Goal: Task Accomplishment & Management: Manage account settings

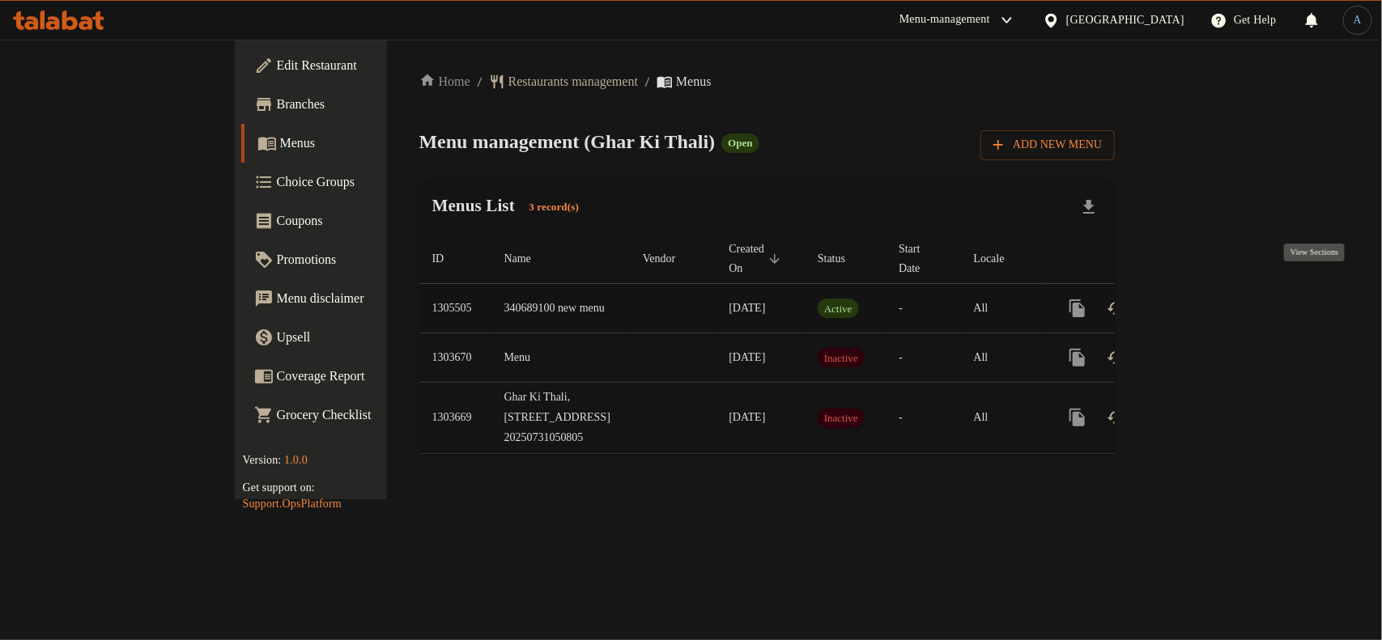
click at [1204, 299] on icon "enhanced table" at bounding box center [1193, 308] width 19 height 19
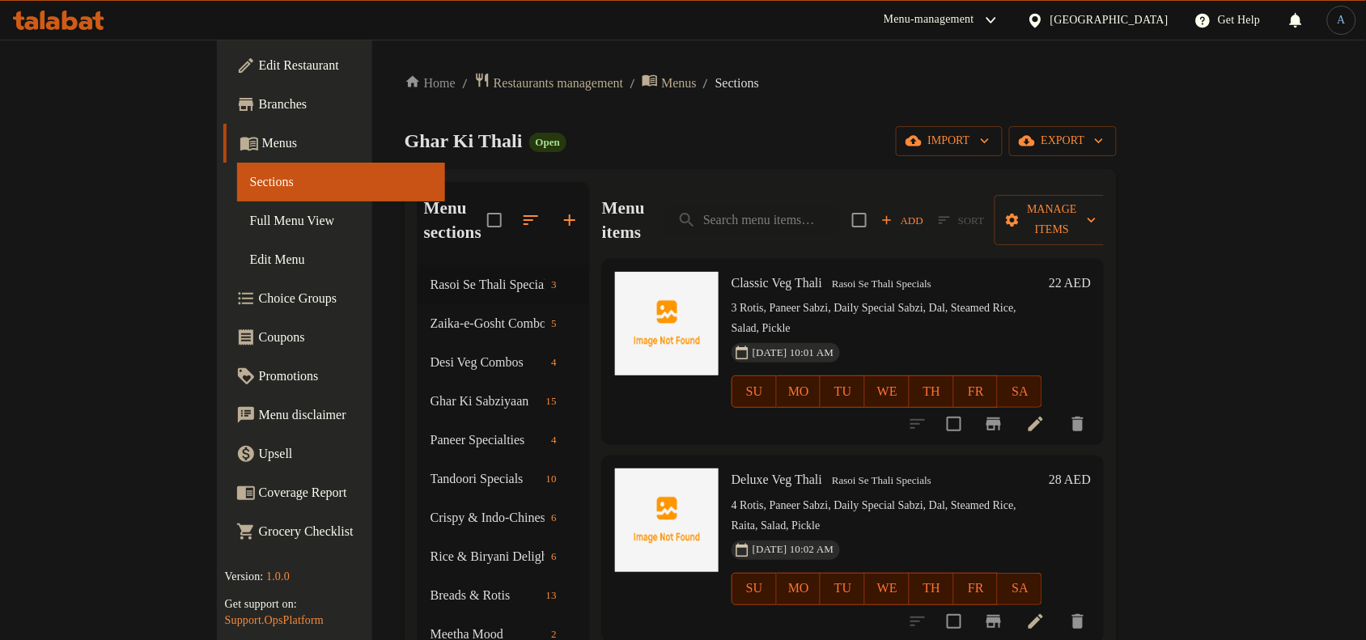
click at [237, 231] on link "Full Menu View" at bounding box center [341, 221] width 208 height 39
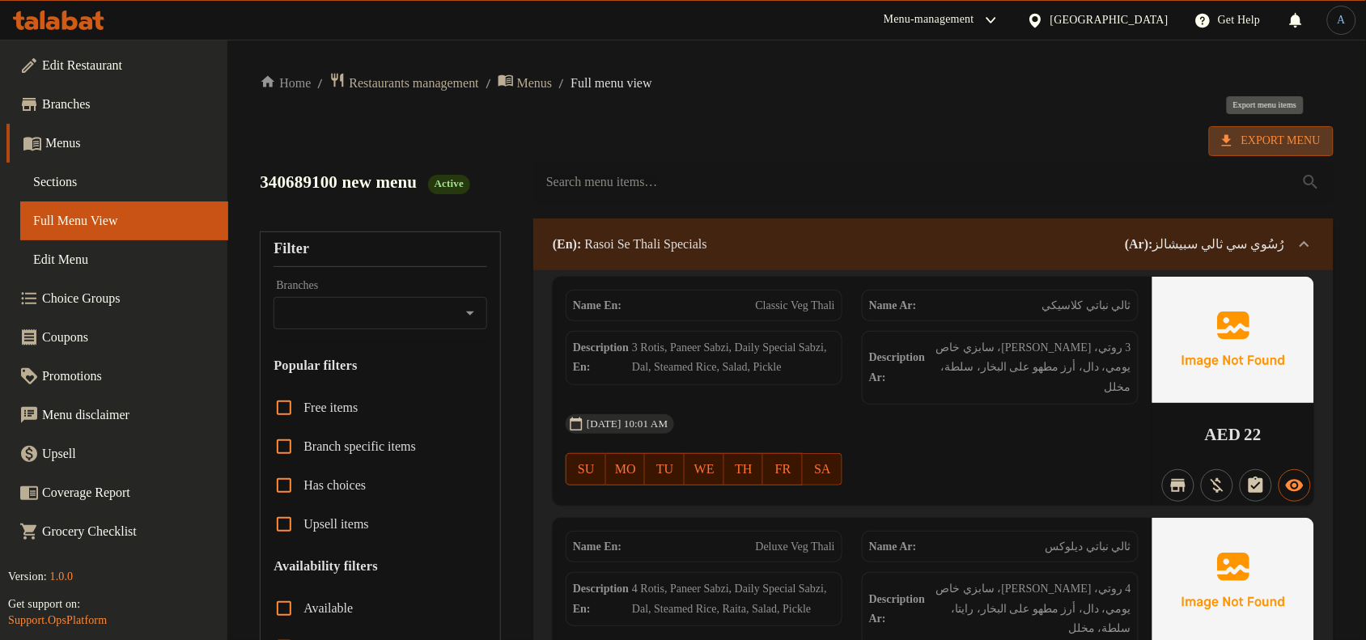
click at [1229, 144] on icon at bounding box center [1227, 141] width 16 height 16
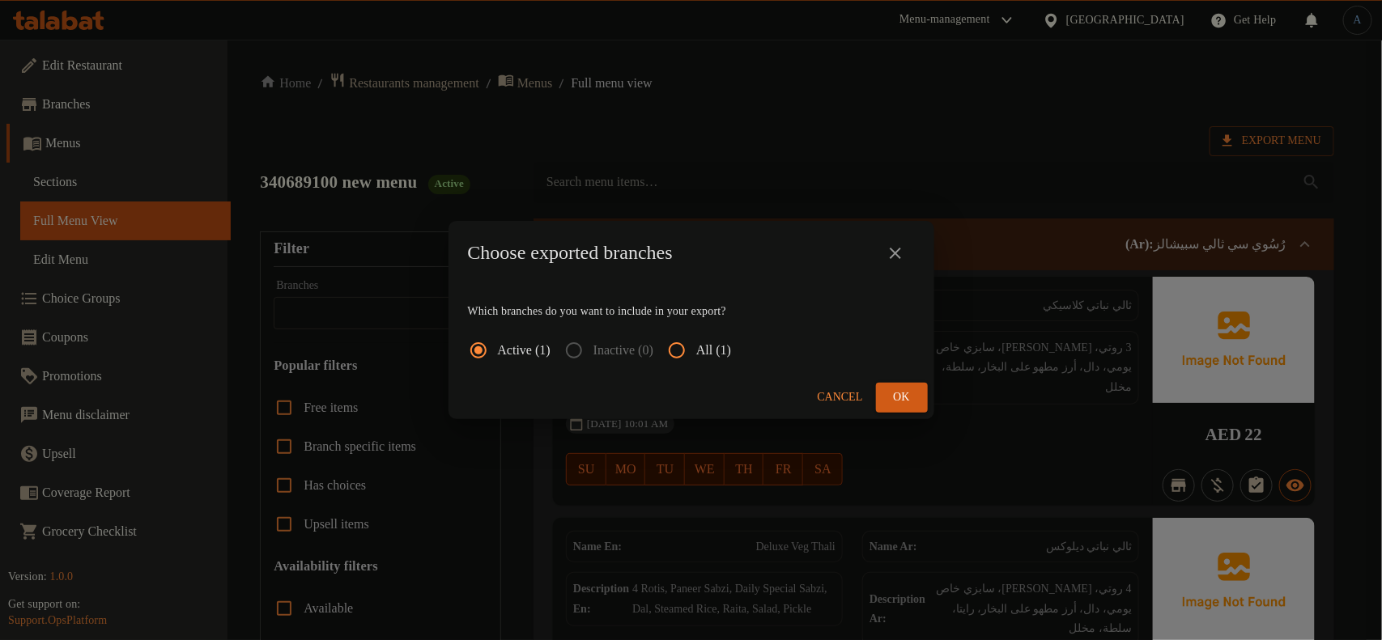
click at [690, 346] on input "All (1)" at bounding box center [676, 350] width 39 height 39
radio input "true"
click at [899, 390] on span "Ok" at bounding box center [902, 398] width 26 height 20
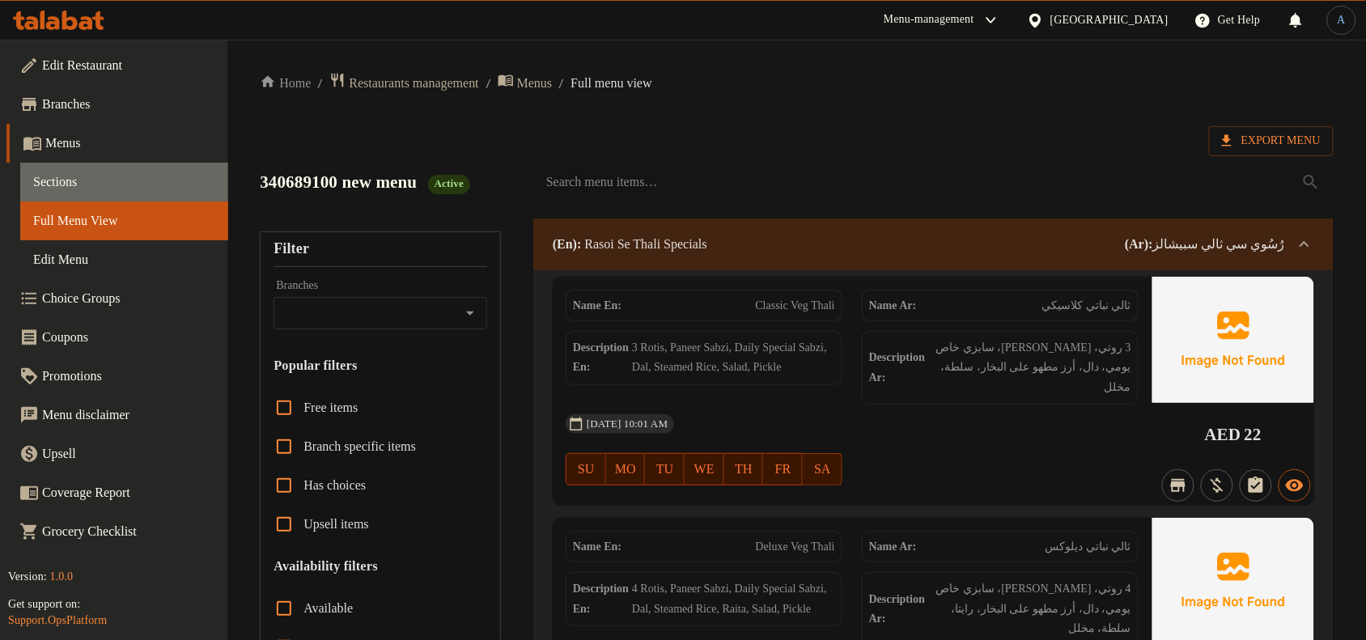
click at [58, 183] on span "Sections" at bounding box center [124, 181] width 182 height 19
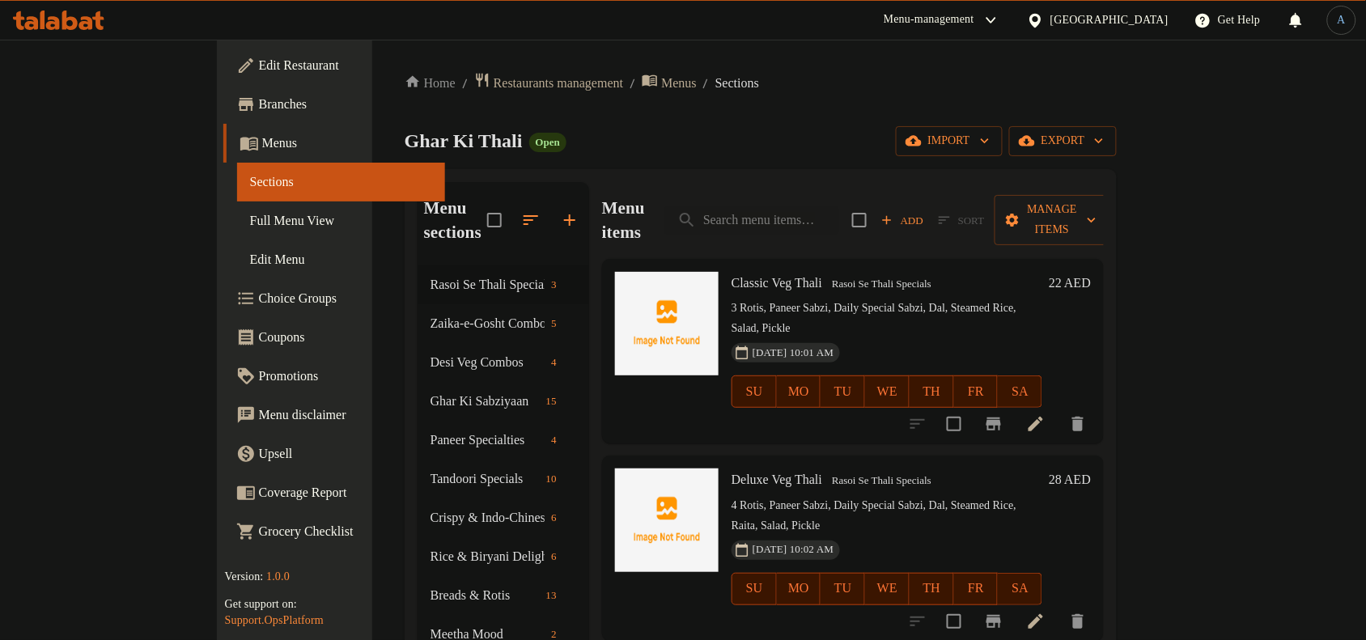
click at [809, 223] on div "Menu items Add Sort Manage items" at bounding box center [853, 220] width 502 height 77
click at [815, 209] on input "search" at bounding box center [751, 220] width 175 height 28
paste input "Chicken Seekh Kabab"
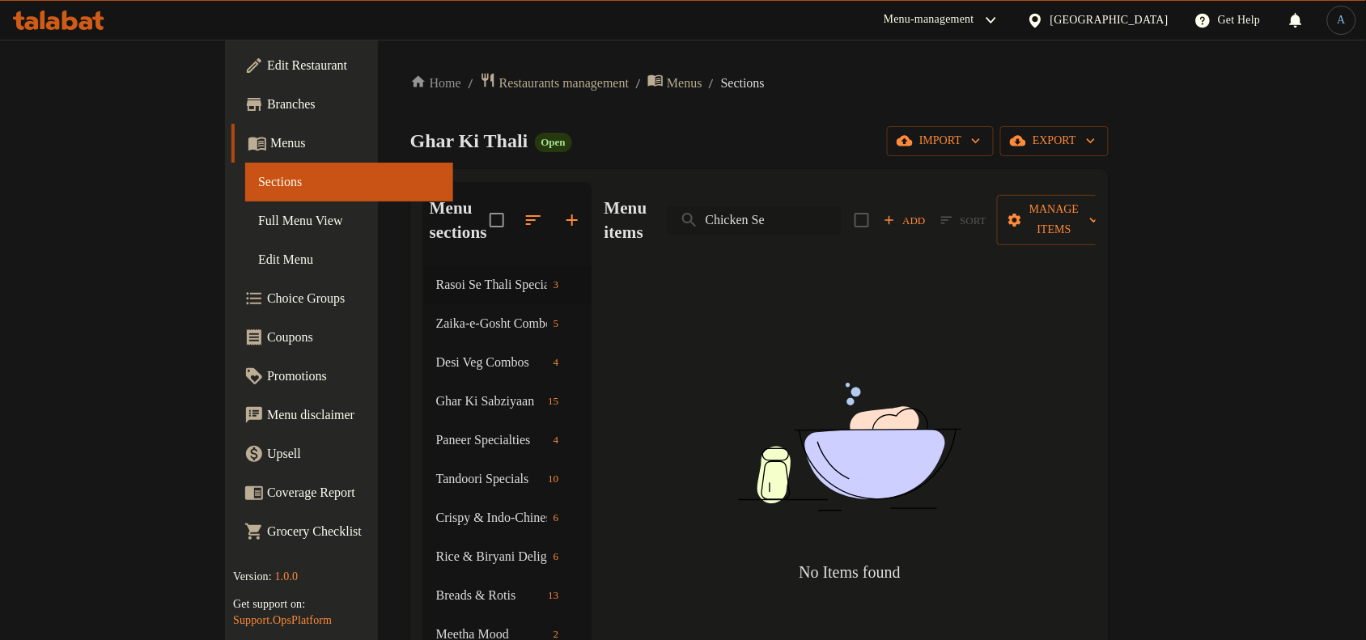
click at [842, 207] on input "Chicken Se" at bounding box center [754, 220] width 175 height 28
paste input "shish"
type input "shish"
type input "s"
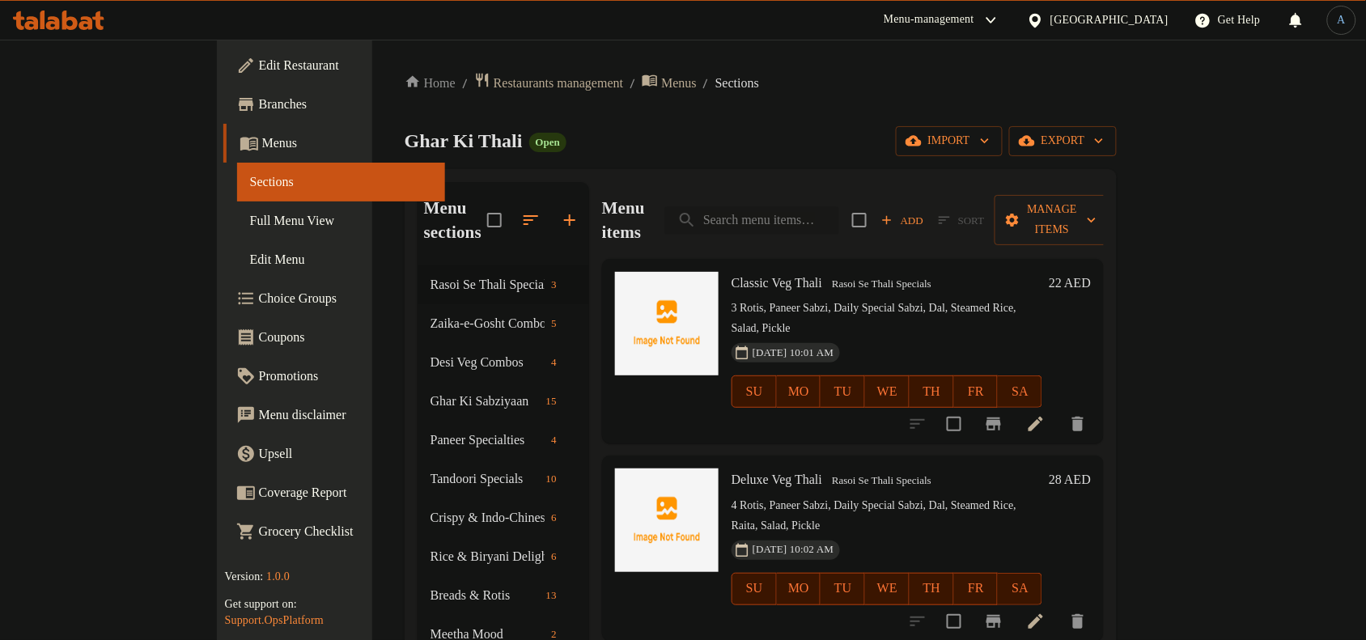
click at [821, 206] on input "search" at bounding box center [751, 220] width 175 height 28
paste input "Chicken Seekh Kabab"
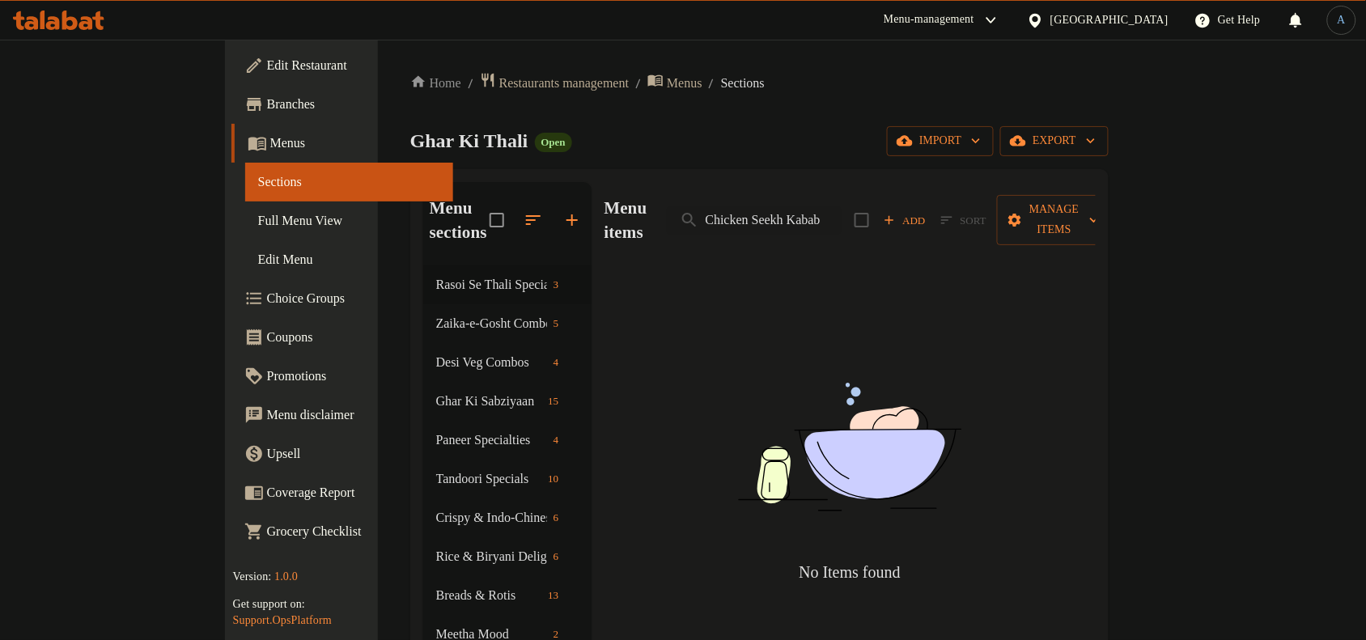
type input "Chicken Seekh Kabab"
click at [871, 151] on div "Ghar Ki Thali Open import export" at bounding box center [759, 141] width 698 height 30
click at [842, 206] on input "Chicken Seekh Kabab" at bounding box center [754, 220] width 175 height 28
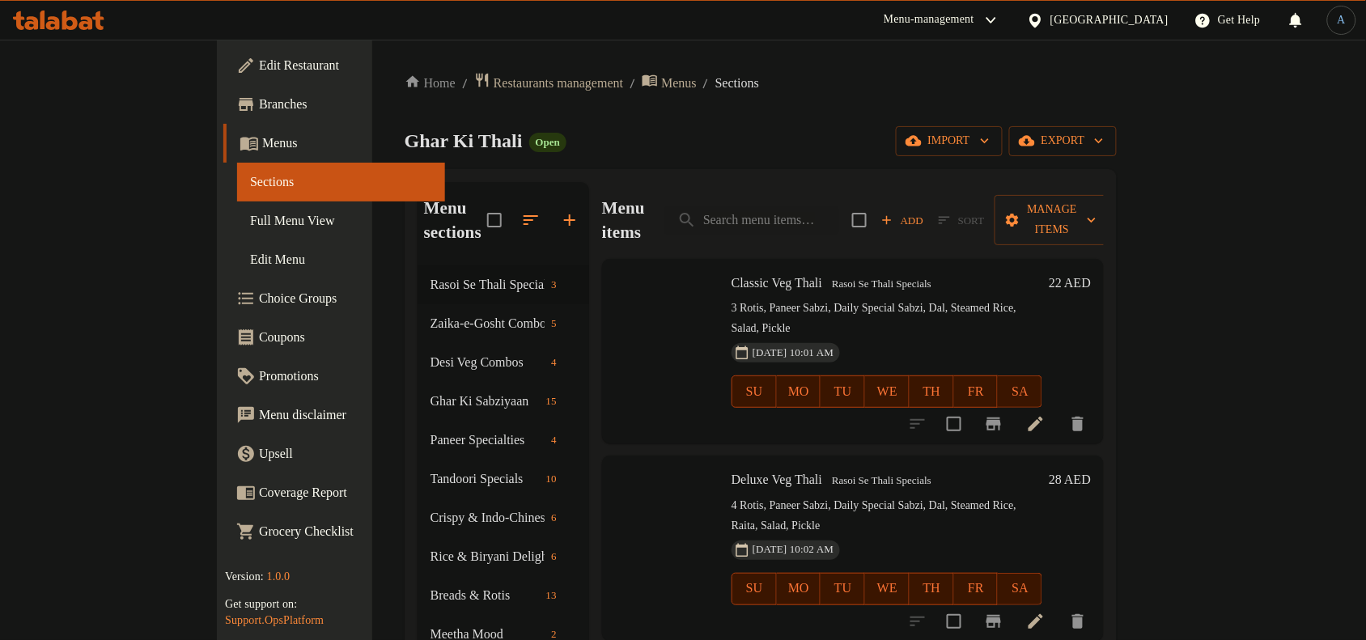
click at [796, 122] on div "Home / Restaurants management / Menus / Sections Ghar Ki Thali Open import expo…" at bounding box center [761, 453] width 713 height 763
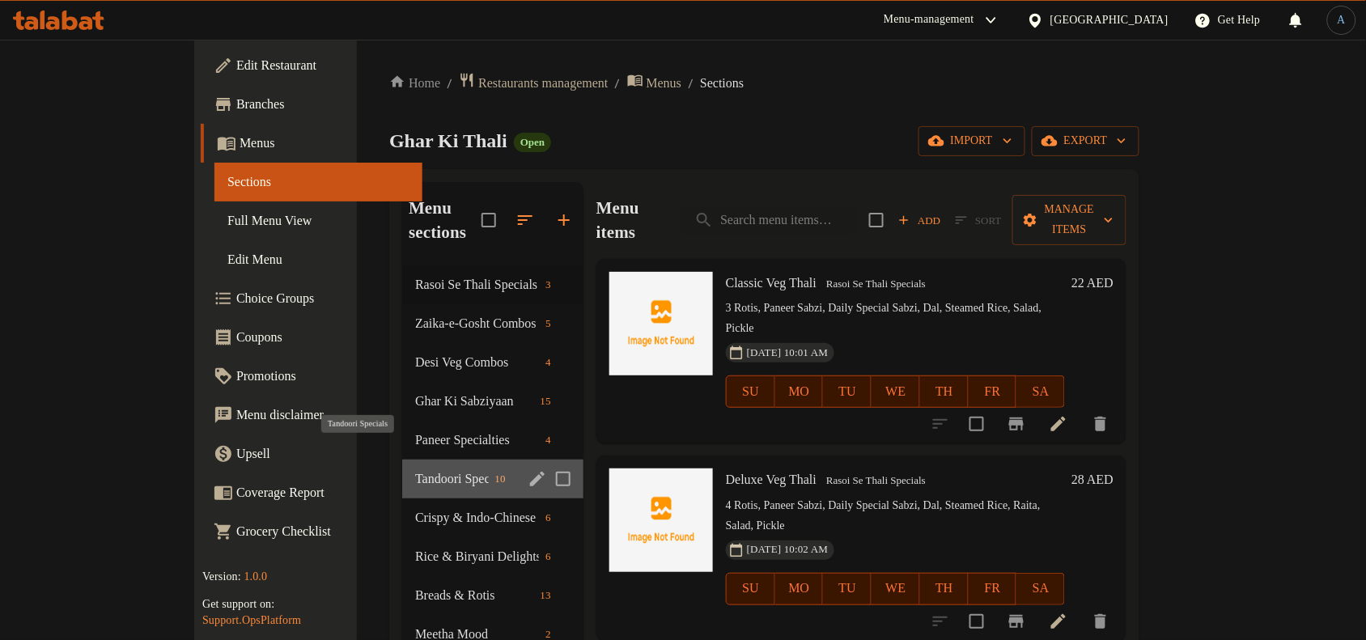
click at [415, 469] on span "Tandoori Specials" at bounding box center [451, 478] width 73 height 19
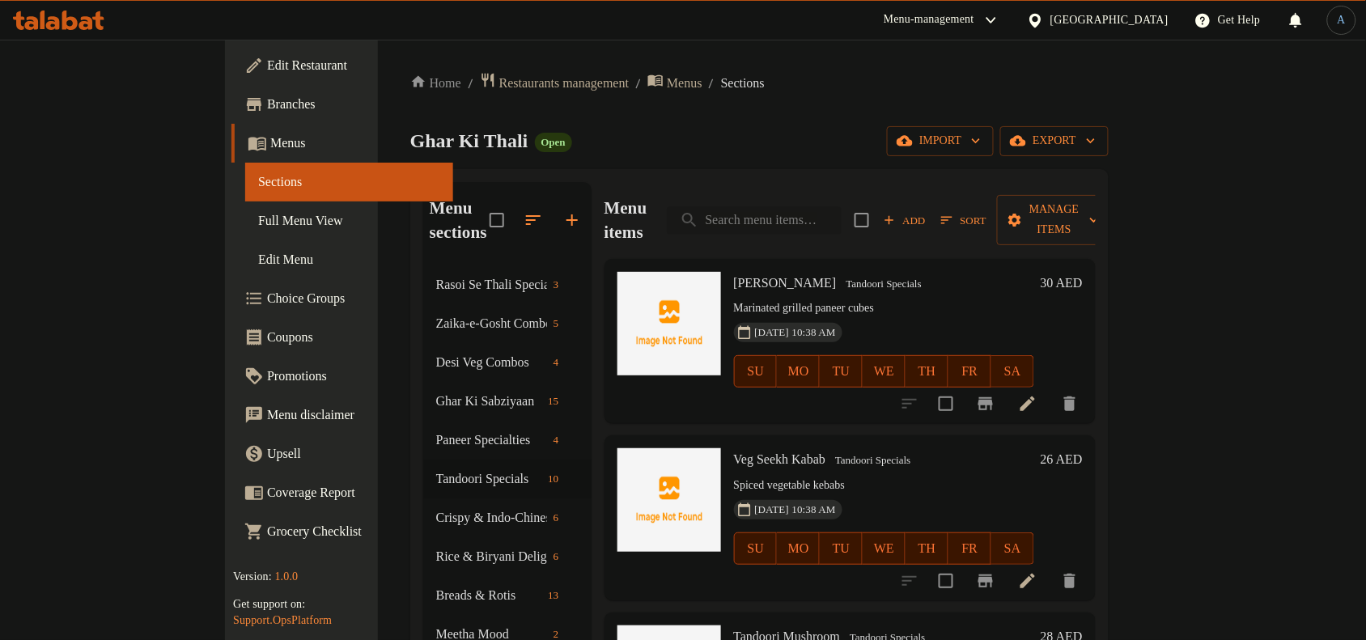
click at [796, 206] on input "search" at bounding box center [754, 220] width 175 height 28
paste input "Chicken Seekh Kabab"
type input "Chicken Seekh Kabab"
click at [927, 211] on span "Add" at bounding box center [905, 220] width 44 height 19
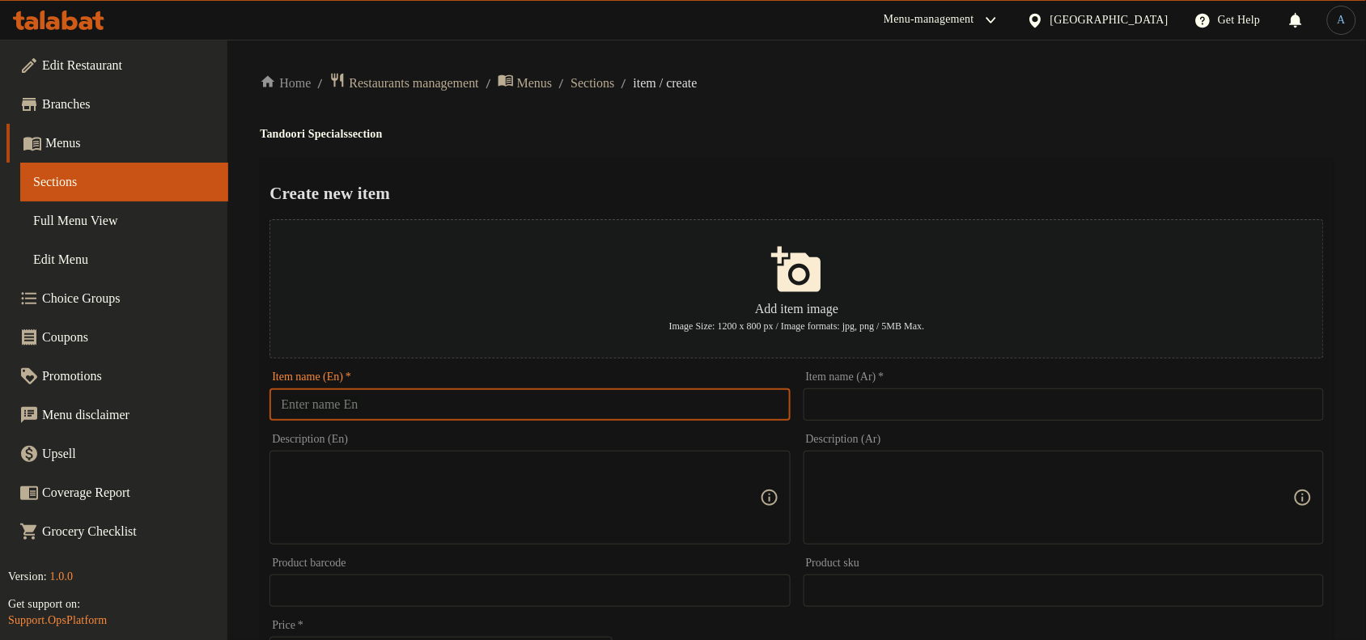
click at [456, 405] on input "text" at bounding box center [530, 404] width 520 height 32
paste input "Chicken Seekh Kabab"
type input "Chicken Seekh Kabab"
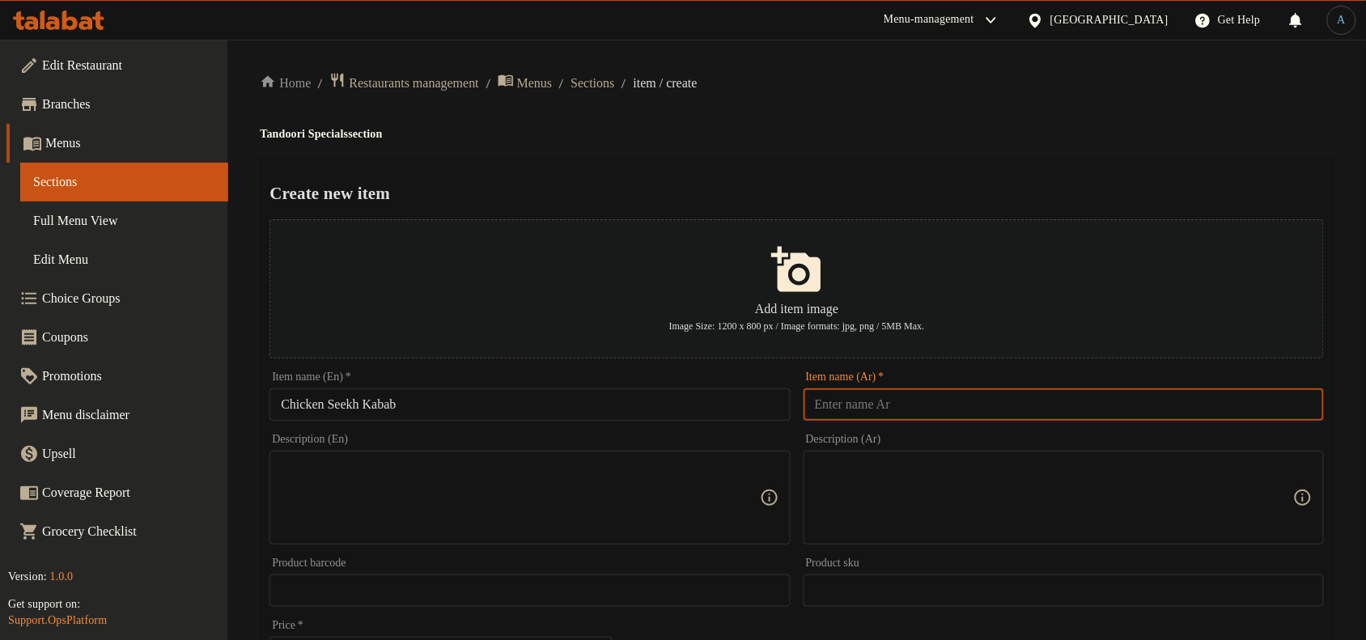
click at [925, 406] on input "text" at bounding box center [1064, 404] width 520 height 32
type input "s"
type input "do"
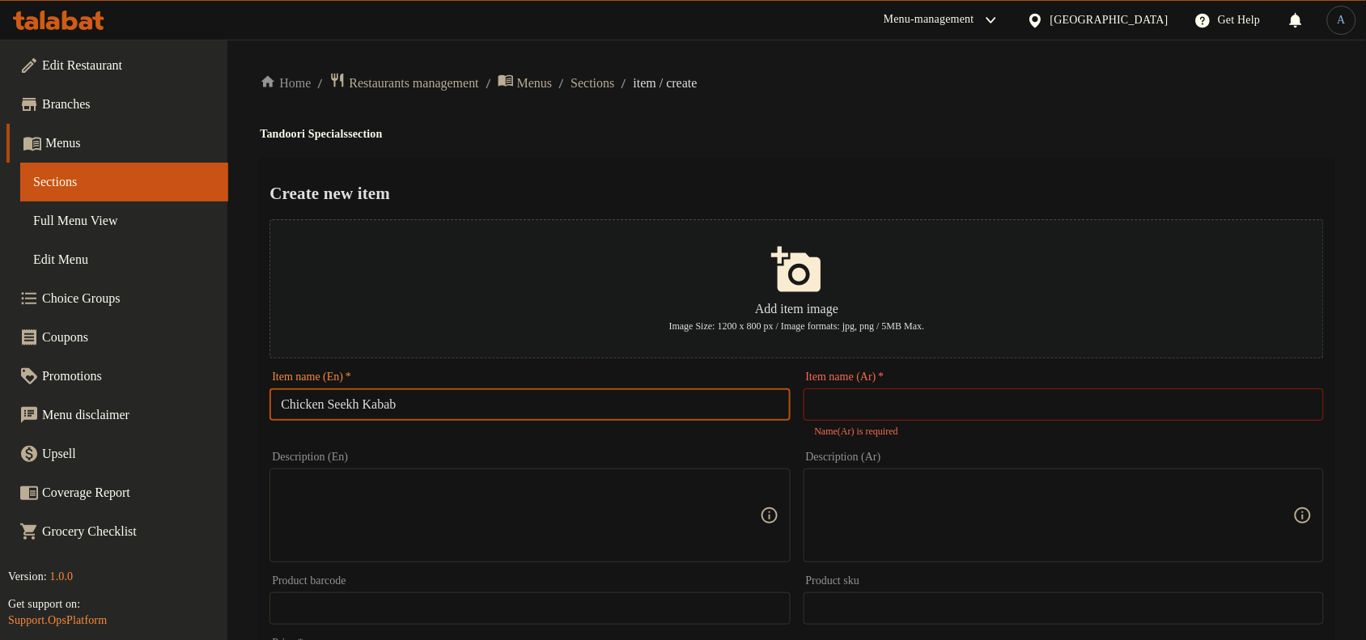
click at [360, 401] on input "Chicken Seekh Kabab" at bounding box center [530, 404] width 520 height 32
paste input "kewer"
type input "Chicken Skewer Kabab"
click at [783, 142] on div "Home / Restaurants management / Menus / Sections / item / create Tandoori Speci…" at bounding box center [797, 596] width 1074 height 1049
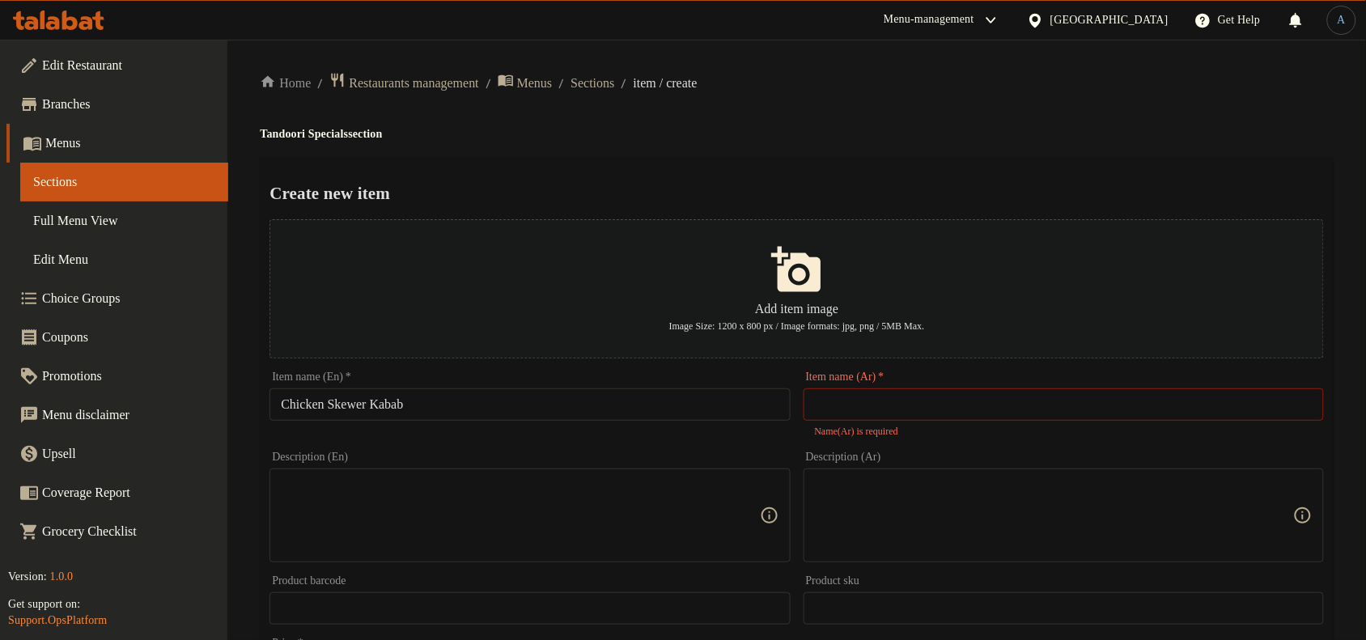
click at [987, 409] on input "text" at bounding box center [1064, 404] width 520 height 32
click at [834, 183] on h2 "Create new item" at bounding box center [797, 193] width 1055 height 24
click at [838, 172] on div "Create new item Add item image Image Size: 1200 x 800 px / Image formats: jpg, …" at bounding box center [797, 633] width 1074 height 951
click at [1052, 402] on input "text" at bounding box center [1064, 404] width 520 height 32
type input "s"
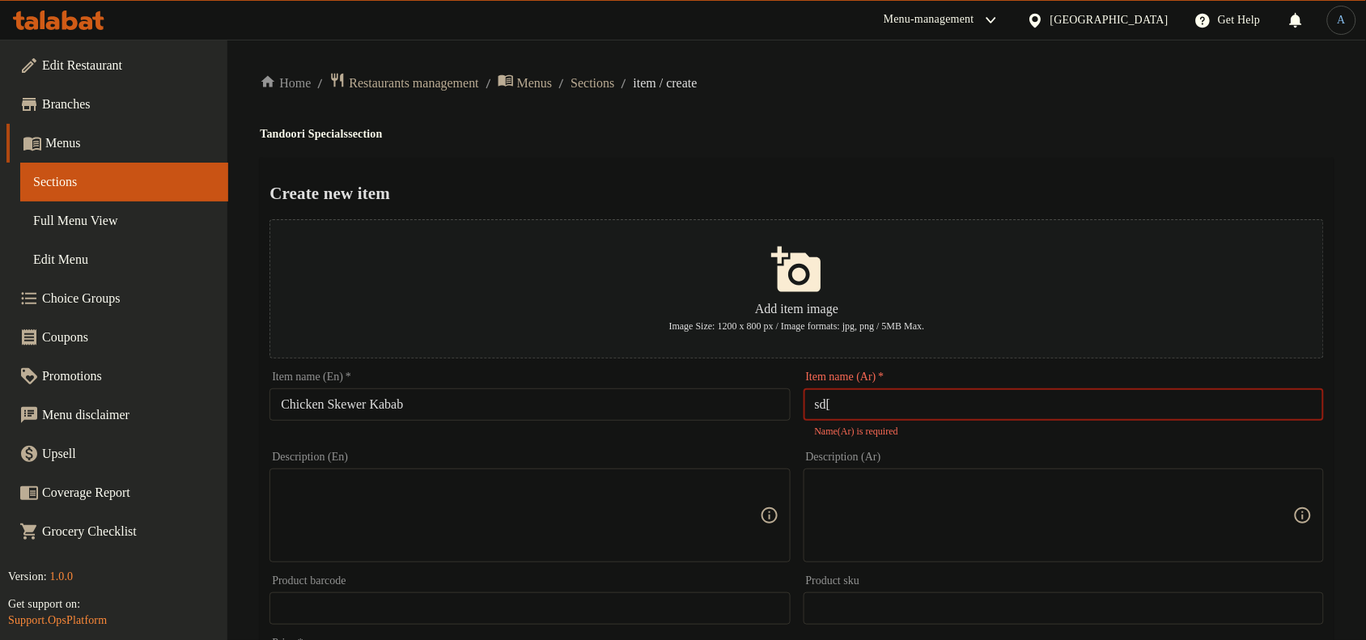
type input "sd["
type input "س"
click at [499, 402] on input "Chicken Skewer Kabab" at bounding box center [530, 404] width 520 height 32
click at [1163, 158] on div "Create new item Add item image Image Size: 1200 x 800 px / Image formats: jpg, …" at bounding box center [797, 633] width 1074 height 951
click at [904, 406] on input "text" at bounding box center [1064, 404] width 520 height 32
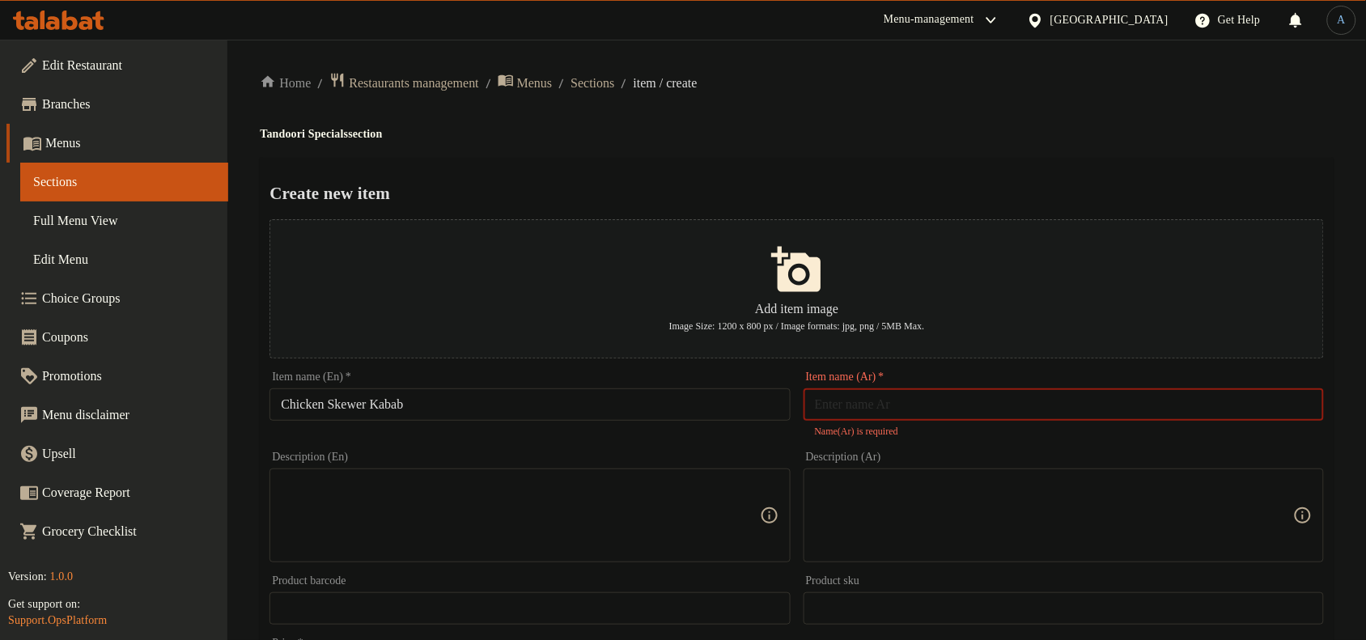
paste input "أسياخ كباب الدجاج"
click at [1329, 410] on div "Item name (Ar)   * أسياخ كباب الدجاج Item name (Ar) * Name(Ar) is required" at bounding box center [1063, 405] width 533 height 80
drag, startPoint x: 1309, startPoint y: 403, endPoint x: 1310, endPoint y: 417, distance: 13.8
click at [1312, 403] on input "أسياخ كباب الدجاج" at bounding box center [1064, 404] width 520 height 32
click at [1300, 401] on input "سياخ كباب الدجاج" at bounding box center [1064, 404] width 520 height 32
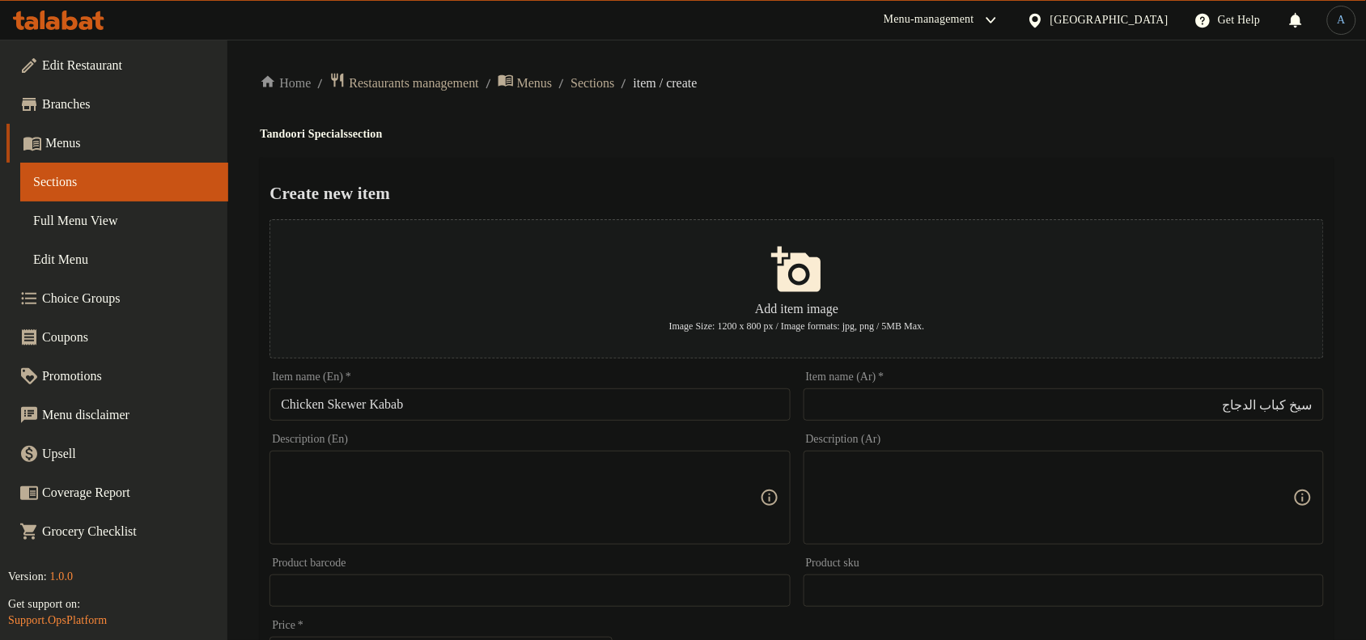
drag, startPoint x: 1135, startPoint y: 108, endPoint x: 1139, endPoint y: 119, distance: 12.0
click at [1135, 110] on div "Home / Restaurants management / Menus / Sections / item / create Tandoori Speci…" at bounding box center [797, 587] width 1074 height 1031
click at [1263, 401] on input "سيخ كباب الدجاج" at bounding box center [1064, 404] width 520 height 32
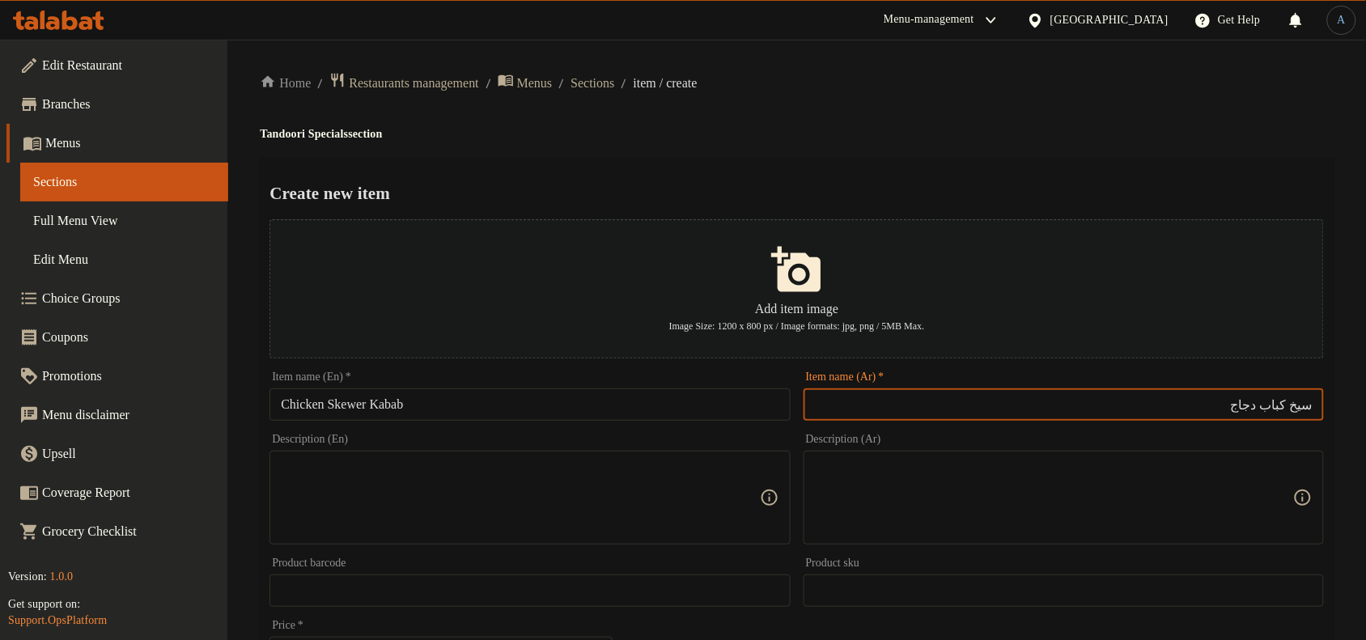
type input "سيخ كباب دجاج"
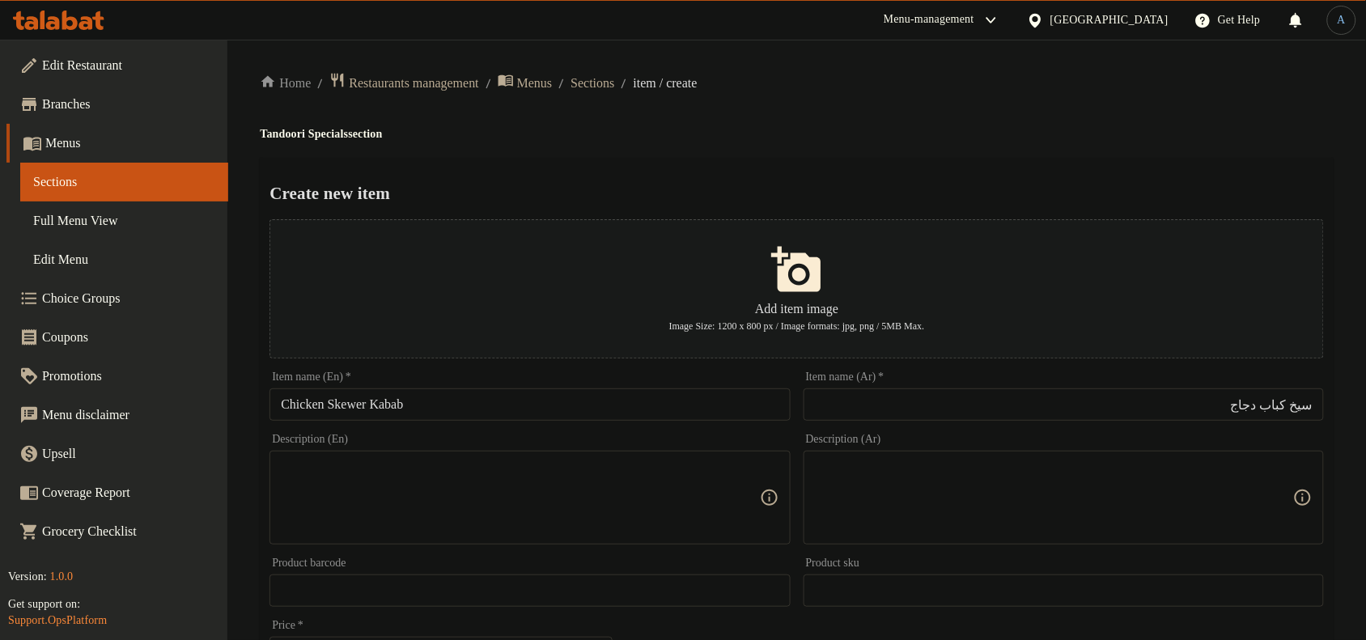
click at [399, 487] on textarea at bounding box center [520, 498] width 478 height 77
paste textarea "Minced chicken kebabs"
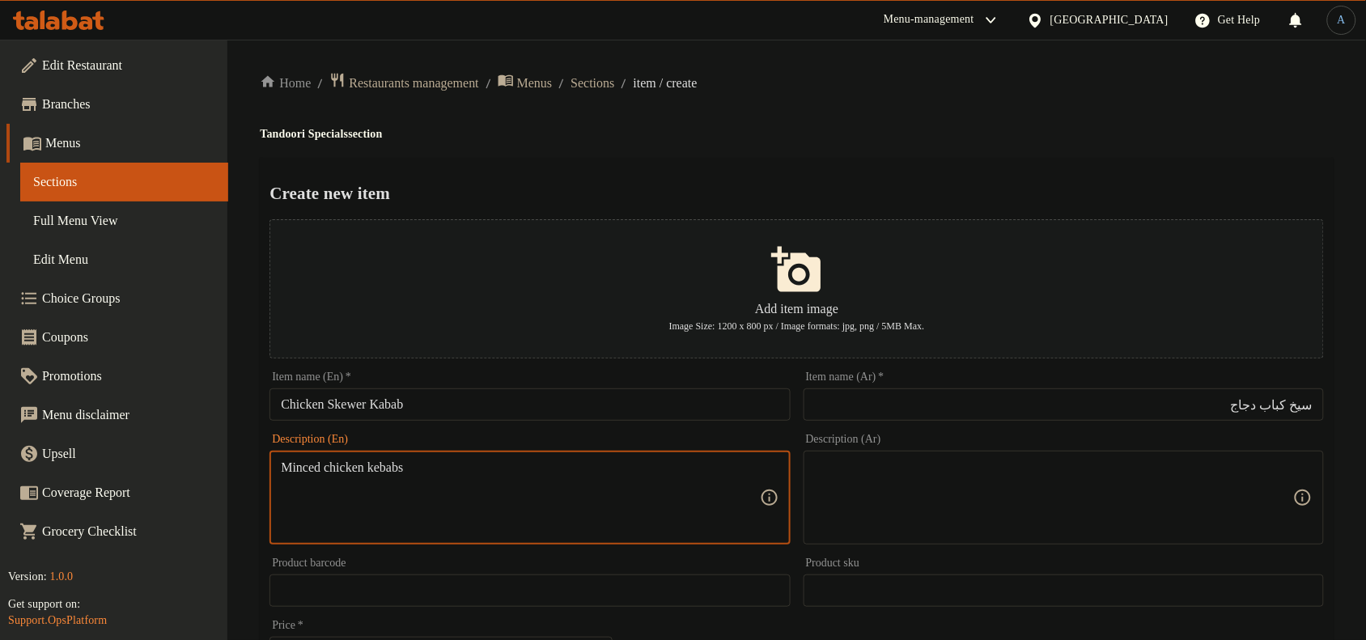
type textarea "Minced chicken kebabs"
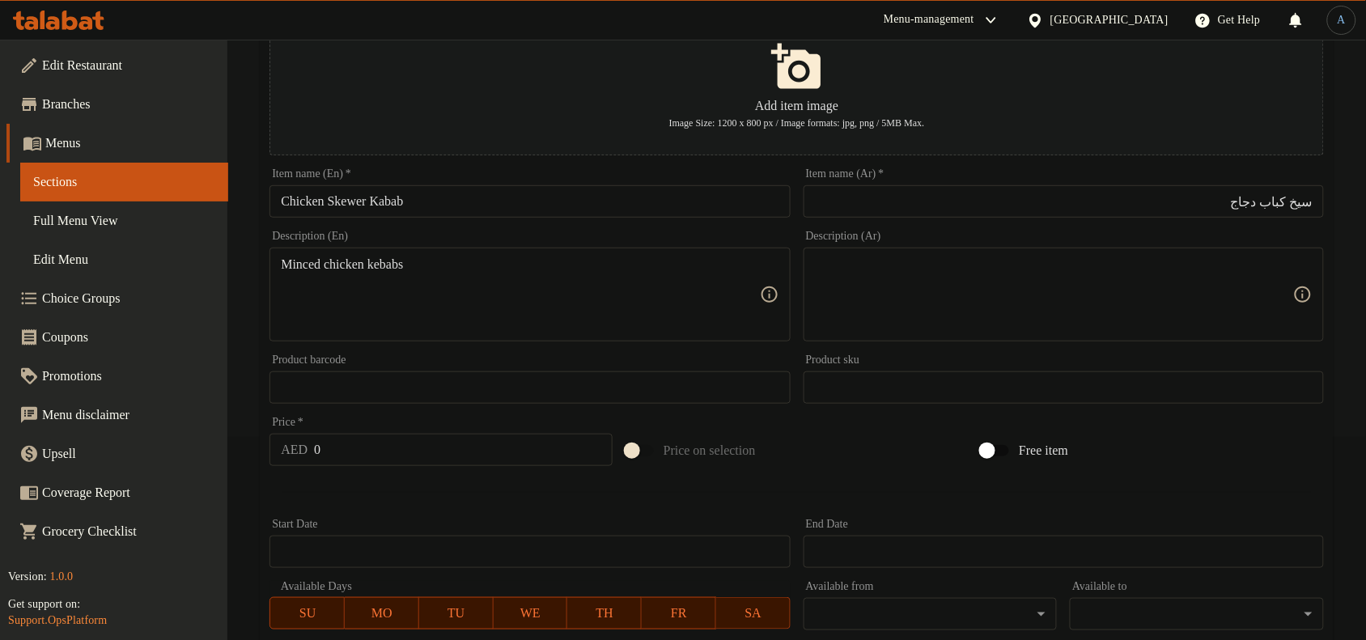
scroll to position [494, 0]
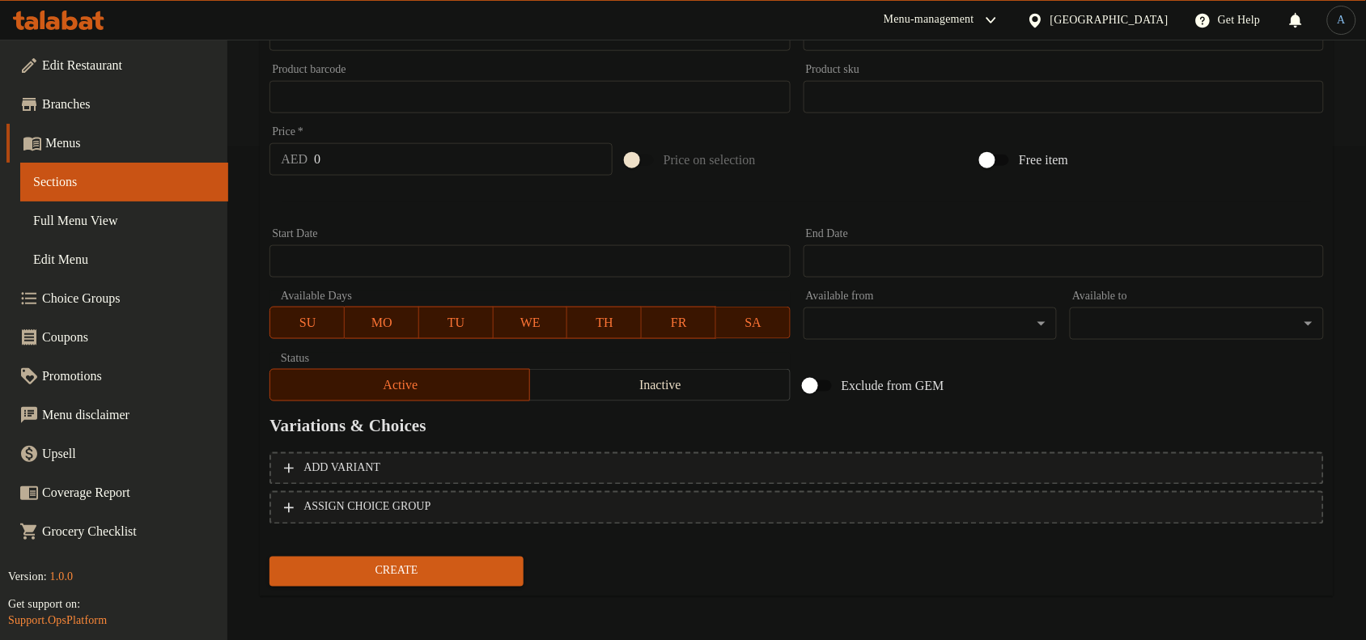
click at [358, 159] on input "0" at bounding box center [463, 159] width 299 height 32
paste input "3"
type input "30"
click at [376, 198] on div at bounding box center [797, 202] width 1068 height 40
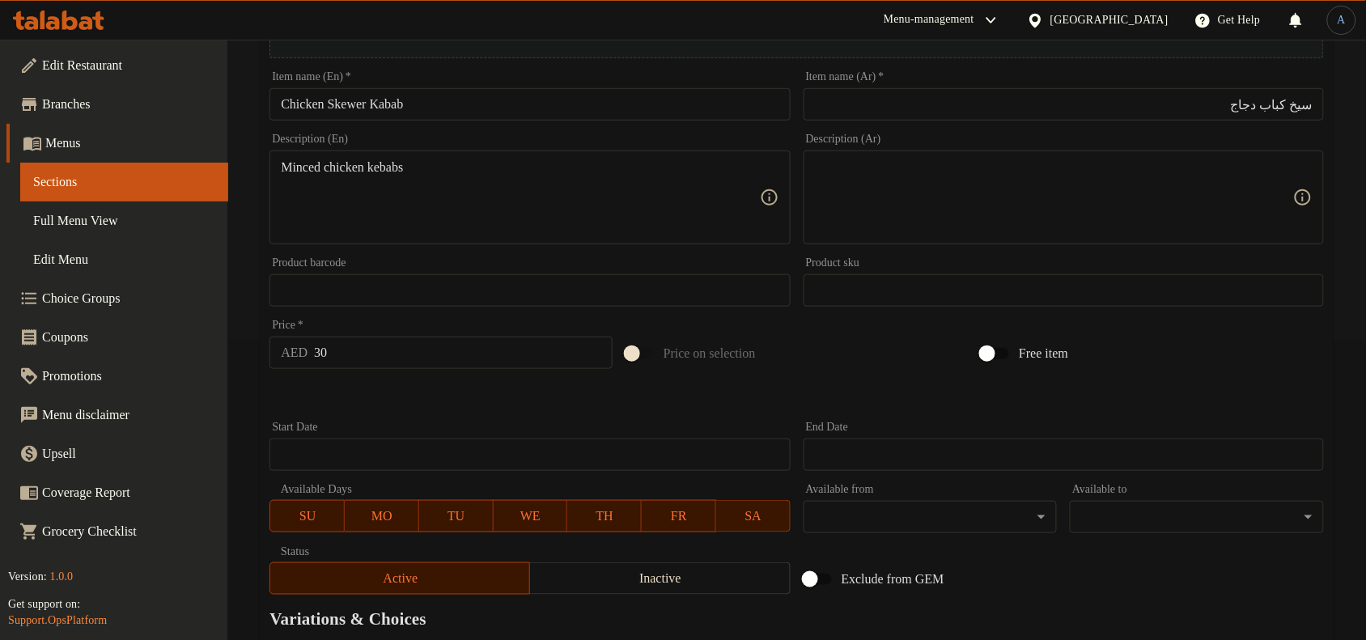
scroll to position [291, 0]
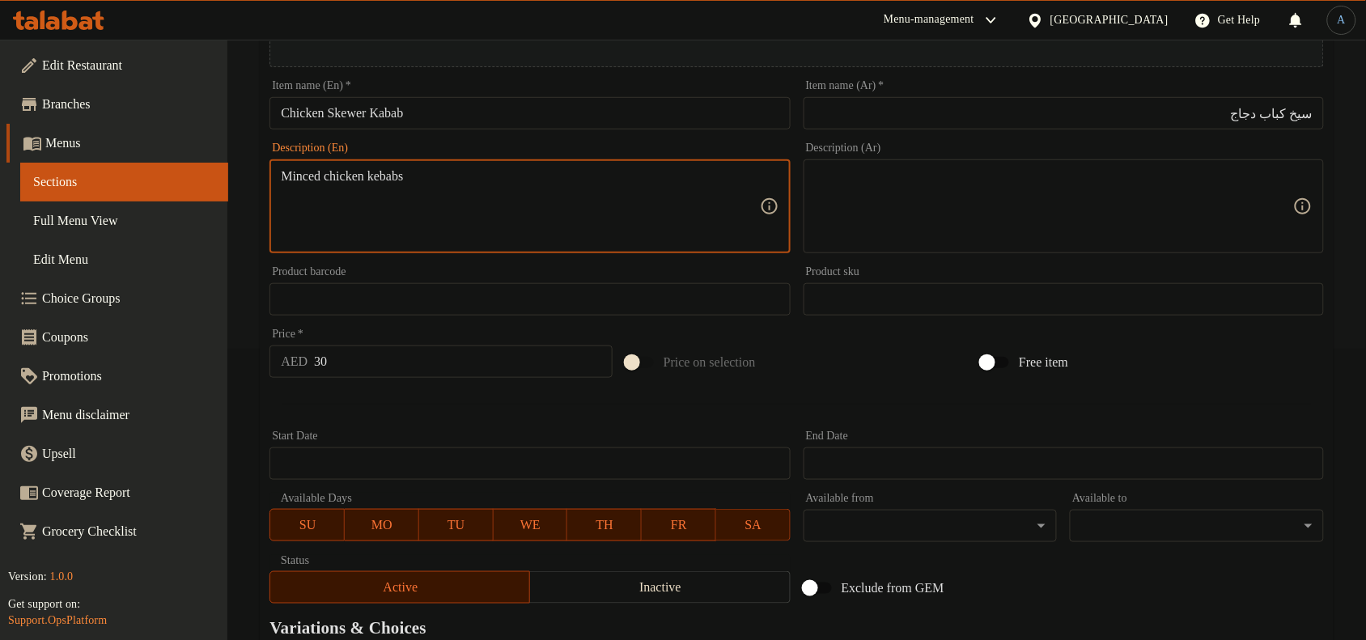
click at [863, 195] on textarea at bounding box center [1054, 206] width 478 height 77
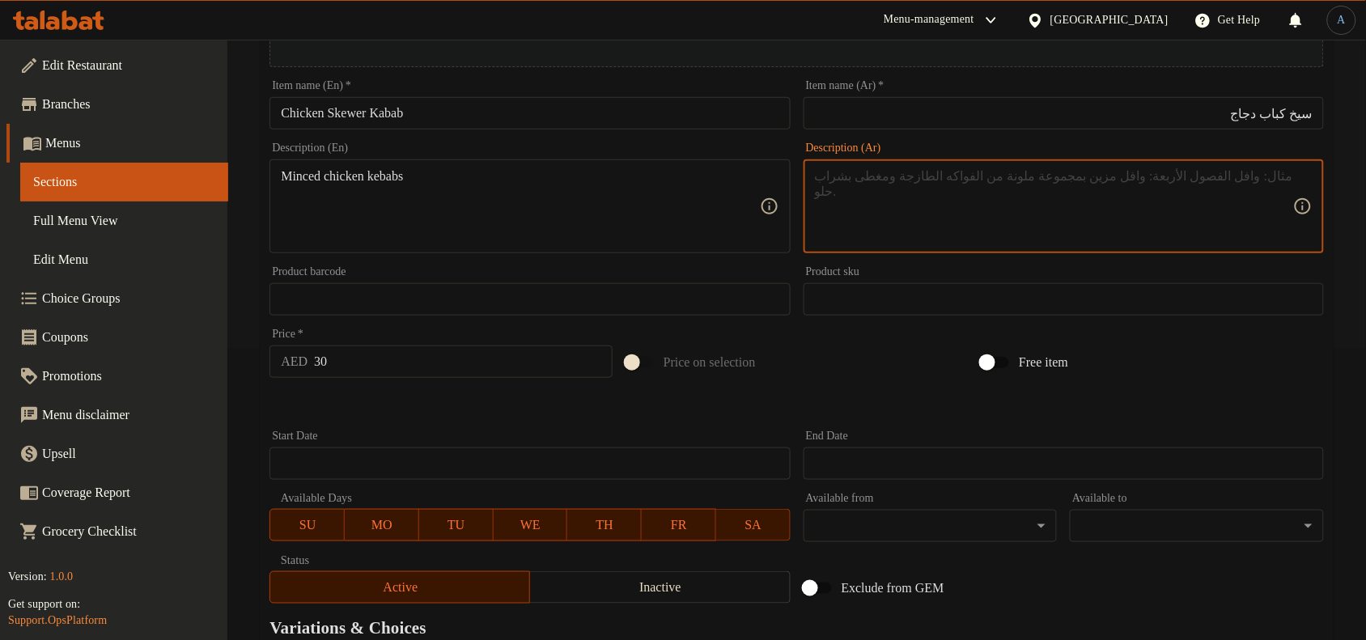
paste textarea "كباب دجاج مفروم"
type textarea "كباب دجاج مفروم"
click at [561, 390] on div at bounding box center [797, 404] width 1068 height 40
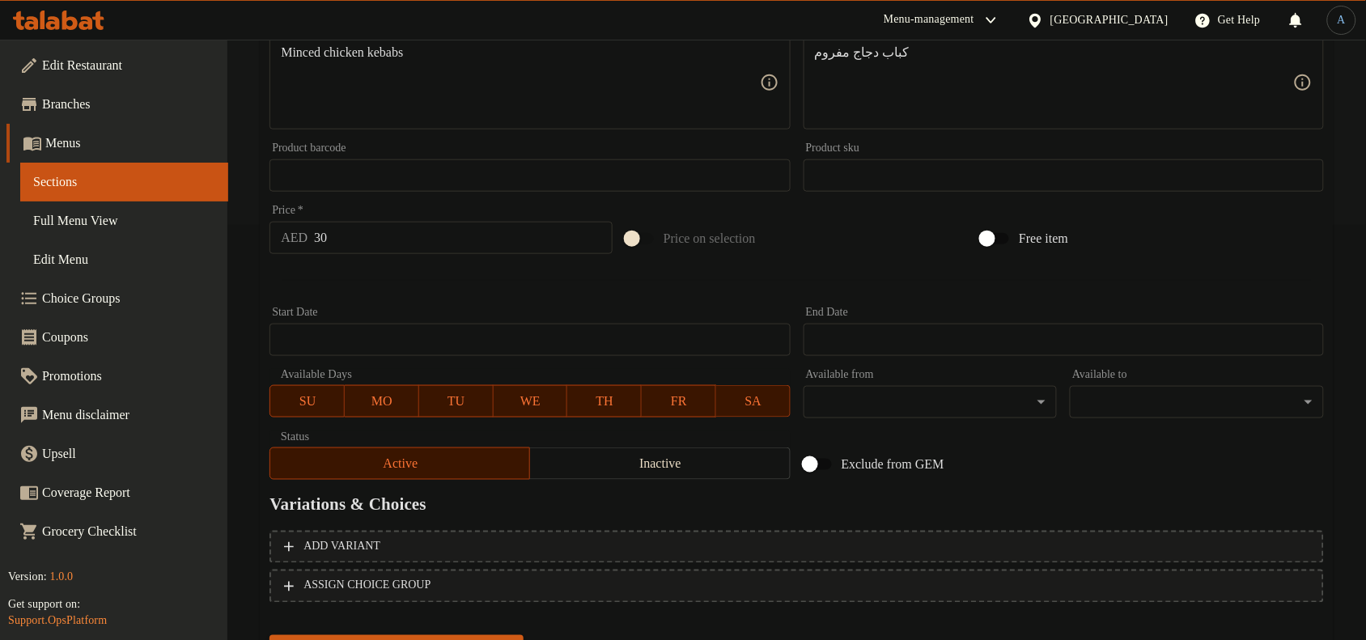
scroll to position [494, 0]
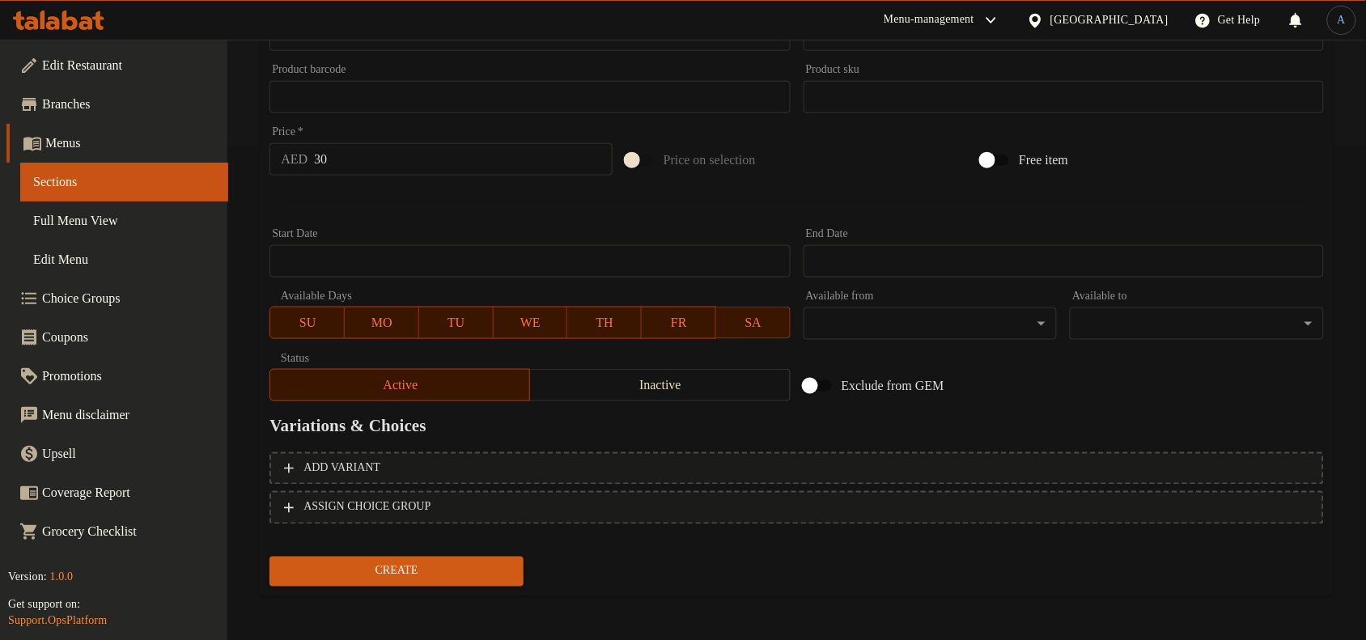
click at [457, 568] on span "Create" at bounding box center [396, 572] width 228 height 20
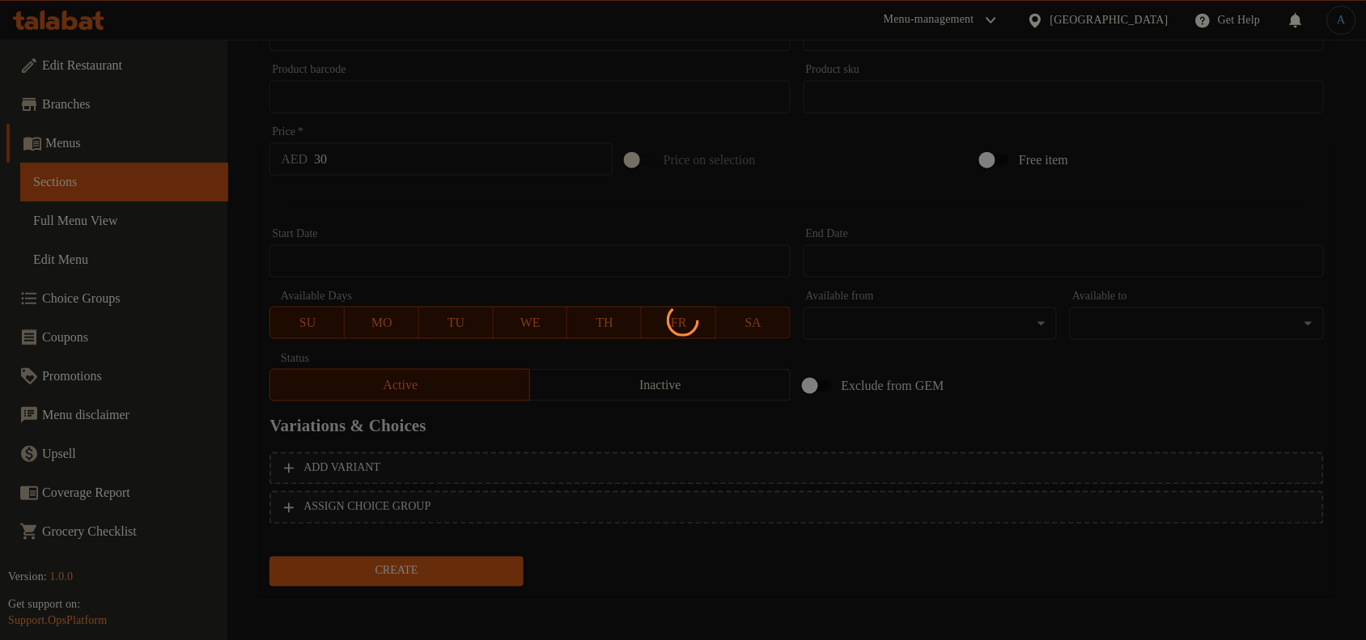
type input "0"
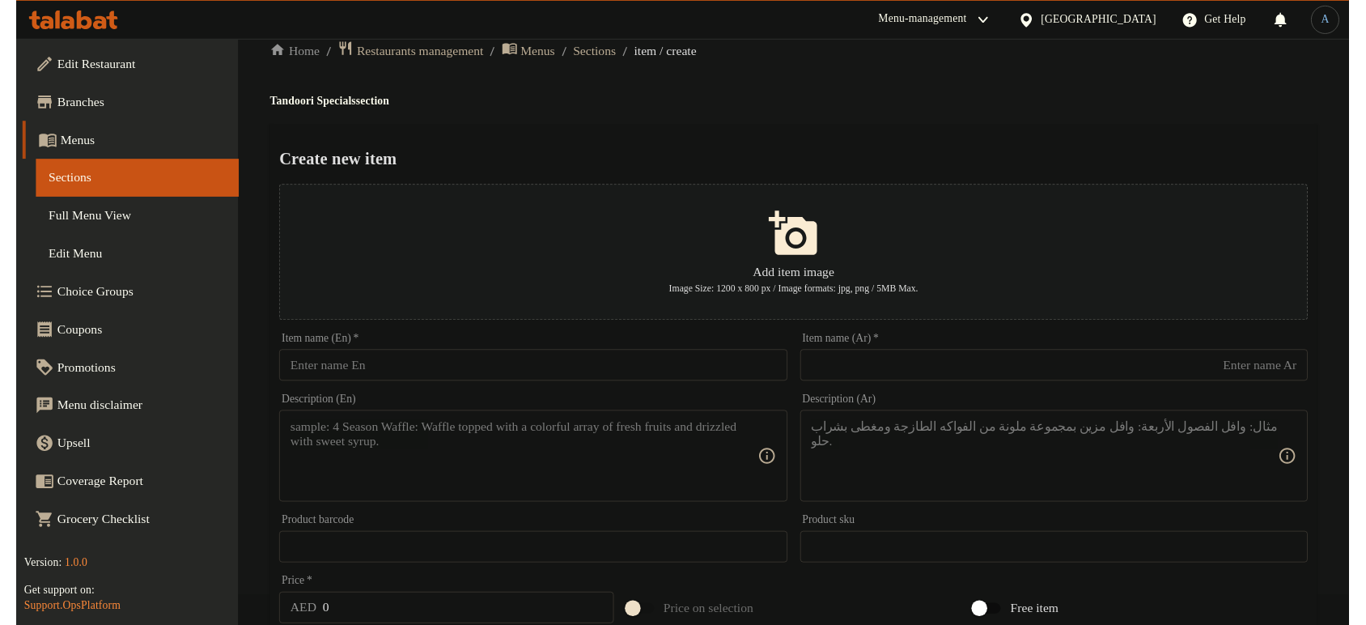
scroll to position [0, 0]
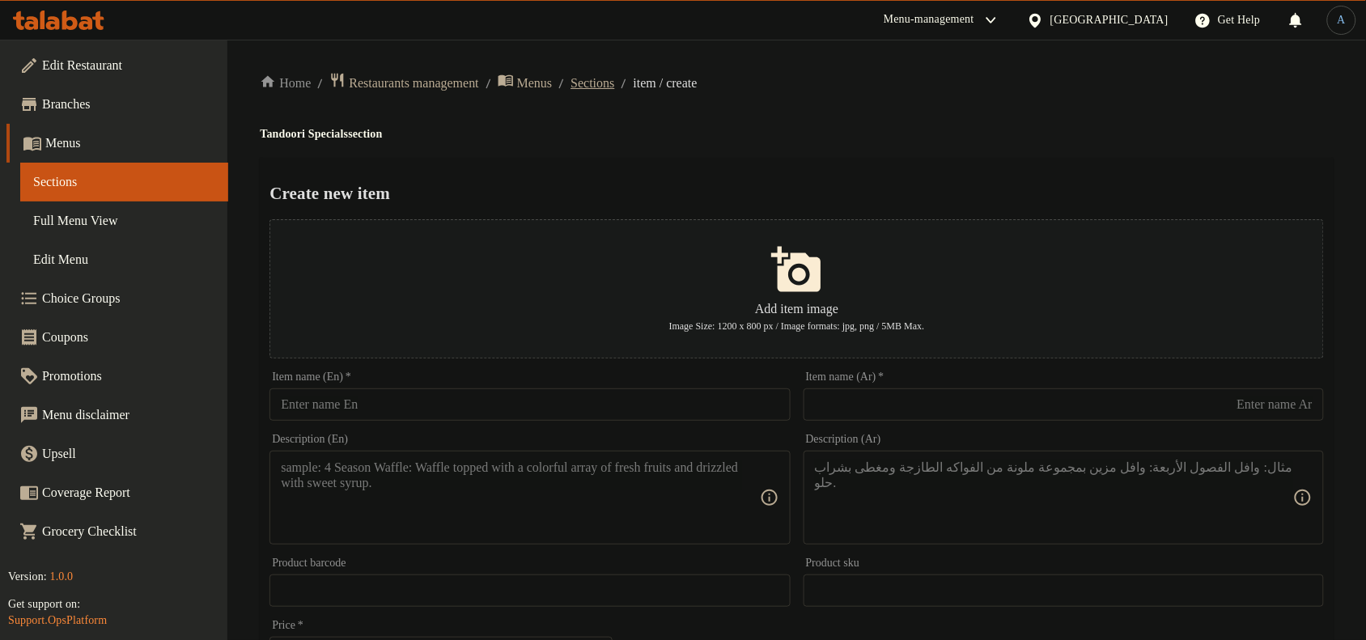
click at [614, 79] on span "Sections" at bounding box center [593, 83] width 44 height 19
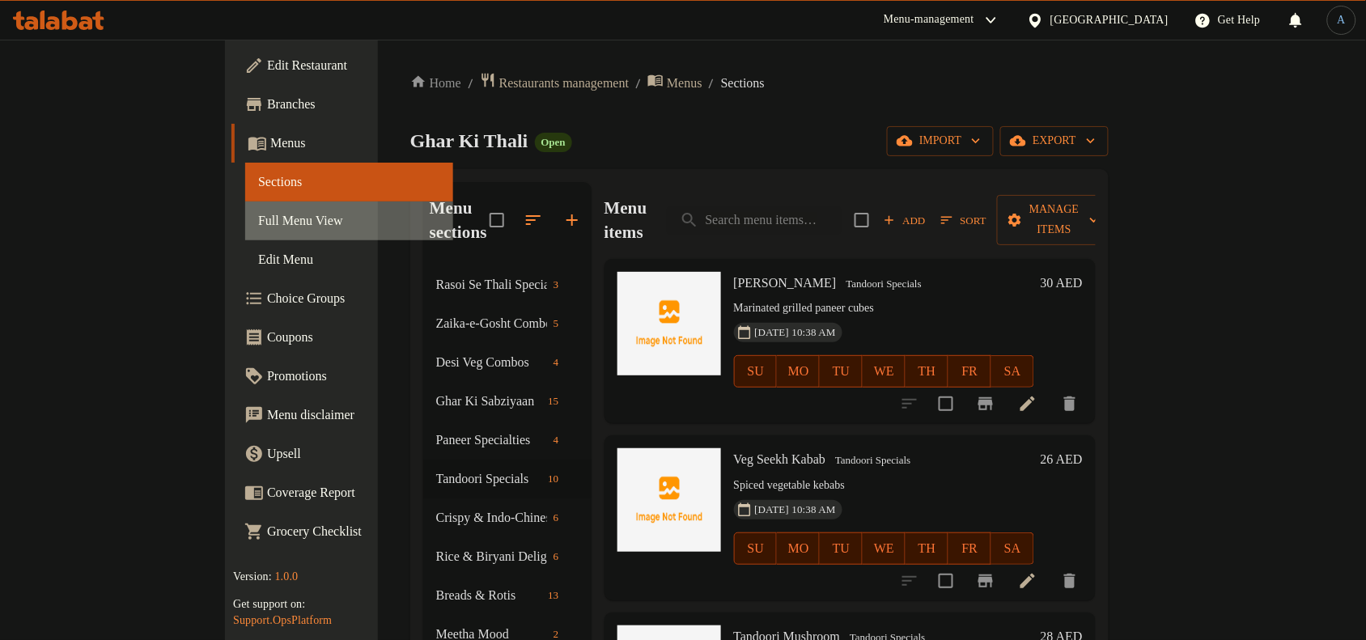
click at [245, 235] on link "Full Menu View" at bounding box center [349, 221] width 208 height 39
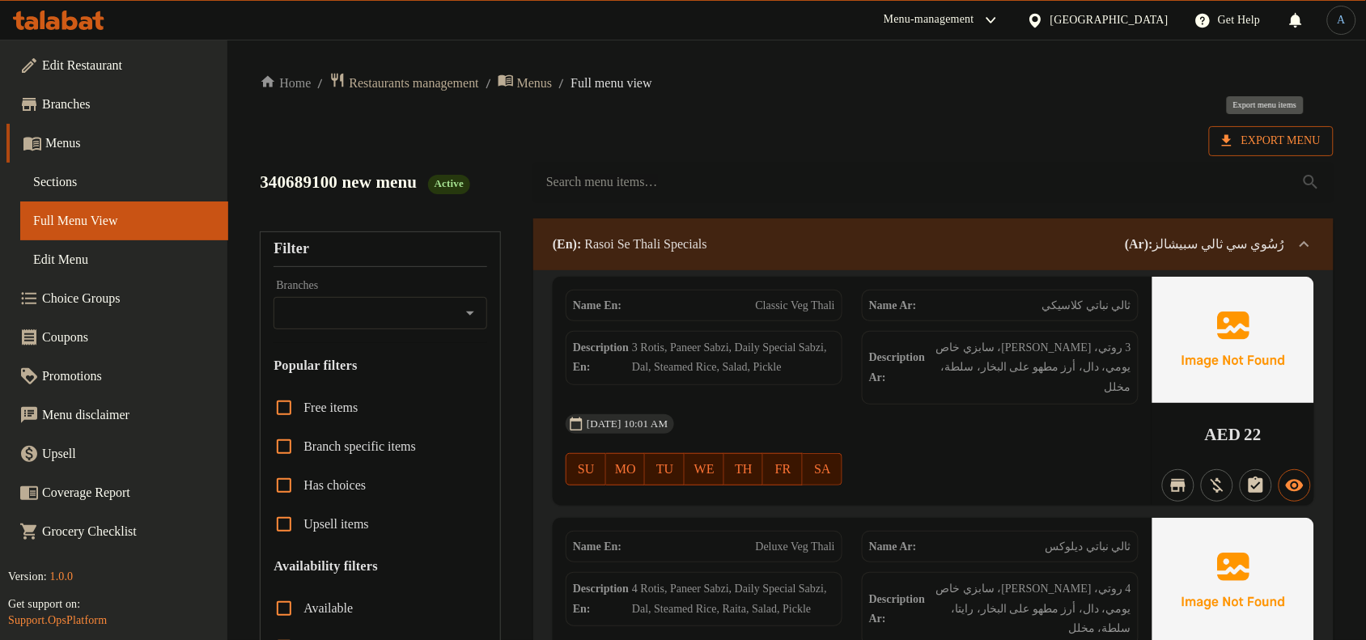
click at [1263, 139] on span "Export Menu" at bounding box center [1271, 141] width 99 height 20
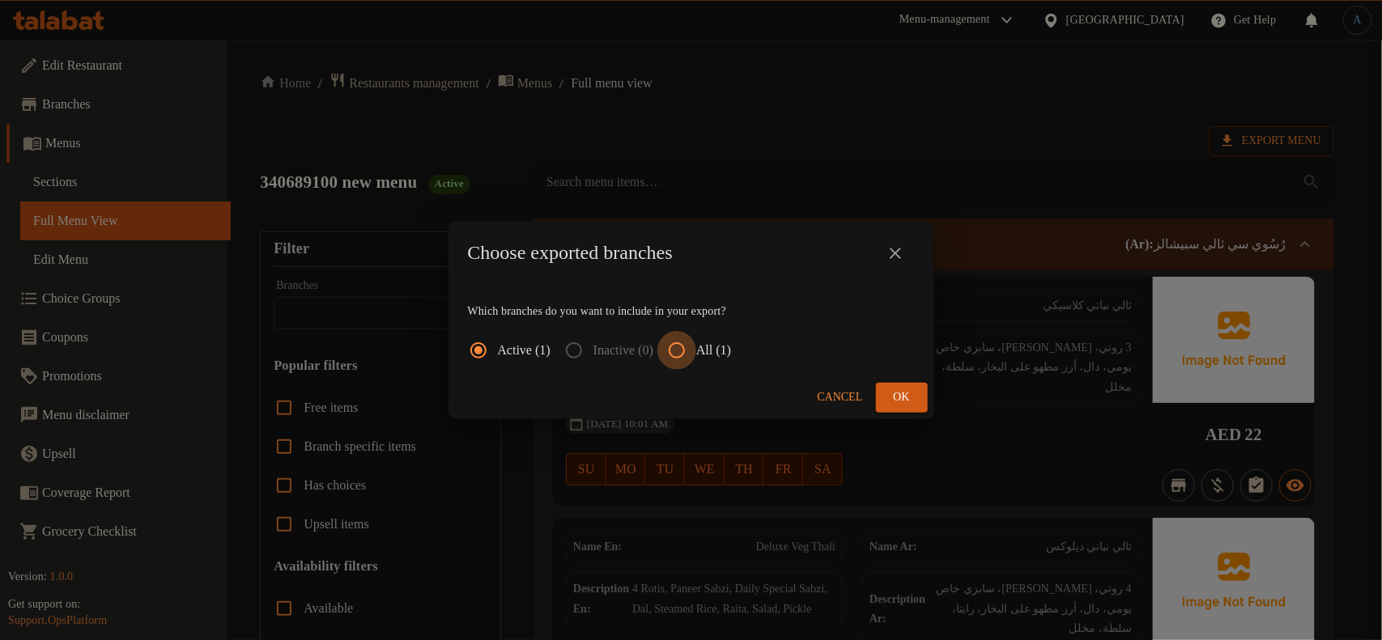
click at [689, 354] on input "All (1)" at bounding box center [676, 350] width 39 height 39
radio input "true"
click at [904, 388] on span "Ok" at bounding box center [902, 398] width 26 height 20
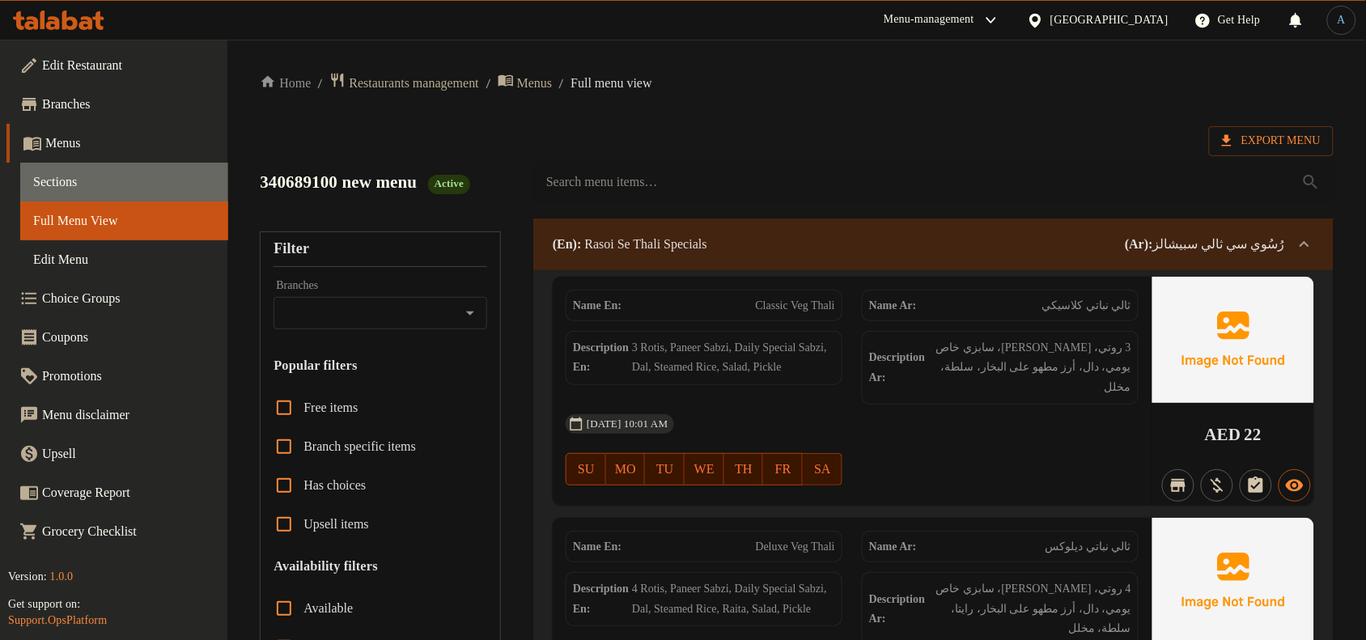
click at [86, 182] on span "Sections" at bounding box center [124, 181] width 182 height 19
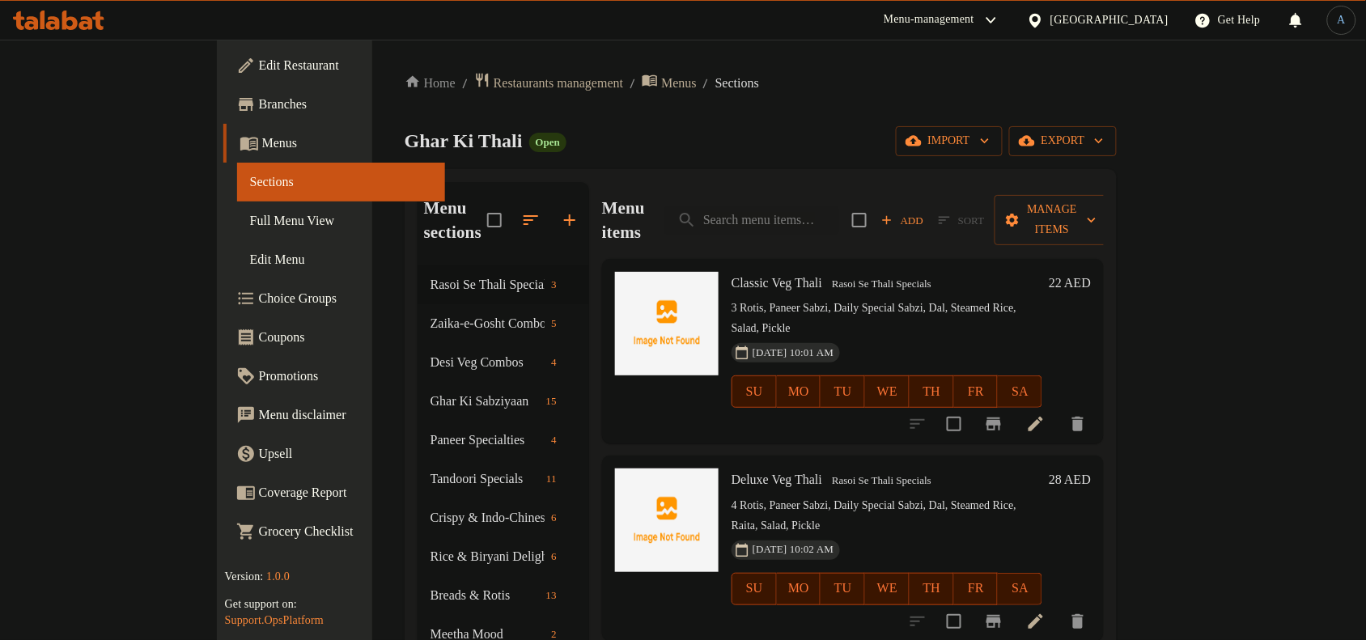
click at [995, 208] on span "Sort" at bounding box center [961, 220] width 66 height 25
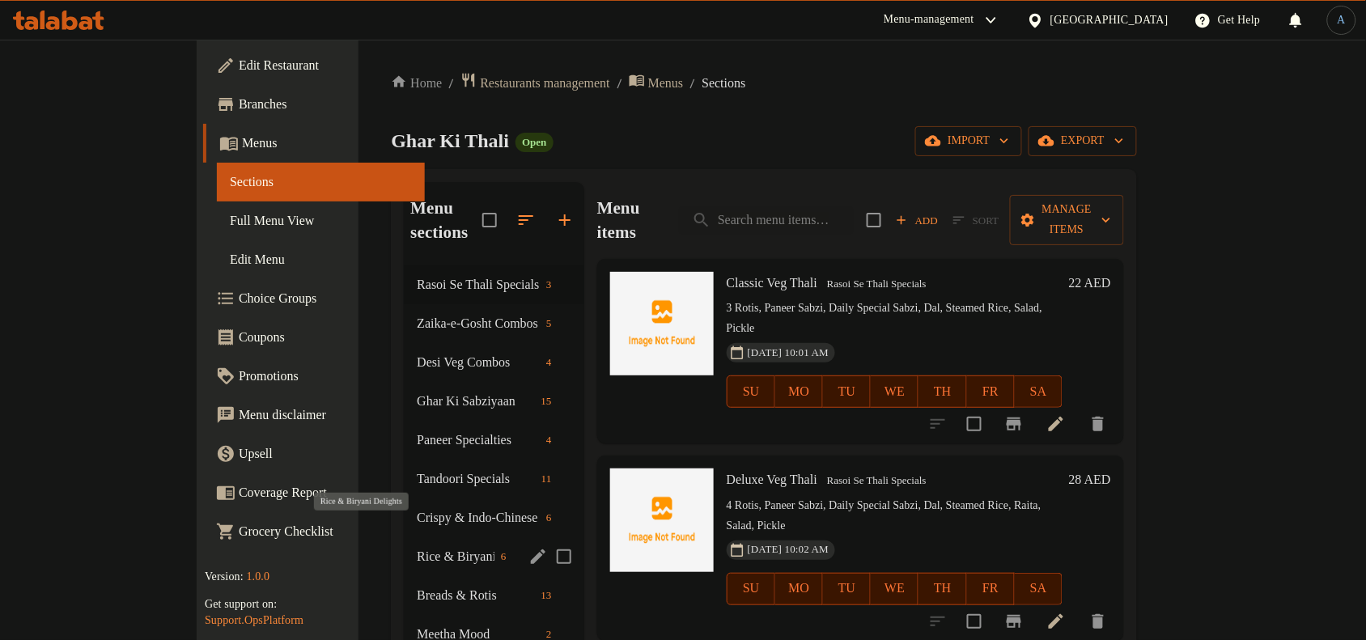
click at [417, 547] on span "Rice & Biryani Delights" at bounding box center [456, 556] width 78 height 19
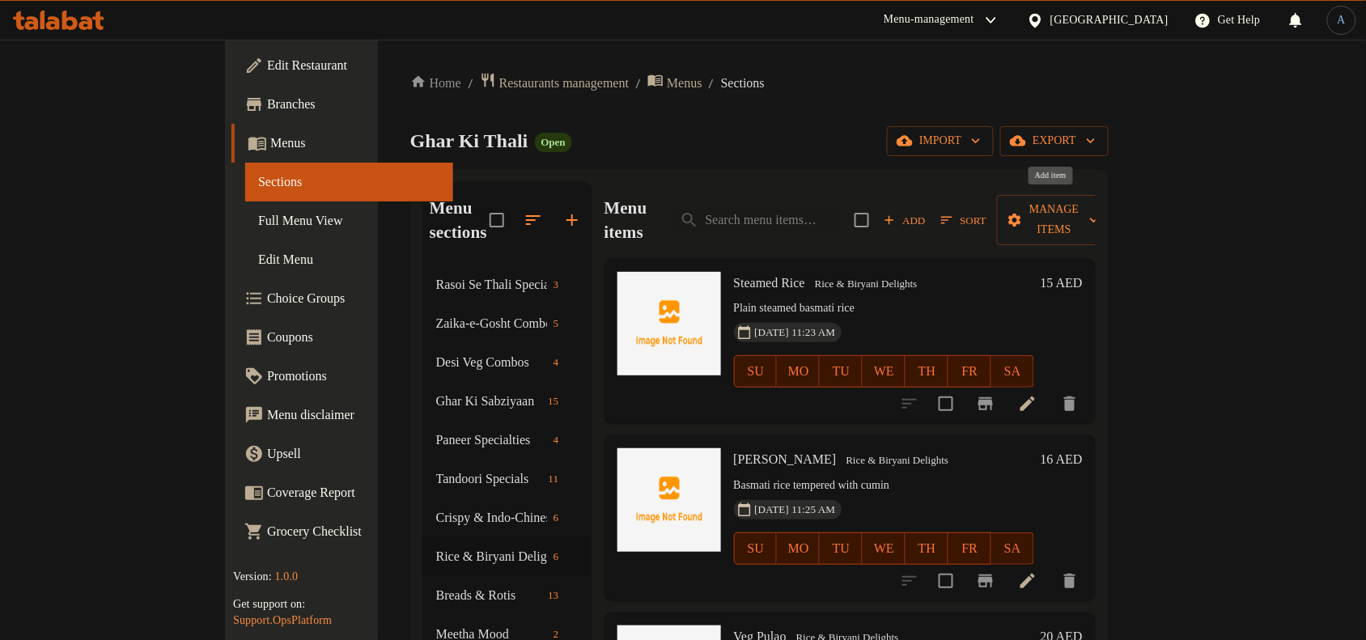
click at [927, 211] on span "Add" at bounding box center [905, 220] width 44 height 19
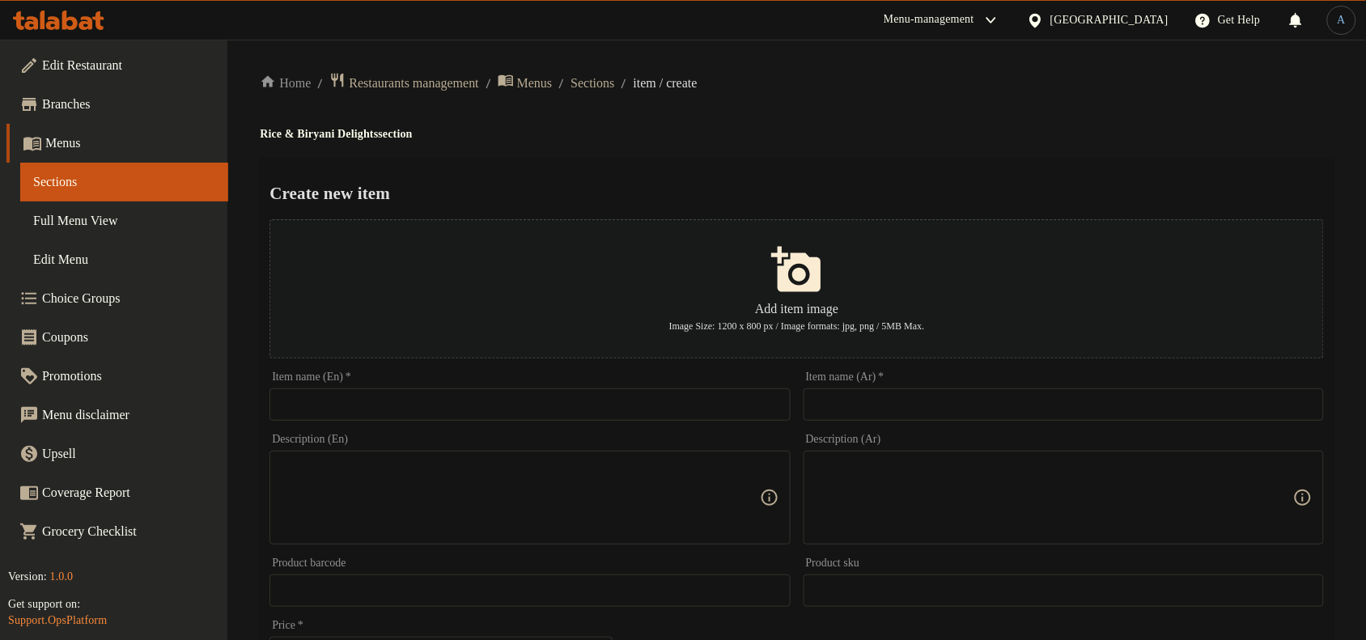
click at [947, 414] on input "text" at bounding box center [1064, 404] width 520 height 32
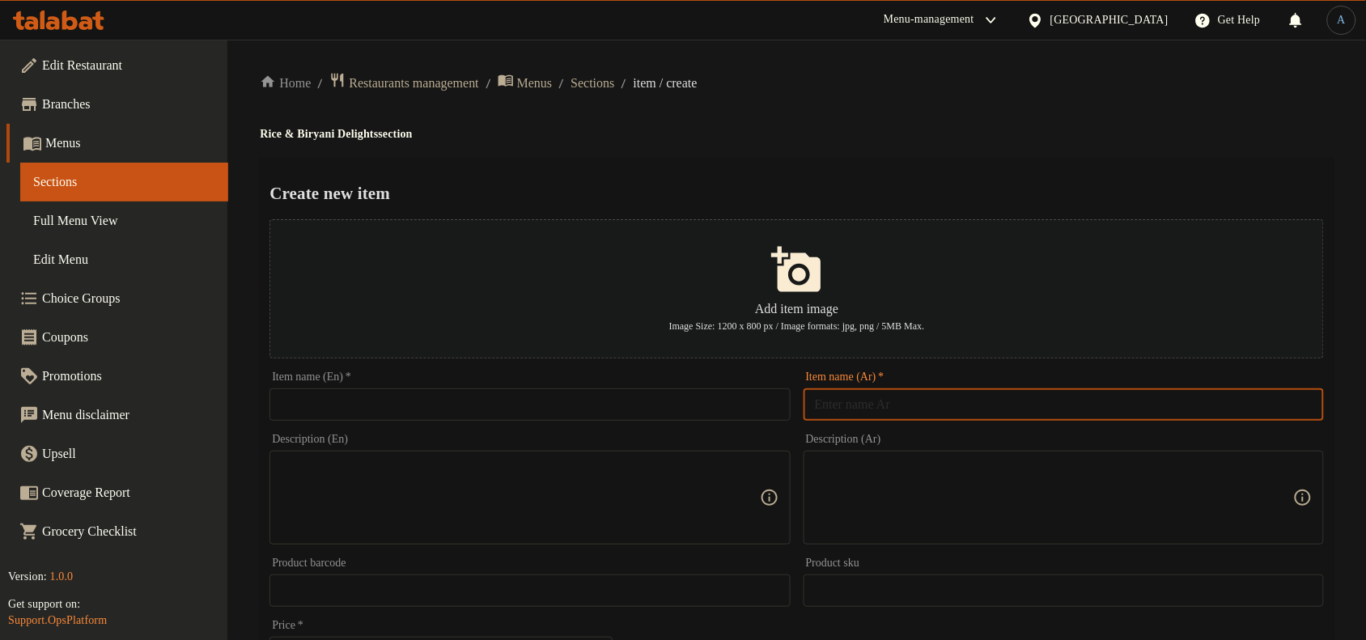
paste input "رز بالكمون"
type input "رز بالكمون"
click at [967, 142] on h4 "Rice & Biryani Delights section" at bounding box center [797, 134] width 1074 height 16
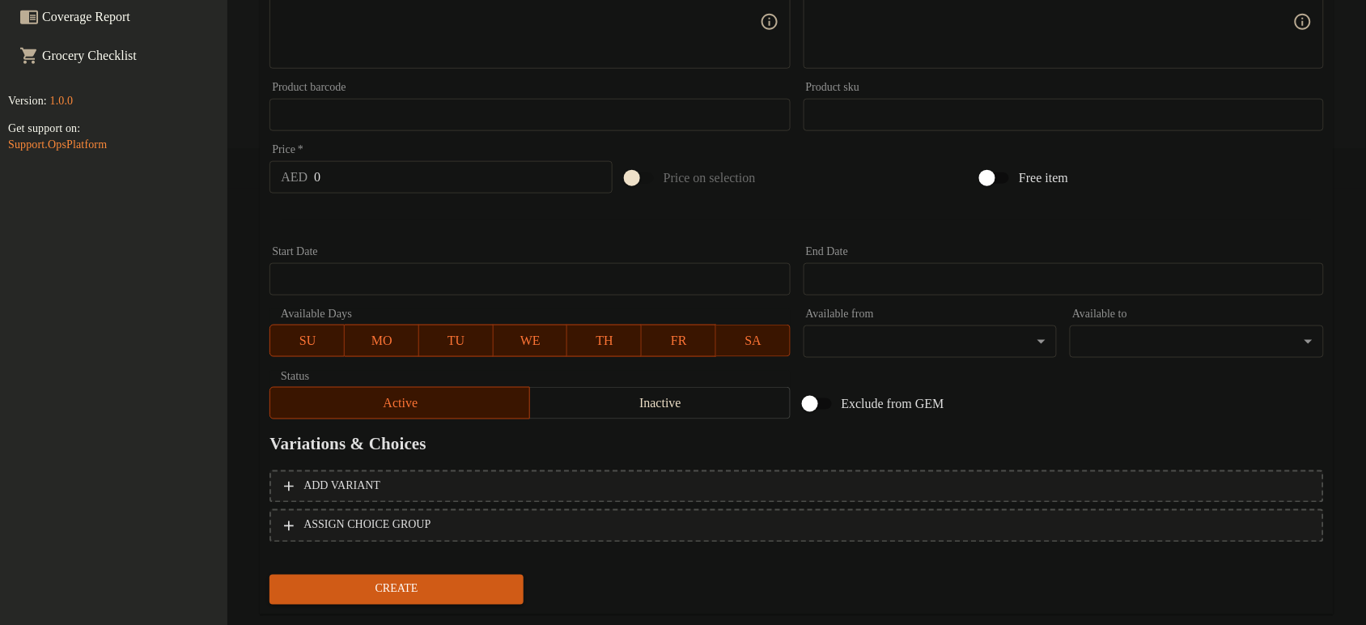
scroll to position [476, 15]
click at [1012, 435] on h2 "Variations & Choices" at bounding box center [797, 444] width 1055 height 24
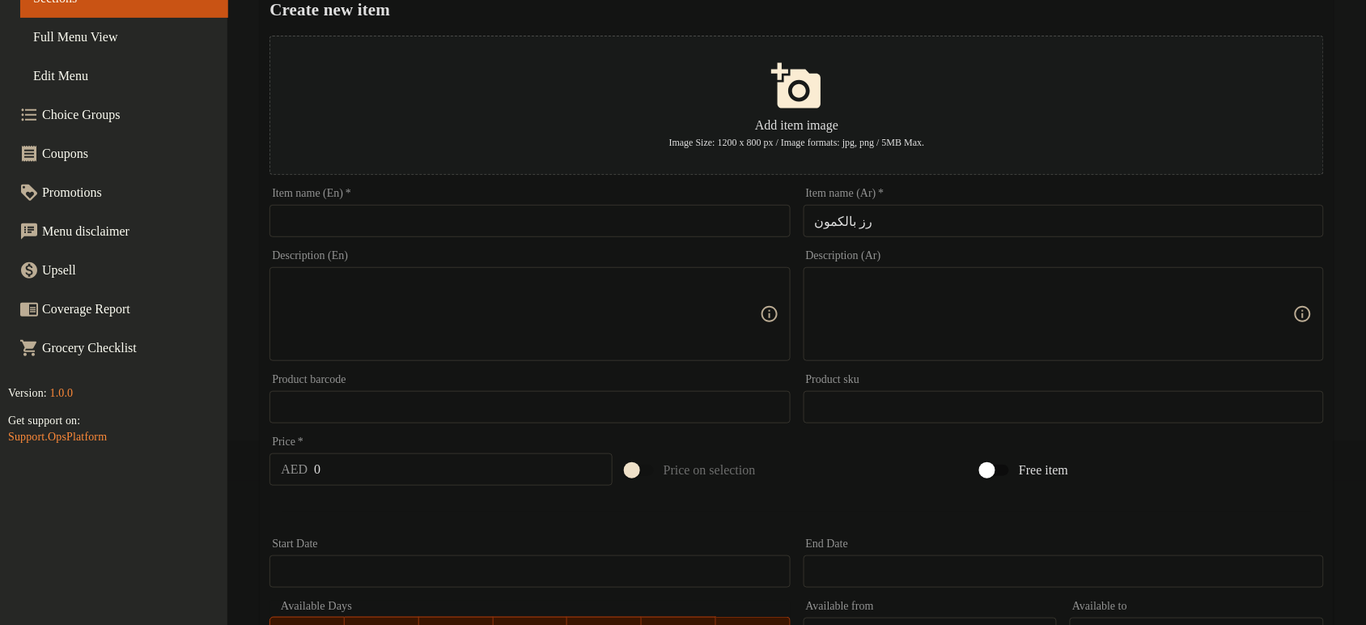
scroll to position [0, 15]
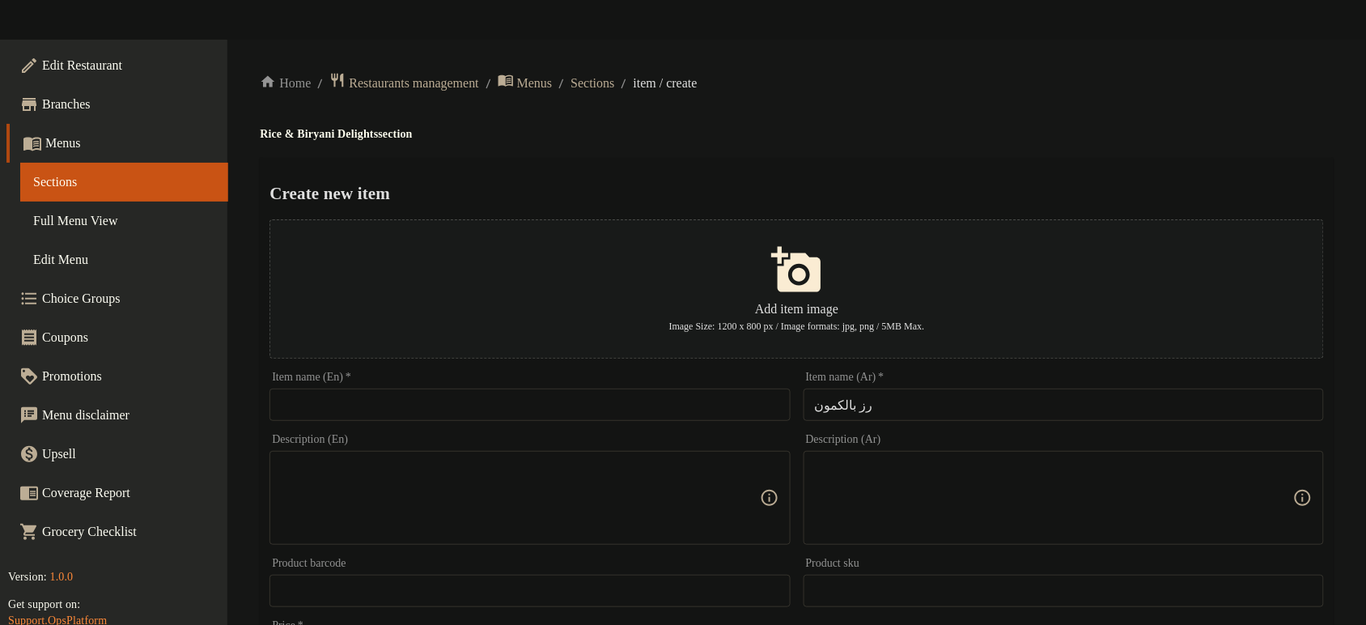
click at [410, 387] on div "Item name (En)   * Item name (En) *" at bounding box center [530, 395] width 520 height 49
click at [403, 402] on input "text" at bounding box center [530, 404] width 520 height 32
paste input "Rice With Cumin"
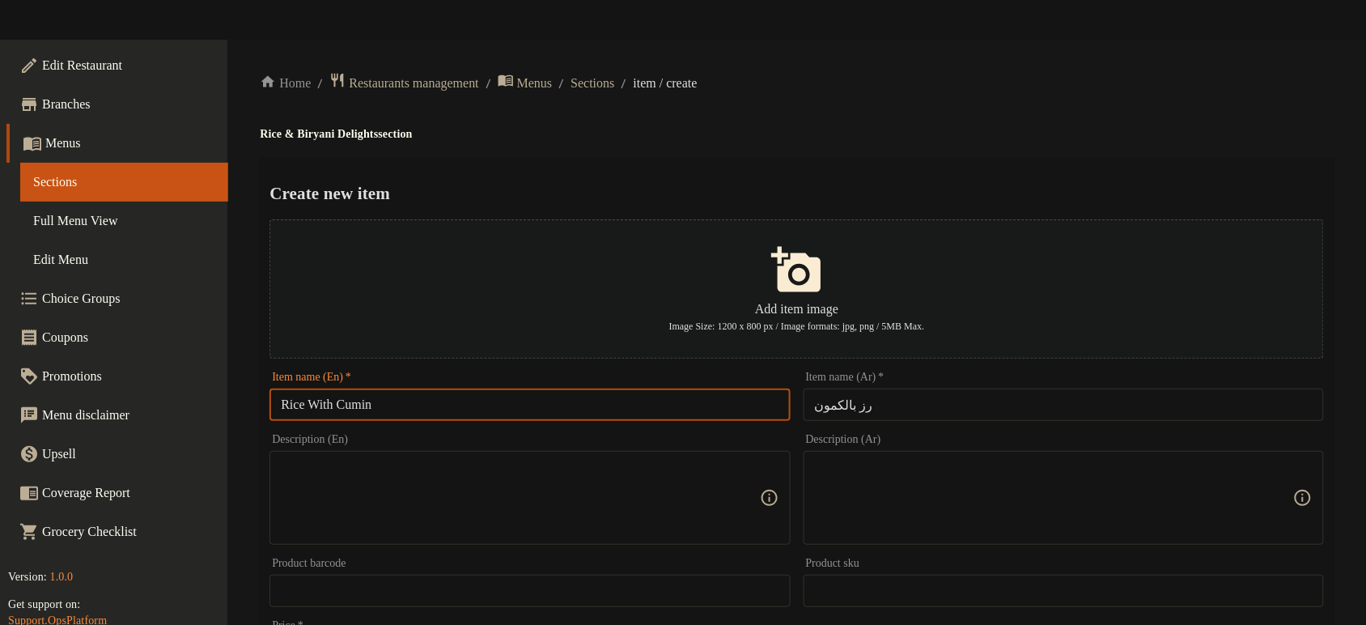
type input "Rice With Cumin"
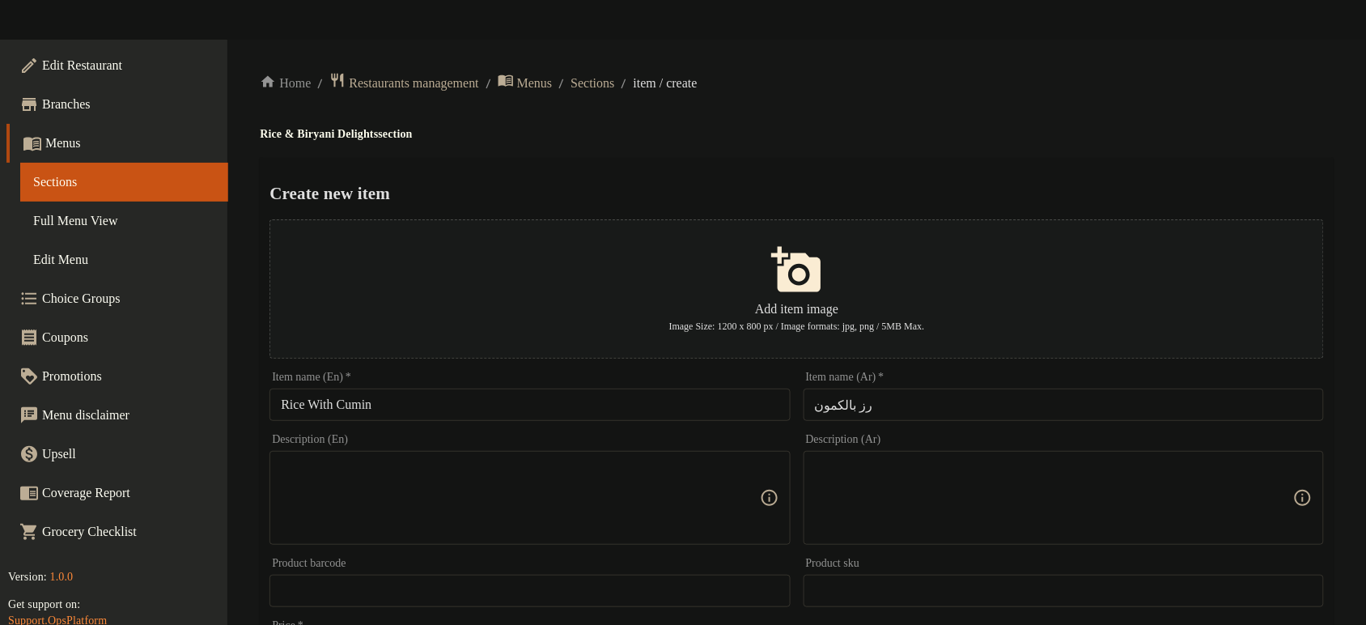
click at [487, 519] on textarea at bounding box center [520, 498] width 478 height 77
paste textarea "Basmati rice tempered with cumin"
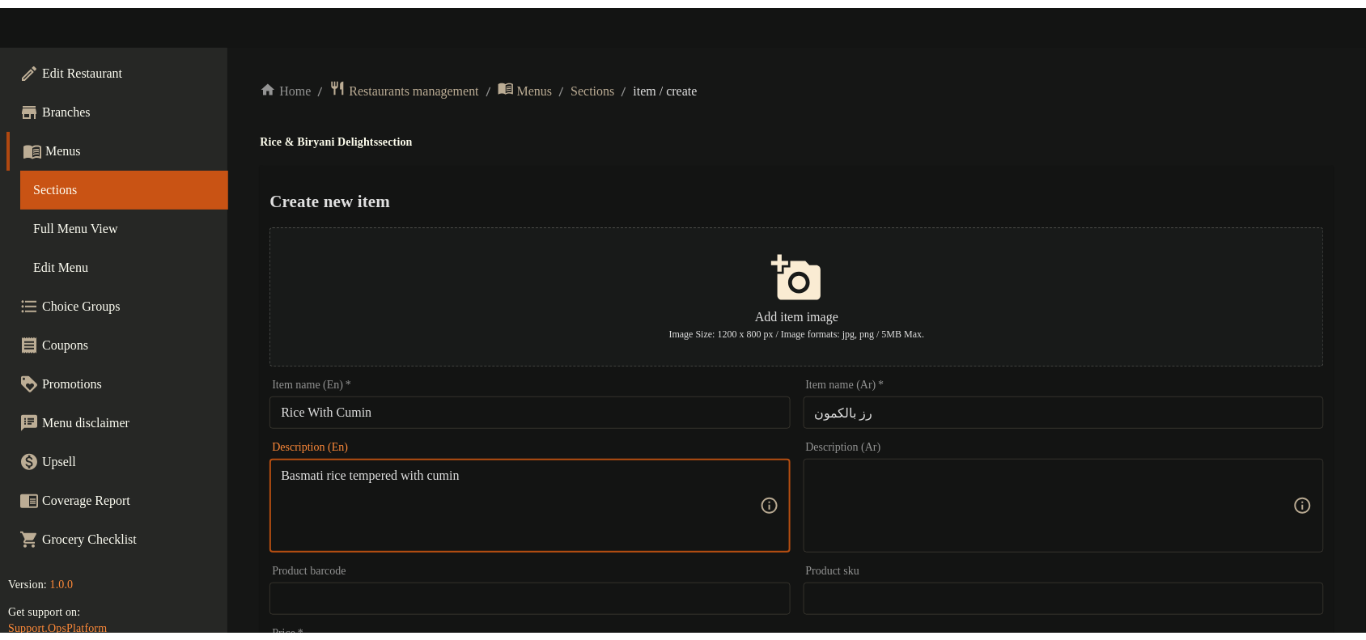
scroll to position [476, 0]
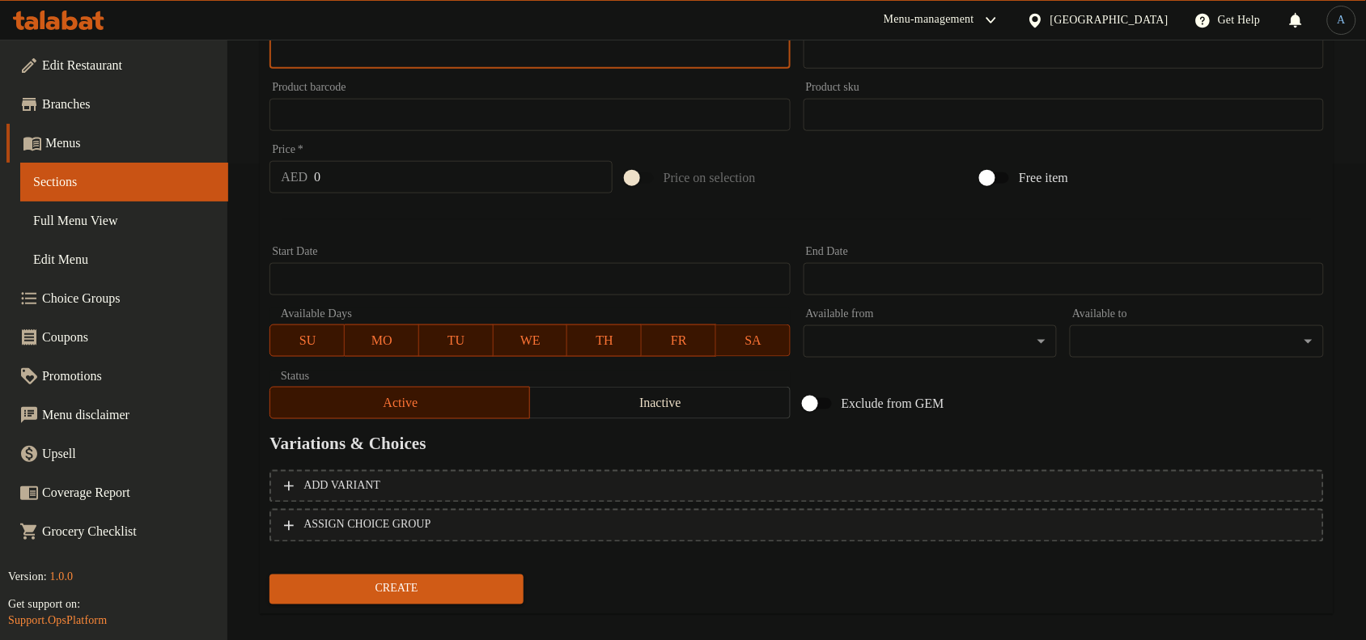
type textarea "Basmati rice tempered with cumin"
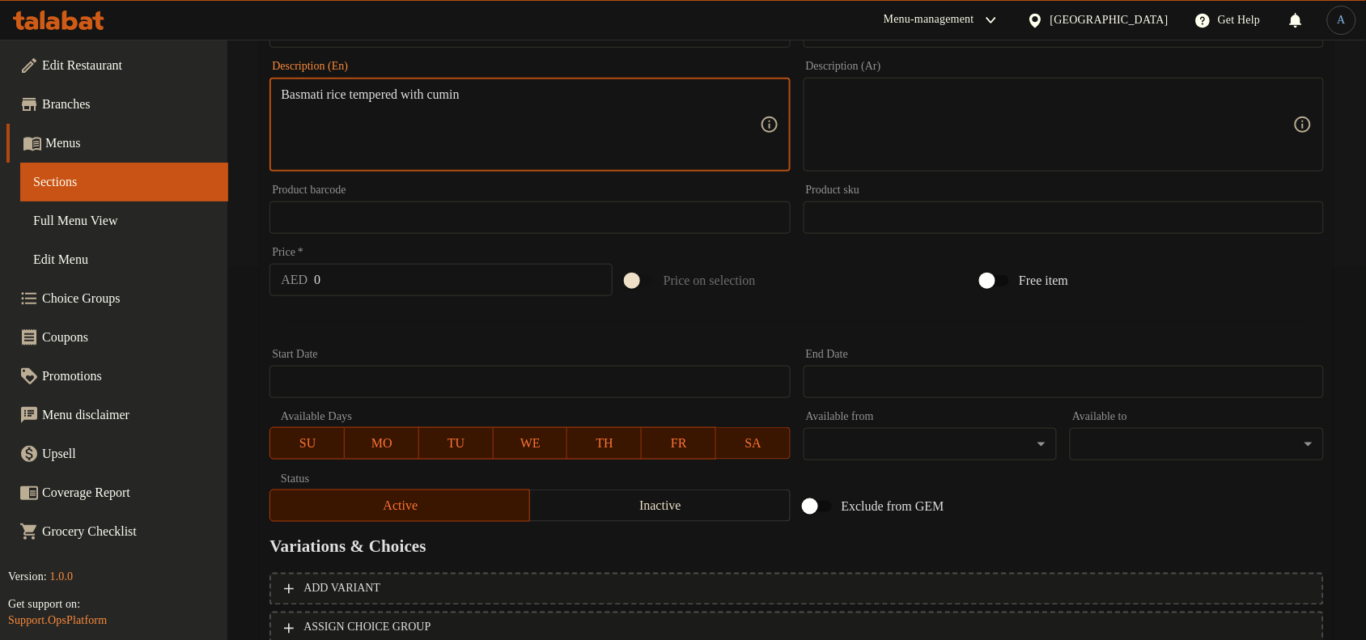
scroll to position [274, 0]
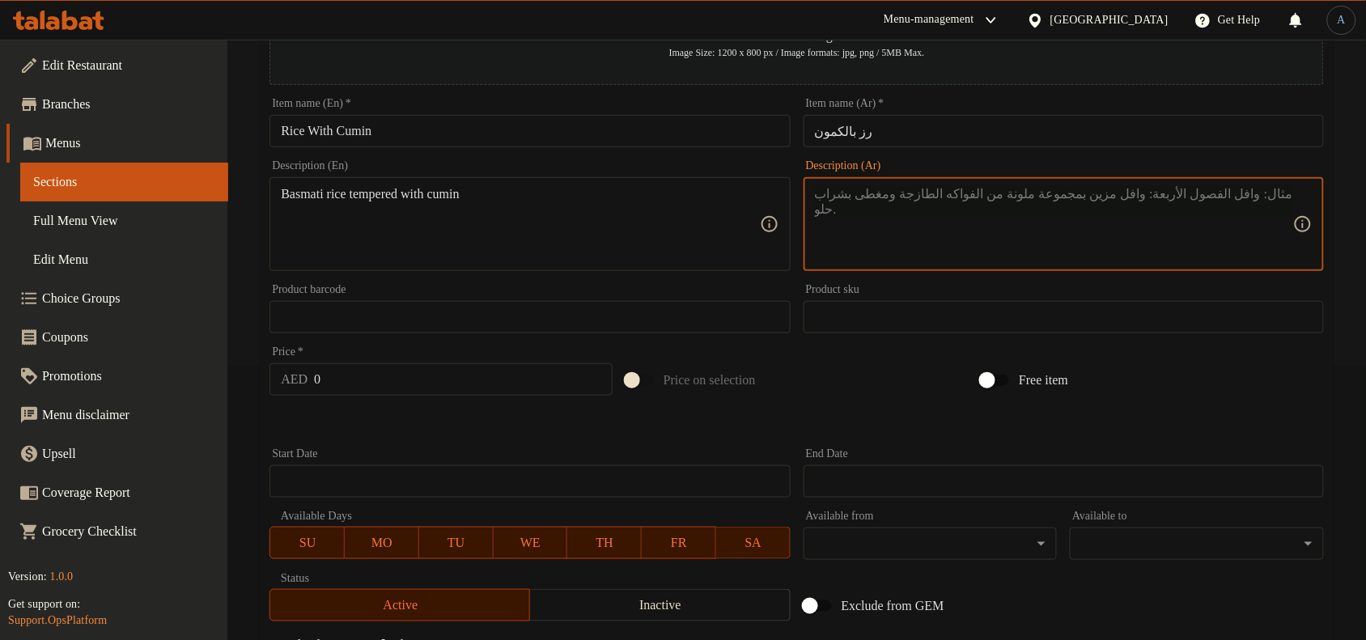
click at [915, 194] on textarea at bounding box center [1054, 224] width 478 height 77
paste textarea "أرز بسمتي ممزوج بالكمون"
type textarea "أرز بسمتي ممزوج بالكمون"
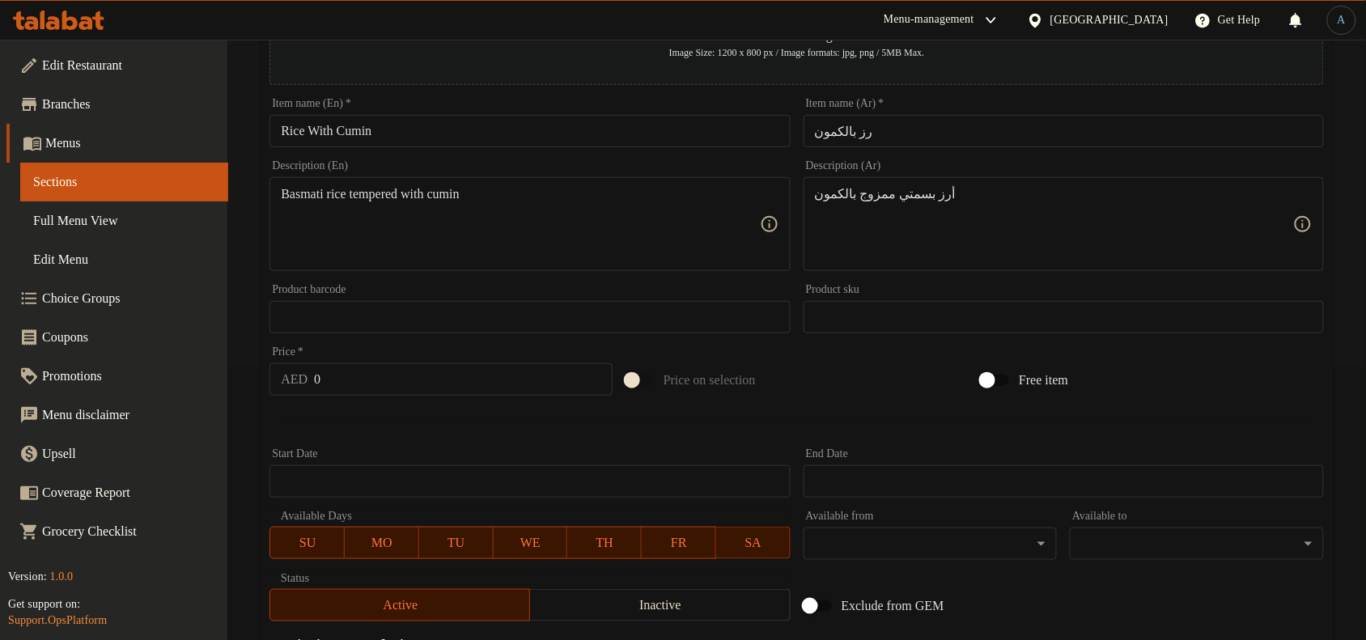
click at [427, 390] on input "0" at bounding box center [463, 379] width 299 height 32
paste input "16"
type input "16"
click at [388, 422] on div at bounding box center [797, 422] width 1068 height 40
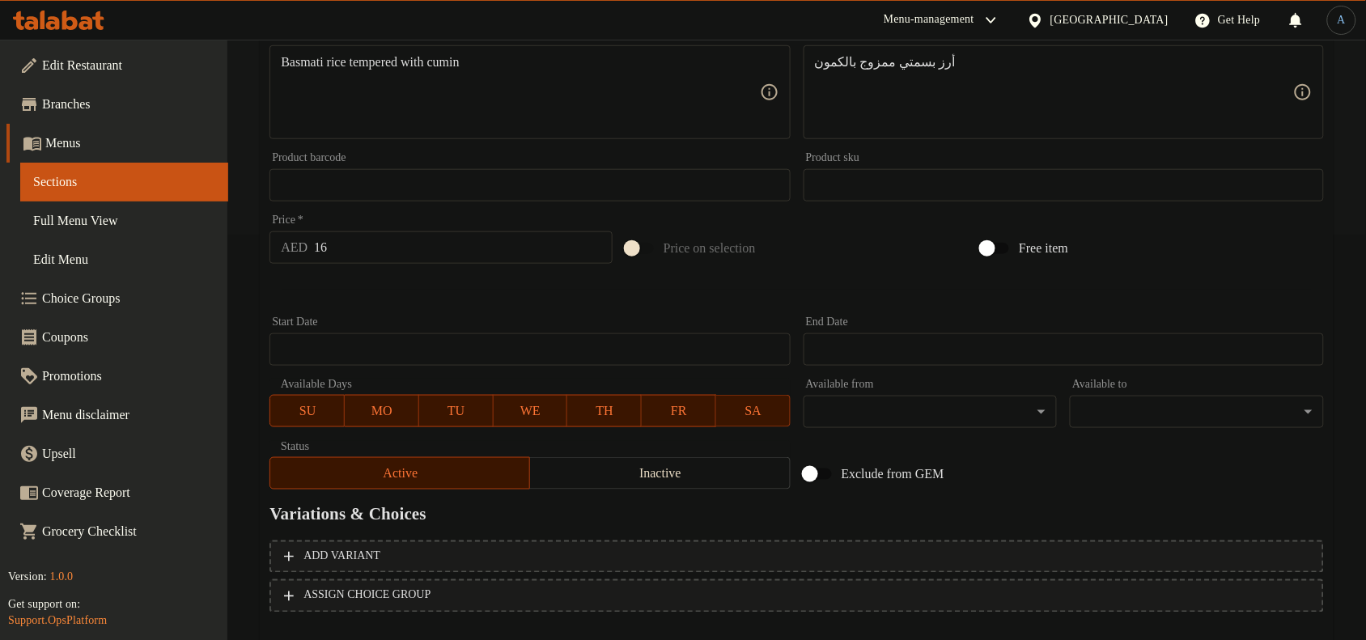
scroll to position [494, 0]
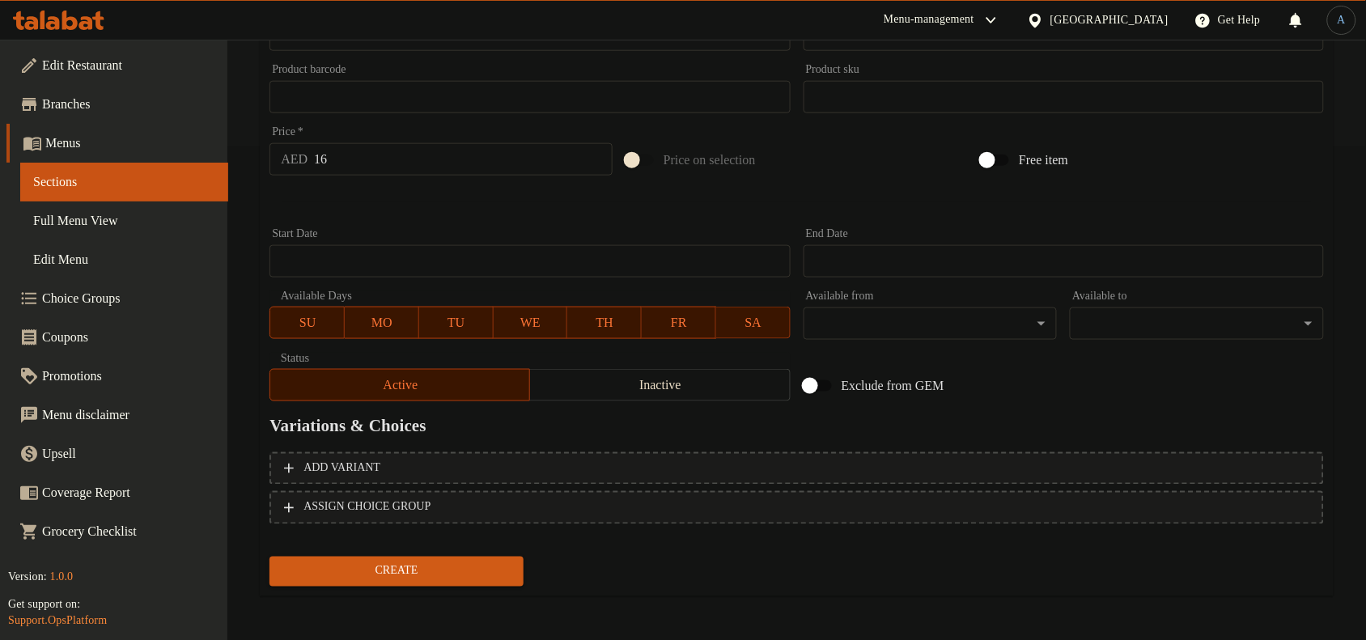
click at [409, 569] on span "Create" at bounding box center [396, 572] width 228 height 20
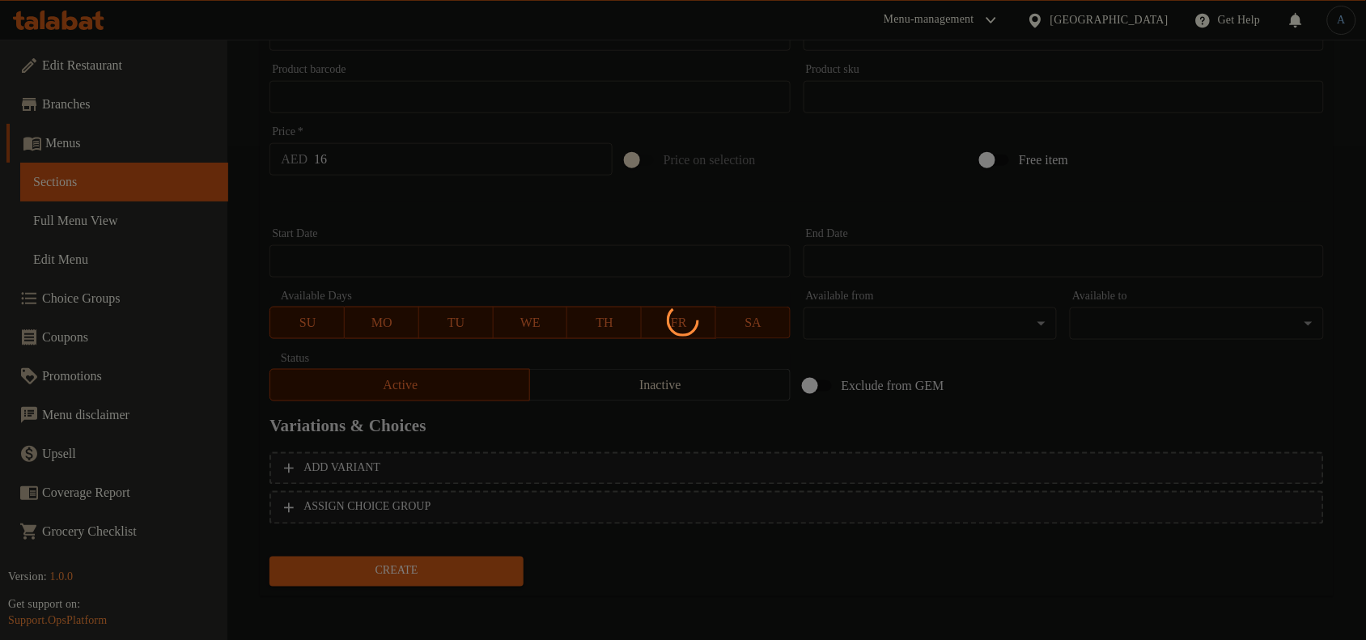
type input "0"
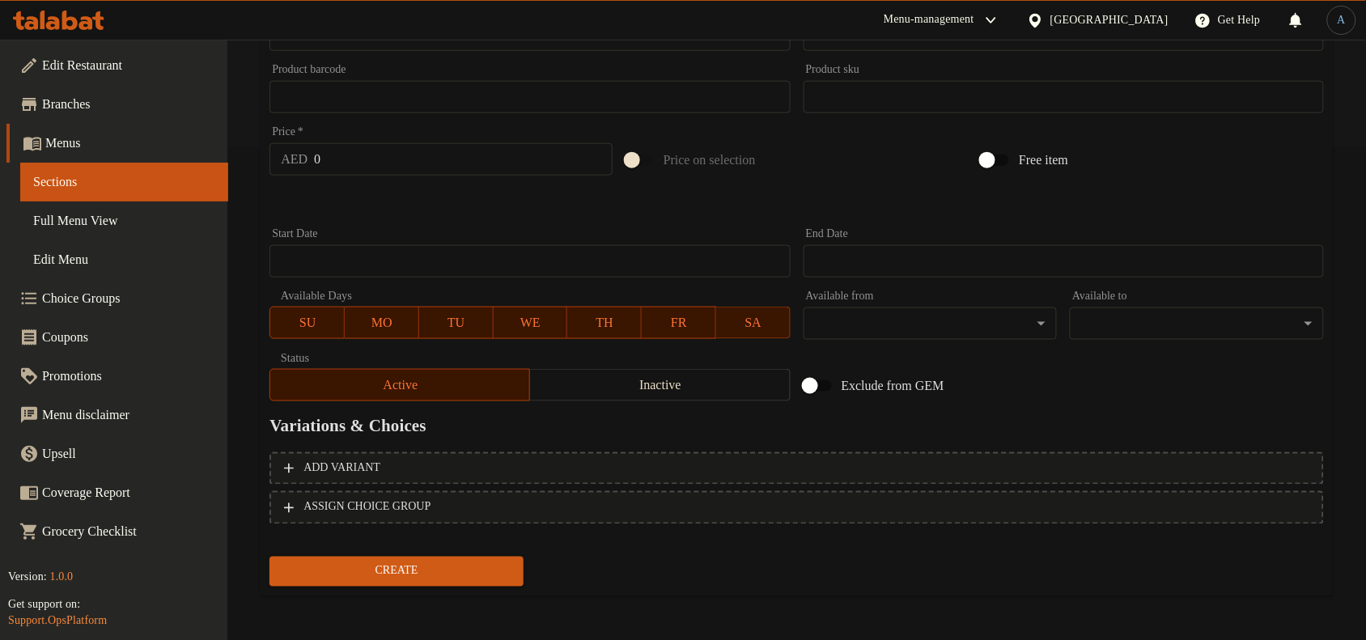
click at [150, 148] on span "Menus" at bounding box center [130, 143] width 170 height 19
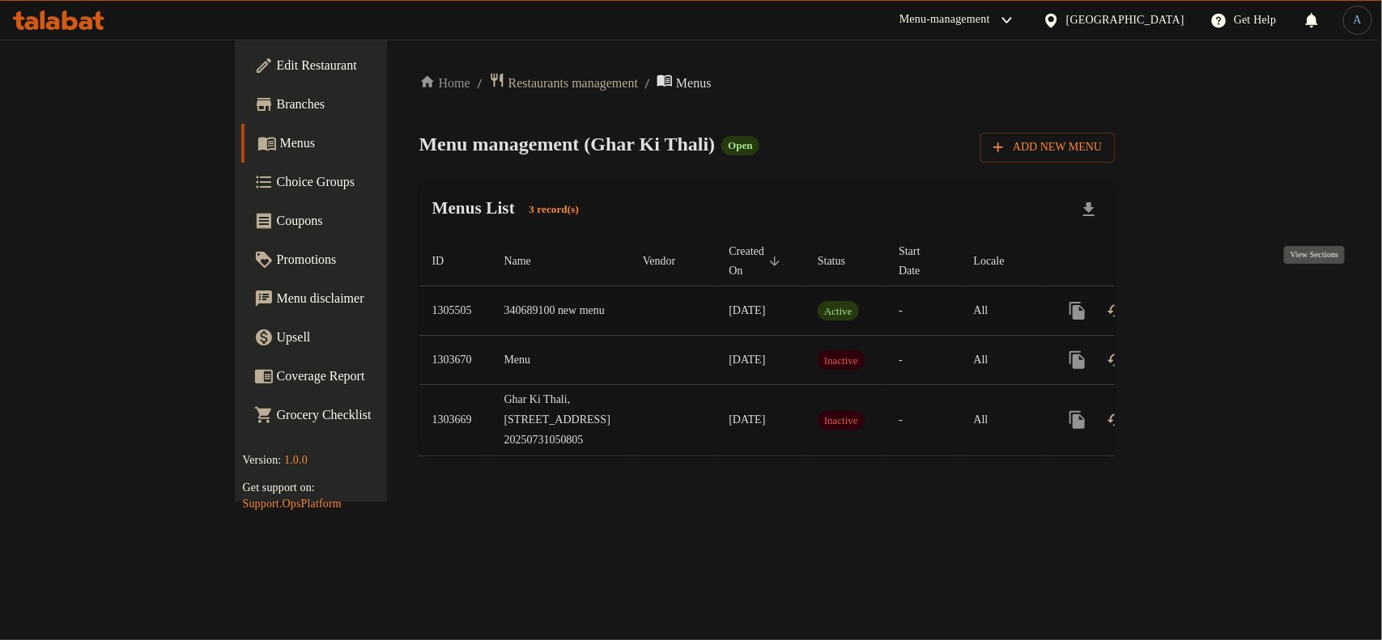
click at [1201, 304] on icon "enhanced table" at bounding box center [1194, 311] width 15 height 15
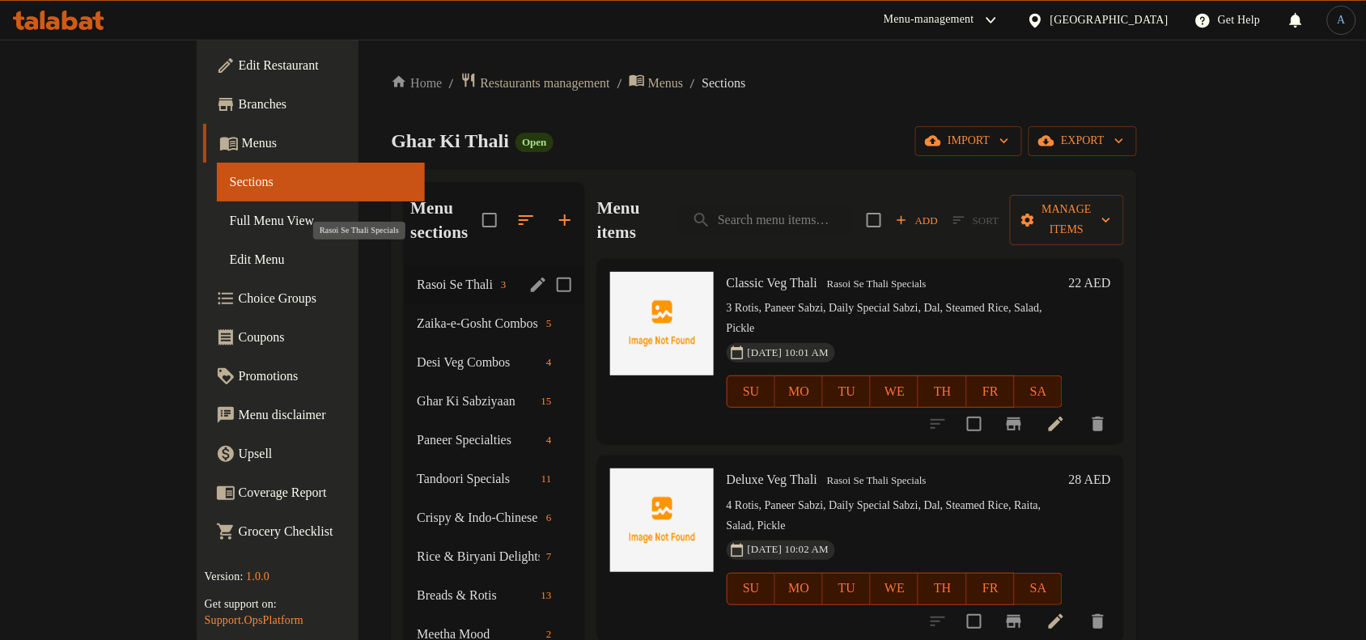
click at [417, 275] on span "Rasoi Se Thali Specials" at bounding box center [456, 284] width 78 height 19
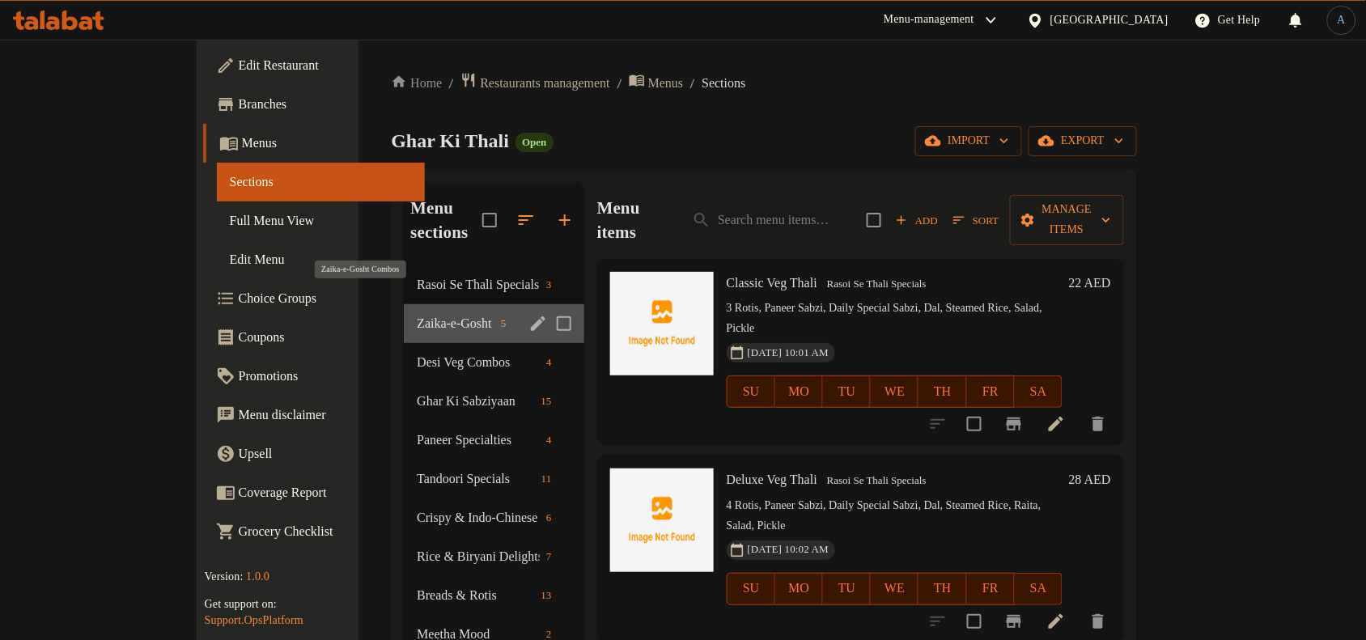
click at [417, 314] on span "Zaika-e-Gosht Combos" at bounding box center [456, 323] width 78 height 19
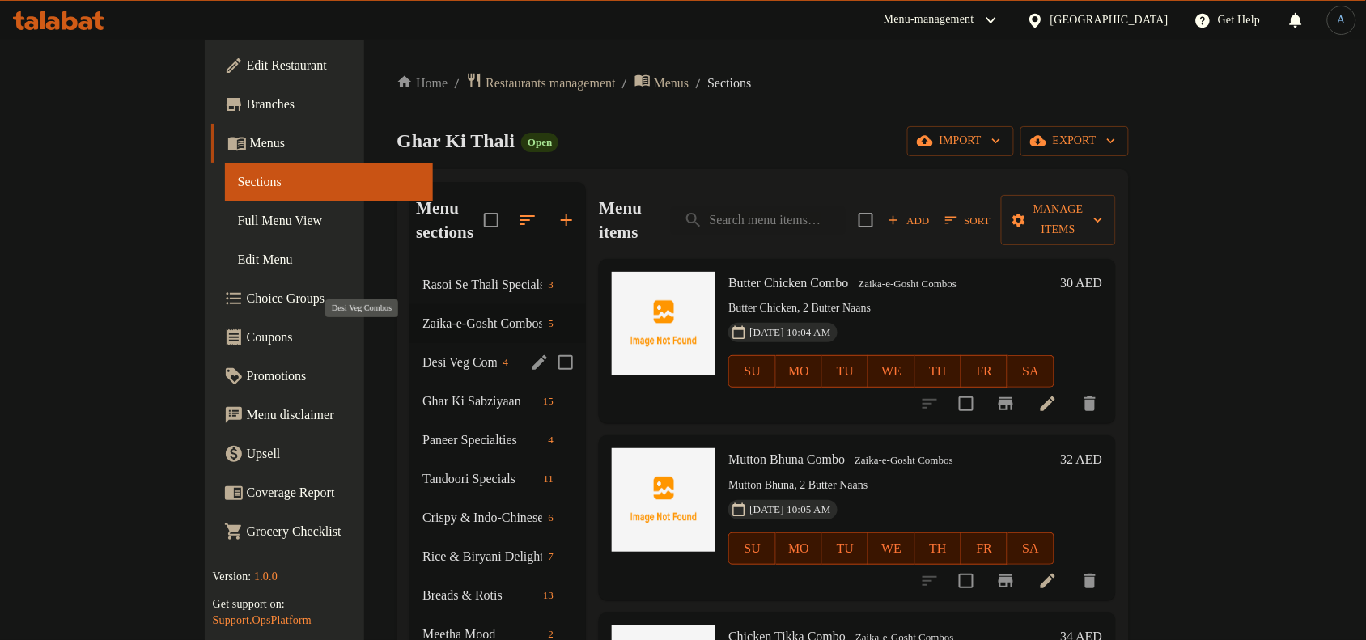
click at [422, 353] on span "Desi Veg Combos" at bounding box center [459, 362] width 74 height 19
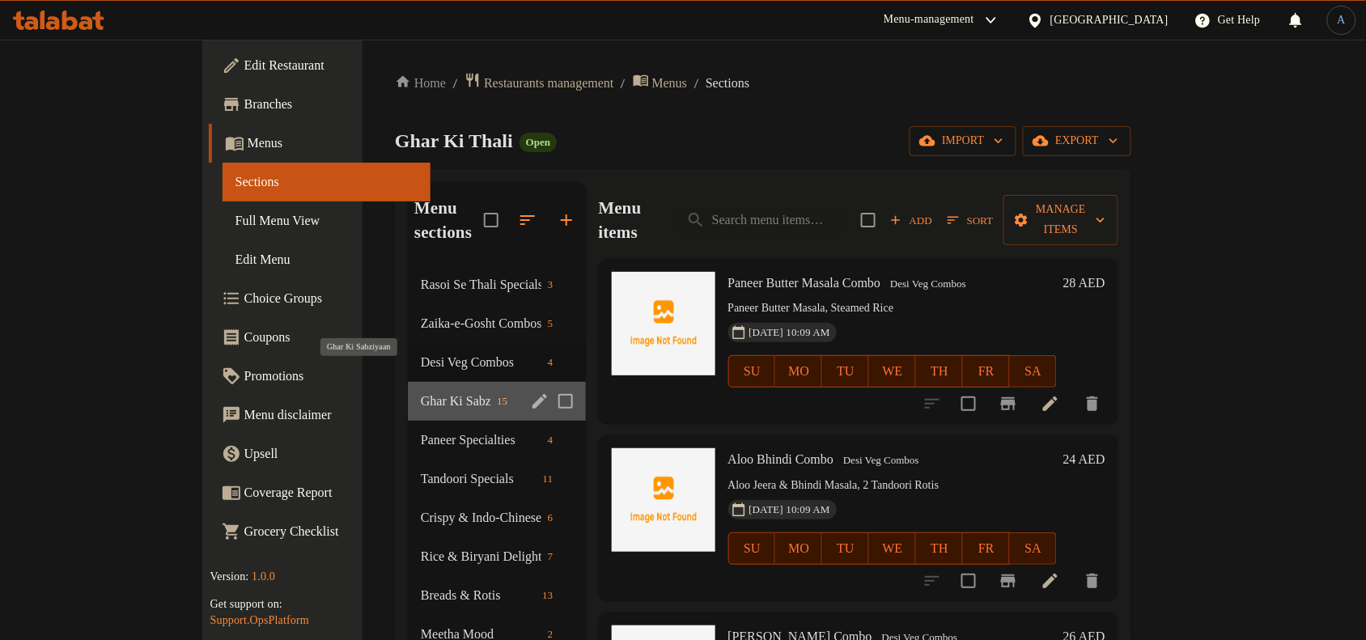
click at [421, 392] on span "Ghar Ki Sabziyaan" at bounding box center [456, 401] width 70 height 19
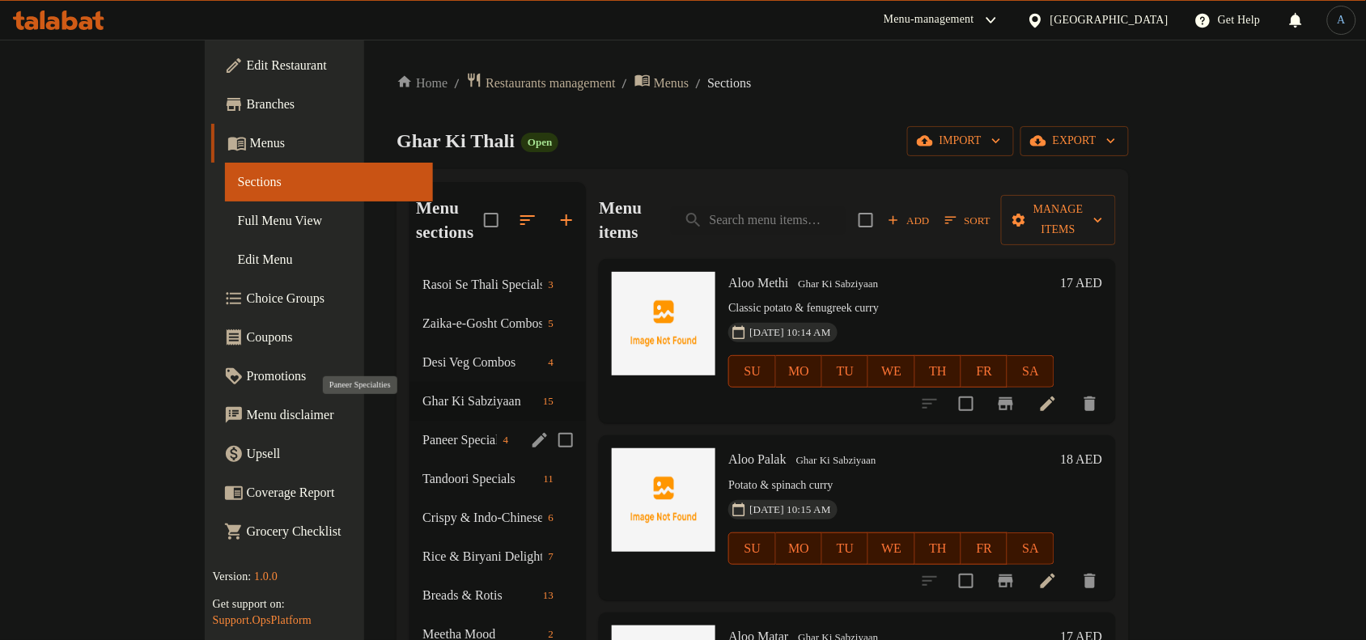
scroll to position [101, 0]
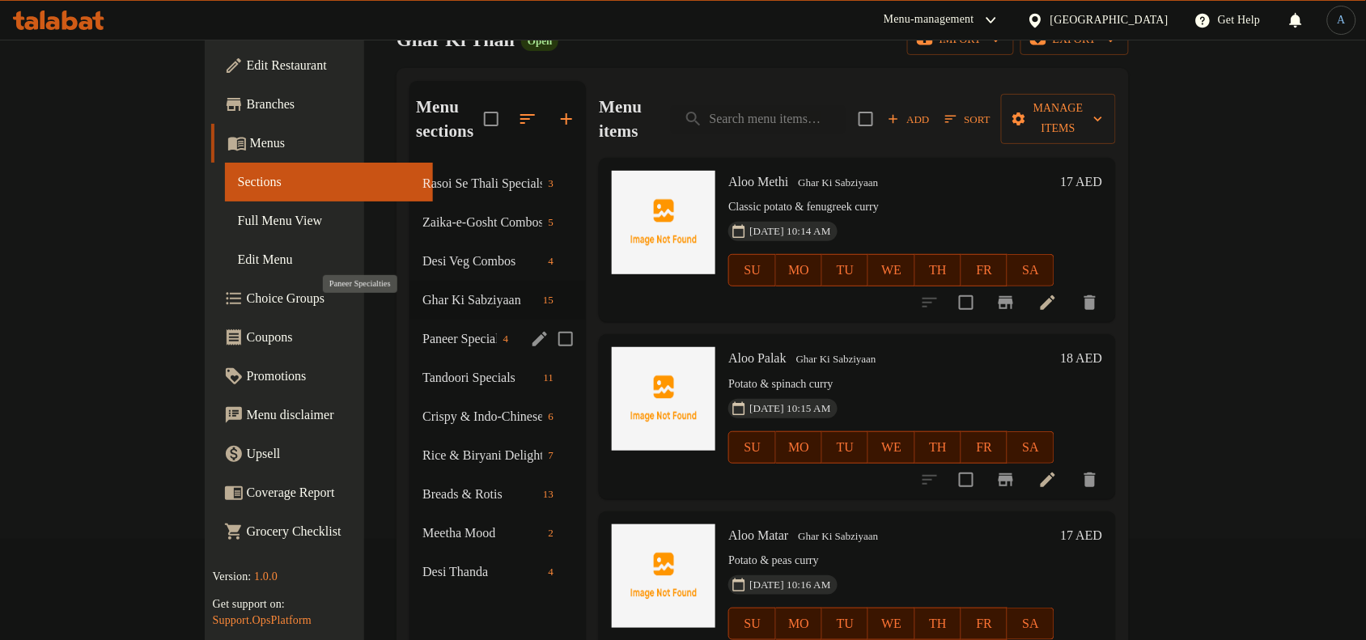
click at [422, 329] on span "Paneer Specialties" at bounding box center [459, 338] width 74 height 19
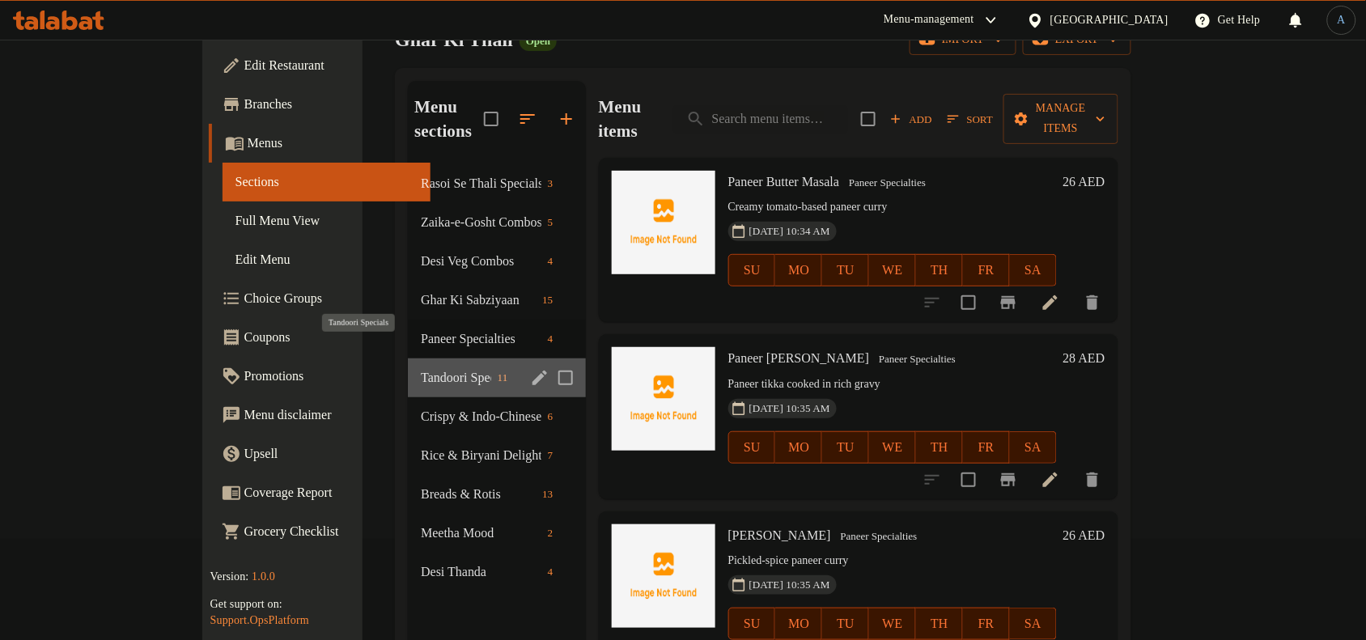
click at [421, 368] on span "Tandoori Specials" at bounding box center [456, 377] width 70 height 19
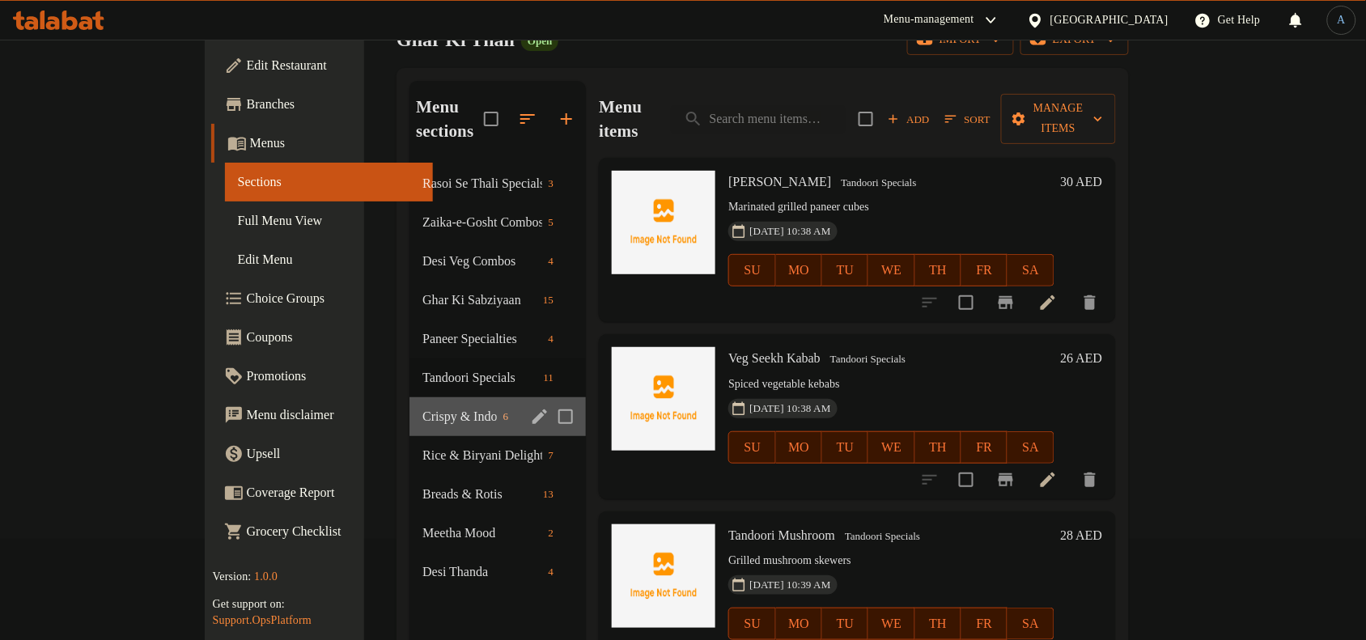
click at [410, 397] on div "Crispy & Indo-Chinese Snacks 6" at bounding box center [498, 416] width 176 height 39
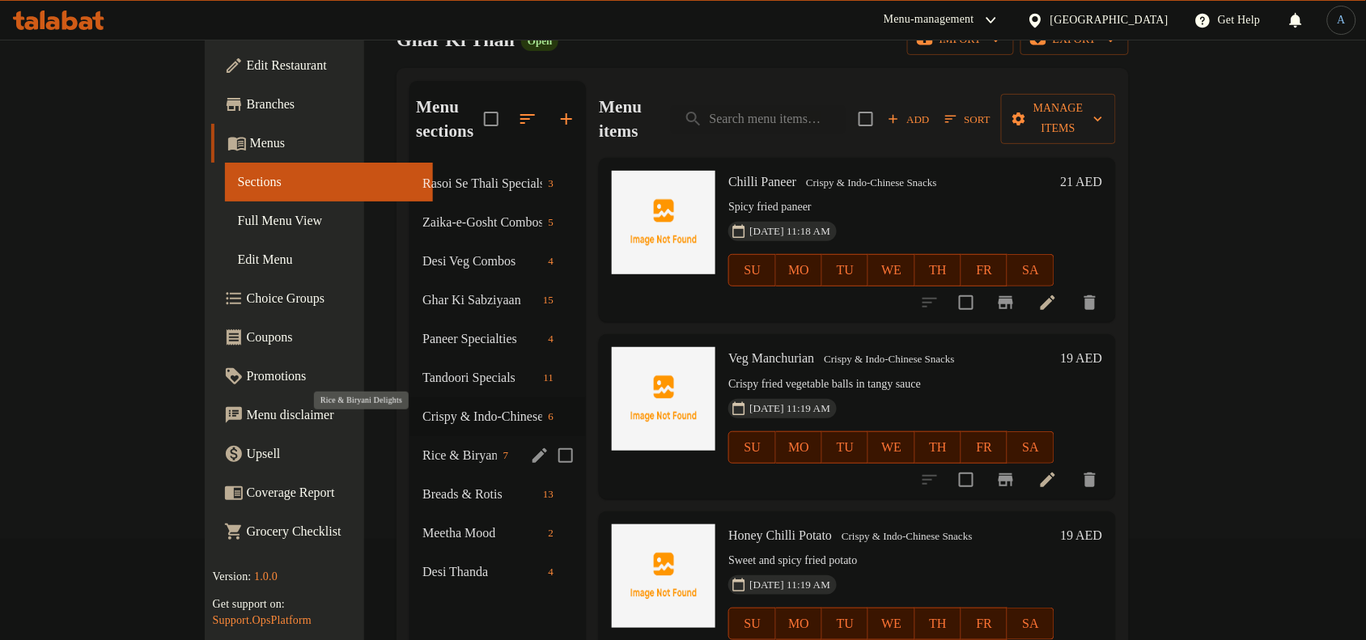
click at [422, 446] on span "Rice & Biryani Delights" at bounding box center [459, 455] width 74 height 19
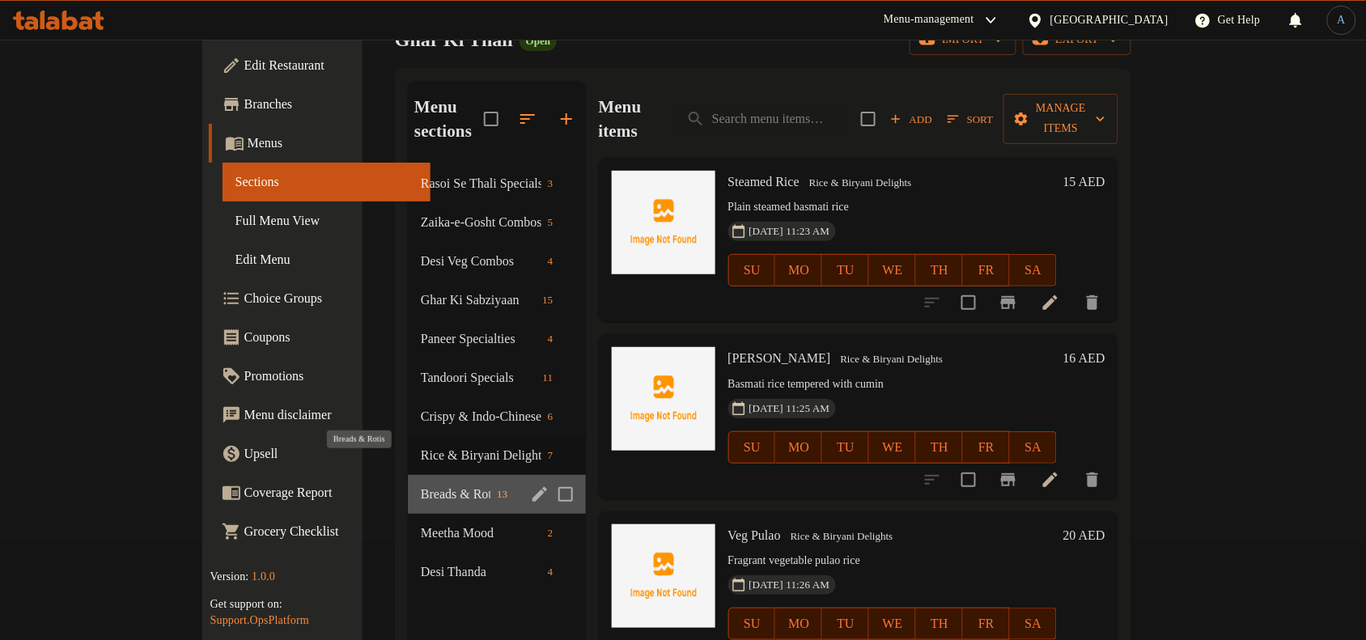
click at [421, 485] on span "Breads & Rotis" at bounding box center [456, 494] width 70 height 19
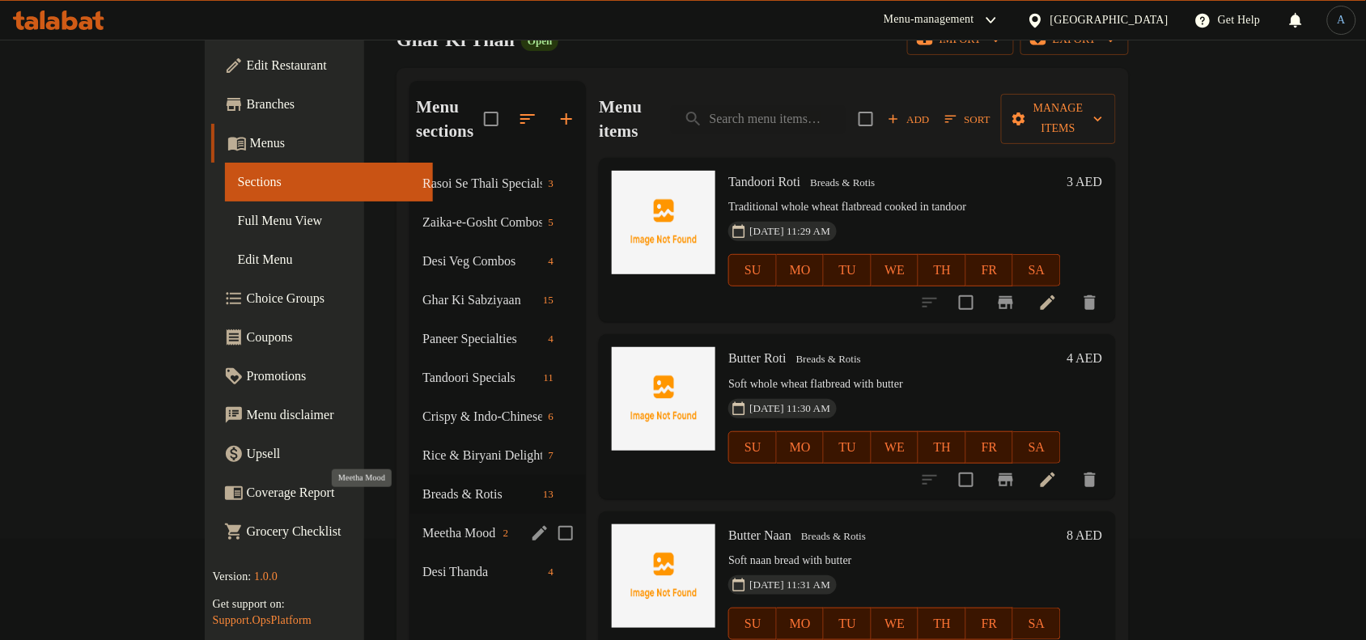
click at [422, 524] on span "Meetha Mood" at bounding box center [459, 533] width 74 height 19
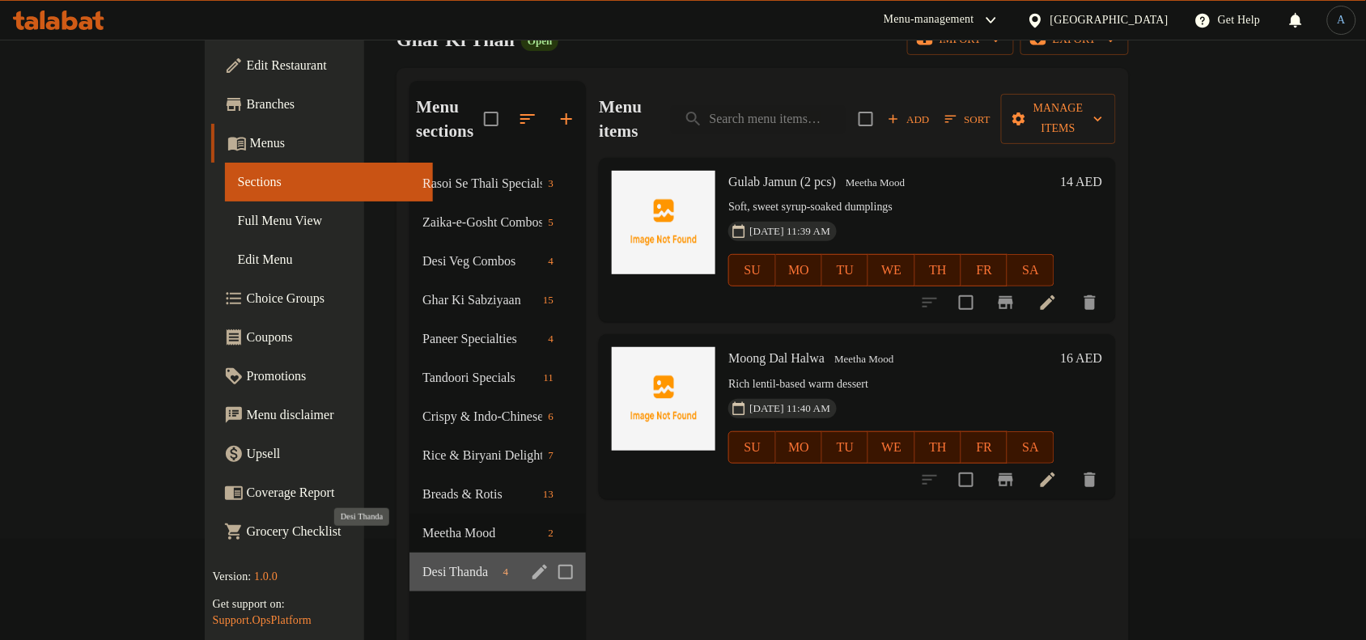
click at [422, 563] on span "Desi Thanda" at bounding box center [459, 572] width 74 height 19
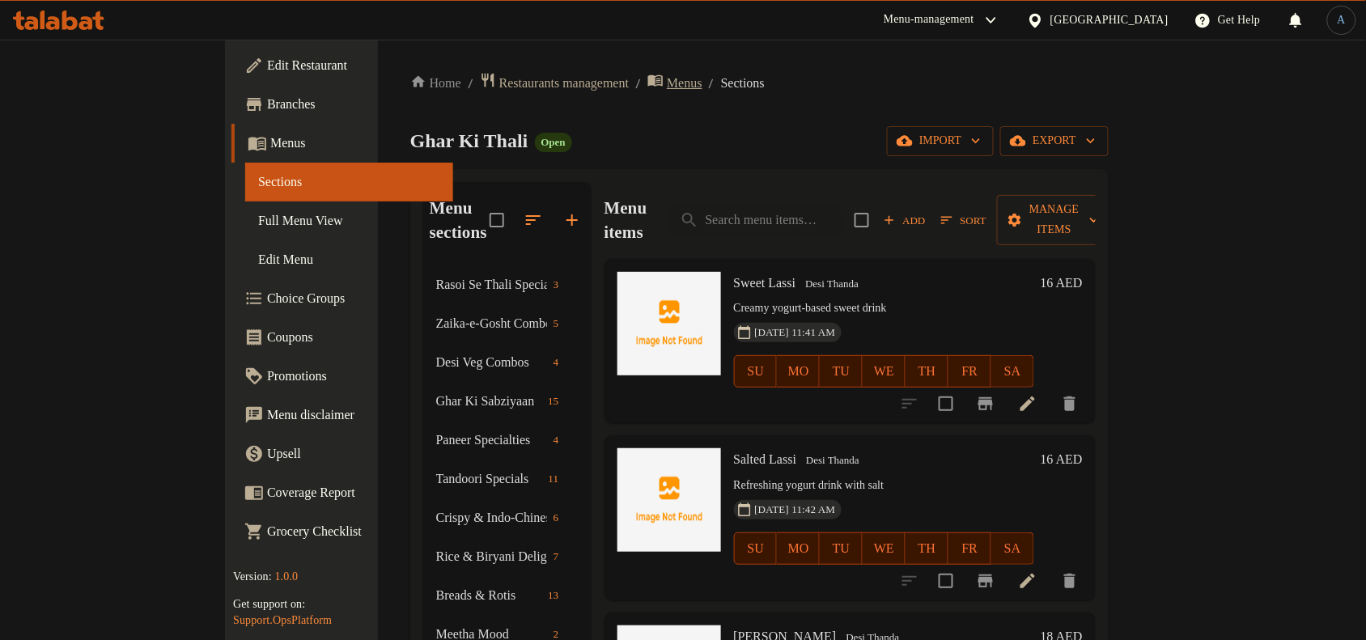
click at [667, 79] on span "Menus" at bounding box center [685, 83] width 36 height 19
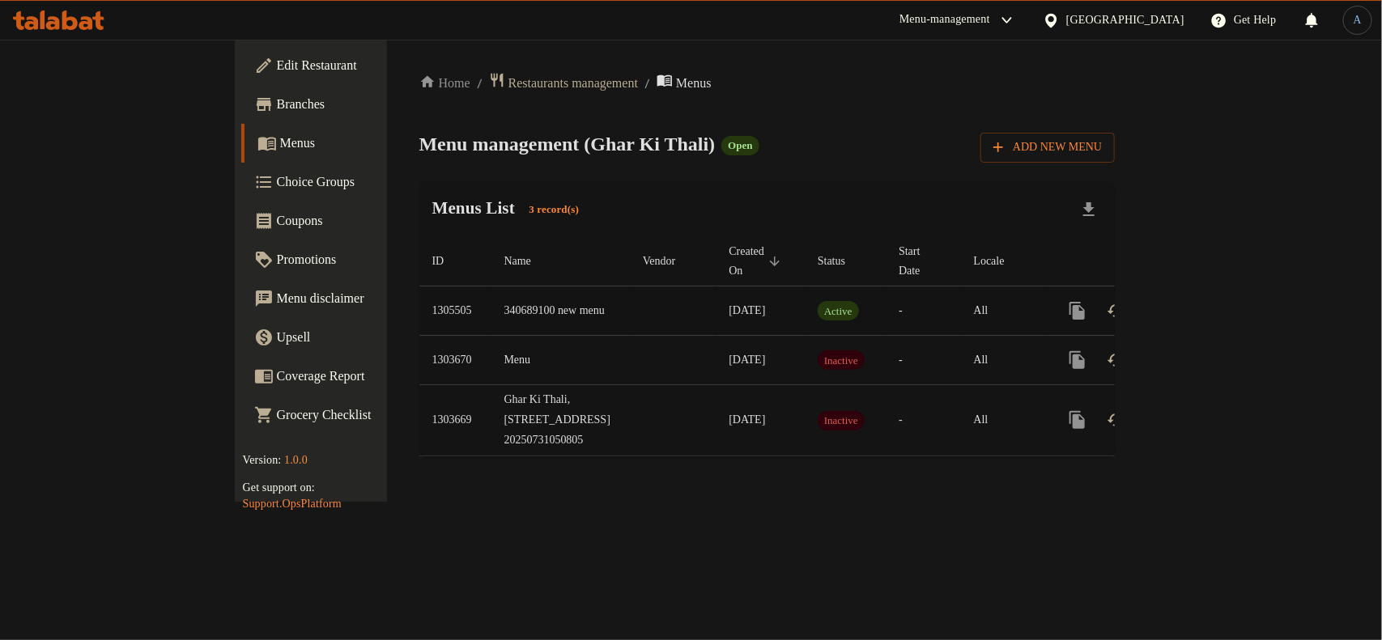
click at [1126, 301] on icon "enhanced table" at bounding box center [1115, 310] width 19 height 19
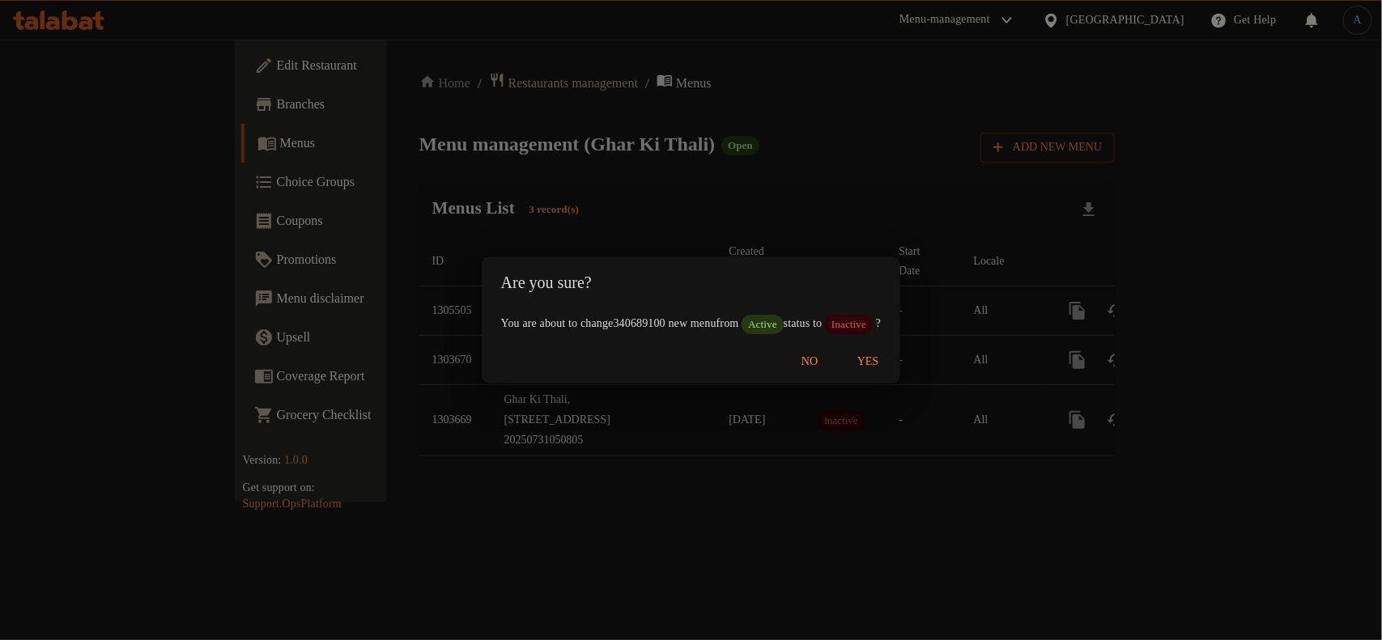
click at [829, 369] on span "No" at bounding box center [809, 362] width 39 height 20
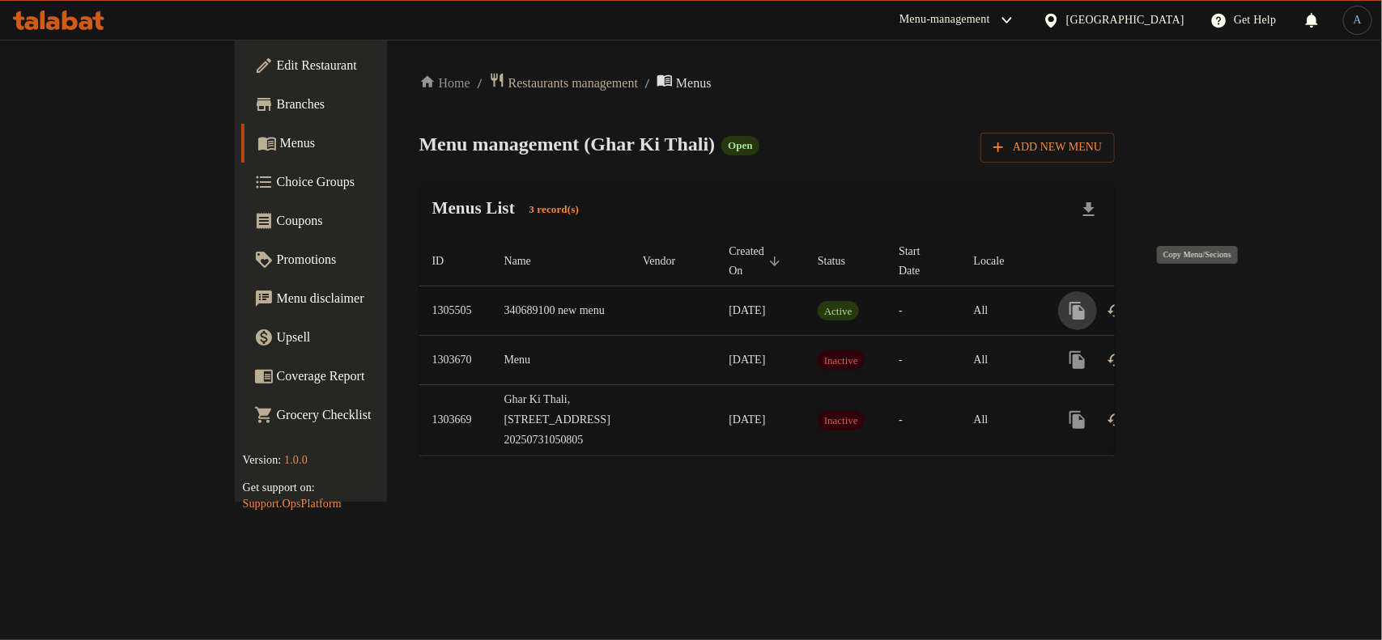
click at [1087, 301] on icon "more" at bounding box center [1077, 310] width 19 height 19
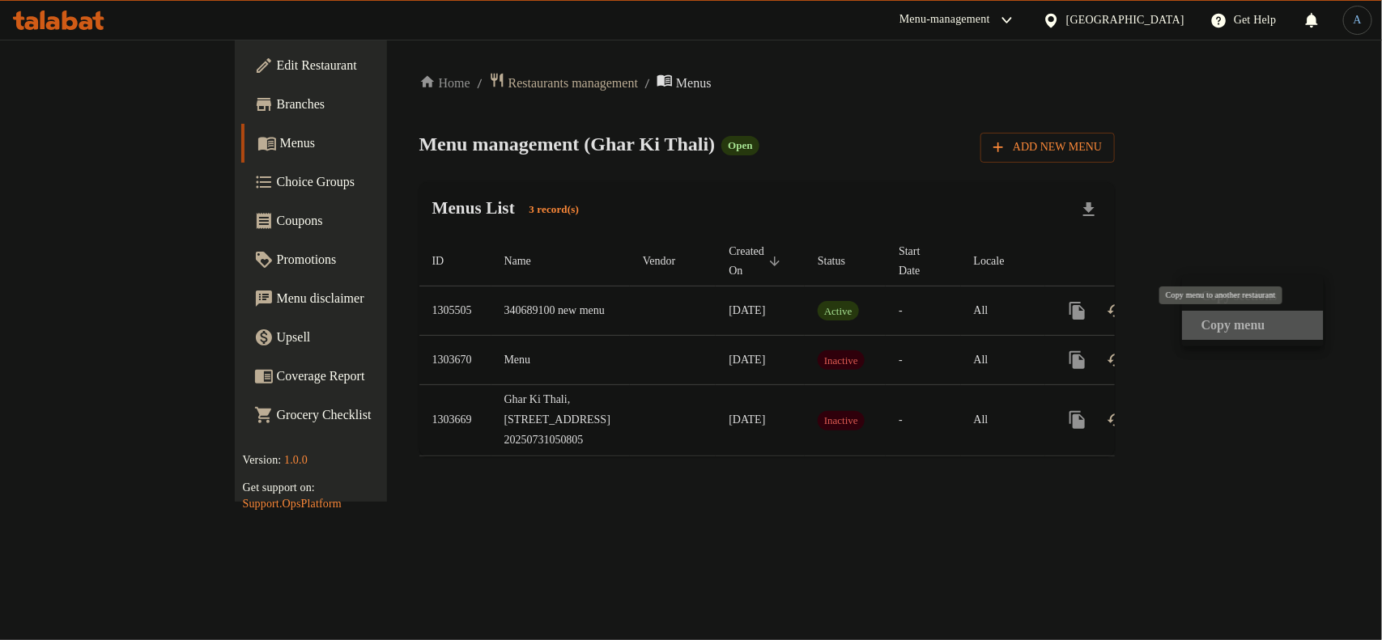
click at [1257, 325] on strong "Copy menu" at bounding box center [1233, 325] width 64 height 19
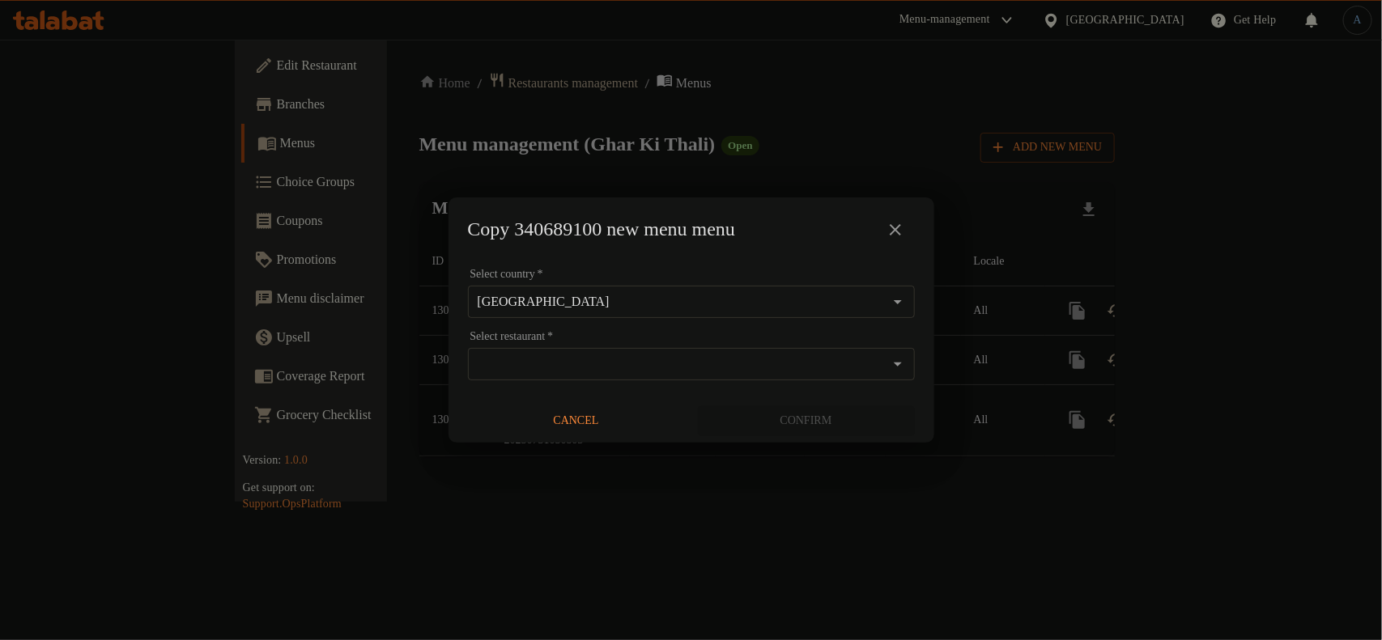
click at [646, 377] on div "Select restaurant *" at bounding box center [691, 364] width 447 height 32
click at [896, 237] on icon "close" at bounding box center [894, 229] width 19 height 19
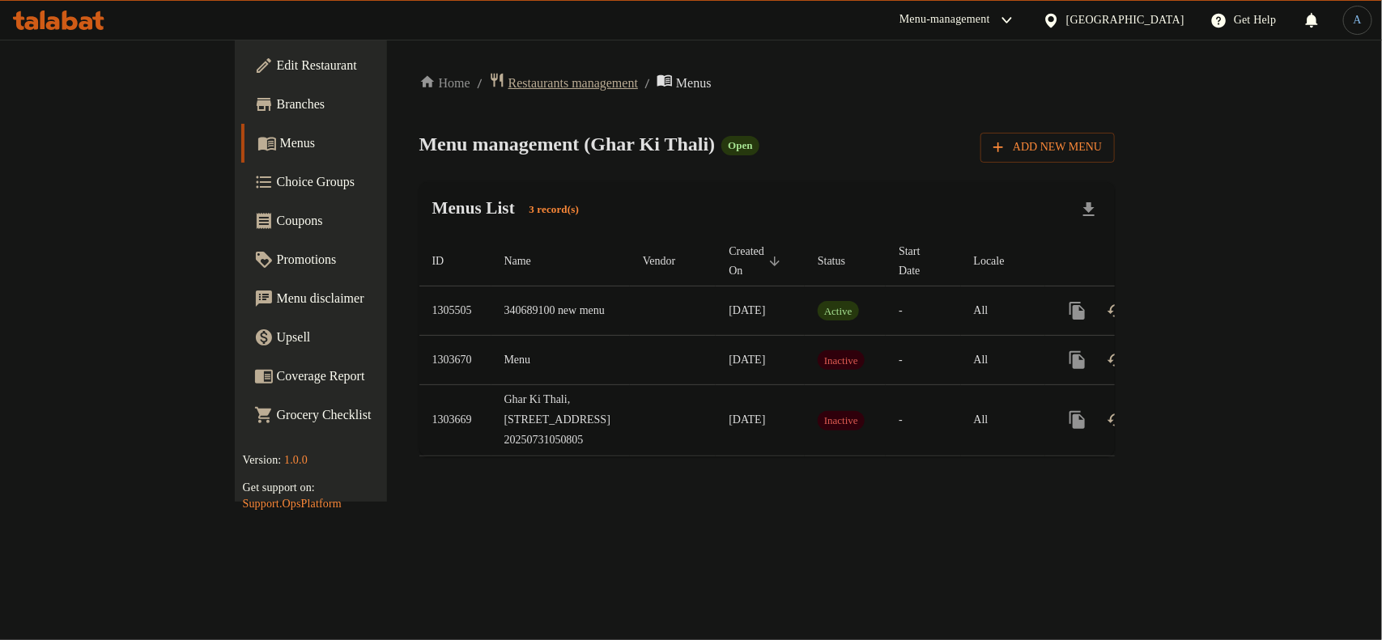
click at [508, 78] on span "Restaurants management" at bounding box center [572, 83] width 129 height 19
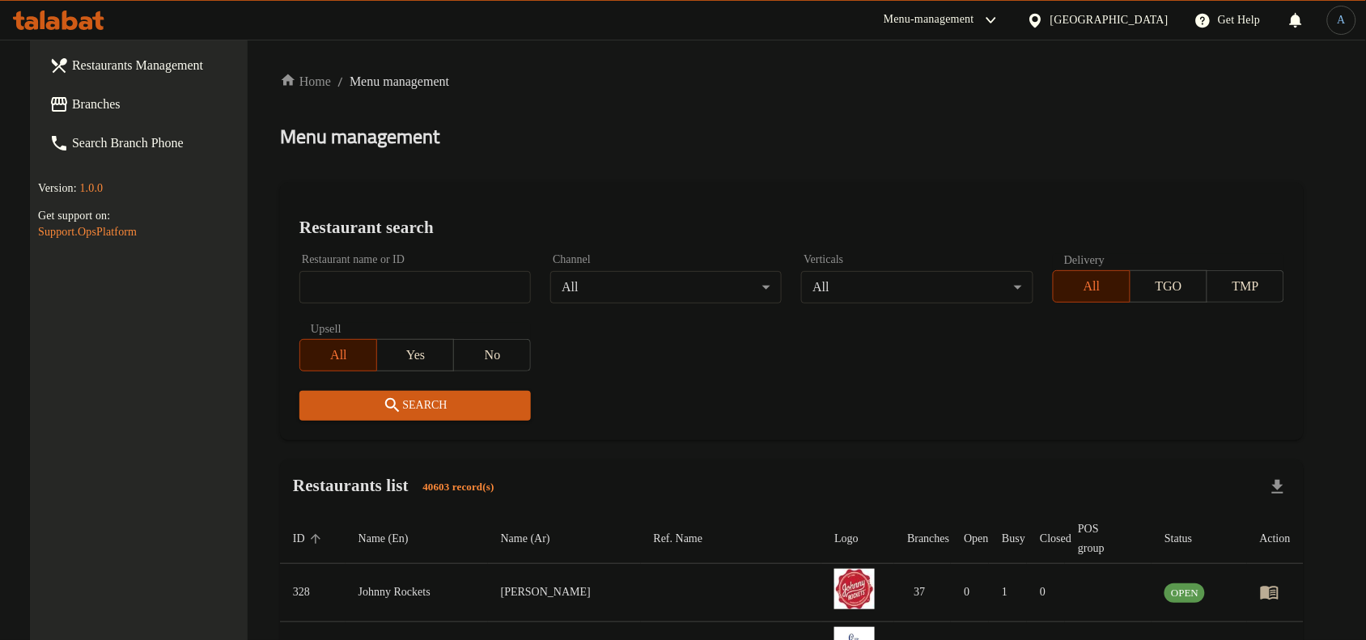
click at [474, 233] on h2 "Restaurant search" at bounding box center [791, 227] width 985 height 24
click at [457, 281] on input "search" at bounding box center [414, 287] width 231 height 32
paste input "702923"
click button "Search" at bounding box center [414, 406] width 231 height 30
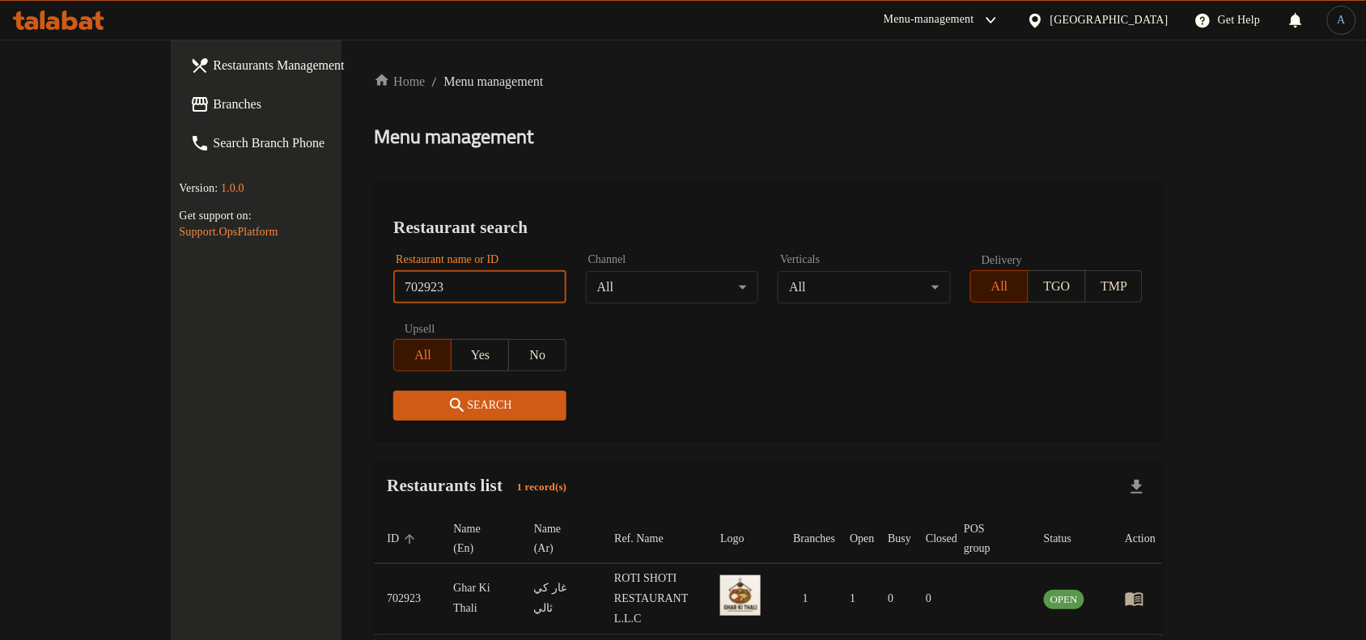
click at [439, 288] on input "702923" at bounding box center [479, 287] width 173 height 32
type input "702923"
click button "Search" at bounding box center [479, 406] width 173 height 30
click at [1144, 589] on icon "enhanced table" at bounding box center [1134, 598] width 19 height 19
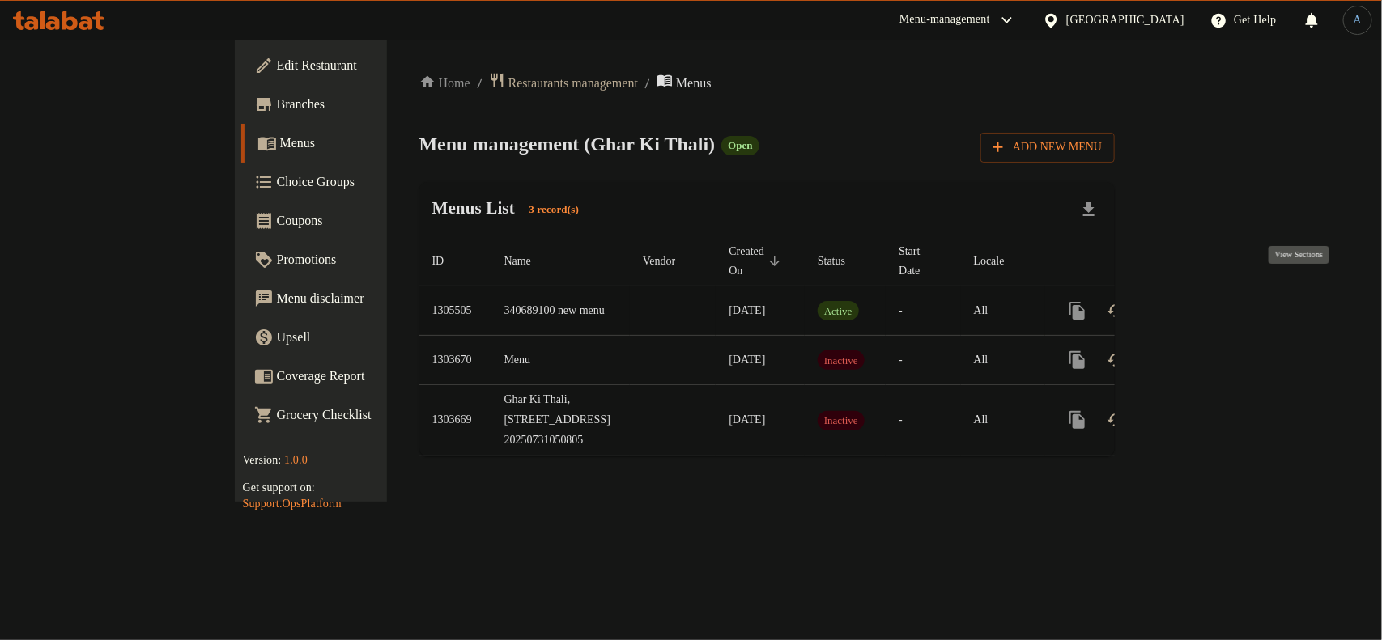
click at [1201, 304] on icon "enhanced table" at bounding box center [1194, 311] width 15 height 15
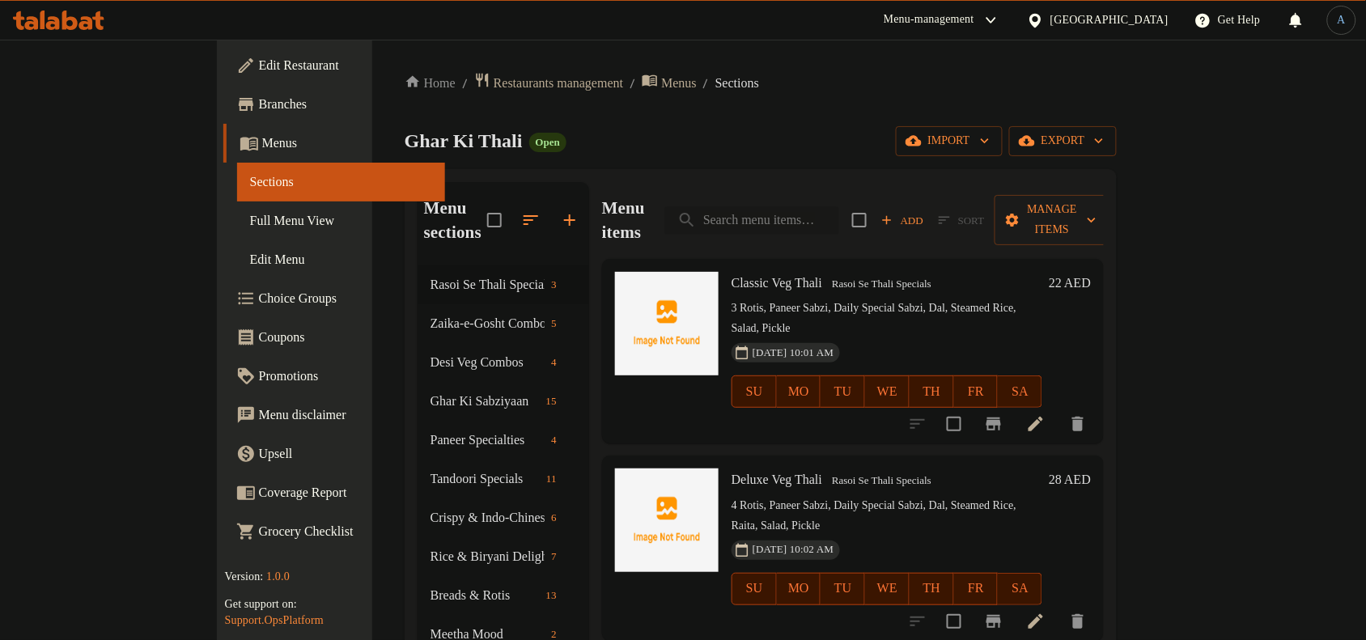
click at [830, 212] on input "search" at bounding box center [751, 220] width 175 height 28
paste input "رز بالكمون"
type input "رز بالكمون"
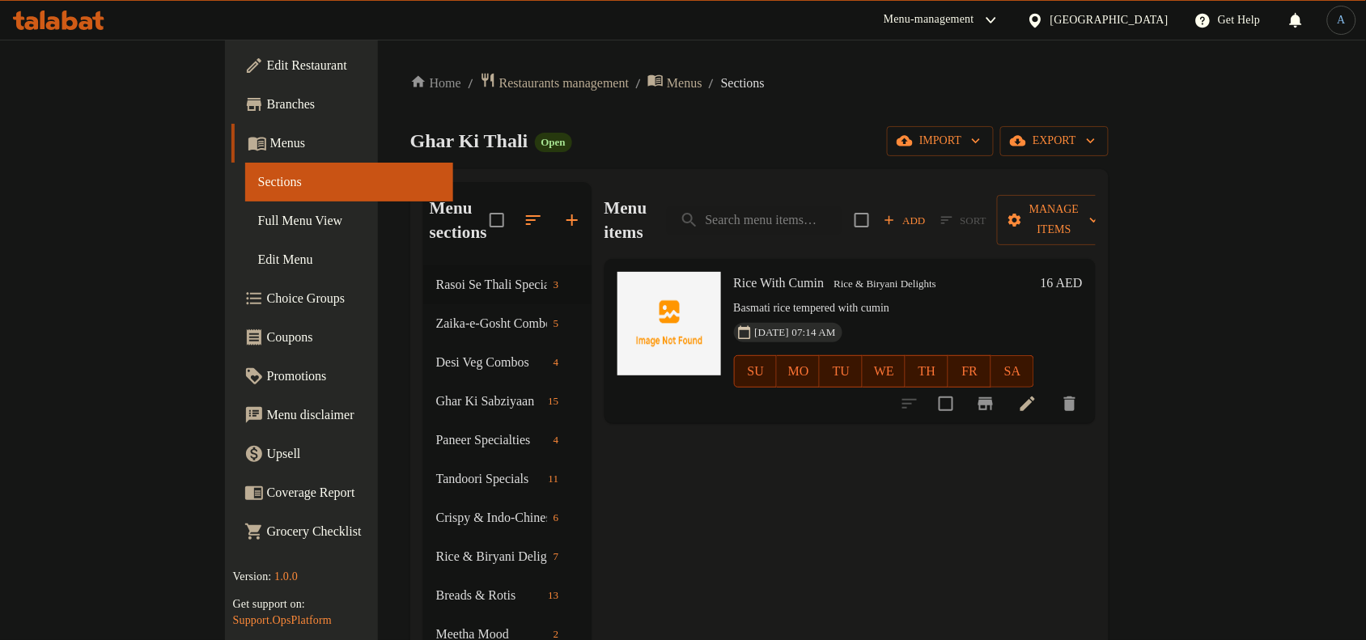
click at [856, 138] on div "Ghar Ki Thali Open import export" at bounding box center [759, 141] width 698 height 30
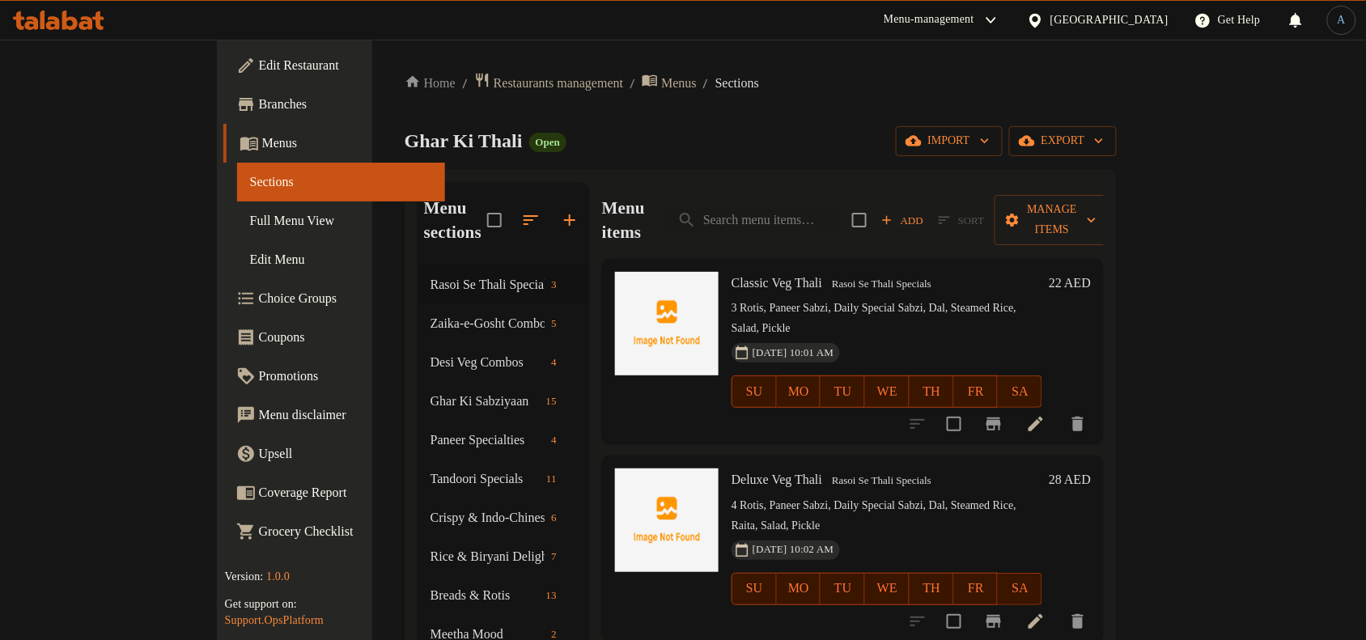
click at [250, 224] on span "Full Menu View" at bounding box center [341, 220] width 182 height 19
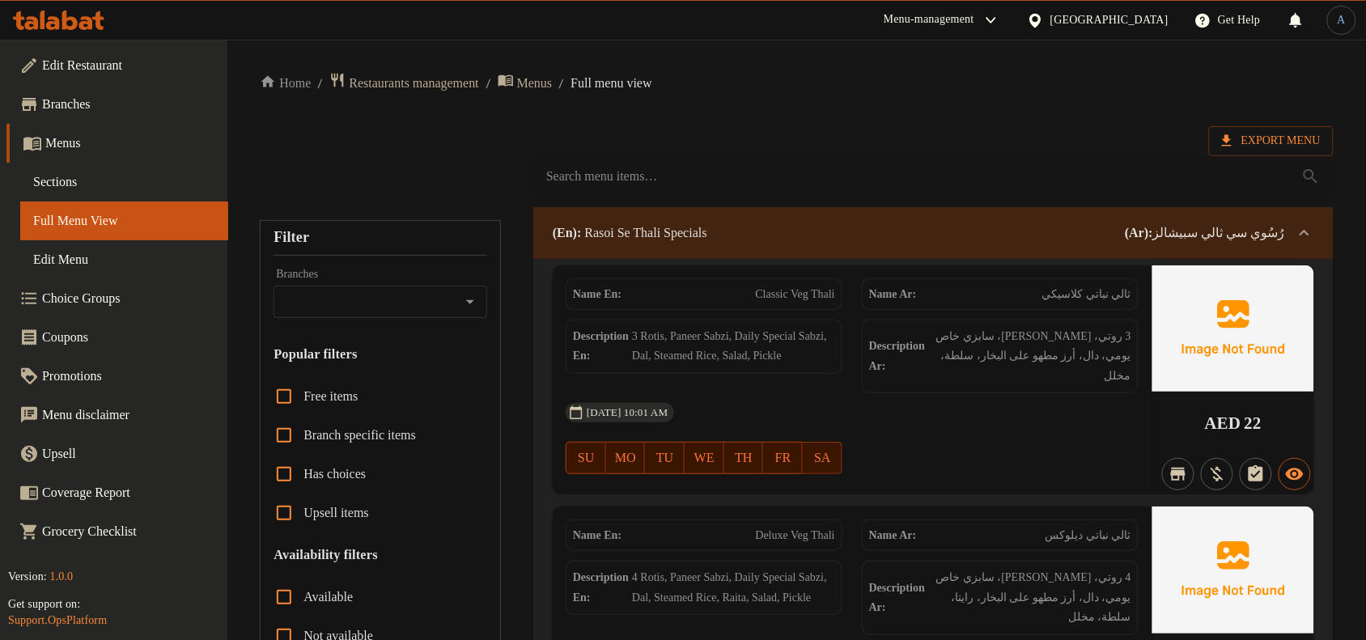
click at [74, 171] on link "Sections" at bounding box center [124, 182] width 208 height 39
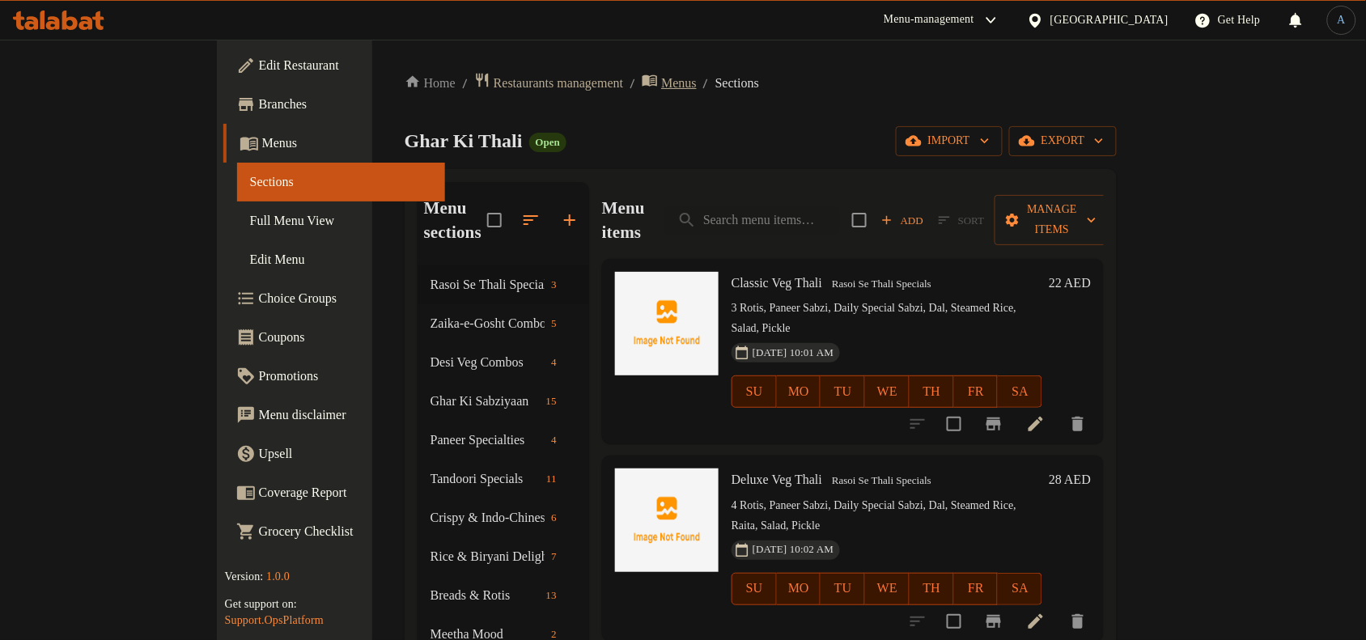
click at [661, 74] on span "Menus" at bounding box center [679, 83] width 36 height 19
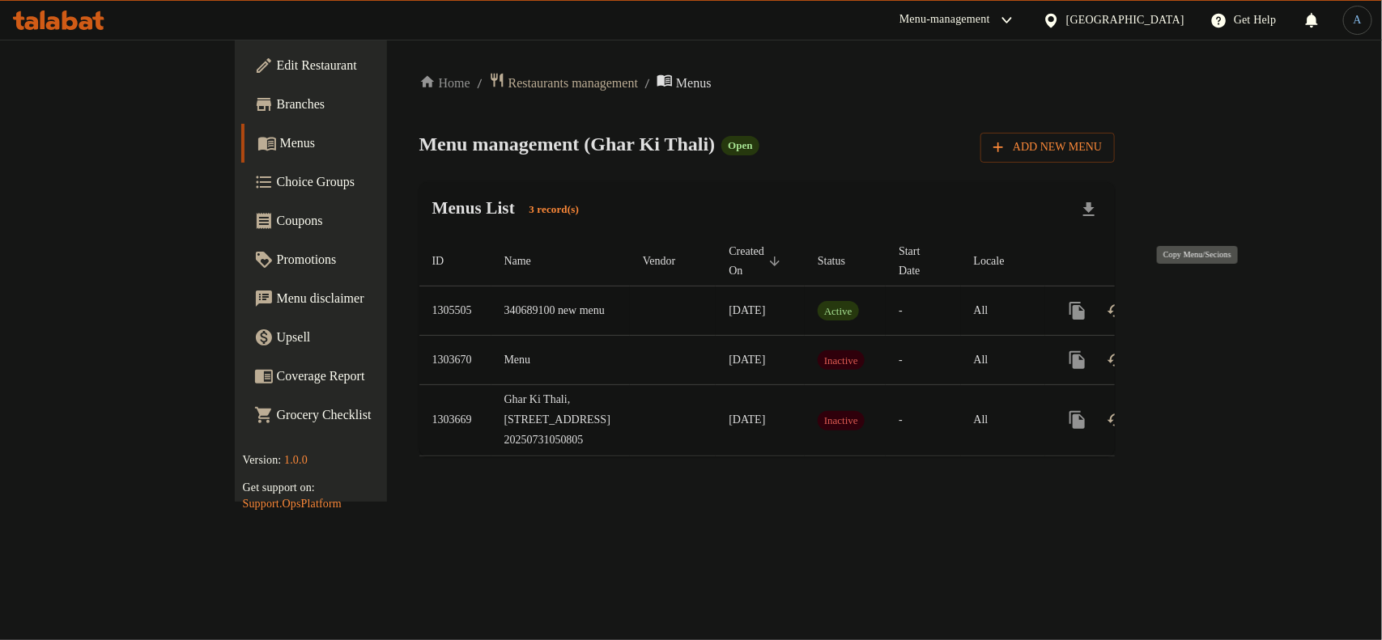
click at [1097, 304] on button "more" at bounding box center [1077, 310] width 39 height 39
click at [1246, 321] on strong "Copy menu" at bounding box center [1233, 325] width 64 height 19
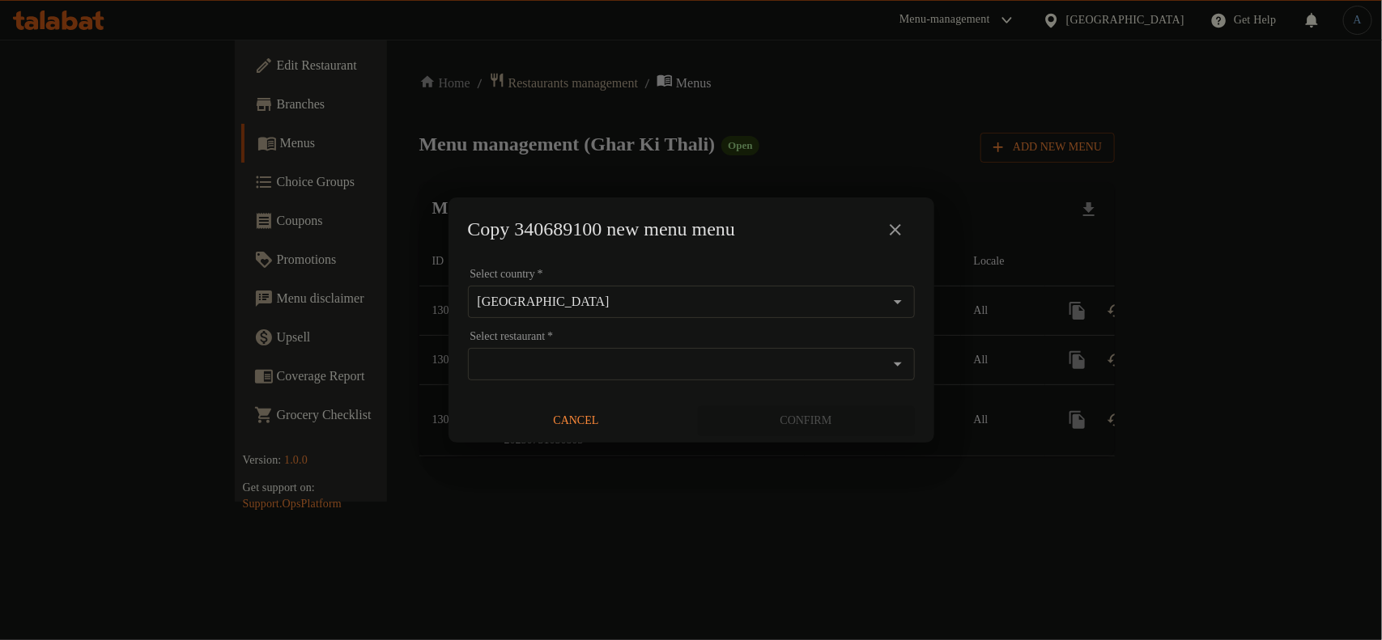
click at [627, 359] on input "Select restaurant   *" at bounding box center [678, 364] width 410 height 23
click at [697, 369] on input "Select restaurant   *" at bounding box center [678, 364] width 410 height 23
paste input "694740"
type input "694740"
click at [685, 325] on div "Select country   * United Arab Emirates Select country * Select restaurant   * …" at bounding box center [691, 352] width 486 height 180
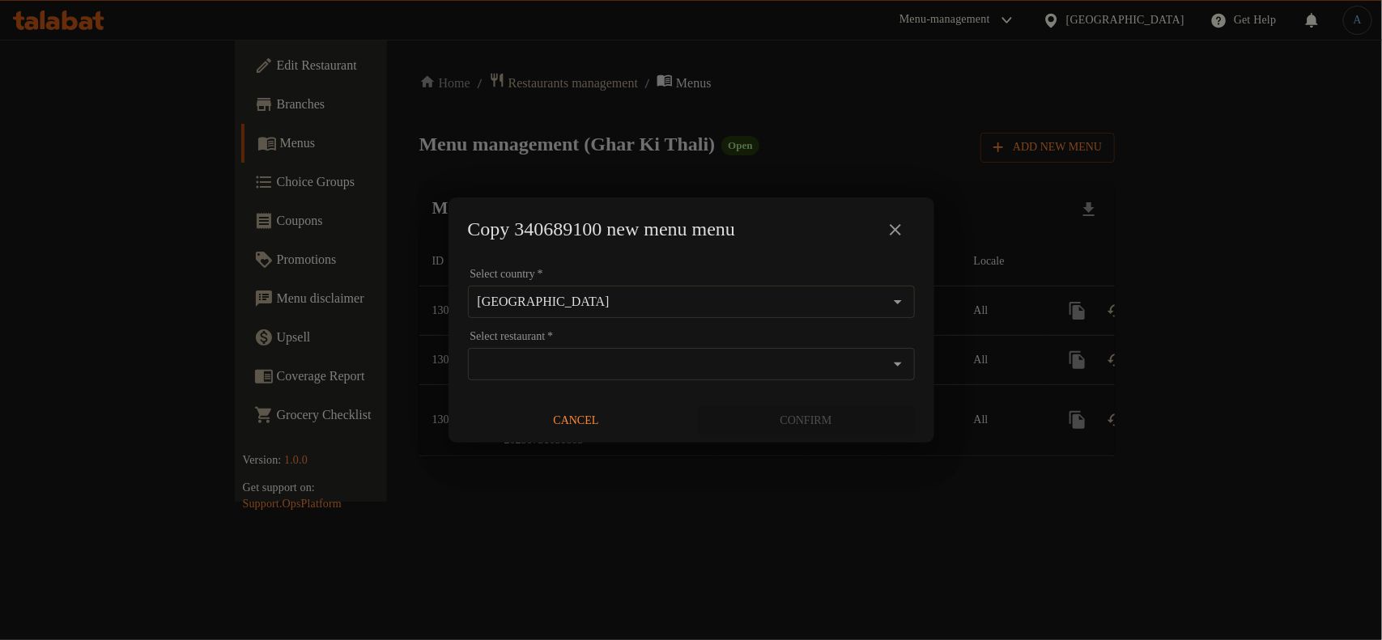
click at [645, 366] on input "Select restaurant   *" at bounding box center [678, 364] width 410 height 23
click at [601, 418] on li "Ghar Ki Thali - ID: 694740" at bounding box center [691, 414] width 447 height 49
checkbox input "true"
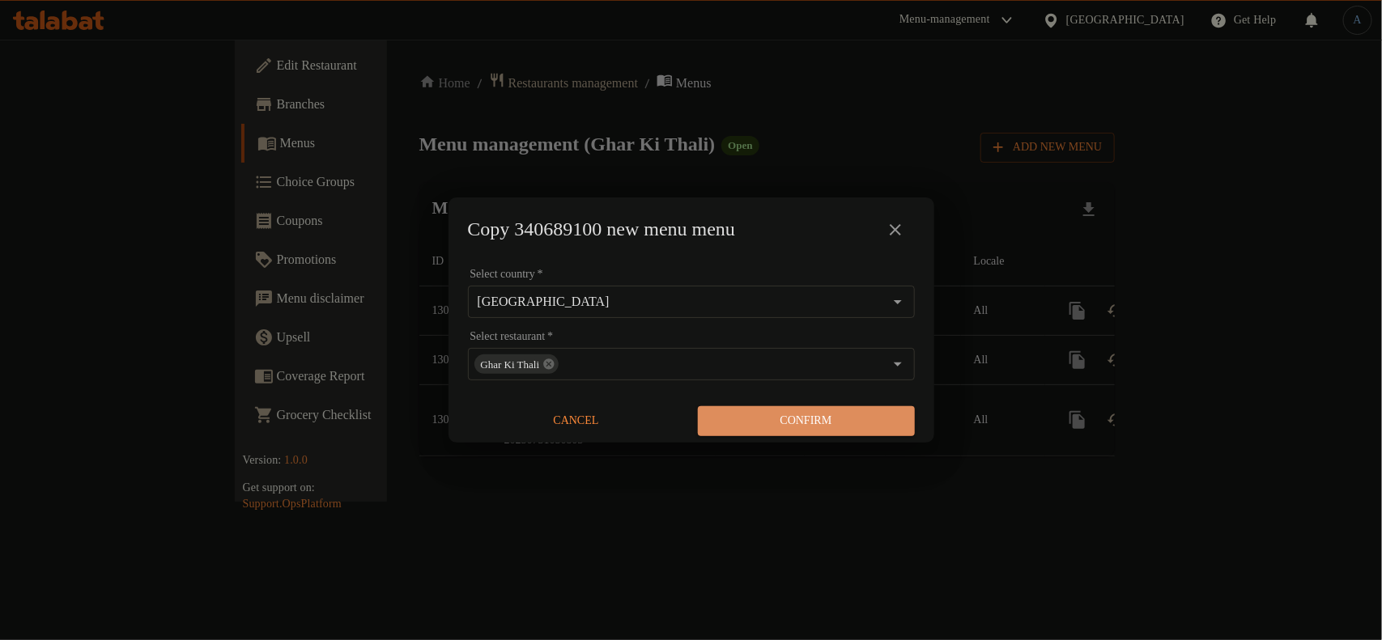
click at [770, 425] on span "Confirm" at bounding box center [806, 421] width 191 height 20
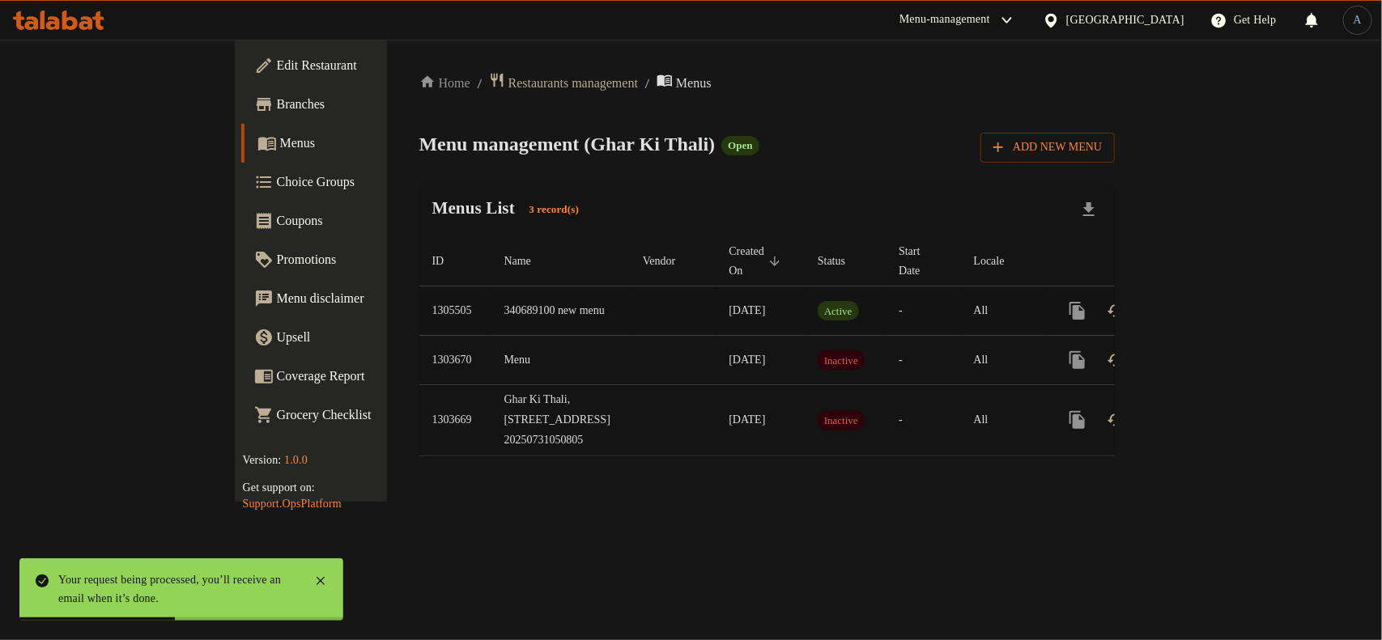
click at [1204, 301] on icon "enhanced table" at bounding box center [1193, 310] width 19 height 19
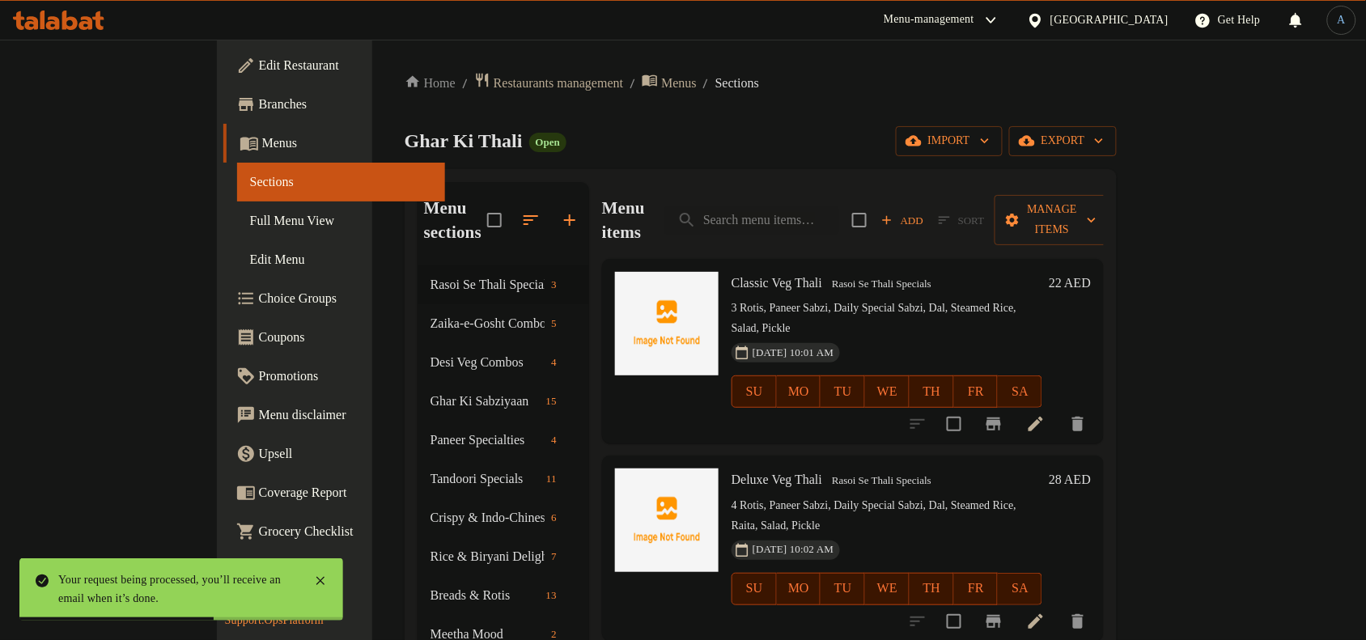
click at [250, 220] on span "Full Menu View" at bounding box center [341, 220] width 182 height 19
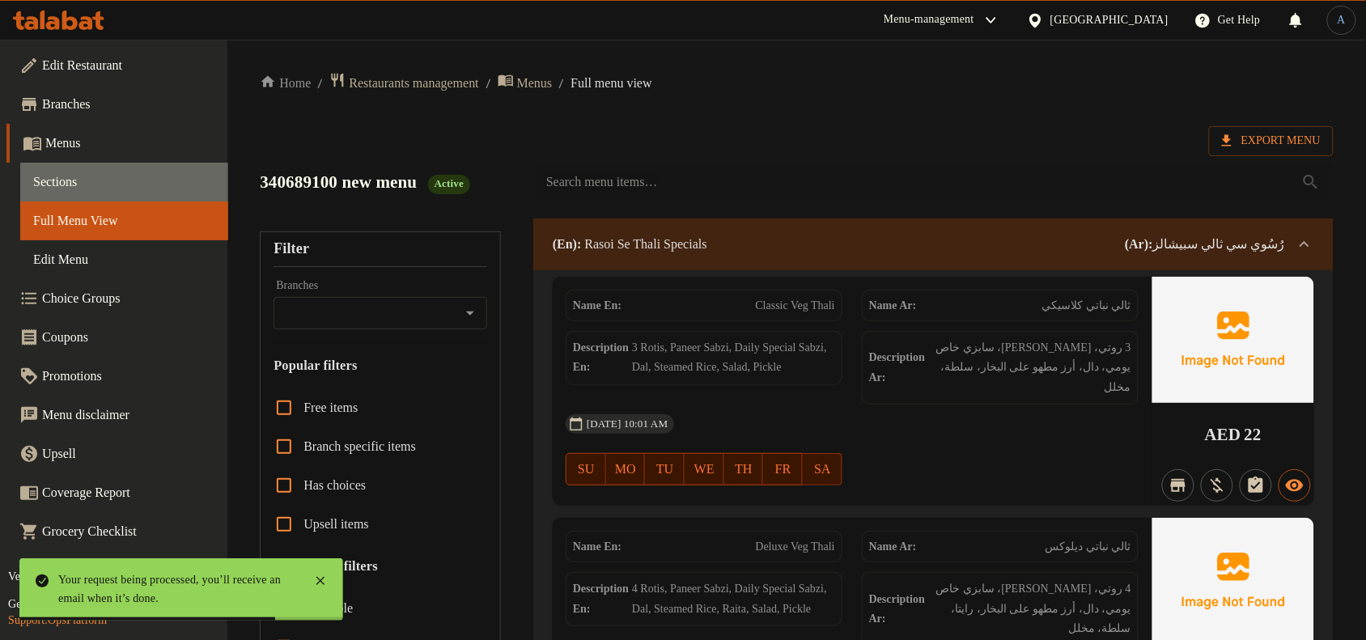
click at [91, 187] on span "Sections" at bounding box center [124, 181] width 182 height 19
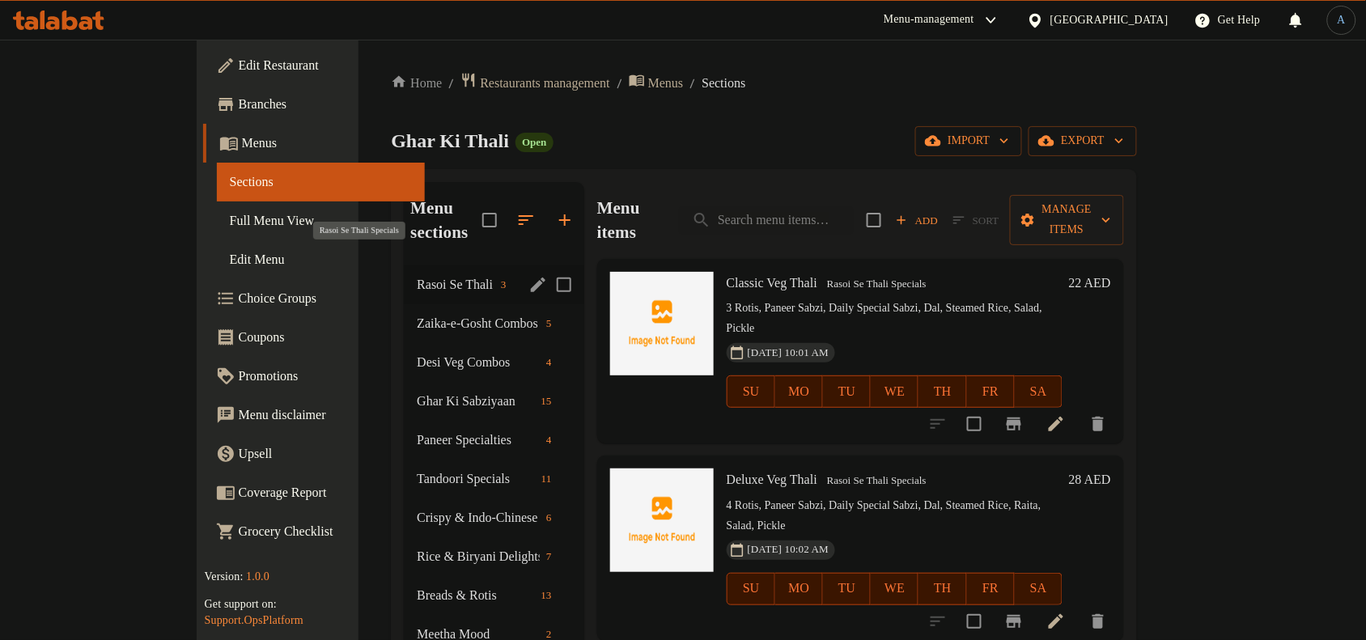
click at [417, 275] on span "Rasoi Se Thali Specials" at bounding box center [456, 284] width 78 height 19
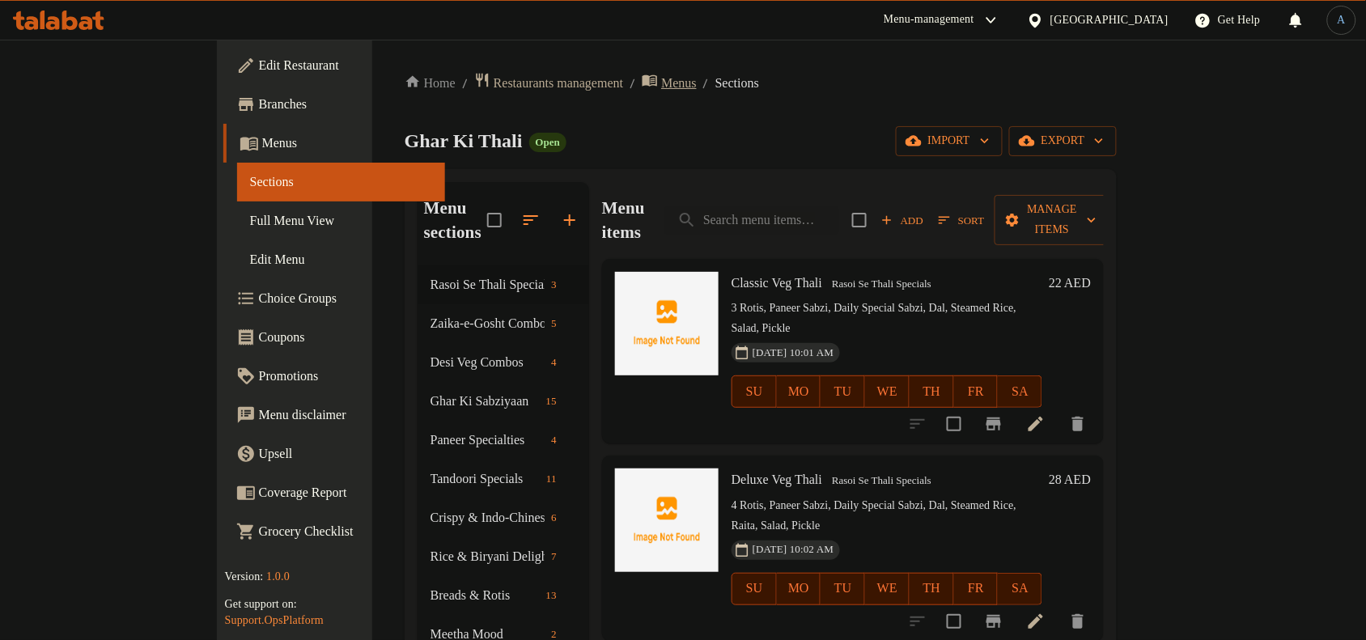
click at [661, 79] on span "Menus" at bounding box center [679, 83] width 36 height 19
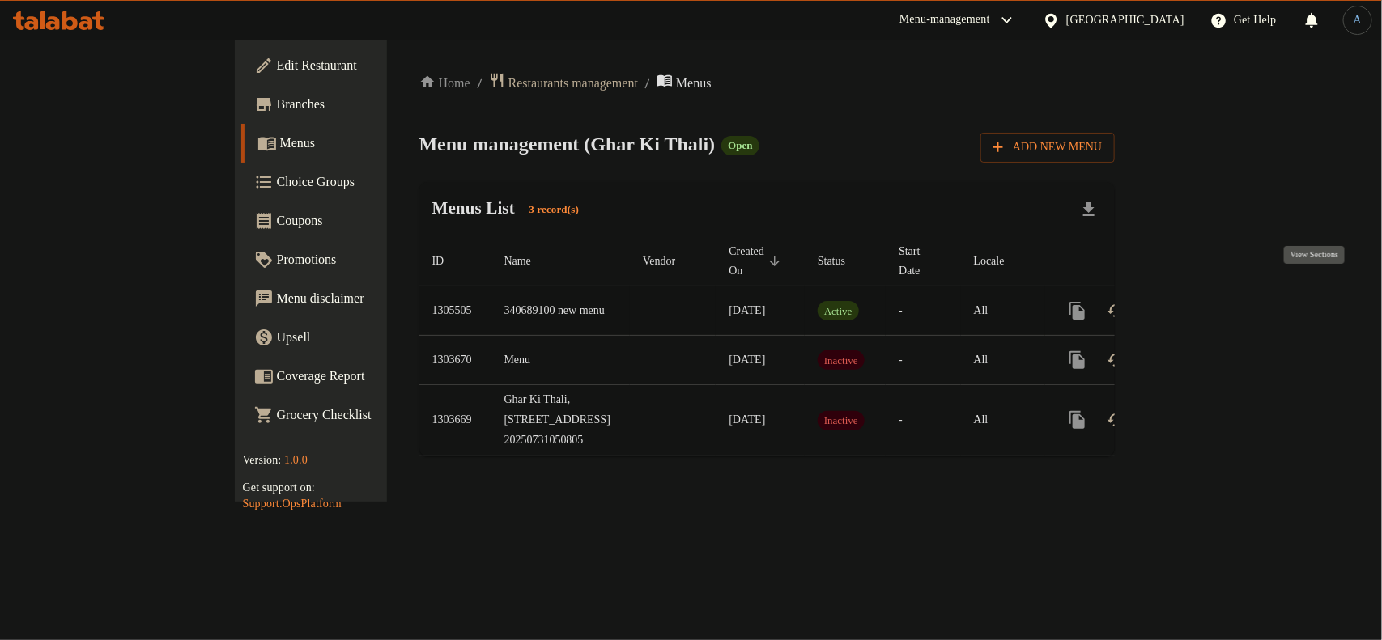
click at [1204, 301] on icon "enhanced table" at bounding box center [1193, 310] width 19 height 19
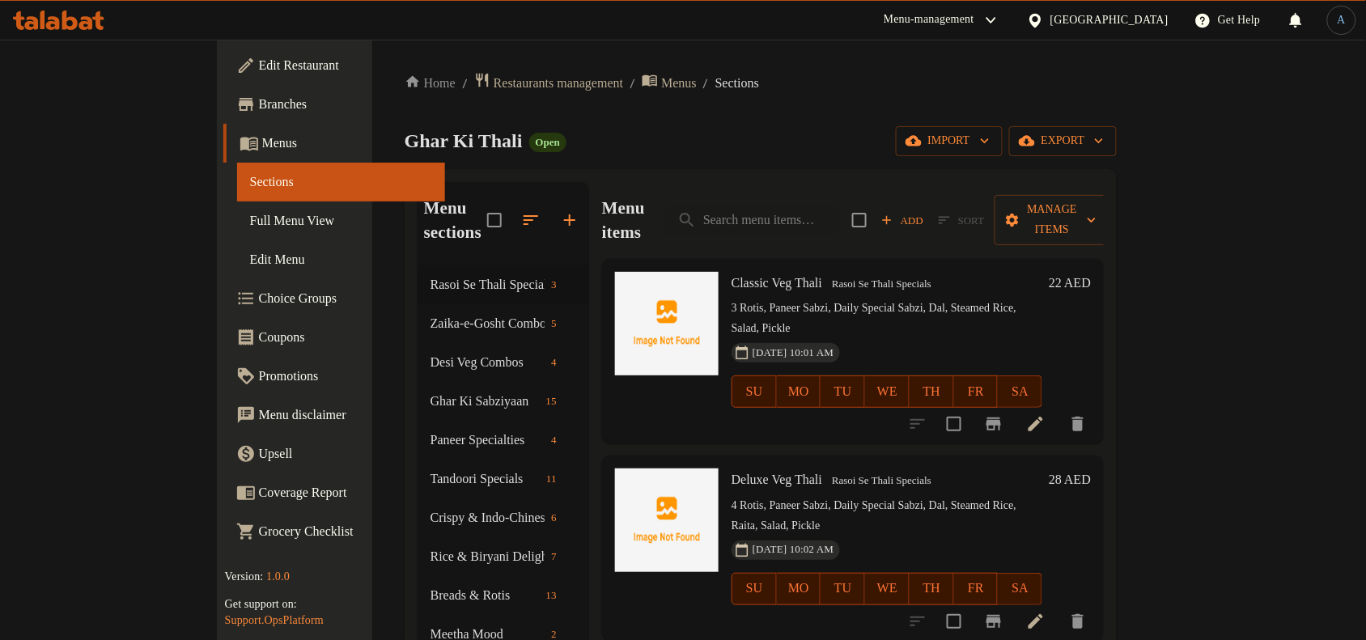
click at [250, 227] on span "Full Menu View" at bounding box center [341, 220] width 182 height 19
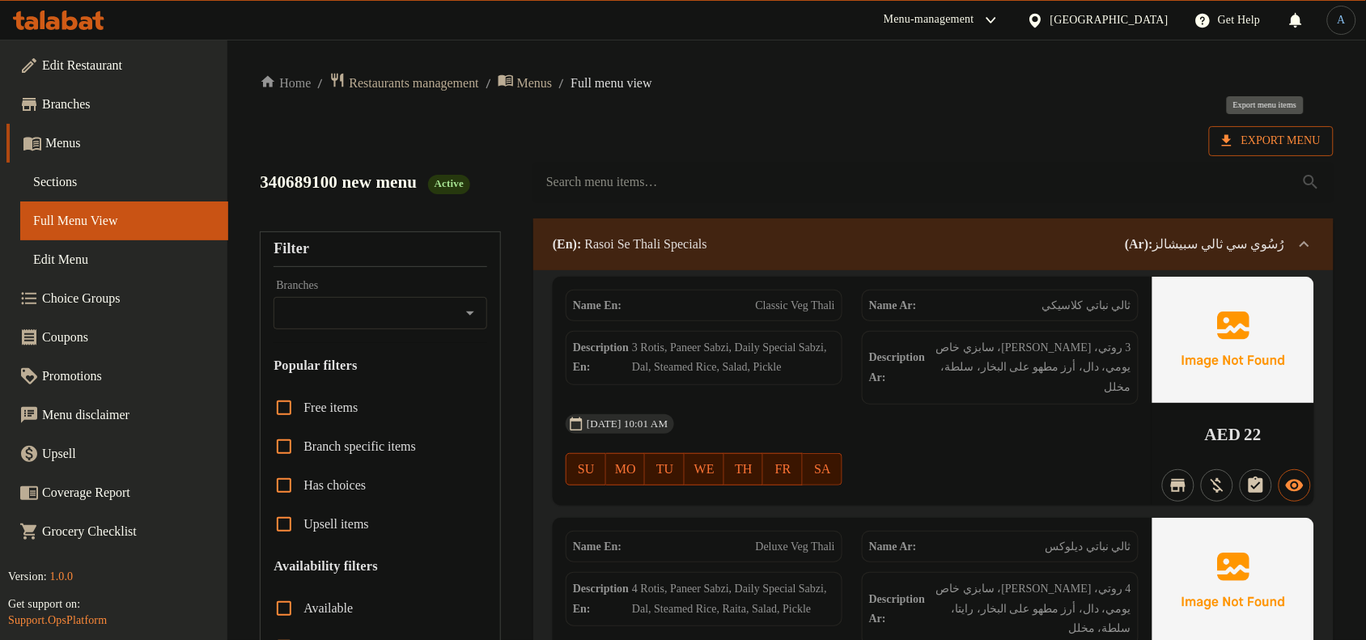
click at [1216, 126] on span "Export Menu" at bounding box center [1271, 141] width 125 height 30
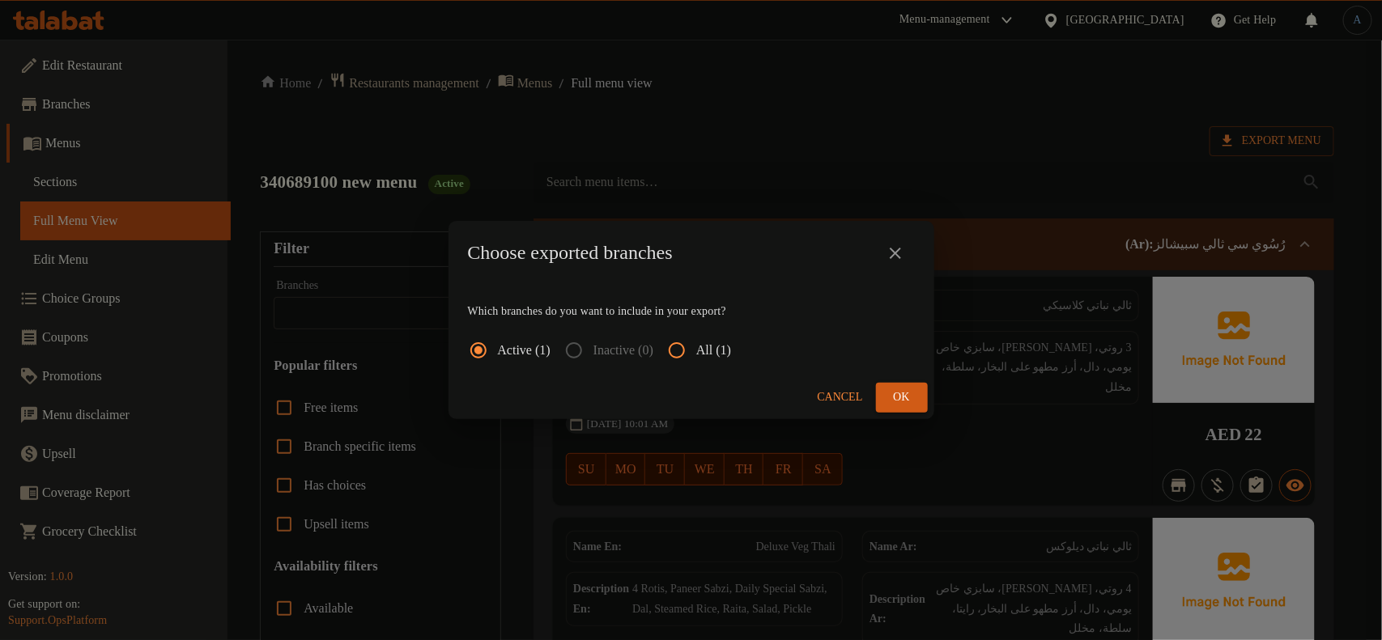
click at [696, 350] on input "All (1)" at bounding box center [676, 350] width 39 height 39
radio input "true"
click at [919, 397] on button "Ok" at bounding box center [902, 398] width 52 height 30
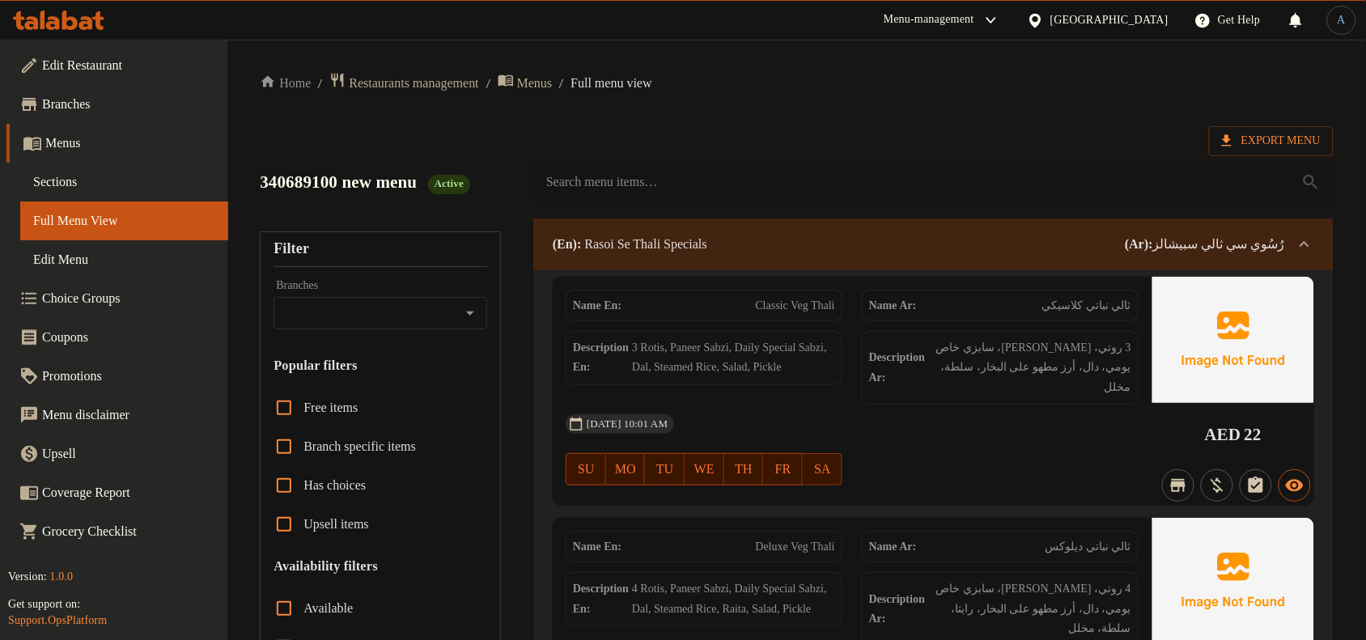
drag, startPoint x: 890, startPoint y: 121, endPoint x: 881, endPoint y: 118, distance: 10.2
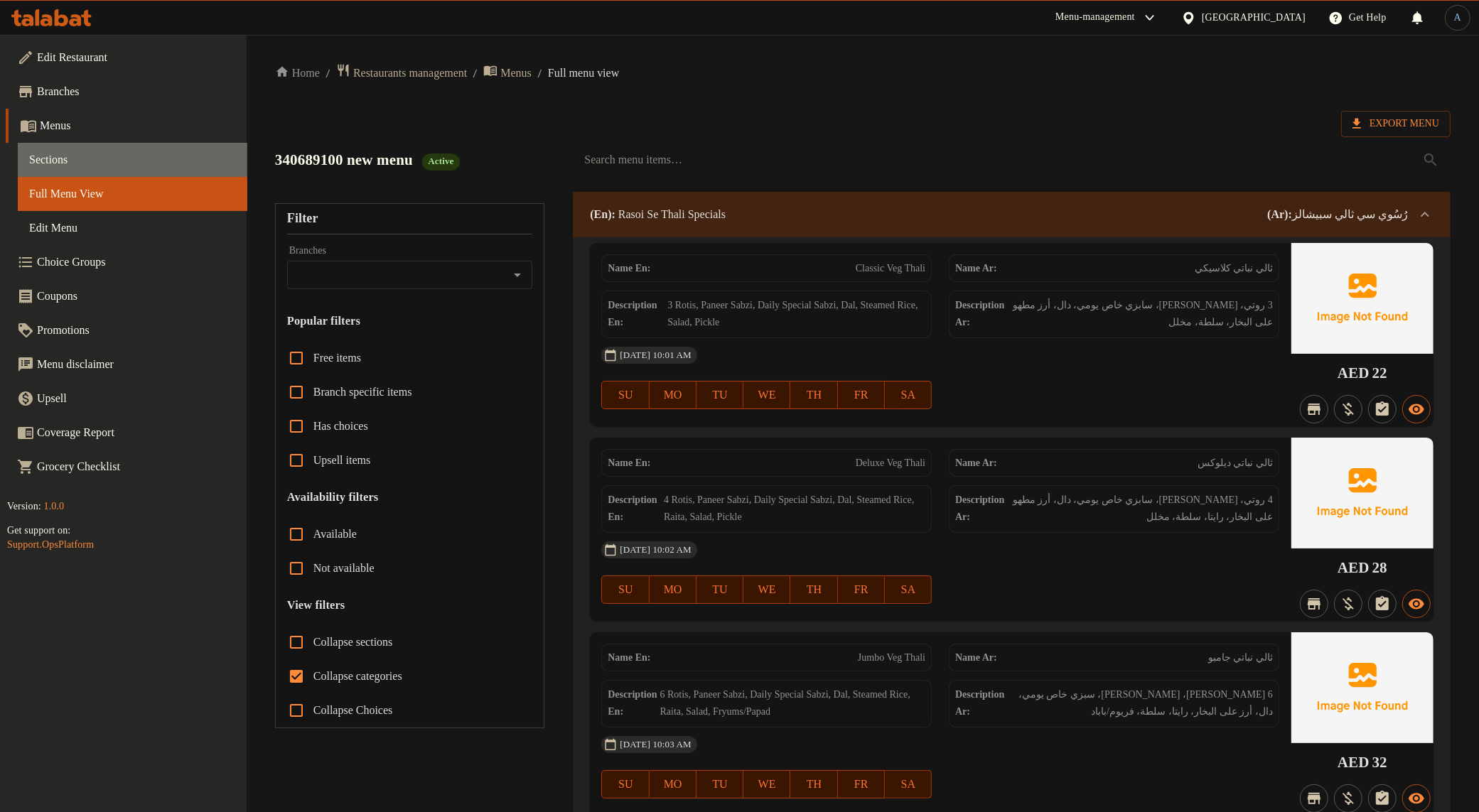
click at [50, 162] on span "Sections" at bounding box center [133, 159] width 207 height 17
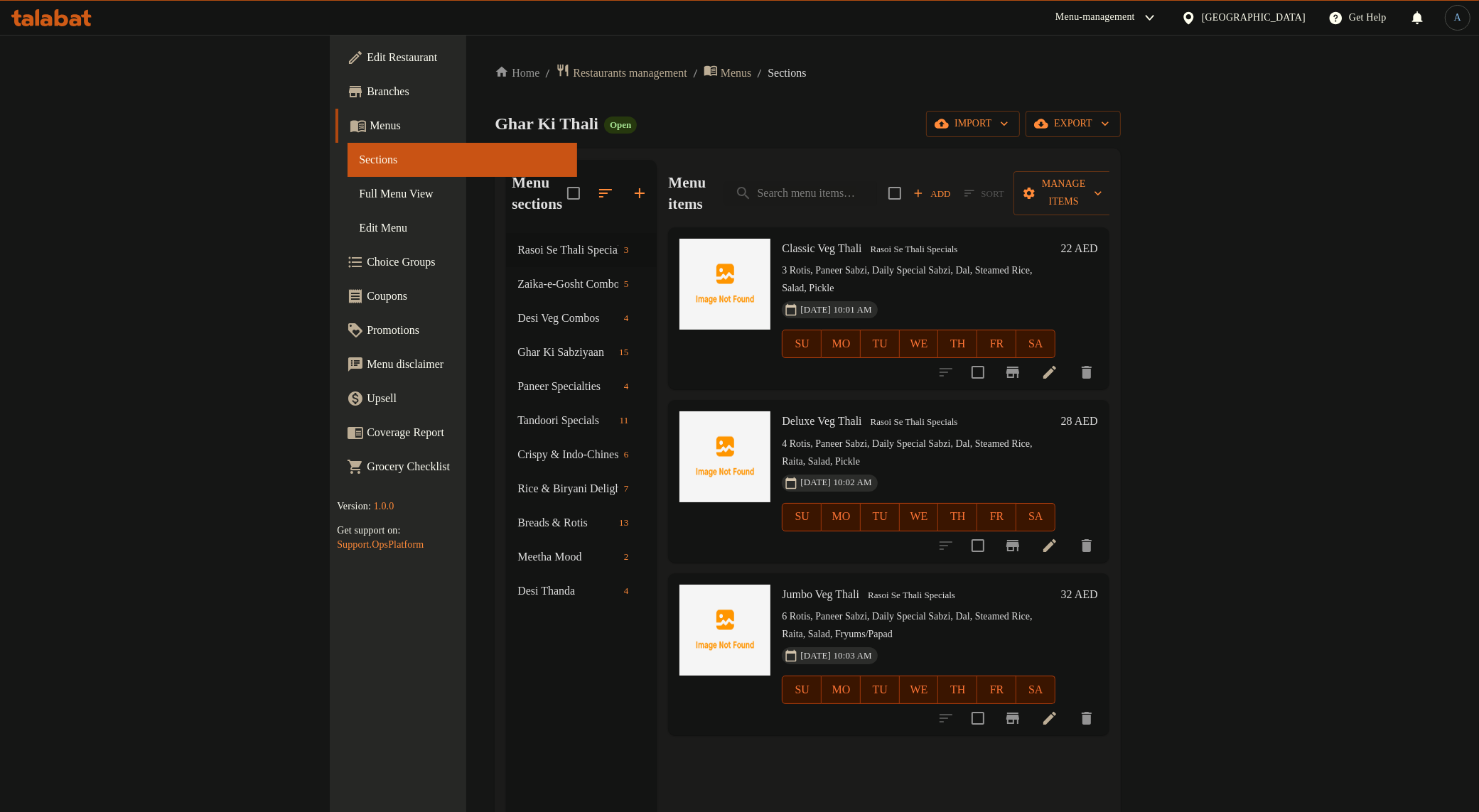
click at [708, 107] on div "Home / Restaurants management / Menus / Sections Ghar Ki Thali Open import expo…" at bounding box center [807, 523] width 626 height 920
click at [573, 78] on span "Restaurants management" at bounding box center [629, 73] width 113 height 17
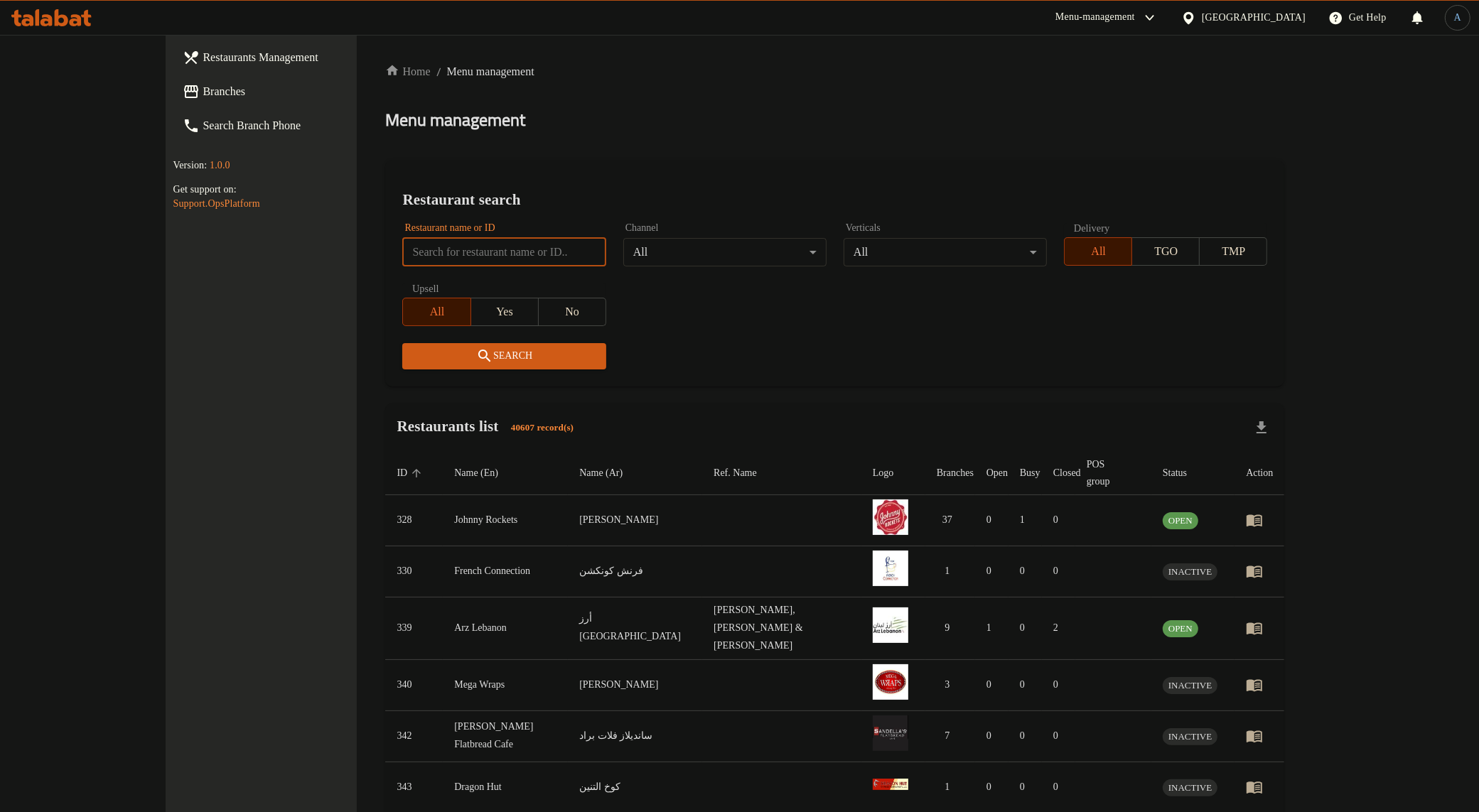
click at [446, 252] on input "search" at bounding box center [503, 252] width 203 height 28
paste input "702923"
click button "Search" at bounding box center [503, 356] width 203 height 26
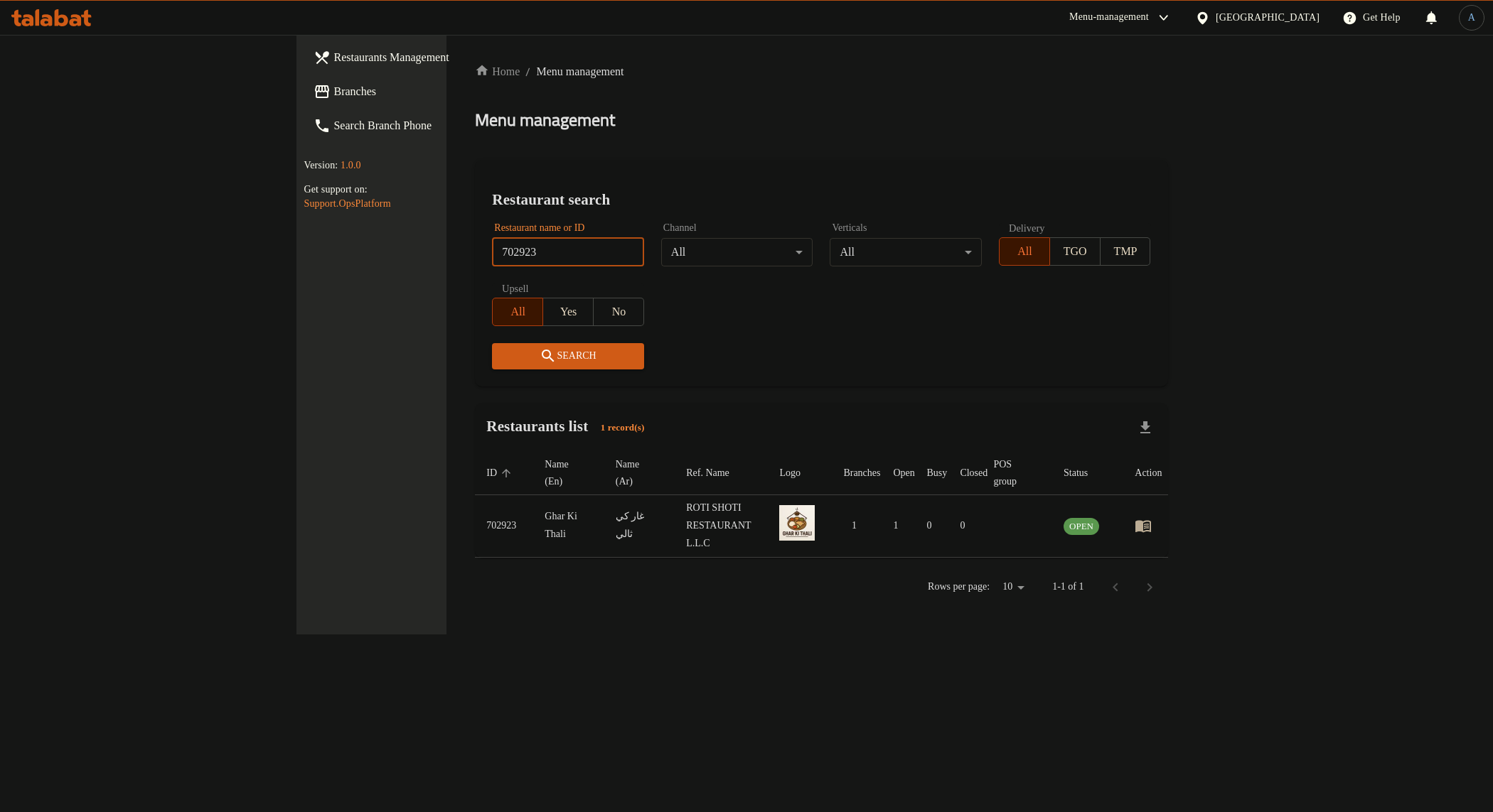
click at [492, 249] on input "702923" at bounding box center [567, 252] width 152 height 28
type input "702923"
click button "Search" at bounding box center [567, 356] width 152 height 26
click at [646, 329] on div "Restaurant name or ID 702923 Restaurant name or ID Channel All ​ Verticals All …" at bounding box center [820, 296] width 675 height 163
click at [1151, 517] on icon "enhanced table" at bounding box center [1143, 525] width 17 height 17
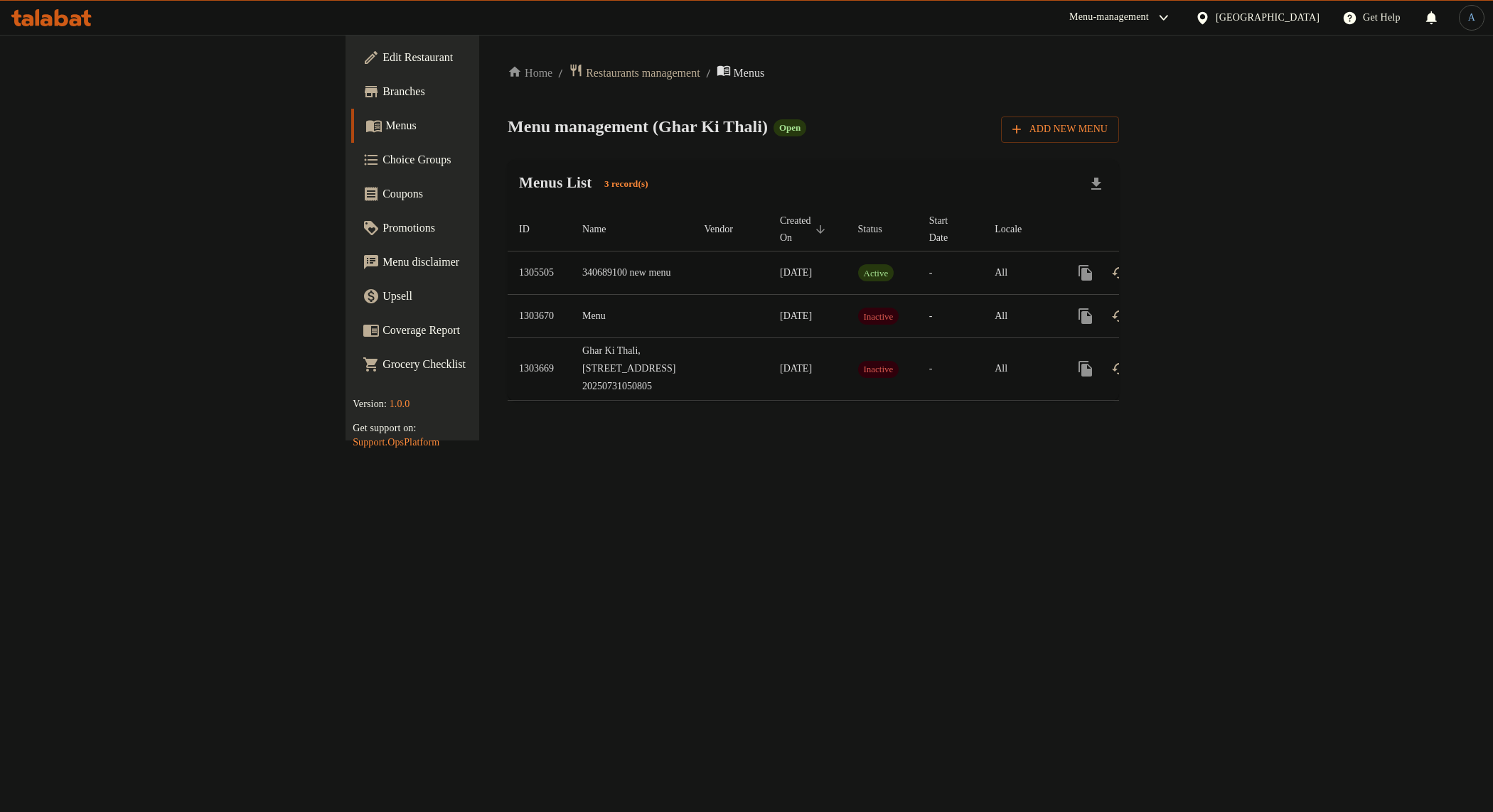
click at [571, 253] on td "340689100 new menu" at bounding box center [631, 273] width 121 height 43
click at [1196, 264] on icon "enhanced table" at bounding box center [1187, 272] width 17 height 17
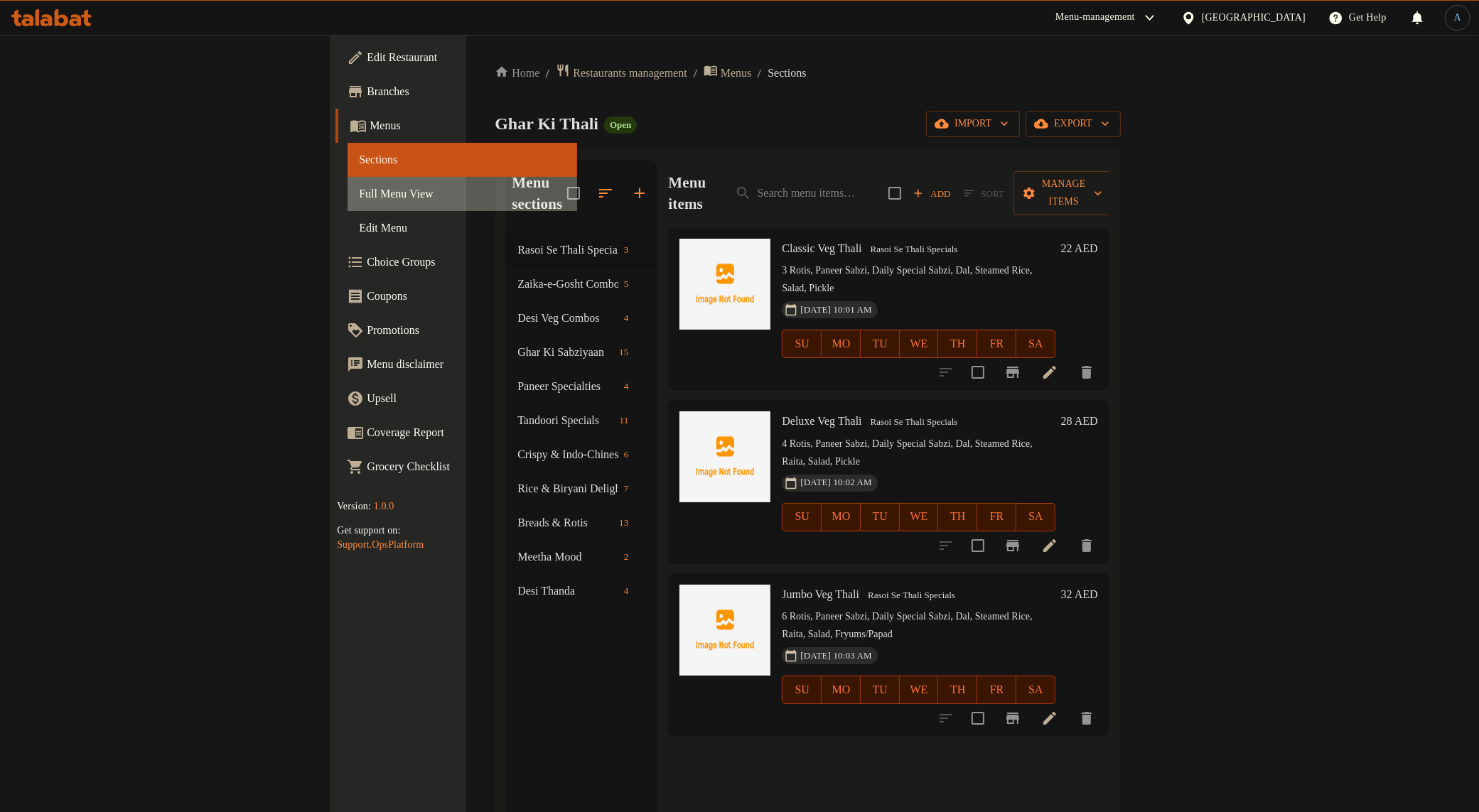
click at [359, 192] on span "Full Menu View" at bounding box center [463, 193] width 207 height 17
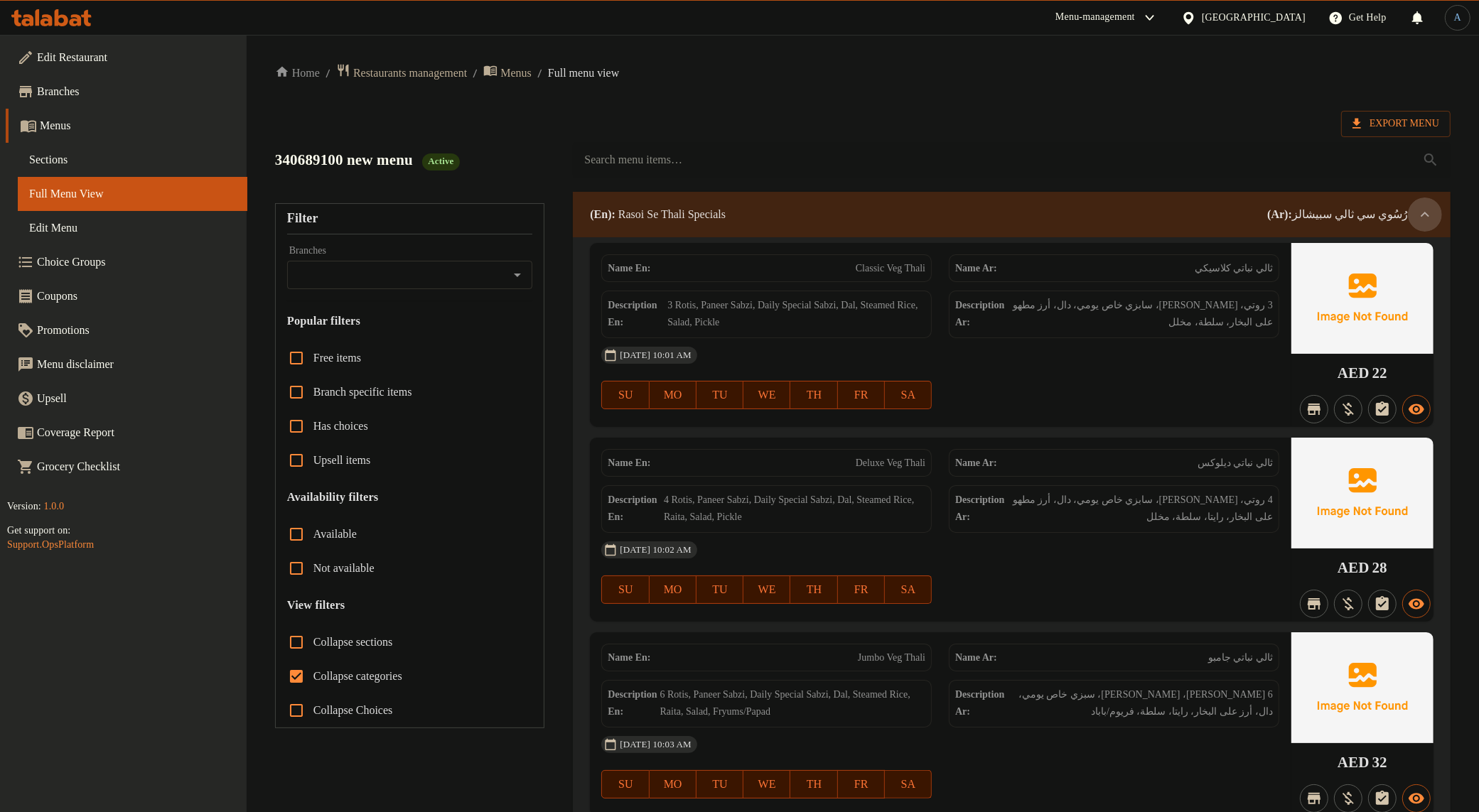
click at [1213, 211] on icon at bounding box center [1425, 214] width 17 height 17
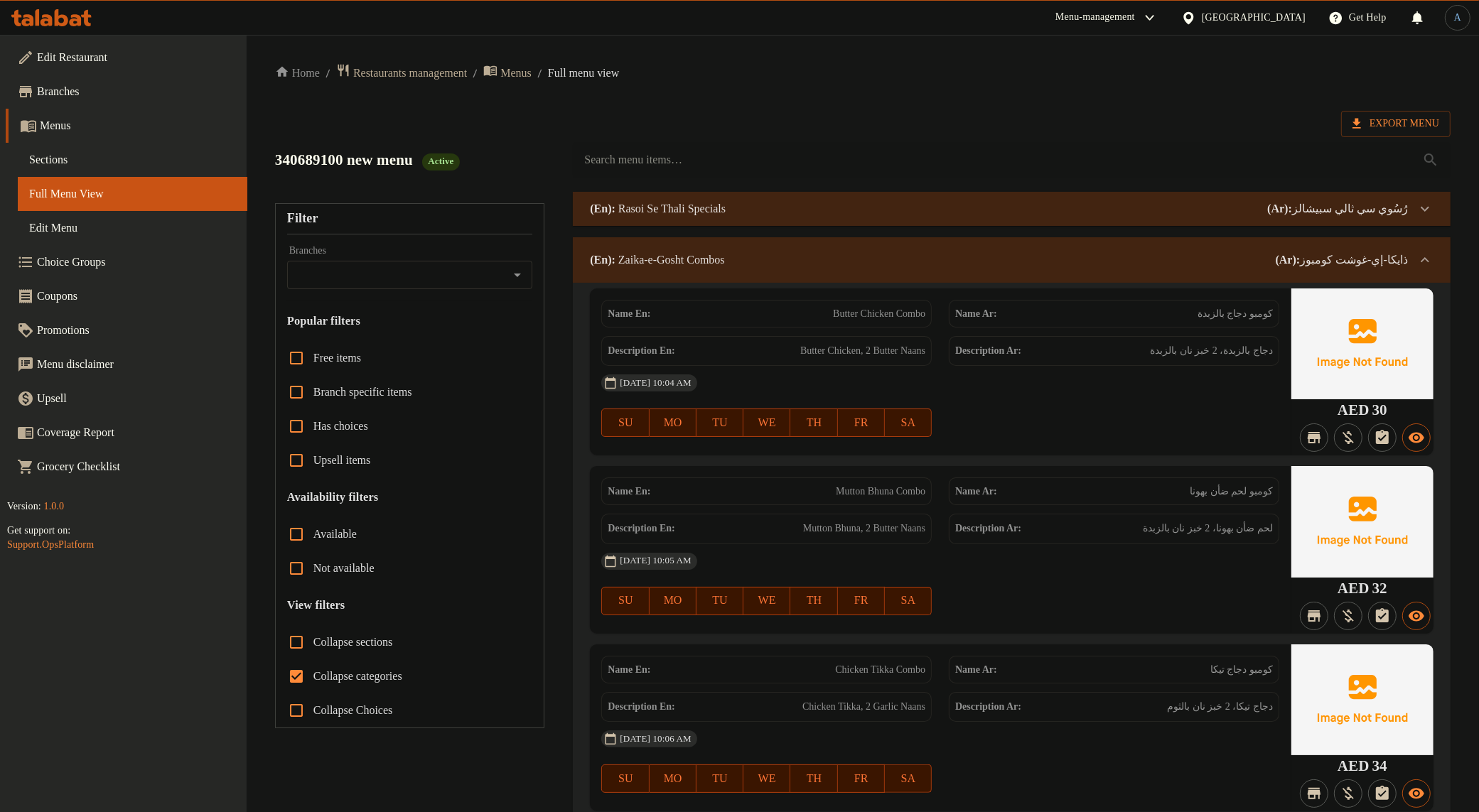
drag, startPoint x: 1427, startPoint y: 262, endPoint x: 1488, endPoint y: 281, distance: 63.9
click at [1213, 262] on icon at bounding box center [1425, 260] width 17 height 17
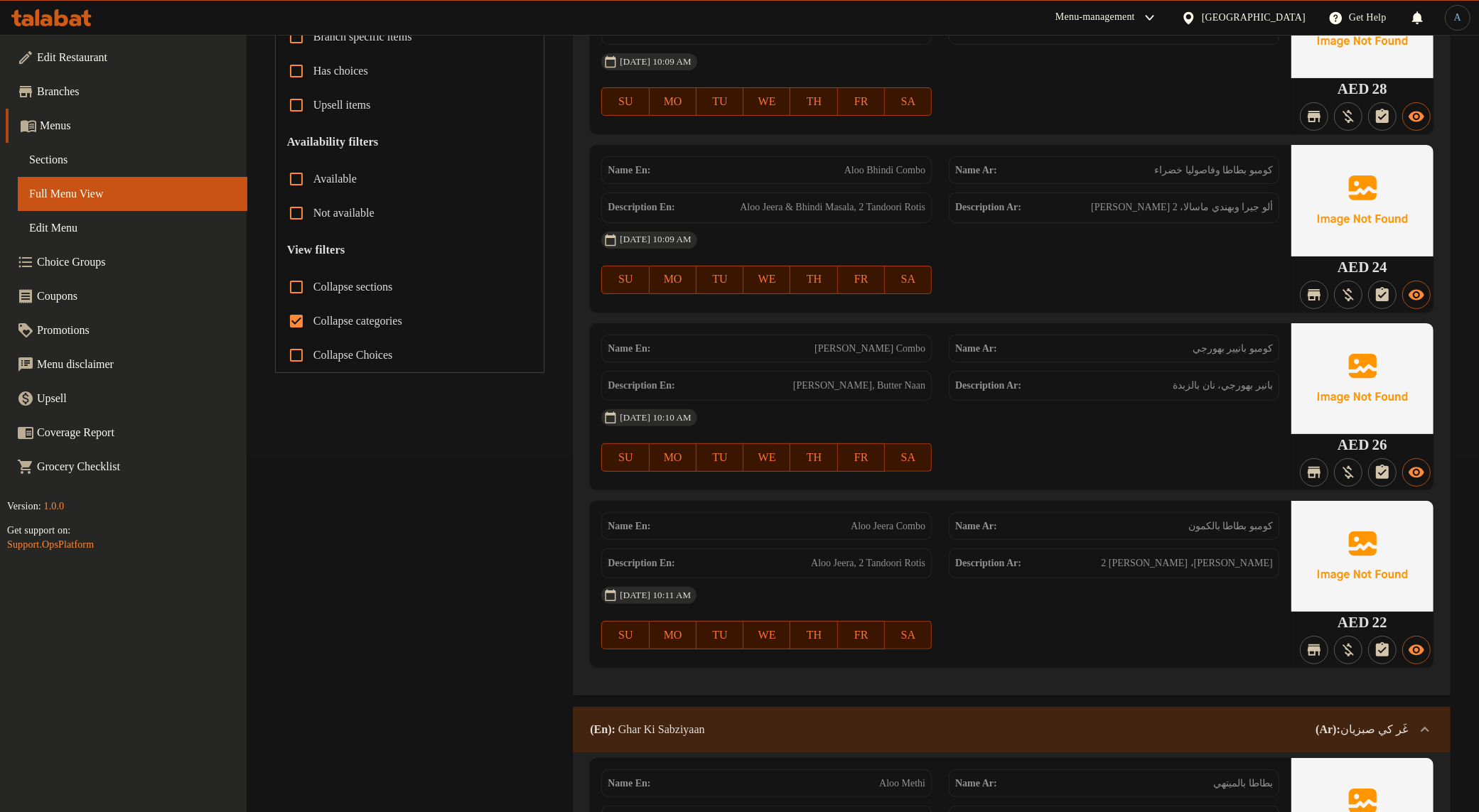
scroll to position [89, 0]
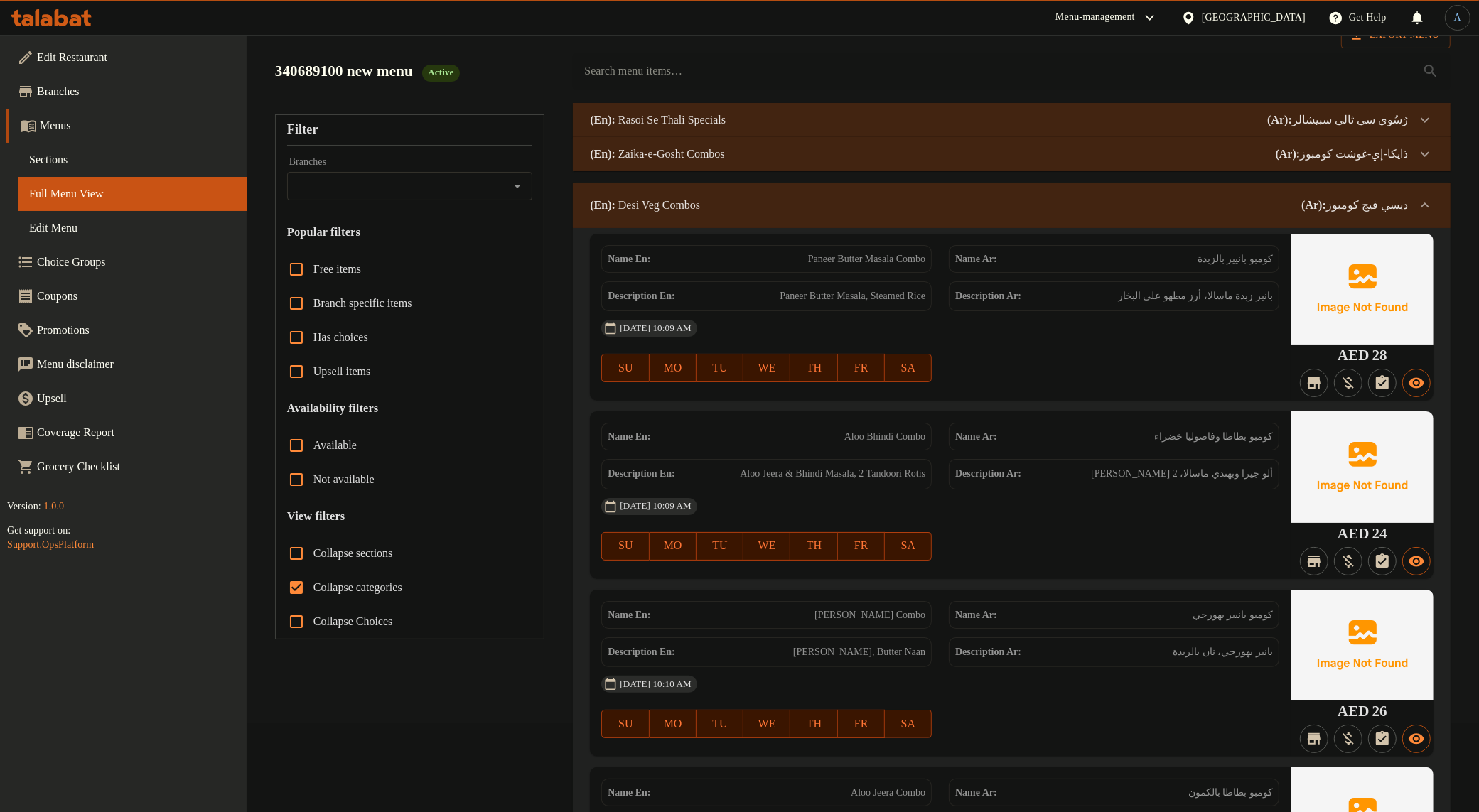
click at [1213, 192] on div "(En): Desi Veg Combos (Ar): ديسي فيج كومبوز" at bounding box center [1012, 205] width 878 height 46
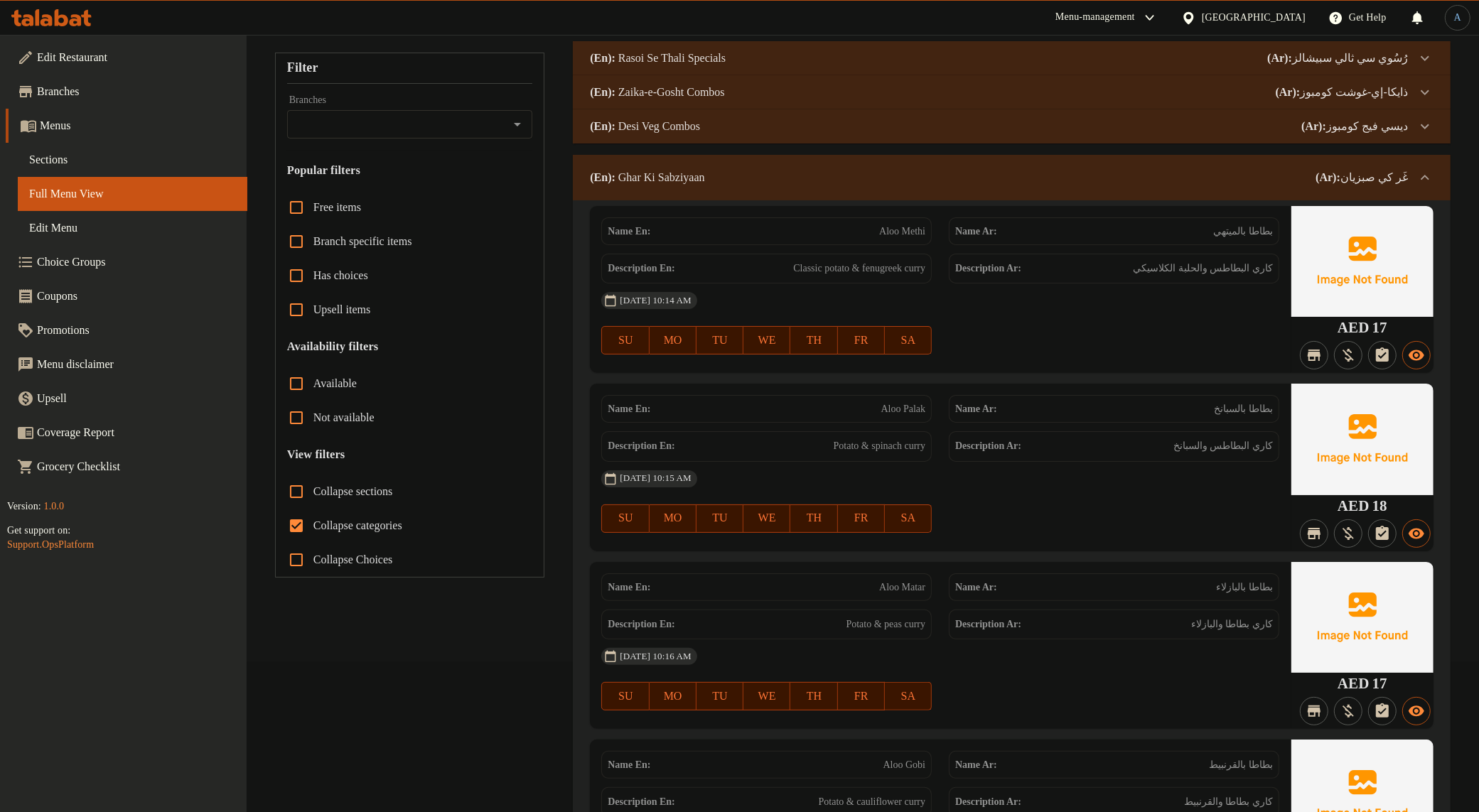
scroll to position [0, 0]
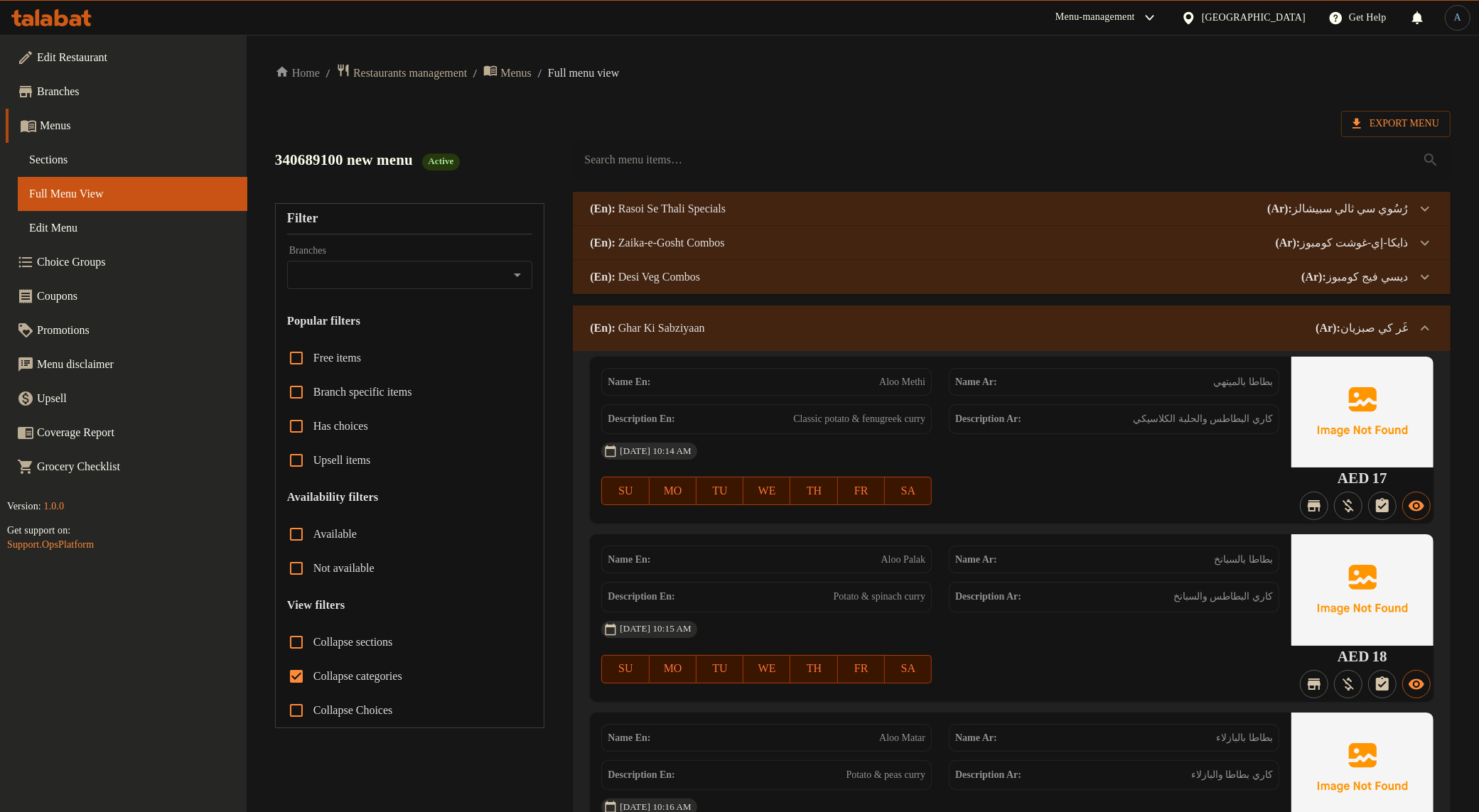
click at [1213, 322] on p "(Ar): غَر كي صبزيان" at bounding box center [1361, 327] width 92 height 17
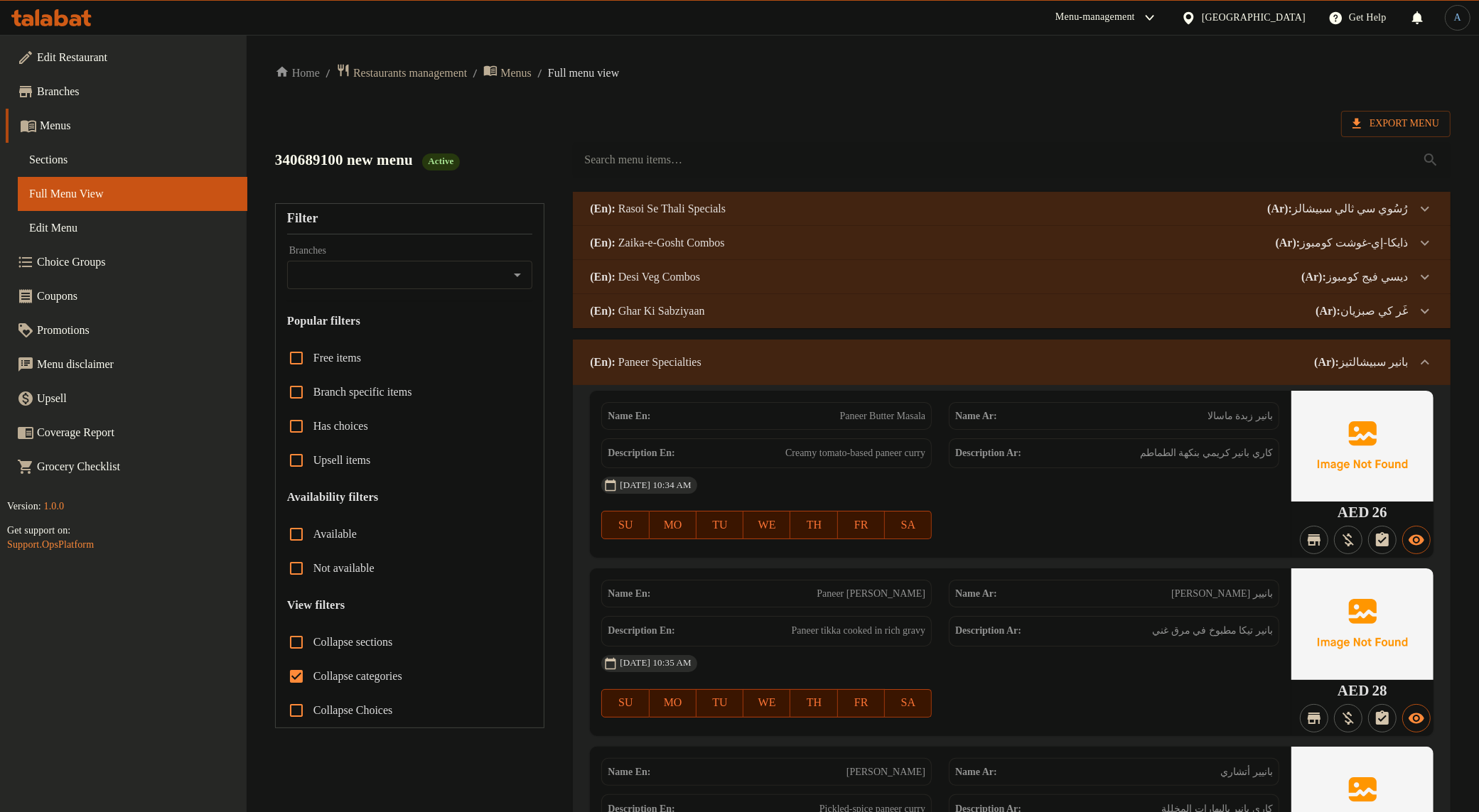
click at [1213, 356] on div at bounding box center [1425, 362] width 34 height 34
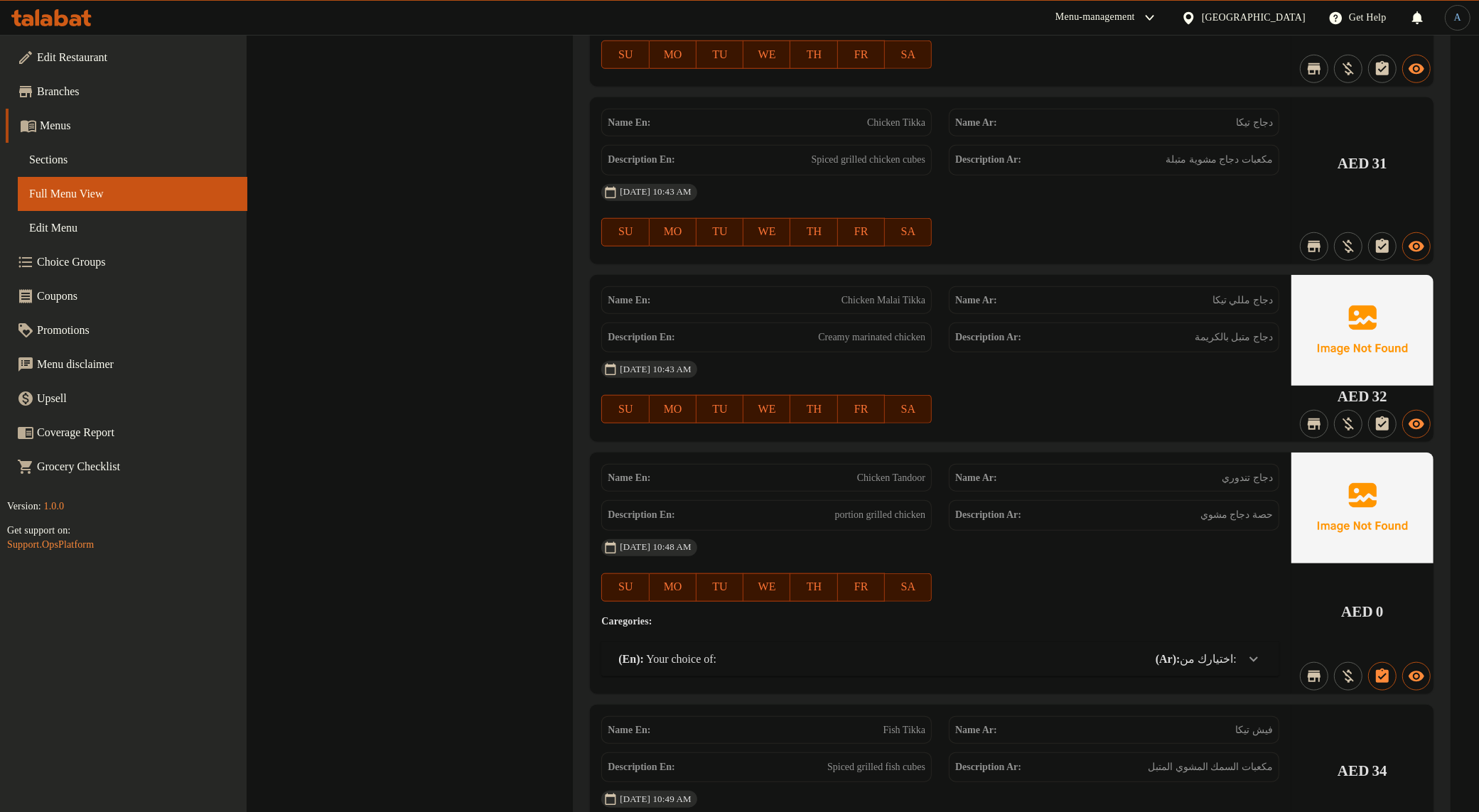
scroll to position [1421, 0]
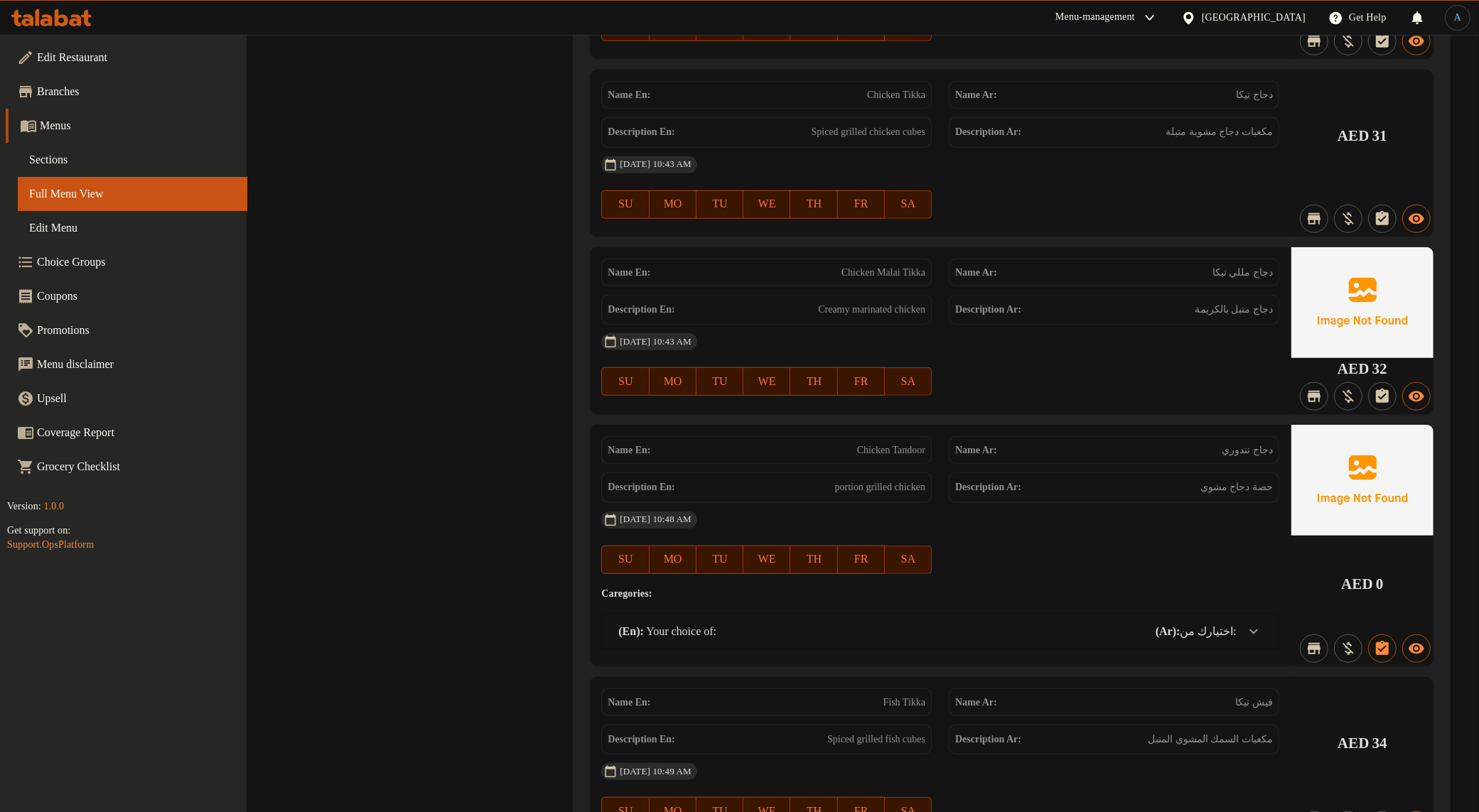
click at [1213, 561] on icon at bounding box center [1253, 631] width 17 height 17
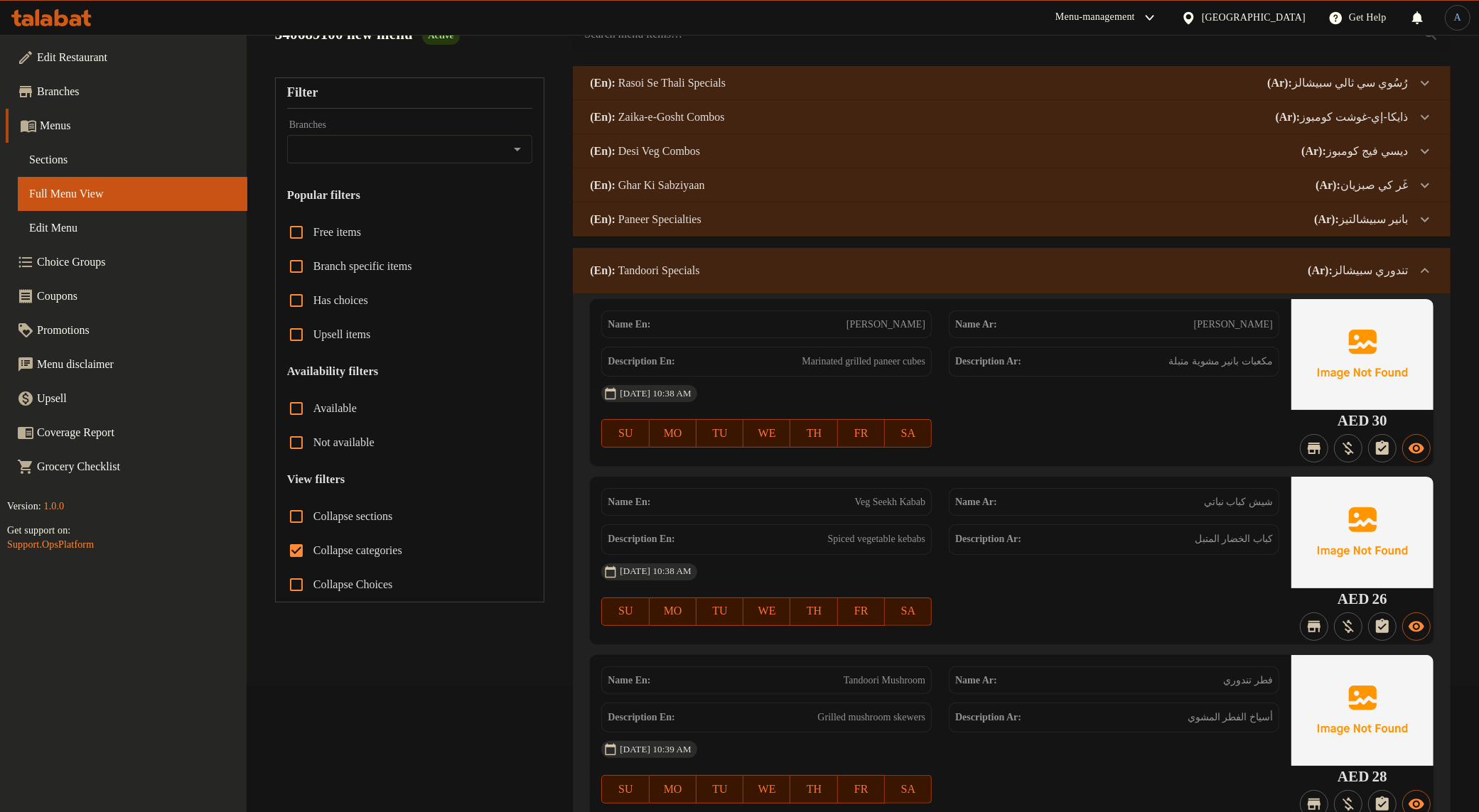
scroll to position [0, 0]
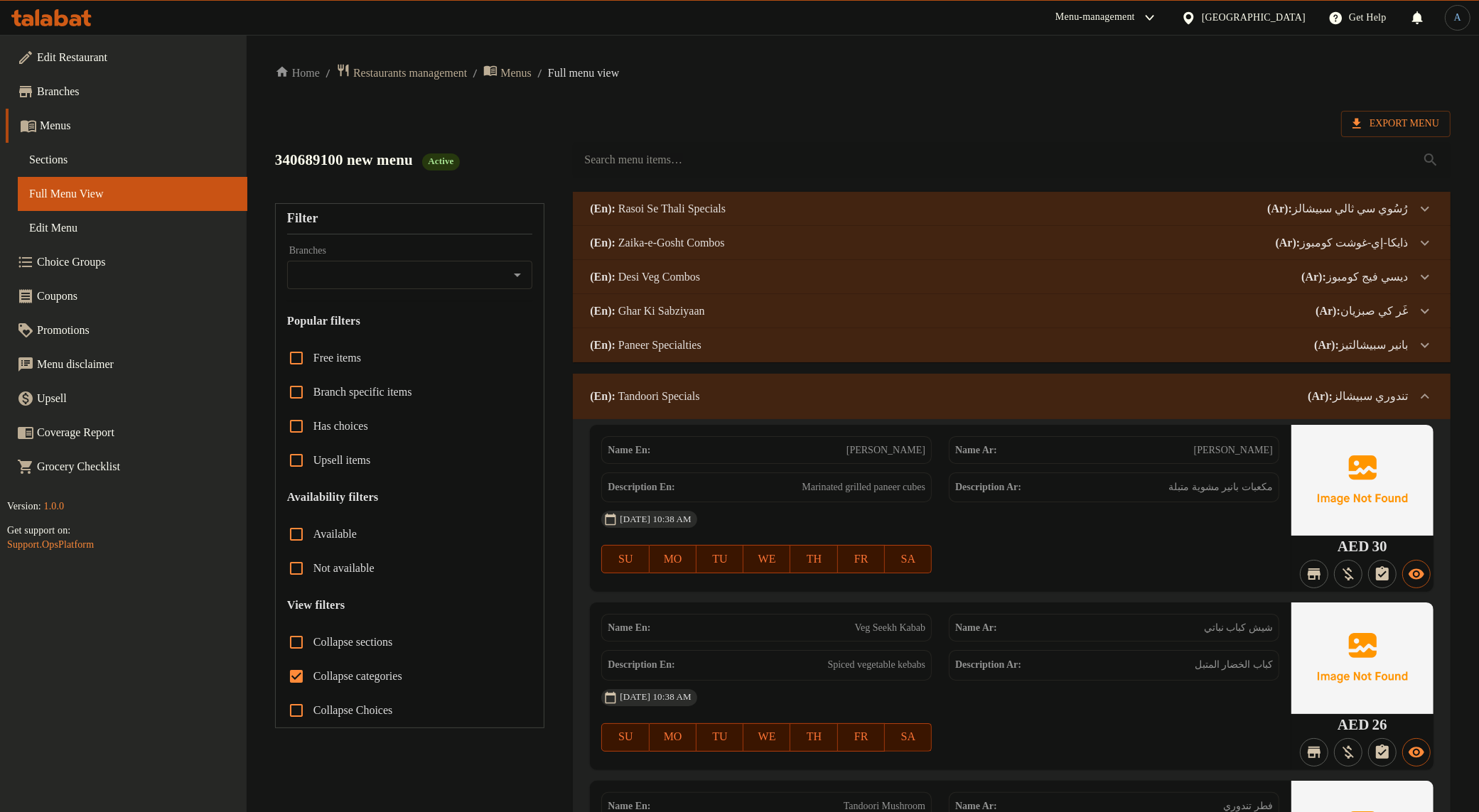
click at [1213, 395] on p "(Ar): تندوري سبيشالز" at bounding box center [1358, 396] width 100 height 17
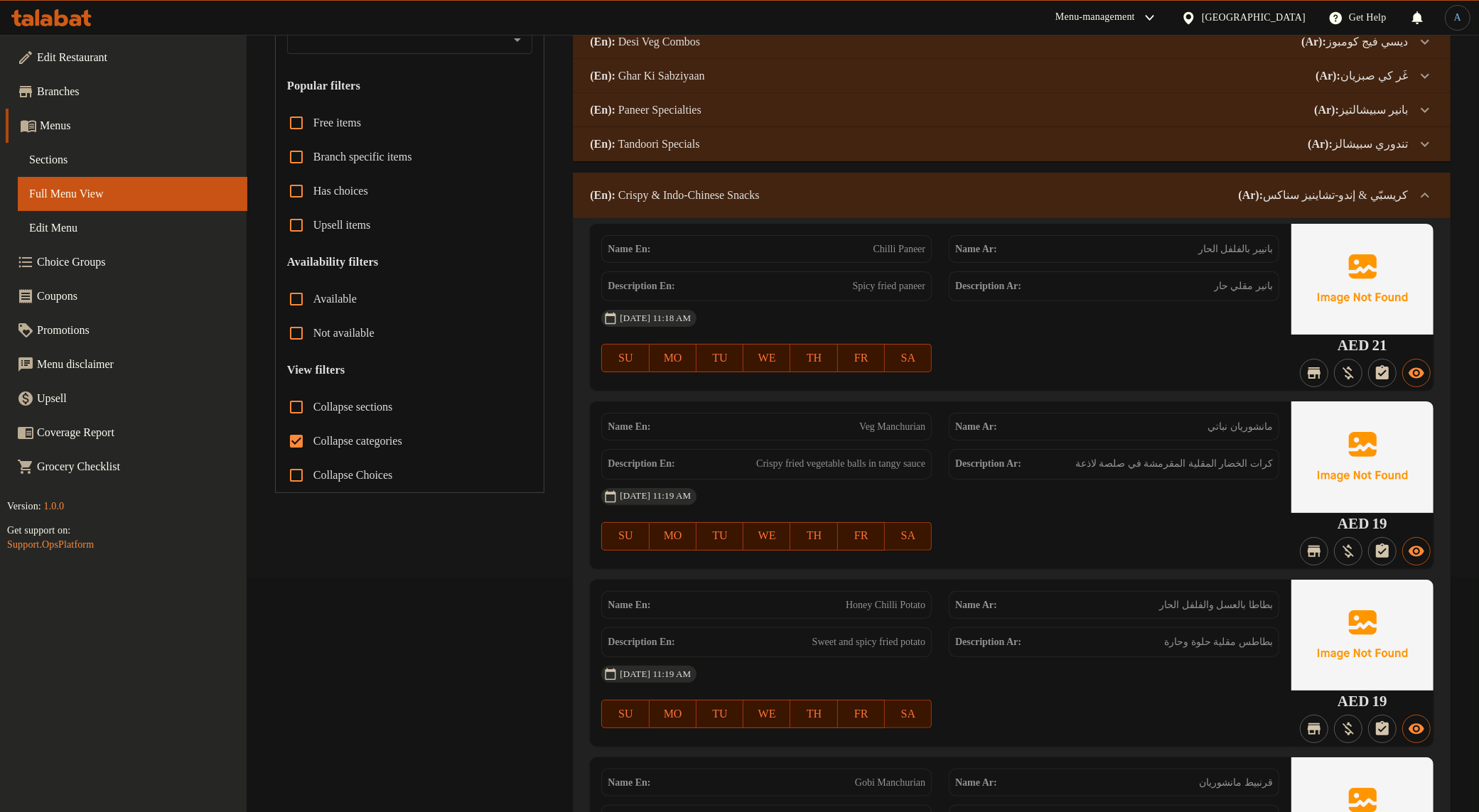
scroll to position [89, 0]
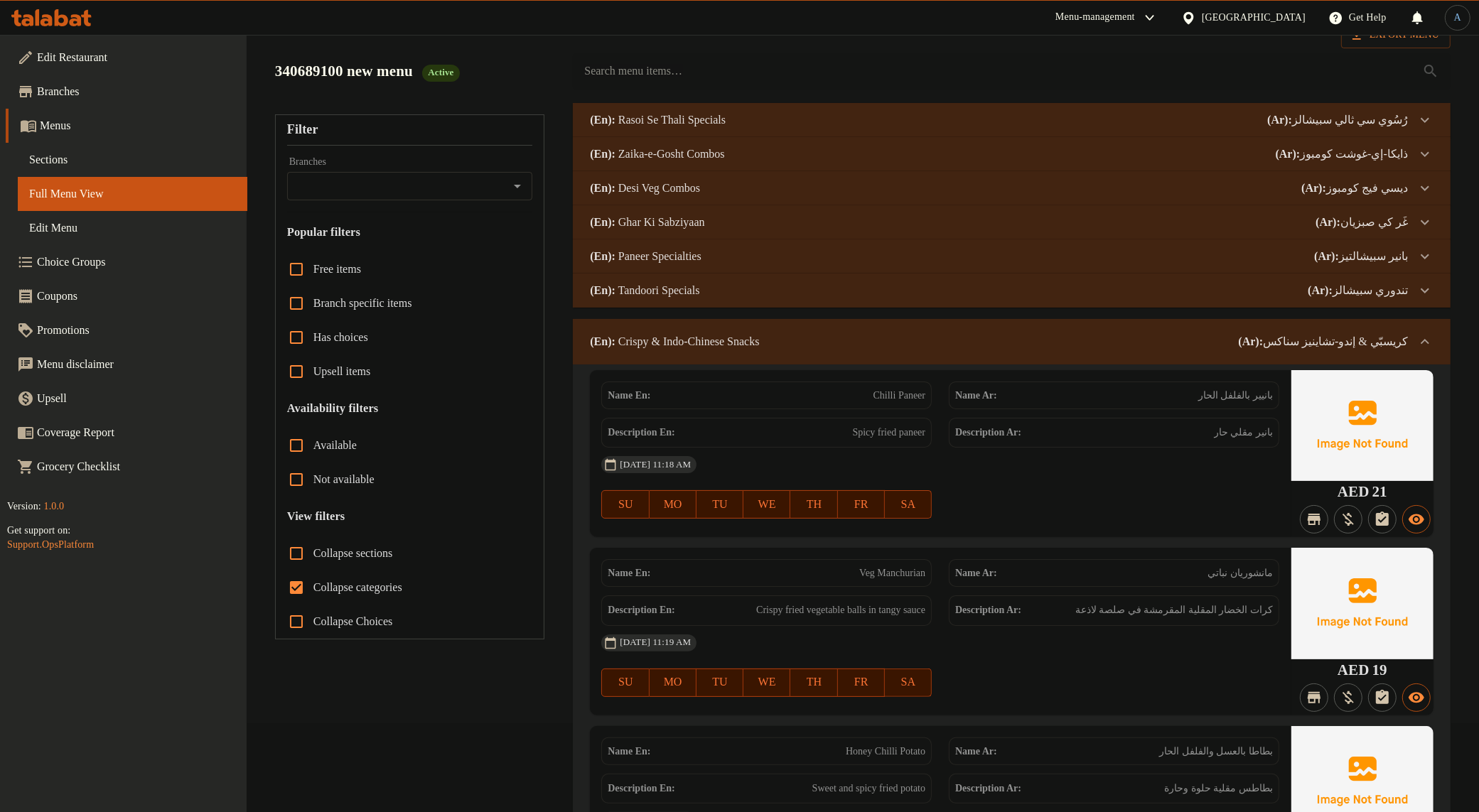
click at [1213, 343] on p "(Ar): كريسبّي & إندو-تشاينيز سناكس" at bounding box center [1324, 341] width 170 height 17
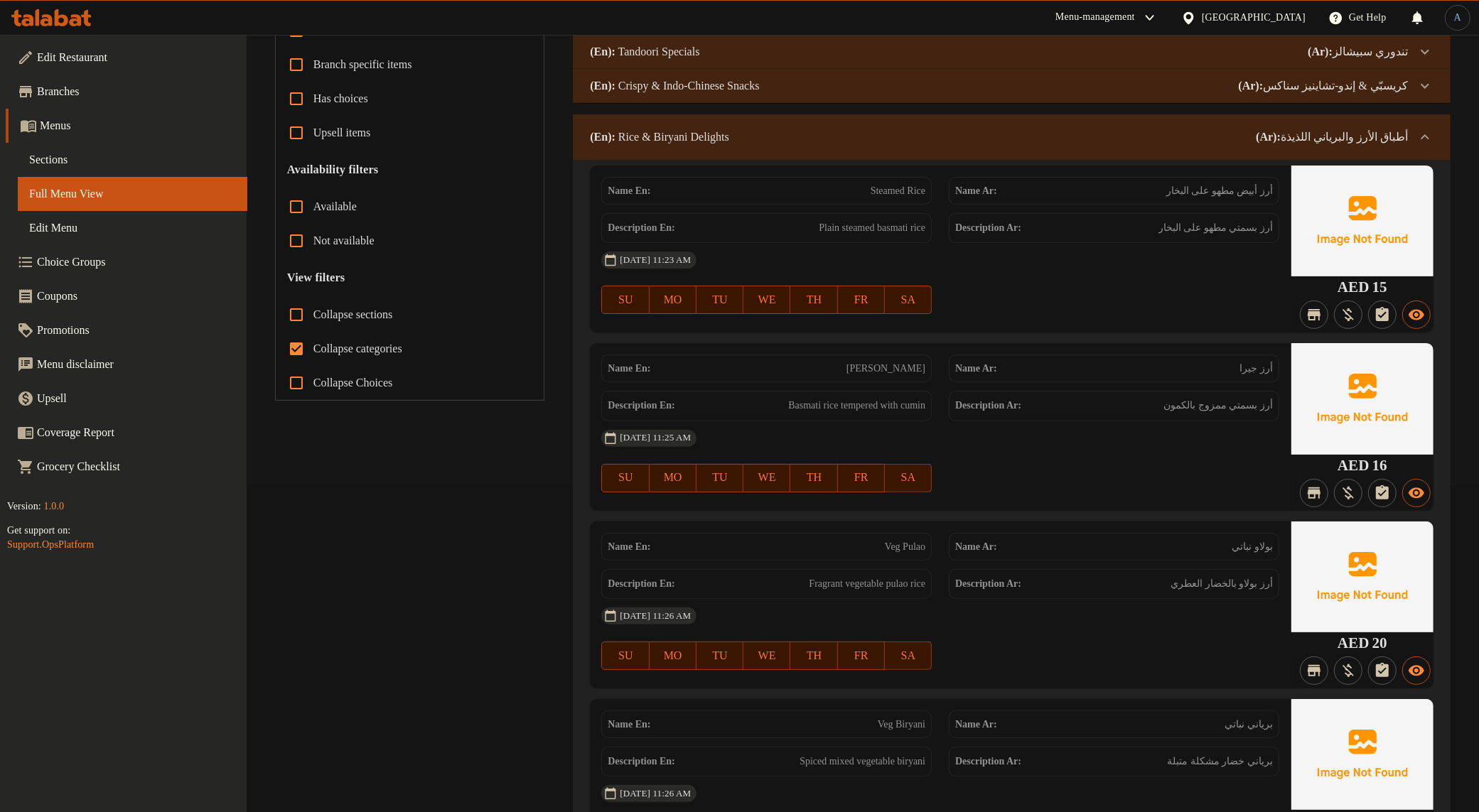
scroll to position [356, 0]
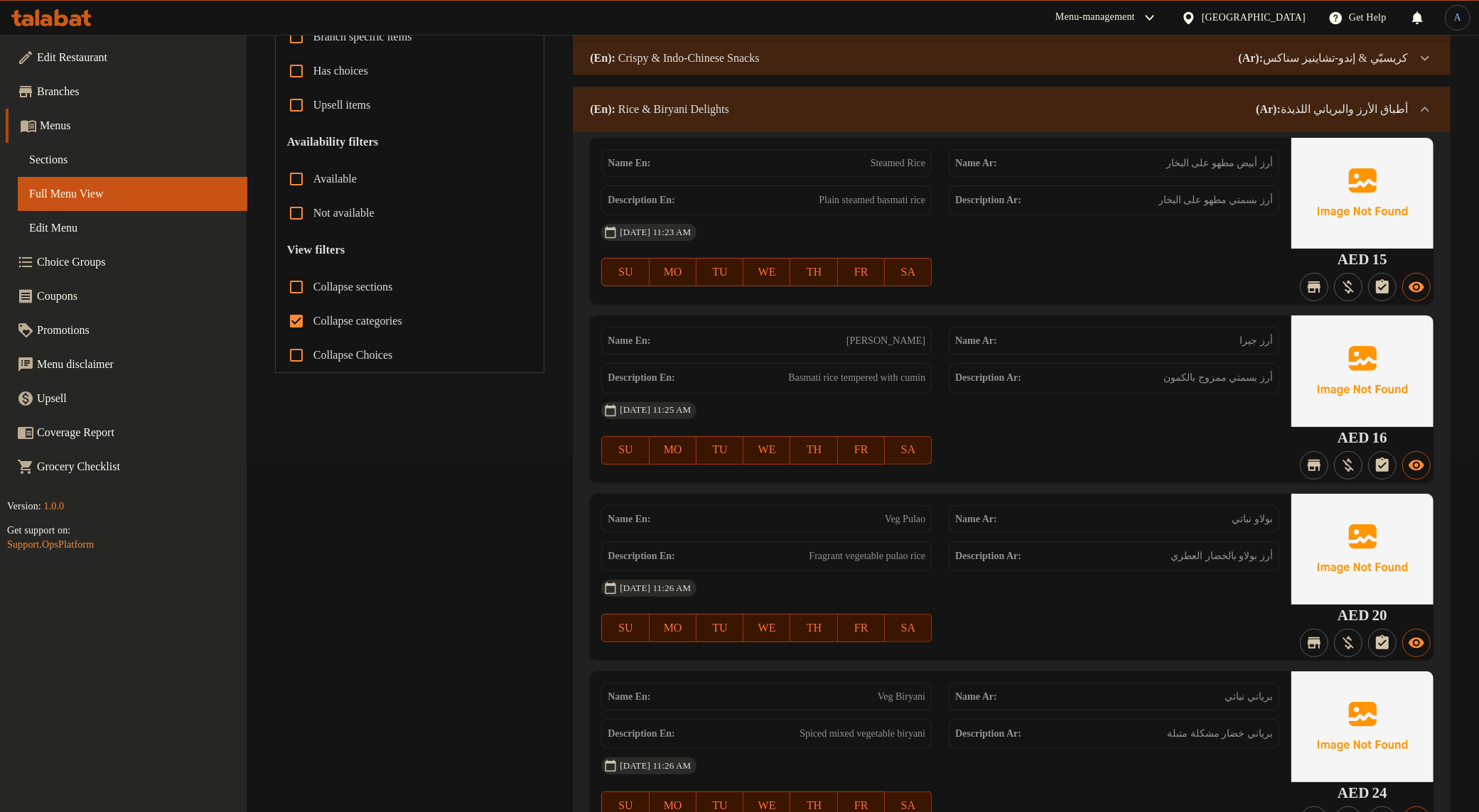
click at [972, 456] on div at bounding box center [1115, 464] width 348 height 17
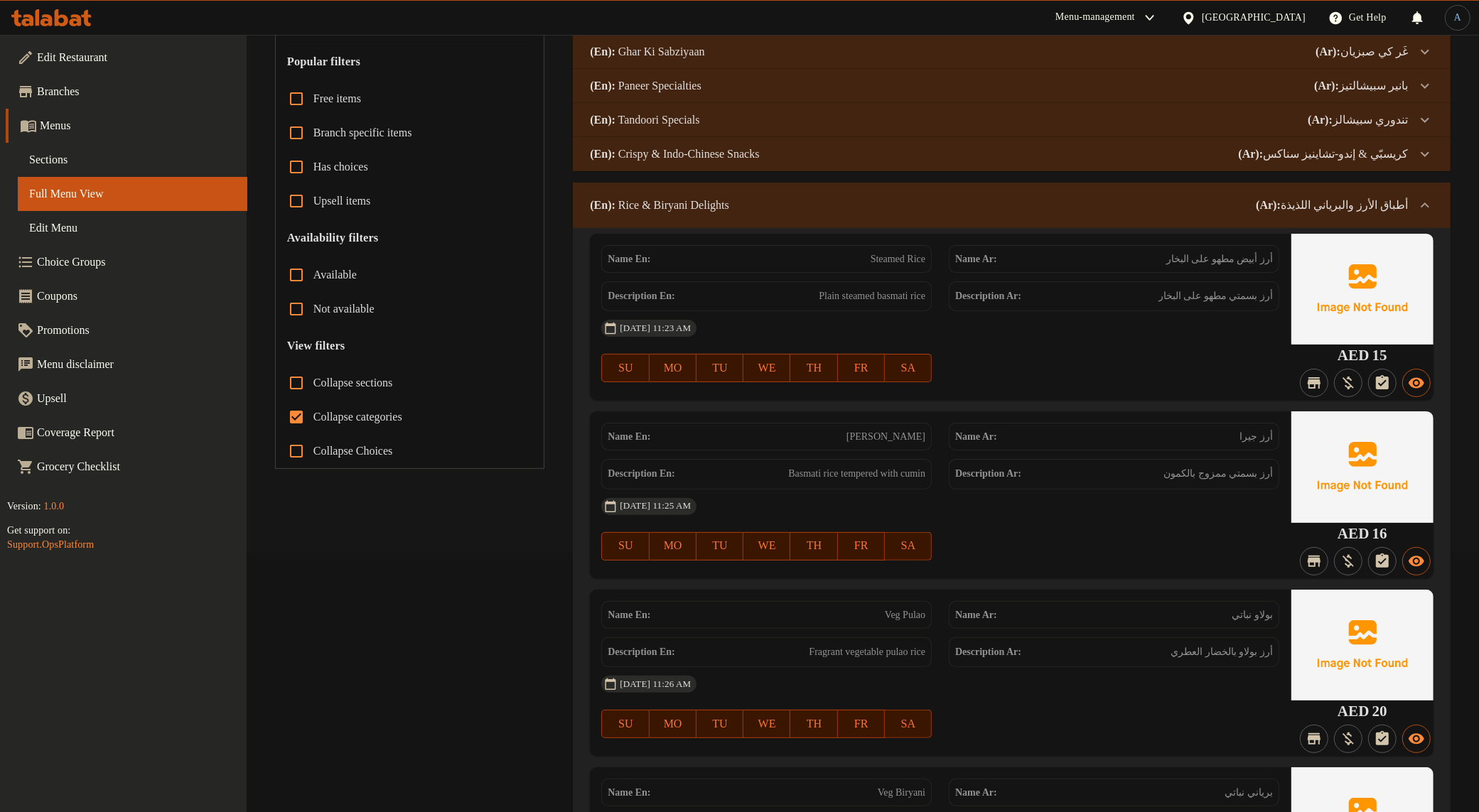
scroll to position [0, 0]
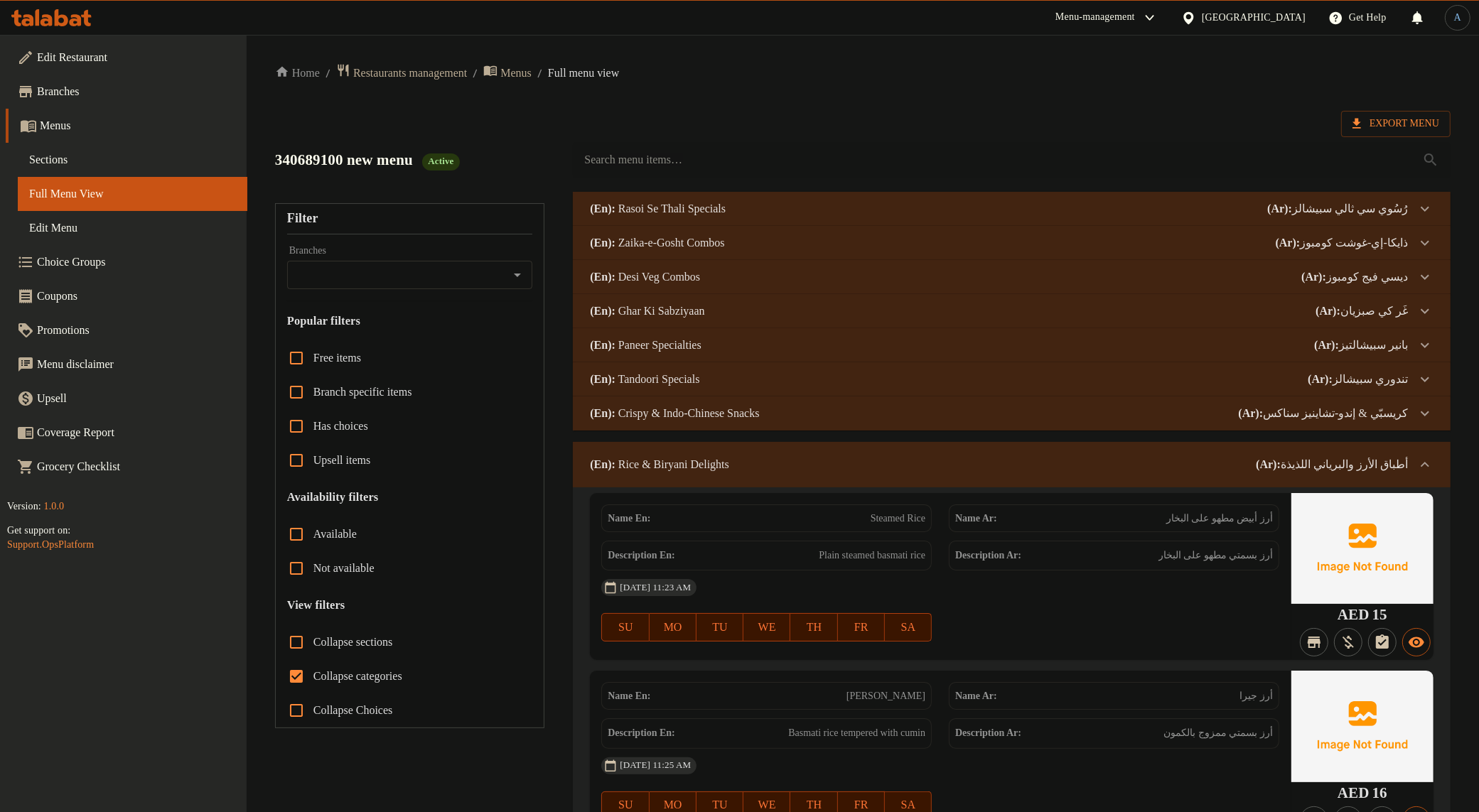
click at [101, 168] on span "Sections" at bounding box center [133, 159] width 207 height 17
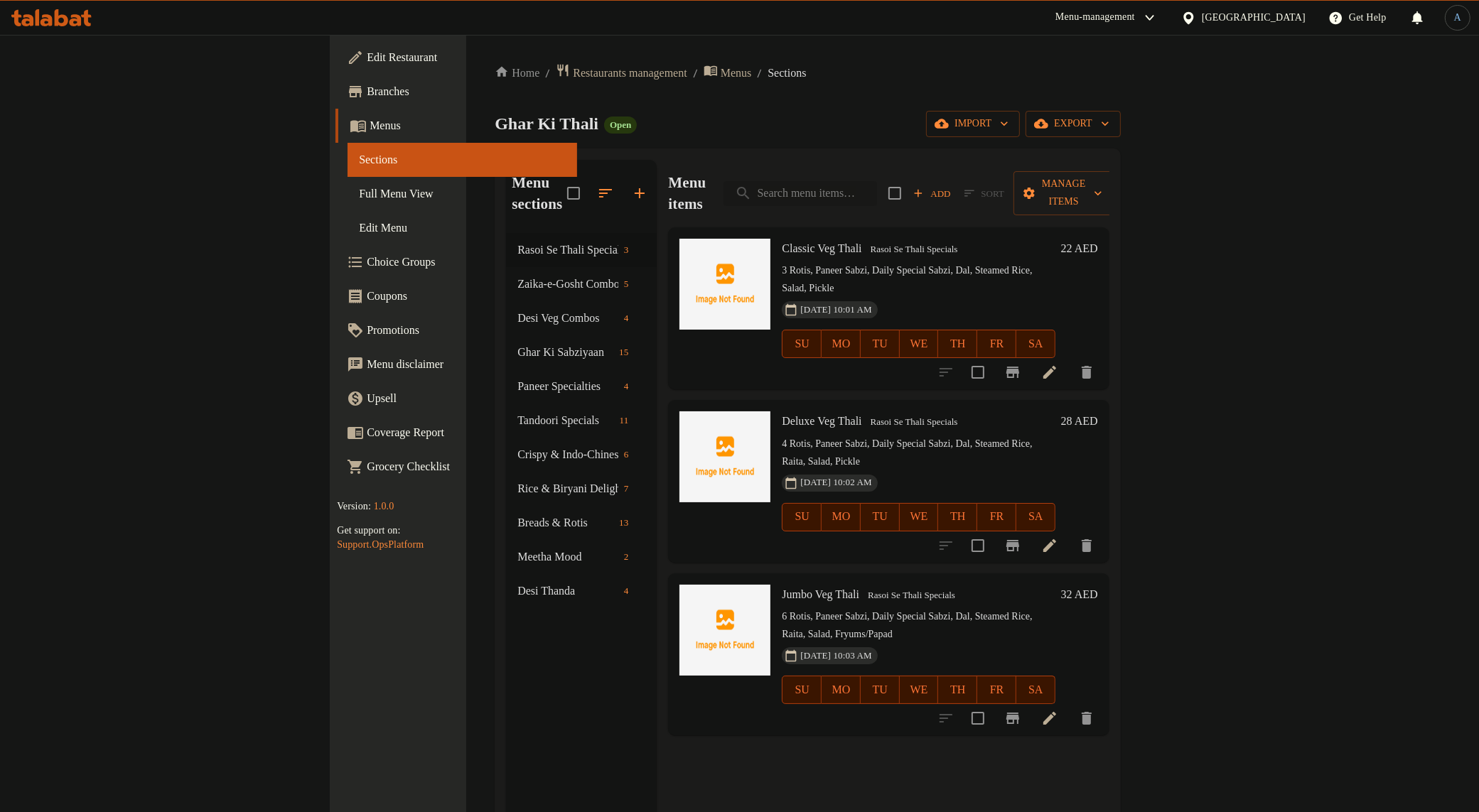
click at [877, 183] on input "search" at bounding box center [800, 193] width 154 height 25
paste input "رز بالكمون"
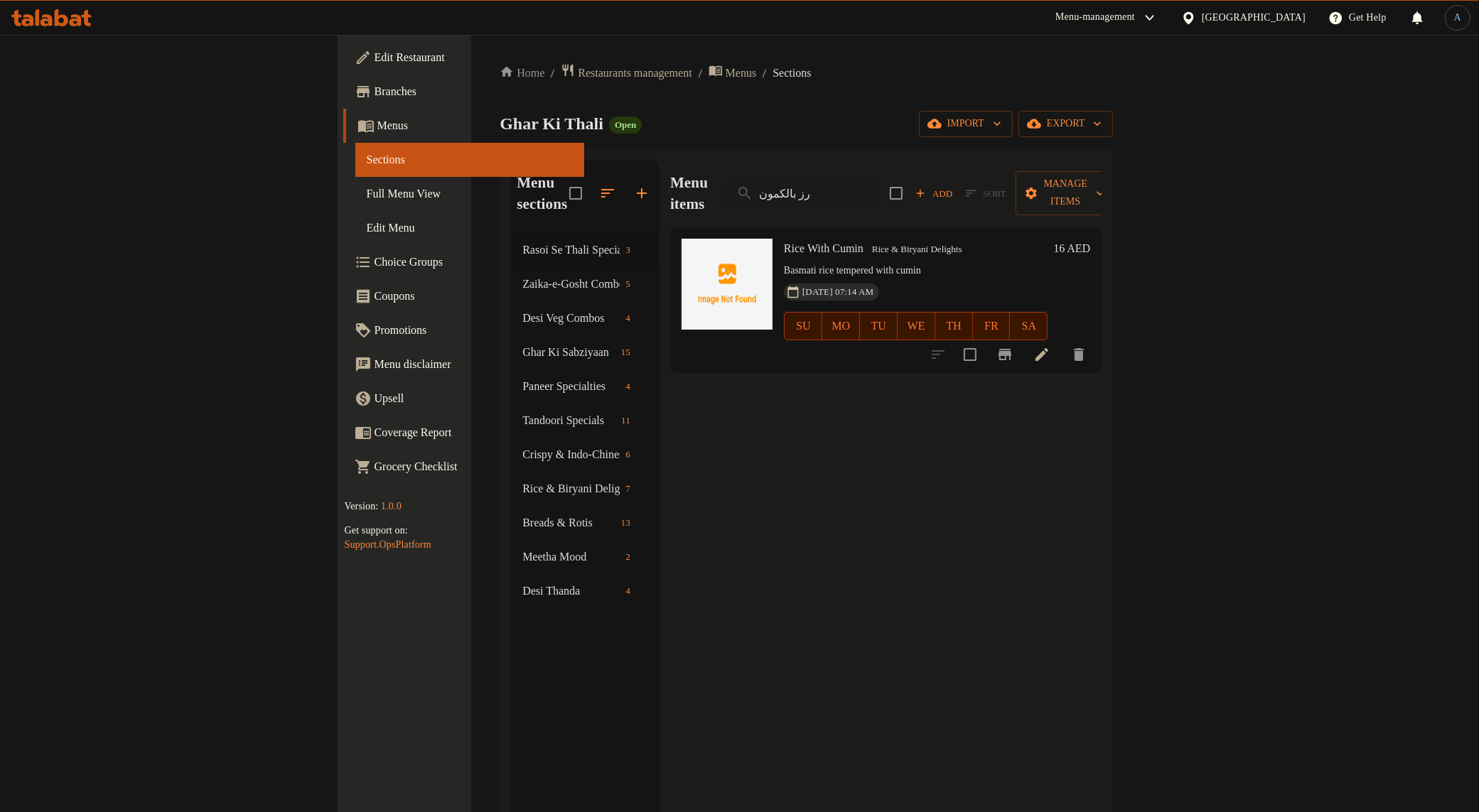
type input "رز بالكمون"
click at [784, 242] on span "Rice With Cumin" at bounding box center [824, 248] width 80 height 12
click at [878, 190] on input "رز بالكمون" at bounding box center [802, 193] width 154 height 25
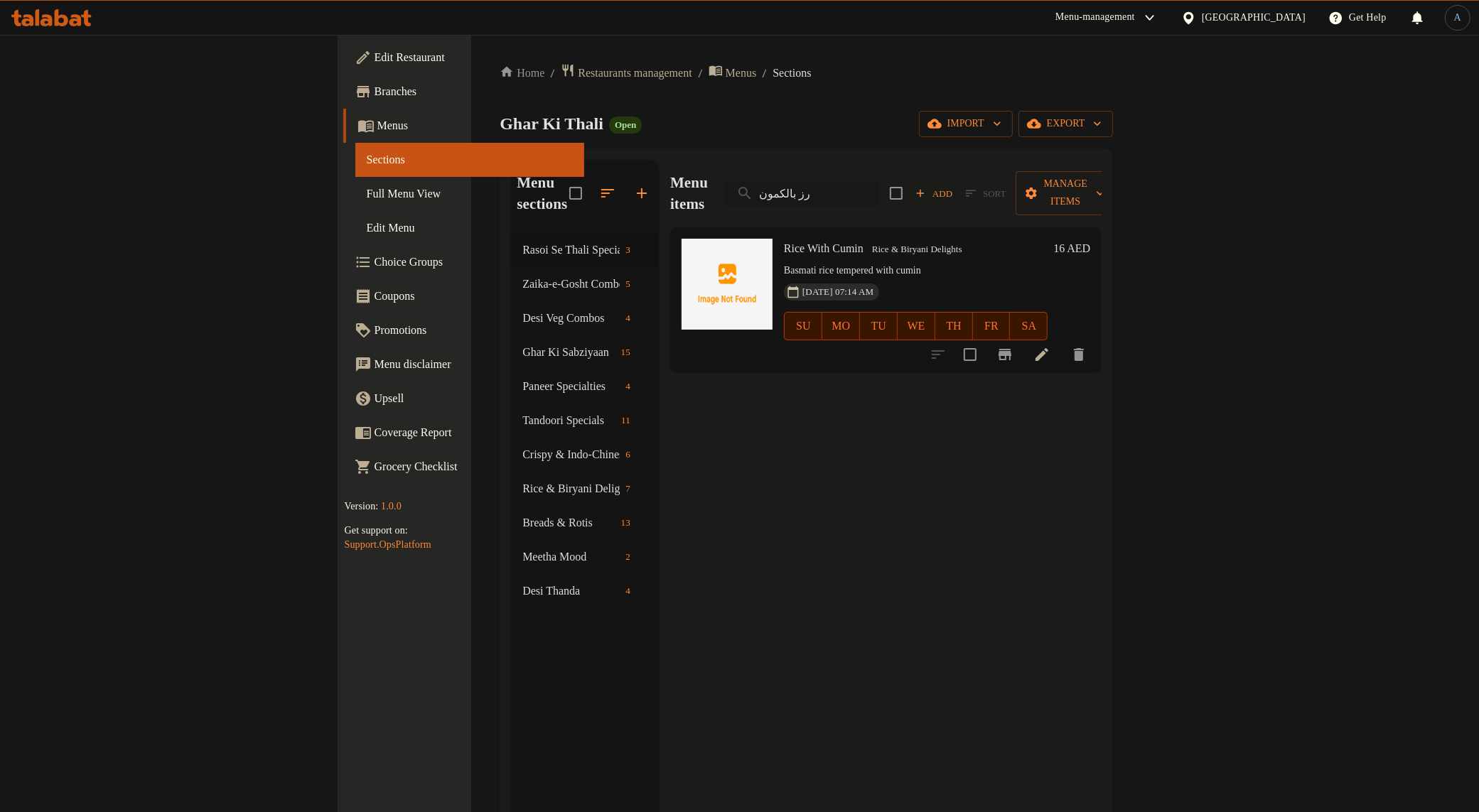
click at [878, 190] on input "رز بالكمون" at bounding box center [802, 193] width 154 height 25
click at [1050, 346] on icon at bounding box center [1042, 354] width 17 height 17
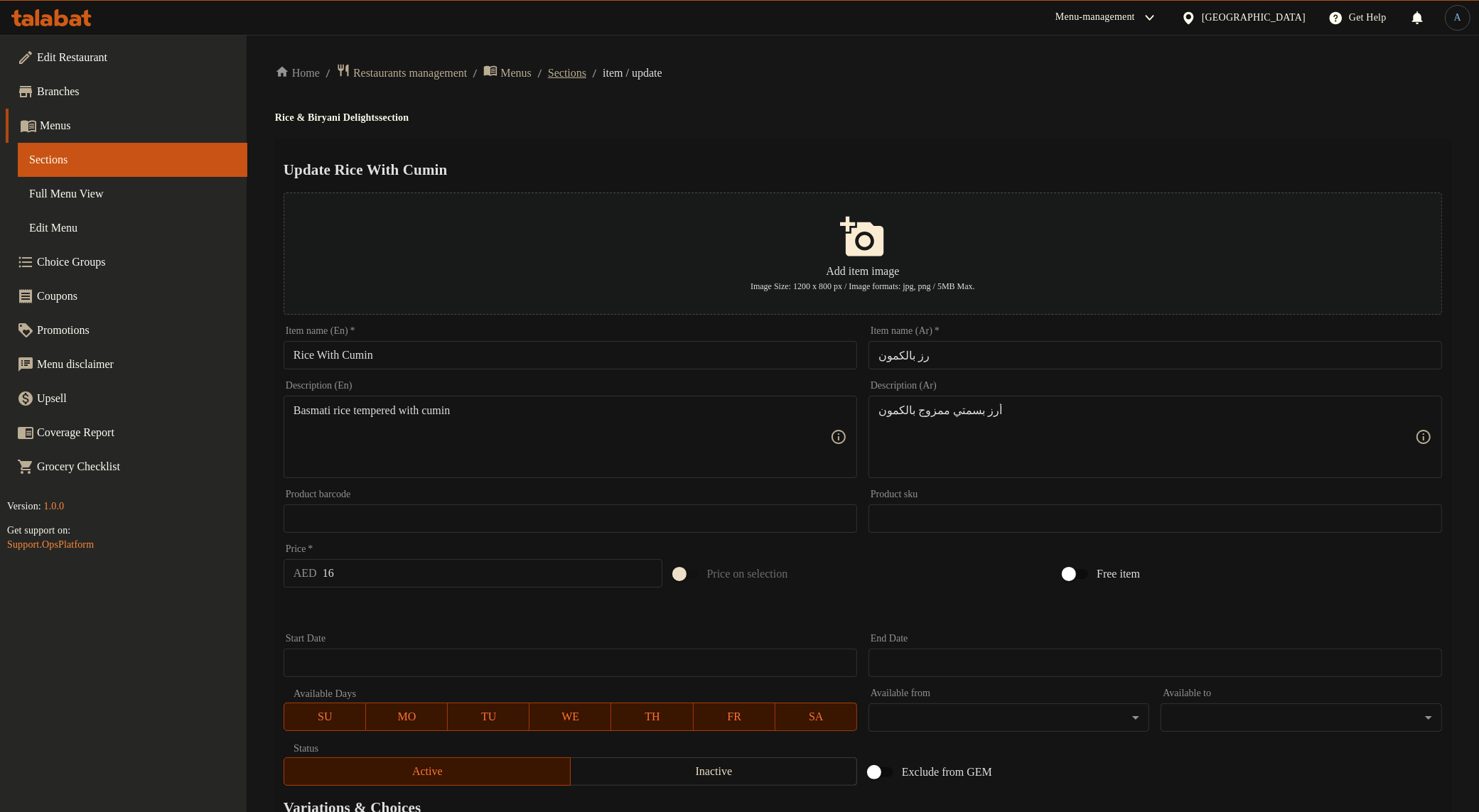
click at [587, 76] on span "Sections" at bounding box center [567, 73] width 39 height 17
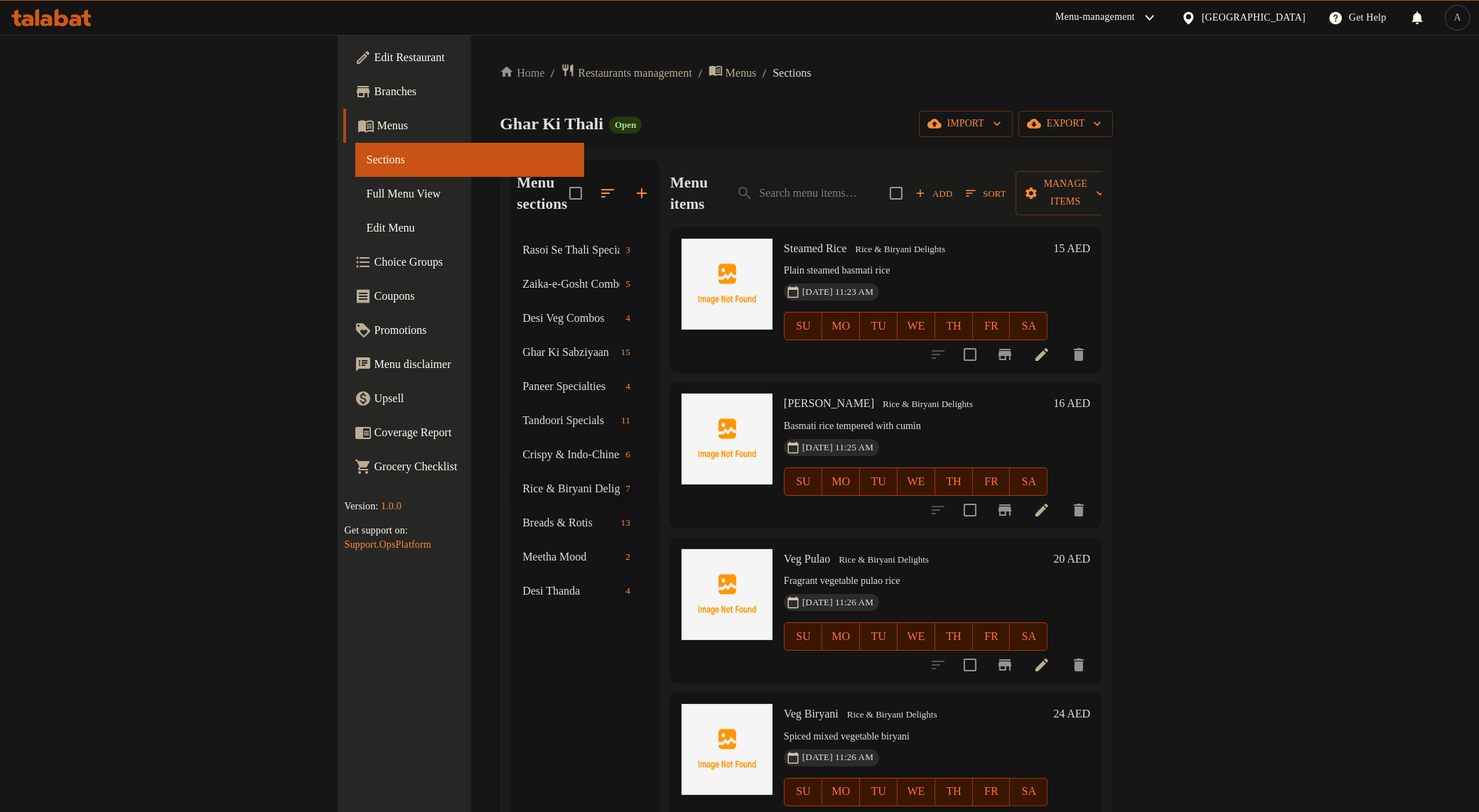
click at [804, 262] on p "Plain steamed basmati rice" at bounding box center [916, 271] width 263 height 18
click at [714, 133] on div "Ghar Ki Thali Open import export" at bounding box center [806, 124] width 613 height 26
click at [878, 181] on input "search" at bounding box center [802, 193] width 154 height 25
type input ";"
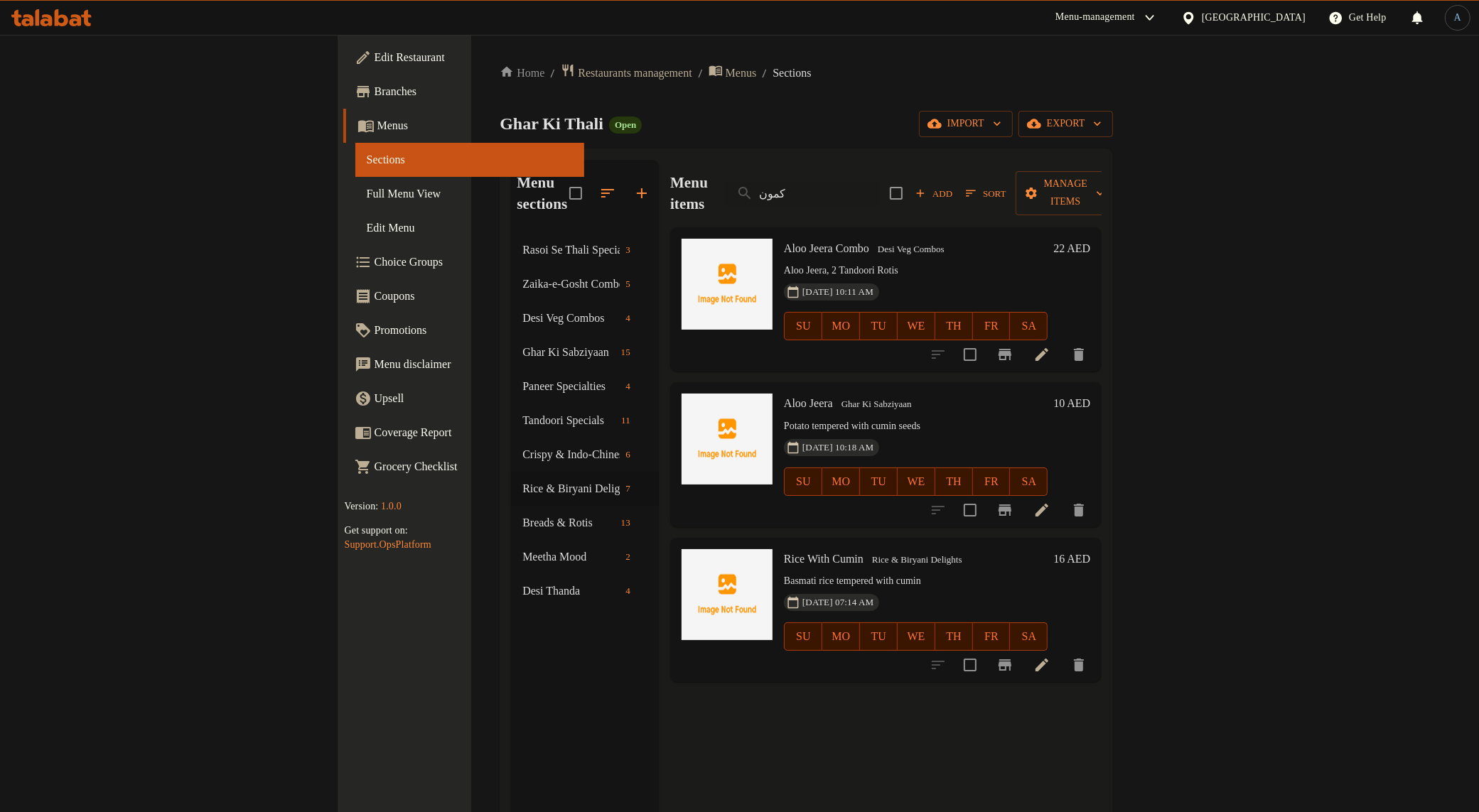
click at [905, 262] on p "Aloo Jeera, 2 Tandoori Rotis" at bounding box center [916, 271] width 263 height 18
click at [784, 397] on span "Aloo Jeera" at bounding box center [809, 403] width 49 height 12
copy h6 "Jeera"
click at [878, 192] on input "كمون" at bounding box center [802, 193] width 154 height 25
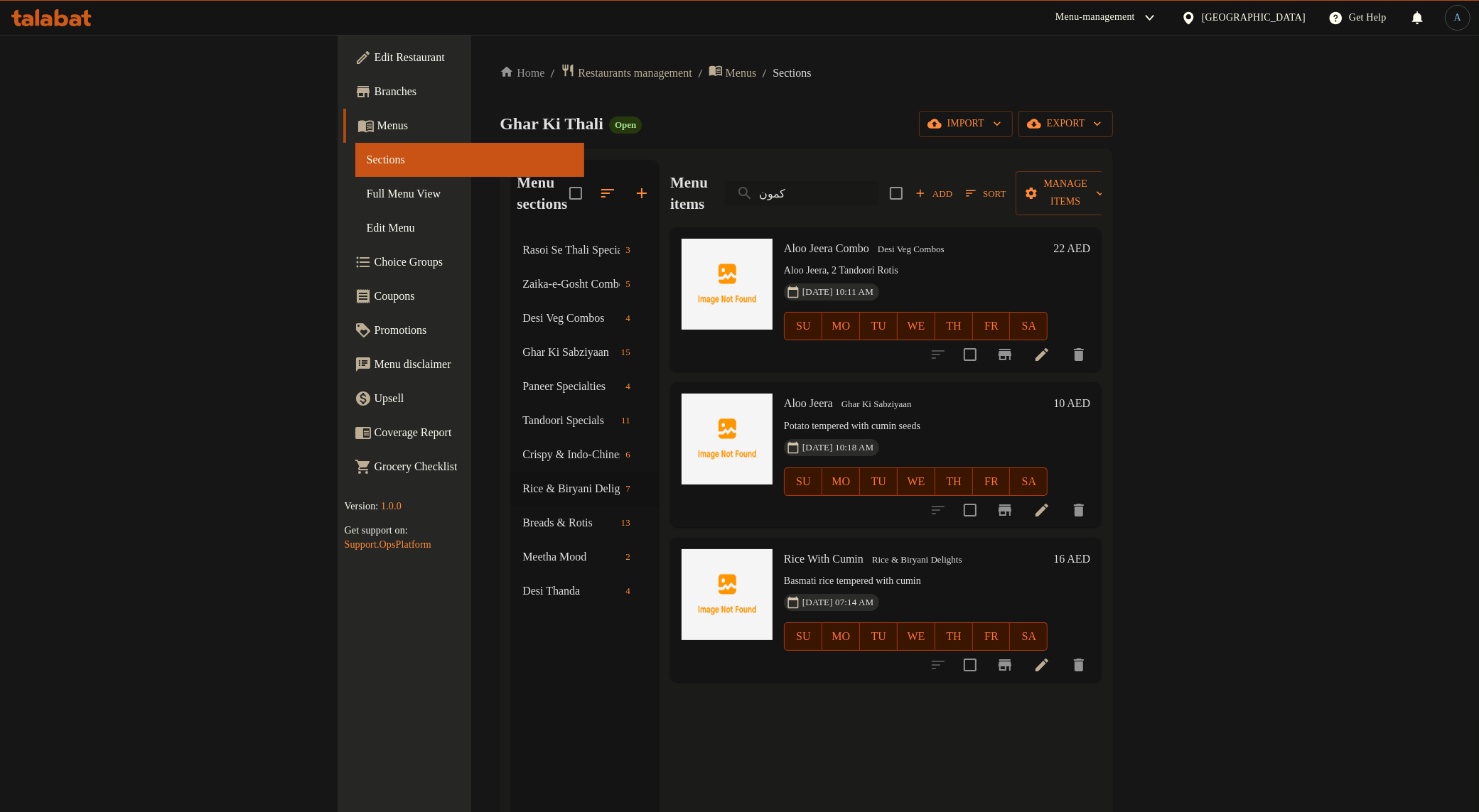
paste input "Jeera"
type input "Jeera"
click at [1049, 561] on icon at bounding box center [1042, 665] width 13 height 13
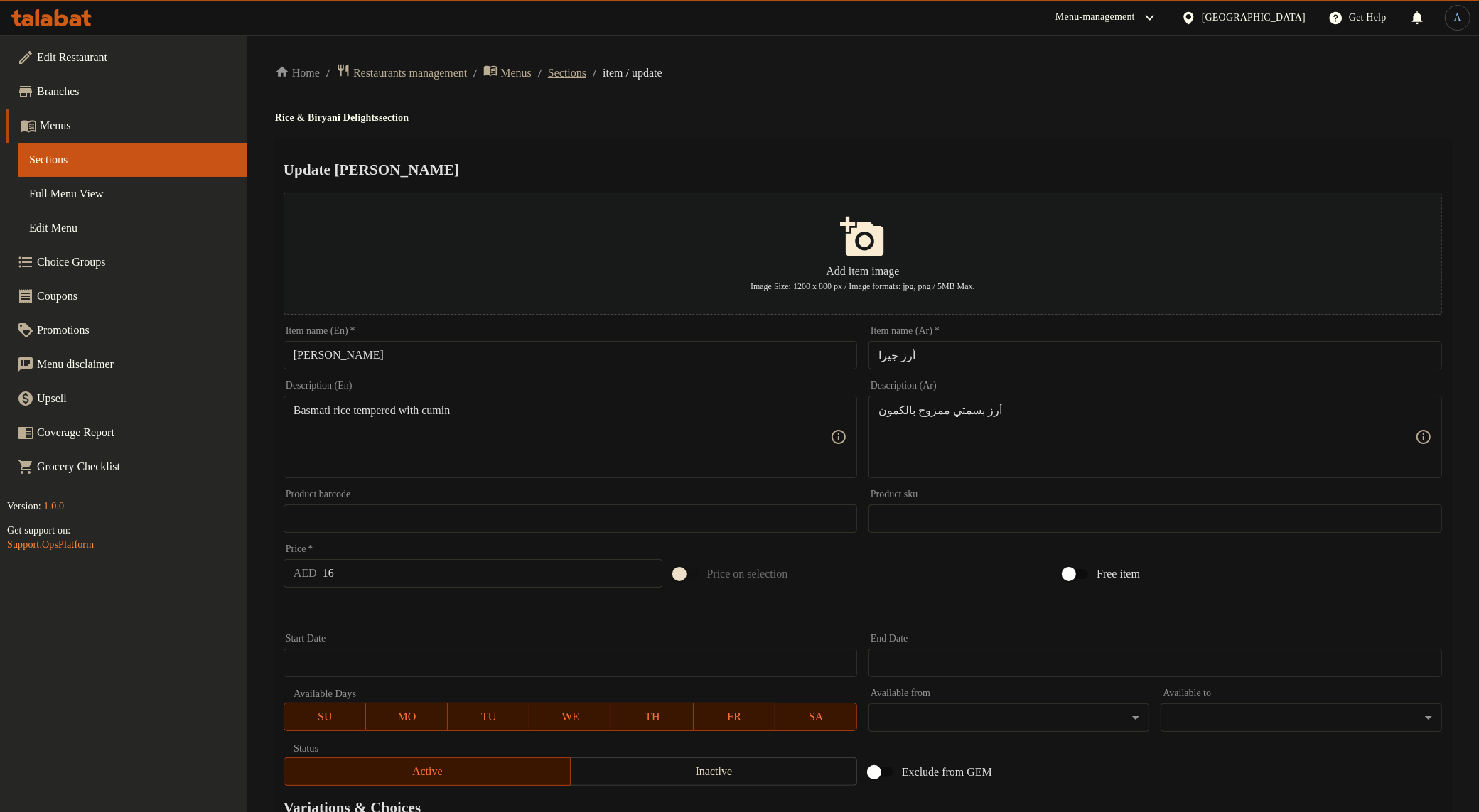
click at [587, 68] on span "Sections" at bounding box center [567, 73] width 39 height 17
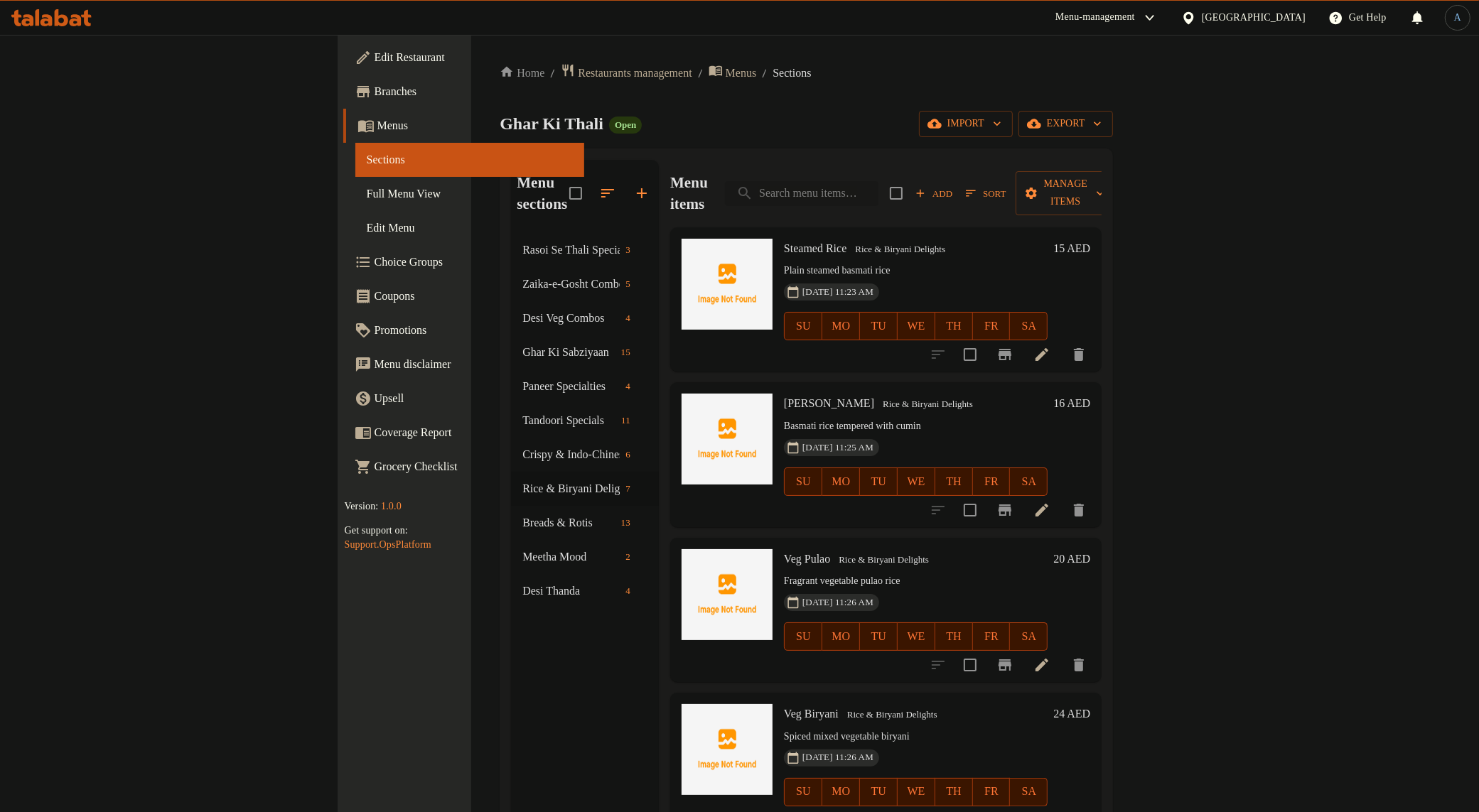
click at [878, 186] on input "search" at bounding box center [802, 193] width 154 height 25
paste input "Jeera Rice"
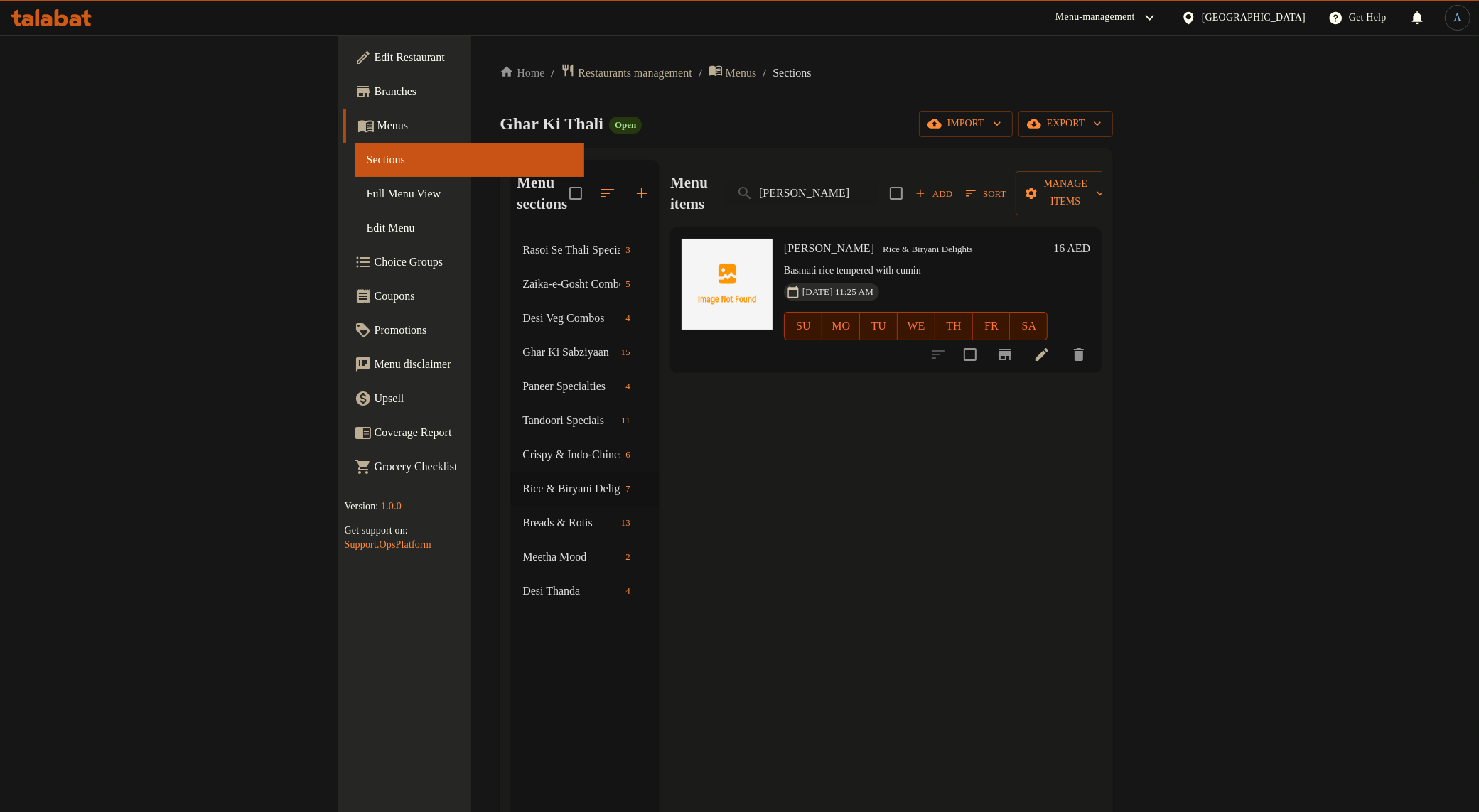
type input "Jeera Rice"
click at [1087, 346] on icon "delete" at bounding box center [1079, 354] width 17 height 17
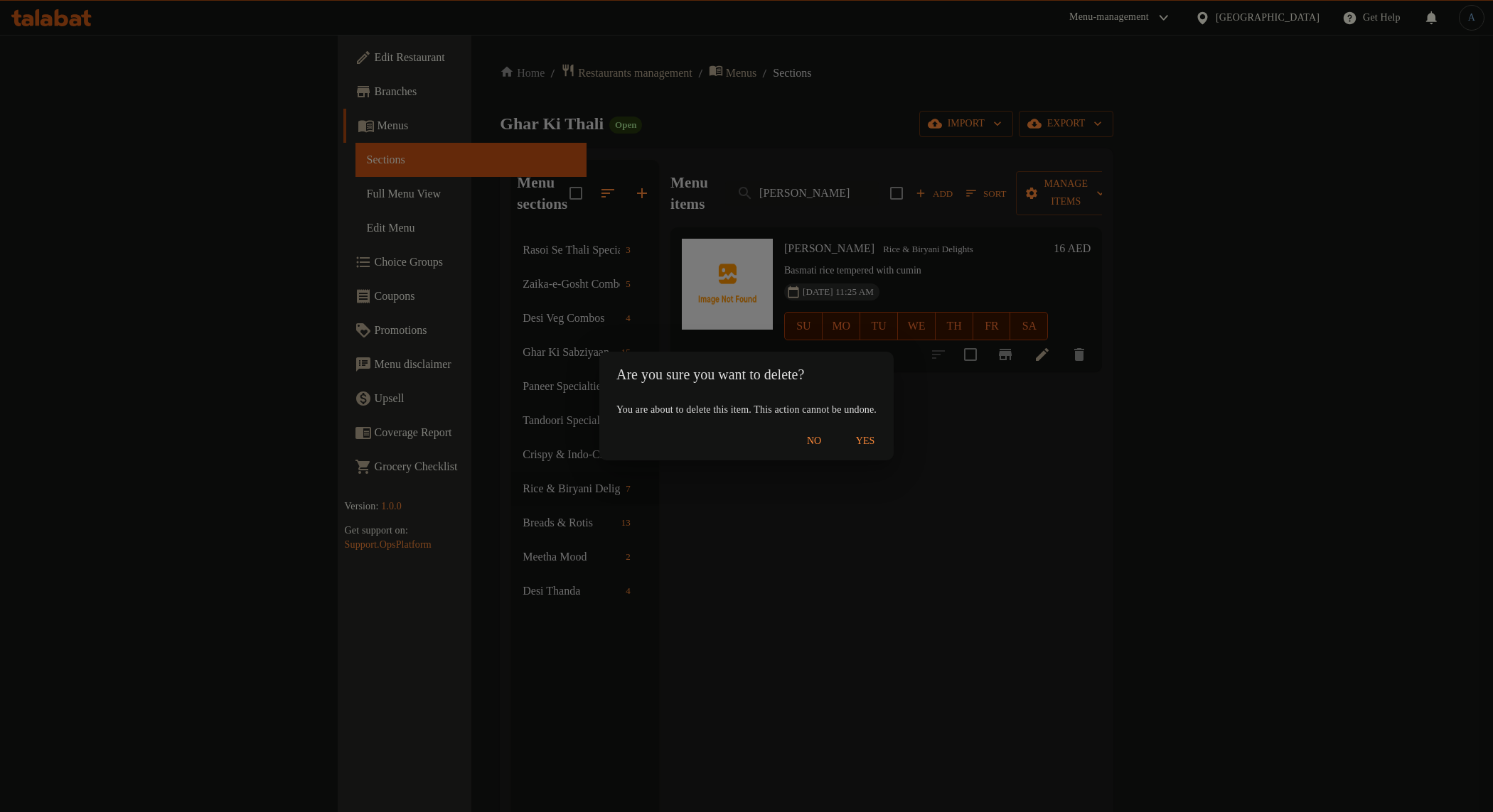
click at [882, 445] on span "Yes" at bounding box center [865, 442] width 34 height 18
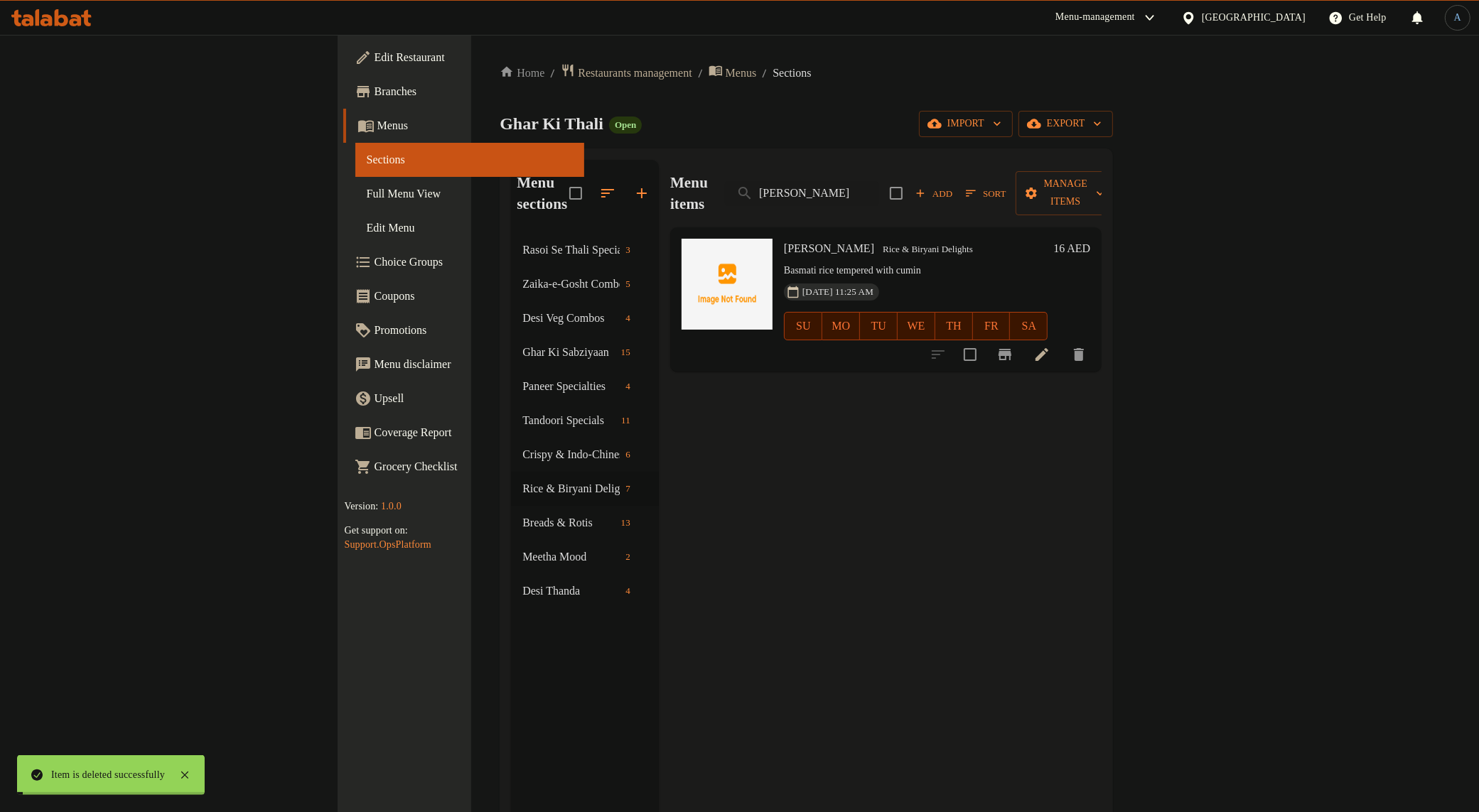
click at [996, 390] on div "Menu items Jeera Rice Add Sort Manage items Jeera Rice Rice & Biryani Delights …" at bounding box center [880, 565] width 443 height 812
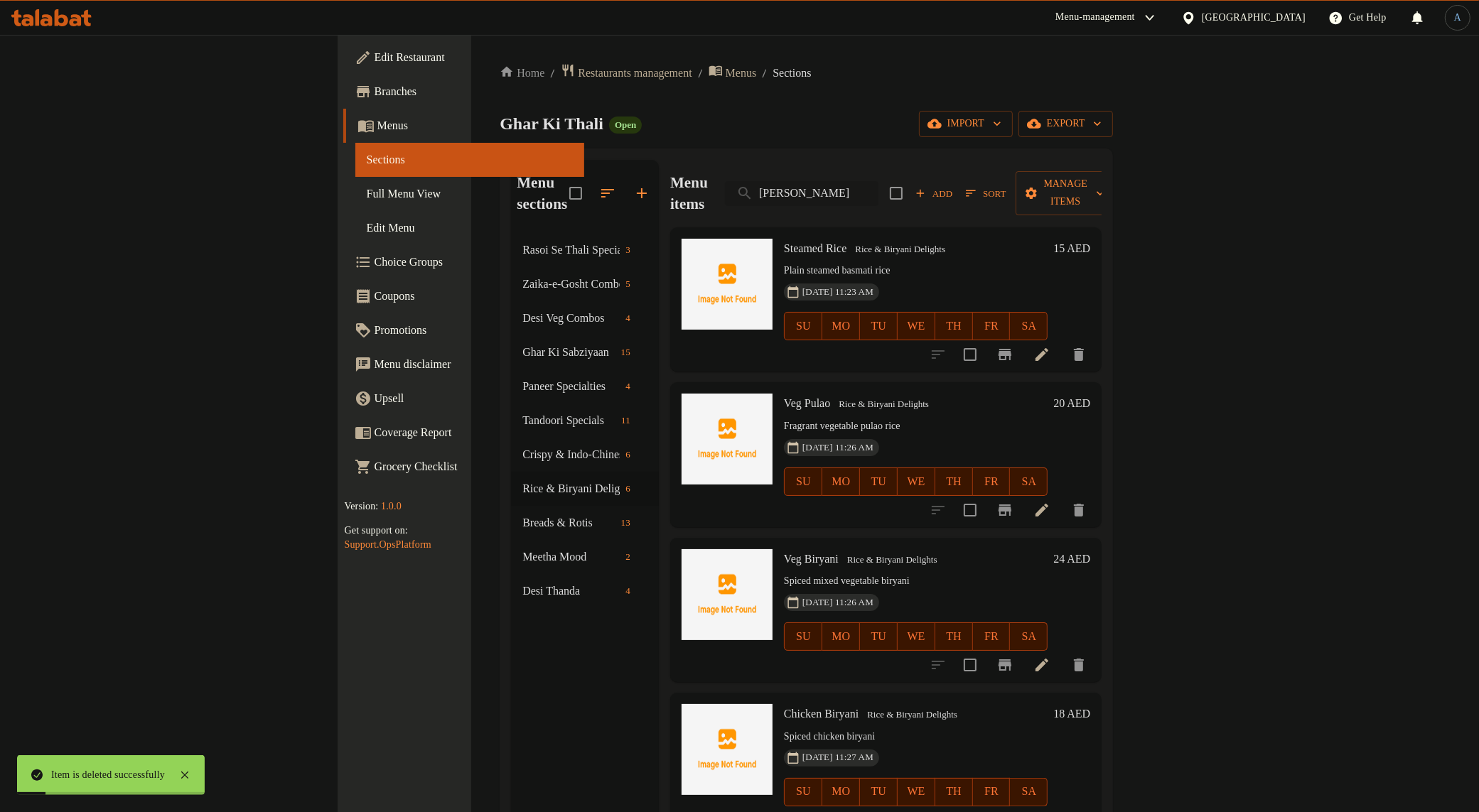
click at [878, 181] on input "Jeera Rice" at bounding box center [802, 193] width 154 height 25
click at [935, 109] on div "Home / Restaurants management / Menus / Sections Ghar Ki Thali Open import expo…" at bounding box center [806, 523] width 613 height 920
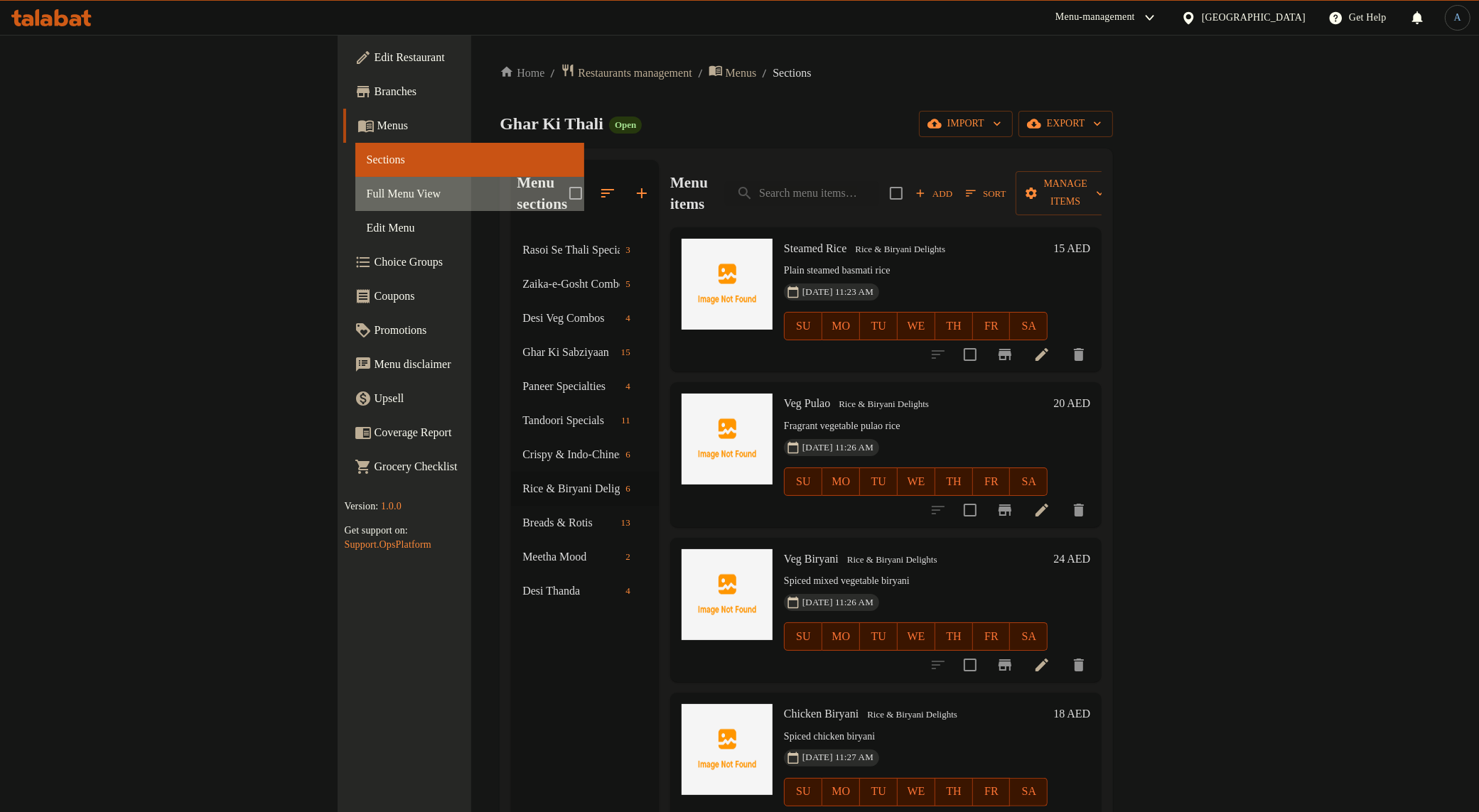
click at [367, 198] on span "Full Menu View" at bounding box center [471, 193] width 207 height 17
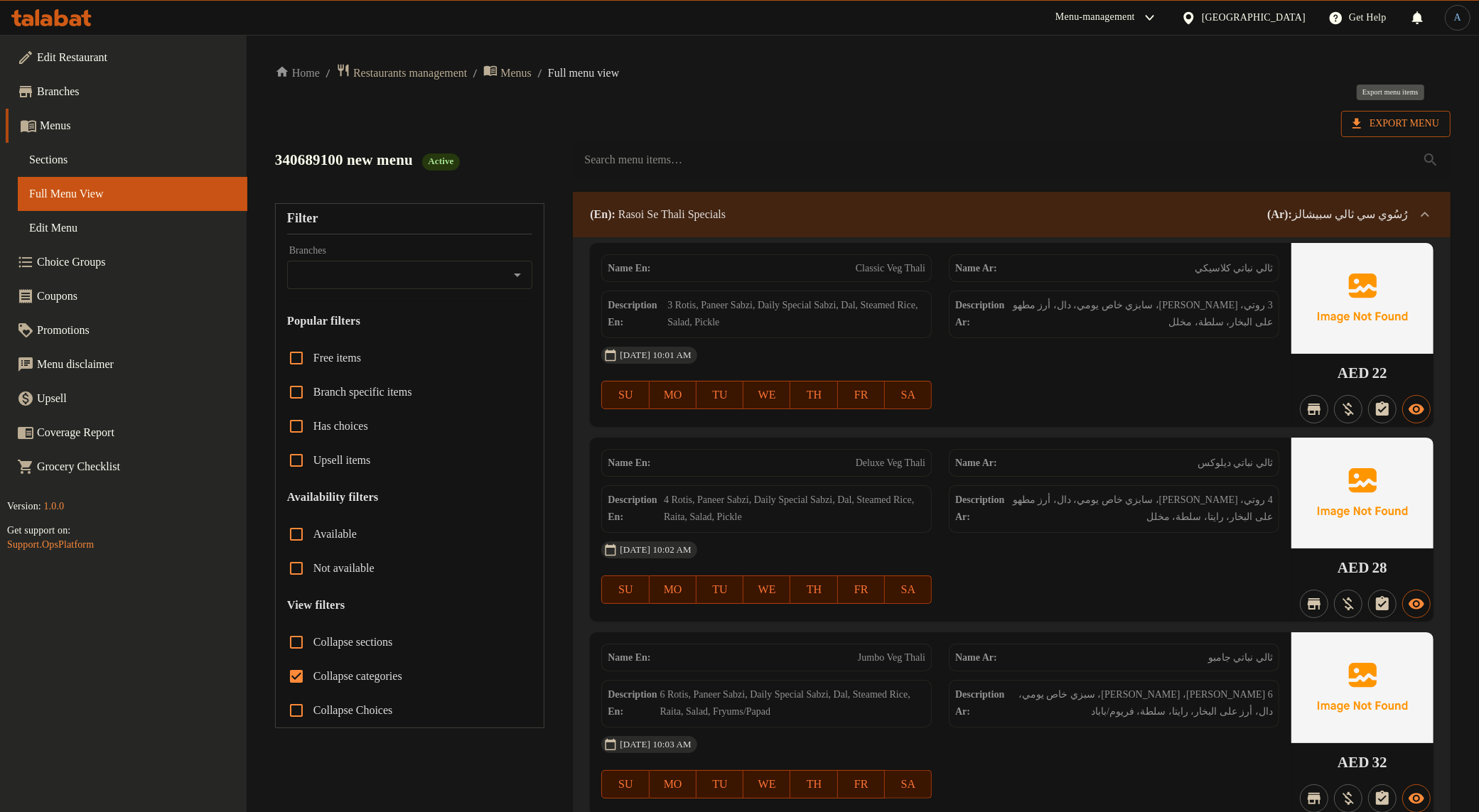
click at [1213, 135] on span "Export Menu" at bounding box center [1396, 124] width 110 height 26
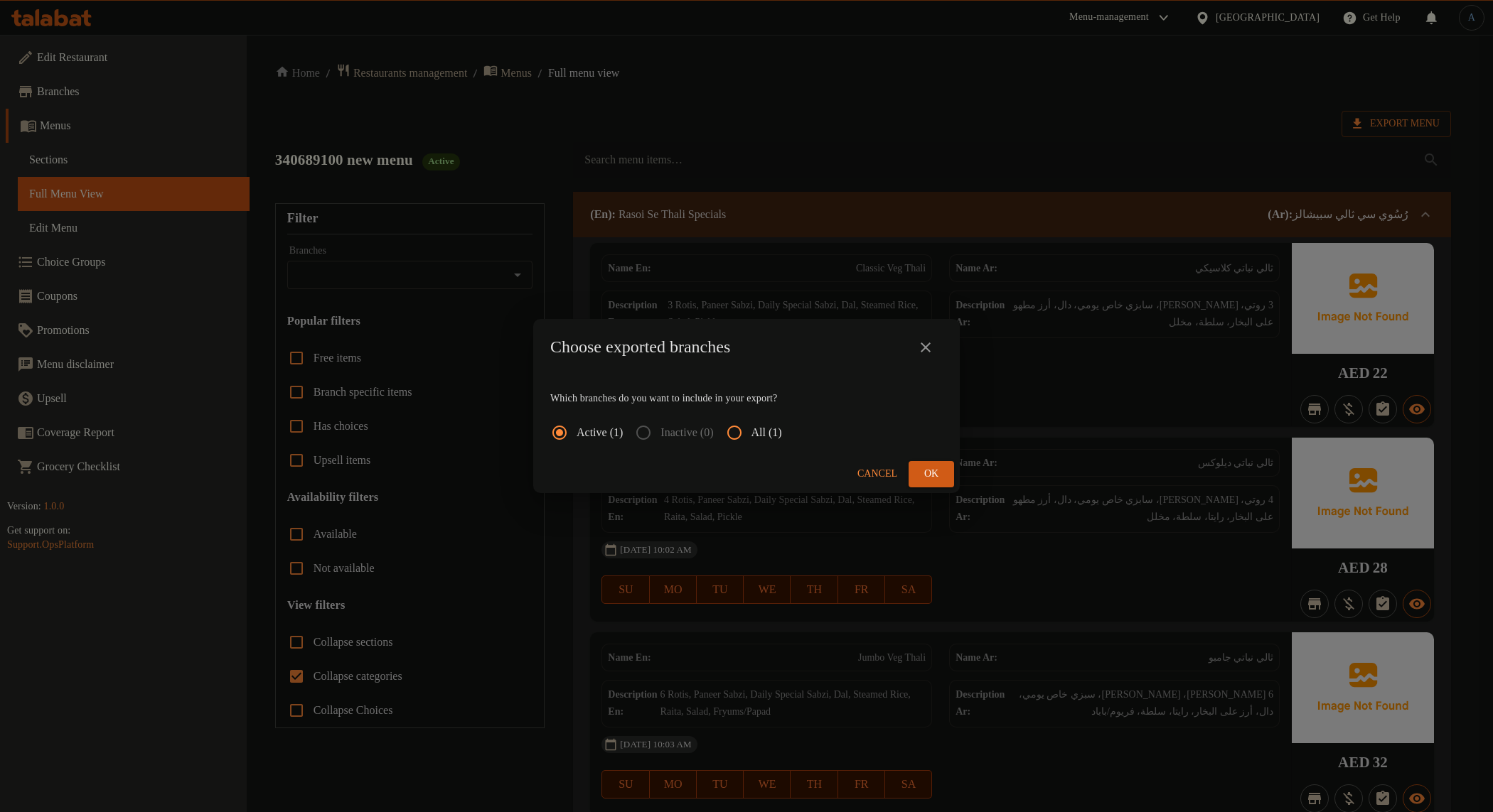
click at [741, 431] on input "All (1)" at bounding box center [734, 432] width 34 height 34
radio input "true"
click at [945, 467] on button "Ok" at bounding box center [931, 474] width 46 height 26
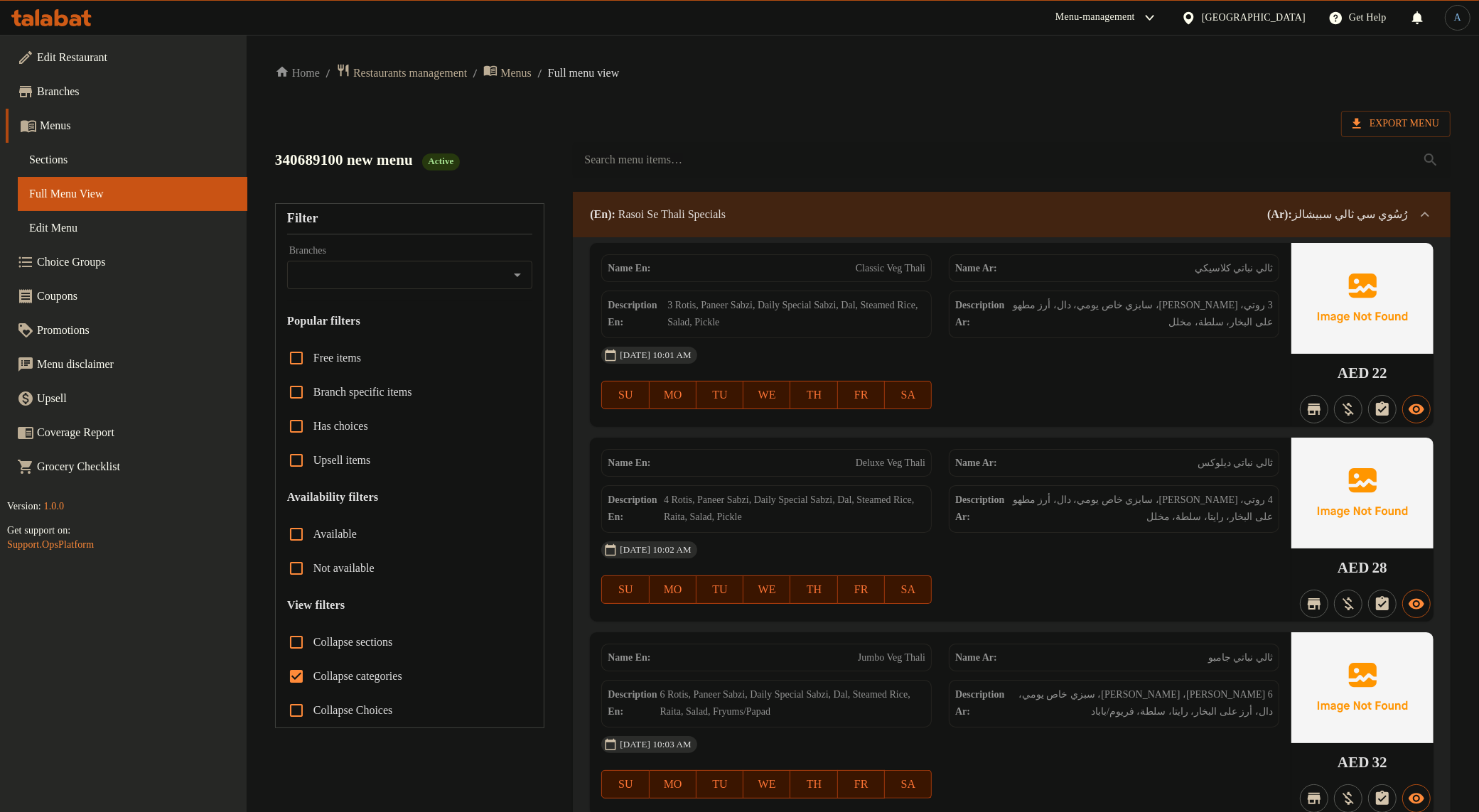
click at [865, 229] on div "(En): Rasoi Se Thali Specials (Ar): رُسُوي سي ثالي سبيشالز" at bounding box center [1012, 215] width 878 height 46
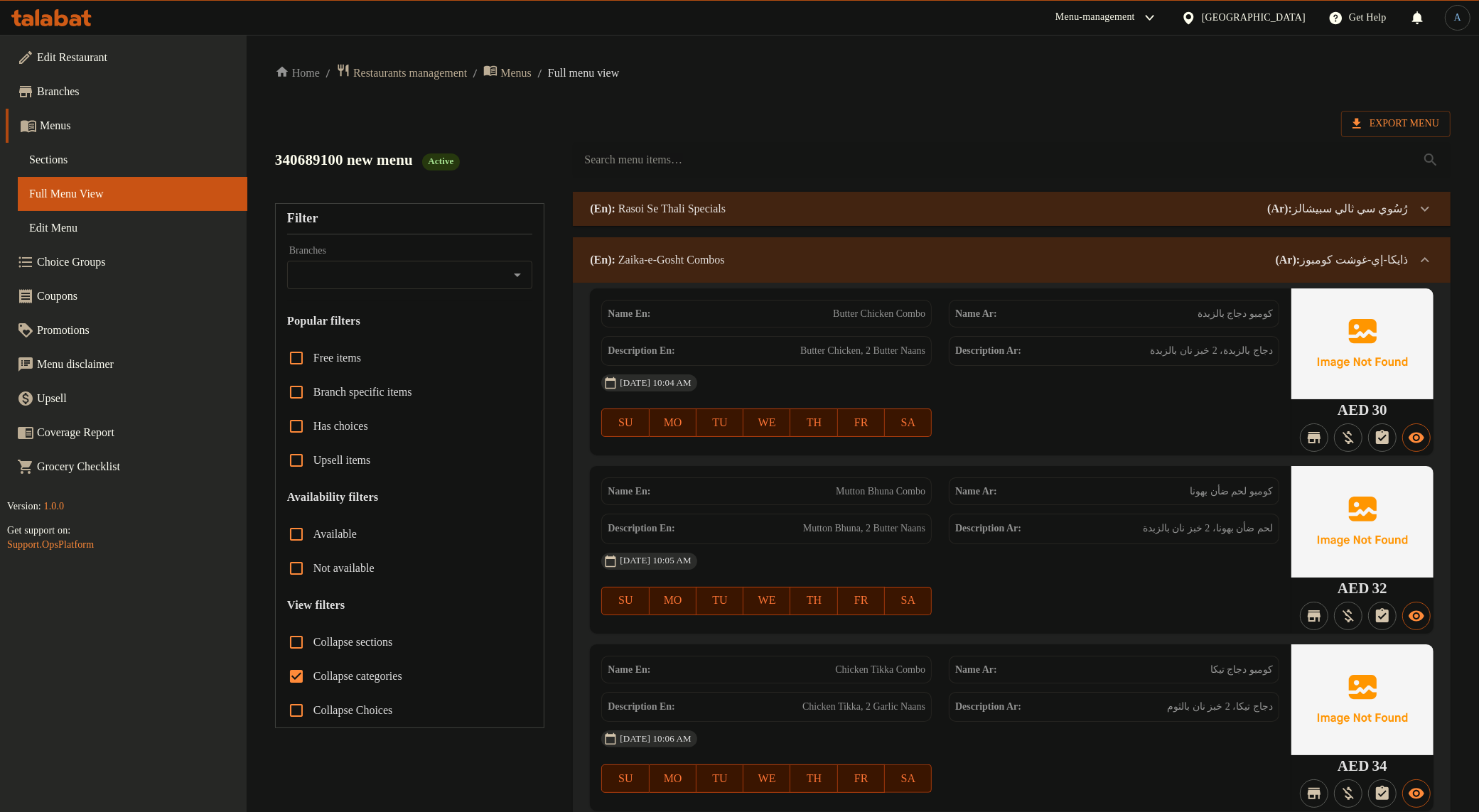
click at [1213, 255] on p "(Ar): ذايكا-إي-غوشت كومبوز" at bounding box center [1342, 260] width 133 height 17
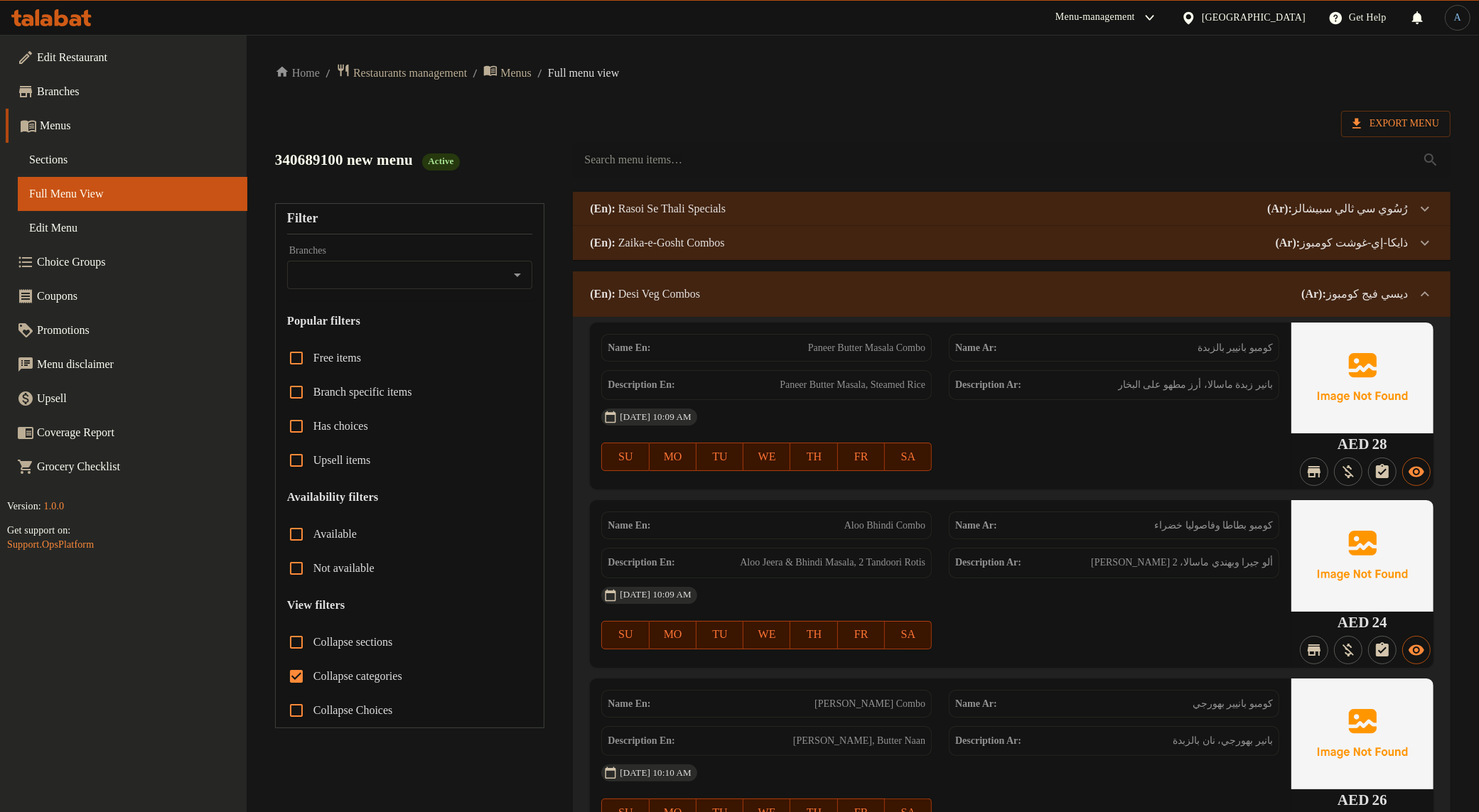
click at [1213, 292] on p "(Ar): ديسي فيج كومبوز" at bounding box center [1354, 293] width 106 height 17
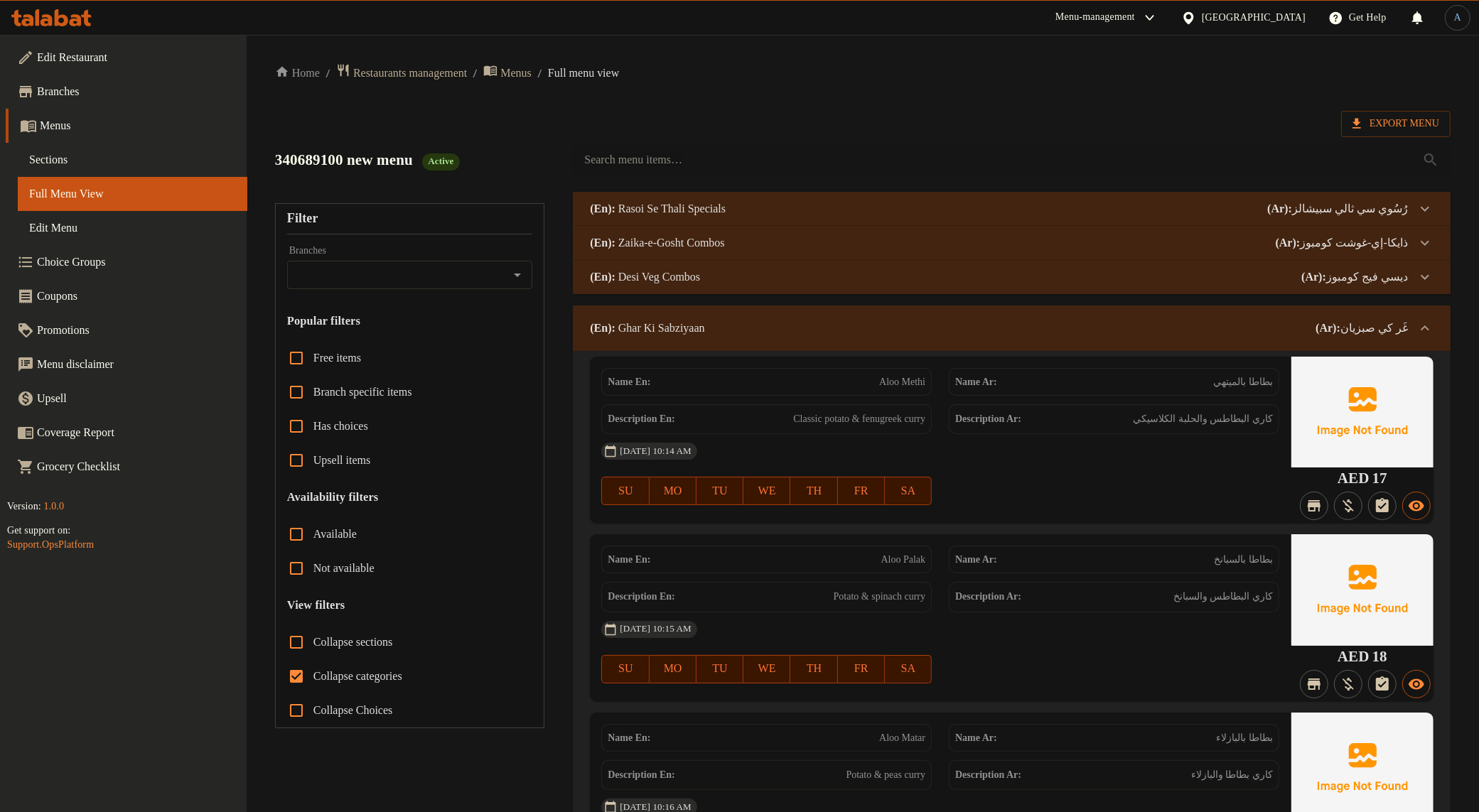
click at [1213, 335] on p "(Ar): غَر كي صبزيان" at bounding box center [1361, 327] width 92 height 17
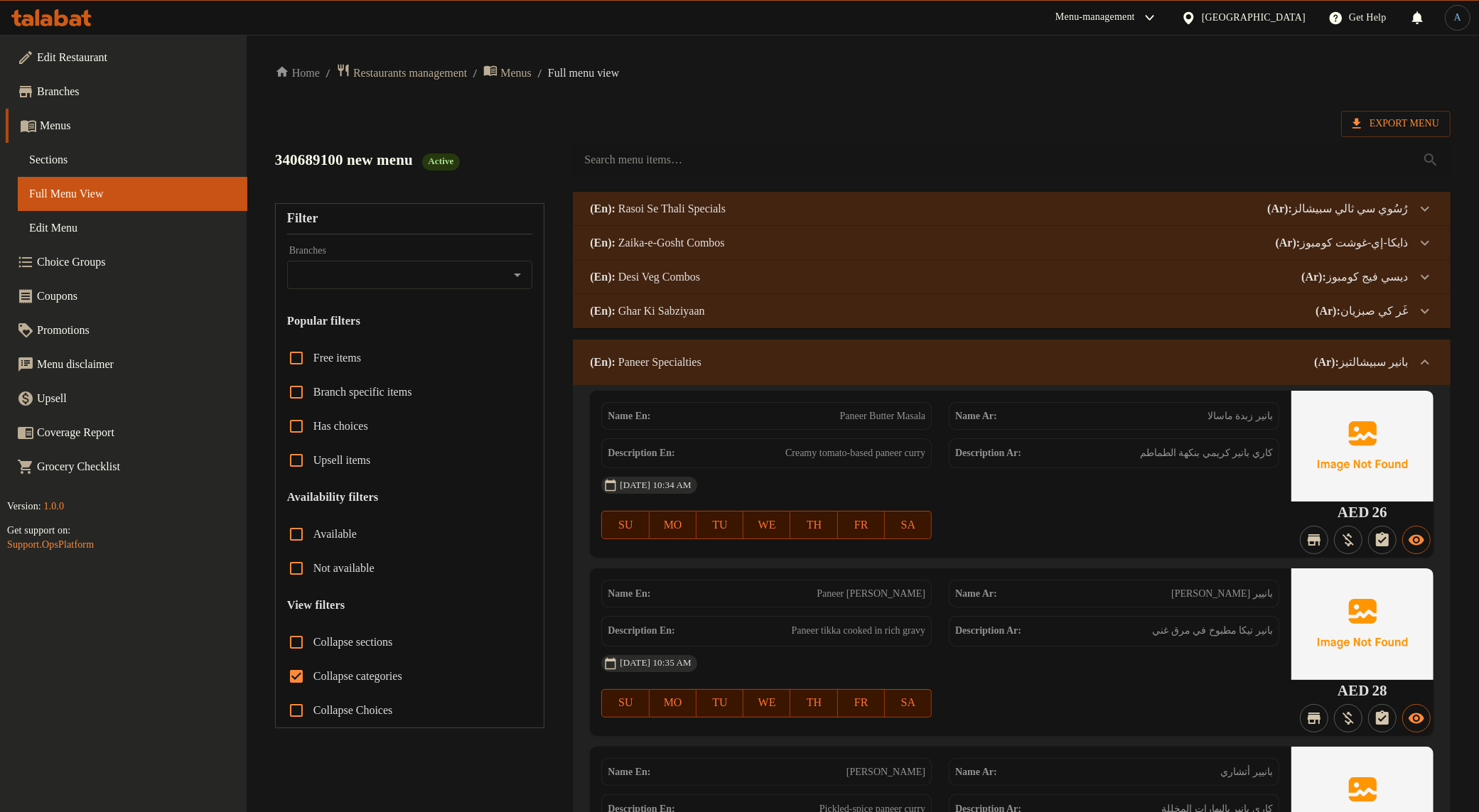
click at [1213, 361] on p "(Ar): بانير سبيشالتيز" at bounding box center [1360, 362] width 94 height 17
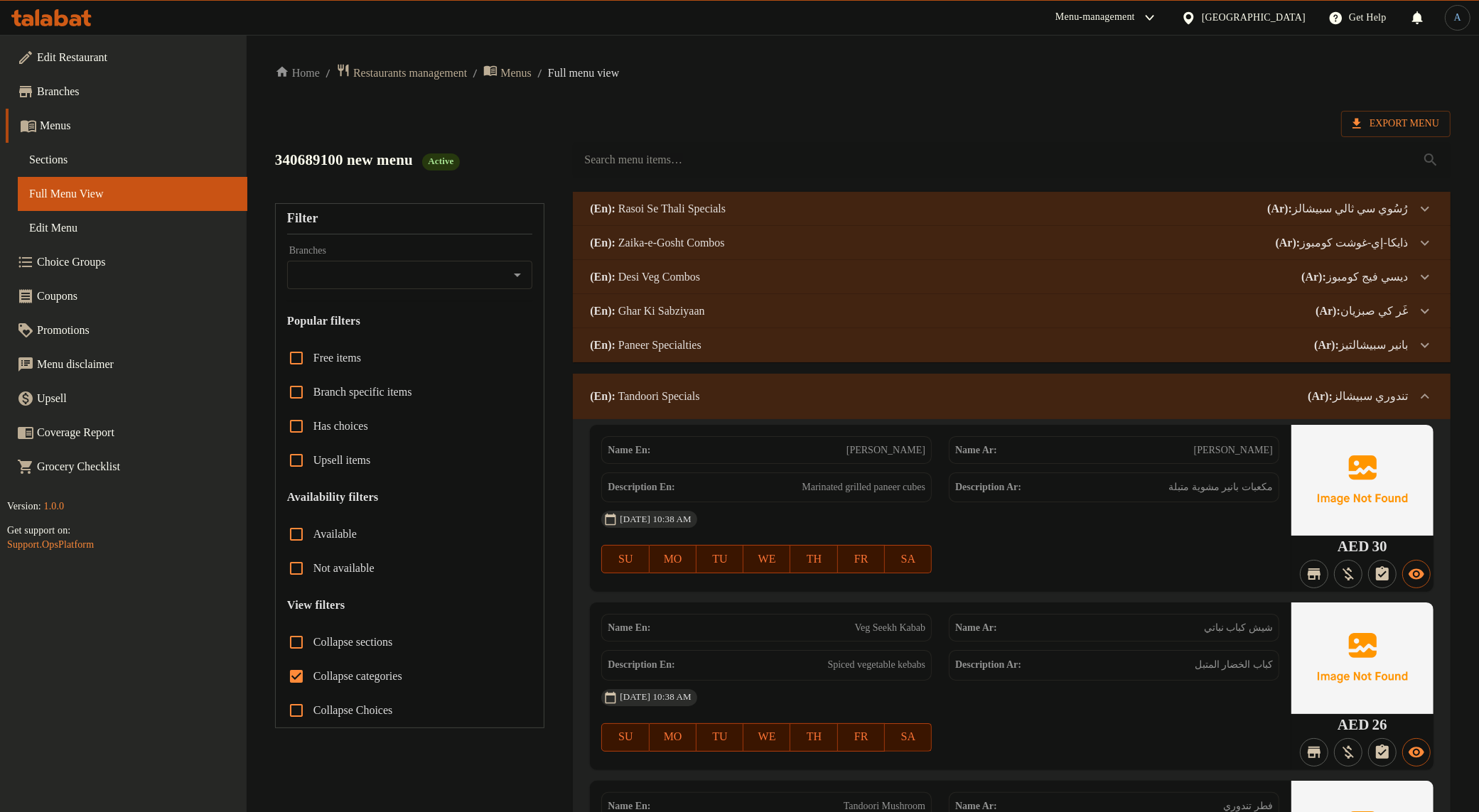
click at [986, 394] on div "(En): Tandoori Specials (Ar): تندوري سبيشالز" at bounding box center [999, 396] width 819 height 17
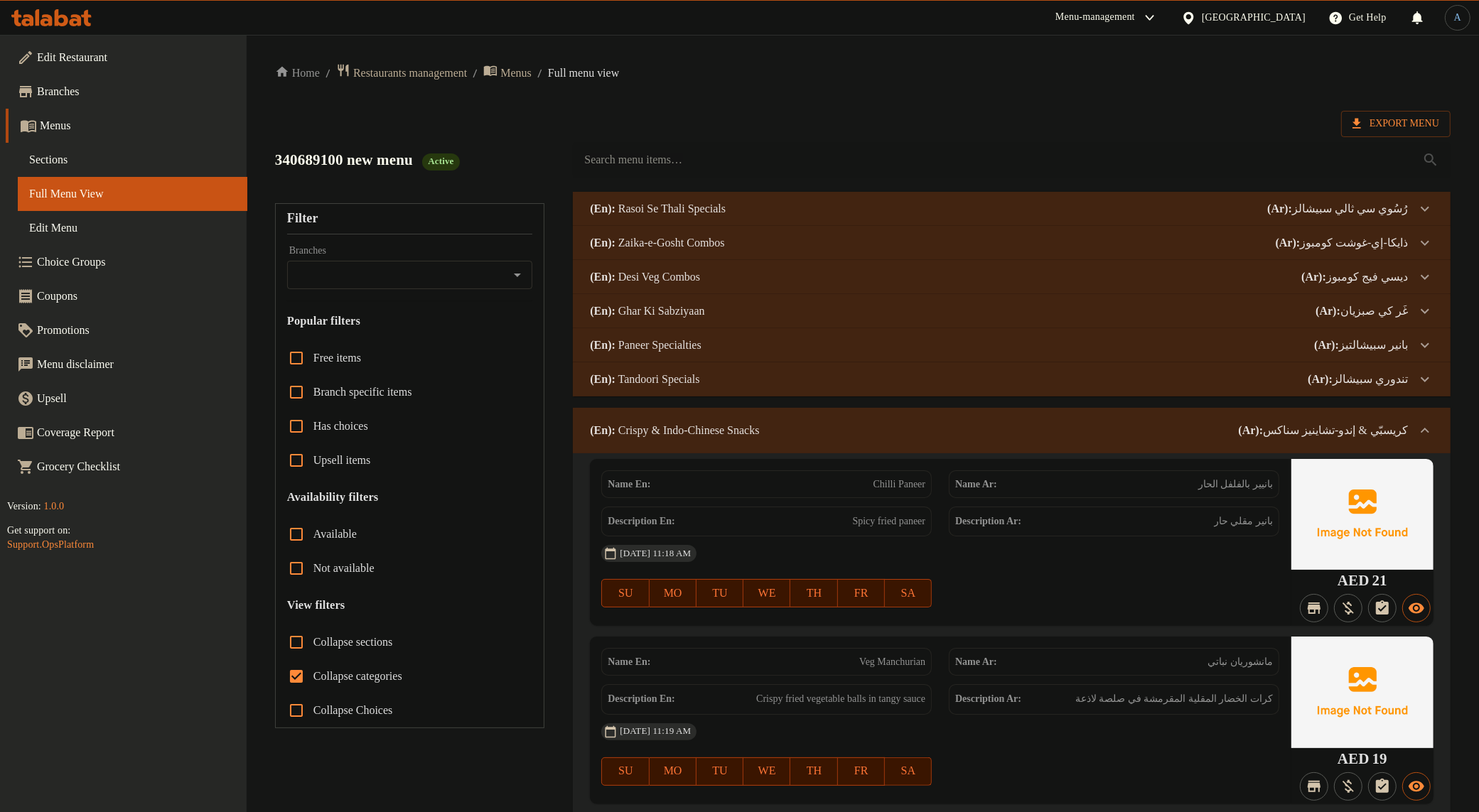
click at [743, 435] on p "(En): Crispy & Indo-Chinese Snacks" at bounding box center [675, 430] width 170 height 17
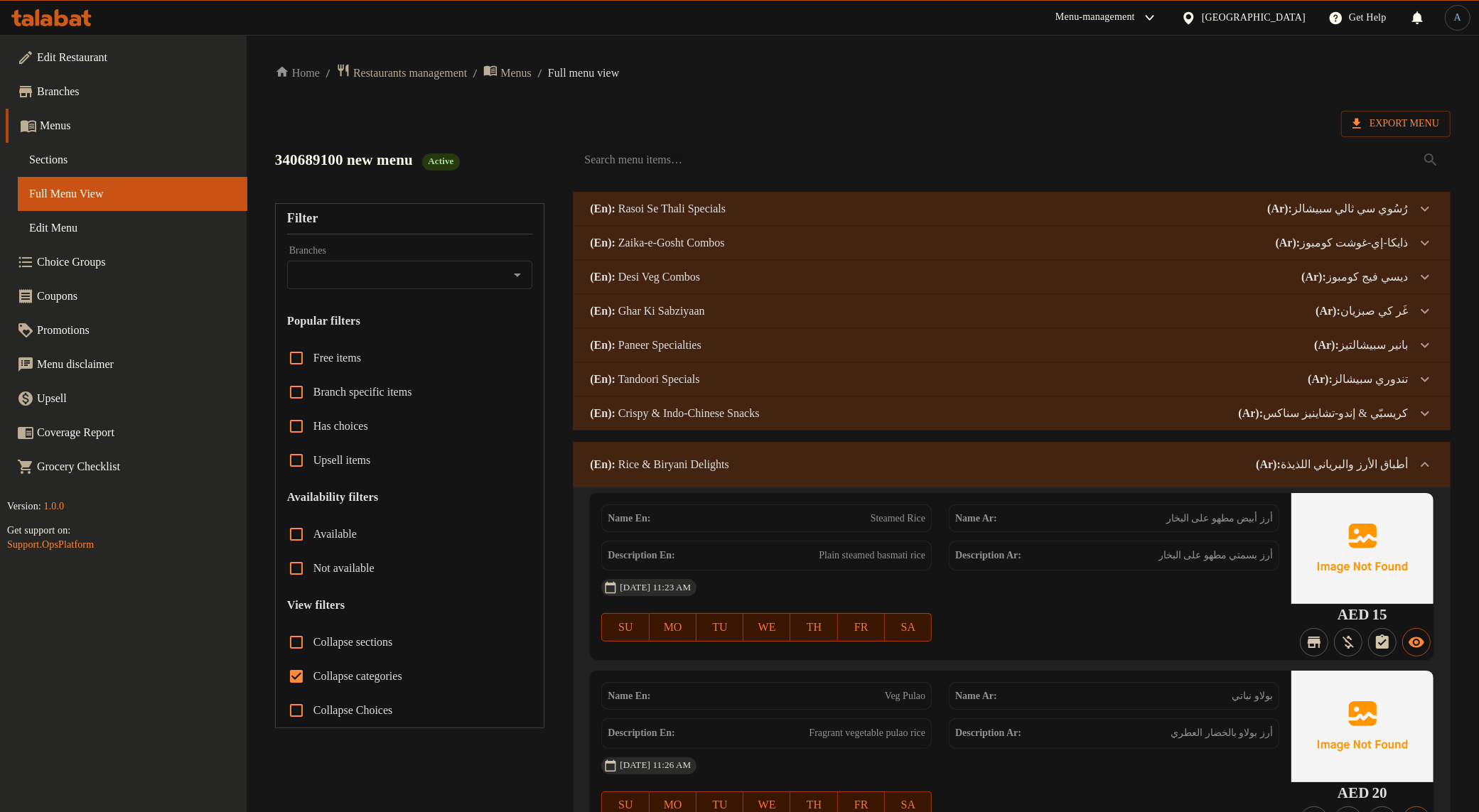
click at [719, 465] on p "(En): Rice & Biryani Delights" at bounding box center [660, 464] width 140 height 17
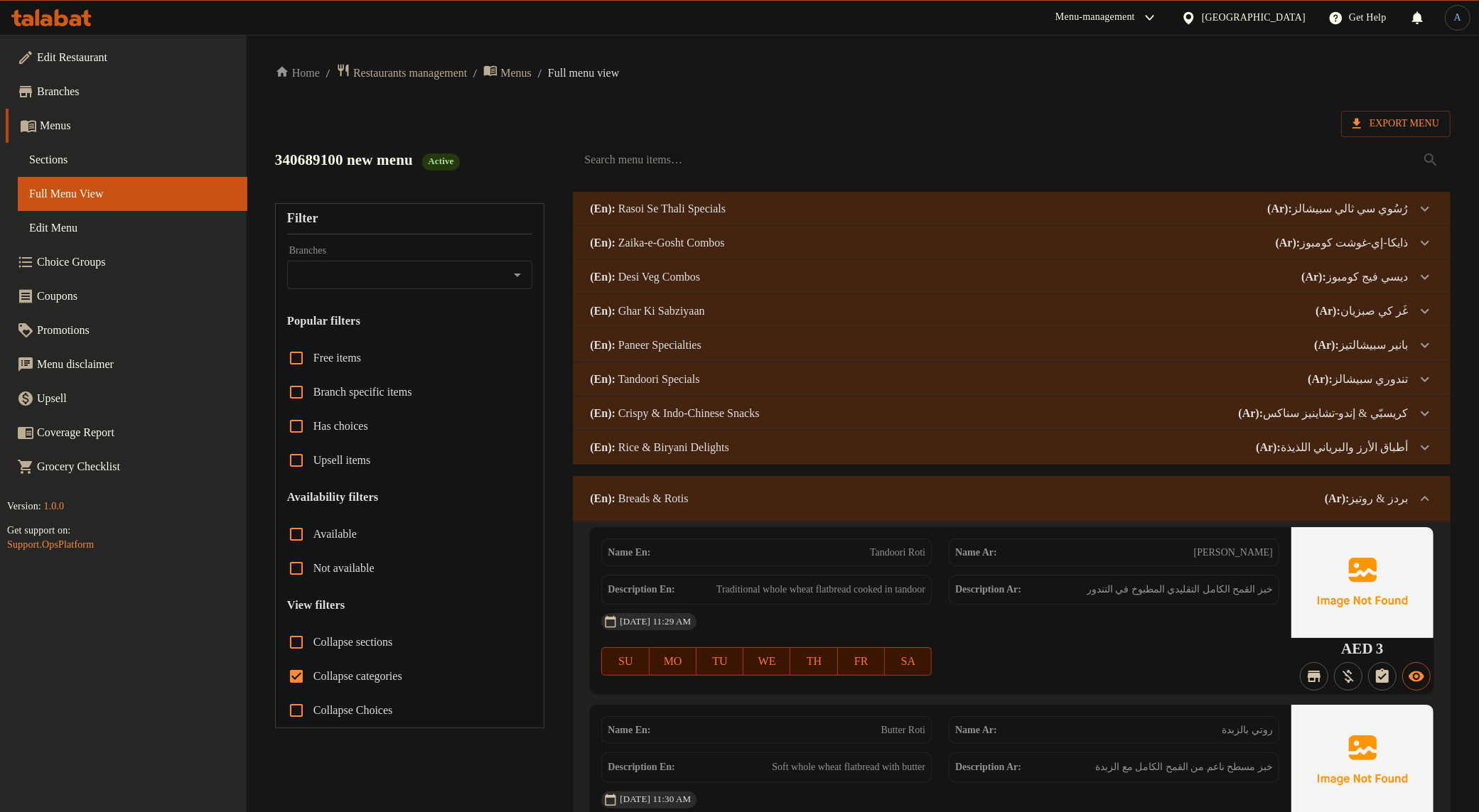
click at [719, 218] on p "(En): Rice & Biryani Delights" at bounding box center [658, 208] width 136 height 17
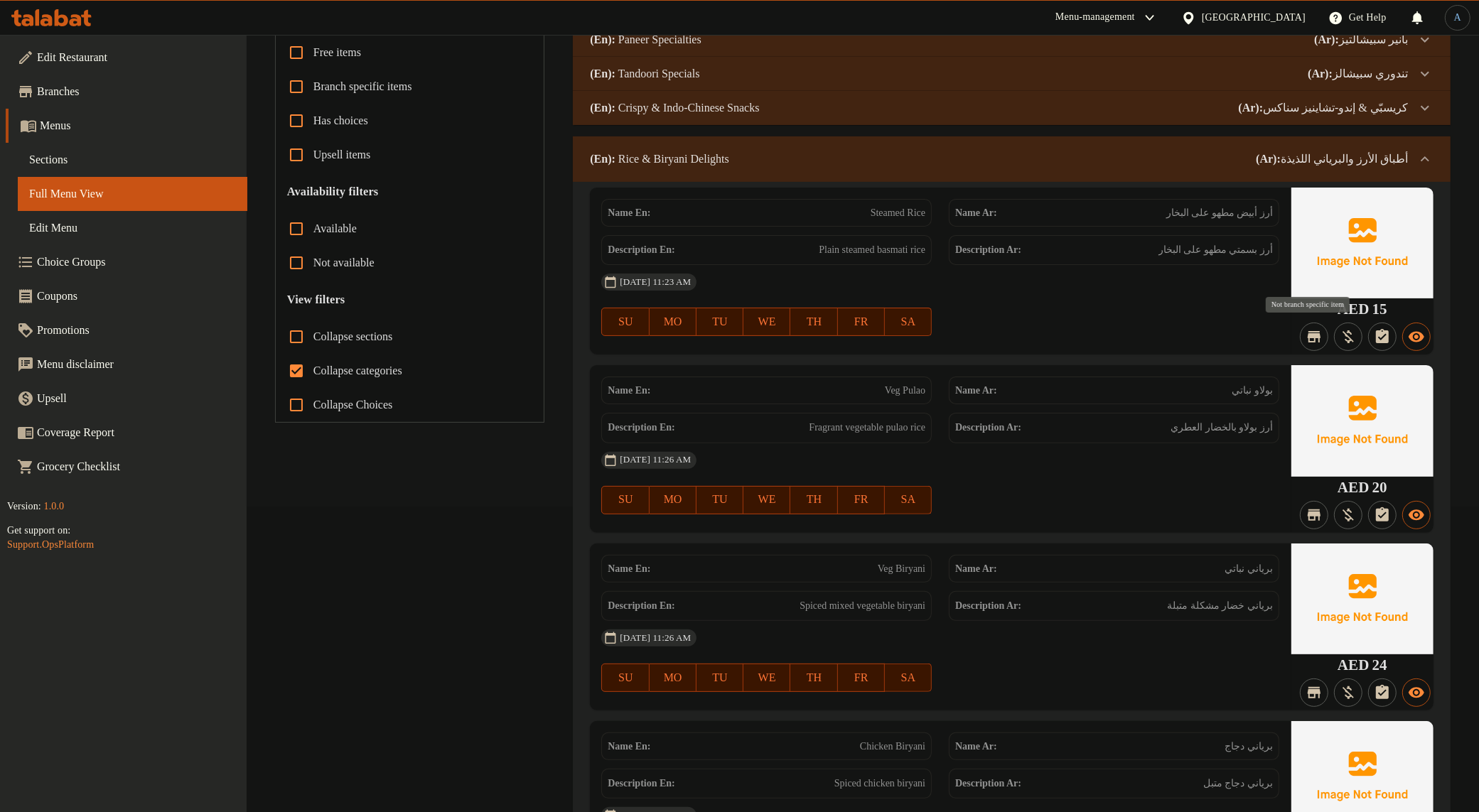
scroll to position [177, 0]
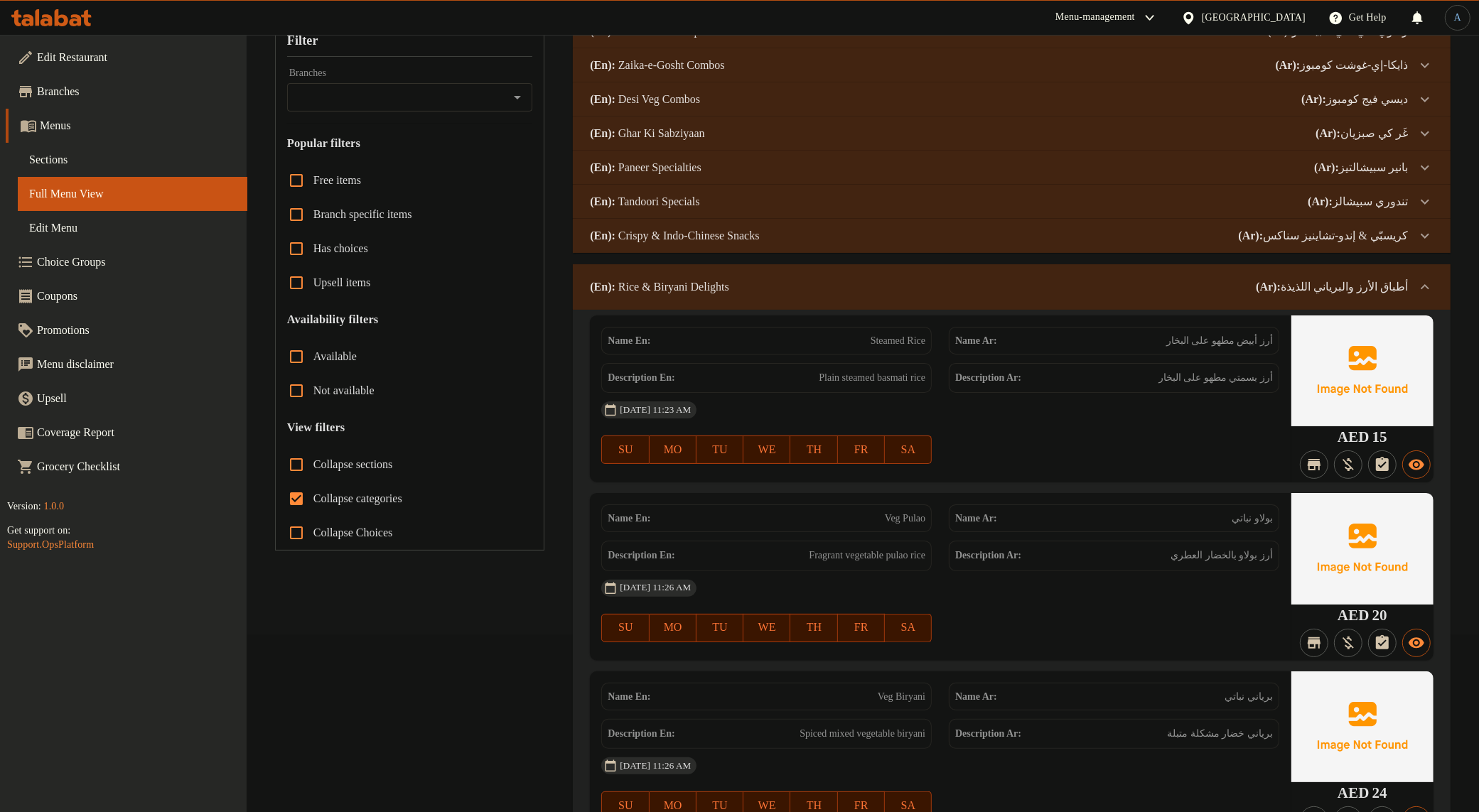
click at [1213, 278] on p "(Ar): أطباق الأرز والبرياني اللذيذة" at bounding box center [1331, 286] width 152 height 17
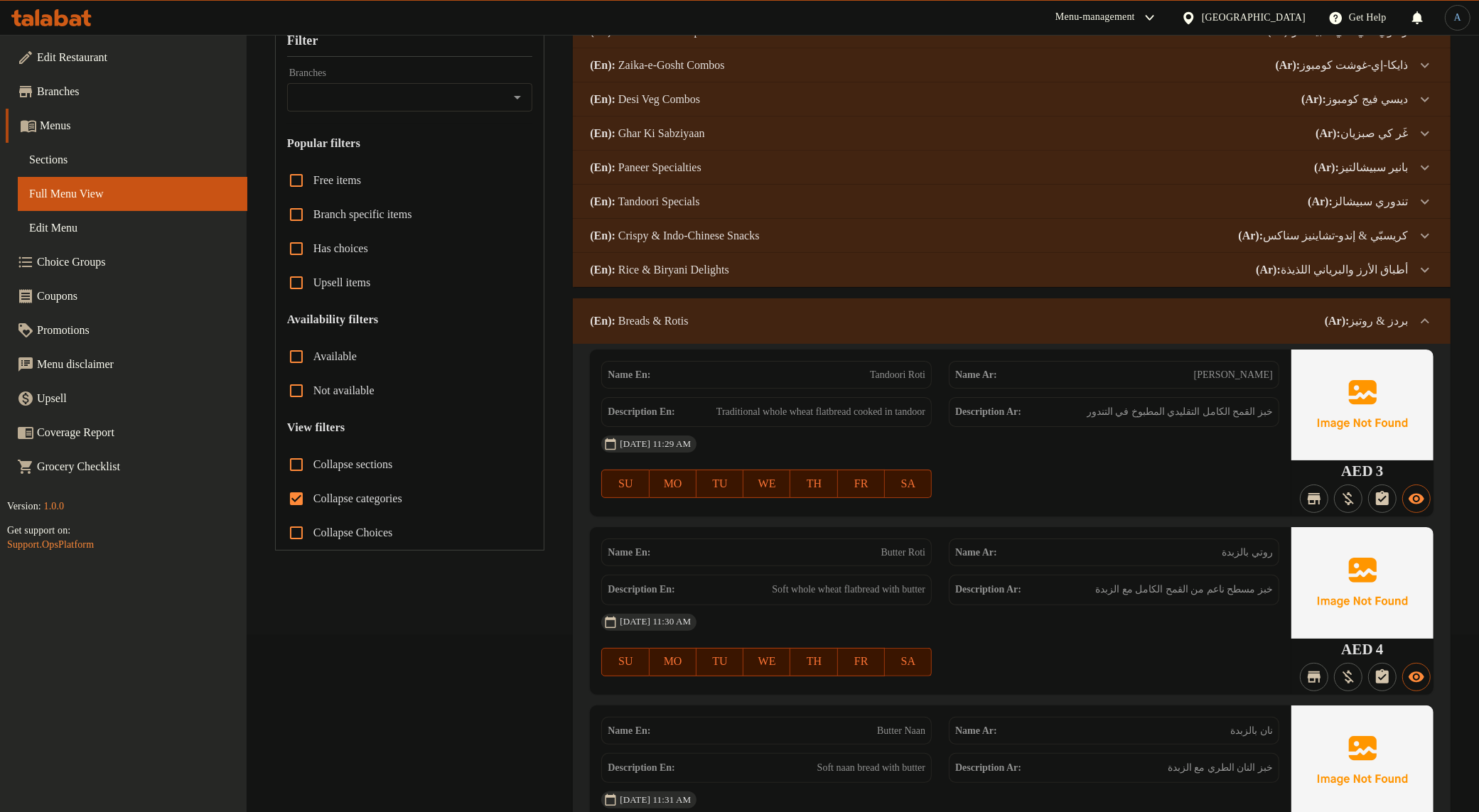
click at [1213, 325] on p "(Ar): بردز & روتيز" at bounding box center [1367, 320] width 83 height 17
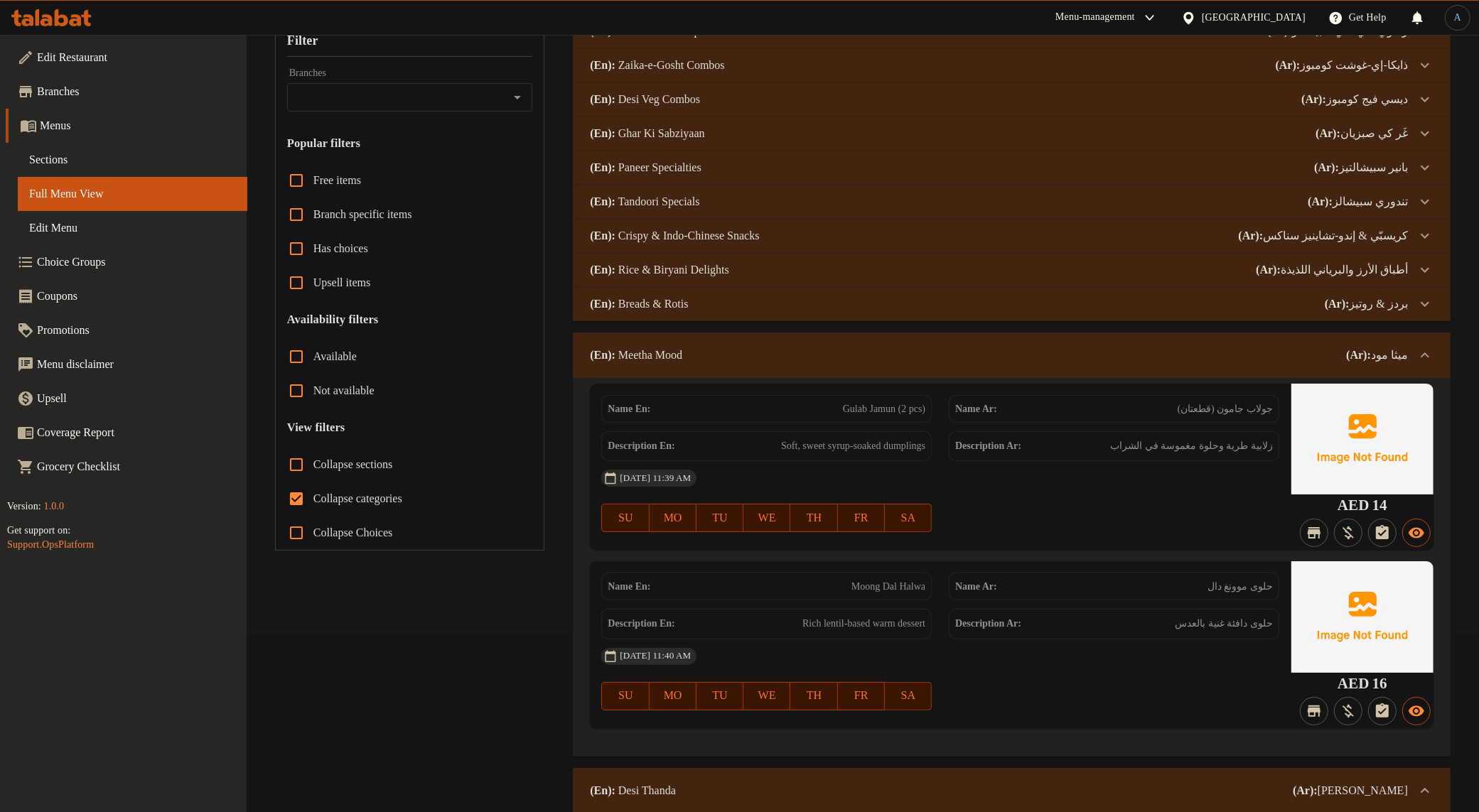
click at [1213, 345] on div "(En): Meetha Mood (Ar): ميثا مود" at bounding box center [1012, 356] width 878 height 46
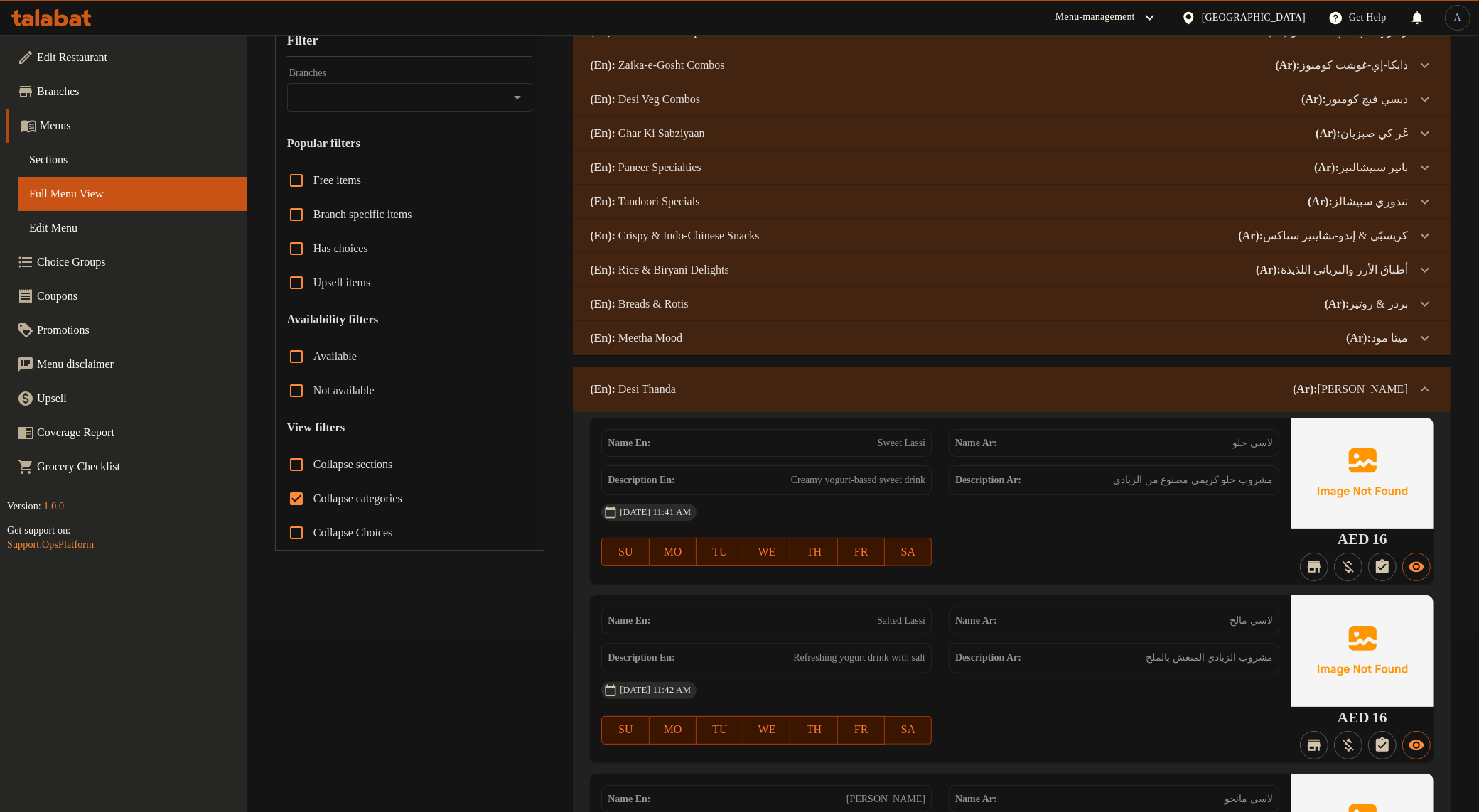
click at [1213, 390] on div "(En): Desi Thanda (Ar): ديسي ثاندا" at bounding box center [999, 389] width 819 height 17
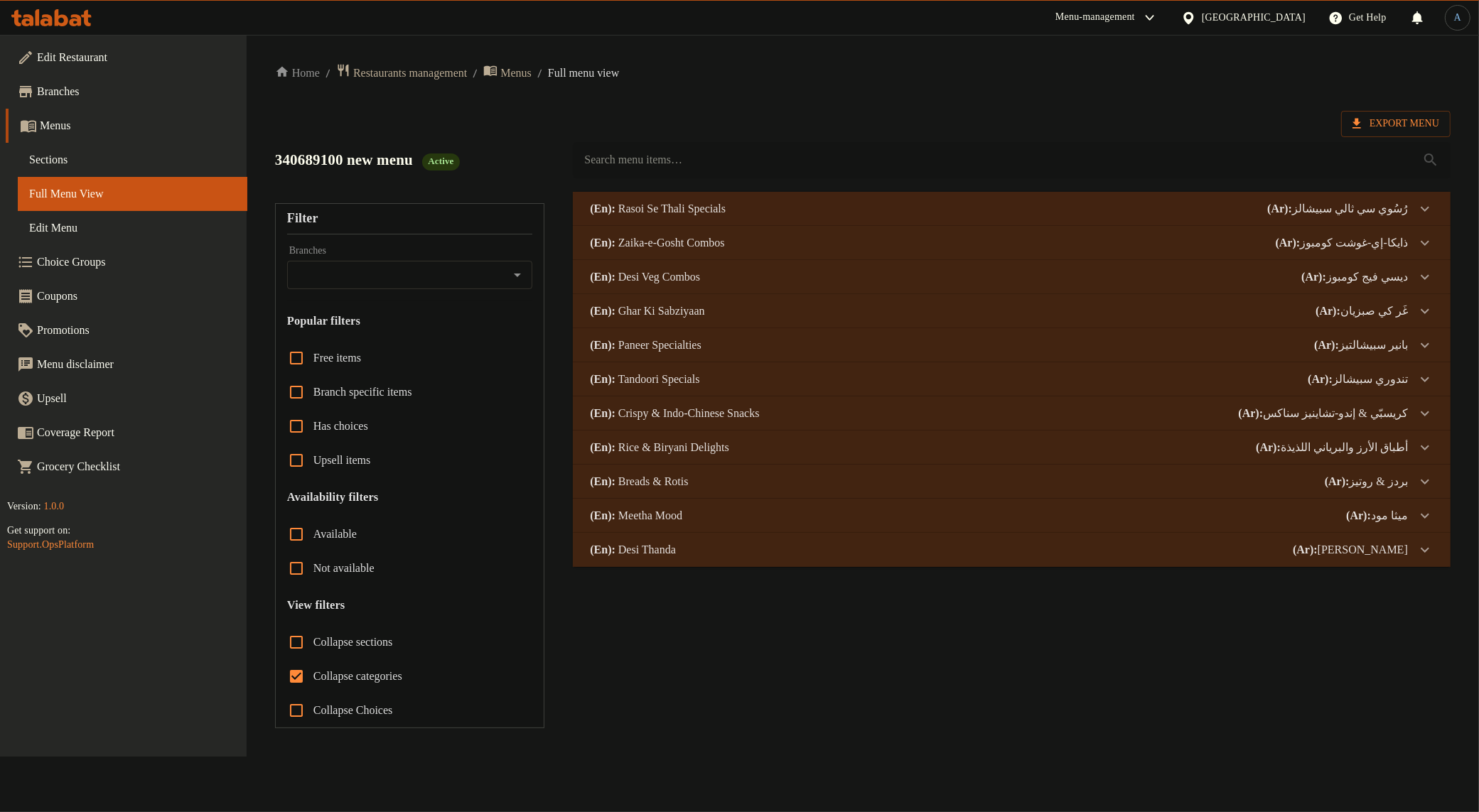
scroll to position [0, 0]
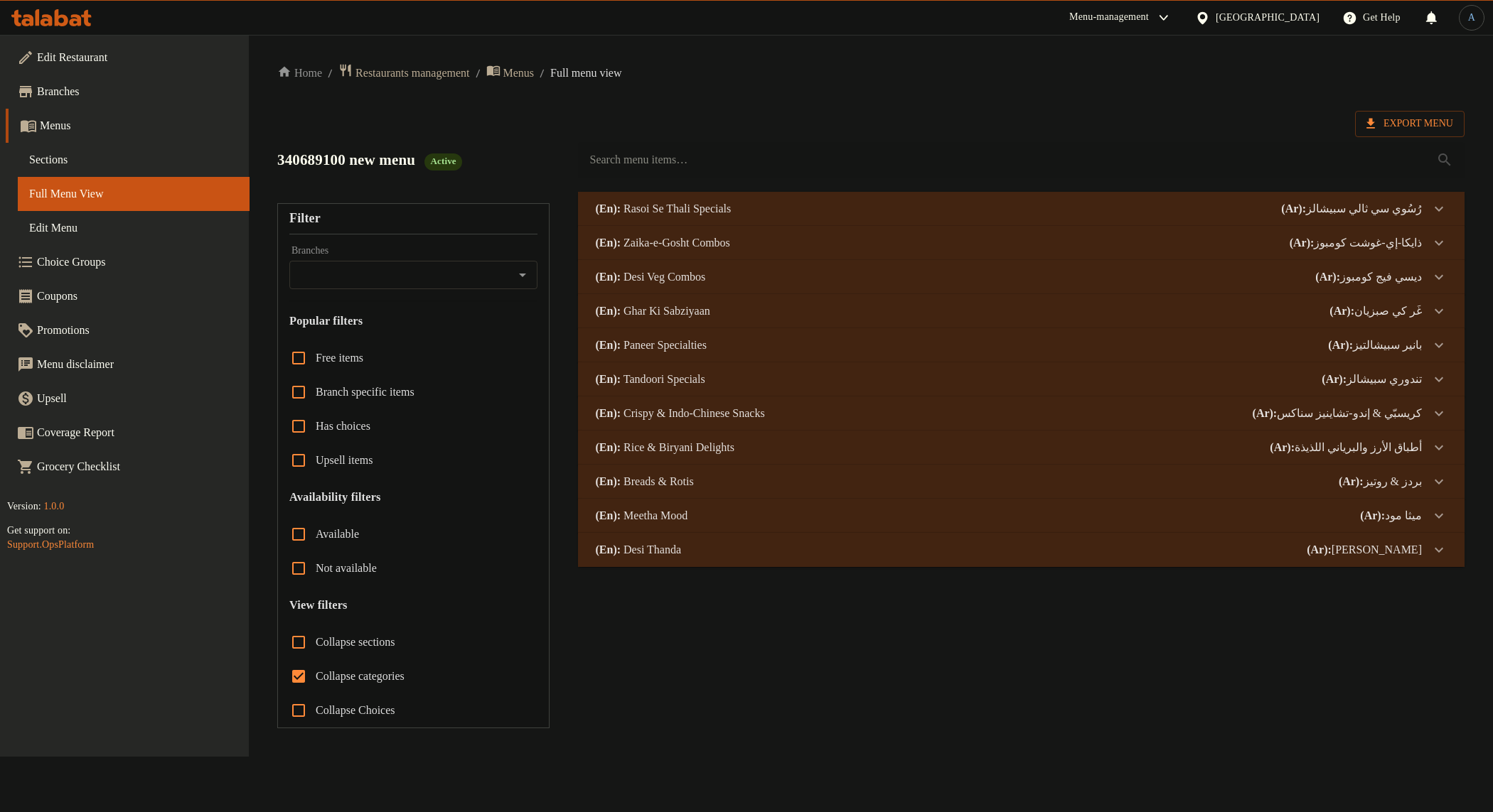
click at [1213, 218] on p "(Ar): ديسي ثاندا" at bounding box center [1351, 208] width 141 height 17
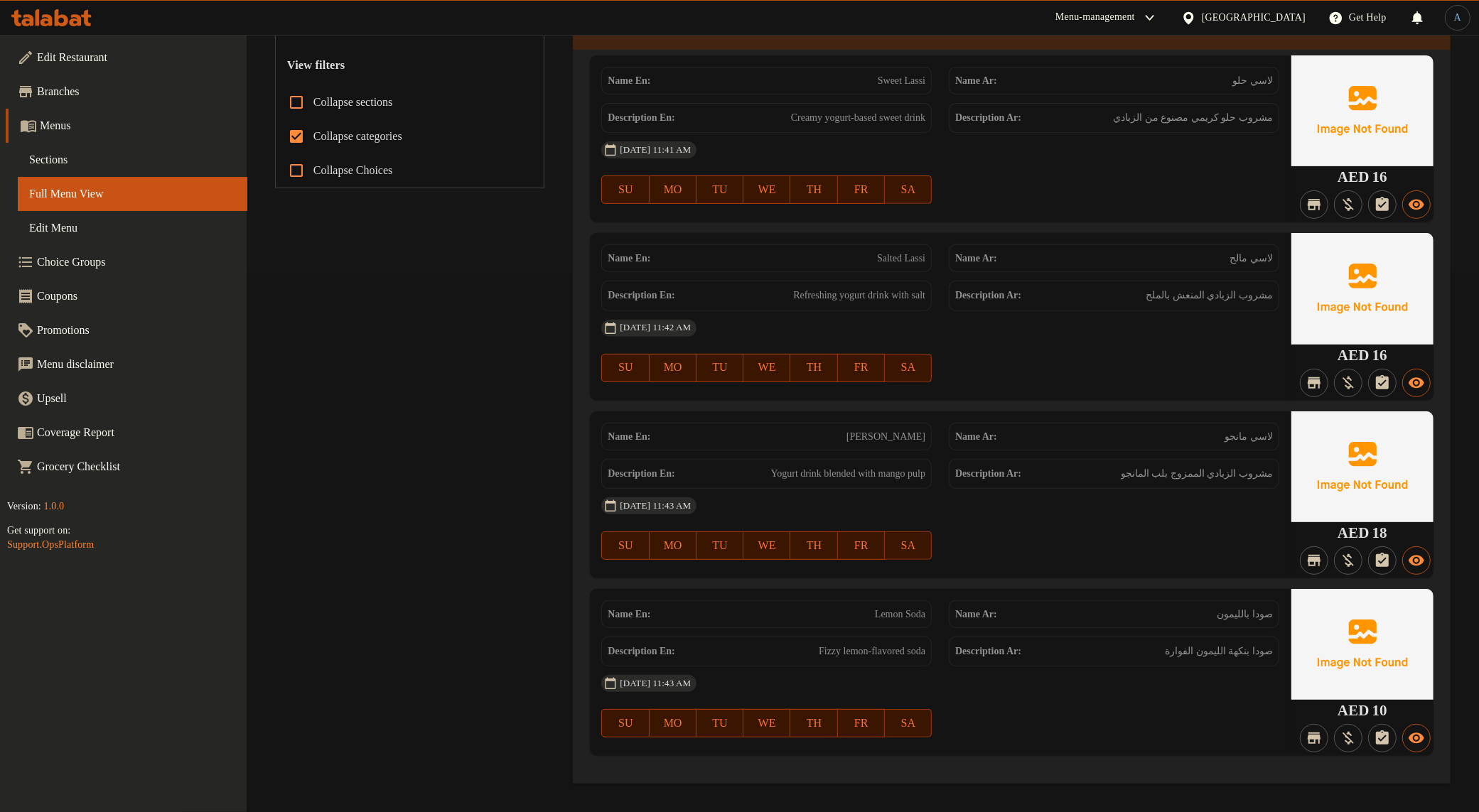
scroll to position [363, 0]
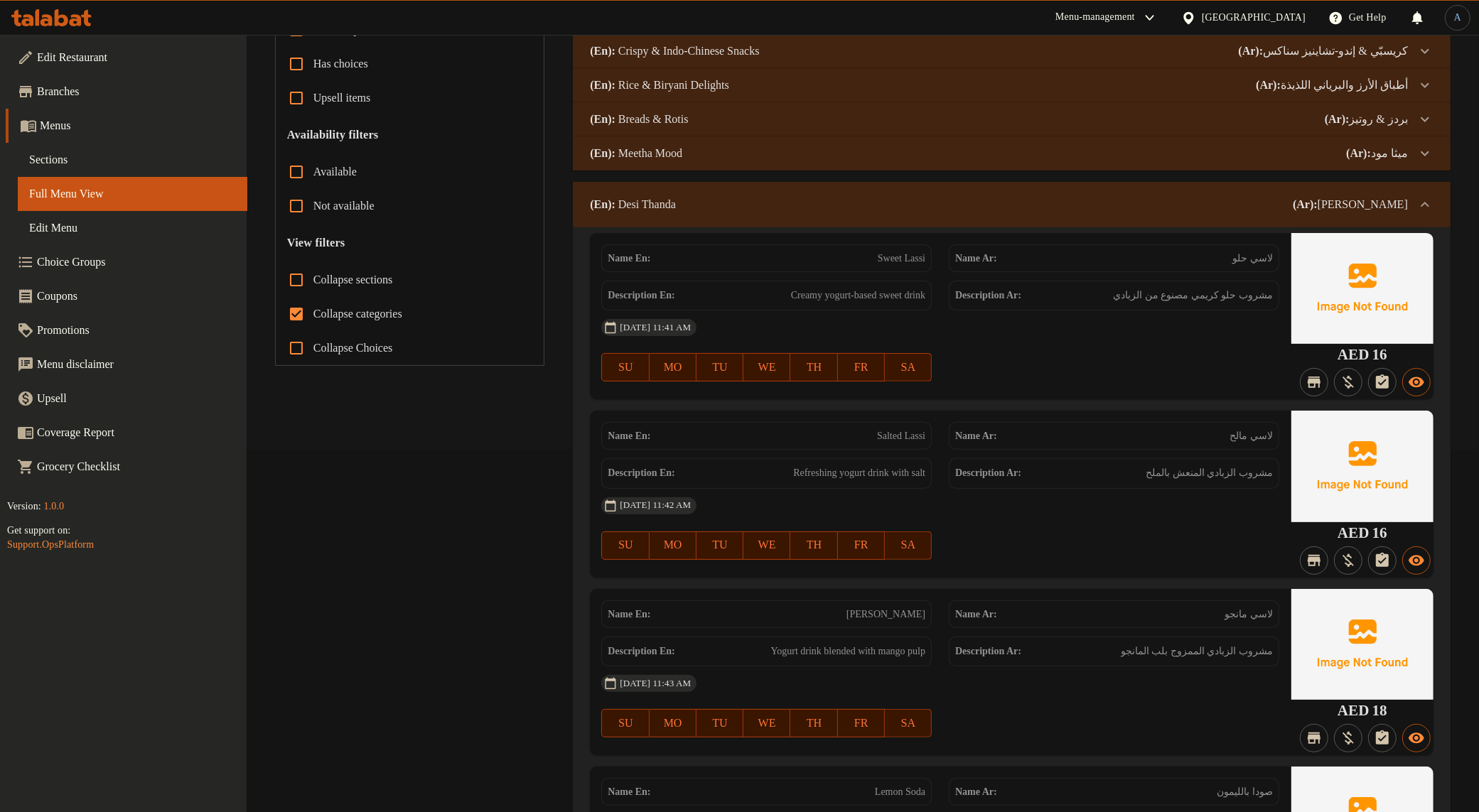
click at [1213, 198] on p "(Ar): ديسي ثاندا" at bounding box center [1350, 204] width 115 height 17
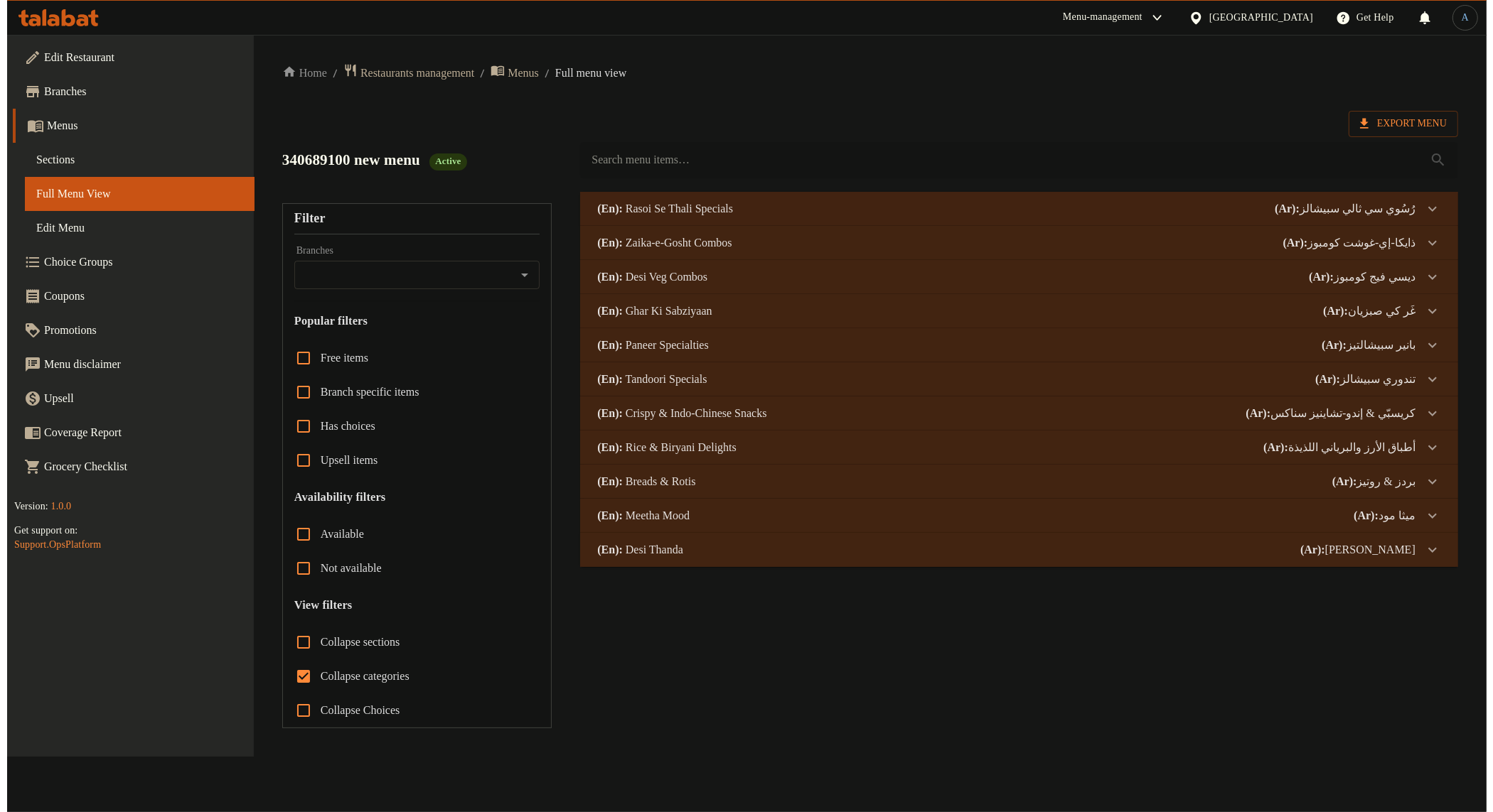
scroll to position [0, 0]
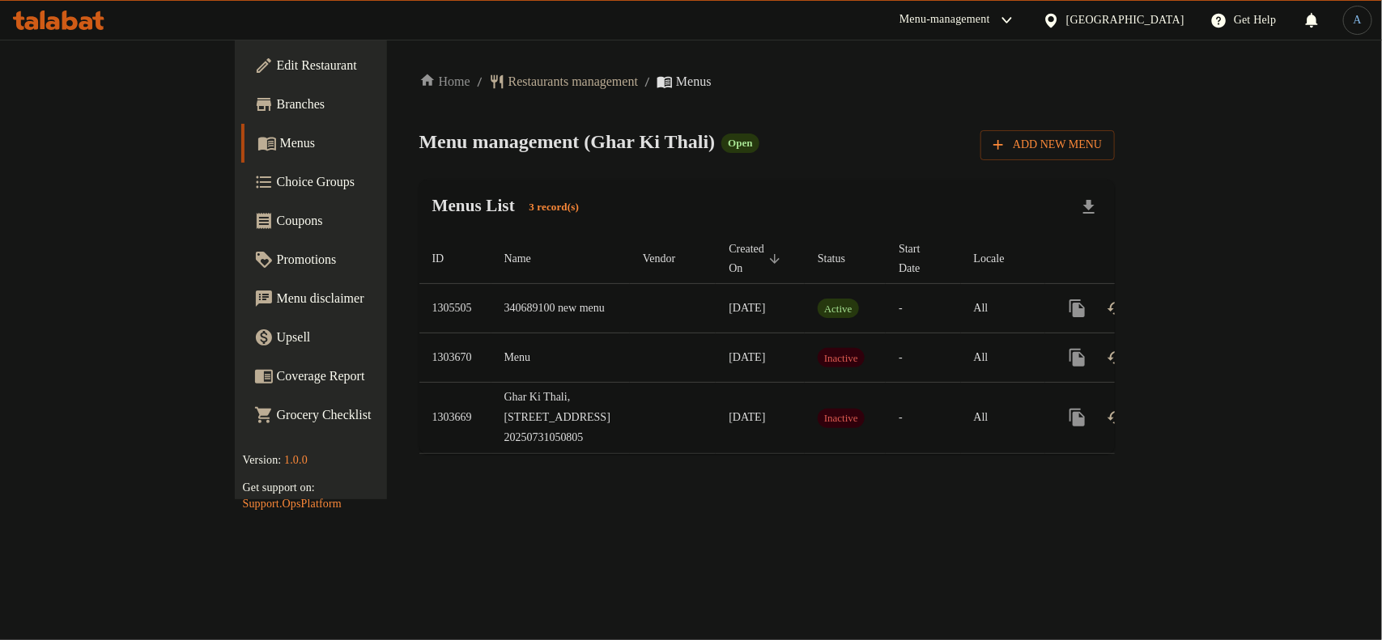
click at [723, 214] on div "Menus List 3 record(s)" at bounding box center [767, 207] width 696 height 55
click at [508, 86] on span "Restaurants management" at bounding box center [572, 81] width 129 height 19
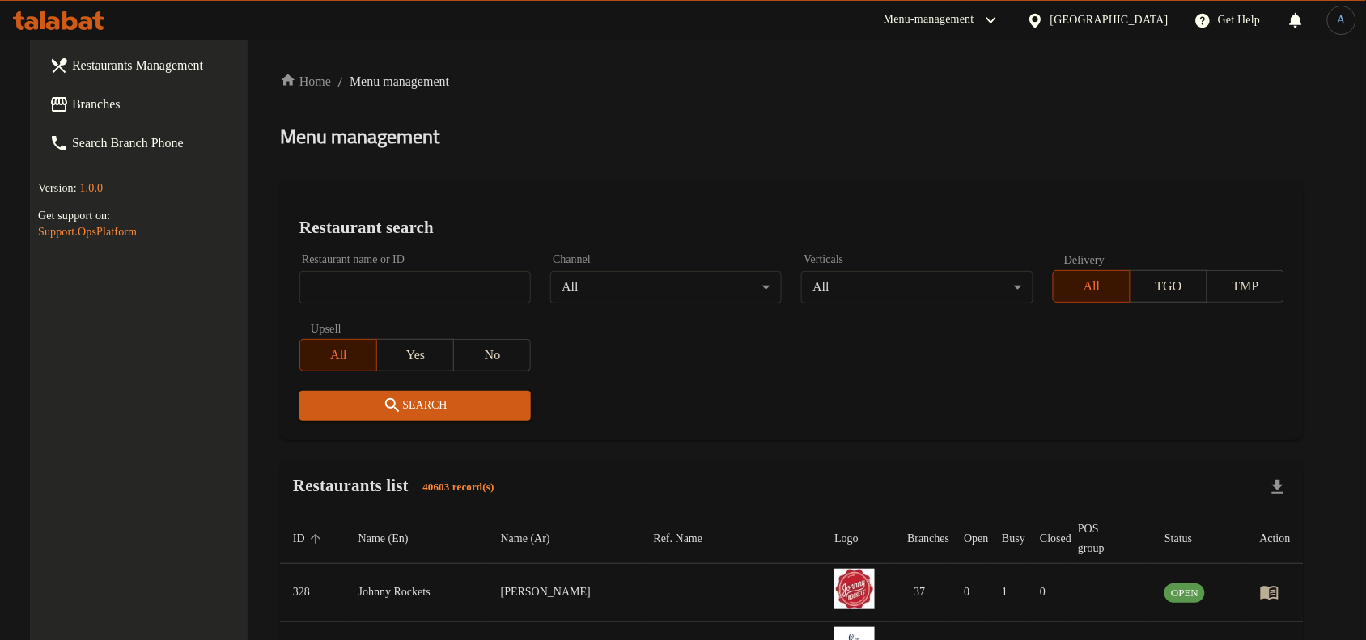
click at [496, 178] on div "Home / Menu management Menu management Restaurant search Restaurant name or ID …" at bounding box center [792, 574] width 1024 height 1005
click at [361, 284] on input "search" at bounding box center [414, 287] width 231 height 32
paste input "694740"
type input "694740"
click button "Search" at bounding box center [414, 406] width 231 height 30
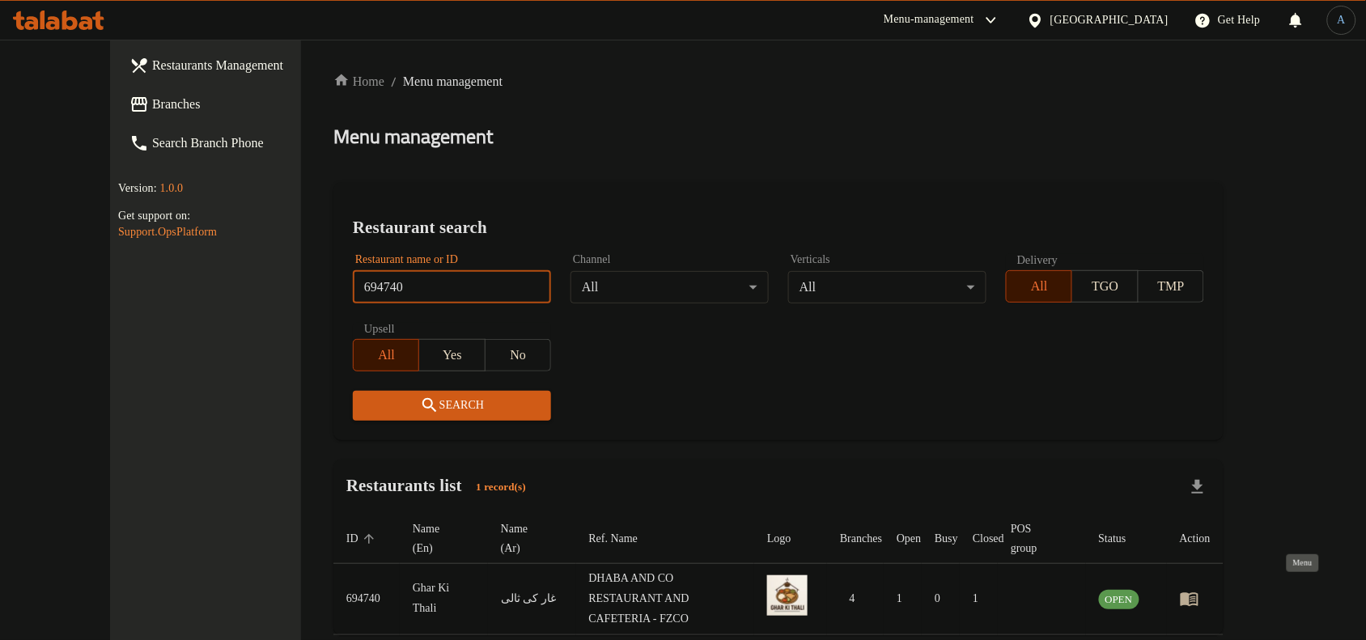
click at [1199, 593] on icon "enhanced table" at bounding box center [1190, 600] width 18 height 14
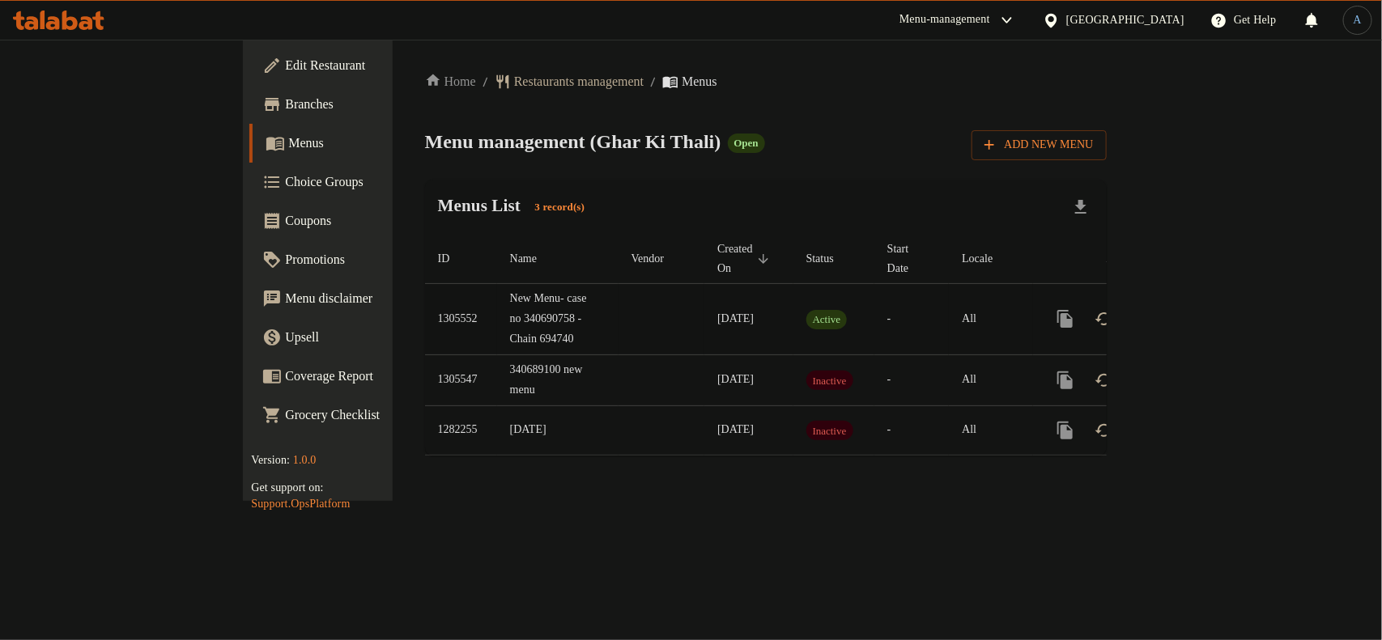
click at [931, 329] on td "-" at bounding box center [911, 319] width 74 height 71
click at [831, 124] on div "Menu management ( Ghar Ki Thali ) Open Add New Menu" at bounding box center [765, 142] width 681 height 36
click at [497, 296] on td "New Menu- case no 340690758 - Chain 694740" at bounding box center [557, 319] width 121 height 71
copy td "340690758"
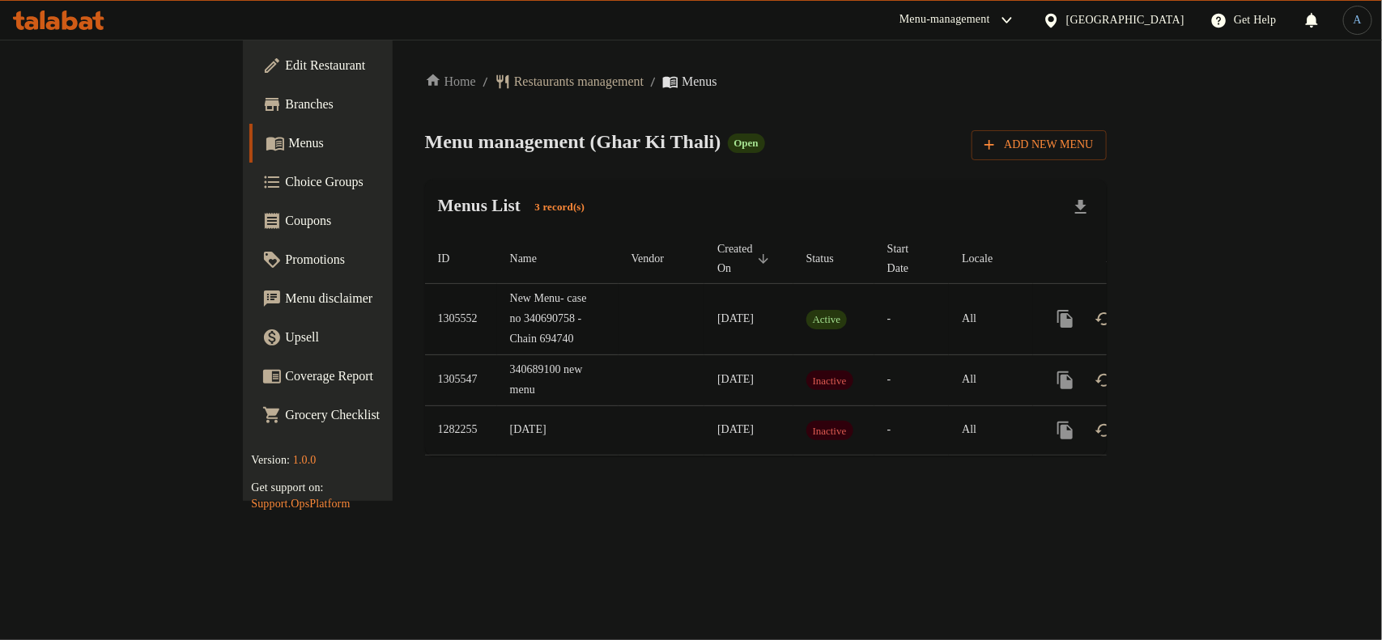
click at [497, 304] on td "New Menu- case no 340690758 - Chain 694740" at bounding box center [557, 319] width 121 height 71
click at [497, 328] on td "New Menu- case no 340690758 - Chain 694740" at bounding box center [557, 319] width 121 height 71
copy td "694740"
click at [1191, 309] on icon "enhanced table" at bounding box center [1181, 318] width 19 height 19
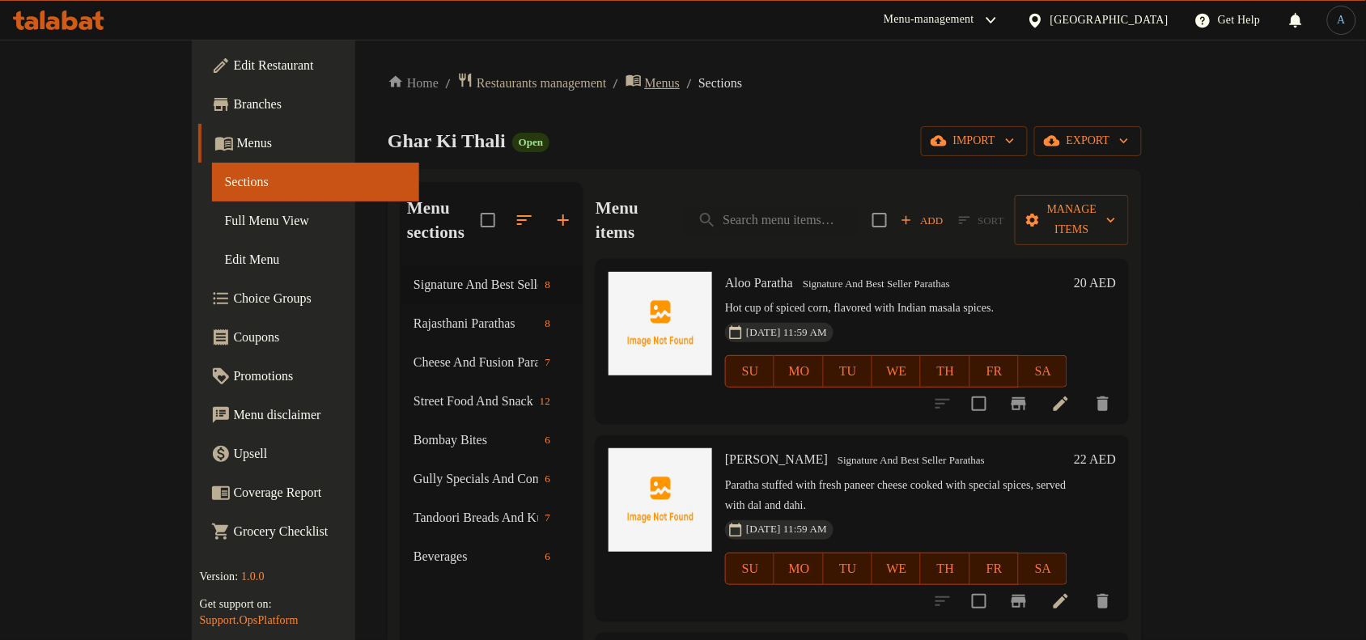
click at [645, 83] on span "Menus" at bounding box center [663, 83] width 36 height 19
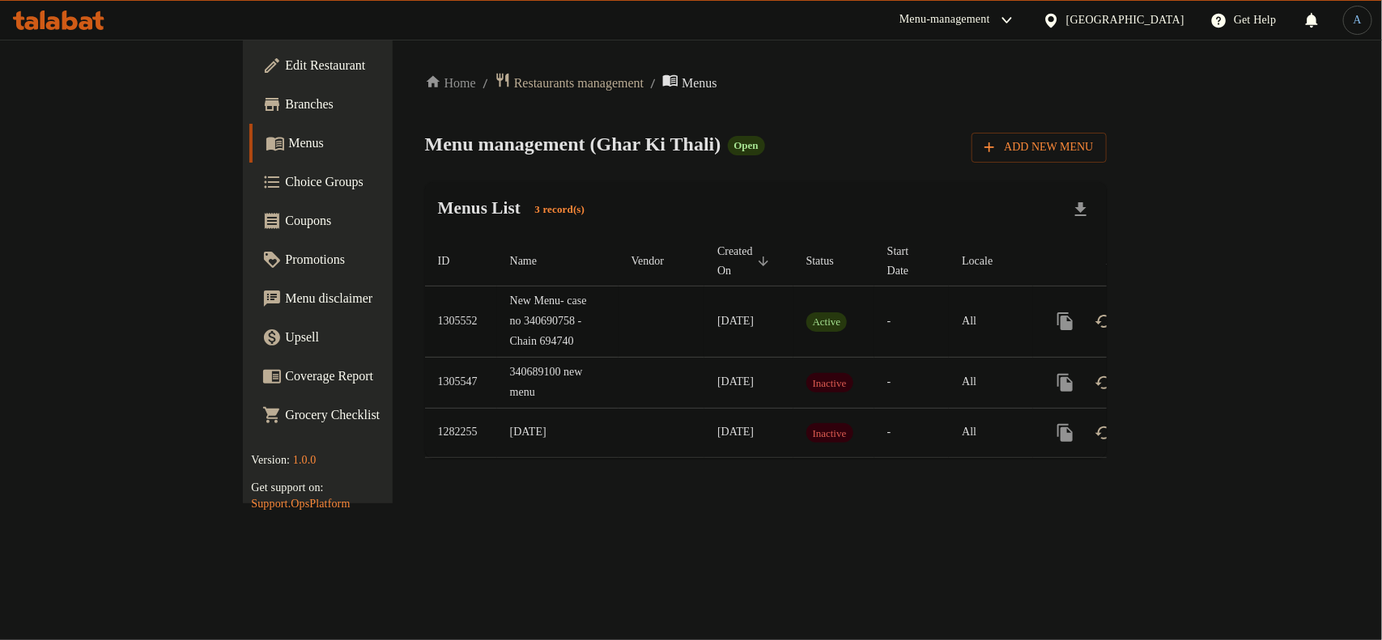
click at [892, 306] on td "-" at bounding box center [911, 322] width 74 height 71
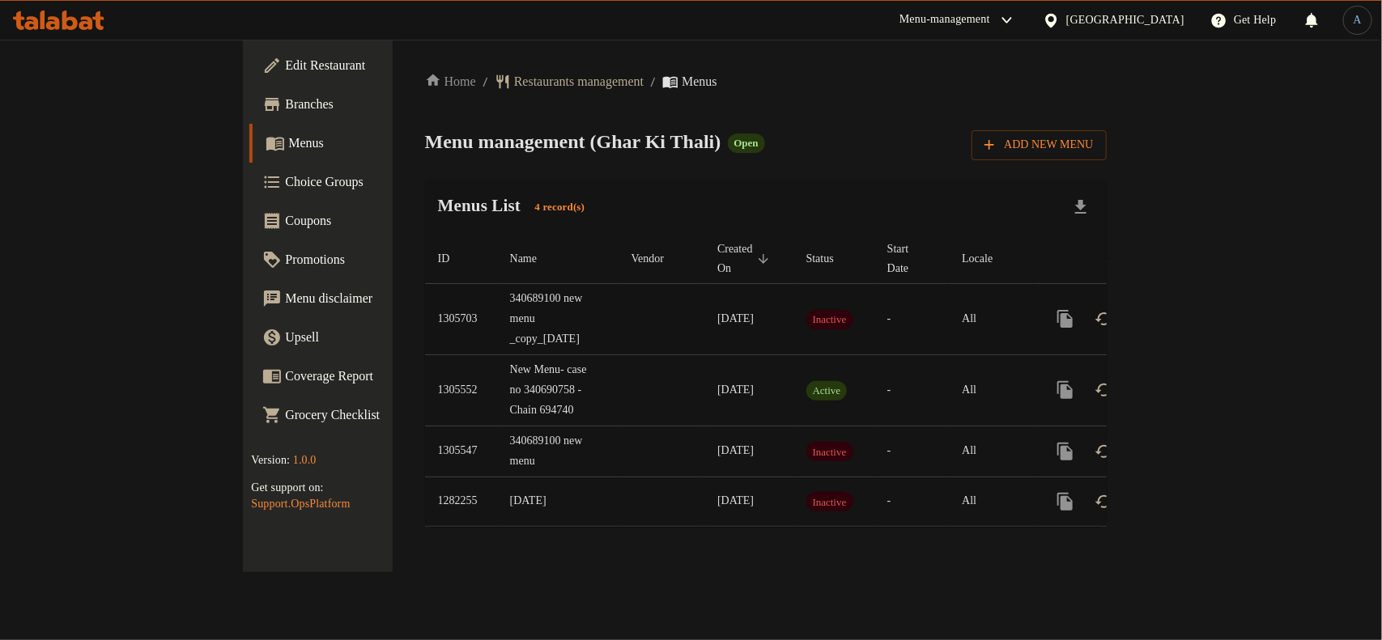
click at [618, 288] on td "enhanced table" at bounding box center [661, 319] width 86 height 71
click at [497, 325] on td "340689100 new menu _copy_14/08/2025" at bounding box center [557, 319] width 121 height 71
click at [497, 298] on td "340689100 new menu _copy_14/08/2025" at bounding box center [557, 319] width 121 height 71
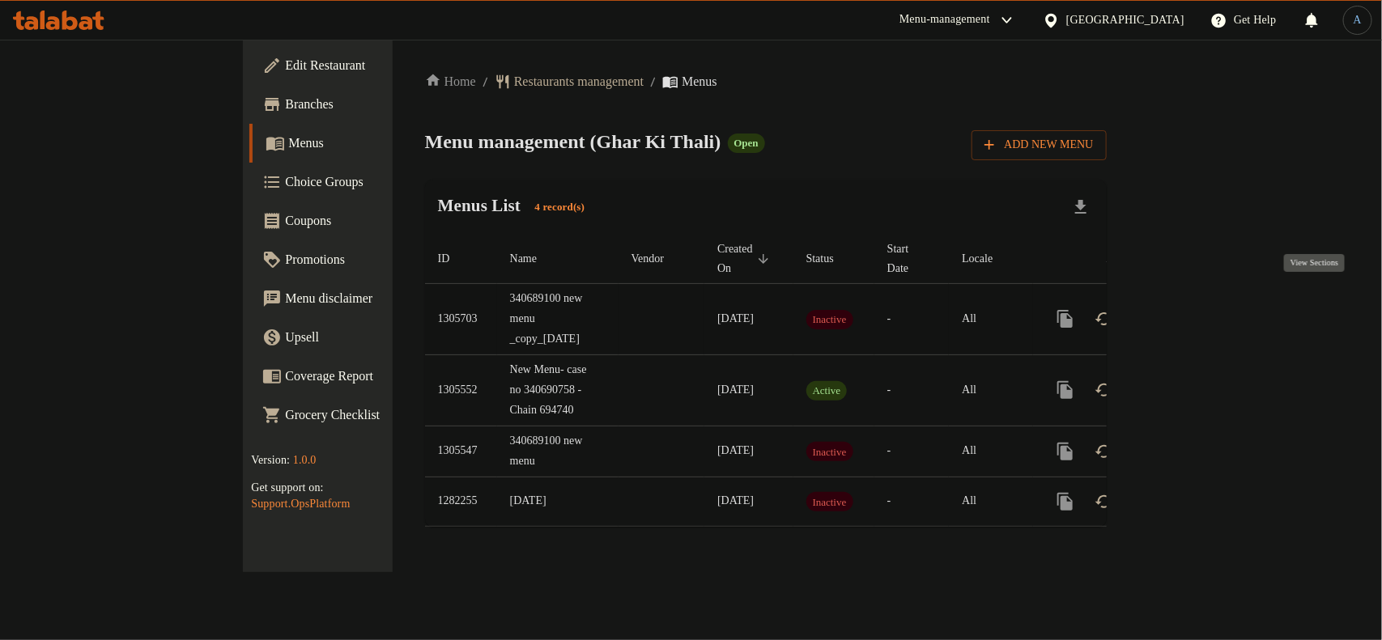
click at [1191, 309] on icon "enhanced table" at bounding box center [1181, 318] width 19 height 19
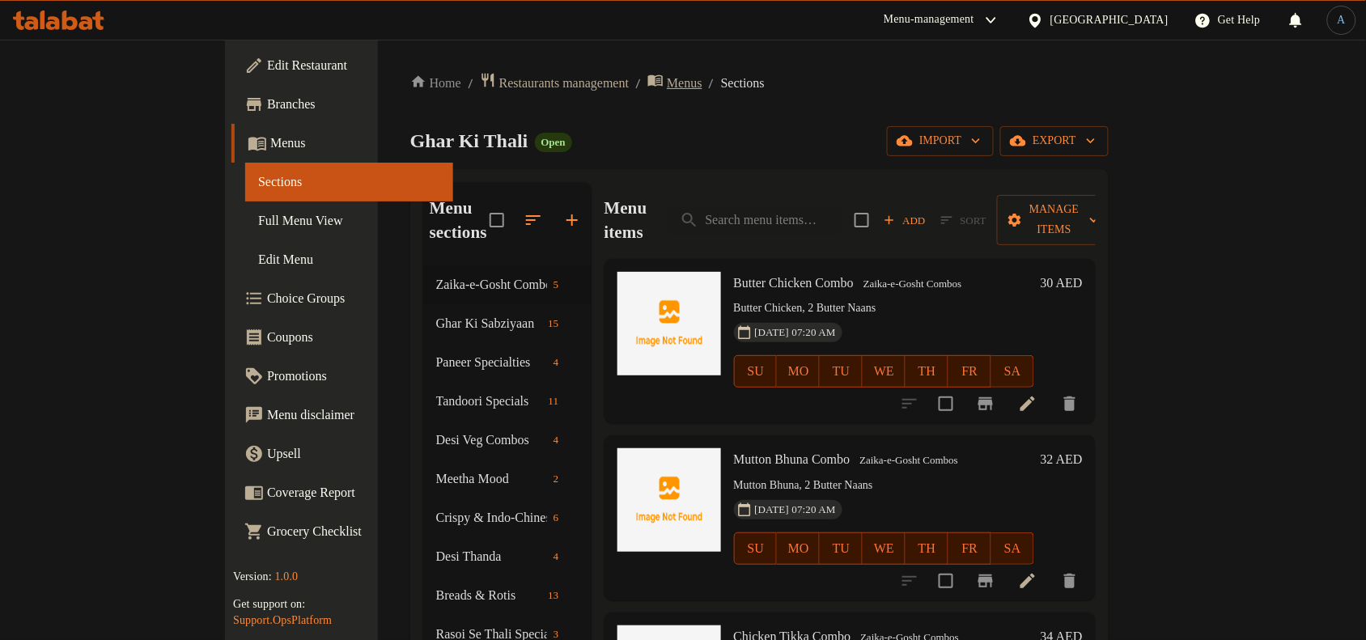
click at [667, 74] on span "Menus" at bounding box center [685, 83] width 36 height 19
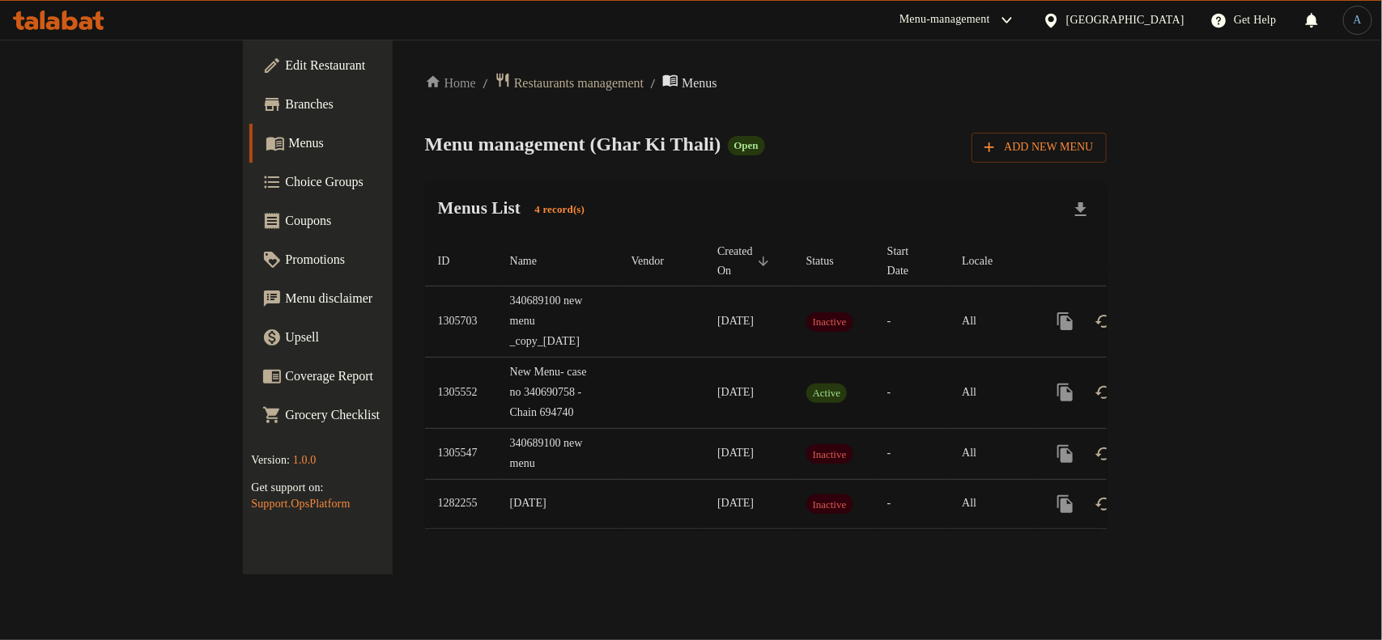
click at [425, 378] on td "1305552" at bounding box center [461, 392] width 72 height 71
copy td "1305552"
click at [425, 379] on td "1305552" at bounding box center [461, 392] width 72 height 71
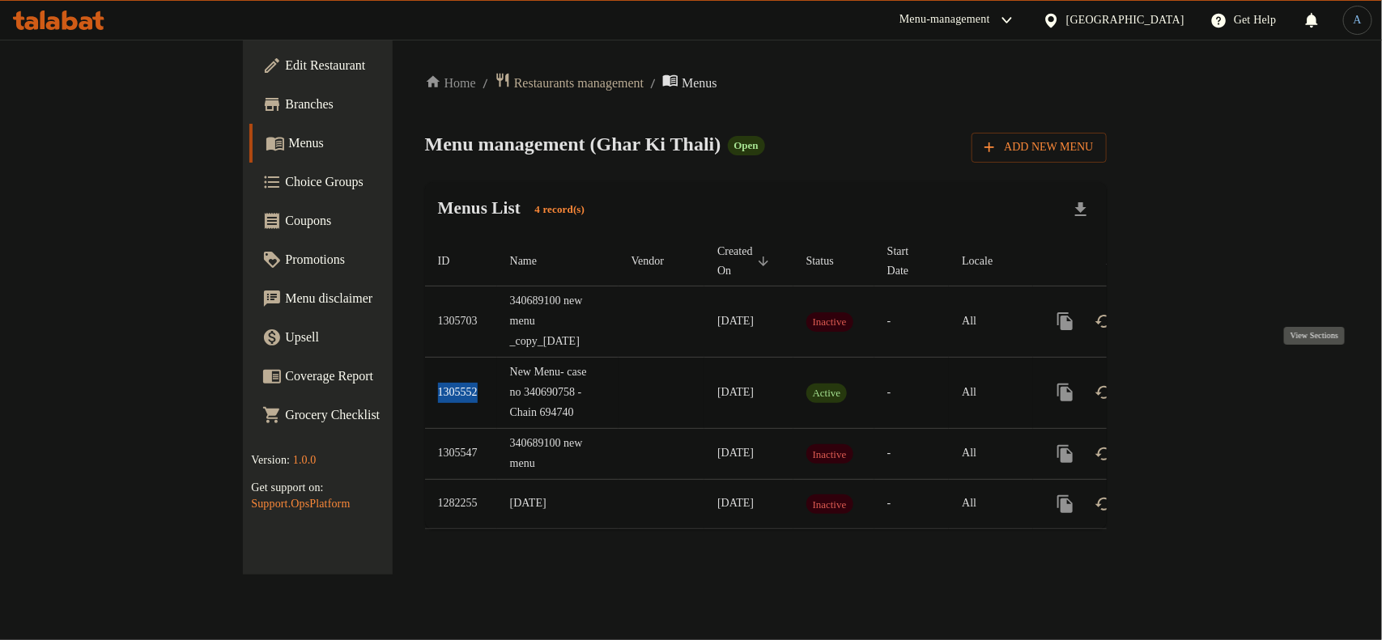
click at [1191, 383] on icon "enhanced table" at bounding box center [1181, 392] width 19 height 19
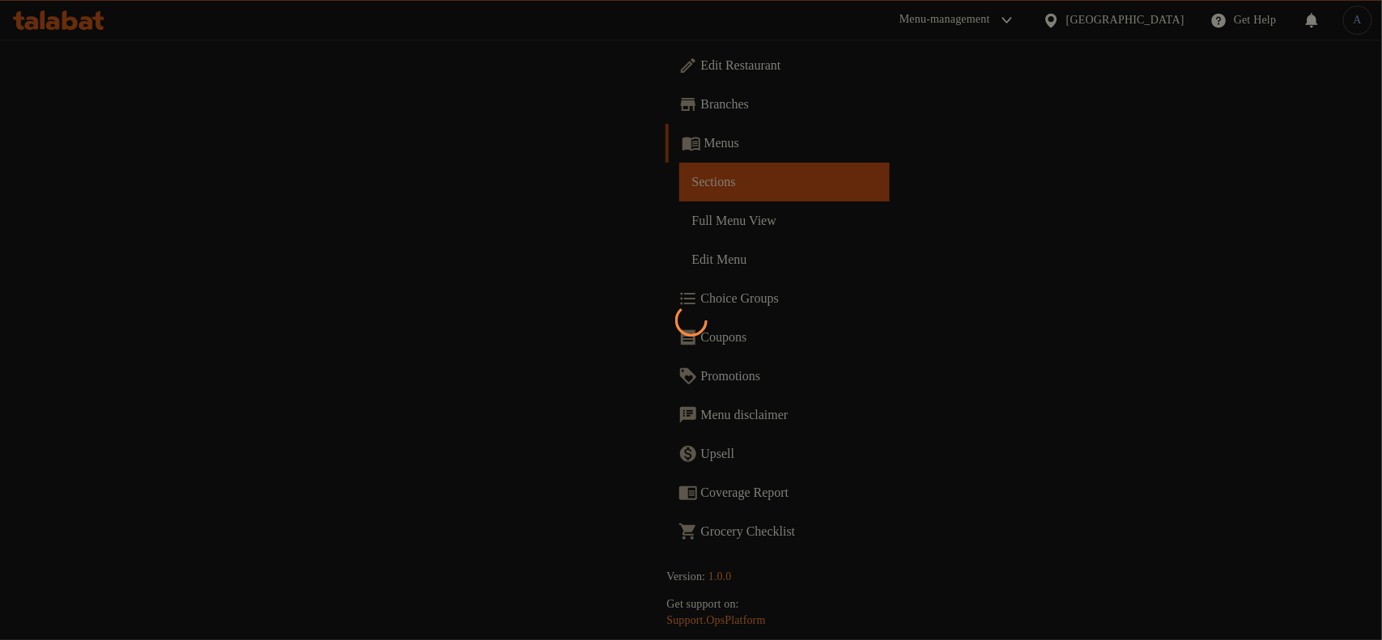
click at [134, 229] on div at bounding box center [691, 320] width 1382 height 640
click at [85, 223] on div at bounding box center [691, 320] width 1382 height 640
click at [85, 219] on div at bounding box center [691, 320] width 1382 height 640
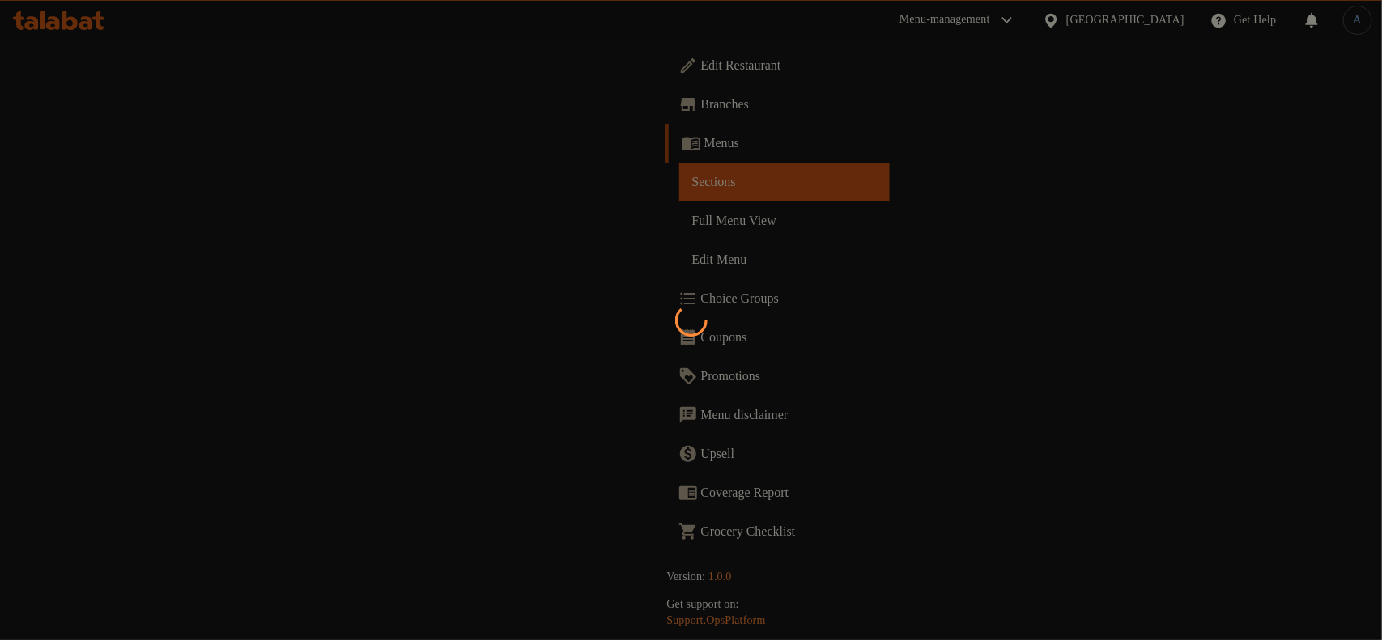
click at [85, 219] on div at bounding box center [691, 320] width 1382 height 640
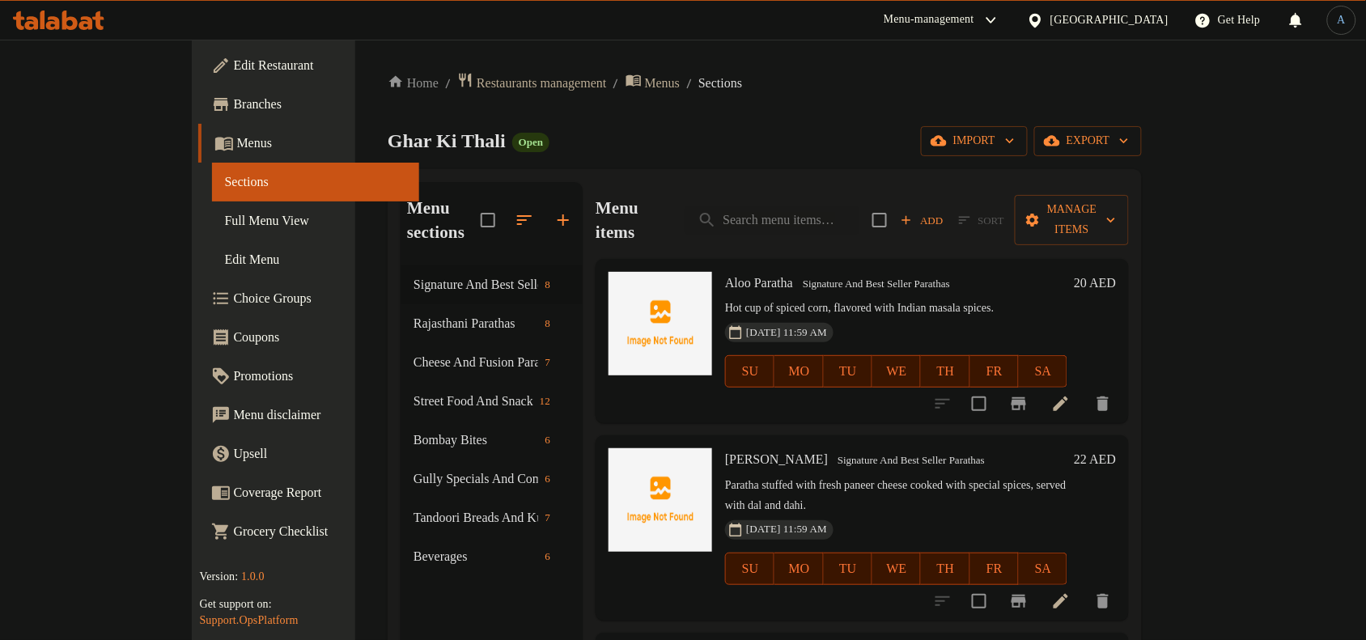
drag, startPoint x: 105, startPoint y: 224, endPoint x: 401, endPoint y: 123, distance: 313.0
click at [225, 224] on span "Full Menu View" at bounding box center [316, 220] width 182 height 19
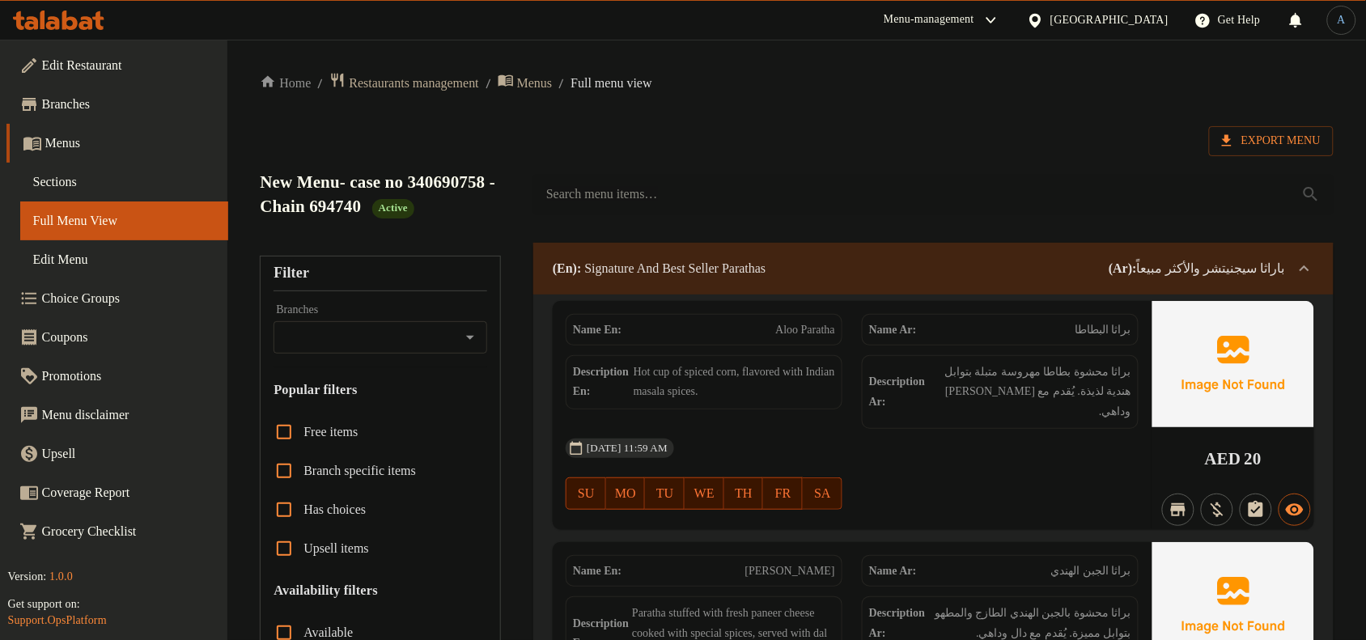
click at [585, 147] on div "New Menu- case no 340690758 - Chain 694740 Active" at bounding box center [796, 194] width 1093 height 96
click at [1238, 134] on span "Export Menu" at bounding box center [1271, 141] width 99 height 20
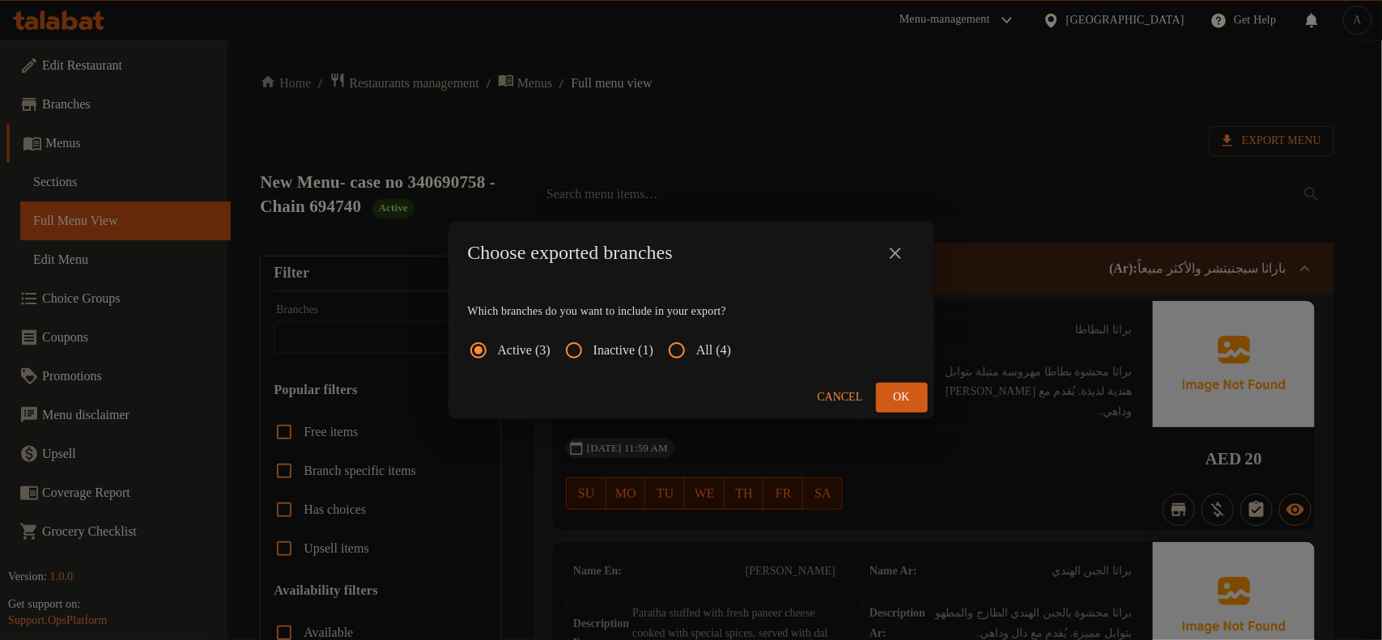
click at [692, 356] on input "All (4)" at bounding box center [676, 350] width 39 height 39
radio input "true"
click at [899, 398] on span "Ok" at bounding box center [902, 398] width 26 height 20
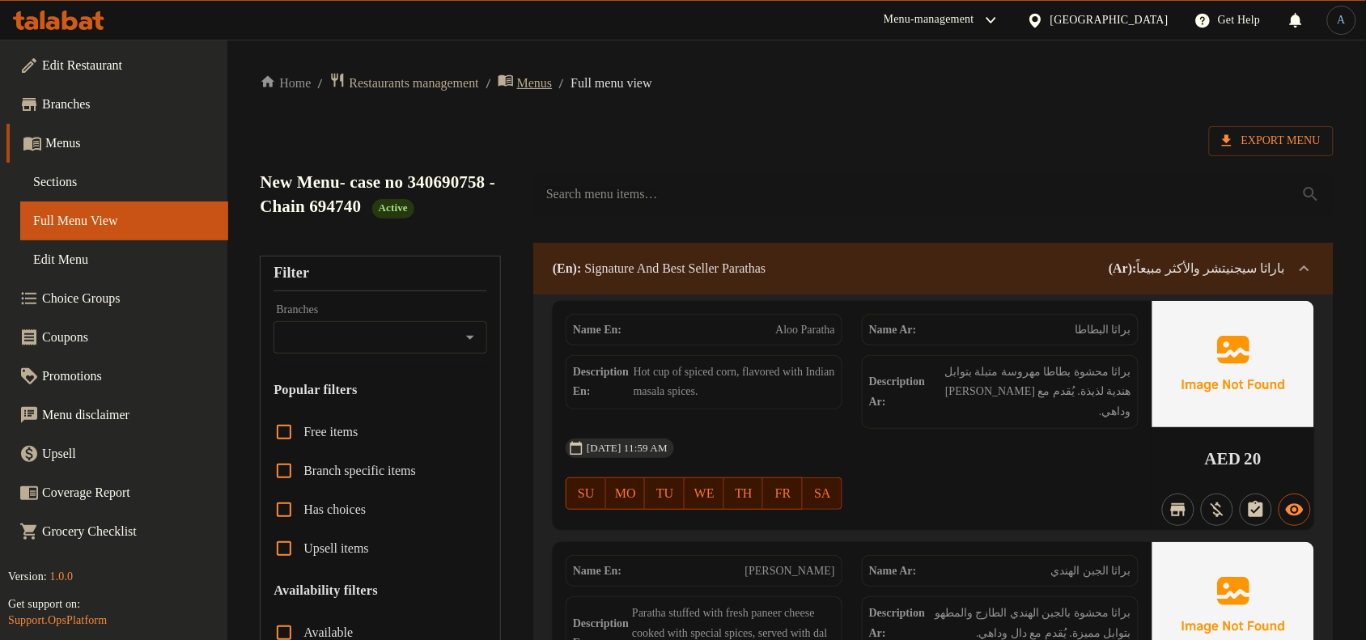
click at [549, 81] on span "Menus" at bounding box center [535, 83] width 36 height 19
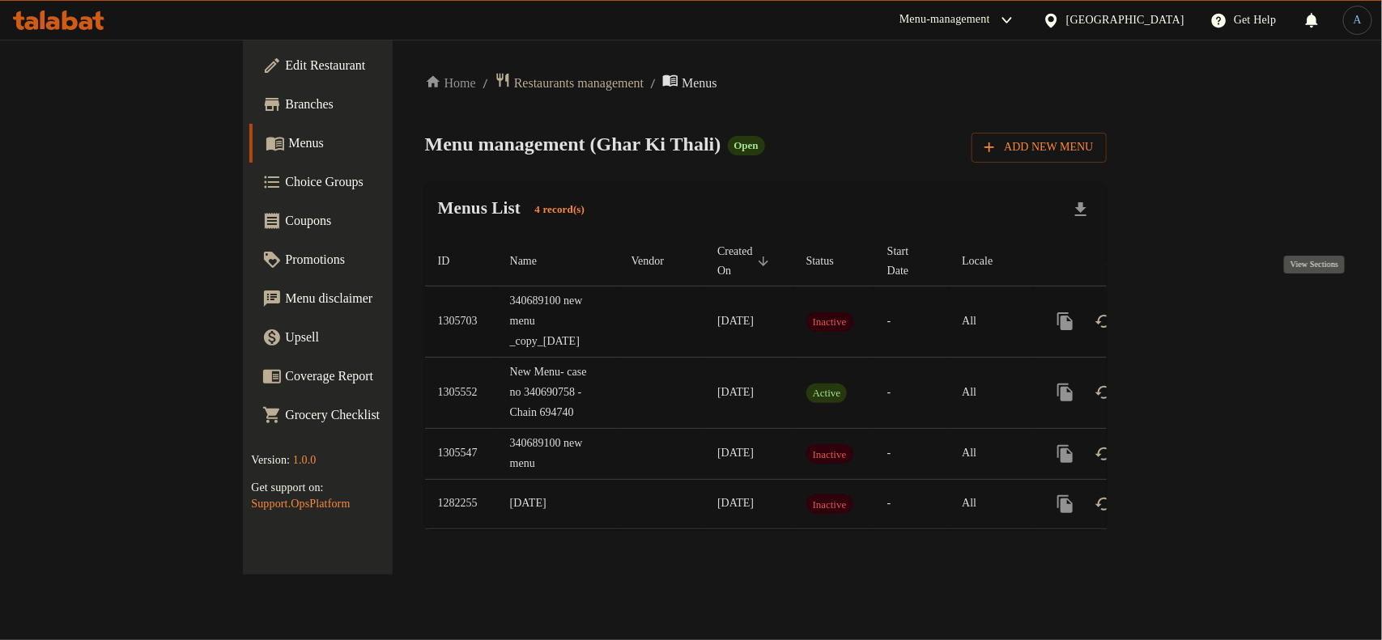
click at [1201, 314] on link "enhanced table" at bounding box center [1181, 321] width 39 height 39
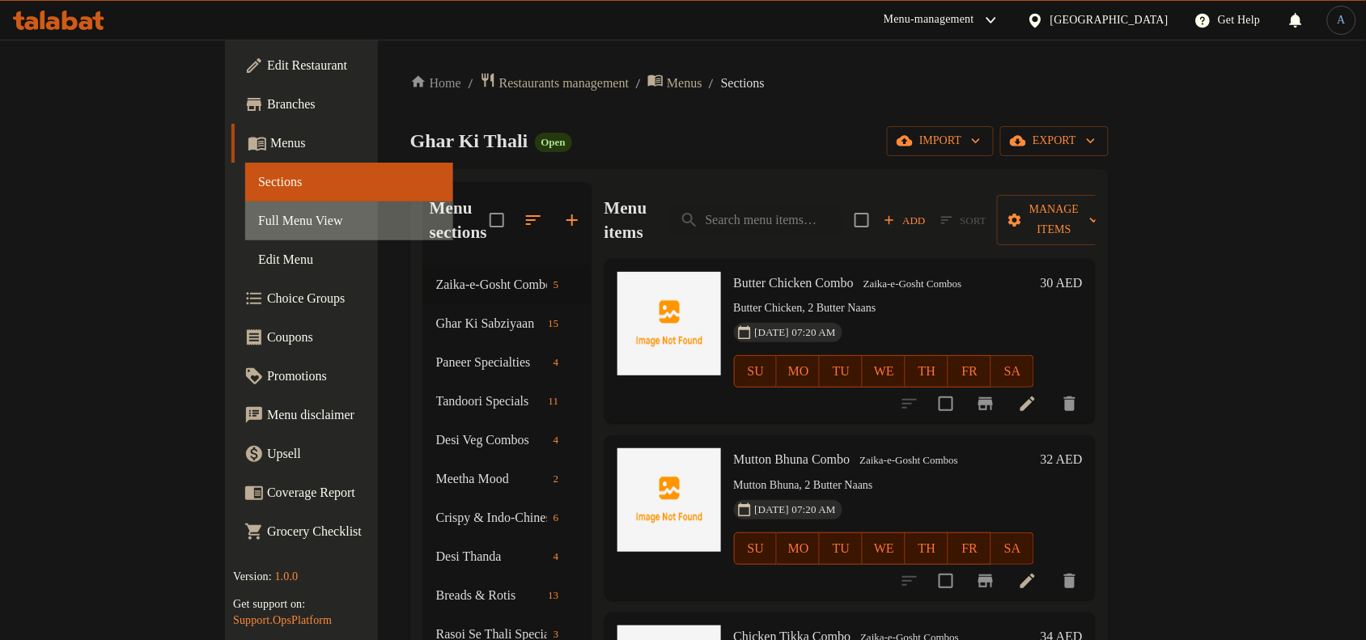
click at [258, 229] on span "Full Menu View" at bounding box center [349, 220] width 182 height 19
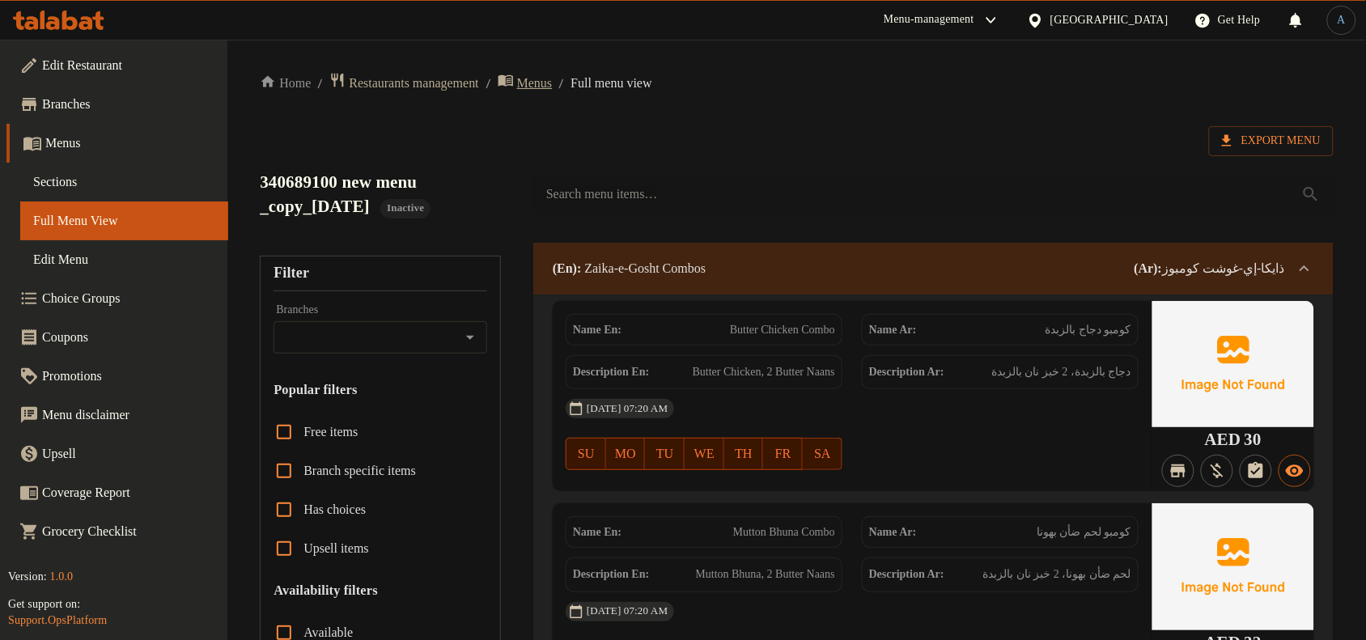
click at [543, 79] on span "Menus" at bounding box center [535, 83] width 36 height 19
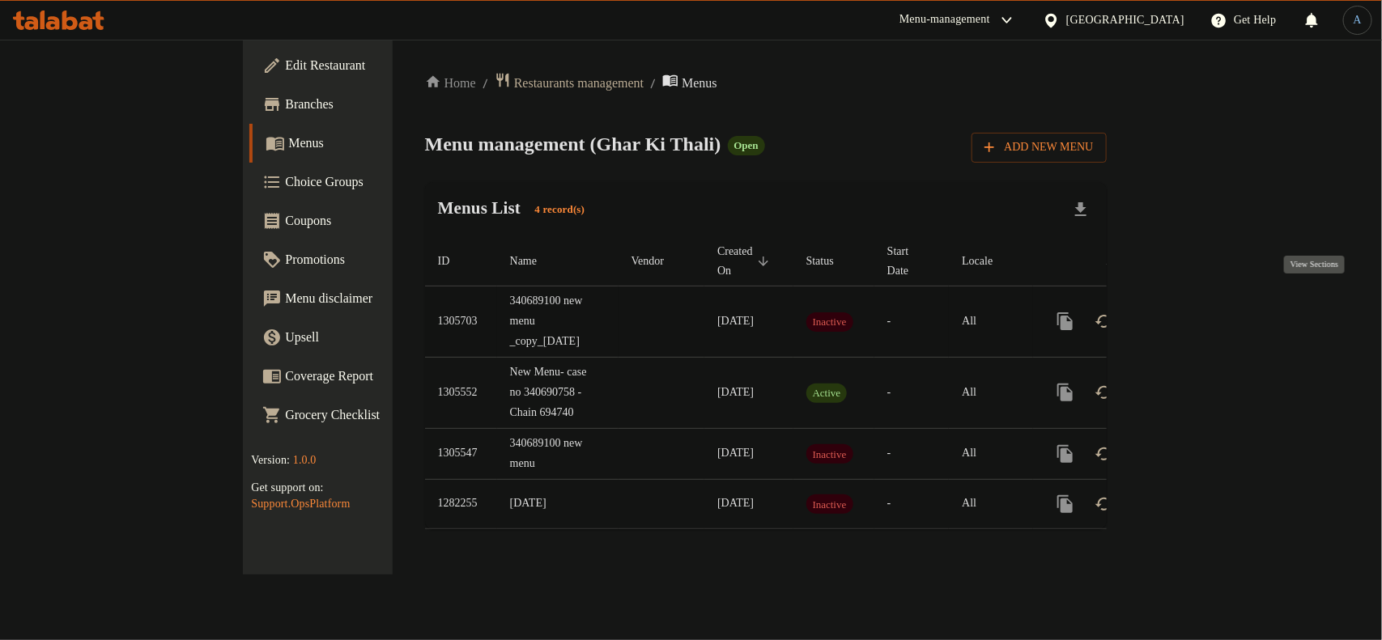
click at [1191, 312] on icon "enhanced table" at bounding box center [1181, 321] width 19 height 19
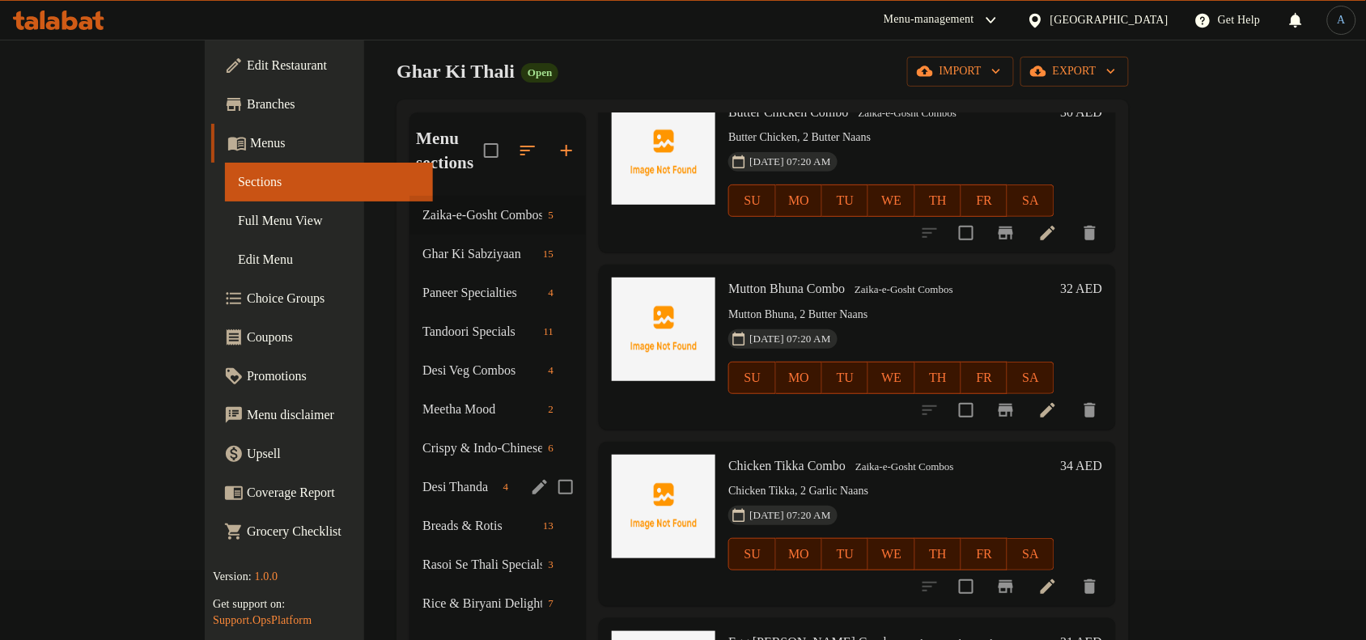
scroll to position [202, 0]
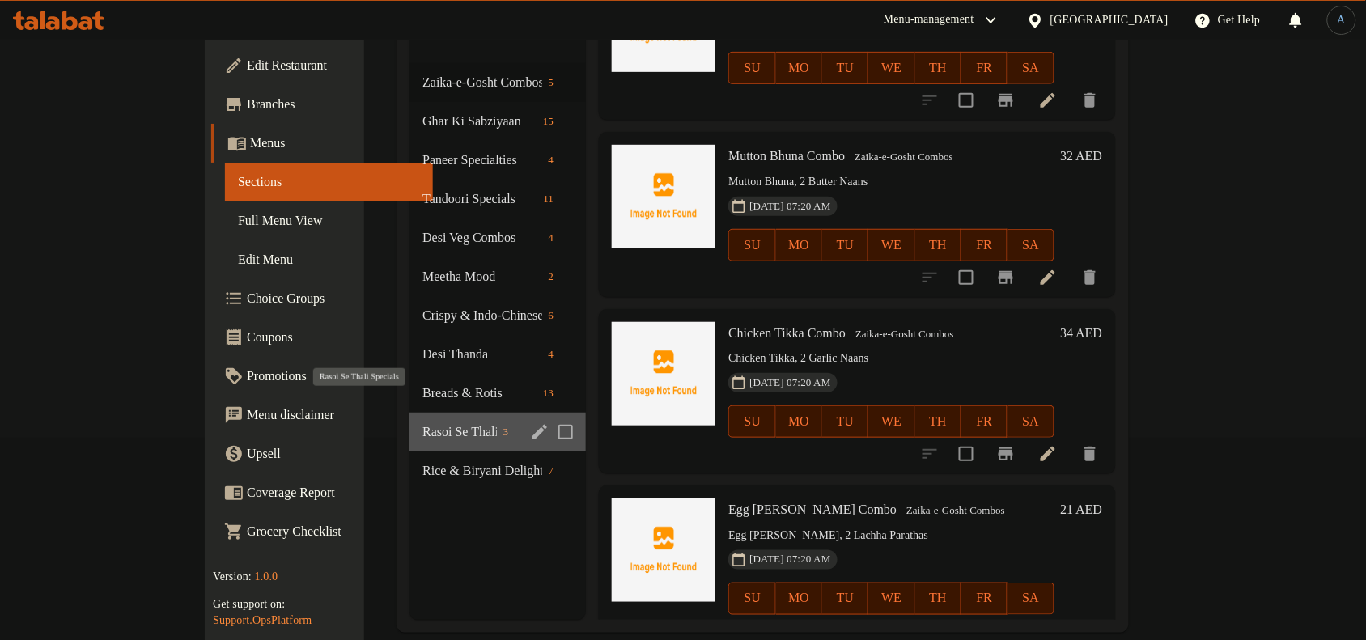
click at [422, 422] on span "Rasoi Se Thali Specials" at bounding box center [459, 431] width 74 height 19
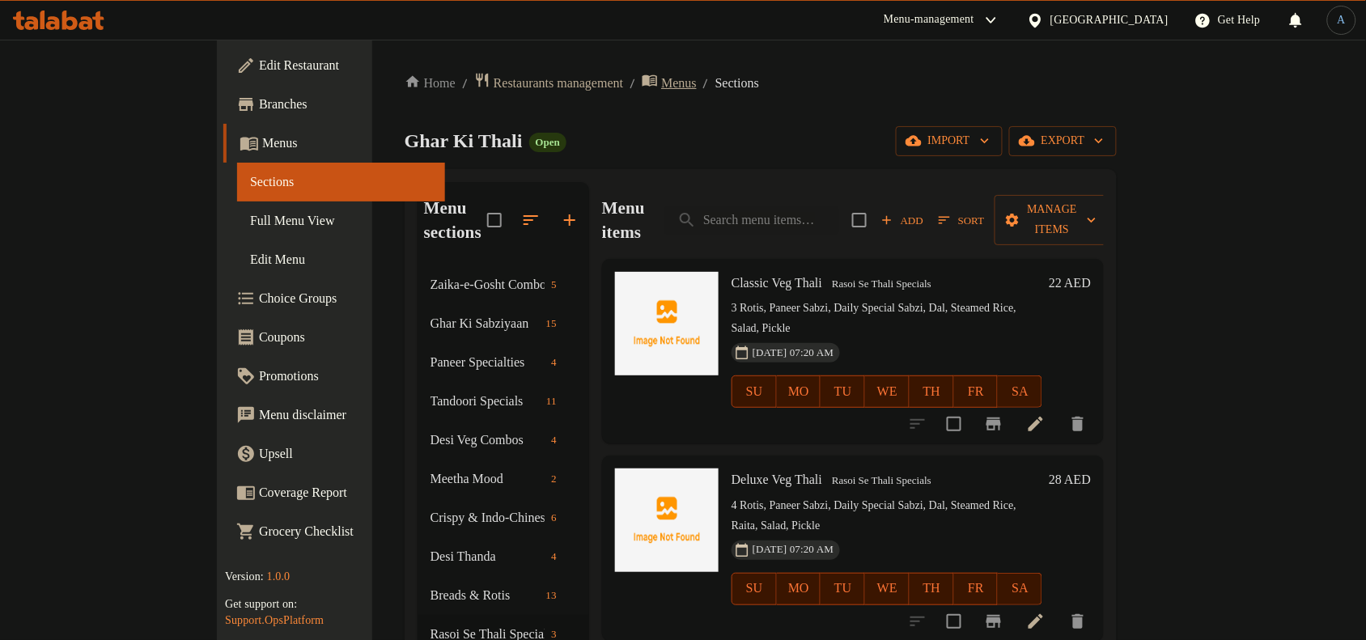
click at [661, 90] on span "Menus" at bounding box center [679, 83] width 36 height 19
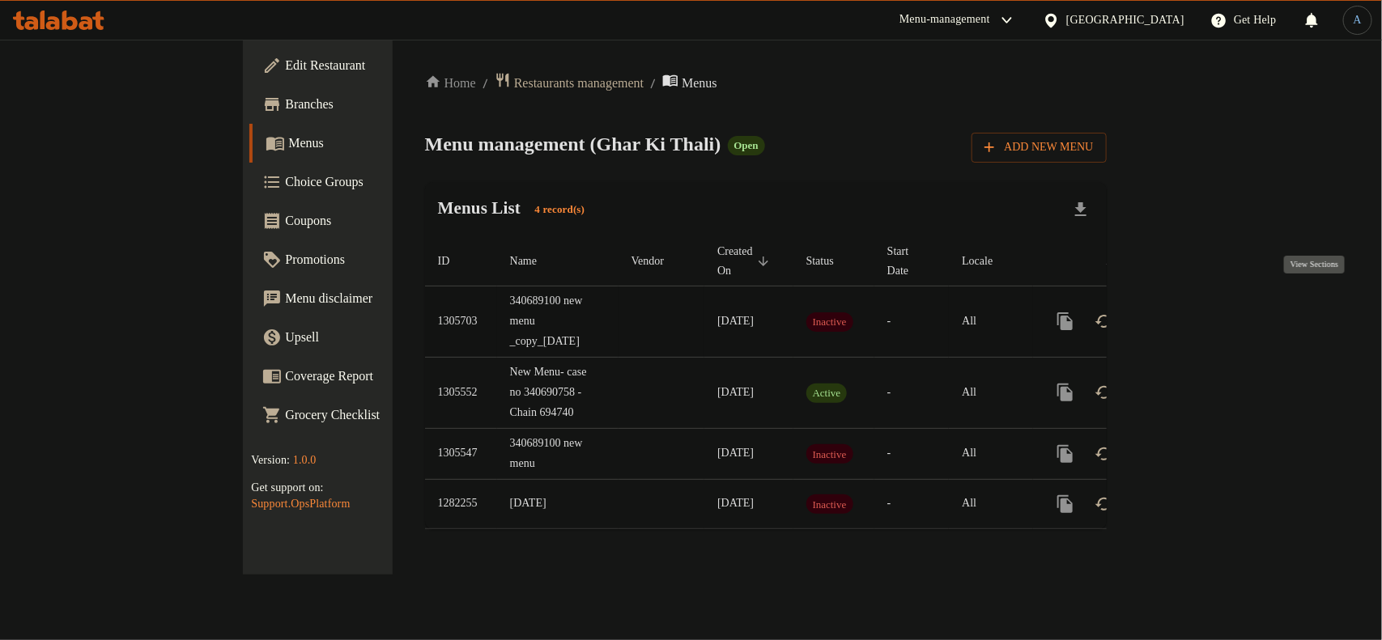
click at [1201, 305] on link "enhanced table" at bounding box center [1181, 321] width 39 height 39
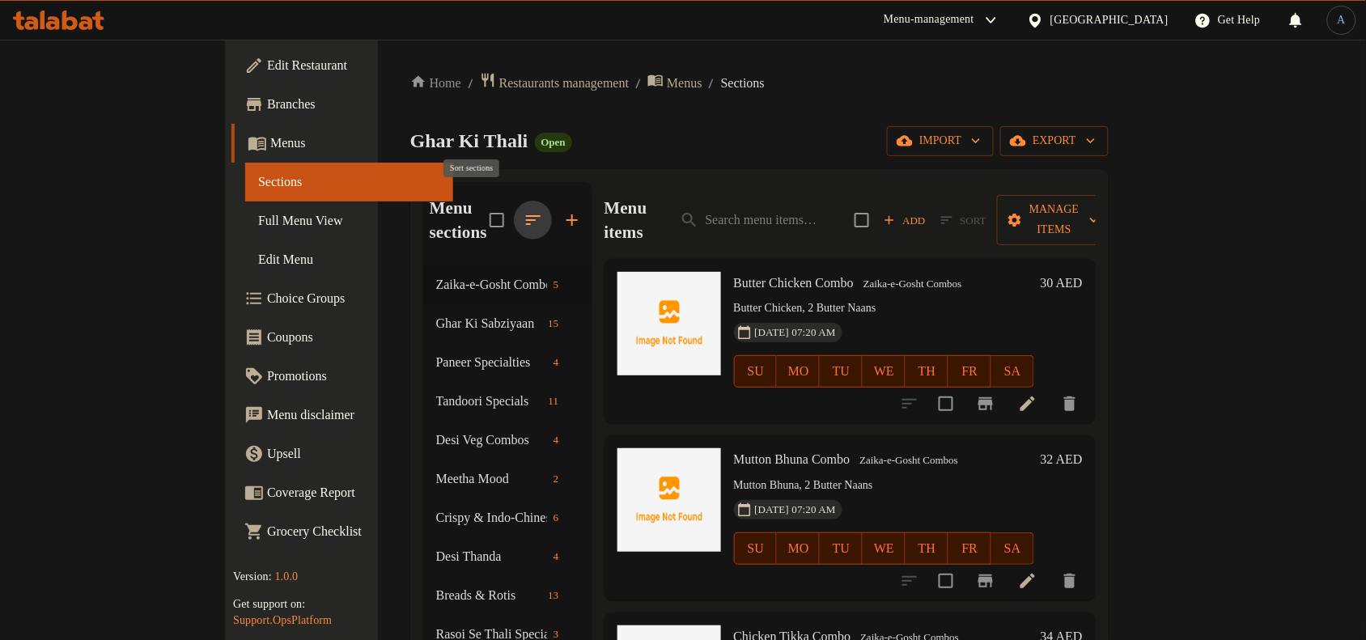
click at [524, 210] on icon "button" at bounding box center [533, 219] width 19 height 19
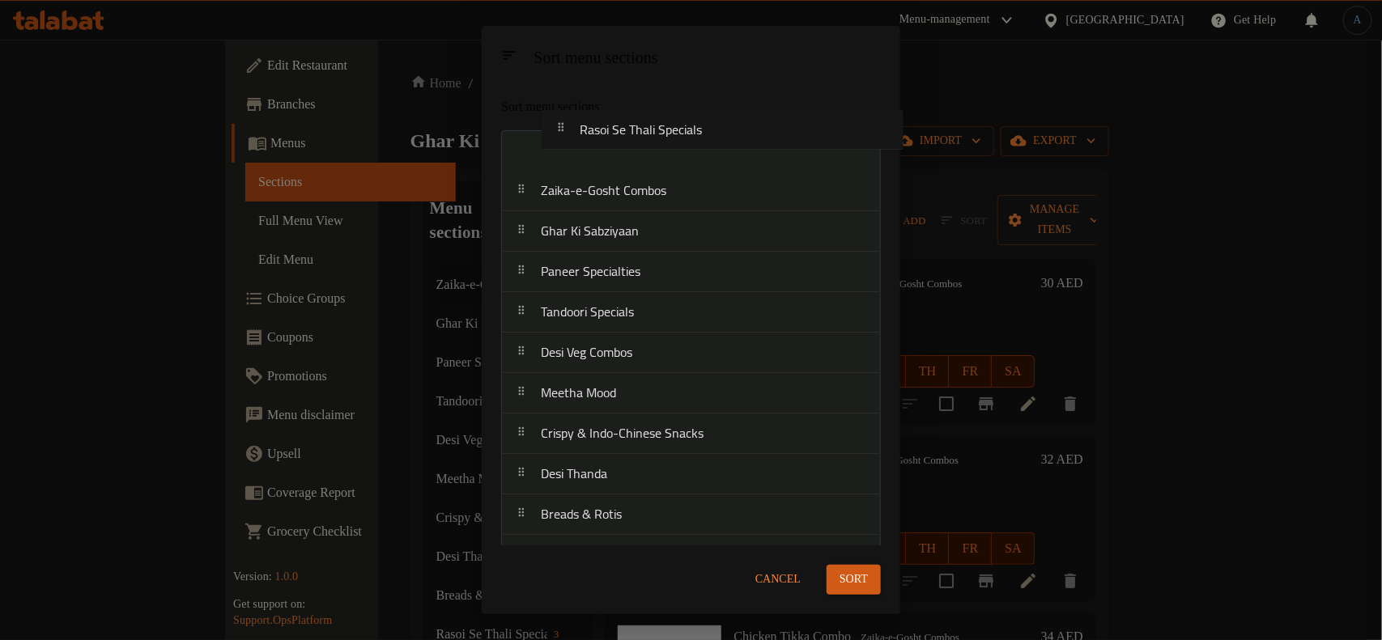
drag, startPoint x: 639, startPoint y: 479, endPoint x: 680, endPoint y: 125, distance: 356.0
click at [680, 125] on div "Sort menu sections Zaika-e-Gosht Combos Ghar Ki Sabziyaan Paneer Specialties Ta…" at bounding box center [691, 314] width 418 height 461
drag, startPoint x: 601, startPoint y: 447, endPoint x: 620, endPoint y: 240, distance: 208.1
click at [620, 240] on nav "Rasoi Se Thali Specials Zaika-e-Gosht Combos Ghar Ki Sabziyaan Paneer Specialti…" at bounding box center [691, 353] width 380 height 446
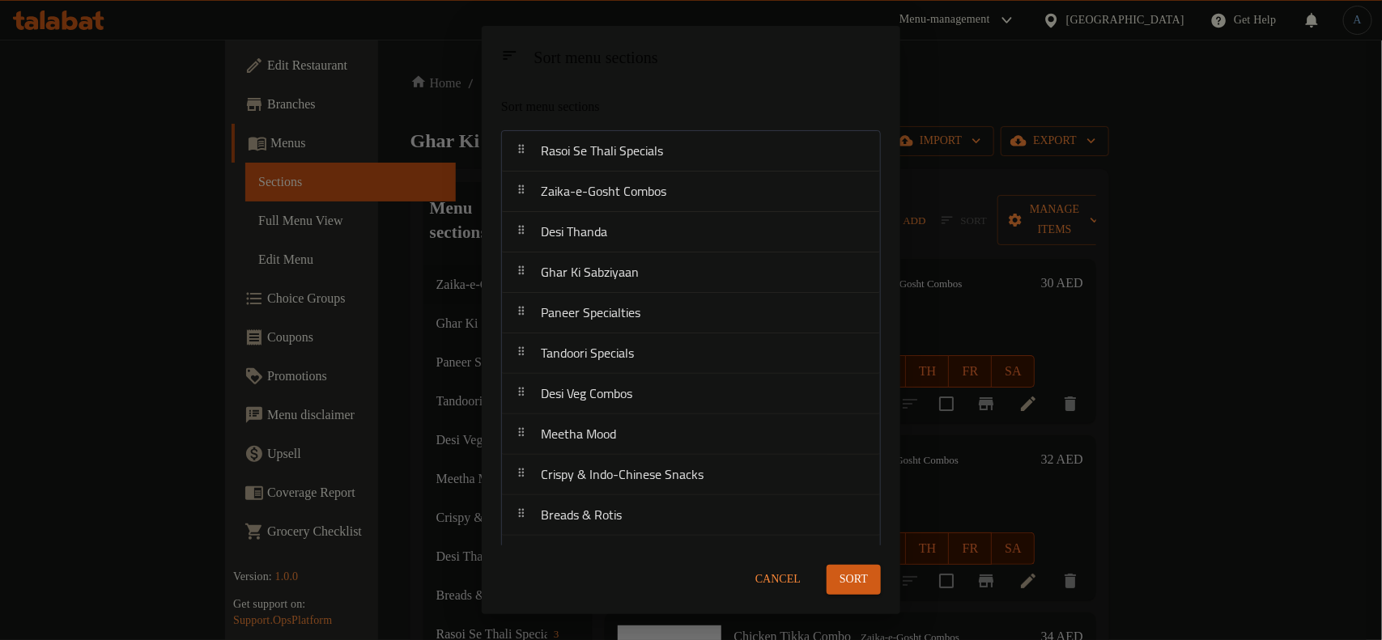
scroll to position [5, 0]
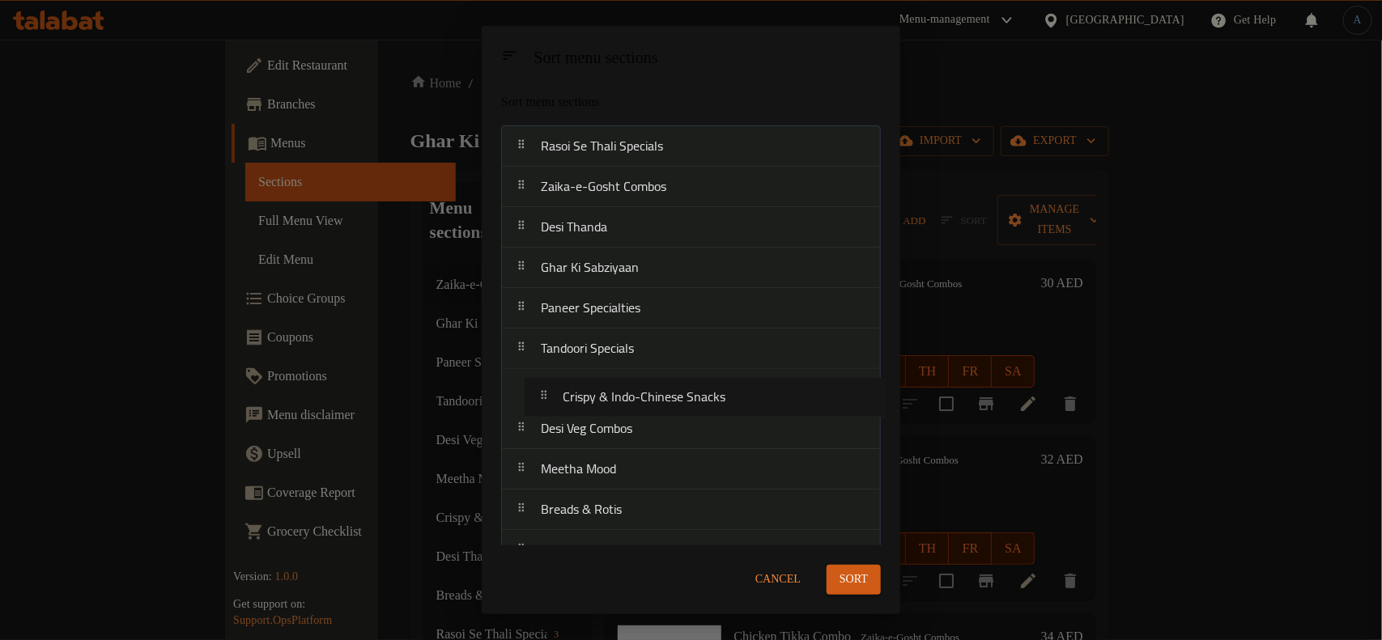
drag, startPoint x: 593, startPoint y: 478, endPoint x: 619, endPoint y: 397, distance: 85.0
click at [619, 397] on nav "Rasoi Se Thali Specials Zaika-e-Gosht Combos Desi Thanda Ghar Ki Sabziyaan Pane…" at bounding box center [691, 348] width 380 height 446
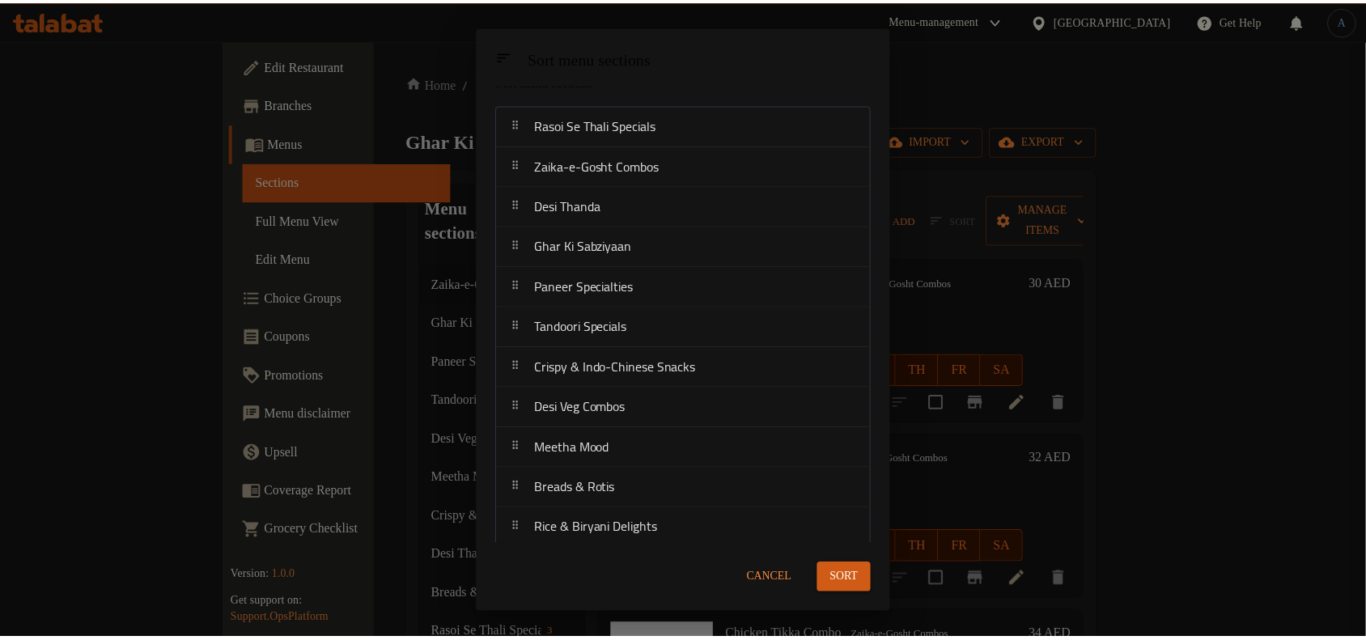
scroll to position [31, 0]
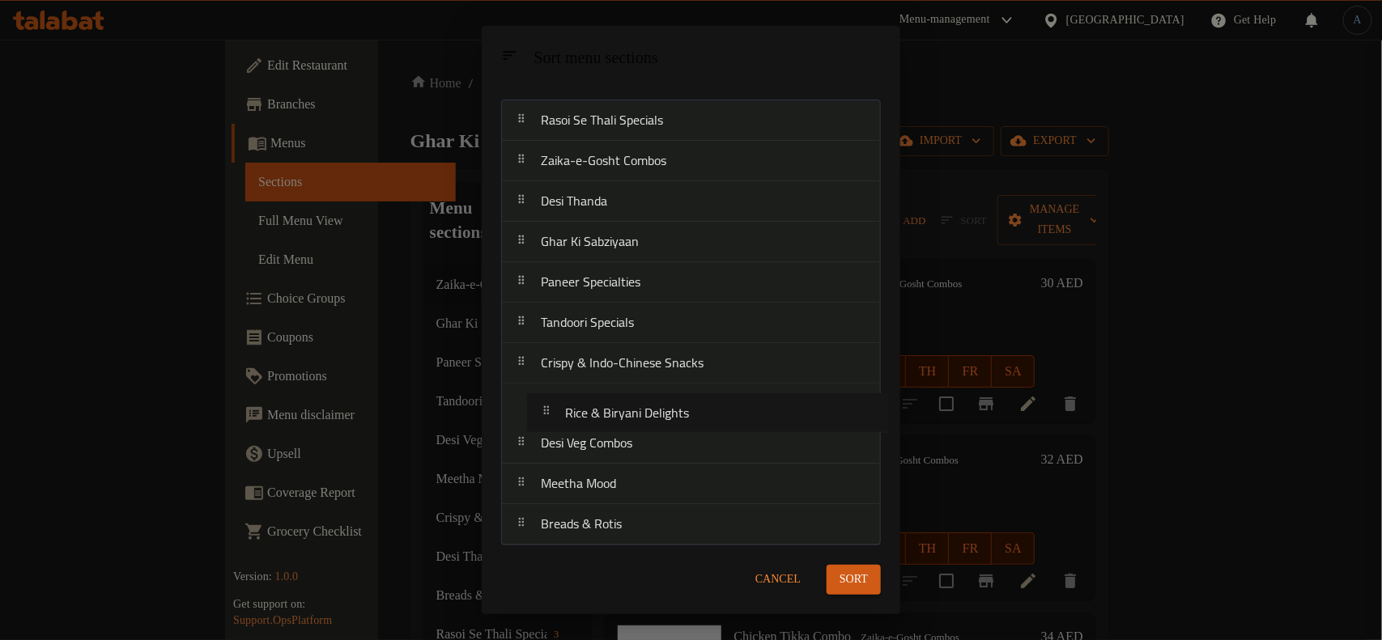
drag, startPoint x: 616, startPoint y: 523, endPoint x: 640, endPoint y: 414, distance: 111.9
click at [640, 414] on nav "Rasoi Se Thali Specials Zaika-e-Gosht Combos Desi Thanda Ghar Ki Sabziyaan Pane…" at bounding box center [691, 323] width 380 height 446
drag, startPoint x: 623, startPoint y: 479, endPoint x: 630, endPoint y: 447, distance: 33.0
click at [630, 447] on nav "Rasoi Se Thali Specials Zaika-e-Gosht Combos Desi Thanda Ghar Ki Sabziyaan Pane…" at bounding box center [691, 323] width 380 height 446
drag, startPoint x: 603, startPoint y: 483, endPoint x: 592, endPoint y: 516, distance: 34.3
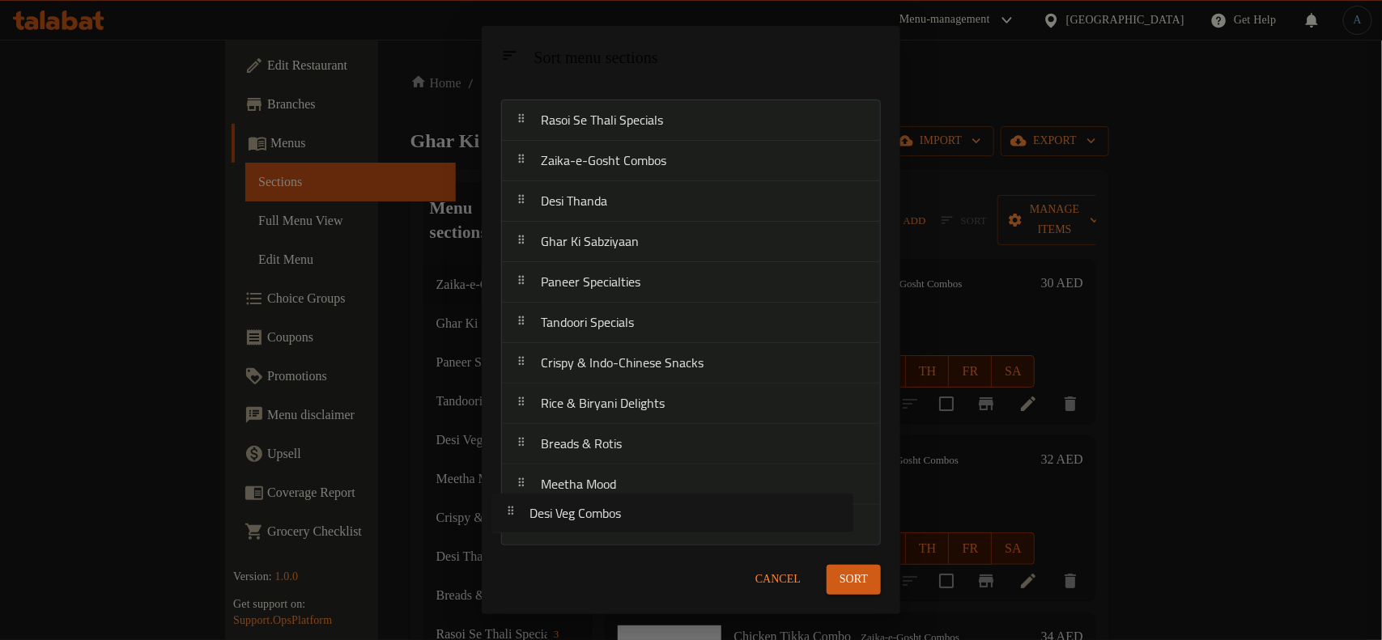
click at [589, 528] on nav "Rasoi Se Thali Specials Zaika-e-Gosht Combos Desi Thanda Ghar Ki Sabziyaan Pane…" at bounding box center [691, 323] width 380 height 446
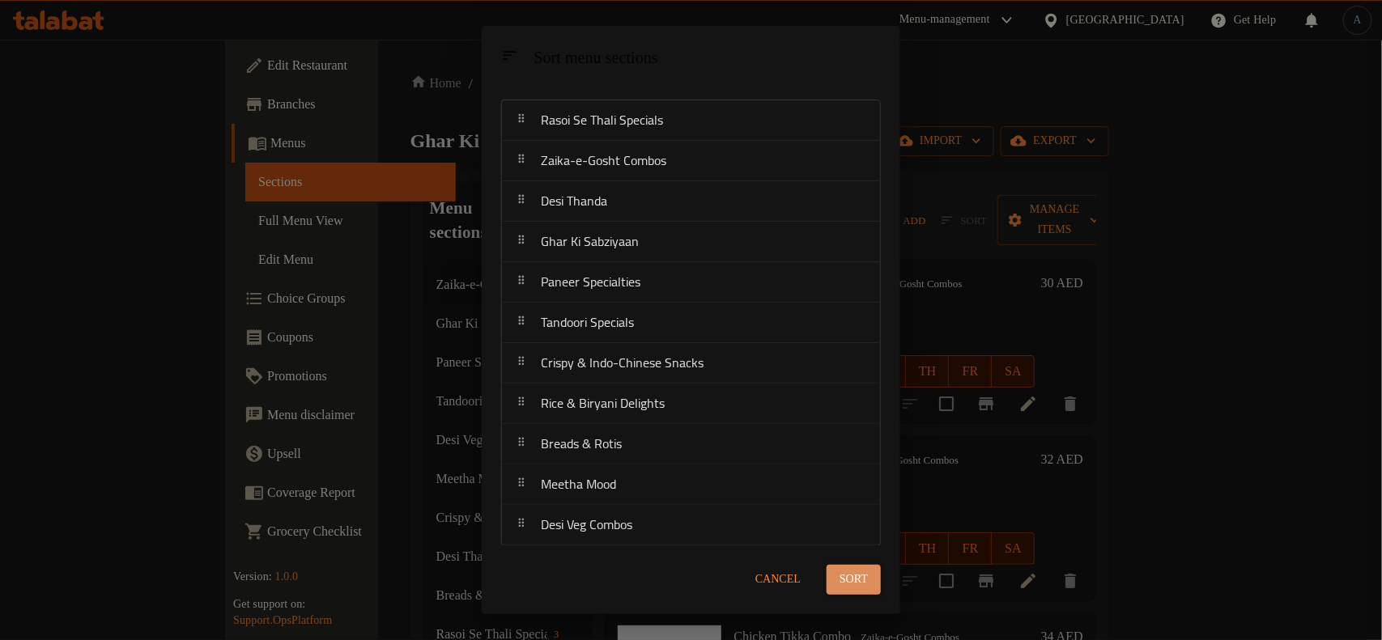
click at [846, 579] on span "Sort" at bounding box center [853, 580] width 28 height 20
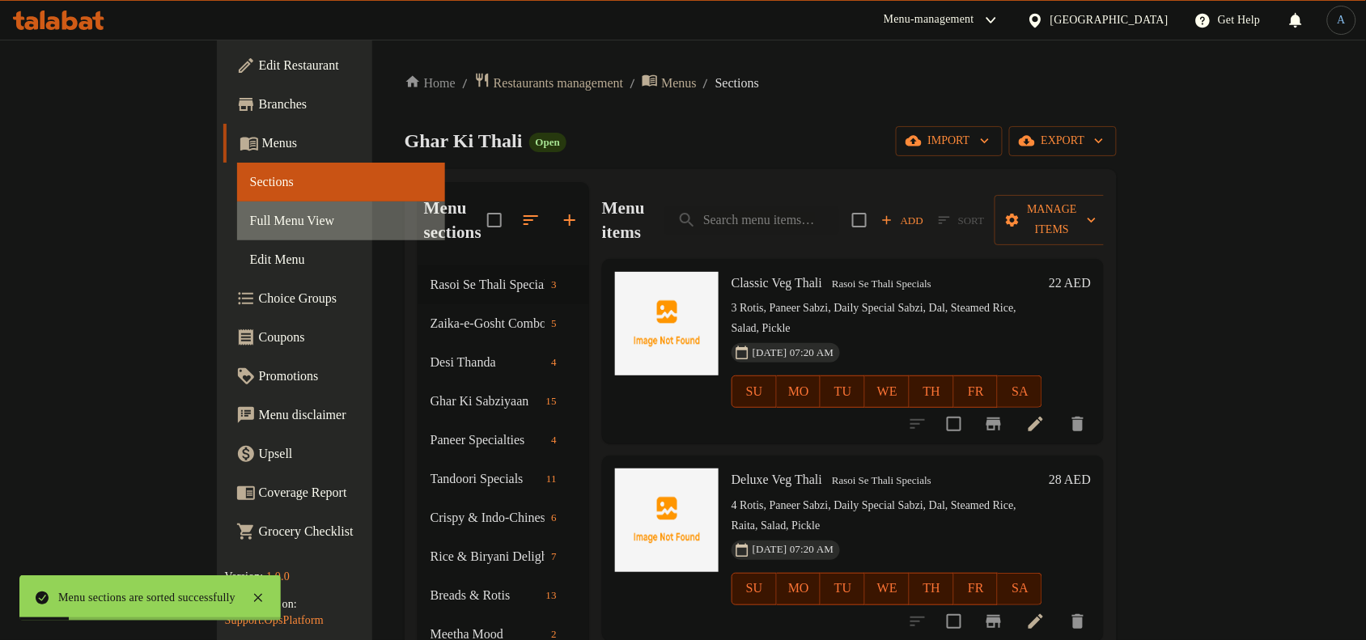
click at [250, 224] on span "Full Menu View" at bounding box center [341, 220] width 182 height 19
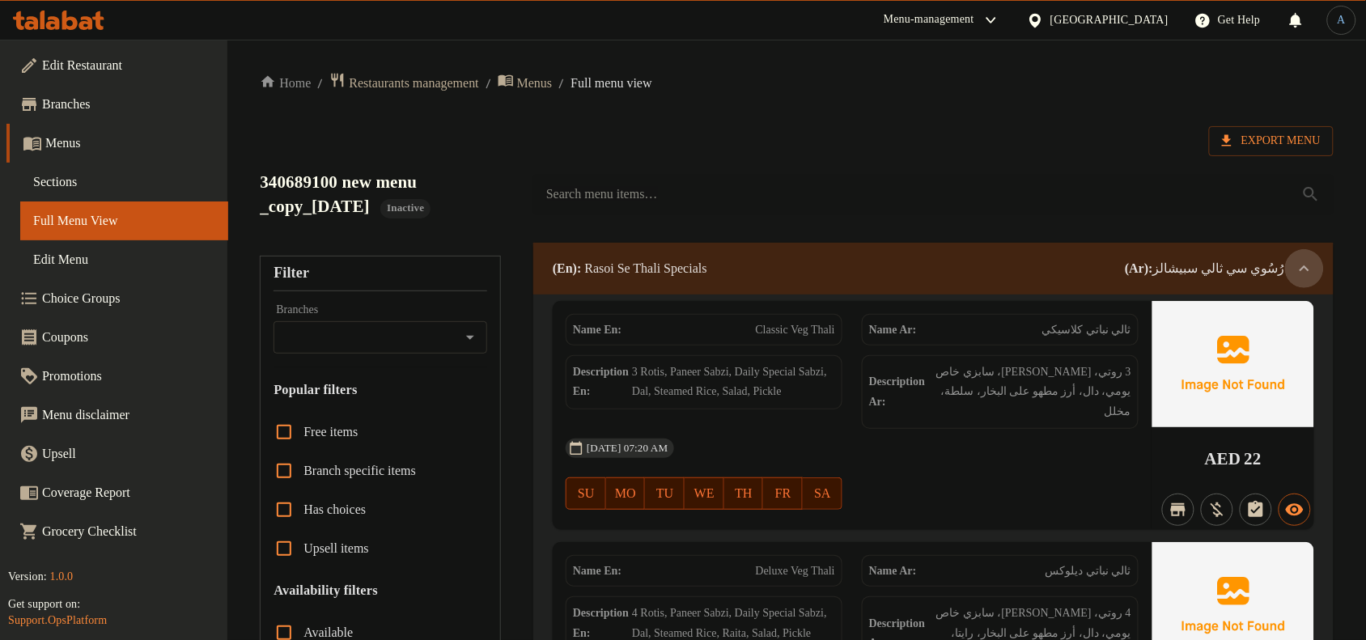
click at [1307, 269] on icon at bounding box center [1304, 268] width 19 height 19
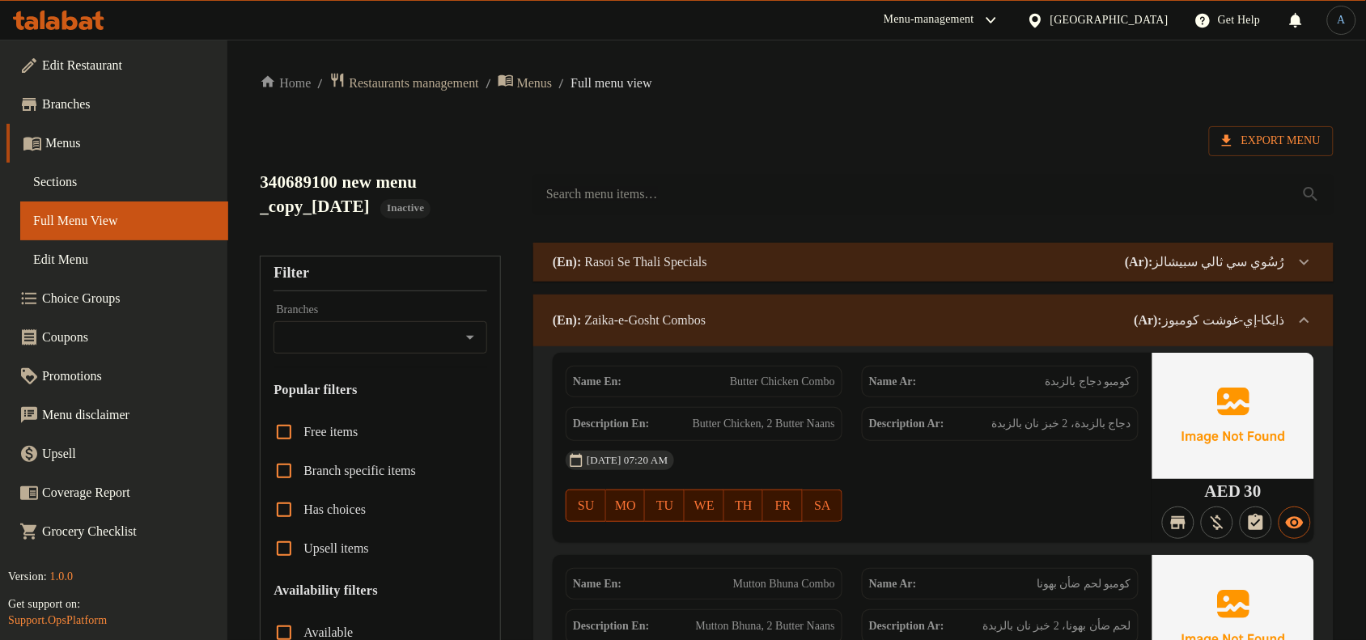
click at [1301, 316] on icon at bounding box center [1304, 320] width 19 height 19
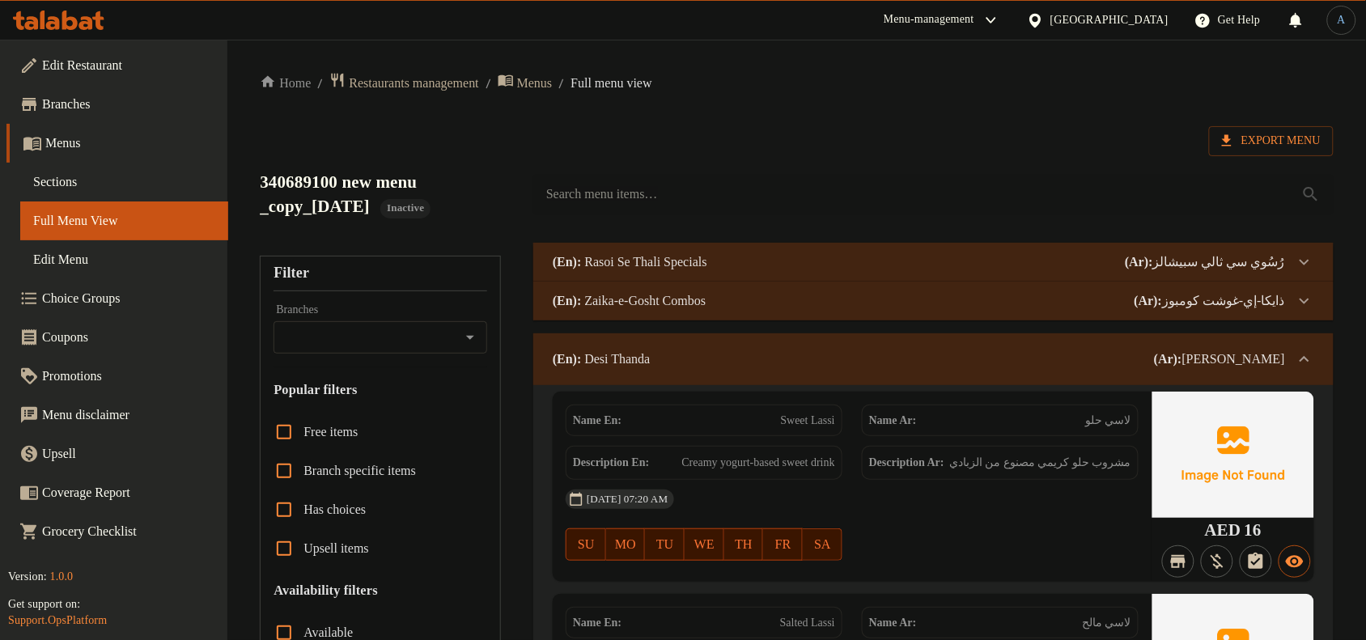
click at [128, 188] on span "Sections" at bounding box center [124, 181] width 182 height 19
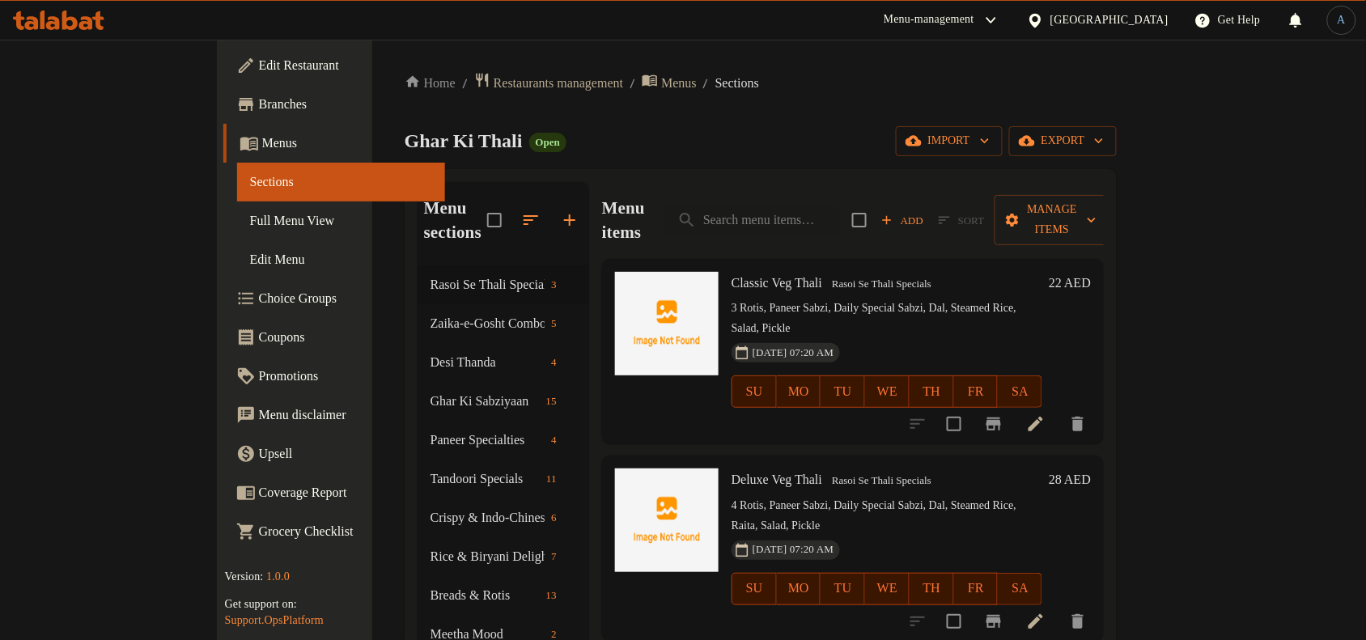
click at [250, 227] on span "Full Menu View" at bounding box center [341, 220] width 182 height 19
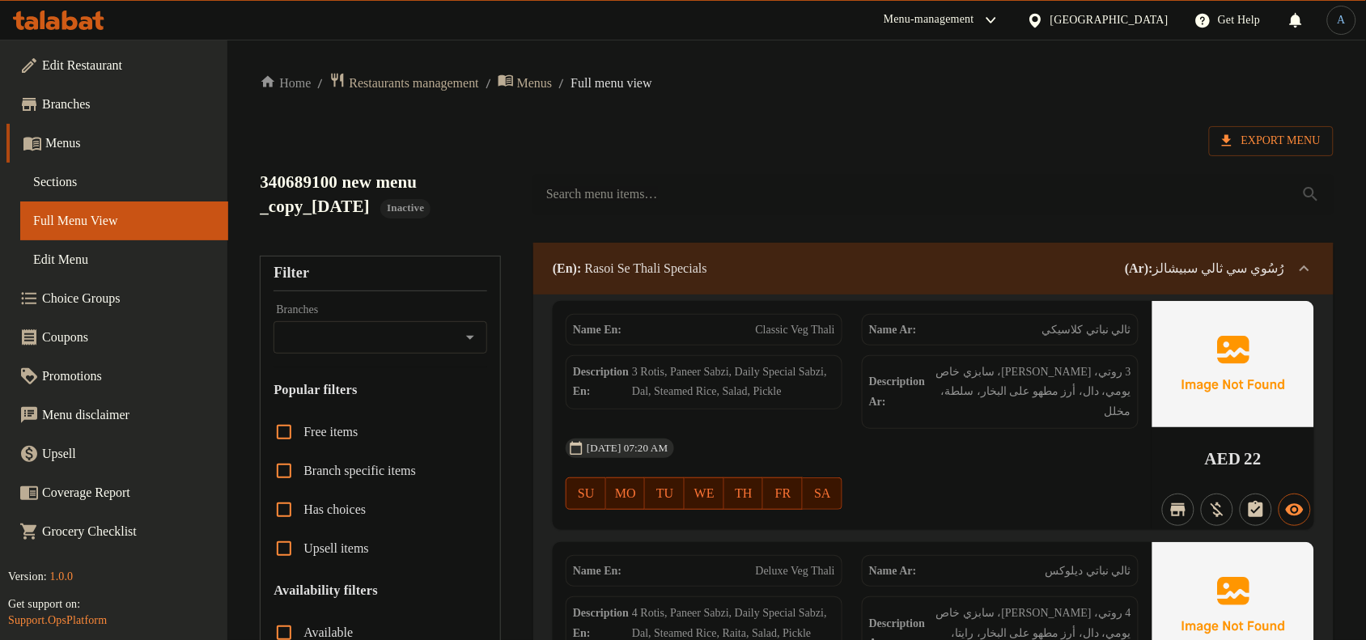
click at [1293, 267] on div at bounding box center [1304, 268] width 39 height 39
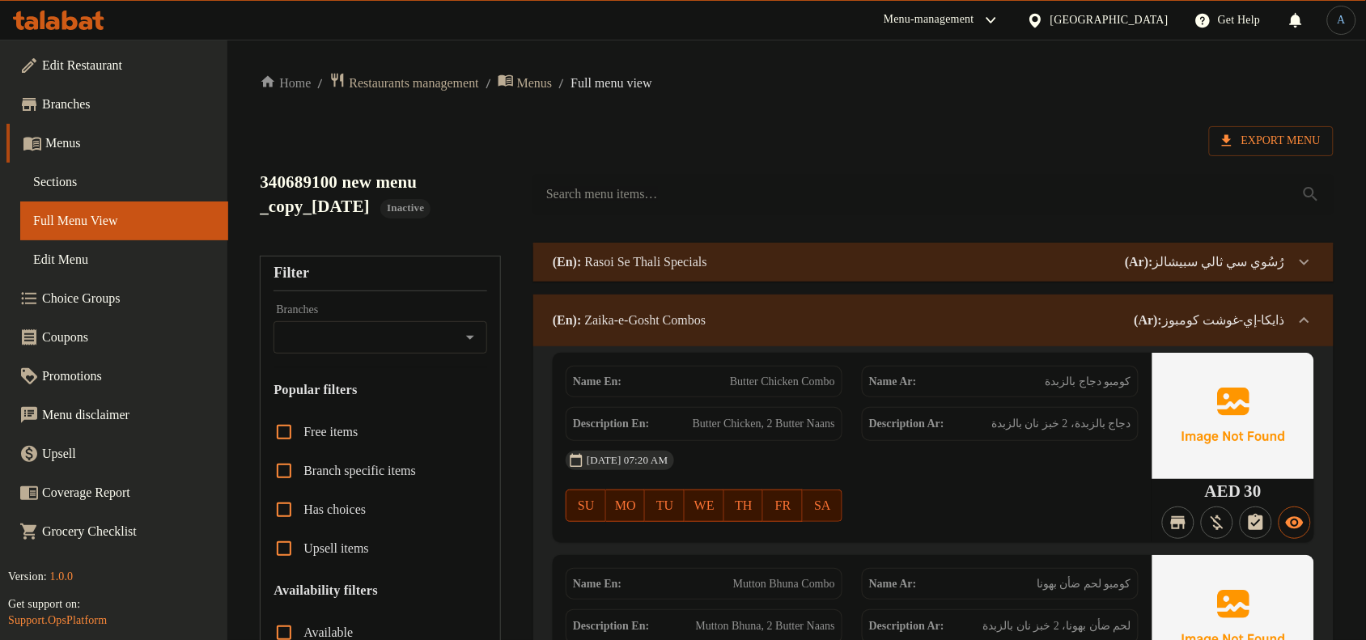
click at [1295, 314] on icon at bounding box center [1304, 320] width 19 height 19
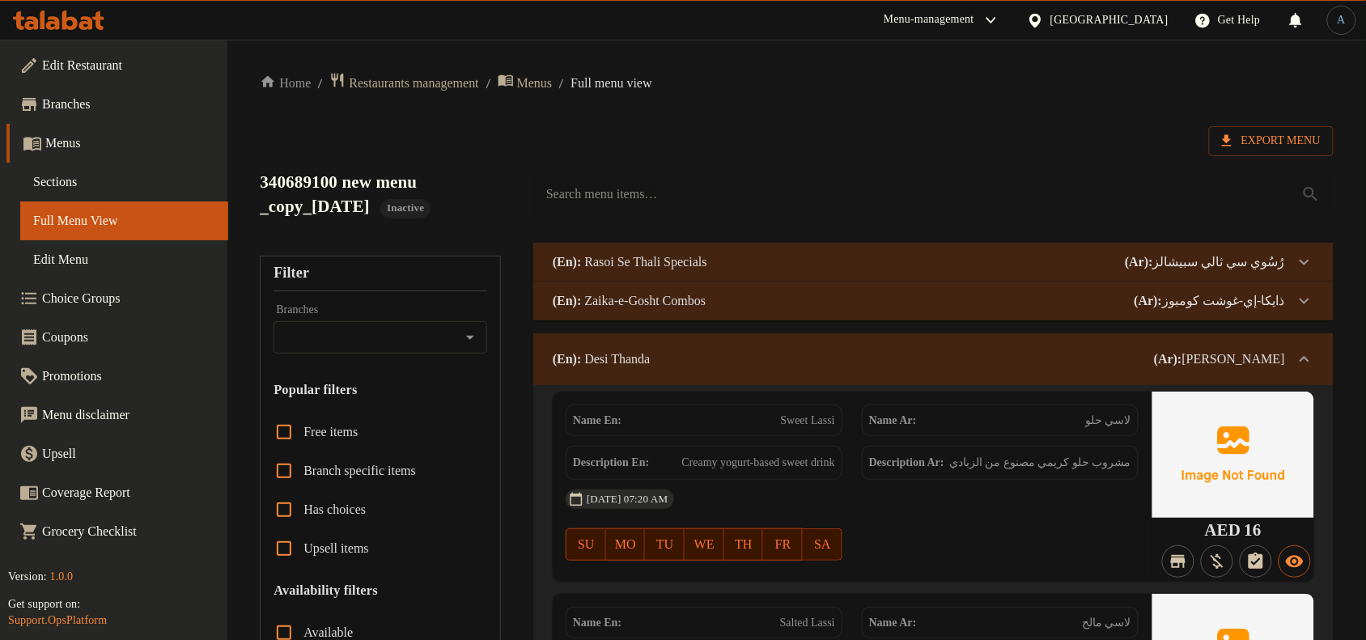
click at [87, 185] on span "Sections" at bounding box center [124, 181] width 182 height 19
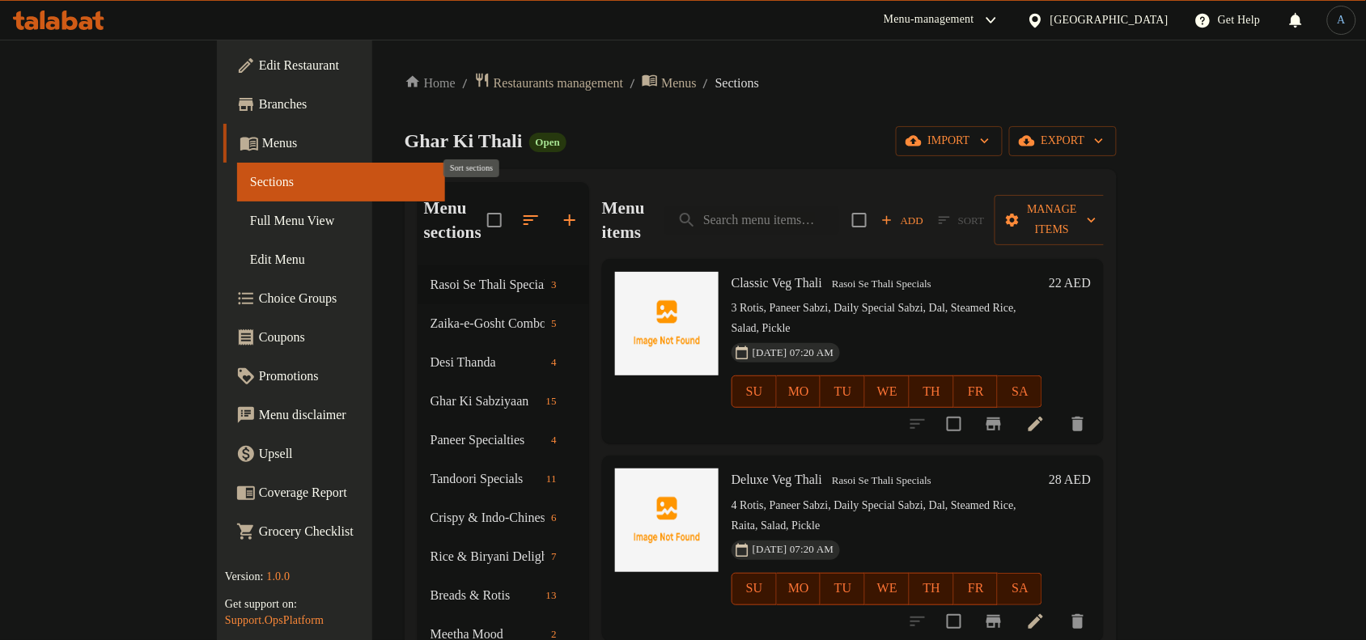
click at [524, 215] on icon "button" at bounding box center [531, 220] width 15 height 10
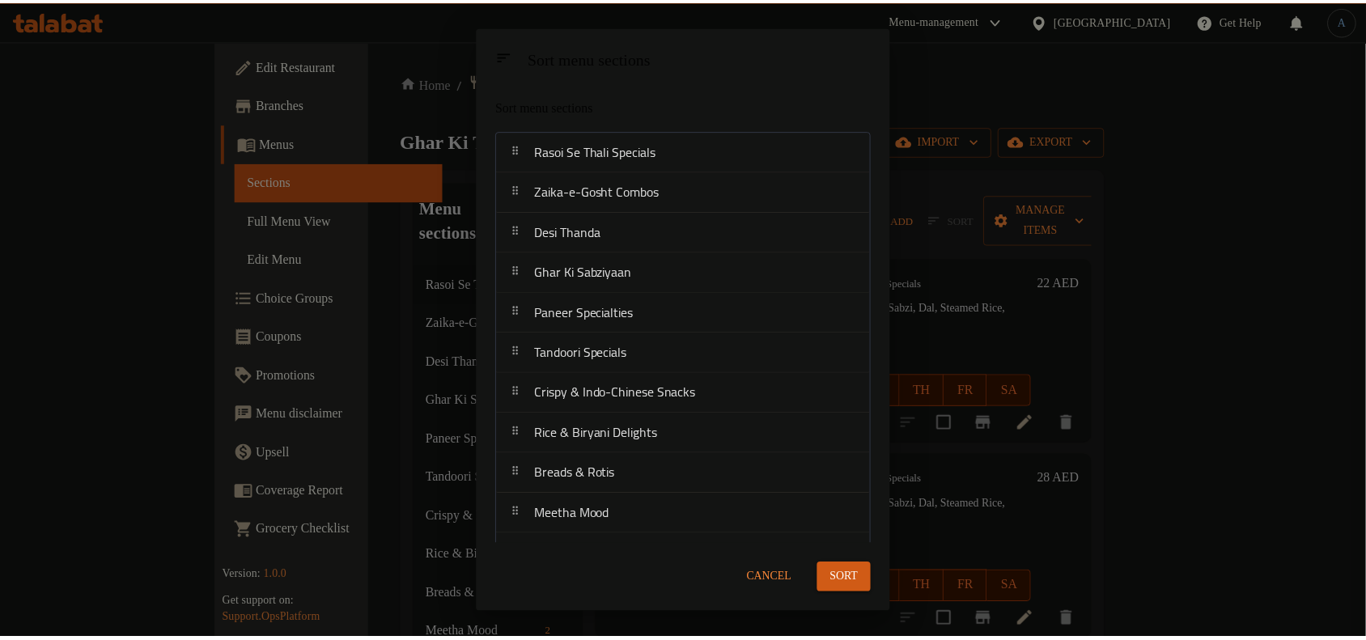
scroll to position [31, 0]
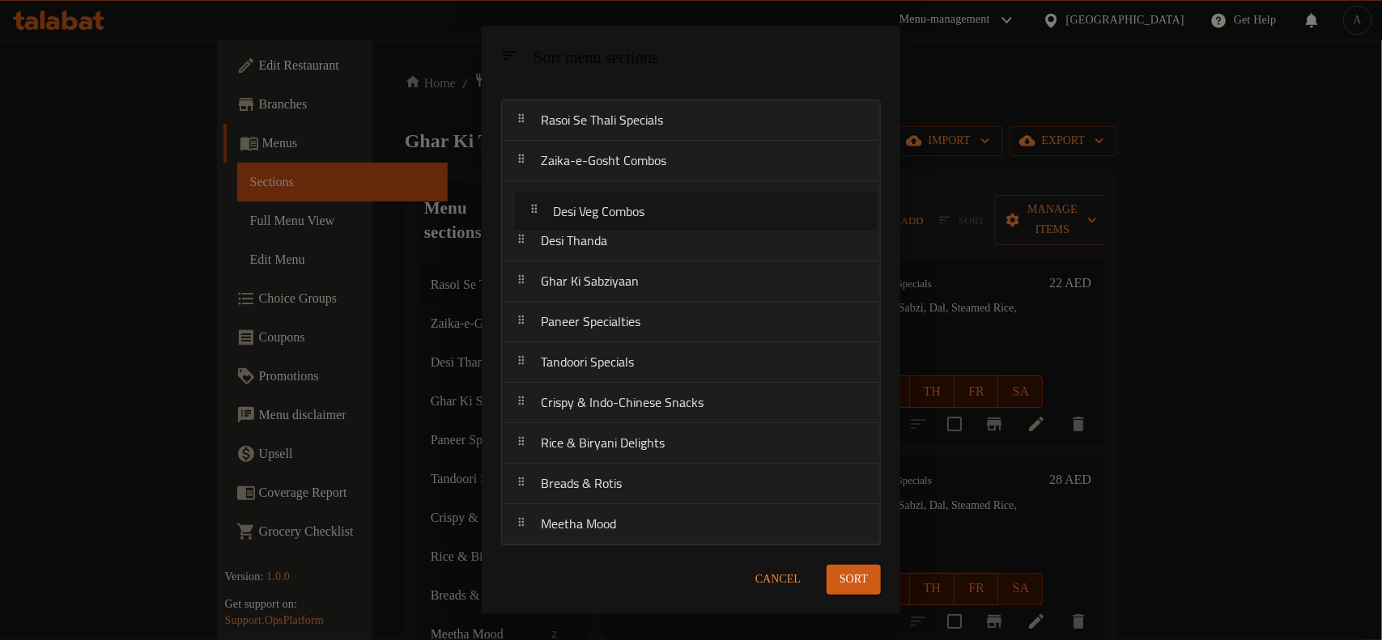
drag, startPoint x: 607, startPoint y: 478, endPoint x: 605, endPoint y: 209, distance: 268.7
click at [605, 209] on nav "Rasoi Se Thali Specials Zaika-e-Gosht Combos Desi Thanda Ghar Ki Sabziyaan Pane…" at bounding box center [691, 323] width 380 height 446
click at [584, 519] on nav "Rasoi Se Thali Specials Zaika-e-Gosht Combos Desi Veg Combos Desi Thanda Ghar K…" at bounding box center [691, 323] width 380 height 446
click at [848, 577] on span "Sort" at bounding box center [853, 580] width 28 height 20
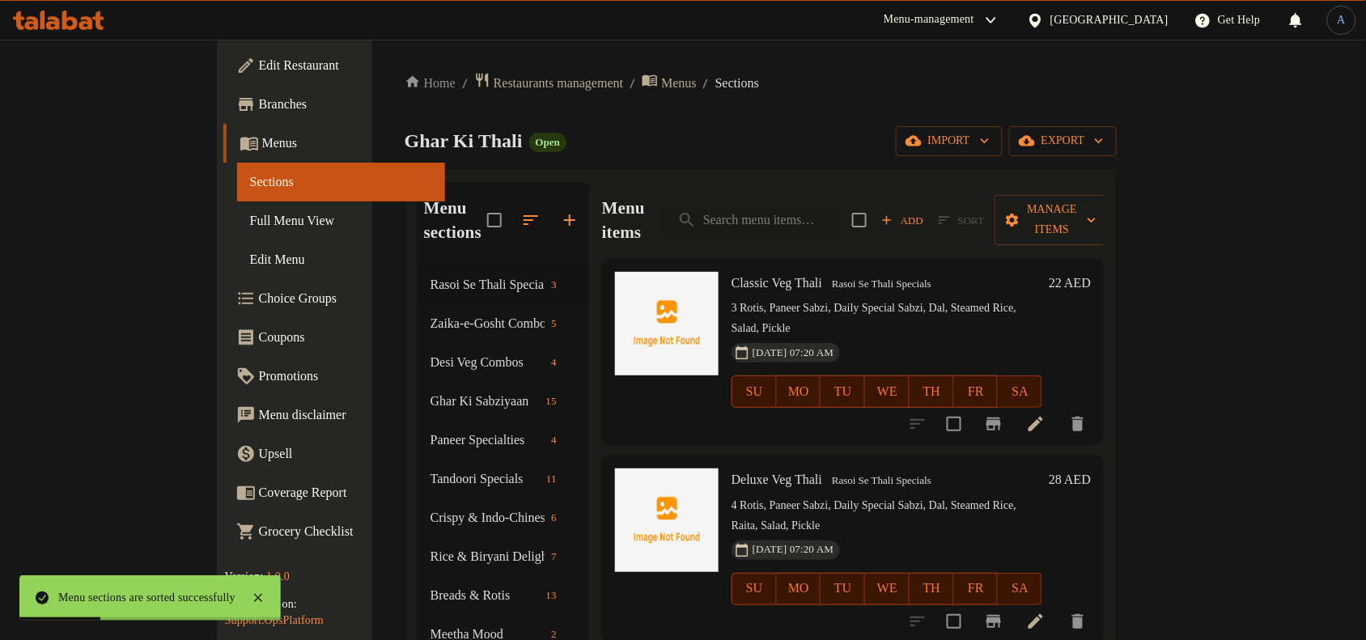
click at [250, 227] on span "Full Menu View" at bounding box center [341, 220] width 182 height 19
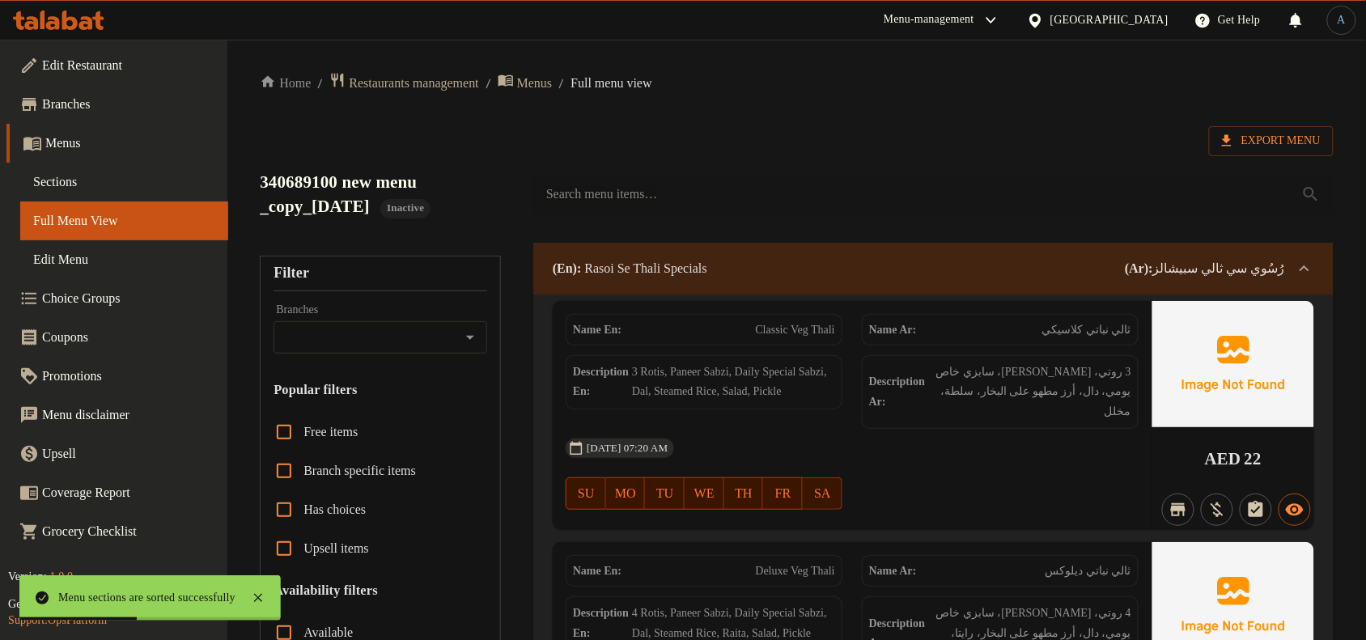
click at [1284, 265] on p "(Ar): رُسُوي سي ثالي سبيشالز" at bounding box center [1205, 268] width 160 height 19
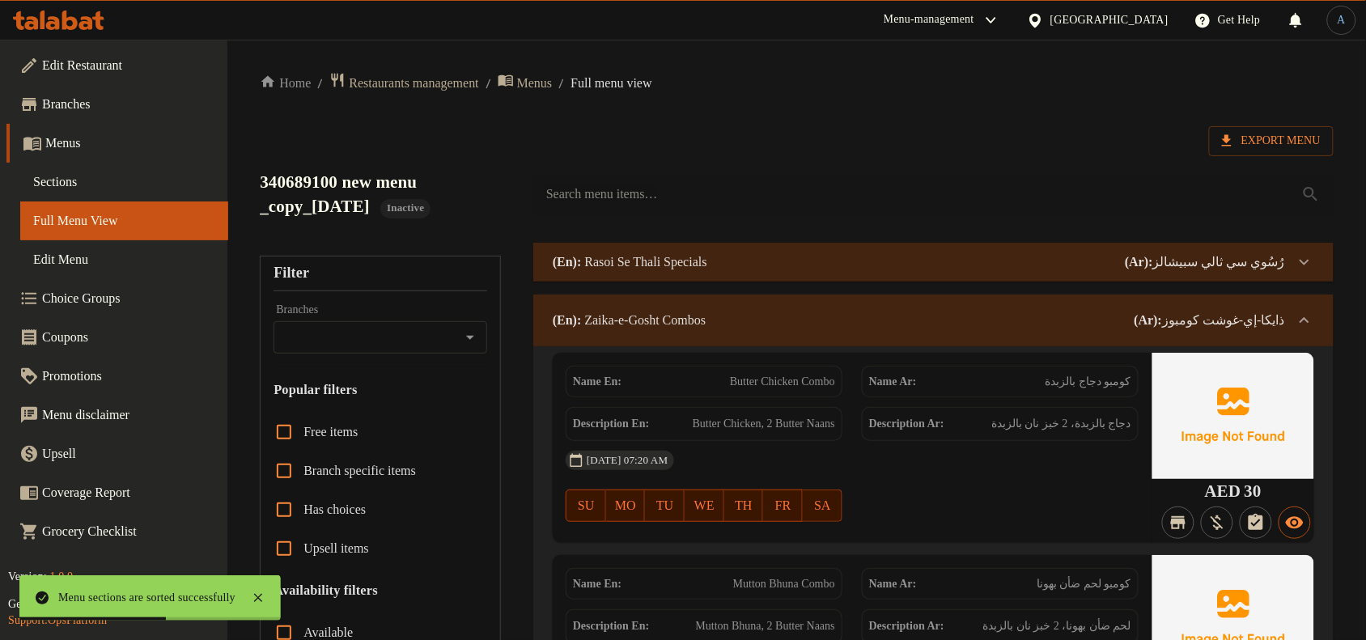
click at [1309, 316] on icon at bounding box center [1304, 320] width 19 height 19
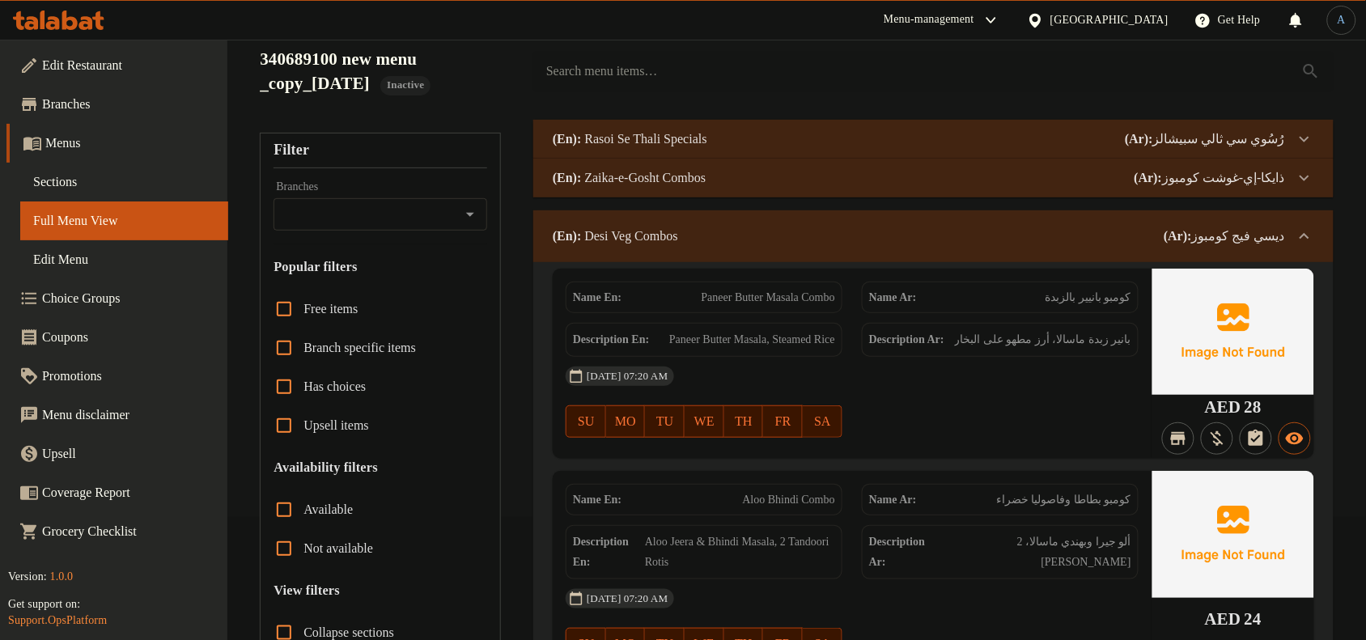
scroll to position [101, 0]
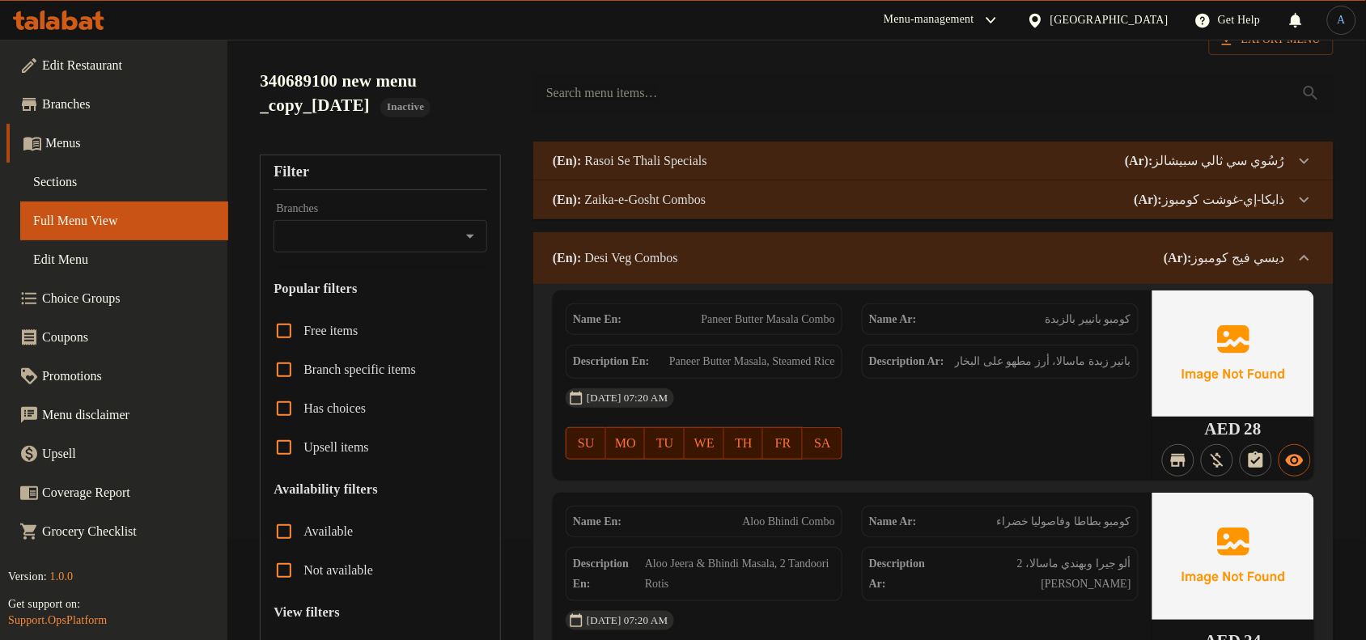
click at [1301, 232] on div "(En): Desi Veg Combos (Ar): ديسي فيج كومبوز" at bounding box center [933, 258] width 800 height 52
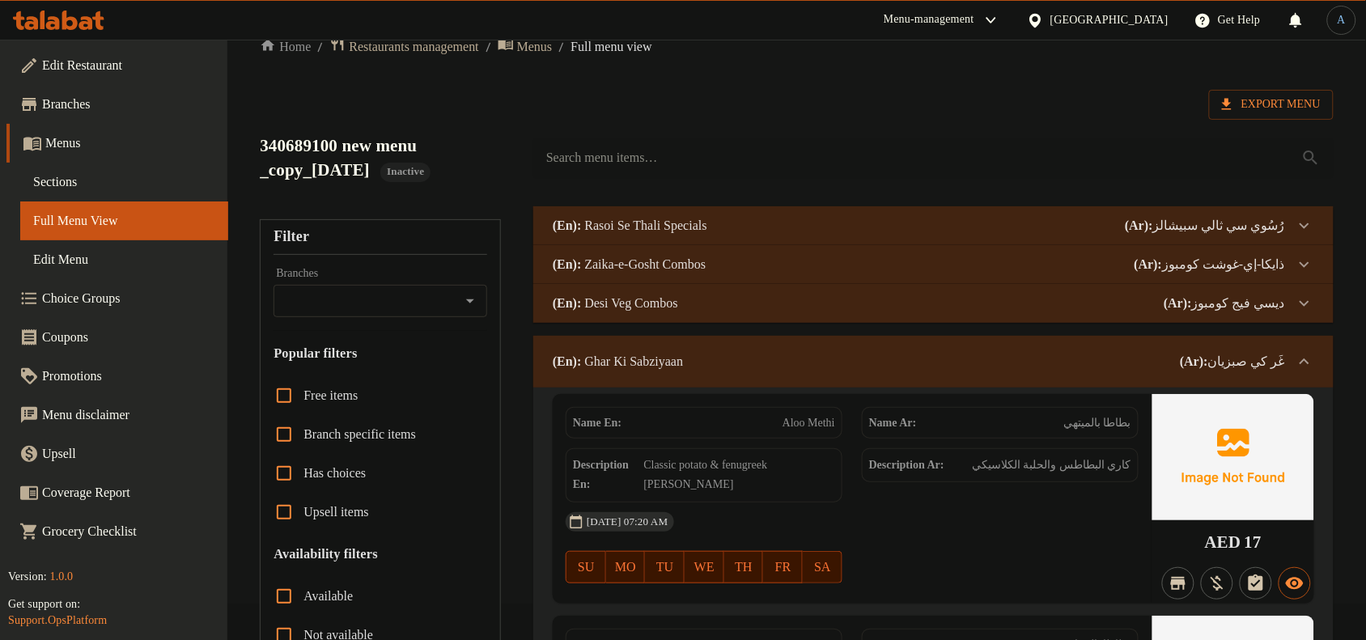
scroll to position [0, 0]
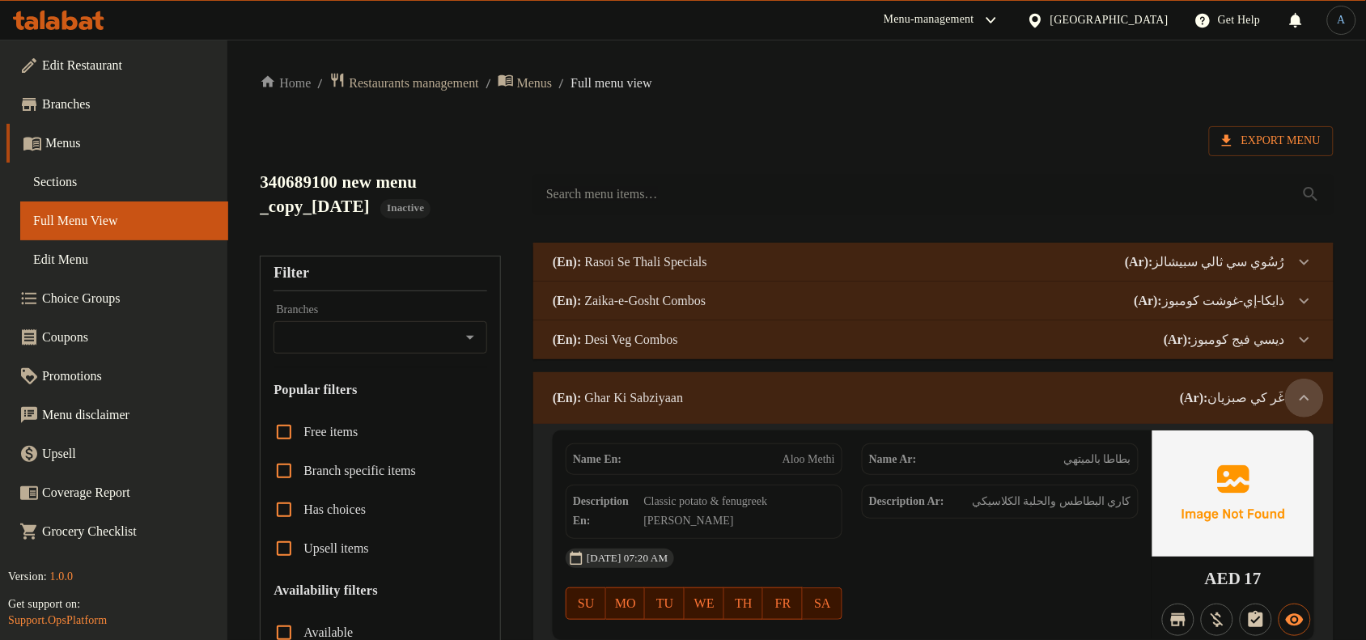
click at [1288, 393] on div at bounding box center [1304, 398] width 39 height 39
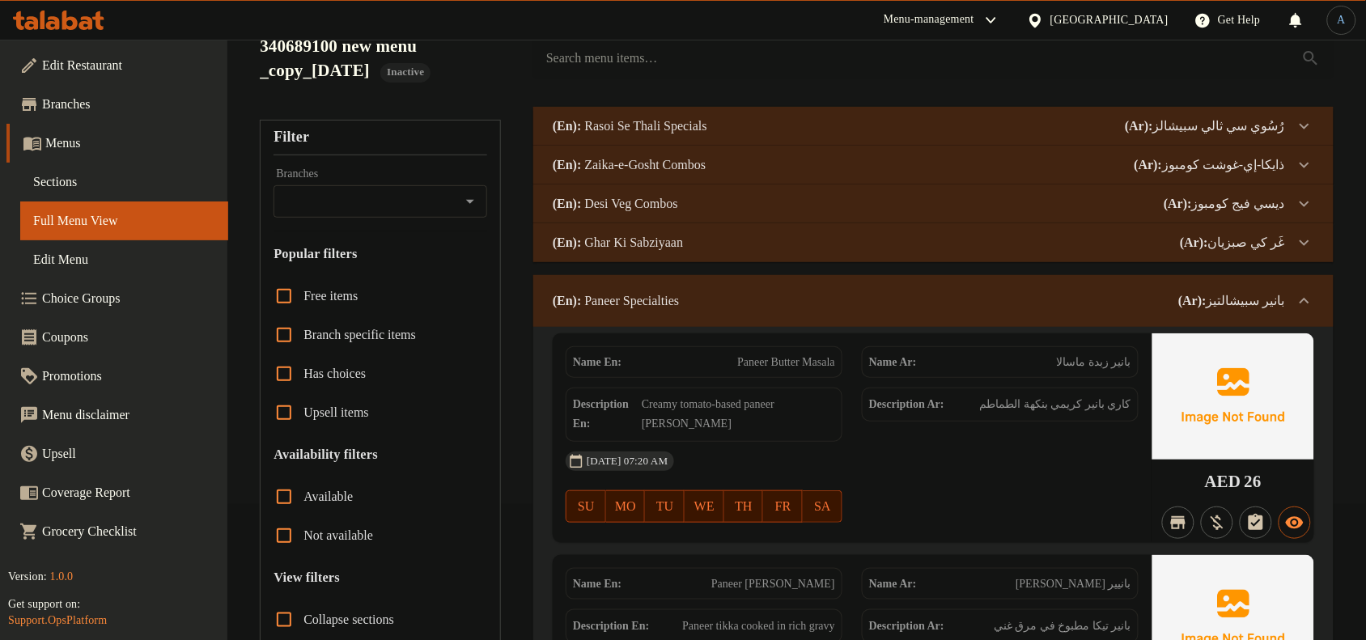
scroll to position [101, 0]
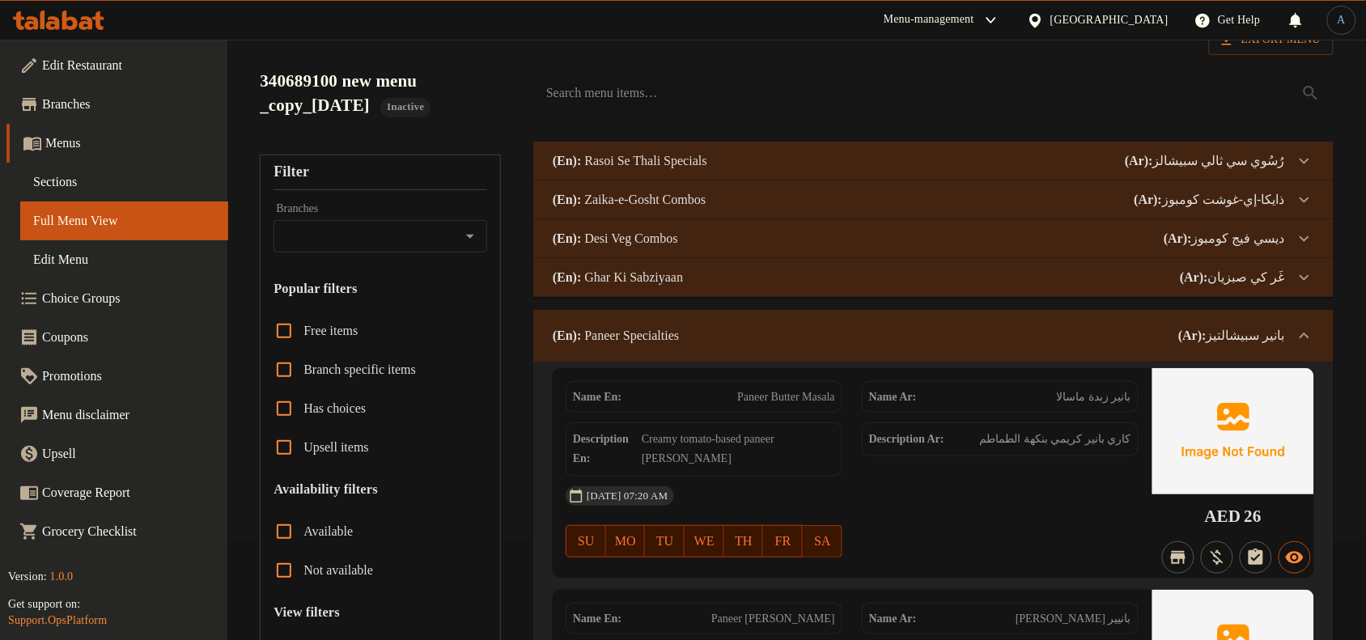
click at [1295, 337] on div at bounding box center [1304, 335] width 39 height 39
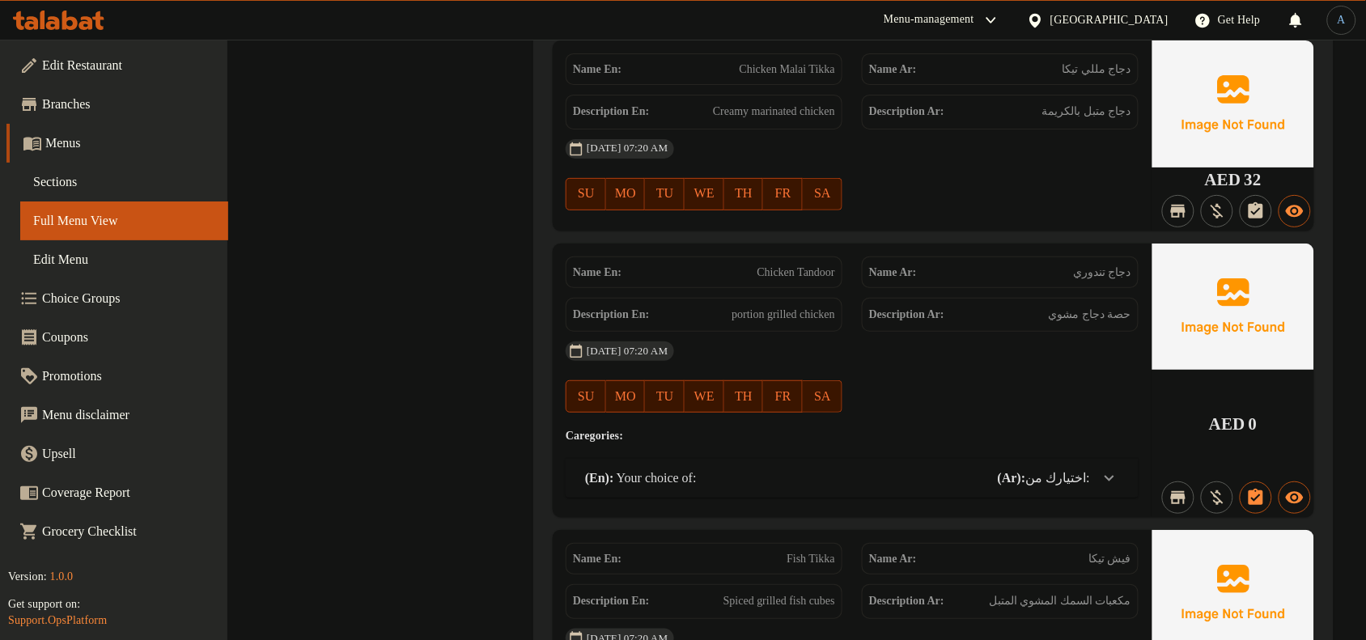
scroll to position [1922, 0]
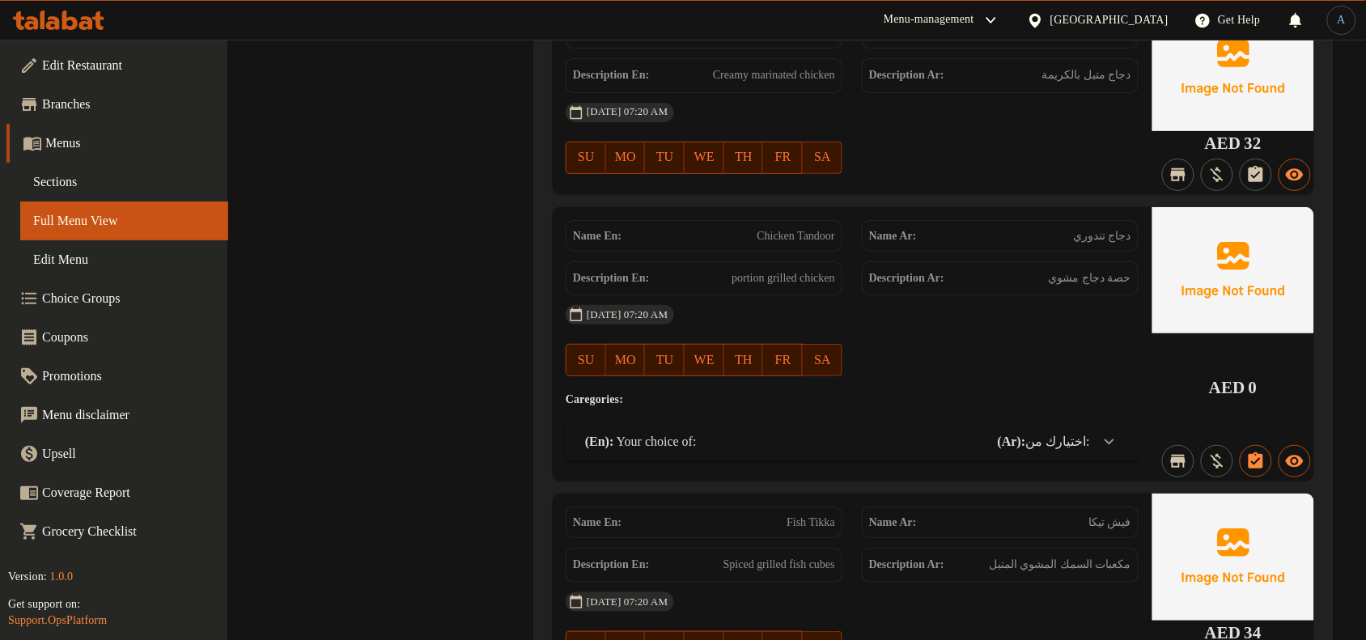
click at [1102, 452] on icon at bounding box center [1109, 441] width 19 height 19
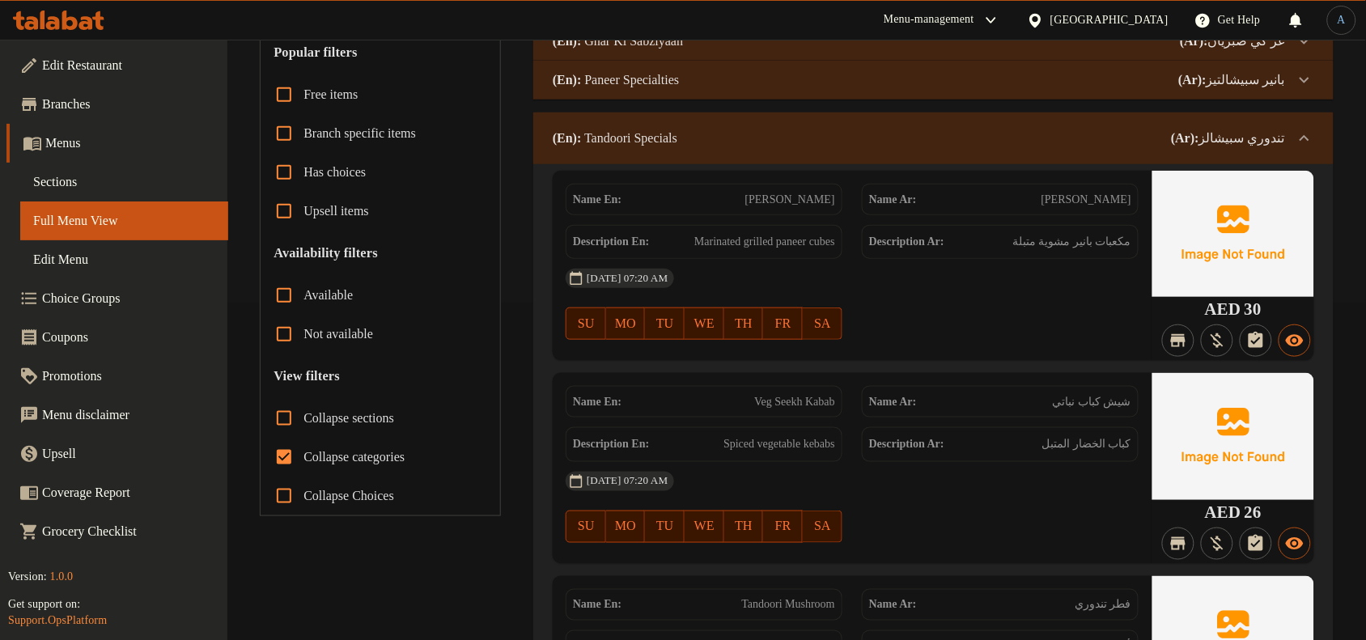
scroll to position [101, 0]
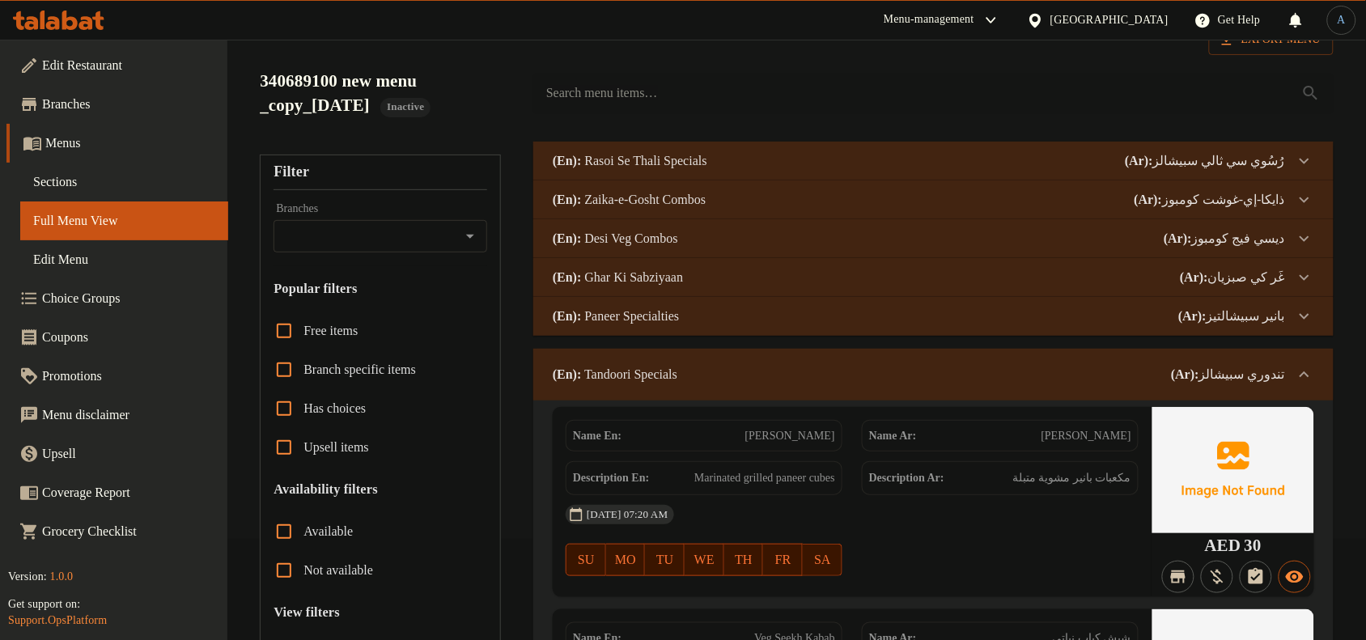
click at [1279, 384] on div "(En): Tandoori Specials (Ar): تندوري سبيشالز" at bounding box center [933, 375] width 800 height 52
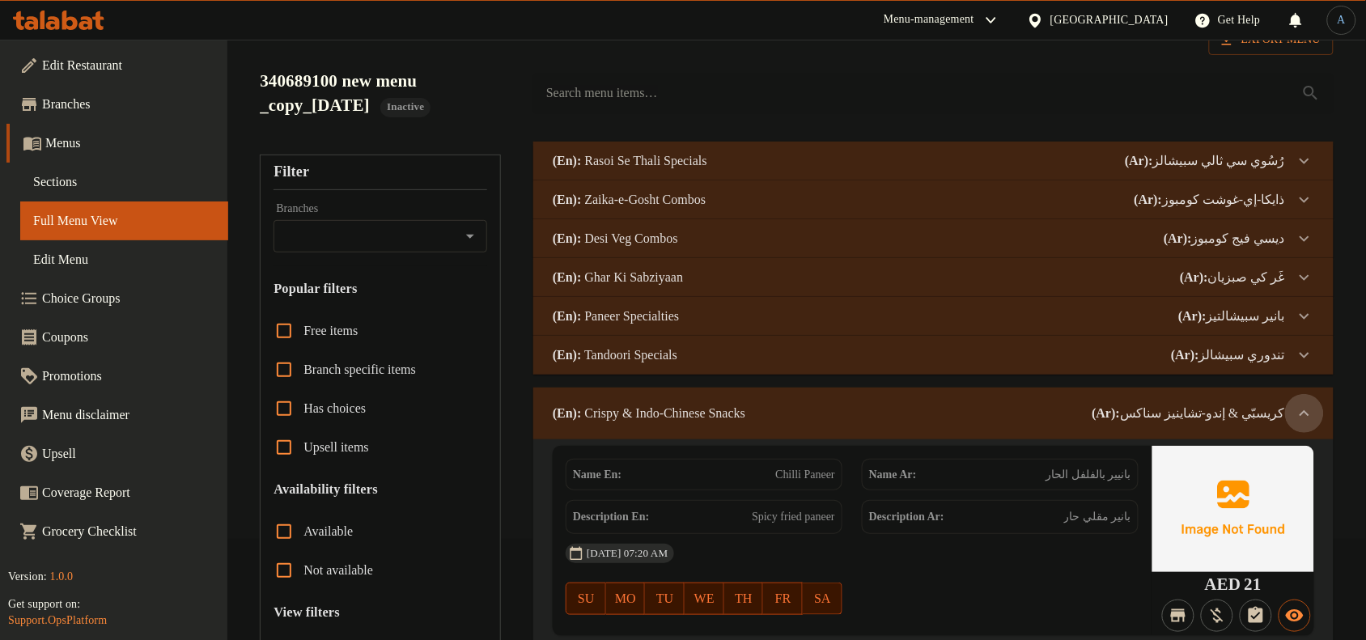
click at [1297, 406] on icon at bounding box center [1304, 413] width 19 height 19
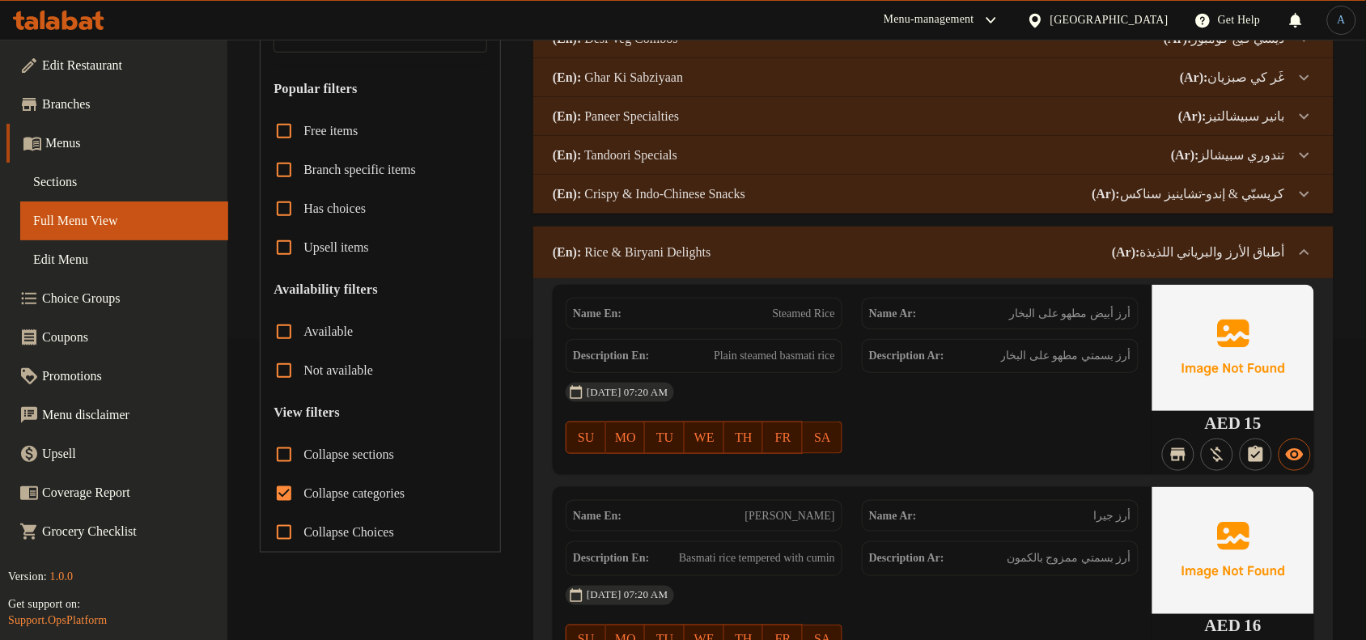
scroll to position [304, 0]
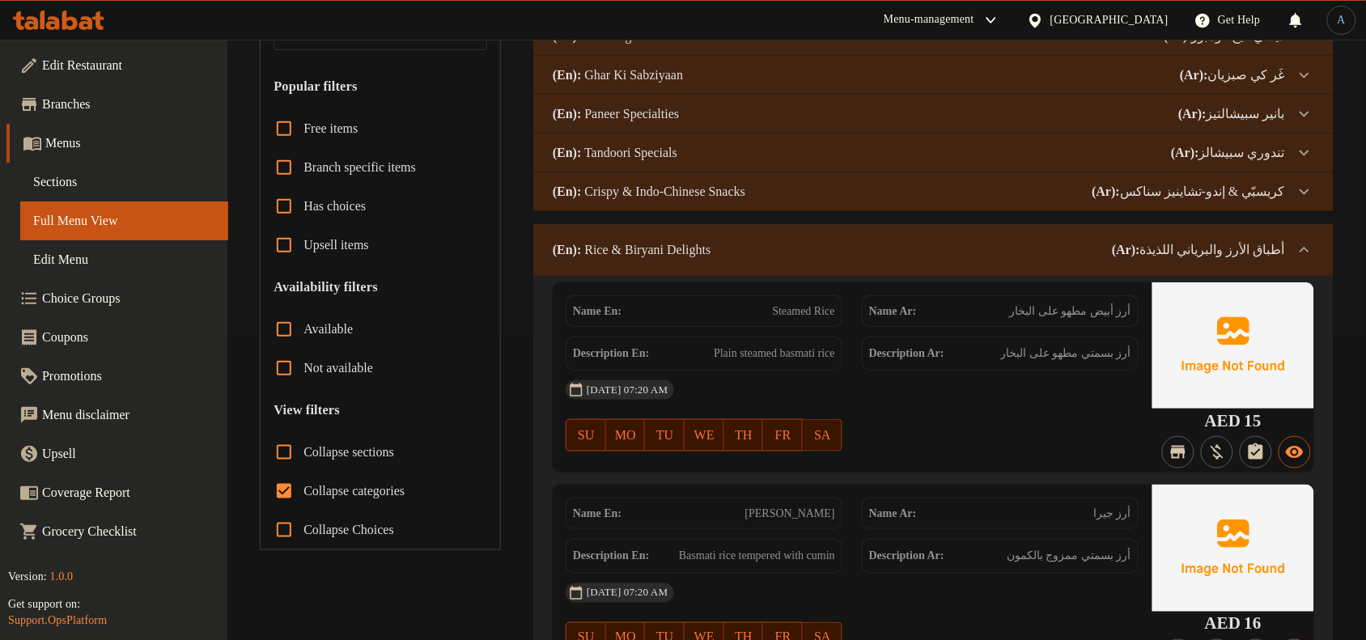
click at [1032, 435] on div "14-08-2025 07:20 AM SU MO TU WE TH FR SA" at bounding box center [852, 416] width 592 height 91
click at [1029, 434] on div "14-08-2025 07:20 AM SU MO TU WE TH FR SA" at bounding box center [852, 416] width 592 height 91
click at [81, 178] on span "Sections" at bounding box center [124, 181] width 182 height 19
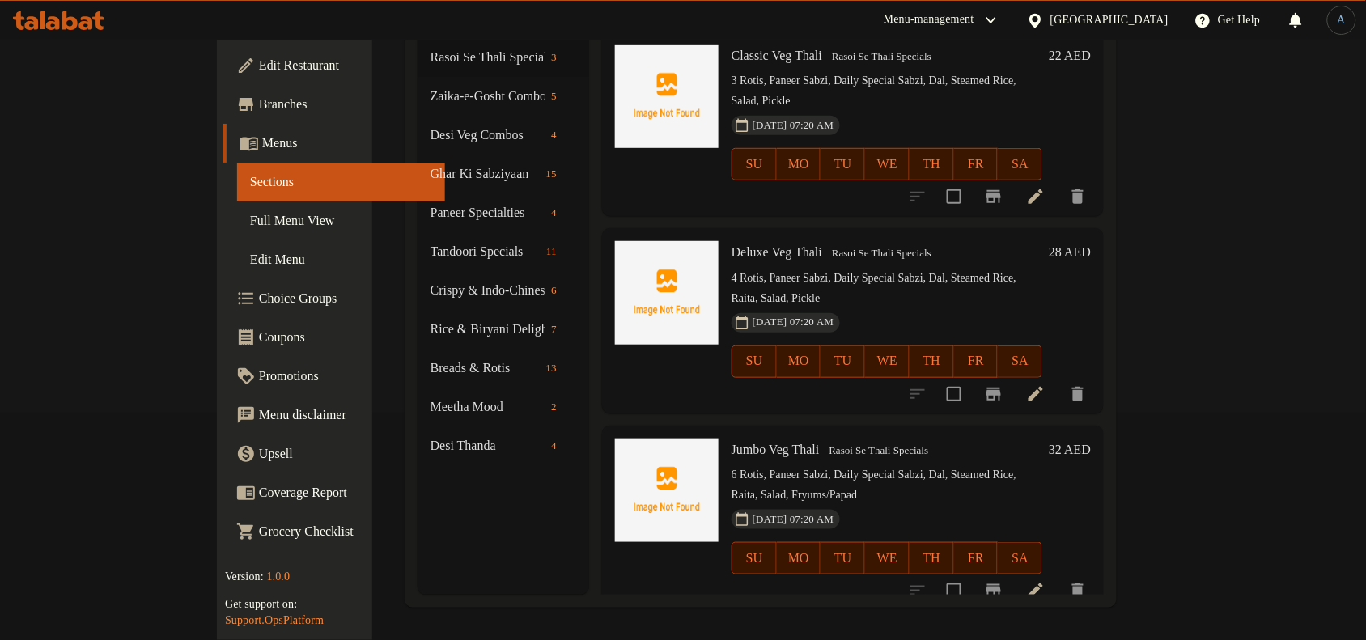
scroll to position [227, 0]
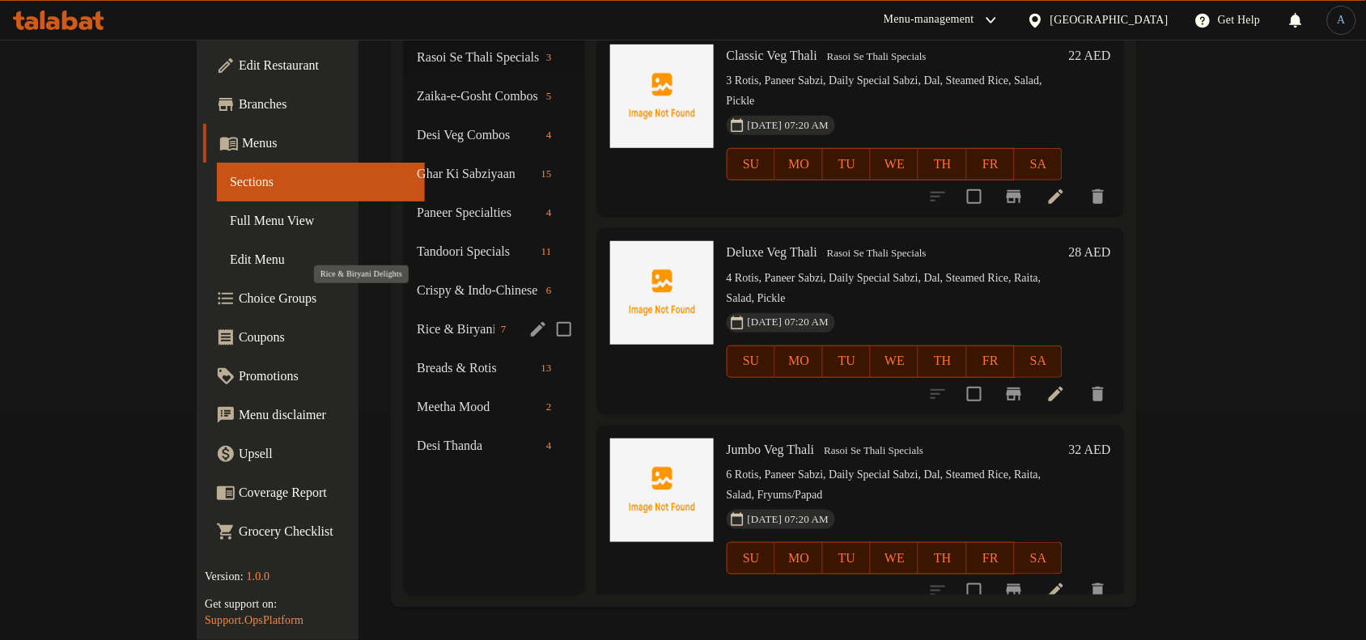
click at [417, 320] on span "Rice & Biryani Delights" at bounding box center [456, 329] width 78 height 19
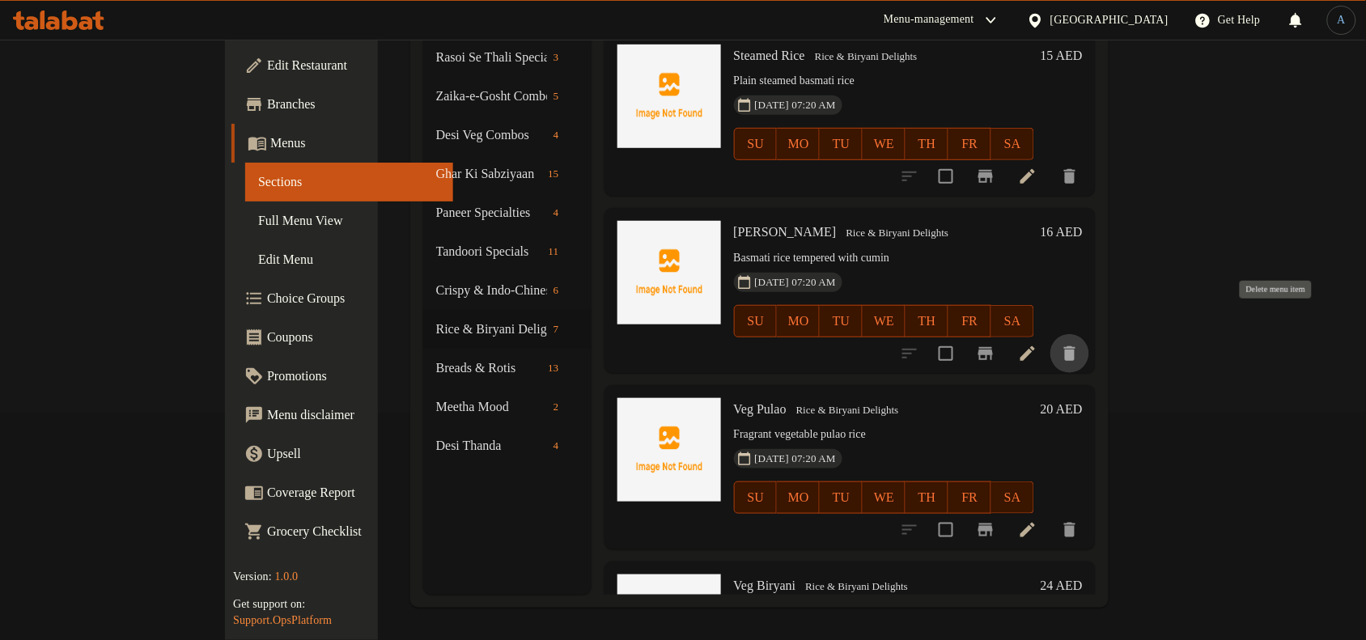
click at [1080, 344] on icon "delete" at bounding box center [1069, 353] width 19 height 19
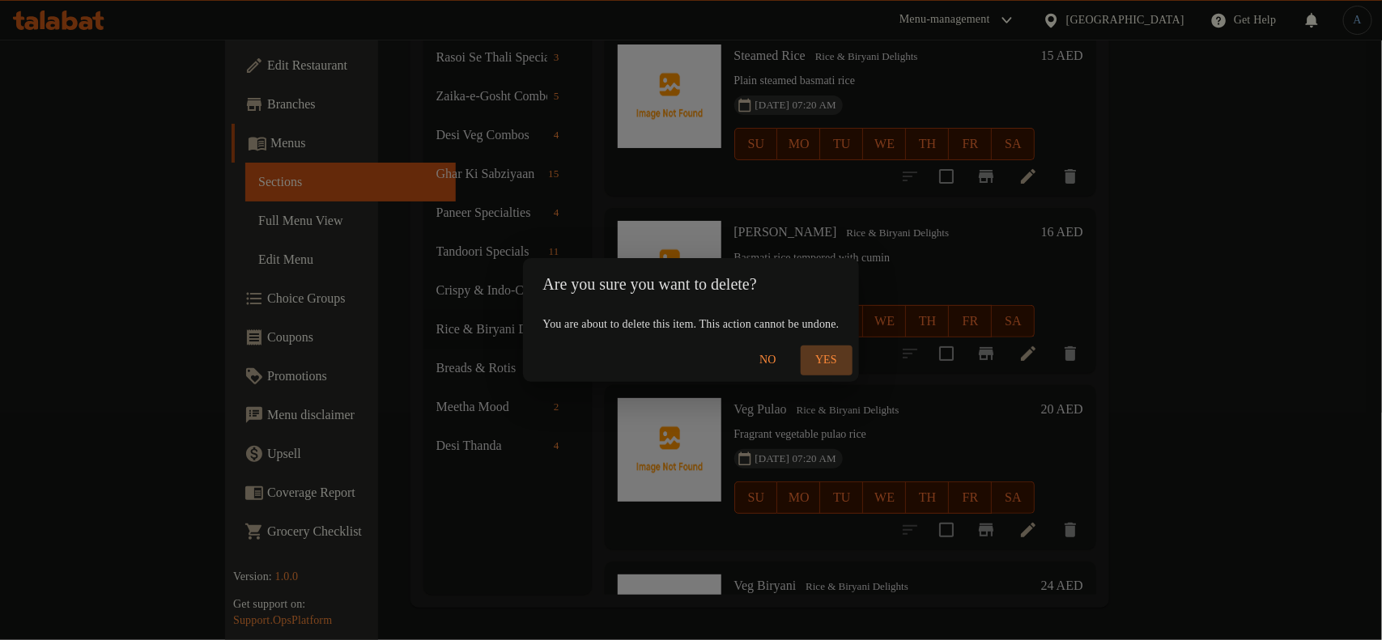
click at [846, 365] on span "Yes" at bounding box center [826, 360] width 39 height 20
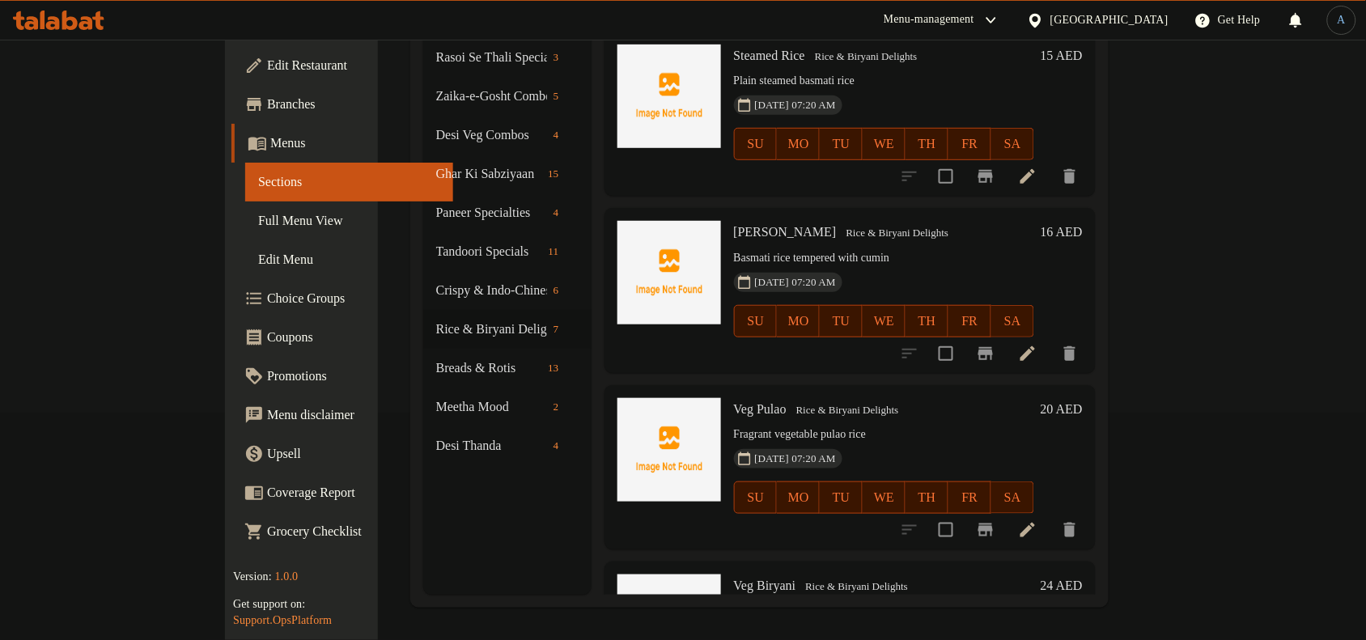
drag, startPoint x: 97, startPoint y: 219, endPoint x: 111, endPoint y: 241, distance: 25.8
click at [258, 219] on span "Full Menu View" at bounding box center [349, 220] width 182 height 19
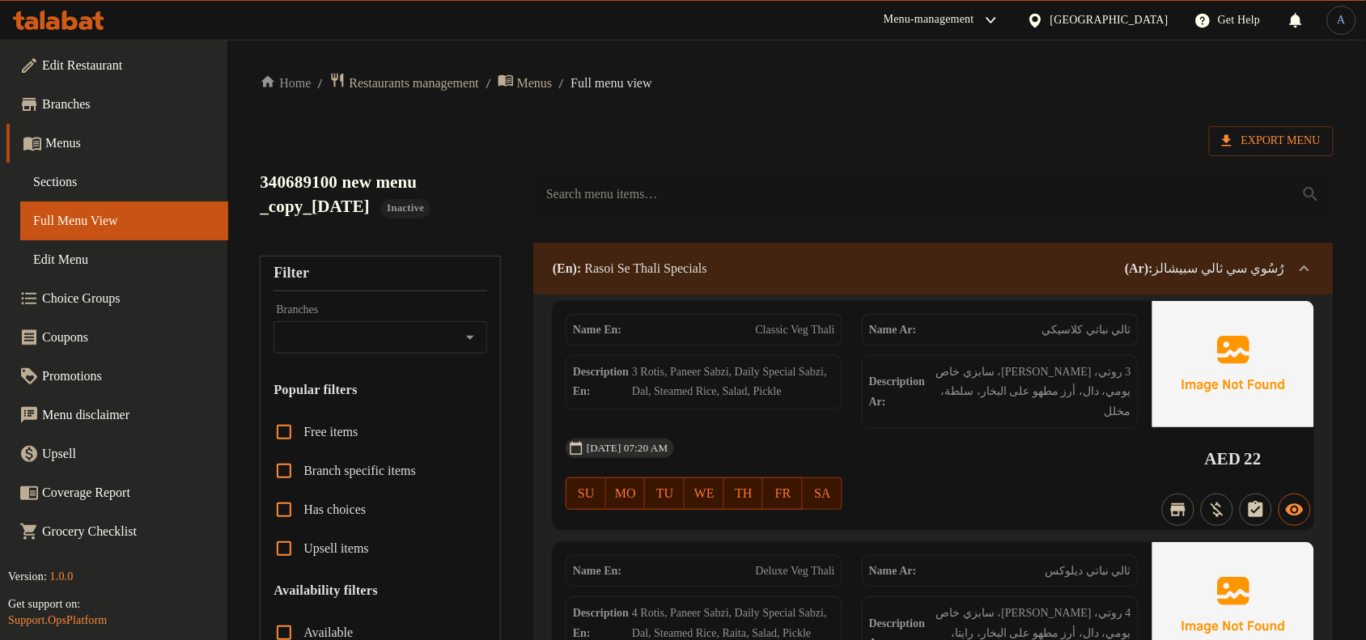
click at [1263, 261] on p "(Ar): رُسُوي سي ثالي سبيشالز" at bounding box center [1205, 268] width 160 height 19
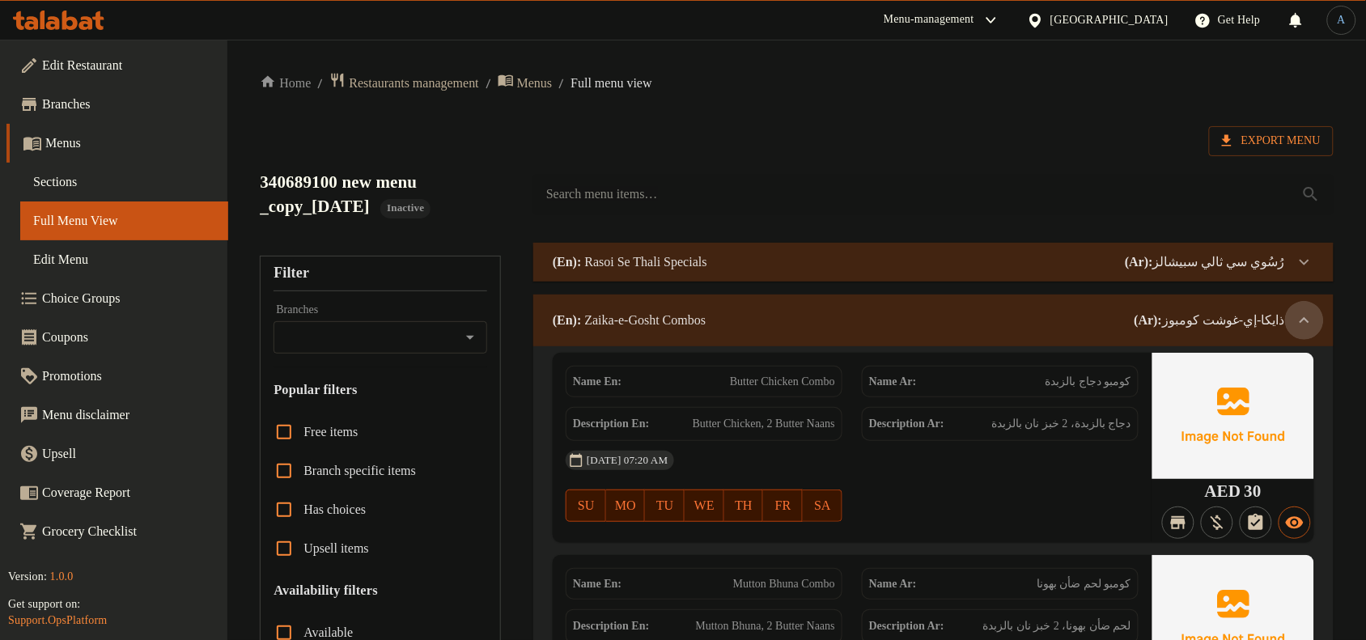
click at [1300, 304] on div at bounding box center [1304, 320] width 39 height 39
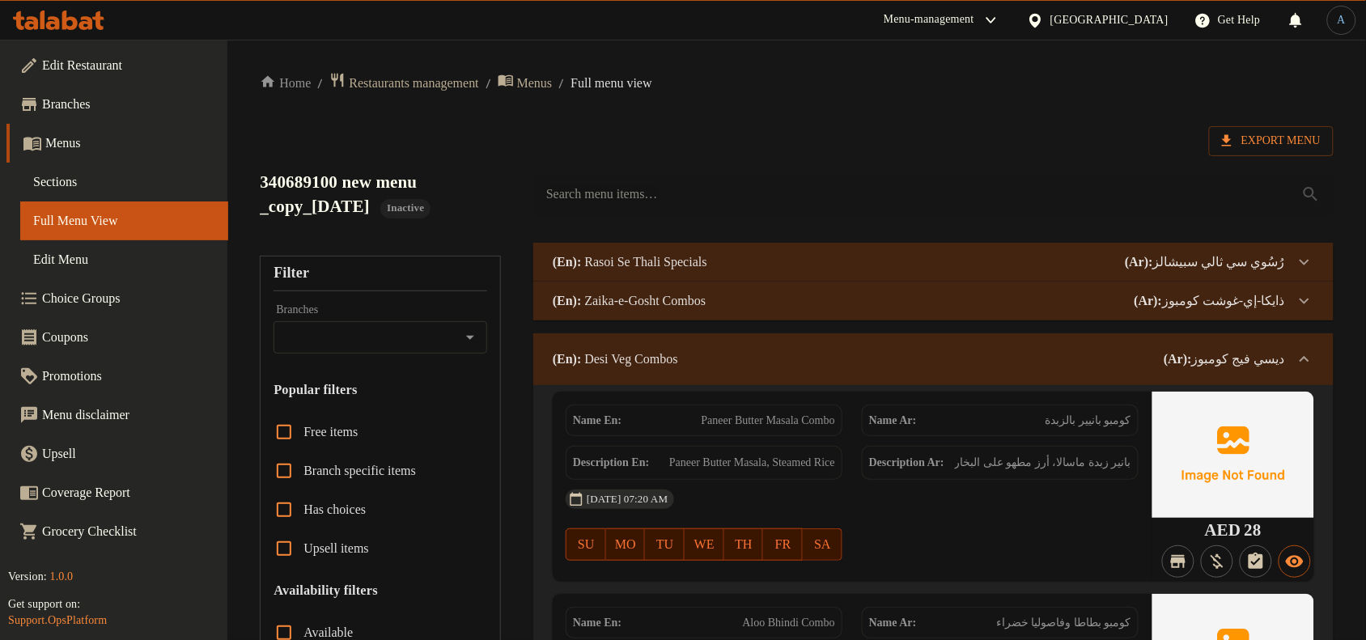
click at [1296, 350] on icon at bounding box center [1304, 359] width 19 height 19
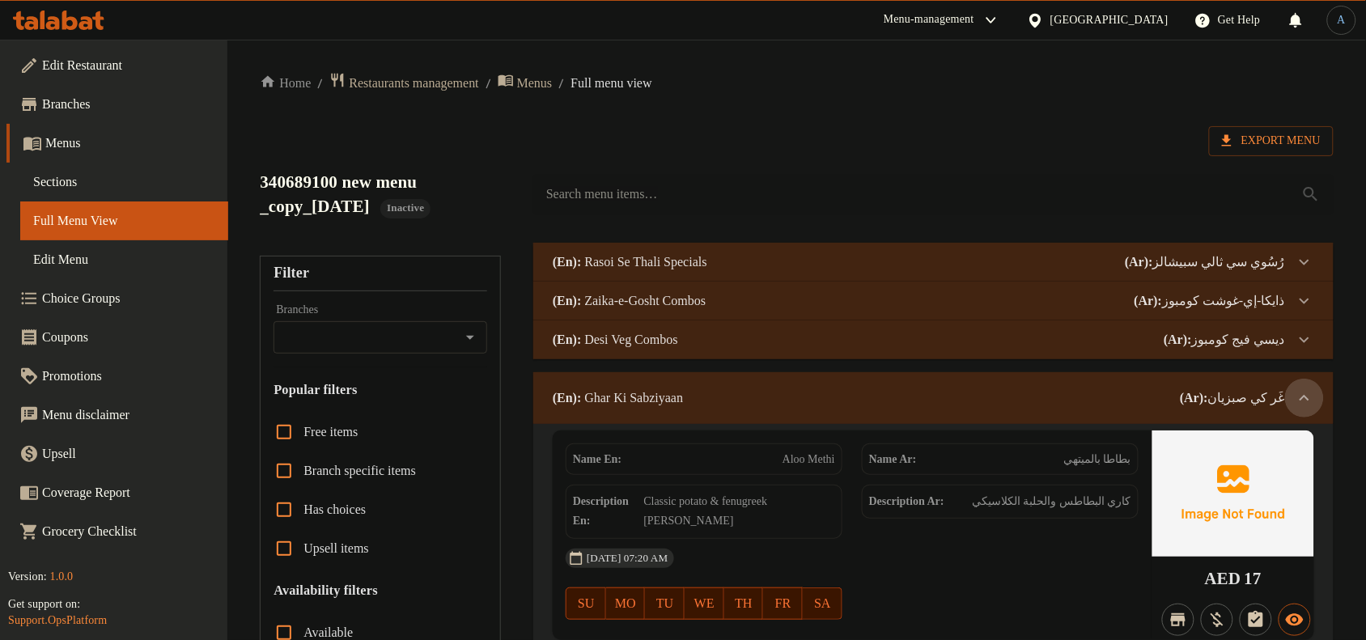
click at [1301, 405] on icon at bounding box center [1304, 397] width 19 height 19
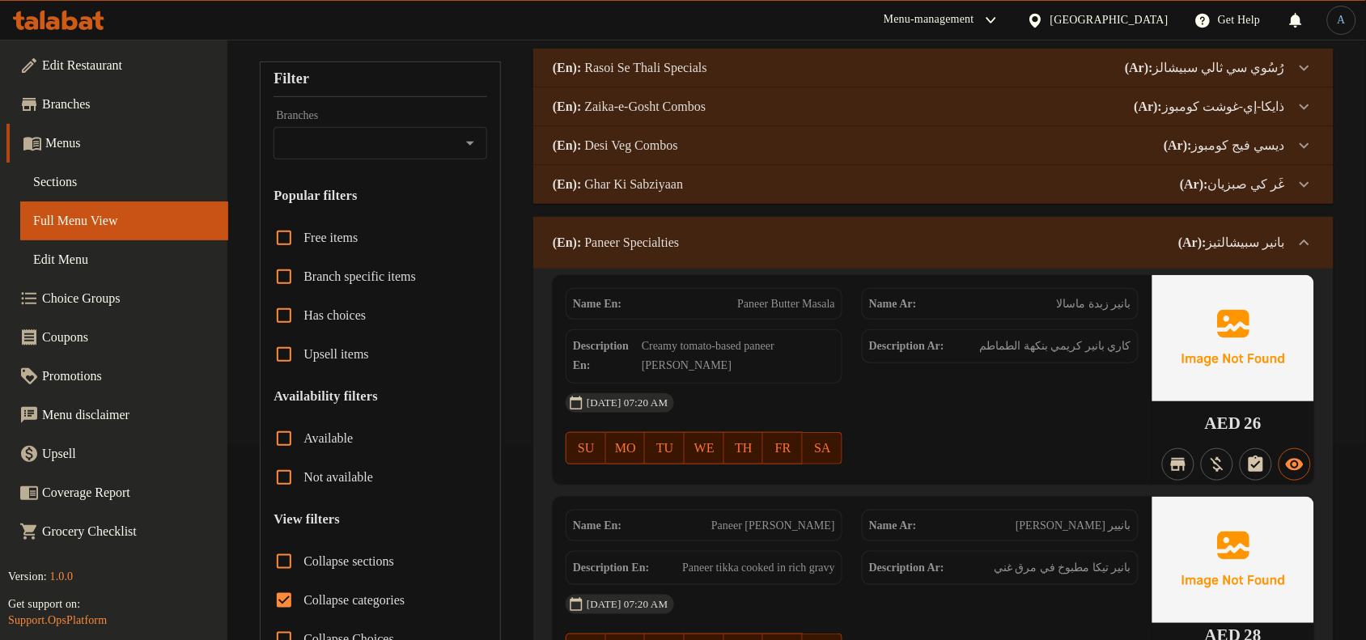
scroll to position [202, 0]
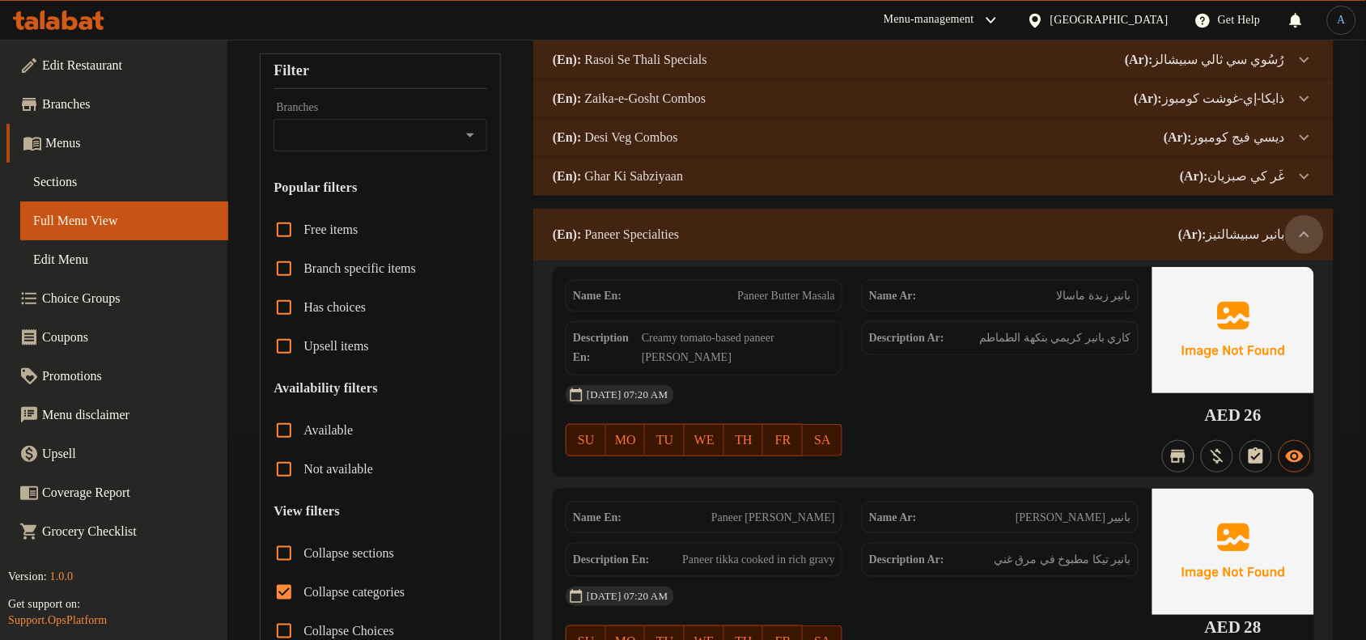
click at [1301, 225] on icon at bounding box center [1304, 234] width 19 height 19
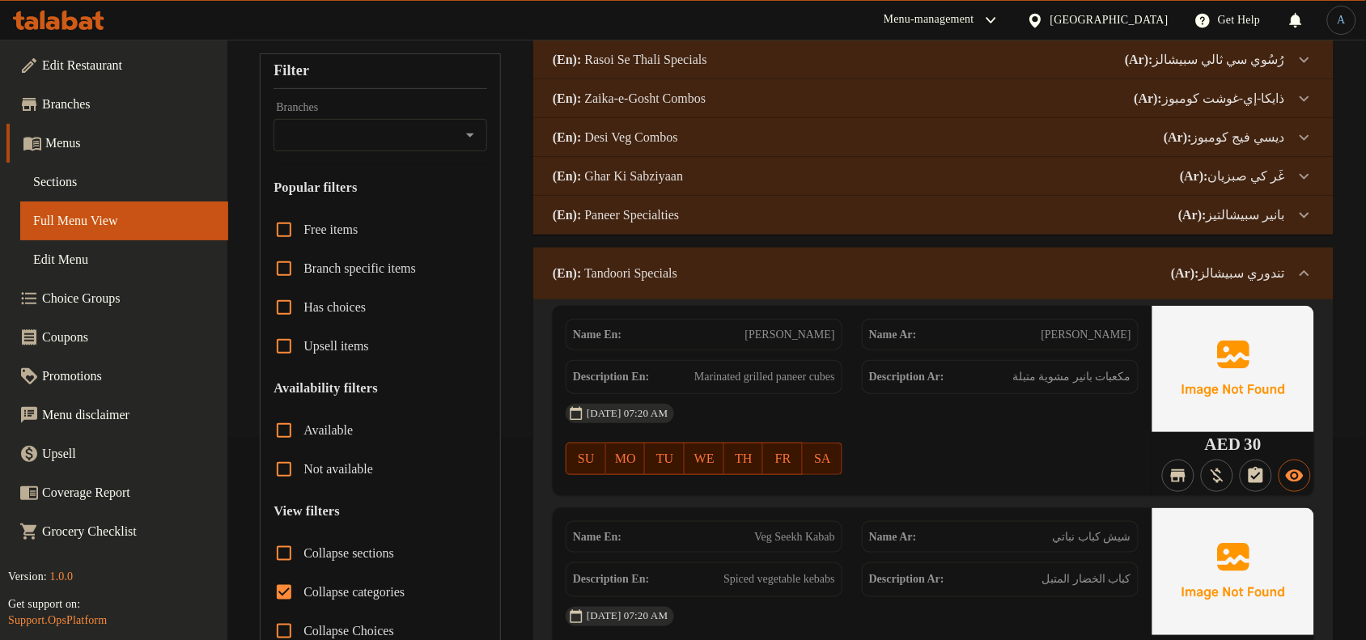
scroll to position [304, 0]
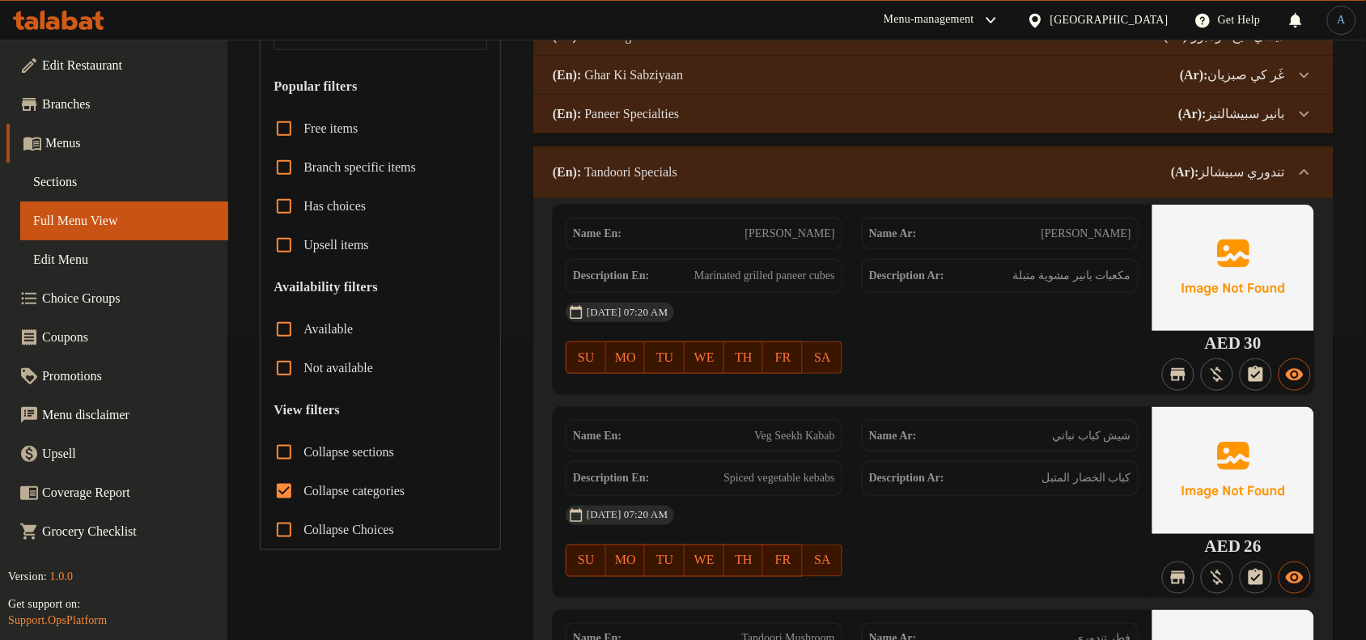
click at [1164, 159] on div "(En): Tandoori Specials (Ar): تندوري سبيشالز" at bounding box center [933, 172] width 800 height 52
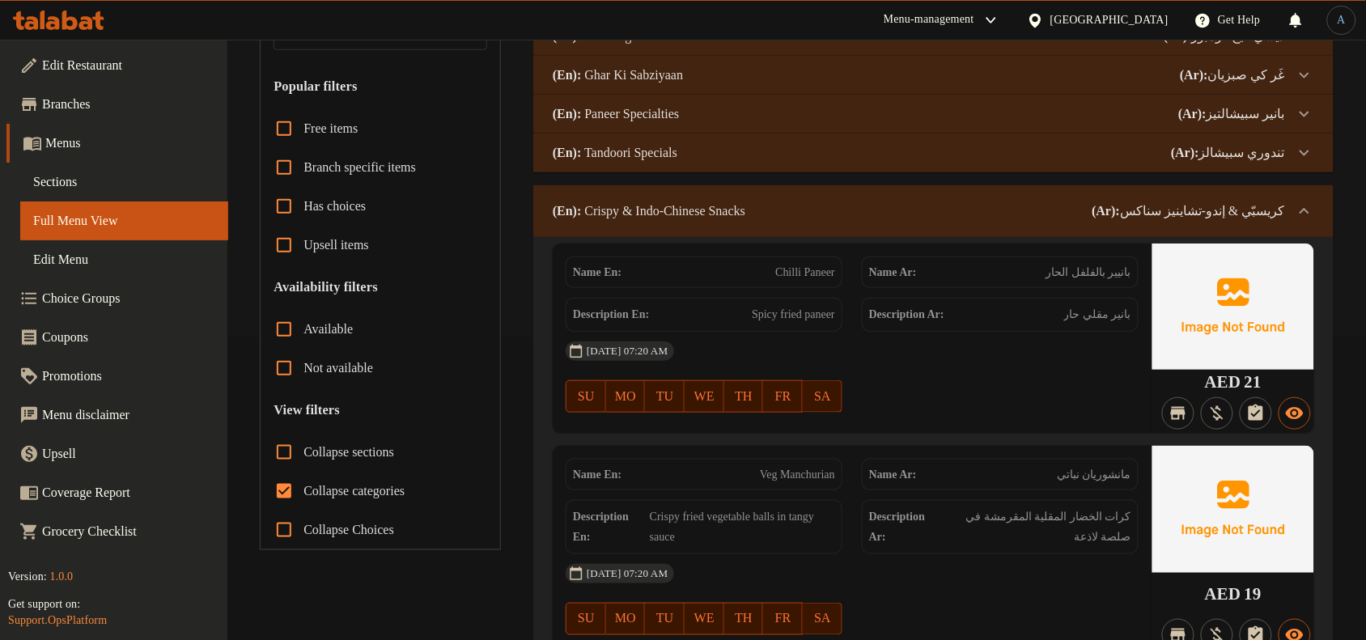
click at [1058, 216] on div "(En): Crispy & Indo-Chinese Snacks (Ar): كريسبّي & إندو-تشاينيز سناكس" at bounding box center [919, 211] width 732 height 19
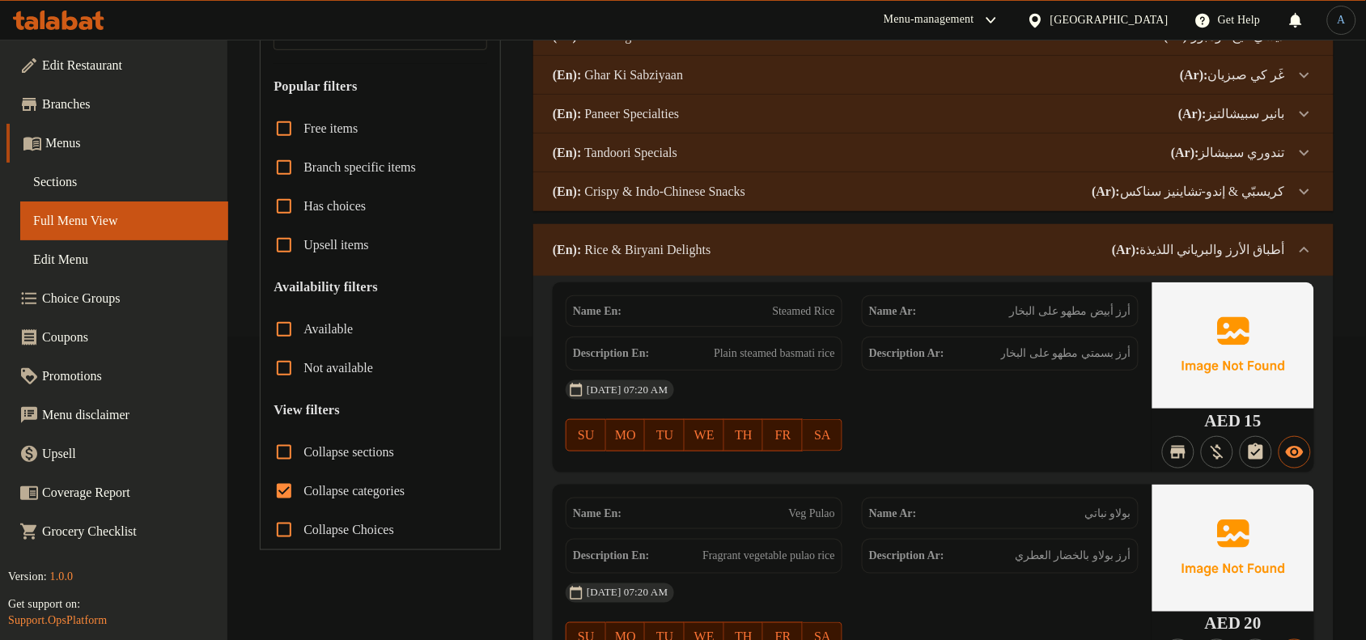
drag, startPoint x: 1297, startPoint y: 251, endPoint x: 1245, endPoint y: 270, distance: 55.0
click at [1297, 251] on icon at bounding box center [1304, 249] width 19 height 19
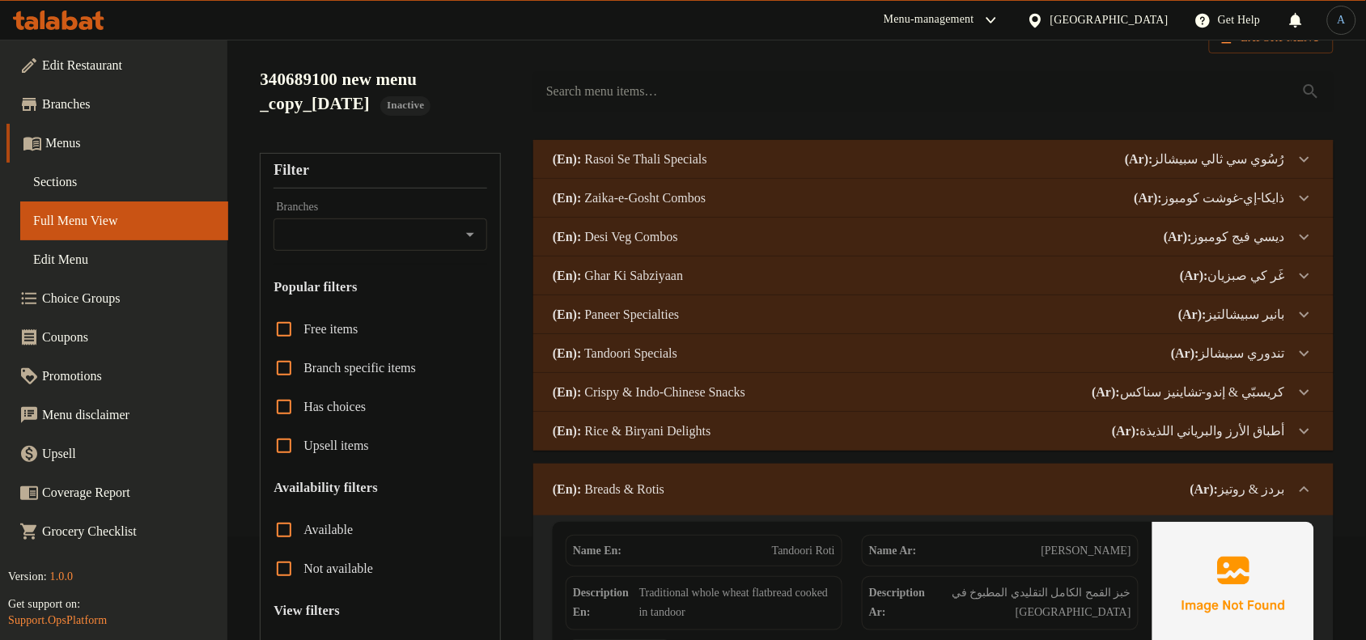
scroll to position [202, 0]
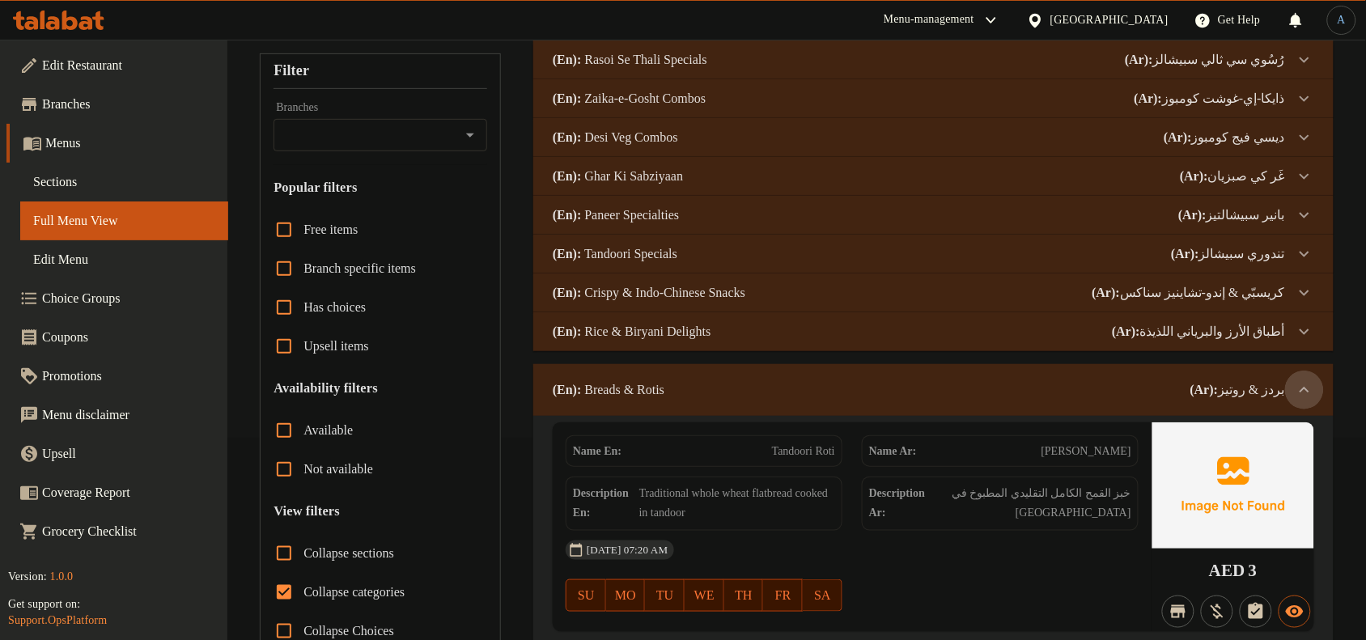
click at [1308, 373] on div at bounding box center [1304, 390] width 39 height 39
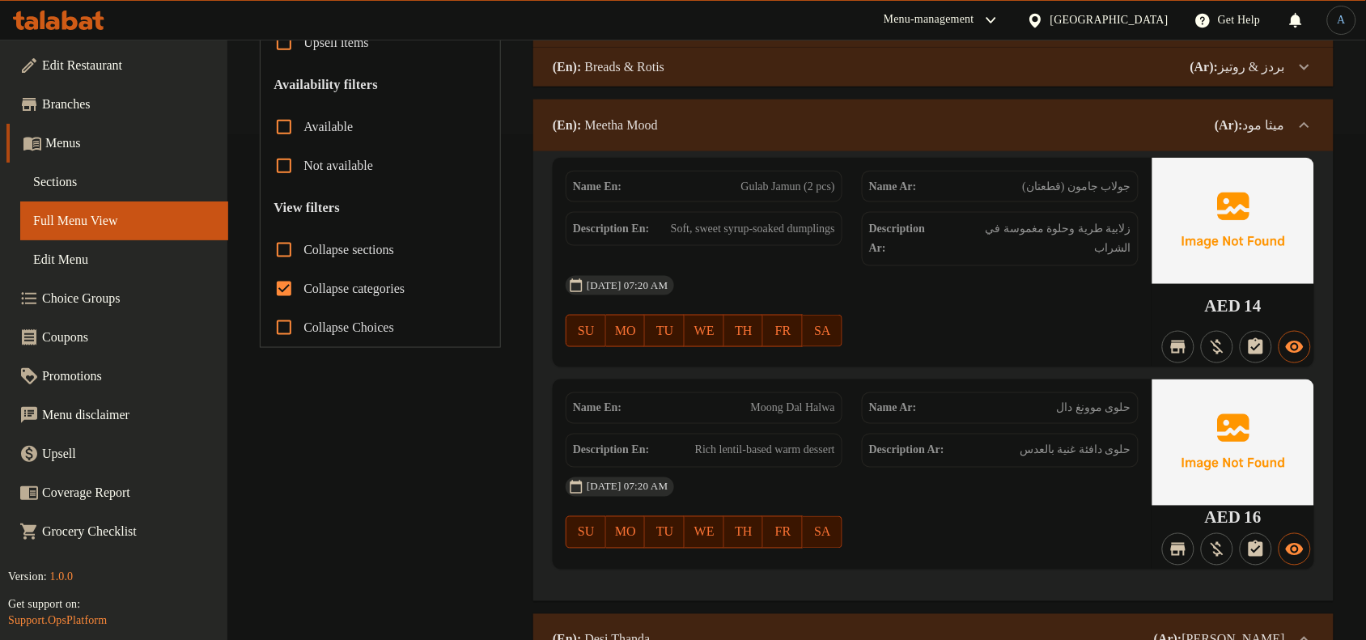
scroll to position [304, 0]
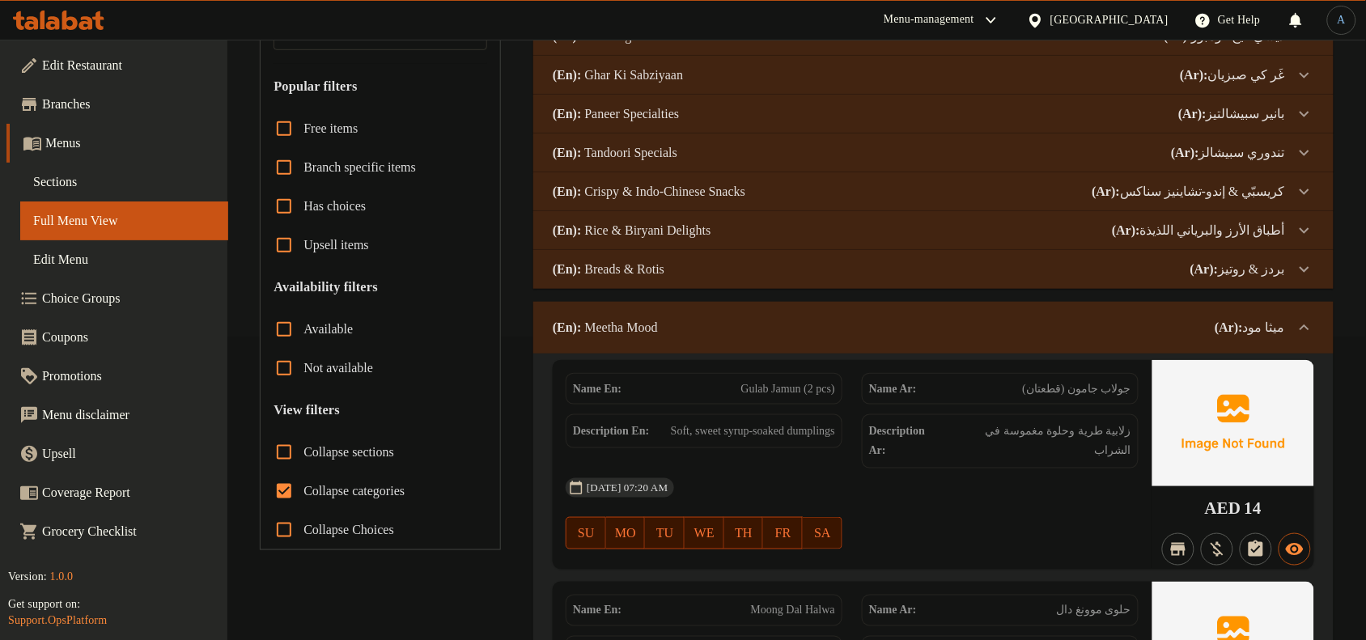
click at [1253, 316] on div "(En): Meetha Mood (Ar): ميثا مود" at bounding box center [933, 328] width 800 height 52
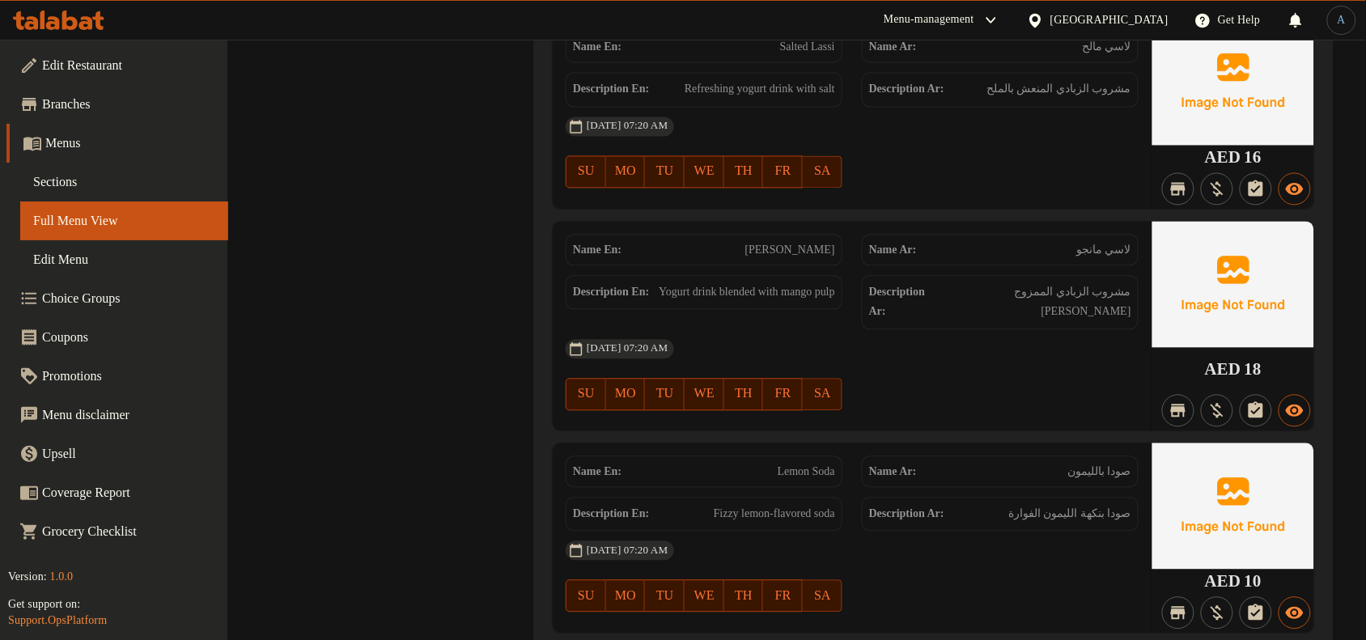
scroll to position [478, 0]
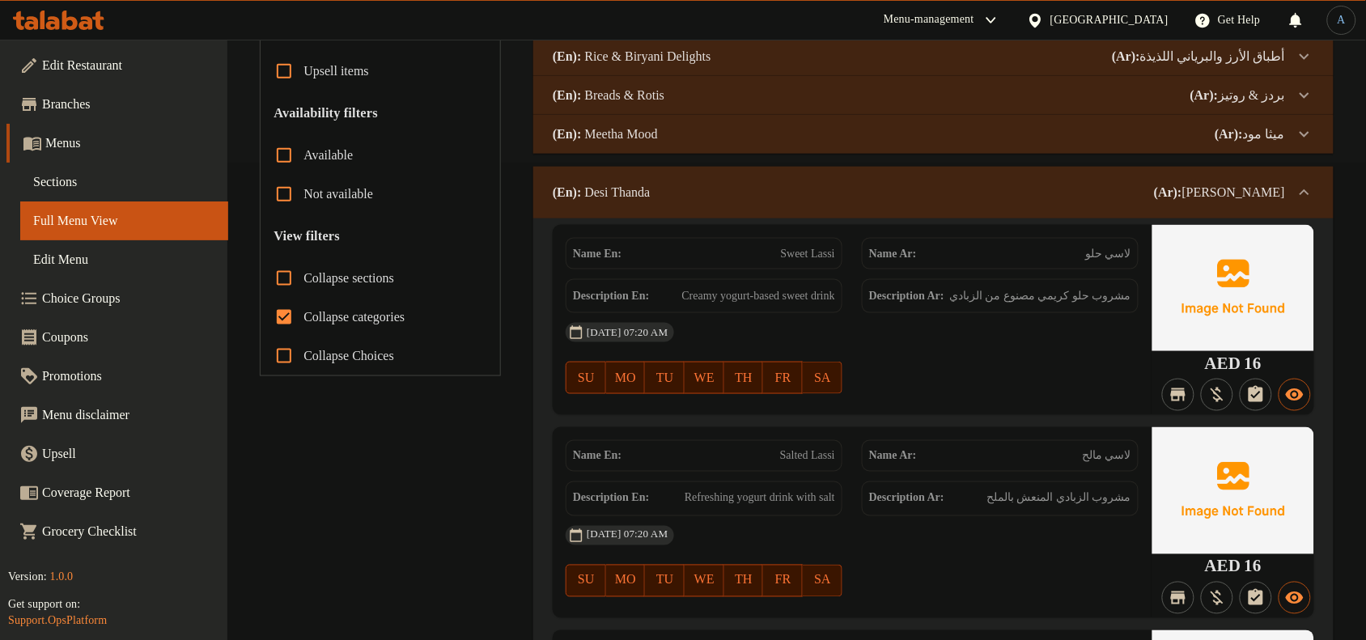
click at [1244, 180] on div "(En): Desi Thanda (Ar): ديسي ثاندا" at bounding box center [933, 193] width 800 height 52
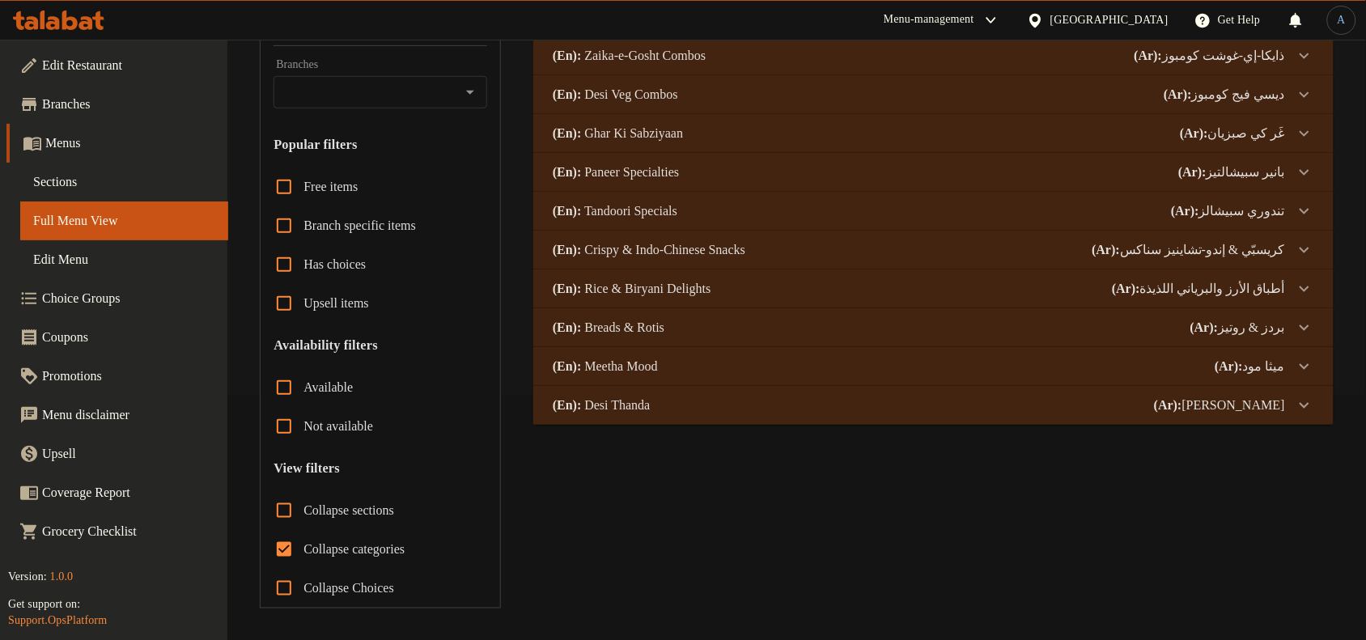
scroll to position [0, 0]
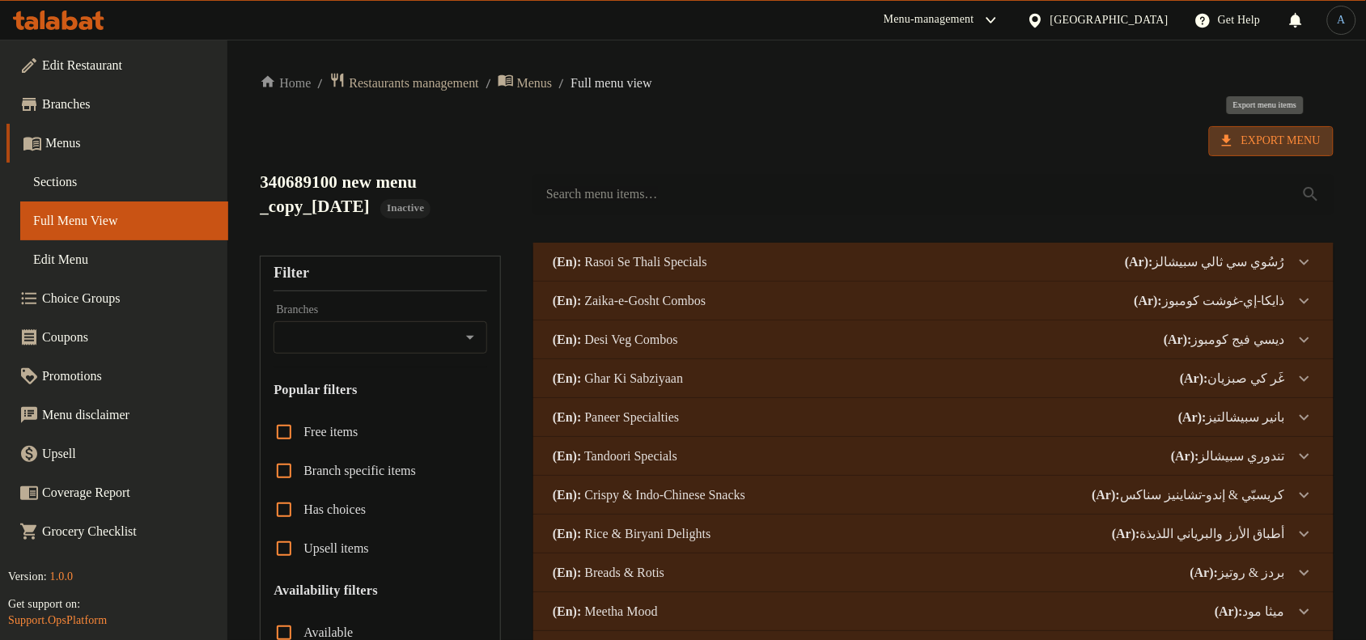
click at [1249, 138] on span "Export Menu" at bounding box center [1271, 141] width 99 height 20
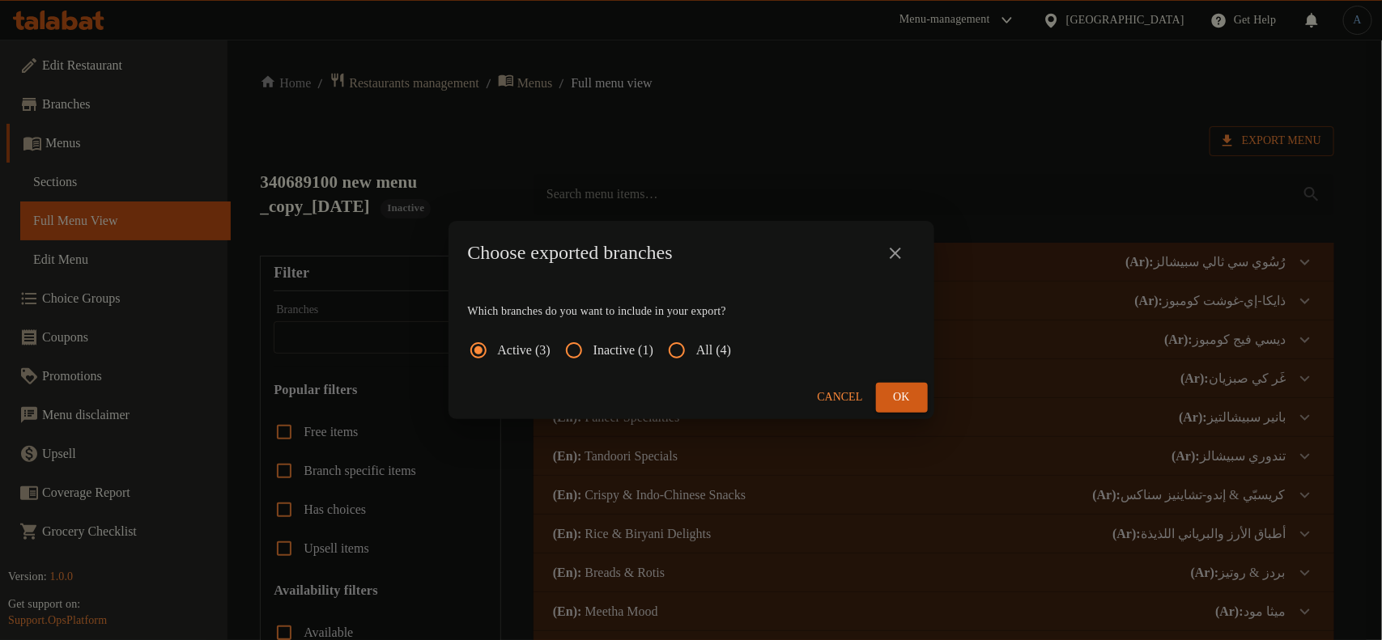
click at [730, 140] on div "Choose exported branches Which branches do you want to include in your export? …" at bounding box center [691, 320] width 1382 height 640
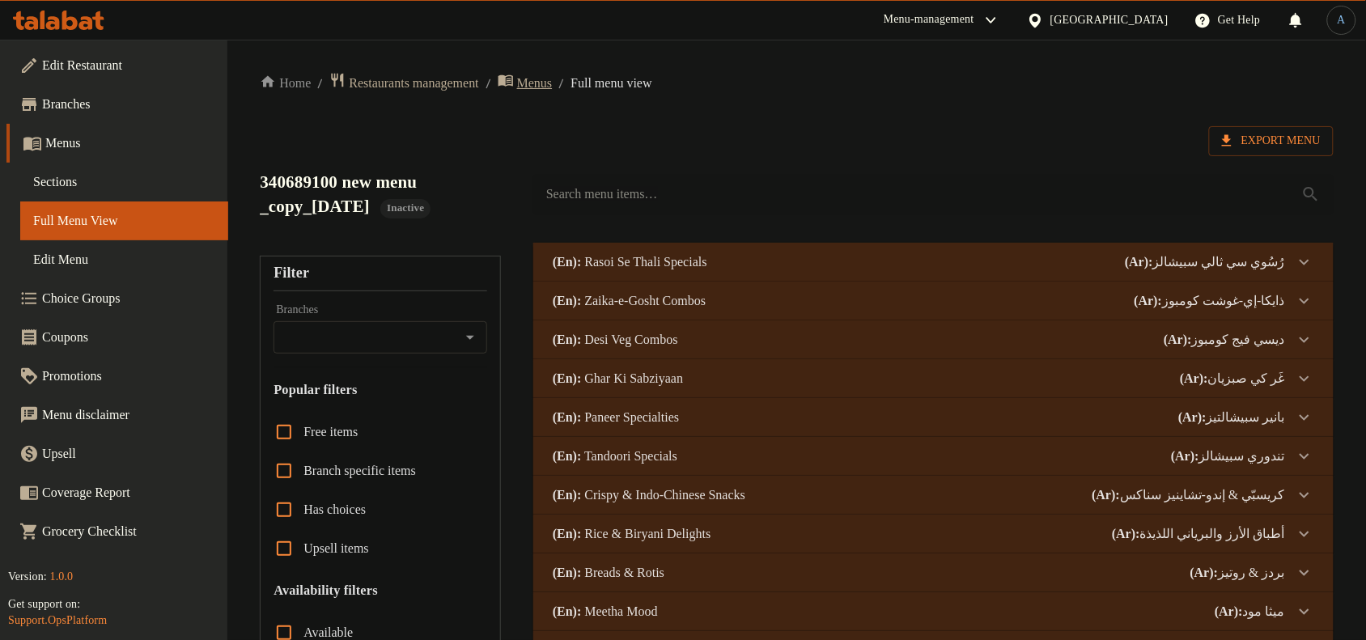
click at [547, 82] on span "Menus" at bounding box center [535, 83] width 36 height 19
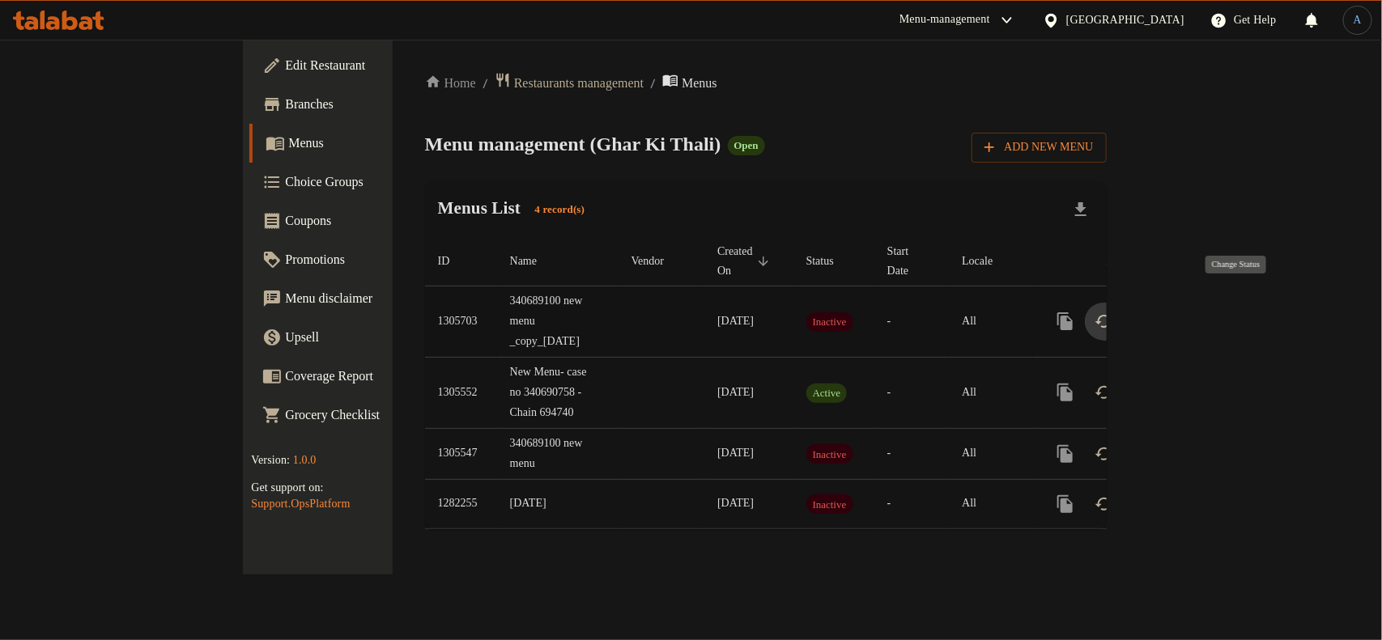
click at [1114, 312] on icon "enhanced table" at bounding box center [1103, 321] width 19 height 19
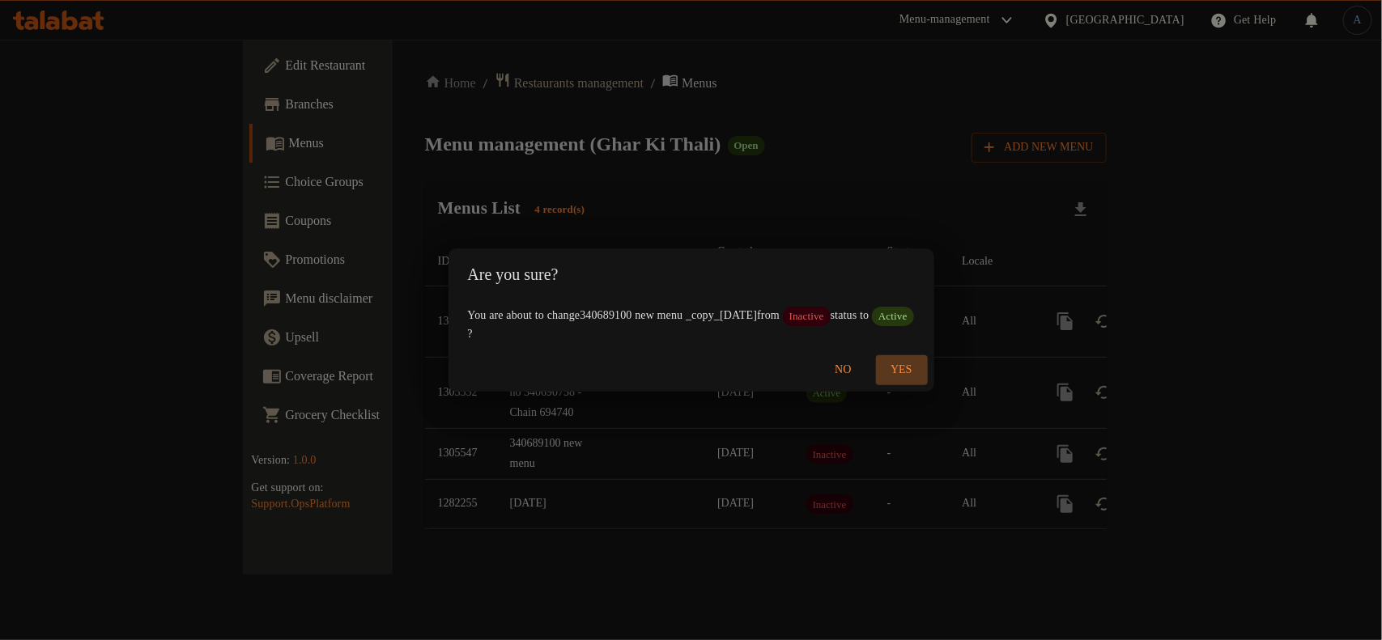
click at [916, 371] on span "Yes" at bounding box center [901, 370] width 39 height 20
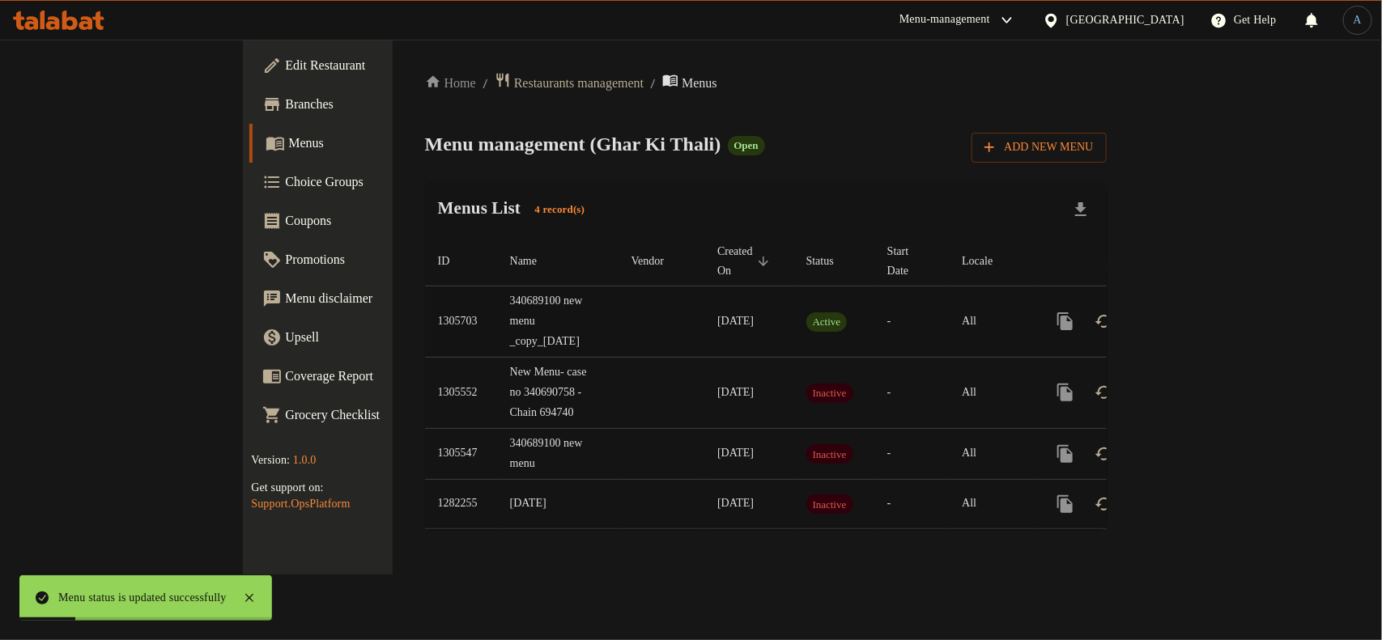
click at [919, 326] on td "-" at bounding box center [911, 322] width 74 height 71
click at [497, 338] on td "340689100 new menu _copy_14/08/2025" at bounding box center [557, 322] width 121 height 71
click at [1189, 314] on icon "enhanced table" at bounding box center [1181, 321] width 15 height 15
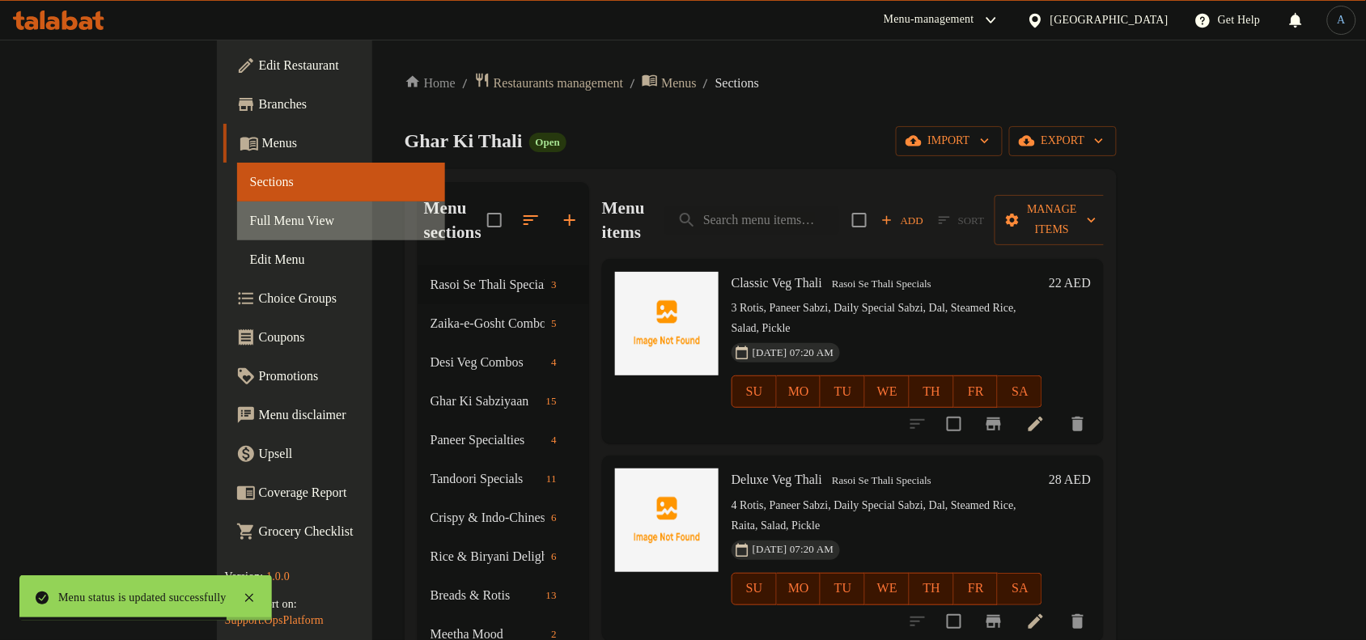
click at [250, 221] on span "Full Menu View" at bounding box center [341, 220] width 182 height 19
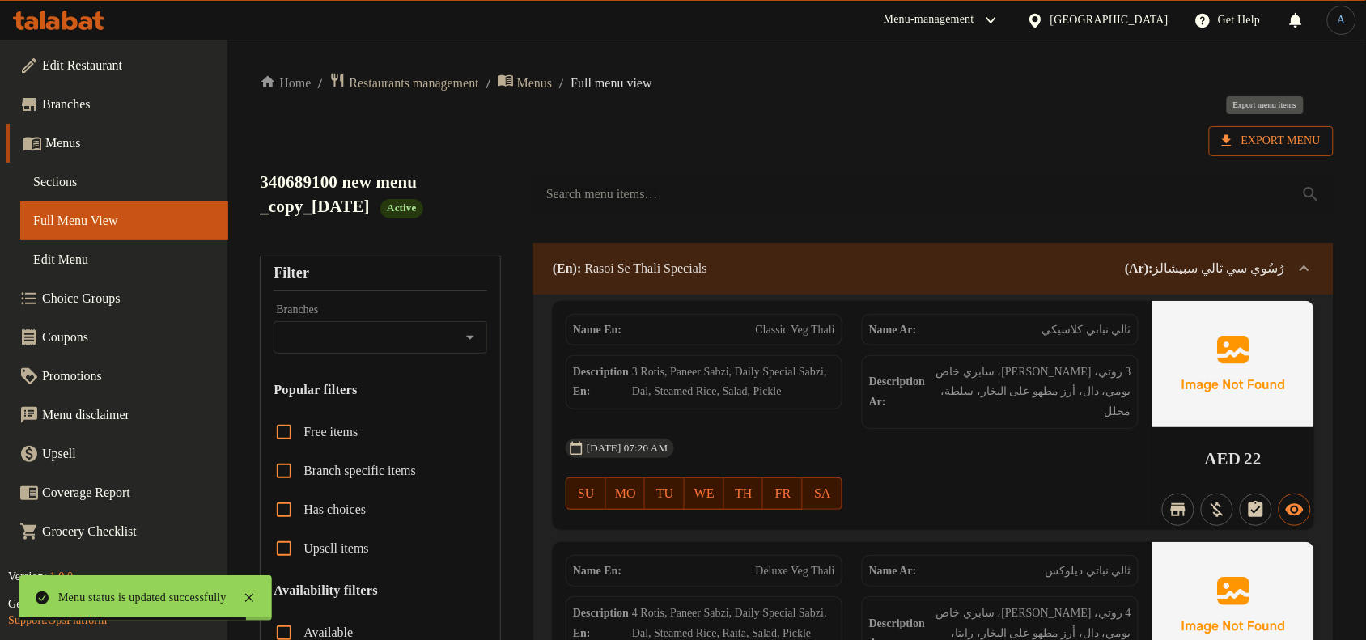
click at [1267, 139] on span "Export Menu" at bounding box center [1271, 141] width 99 height 20
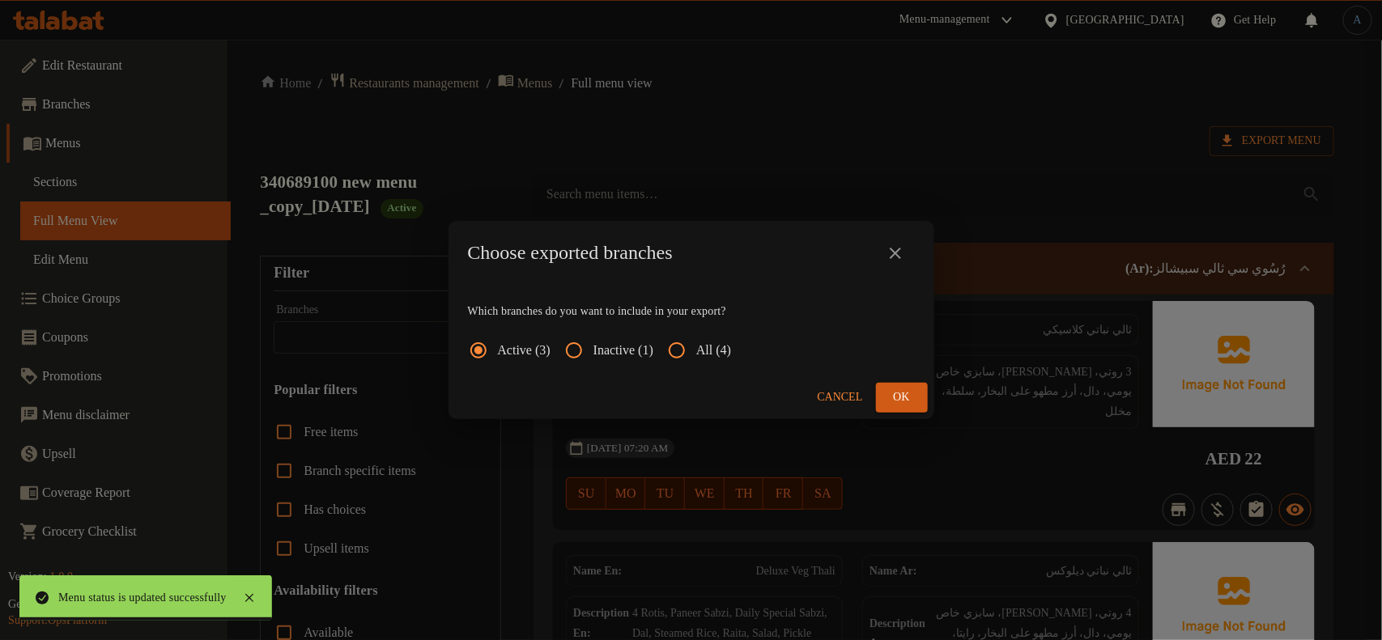
click at [731, 350] on span "All (4)" at bounding box center [713, 350] width 35 height 19
click at [696, 350] on input "All (4)" at bounding box center [676, 350] width 39 height 39
radio input "true"
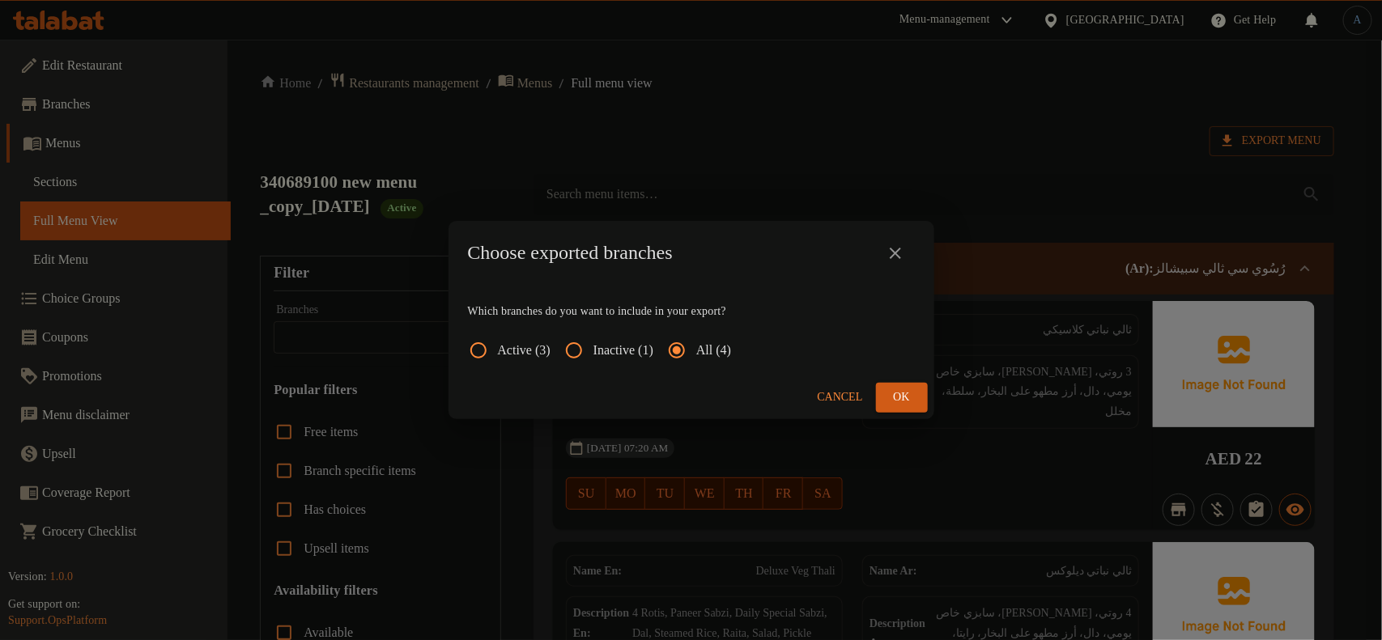
click at [884, 394] on button "Ok" at bounding box center [902, 398] width 52 height 30
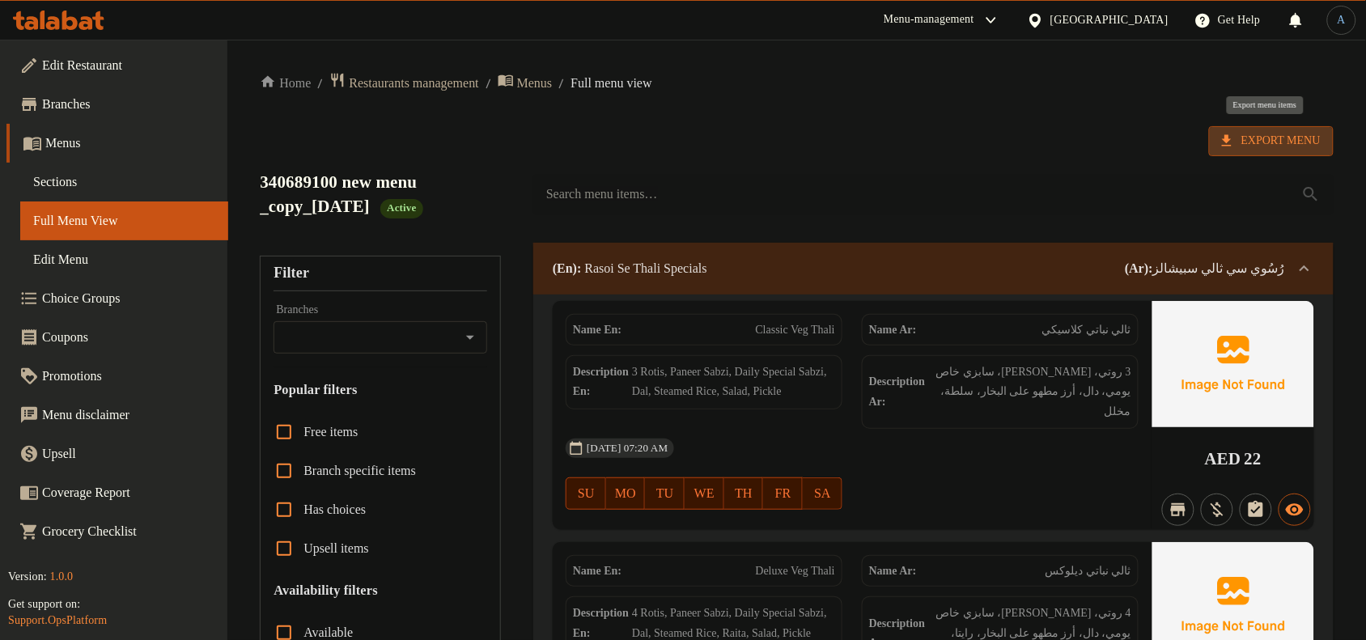
click at [1269, 136] on span "Export Menu" at bounding box center [1271, 141] width 99 height 20
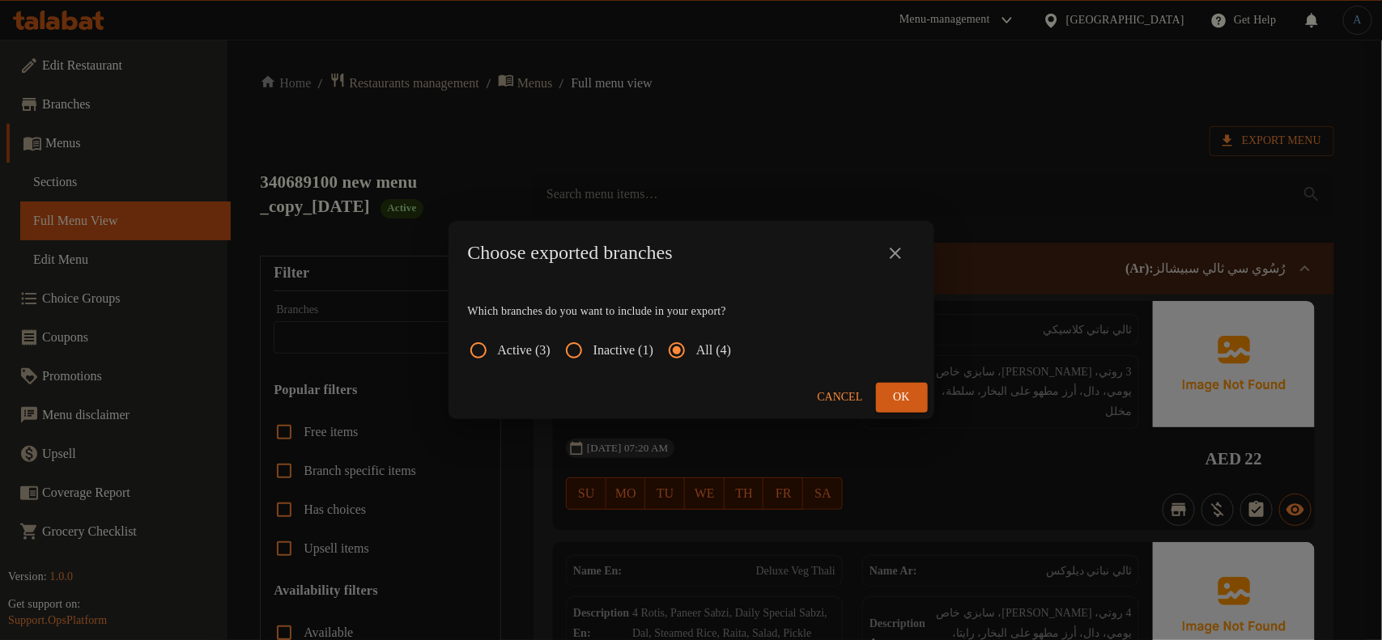
click at [893, 393] on span "Ok" at bounding box center [902, 398] width 26 height 20
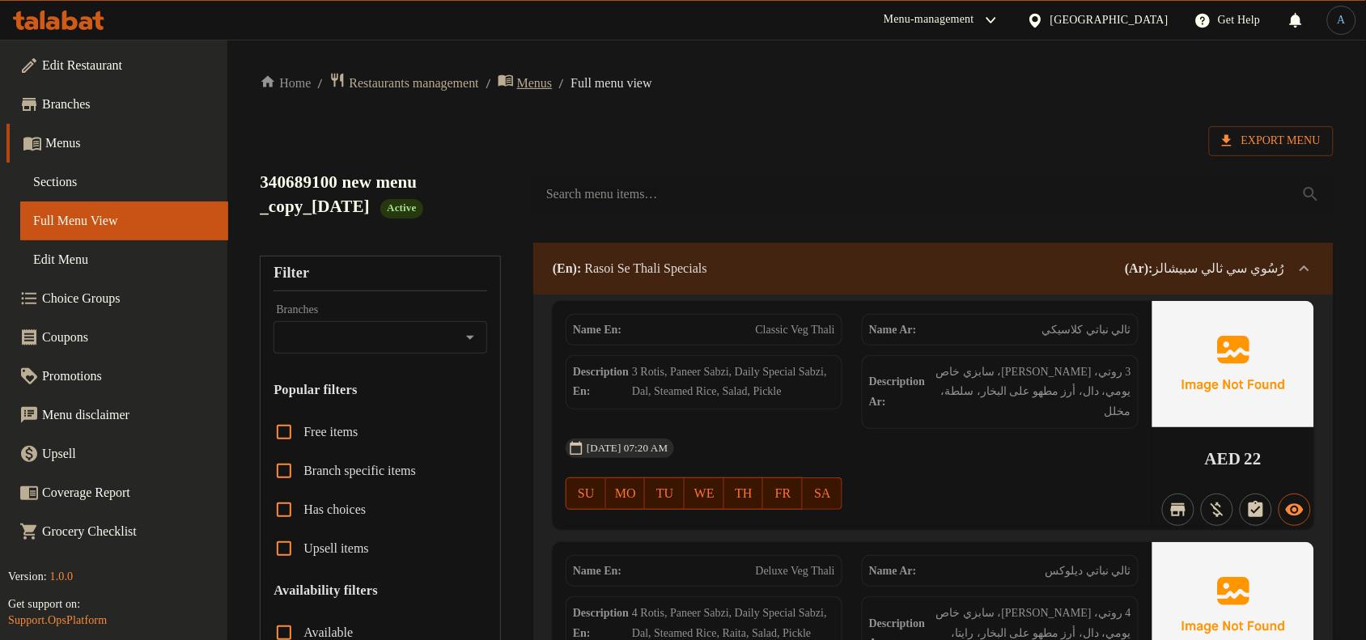
click at [547, 83] on span "Menus" at bounding box center [535, 83] width 36 height 19
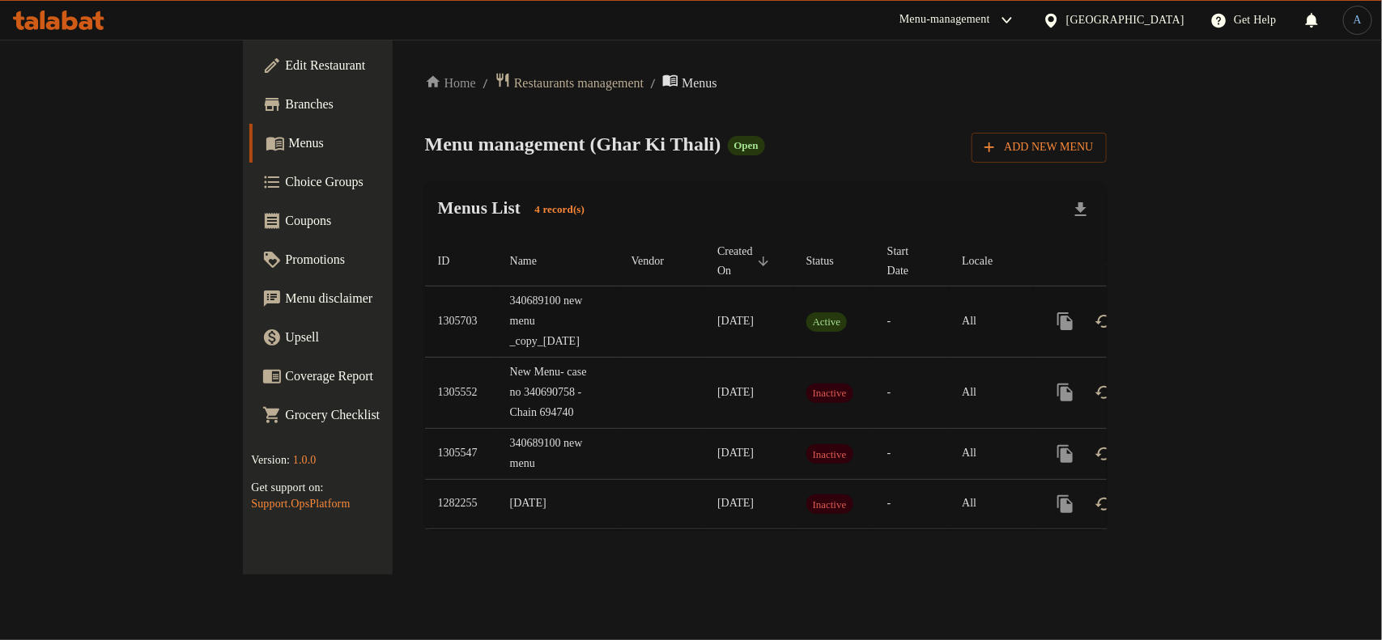
click at [425, 301] on td "1305703" at bounding box center [461, 322] width 72 height 71
copy td "1305703"
click at [818, 213] on div "Menus List 4 record(s)" at bounding box center [765, 209] width 681 height 55
click at [514, 86] on span "Restaurants management" at bounding box center [578, 83] width 129 height 19
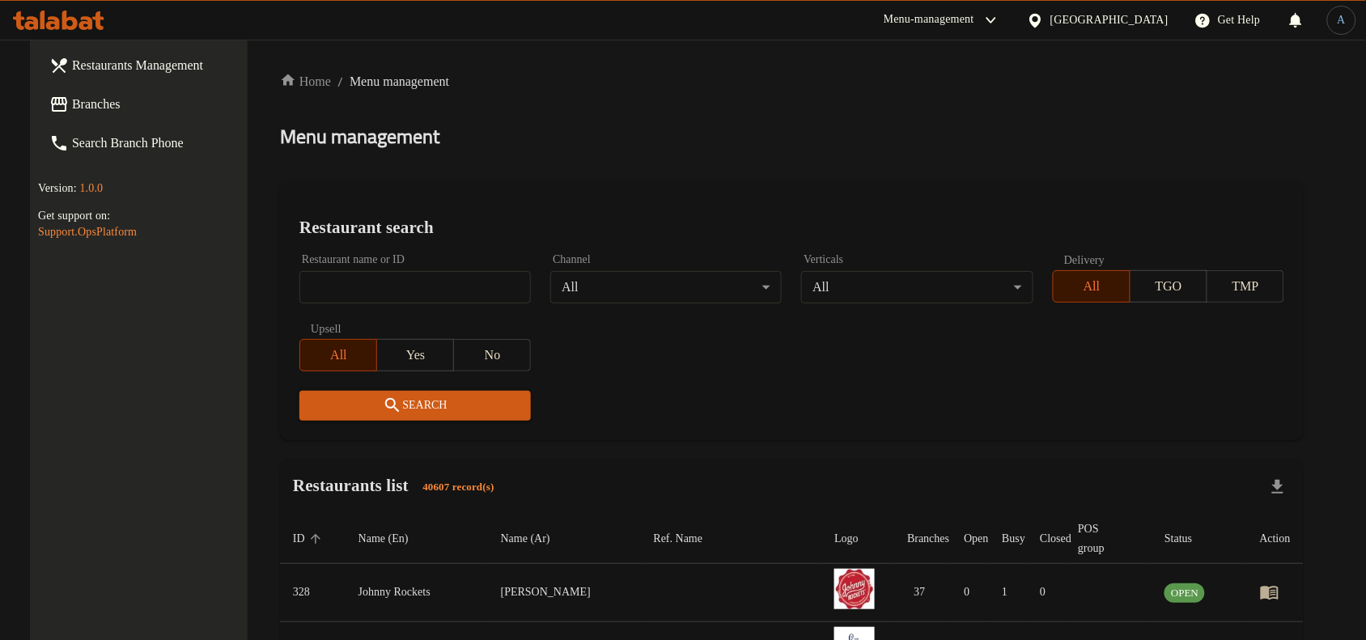
click at [431, 276] on input "search" at bounding box center [414, 287] width 231 height 32
paste input "721047"
type input "721047"
click button "Search" at bounding box center [414, 406] width 231 height 30
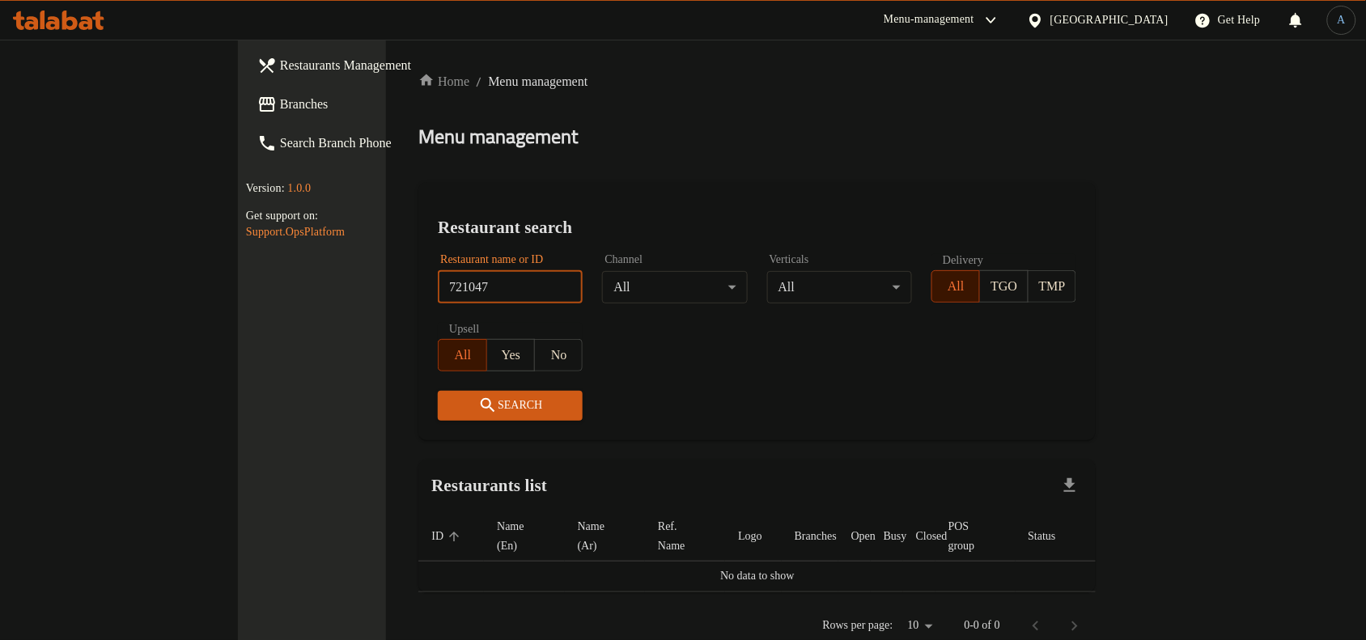
click at [280, 105] on span "Branches" at bounding box center [366, 104] width 173 height 19
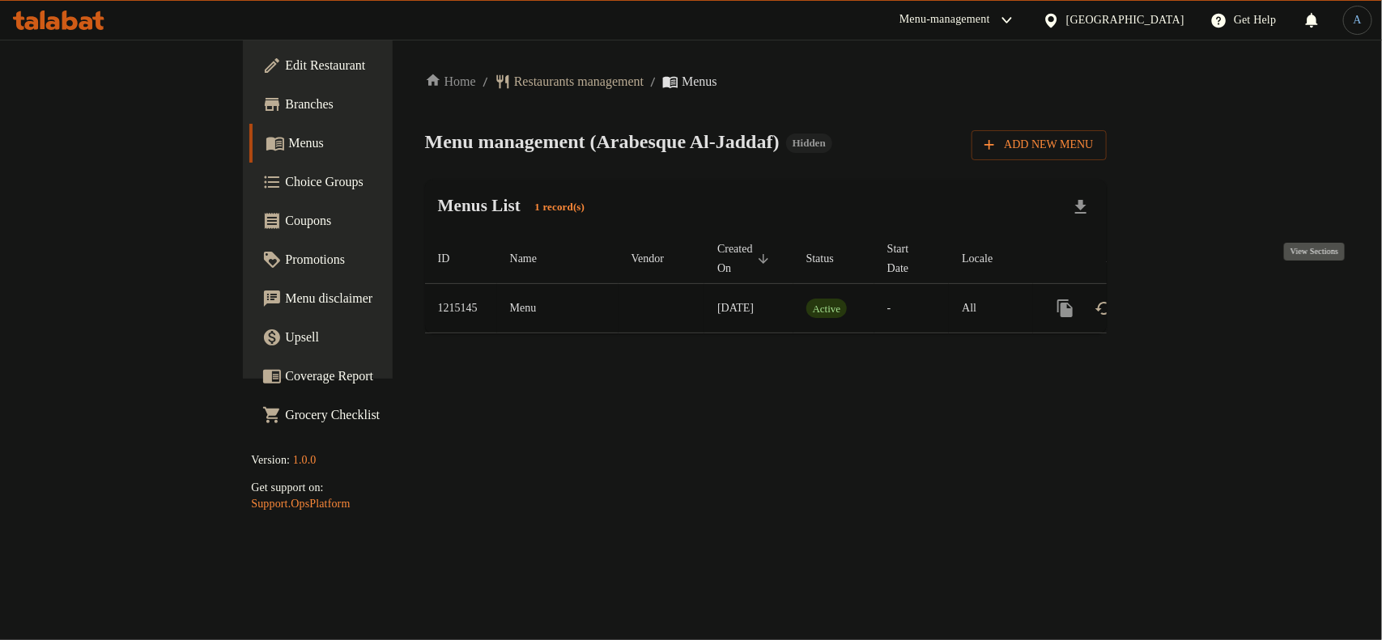
click at [1191, 299] on icon "enhanced table" at bounding box center [1181, 308] width 19 height 19
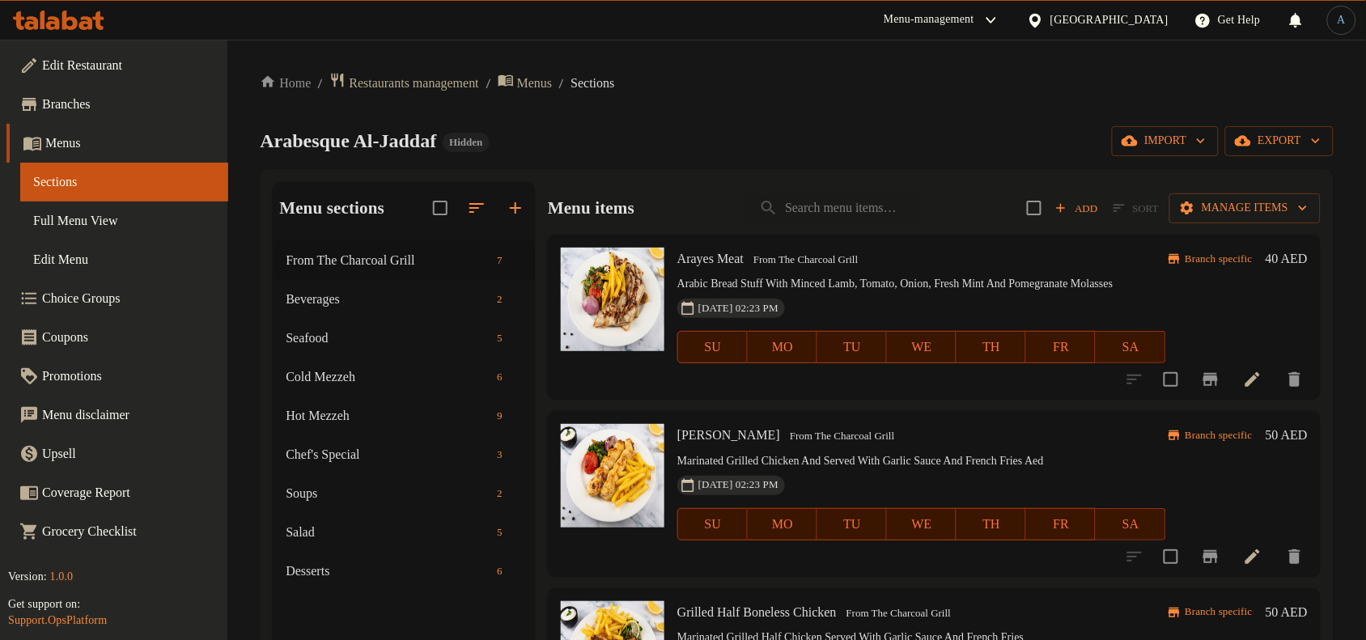
click at [103, 61] on span "Edit Restaurant" at bounding box center [128, 65] width 173 height 19
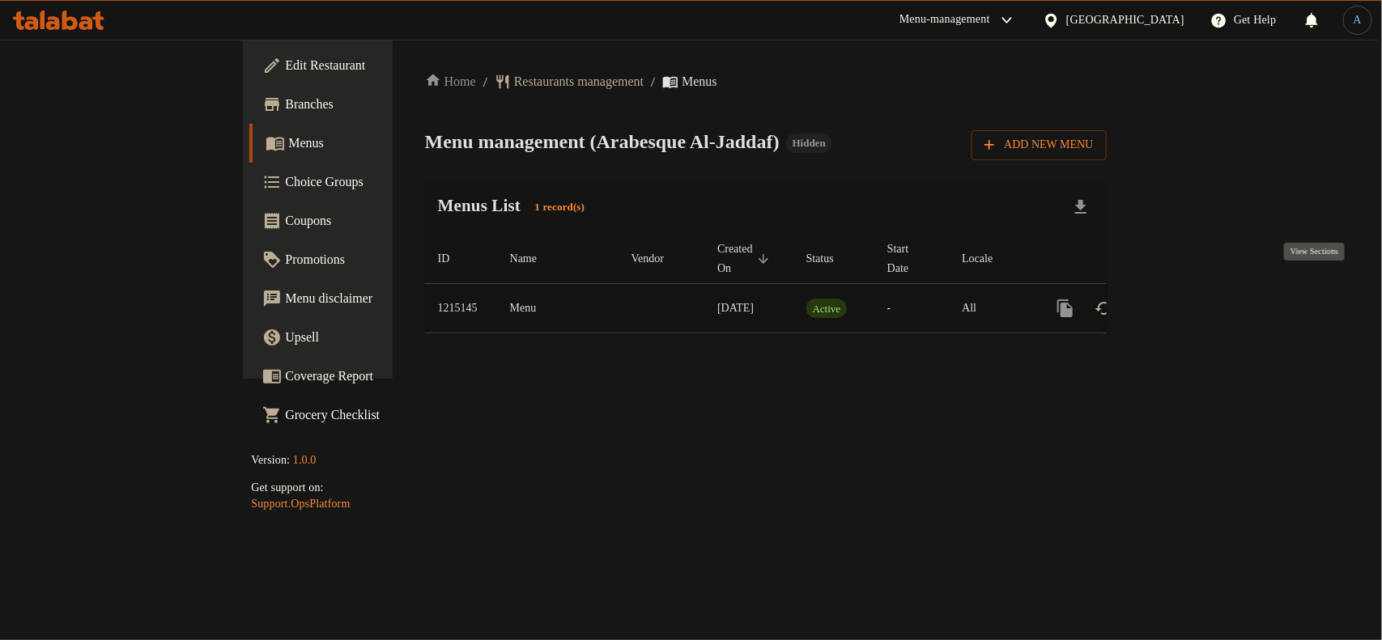
click at [1189, 301] on icon "enhanced table" at bounding box center [1181, 308] width 15 height 15
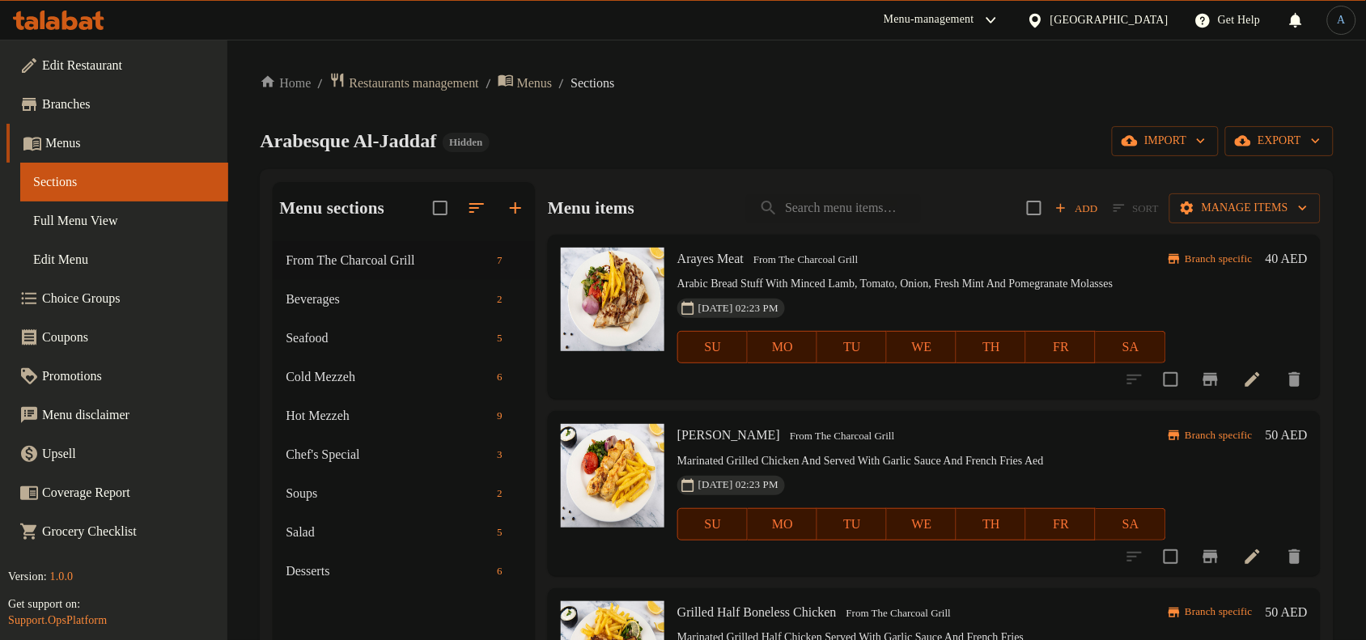
click at [846, 188] on div "Menu items Add Sort Manage items" at bounding box center [934, 208] width 773 height 53
click at [843, 208] on input "search" at bounding box center [833, 208] width 175 height 28
paste input "Lentil Soup (V)"
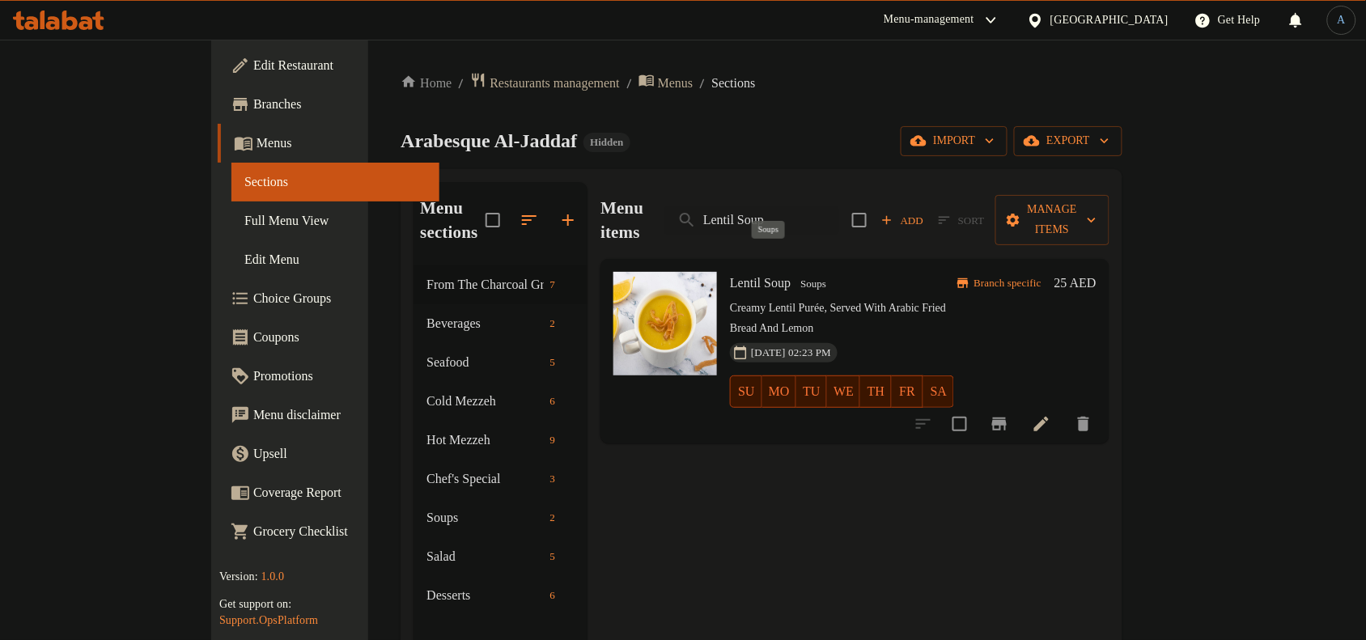
type input "Lentil Soup"
click at [794, 275] on span "Soups" at bounding box center [813, 284] width 39 height 19
copy span "Soups"
click at [520, 215] on icon "button" at bounding box center [529, 219] width 19 height 19
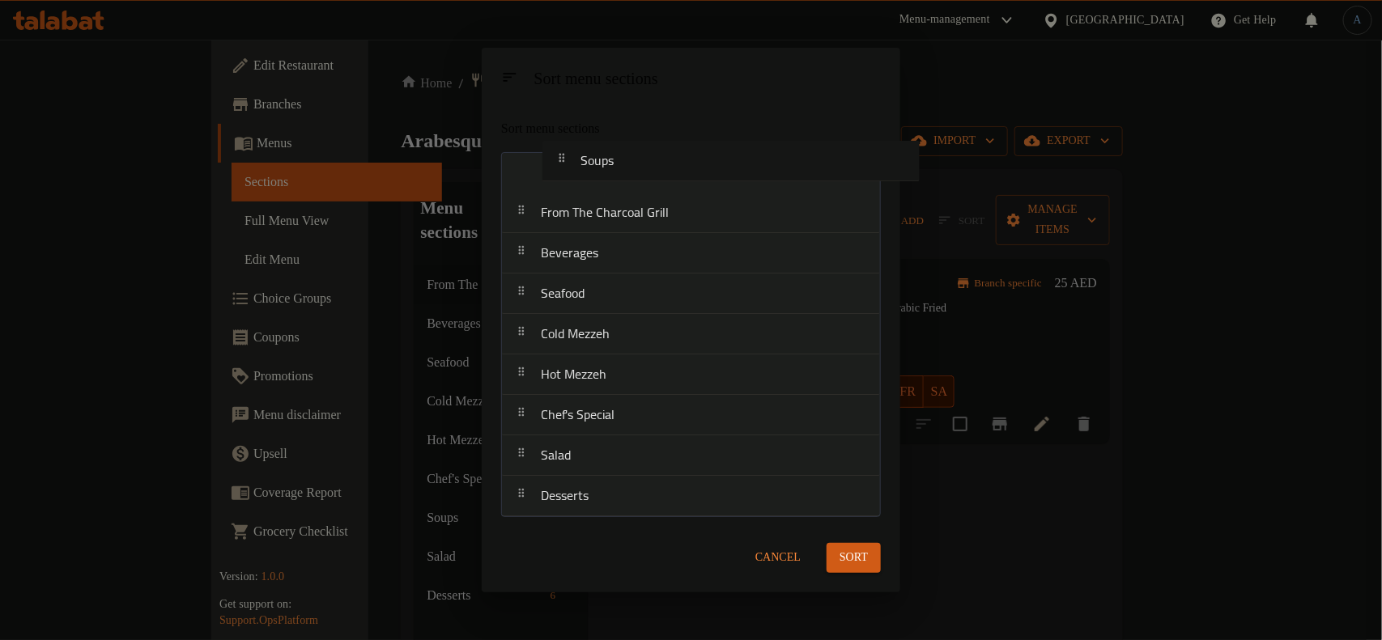
drag, startPoint x: 588, startPoint y: 418, endPoint x: 633, endPoint y: 156, distance: 266.0
click at [633, 156] on nav "From The Charcoal Grill Beverages Seafood Cold Mezzeh Hot Mezzeh Chef's Special…" at bounding box center [691, 334] width 380 height 365
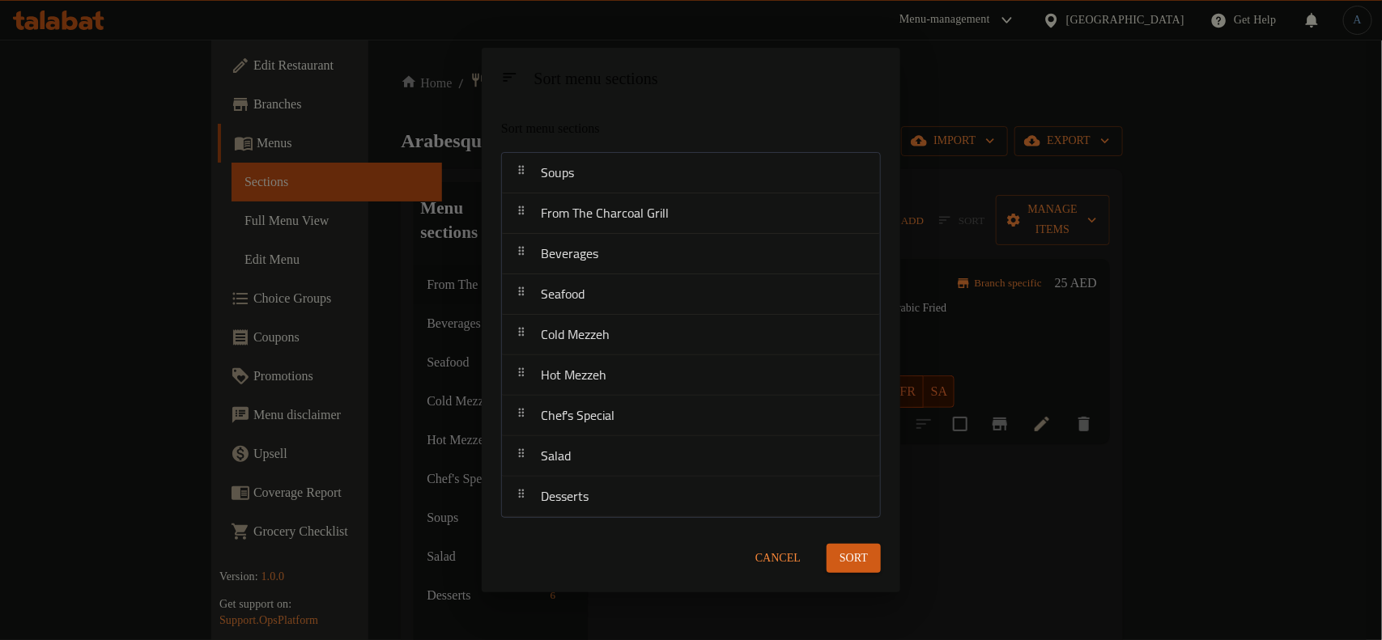
click at [852, 549] on span "Sort" at bounding box center [853, 559] width 28 height 20
click at [961, 123] on div "Sort menu sections Sort menu sections Soups From The Charcoal Grill Beverages S…" at bounding box center [691, 320] width 1382 height 640
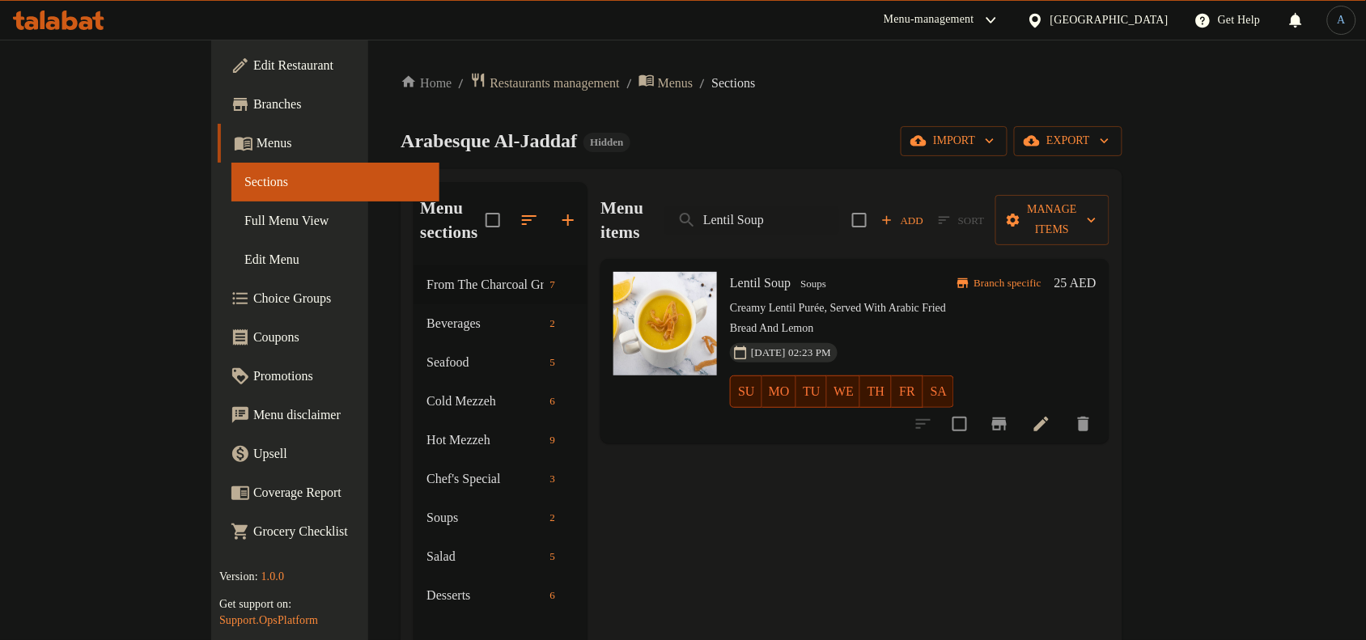
click at [860, 229] on div "Menu items Lentil Soup Add Sort Manage items" at bounding box center [855, 220] width 509 height 77
click at [839, 209] on input "Lentil Soup" at bounding box center [751, 220] width 175 height 28
drag, startPoint x: 846, startPoint y: 109, endPoint x: 919, endPoint y: 73, distance: 82.2
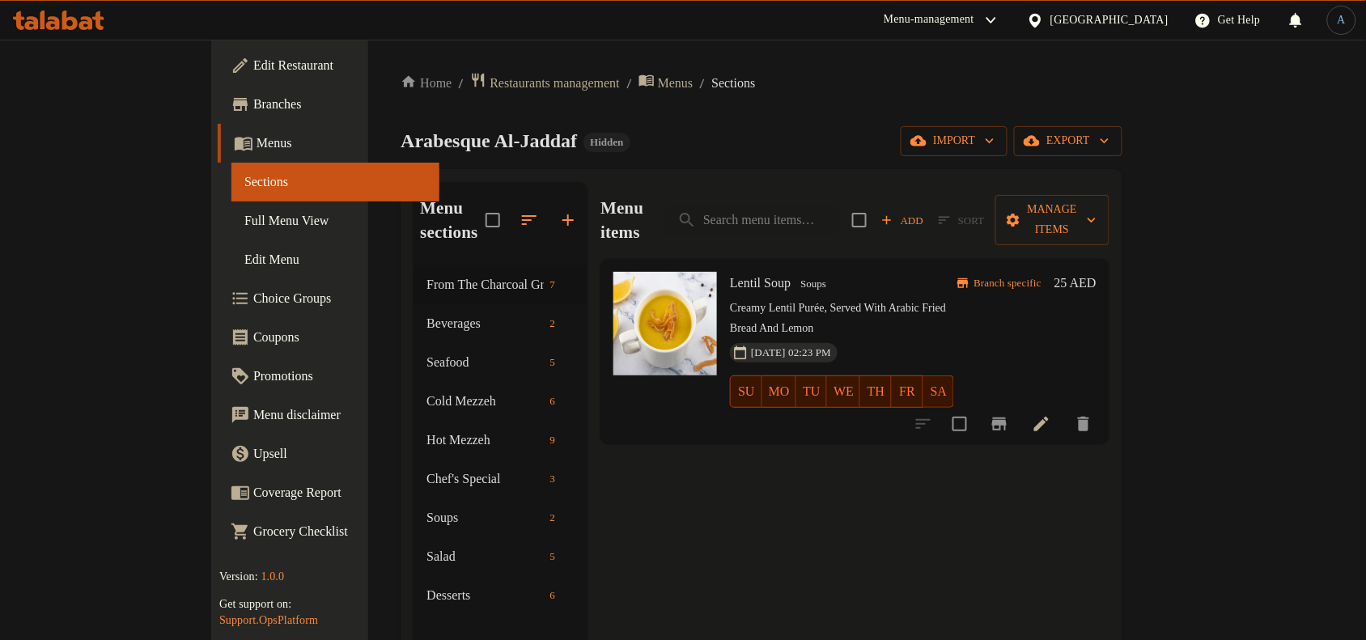
click at [847, 109] on div "Home / Restaurants management / Menus / Sections Arabesque Al-Jaddaf Hidden imp…" at bounding box center [762, 453] width 722 height 763
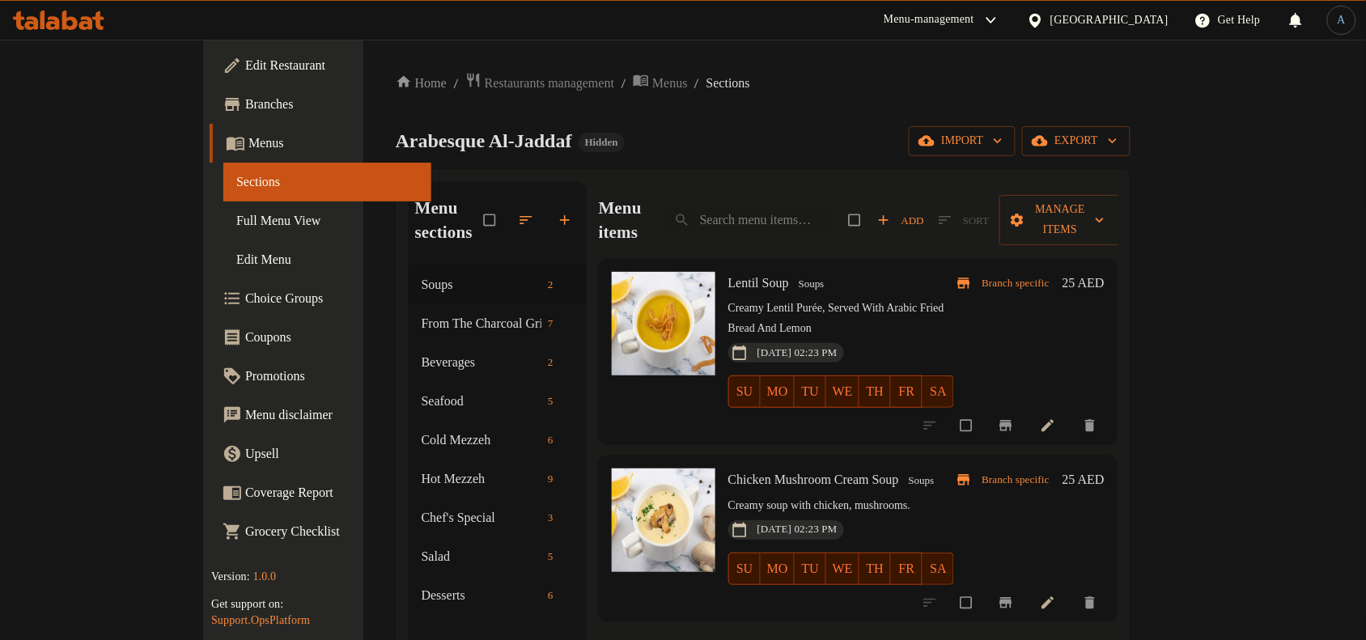
click at [1056, 418] on icon at bounding box center [1048, 426] width 16 height 16
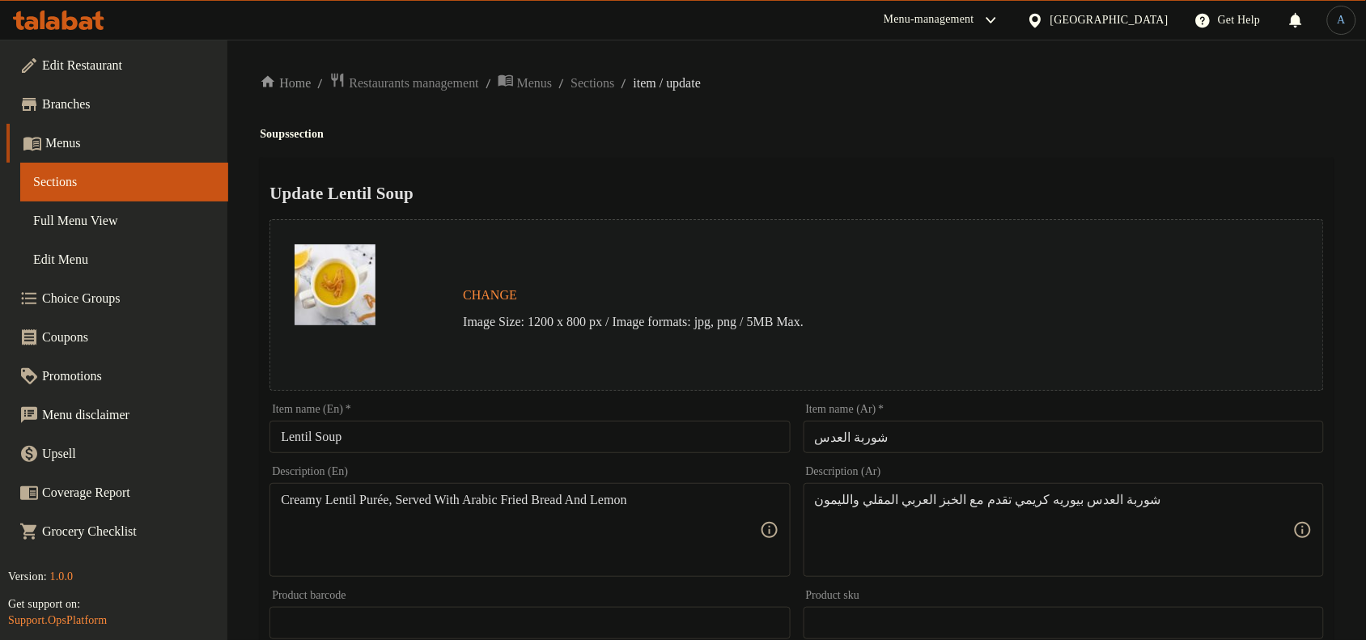
click at [433, 438] on input "Lentil Soup" at bounding box center [530, 437] width 520 height 32
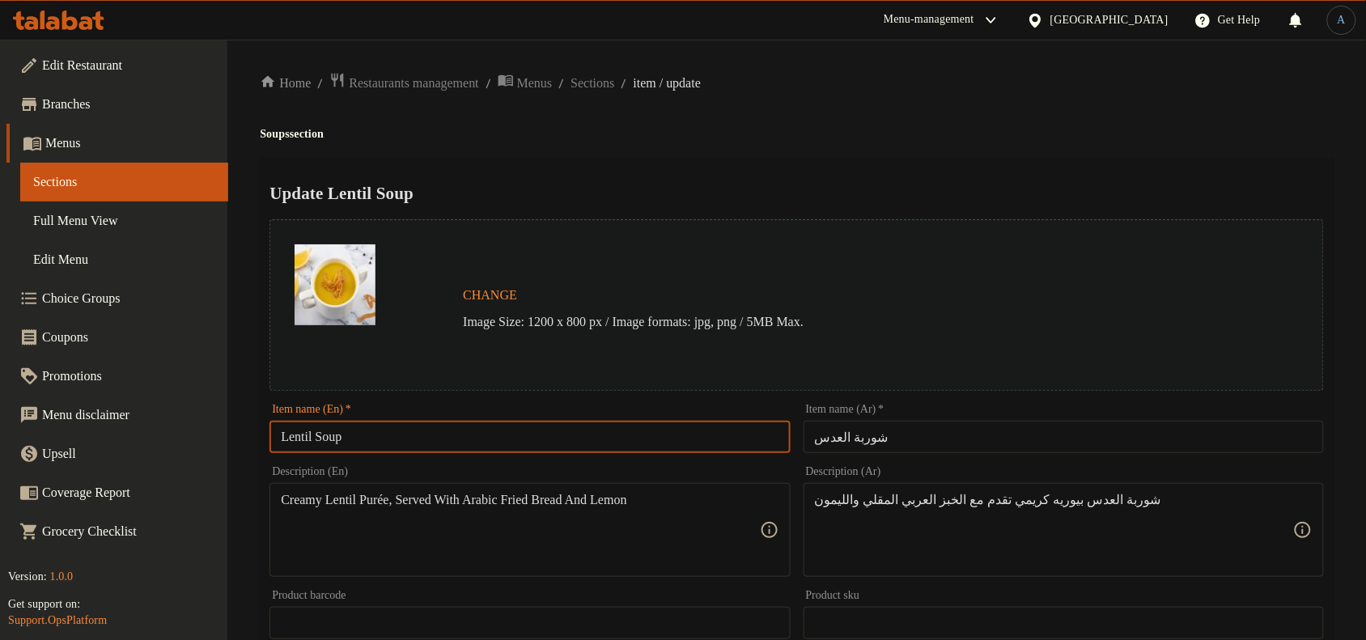
paste input "(V)"
type input "Lentil Soup (V)"
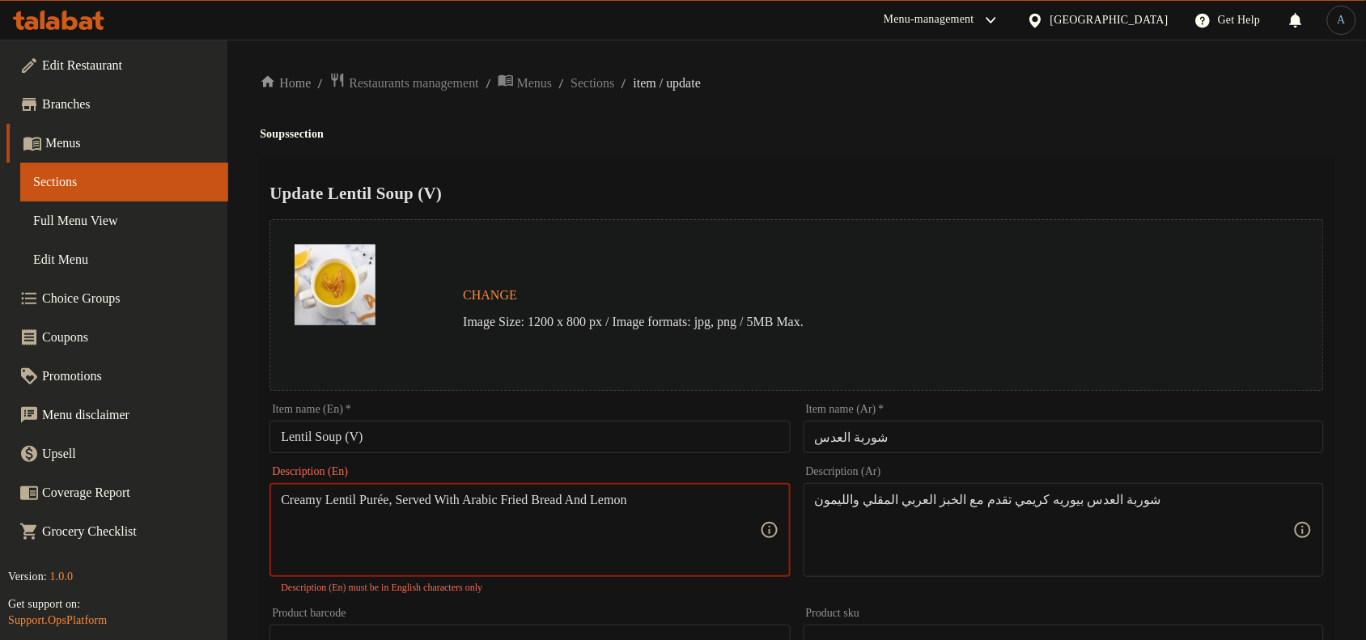
click at [402, 530] on textarea "Creamy Lentil Purée, Served With Arabic Fried Bread And Lemon" at bounding box center [520, 530] width 478 height 77
paste textarea "Soup with crusty bread"
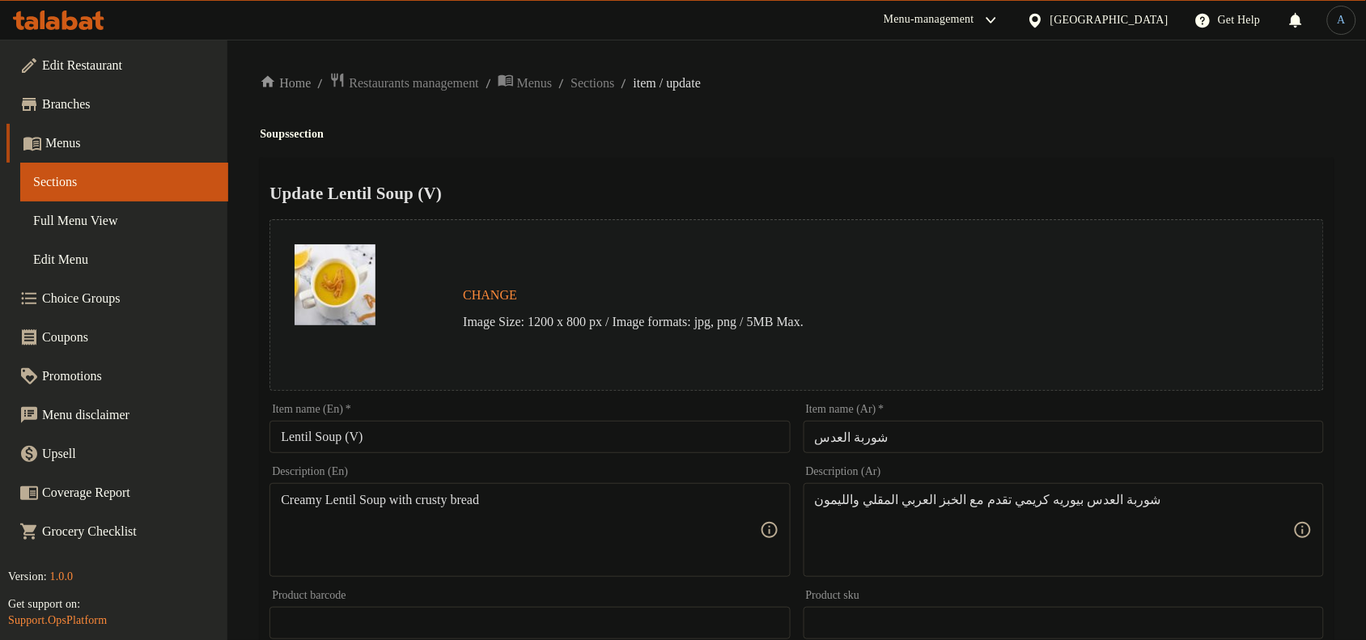
click at [912, 94] on div "Home / Restaurants management / Menus / Sections / item / update Soups section …" at bounding box center [797, 603] width 1074 height 1063
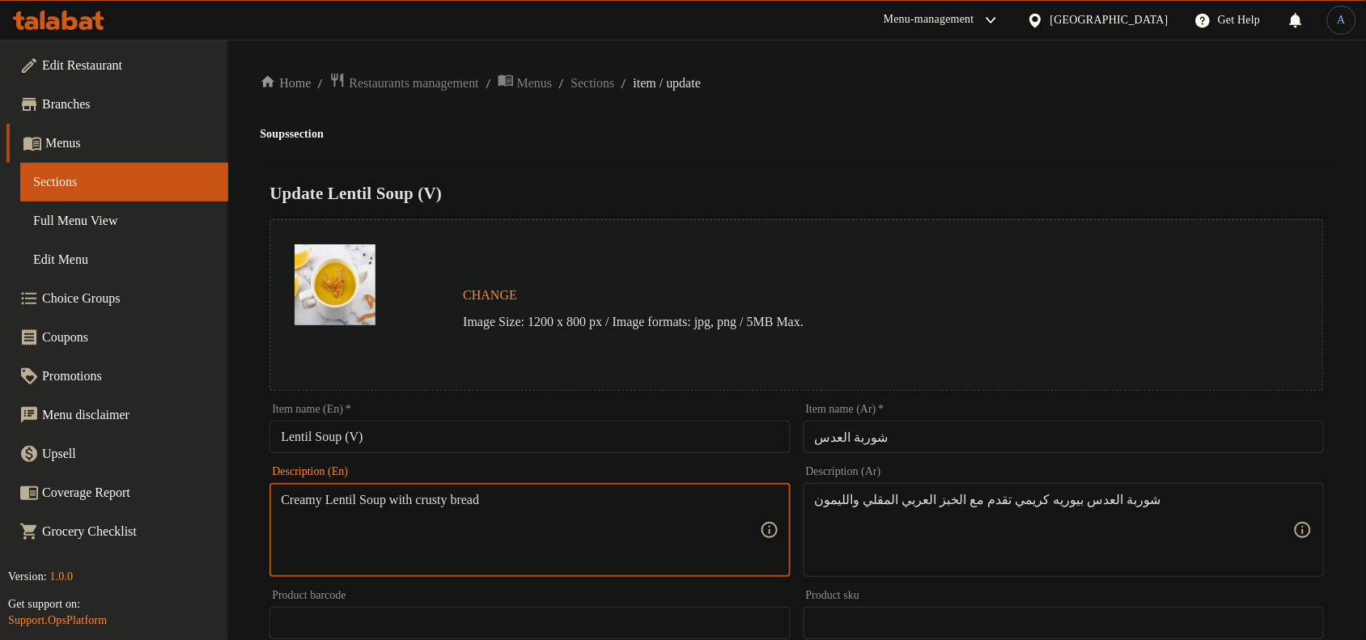
click at [577, 516] on textarea "Creamy Lentil Soup with crusty bread" at bounding box center [520, 530] width 478 height 77
paste textarea "lentil s"
type textarea "Creamy lentil soup with crusty bread"
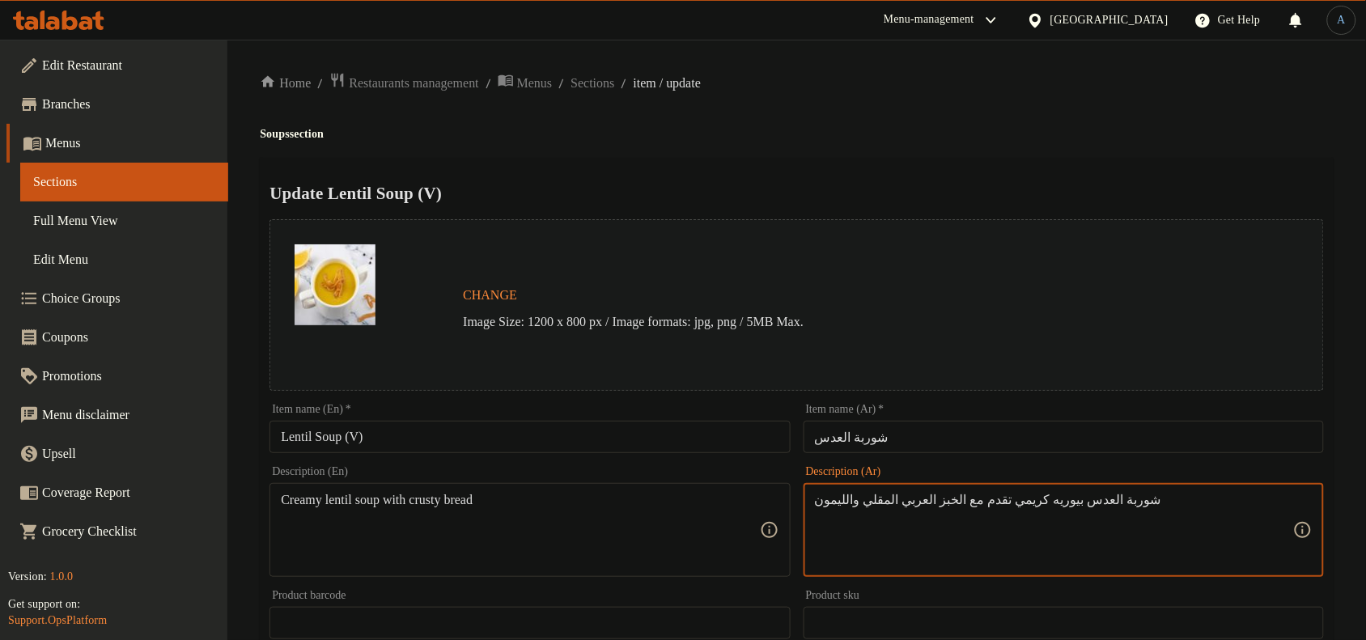
paste textarea "لكريمية مع الخبز المقرمش"
type textarea "شوربة العدس الكريمية مع الخبز المقرمش"
click at [927, 197] on h2 "Update Lentil Soup (V)" at bounding box center [797, 193] width 1055 height 24
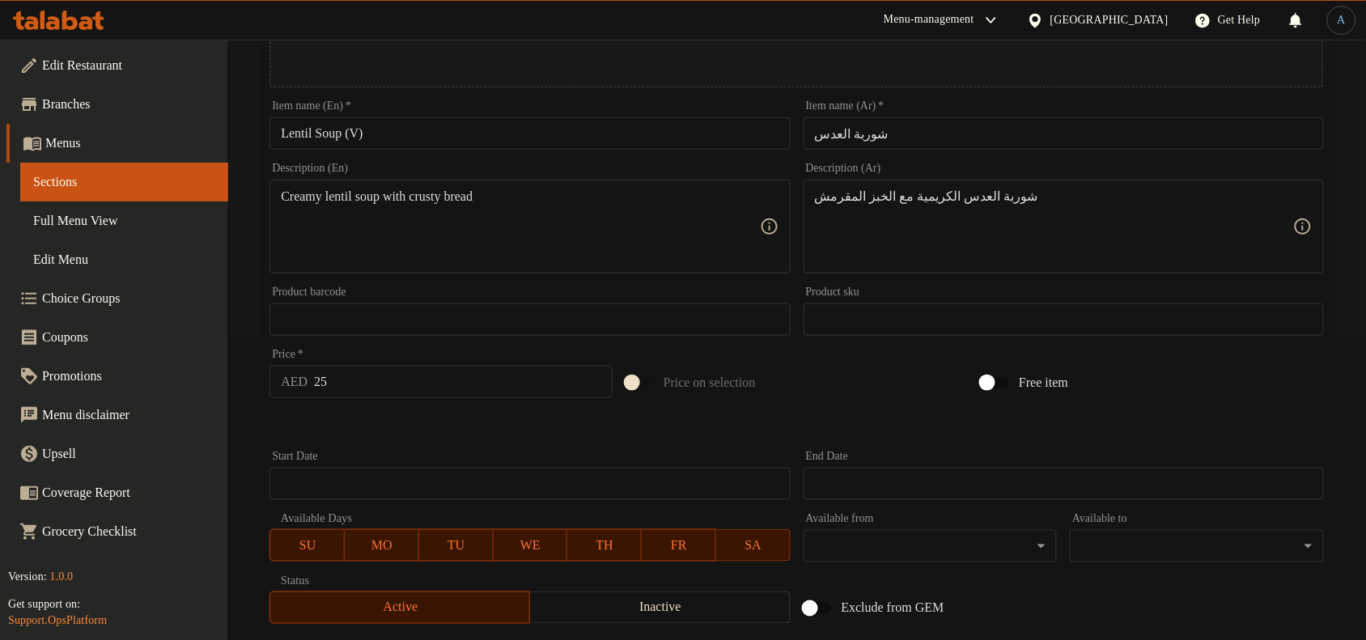
scroll to position [101, 0]
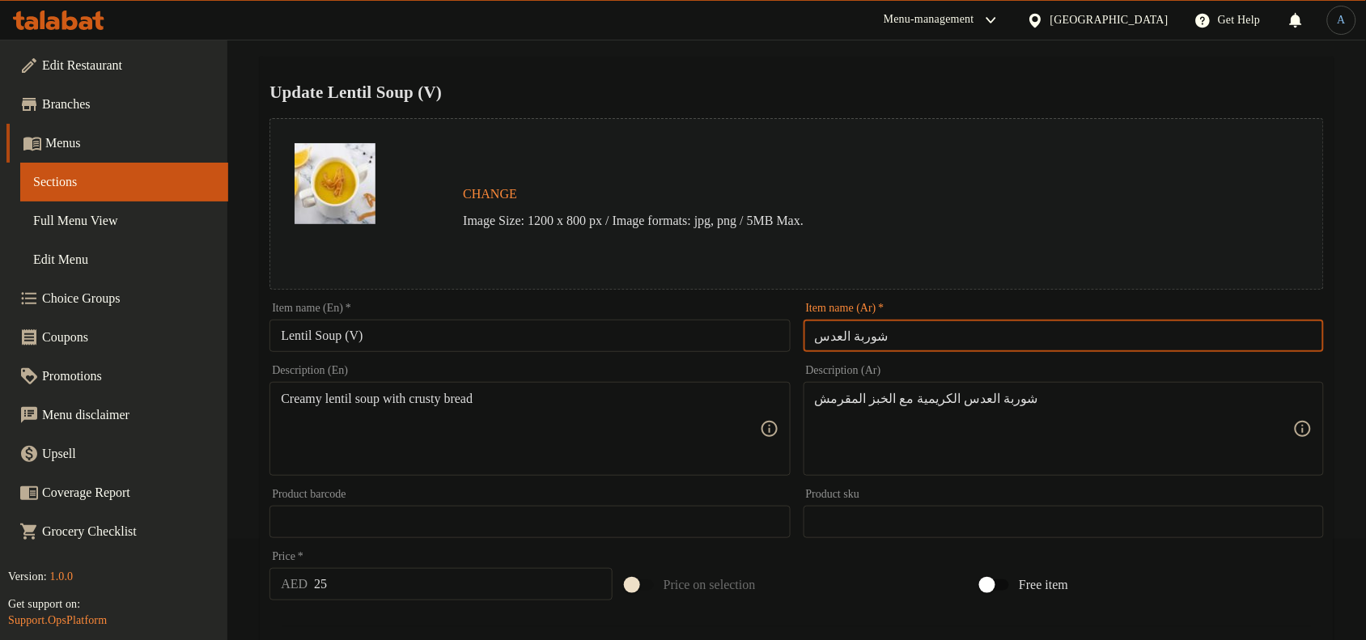
click at [959, 328] on input "شوربة العدس" at bounding box center [1064, 336] width 520 height 32
type input "شوربة العدس في"
click at [749, 51] on div "Home / Restaurants management / Menus / Sections / item / update Soups section …" at bounding box center [797, 502] width 1074 height 1063
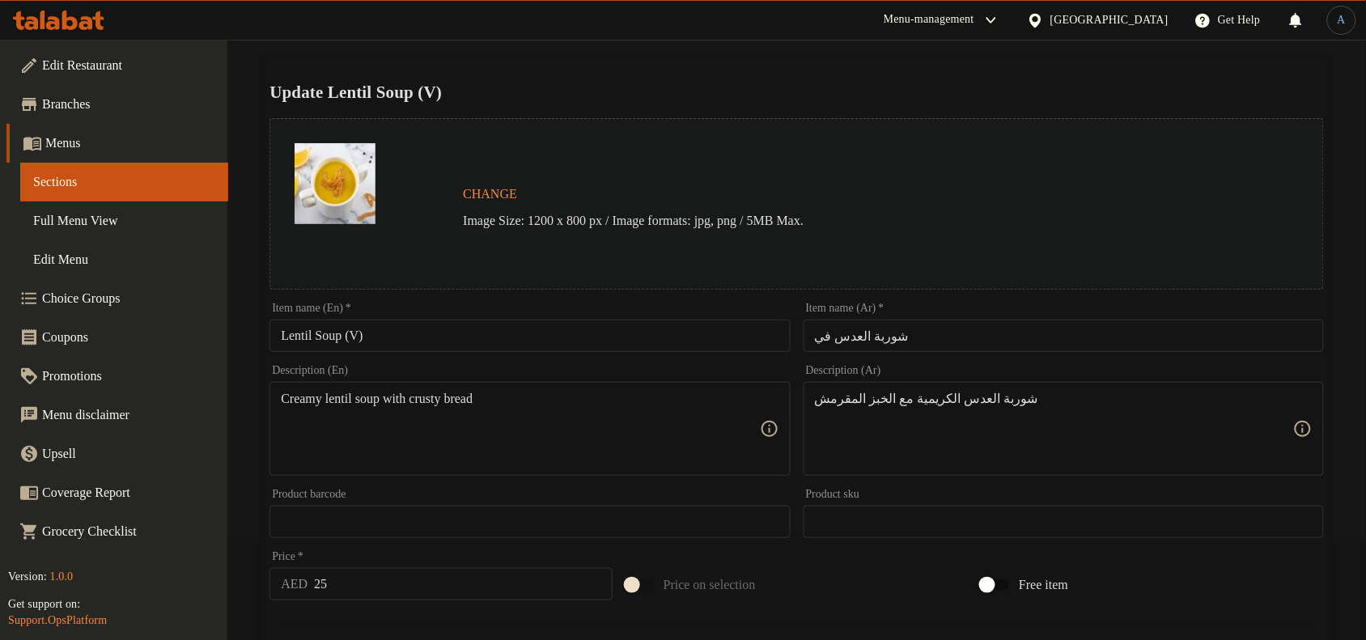
scroll to position [524, 0]
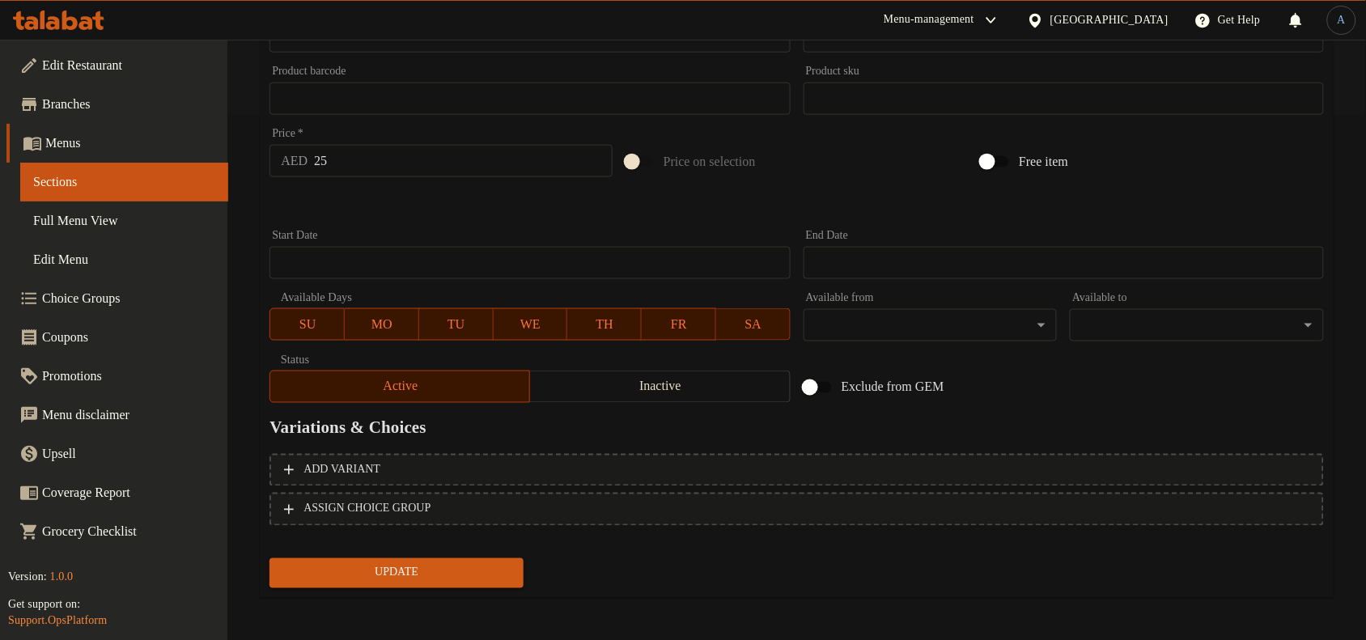
click at [482, 579] on span "Update" at bounding box center [396, 573] width 228 height 20
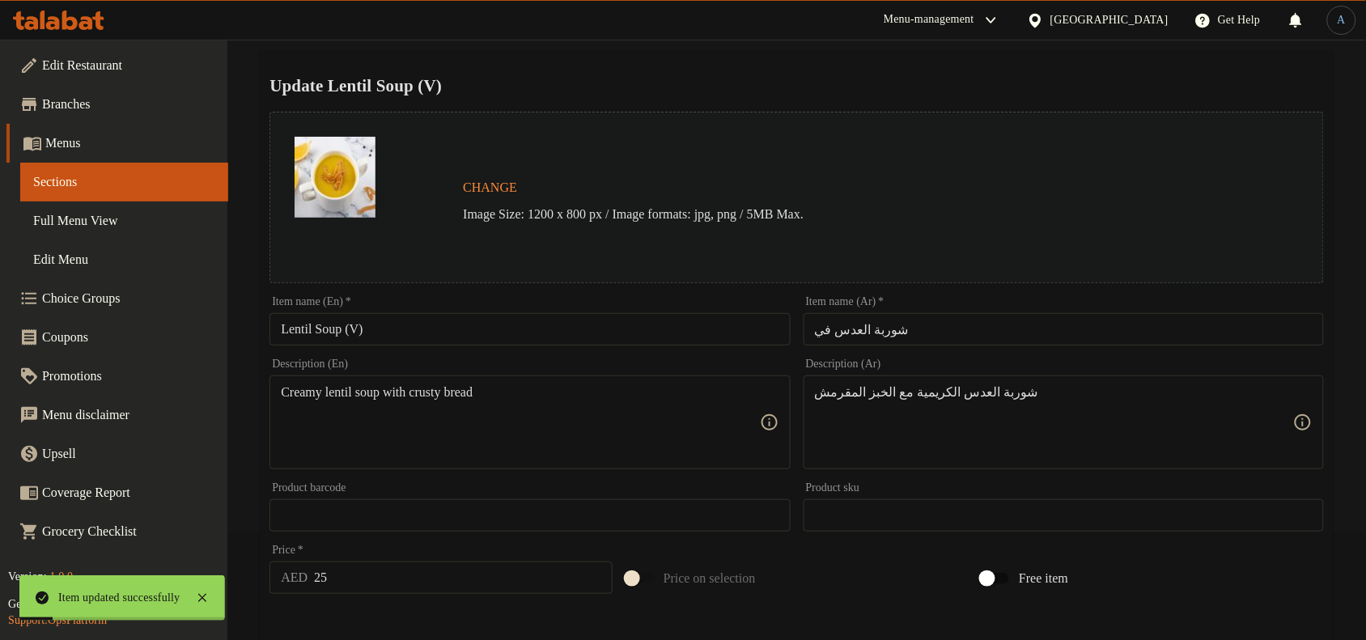
scroll to position [202, 0]
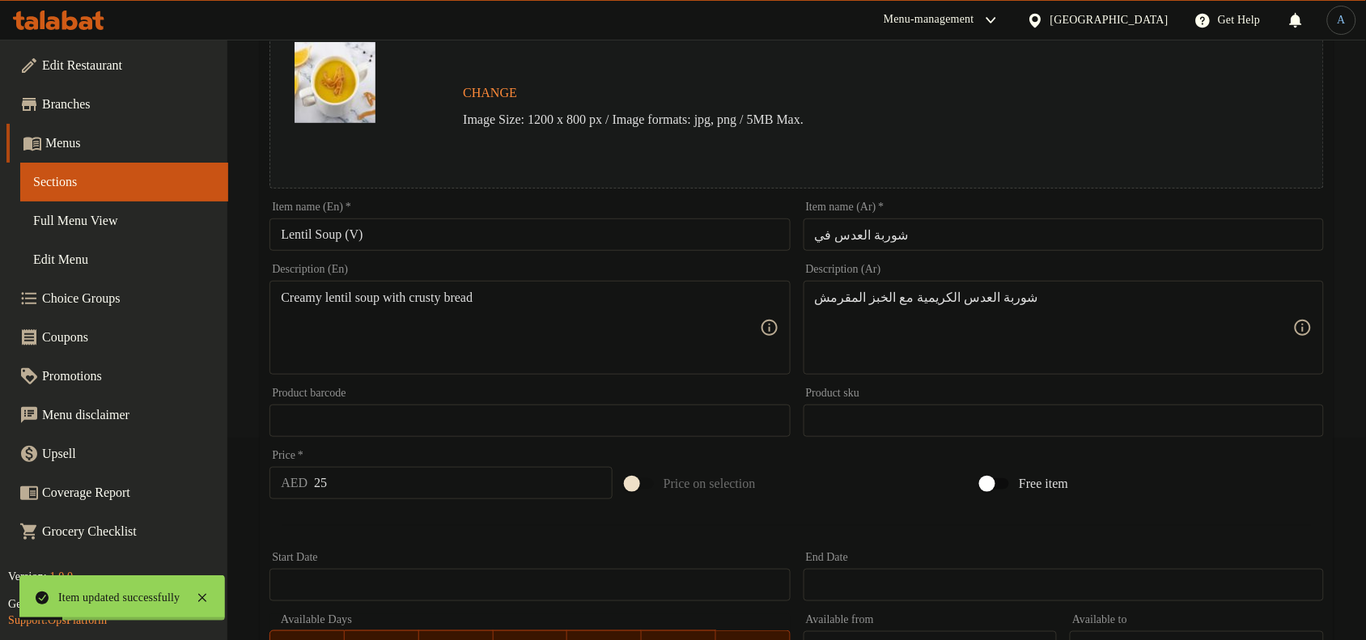
click at [346, 482] on input "25" at bounding box center [463, 483] width 299 height 32
type input "32"
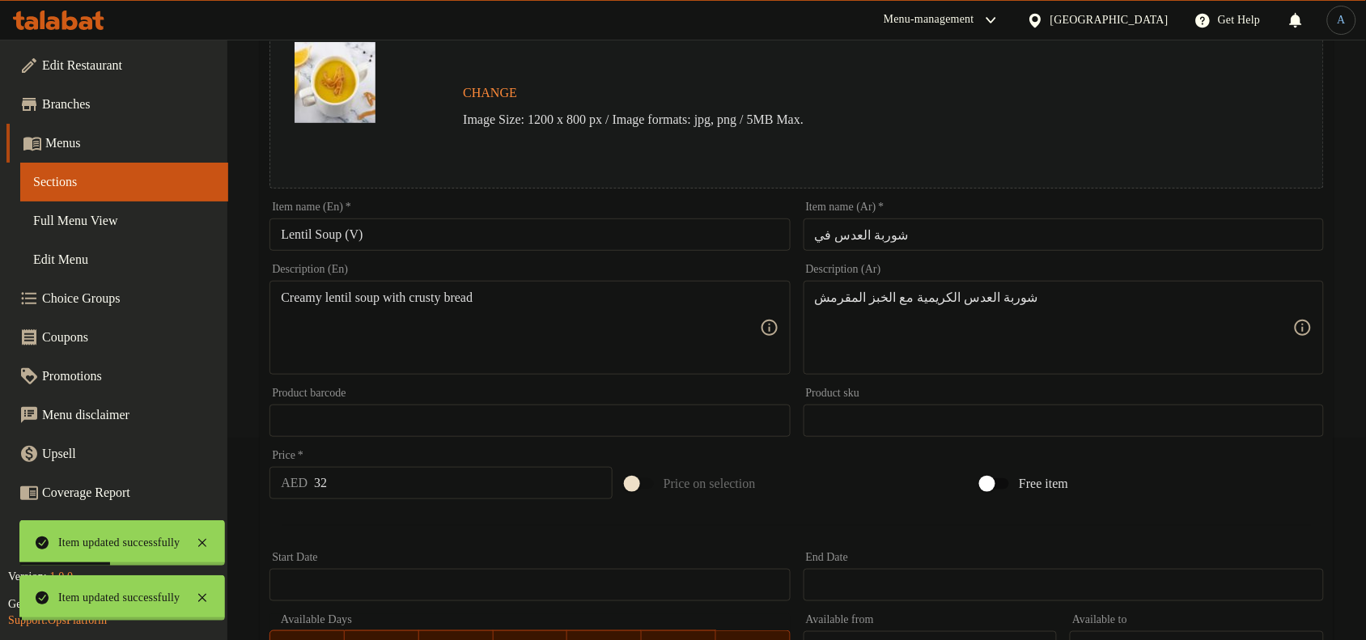
click at [483, 514] on div at bounding box center [683, 320] width 1366 height 640
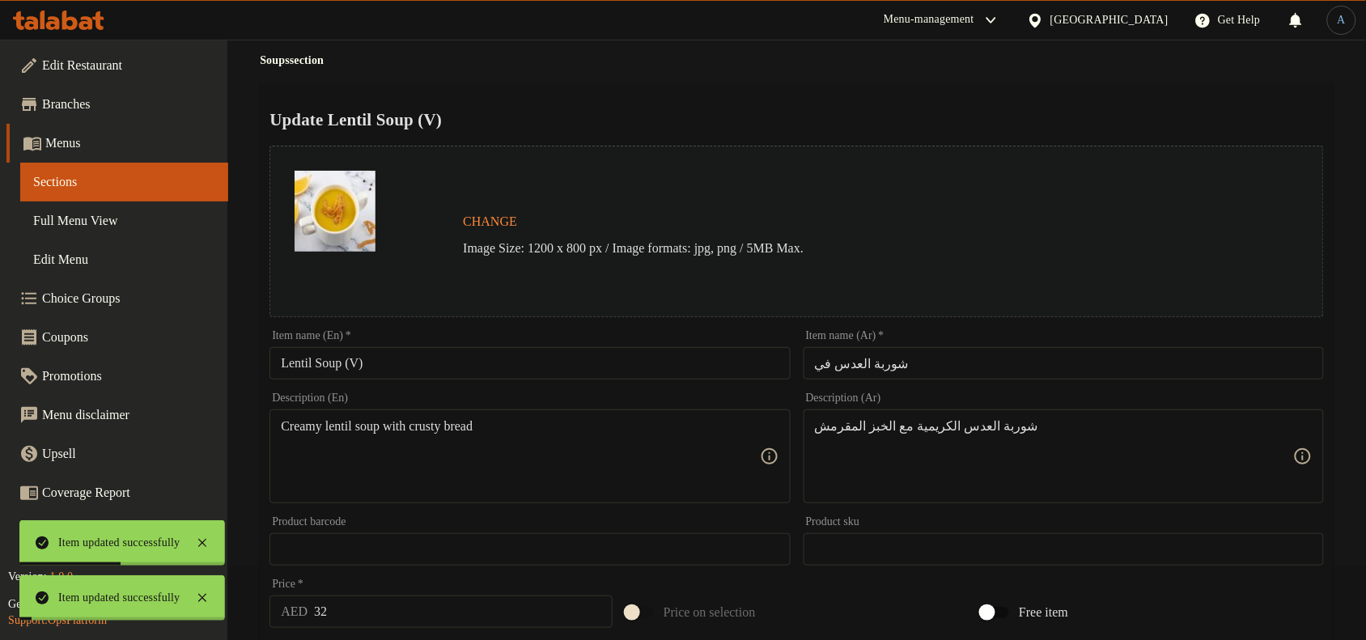
scroll to position [0, 0]
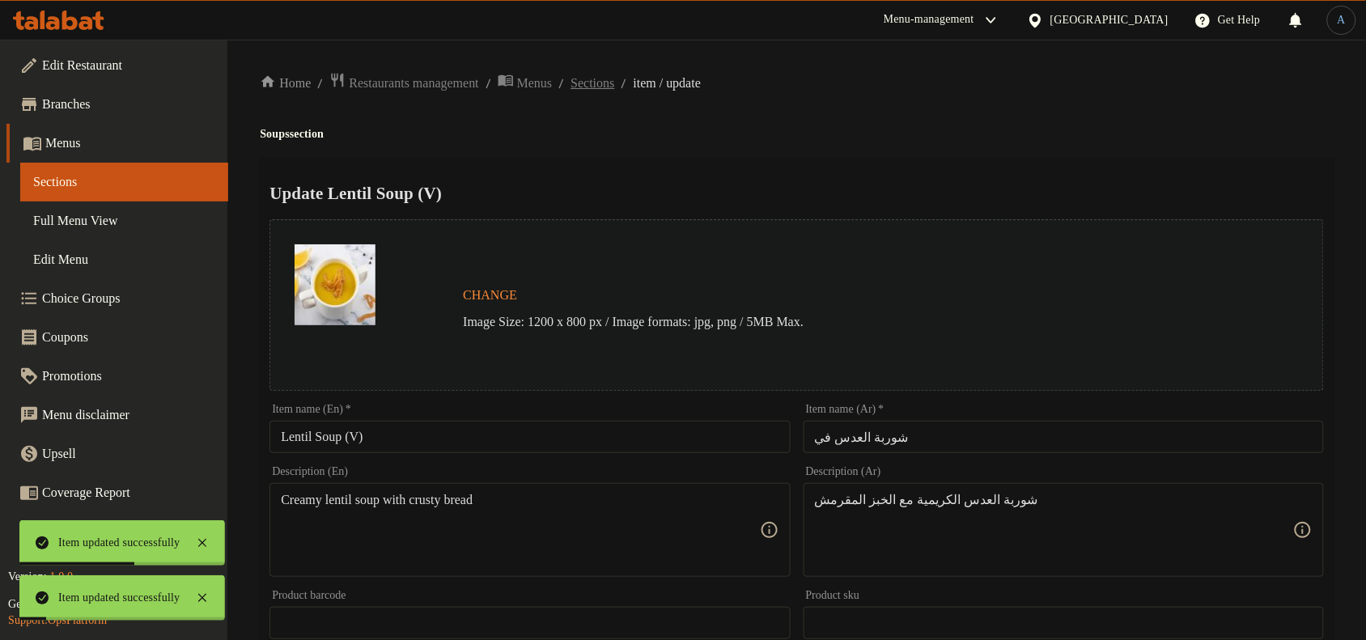
click at [614, 83] on span "Sections" at bounding box center [593, 83] width 44 height 19
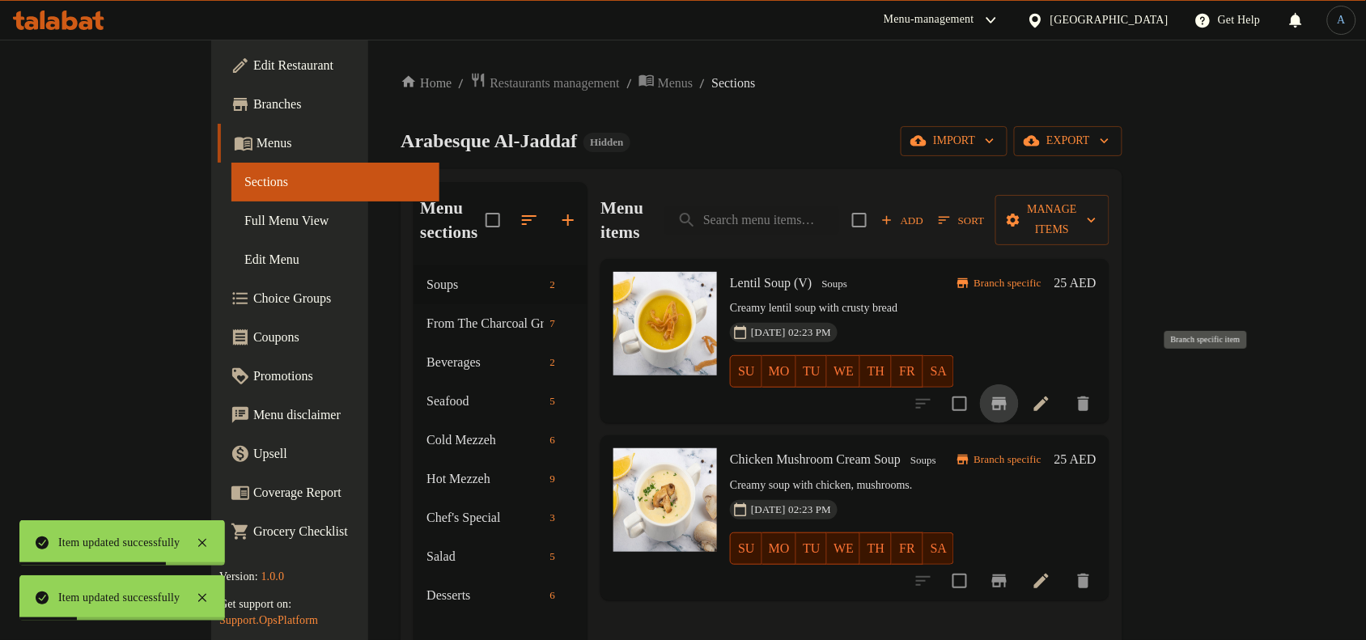
click at [1009, 394] on icon "Branch-specific-item" at bounding box center [999, 403] width 19 height 19
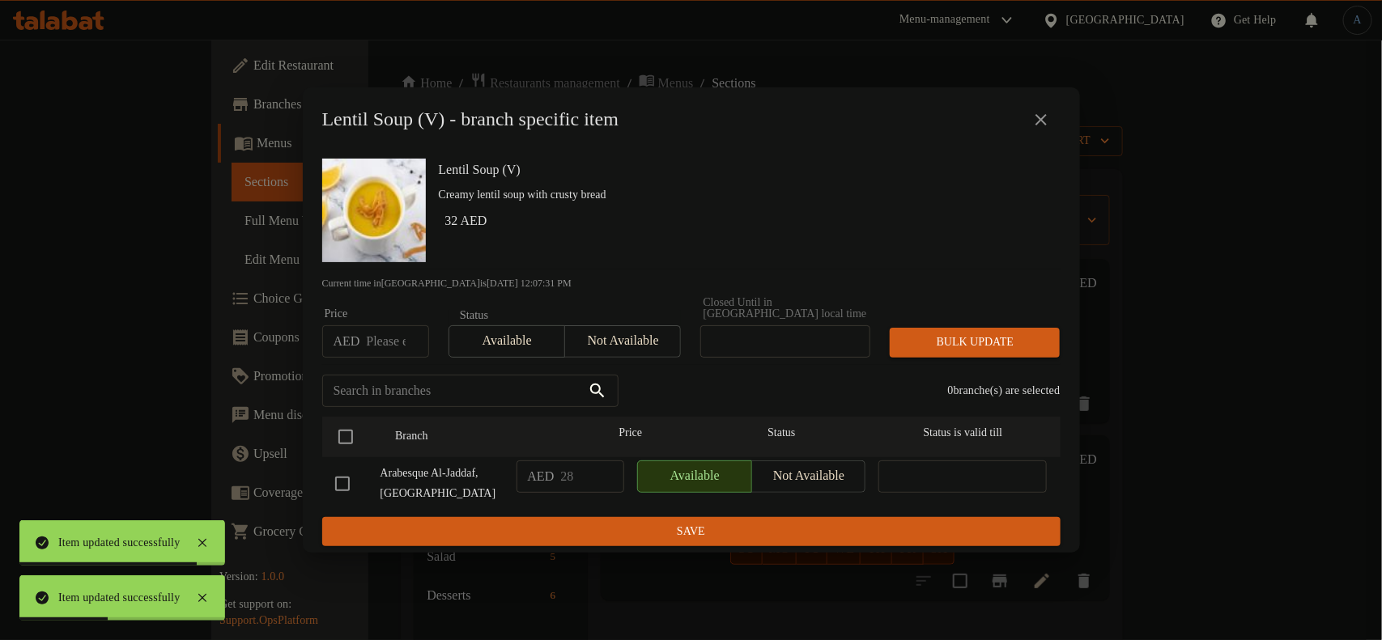
click at [390, 338] on input "number" at bounding box center [397, 341] width 62 height 32
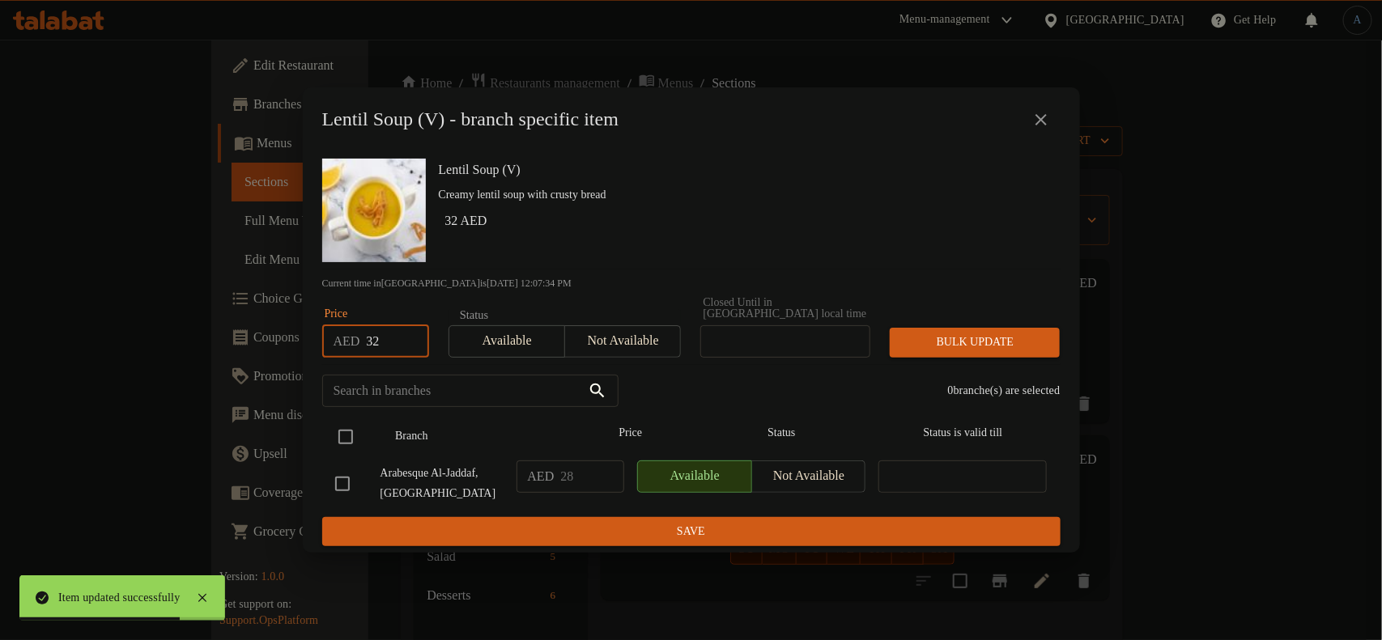
type input "32"
click at [349, 435] on input "checkbox" at bounding box center [346, 437] width 34 height 34
checkbox input "true"
click at [1000, 349] on span "Bulk update" at bounding box center [974, 343] width 144 height 20
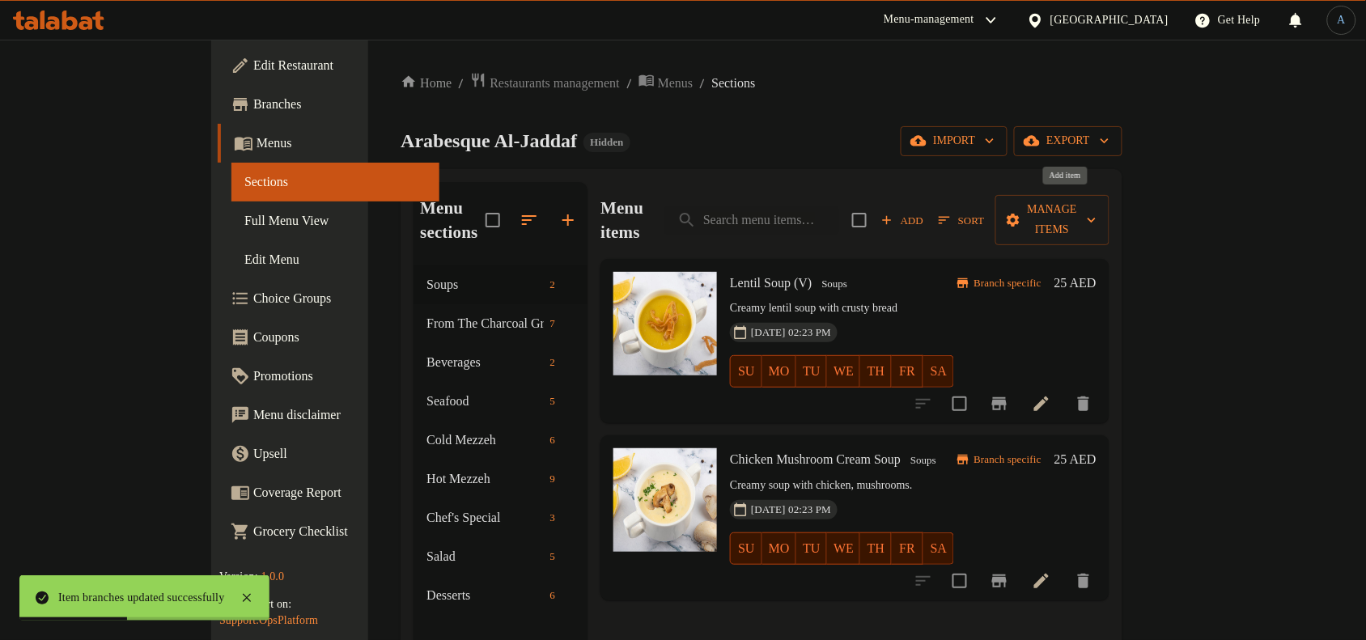
click at [924, 211] on span "Add" at bounding box center [903, 220] width 44 height 19
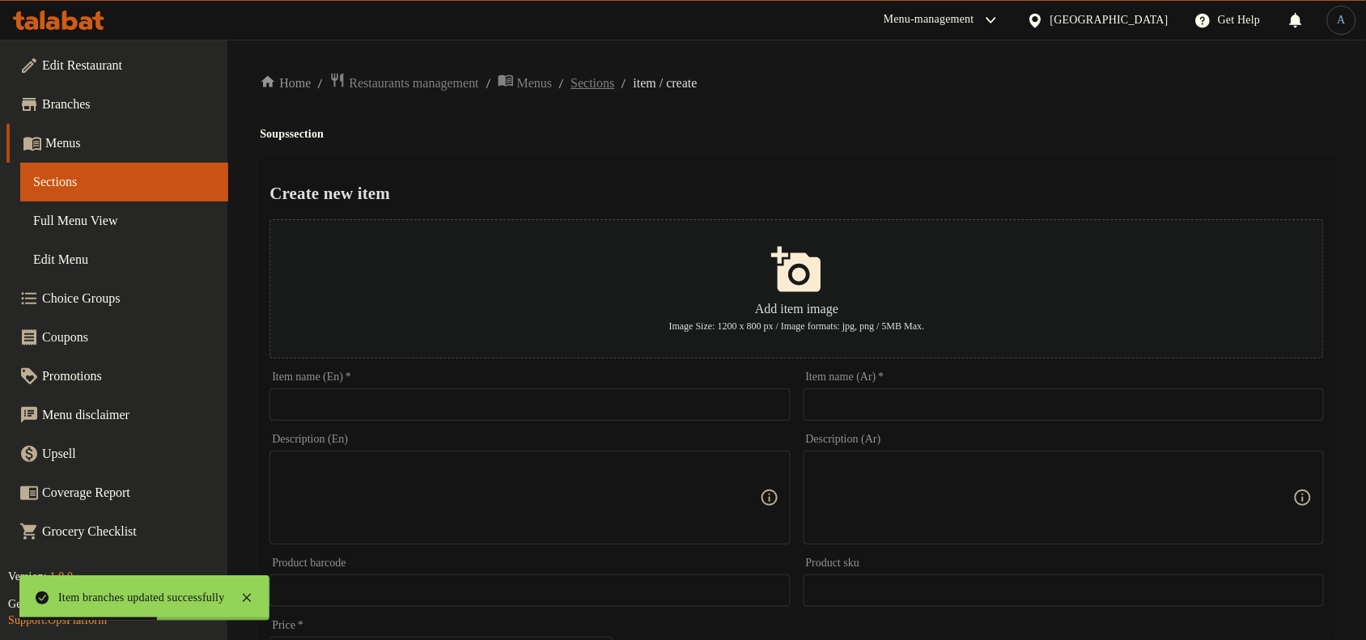
click at [614, 82] on span "Sections" at bounding box center [593, 83] width 44 height 19
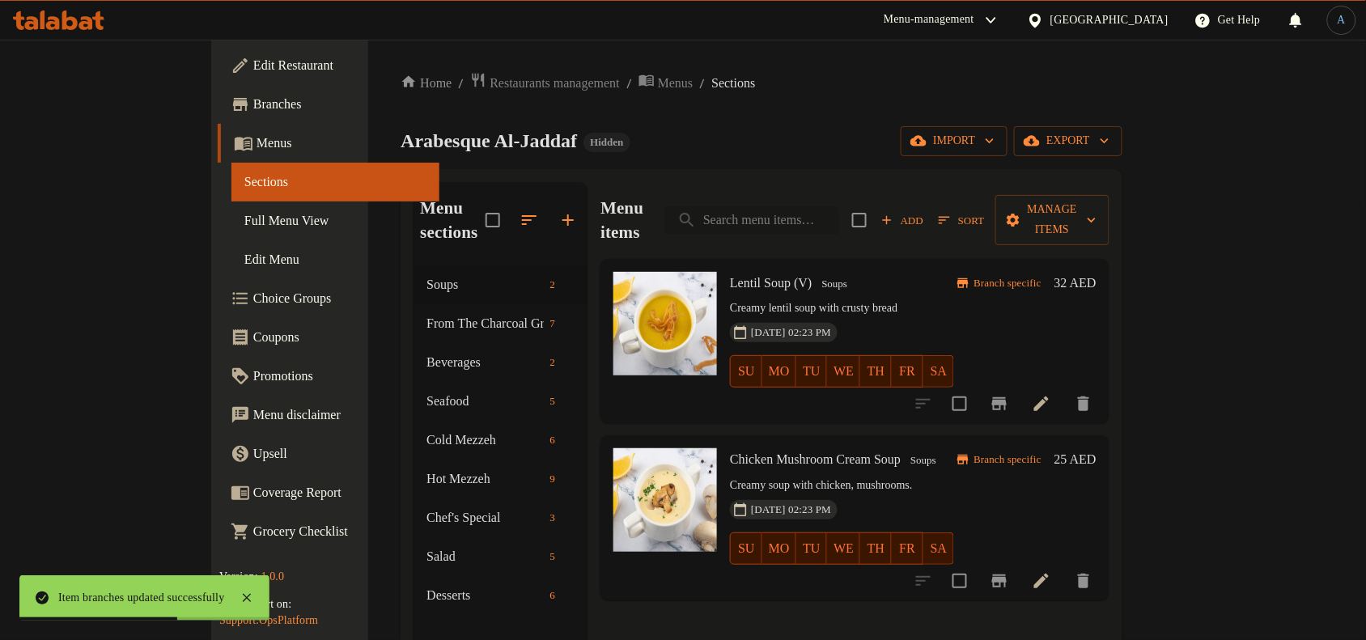
click at [839, 206] on input "search" at bounding box center [751, 220] width 175 height 28
paste input "Roasted Tomato Soup (V)"
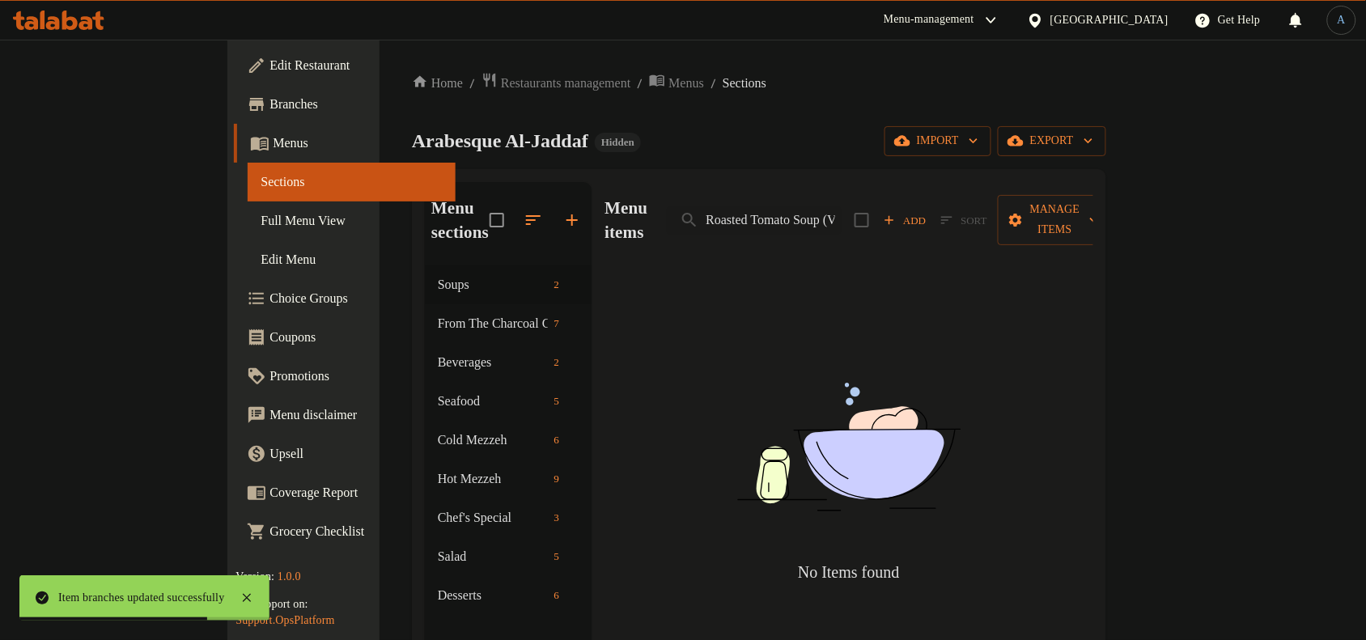
drag, startPoint x: 919, startPoint y: 206, endPoint x: 1046, endPoint y: 219, distance: 127.6
click at [1046, 219] on div "Menu items Roasted Tomato Soup (V) Add Sort Manage items" at bounding box center [849, 220] width 488 height 77
click at [826, 209] on input "Roasted Tomato Soup" at bounding box center [754, 220] width 175 height 28
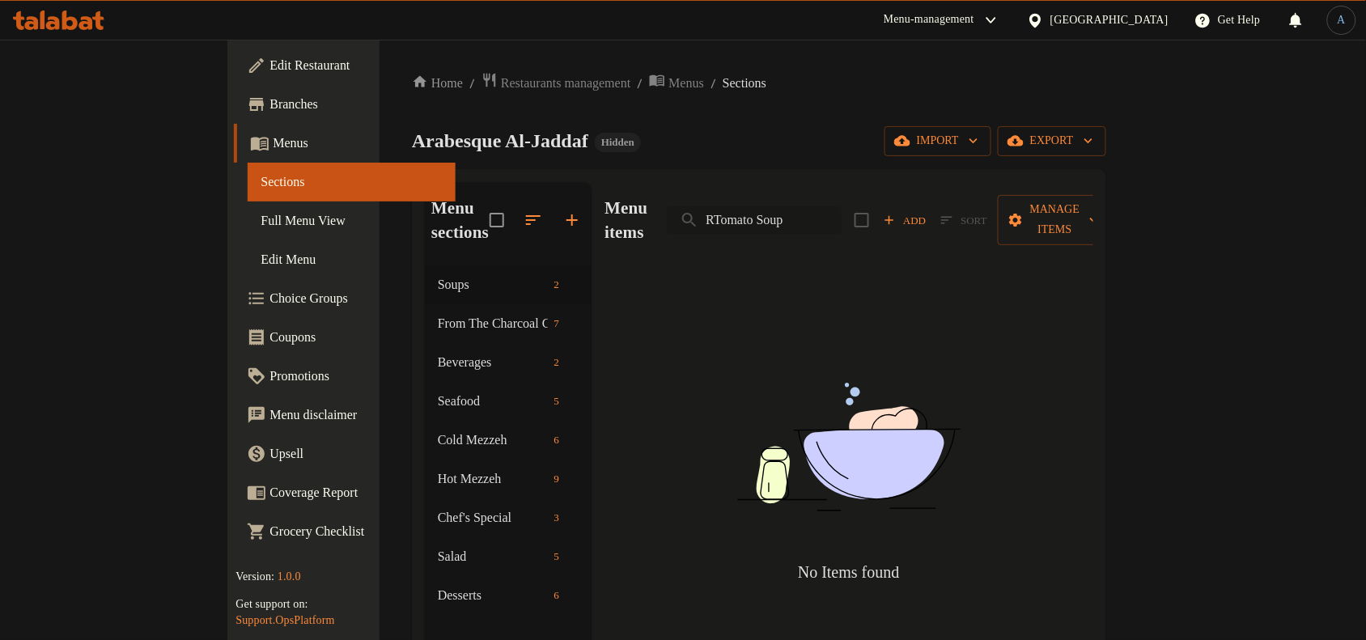
type input "Tomato Soup"
click at [842, 211] on input "Tomato Soup" at bounding box center [754, 220] width 175 height 28
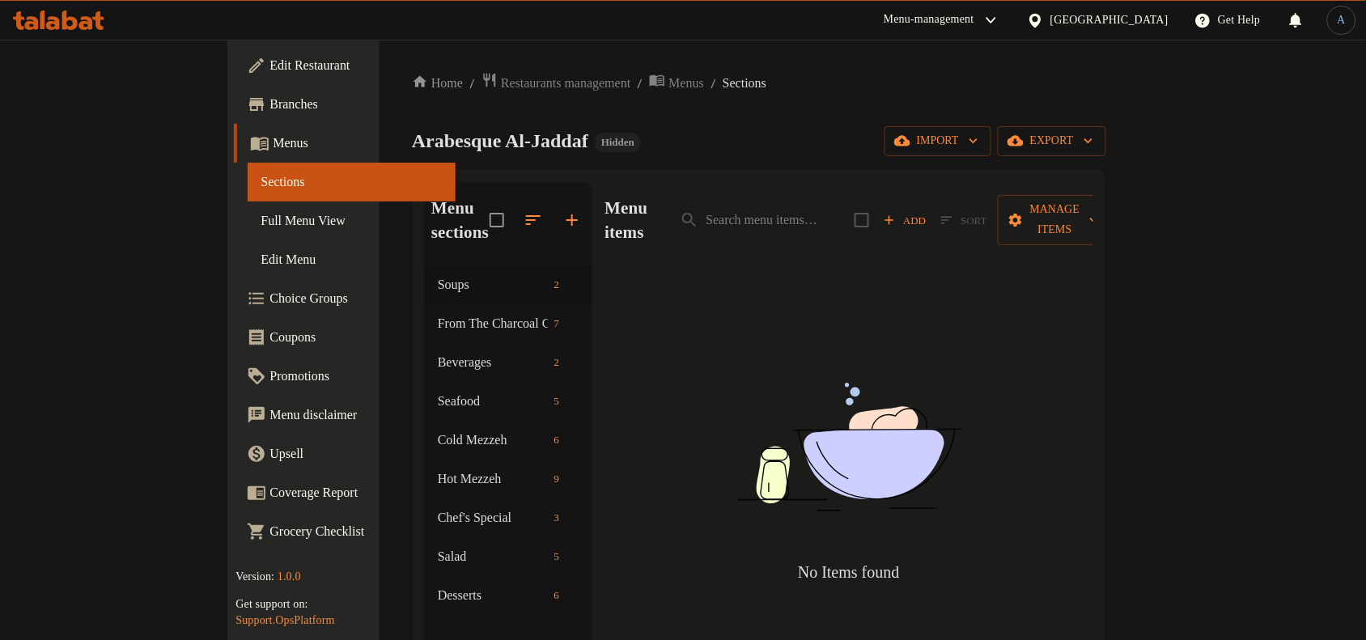
click at [952, 136] on div "Arabesque Al-Jaddaf Hidden import export" at bounding box center [759, 141] width 694 height 30
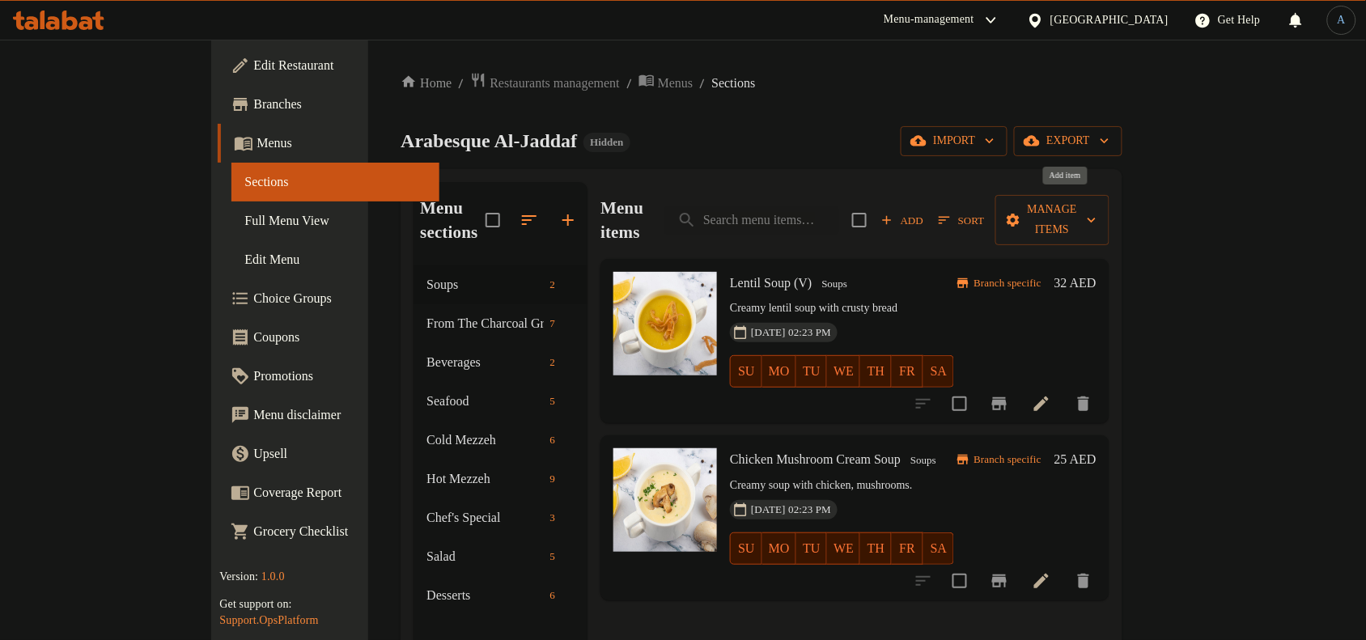
click at [924, 211] on span "Add" at bounding box center [903, 220] width 44 height 19
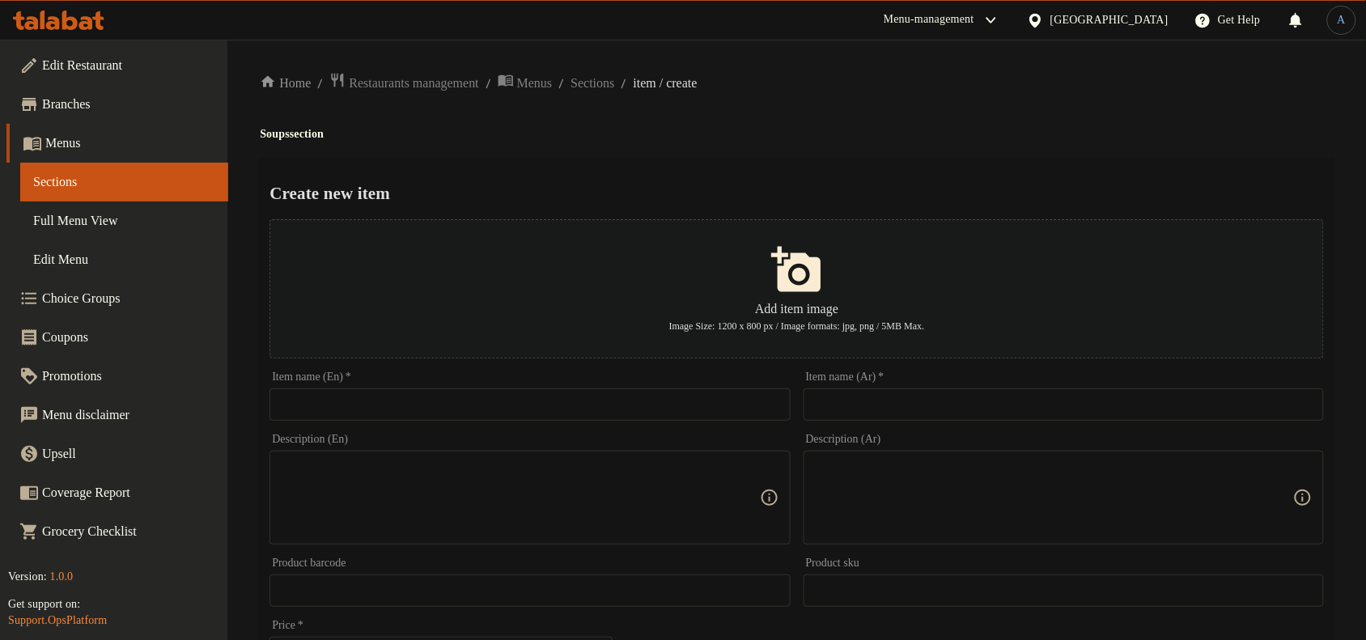
click at [855, 407] on input "text" at bounding box center [1064, 404] width 520 height 32
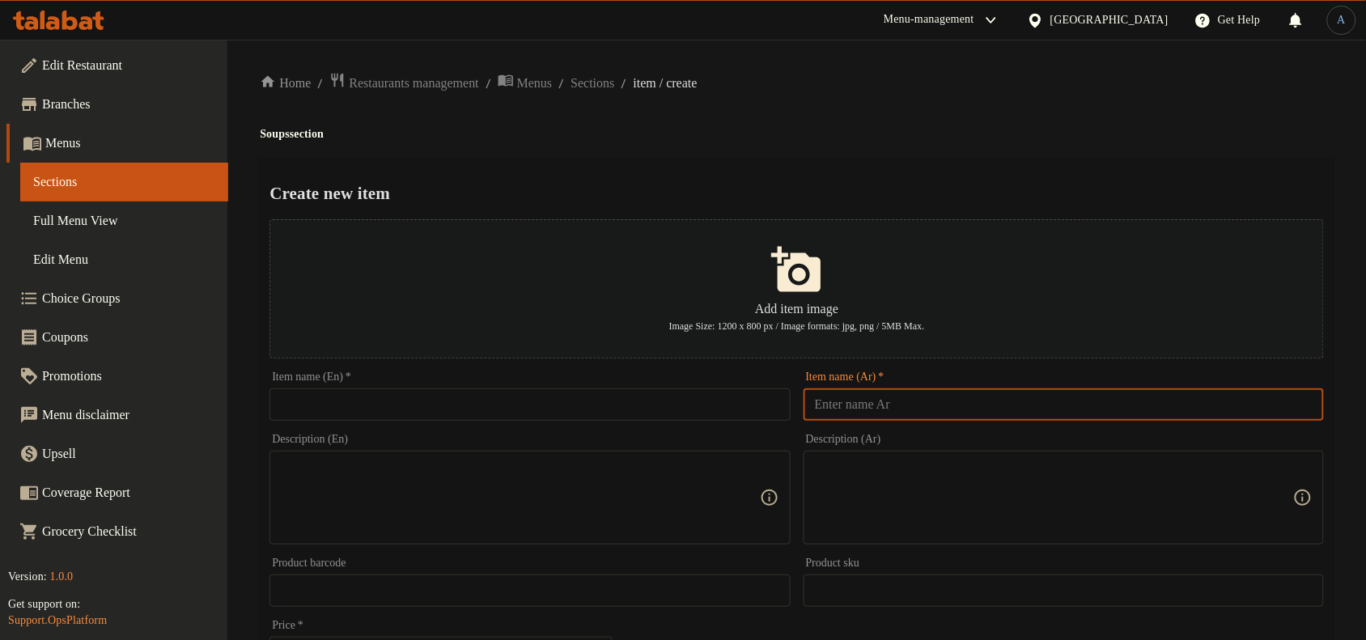
paste input "Roasted Tomato Soup (V)"
type input "Roasted Tomato Soup (V)"
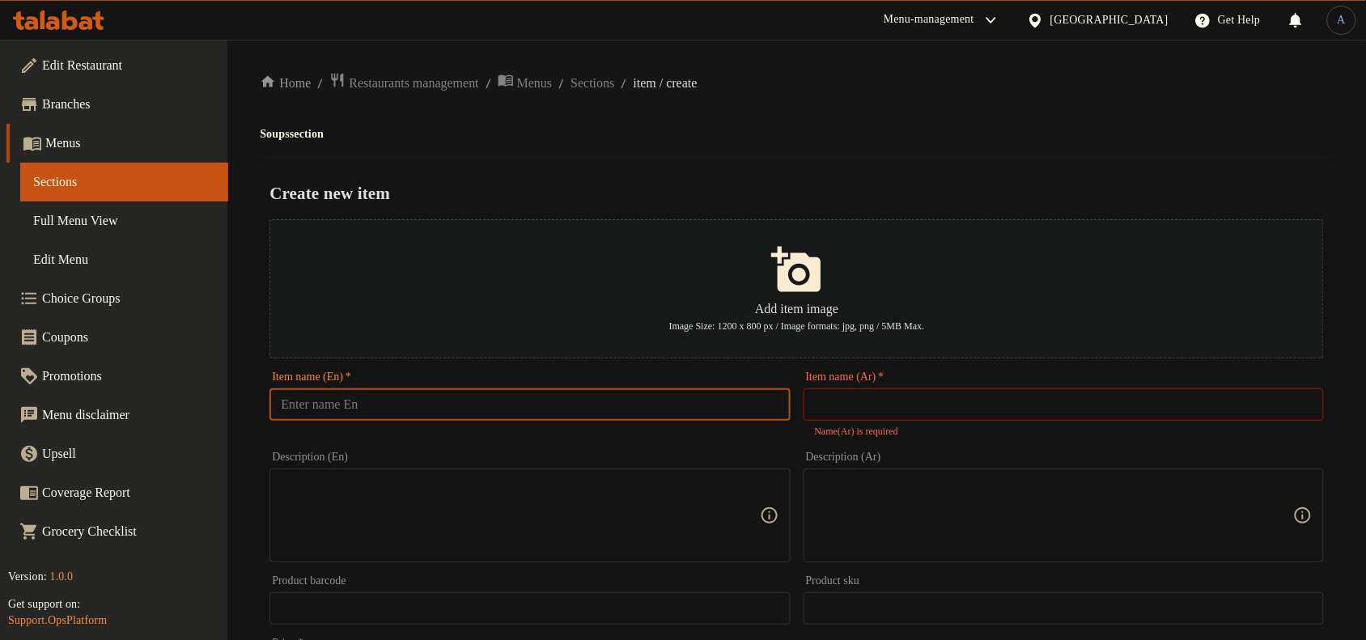
click at [656, 406] on input "text" at bounding box center [530, 404] width 520 height 32
paste input "Roasted Tomato Soup (V)"
type input "Roasted Tomato Soup (V)"
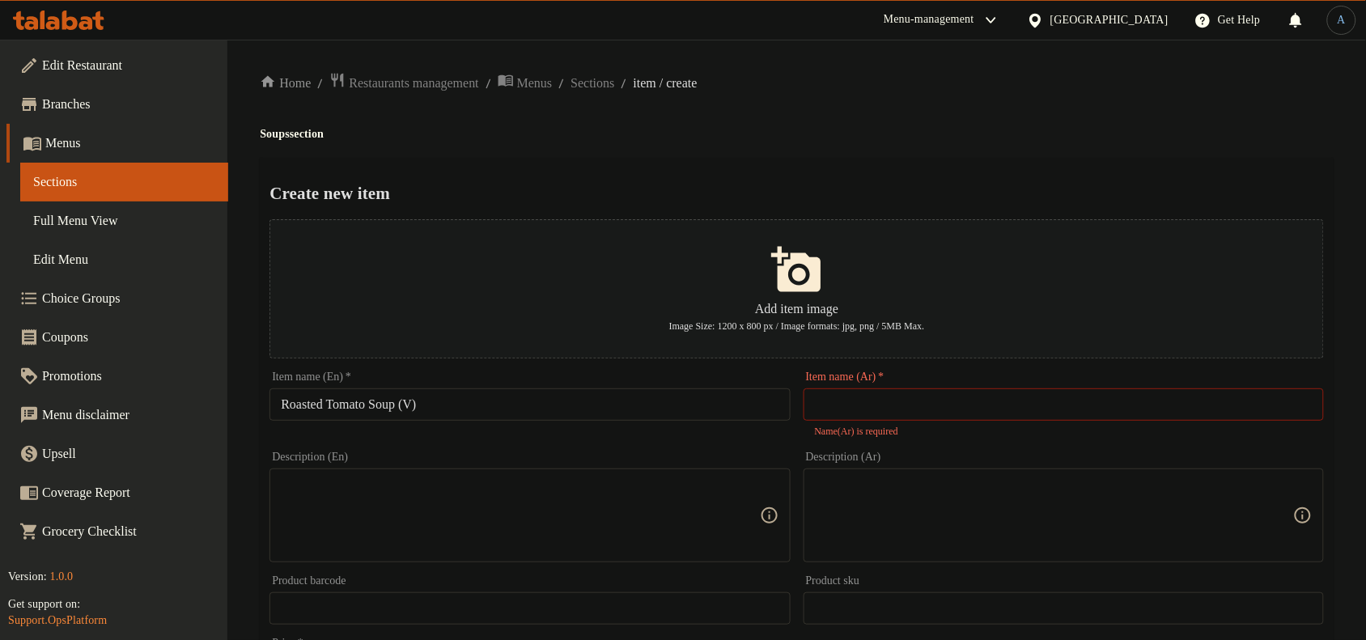
click at [814, 91] on ol "Home / Restaurants management / Menus / Sections / item / create" at bounding box center [797, 83] width 1074 height 22
click at [332, 490] on textarea at bounding box center [520, 516] width 478 height 77
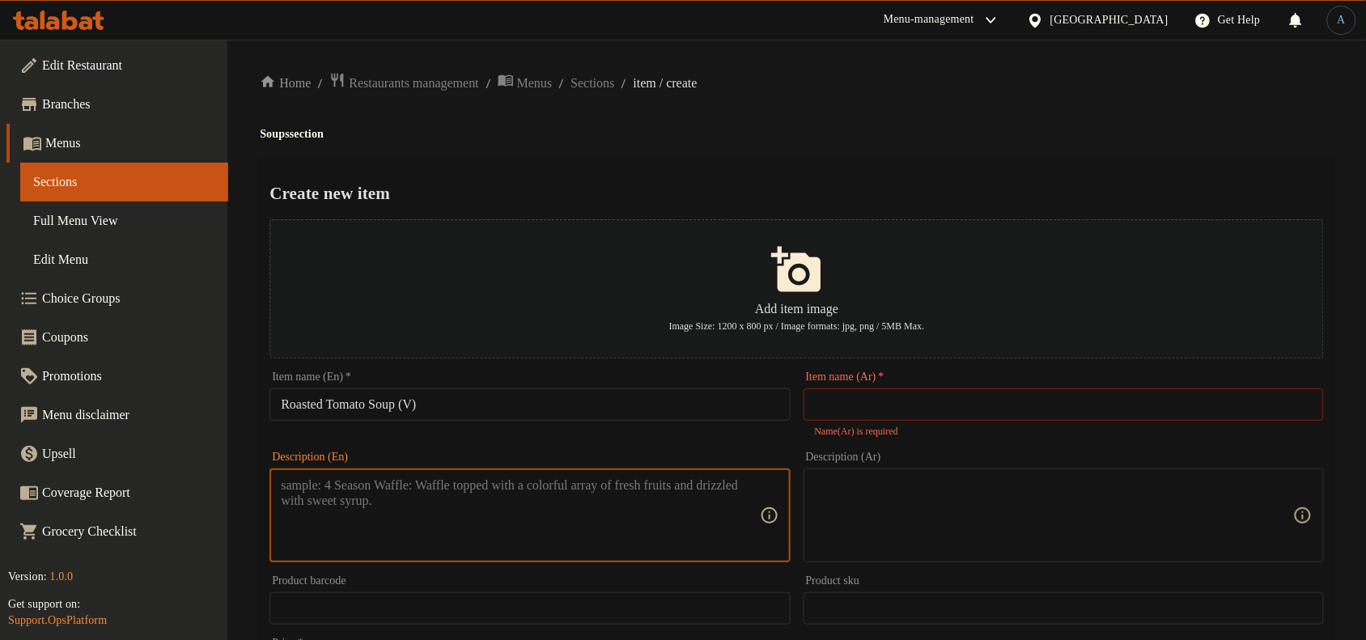
paste textarea "Roasted Tomato and Basil soup with crusty bread"
type textarea "Roasted Tomato and Basil soup with crusty bread"
click at [479, 413] on input "Roasted Tomato Soup (V)" at bounding box center [530, 404] width 520 height 32
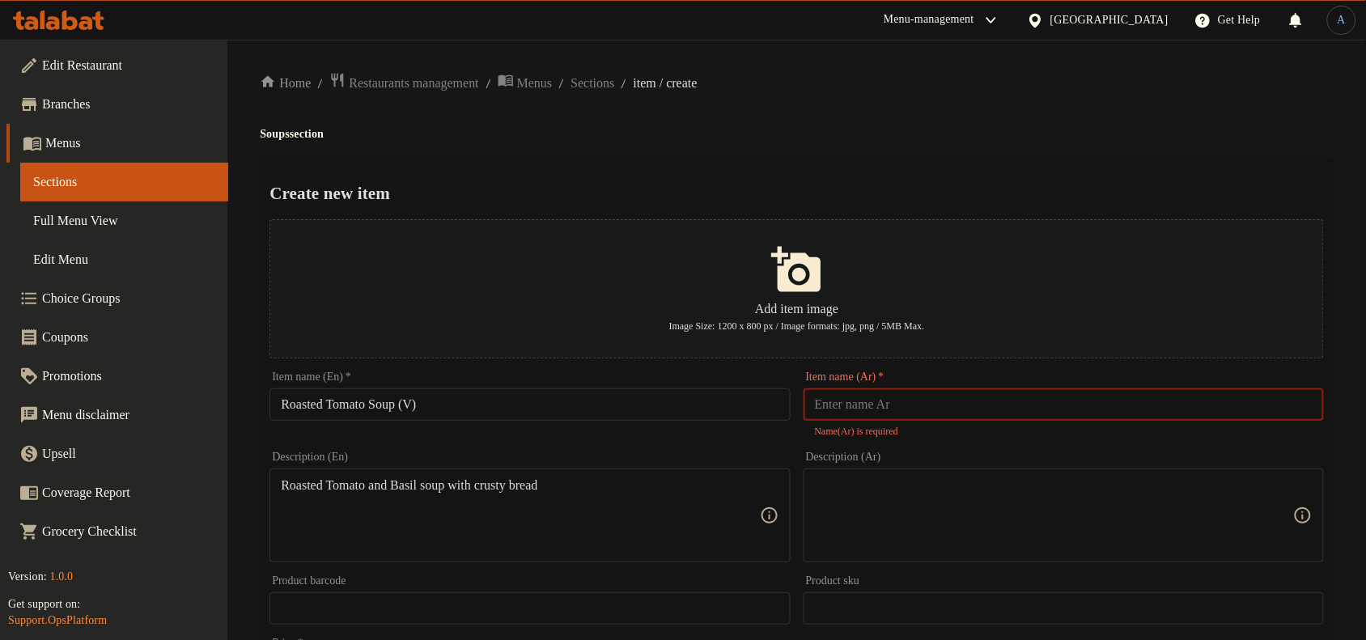
click at [901, 410] on input "text" at bounding box center [1064, 404] width 520 height 32
paste input "شوربة الطماطم المحمصة (نباتية)"
type input "شوربة الطماطم المحمصة في"
click at [1225, 112] on div "Home / Restaurants management / Menus / Sections / item / create Soups section …" at bounding box center [797, 596] width 1074 height 1049
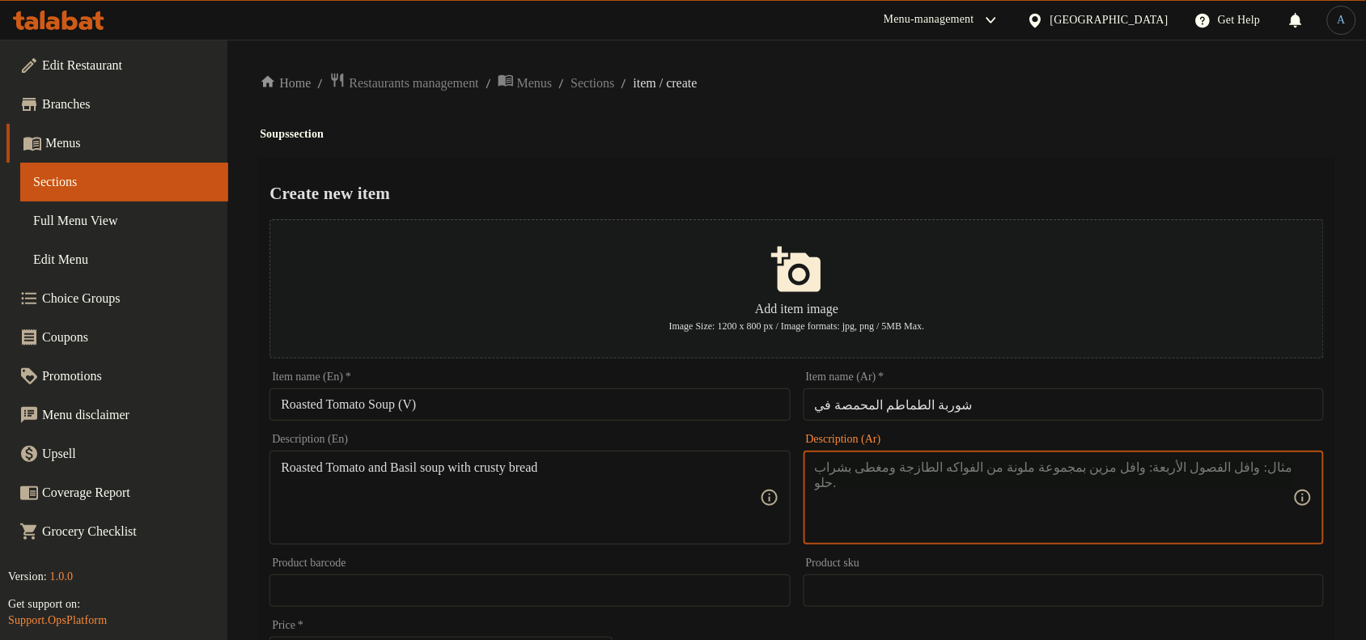
click at [949, 503] on textarea at bounding box center [1054, 498] width 478 height 77
paste textarea "شوربة الطماطم المشوية والريحان مع الخبز المقرمش"
type textarea "شوربة الطماطم المشوية والريحان مع الخبز المقرمش"
click at [945, 142] on h4 "Soups section" at bounding box center [797, 134] width 1074 height 16
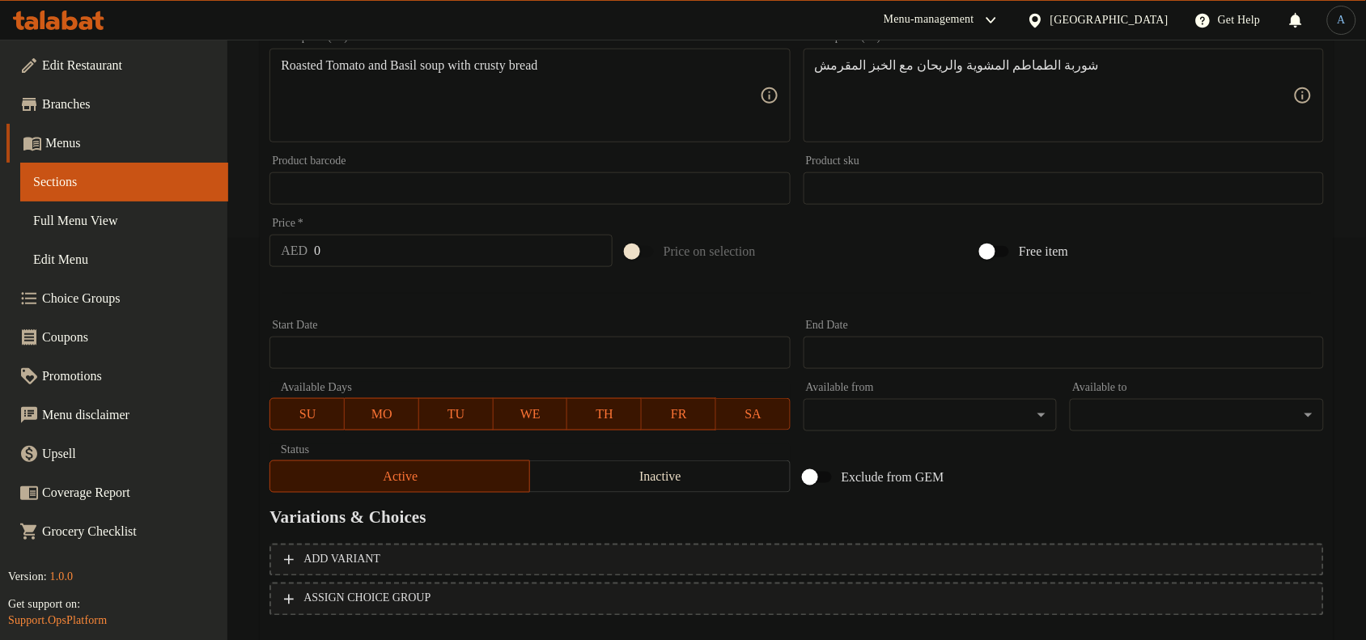
scroll to position [405, 0]
click at [359, 236] on input "0" at bounding box center [463, 248] width 299 height 32
paste input "32"
type input "32"
click at [359, 282] on div at bounding box center [797, 291] width 1068 height 40
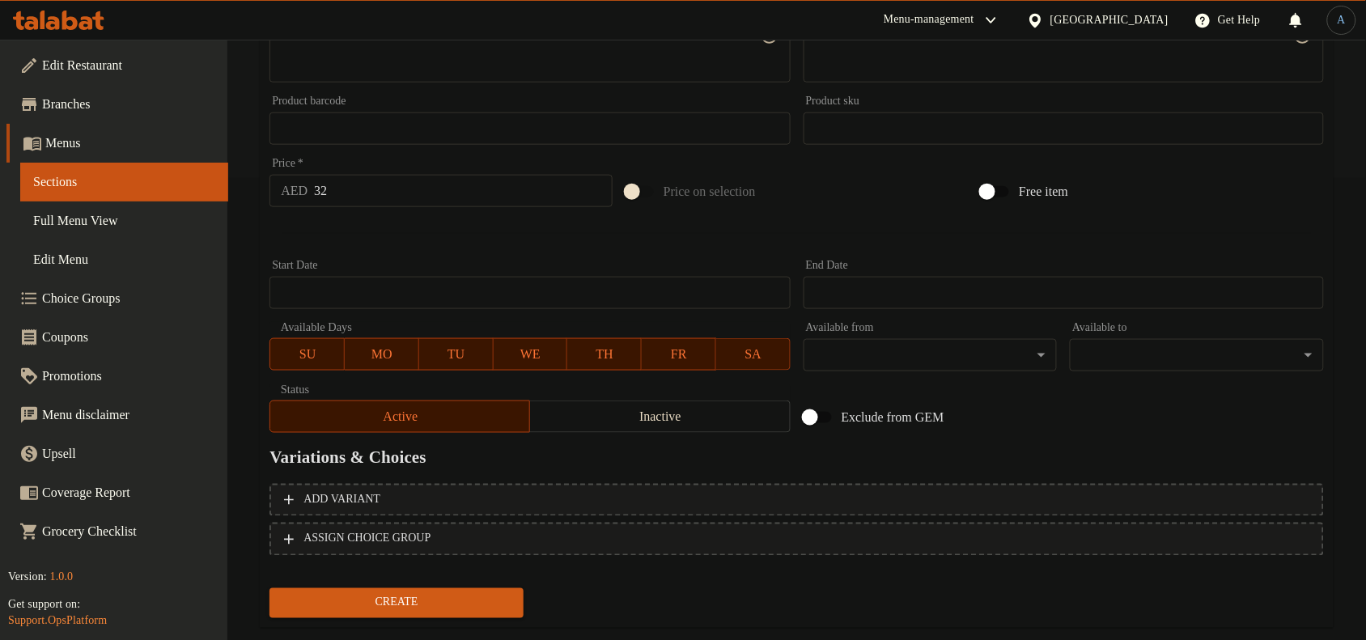
scroll to position [494, 0]
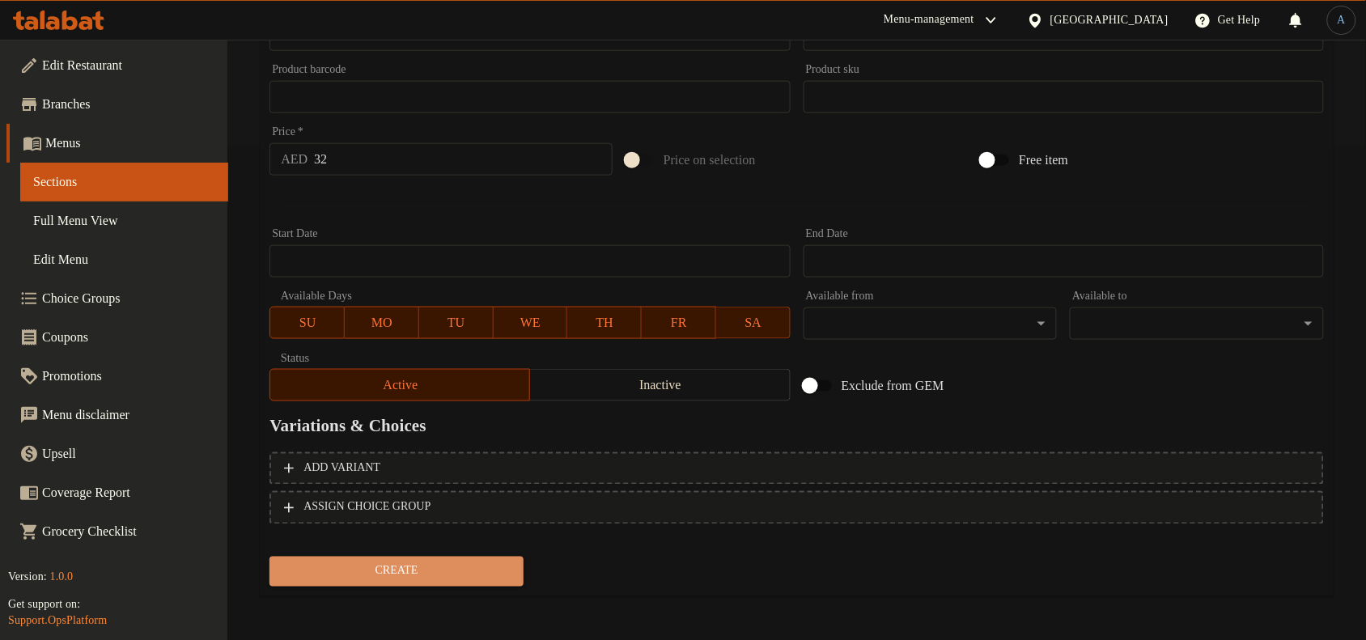
click at [417, 575] on span "Create" at bounding box center [396, 572] width 228 height 20
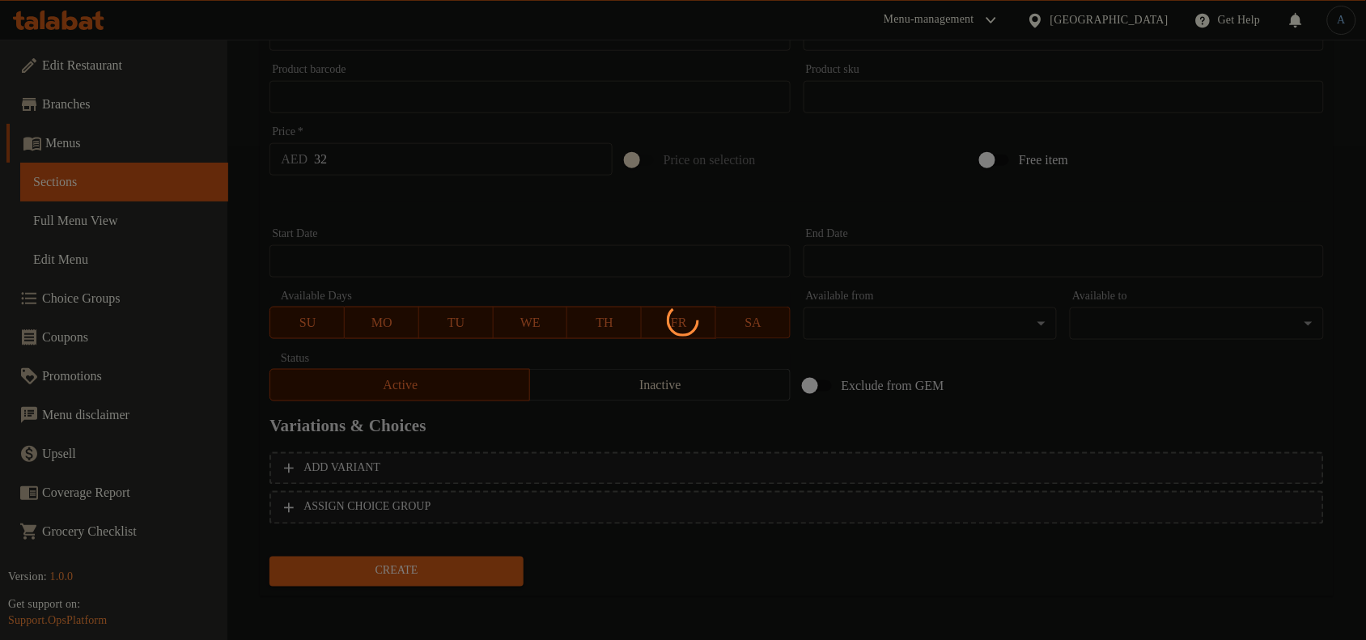
type input "0"
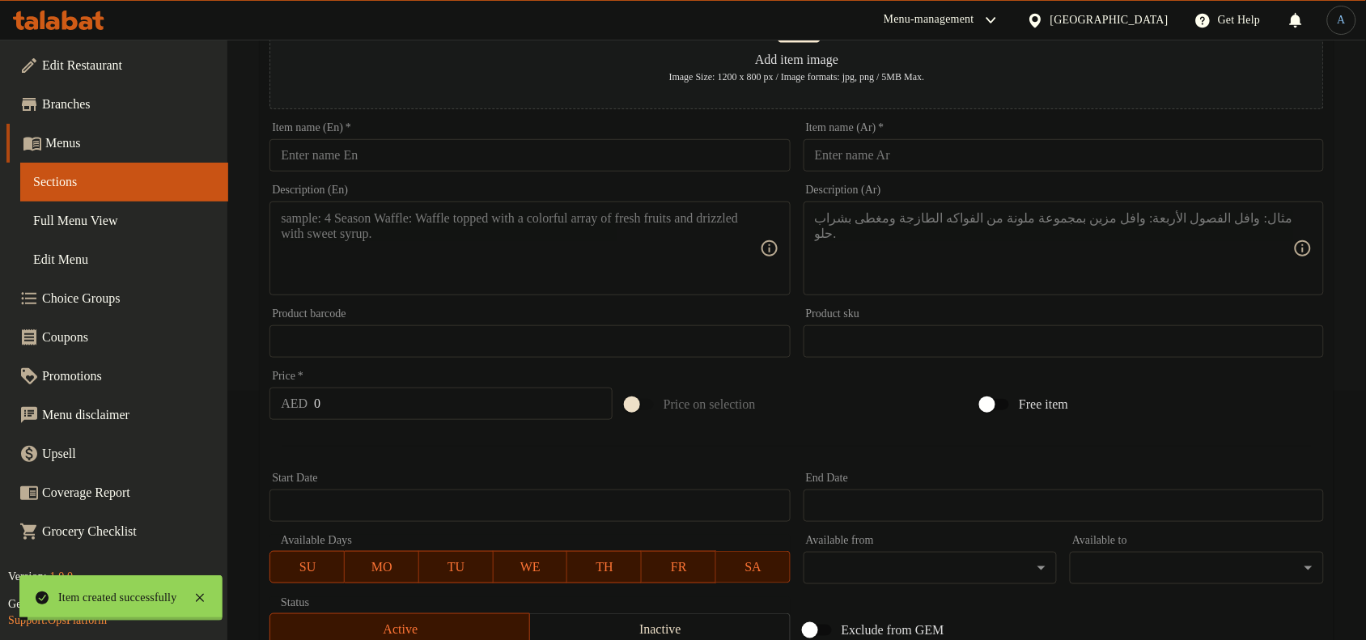
scroll to position [0, 0]
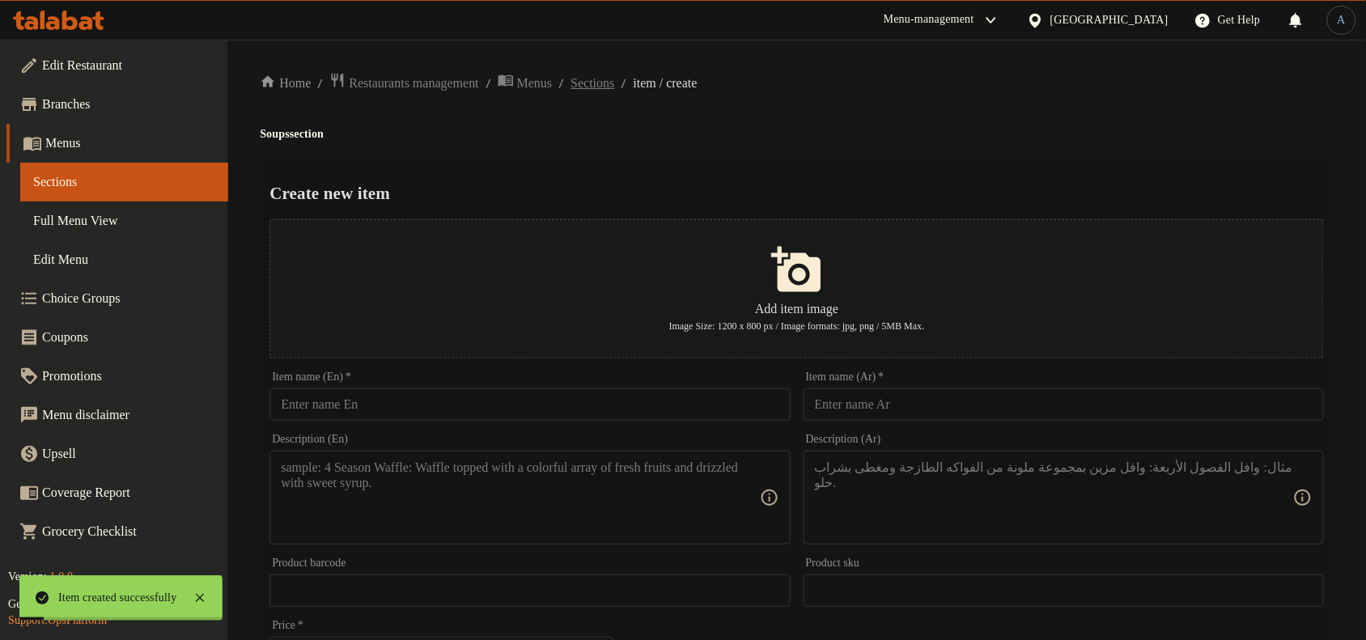
click at [614, 89] on span "Sections" at bounding box center [593, 83] width 44 height 19
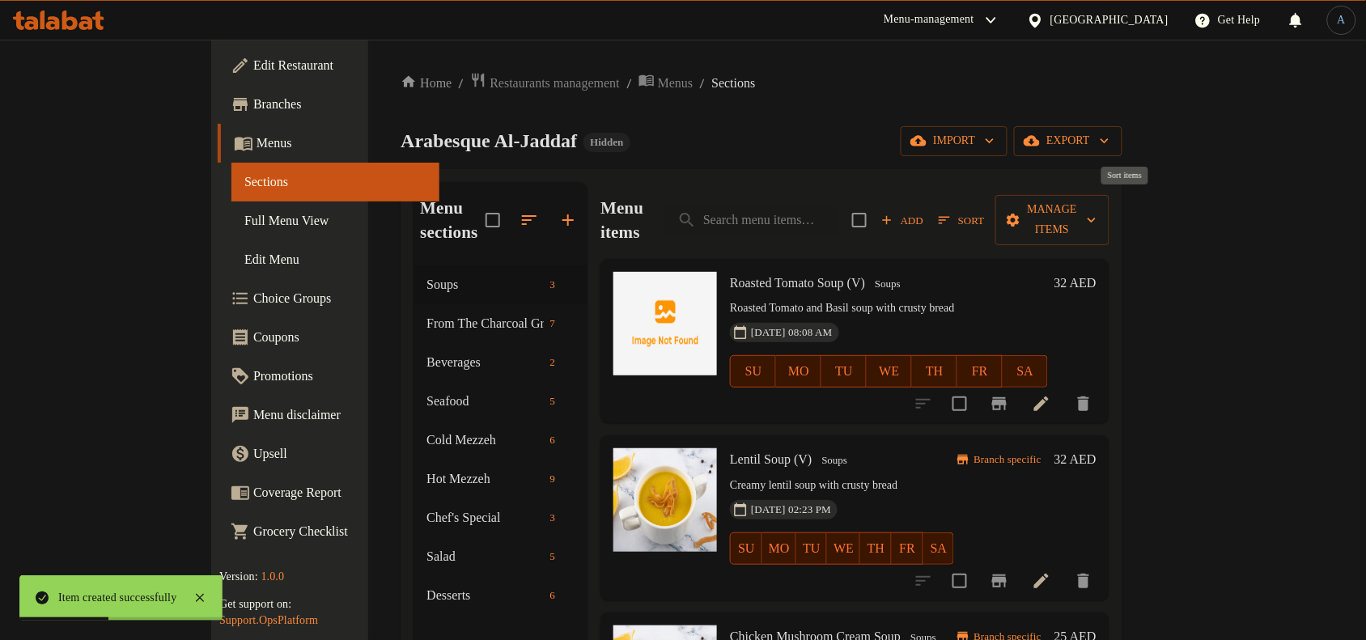
click at [952, 213] on icon "button" at bounding box center [944, 220] width 15 height 15
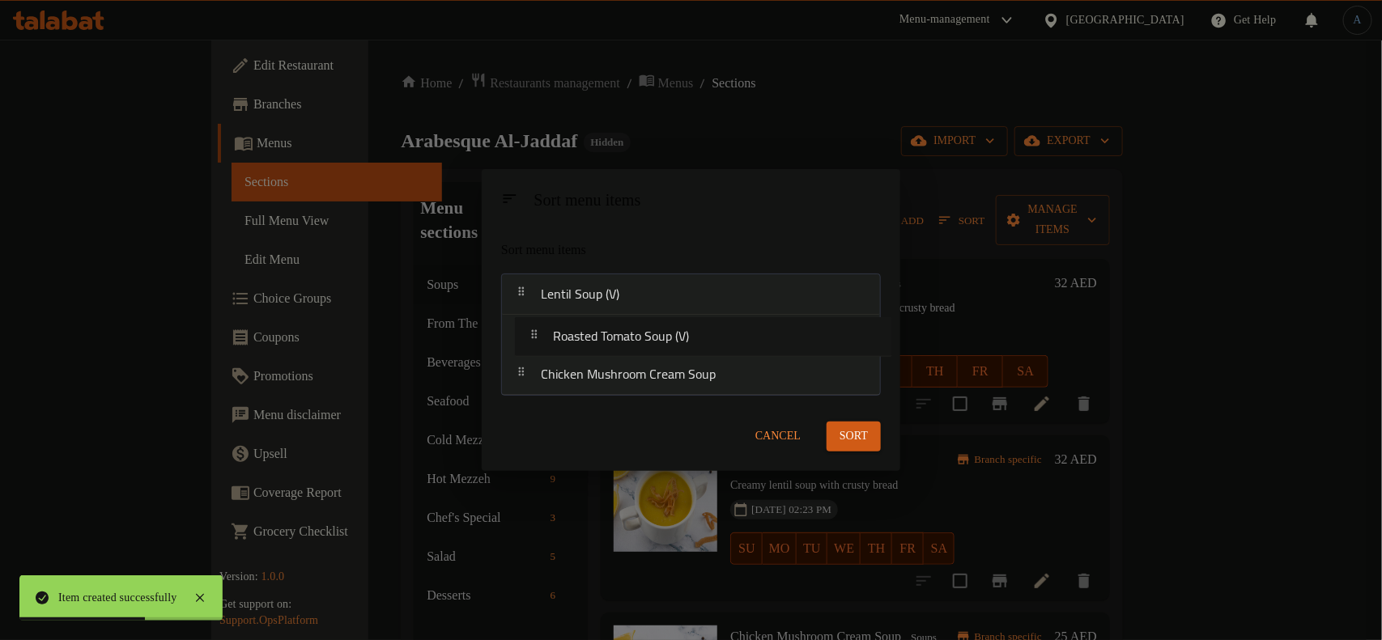
drag, startPoint x: 593, startPoint y: 299, endPoint x: 608, endPoint y: 360, distance: 62.4
click at [608, 360] on nav "Roasted Tomato Soup (V) Lentil Soup (V) Chicken Mushroom Cream Soup" at bounding box center [691, 335] width 380 height 122
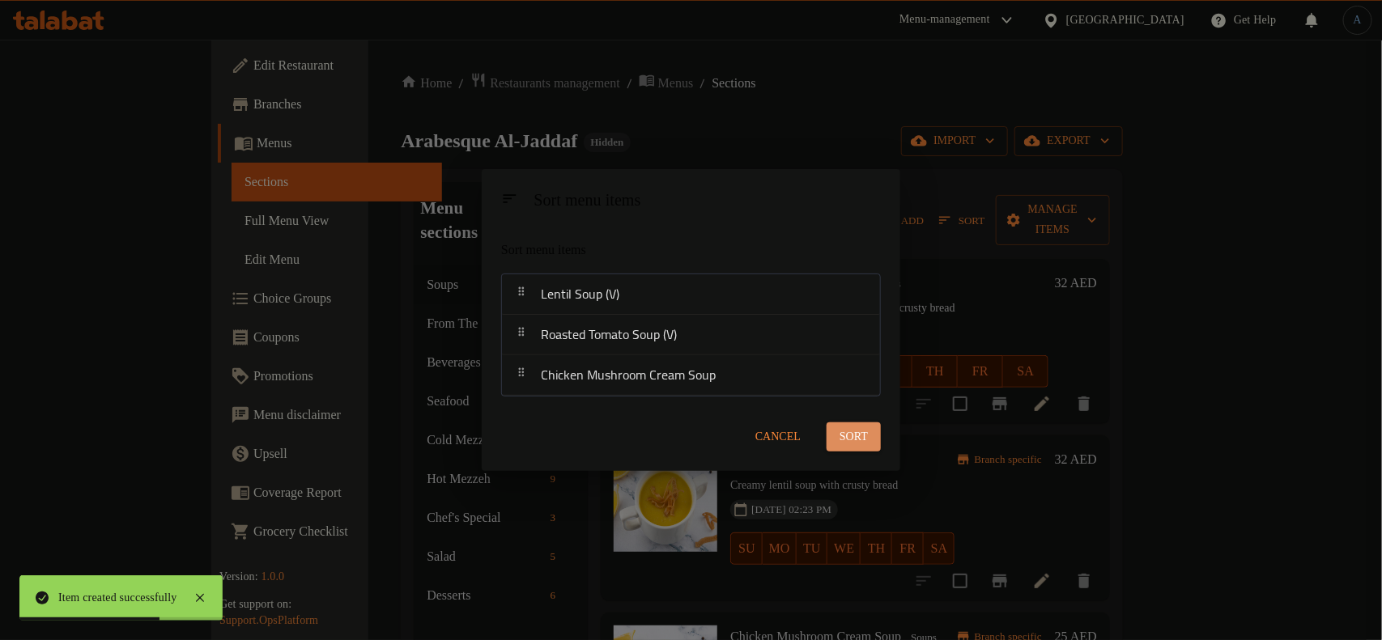
click at [847, 435] on span "Sort" at bounding box center [853, 437] width 28 height 20
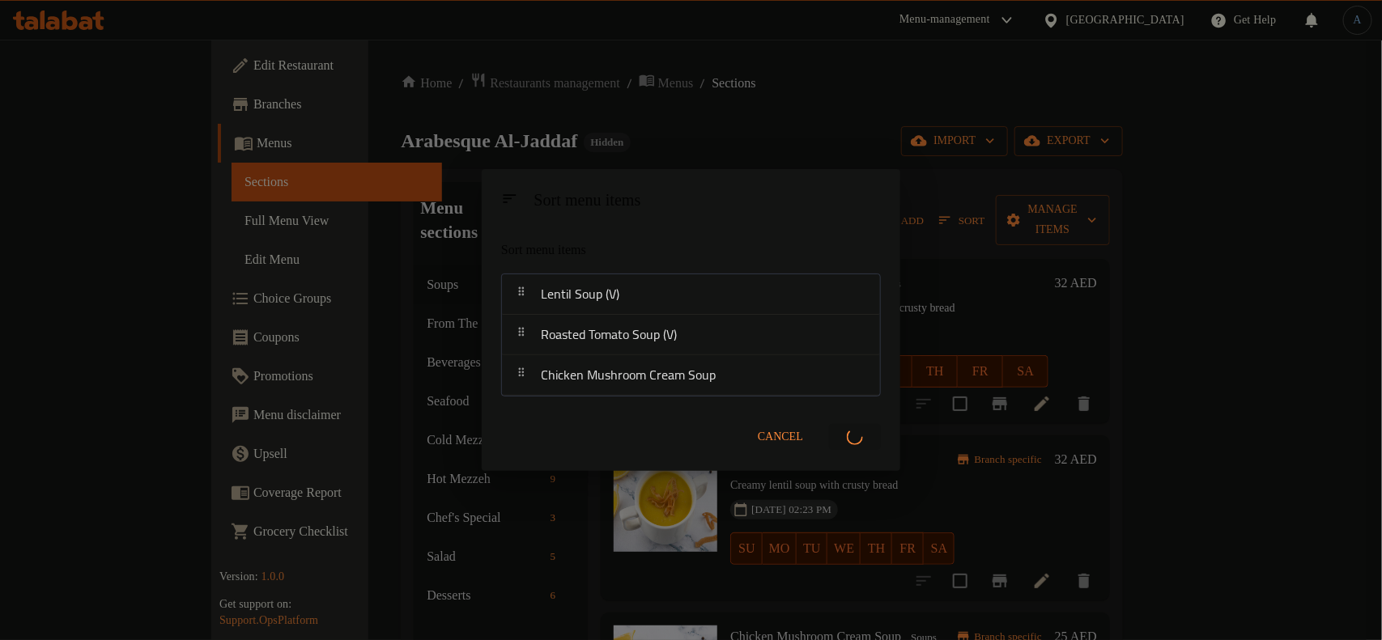
click at [233, 219] on div "Sort menu items Sort menu items Lentil Soup (V) Roasted Tomato Soup (V) Chicken…" at bounding box center [691, 320] width 1382 height 640
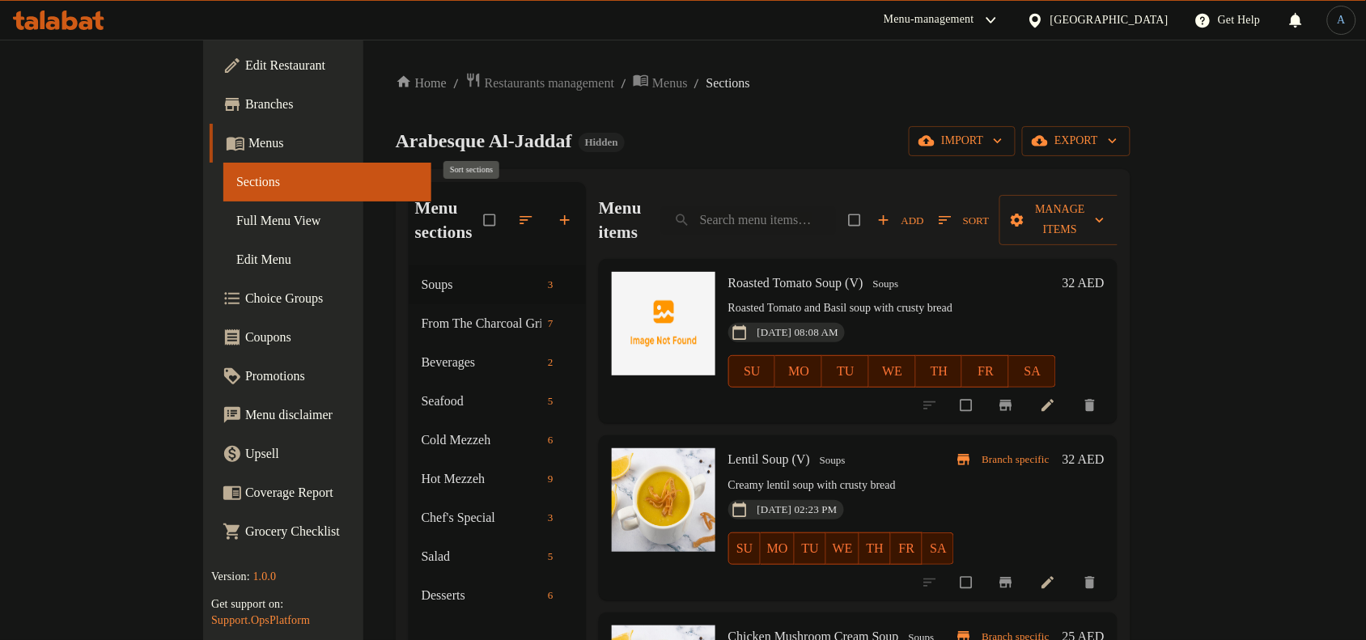
click at [518, 212] on icon "button" at bounding box center [526, 220] width 16 height 16
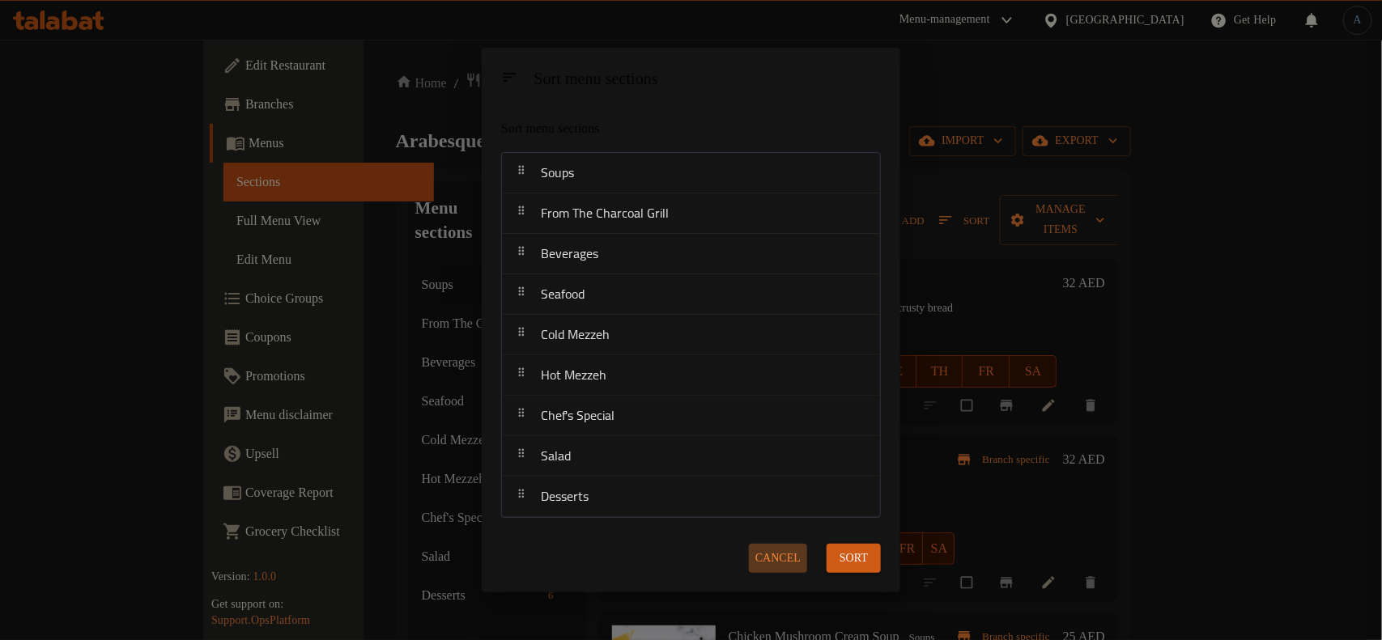
click at [774, 555] on span "Cancel" at bounding box center [777, 559] width 45 height 20
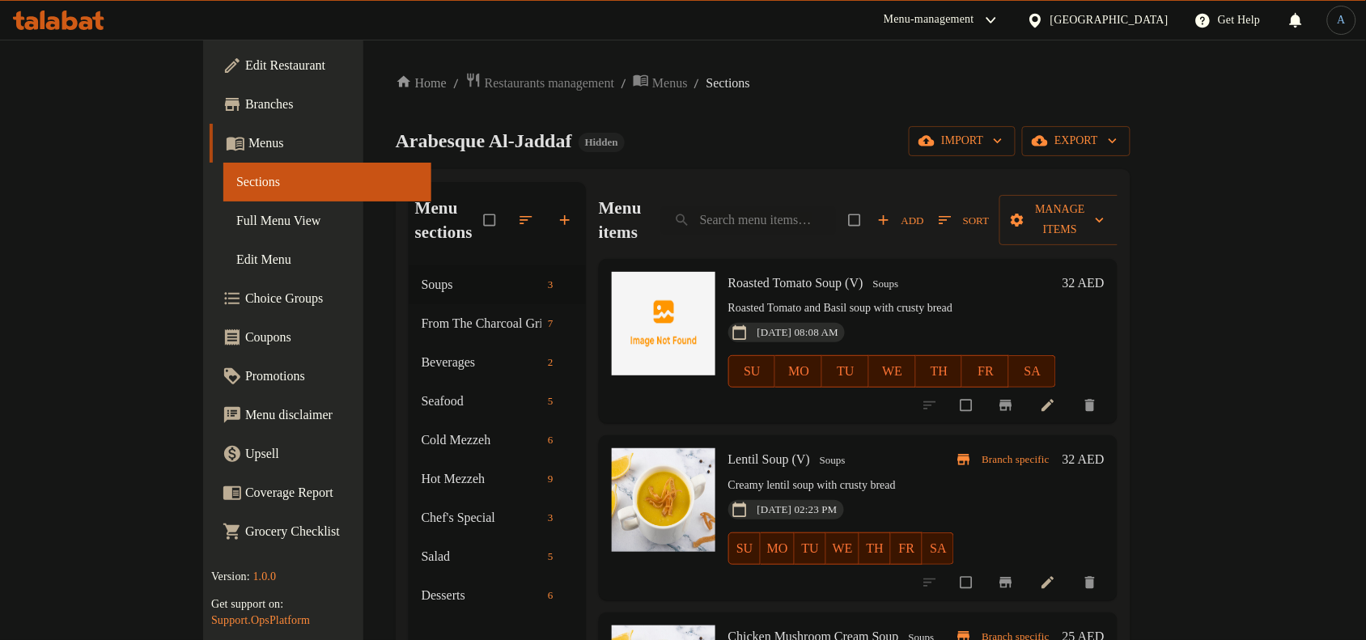
click at [952, 216] on icon "button" at bounding box center [946, 220] width 12 height 8
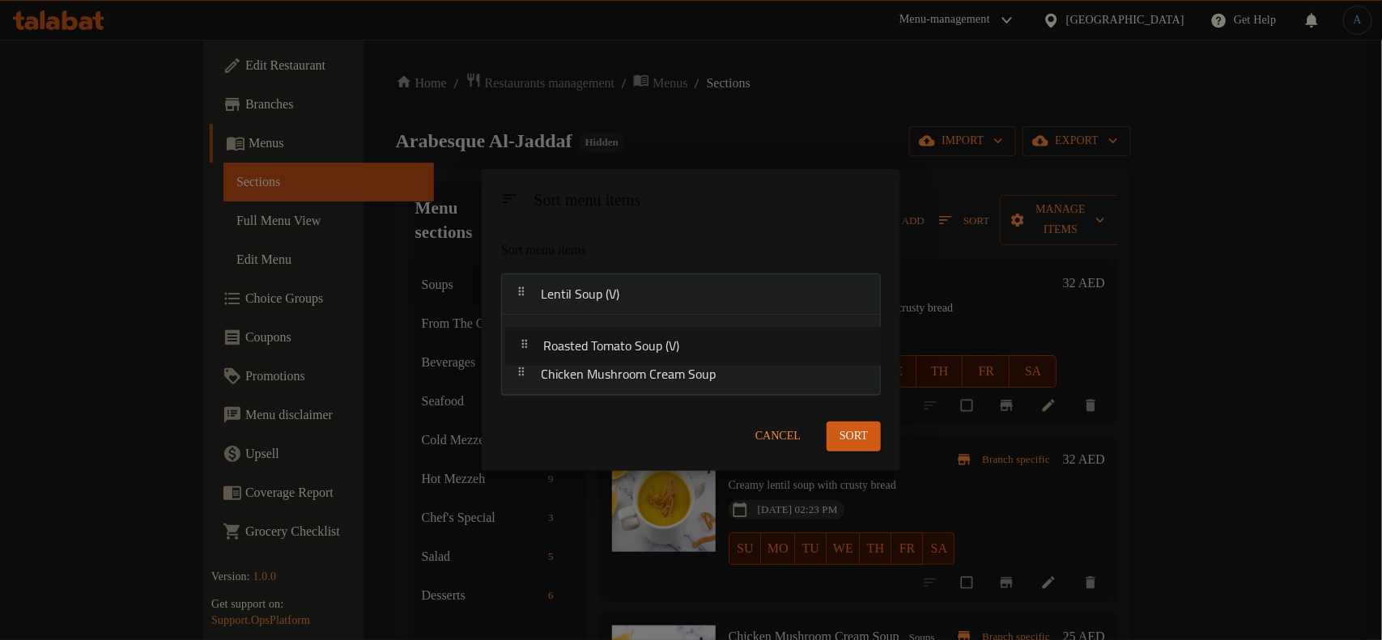
drag, startPoint x: 593, startPoint y: 306, endPoint x: 596, endPoint y: 358, distance: 51.9
click at [596, 358] on nav "Roasted Tomato Soup (V) Lentil Soup (V) Chicken Mushroom Cream Soup" at bounding box center [691, 335] width 380 height 122
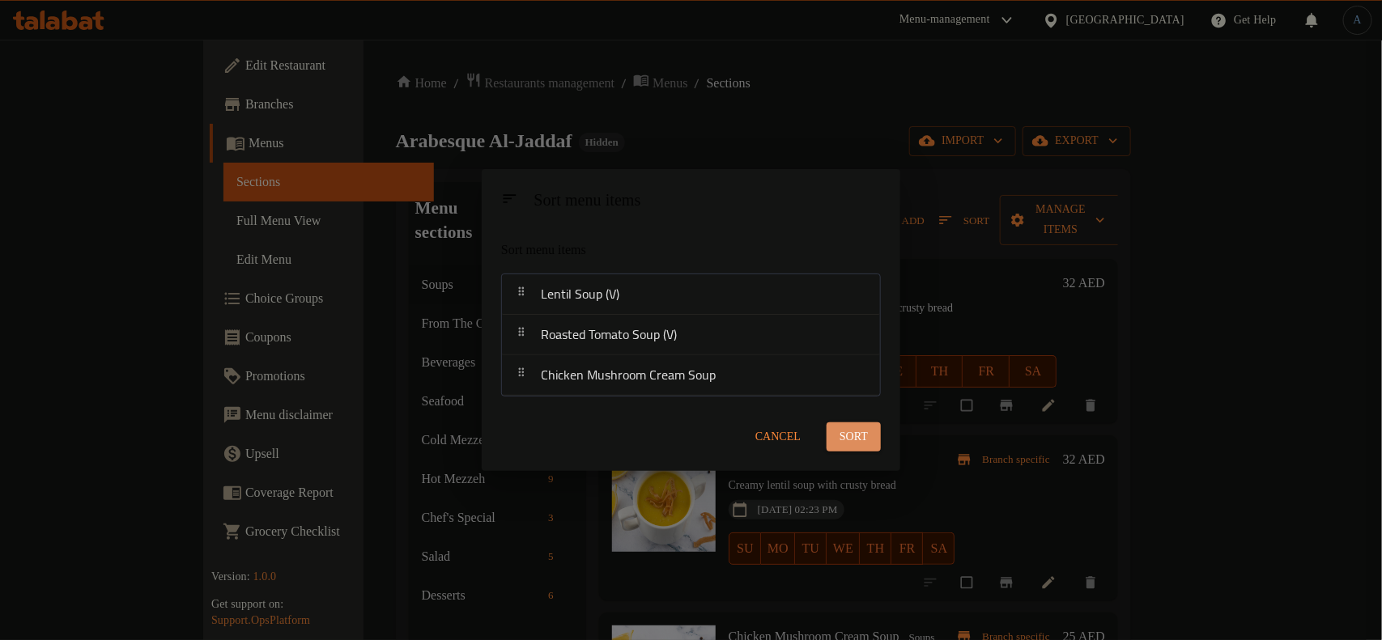
click at [852, 431] on span "Sort" at bounding box center [853, 437] width 28 height 20
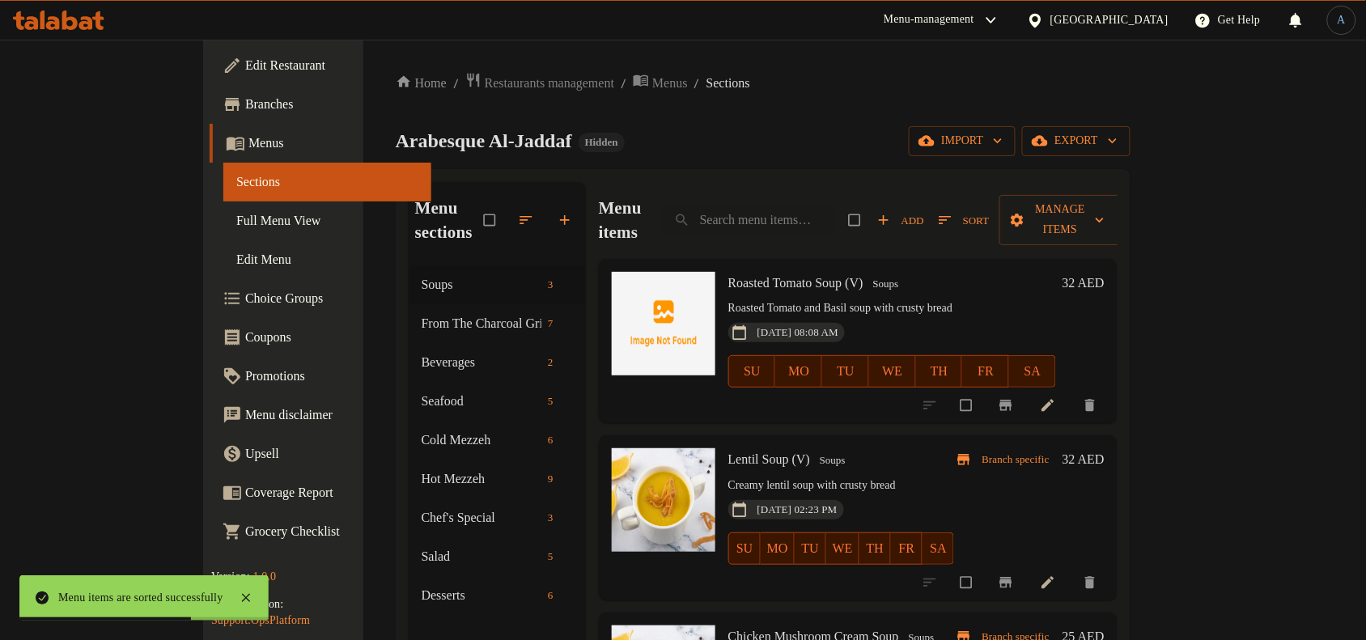
click at [900, 272] on h6 "Roasted Tomato Soup (V) Soups" at bounding box center [892, 283] width 328 height 23
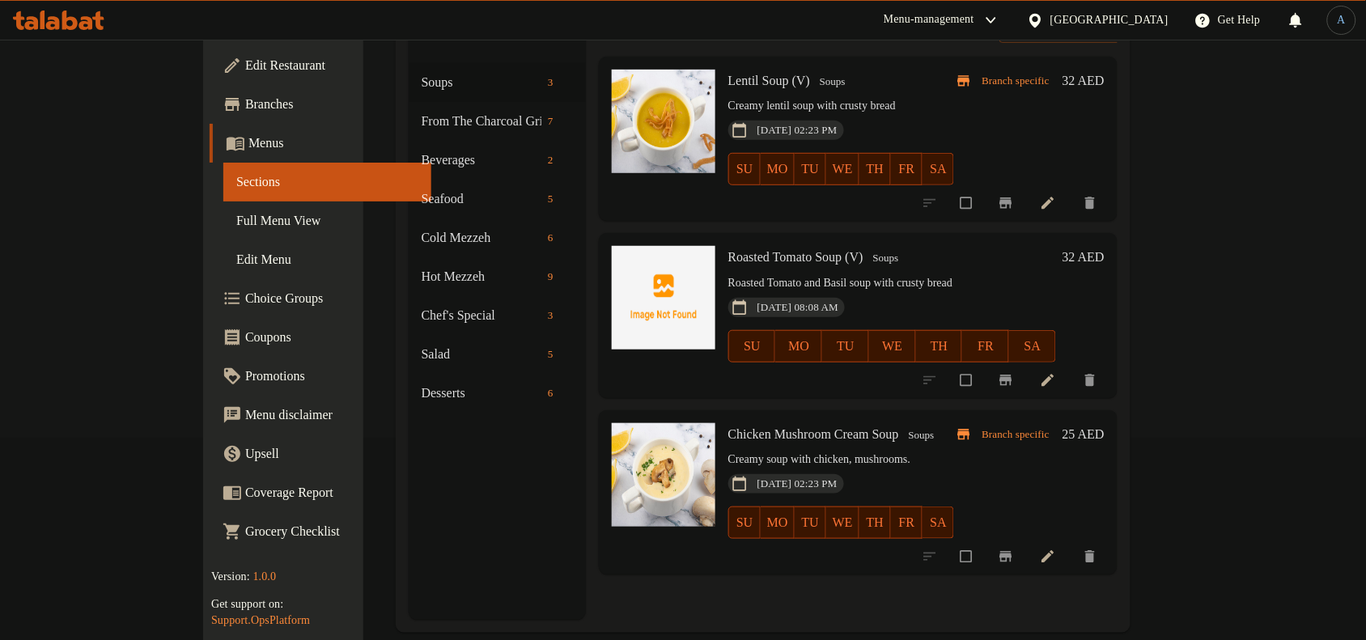
scroll to position [227, 0]
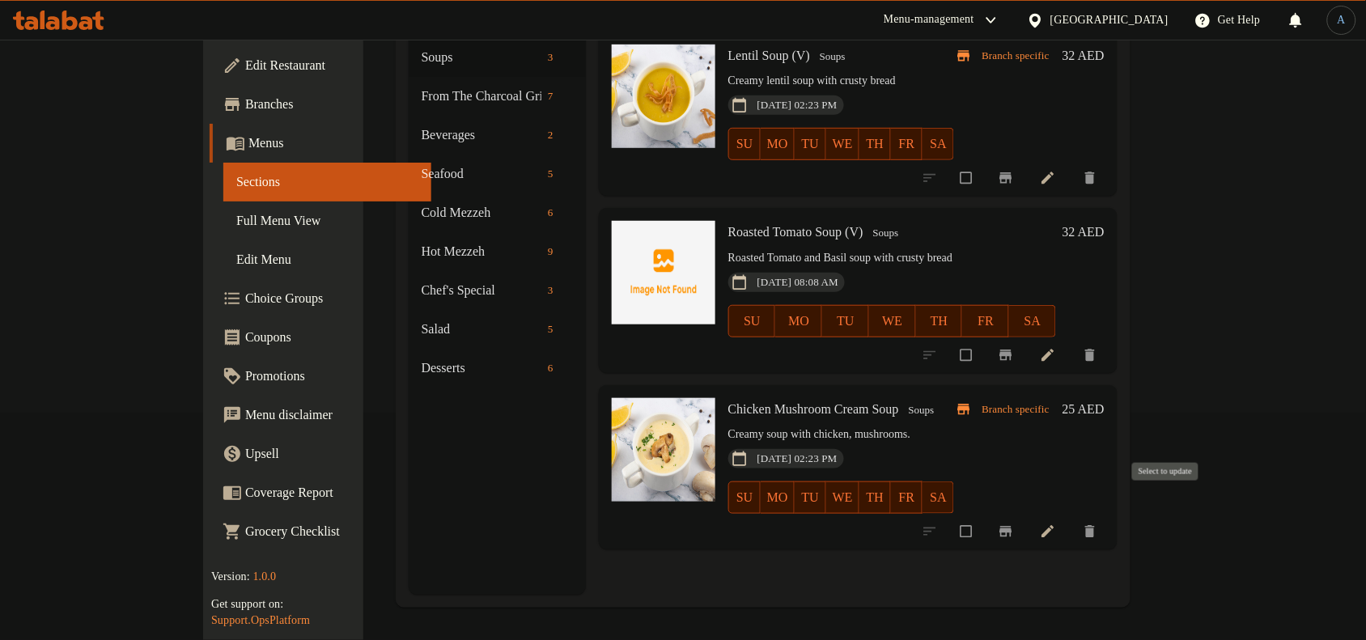
click at [985, 516] on input "checkbox" at bounding box center [968, 531] width 34 height 31
click at [779, 402] on span "Chicken Mushroom Cream Soup" at bounding box center [813, 409] width 171 height 14
copy h6 "Chicken Mushroom Cream Soup"
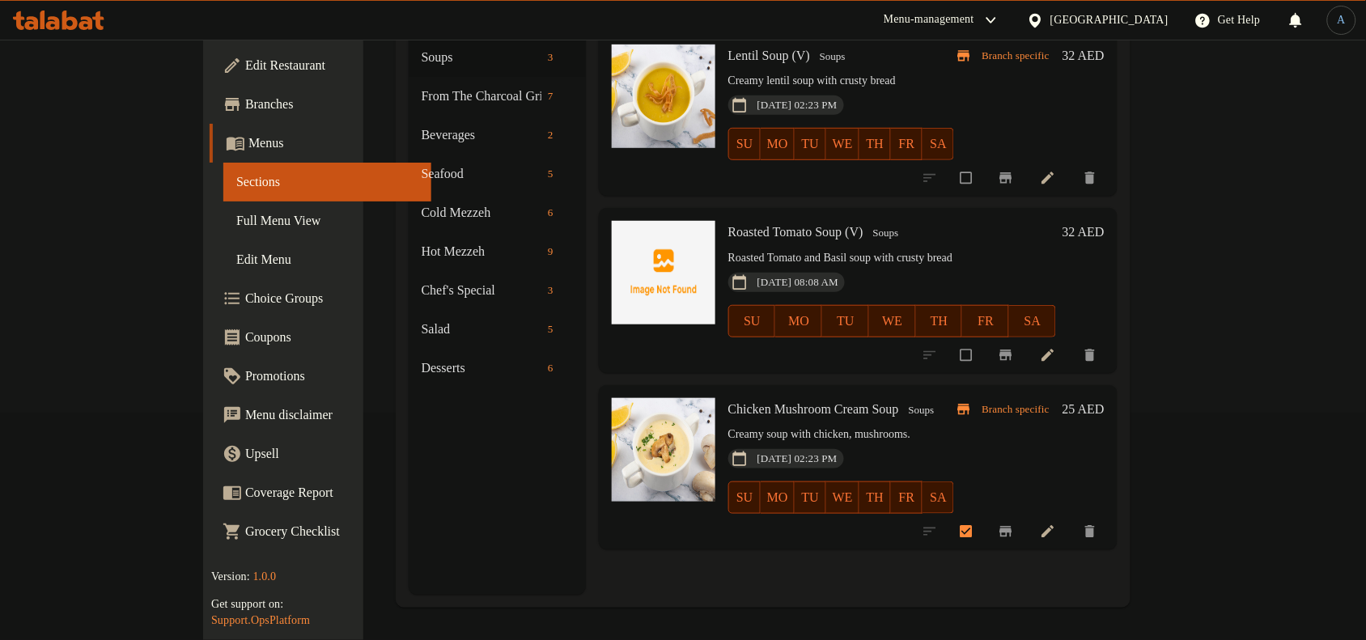
click at [902, 401] on span "Soups" at bounding box center [921, 410] width 39 height 19
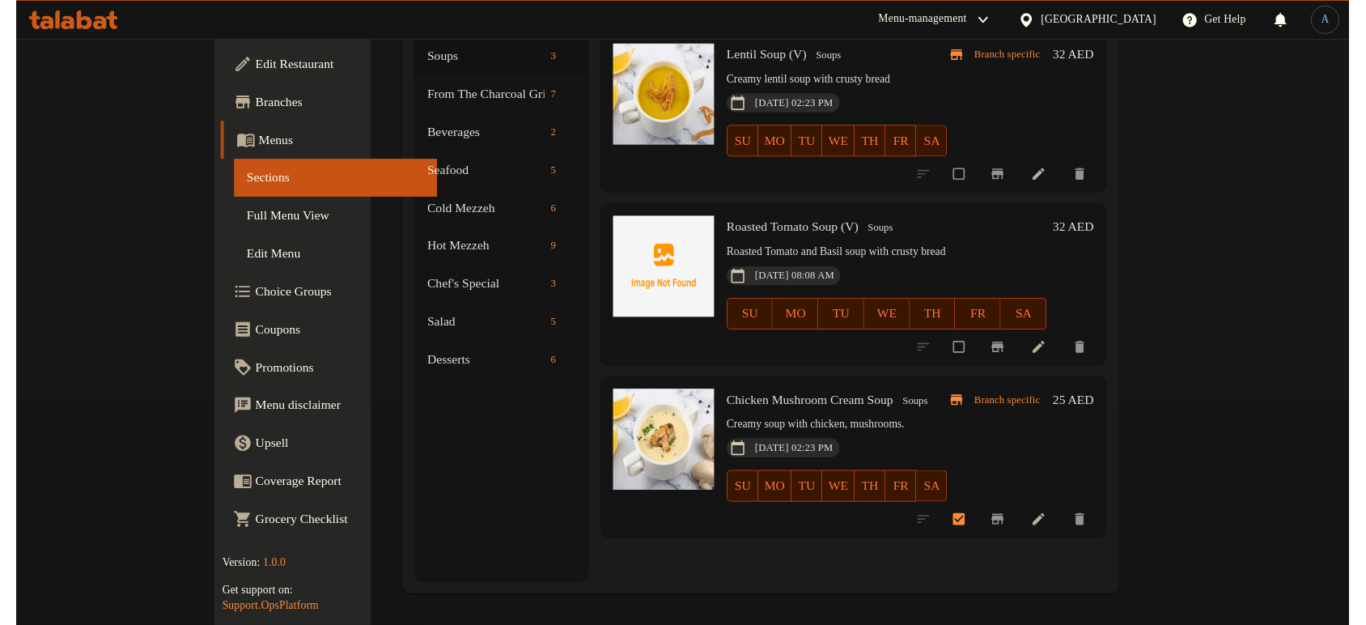
scroll to position [0, 0]
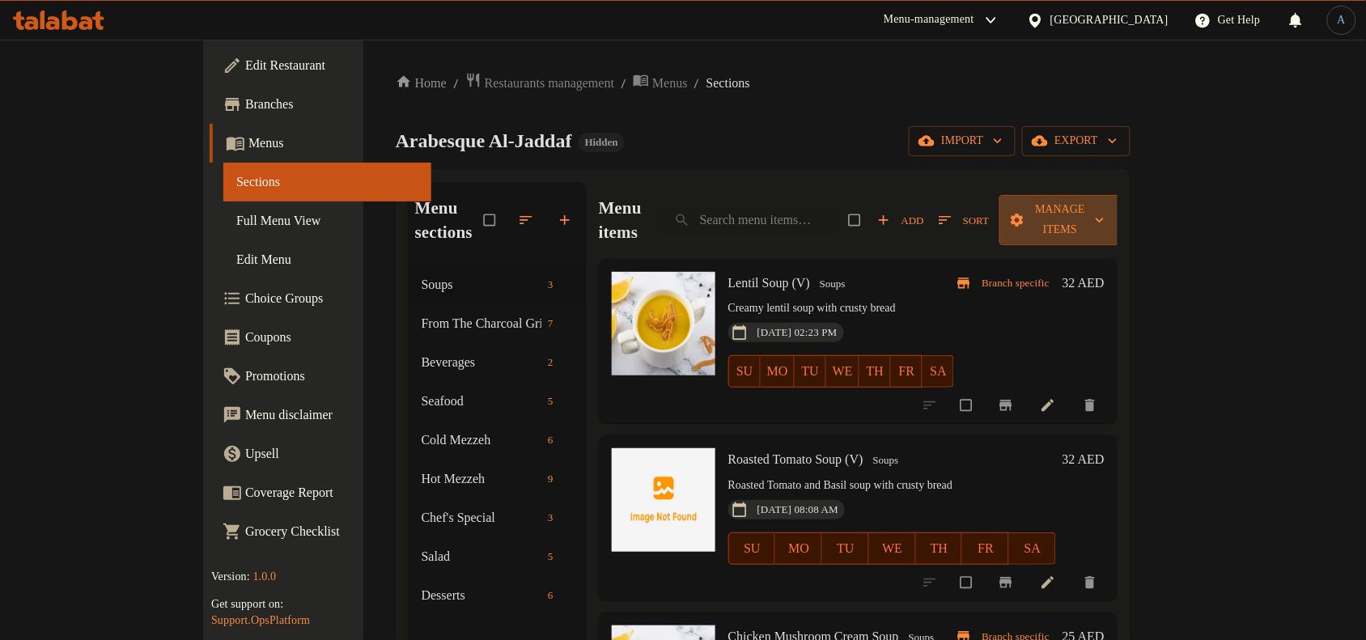
click at [1107, 206] on span "Manage items" at bounding box center [1060, 220] width 95 height 40
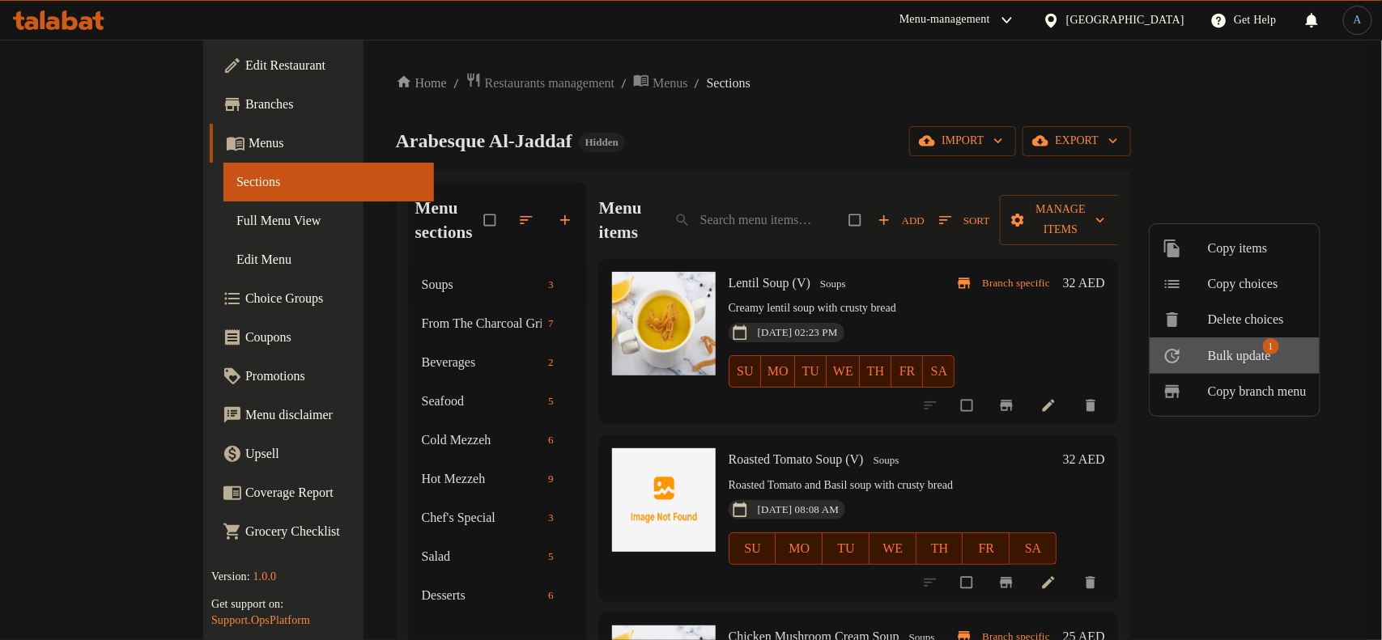
click at [1227, 360] on span "Bulk update" at bounding box center [1239, 355] width 63 height 19
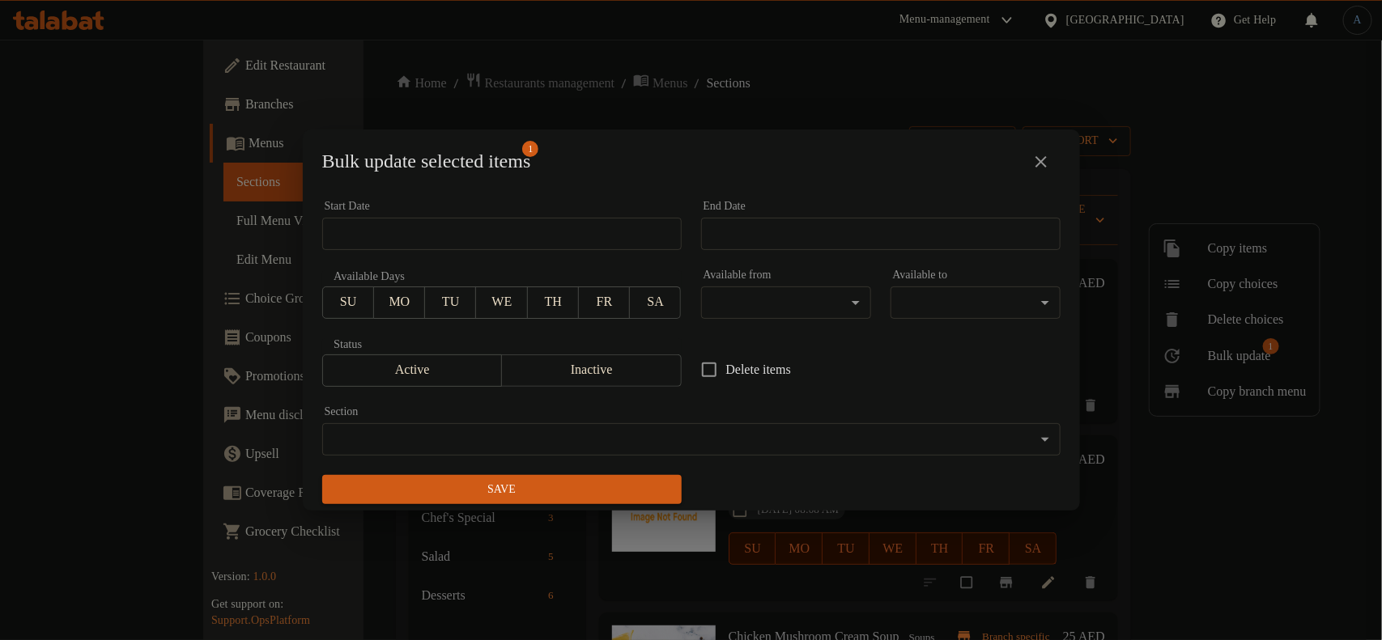
click at [611, 372] on span "Inactive" at bounding box center [591, 370] width 167 height 23
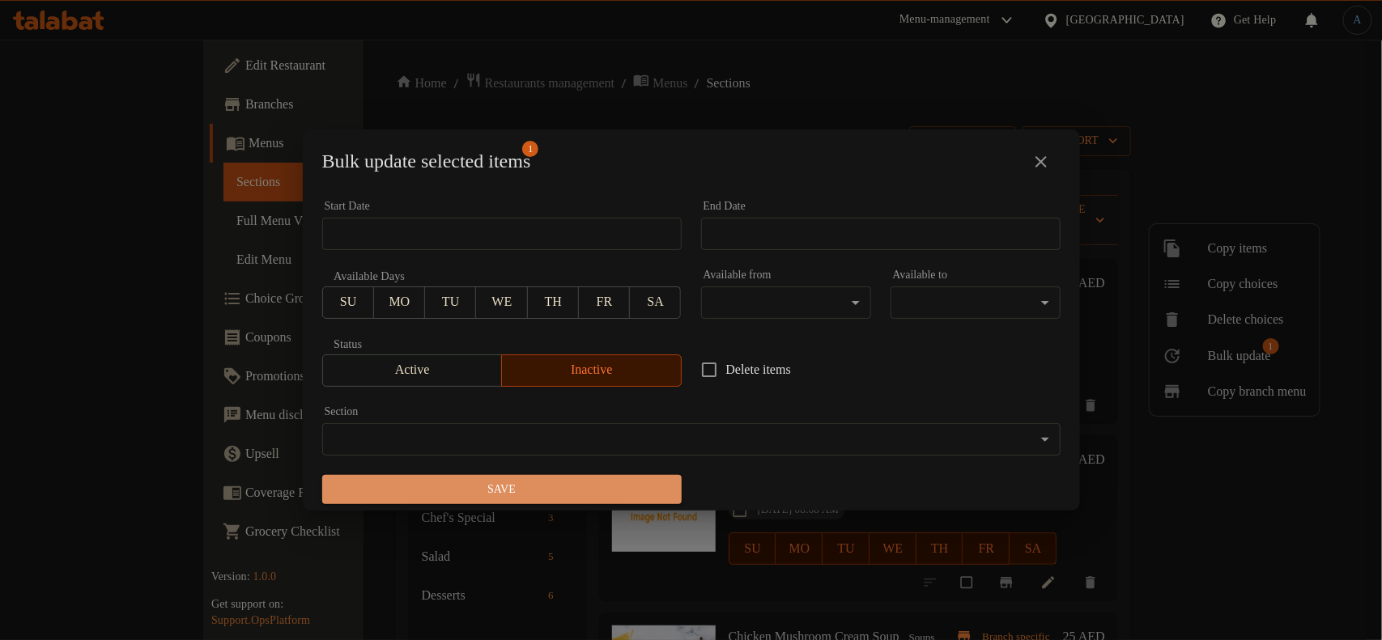
click at [587, 498] on span "Save" at bounding box center [501, 490] width 333 height 20
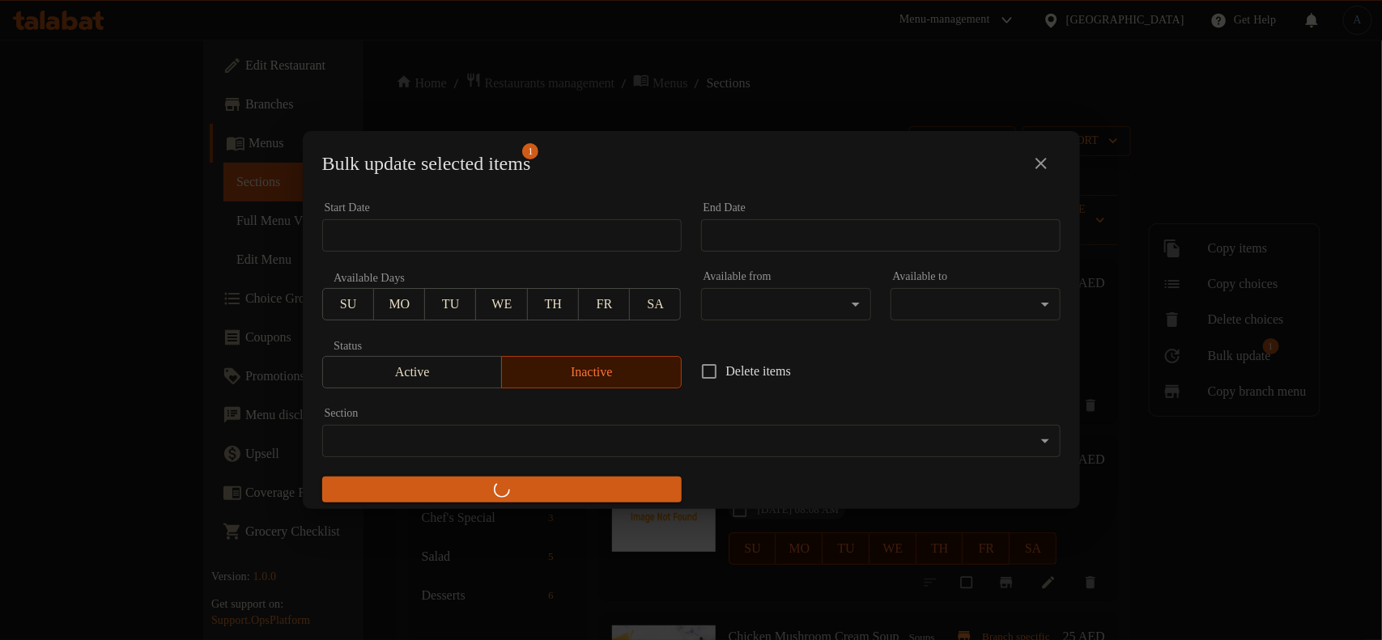
checkbox input "false"
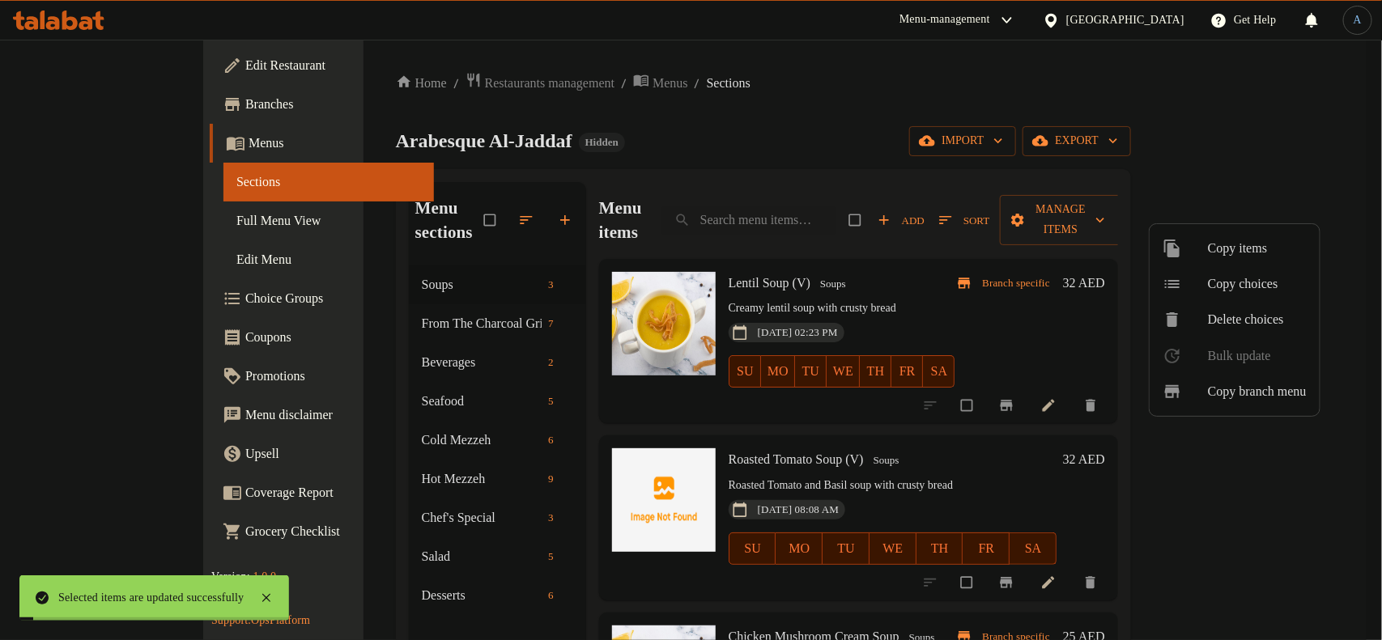
click at [878, 437] on div at bounding box center [691, 320] width 1382 height 640
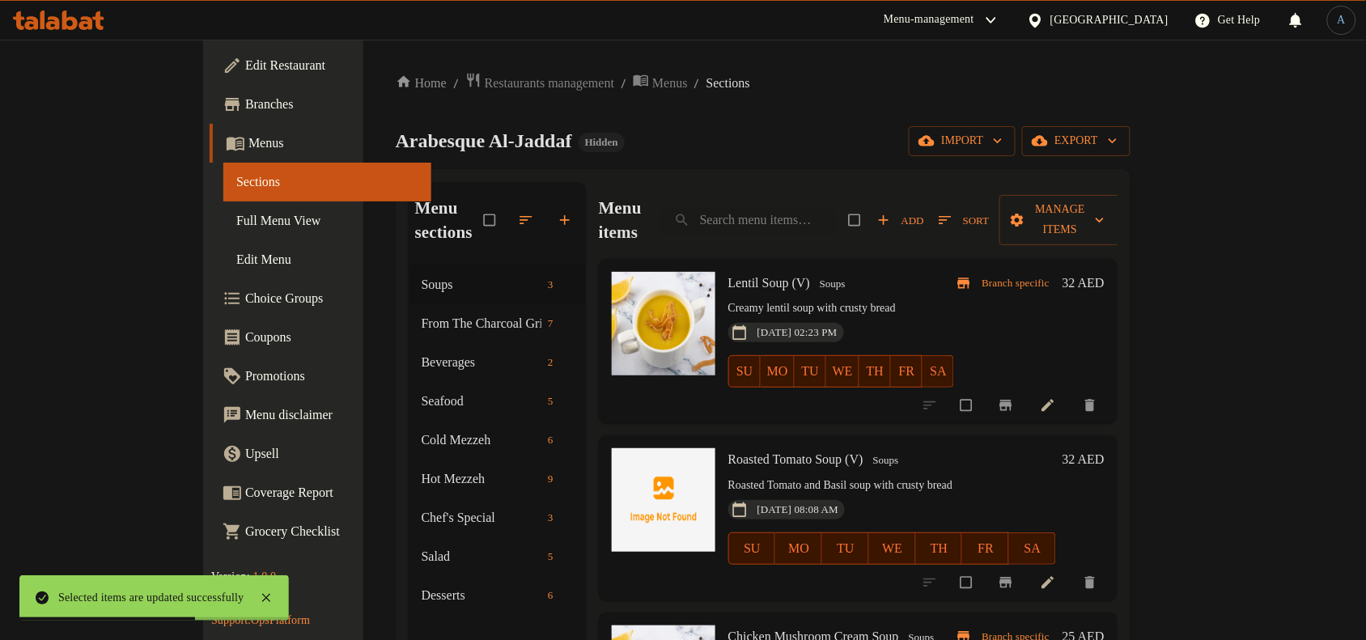
click at [520, 216] on icon "button" at bounding box center [526, 220] width 12 height 8
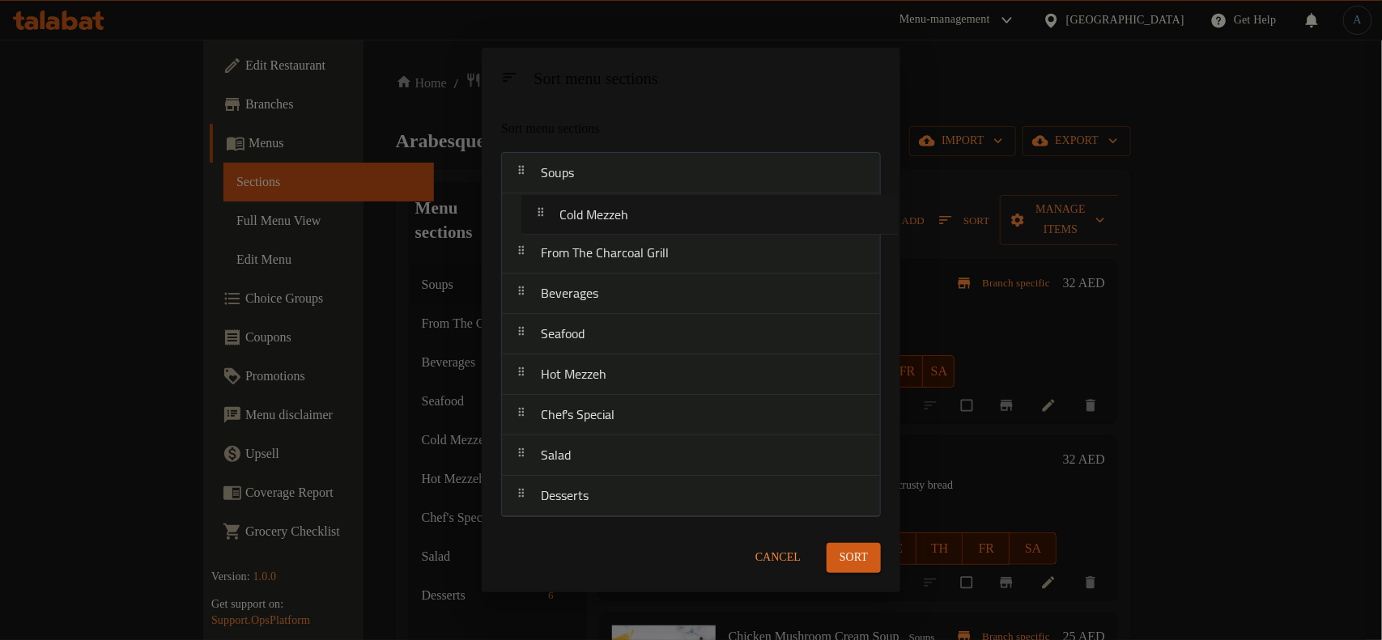
drag, startPoint x: 613, startPoint y: 342, endPoint x: 631, endPoint y: 223, distance: 120.4
click at [631, 223] on nav "Soups From The Charcoal Grill Beverages Seafood Cold Mezzeh Hot Mezzeh Chef's S…" at bounding box center [691, 334] width 380 height 365
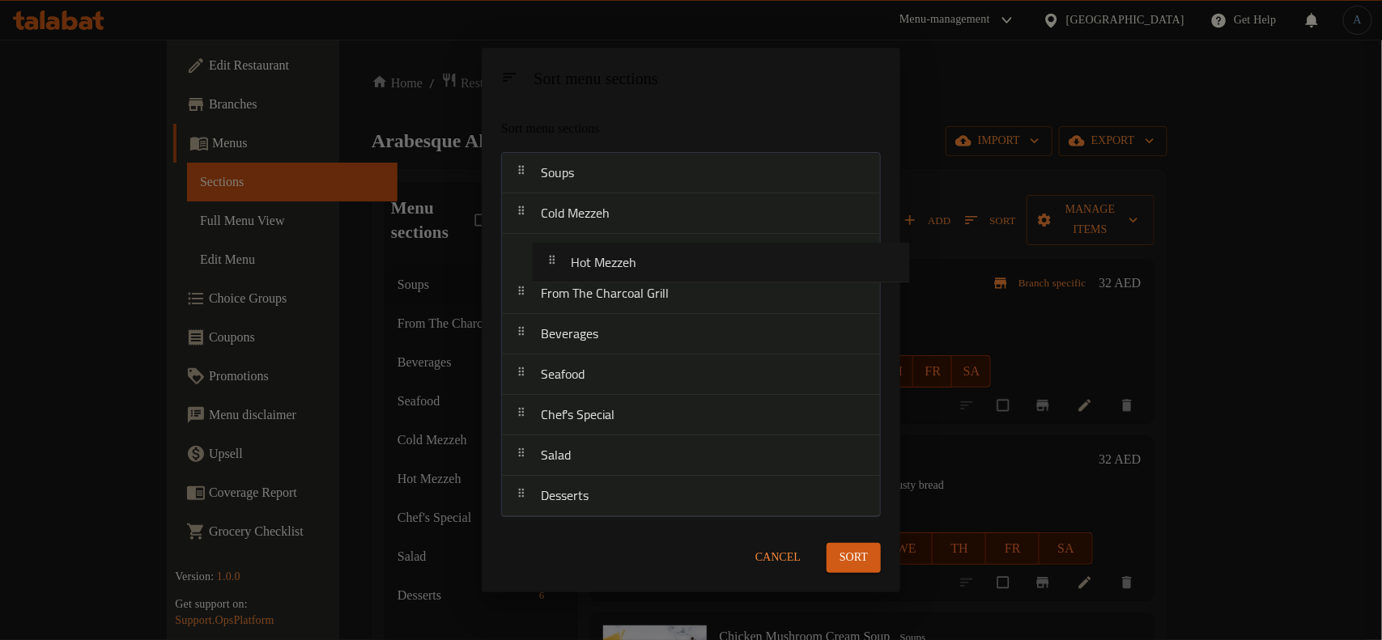
drag, startPoint x: 625, startPoint y: 350, endPoint x: 629, endPoint y: 253, distance: 98.0
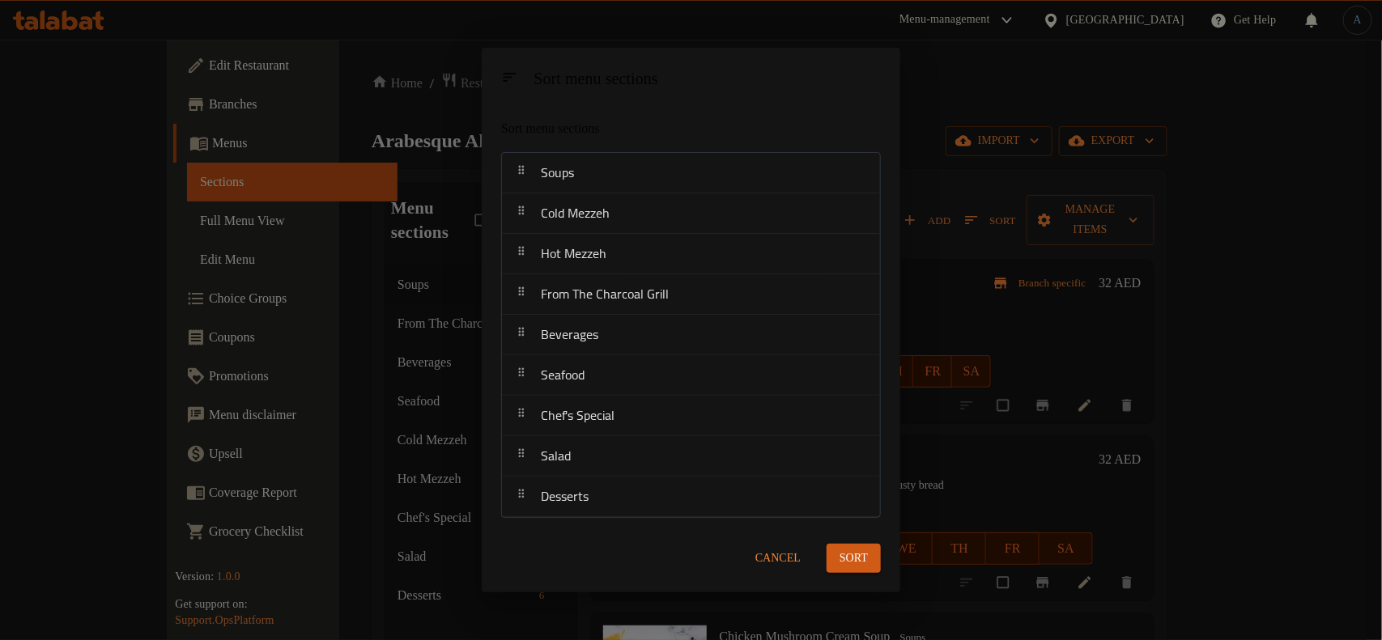
click at [848, 559] on span "Sort" at bounding box center [853, 559] width 28 height 20
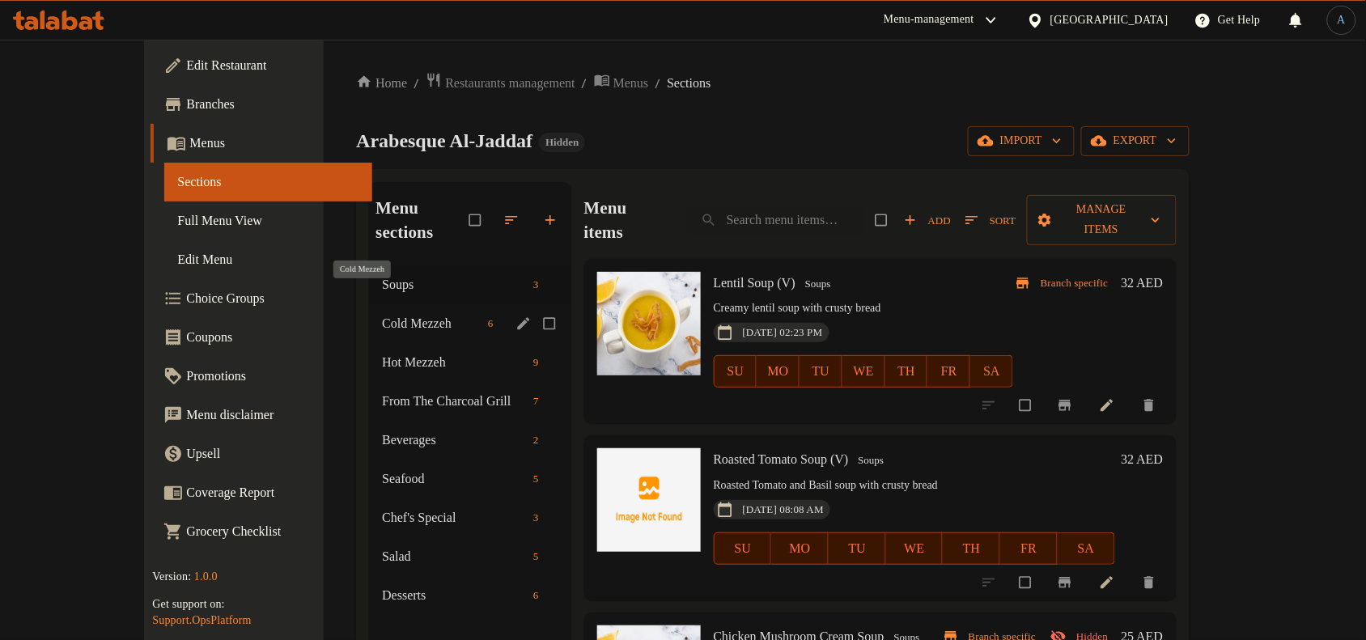
click at [382, 314] on span "Cold Mezzeh" at bounding box center [432, 323] width 100 height 19
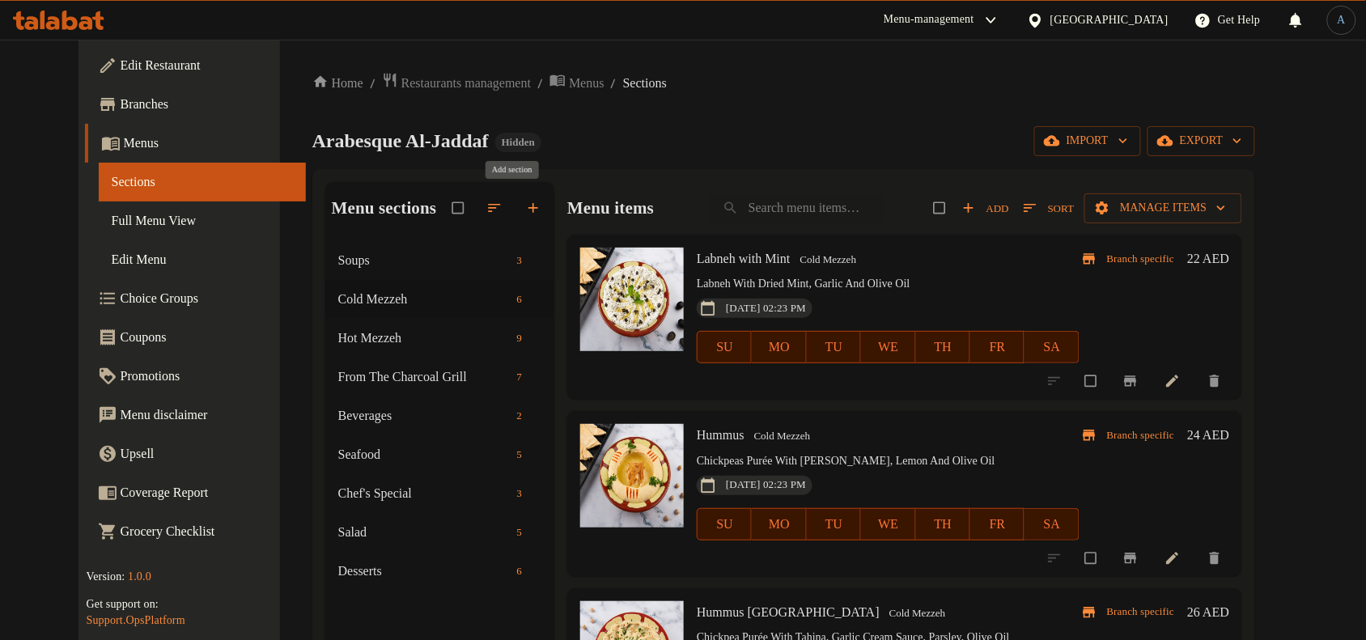
click at [525, 205] on icon "button" at bounding box center [533, 208] width 16 height 16
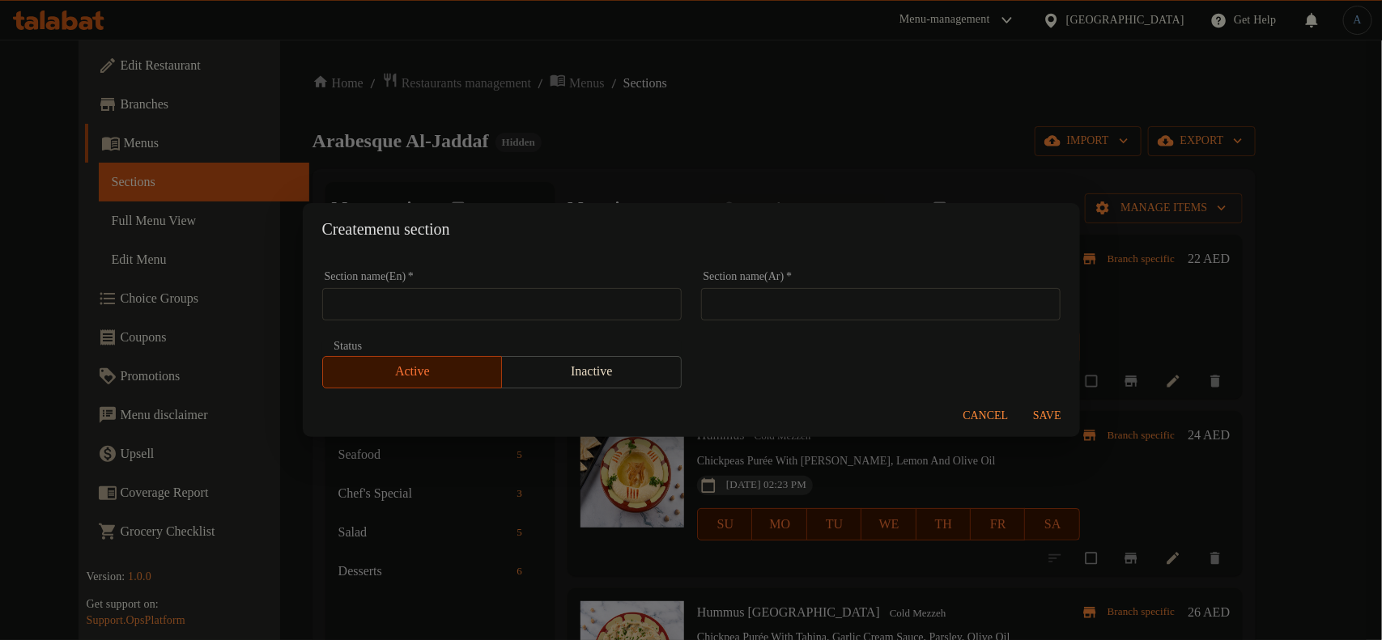
click at [550, 300] on input "text" at bounding box center [501, 304] width 359 height 32
paste input "MEZZEH"
type input "MEZZEH"
click at [785, 368] on div "Section name(En)   * MEZZEH Section name(En) * Section name(Ar)   * Section nam…" at bounding box center [691, 329] width 758 height 137
click at [981, 413] on span "Cancel" at bounding box center [985, 416] width 45 height 20
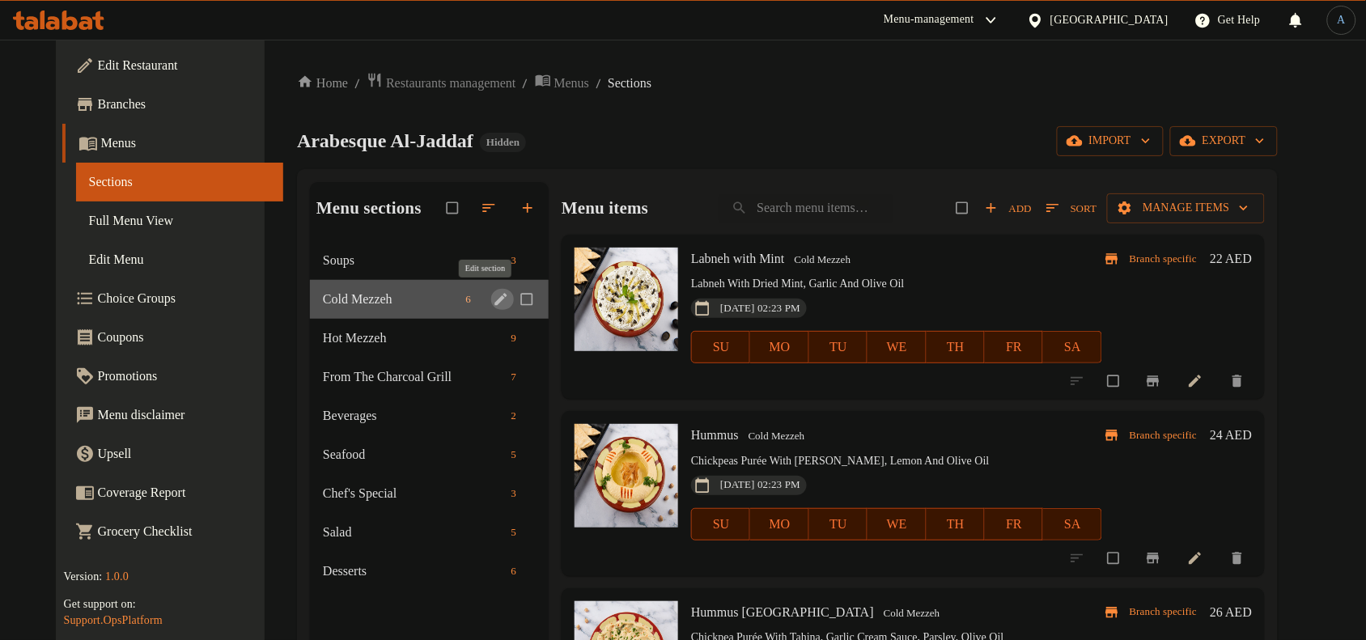
click at [495, 301] on icon "edit" at bounding box center [501, 299] width 16 height 16
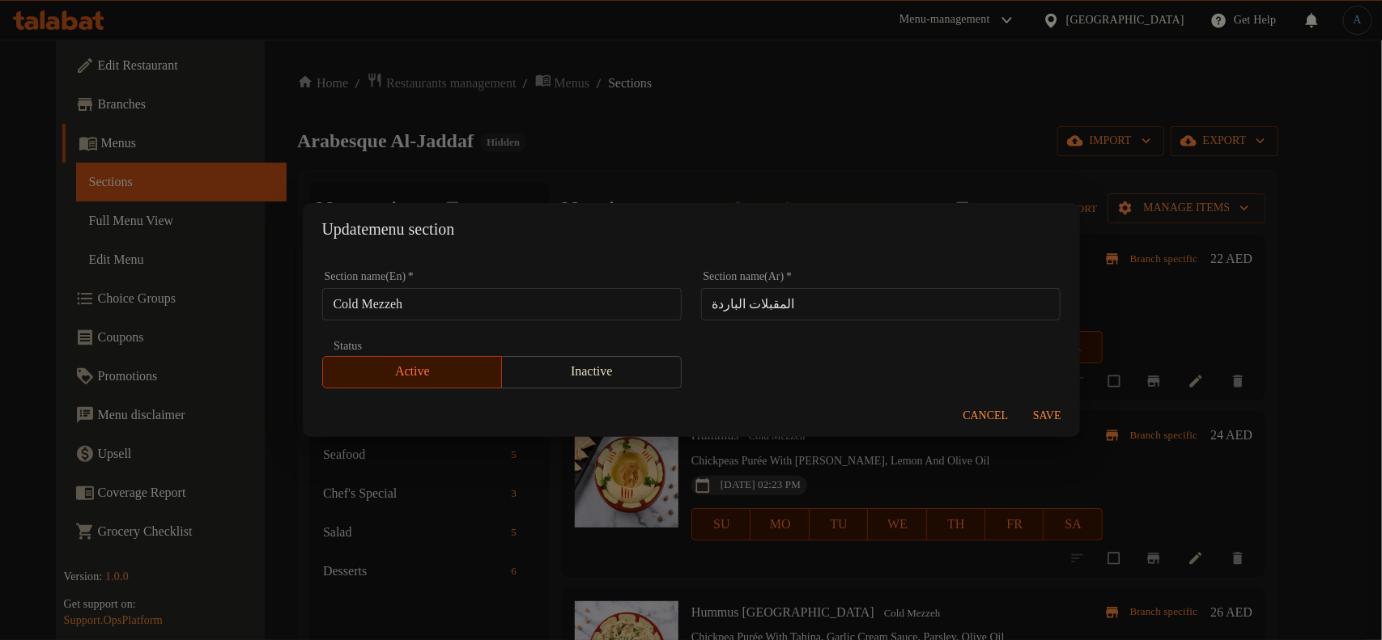
click at [755, 310] on input "المقبلات الباردة" at bounding box center [880, 304] width 359 height 32
click at [993, 415] on span "Cancel" at bounding box center [985, 416] width 45 height 20
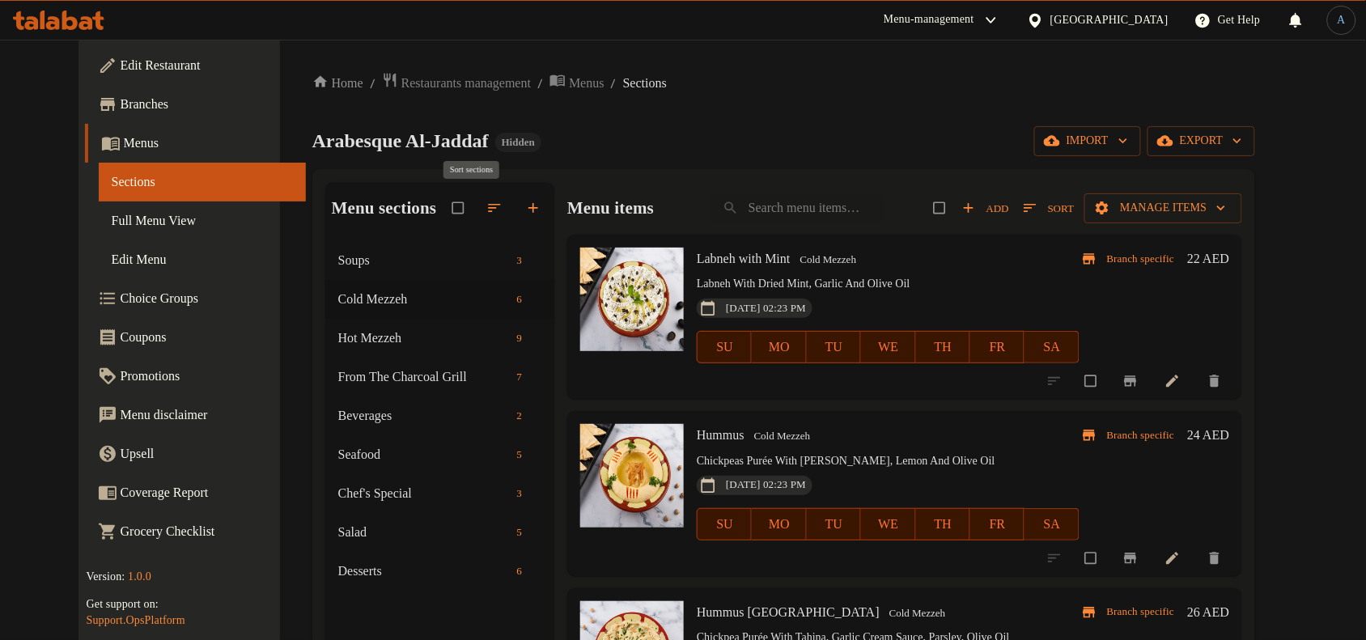
click at [486, 200] on icon "button" at bounding box center [494, 208] width 16 height 16
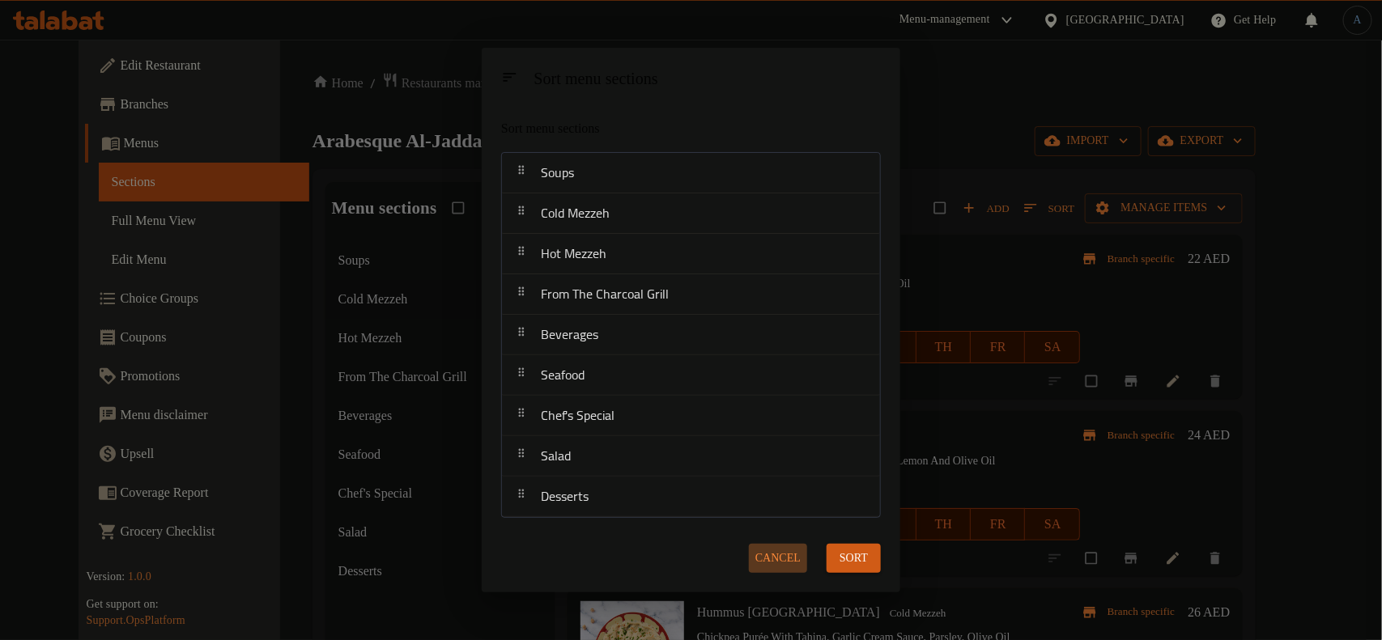
click at [791, 553] on span "Cancel" at bounding box center [777, 559] width 45 height 20
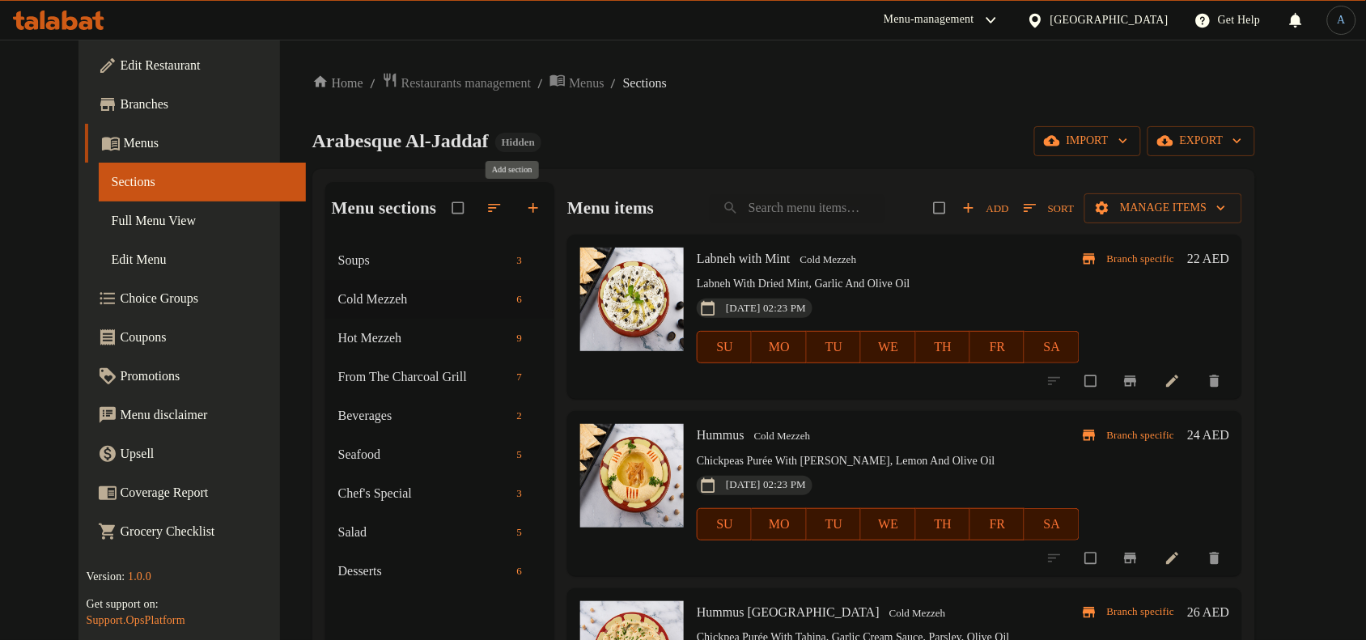
click at [525, 206] on icon "button" at bounding box center [533, 208] width 16 height 16
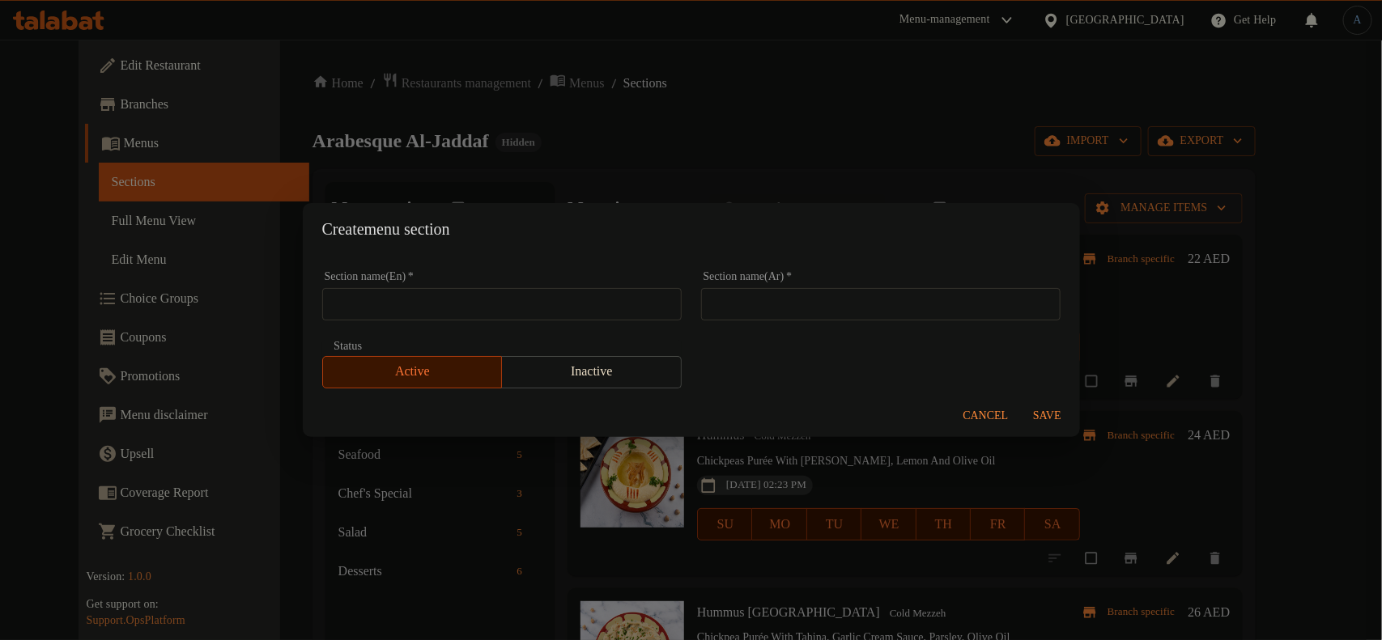
click at [453, 274] on div "Section name(En)   * Section name(En) *" at bounding box center [501, 295] width 359 height 49
paste input "Mezzeh"
click at [442, 316] on input "text" at bounding box center [501, 304] width 359 height 32
type input "Mezzeh"
click at [838, 301] on input "text" at bounding box center [880, 304] width 359 height 32
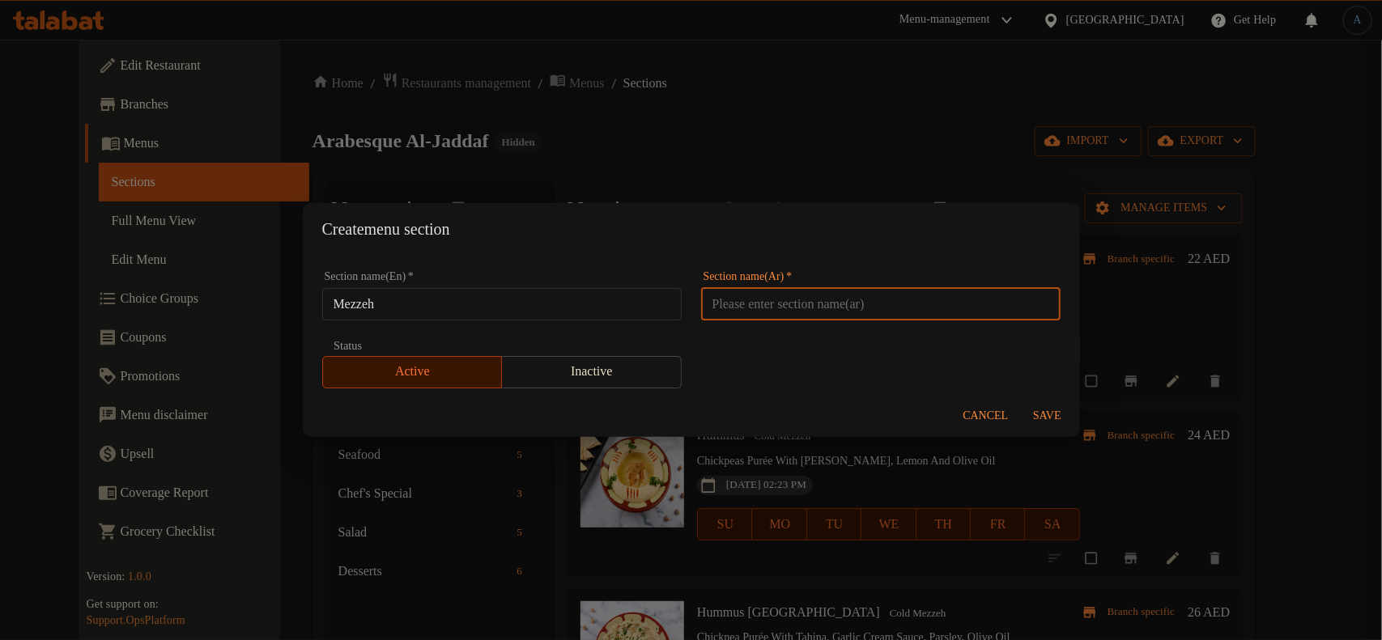
paste input "مزة"
type input "مزة"
click at [1056, 418] on span "Save" at bounding box center [1047, 416] width 39 height 20
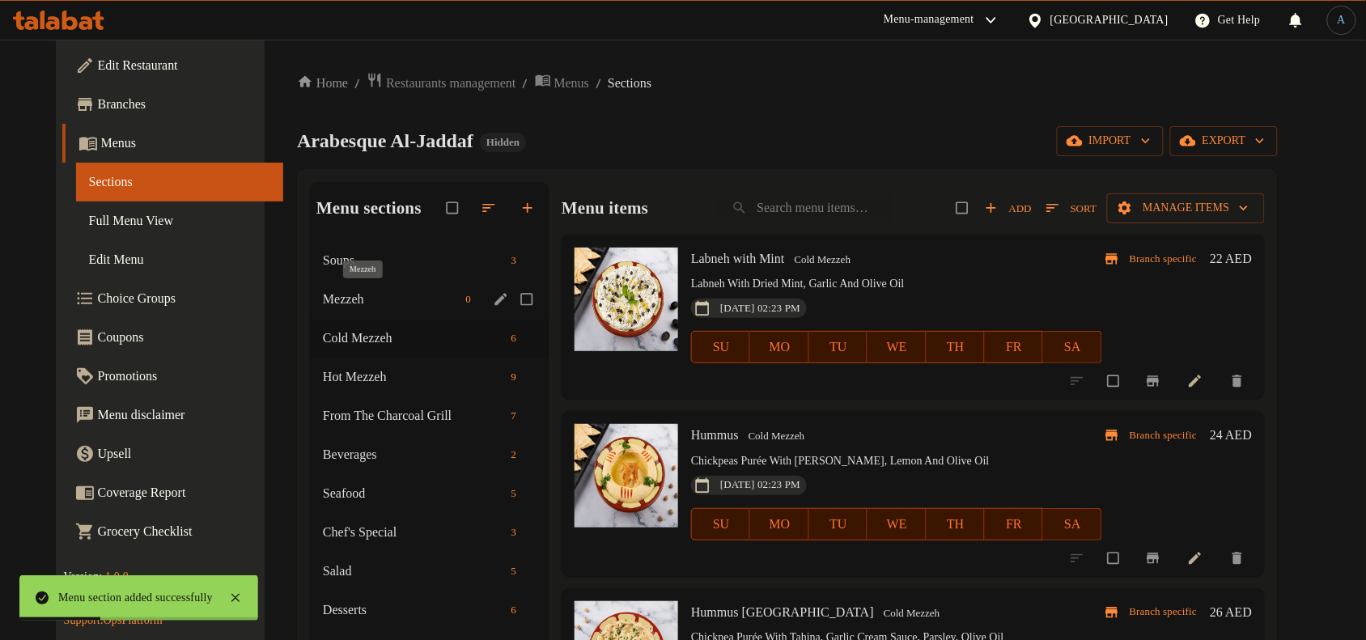
click at [323, 304] on span "Mezzeh" at bounding box center [391, 299] width 136 height 19
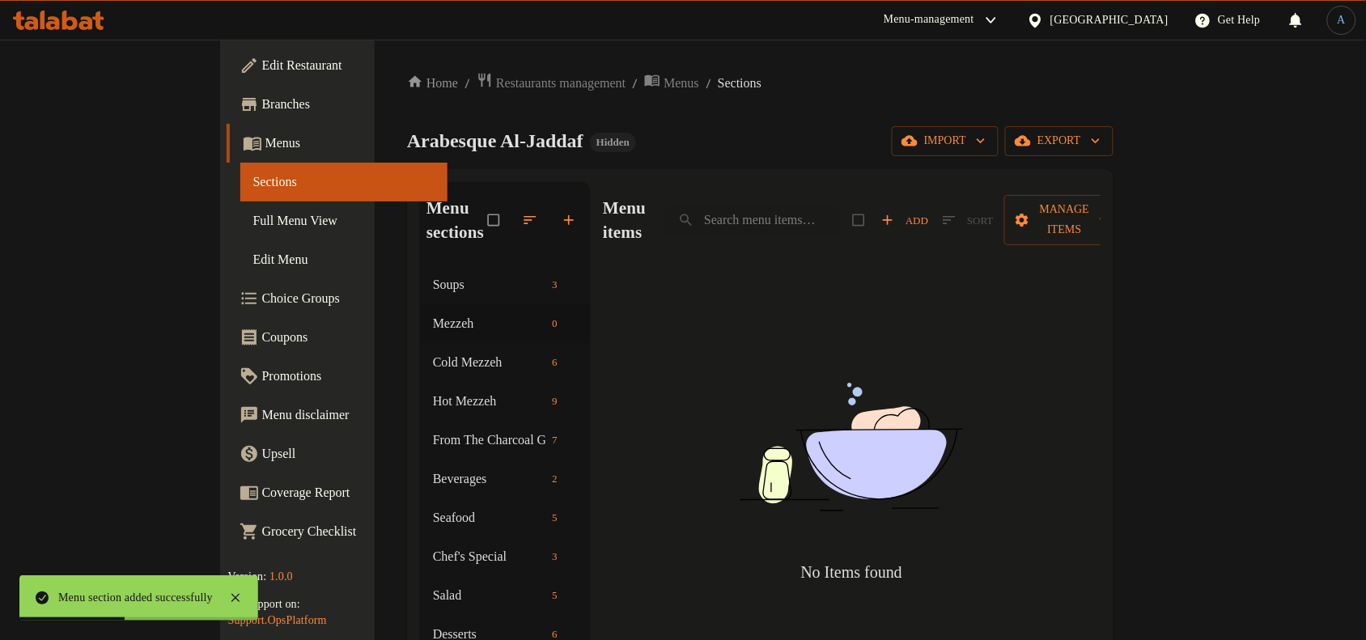
click at [717, 159] on div "Home / Restaurants management / Menus / Sections Arabesque Al-Jaddaf Hidden imp…" at bounding box center [760, 453] width 707 height 763
drag, startPoint x: 945, startPoint y: 134, endPoint x: 1013, endPoint y: 172, distance: 77.6
click at [949, 134] on div "Arabesque Al-Jaddaf Hidden import export" at bounding box center [760, 141] width 707 height 30
click at [928, 213] on span "Add" at bounding box center [904, 220] width 47 height 19
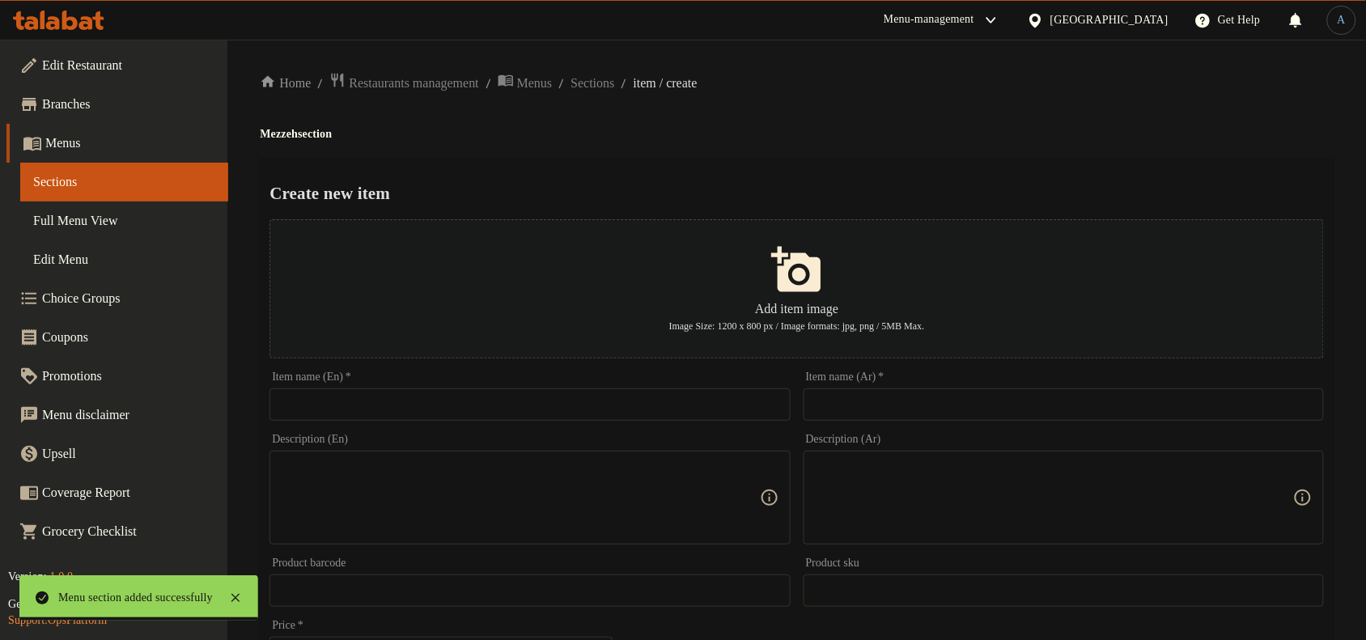
click at [495, 399] on input "text" at bounding box center [530, 404] width 520 height 32
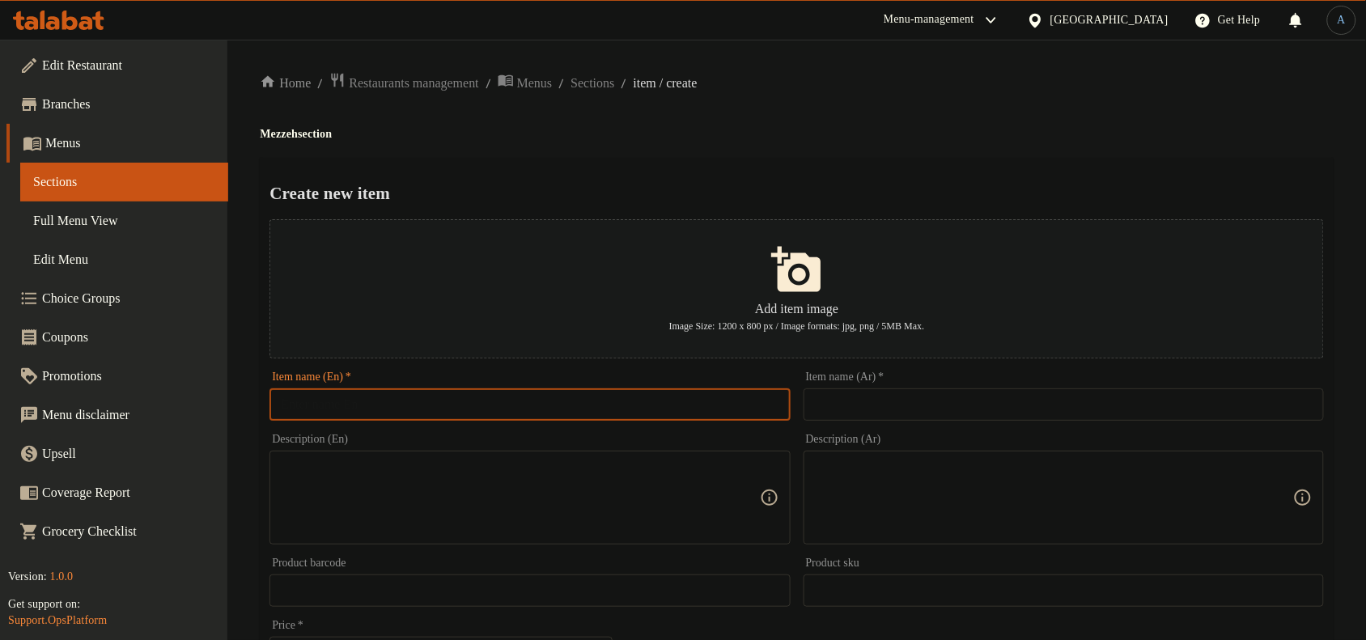
paste input "Cold Mezzeh Platter (V)"
type input "Cold Mezzeh Platter (V)"
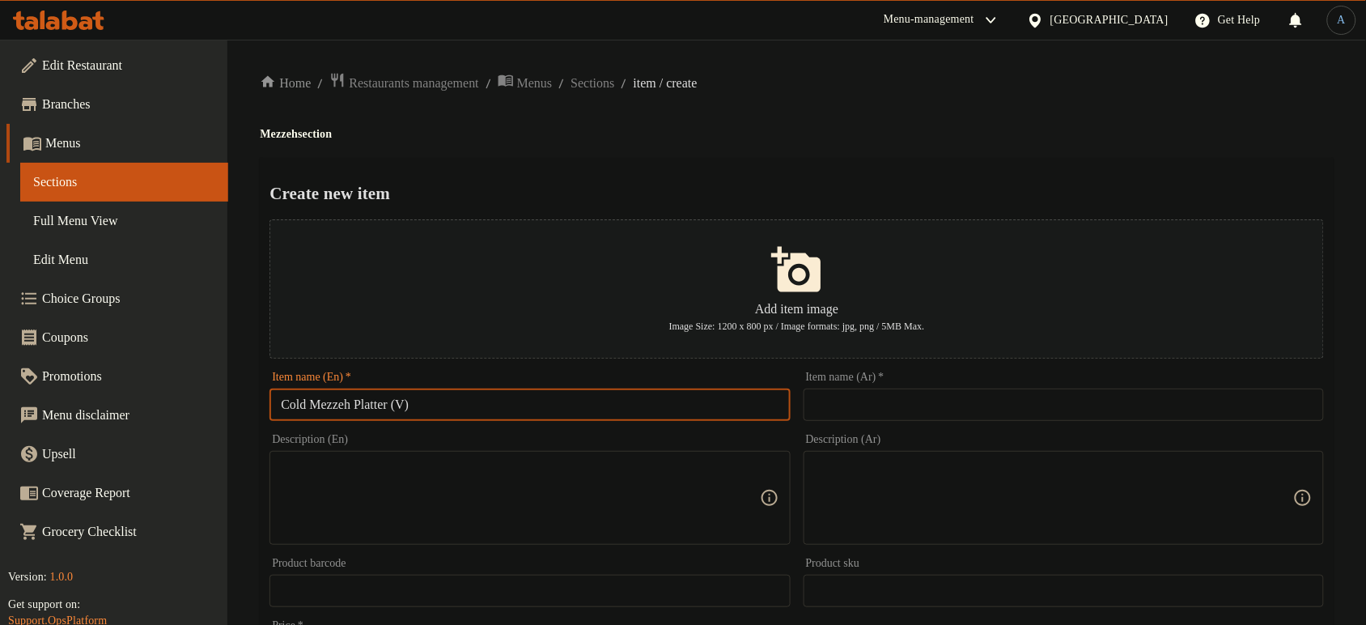
scroll to position [476, 0]
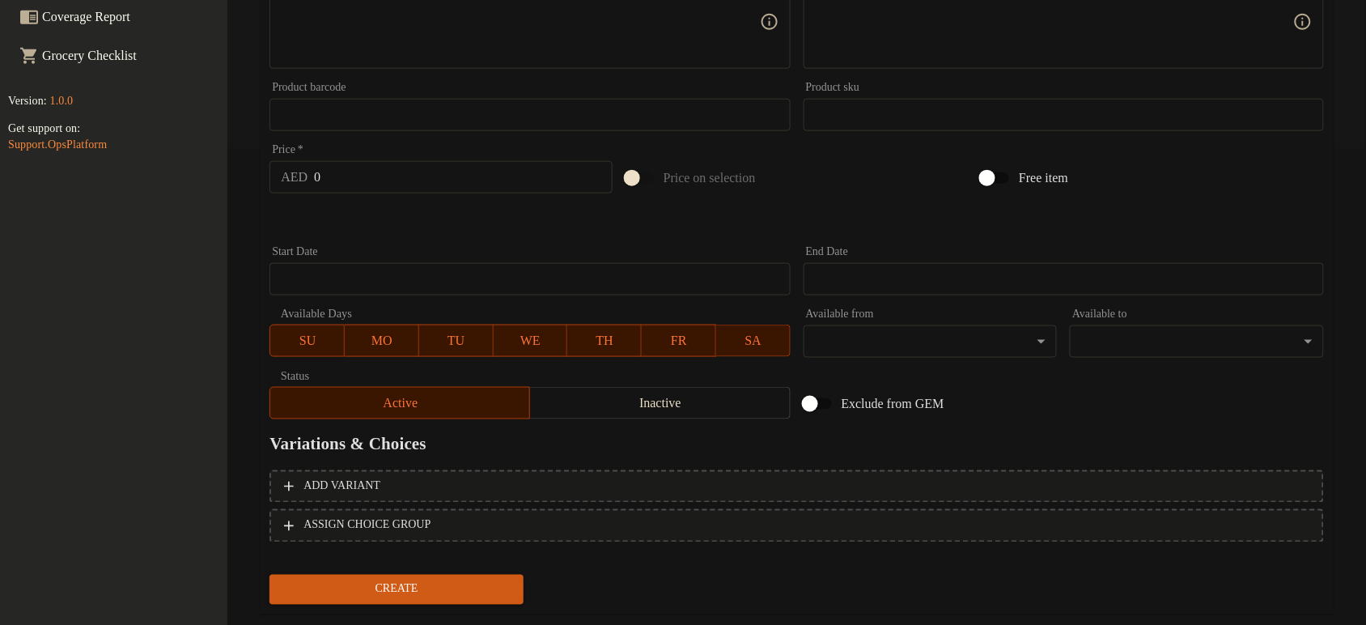
click at [844, 160] on div "Price on selection" at bounding box center [797, 178] width 356 height 44
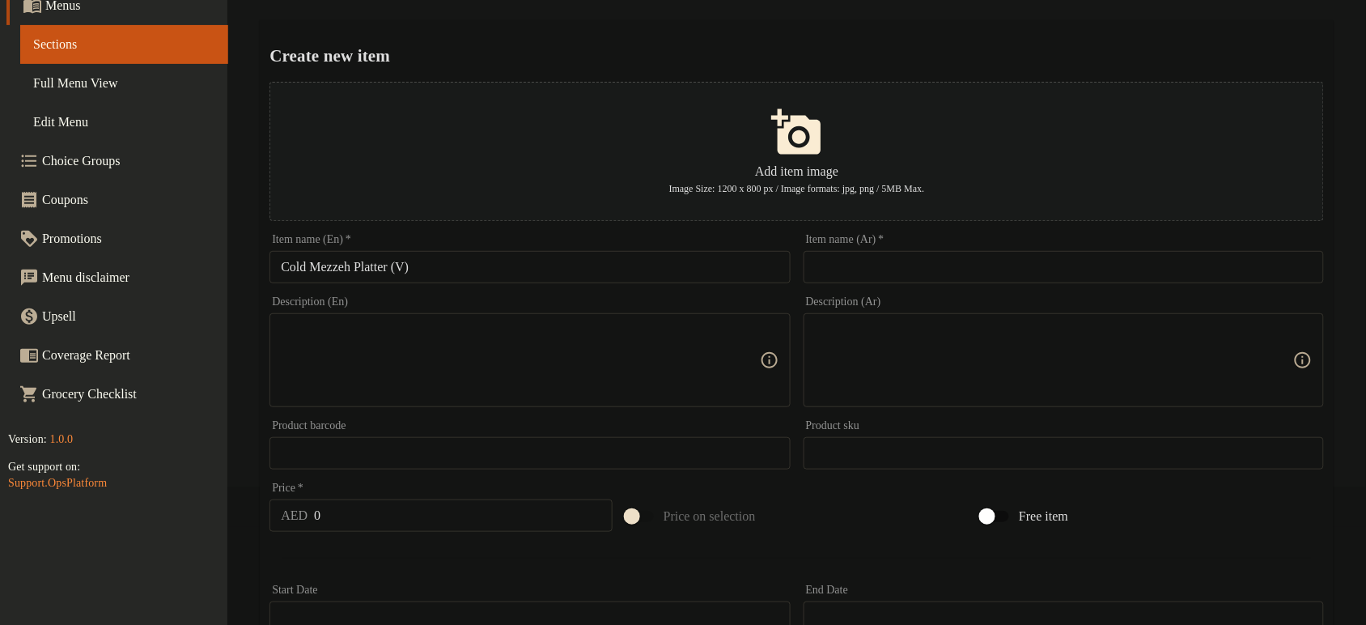
scroll to position [0, 0]
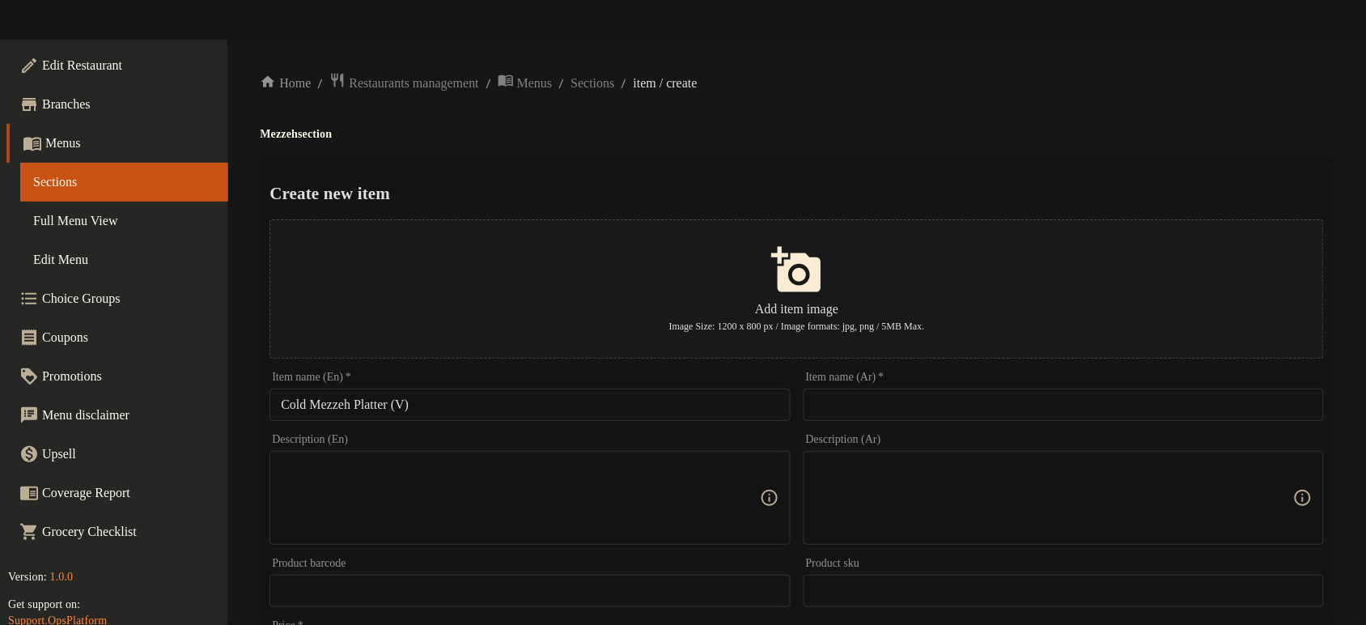
click at [894, 401] on input "text" at bounding box center [1064, 404] width 520 height 32
paste input "طبق مزة باردة (نباتي)"
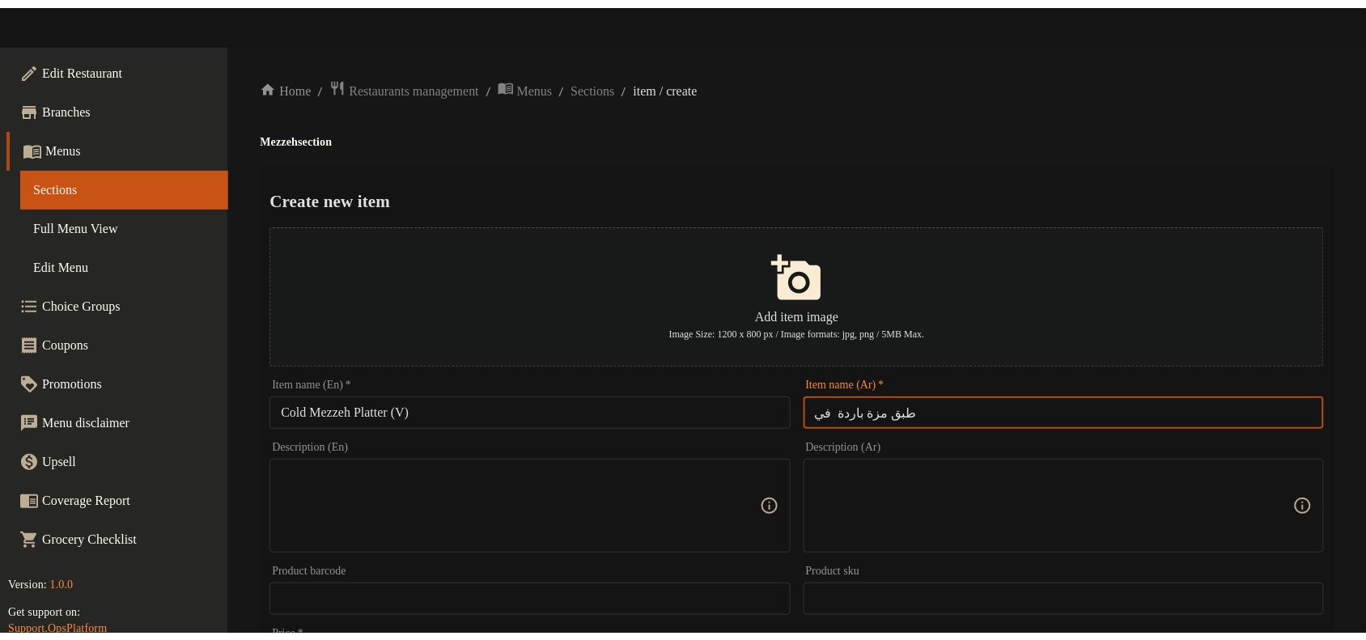
scroll to position [476, 0]
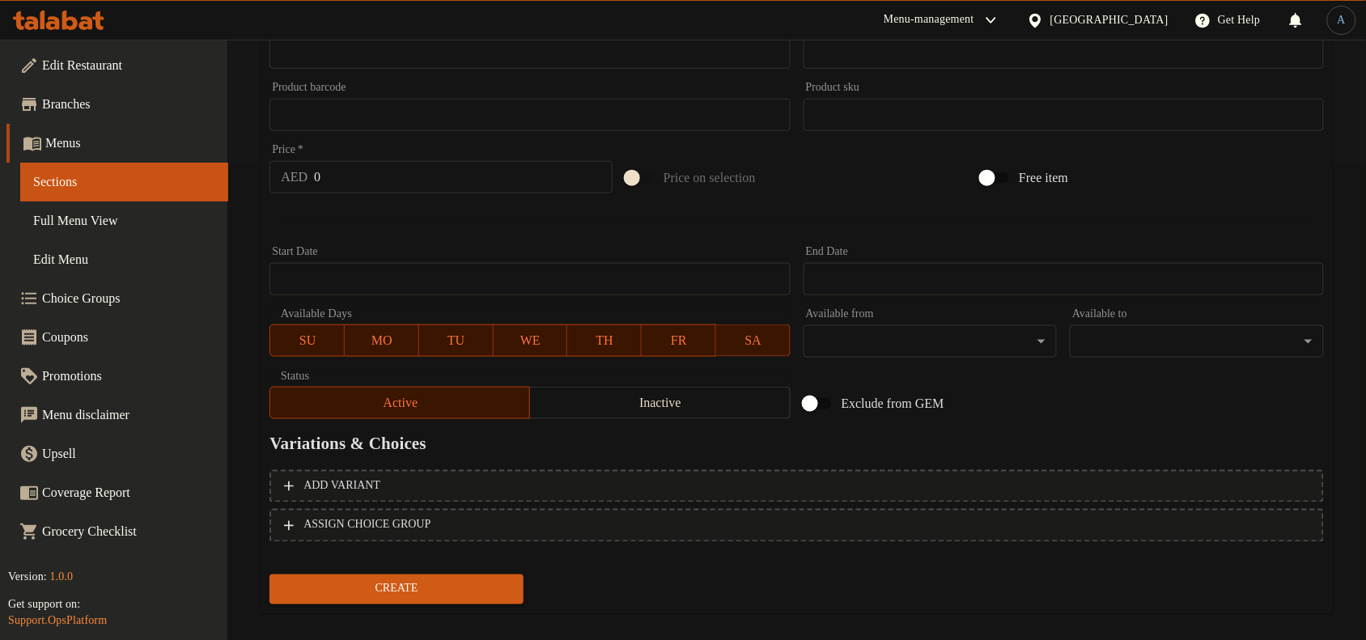
type input "طبق مزة باردة في"
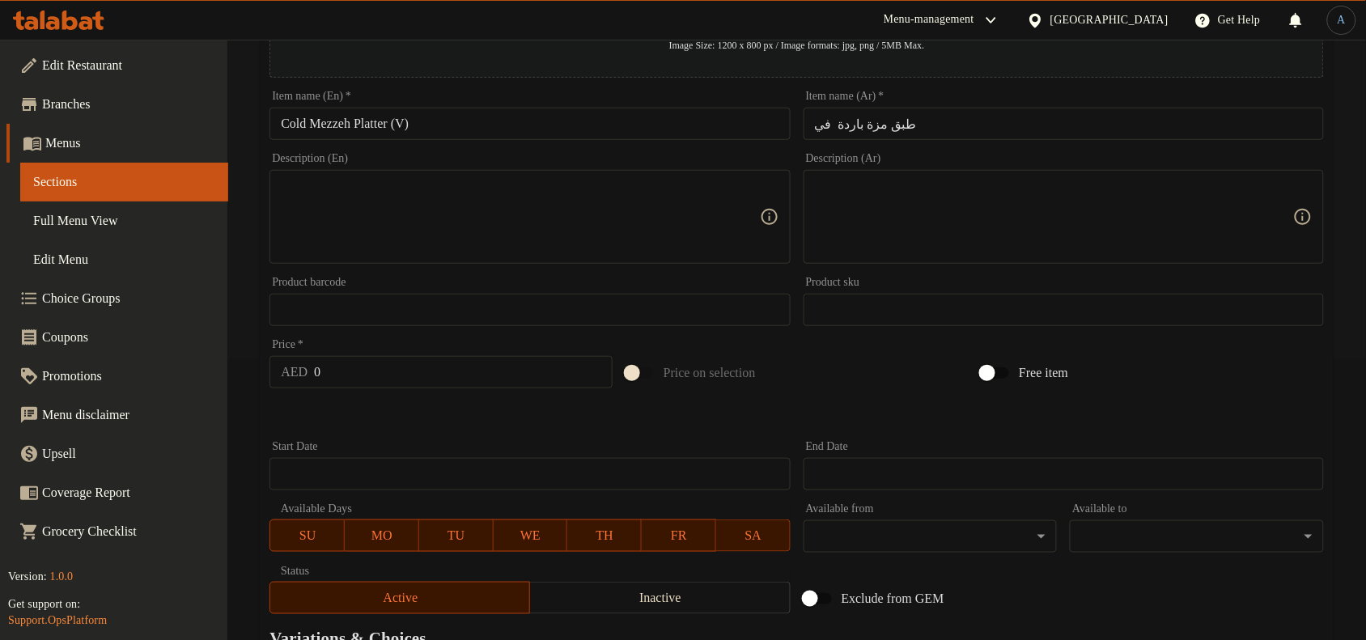
scroll to position [0, 0]
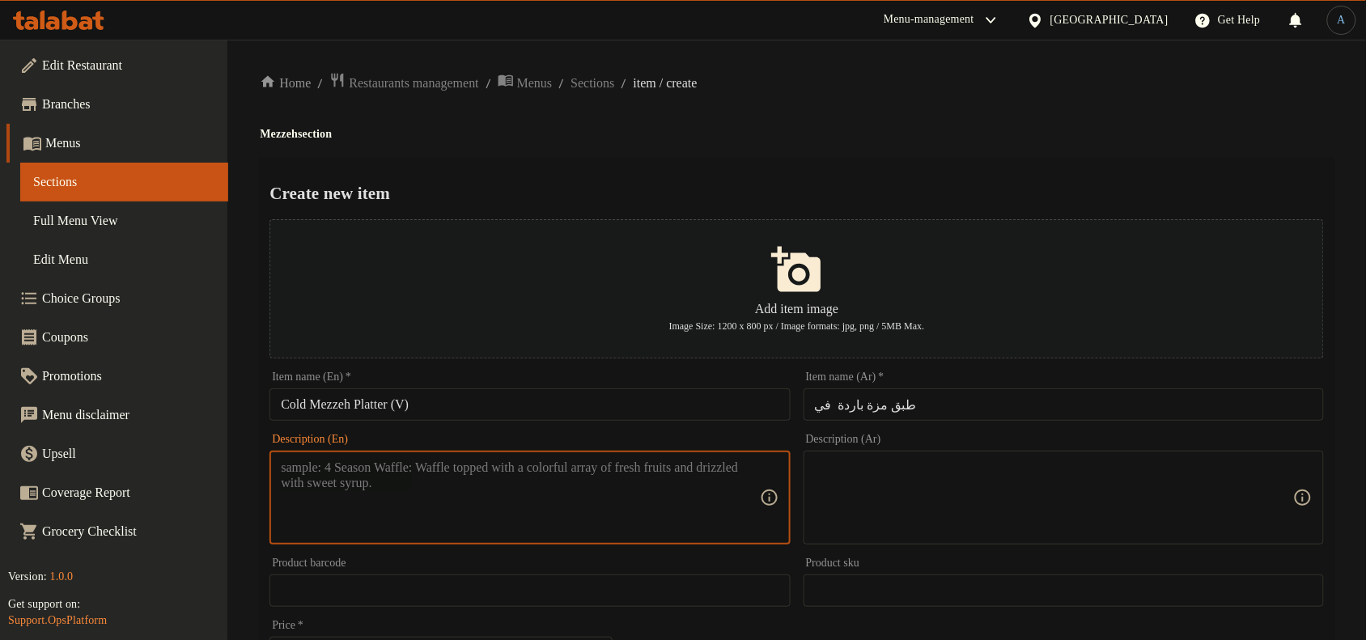
click at [472, 503] on textarea at bounding box center [520, 498] width 478 height 77
paste textarea "Hummus, Baba Ghanouj, Fattoush and Labneh"
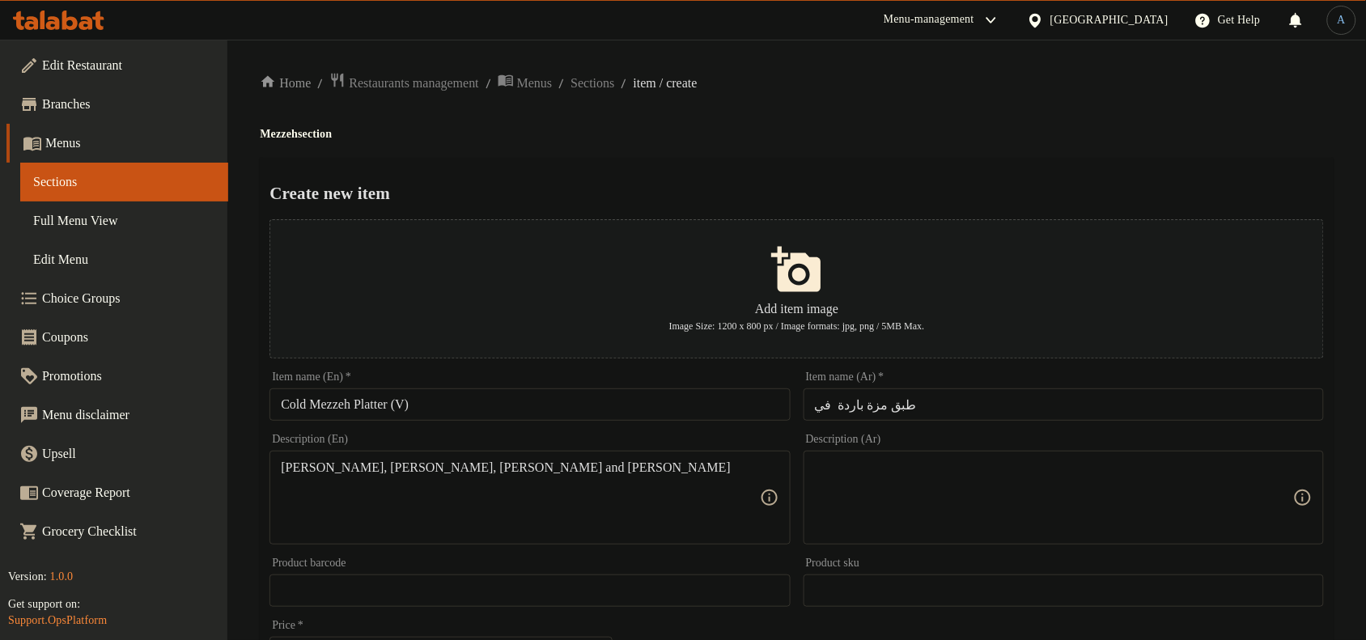
click at [585, 499] on textarea "Hummus, Baba Ghanouj, Fattoush and Labneh" at bounding box center [520, 498] width 478 height 77
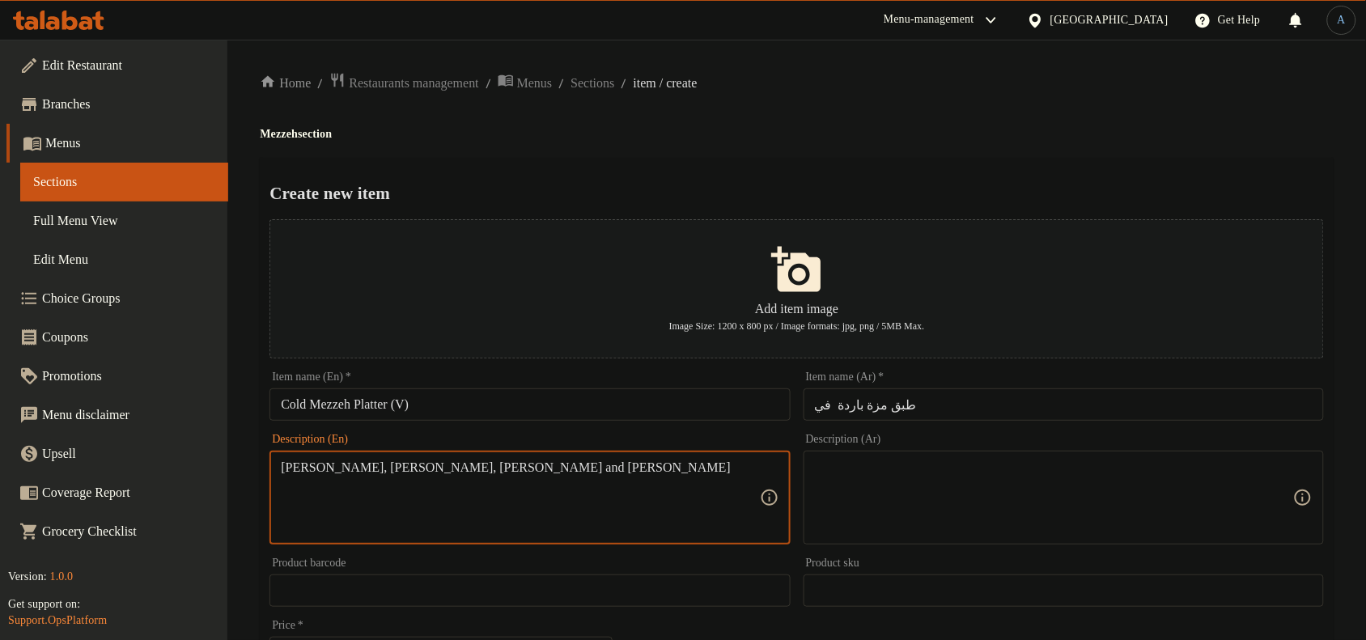
paste textarea "baba ghanouj, fattoush and l"
type textarea "Hummus, baba ghanouj, fattoush and labneh"
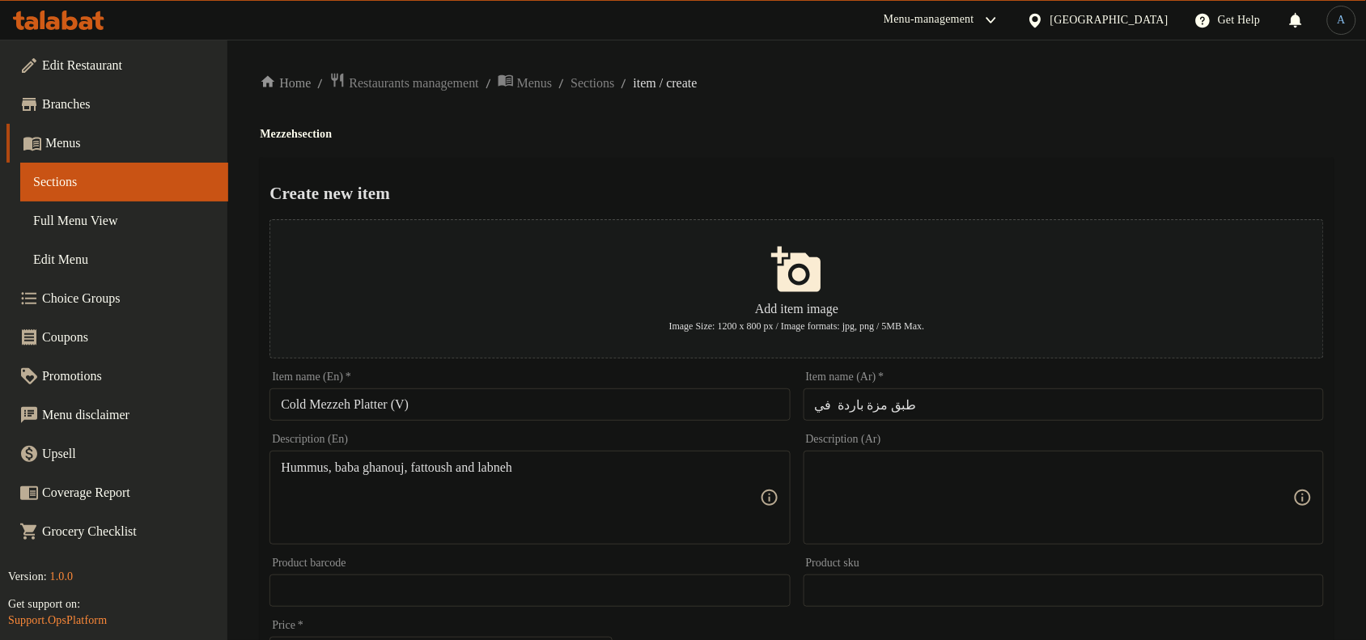
click at [928, 474] on textarea at bounding box center [1054, 498] width 478 height 77
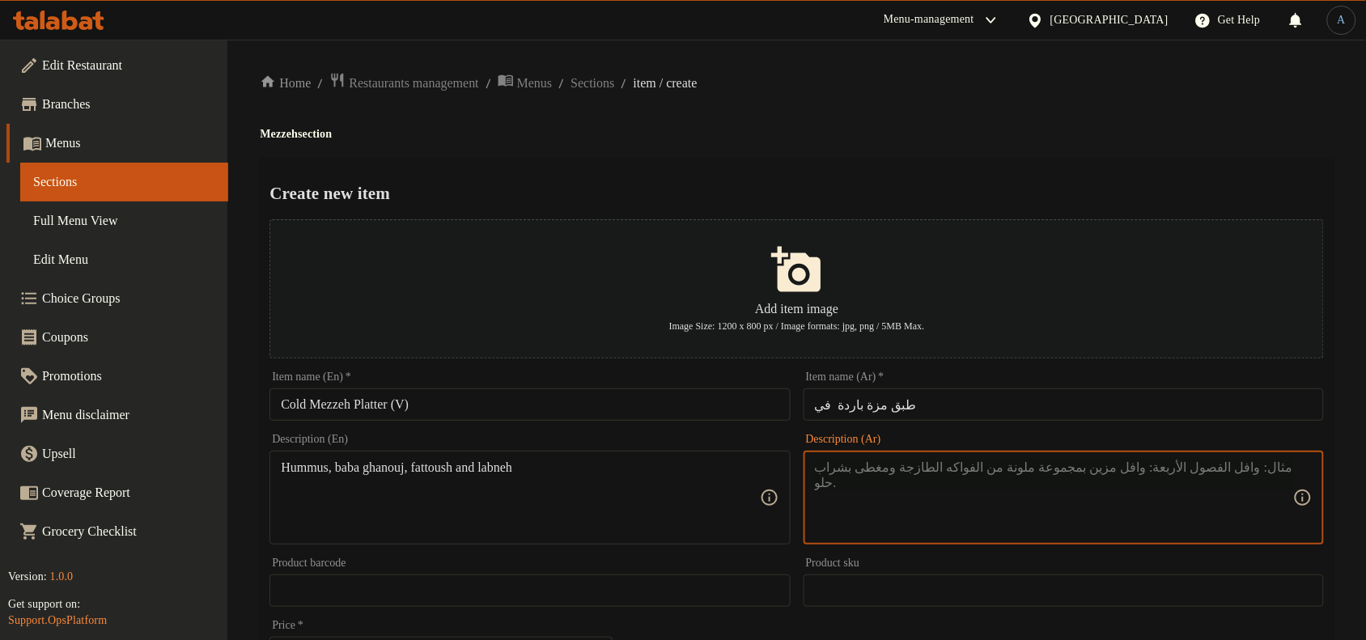
paste textarea "[GEOGRAPHIC_DATA]، [PERSON_NAME]، [PERSON_NAME] ولبنة"
type textarea "[GEOGRAPHIC_DATA]، [PERSON_NAME]، [PERSON_NAME] ولبنة"
click at [888, 129] on h4 "Mezzeh section" at bounding box center [797, 134] width 1074 height 16
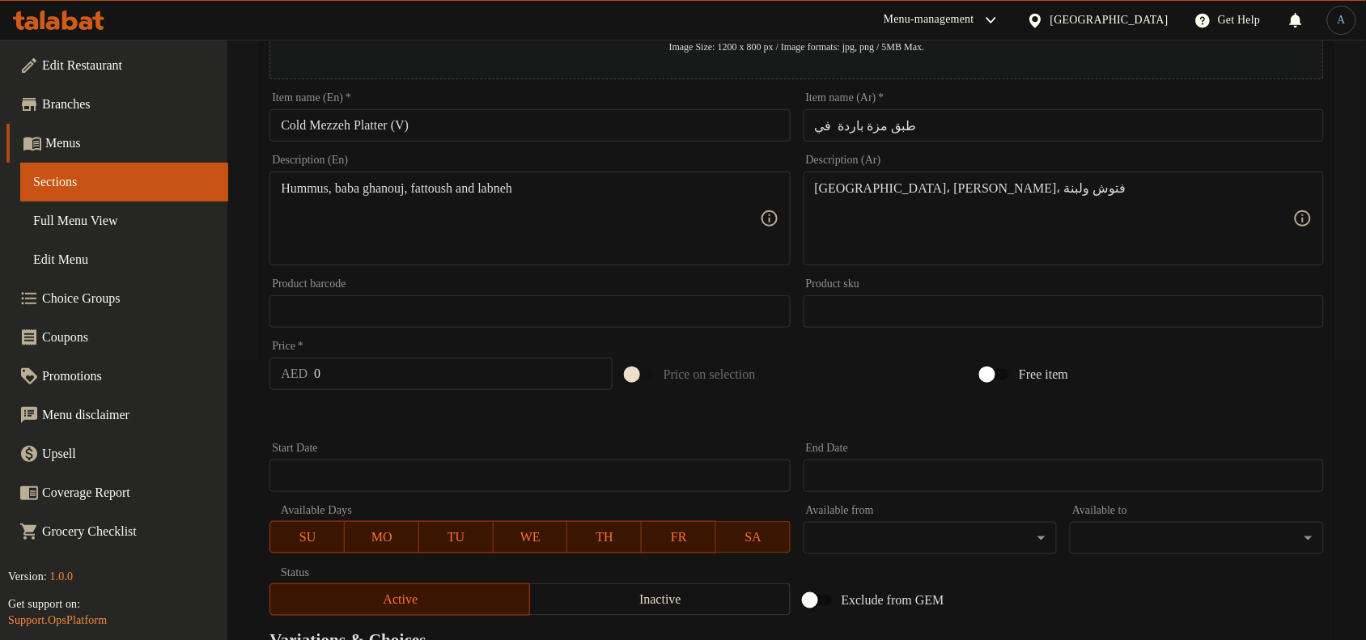
scroll to position [304, 0]
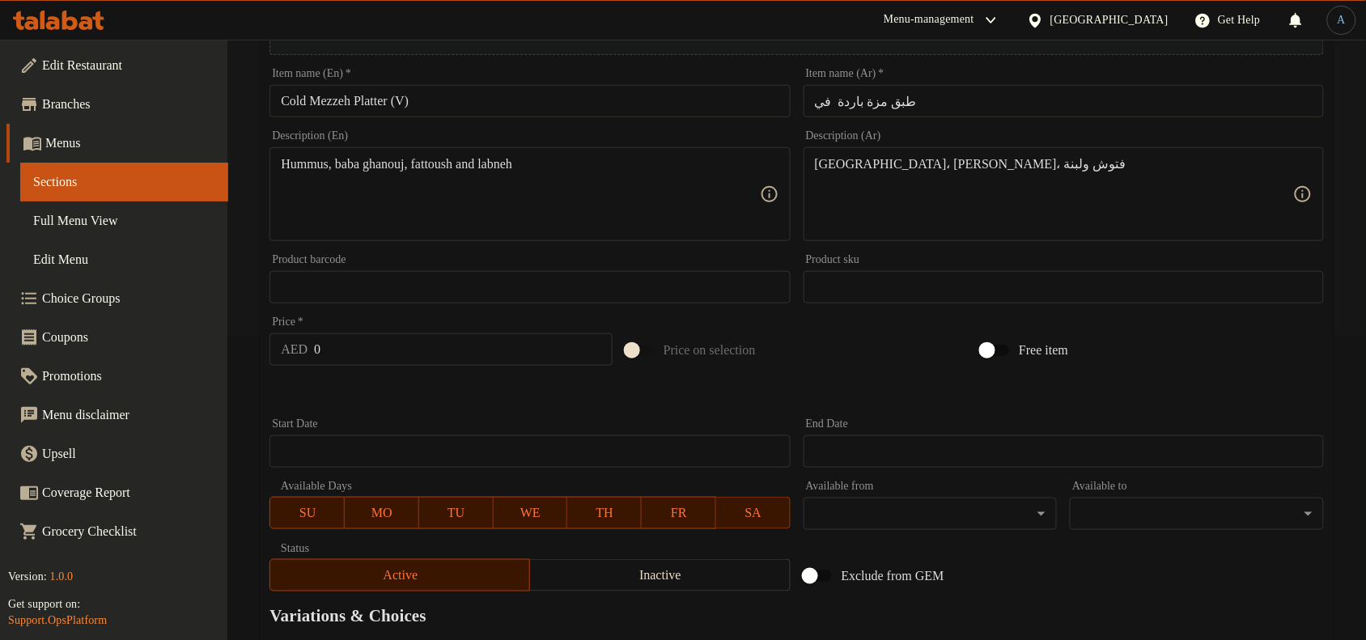
click at [390, 354] on input "0" at bounding box center [463, 349] width 299 height 32
paste input "52"
type input "52"
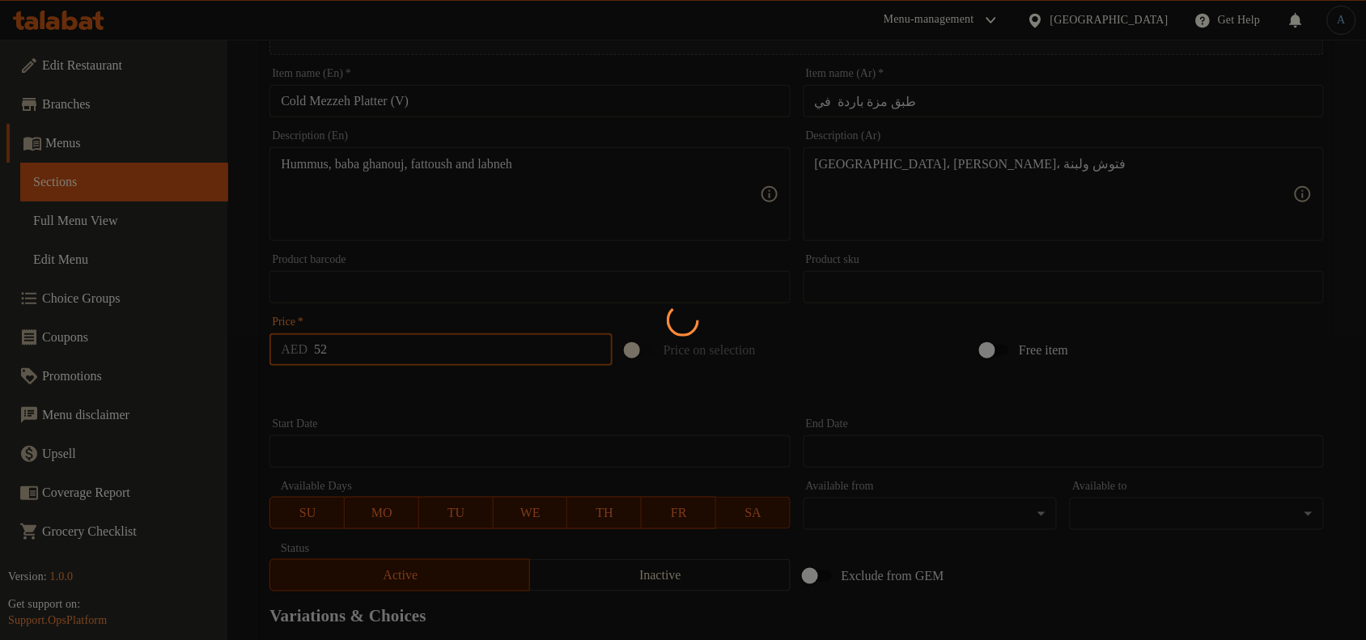
type input "0"
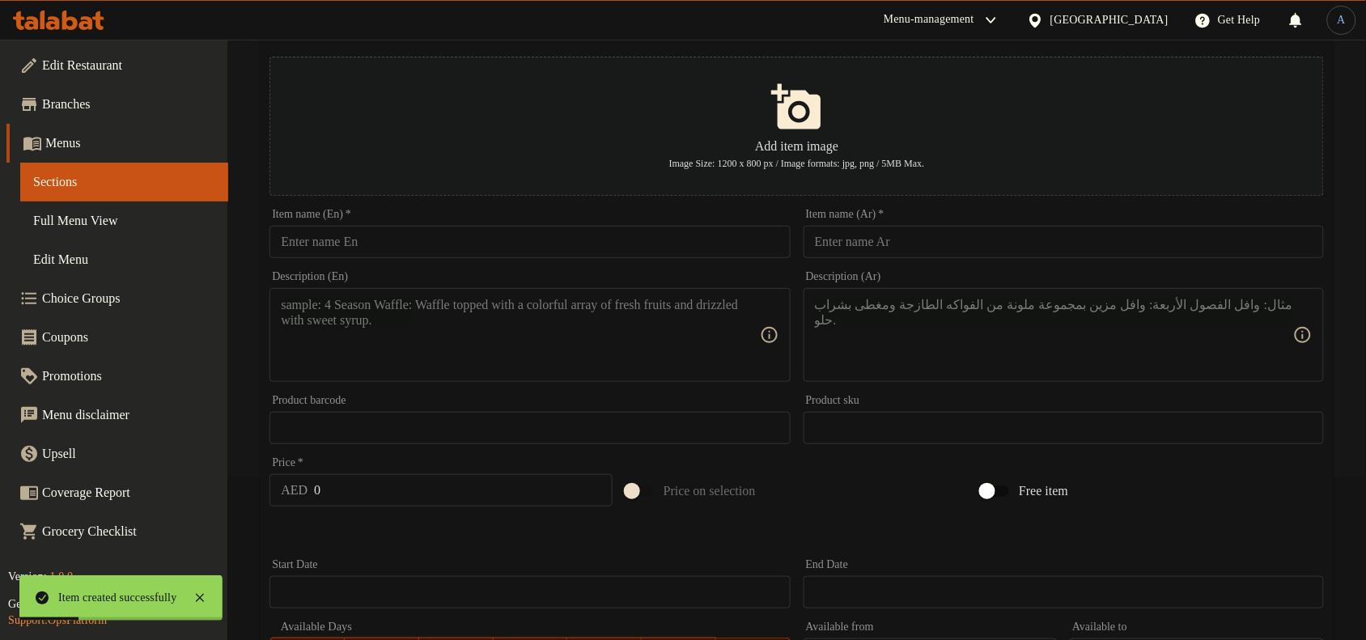
scroll to position [0, 0]
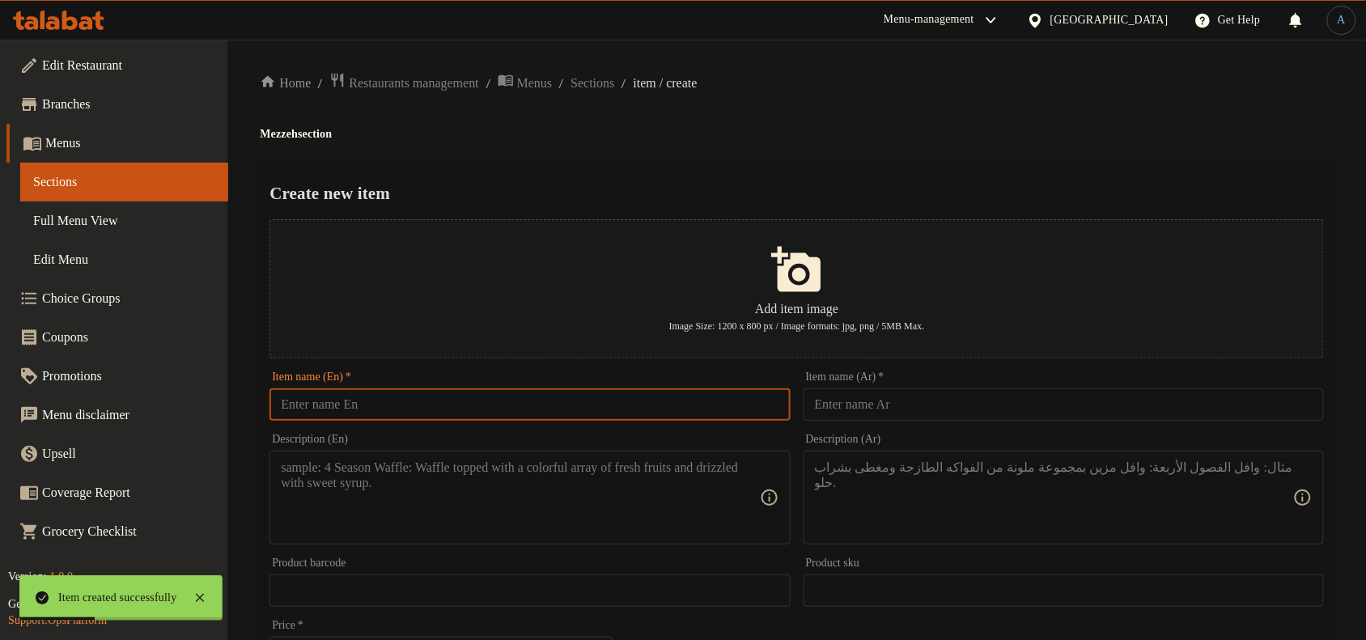
click at [475, 401] on input "text" at bounding box center [530, 404] width 520 height 32
paste input "Hot Mezzeh Platter"
type input "Hot Mezzeh Platter"
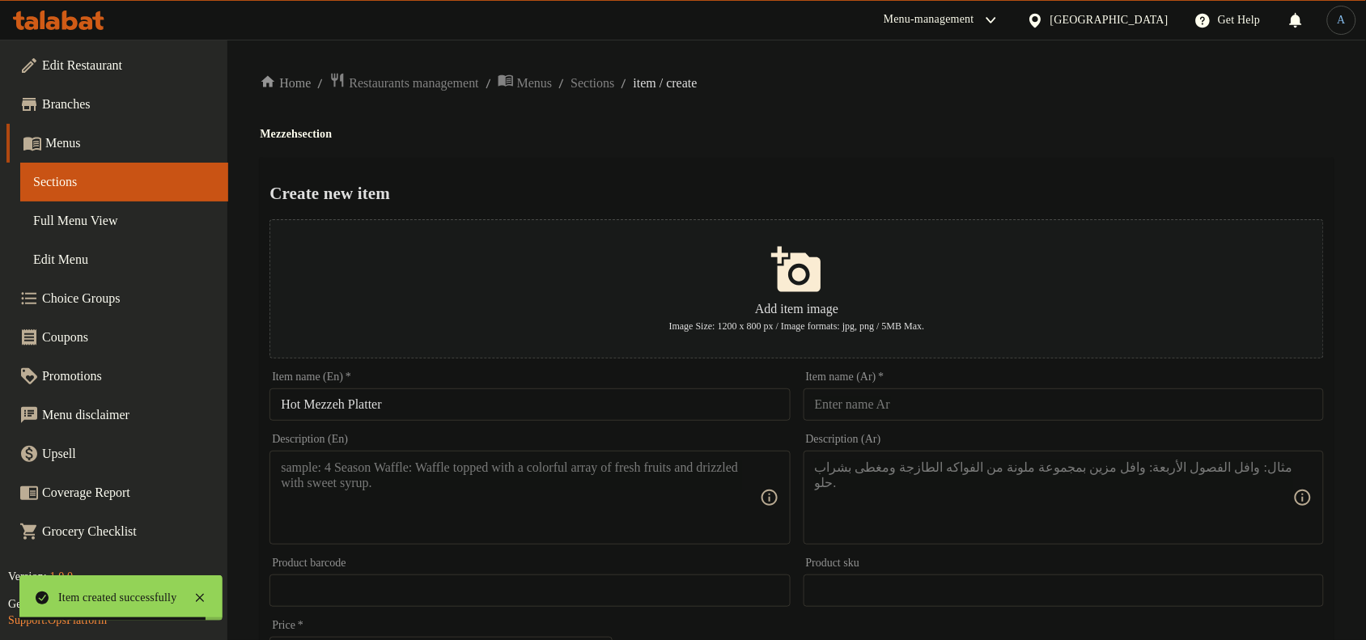
click at [907, 393] on input "text" at bounding box center [1064, 404] width 520 height 32
paste input "طبق مزة ساخنة"
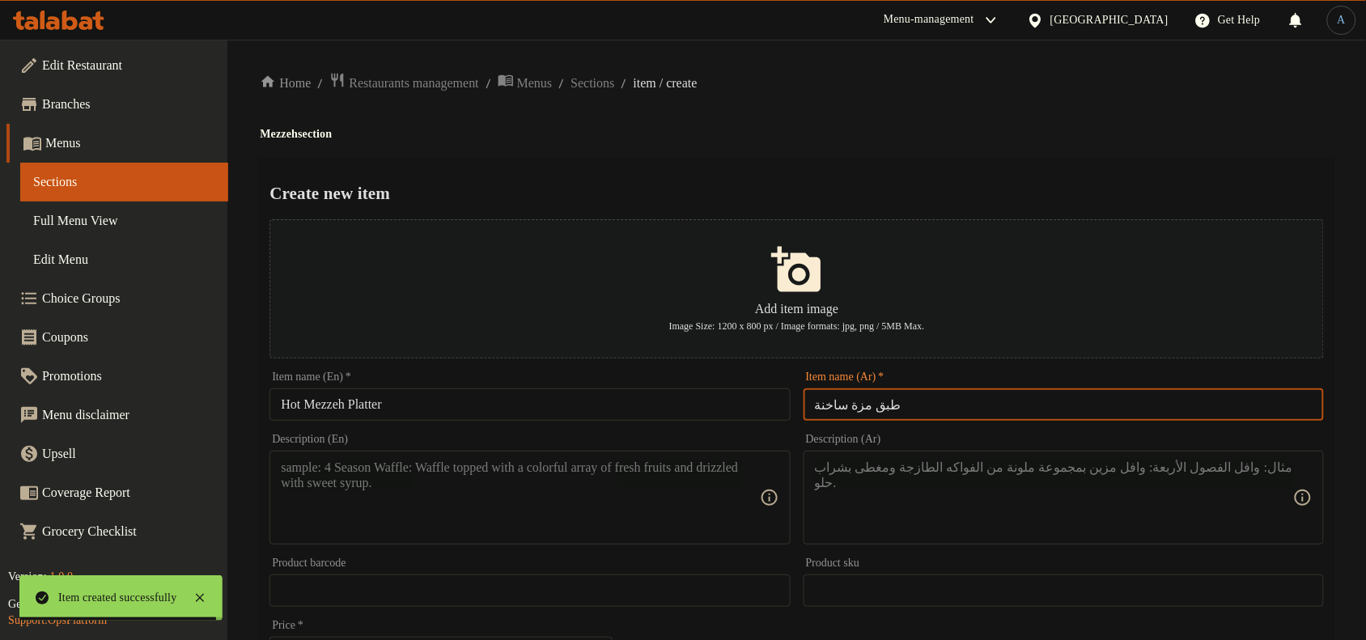
type input "طبق مزة ساخنة"
click at [879, 82] on ol "Home / Restaurants management / Menus / Sections / item / create" at bounding box center [797, 83] width 1074 height 22
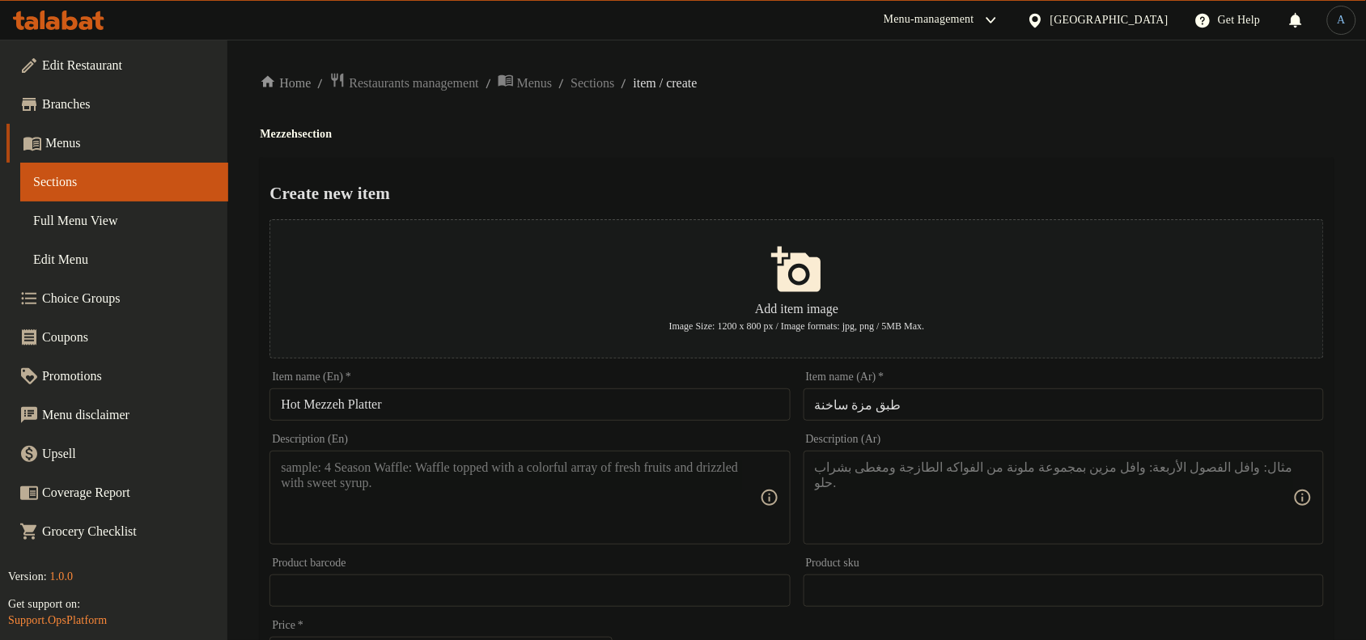
click at [447, 487] on textarea at bounding box center [520, 498] width 478 height 77
paste textarea "Fried Kibbeh, Spinach Sambousek, Lamb Sambousek, Falafel"
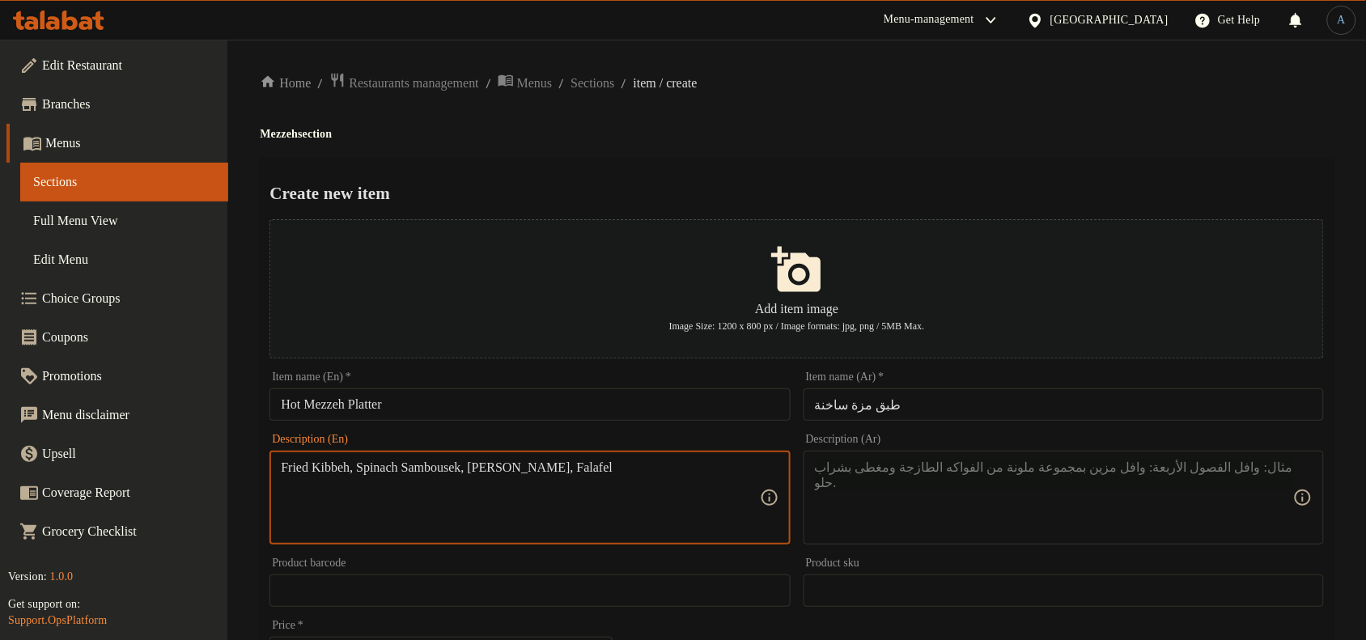
click at [596, 474] on textarea "Fried Kibbeh, Spinach Sambousek, Lamb Sambousek, Falafel" at bounding box center [520, 498] width 478 height 77
click at [535, 512] on textarea "Fried Kibbeh, Spinach Sambousek, Lamb Sambousek and Falafel" at bounding box center [520, 498] width 478 height 77
paste textarea "kibbeh, spinach sambousek, lamb sambousek and falafel"
type textarea "Fried kibbeh, spinach sambousek, lamb sambousek and falafel"
click at [810, 170] on div "Create new item Add item image Image Size: 1200 x 800 px / Image formats: jpg, …" at bounding box center [797, 624] width 1074 height 933
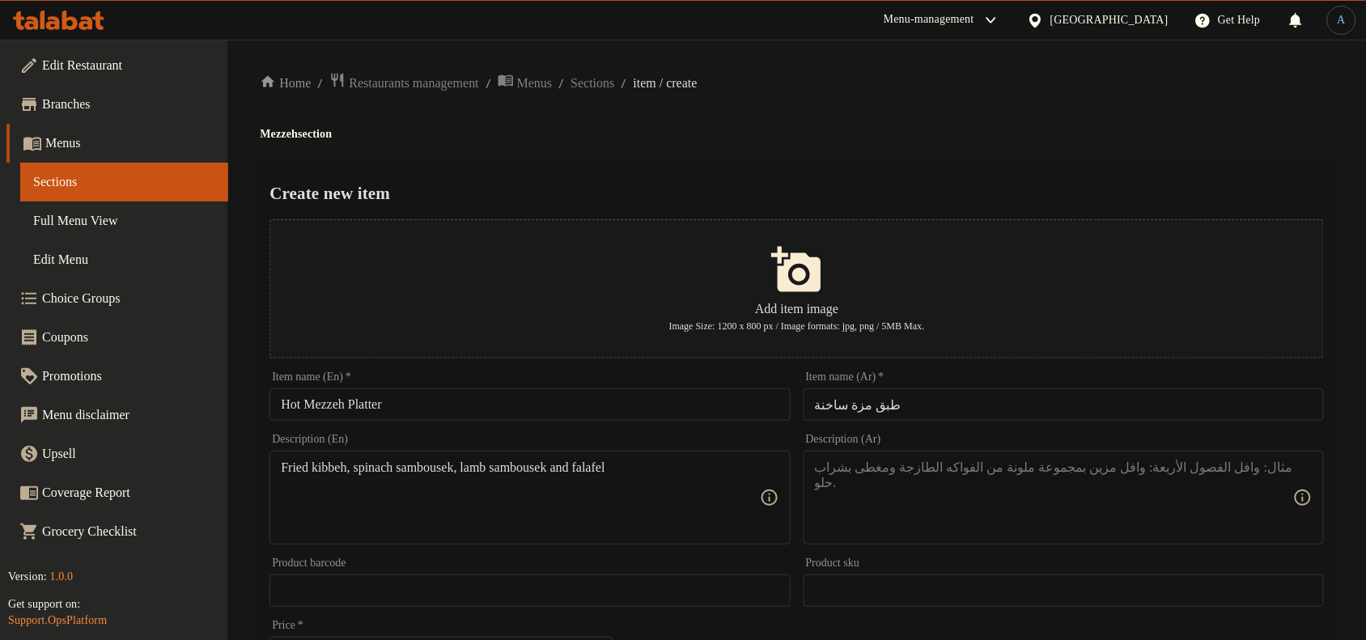
click at [943, 471] on textarea at bounding box center [1054, 498] width 478 height 77
paste textarea "كبة مقلية، سمبوسك سبانخ، سمبوسك لحم ضأن وفلافل"
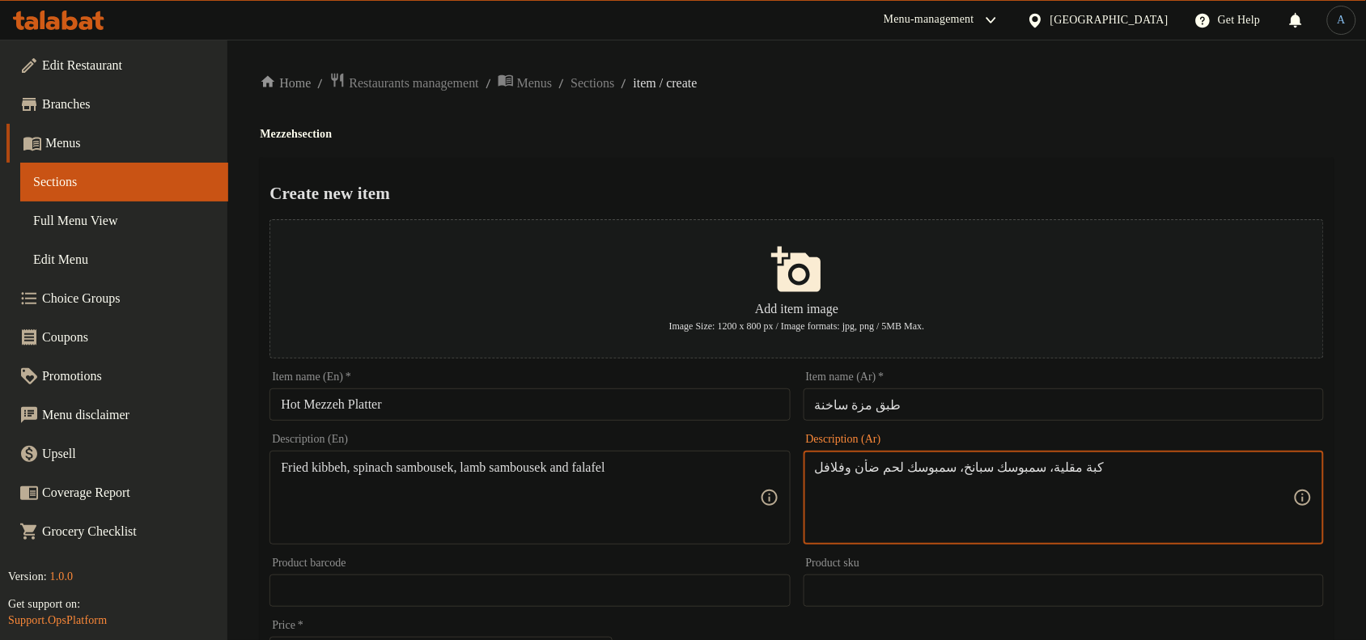
type textarea "كبة مقلية، سمبوسك سبانخ، سمبوسك لحم ضأن وفلافل"
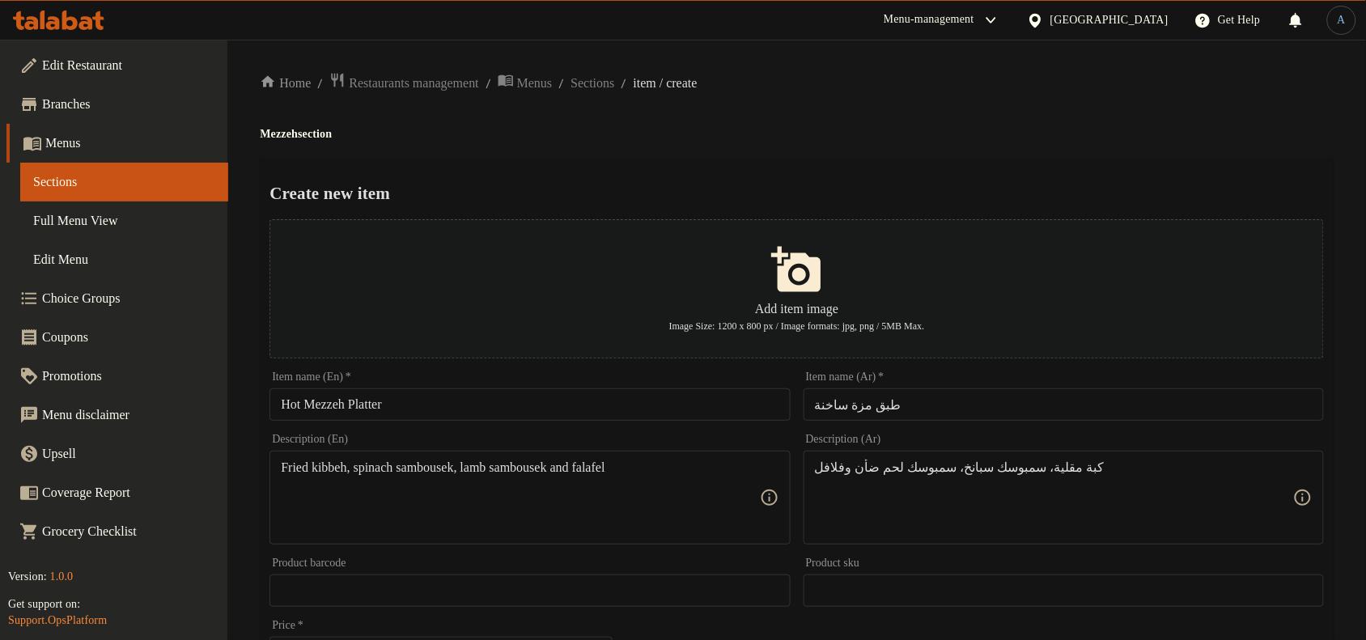
click at [1061, 53] on div "Home / Restaurants management / Menus / Sections / item / create Mezzeh section…" at bounding box center [796, 588] width 1139 height 1096
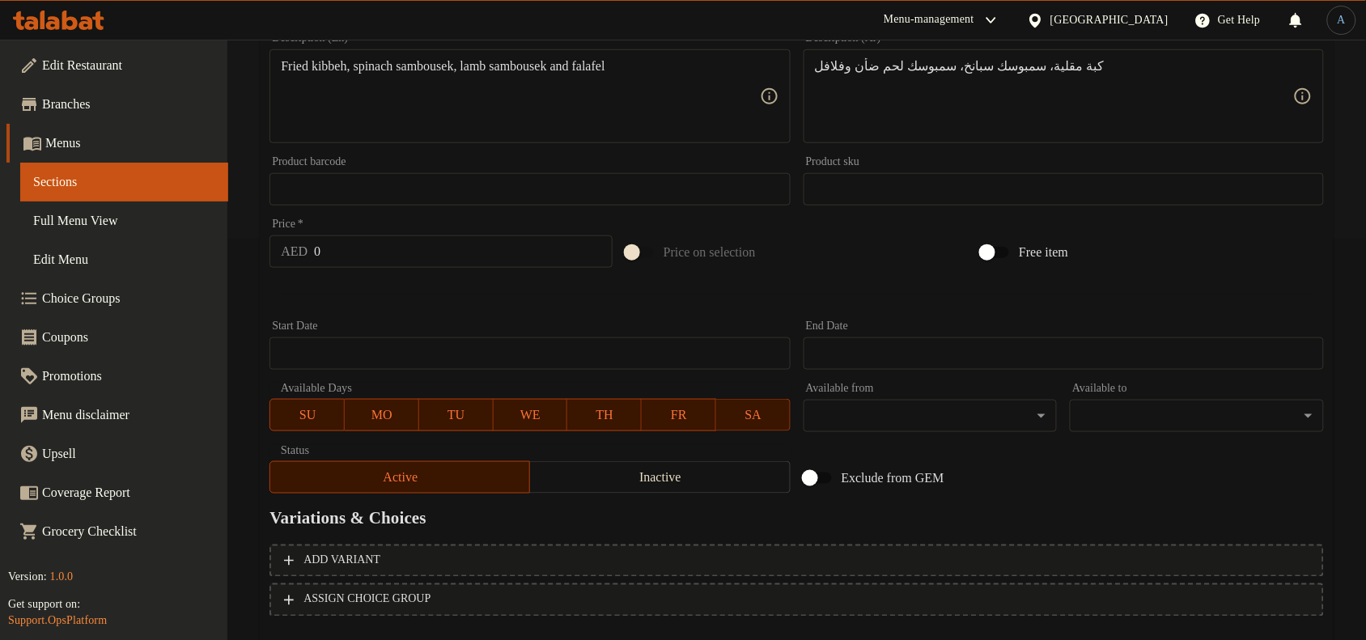
scroll to position [405, 0]
click at [417, 267] on div "Price   * AED 0 Price *" at bounding box center [441, 240] width 356 height 62
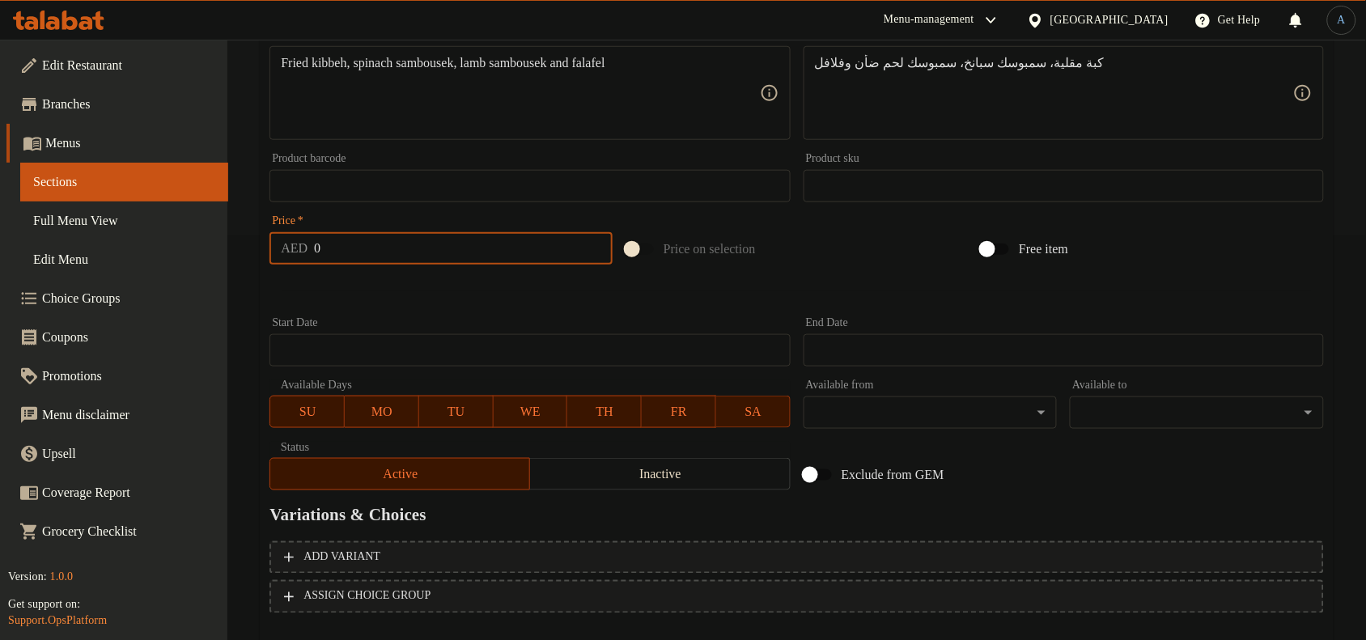
click at [422, 253] on input "0" at bounding box center [463, 248] width 299 height 32
paste input "52"
type input "52"
click at [395, 296] on div at bounding box center [797, 291] width 1068 height 40
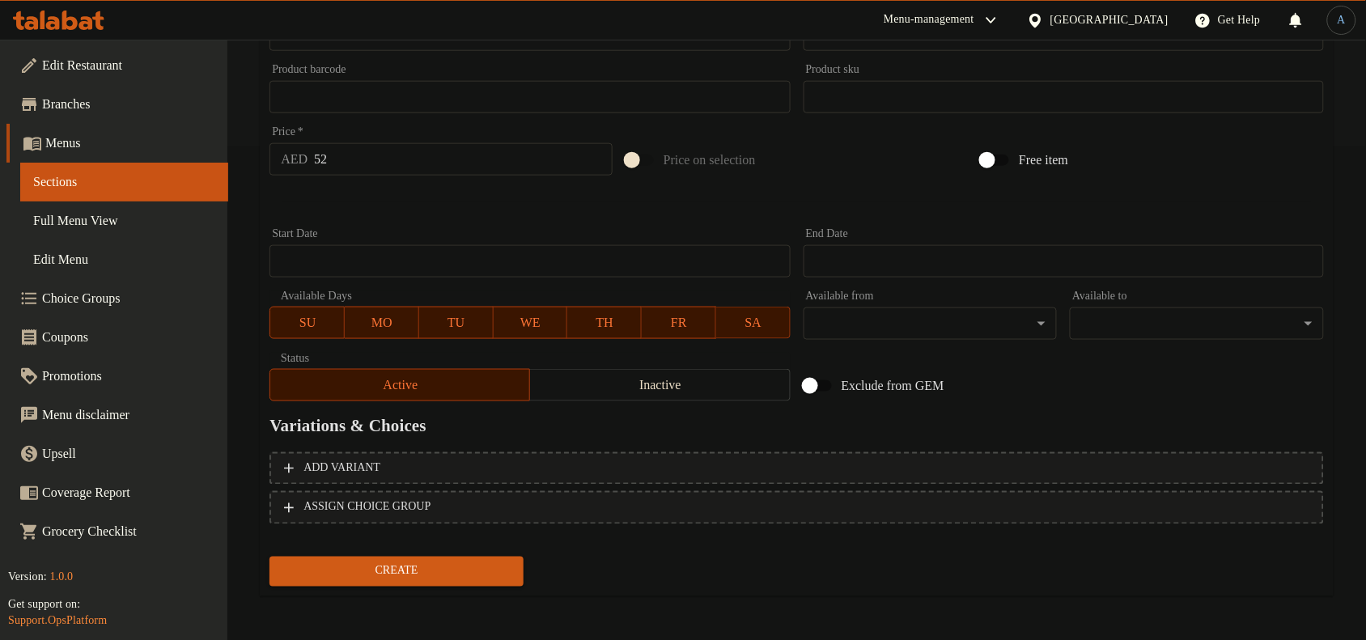
click at [435, 572] on span "Create" at bounding box center [396, 572] width 228 height 20
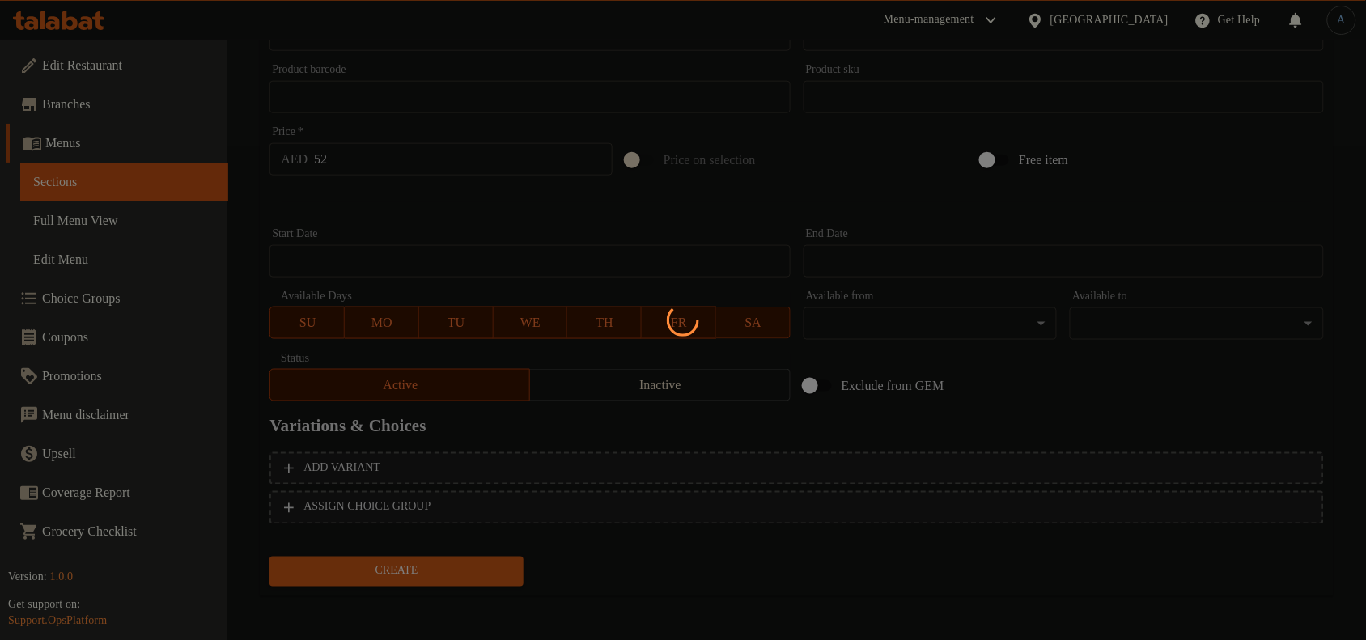
type input "0"
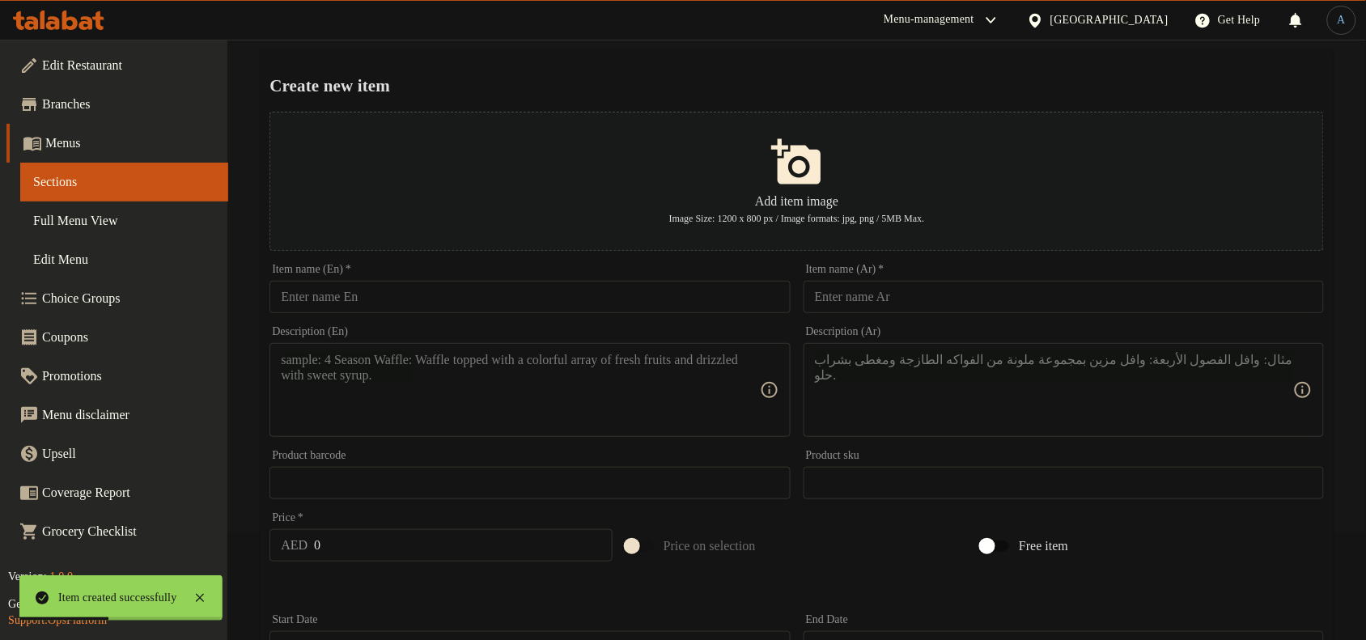
scroll to position [0, 0]
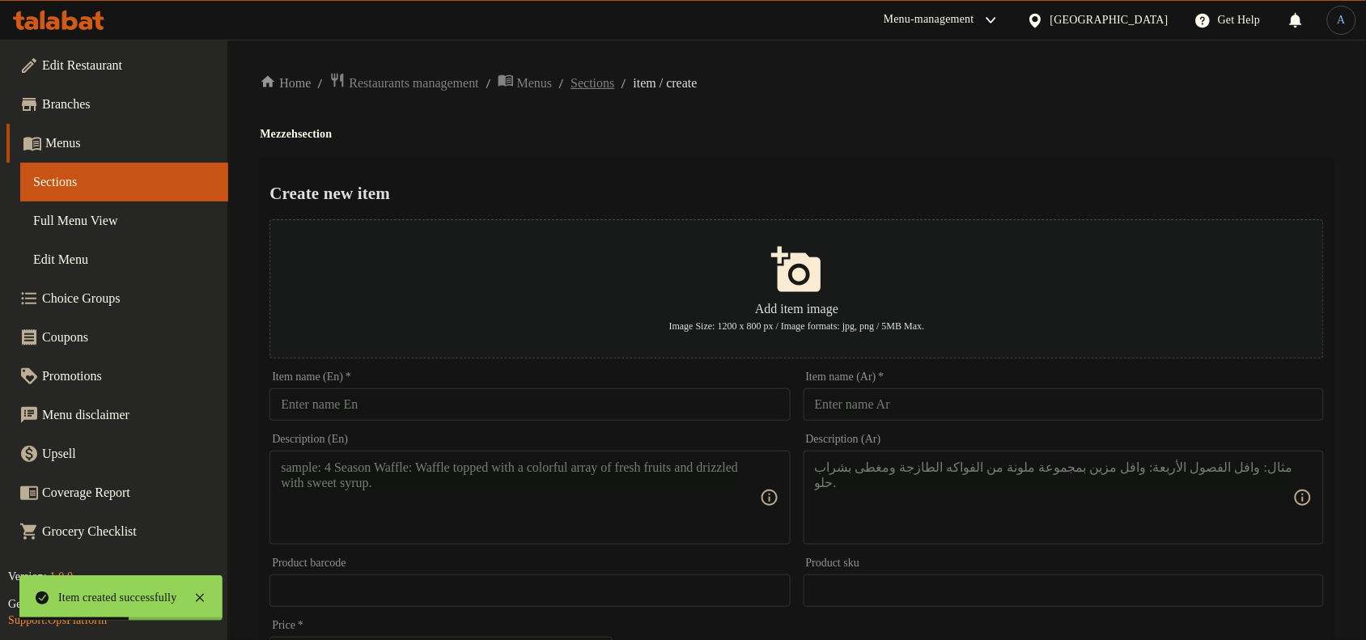
click at [614, 83] on span "Sections" at bounding box center [593, 83] width 44 height 19
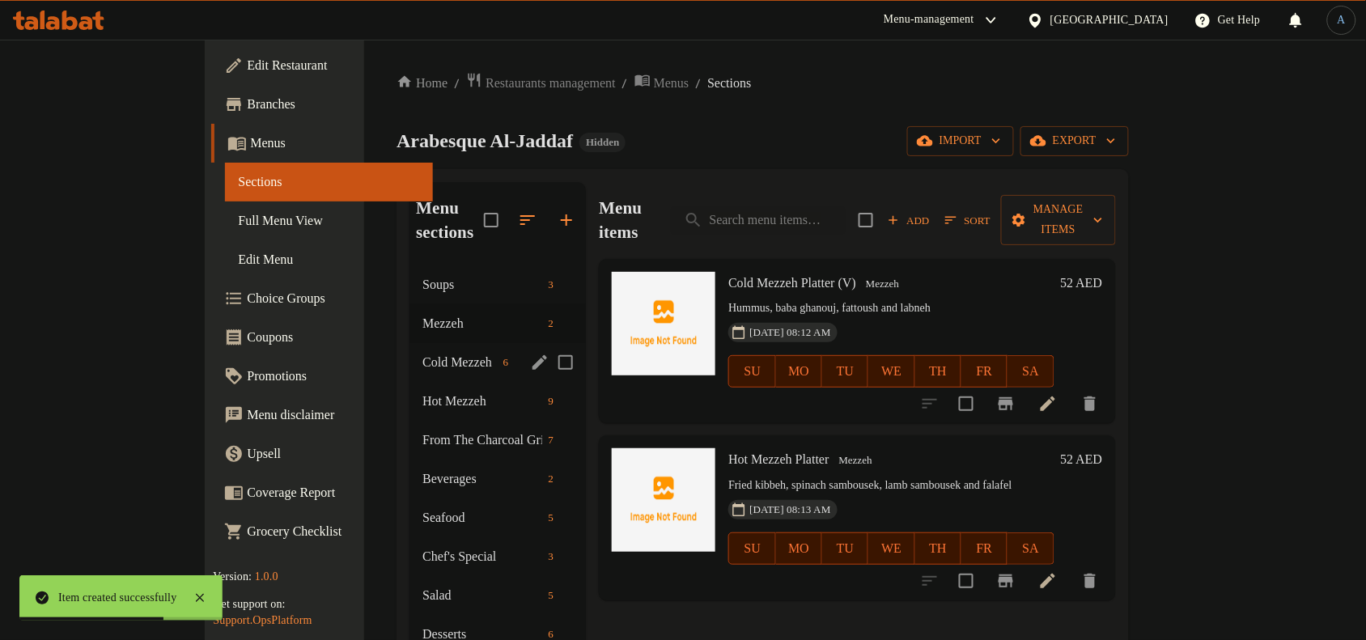
click at [549, 346] on input "Menu sections" at bounding box center [566, 363] width 34 height 34
checkbox input "true"
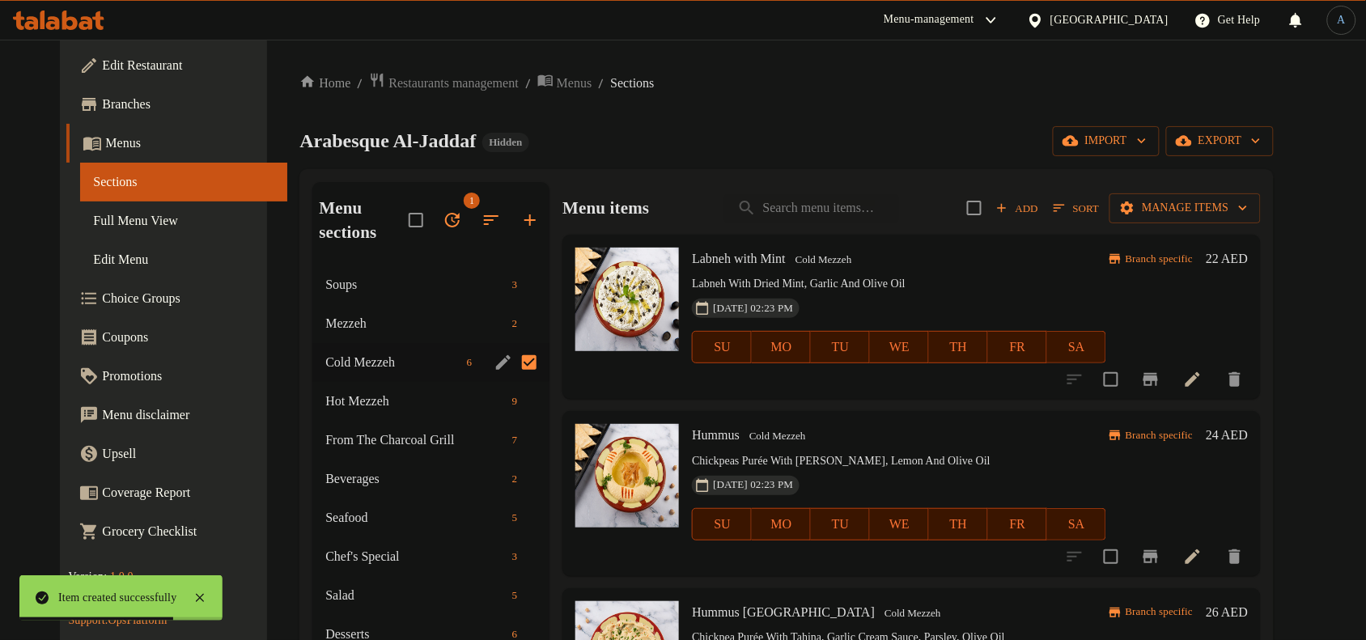
click at [512, 369] on input "Menu sections" at bounding box center [529, 363] width 34 height 34
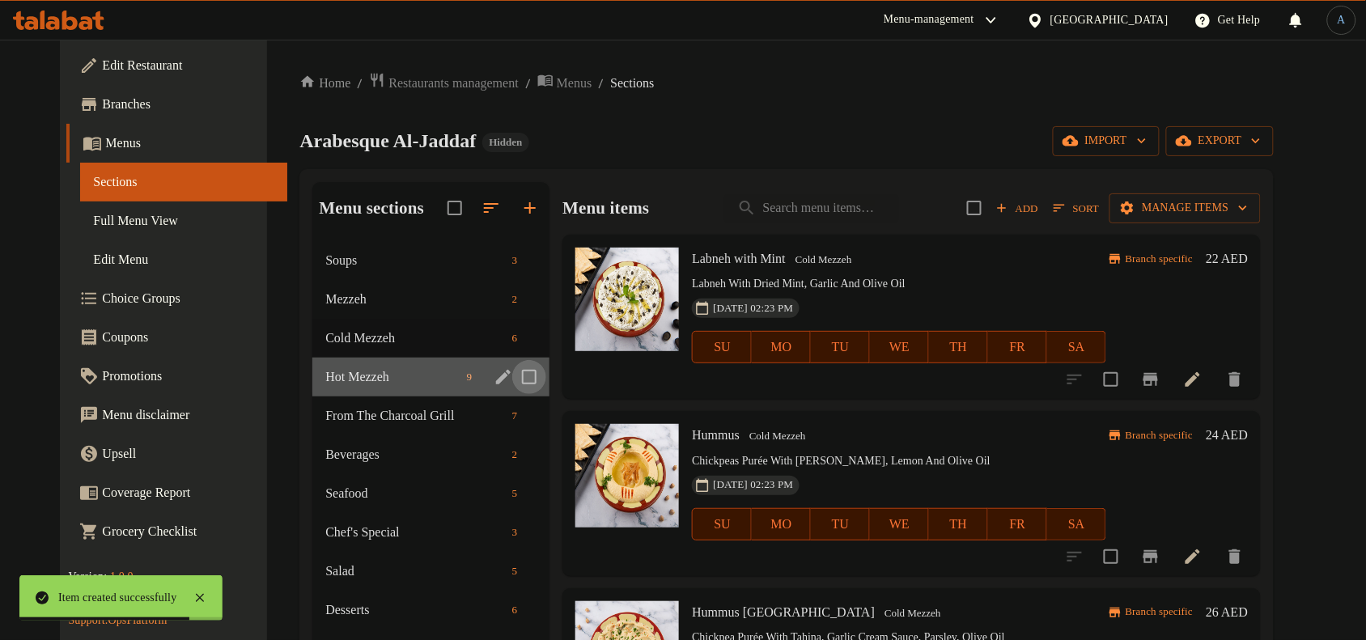
click at [516, 371] on input "Menu sections" at bounding box center [529, 377] width 34 height 34
checkbox input "true"
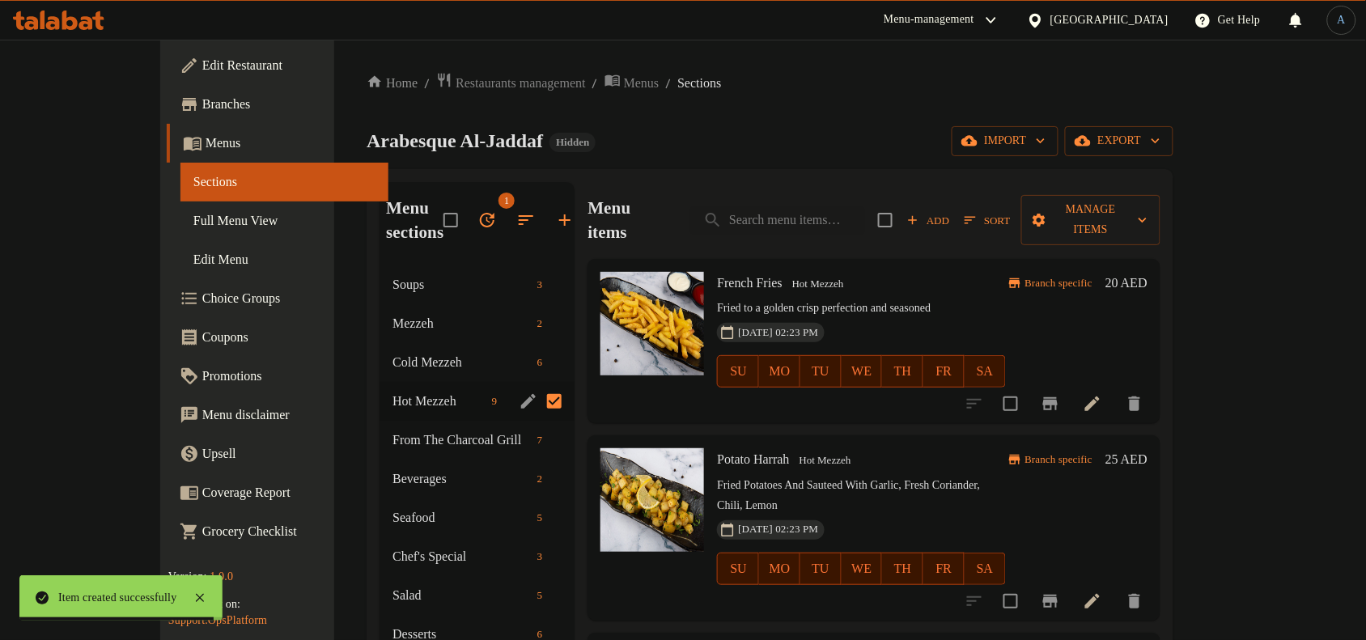
click at [537, 397] on input "Menu sections" at bounding box center [554, 401] width 34 height 34
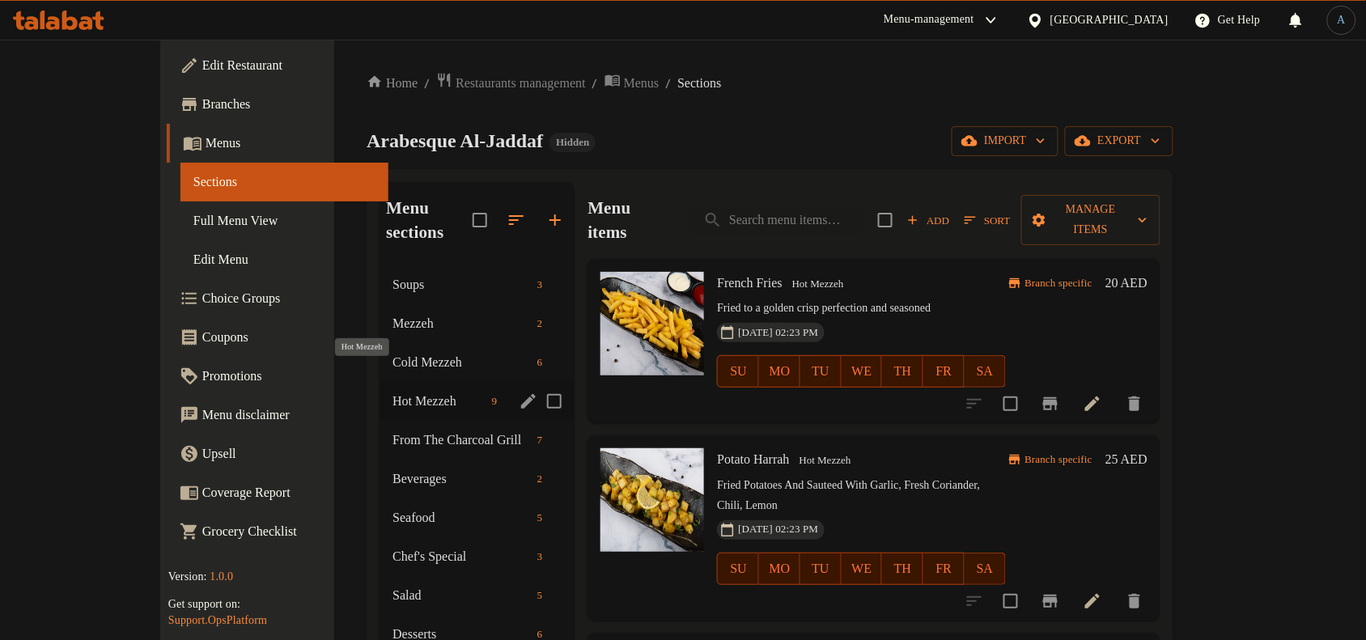
click at [393, 392] on span "Hot Mezzeh" at bounding box center [439, 401] width 93 height 19
click at [393, 353] on span "Cold Mezzeh" at bounding box center [439, 362] width 93 height 19
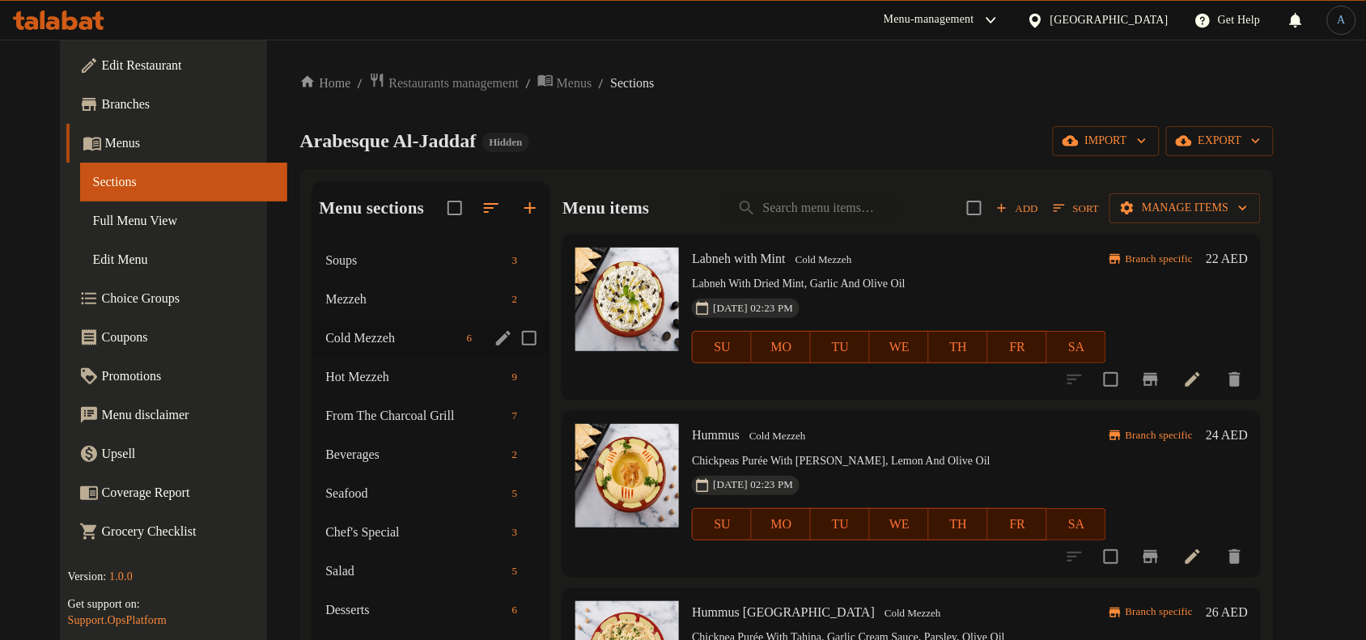
click at [518, 340] on input "Menu sections" at bounding box center [529, 338] width 34 height 34
checkbox input "true"
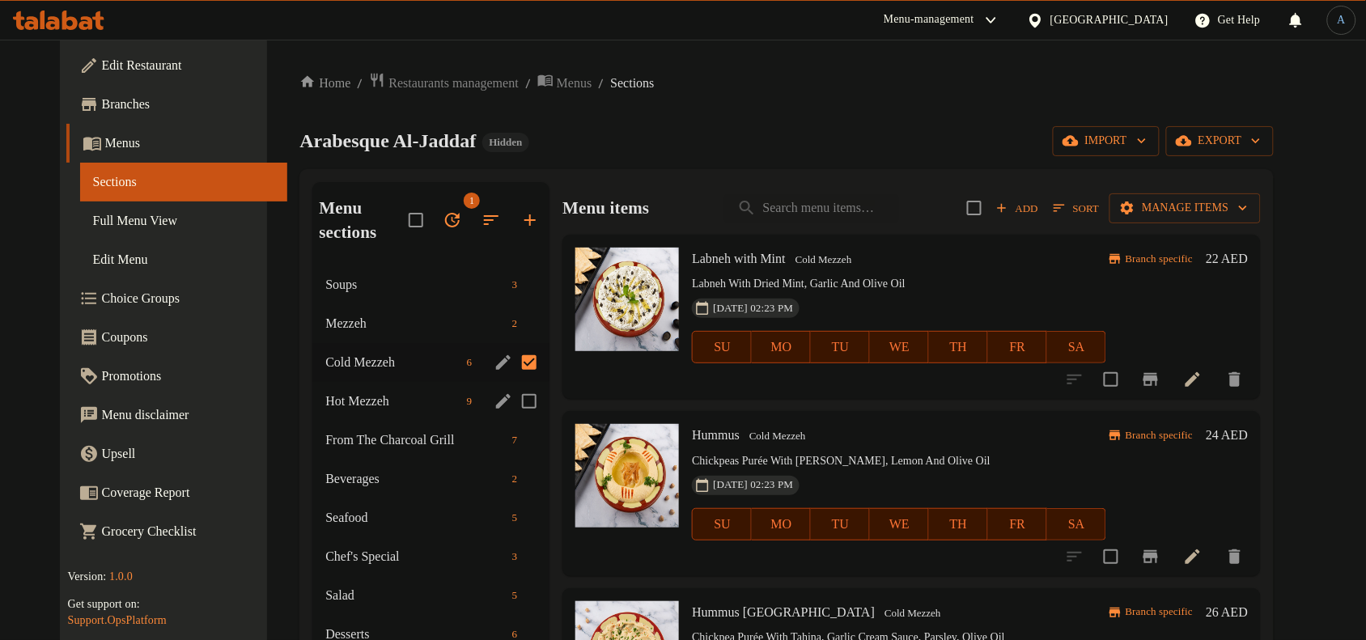
click at [512, 401] on input "Menu sections" at bounding box center [529, 401] width 34 height 34
checkbox input "true"
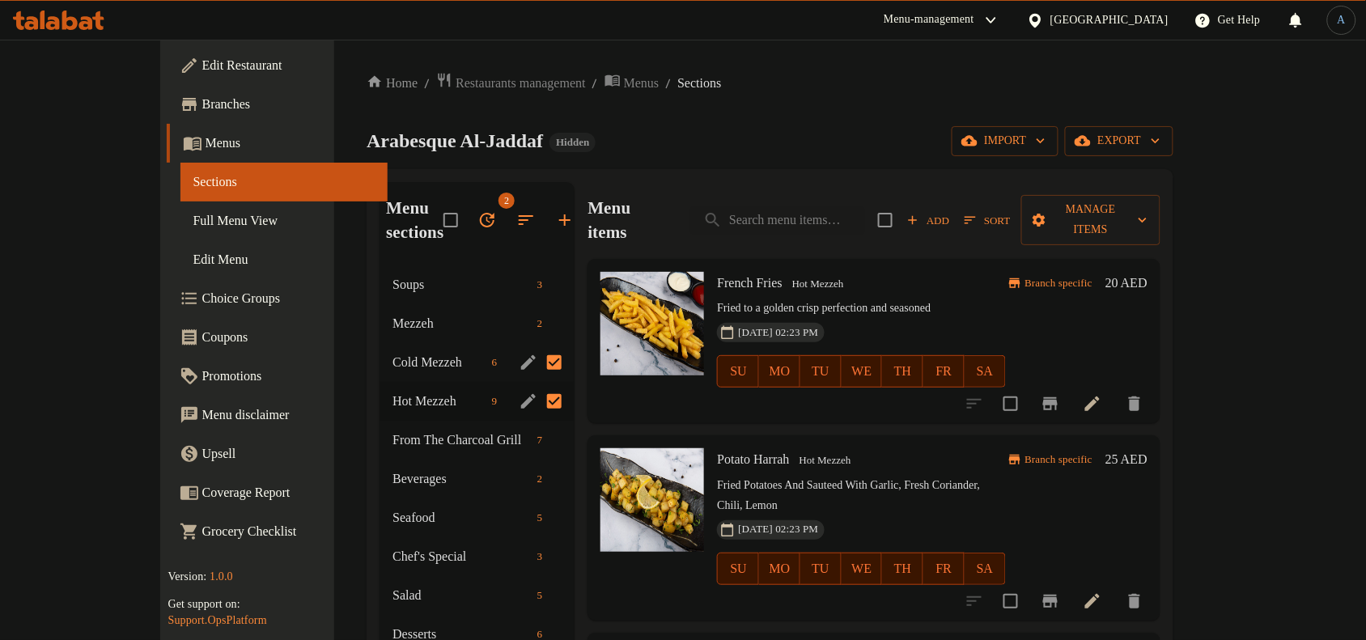
click at [521, 363] on icon "edit" at bounding box center [528, 362] width 15 height 15
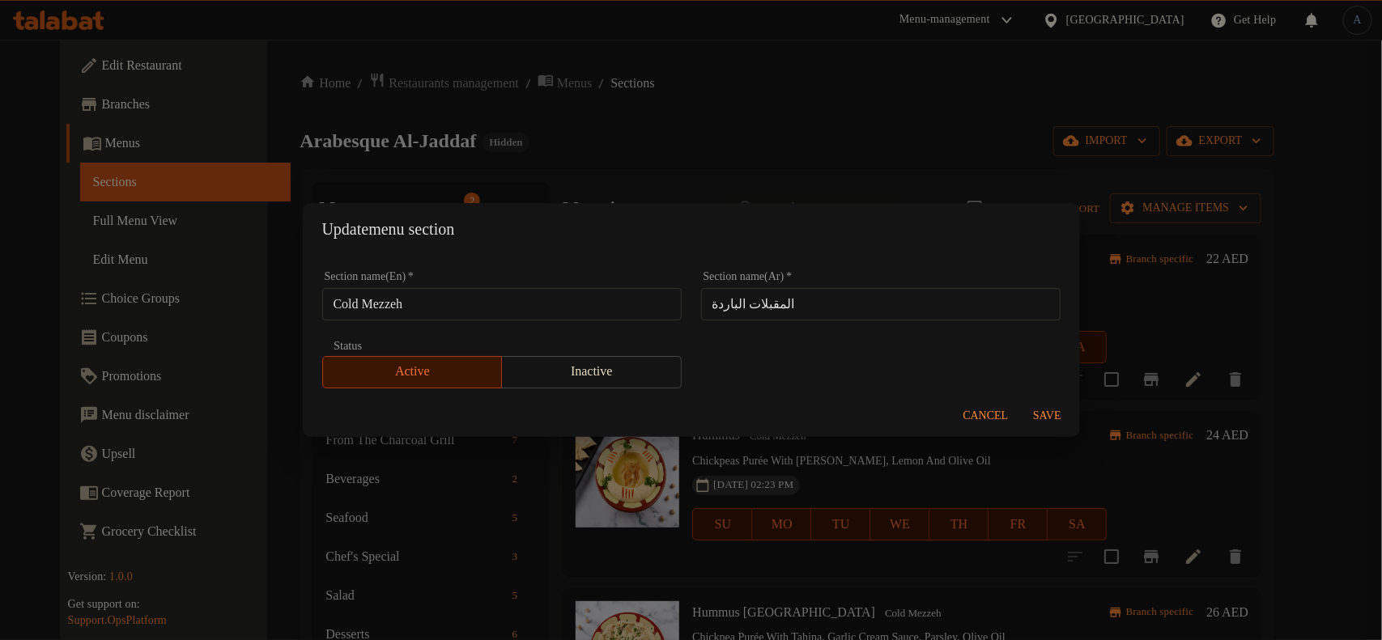
click at [560, 300] on input "Cold Mezzeh" at bounding box center [501, 304] width 359 height 32
click at [981, 413] on span "Cancel" at bounding box center [985, 416] width 45 height 20
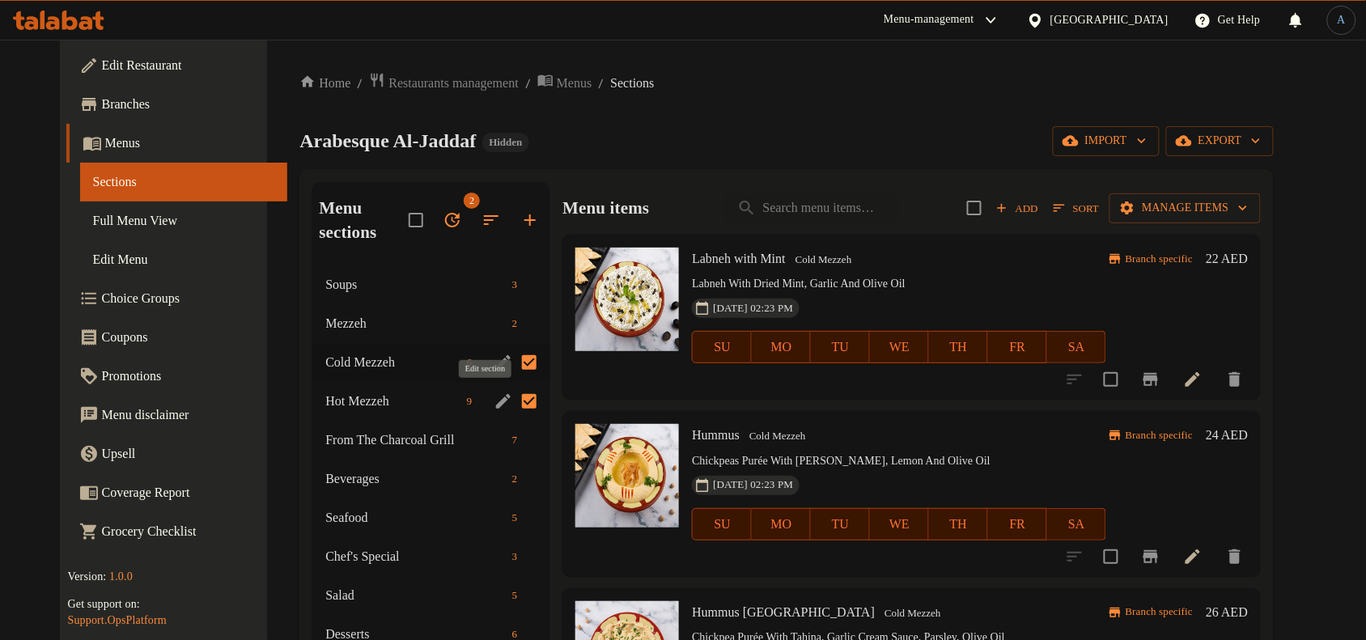
click at [496, 403] on icon "edit" at bounding box center [503, 401] width 15 height 15
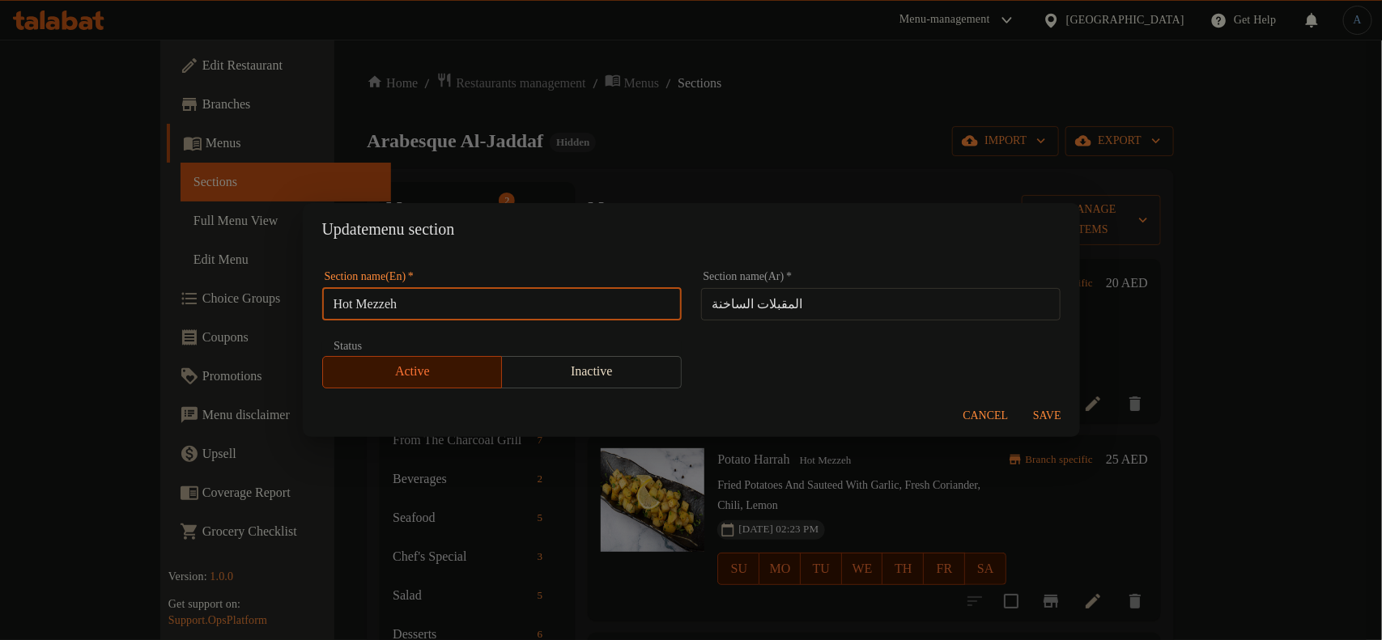
click at [527, 312] on input "Hot Mezzeh" at bounding box center [501, 304] width 359 height 32
click at [976, 422] on span "Cancel" at bounding box center [985, 416] width 45 height 20
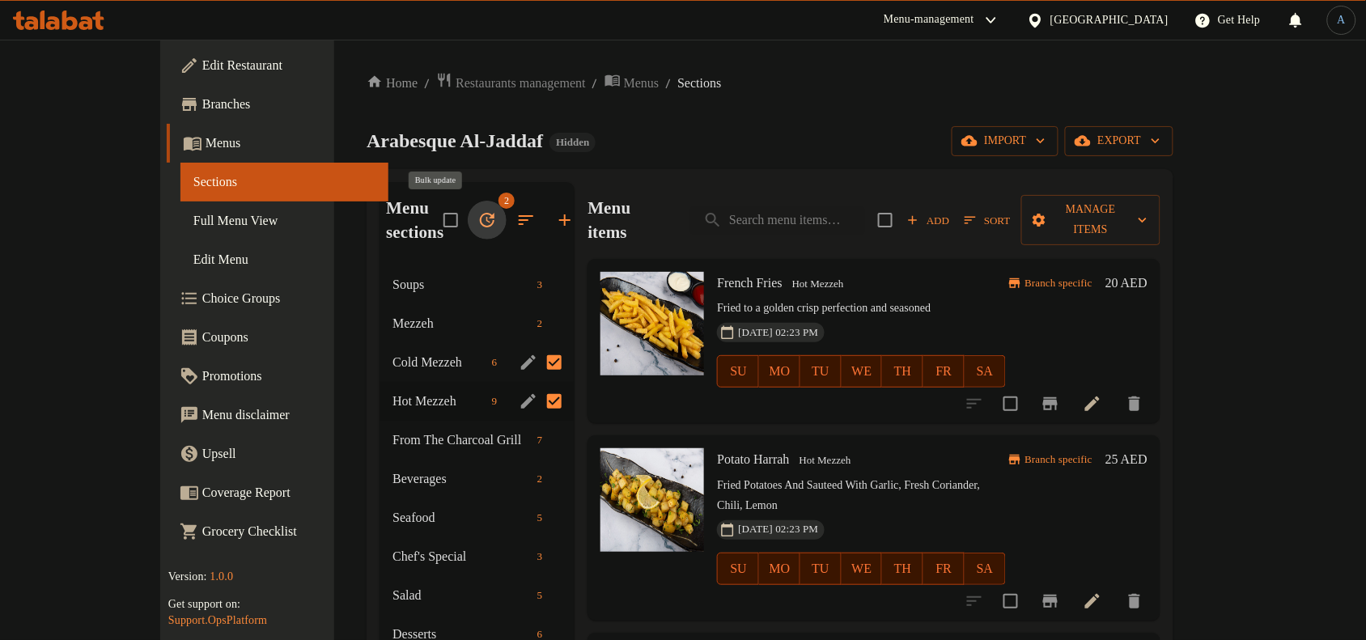
click at [478, 223] on icon "button" at bounding box center [487, 219] width 19 height 19
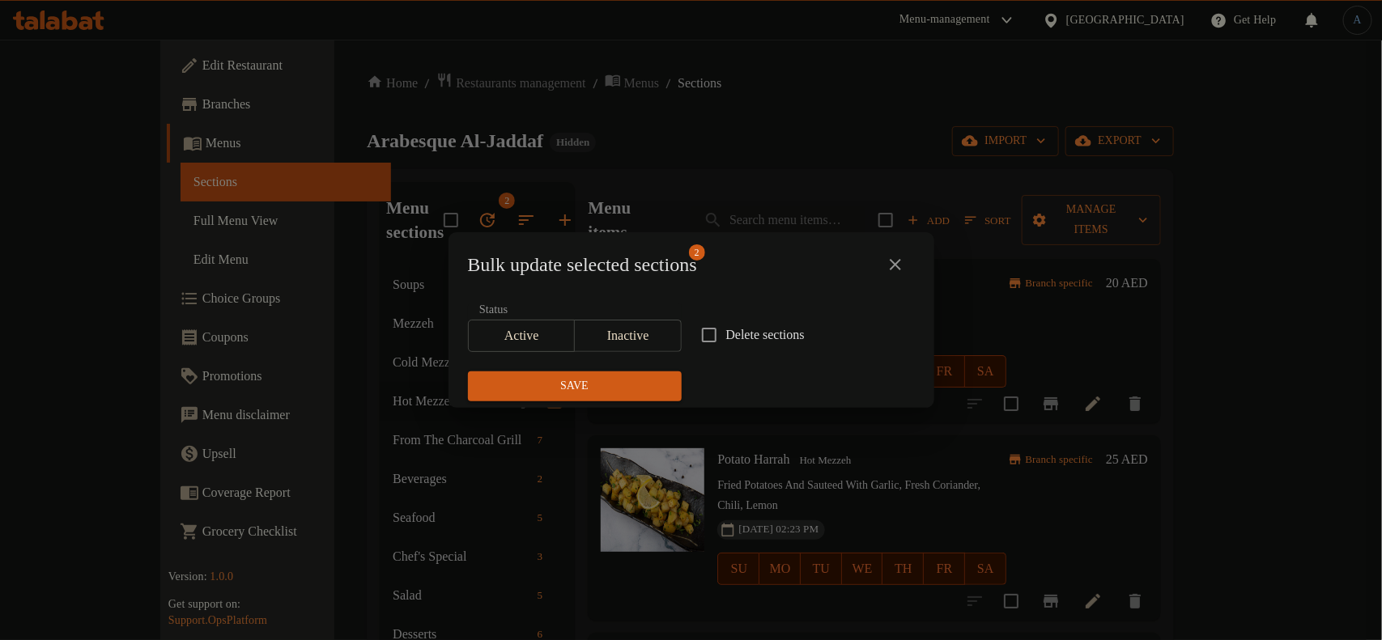
click at [631, 337] on span "Inactive" at bounding box center [628, 336] width 94 height 23
click at [638, 384] on span "Save" at bounding box center [575, 386] width 188 height 20
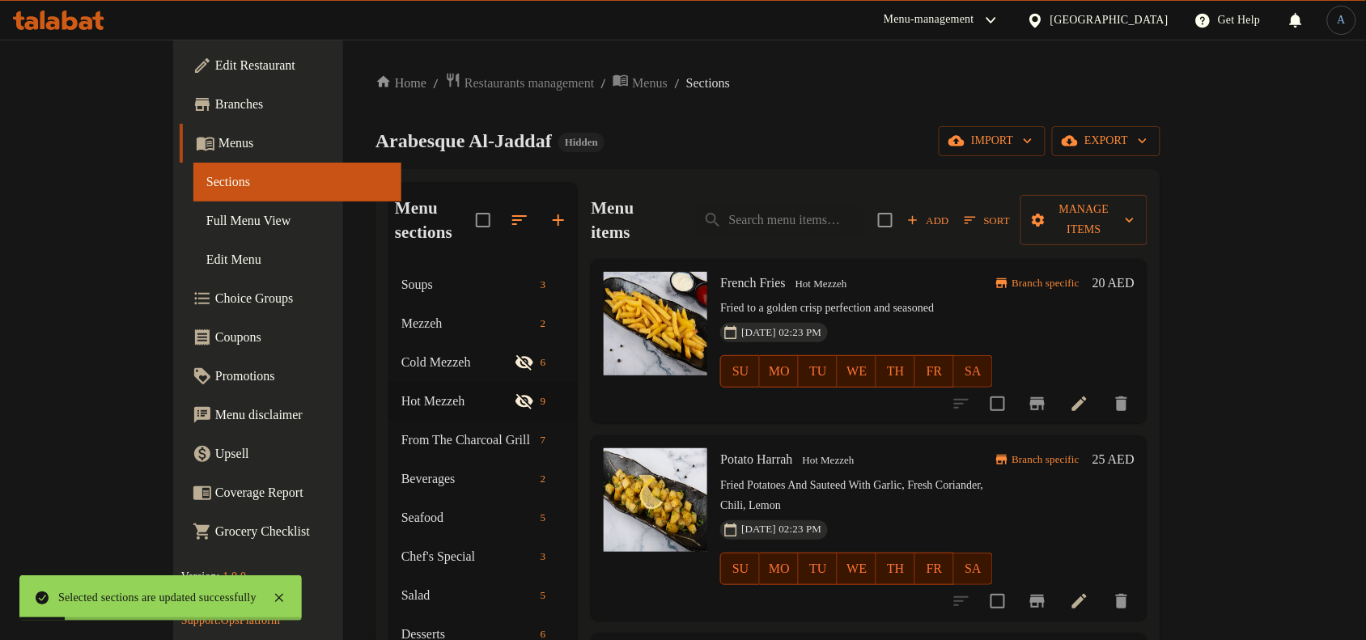
click at [819, 146] on div "Arabesque Al-Jaddaf Hidden import export" at bounding box center [768, 141] width 785 height 30
click at [512, 215] on icon "button" at bounding box center [519, 220] width 15 height 10
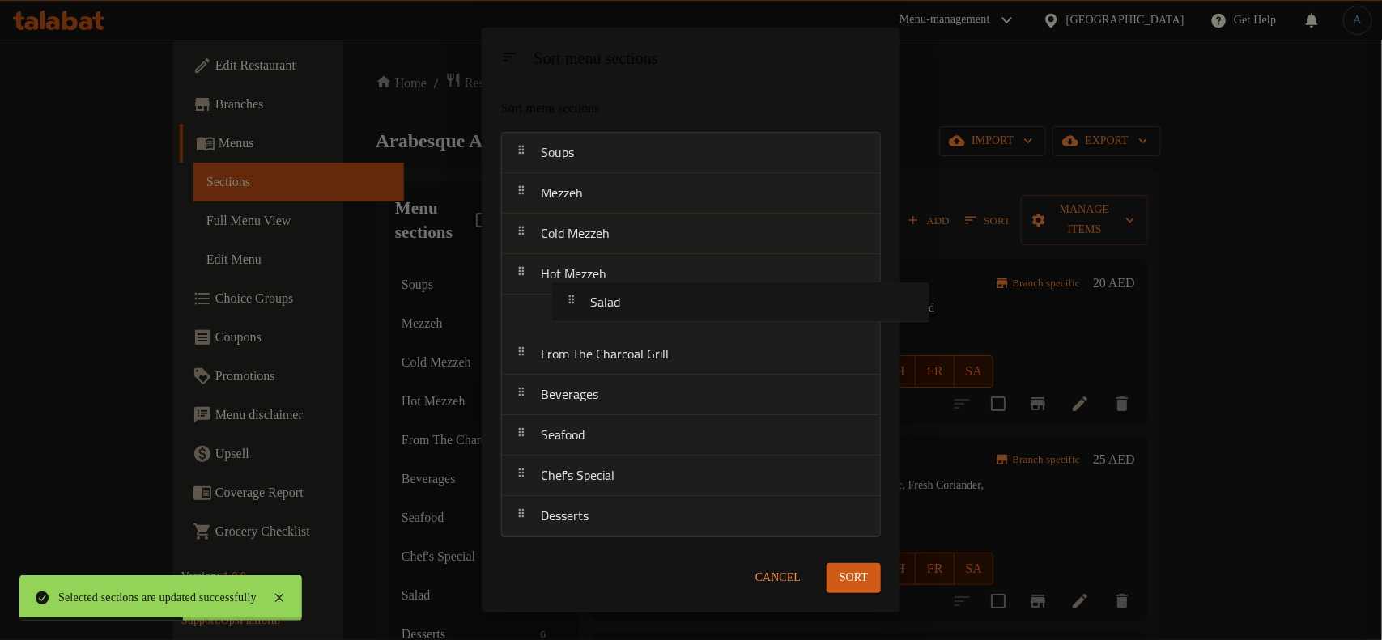
drag, startPoint x: 580, startPoint y: 471, endPoint x: 660, endPoint y: 308, distance: 181.7
click at [635, 288] on nav "Soups Mezzeh Cold Mezzeh Hot Mezzeh From The Charcoal Grill Beverages Seafood C…" at bounding box center [691, 334] width 380 height 405
click at [855, 576] on span "Sort" at bounding box center [853, 579] width 28 height 20
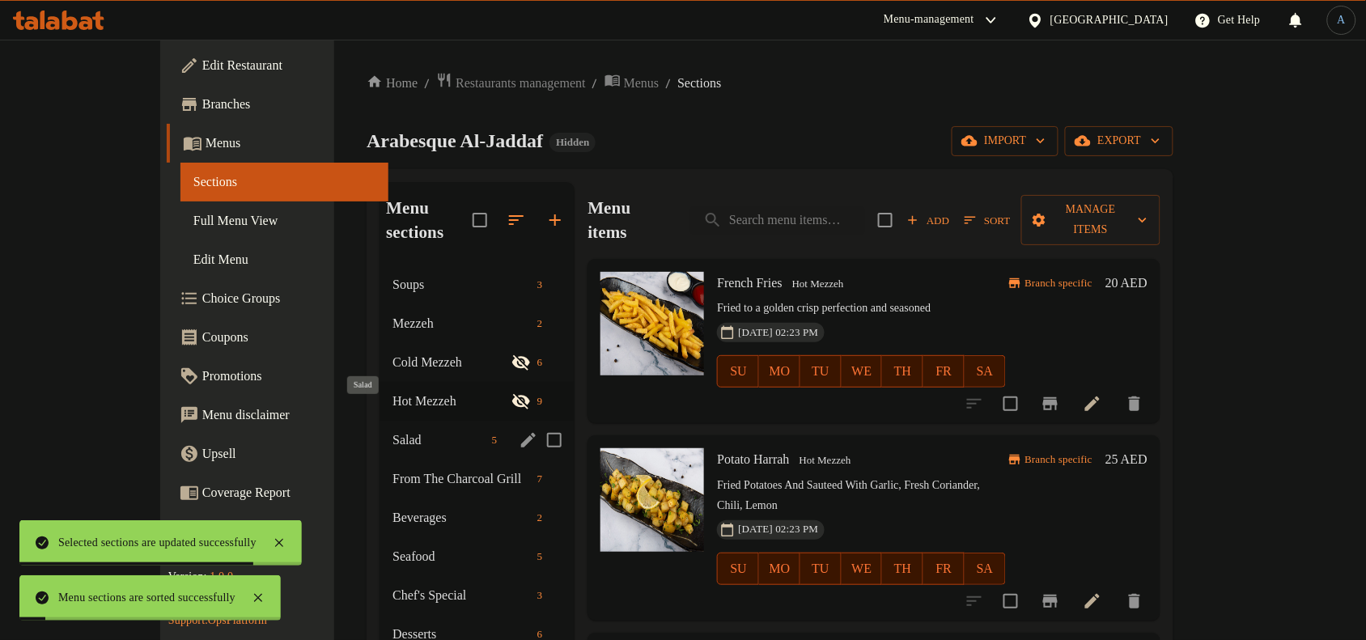
click at [393, 431] on span "Salad" at bounding box center [439, 440] width 93 height 19
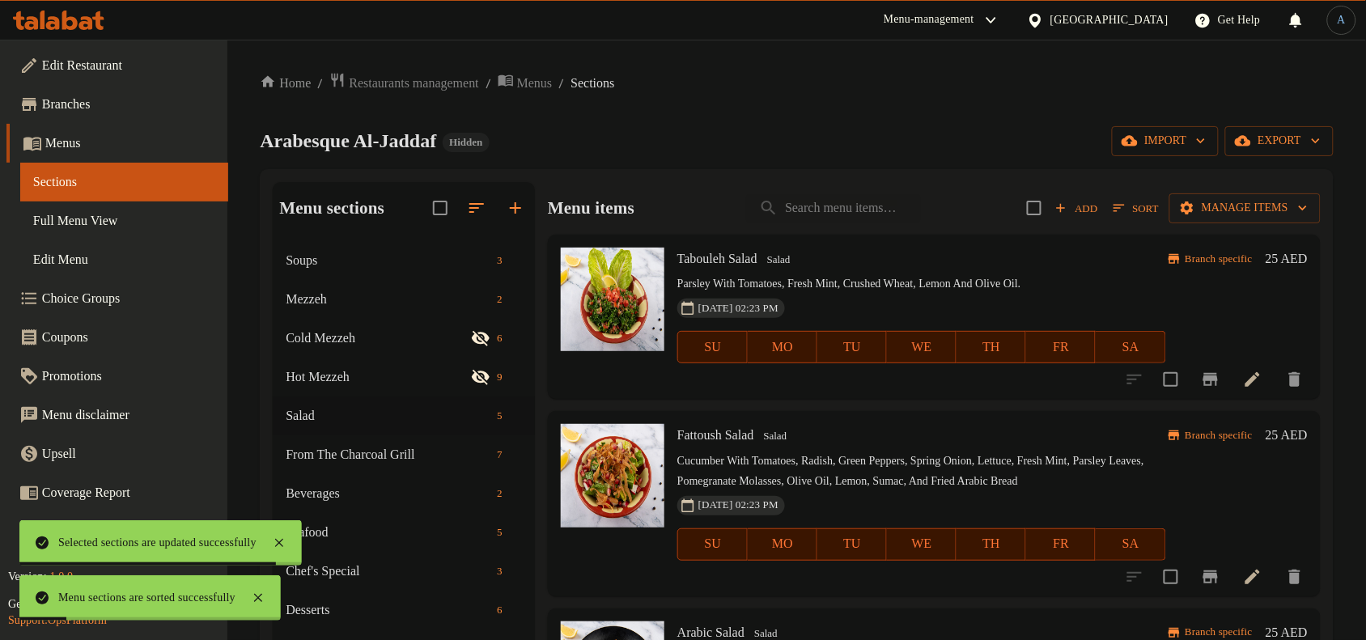
click at [874, 123] on div "Home / Restaurants management / Menus / Sections Arabesque Al-Jaddaf Hidden imp…" at bounding box center [797, 453] width 1074 height 763
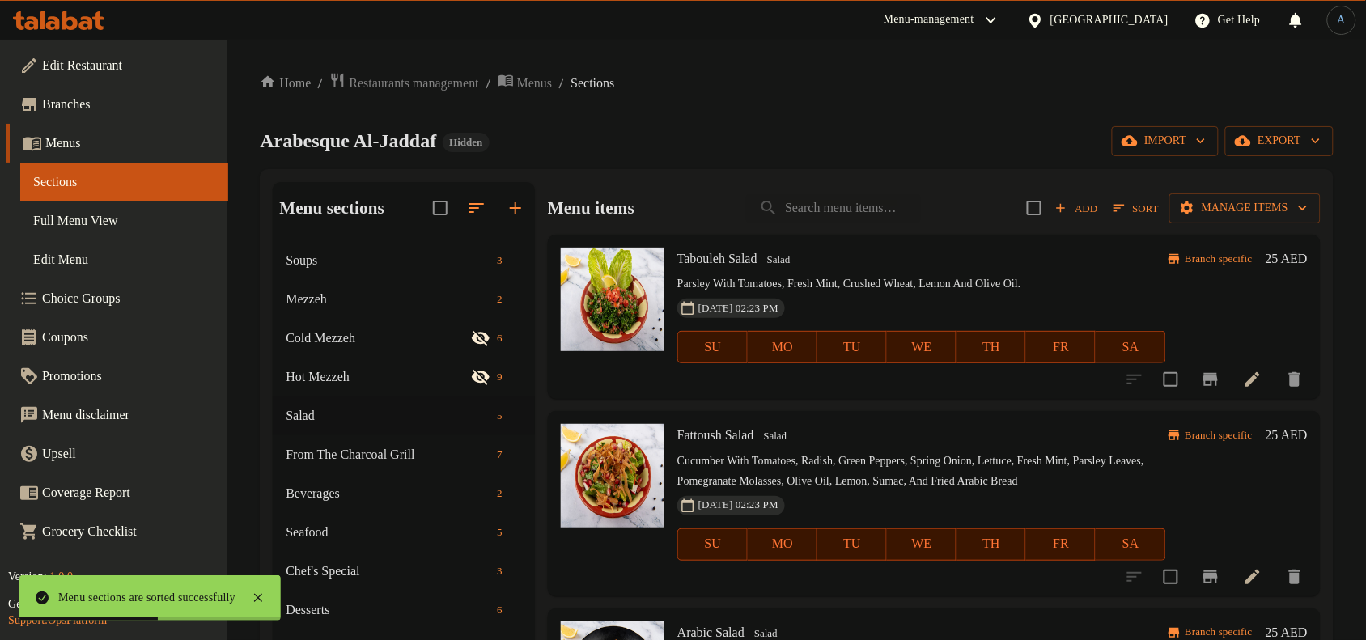
click at [977, 253] on h6 "Tabouleh Salad Salad" at bounding box center [921, 259] width 489 height 23
click at [906, 265] on h6 "Tabouleh Salad Salad" at bounding box center [921, 259] width 489 height 23
click at [858, 211] on input "search" at bounding box center [833, 208] width 175 height 28
paste input "Caesar Salad"
type input "Caesar Salad"
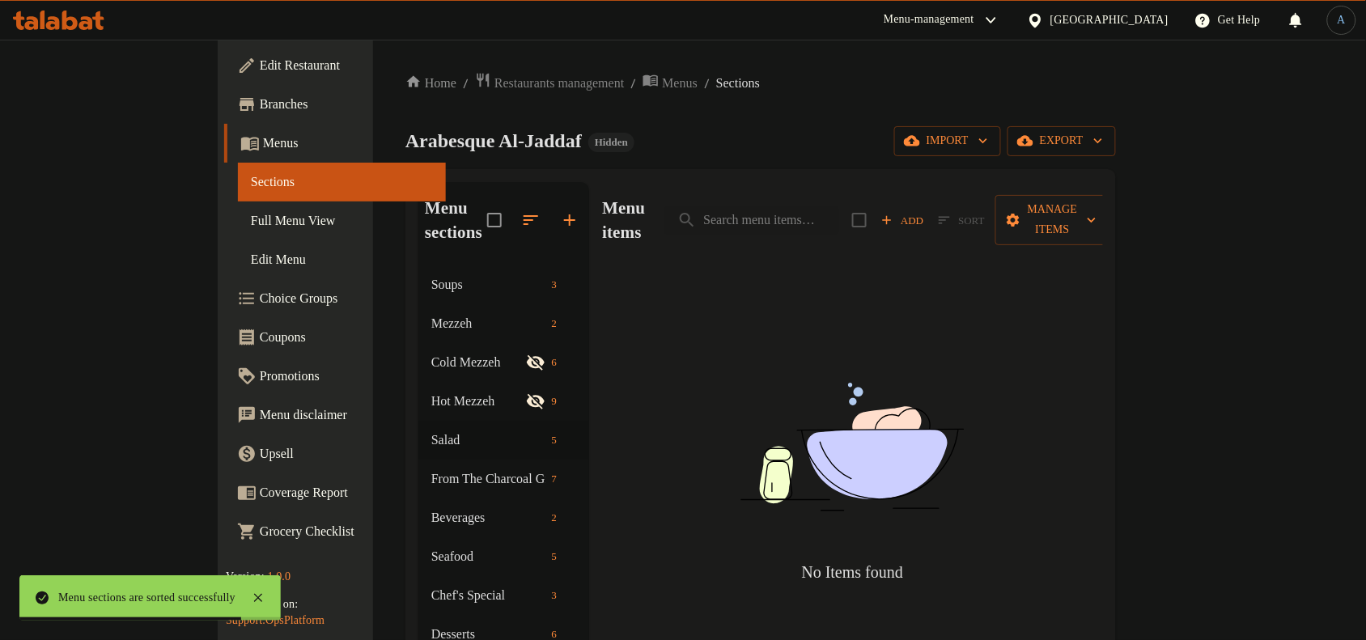
click at [921, 138] on div "Arabesque Al-Jaddaf Hidden import export" at bounding box center [760, 141] width 711 height 30
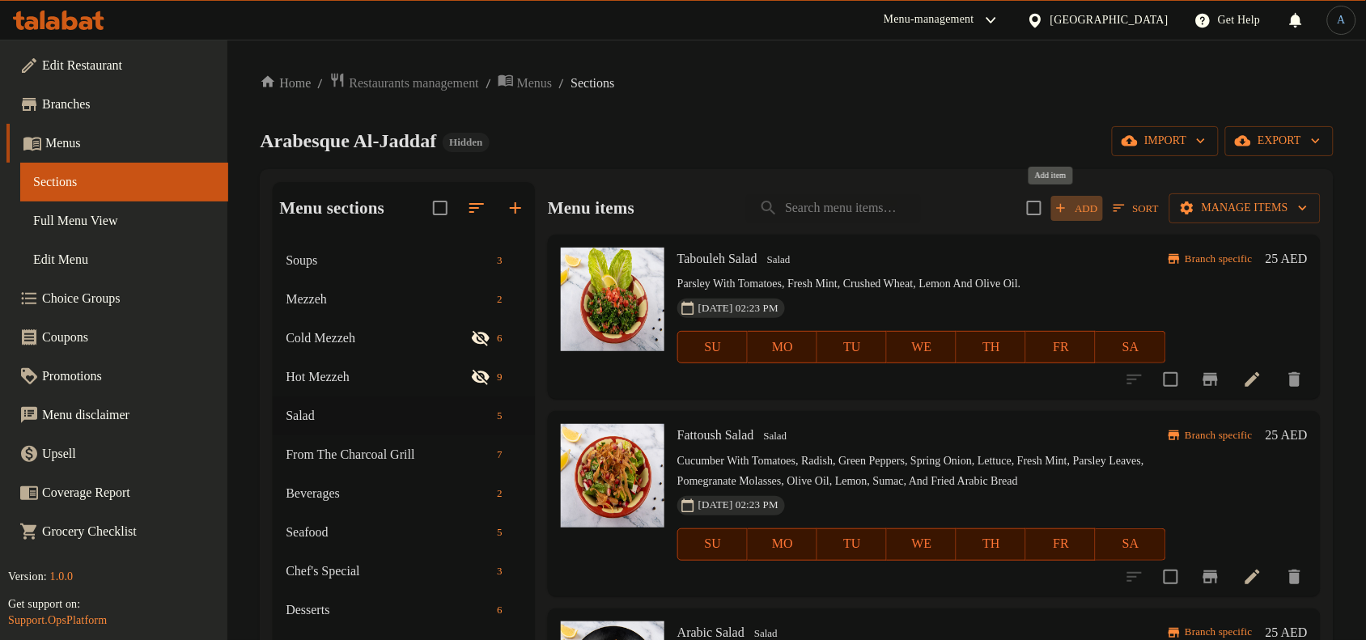
click at [1059, 207] on span "Add" at bounding box center [1077, 208] width 44 height 19
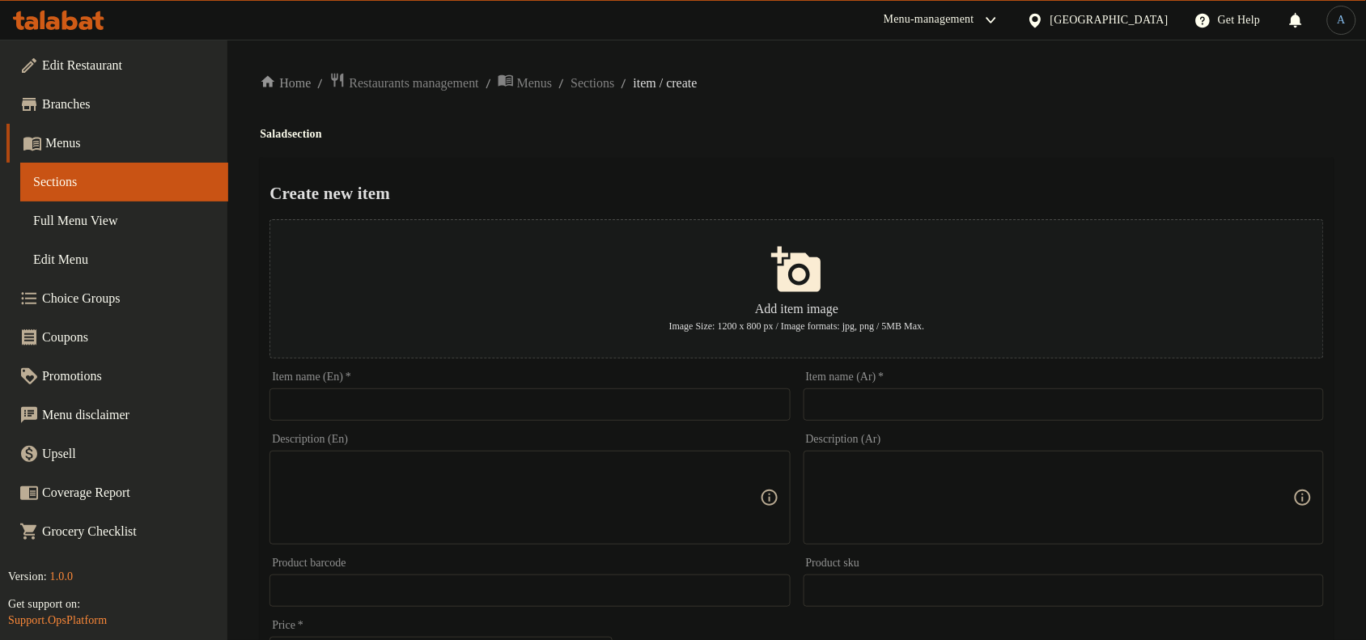
click at [532, 382] on div "Item name (En)   * Item name (En) *" at bounding box center [530, 395] width 520 height 49
click at [529, 406] on input "text" at bounding box center [530, 404] width 520 height 32
paste input "Caesar Salad"
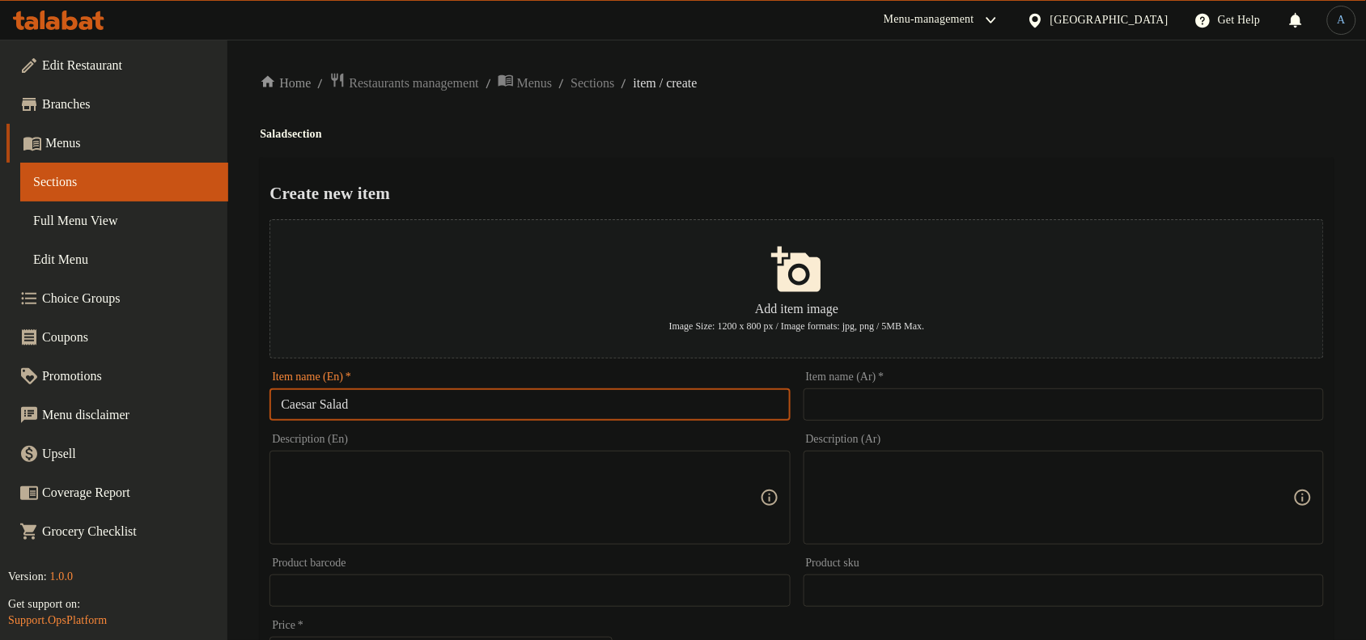
type input "Caesar Salad"
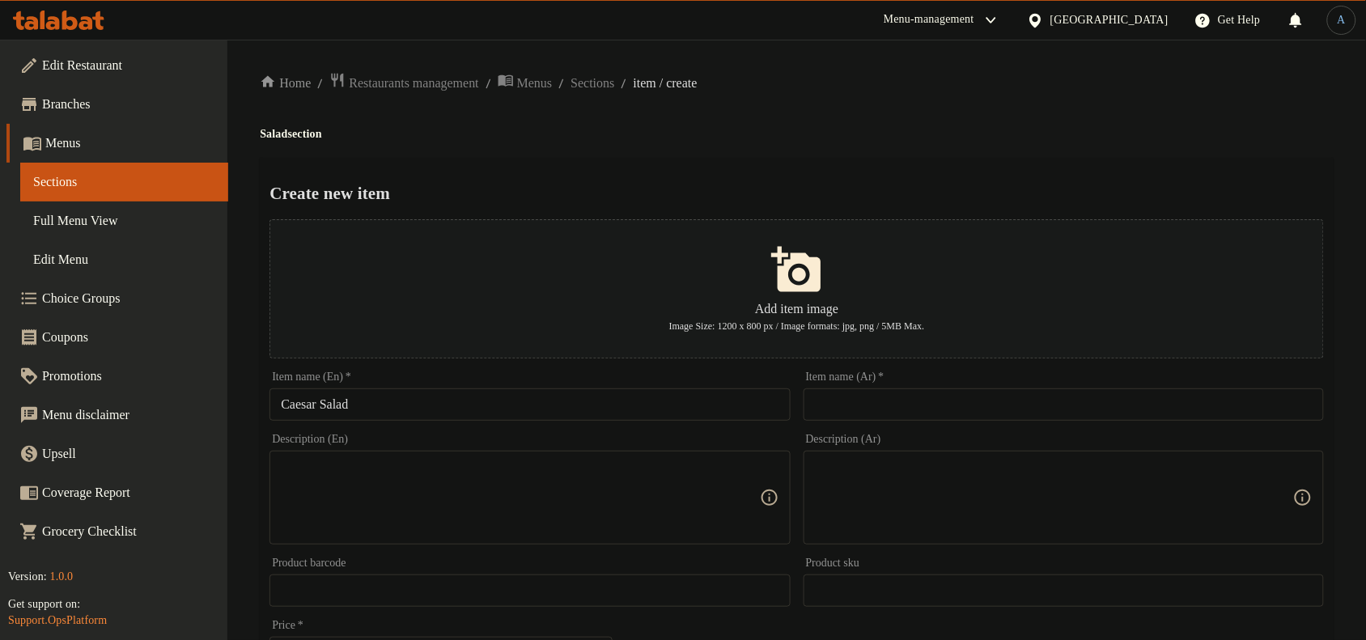
drag, startPoint x: 572, startPoint y: 193, endPoint x: 560, endPoint y: 158, distance: 36.9
click at [572, 193] on h2 "Create new item" at bounding box center [797, 193] width 1055 height 24
click at [860, 417] on input "text" at bounding box center [1064, 404] width 520 height 32
paste input "سلطة سيزر"
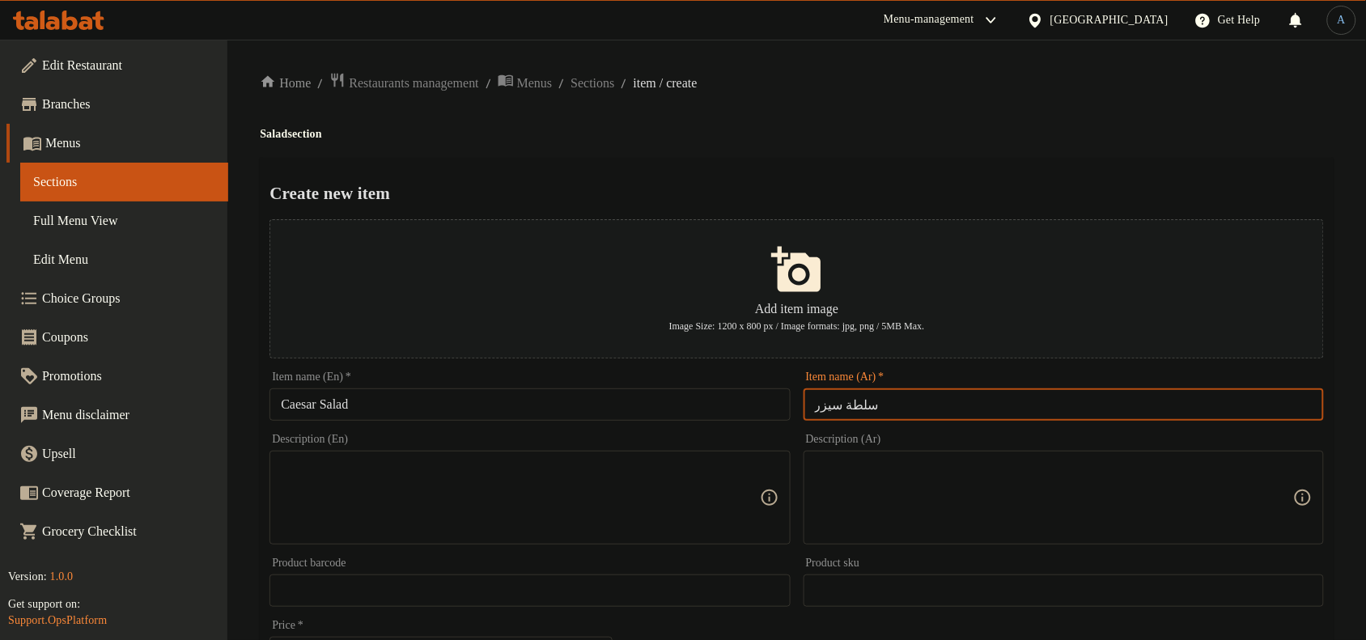
type input "سلطة سيزر"
click at [819, 188] on h2 "Create new item" at bounding box center [797, 193] width 1055 height 24
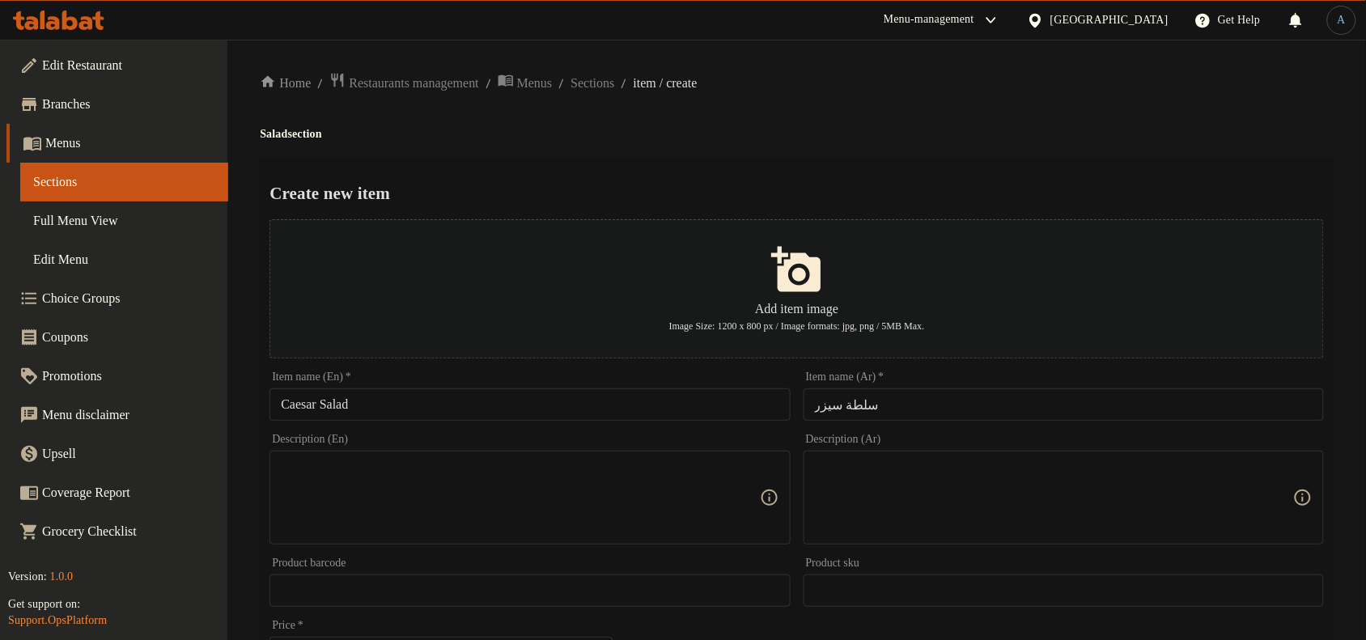
click at [1001, 426] on div "Item name (Ar)   * سلطة سيزر Item name (Ar) *" at bounding box center [1063, 396] width 533 height 62
click at [445, 495] on textarea at bounding box center [520, 498] width 478 height 77
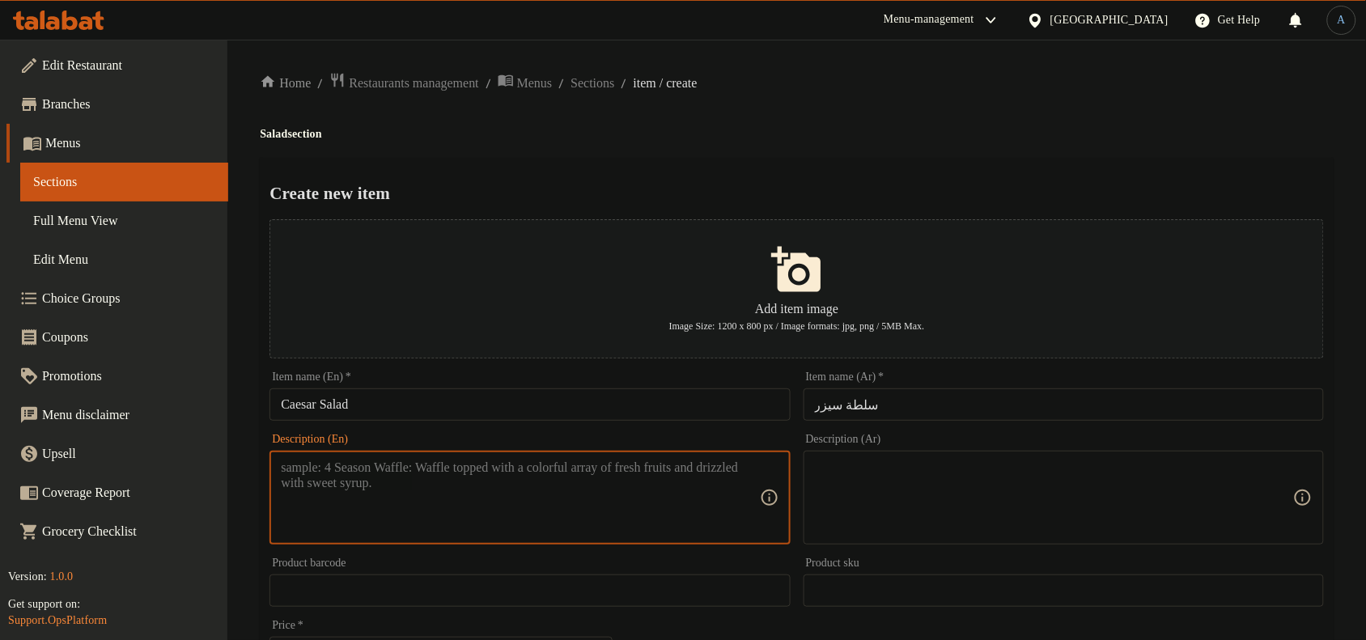
paste textarea "Lettuce, Caesar Dressing, Parmesan, Crouton"
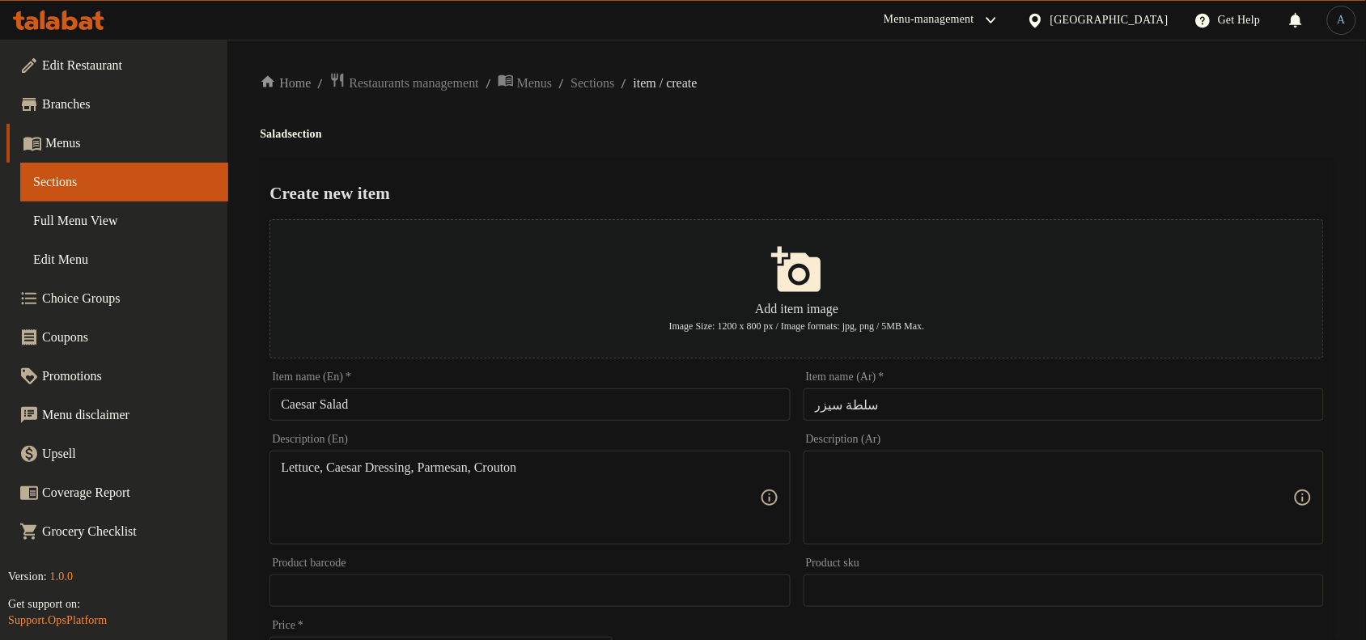
click at [601, 470] on textarea "Lettuce, Caesar Dressing, Parmesan, Crouton" at bounding box center [520, 498] width 478 height 77
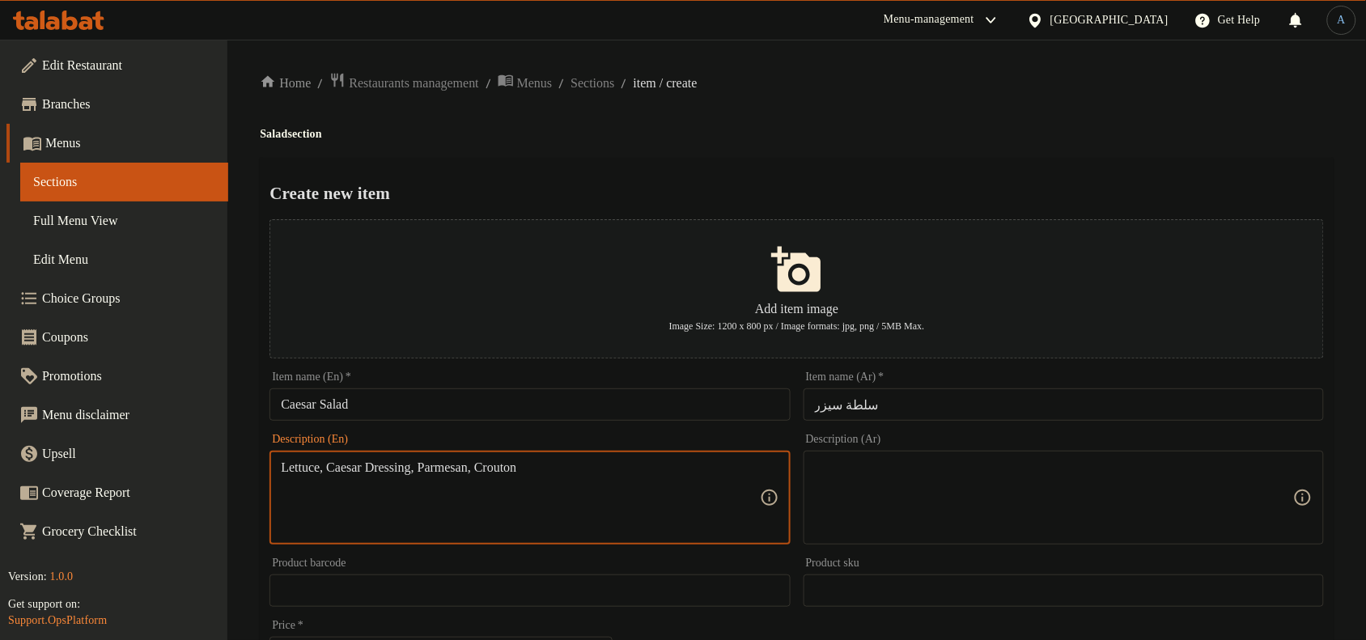
paste textarea "caesar dressing, parmesan and c"
type textarea "Lettuce, caesar dressing, parmesan and crouton"
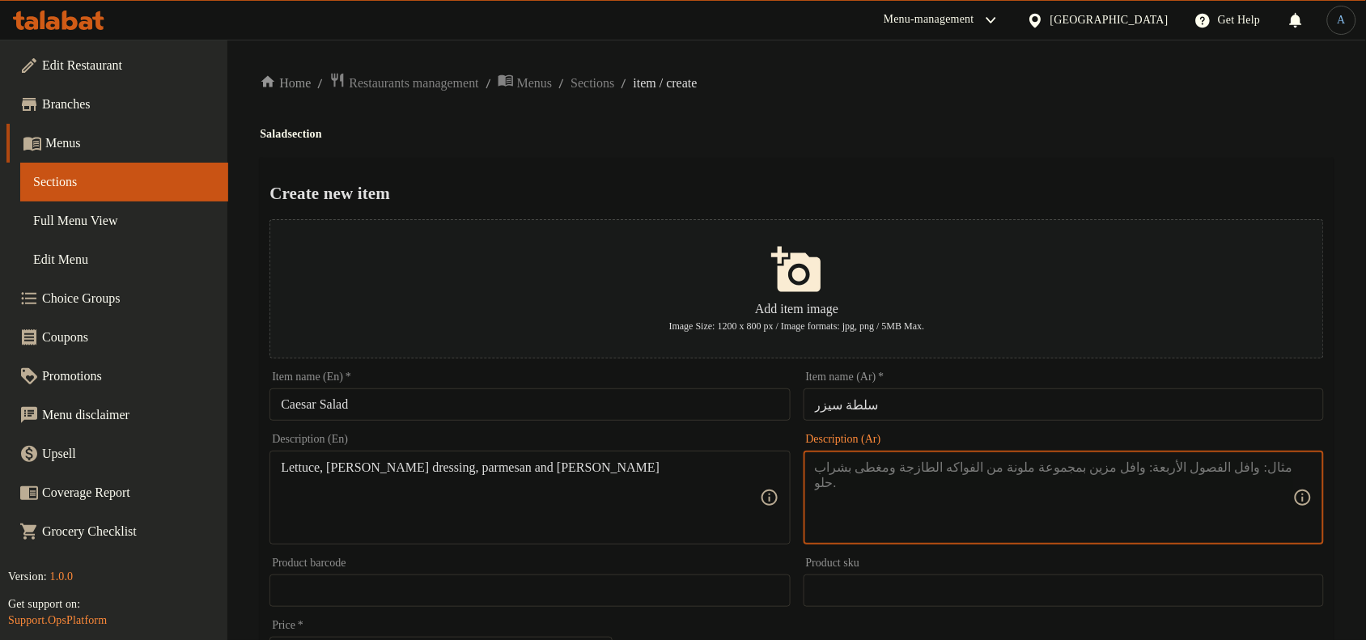
click at [949, 508] on textarea at bounding box center [1054, 498] width 478 height 77
paste textarea "خس، صلصة سيزر، جبنة بارميزان وخبز محمص"
type textarea "خس، صلصة سيزر، جبنة بارميزان وخبز محمص"
click at [1008, 172] on div "Create new item Add item image Image Size: 1200 x 800 px / Image formats: jpg, …" at bounding box center [797, 624] width 1074 height 933
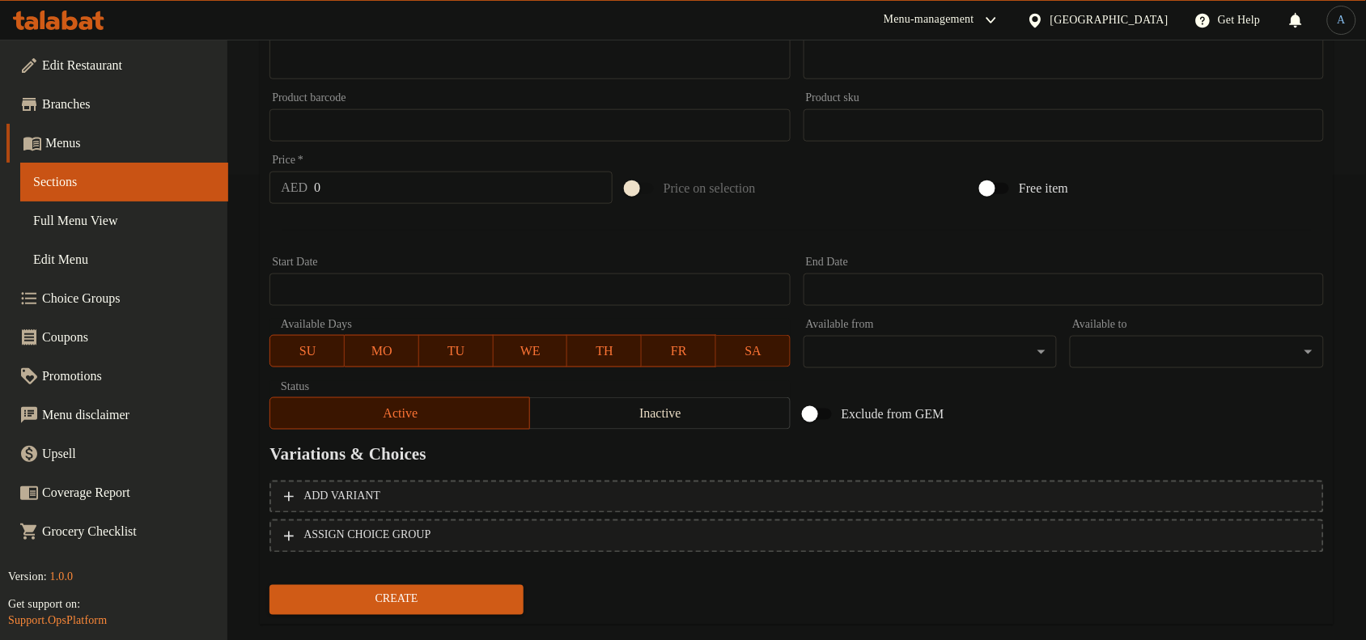
scroll to position [494, 0]
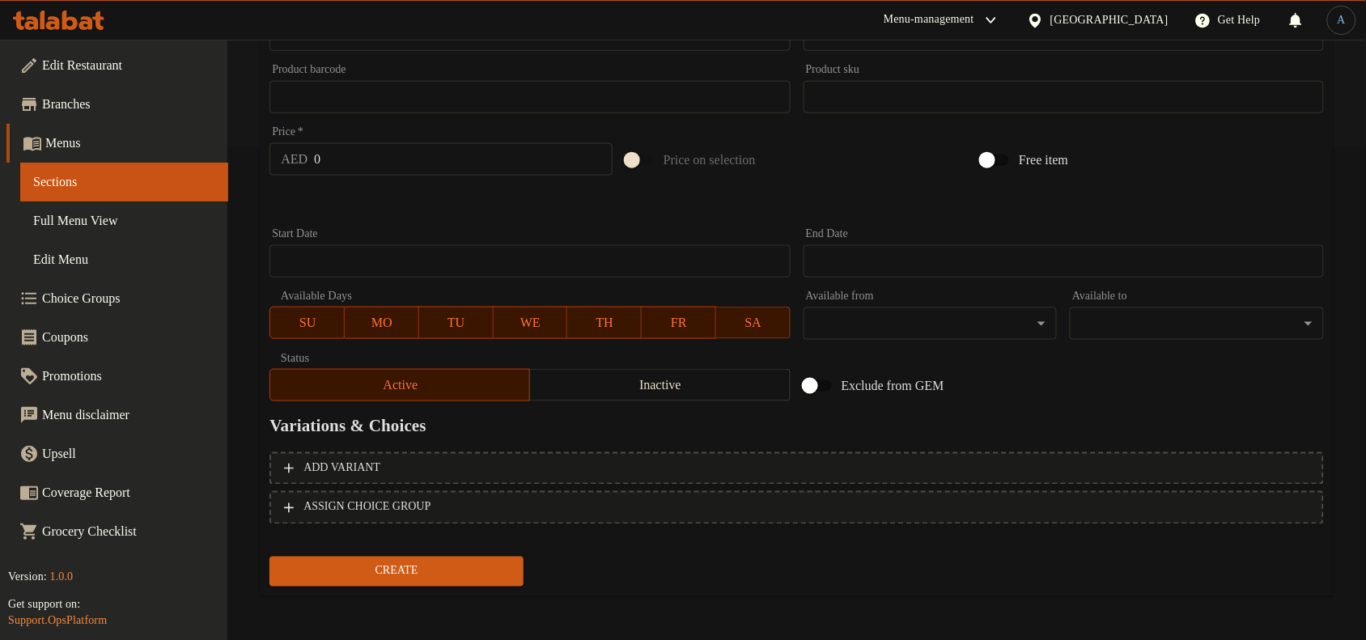
click at [397, 160] on input "0" at bounding box center [463, 159] width 299 height 32
paste input "38.4"
type input "38.4"
click at [393, 198] on div at bounding box center [797, 202] width 1068 height 40
click at [463, 584] on button "Create" at bounding box center [397, 572] width 254 height 30
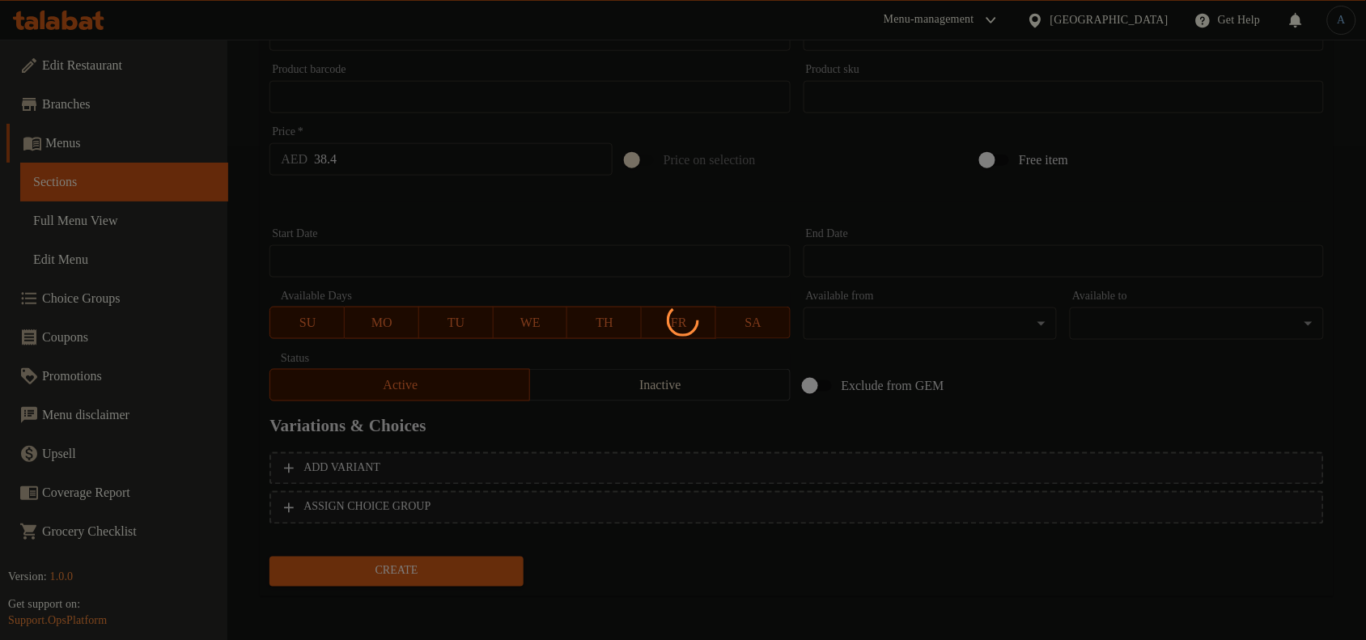
scroll to position [99, 0]
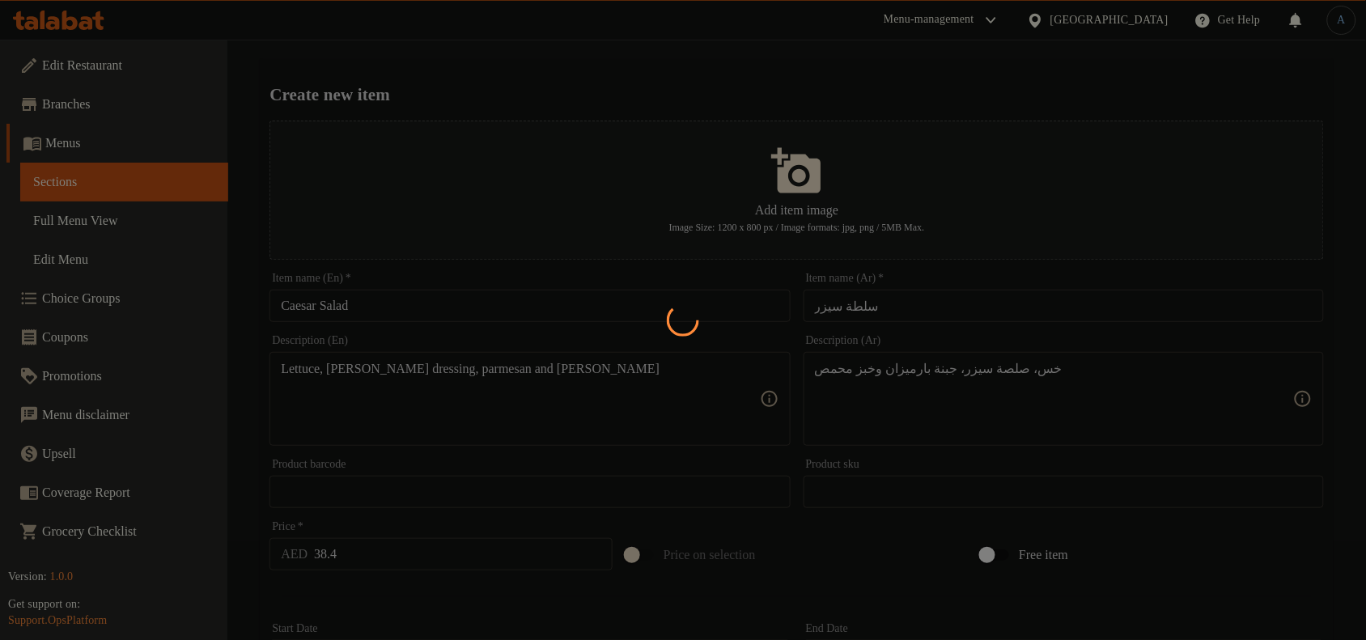
type input "0"
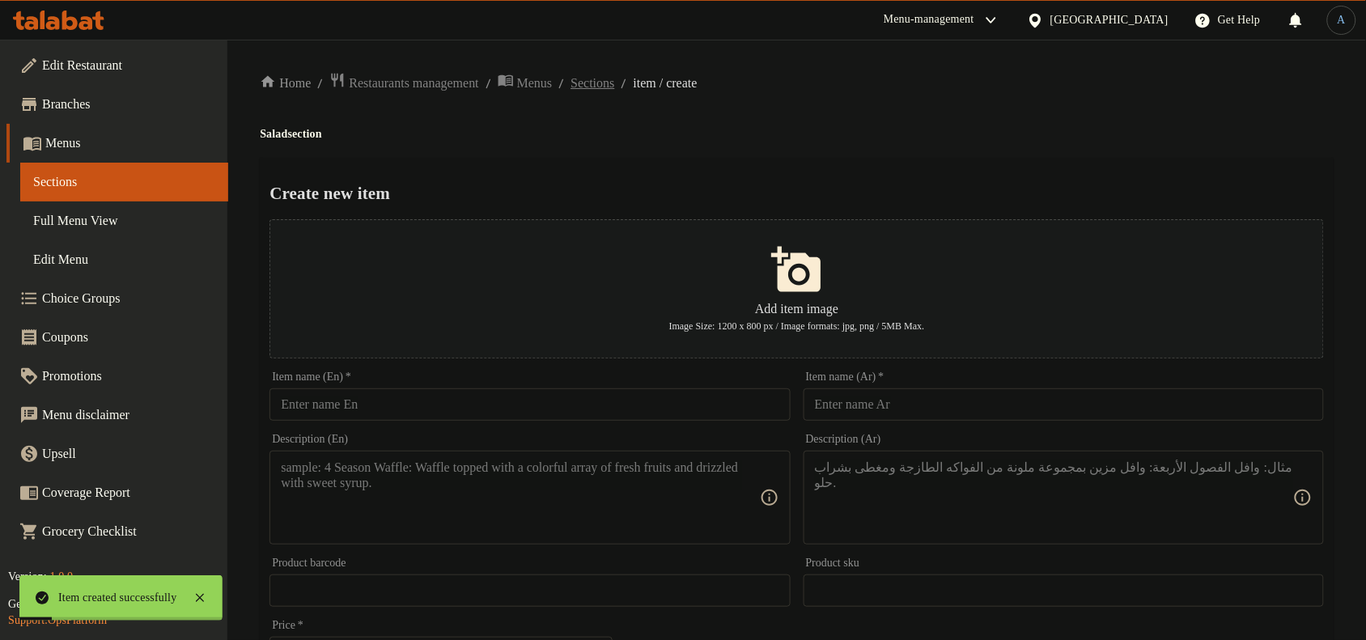
click at [614, 82] on span "Sections" at bounding box center [593, 83] width 44 height 19
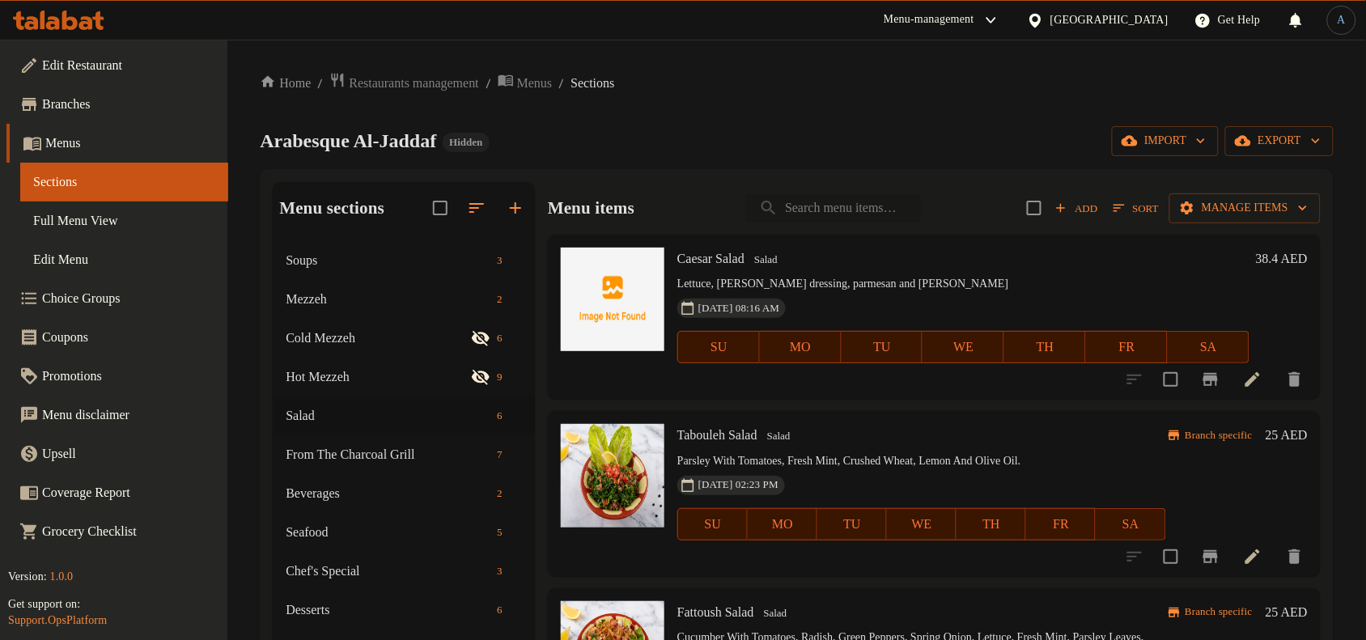
click at [854, 204] on input "search" at bounding box center [833, 208] width 175 height 28
paste input "Quinoa Avocado Salad (V)"
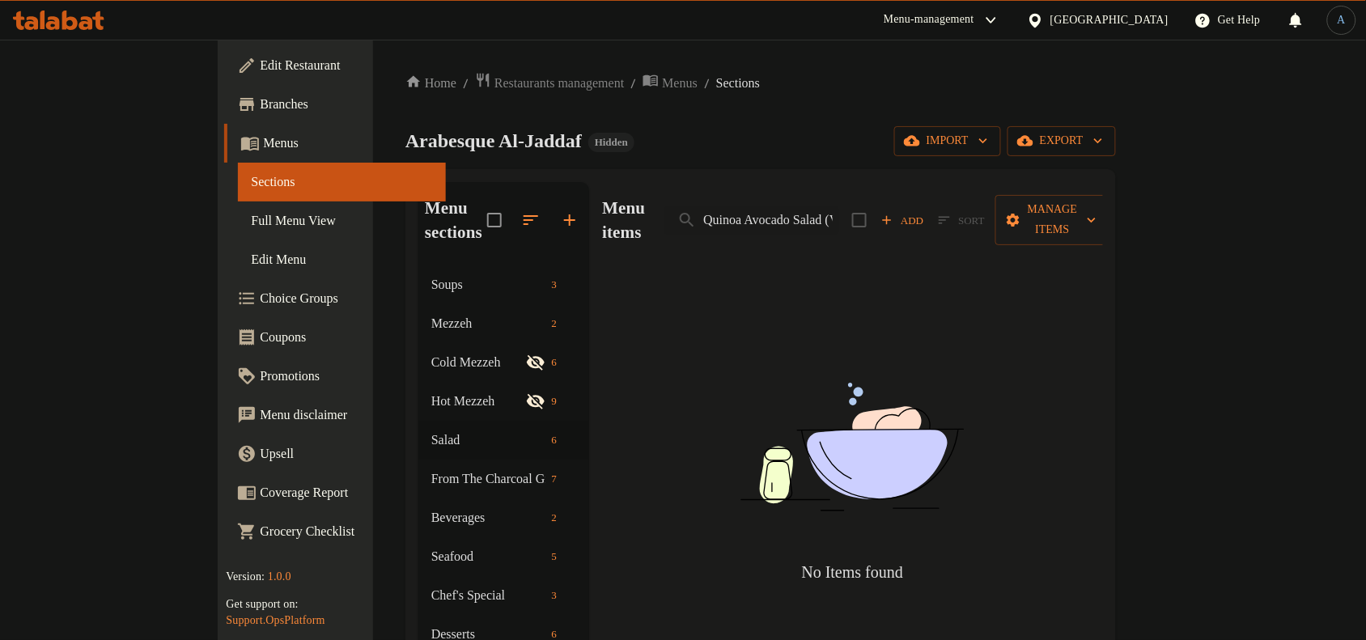
drag, startPoint x: 906, startPoint y: 211, endPoint x: 1041, endPoint y: 221, distance: 134.7
click at [1041, 221] on div "Menu items Quinoa Avocado Salad (V) Add Sort Manage items" at bounding box center [852, 220] width 500 height 77
type input "Quinoa Avocad"
drag, startPoint x: 800, startPoint y: 207, endPoint x: 766, endPoint y: 194, distance: 36.4
click at [766, 206] on input "Quinoa Avocad" at bounding box center [751, 220] width 175 height 28
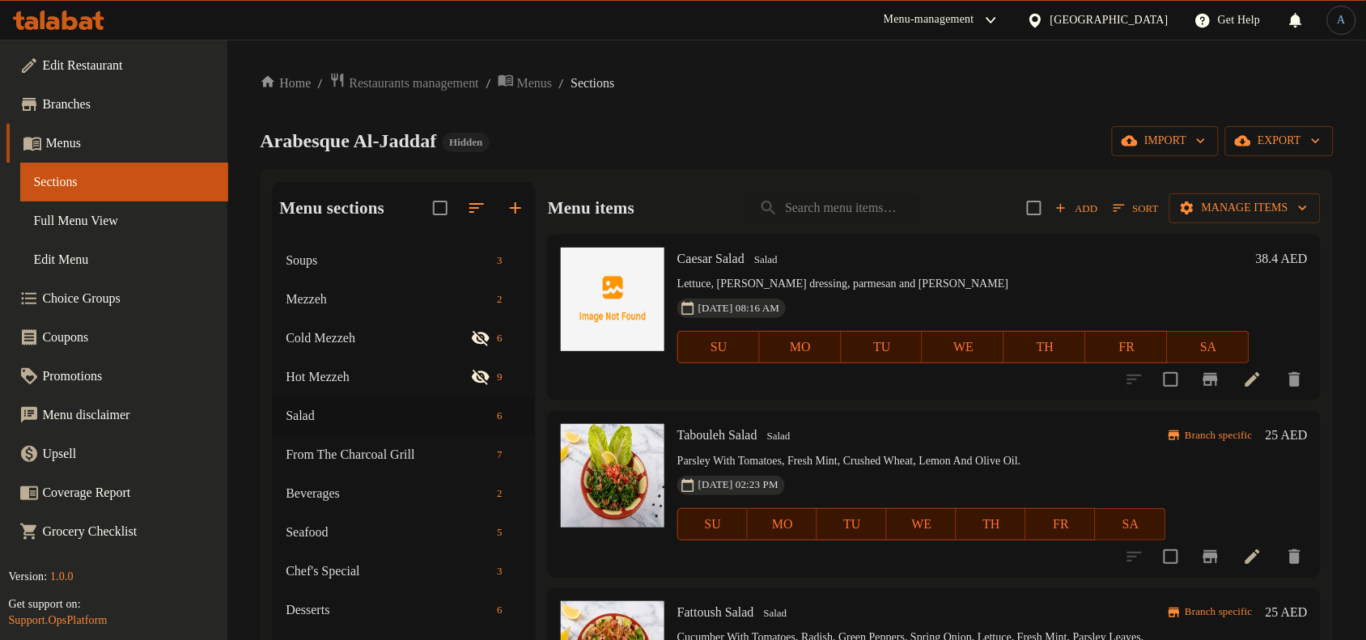
click at [1068, 212] on span "Add" at bounding box center [1077, 208] width 44 height 19
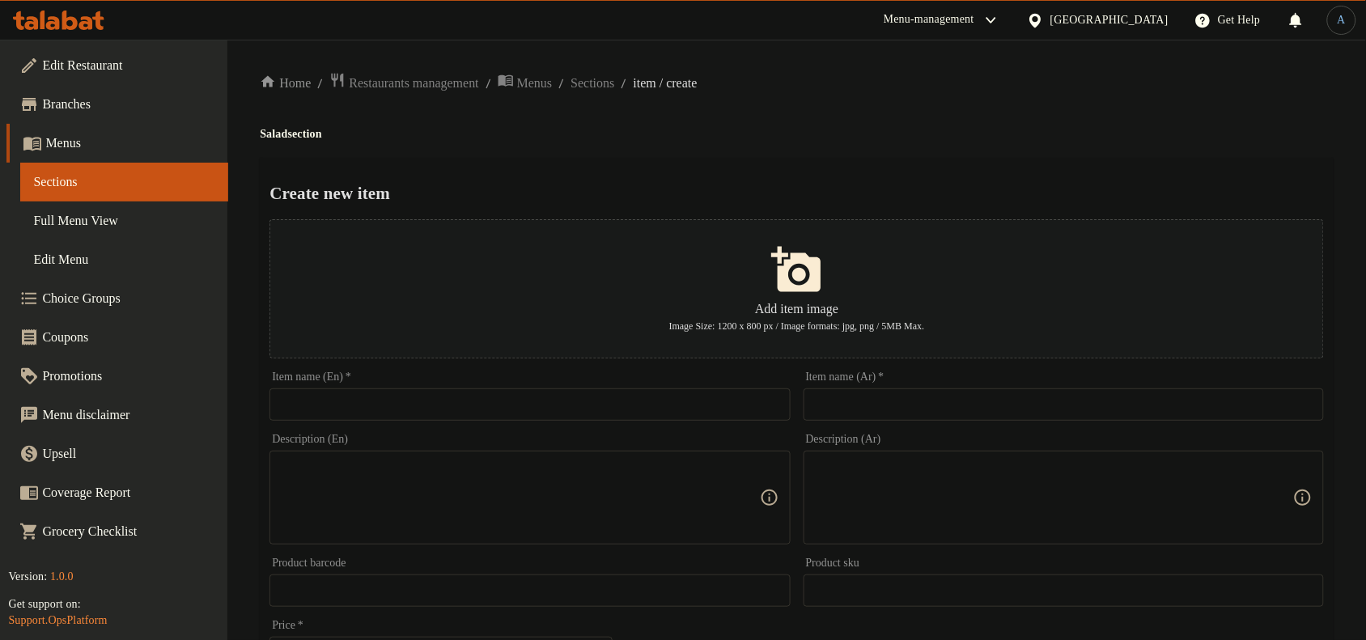
click at [753, 399] on input "text" at bounding box center [530, 404] width 520 height 32
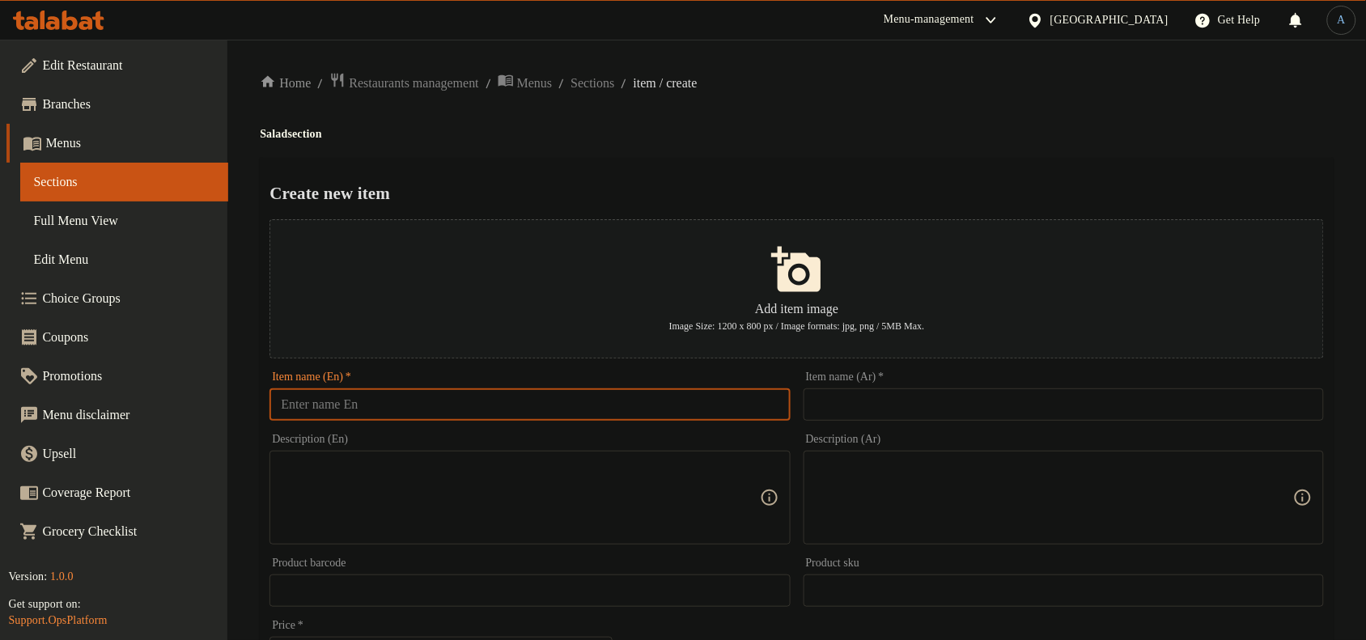
paste input "Quinoa Avocado Salad (V)"
type input "Quinoa Avocado Salad (V)"
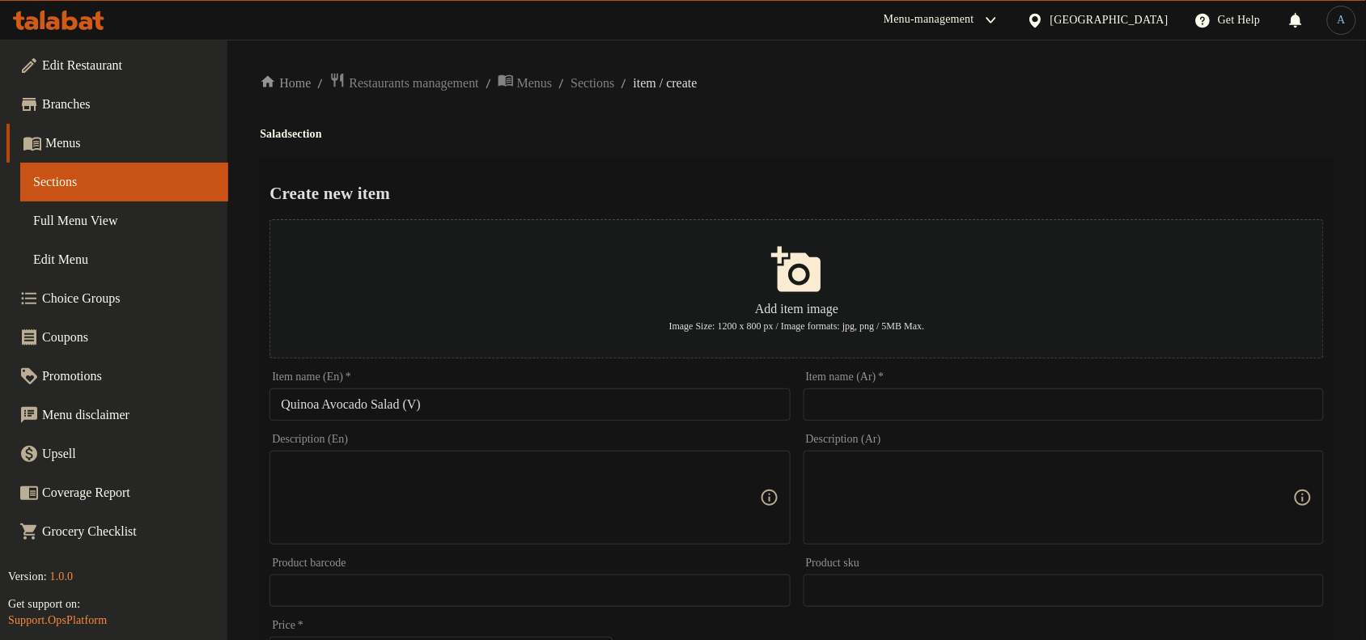
click at [882, 411] on input "text" at bounding box center [1064, 404] width 520 height 32
paste input "سلطة الكينوا والأفوكادو (نباتي)"
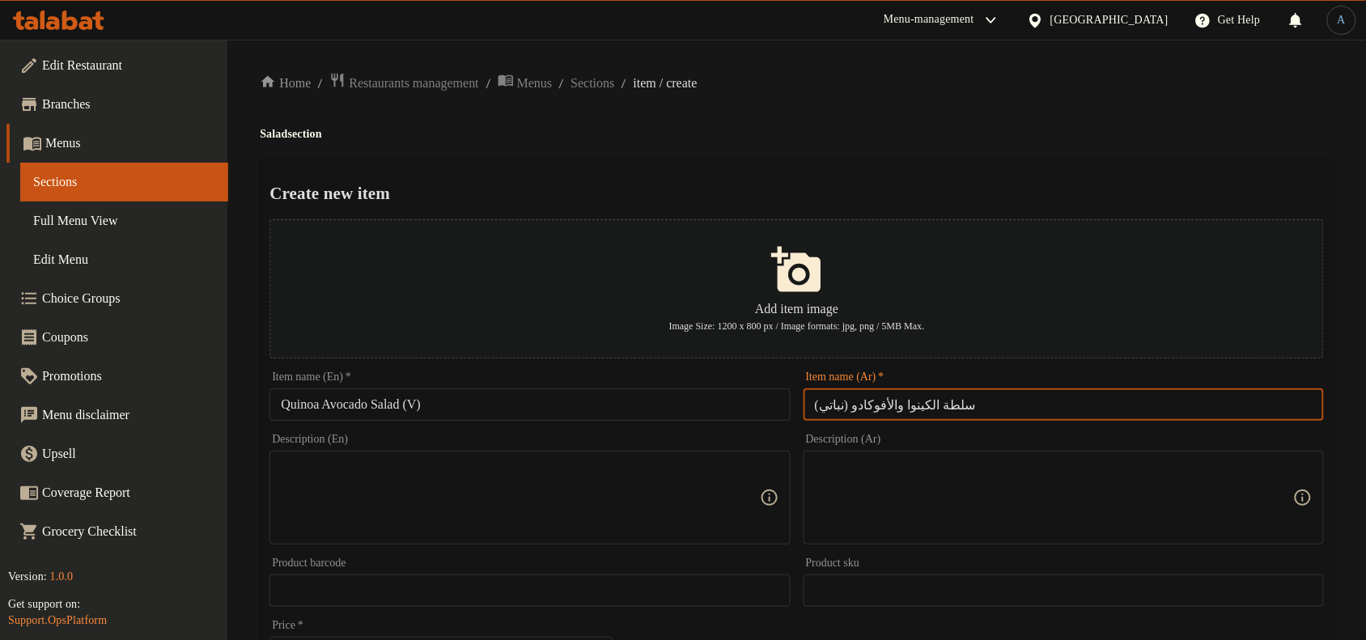
drag, startPoint x: 843, startPoint y: 405, endPoint x: 707, endPoint y: 393, distance: 137.2
click at [707, 393] on div "Add item image Image Size: 1200 x 800 px / Image formats: jpg, png / 5MB Max. I…" at bounding box center [797, 557] width 1068 height 689
type input "سلطة الكينوا والأفوكادو في"
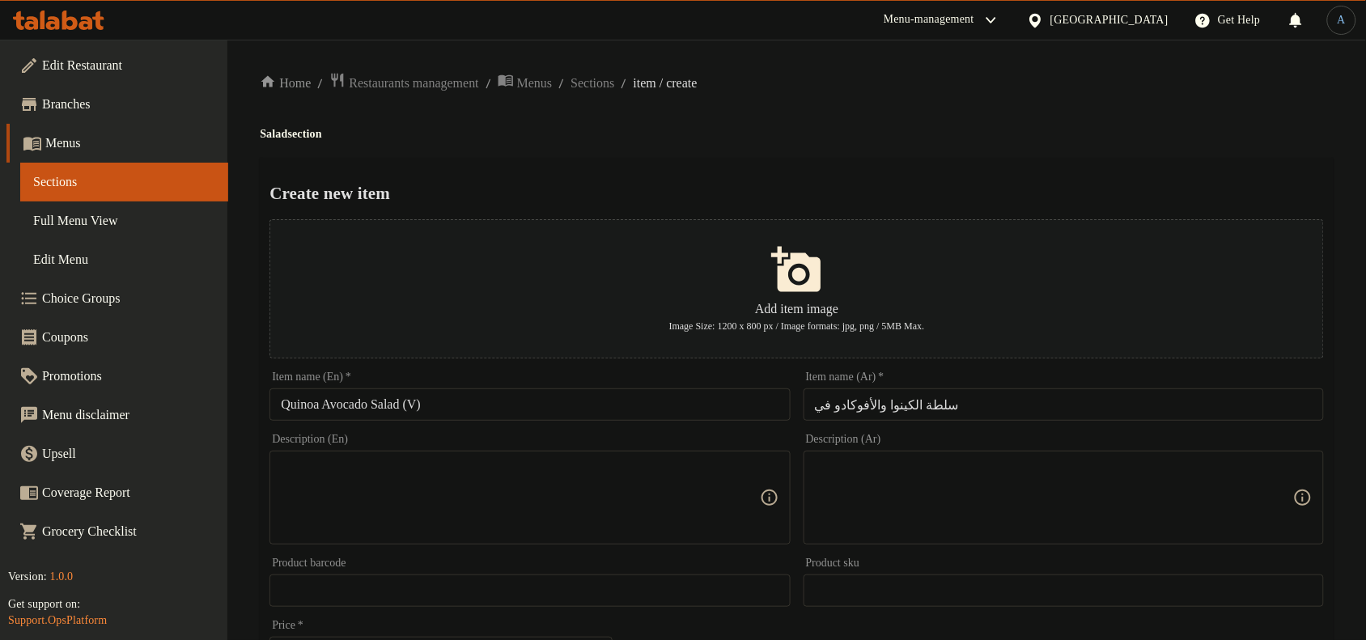
click at [927, 85] on ol "Home / Restaurants management / Menus / Sections / item / create" at bounding box center [797, 83] width 1074 height 22
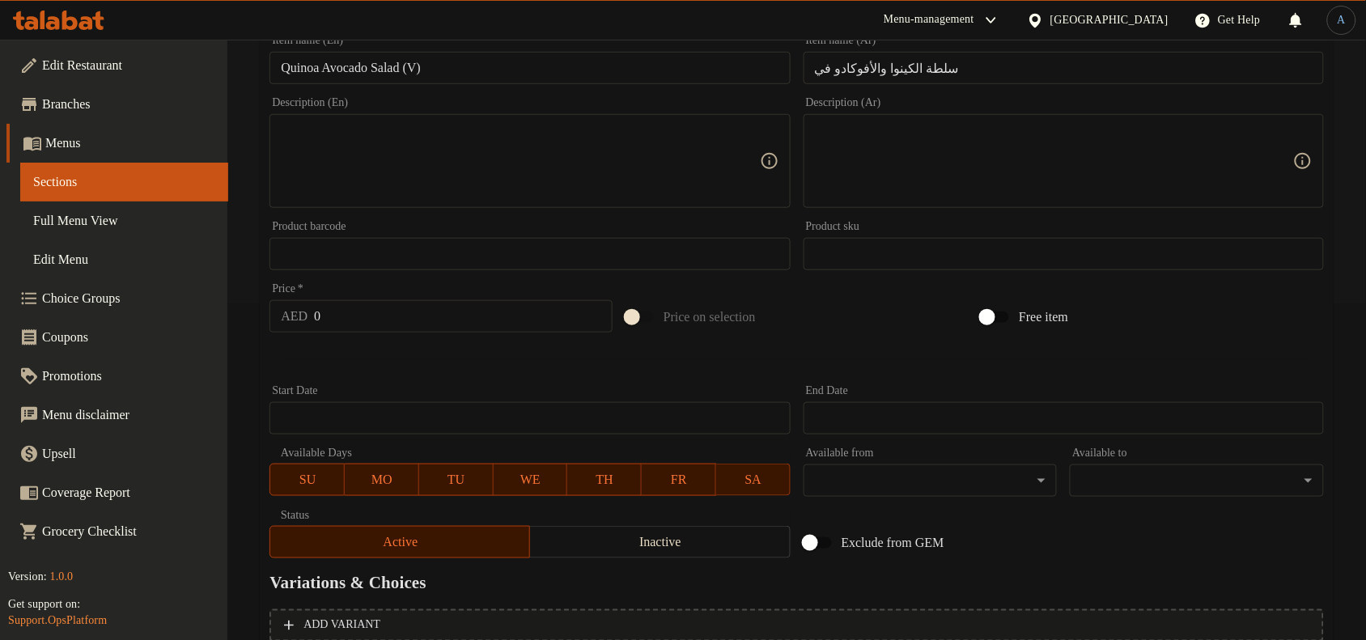
scroll to position [190, 0]
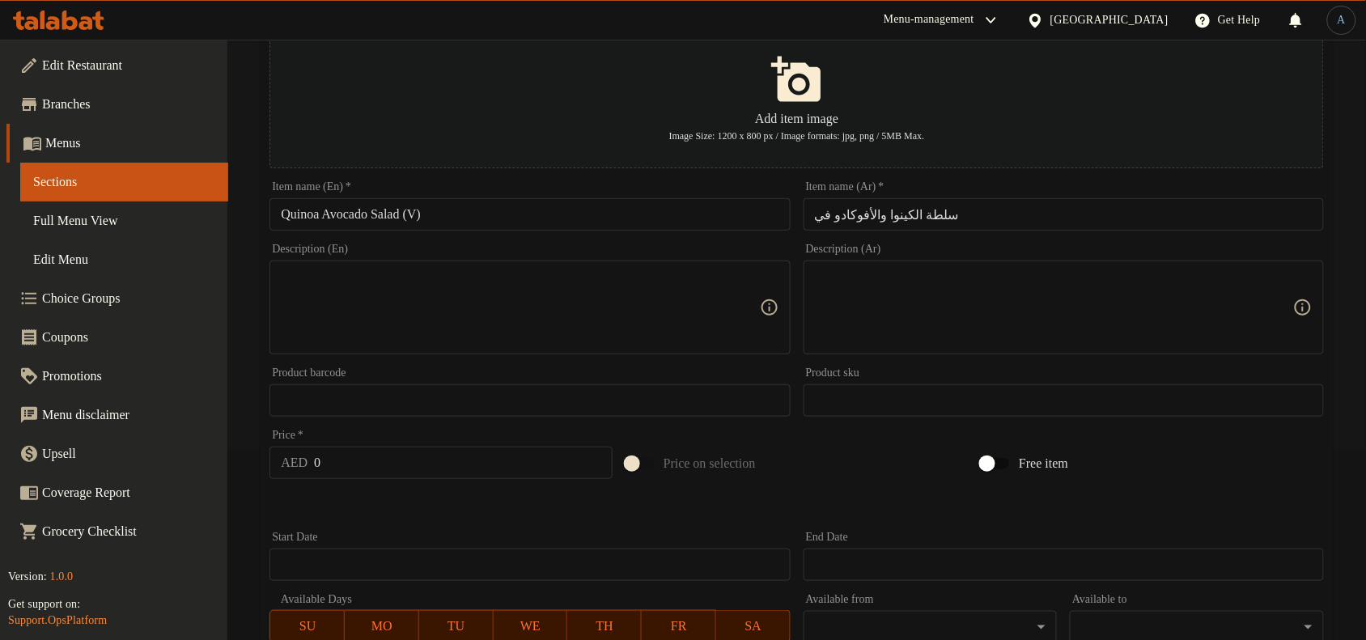
click at [518, 308] on textarea at bounding box center [520, 308] width 478 height 77
paste textarea "Quinoa, Avocado, Lettuce, Cherry Tomato, Cucumber and Pomegranate"
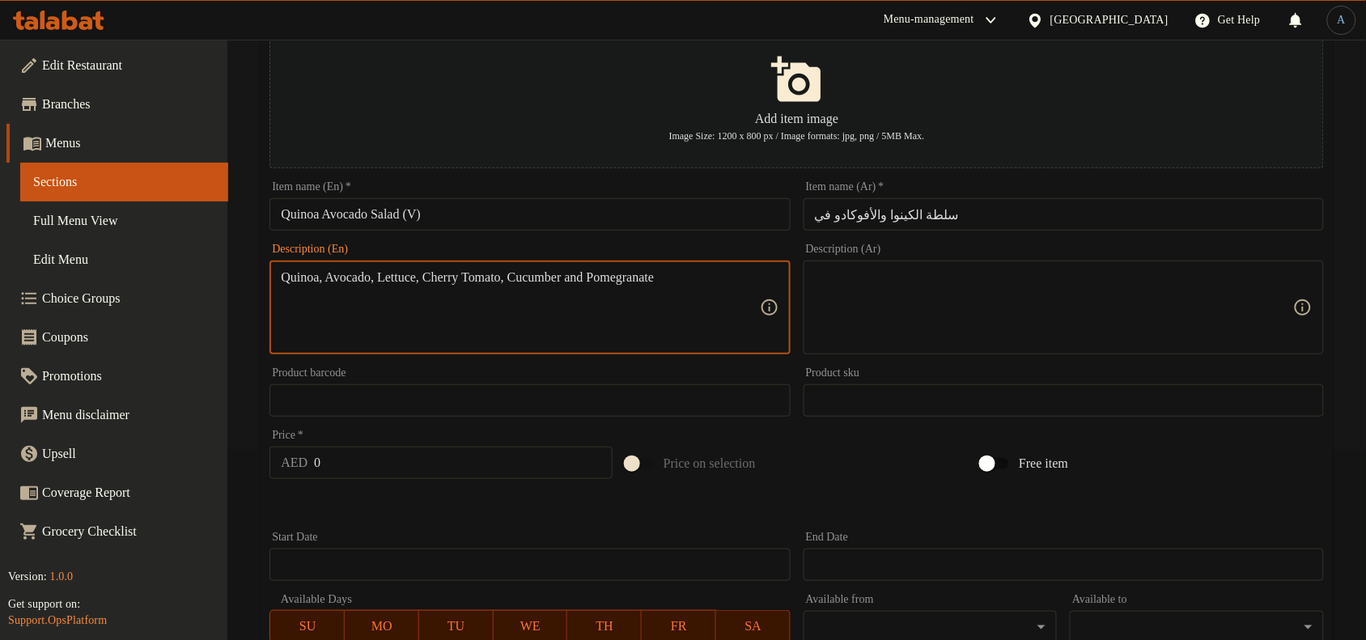
click at [411, 283] on textarea "Quinoa, Avocado, Lettuce, Cherry Tomato, Cucumber and Pomegranate" at bounding box center [520, 308] width 478 height 77
paste textarea "avocado, lettuce, cherry tomato, cucumber and p"
type textarea "Quinoa, avocado, lettuce, cherry tomato, cucumber and pomegranate"
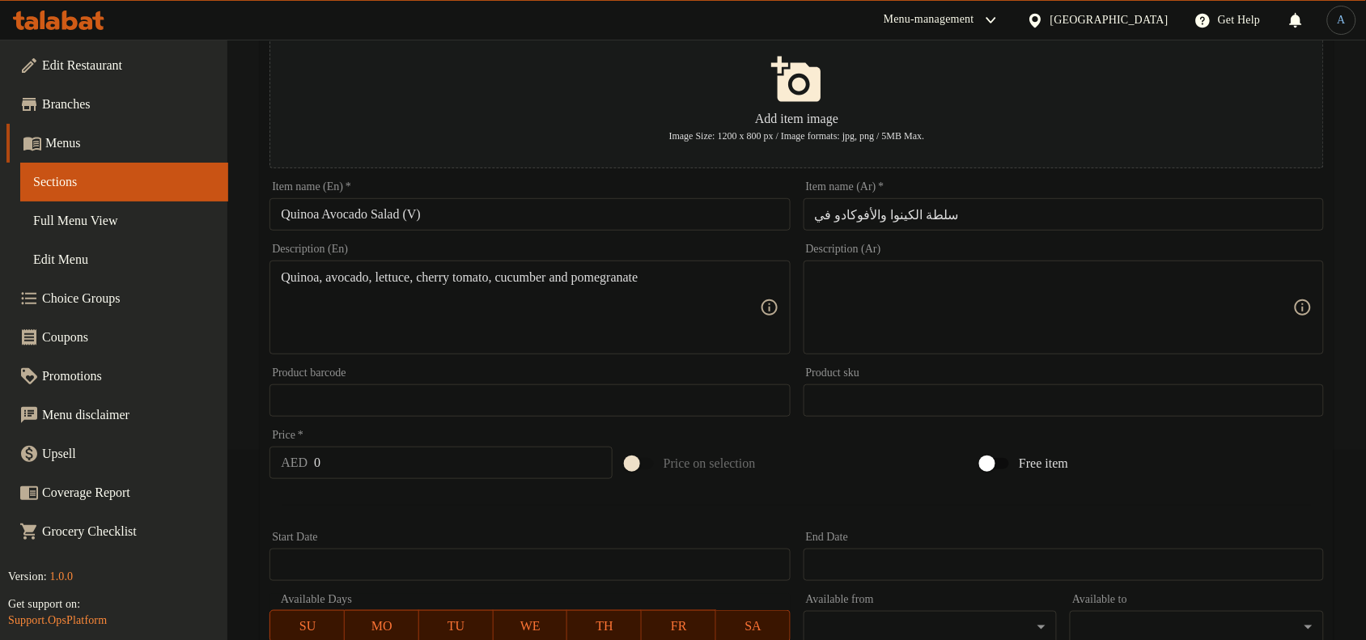
click at [960, 269] on div "Description (Ar)" at bounding box center [1064, 308] width 520 height 94
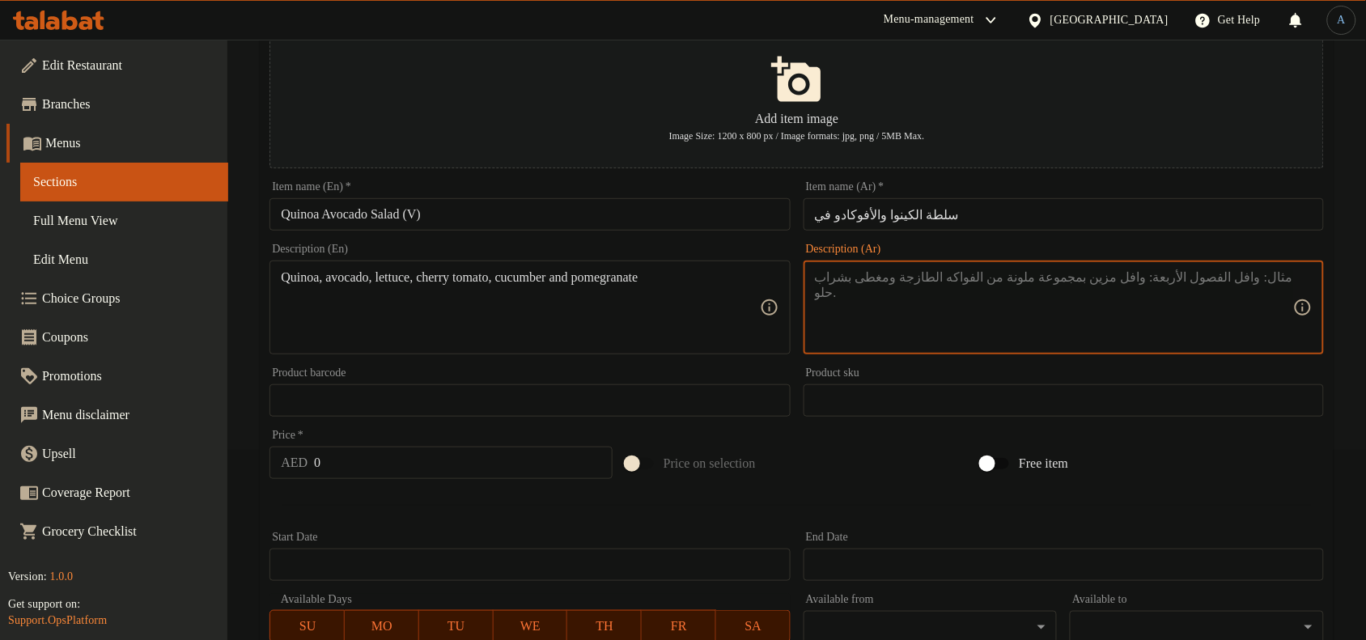
paste textarea "الكينوا، الأفوكادو، الخس، الطماطم الكرزية، الخيار والرمان"
type textarea "الكينوا، الأفوكادو، الخس، الطماطم الكرزية، الخيار والرمان"
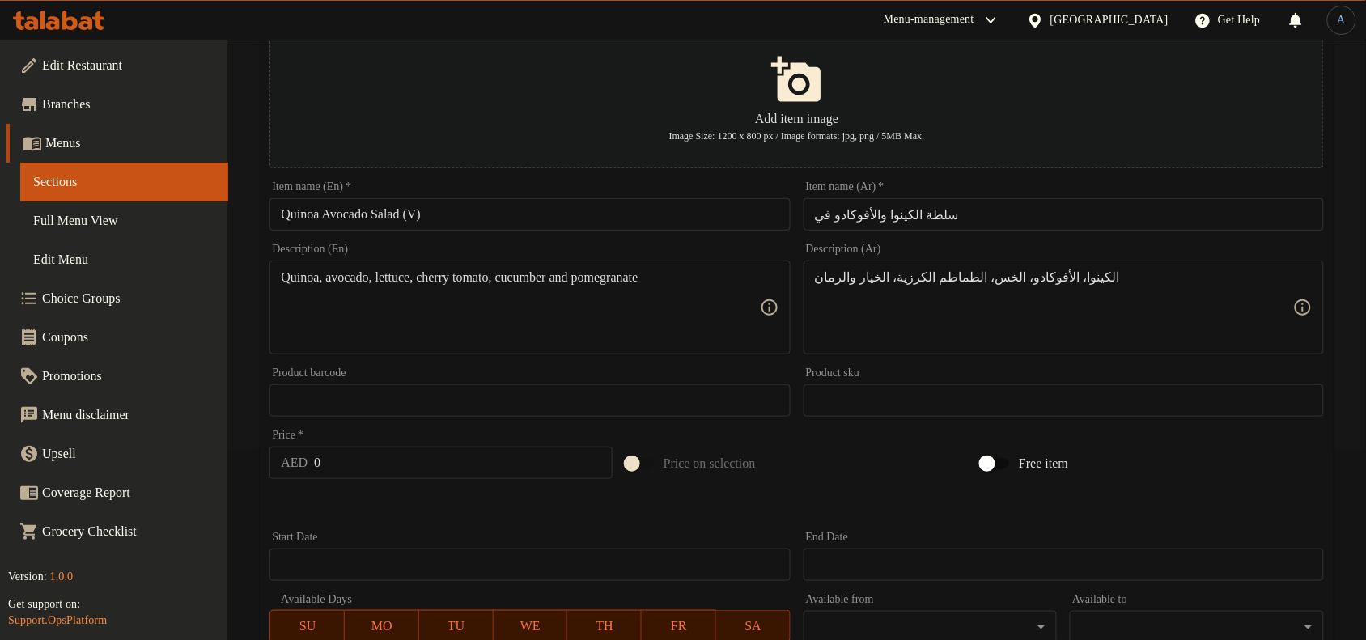
click at [336, 459] on input "0" at bounding box center [463, 463] width 299 height 32
paste input "44.8"
type input "44.8"
click at [367, 518] on div at bounding box center [797, 506] width 1068 height 40
click at [379, 464] on input "44.8" at bounding box center [463, 463] width 299 height 32
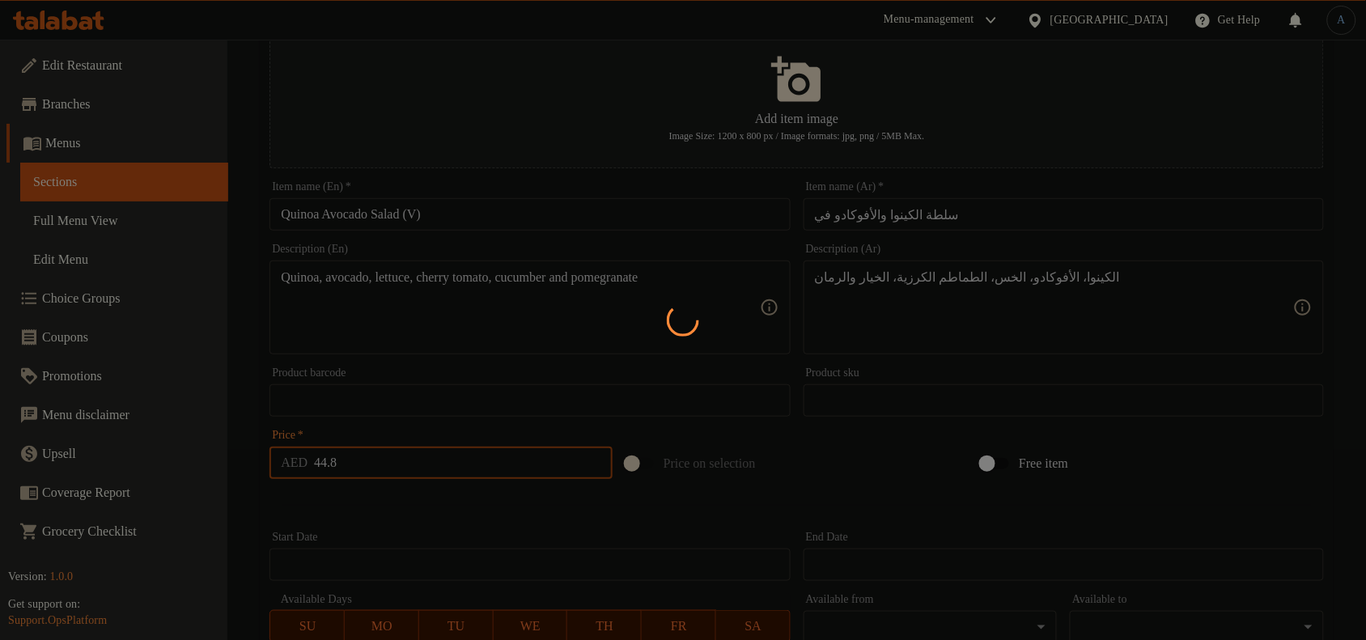
type input "0"
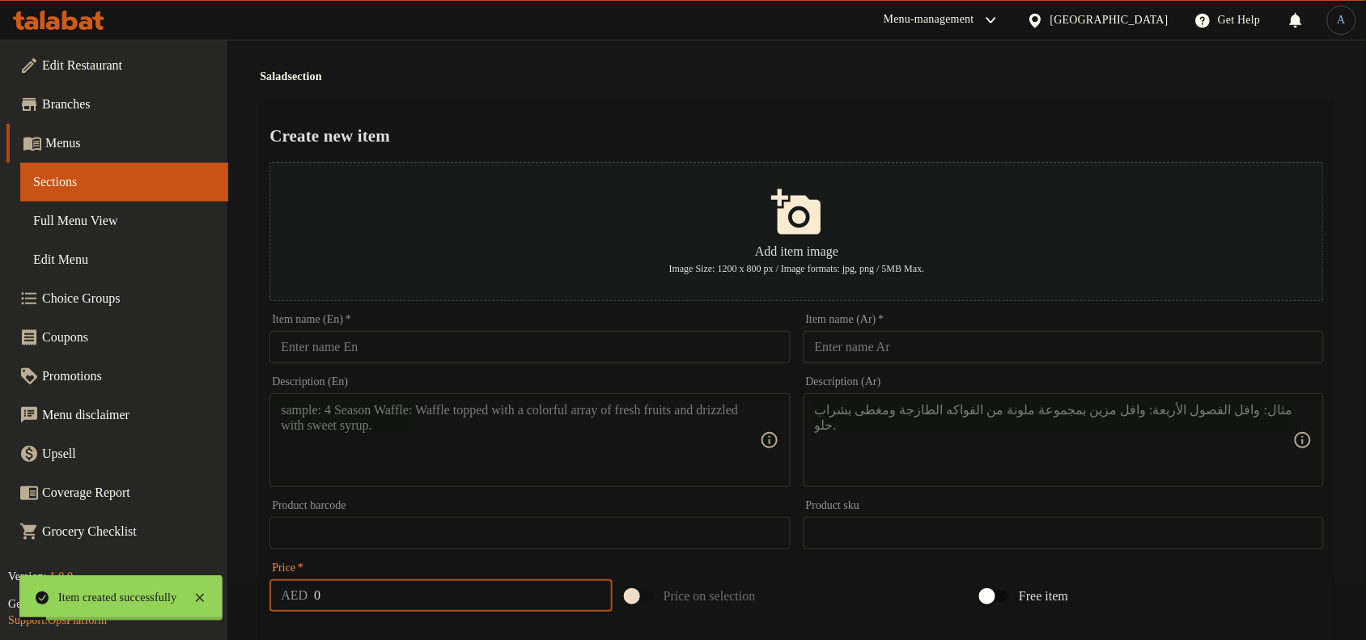
scroll to position [0, 0]
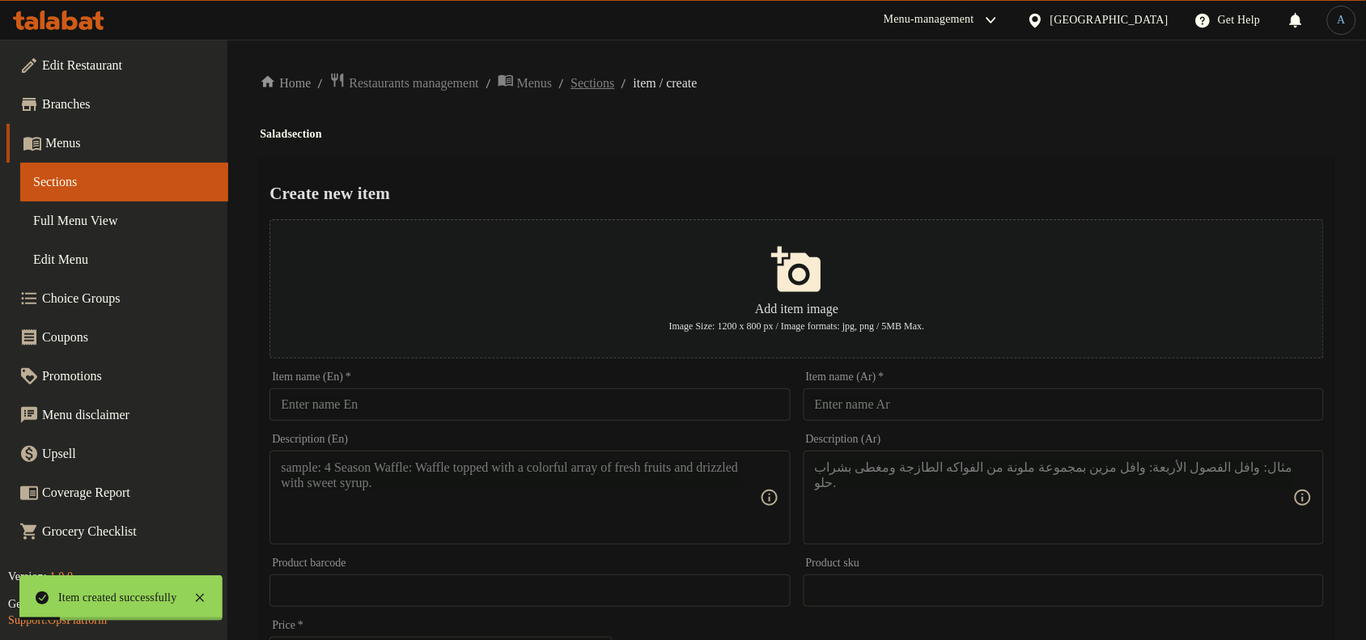
click at [614, 87] on span "Sections" at bounding box center [593, 83] width 44 height 19
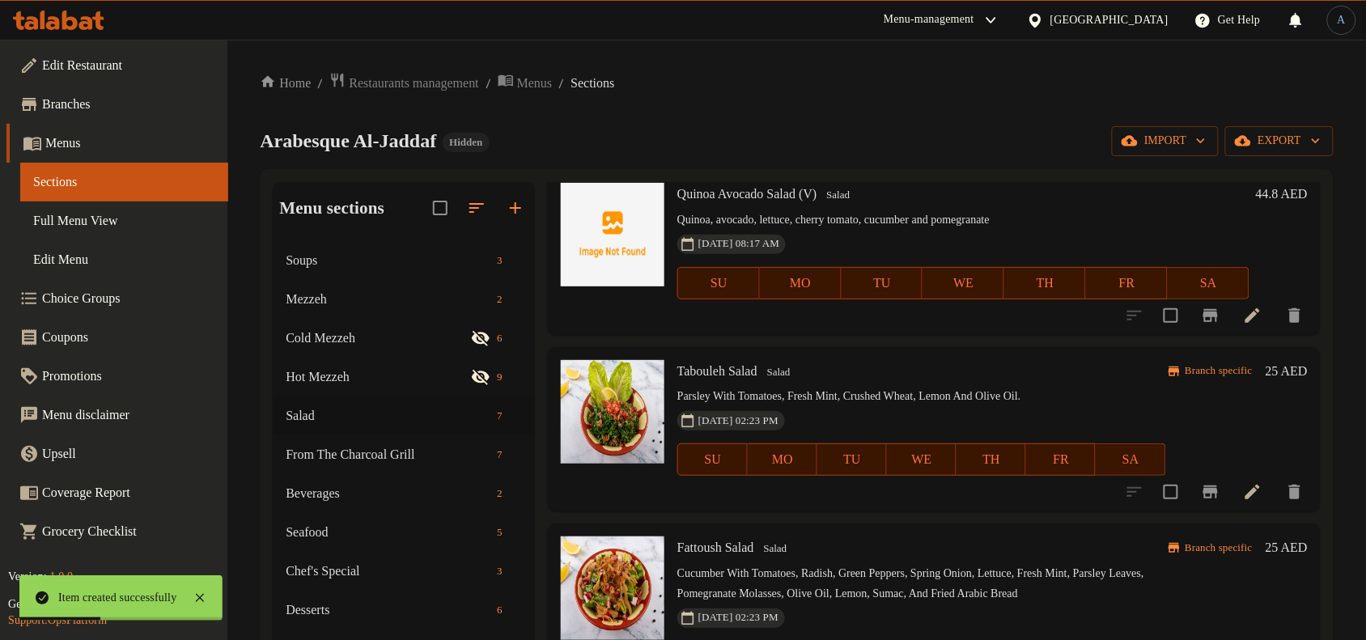
scroll to position [304, 0]
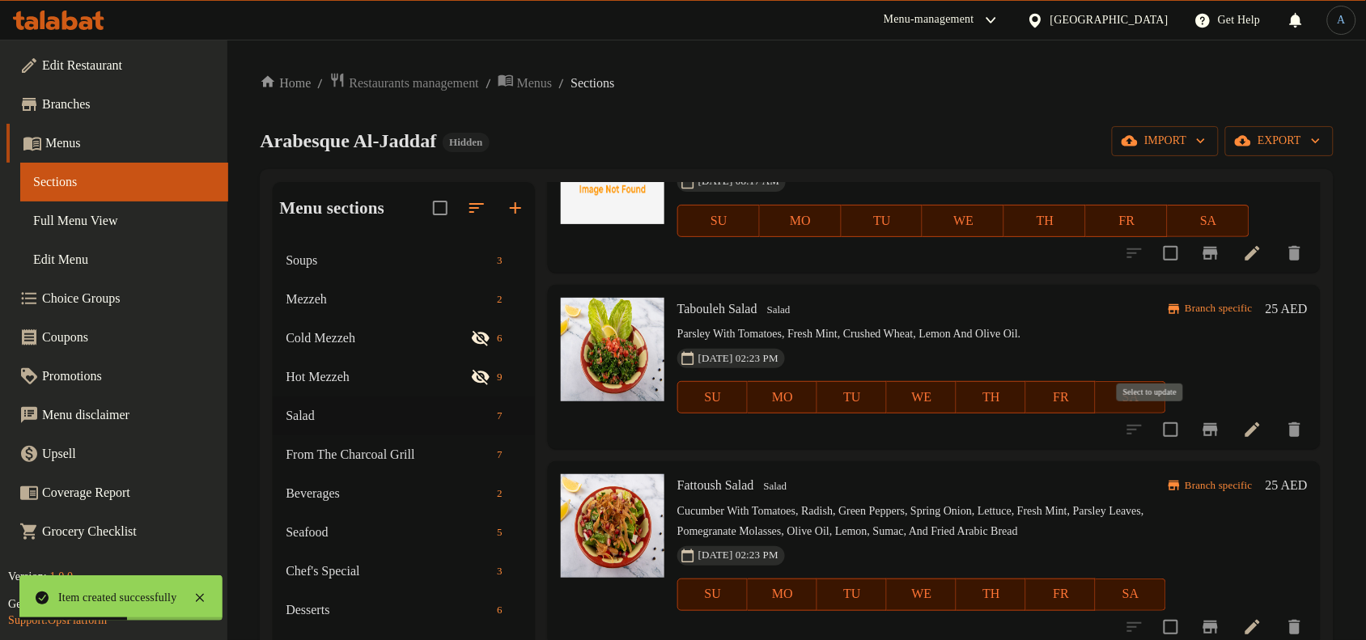
click at [1154, 431] on input "checkbox" at bounding box center [1171, 430] width 34 height 34
checkbox input "true"
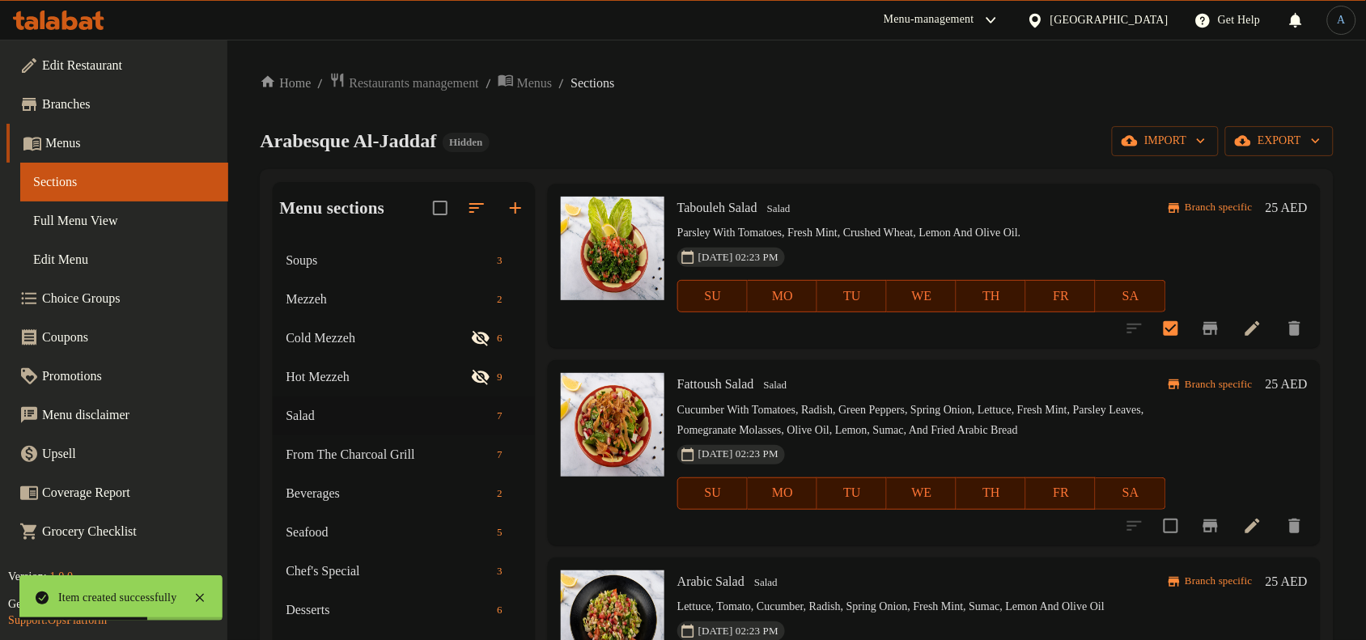
scroll to position [506, 0]
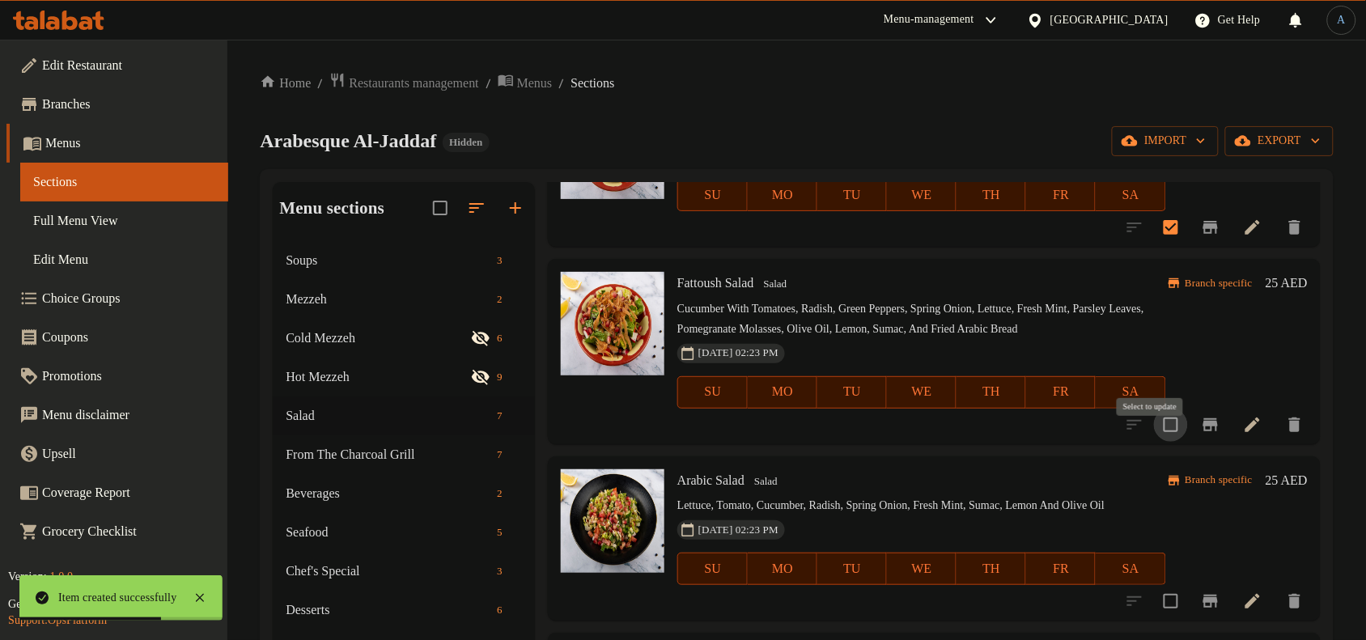
click at [1154, 437] on input "checkbox" at bounding box center [1171, 425] width 34 height 34
checkbox input "true"
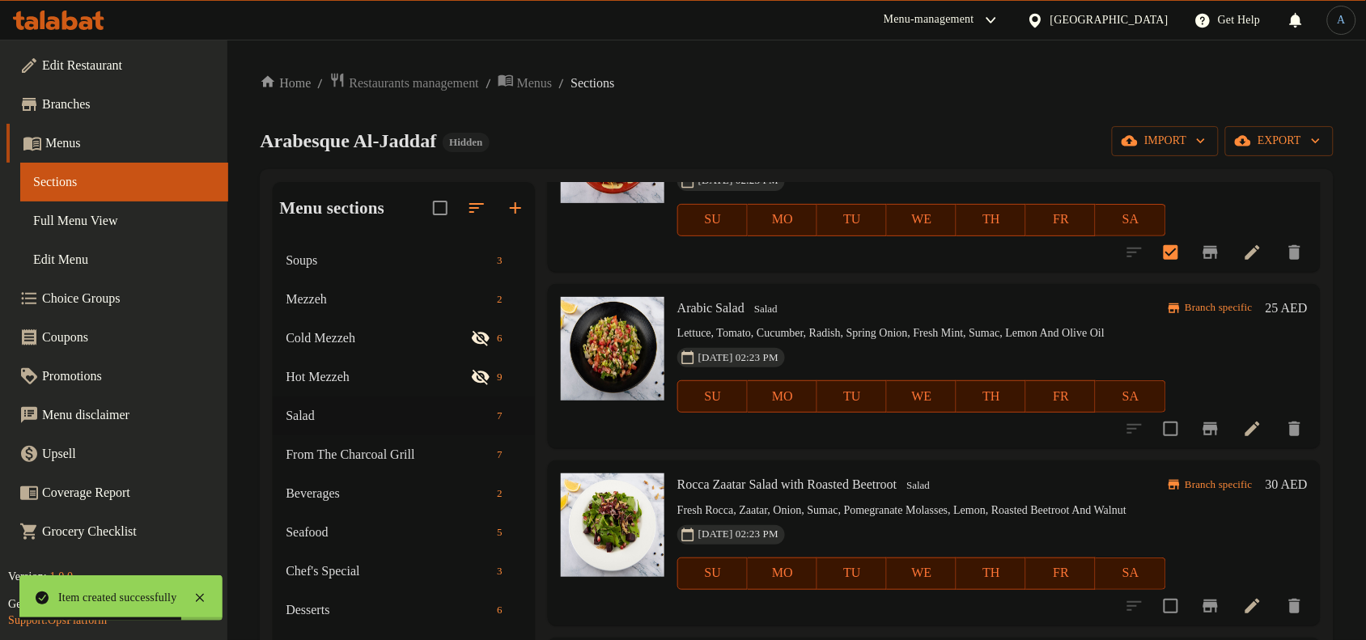
scroll to position [708, 0]
click at [1159, 434] on input "checkbox" at bounding box center [1171, 429] width 34 height 34
checkbox input "true"
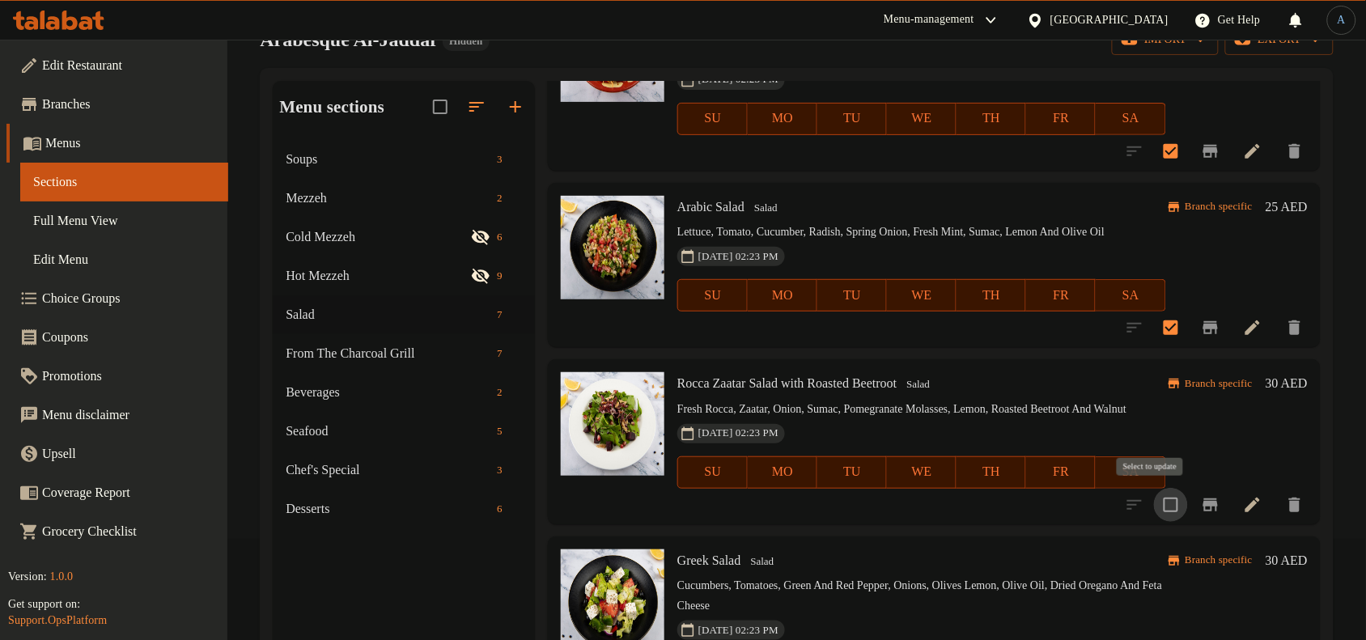
click at [1157, 512] on input "checkbox" at bounding box center [1171, 505] width 34 height 34
checkbox input "true"
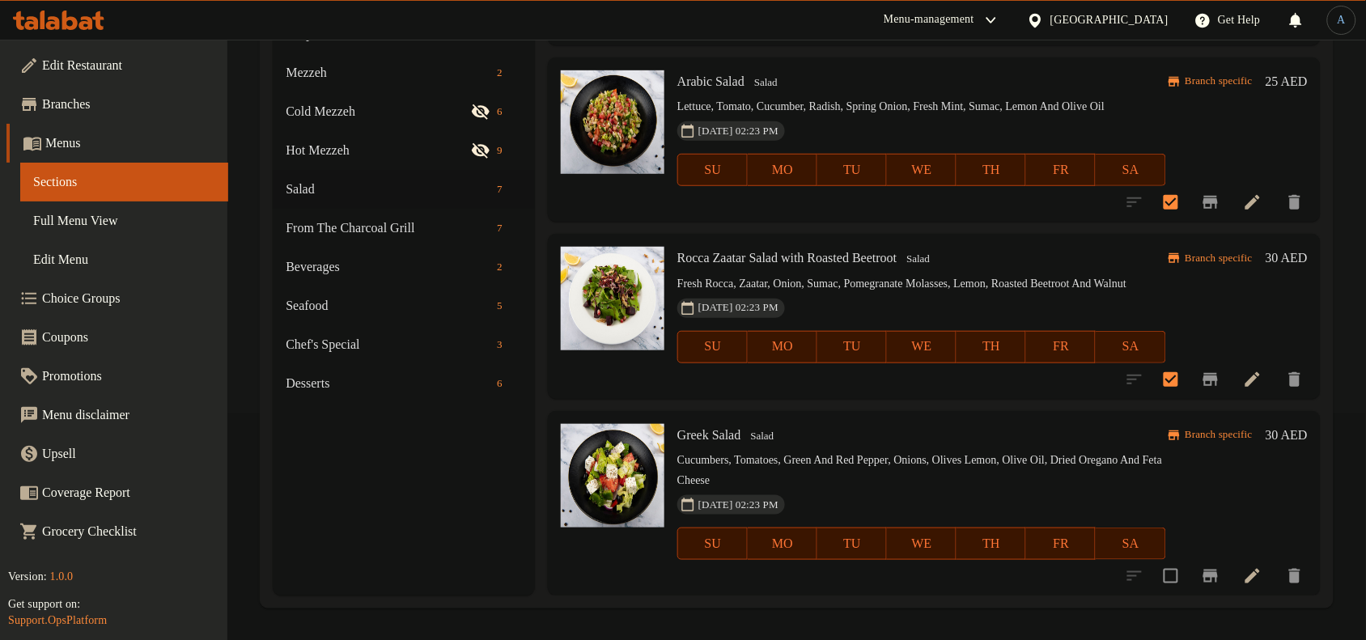
scroll to position [227, 0]
click at [1162, 580] on input "checkbox" at bounding box center [1171, 575] width 34 height 34
checkbox input "true"
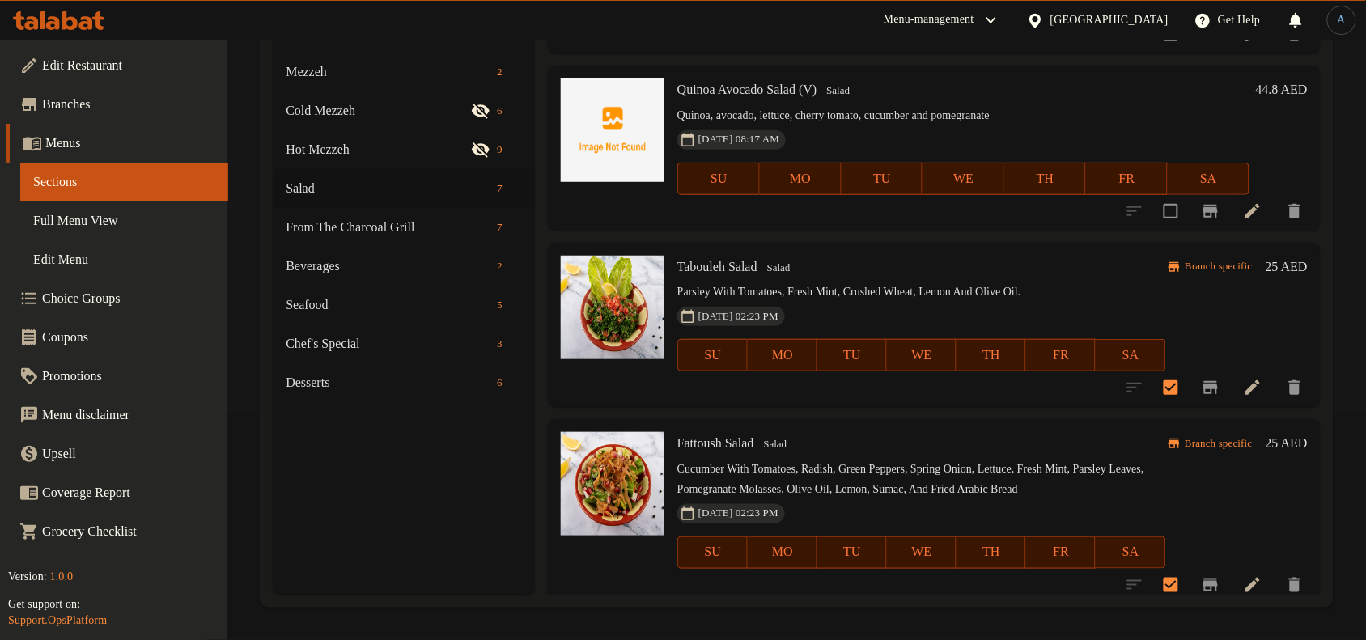
scroll to position [30, 0]
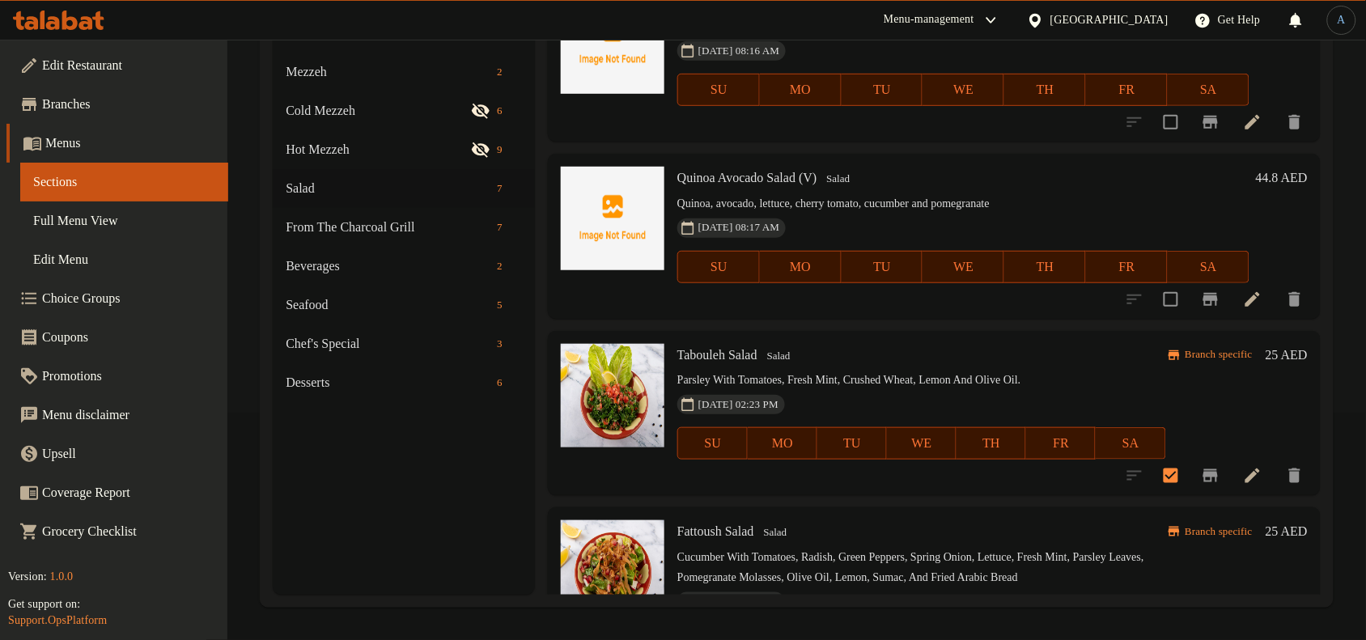
click at [731, 356] on span "Tabouleh Salad" at bounding box center [717, 355] width 80 height 14
copy h6 "Tabouleh Salad"
click at [738, 528] on span "Fattoush Salad" at bounding box center [715, 531] width 77 height 14
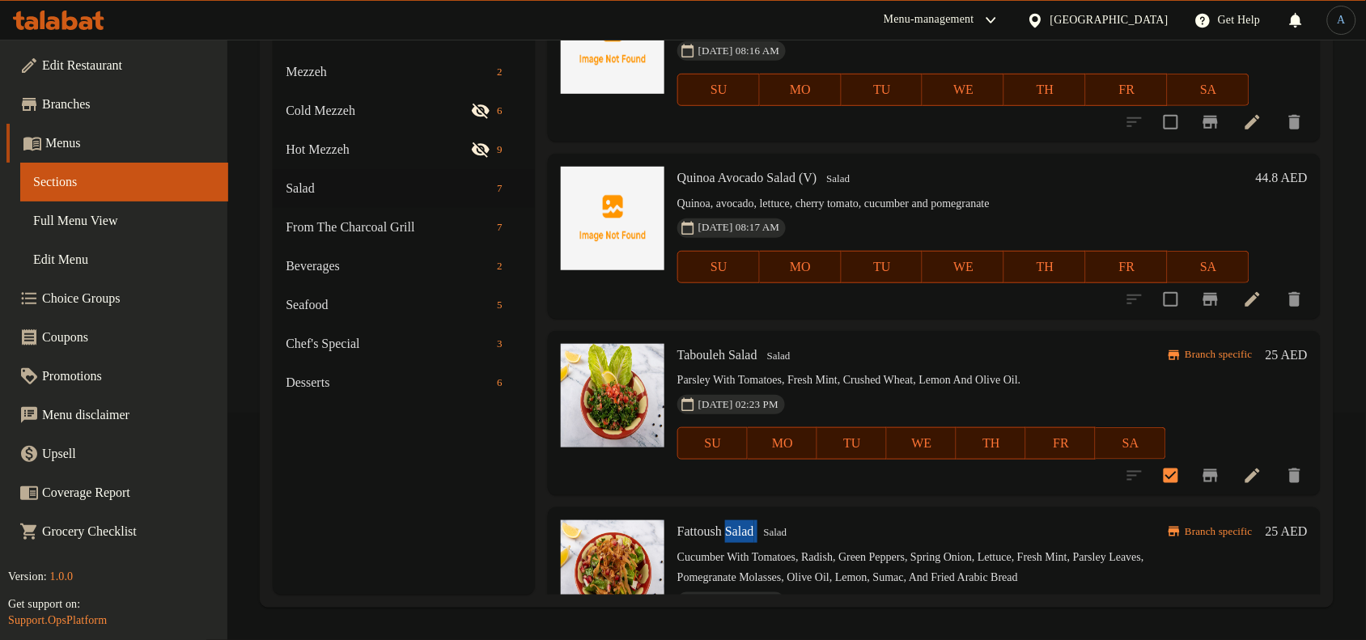
click at [738, 528] on span "Fattoush Salad" at bounding box center [715, 531] width 77 height 14
copy h6 "Fattoush Salad"
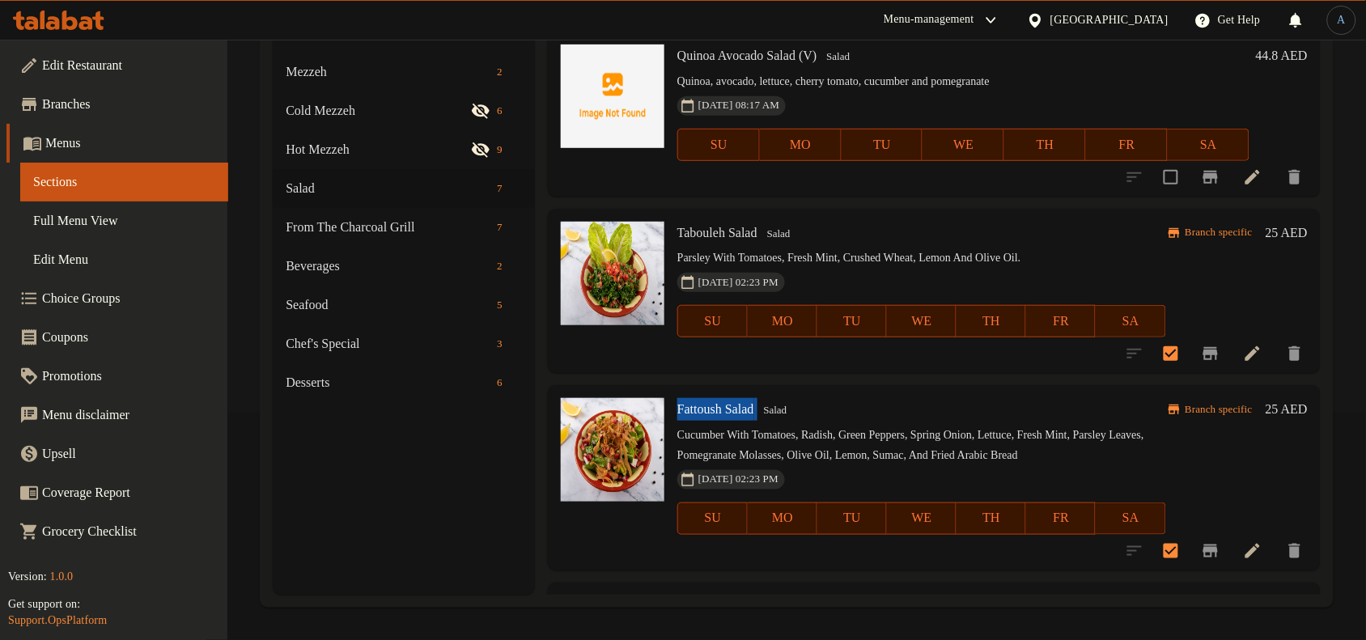
scroll to position [333, 0]
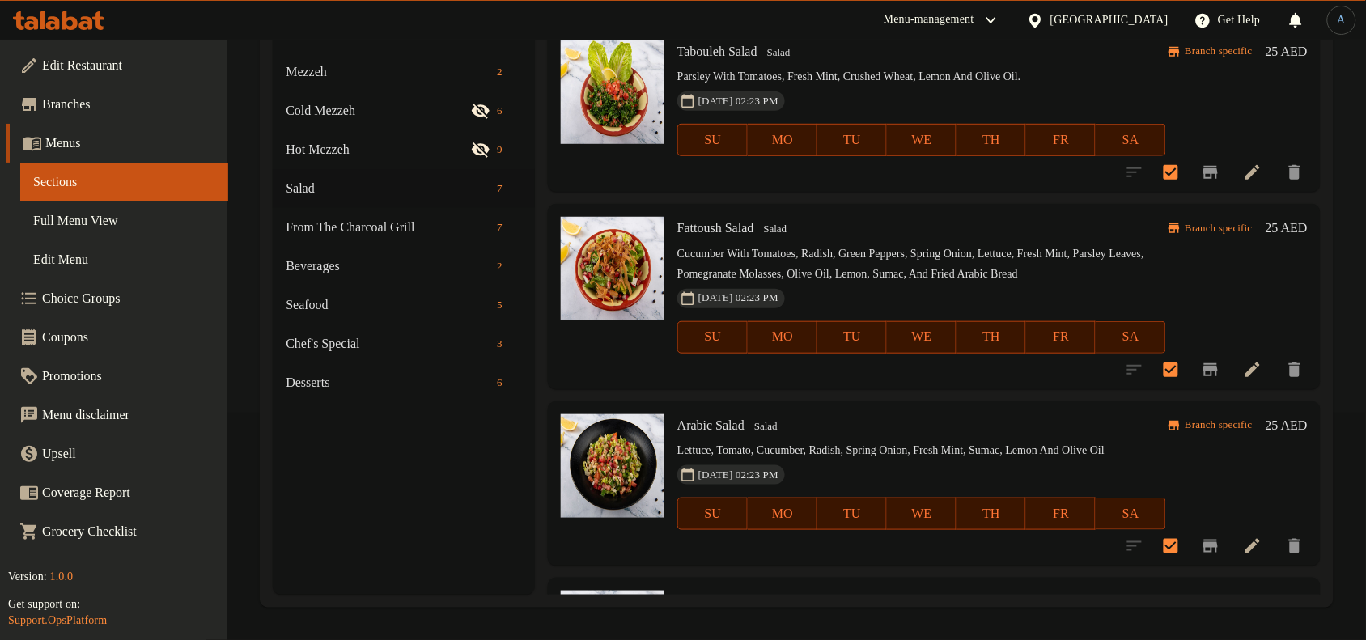
click at [694, 432] on span "Arabic Salad" at bounding box center [710, 425] width 67 height 14
copy h6 "Arabic Salad"
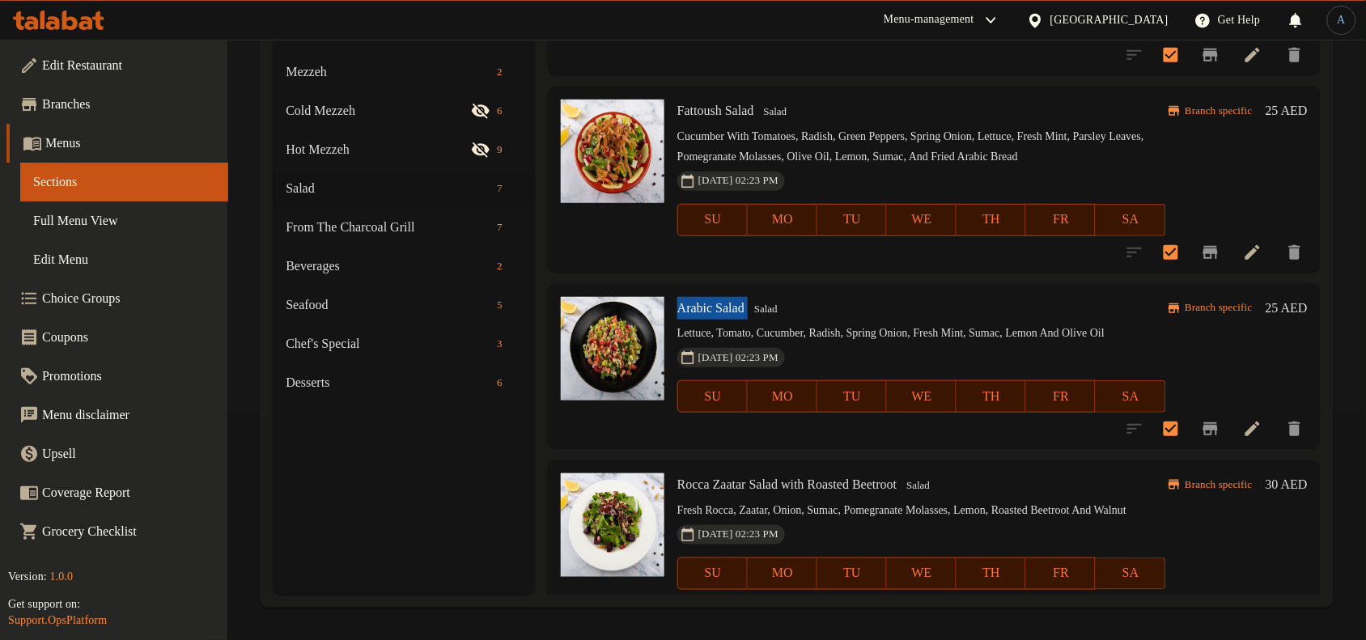
scroll to position [637, 0]
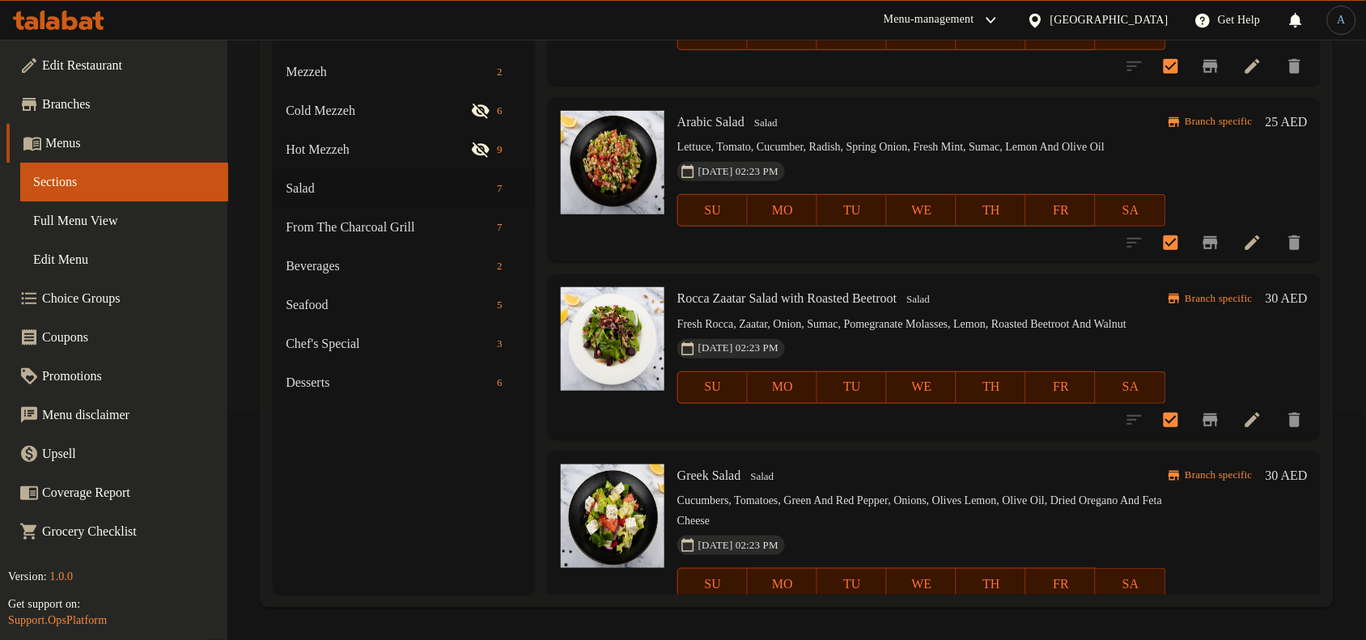
click at [718, 305] on span "Rocca Zaatar Salad with Roasted Beetroot" at bounding box center [786, 298] width 219 height 14
click at [722, 305] on span "Rocca Zaatar Salad with Roasted Beetroot" at bounding box center [786, 298] width 219 height 14
copy h6 "Rocca Zaatar Salad with Roasted Beetroot"
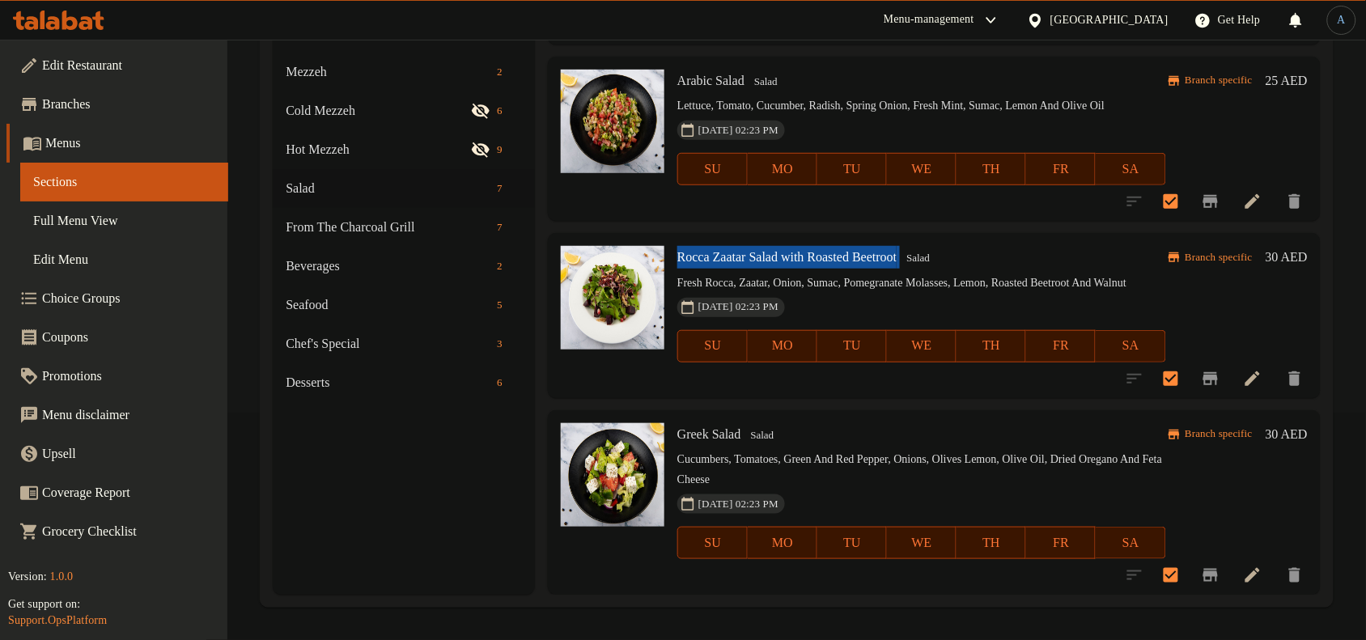
scroll to position [738, 0]
click at [707, 433] on span "Greek Salad" at bounding box center [709, 434] width 64 height 14
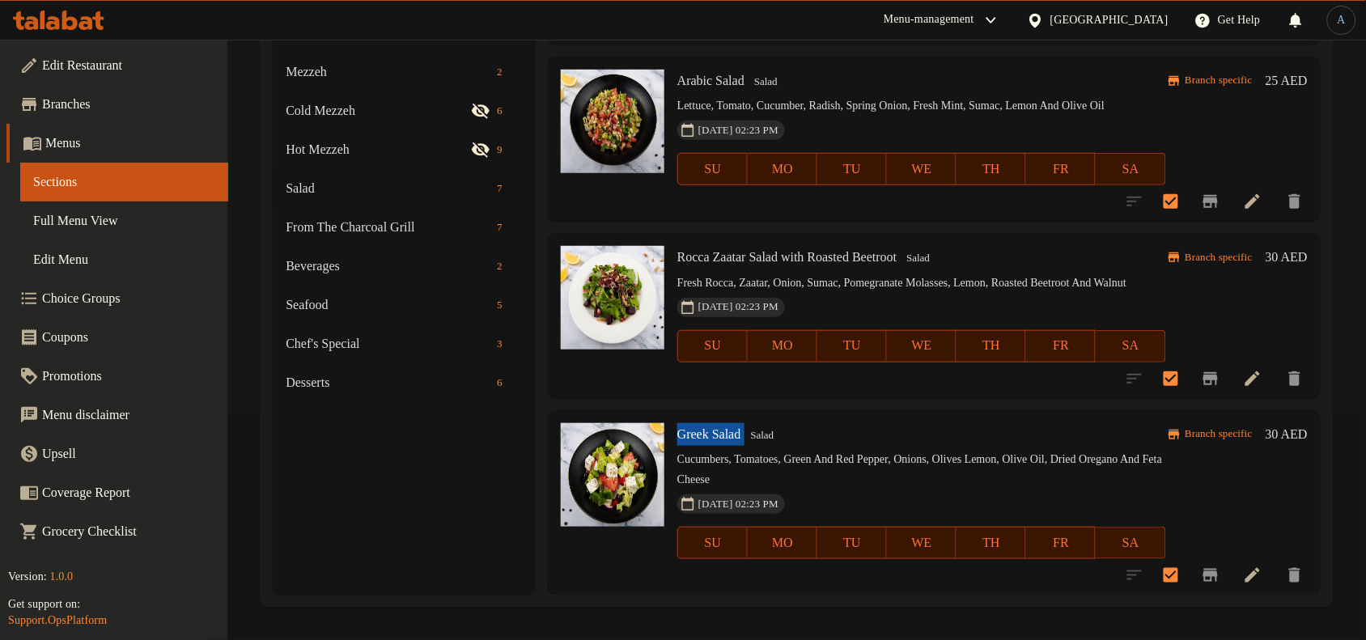
click at [707, 433] on span "Greek Salad" at bounding box center [709, 434] width 64 height 14
copy h6 "Greek Salad"
click at [405, 195] on span "Salad" at bounding box center [365, 188] width 159 height 19
click at [816, 431] on h6 "Greek Salad Salad" at bounding box center [921, 434] width 489 height 23
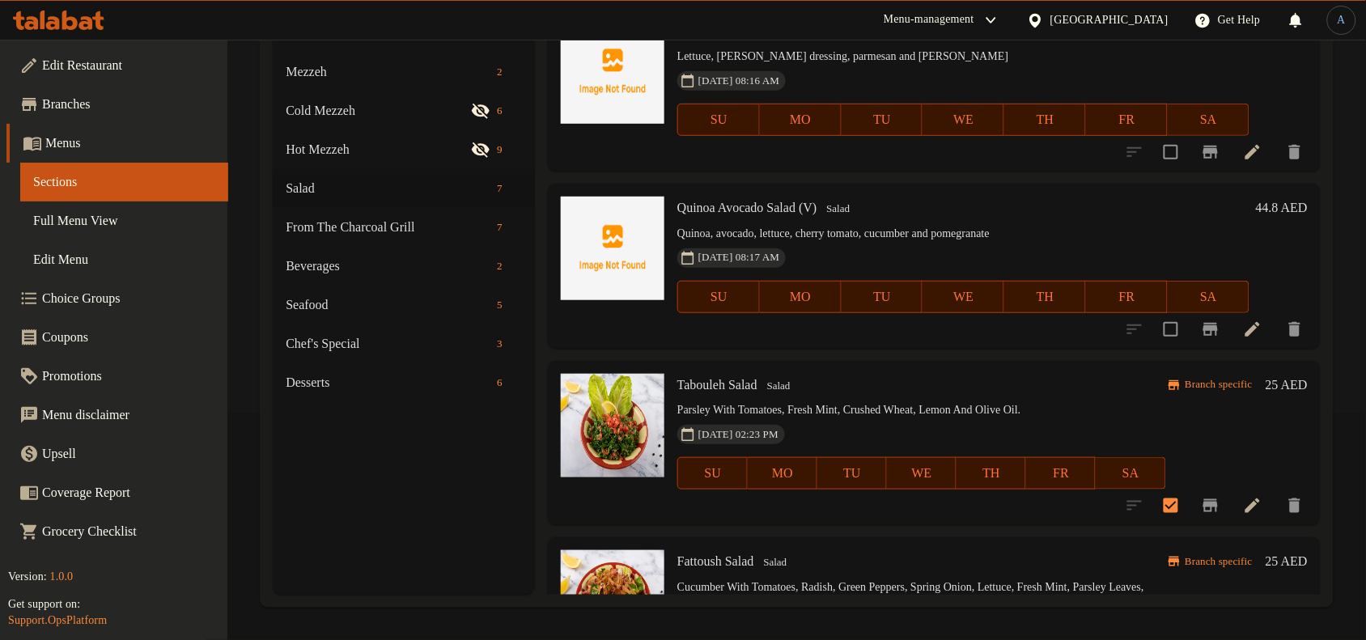
scroll to position [0, 0]
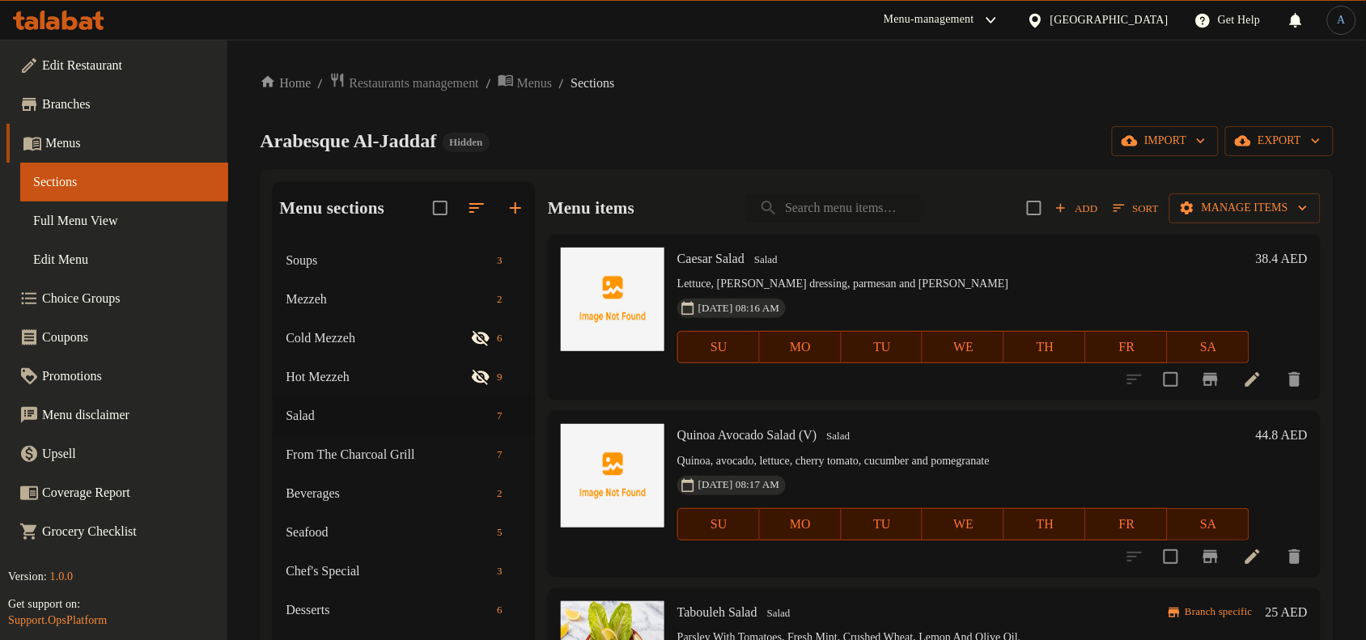
click at [834, 208] on input "search" at bounding box center [833, 208] width 175 height 28
paste input "Mixed Grill Platter"
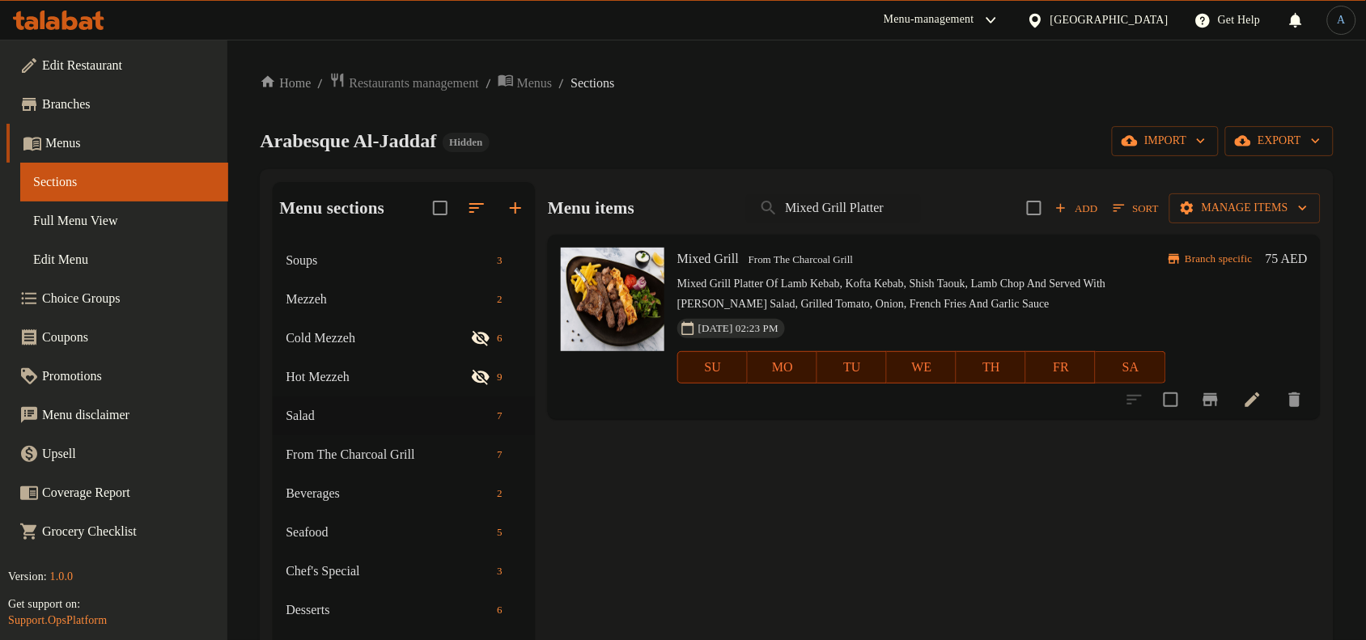
type input "Mixed Grill Platter"
click at [830, 264] on span "From The Charcoal Grill" at bounding box center [800, 260] width 117 height 19
copy span "From The Charcoal Grill"
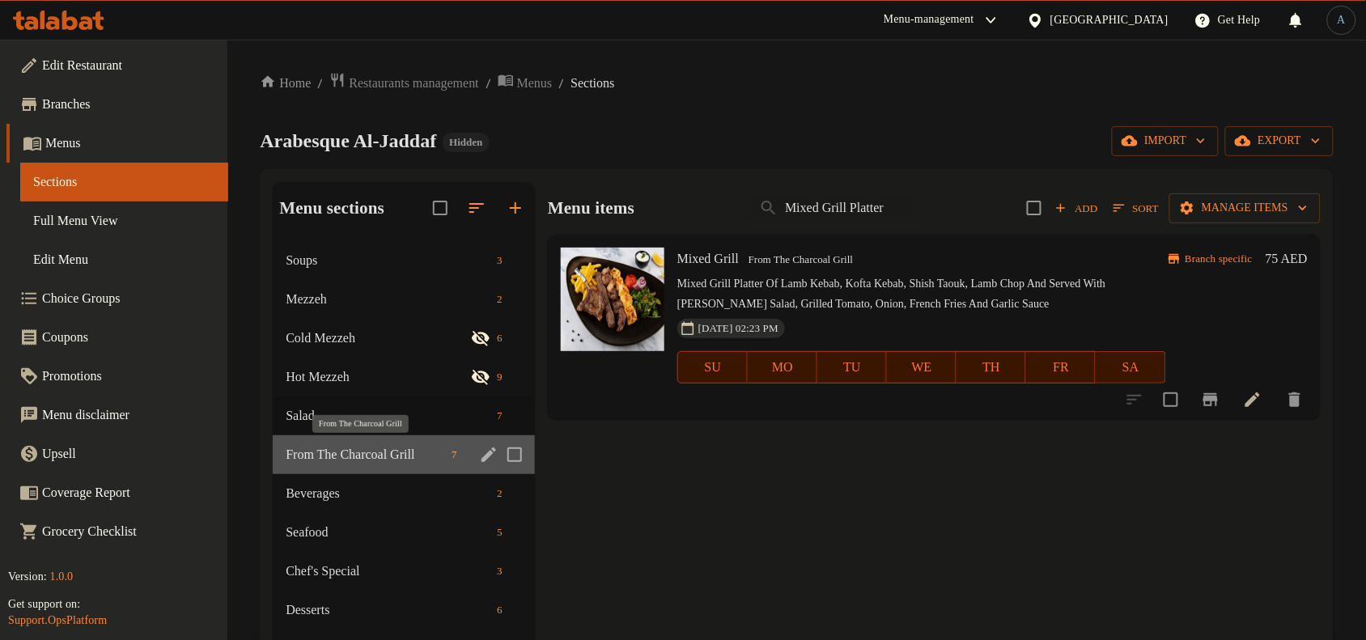
click at [431, 451] on span "From The Charcoal Grill" at bounding box center [365, 454] width 159 height 19
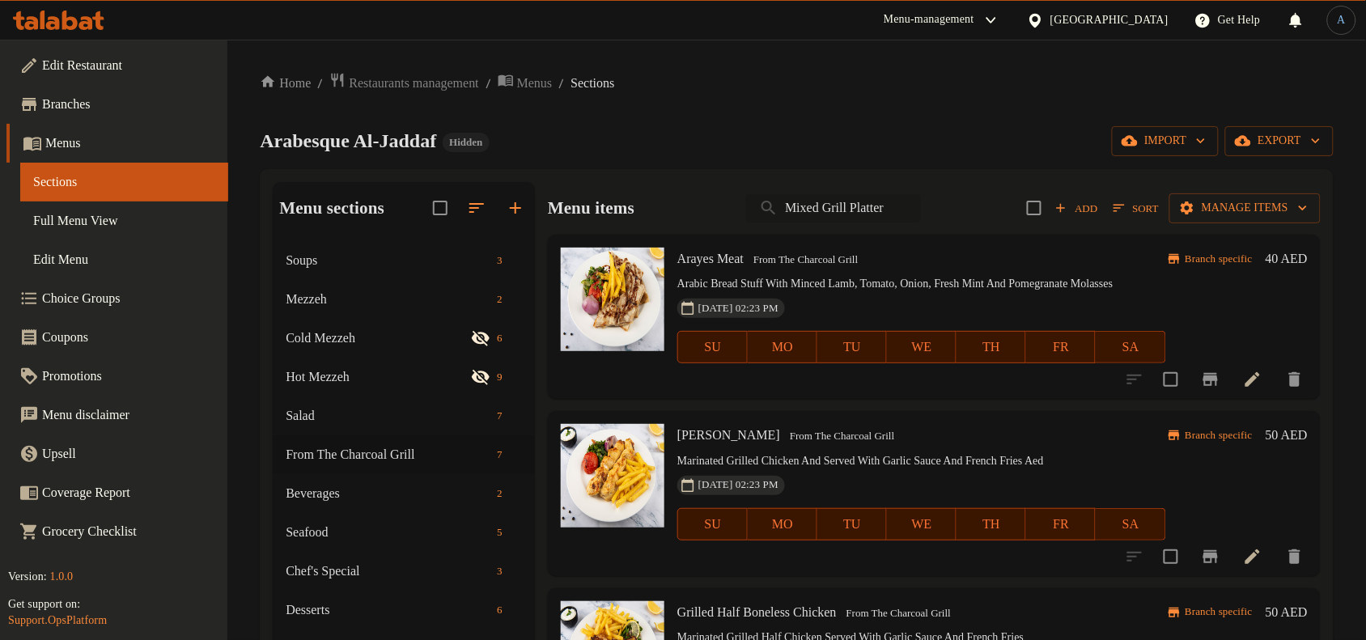
click at [872, 209] on input "Mixed Grill Platter" at bounding box center [833, 208] width 175 height 28
click at [886, 126] on div "Arabesque Al-Jaddaf Hidden import export" at bounding box center [797, 141] width 1074 height 30
click at [895, 295] on p "Arabic Bread Stuff With Minced Lamb, Tomato, Onion, Fresh Mint And Pomegranate …" at bounding box center [921, 284] width 489 height 20
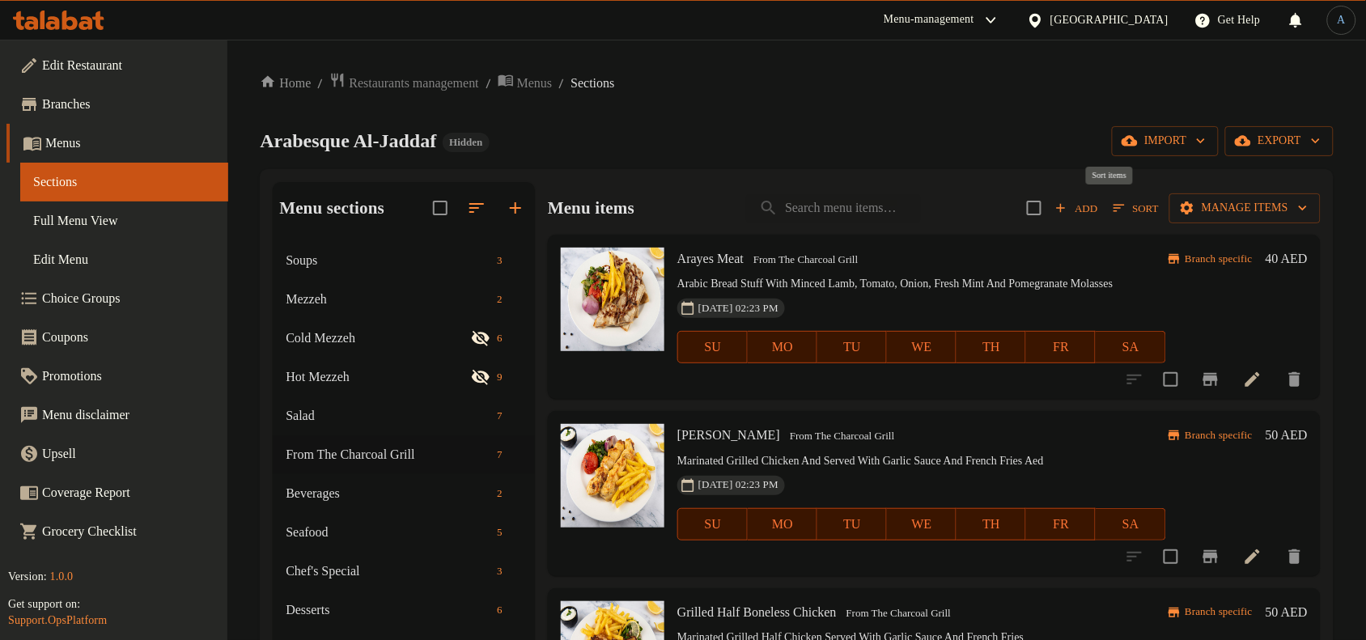
click at [1114, 205] on span "Sort" at bounding box center [1136, 208] width 45 height 19
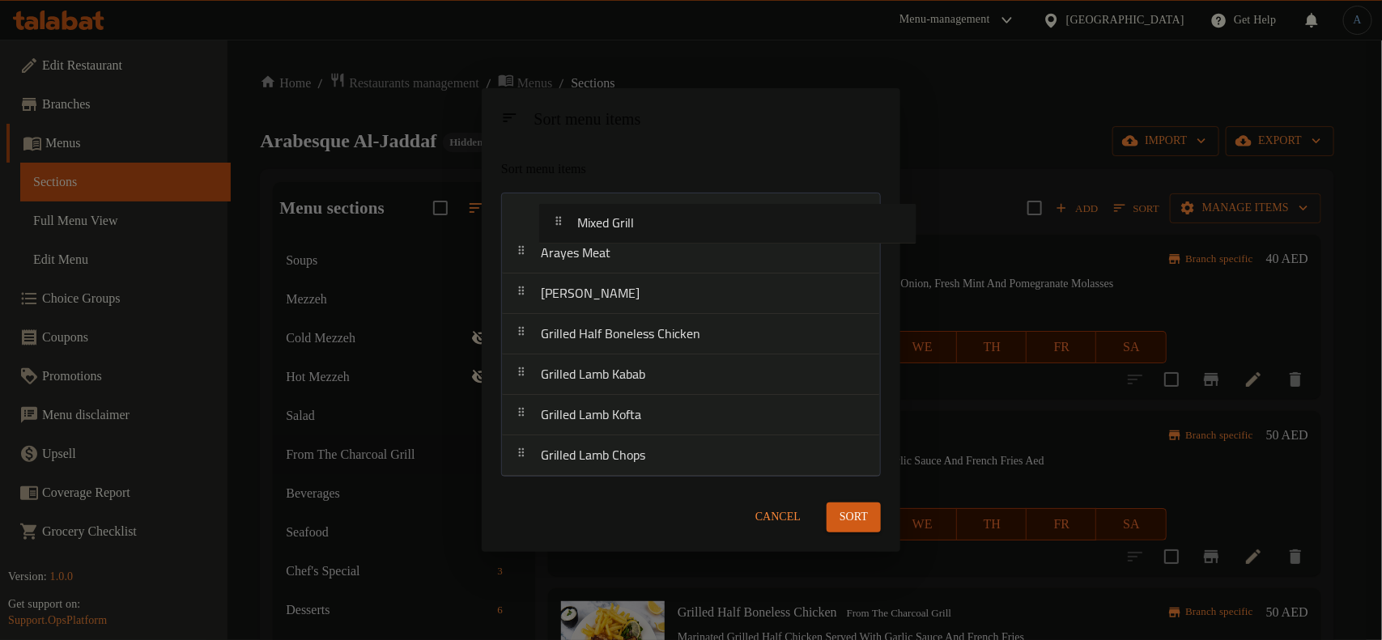
drag, startPoint x: 591, startPoint y: 460, endPoint x: 629, endPoint y: 214, distance: 248.2
click at [629, 214] on nav "Arayes Meat Shish Taouk Grilled Half Boneless Chicken Grilled Lamb Kabab Grille…" at bounding box center [691, 335] width 380 height 284
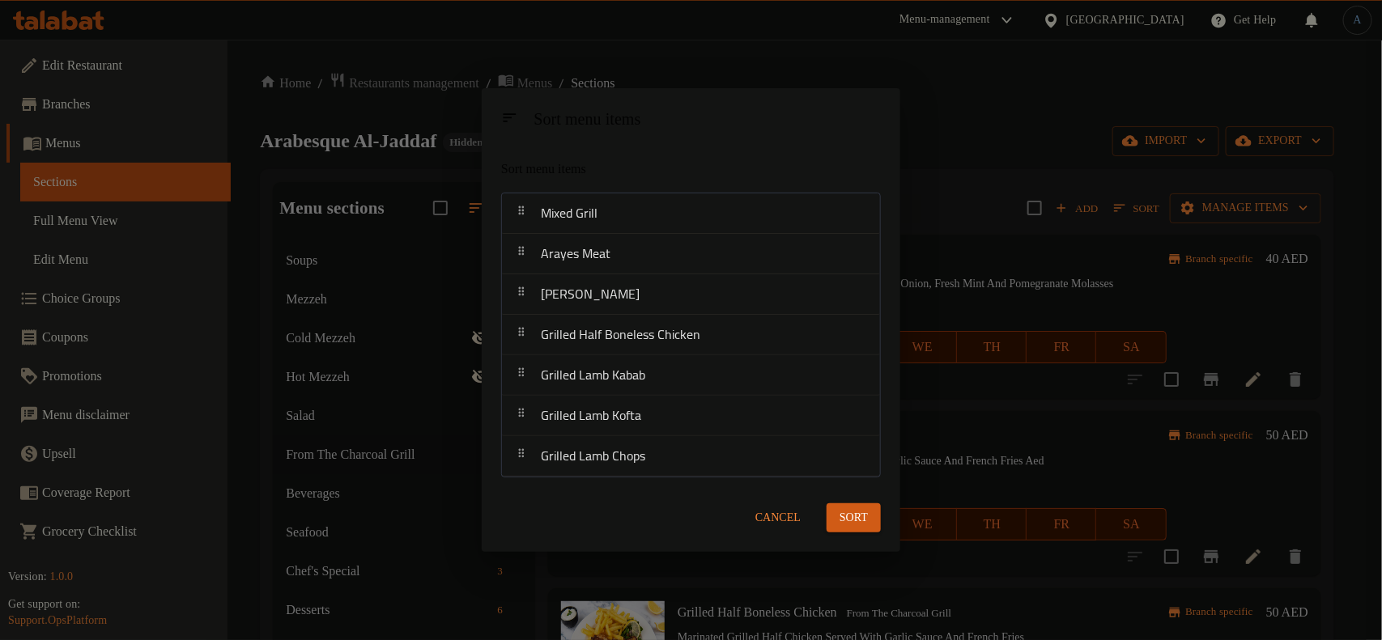
click at [652, 155] on div "Sort menu items" at bounding box center [652, 169] width 314 height 33
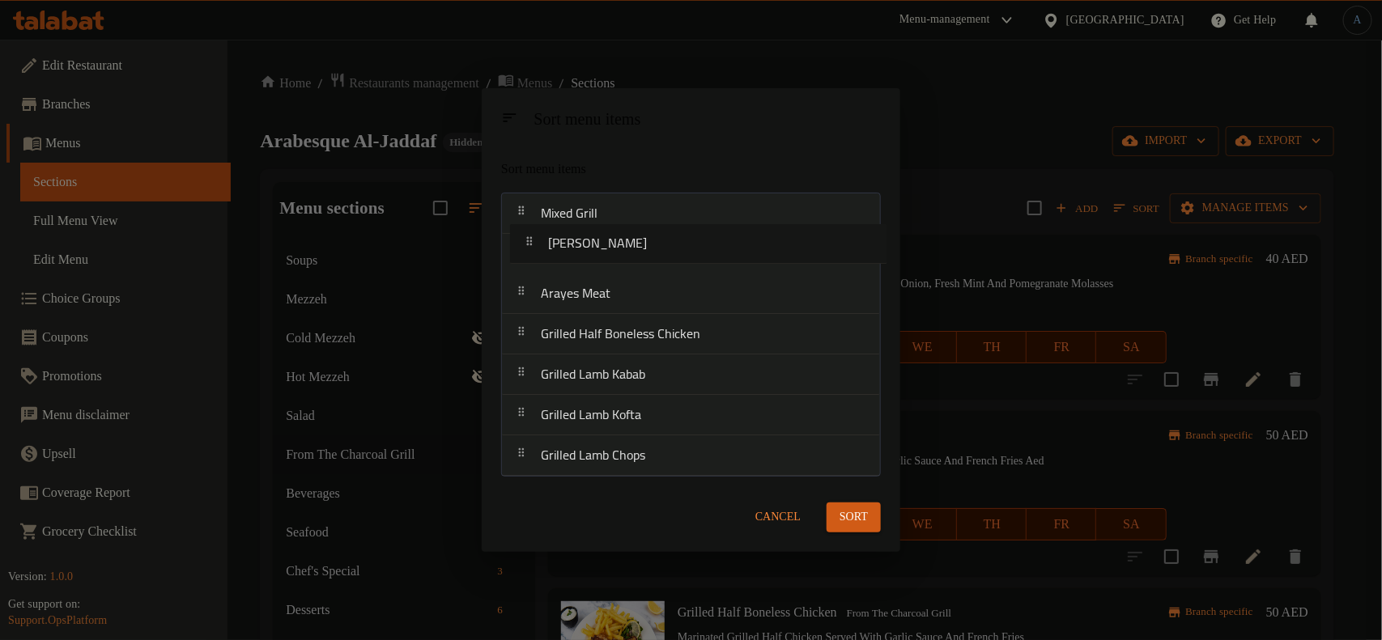
drag, startPoint x: 581, startPoint y: 310, endPoint x: 588, endPoint y: 243, distance: 67.6
click at [588, 243] on nav "Mixed Grill Arayes Meat Shish Taouk Grilled Half Boneless Chicken Grilled Lamb …" at bounding box center [691, 335] width 380 height 284
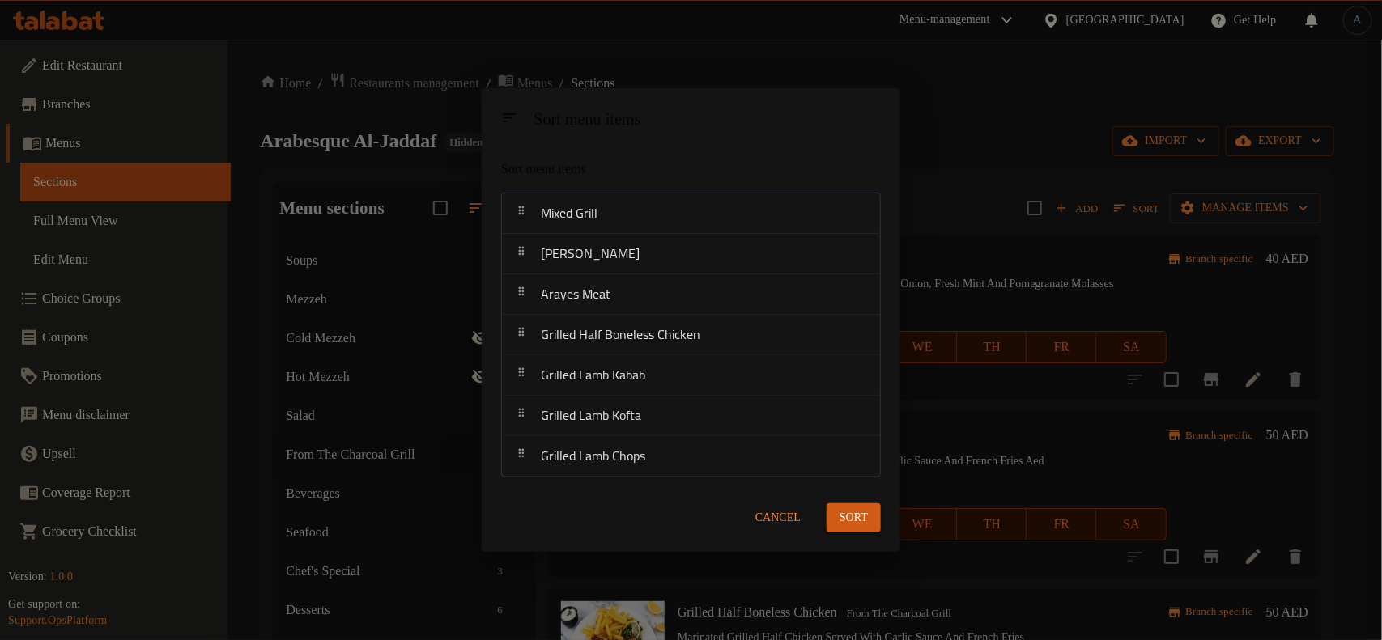
click at [786, 129] on div "Sort menu items" at bounding box center [707, 120] width 360 height 36
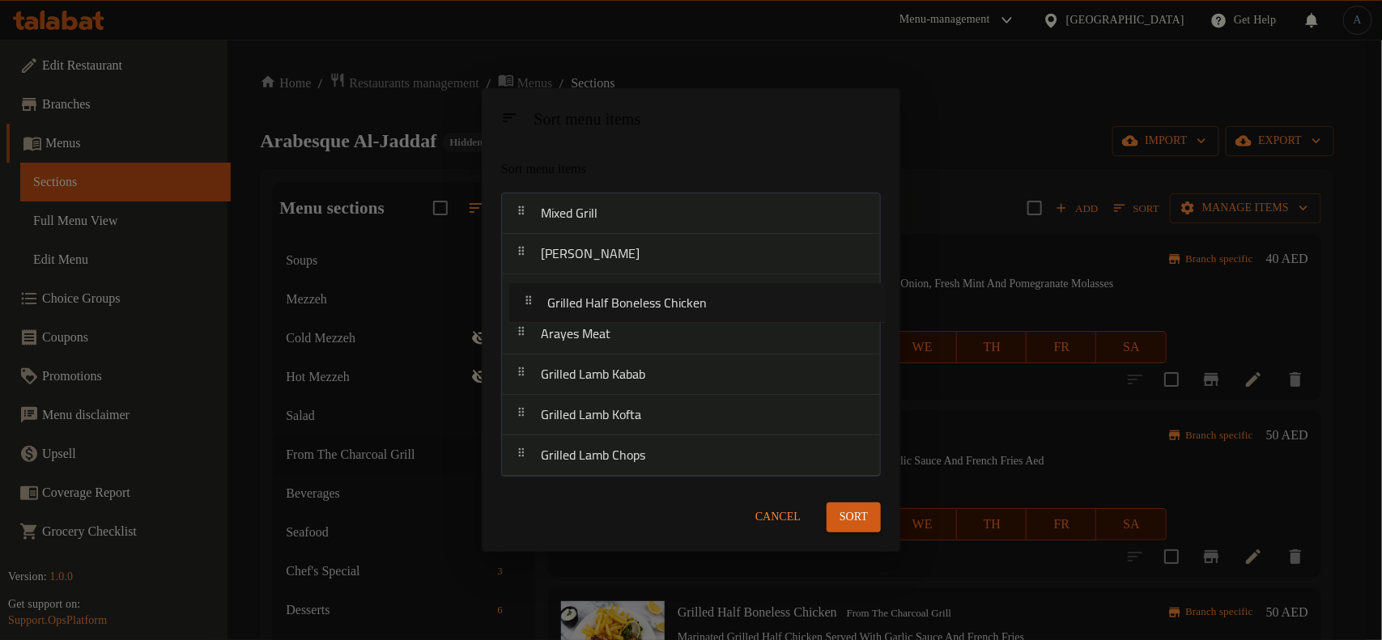
drag, startPoint x: 706, startPoint y: 342, endPoint x: 713, endPoint y: 316, distance: 26.9
click at [713, 316] on nav "Mixed Grill Shish Taouk Arayes Meat Grilled Half Boneless Chicken Grilled Lamb …" at bounding box center [691, 335] width 380 height 284
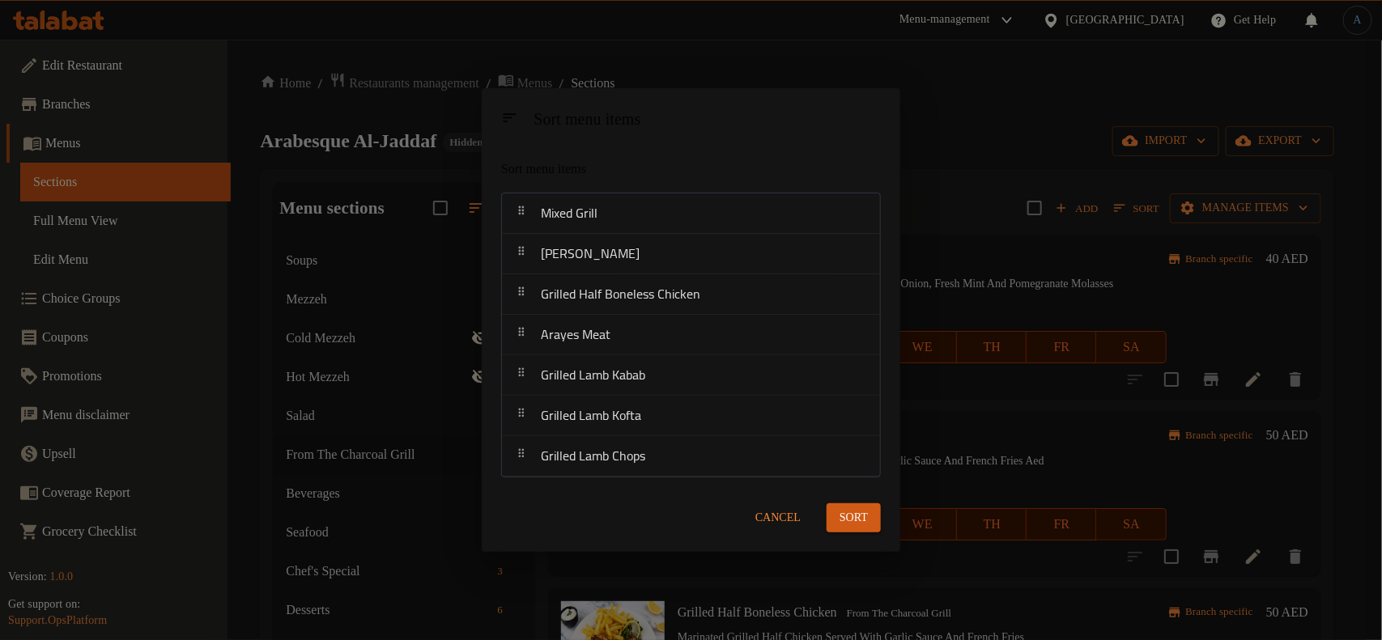
click at [763, 142] on div "Sort menu items" at bounding box center [691, 117] width 418 height 58
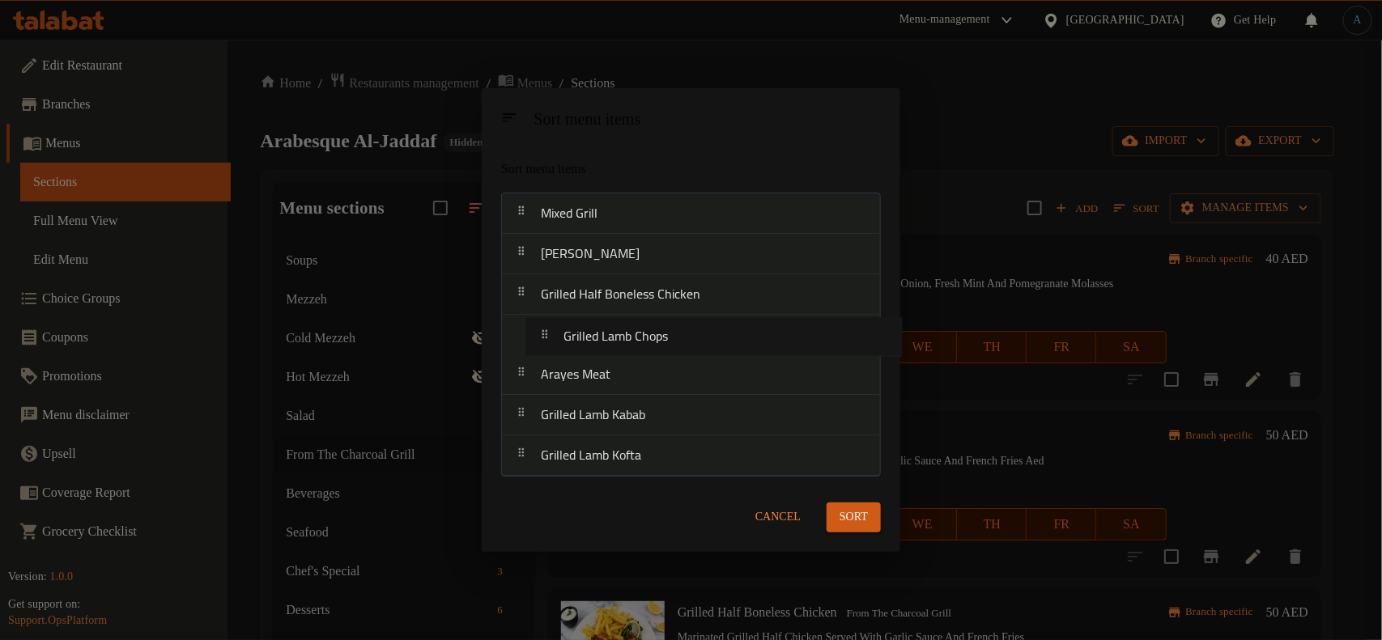
drag, startPoint x: 694, startPoint y: 459, endPoint x: 721, endPoint y: 337, distance: 125.1
click at [721, 337] on nav "Mixed Grill Shish Taouk Grilled Half Boneless Chicken Arayes Meat Grilled Lamb …" at bounding box center [691, 335] width 380 height 284
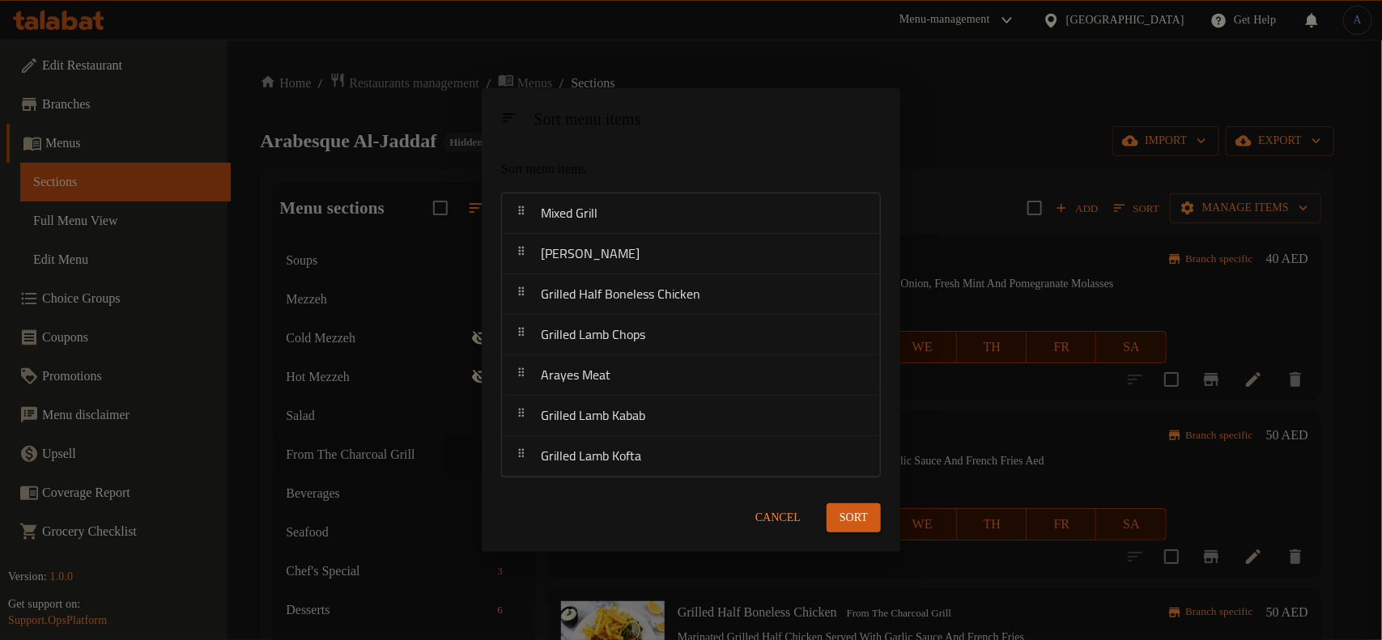
click at [741, 147] on div "Sort menu items" at bounding box center [691, 172] width 393 height 53
click at [839, 516] on span "Sort" at bounding box center [853, 518] width 28 height 20
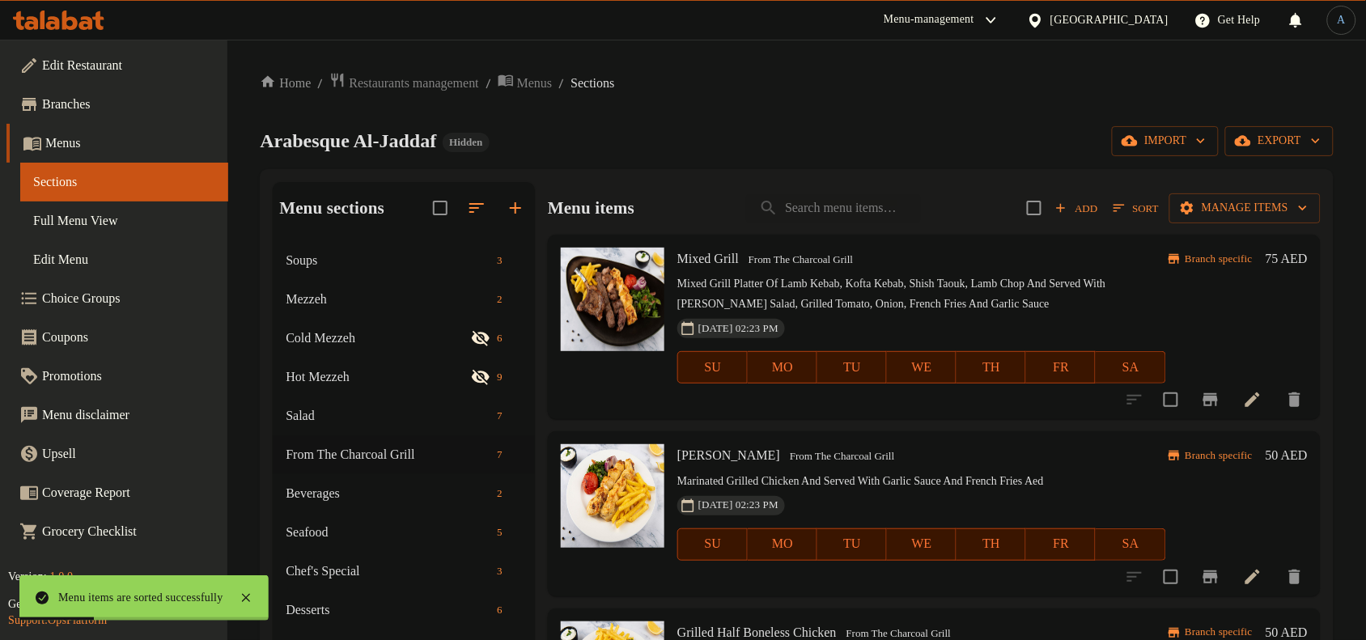
click at [1243, 394] on icon at bounding box center [1252, 399] width 19 height 19
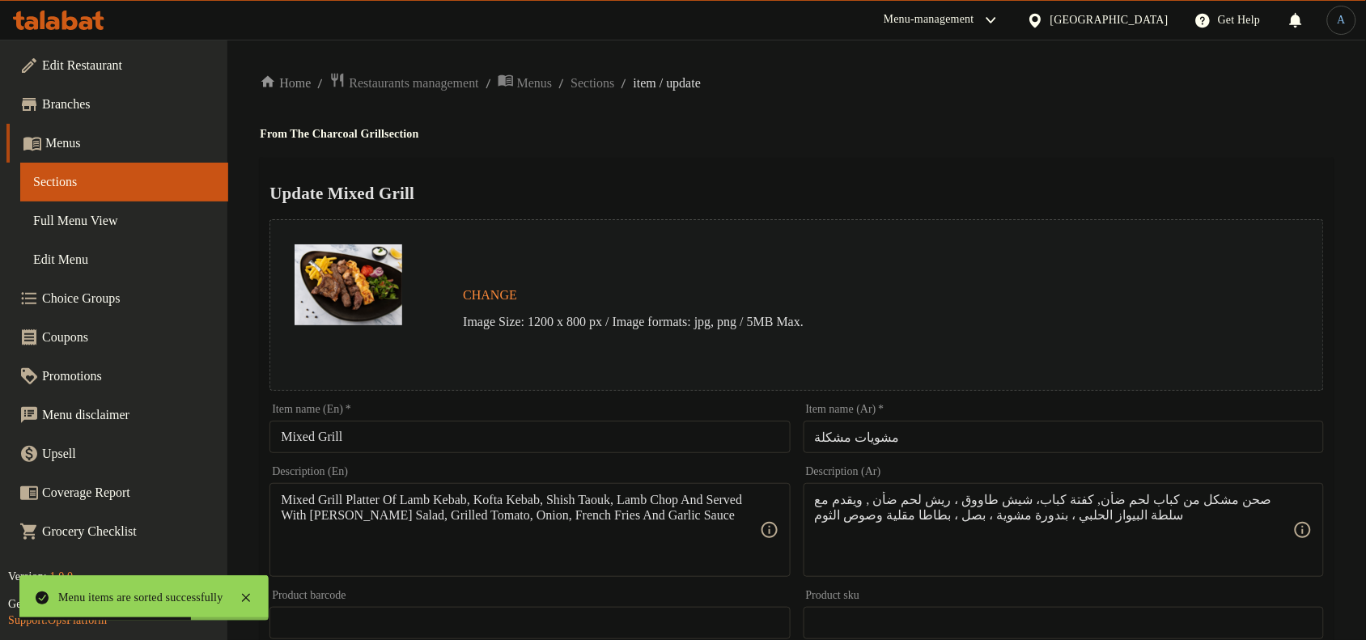
click at [472, 437] on input "Mixed Grill" at bounding box center [530, 437] width 520 height 32
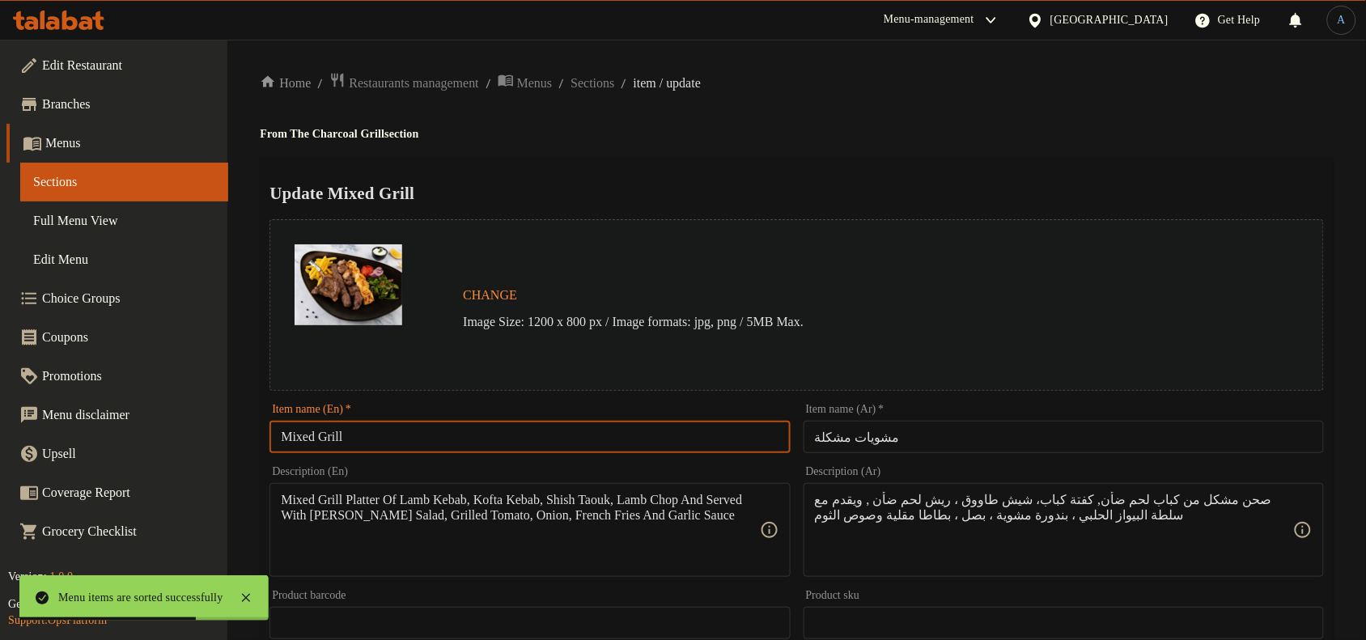
paste input "Platter"
type input "Mixed Grill Platter"
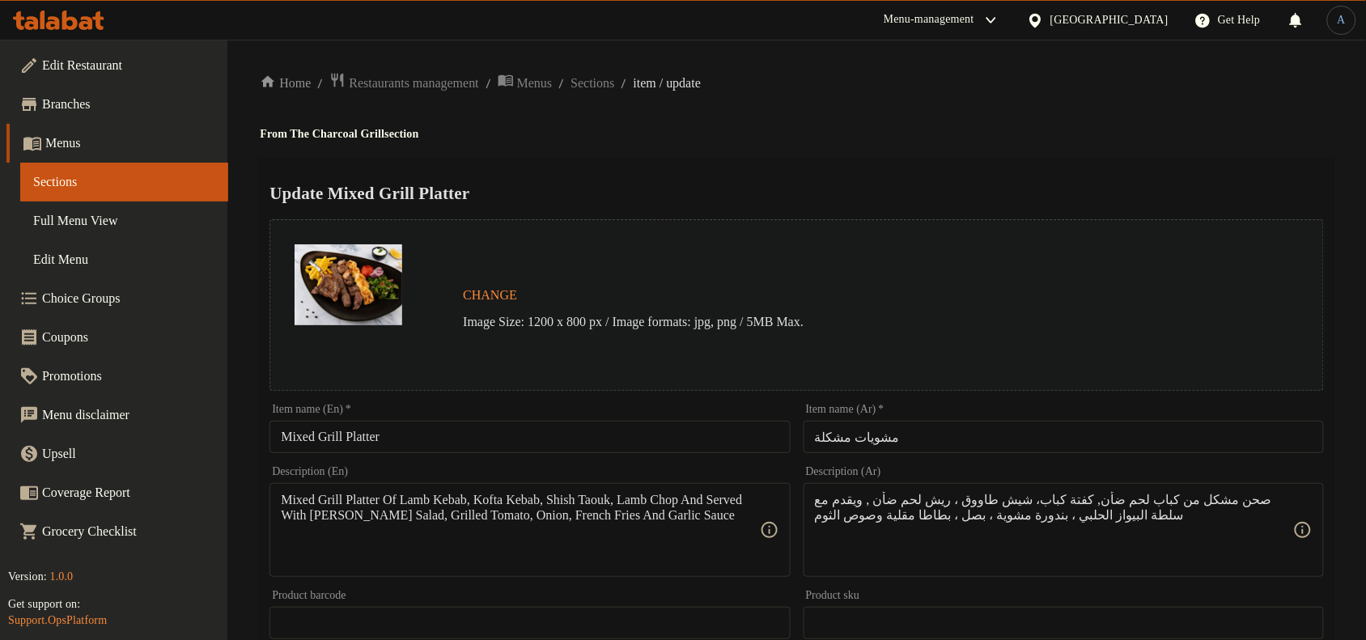
click at [936, 435] on input "مشويات مشكلة" at bounding box center [1064, 437] width 520 height 32
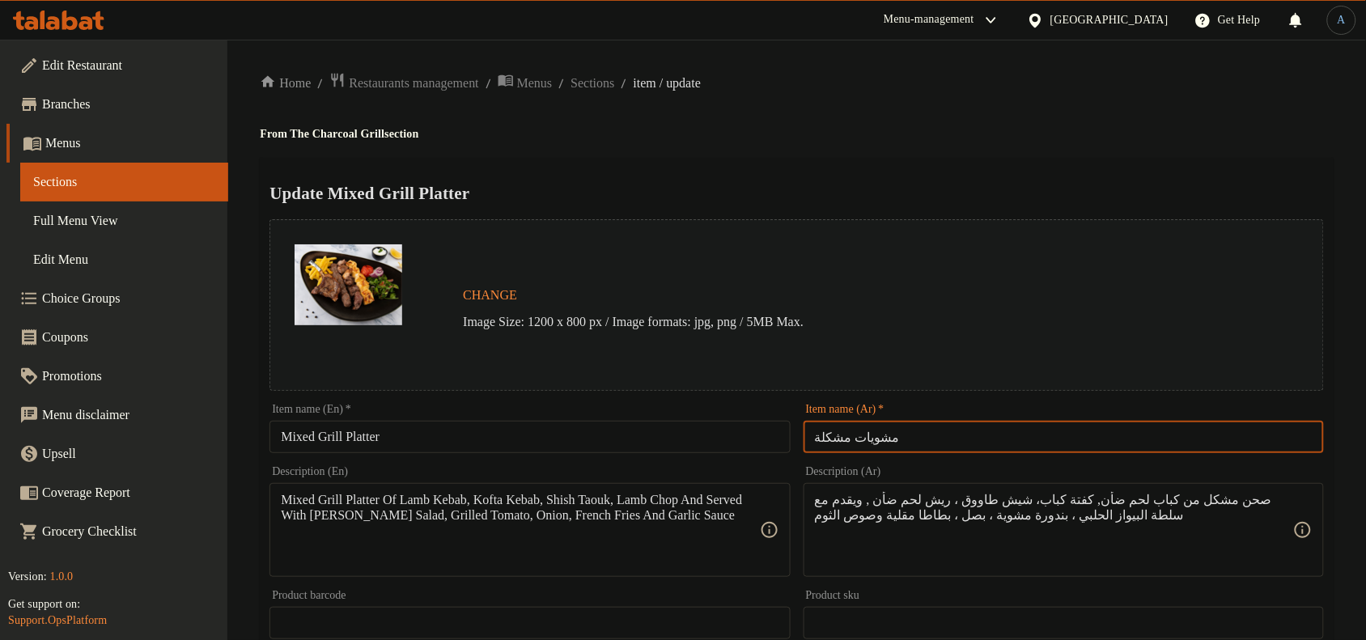
paste input "طبق"
type input "طبق مشويات مشكلة"
click at [908, 176] on div "Update Mixed Grill Platter Change Image Size: 1200 x 800 px / Image formats: jp…" at bounding box center [797, 641] width 1074 height 966
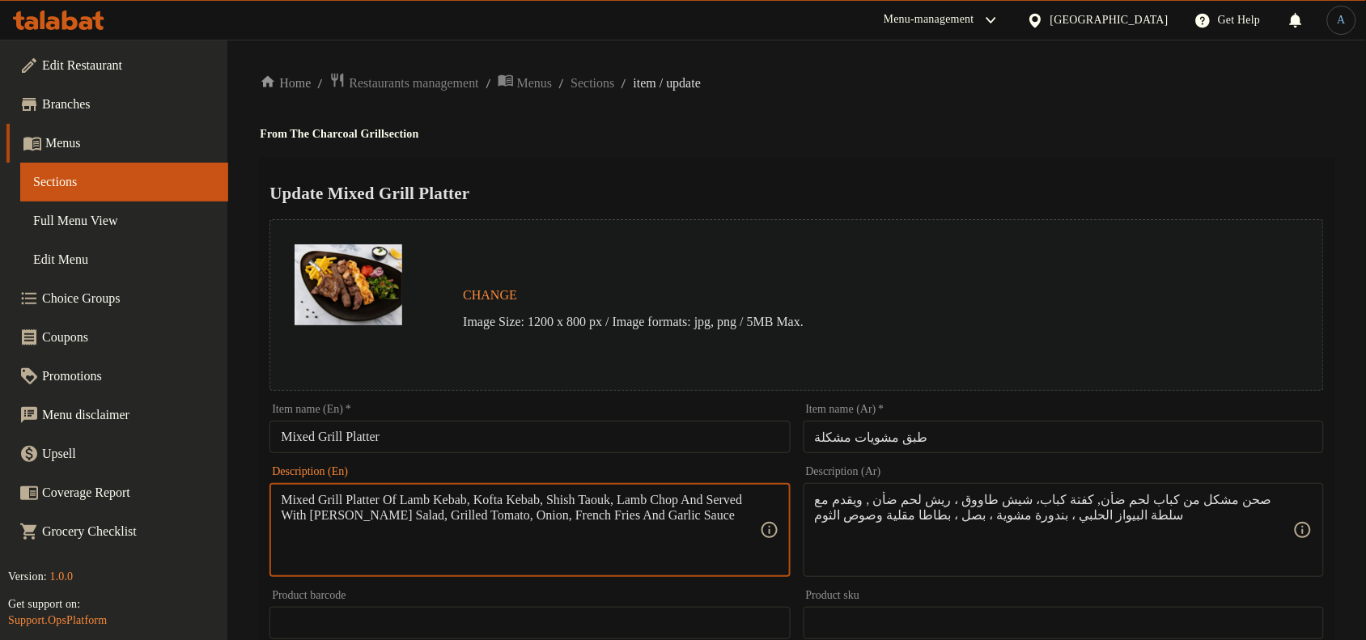
paste textarea "Lamb Kebab, Kofta Kebab, Shish Taouk, Lamb Chop served with Biwas Halabi Salad,…"
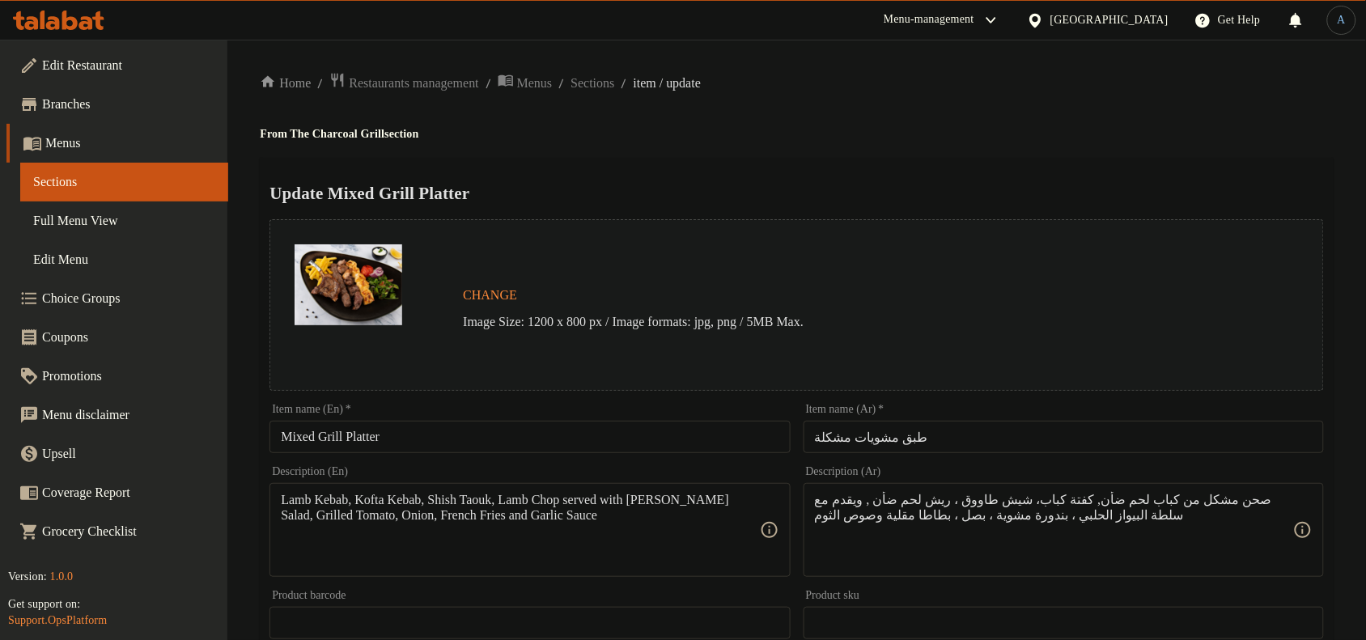
click at [406, 541] on textarea "Lamb Kebab, Kofta Kebab, Shish Taouk, Lamb Chop served with Biwas Halabi Salad,…" at bounding box center [520, 530] width 478 height 77
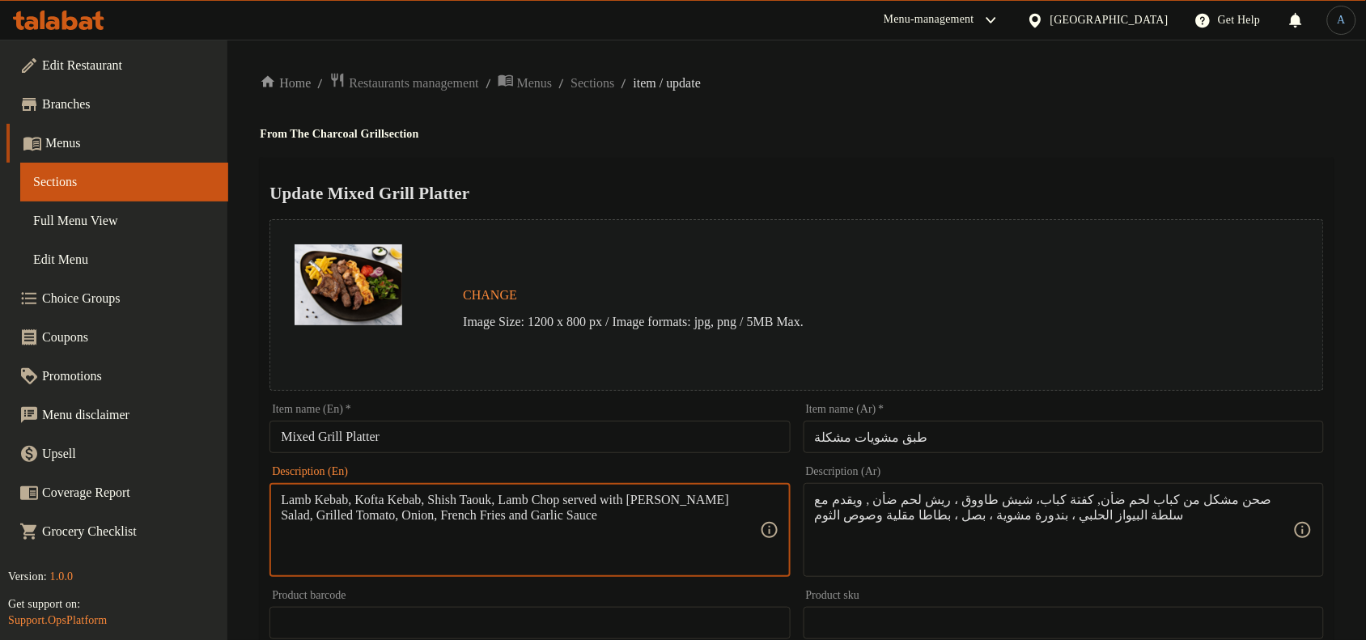
paste textarea "kebab, kofta kebab, shish taouk, lamb chop served with biwas halabi salad, gril…"
type textarea "Lamb kebab, kofta kebab, shish taouk, lamb chop served with biwas halabi salad,…"
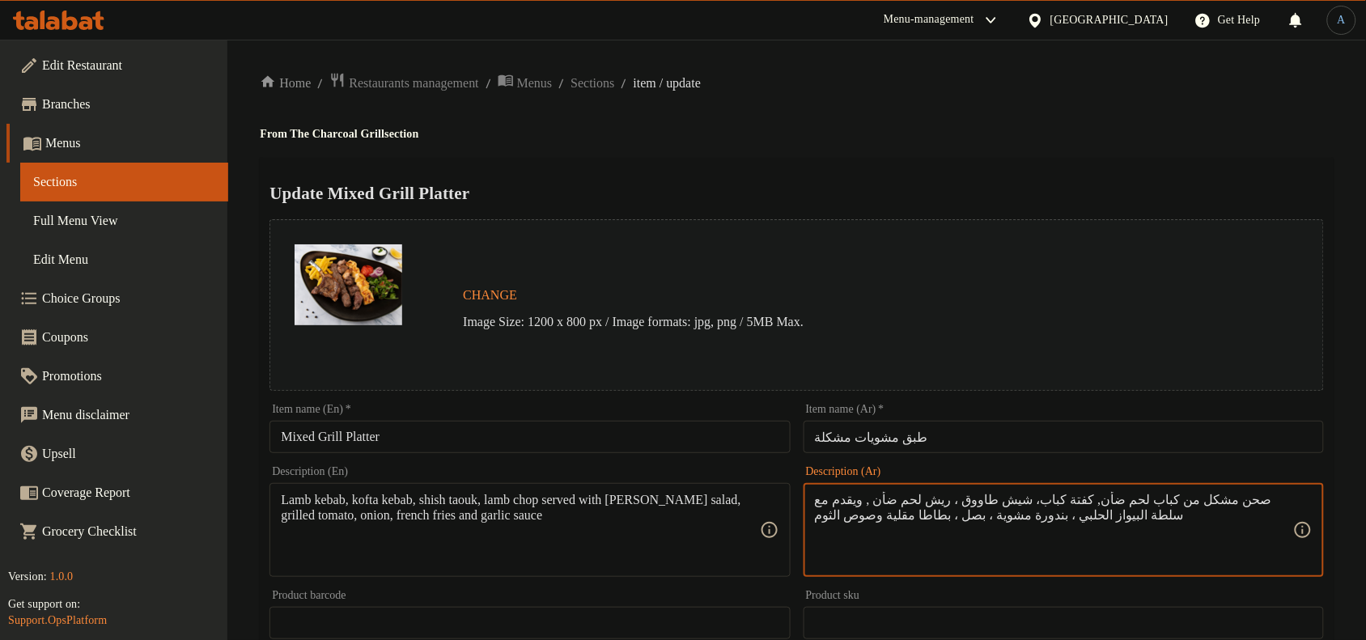
paste textarea "كباب لحم ضأن، كباب كفتة، شيش طاووق، ريش ضأن، يقدم مع سلطة بيواس حلبي، طماطم مشو…"
type textarea "كباب لحم ضأن، كباب كفتة، شيش طاووق، ريش ضأن، يقدم مع سلطة بيواس حلبي، طماطم مشو…"
click at [911, 158] on div "Update Mixed Grill Platter Change Image Size: 1200 x 800 px / Image formats: jp…" at bounding box center [797, 641] width 1074 height 966
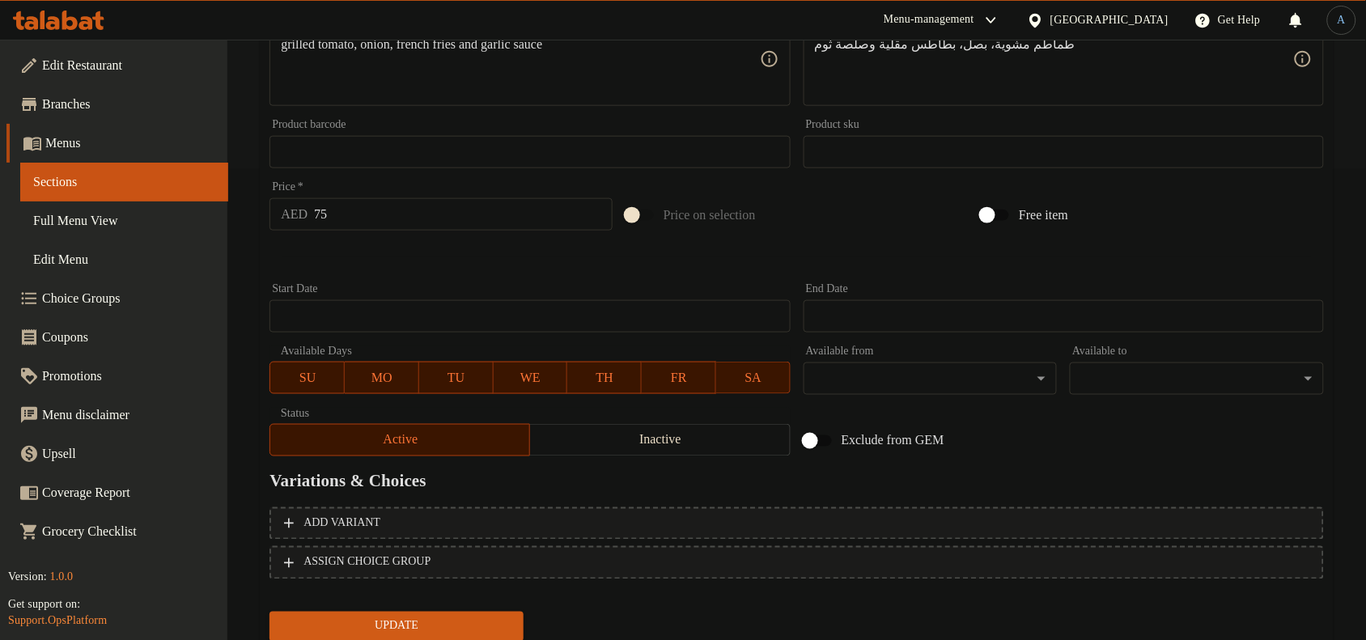
scroll to position [506, 0]
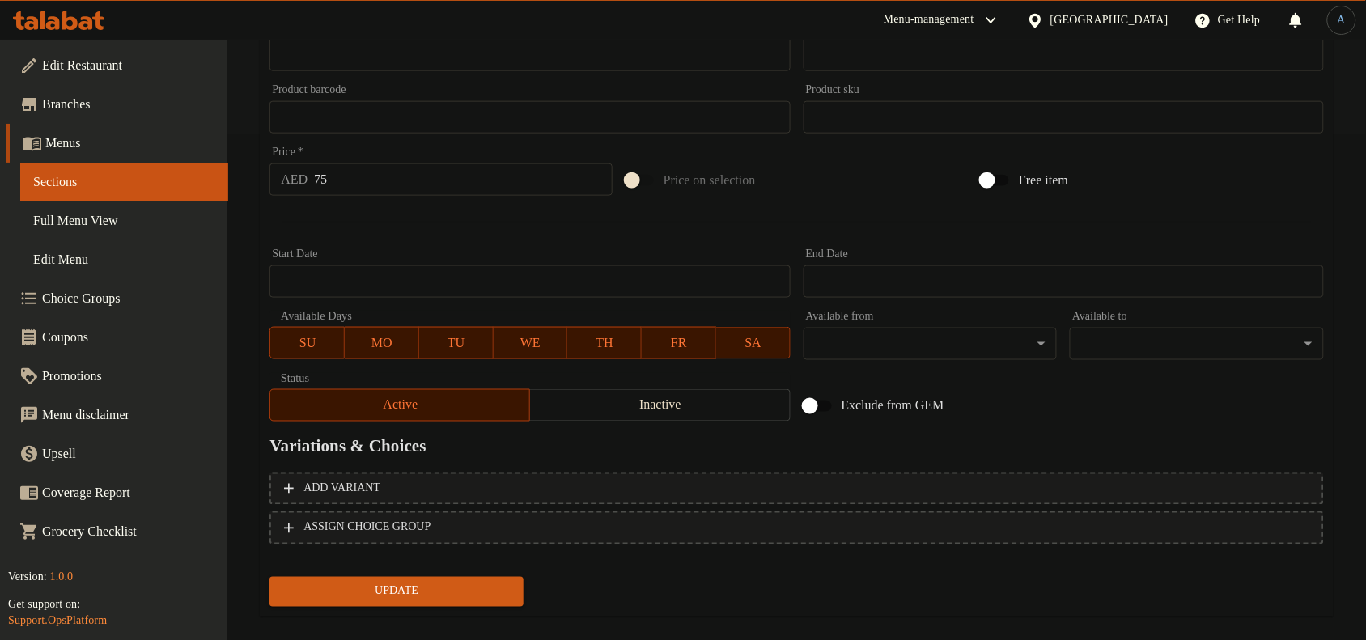
click at [411, 176] on input "75" at bounding box center [463, 179] width 299 height 32
paste input "96"
type input "96"
click at [403, 223] on div at bounding box center [797, 222] width 1068 height 40
click at [434, 589] on span "Update" at bounding box center [396, 592] width 228 height 20
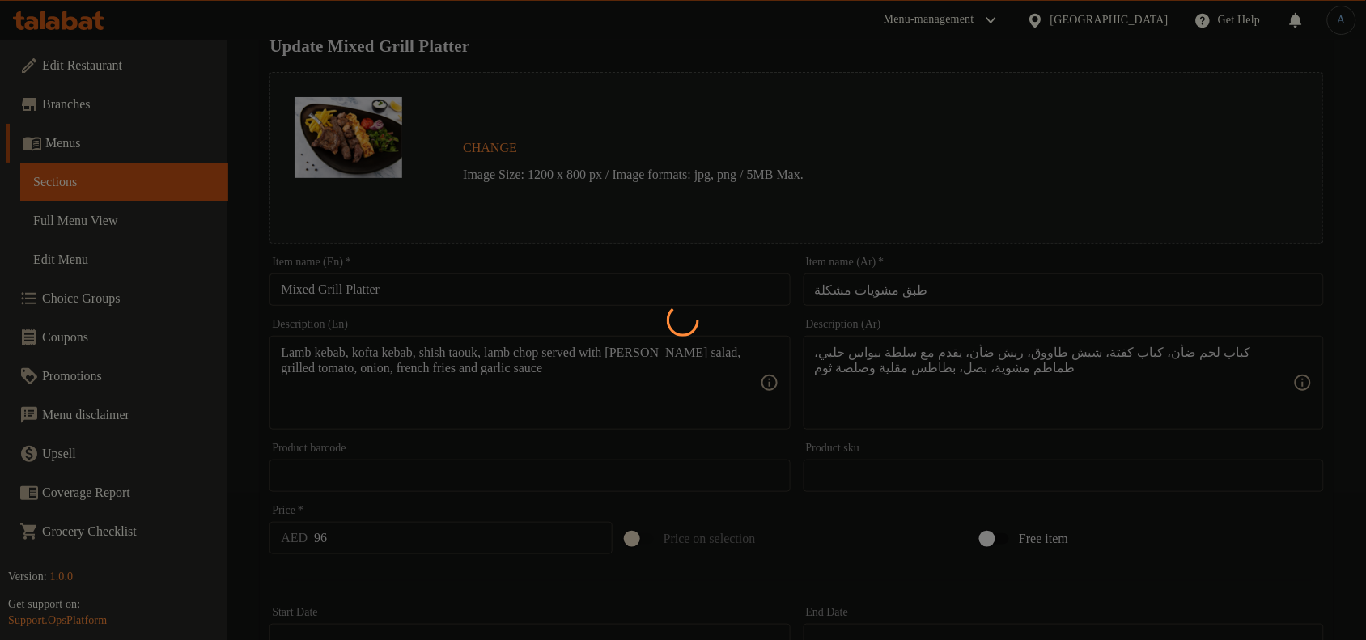
scroll to position [0, 0]
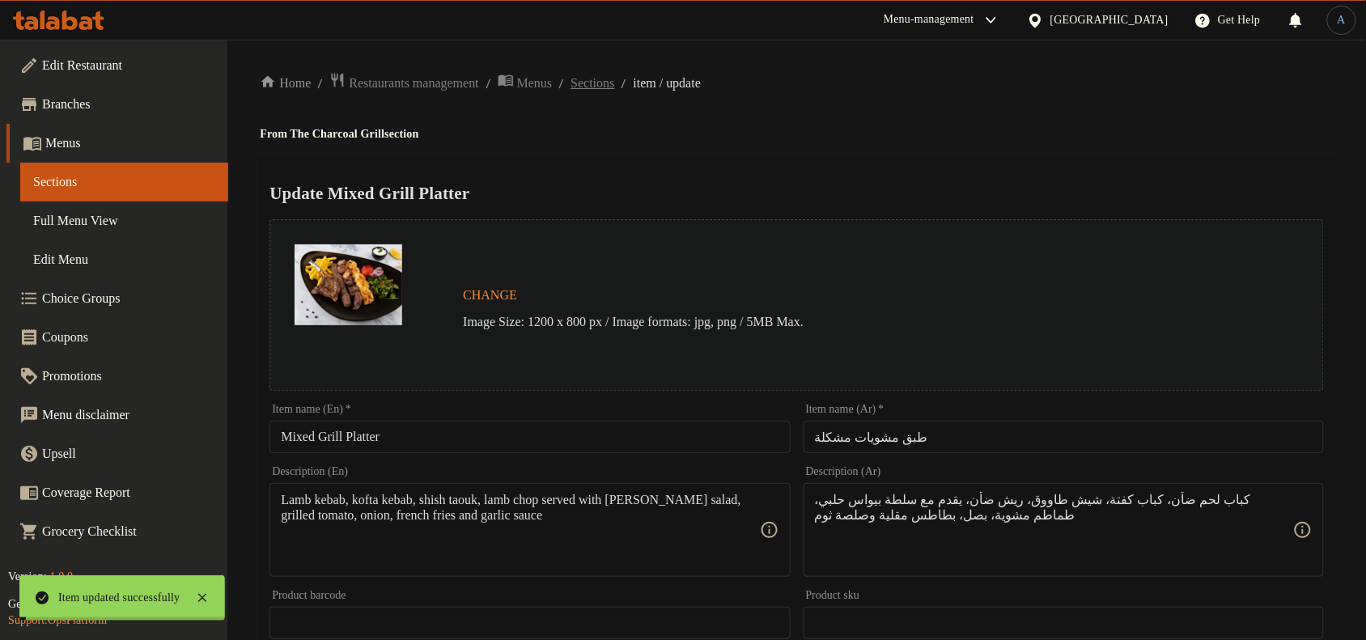
click at [614, 79] on span "Sections" at bounding box center [593, 83] width 44 height 19
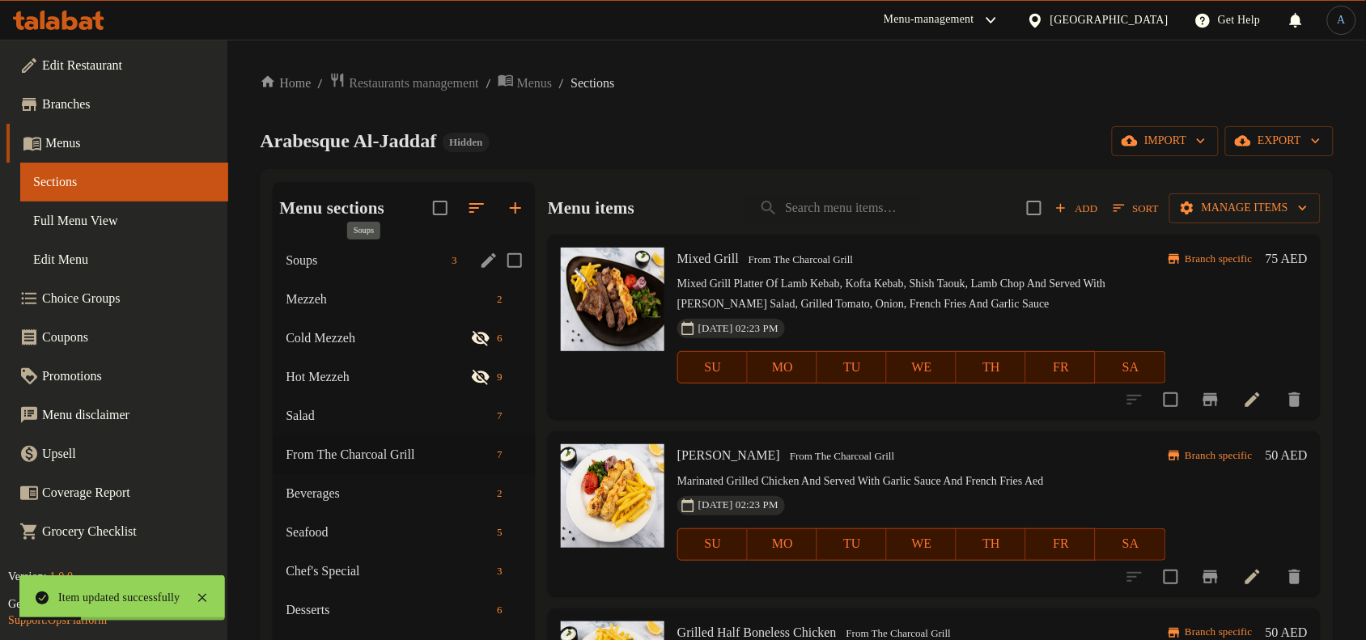
click at [352, 265] on span "Soups" at bounding box center [365, 260] width 159 height 19
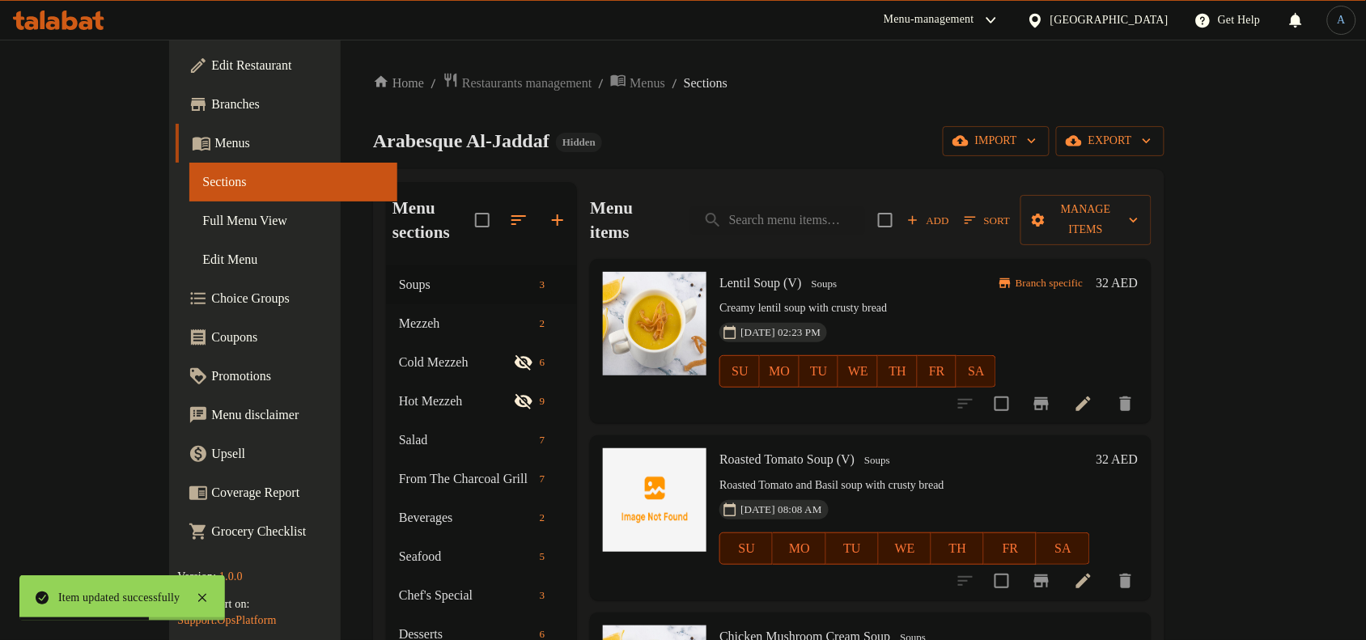
click at [1049, 397] on icon "Branch-specific-item" at bounding box center [1041, 403] width 15 height 13
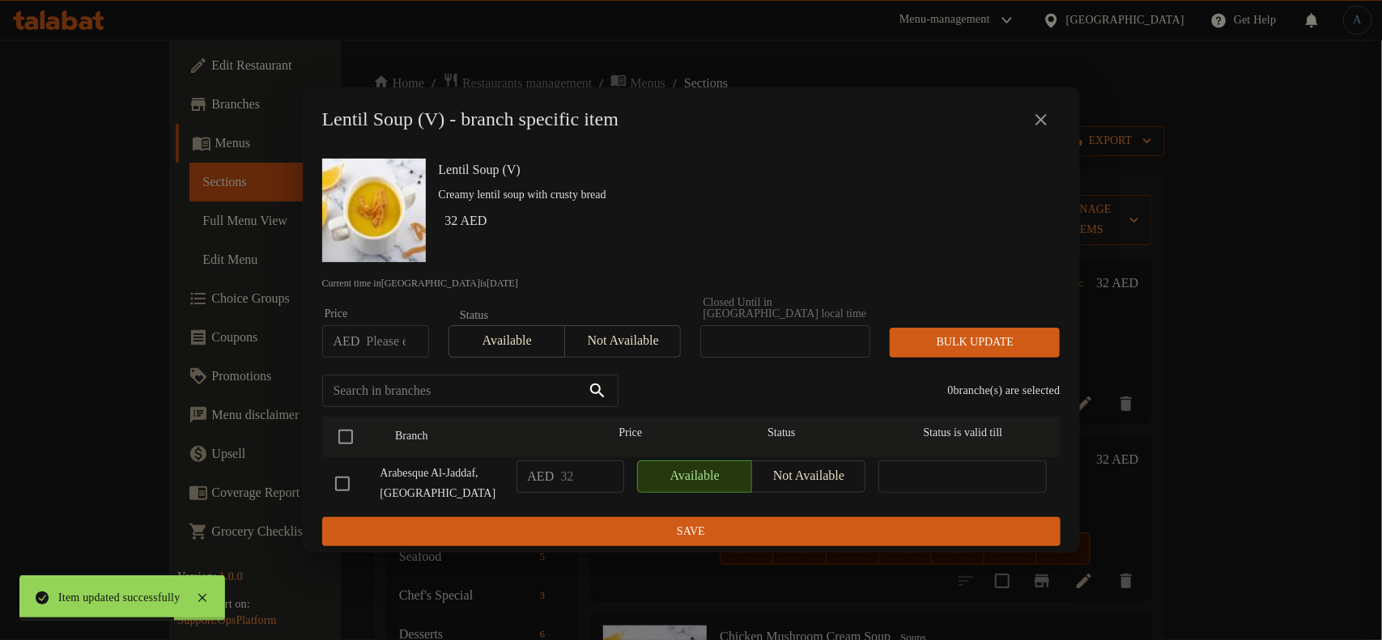
click at [1034, 121] on icon "close" at bounding box center [1040, 119] width 19 height 19
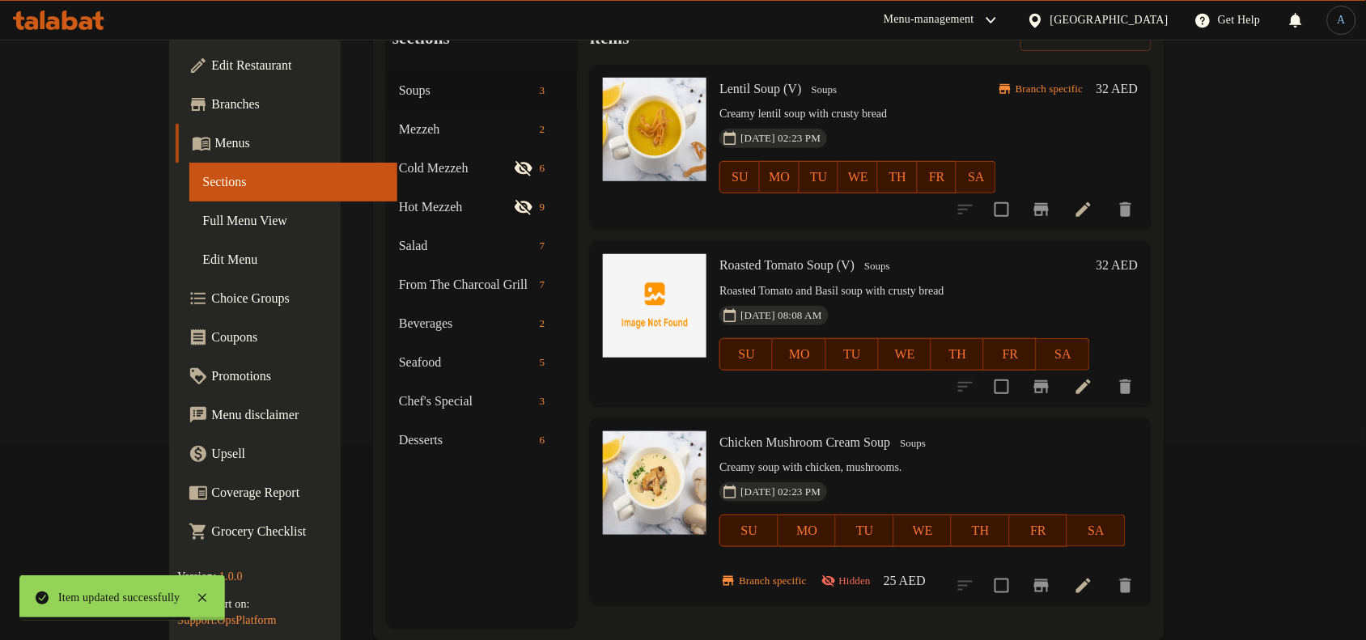
scroll to position [202, 0]
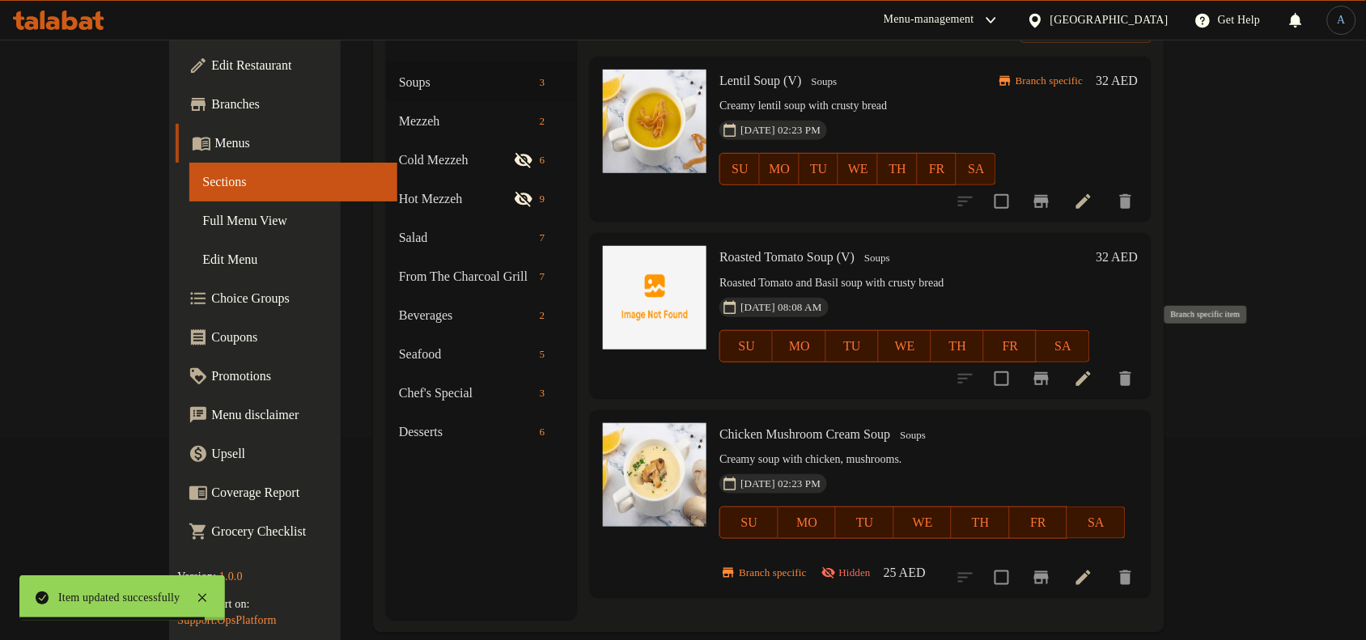
click at [1049, 372] on icon "Branch-specific-item" at bounding box center [1041, 378] width 15 height 13
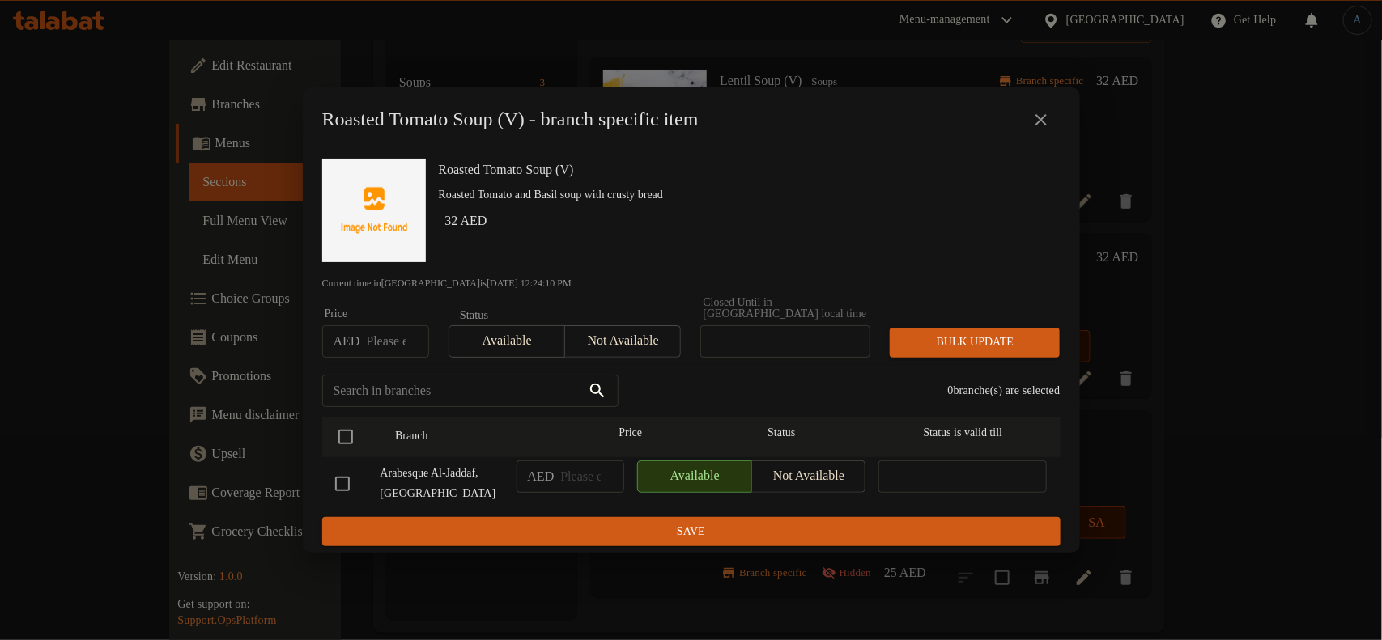
drag, startPoint x: 1026, startPoint y: 114, endPoint x: 1082, endPoint y: 136, distance: 60.0
click at [1028, 114] on button "close" at bounding box center [1040, 119] width 39 height 39
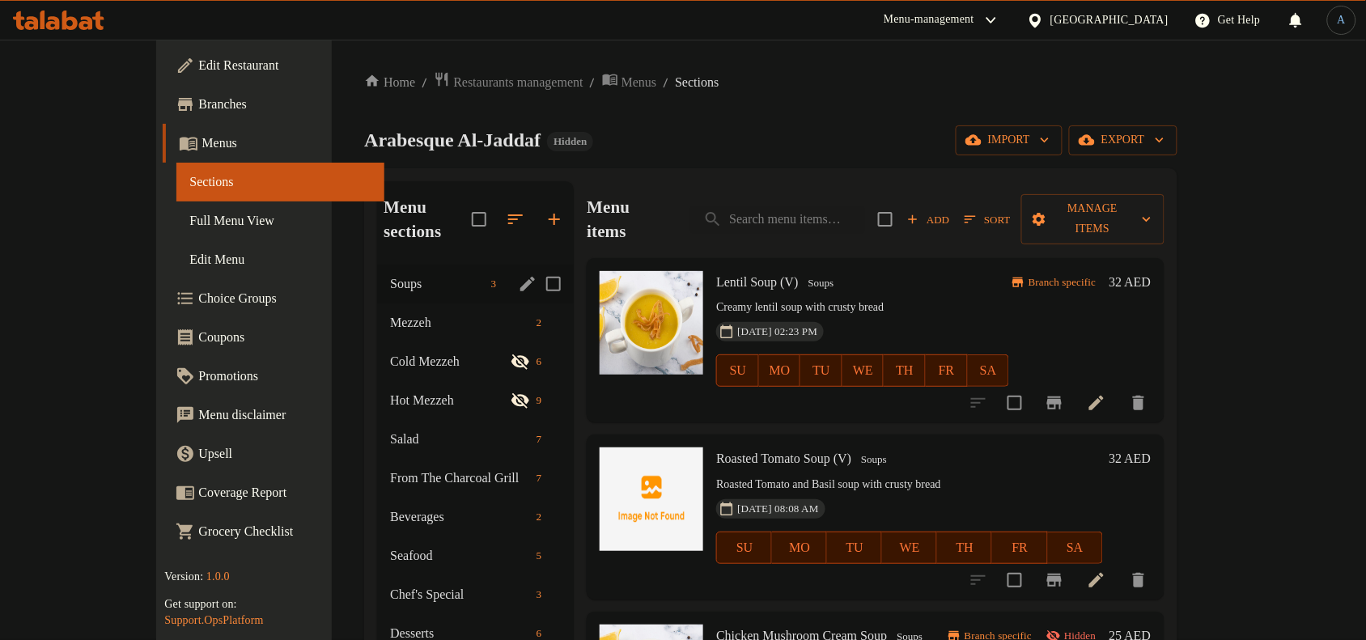
scroll to position [0, 0]
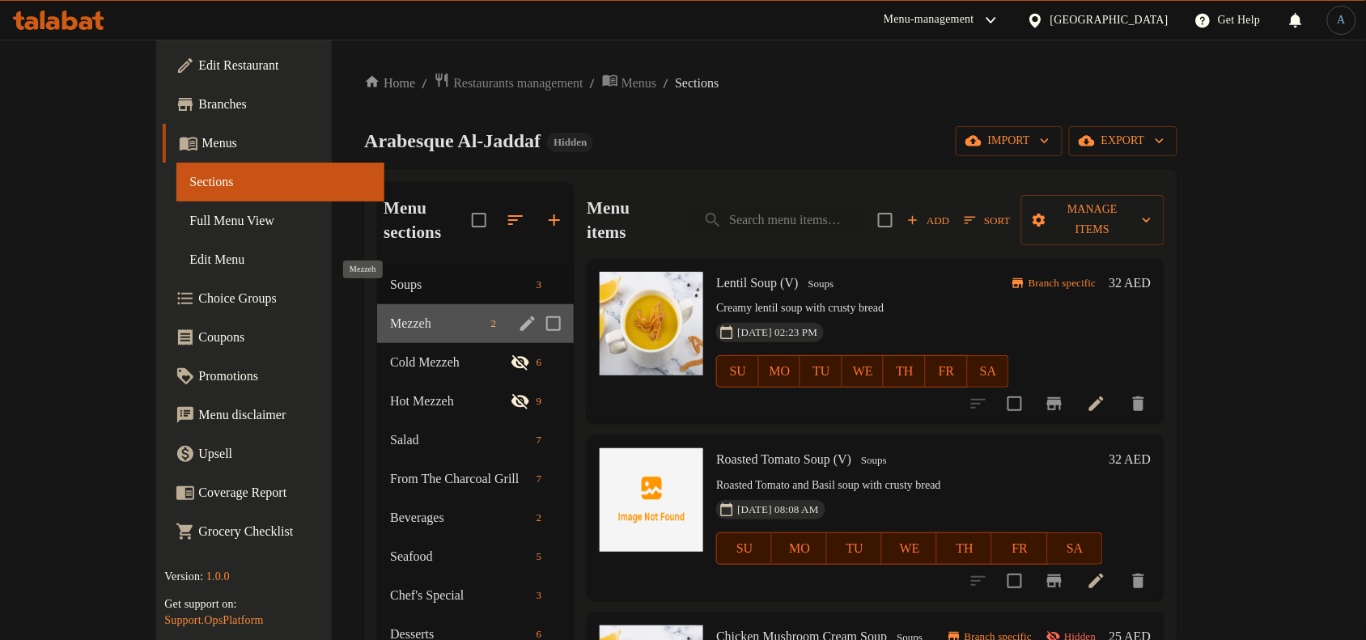
click at [390, 314] on span "Mezzeh" at bounding box center [437, 323] width 94 height 19
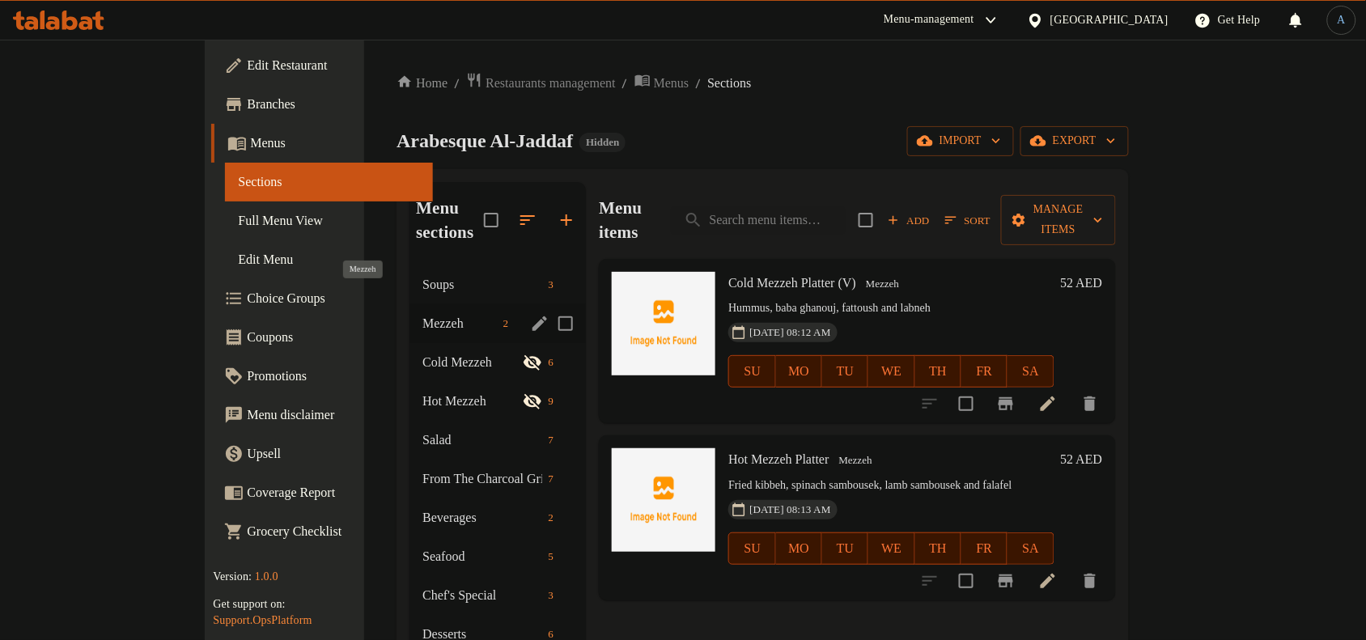
click at [422, 314] on span "Mezzeh" at bounding box center [459, 323] width 74 height 19
click at [422, 431] on span "Salad" at bounding box center [459, 440] width 74 height 19
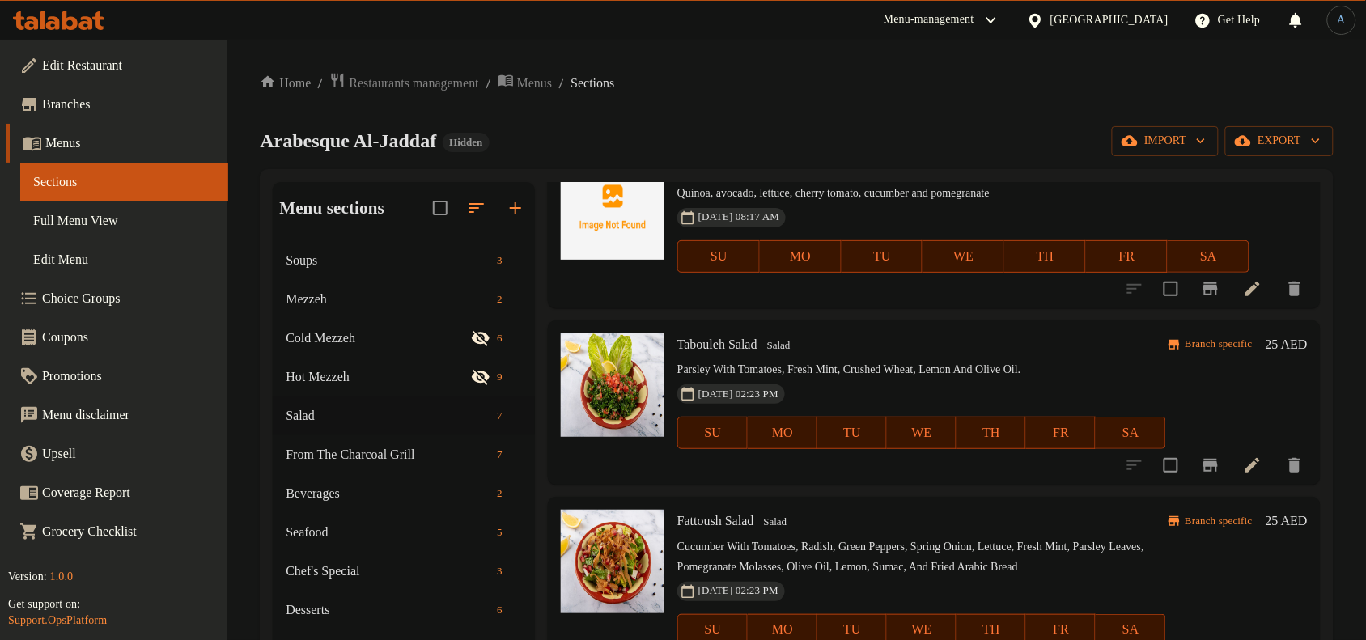
scroll to position [304, 0]
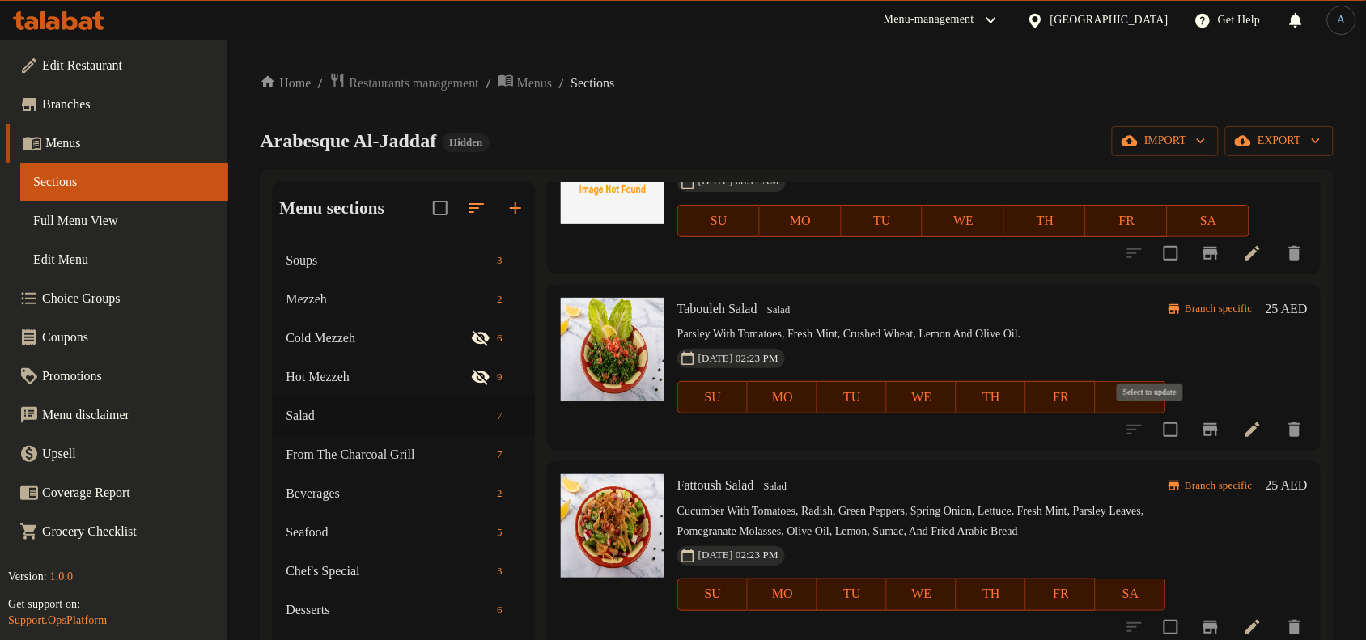
click at [1157, 429] on input "checkbox" at bounding box center [1171, 430] width 34 height 34
checkbox input "true"
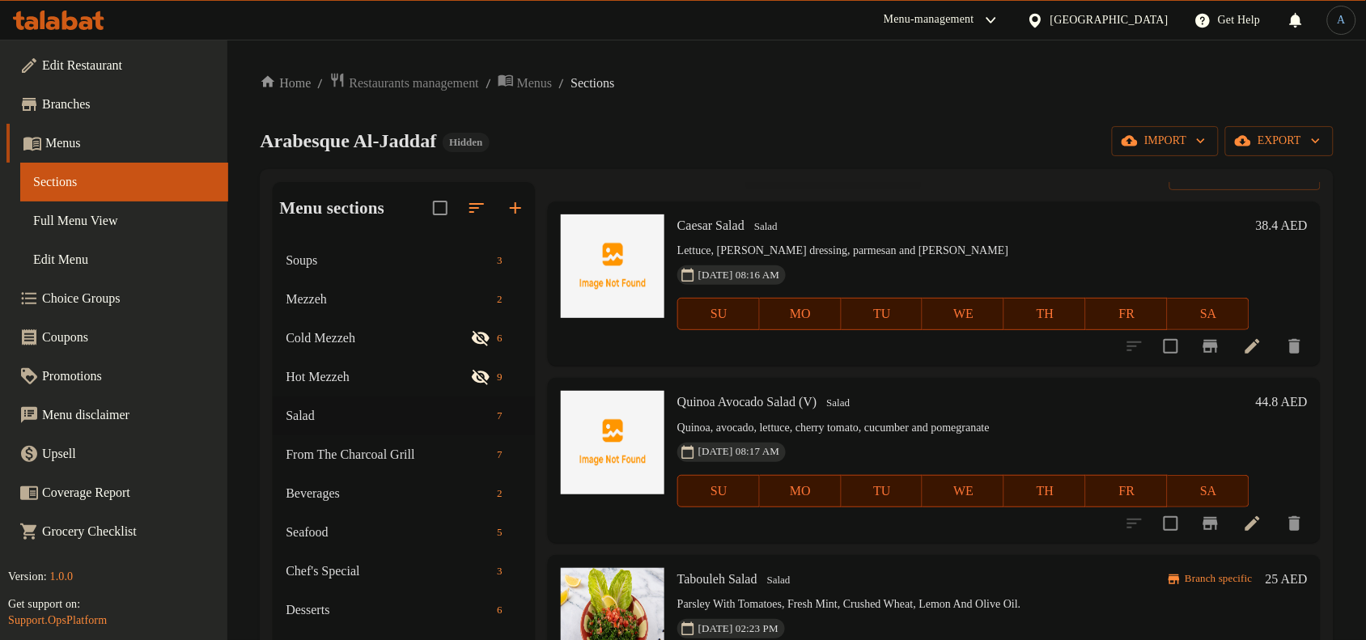
scroll to position [0, 0]
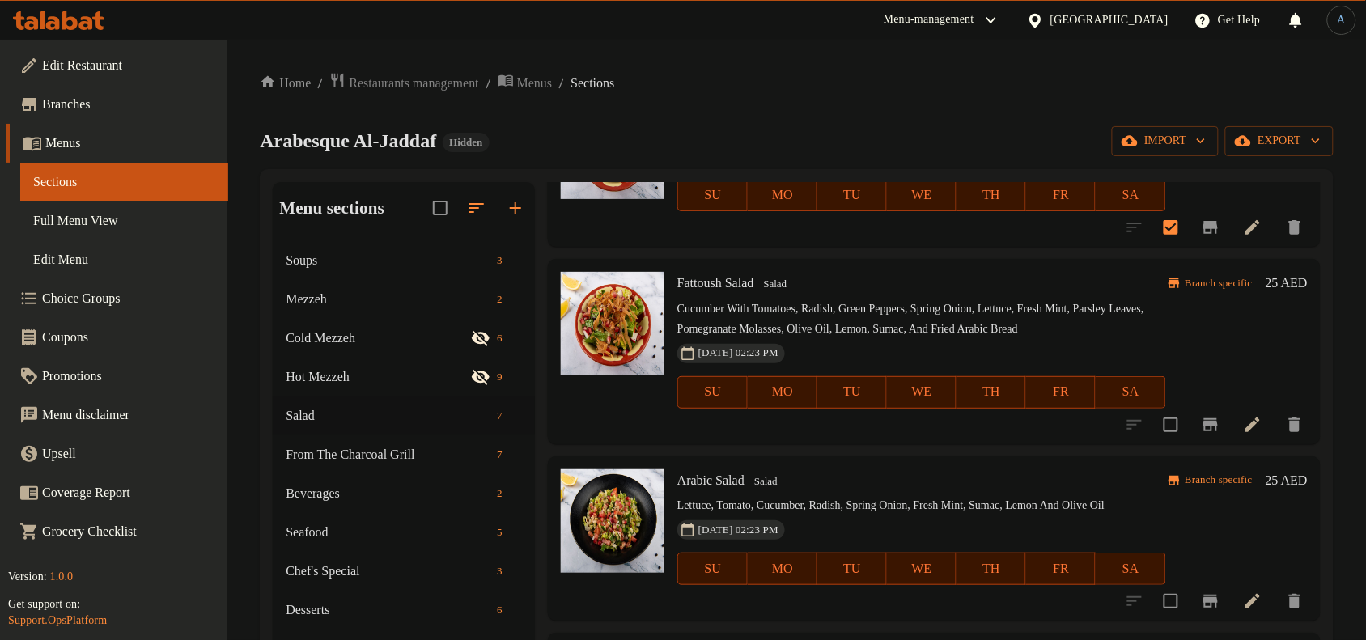
click at [1158, 442] on input "checkbox" at bounding box center [1171, 425] width 34 height 34
checkbox input "true"
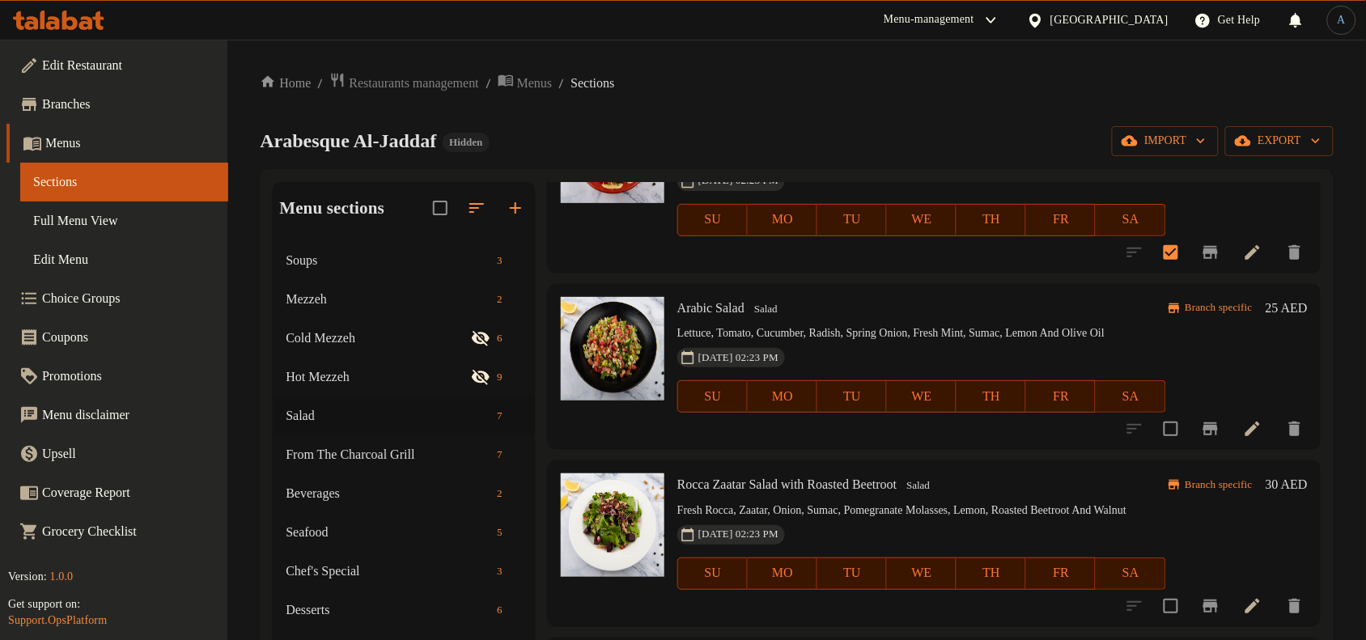
scroll to position [738, 0]
click at [1155, 412] on input "checkbox" at bounding box center [1171, 429] width 34 height 34
checkbox input "true"
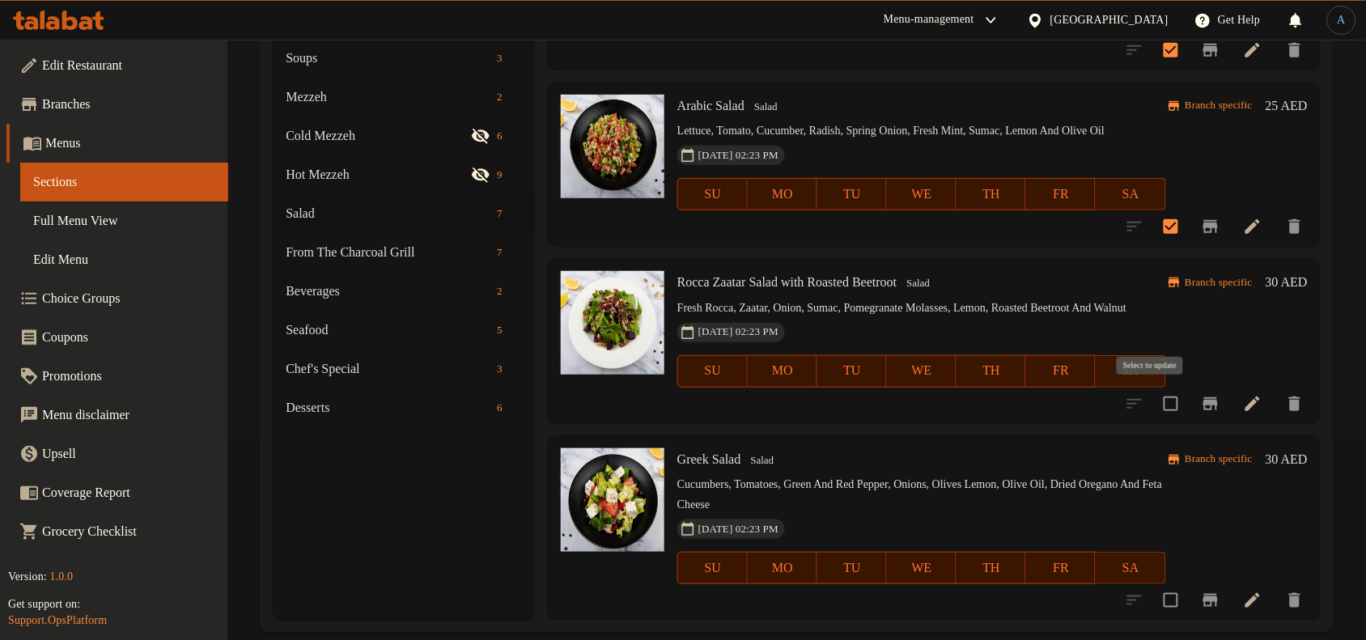
click at [1156, 401] on input "checkbox" at bounding box center [1171, 404] width 34 height 34
checkbox input "true"
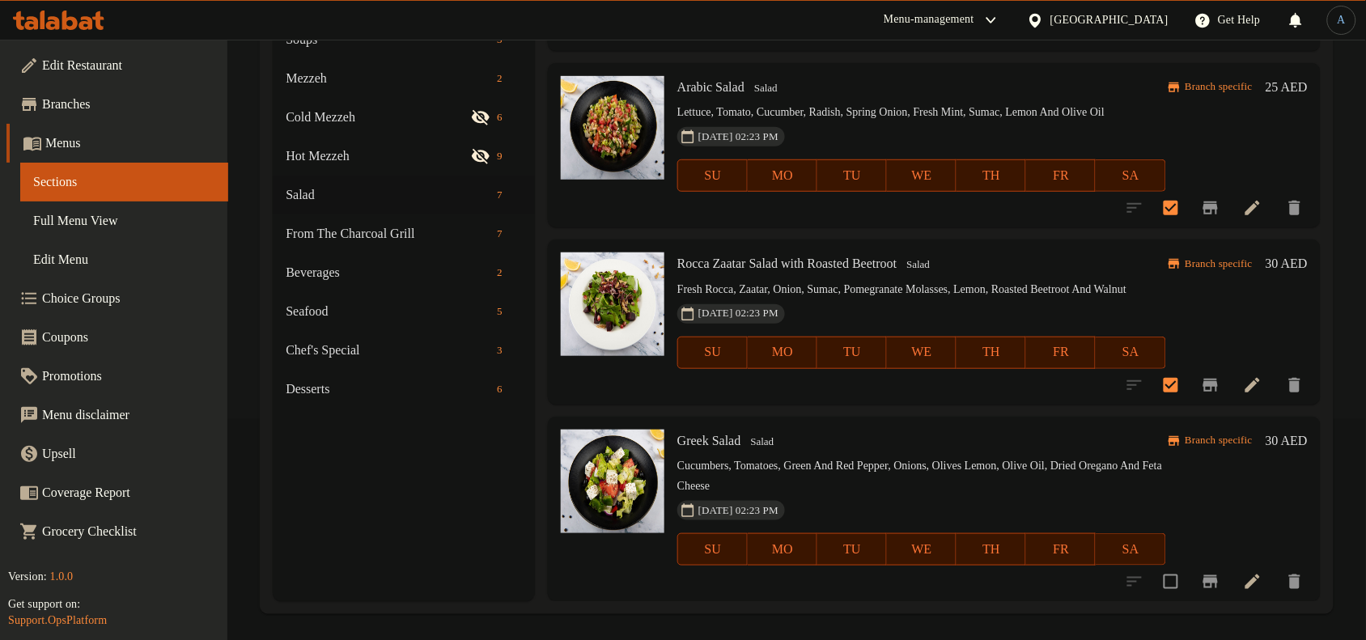
scroll to position [227, 0]
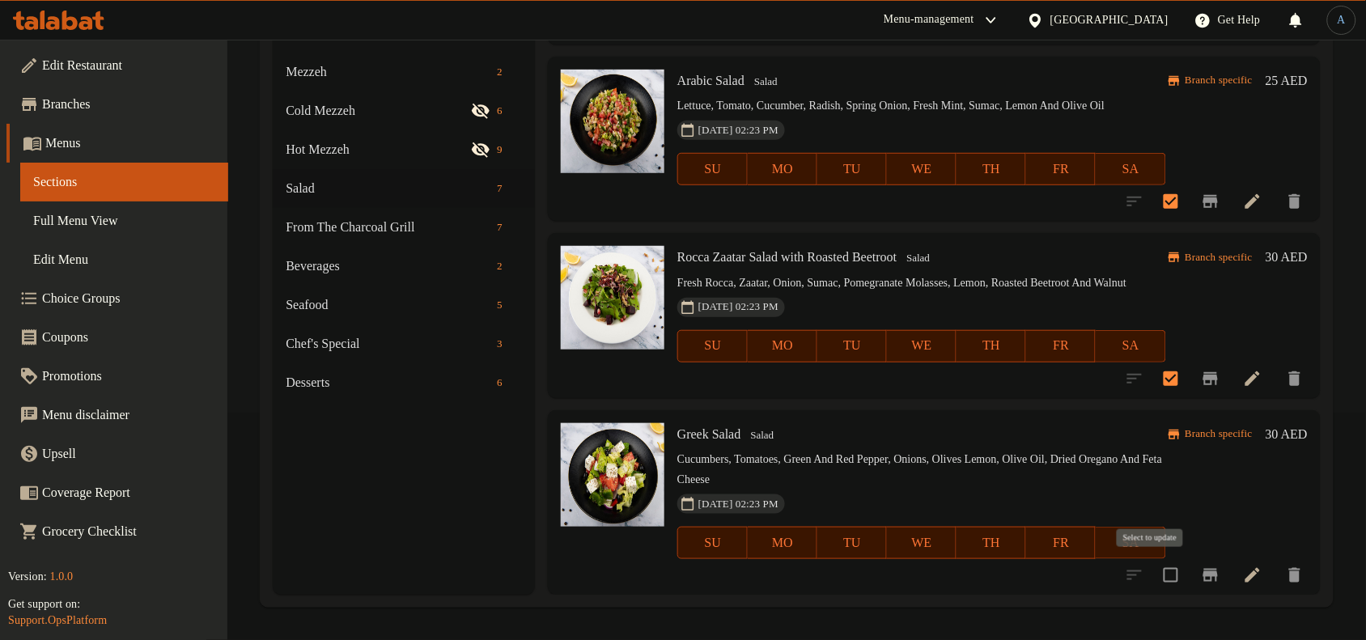
click at [1157, 575] on input "checkbox" at bounding box center [1171, 575] width 34 height 34
checkbox input "true"
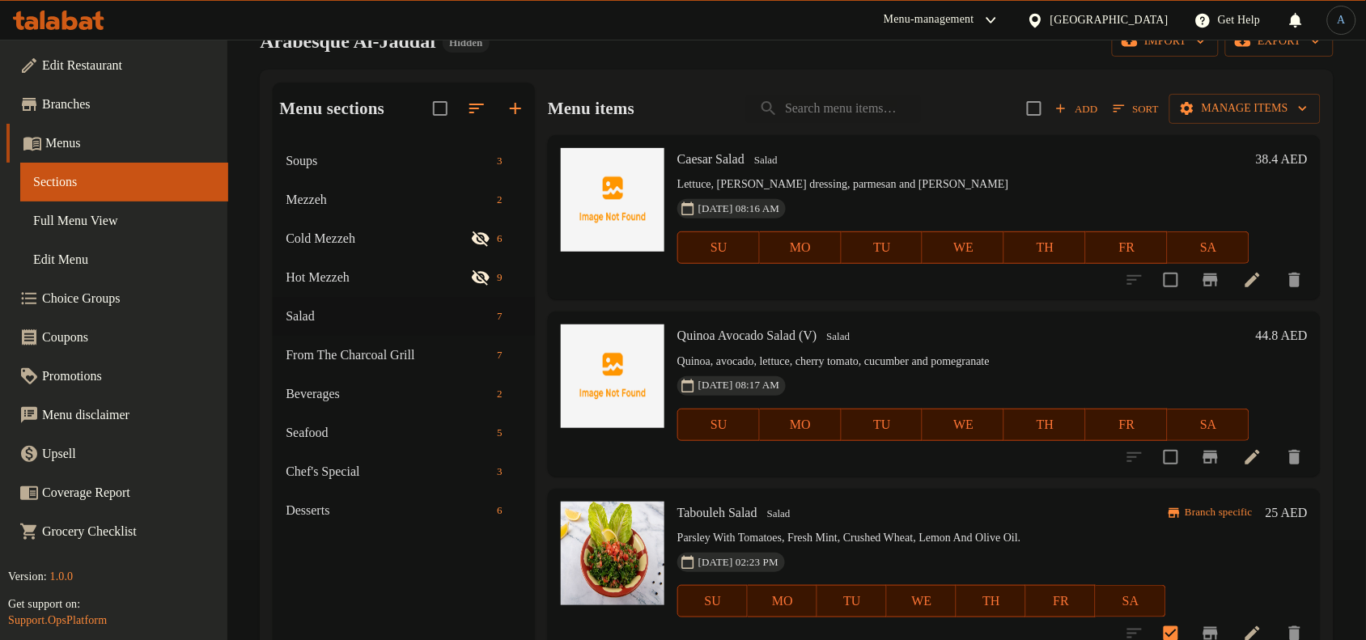
scroll to position [0, 0]
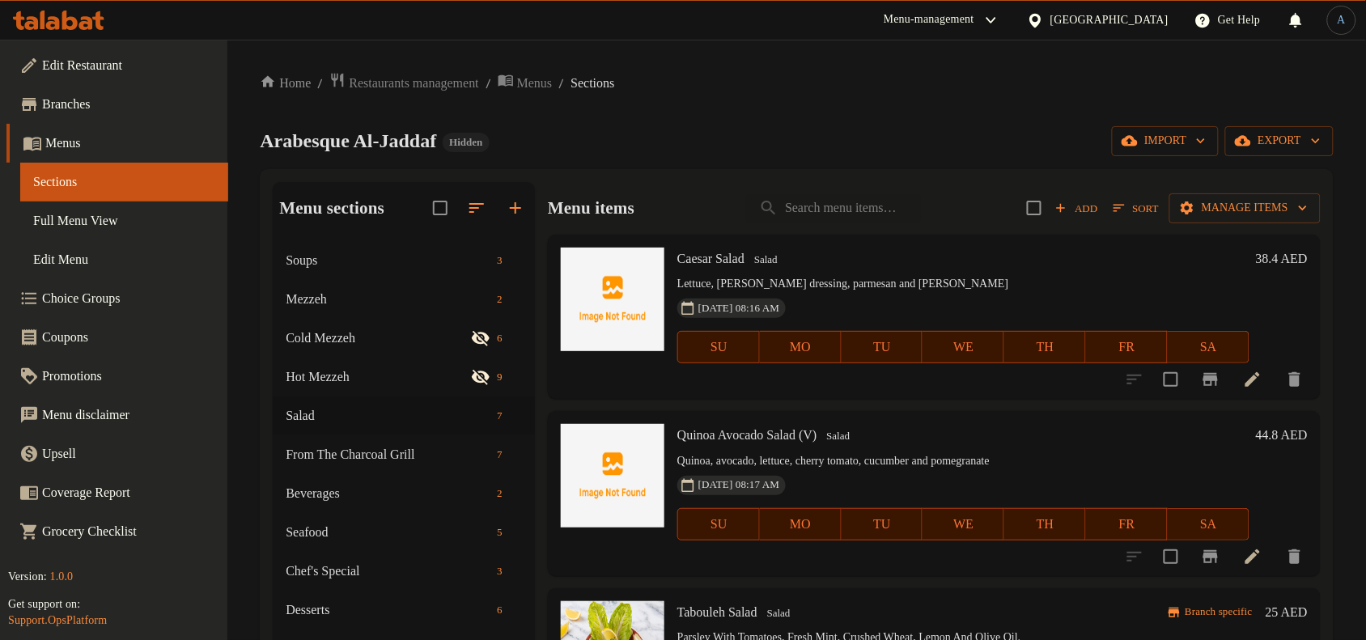
click at [1276, 224] on div "Add Sort Manage items" at bounding box center [1174, 208] width 294 height 34
click at [1267, 215] on span "Manage items" at bounding box center [1244, 208] width 125 height 20
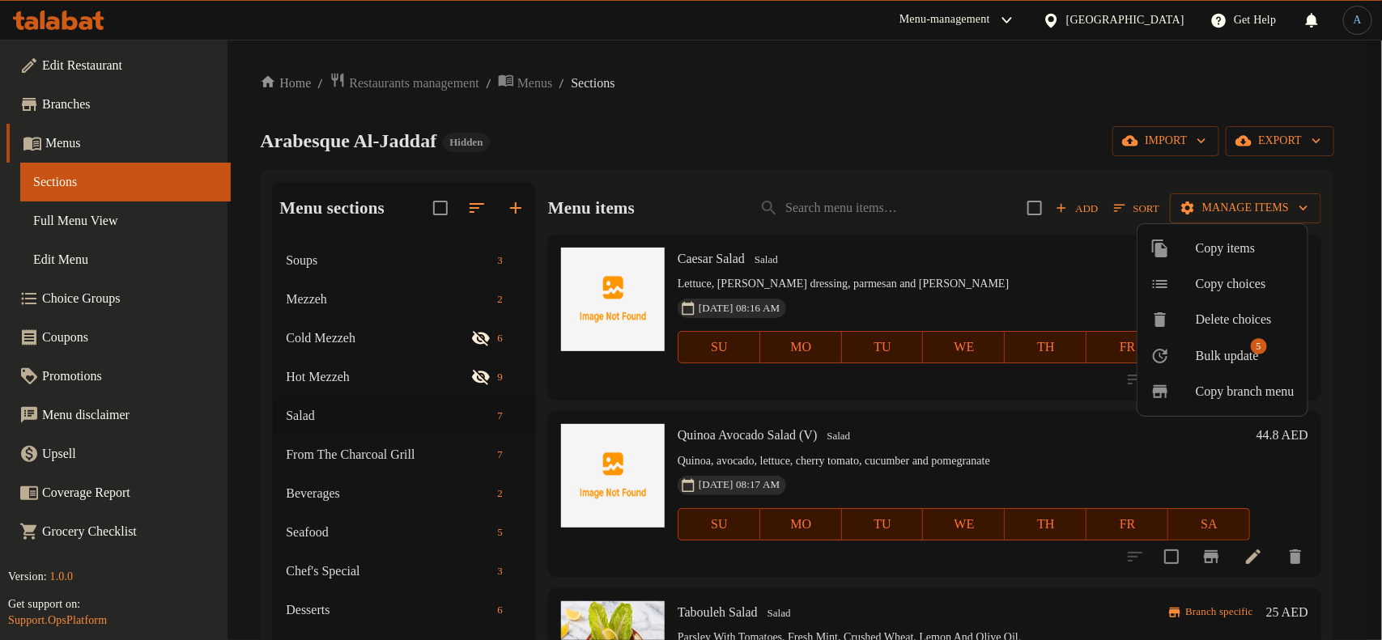
click at [1249, 350] on span "Bulk update" at bounding box center [1226, 355] width 63 height 19
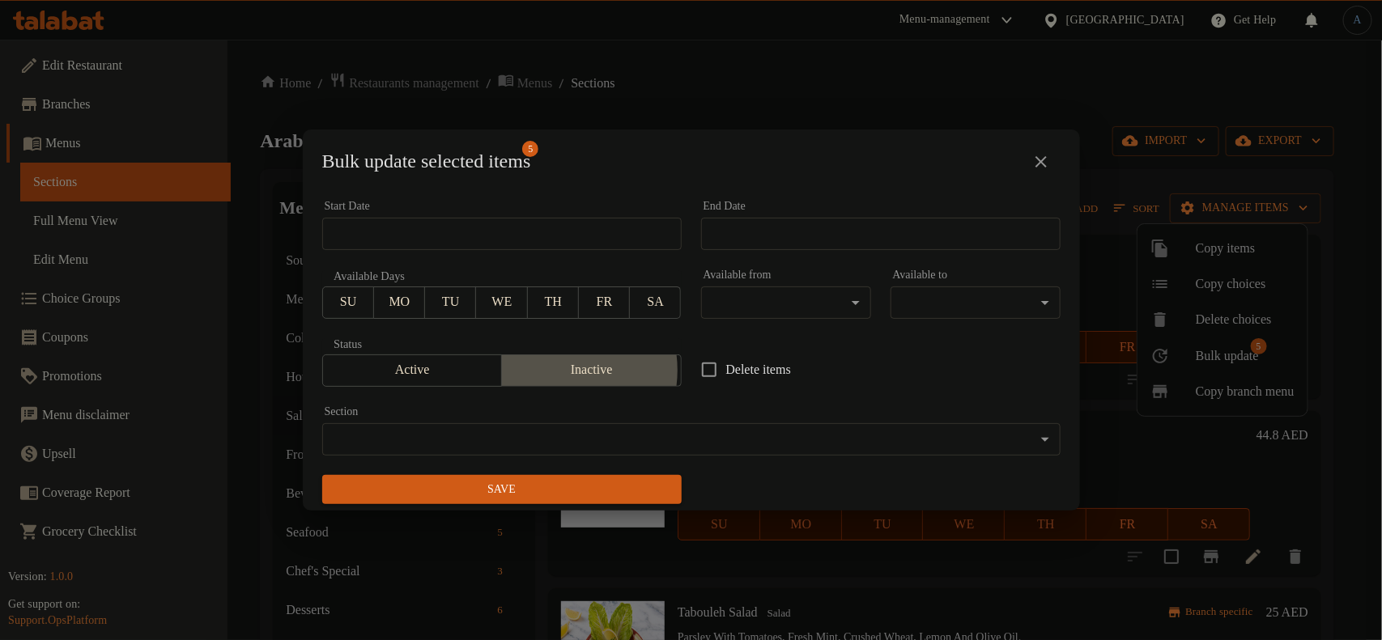
click at [554, 371] on span "Inactive" at bounding box center [591, 370] width 167 height 23
click at [556, 492] on span "Save" at bounding box center [501, 490] width 333 height 20
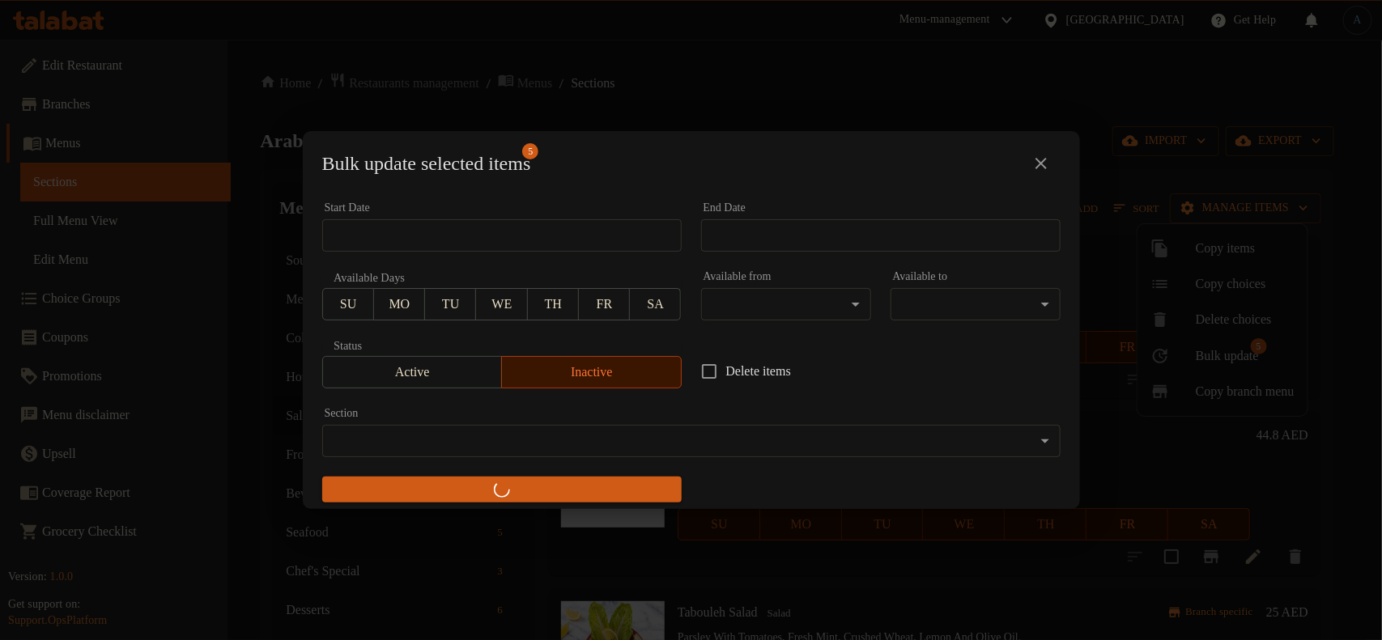
checkbox input "false"
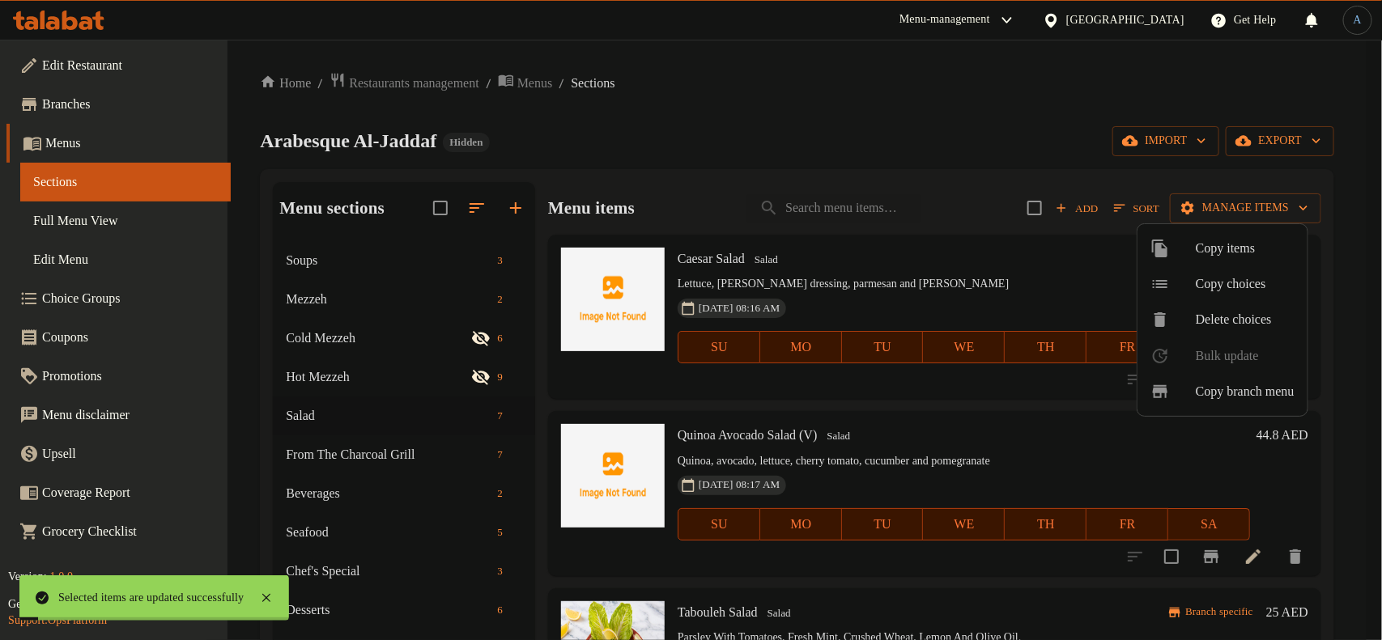
click at [990, 290] on div at bounding box center [691, 320] width 1382 height 640
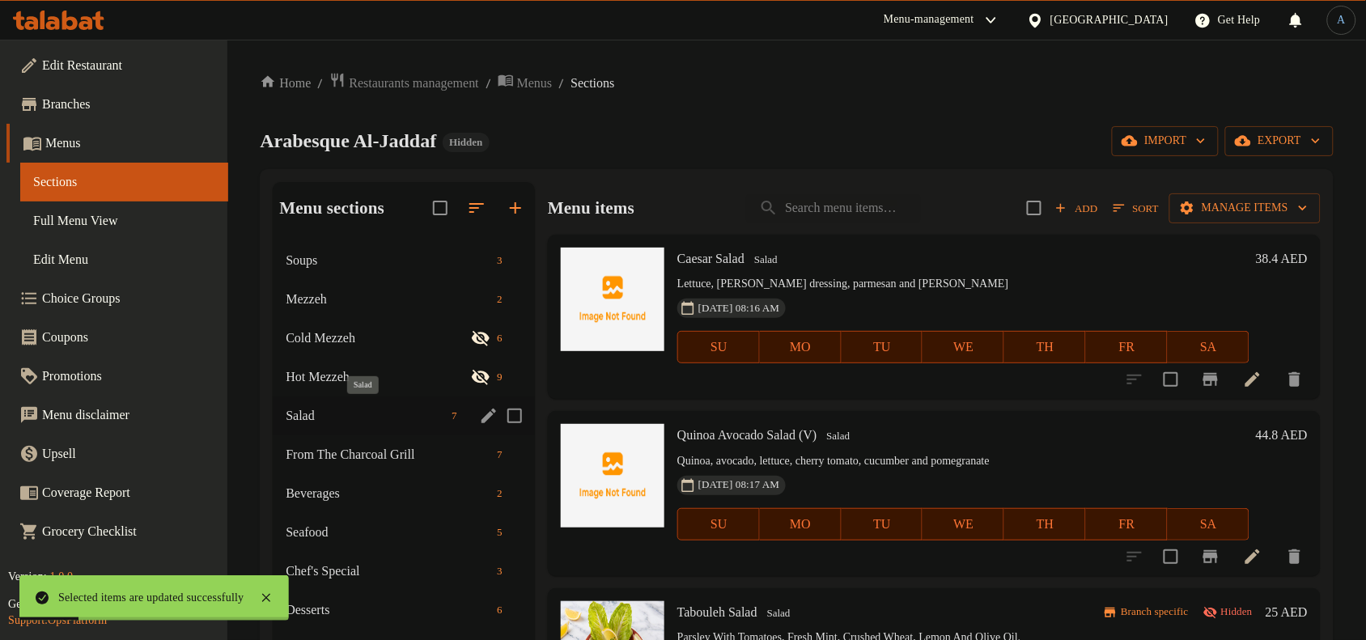
click at [310, 418] on span "Salad" at bounding box center [365, 415] width 159 height 19
click at [338, 458] on span "From The Charcoal Grill" at bounding box center [365, 454] width 159 height 19
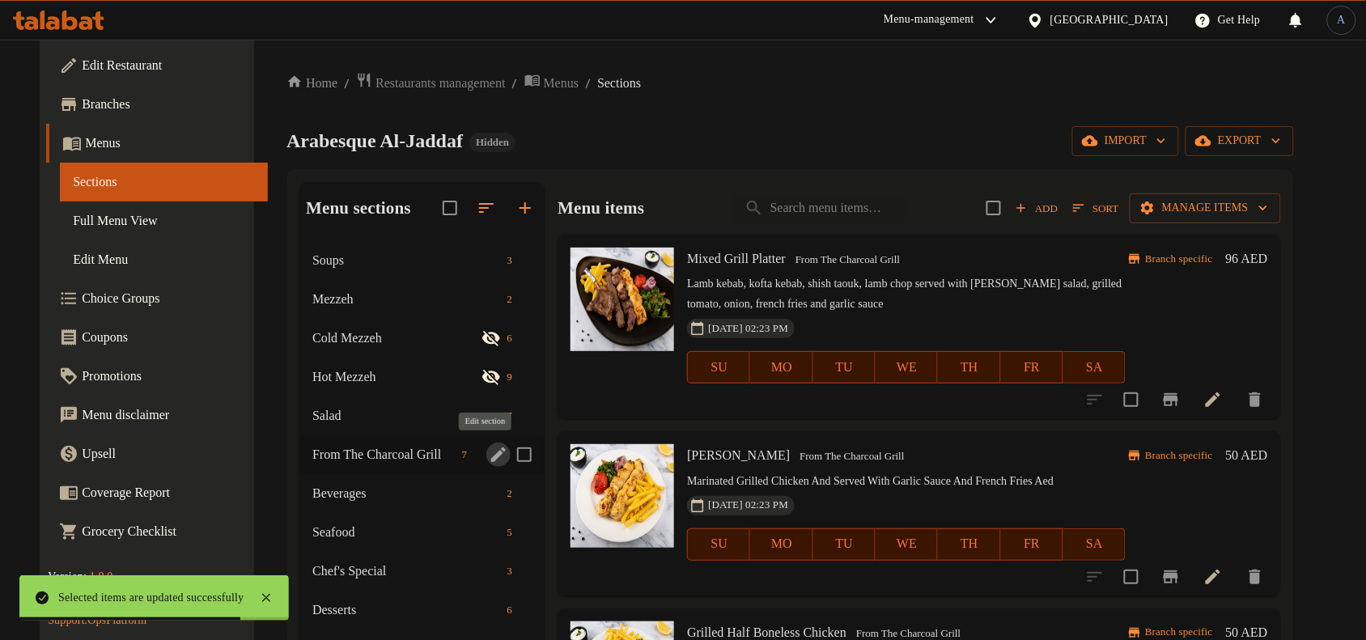
click at [489, 450] on icon "edit" at bounding box center [498, 454] width 19 height 19
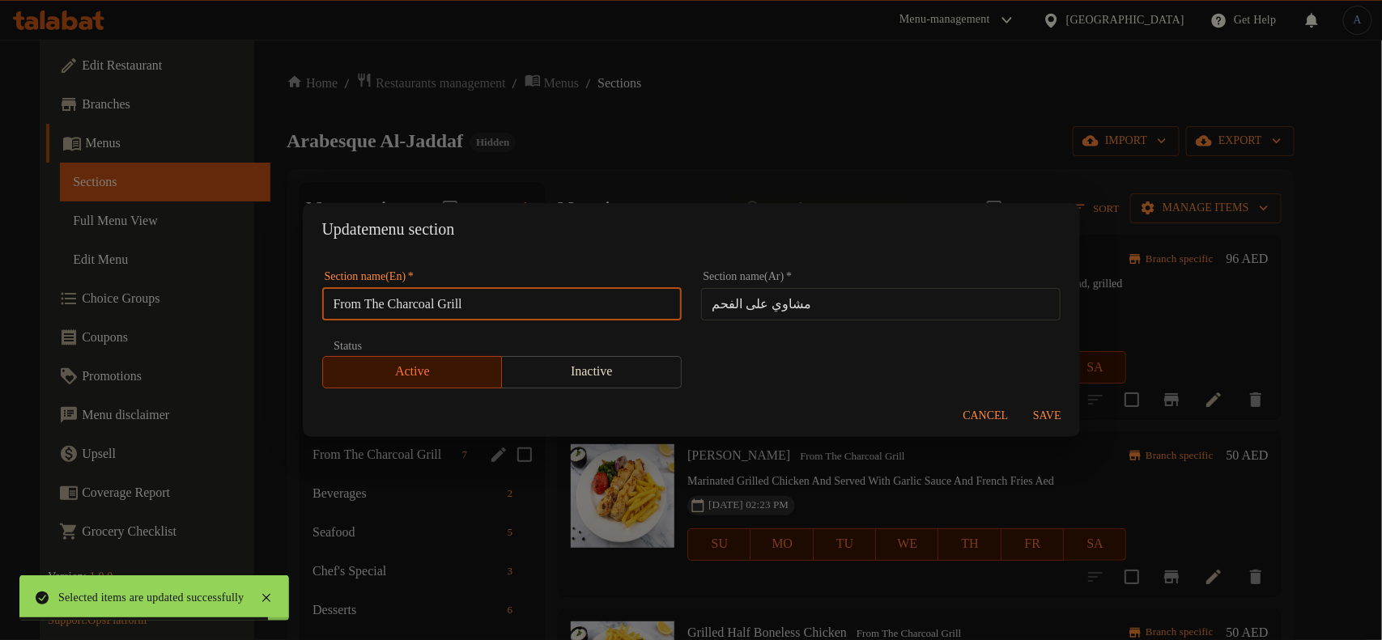
click at [563, 301] on input "From The Charcoal Grill" at bounding box center [501, 304] width 359 height 32
paste input "GRILL"
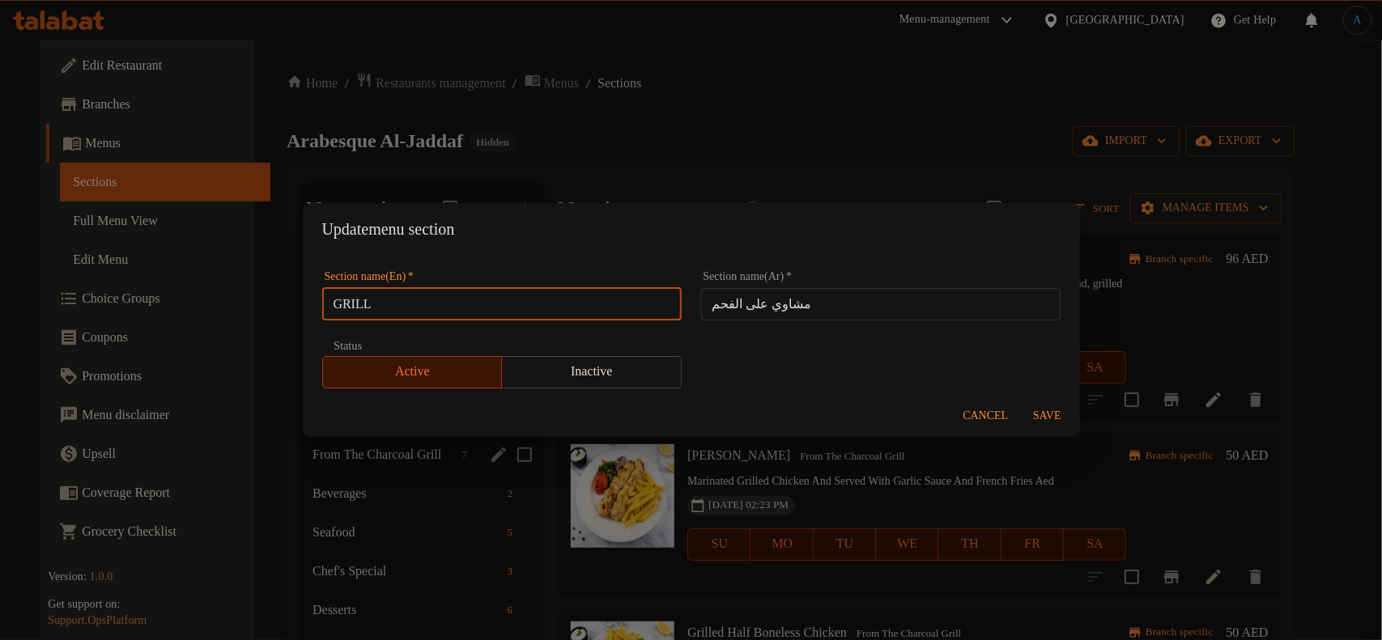
type input "GRILL"
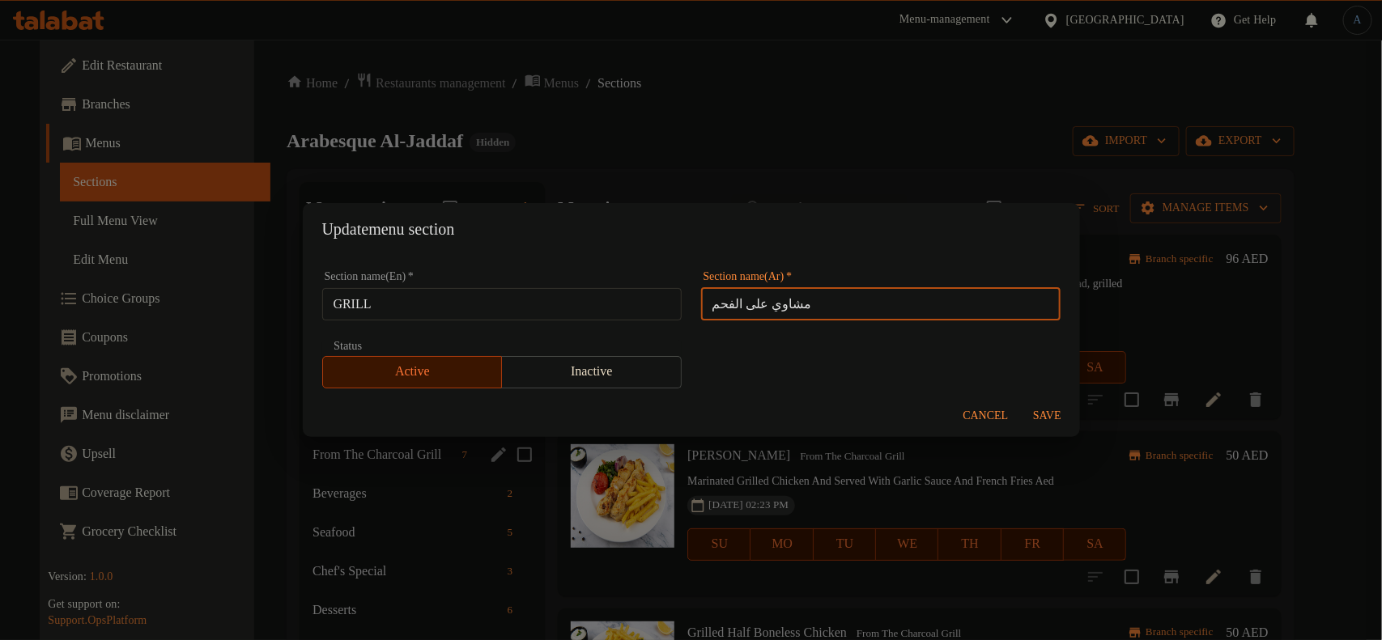
drag, startPoint x: 737, startPoint y: 304, endPoint x: 697, endPoint y: 295, distance: 41.4
click at [701, 295] on input "مشاوي على الفحم" at bounding box center [880, 304] width 359 height 32
type input "مشاوي"
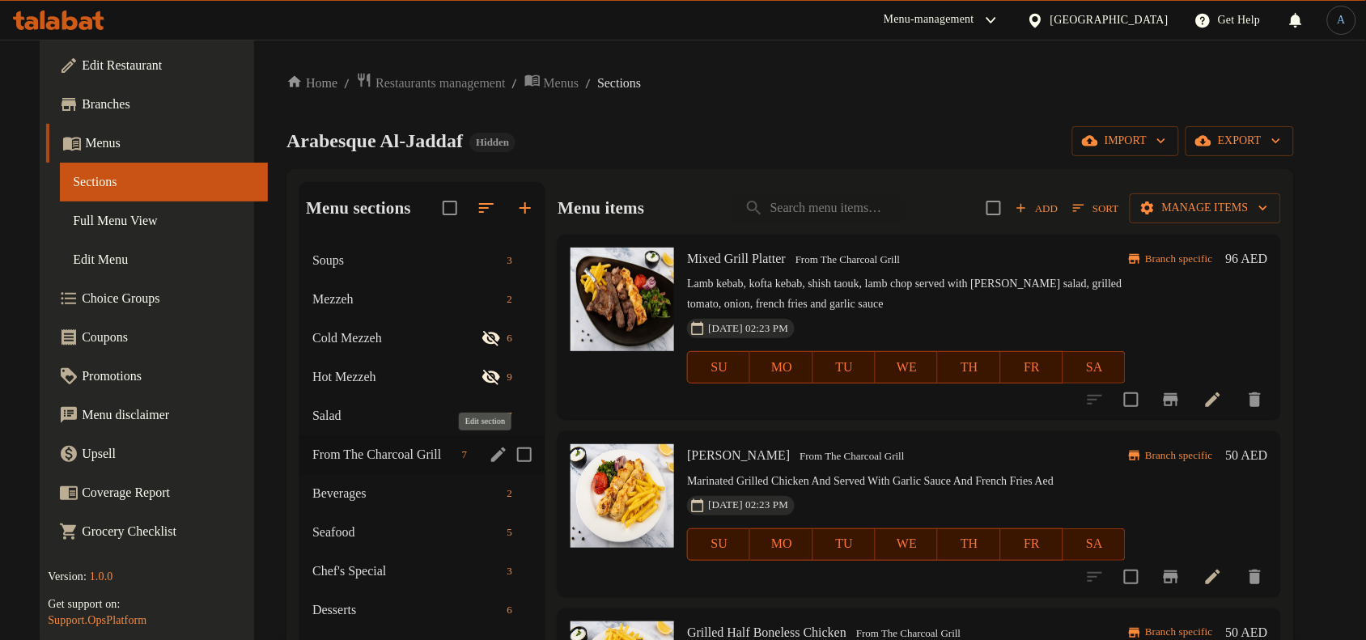
click at [489, 451] on icon "edit" at bounding box center [498, 454] width 19 height 19
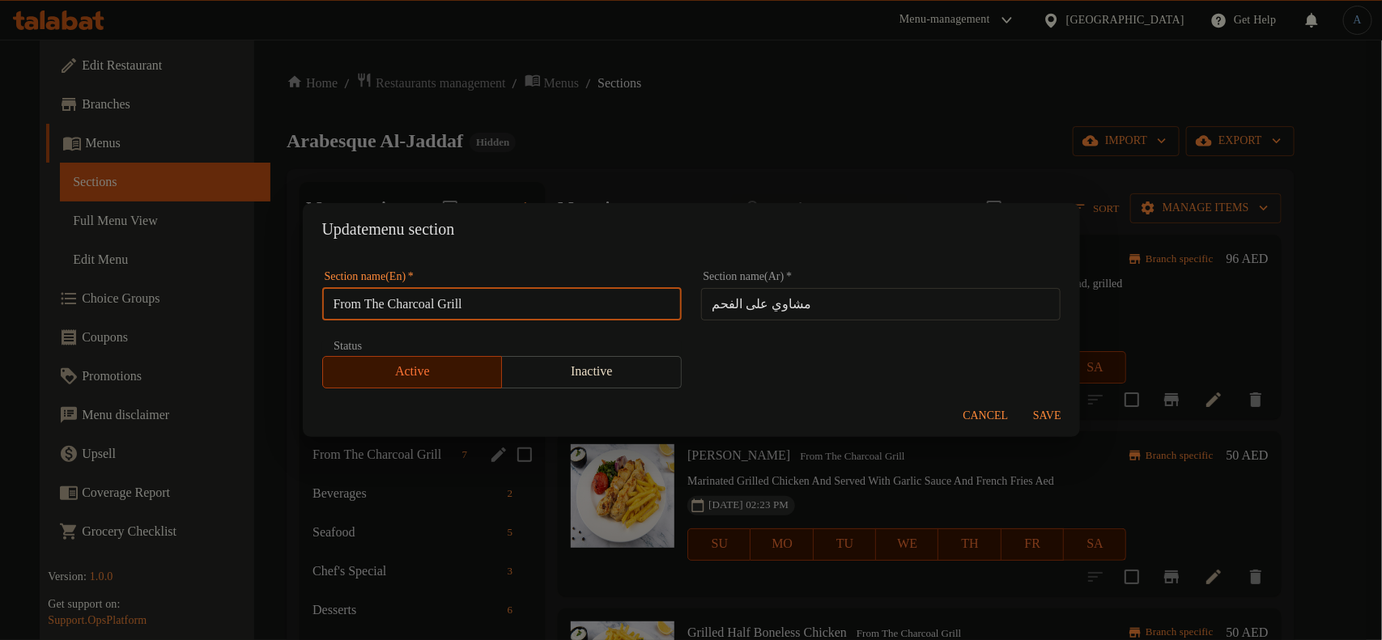
click at [490, 308] on input "From The Charcoal Grill" at bounding box center [501, 304] width 359 height 32
paste input "GRILL"
type input "GRILL"
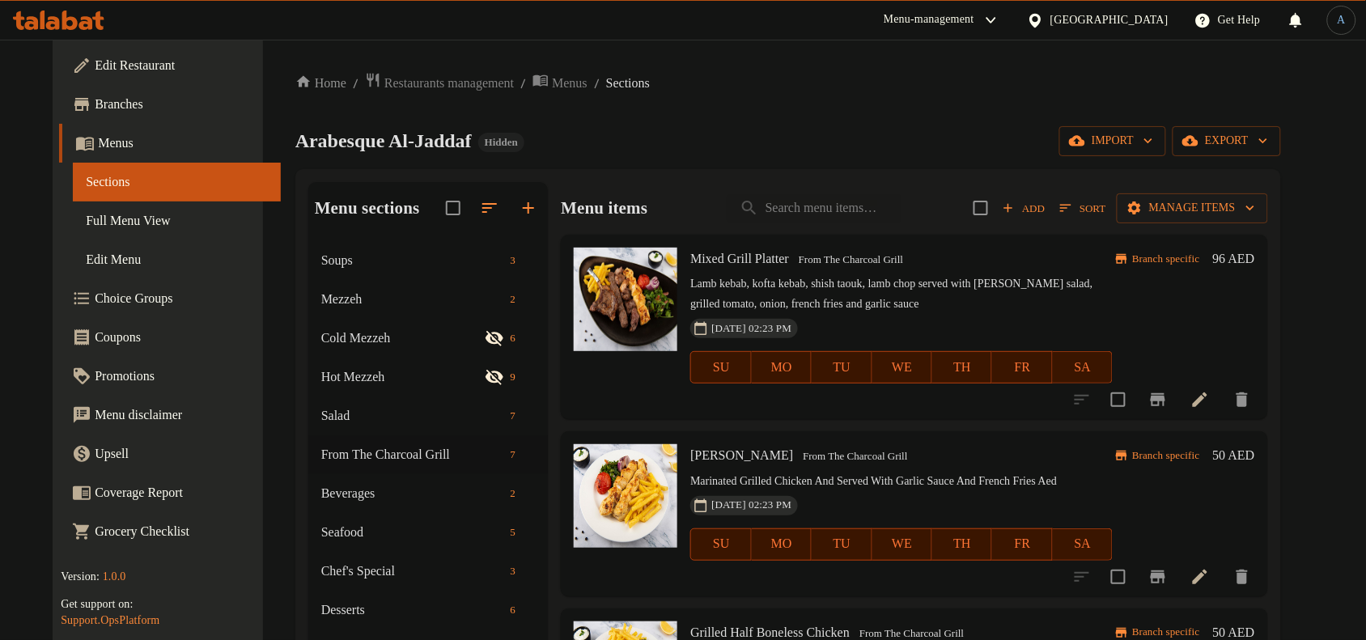
click at [469, 354] on div "Cold Mezzeh 6" at bounding box center [428, 338] width 240 height 39
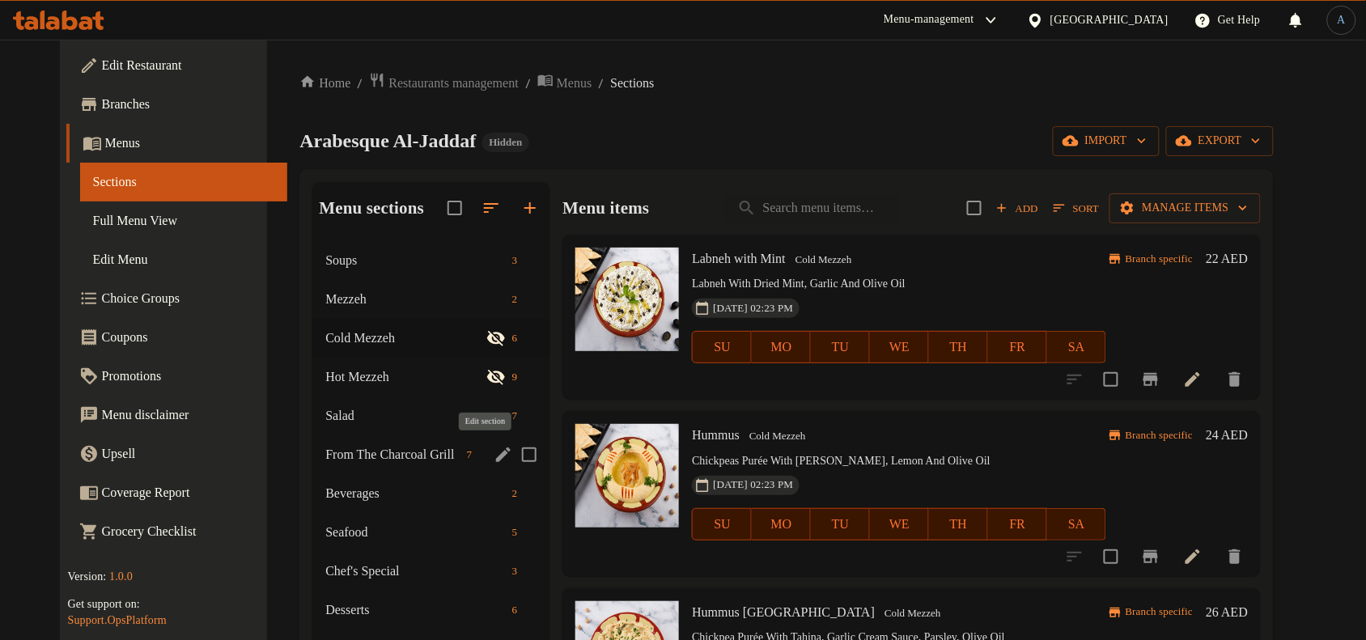
click at [494, 447] on icon "edit" at bounding box center [503, 454] width 19 height 19
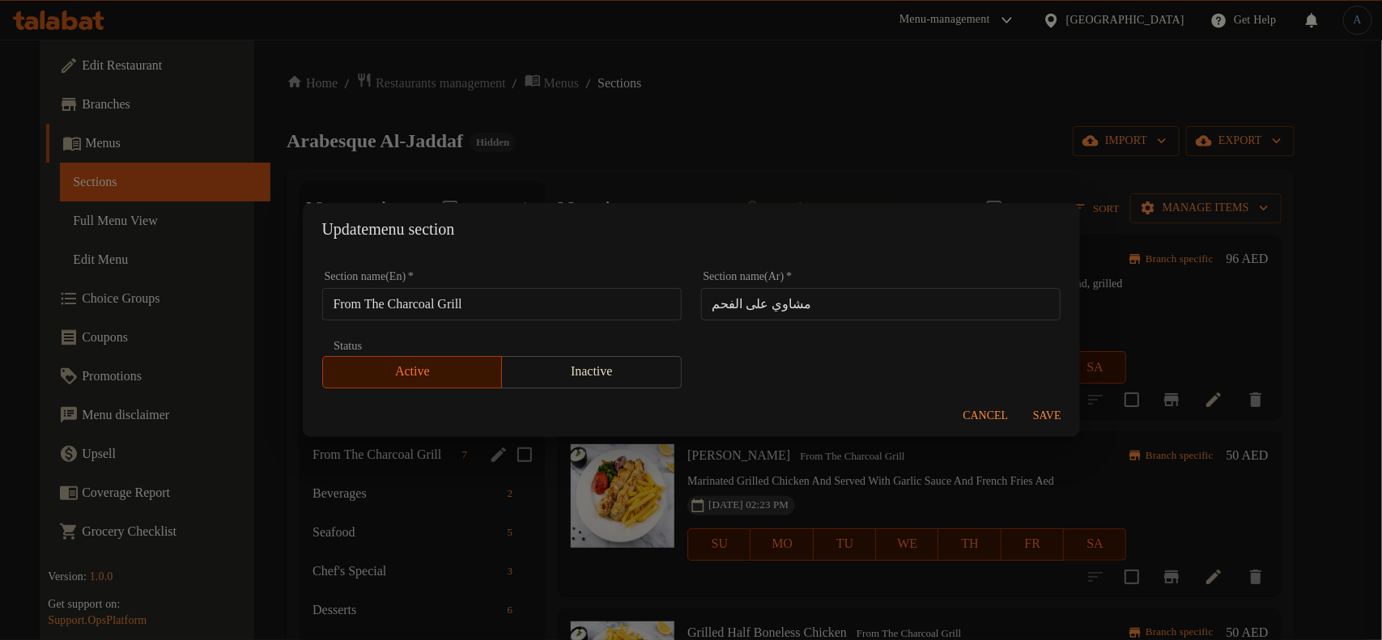
click at [591, 309] on input "From The Charcoal Grill" at bounding box center [501, 304] width 359 height 32
paste input "text"
type input "Grill"
click at [808, 293] on input "مشاوي على الفحم" at bounding box center [880, 304] width 359 height 32
click at [774, 290] on input "مشوي" at bounding box center [880, 304] width 359 height 32
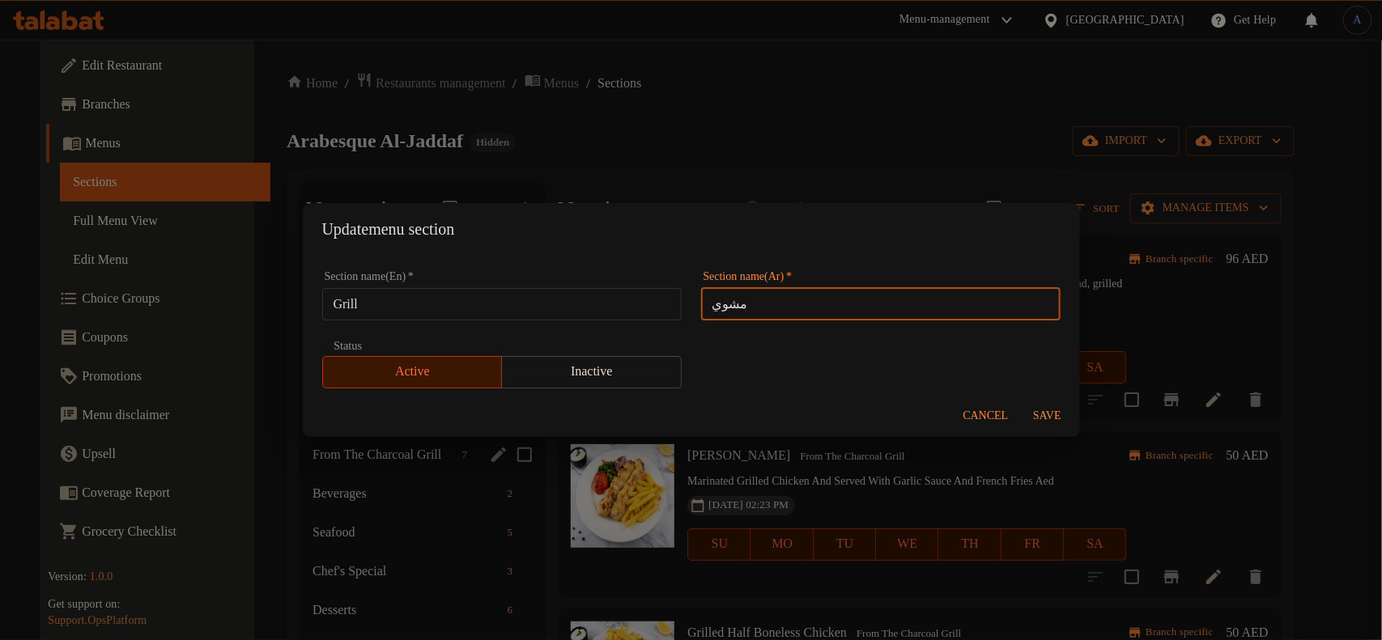
type input "مشوي"
click at [1041, 421] on span "Save" at bounding box center [1047, 416] width 39 height 20
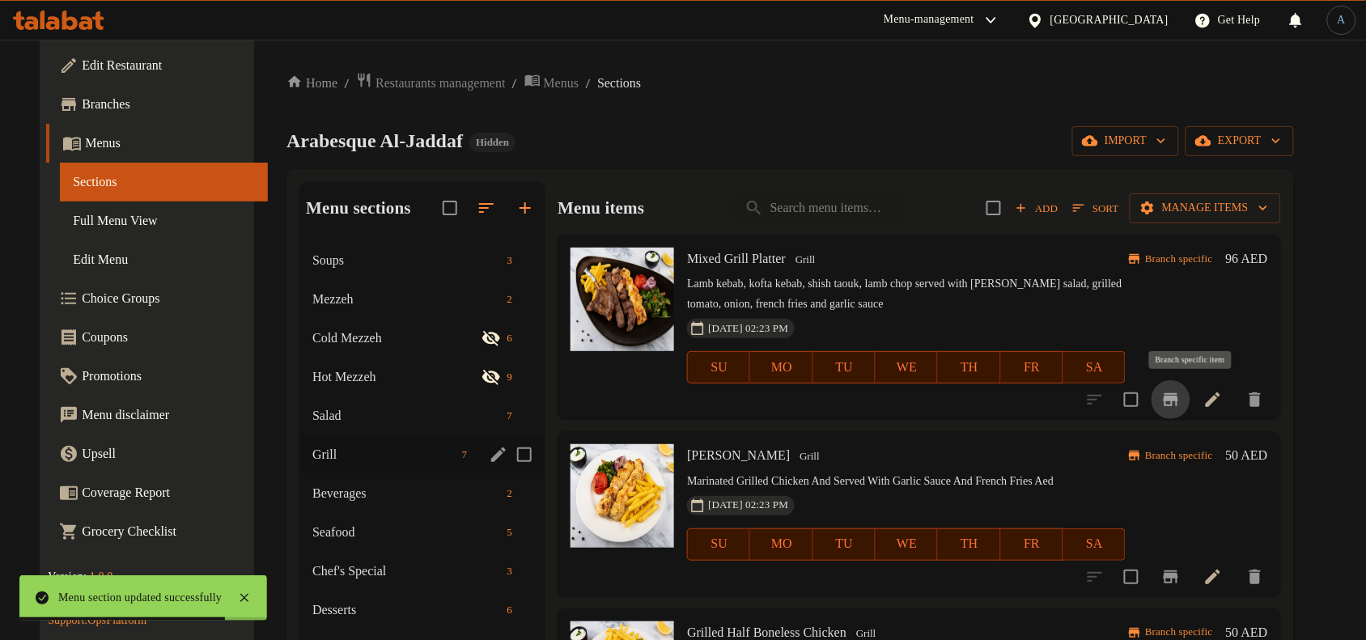
click at [1181, 401] on icon "Branch-specific-item" at bounding box center [1170, 399] width 19 height 19
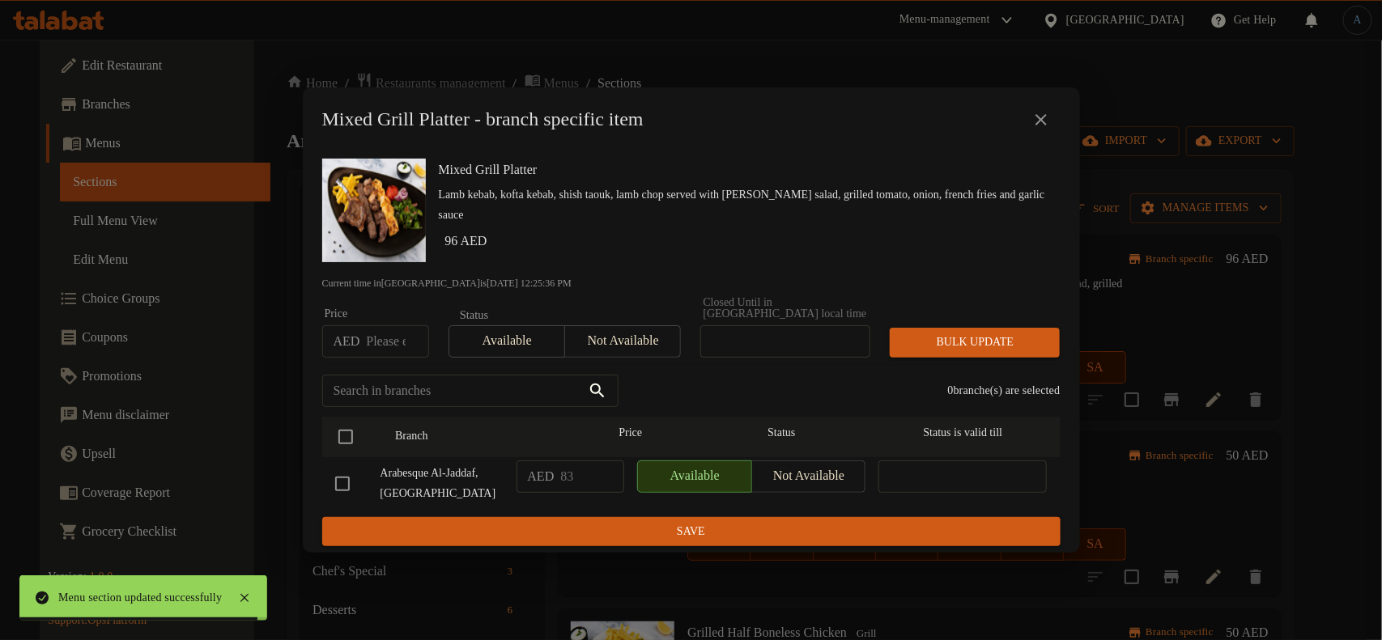
click at [393, 342] on input "number" at bounding box center [397, 341] width 62 height 32
paste input "96"
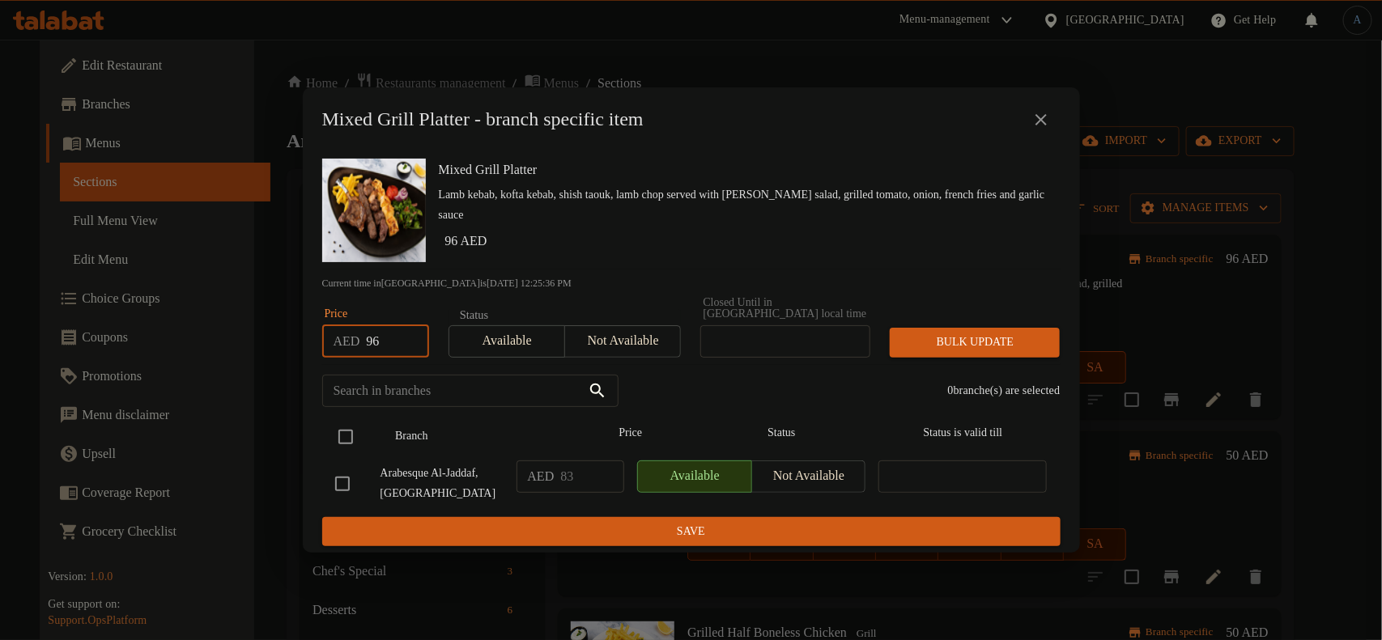
type input "96"
click at [348, 441] on input "checkbox" at bounding box center [346, 437] width 34 height 34
checkbox input "true"
click at [961, 350] on span "Bulk update" at bounding box center [974, 343] width 144 height 20
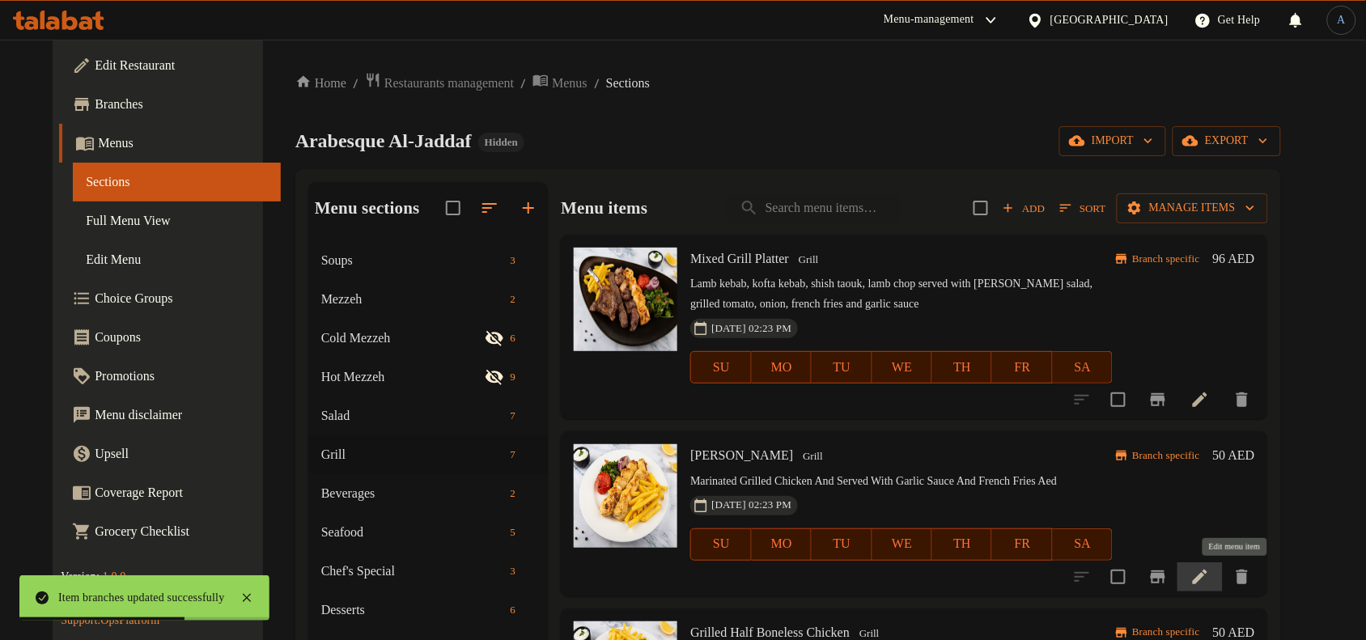
click at [1210, 573] on icon at bounding box center [1200, 576] width 19 height 19
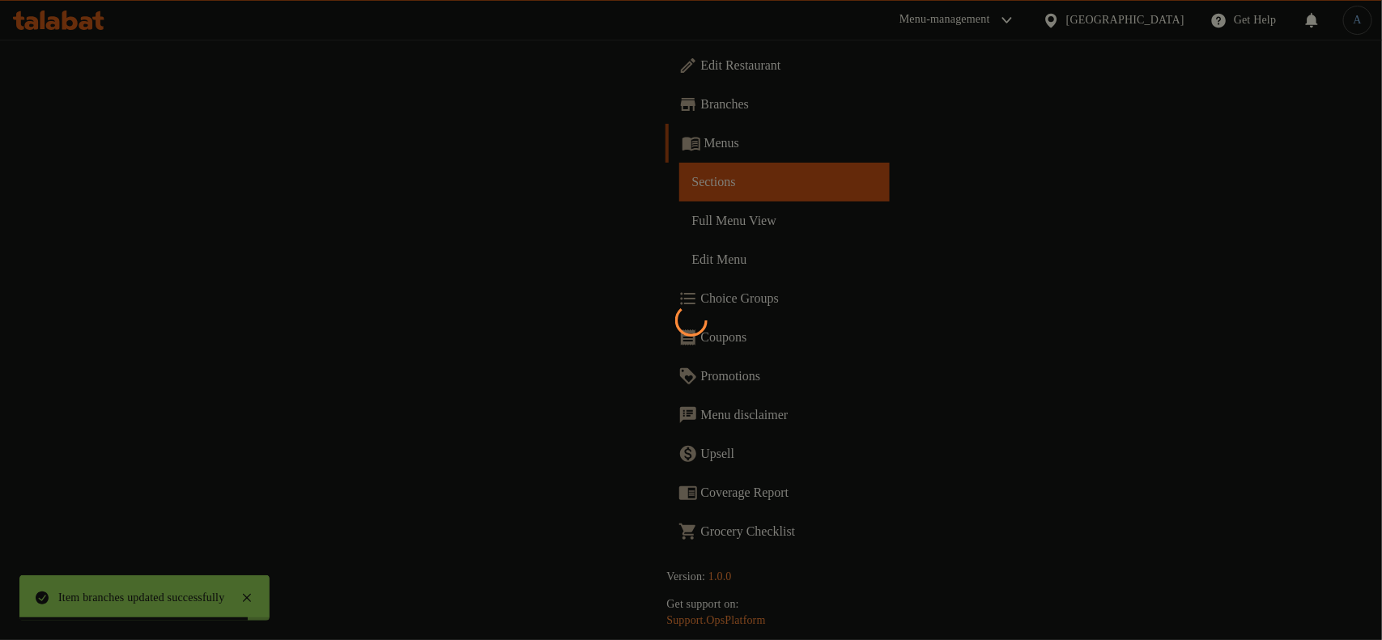
click at [703, 394] on div at bounding box center [691, 320] width 1382 height 640
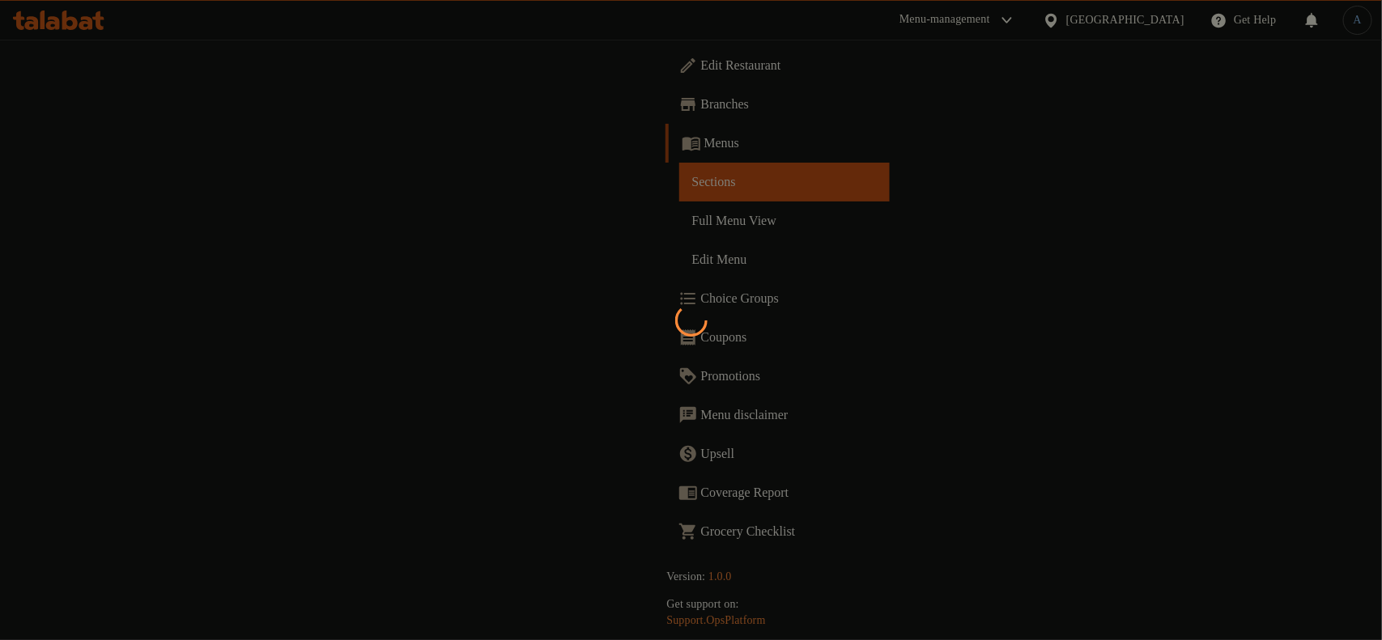
click at [718, 376] on div at bounding box center [691, 320] width 1382 height 640
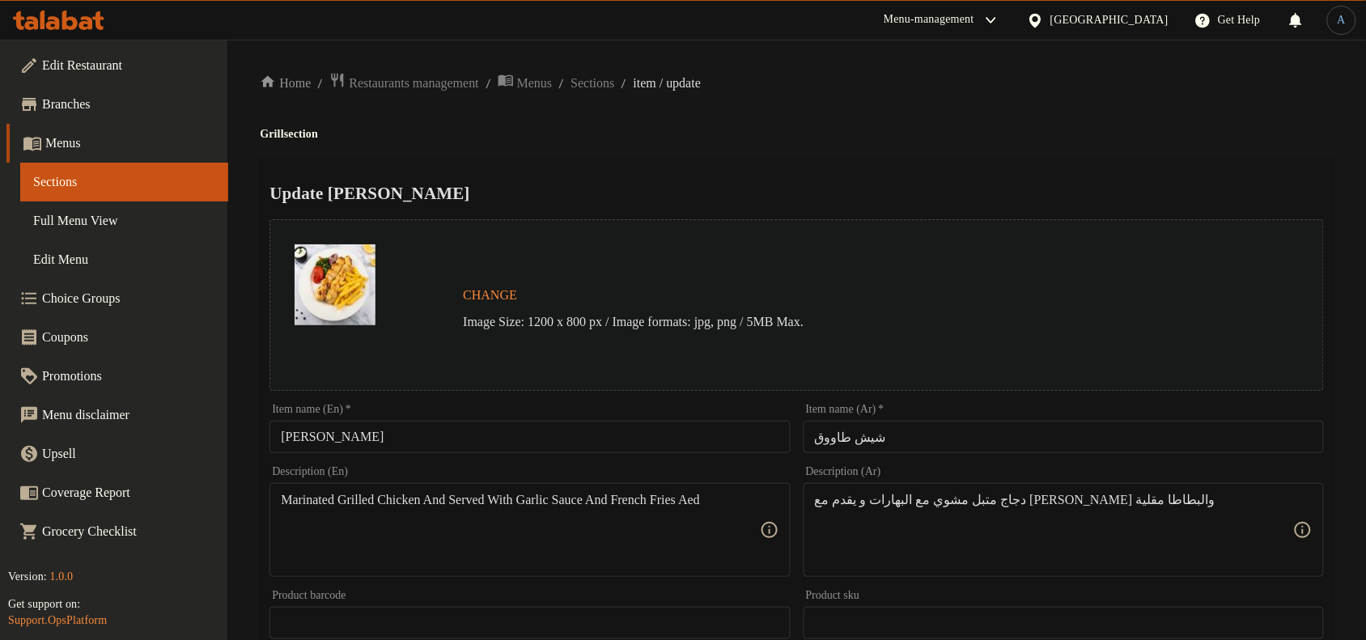
click at [480, 447] on input "Shish Taouk" at bounding box center [530, 437] width 520 height 32
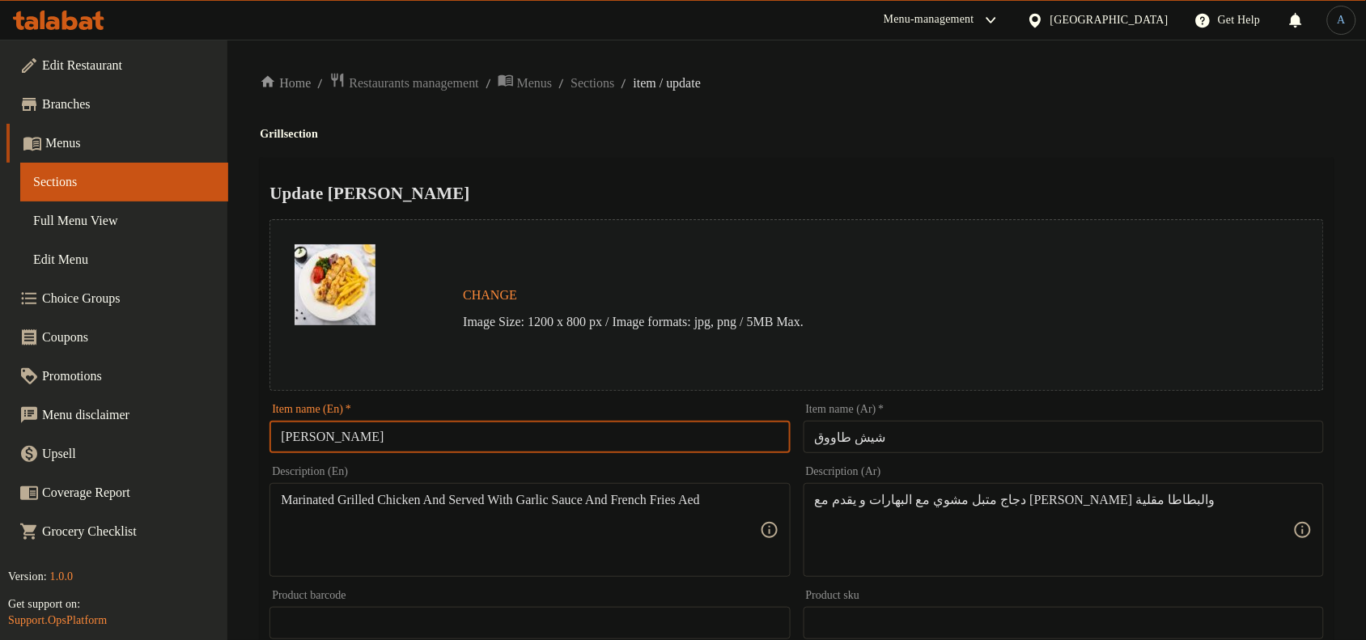
click at [817, 136] on h4 "Grill section" at bounding box center [797, 134] width 1074 height 16
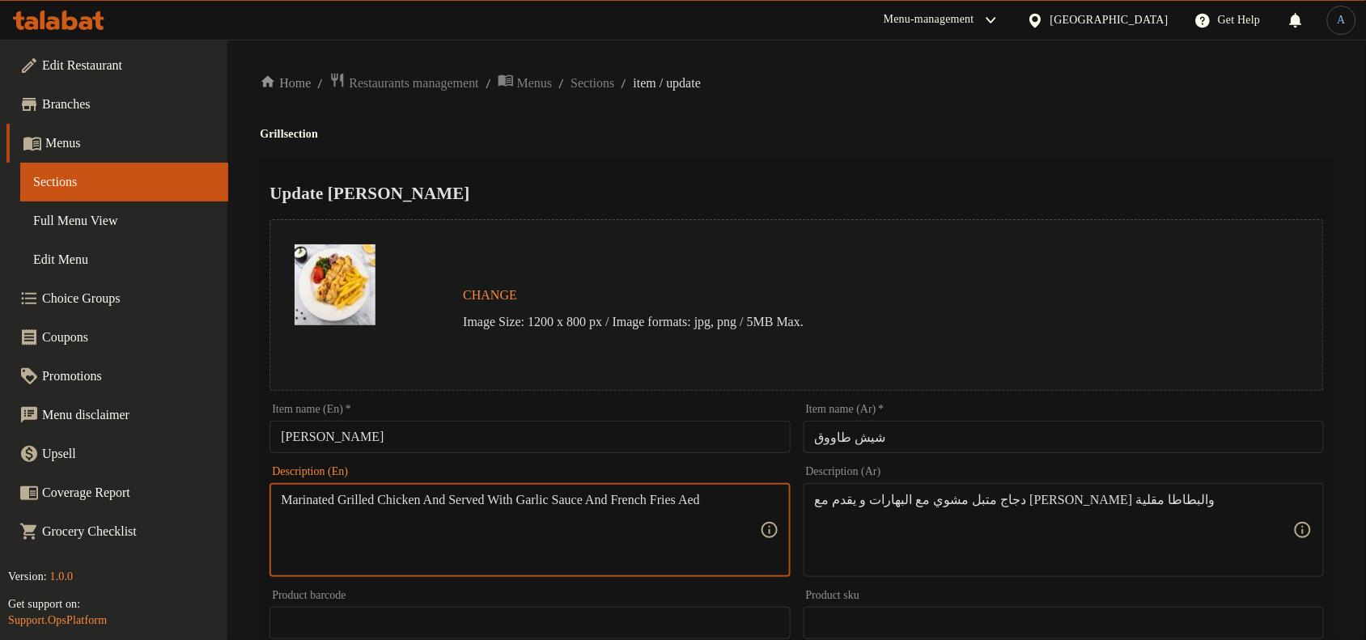
paste textarea "served with Garlic Sauce and French Fries"
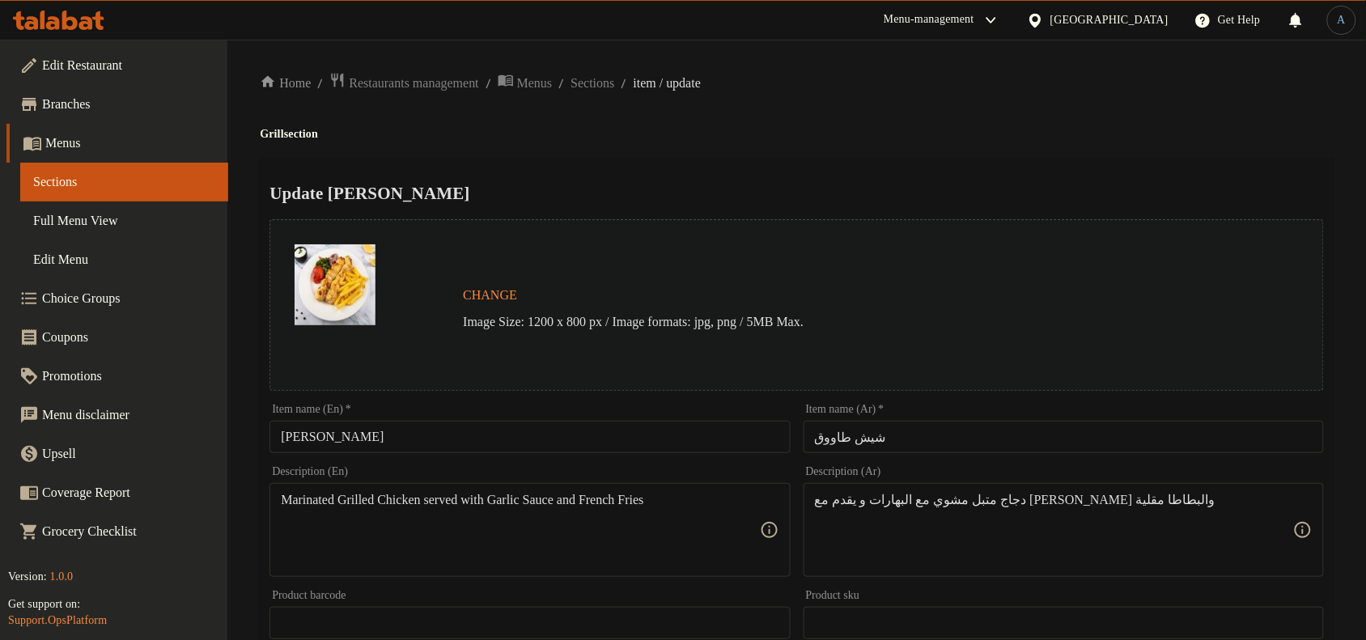
click at [519, 486] on div "Marinated Grilled Chicken served with Garlic Sauce and French Fries Description…" at bounding box center [530, 530] width 520 height 94
paste textarea "grilled chicken served with garlic sauce and french f"
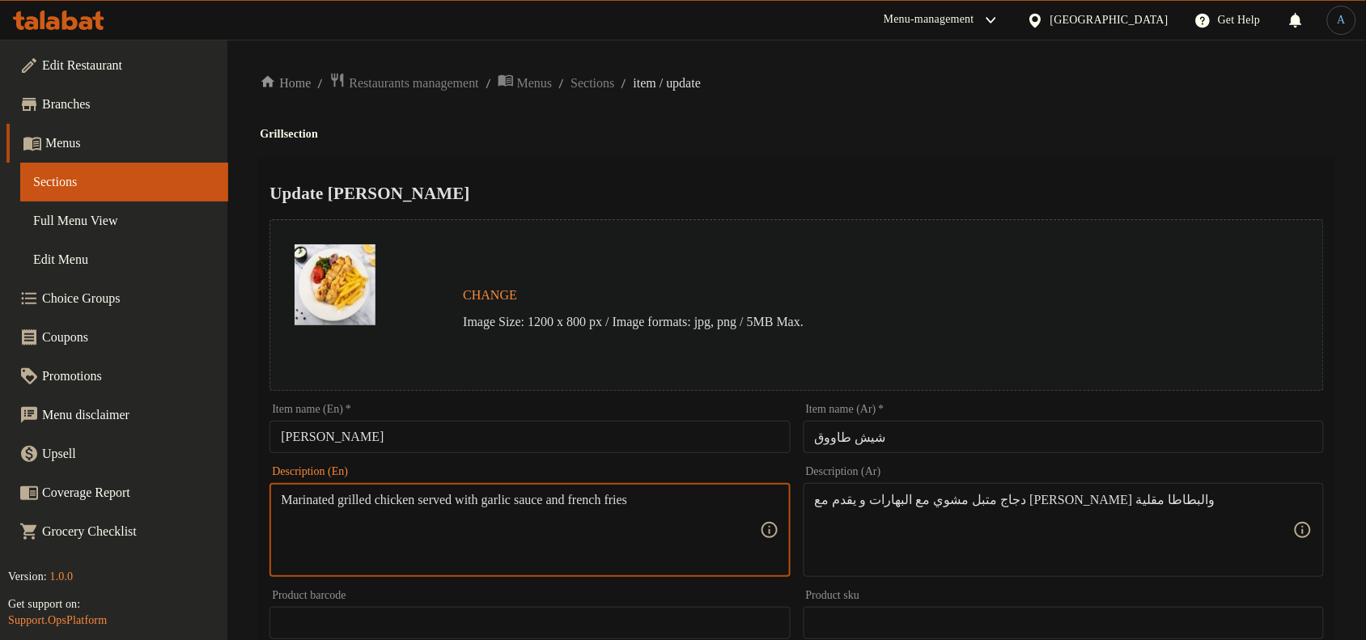
click at [620, 498] on textarea "Marinated grilled chicken served with garlic sauce and french fries" at bounding box center [520, 530] width 478 height 77
type textarea "Marinated grilled chicken served with garlic sauce and French fries"
click at [762, 116] on div "Home / Restaurants management / Menus / Sections / item / update Grill section …" at bounding box center [797, 603] width 1074 height 1063
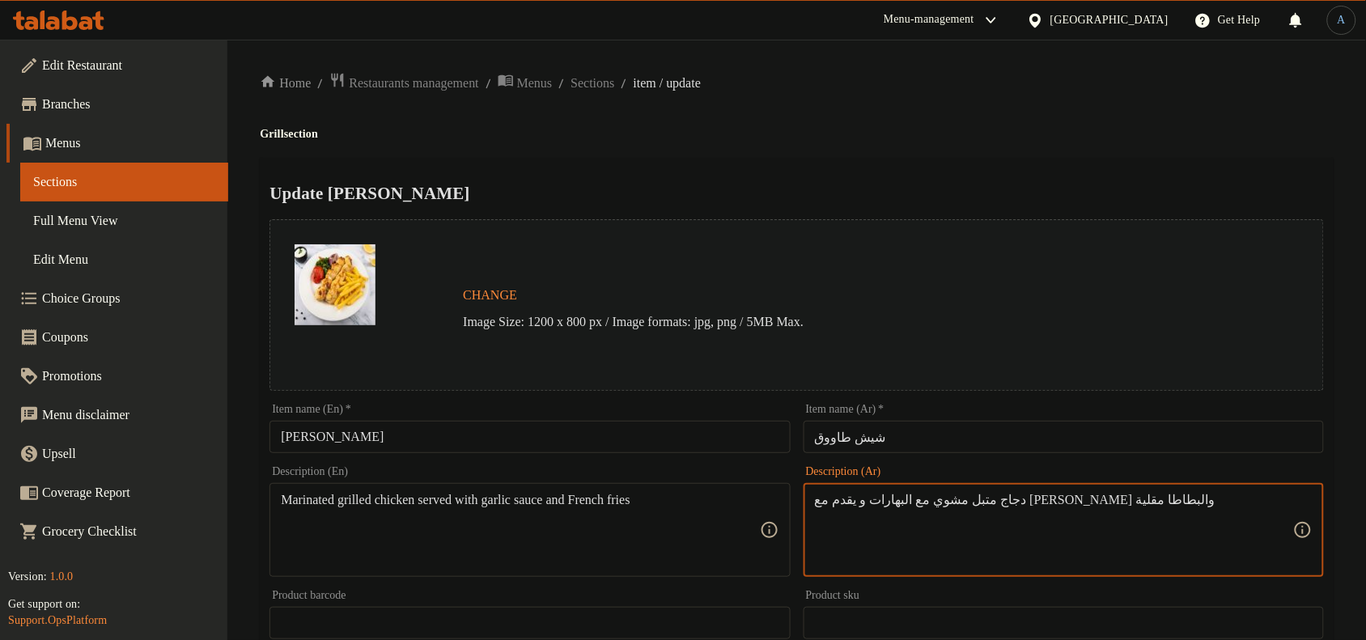
paste textarea "وي متبل يقدم مع صلصة الثوم والبطاطس المقلية"
type textarea "دجاج مشوي متبل يقدم مع صلصة الثوم والبطاطس المقلية"
click at [989, 140] on h4 "Grill section" at bounding box center [797, 134] width 1074 height 16
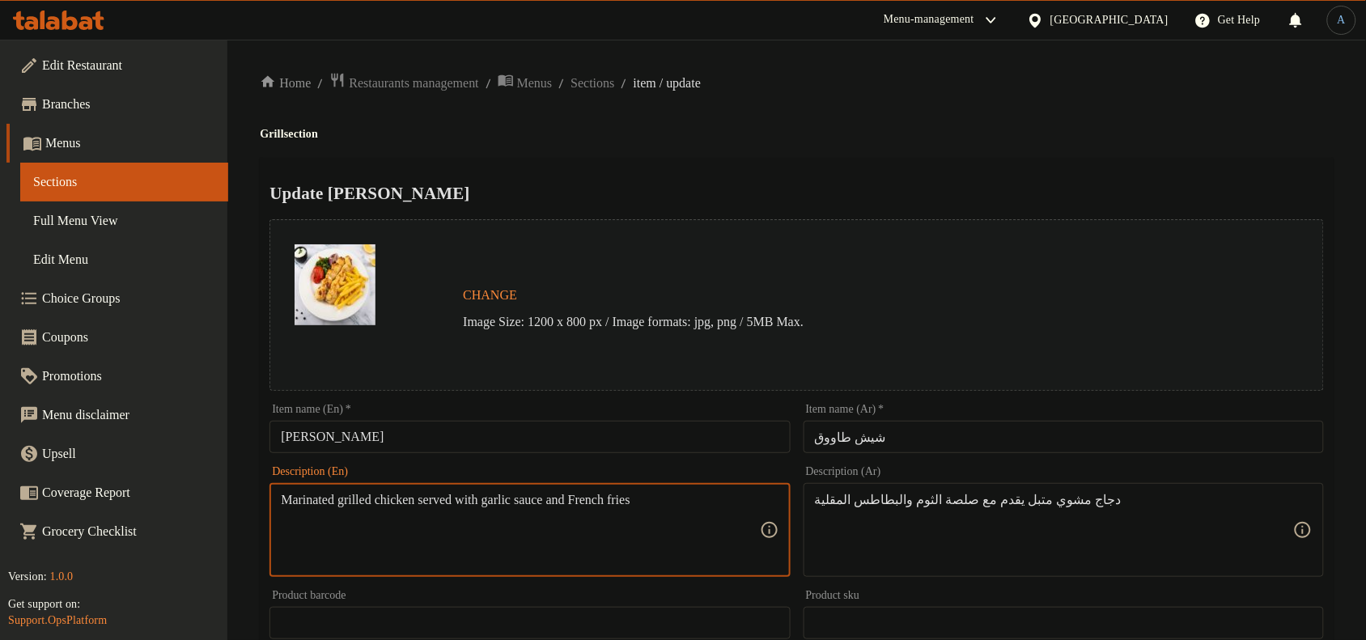
scroll to position [524, 0]
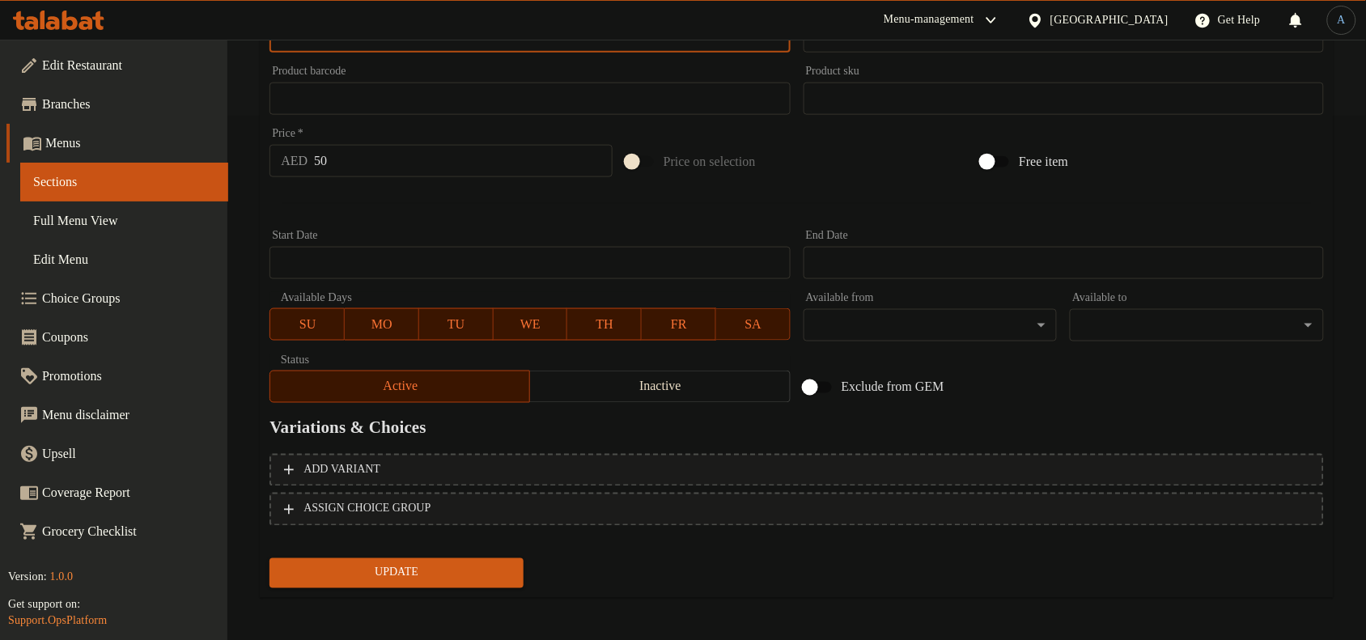
click at [391, 563] on span "Update" at bounding box center [396, 573] width 228 height 20
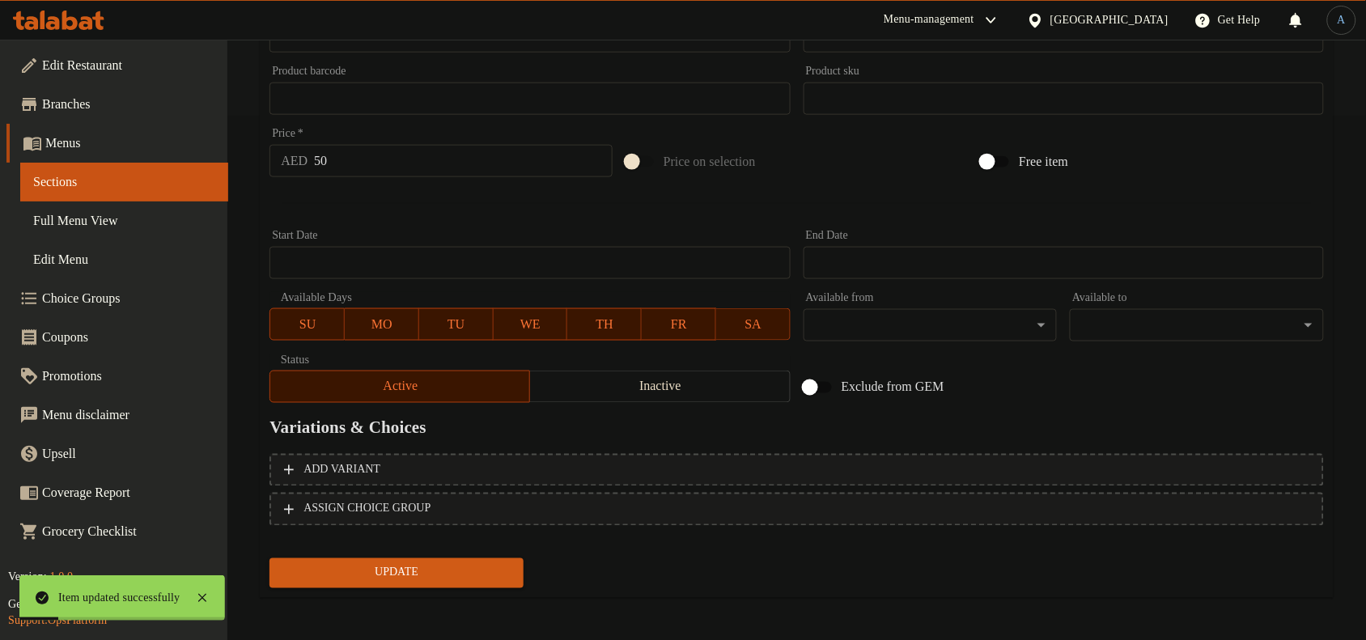
click at [385, 152] on input "50" at bounding box center [463, 161] width 299 height 32
paste input "64"
type input "64"
click at [384, 212] on div at bounding box center [797, 204] width 1068 height 40
click at [426, 569] on span "Update" at bounding box center [396, 573] width 228 height 20
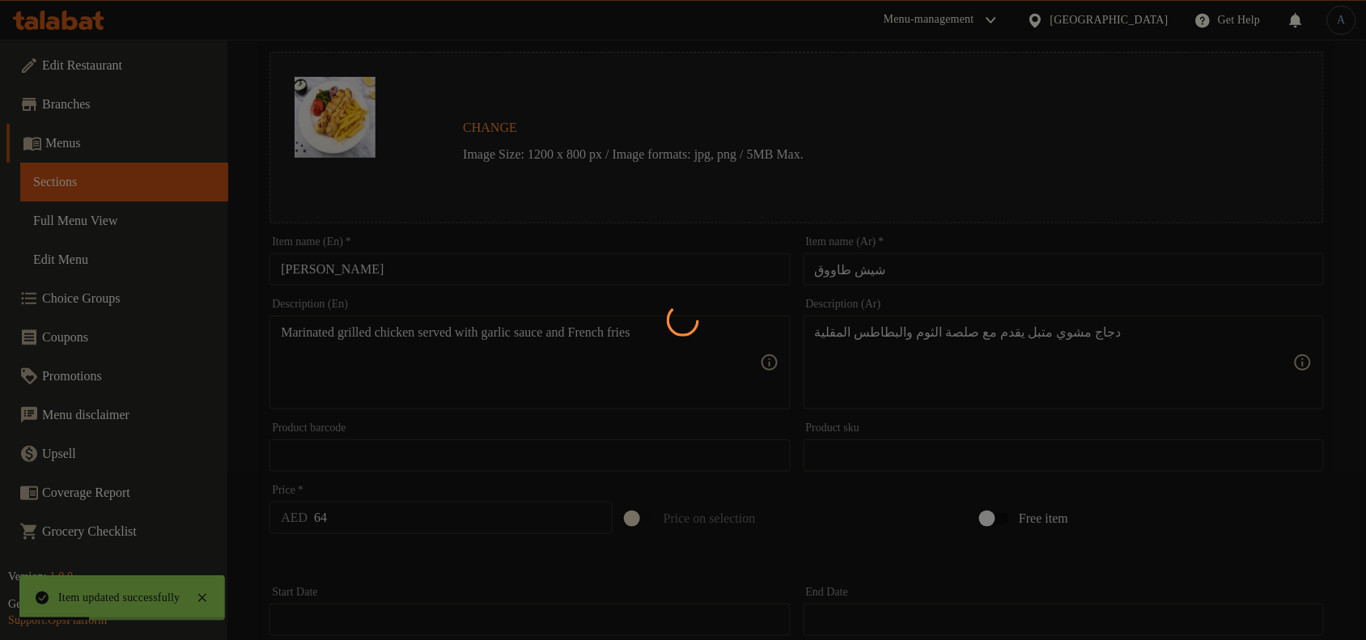
scroll to position [0, 0]
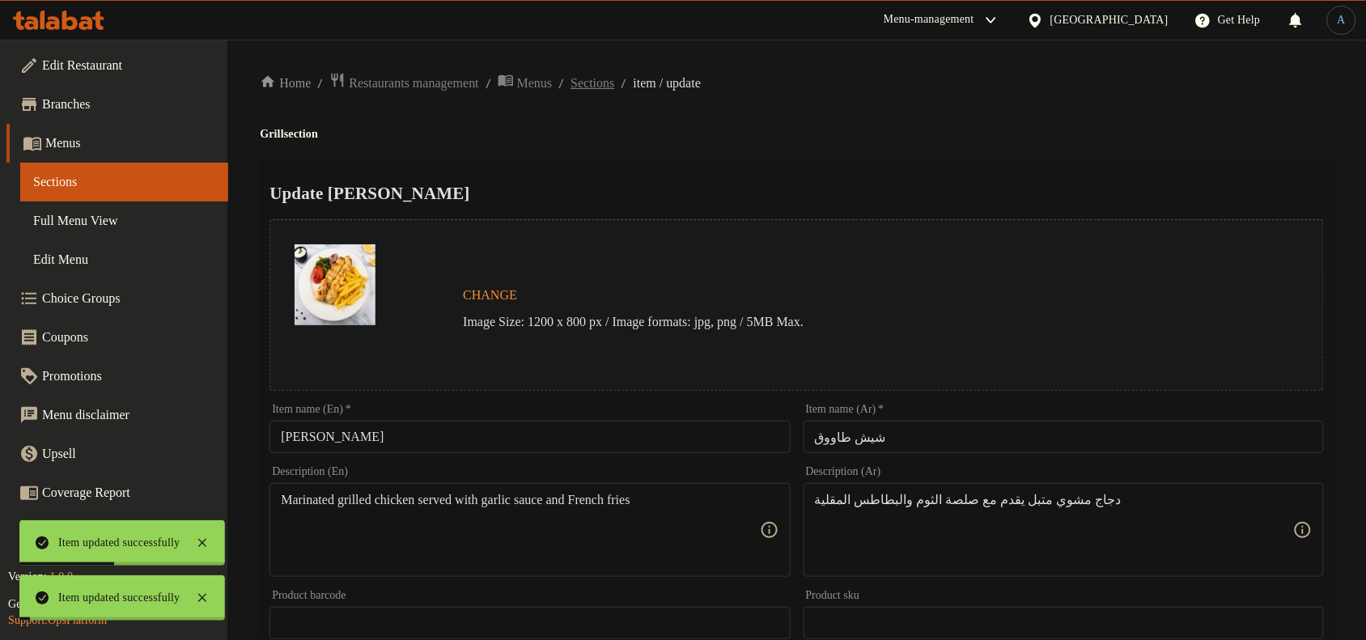
click at [614, 78] on span "Sections" at bounding box center [593, 83] width 44 height 19
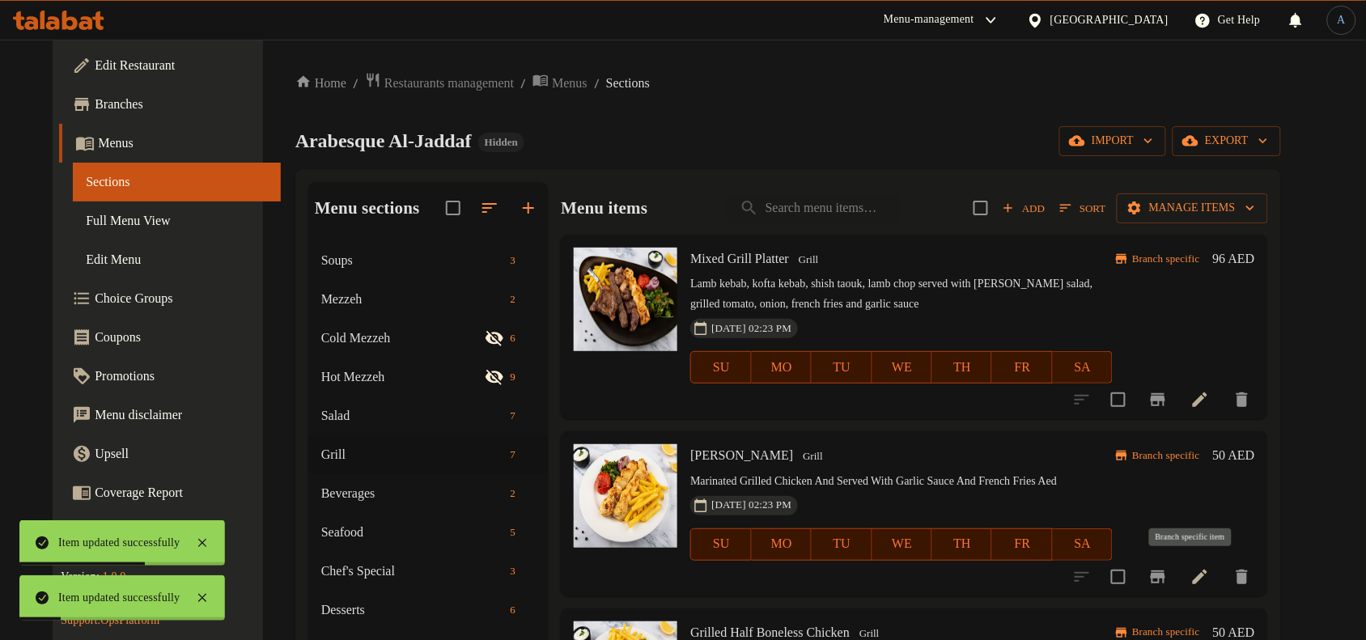
click at [1165, 573] on icon "Branch-specific-item" at bounding box center [1158, 577] width 15 height 13
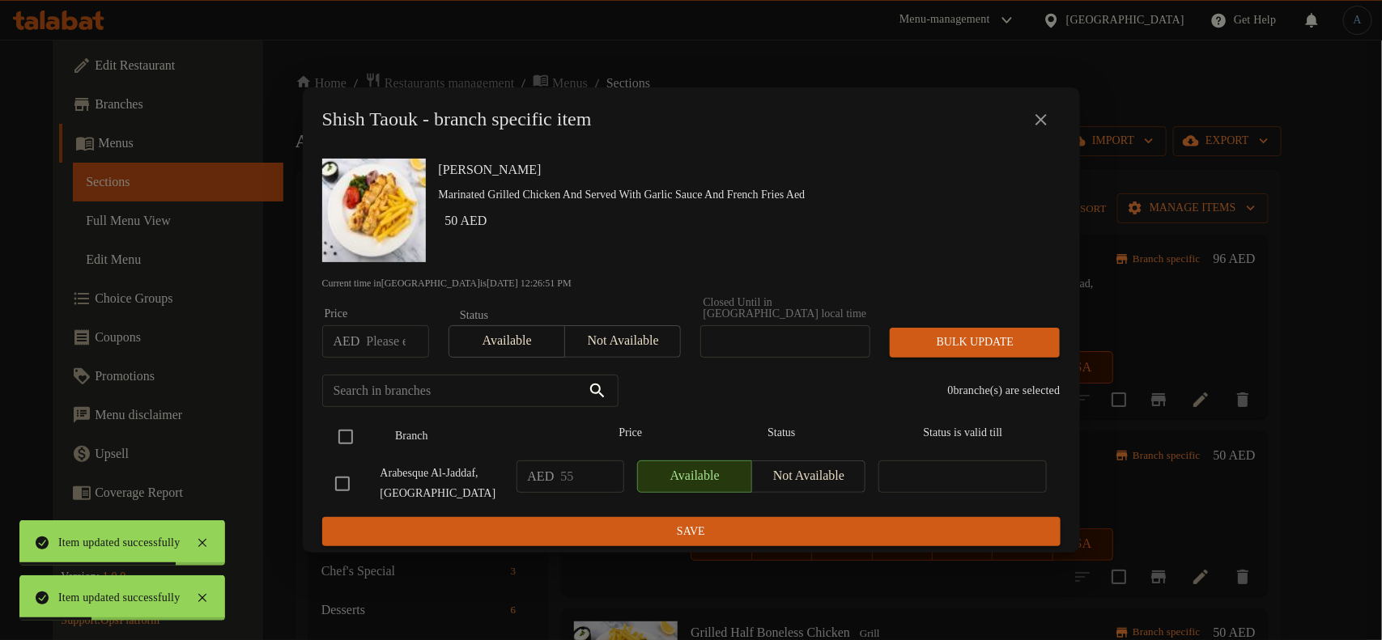
click at [348, 435] on input "checkbox" at bounding box center [346, 437] width 34 height 34
checkbox input "true"
click at [395, 341] on input "number" at bounding box center [397, 341] width 62 height 32
paste input "64"
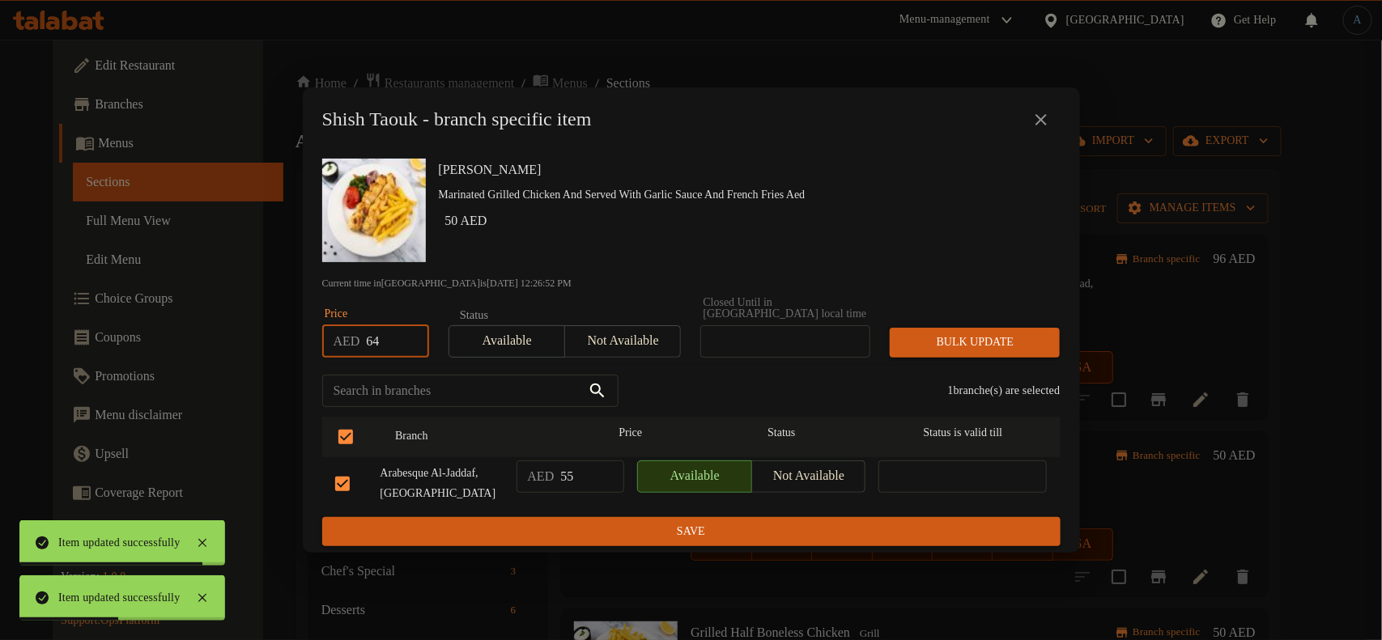
type input "64"
click at [1008, 333] on span "Bulk update" at bounding box center [974, 343] width 144 height 20
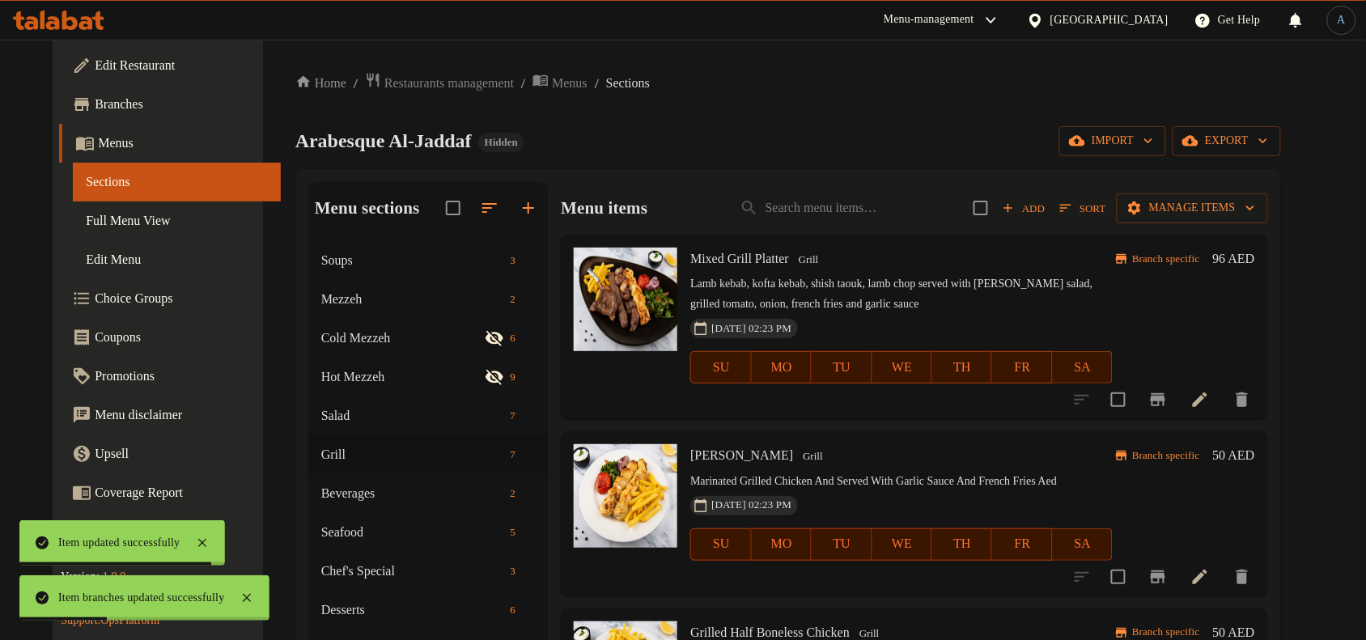
scroll to position [304, 0]
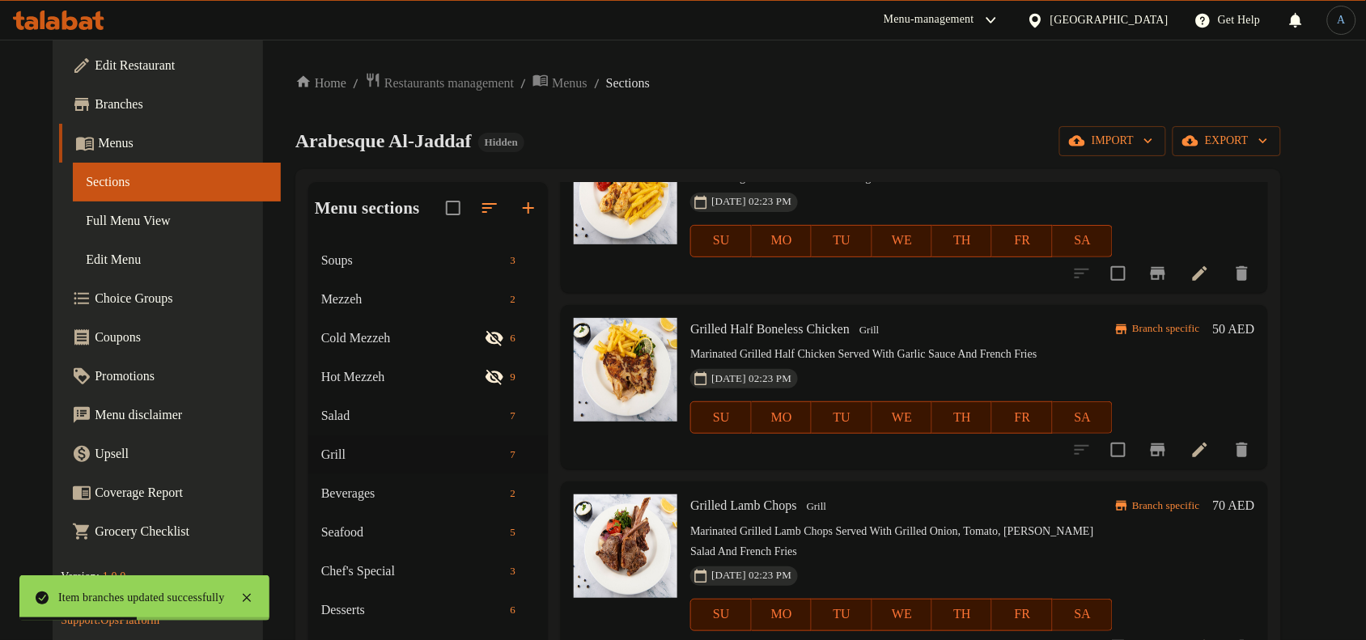
click at [1208, 450] on icon at bounding box center [1200, 450] width 15 height 15
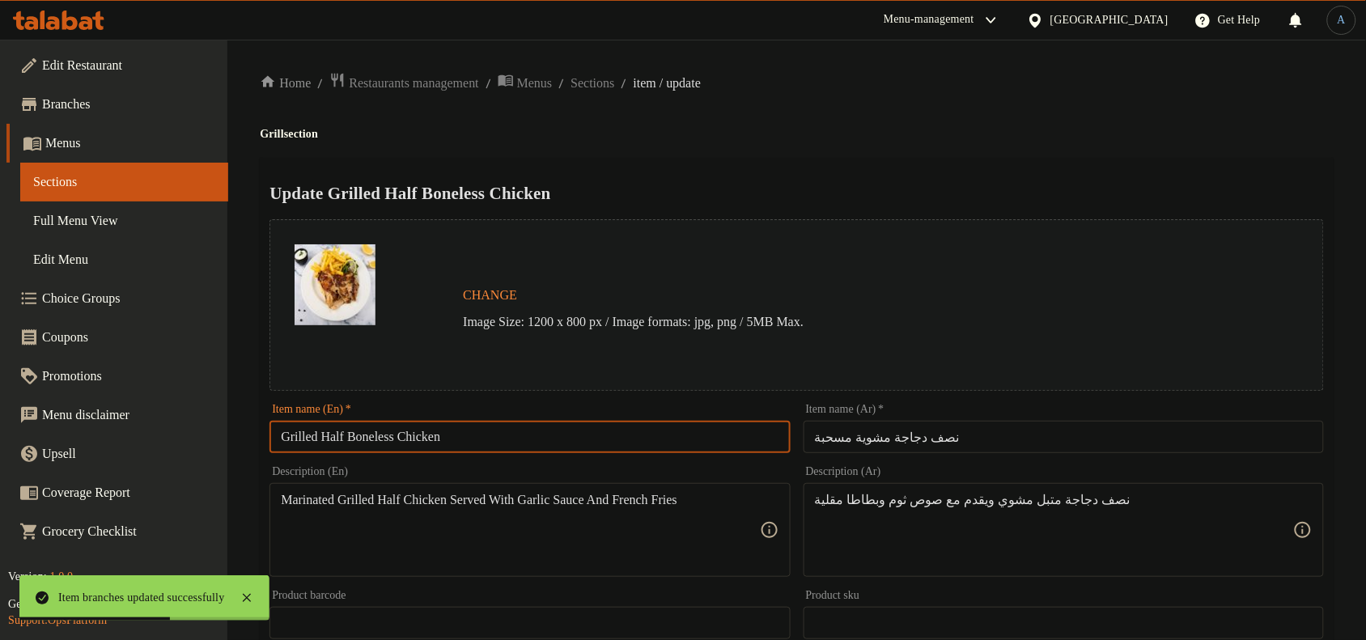
click at [503, 439] on input "Grilled Half Boneless Chicken" at bounding box center [530, 437] width 520 height 32
paste input "text"
type input "Grilled Half Chicken"
click at [1006, 422] on input "نصف دجاجة مشوية مسحبة" at bounding box center [1064, 437] width 520 height 32
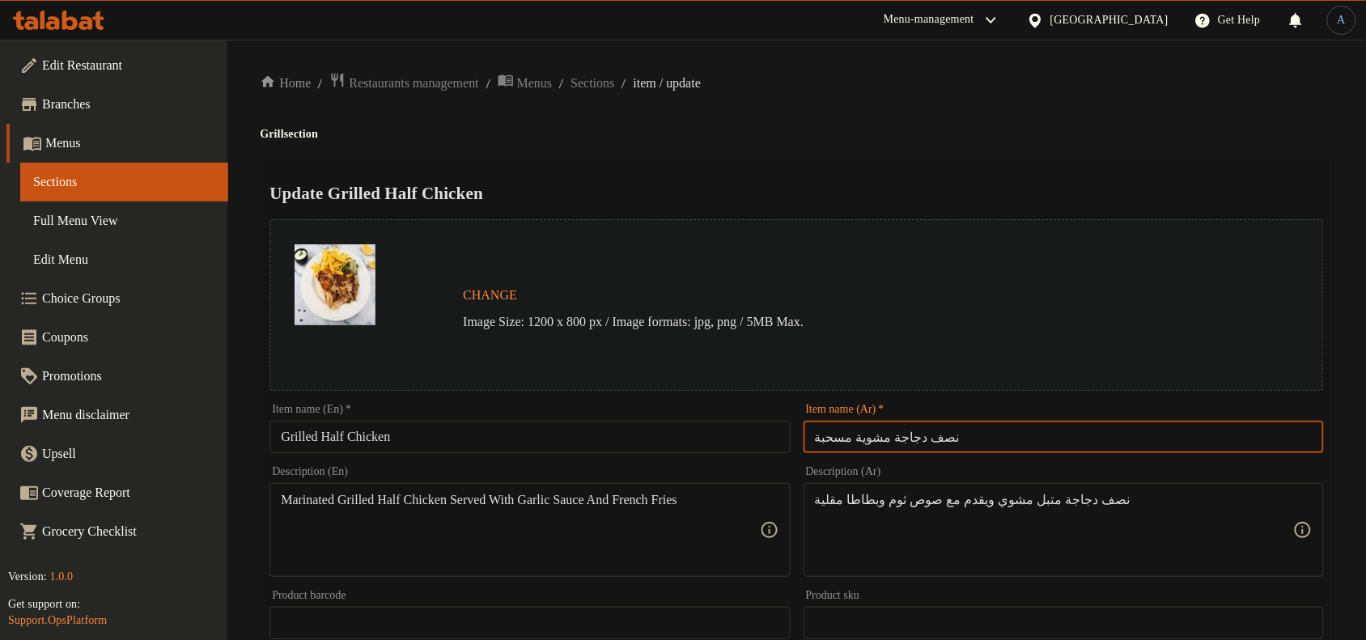
click at [821, 431] on input "نصف دجاجة مشوية مسحبة" at bounding box center [1064, 437] width 520 height 32
type input "نصف دجاجة مشوية"
click at [993, 159] on div "Update Grilled Half Chicken Change Image Size: 1200 x 800 px / Image formats: j…" at bounding box center [797, 641] width 1074 height 966
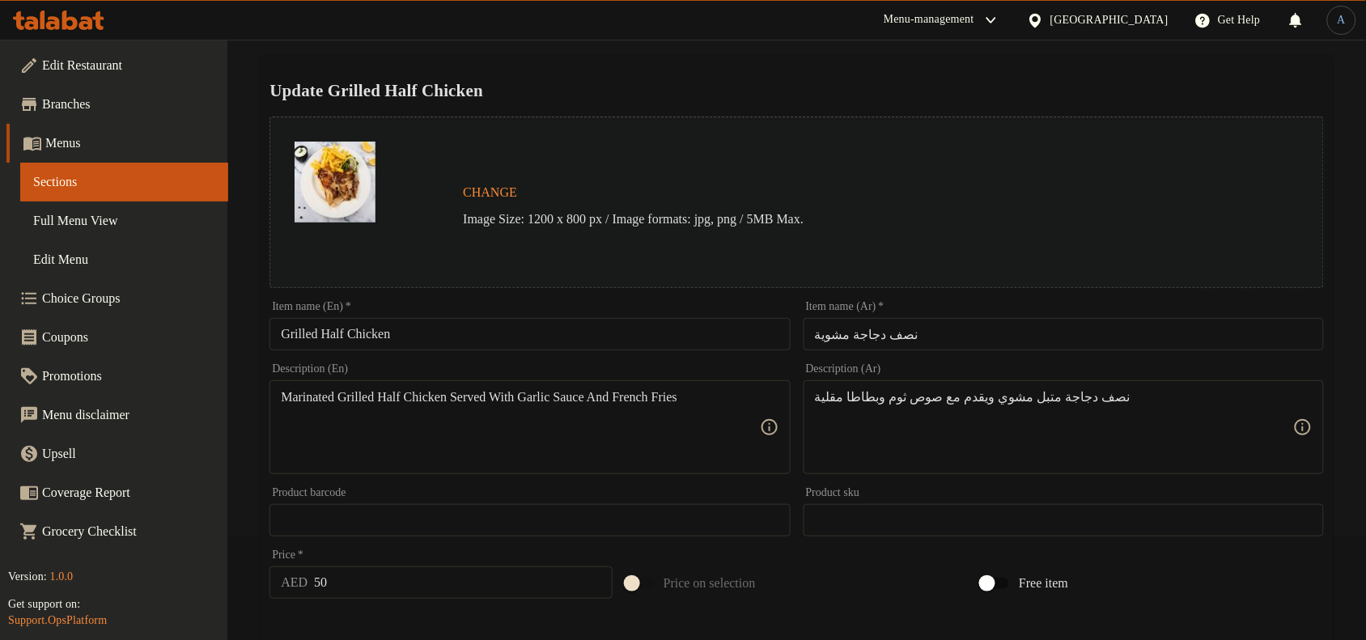
scroll to position [202, 0]
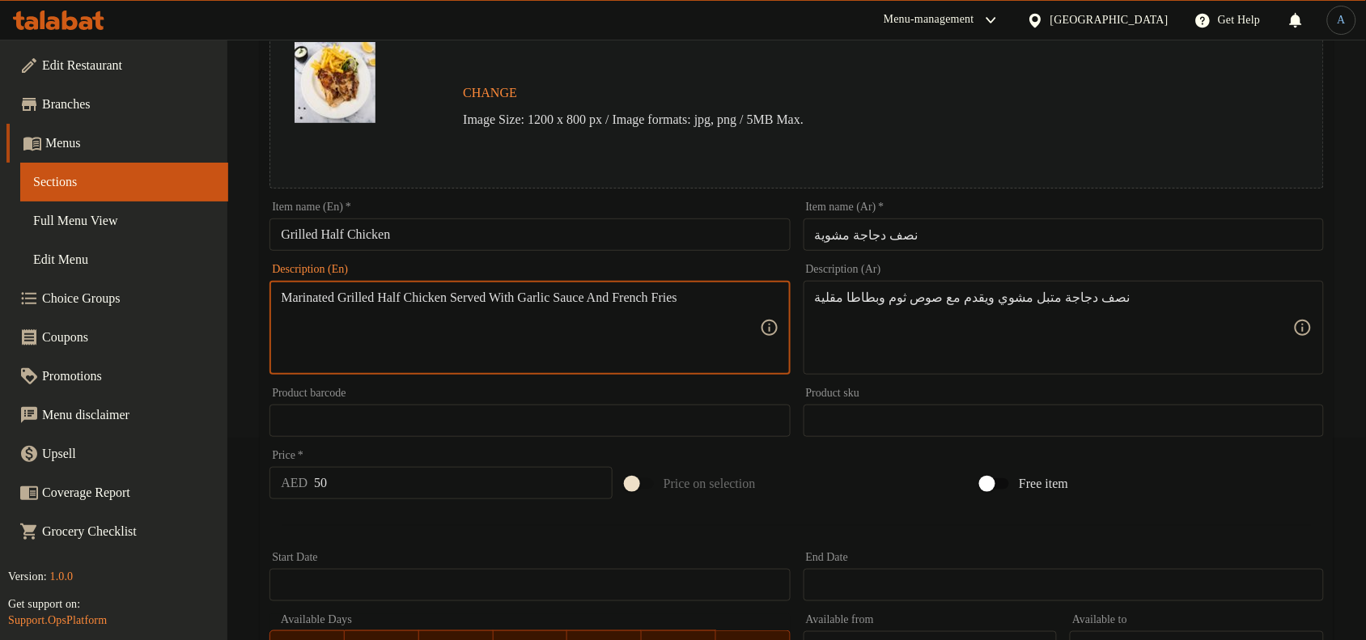
paste textarea "Chicken served with Garlic Sauce and French Fries"
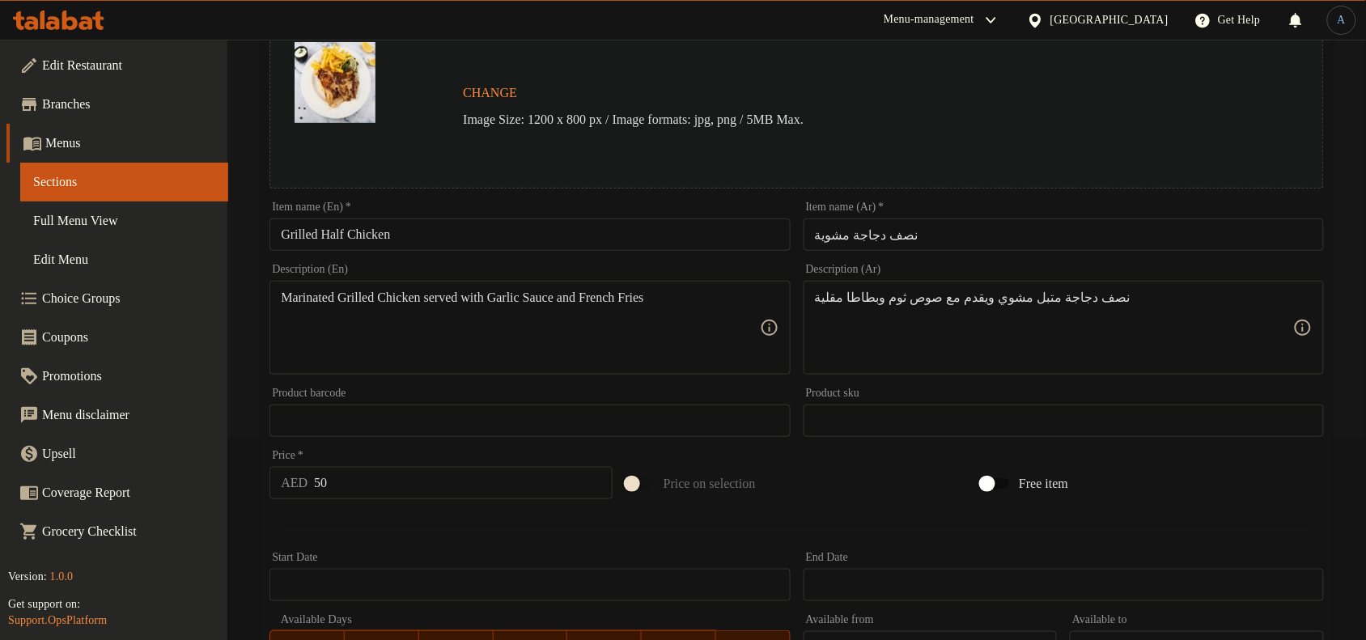
click at [426, 332] on textarea "Marinated Grilled Chicken served with Garlic Sauce and French Fries" at bounding box center [520, 328] width 478 height 77
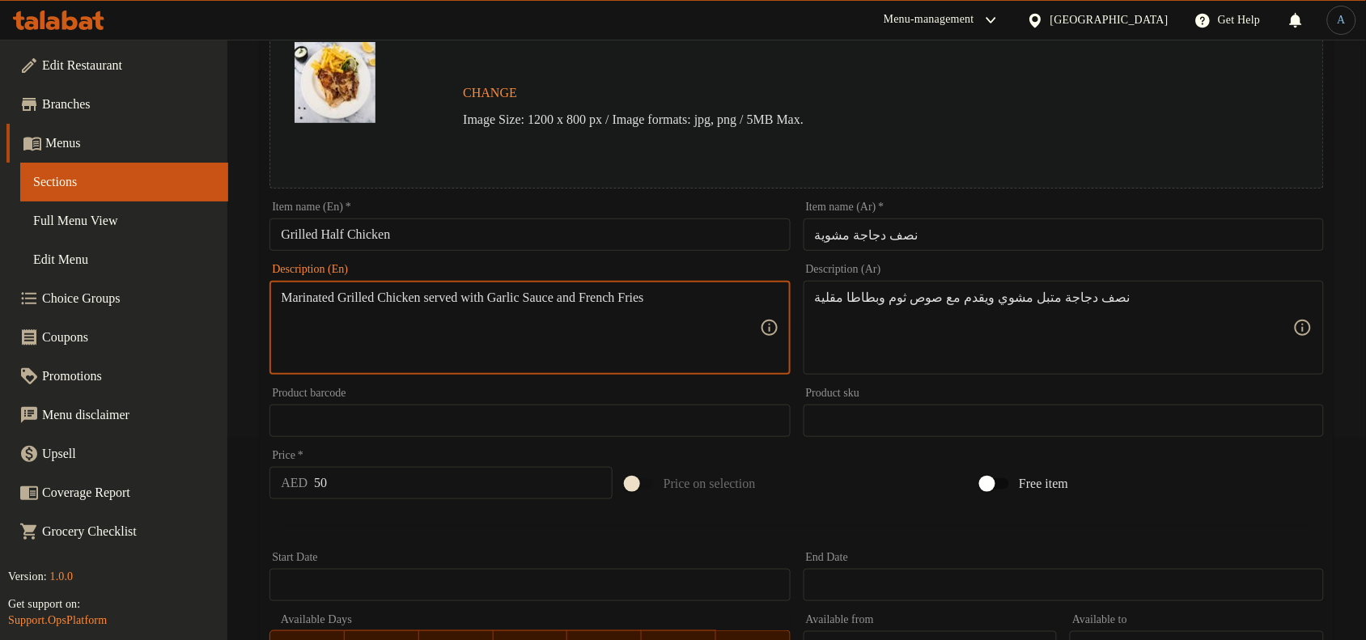
paste textarea "grilled chicken served with garlic sauce and french f"
type textarea "Marinated grilled chicken served with garlic sauce and french fries"
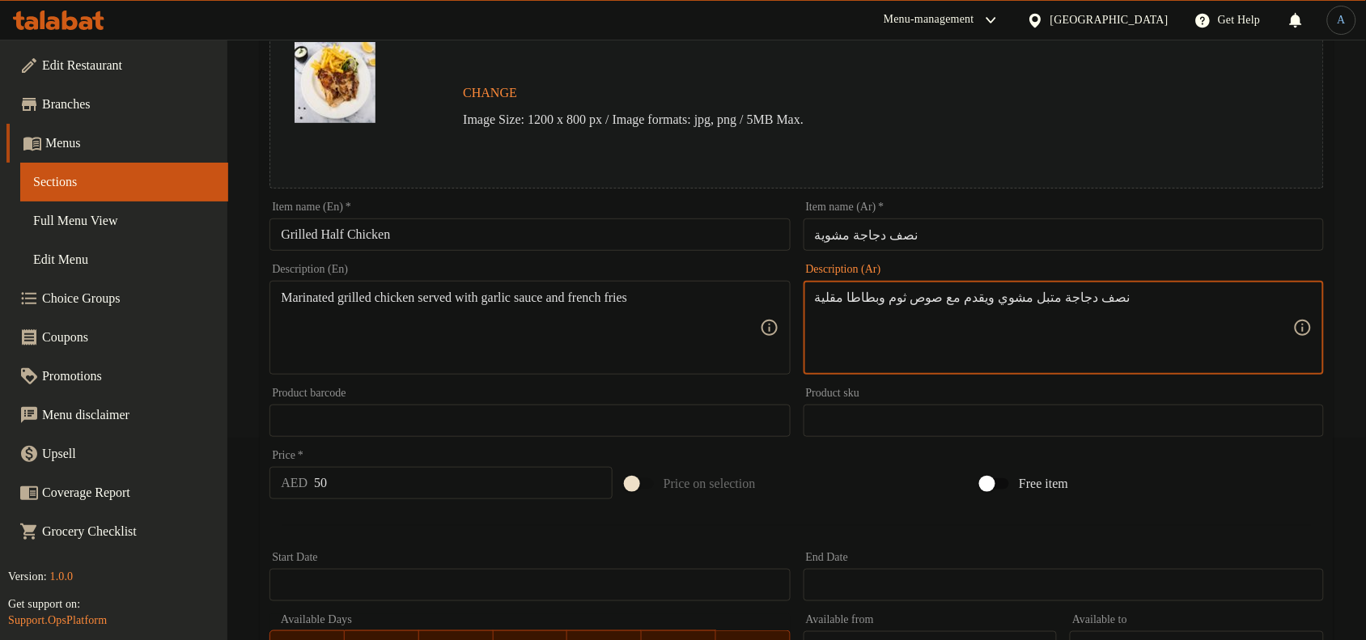
click at [928, 350] on textarea "نصف دجاجة متبل مشوي ويقدم مع صوص ثوم وبطاطا مقلية" at bounding box center [1054, 328] width 478 height 77
paste textarea "دجاج مشوي متبل يقدم مع صلصة الثوم والبطاطس المقلية"
type textarea "دجاج مشوي متبل يقدم مع صلصة الثوم والبطاطس المقلية"
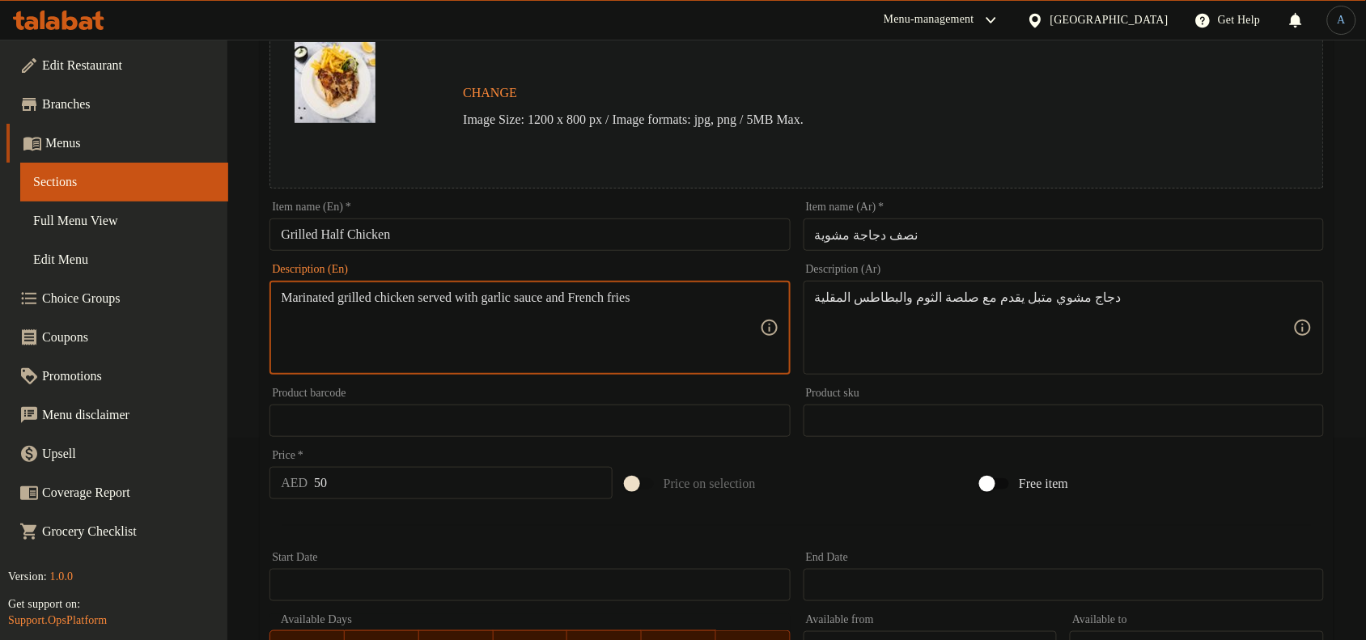
click at [725, 304] on textarea "Marinated grilled chicken served with garlic sauce and French fries" at bounding box center [520, 328] width 478 height 77
type textarea "Marinated grilled chicken served with garlic sauce and French fries"
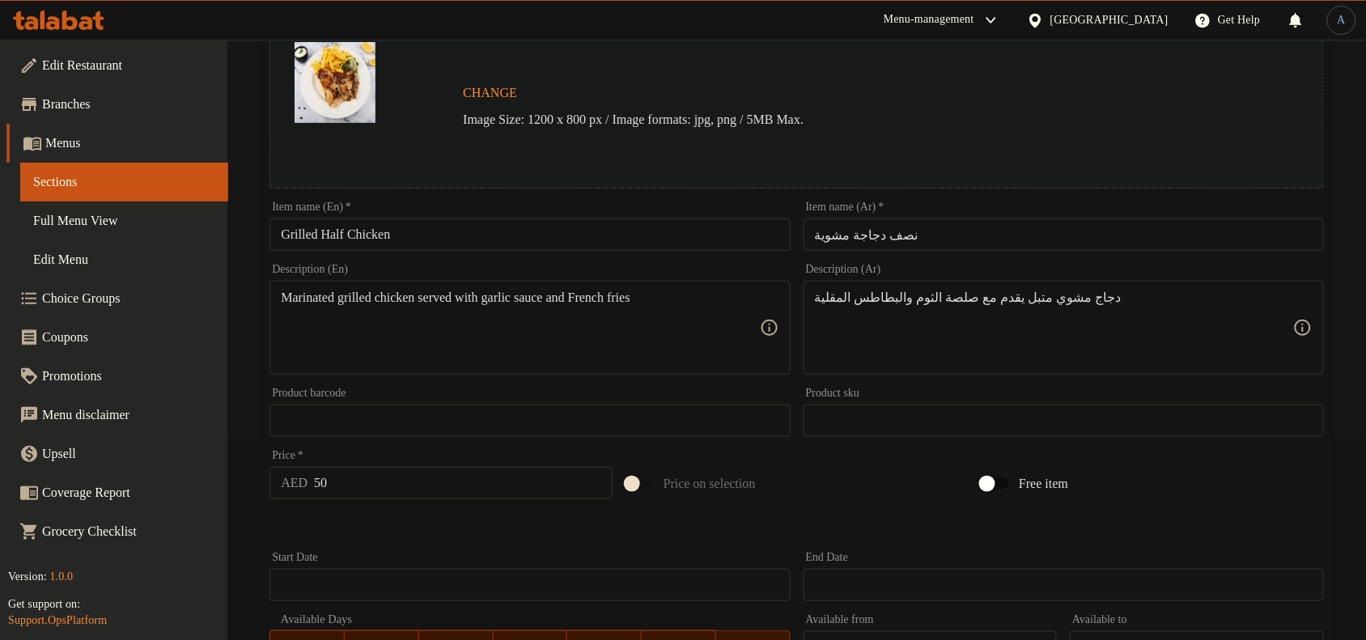
click at [353, 495] on input "50" at bounding box center [463, 483] width 299 height 32
paste input "64"
type input "64"
click at [356, 529] on div at bounding box center [797, 526] width 1068 height 40
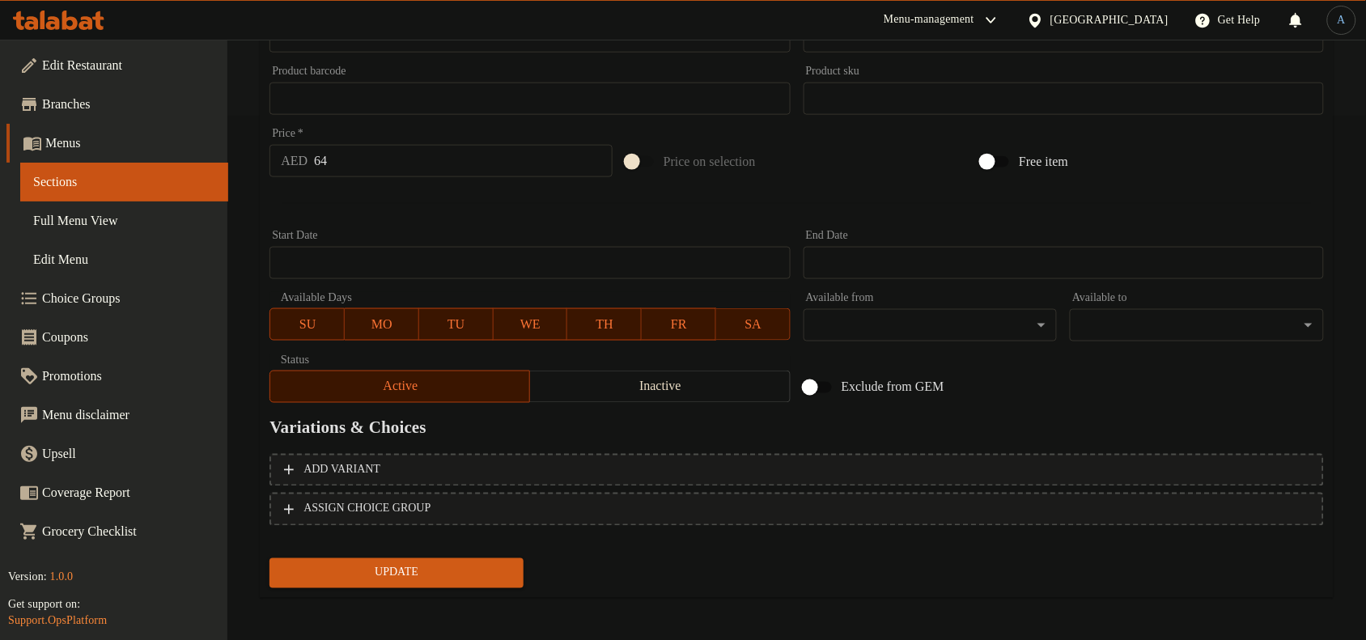
click at [370, 568] on span "Update" at bounding box center [396, 573] width 228 height 20
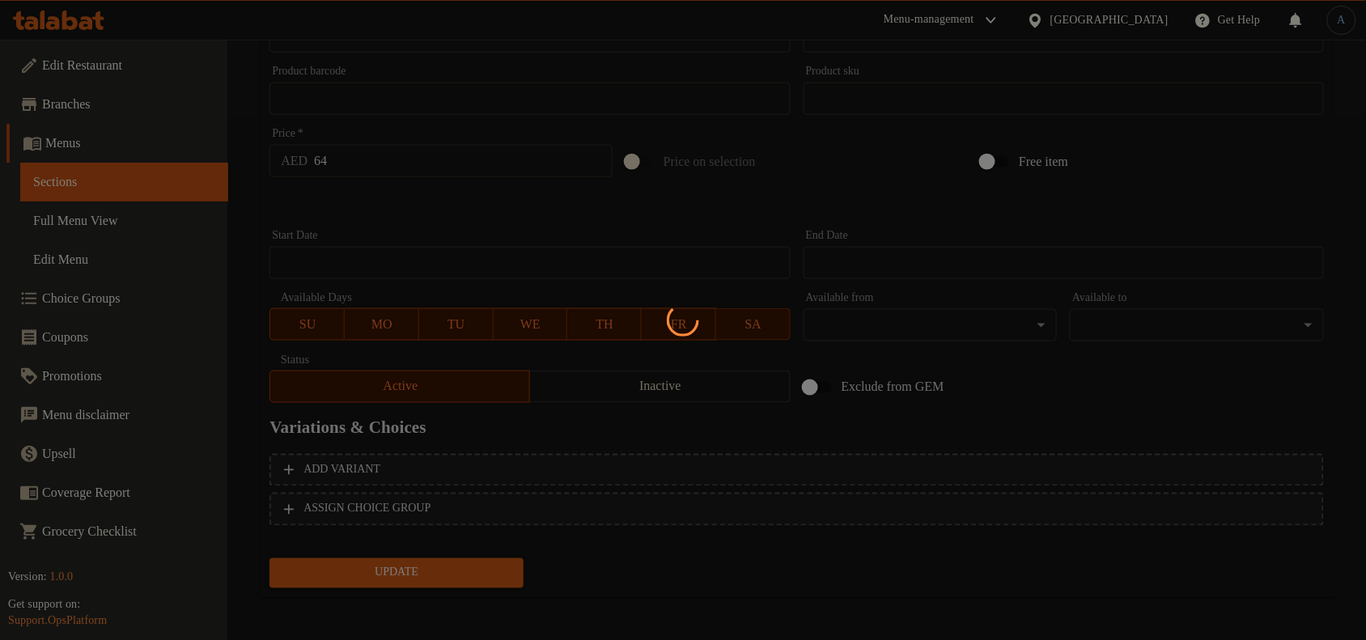
scroll to position [0, 0]
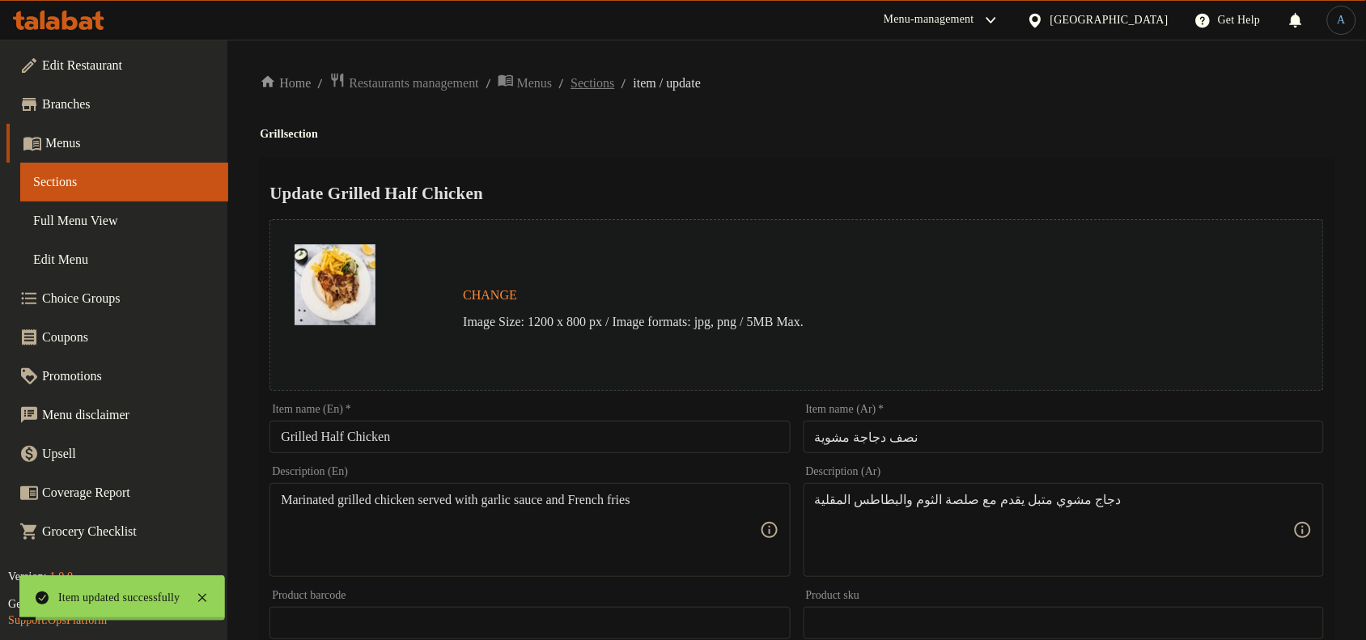
click at [614, 86] on span "Sections" at bounding box center [593, 83] width 44 height 19
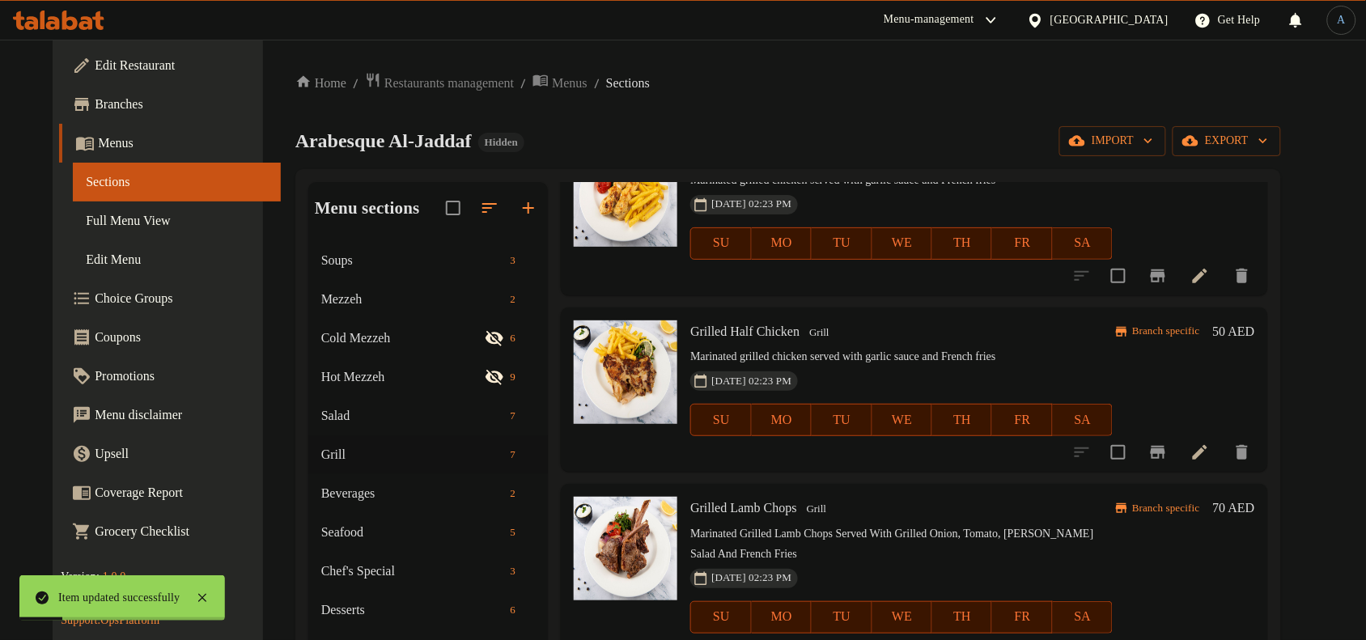
scroll to position [304, 0]
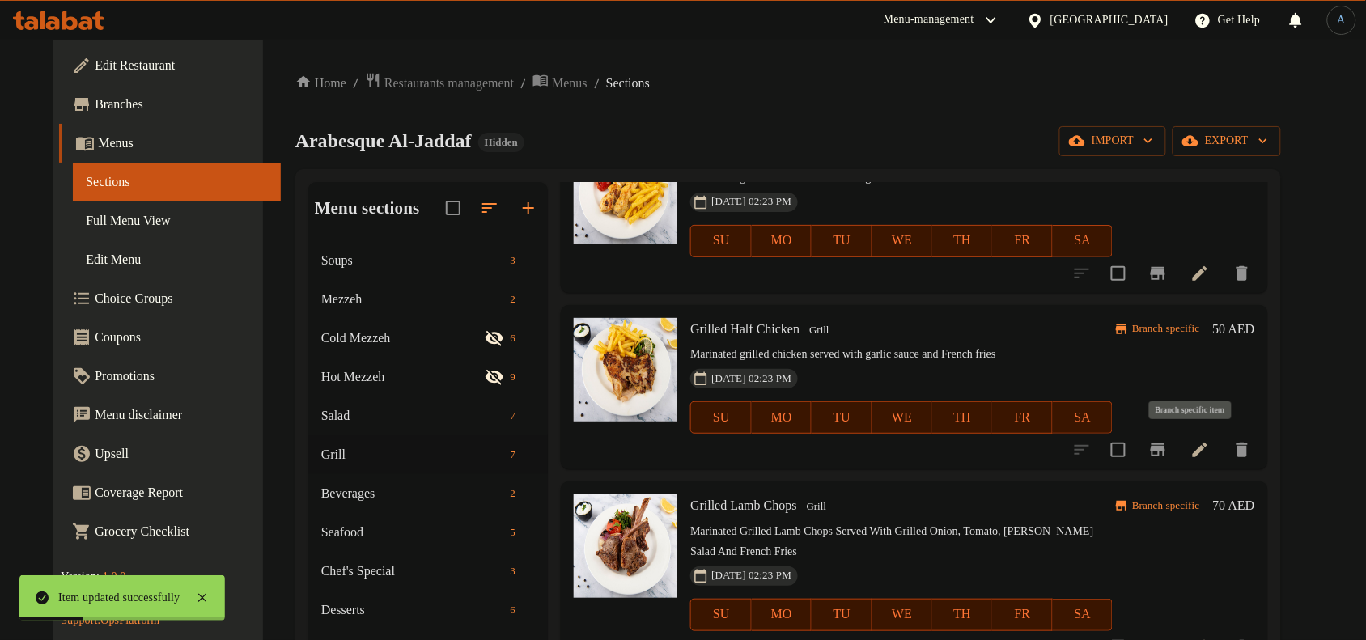
click at [1168, 443] on icon "Branch-specific-item" at bounding box center [1157, 449] width 19 height 19
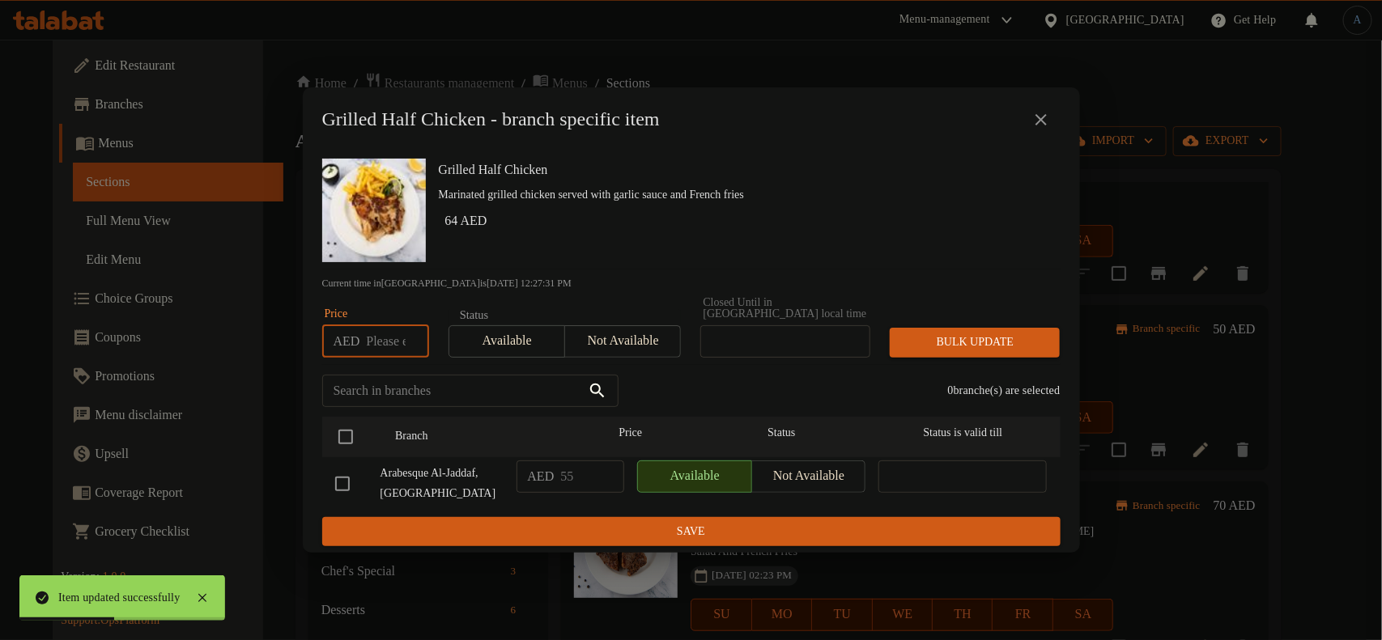
click at [385, 346] on input "number" at bounding box center [397, 341] width 62 height 32
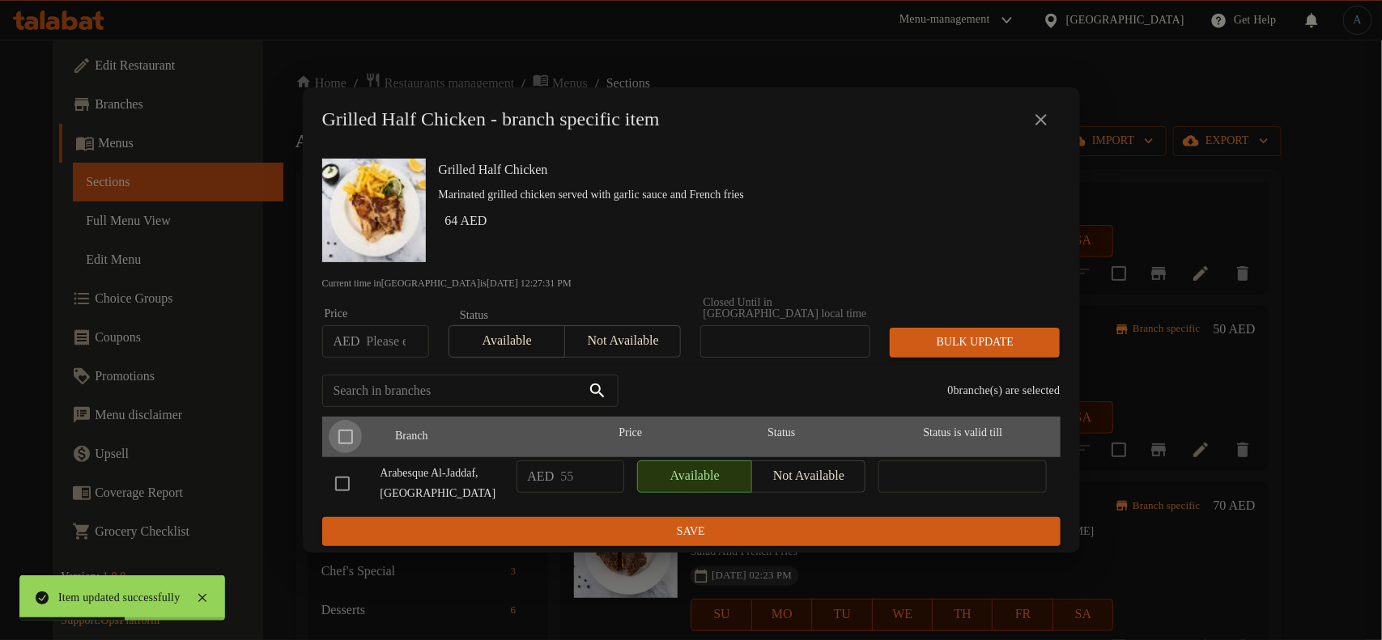
drag, startPoint x: 357, startPoint y: 434, endPoint x: 401, endPoint y: 435, distance: 43.7
click at [356, 434] on input "checkbox" at bounding box center [346, 437] width 34 height 34
checkbox input "true"
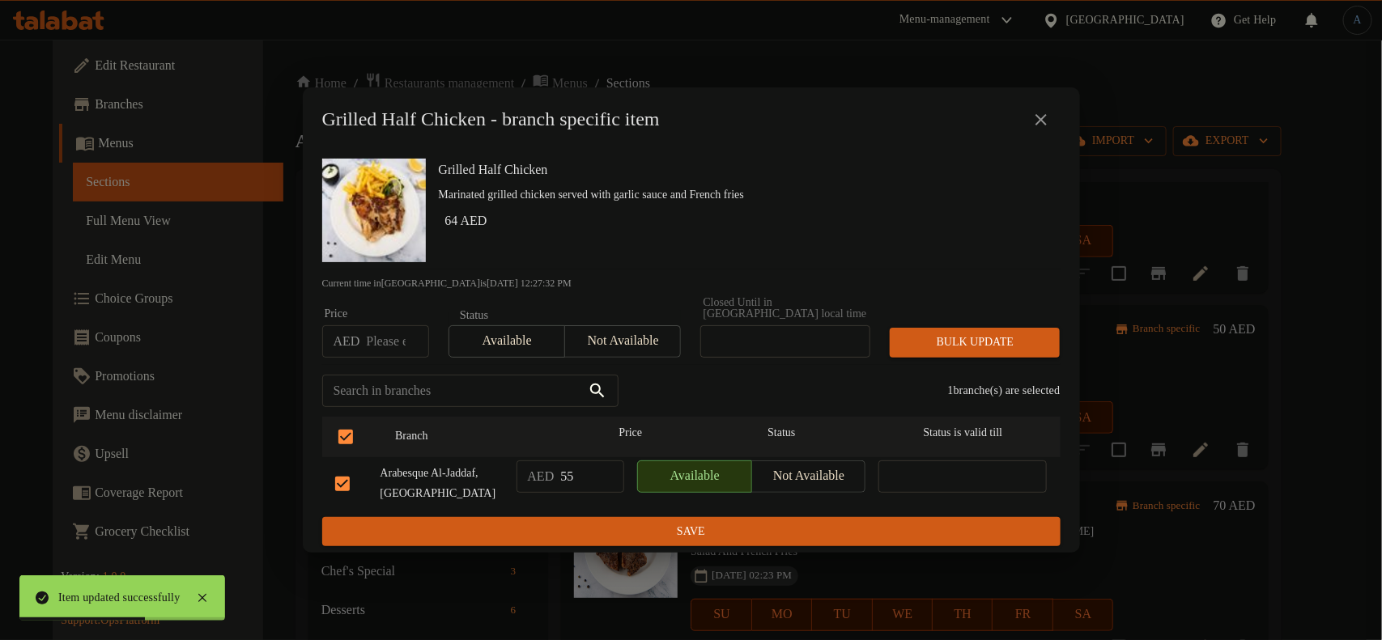
click at [386, 325] on input "number" at bounding box center [397, 341] width 62 height 32
paste input "64"
type input "64"
click at [974, 333] on span "Bulk update" at bounding box center [974, 343] width 144 height 20
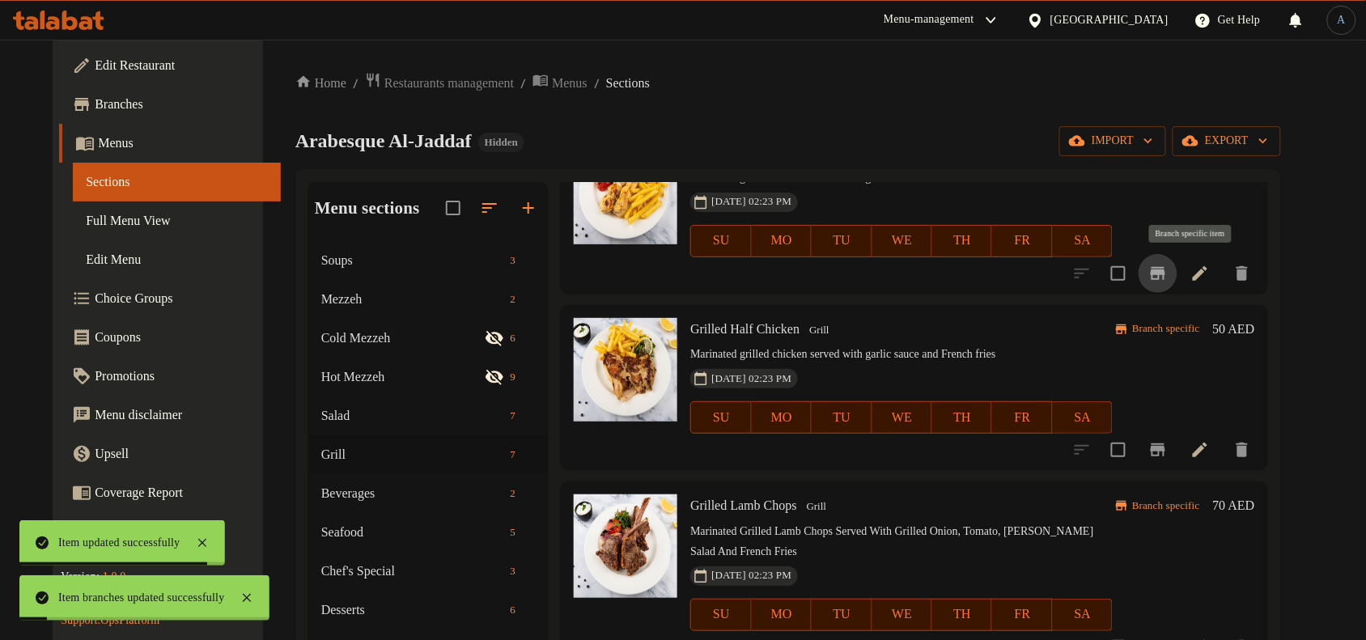
click at [1165, 275] on icon "Branch-specific-item" at bounding box center [1158, 273] width 15 height 13
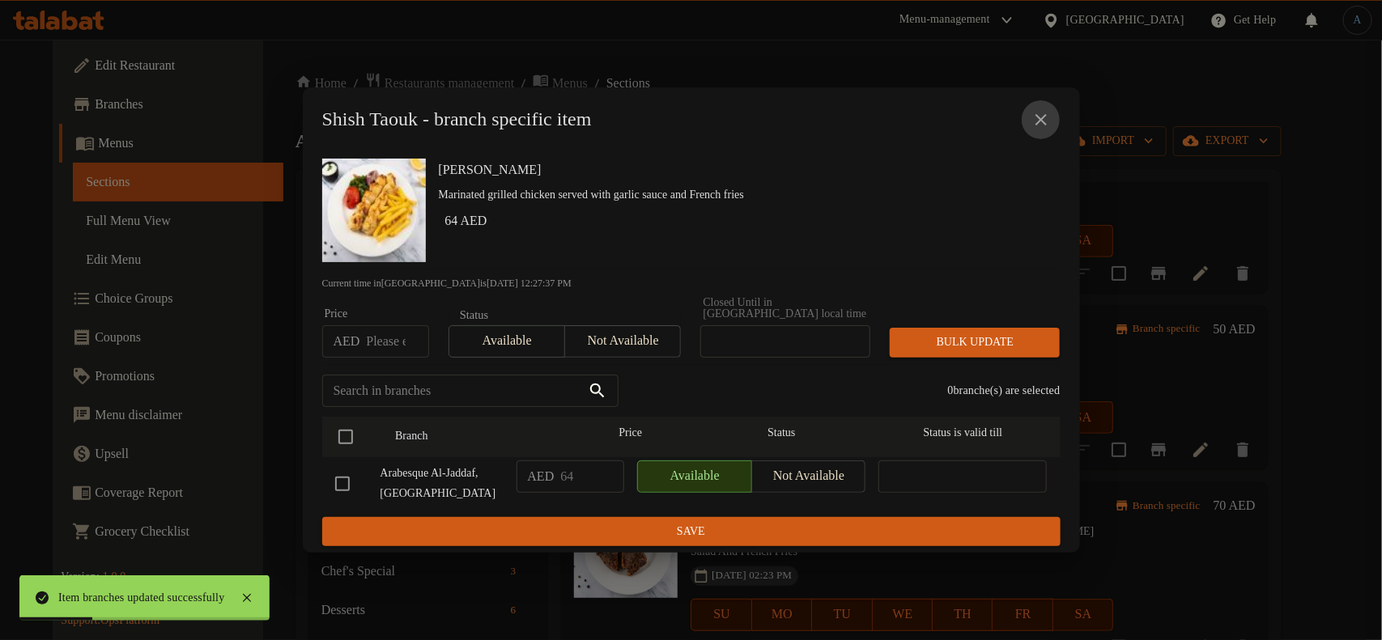
click at [1034, 108] on button "close" at bounding box center [1040, 119] width 39 height 39
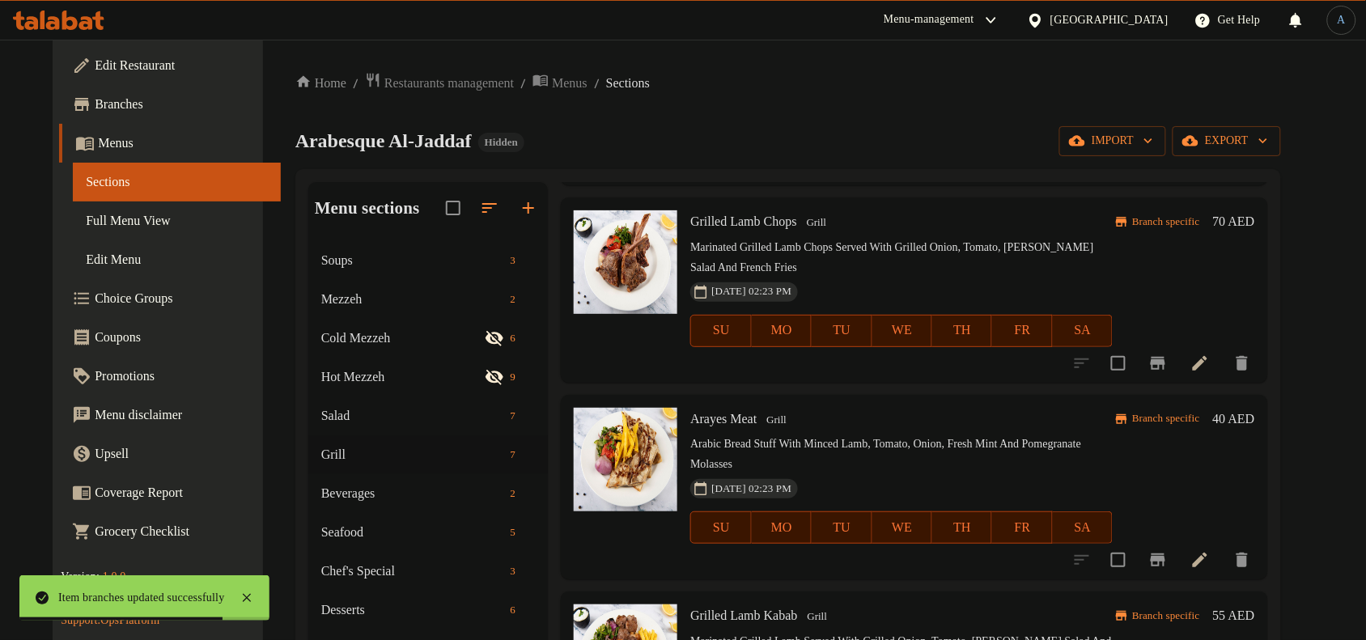
scroll to position [607, 0]
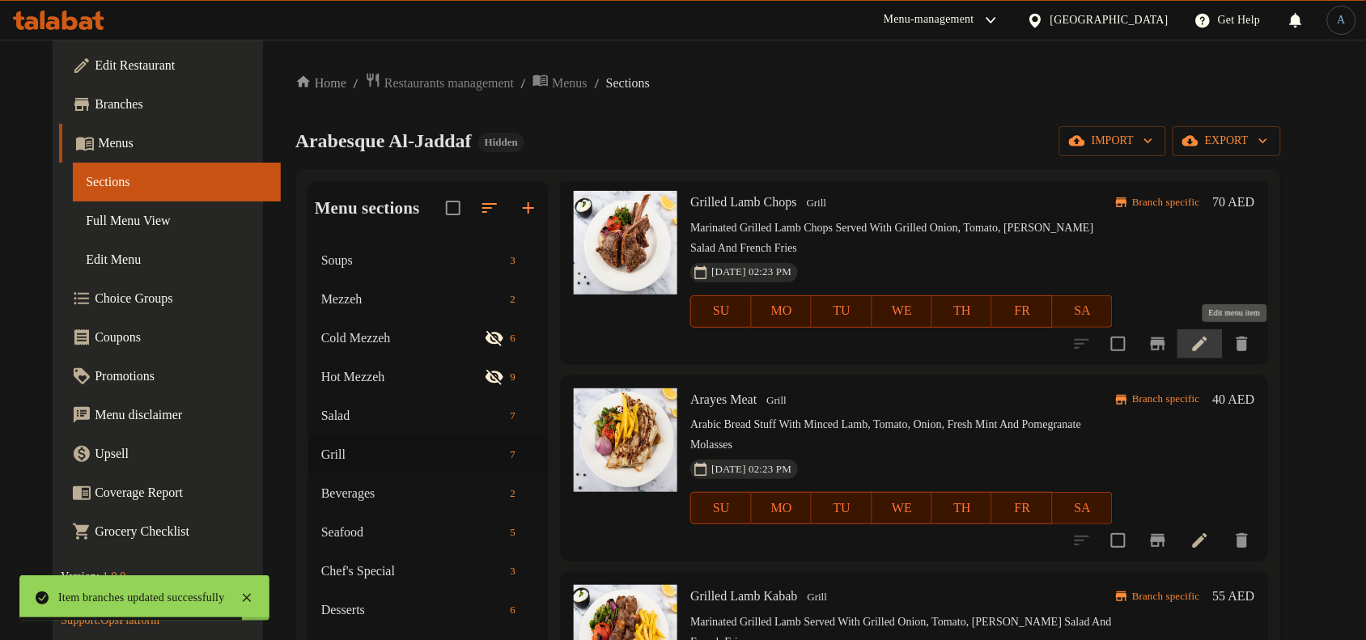
click at [1210, 340] on icon at bounding box center [1200, 343] width 19 height 19
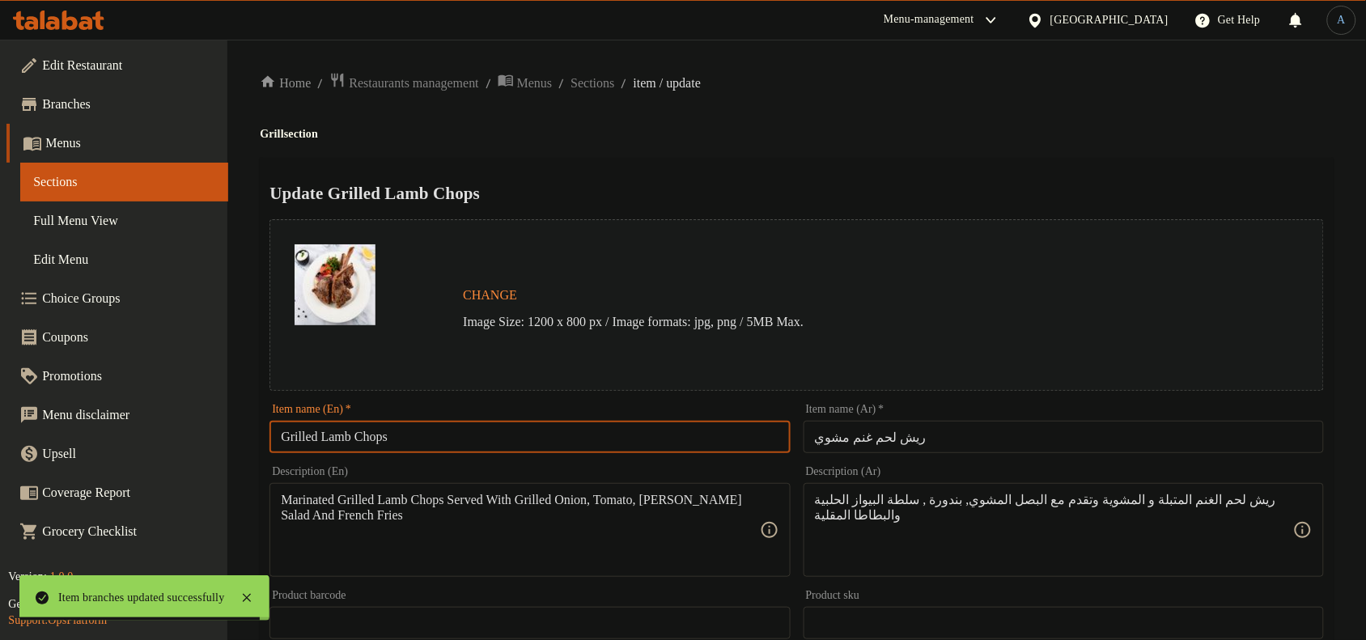
click at [624, 430] on input "Grilled Lamb Chops" at bounding box center [530, 437] width 520 height 32
paste input "text"
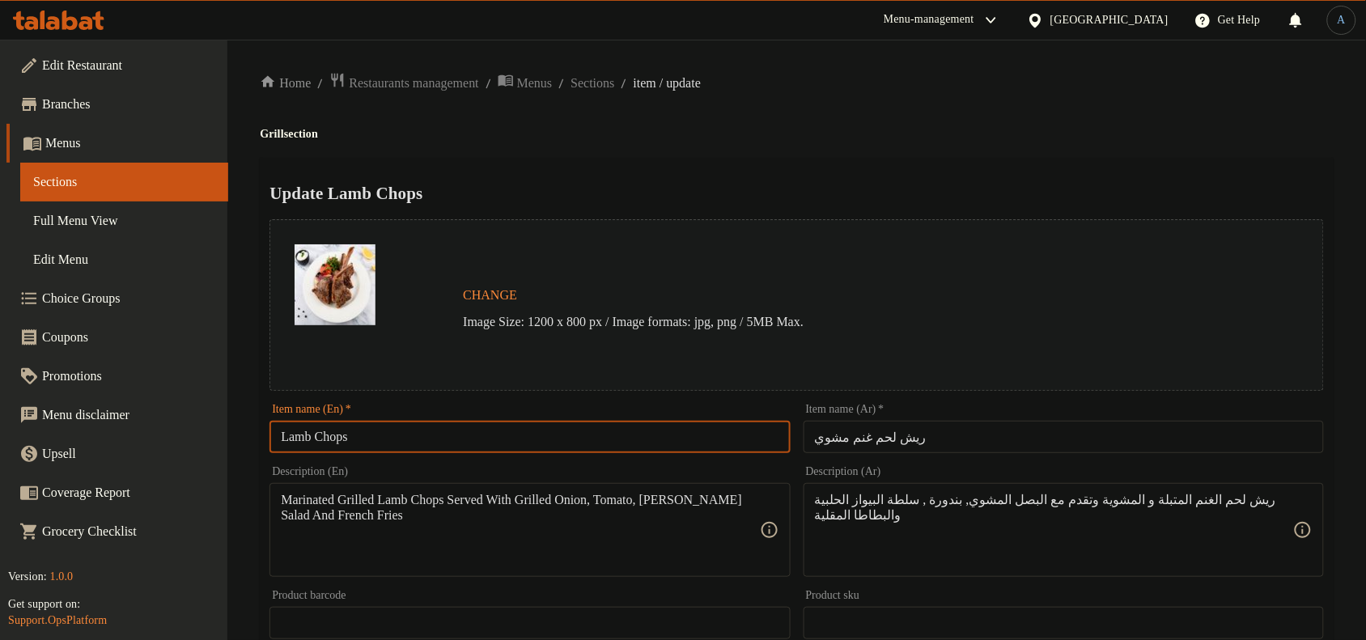
type input "Lamb Chops"
click at [948, 451] on input "ريش لحم غنم مشوي" at bounding box center [1064, 437] width 520 height 32
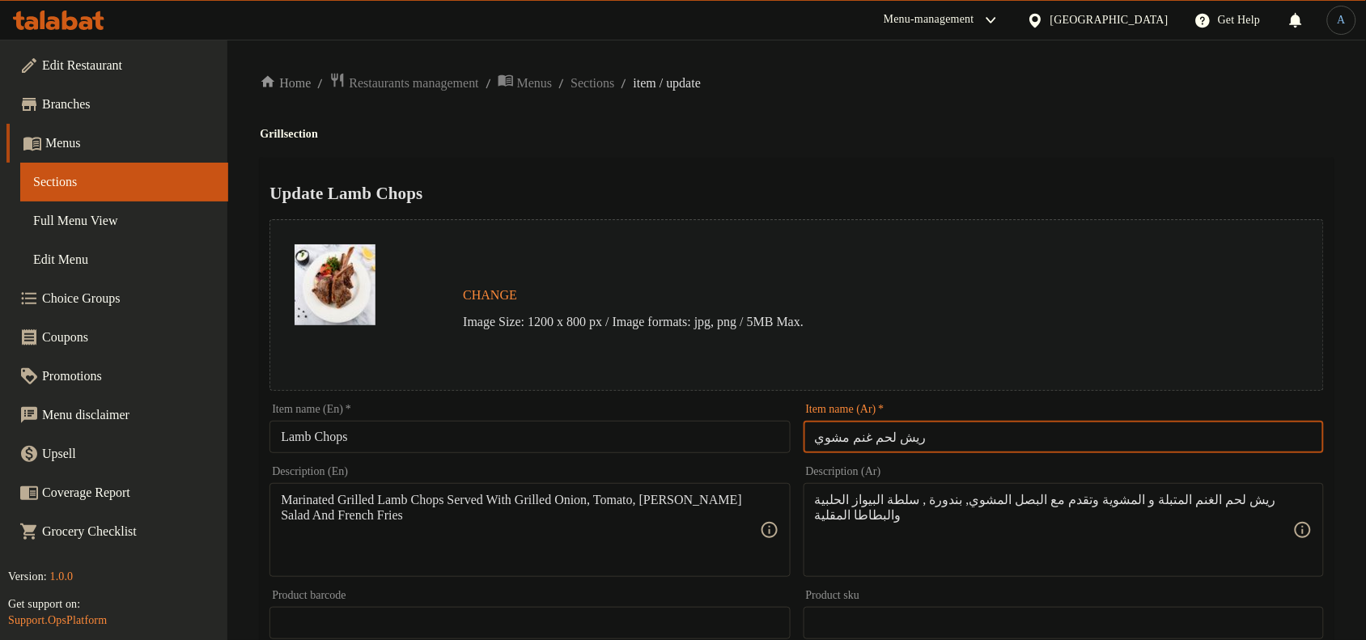
drag, startPoint x: 840, startPoint y: 435, endPoint x: 754, endPoint y: 419, distance: 87.2
click at [754, 419] on div "Change Image Size: 1200 x 800 px / Image formats: jpg, png / 5MB Max. Item name…" at bounding box center [797, 573] width 1068 height 721
type input "ريش لحم غنم"
click at [944, 163] on div "Update Lamb Chops Change Image Size: 1200 x 800 px / Image formats: jpg, png / …" at bounding box center [797, 641] width 1074 height 966
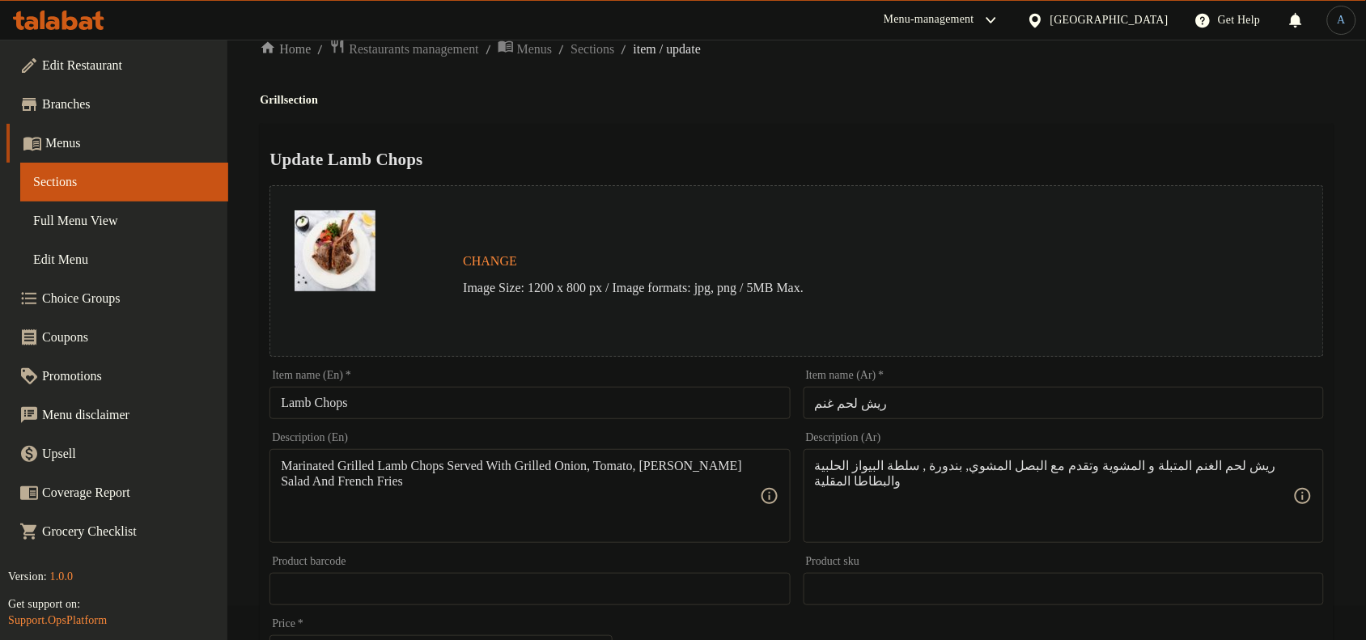
scroll to position [19, 0]
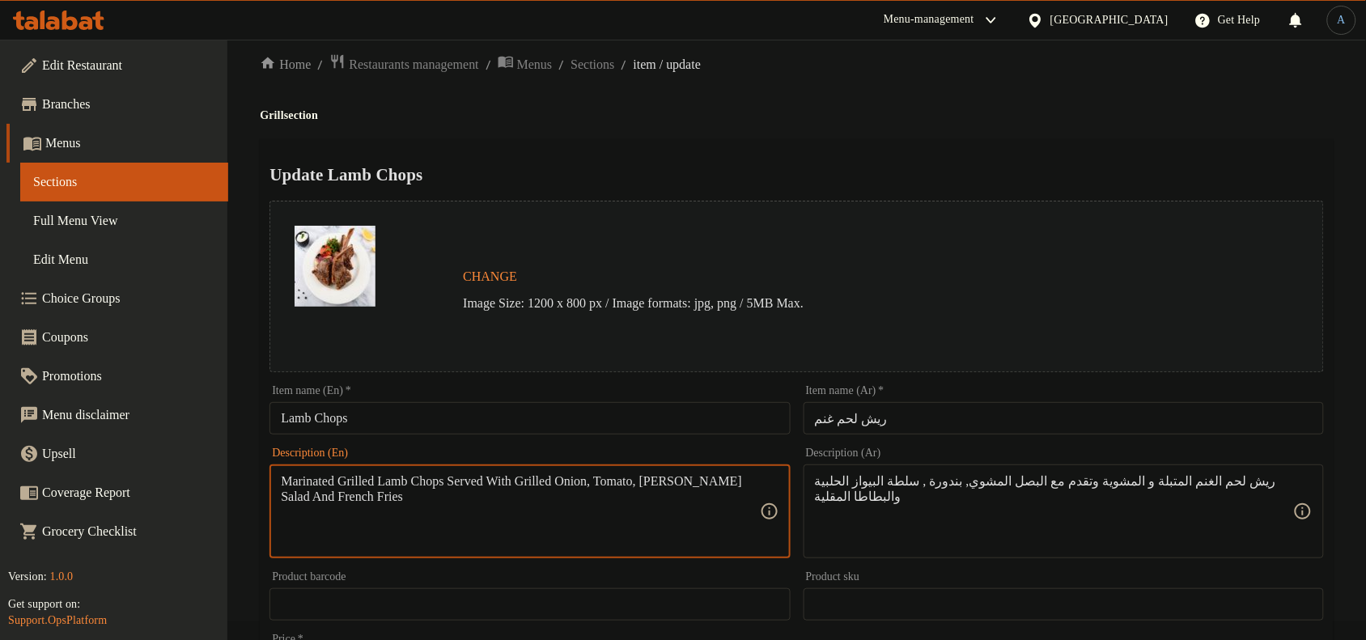
paste textarea "lamb chops served with grilled onion, tomato, biwas halabi salad and French Fri…"
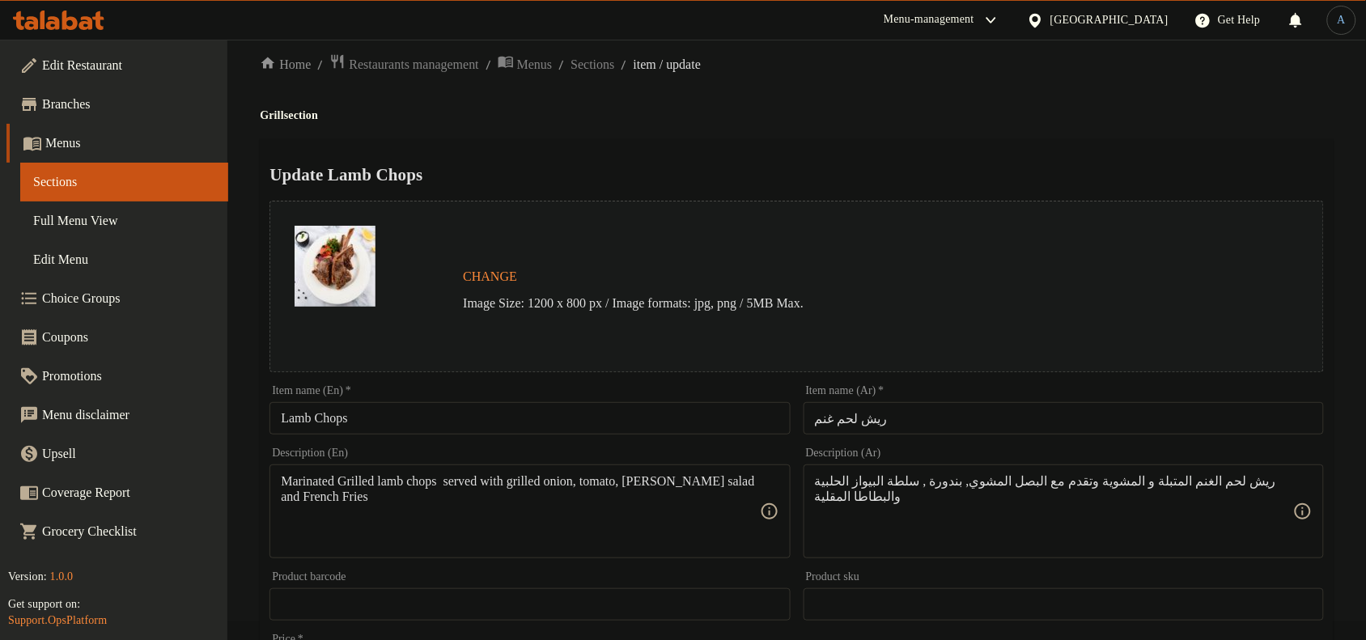
click at [451, 498] on textarea "Marinated Grilled lamb chops served with grilled onion, tomato, biwas halabi sa…" at bounding box center [520, 511] width 478 height 77
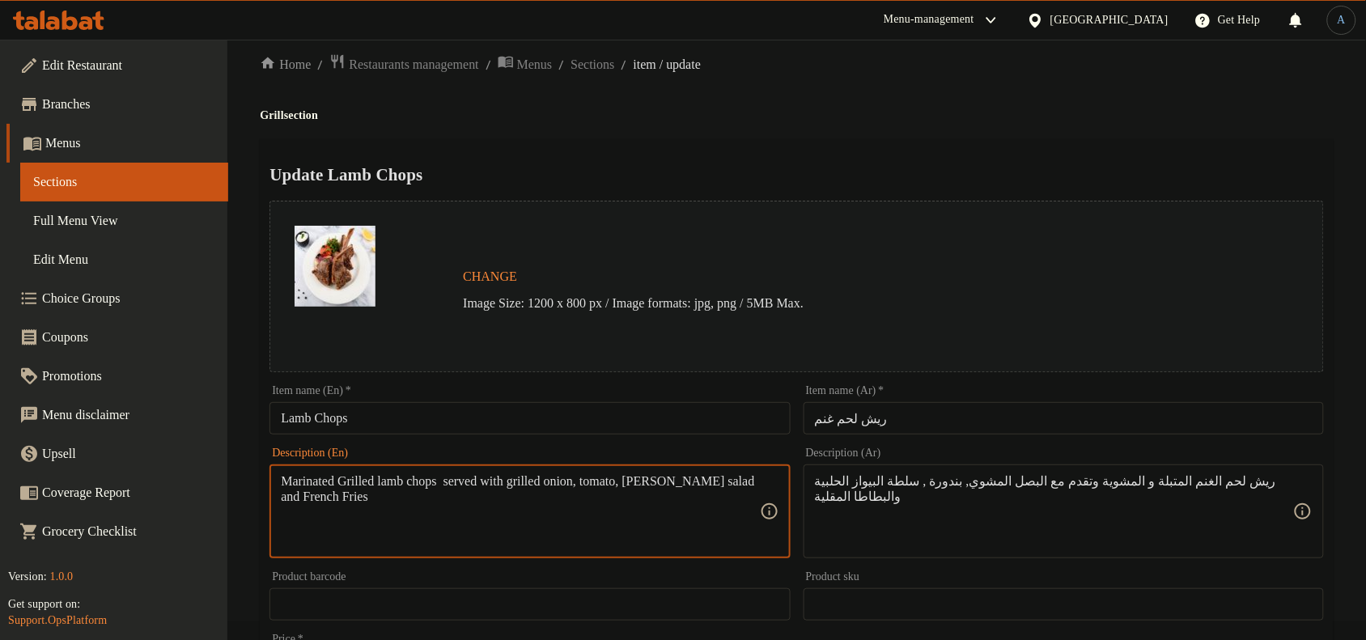
paste textarea "grilled lamb chops served with grilled onion, tomato, biwas halabi salad and fr…"
click at [338, 507] on textarea "Marinated grilled lamb chops served with grilled onion, tomato, biwas halabi sa…" at bounding box center [520, 511] width 478 height 77
click at [361, 498] on textarea "Marinated grilled lamb chops served with grilled onion, tomato, biwas halabi sa…" at bounding box center [520, 511] width 478 height 77
click at [718, 469] on div "Marinated grilled lamb chops served with grilled onion, tomato, biwas halabi sa…" at bounding box center [530, 512] width 520 height 94
click at [710, 476] on textarea "Marinated grilled lamb chops served with grilled onion, tomato, biwas halabi sa…" at bounding box center [520, 511] width 478 height 77
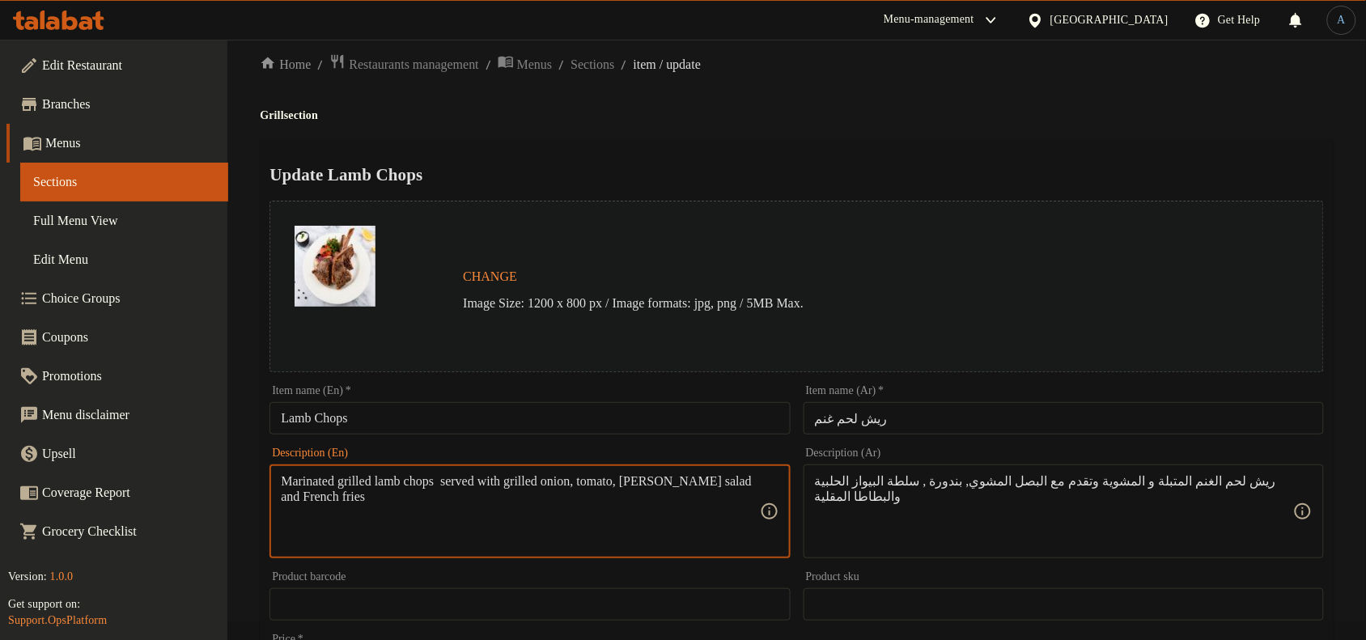
drag, startPoint x: 710, startPoint y: 476, endPoint x: 739, endPoint y: 512, distance: 46.6
click at [739, 512] on textarea "Marinated grilled lamb chops served with grilled onion, tomato, biwas halabi sa…" at bounding box center [520, 511] width 478 height 77
click at [712, 479] on textarea "Marinated grilled lamb chops served with grilled onion, tomato, biwas halabi sa…" at bounding box center [520, 511] width 478 height 77
type textarea "Marinated grilled lamb chops served with grilled onion, tomato, biwas Halabi sa…"
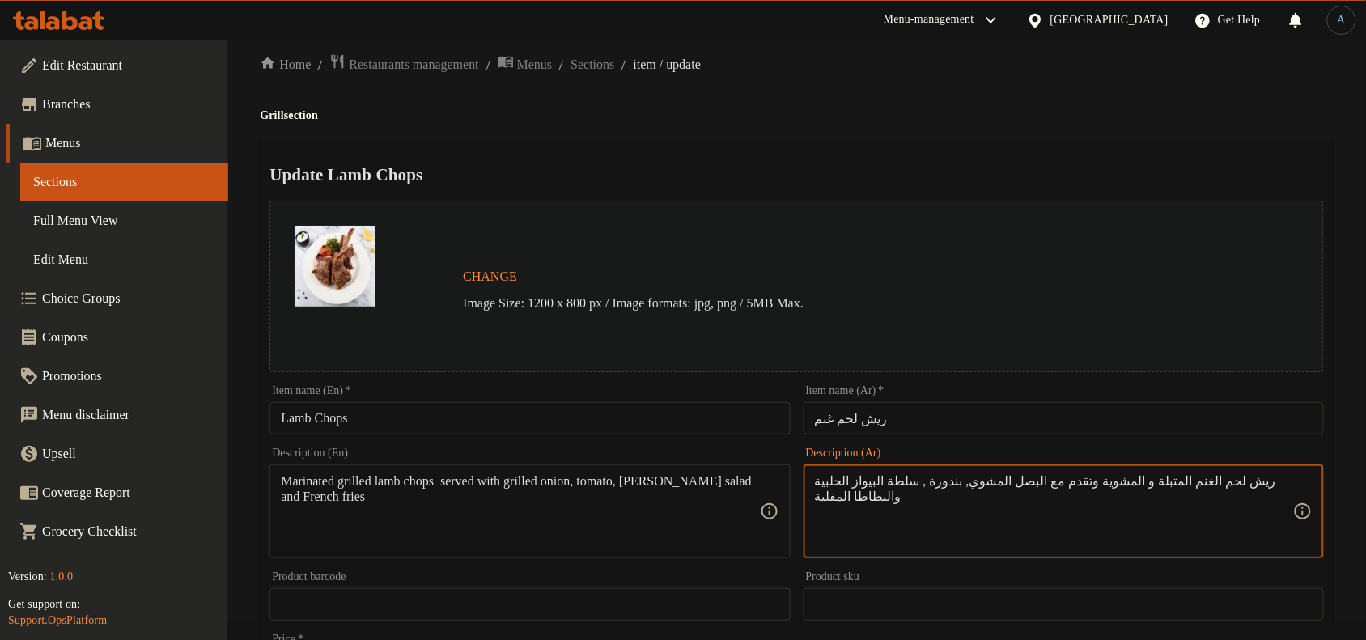
paste textarea "رائح لحم ضأن مشوية متبلة تقدم مع البصل المشوي والطماطم وسلطة البيوا الحلبي والب…"
click at [1025, 480] on textarea "شرائح لحم ضأن مشوية متبلة تقدم مع البصل المشوي والطماطم وسلطة البيوا الحلبي وال…" at bounding box center [1054, 511] width 478 height 77
click at [1225, 507] on textarea "شرائح لحم ضأن مشوية متبلة تقدم مع البصل المشوي والطماطم وسلطة البيوا الحلبي وال…" at bounding box center [1054, 511] width 478 height 77
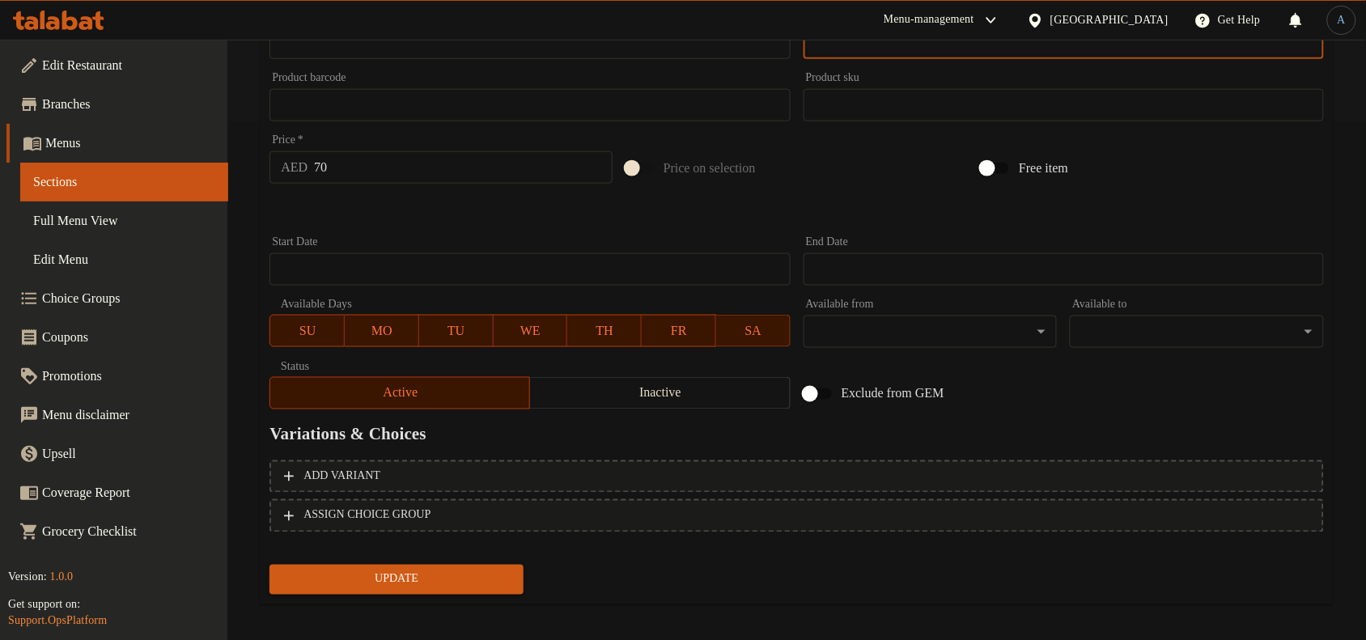
scroll to position [524, 0]
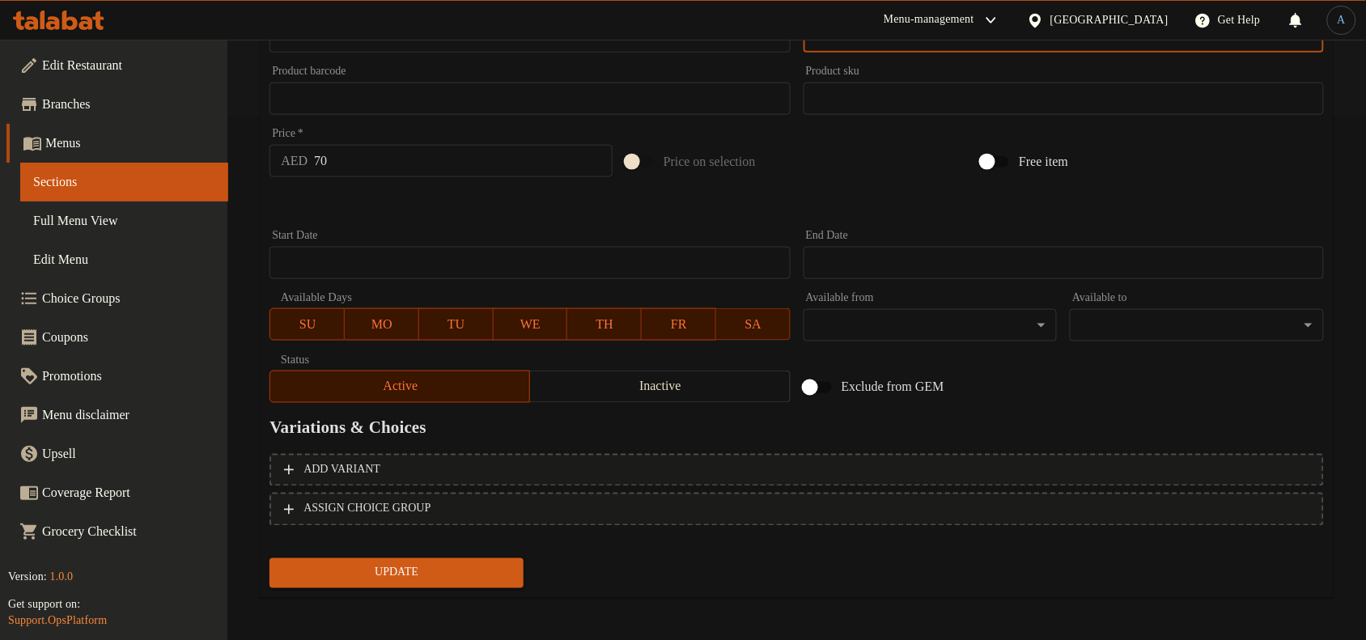
type textarea "شرائح لحم ضأن مشوية متبلة تقدم مع البصل المشوي، الطماطم، سلطة البيوا الحلبي وال…"
click at [442, 155] on input "70" at bounding box center [463, 161] width 299 height 32
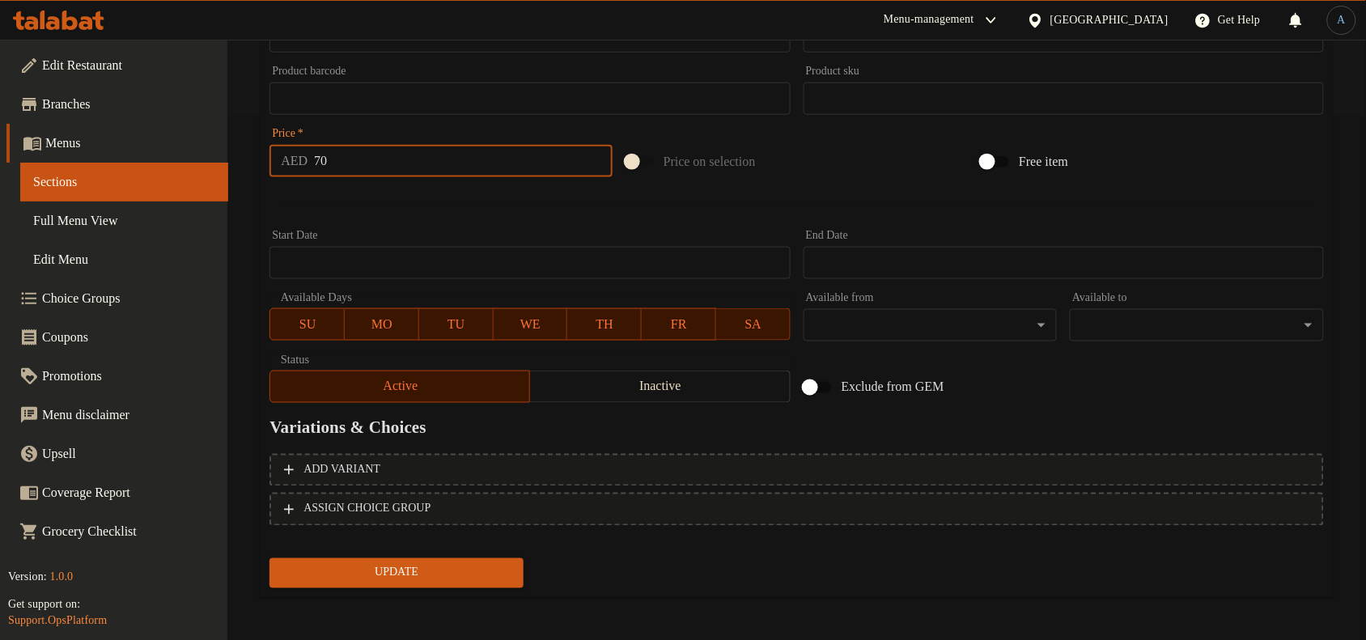
paste input "89.6"
type input "89.6"
click at [434, 209] on div at bounding box center [797, 204] width 1068 height 40
click at [399, 572] on span "Update" at bounding box center [396, 573] width 228 height 20
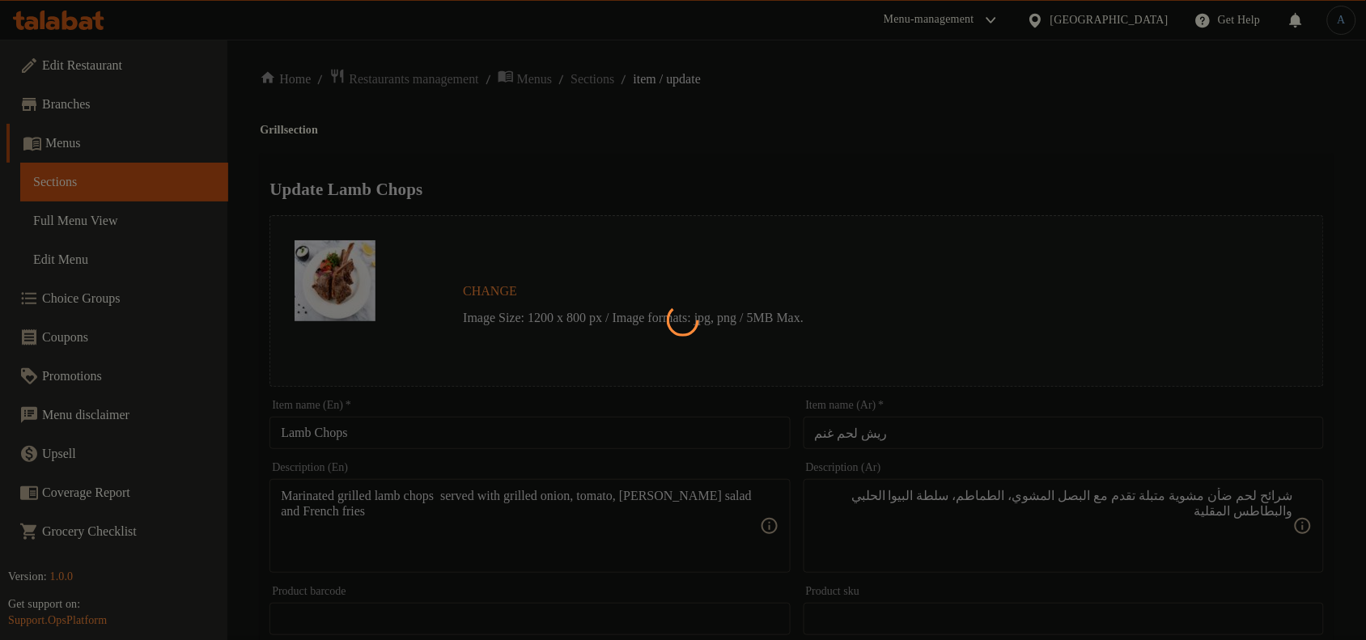
scroll to position [0, 0]
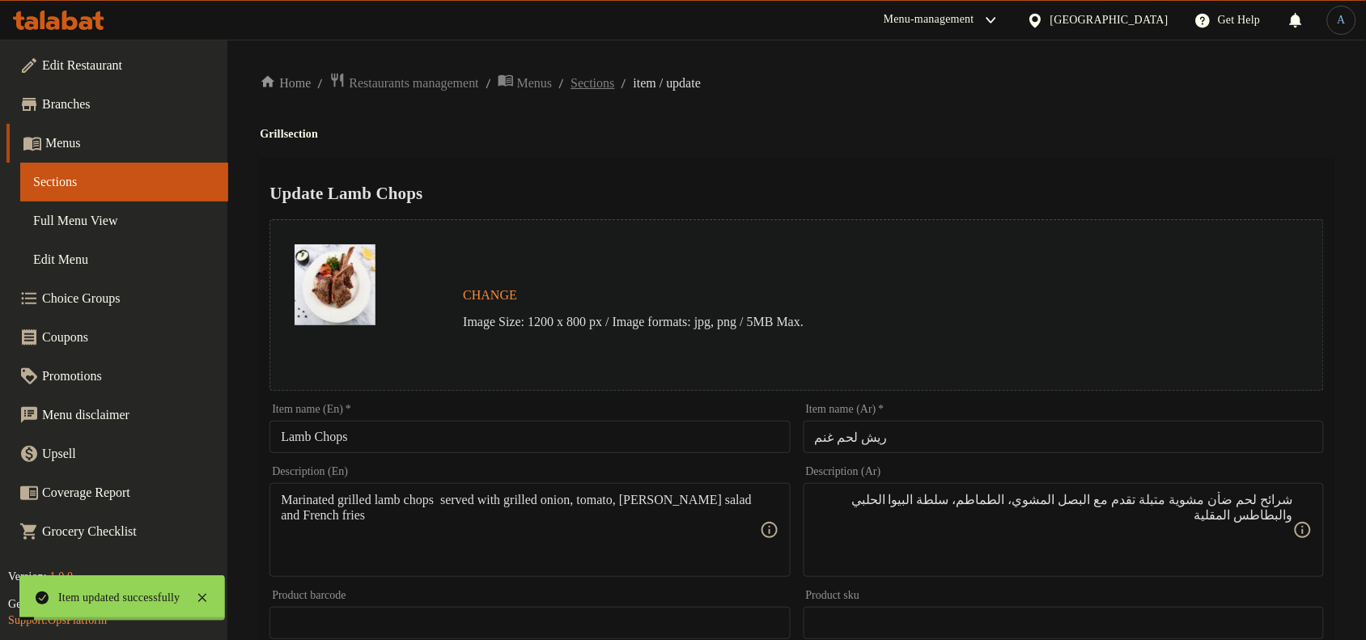
click at [614, 81] on span "Sections" at bounding box center [593, 83] width 44 height 19
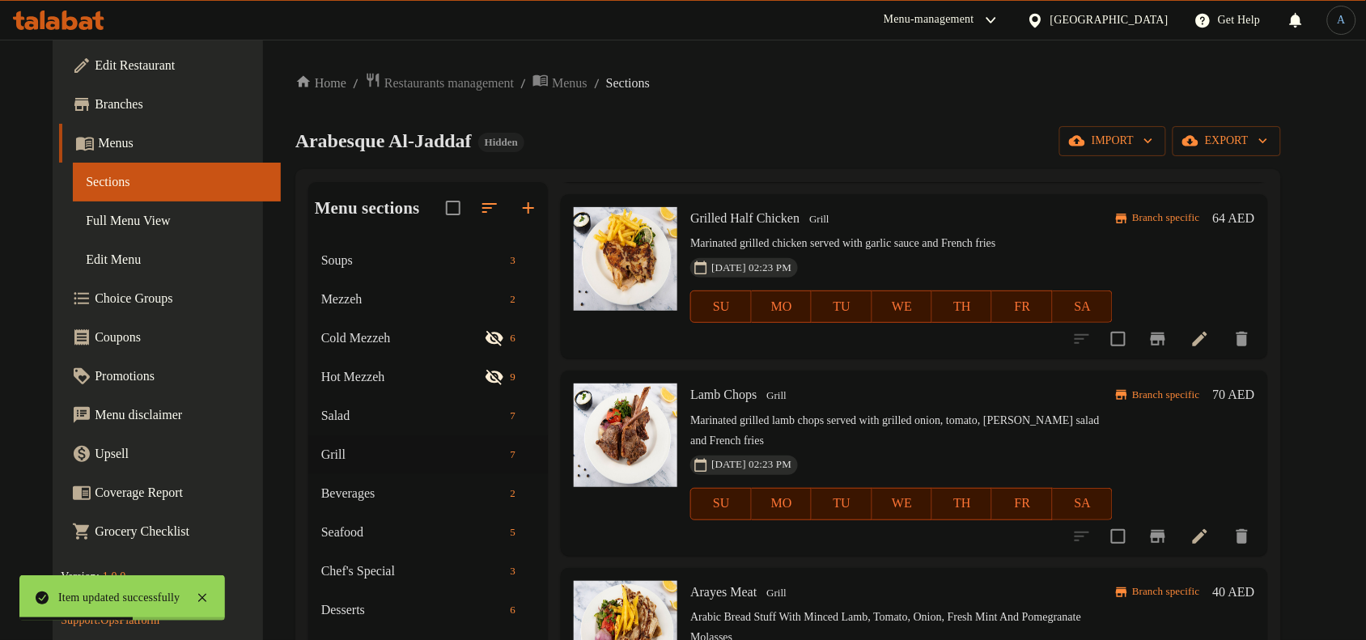
scroll to position [506, 0]
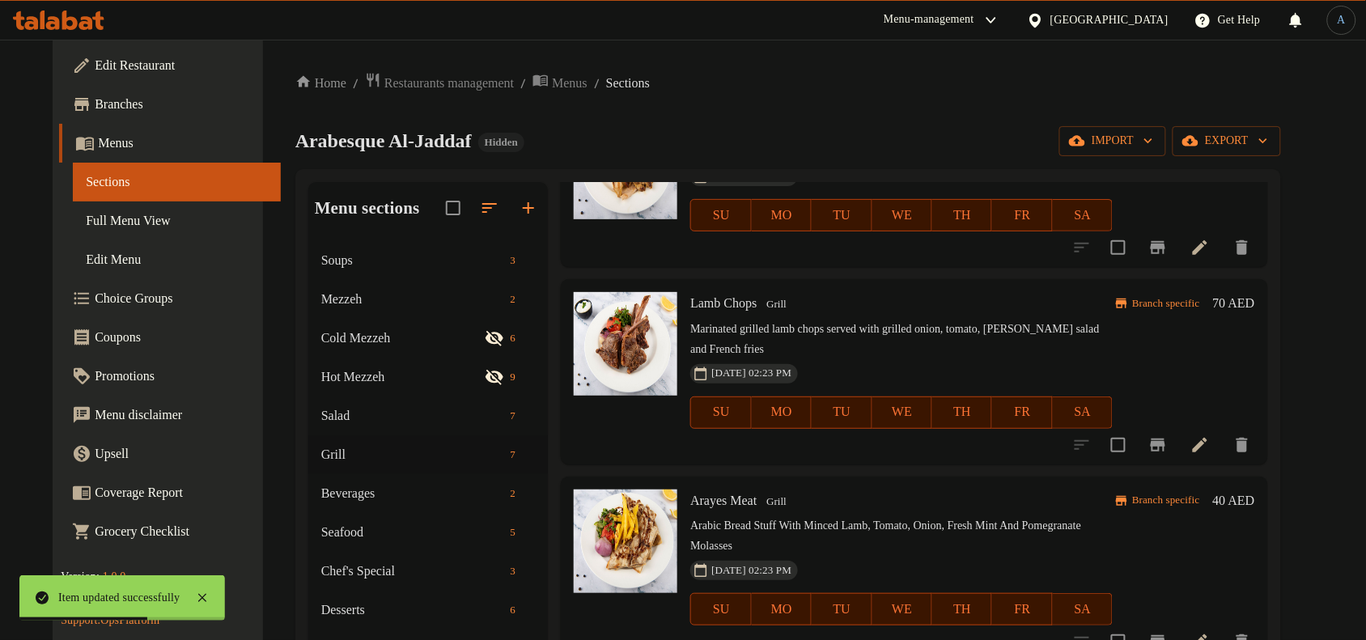
click at [1165, 442] on icon "Branch-specific-item" at bounding box center [1158, 445] width 15 height 13
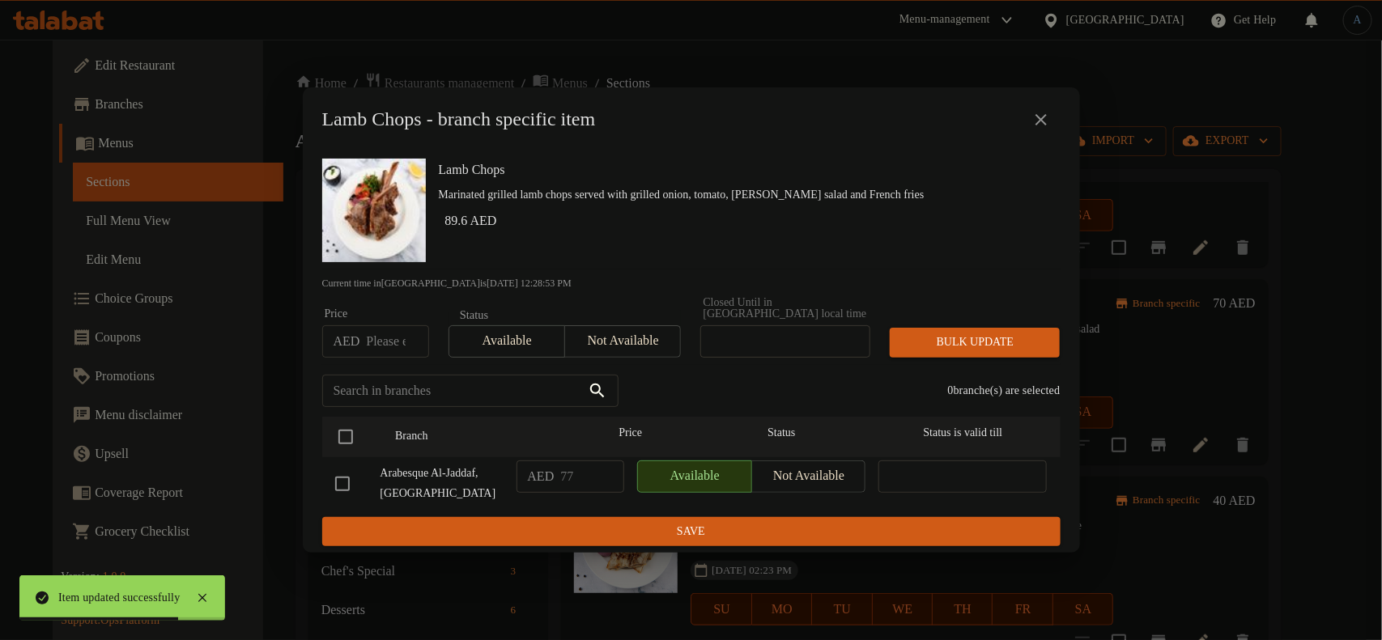
click at [387, 329] on input "number" at bounding box center [397, 341] width 62 height 32
paste input "89.6"
type input "89.6"
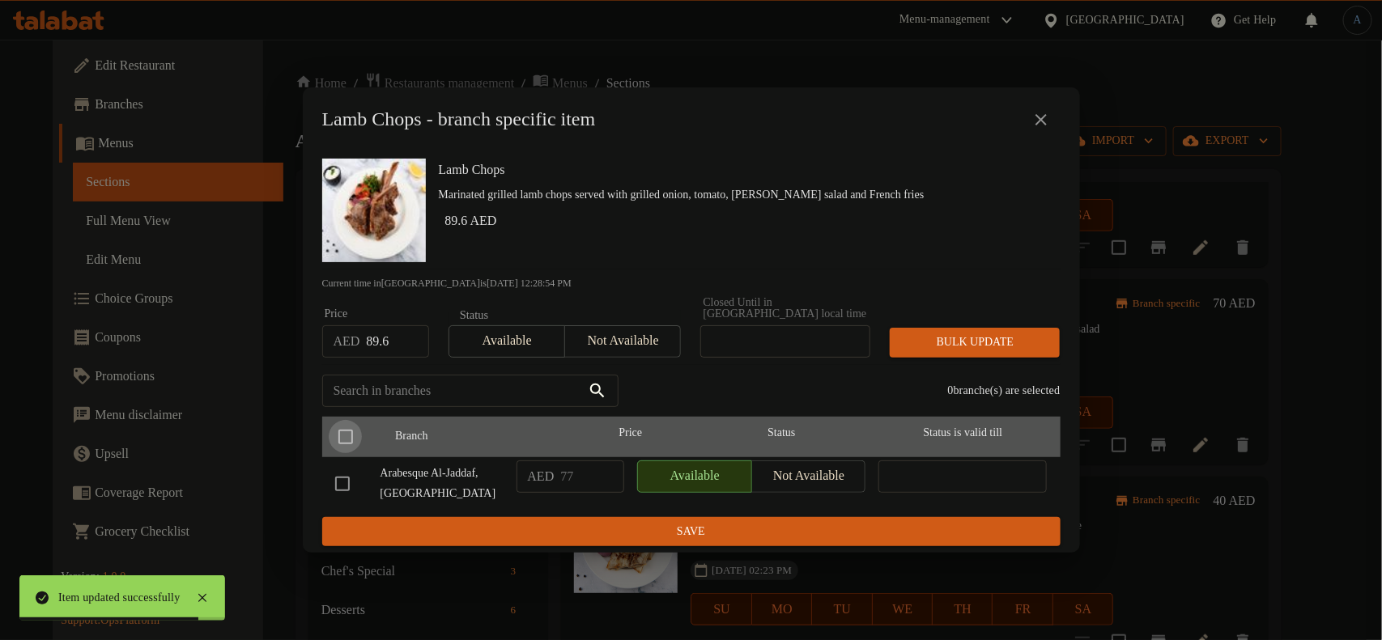
click at [346, 431] on input "checkbox" at bounding box center [346, 437] width 34 height 34
checkbox input "true"
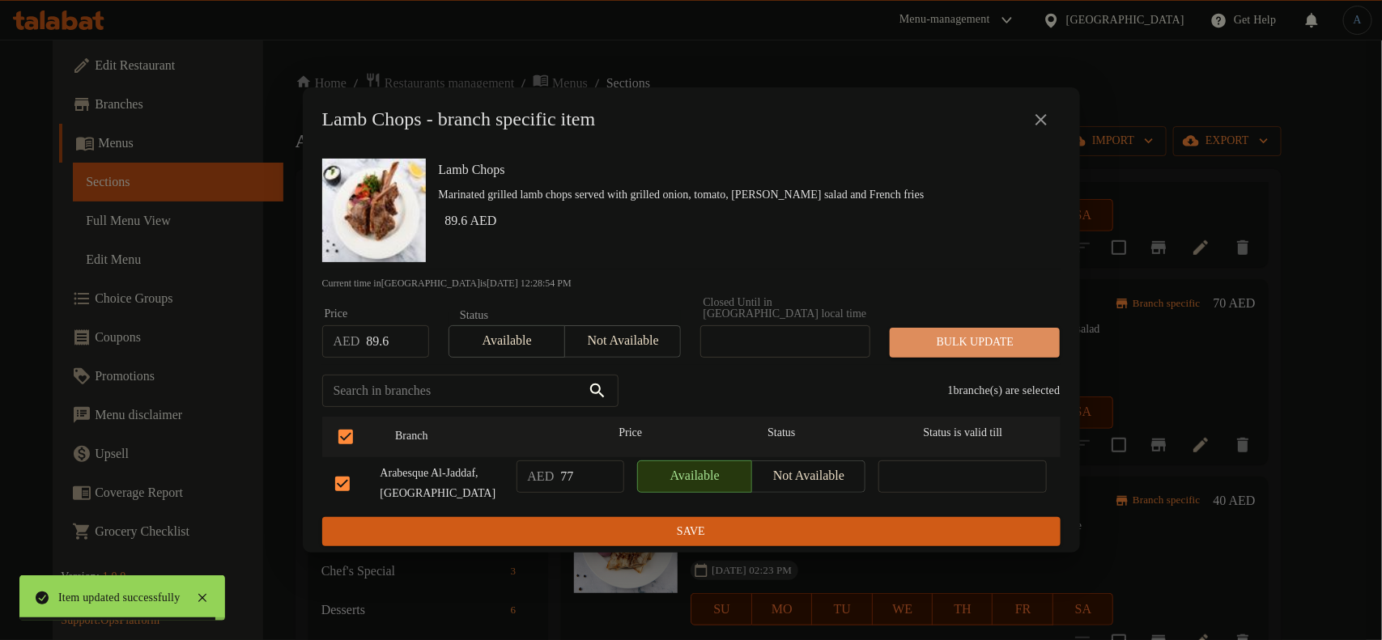
click at [949, 336] on span "Bulk update" at bounding box center [974, 343] width 144 height 20
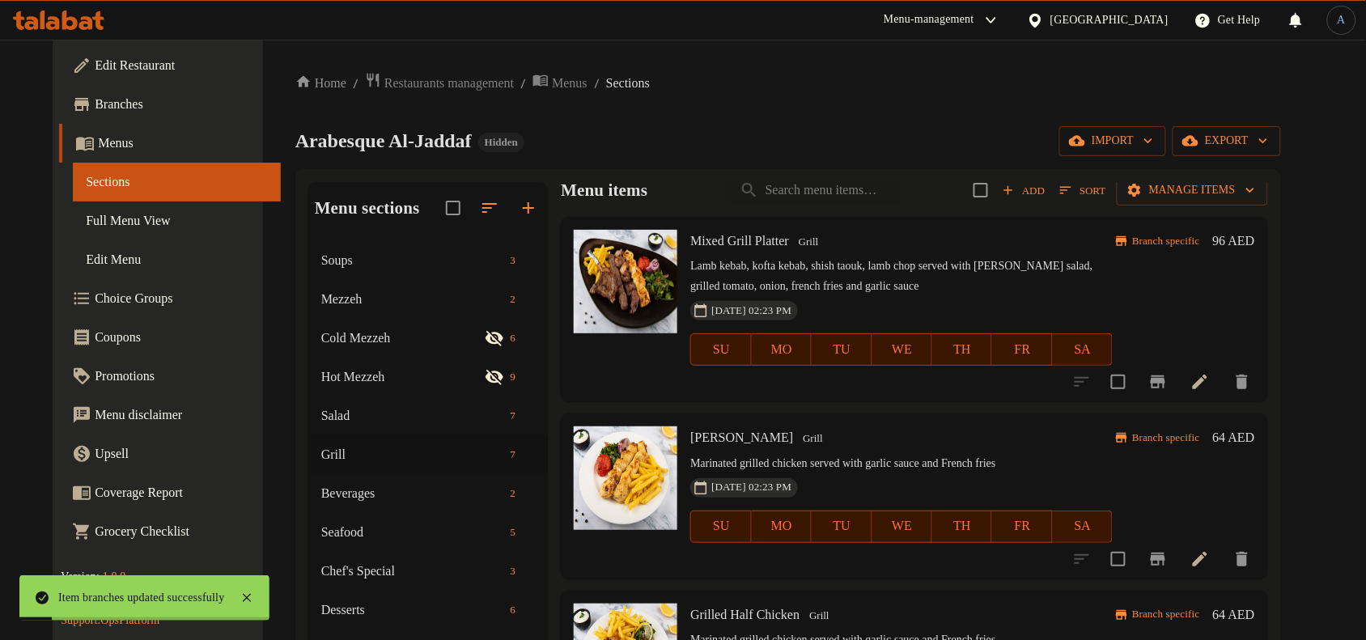
scroll to position [0, 0]
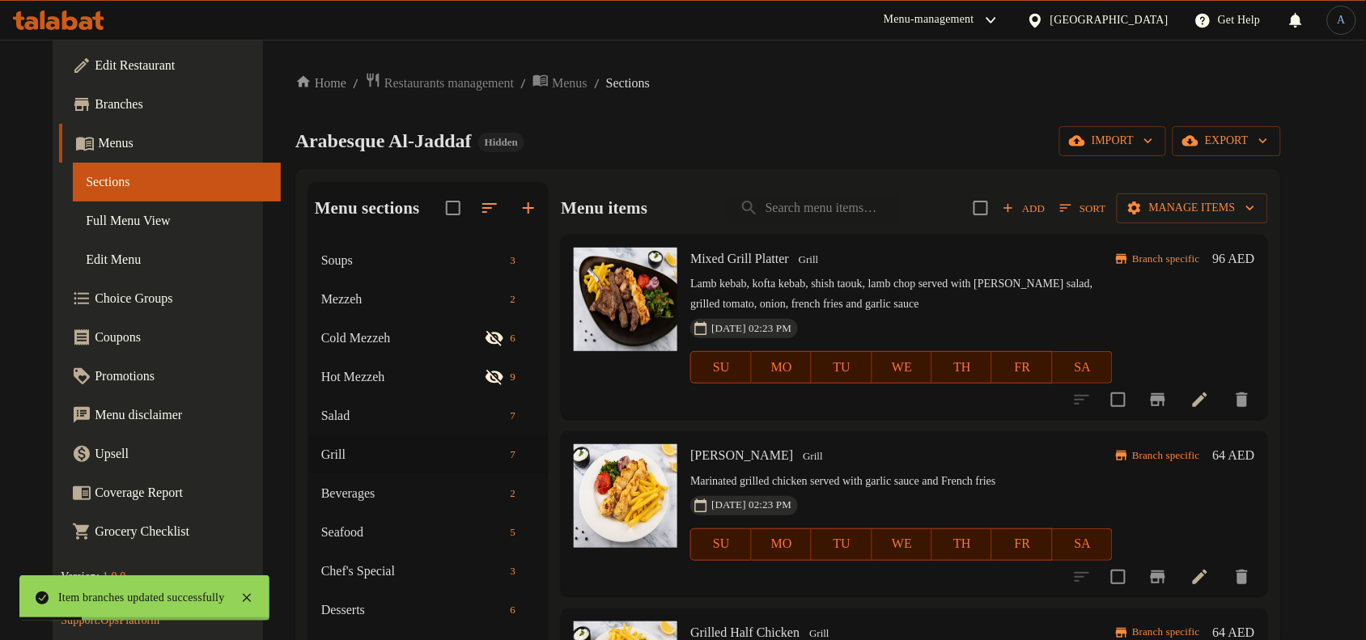
click at [1046, 206] on span "Add" at bounding box center [1024, 208] width 44 height 19
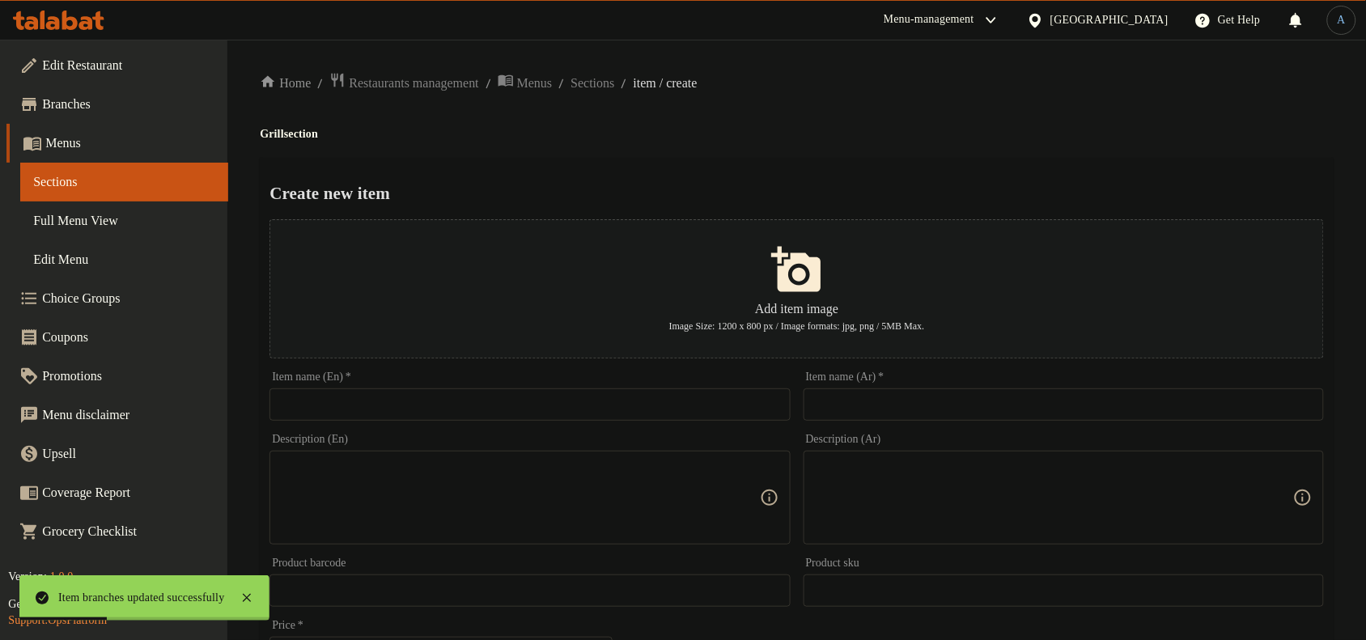
click at [660, 421] on input "text" at bounding box center [530, 404] width 520 height 32
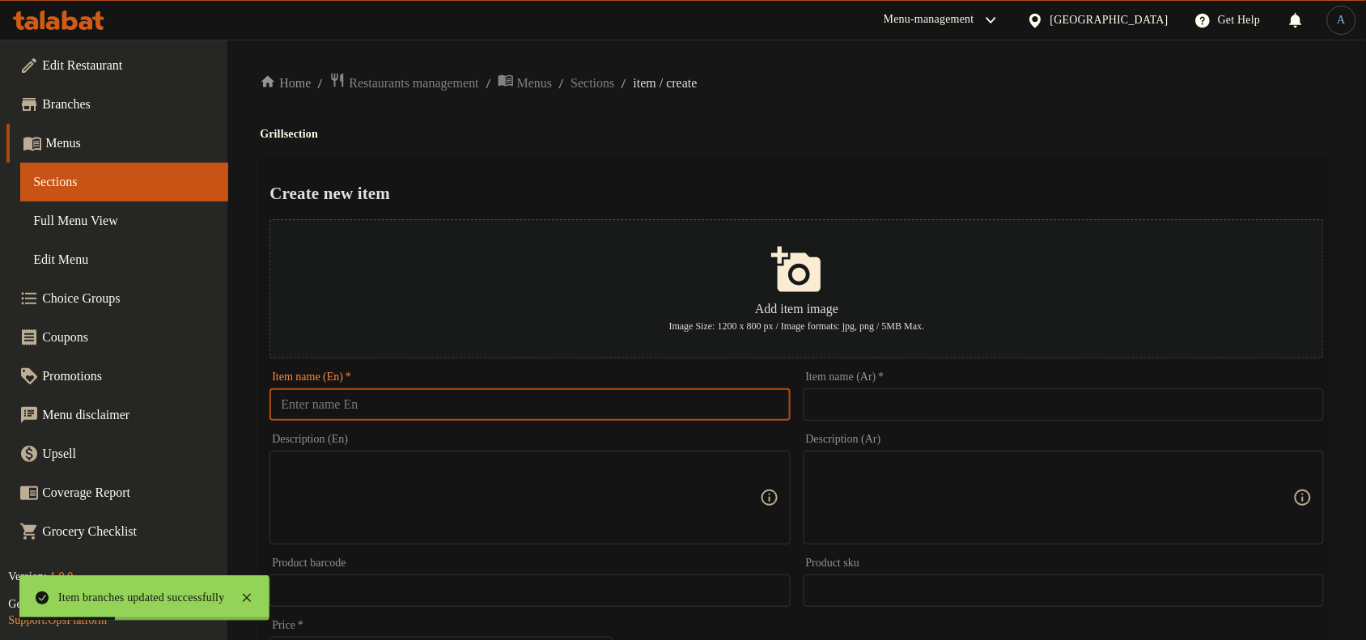
paste input "Grilled Salmon Fillet"
type input "Grilled Salmon Fillet"
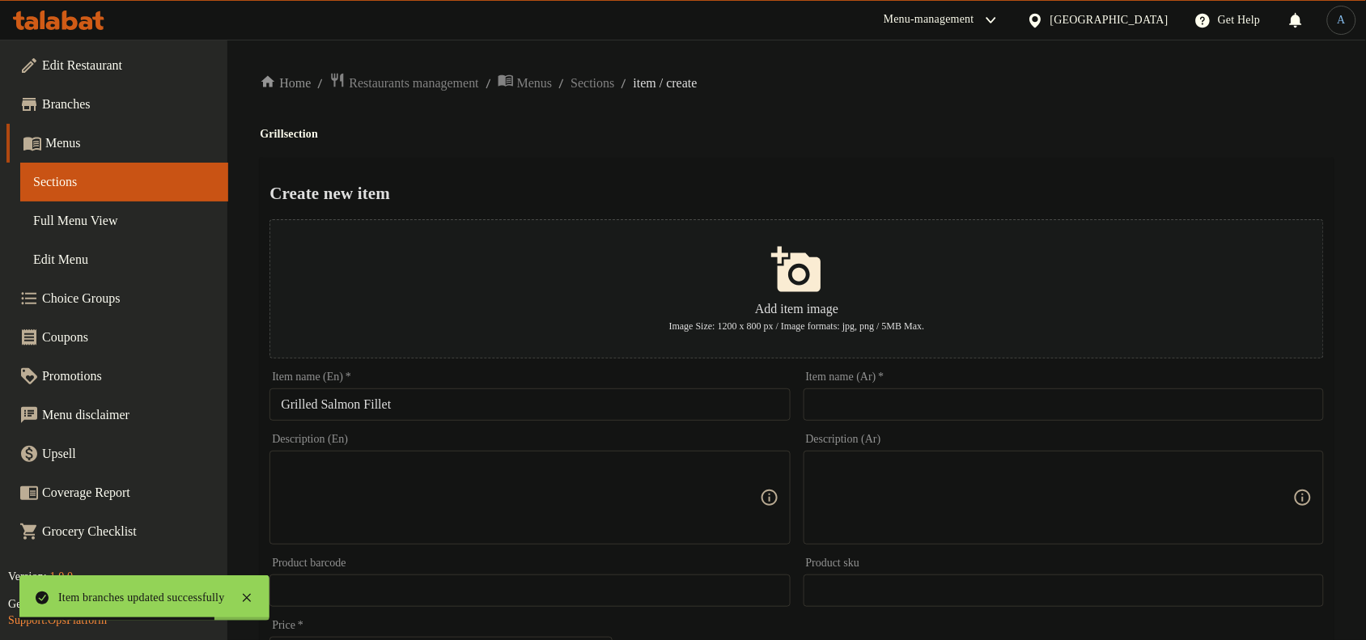
click at [953, 414] on input "text" at bounding box center [1064, 404] width 520 height 32
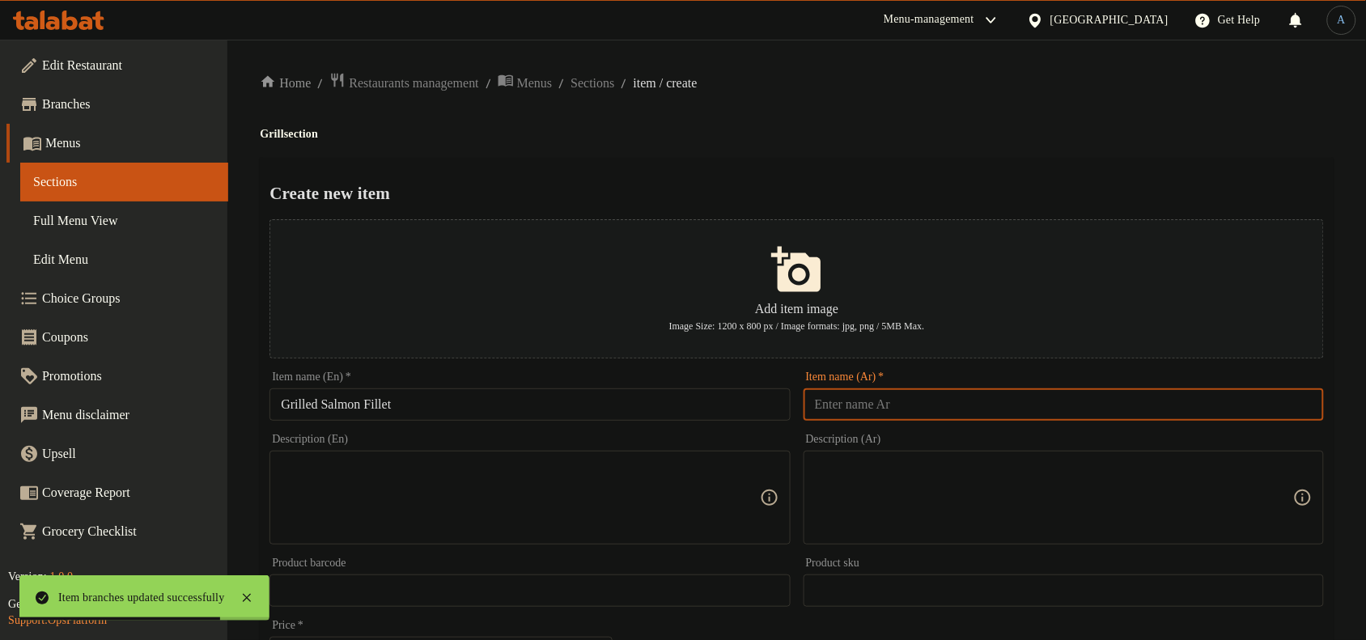
paste input "فيليه سمك السلمون المشوي"
type input "فيليه سمك السلمون المشوي"
click at [936, 146] on div "Home / Restaurants management / Menus / Sections / item / create Grill section …" at bounding box center [797, 587] width 1074 height 1031
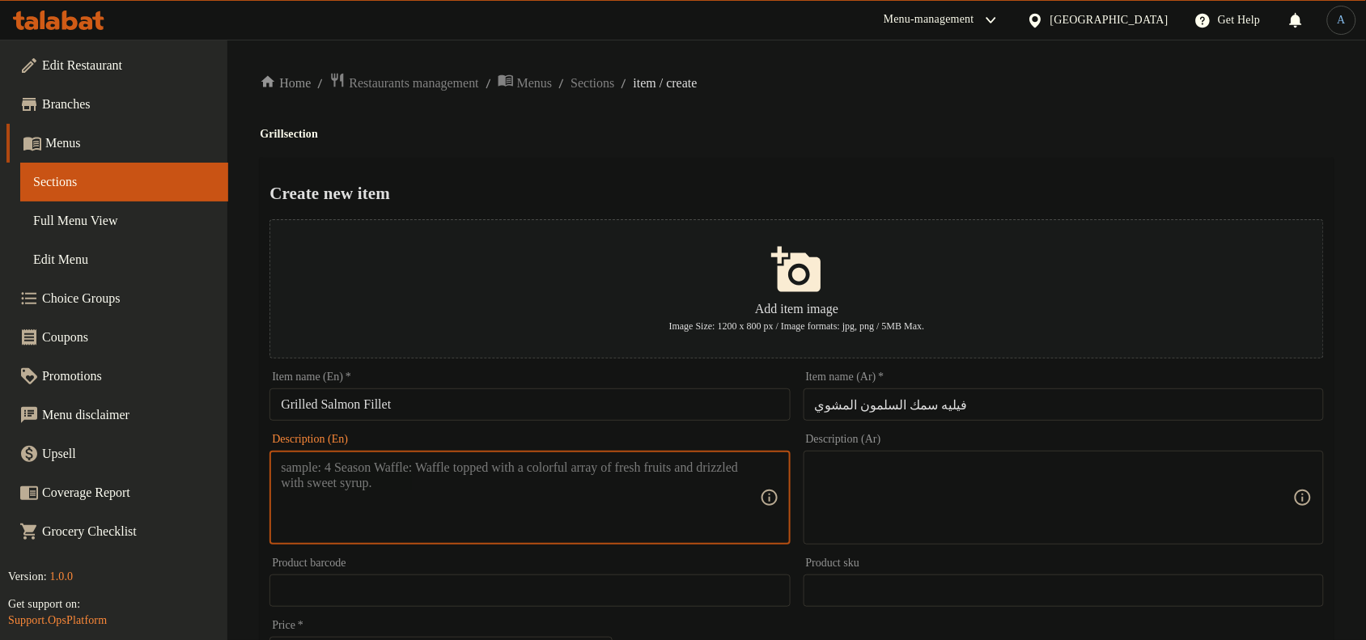
click at [615, 508] on textarea at bounding box center [520, 498] width 478 height 77
paste textarea "Steamed vegitables, Mashed potatos, Served with lemon-butter sauce"
click at [613, 451] on div "Steamed vegitables, Mashed potatos, Served with lemon-butter sauce Description …" at bounding box center [530, 498] width 520 height 94
click at [639, 474] on textarea "Steamed vegitables, Mashed potatos, Served with lemon-butter sauce" at bounding box center [520, 498] width 478 height 77
click at [519, 465] on textarea "Steamed vegitables, Mashed potatos, Served with lemon-butter sauce" at bounding box center [520, 498] width 478 height 77
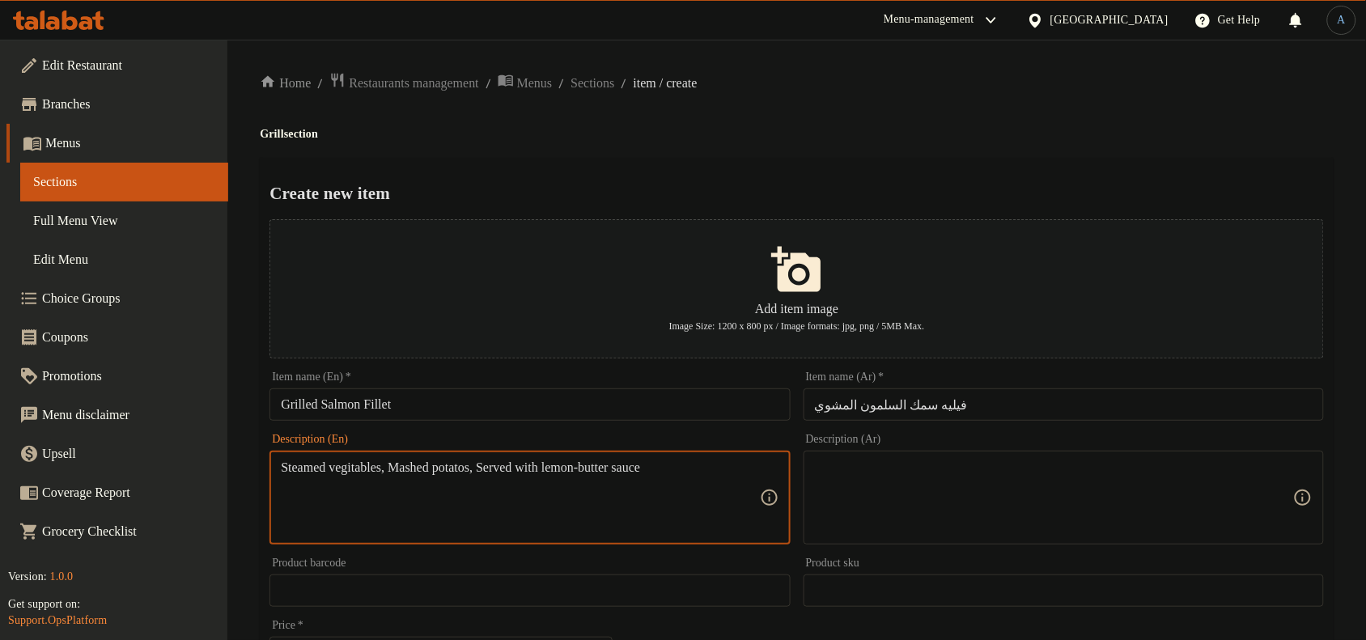
click at [512, 472] on textarea "Steamed vegitables, Mashed potatos, Served with lemon-butter sauce" at bounding box center [520, 498] width 478 height 77
click at [641, 480] on textarea "Steamed vegitables, Mashed potatos and Served with lemon-butter sauce" at bounding box center [520, 498] width 478 height 77
paste textarea "mashed potatos and s"
type textarea "Steamed vegitables, mashed potatos and served with lemon-butter sauce"
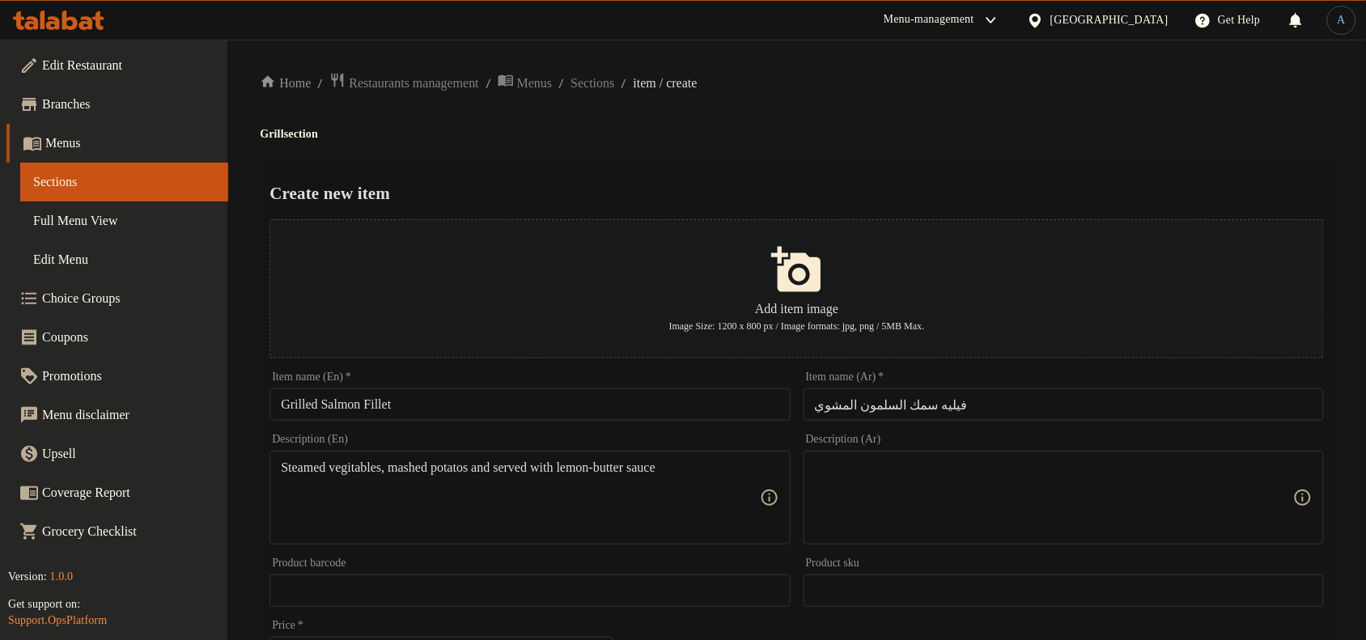
drag, startPoint x: 986, startPoint y: 544, endPoint x: 986, endPoint y: 535, distance: 8.9
click at [986, 544] on div "Description (Ar)" at bounding box center [1064, 498] width 520 height 94
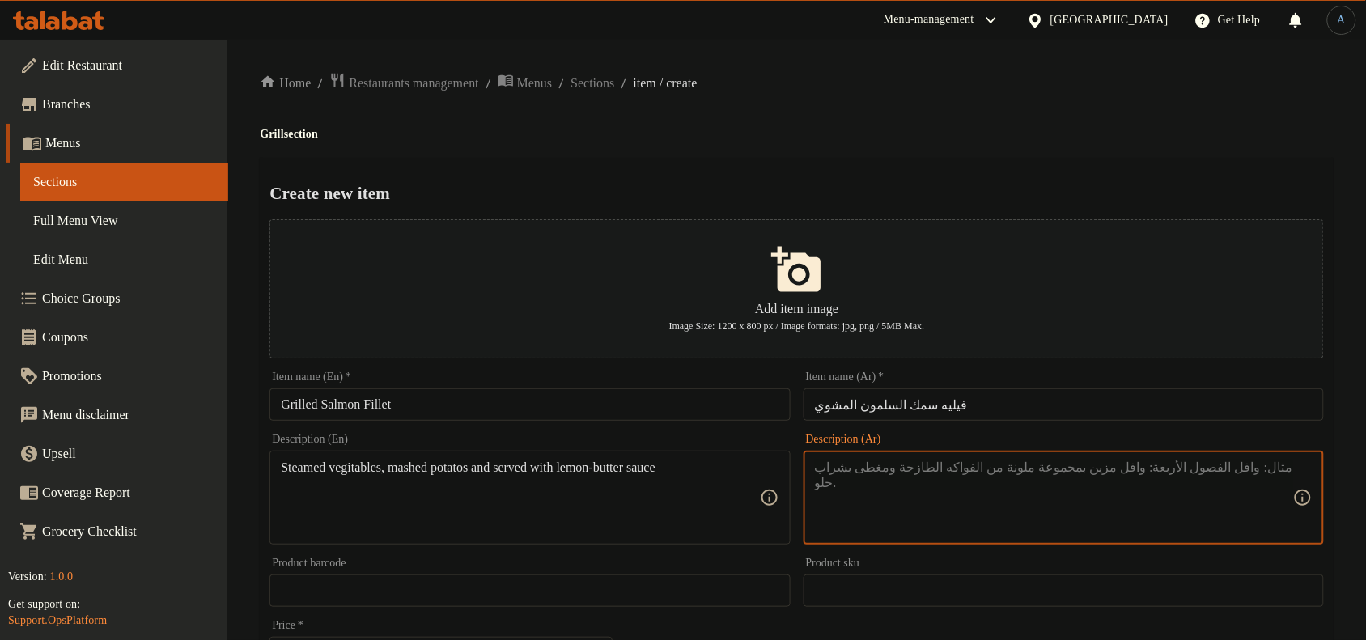
paste textarea "خضراوات مطهوة على البخار، بطاطس مهروسة وتقدم مع صلصة الليمون والزبدة"
type textarea "خضراوات مطهوة على البخار، بطاطس مهروسة وتقدم مع صلصة الليمون والزبدة"
click at [963, 166] on div "Create new item Add item image Image Size: 1200 x 800 px / Image formats: jpg, …" at bounding box center [797, 624] width 1074 height 933
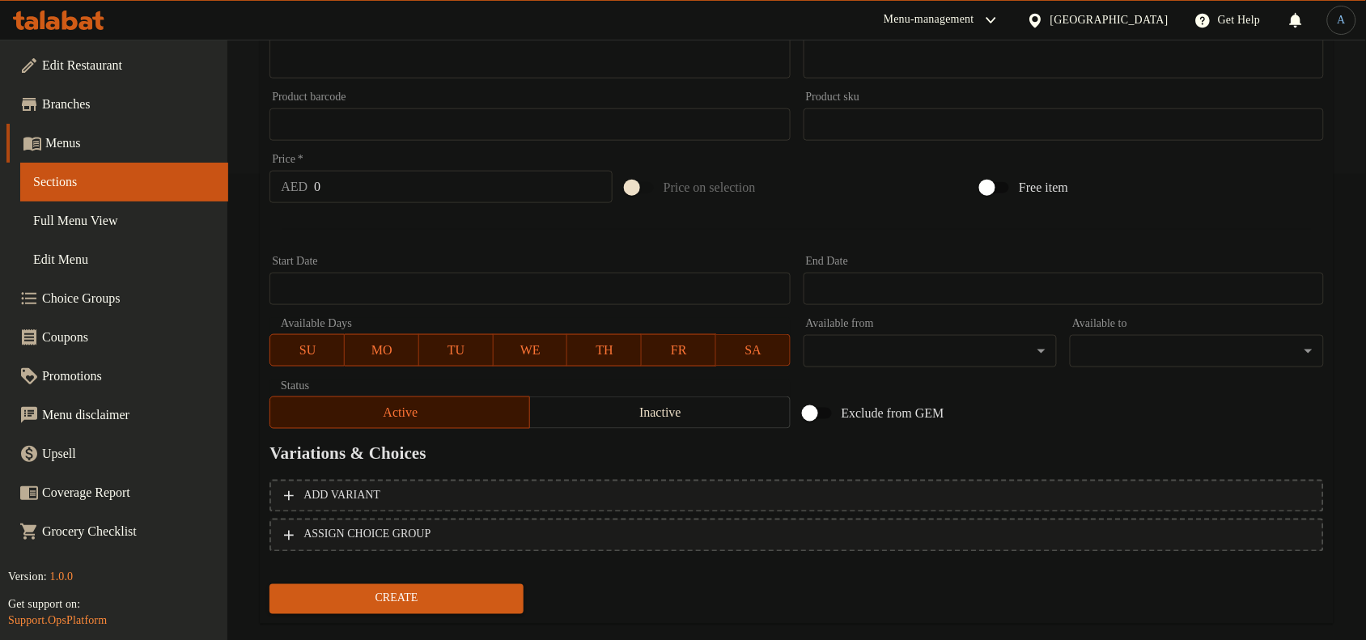
scroll to position [494, 0]
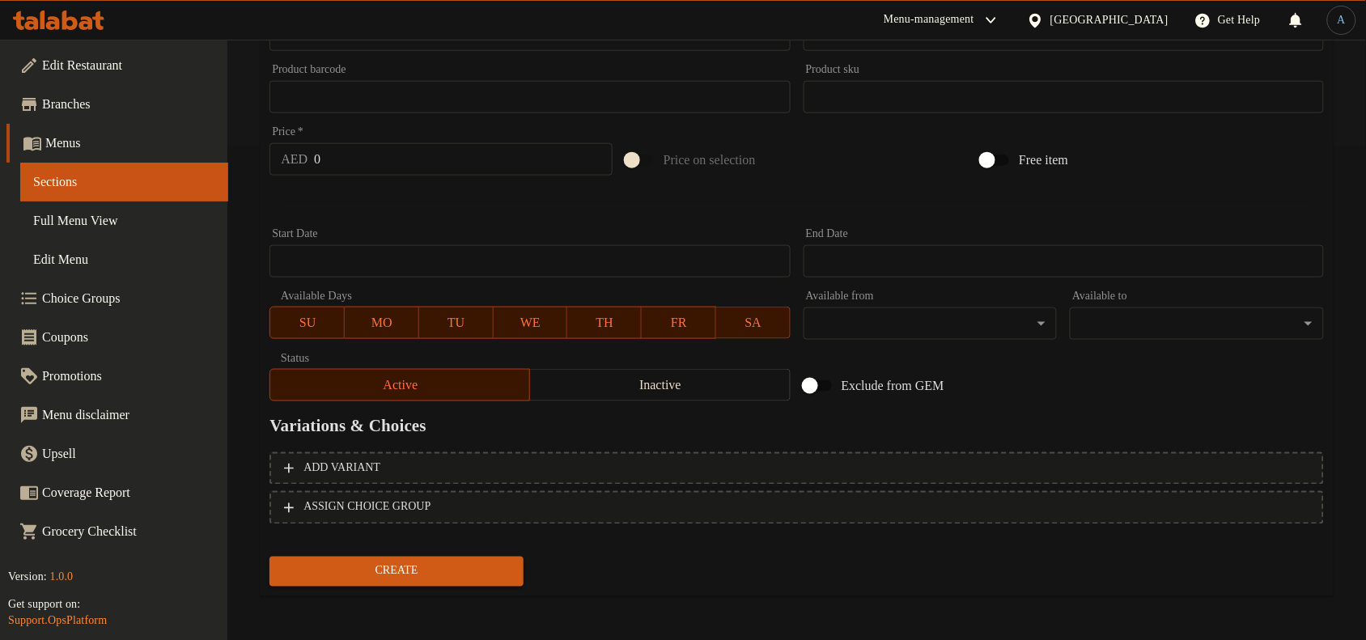
click at [380, 166] on input "0" at bounding box center [463, 159] width 299 height 32
paste input "96"
type input "96"
click at [393, 211] on div at bounding box center [797, 202] width 1068 height 40
click at [478, 571] on span "Create" at bounding box center [396, 572] width 228 height 20
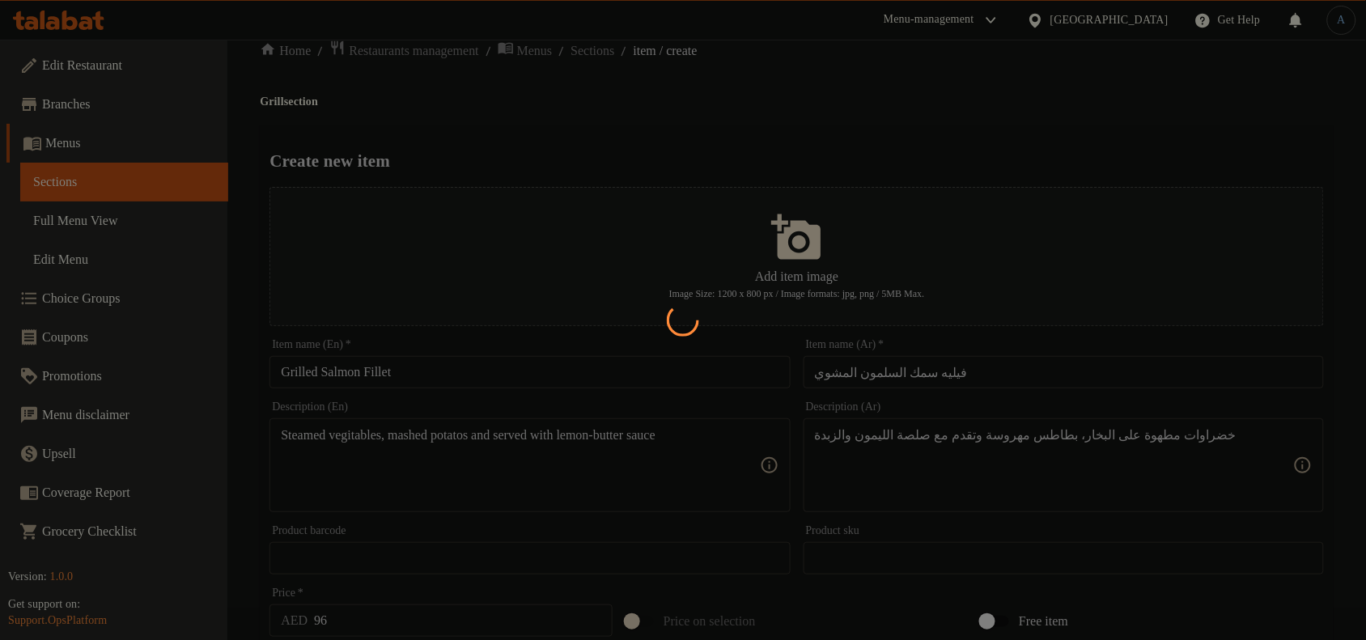
scroll to position [0, 0]
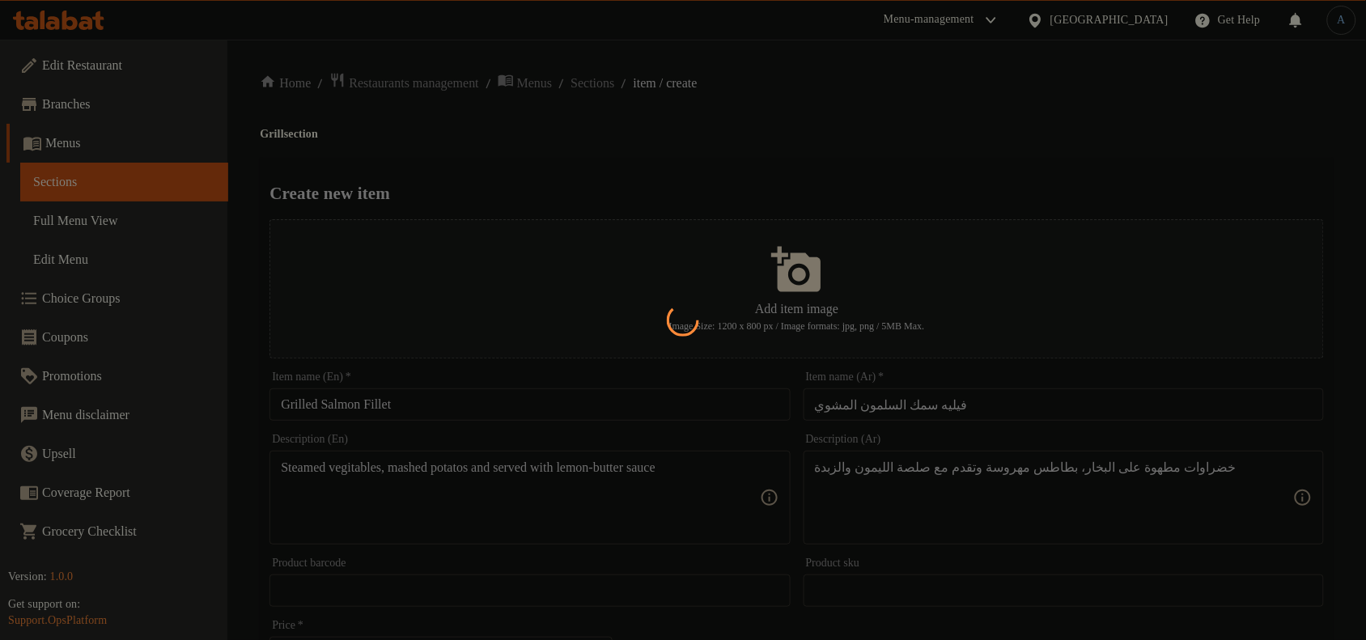
type input "0"
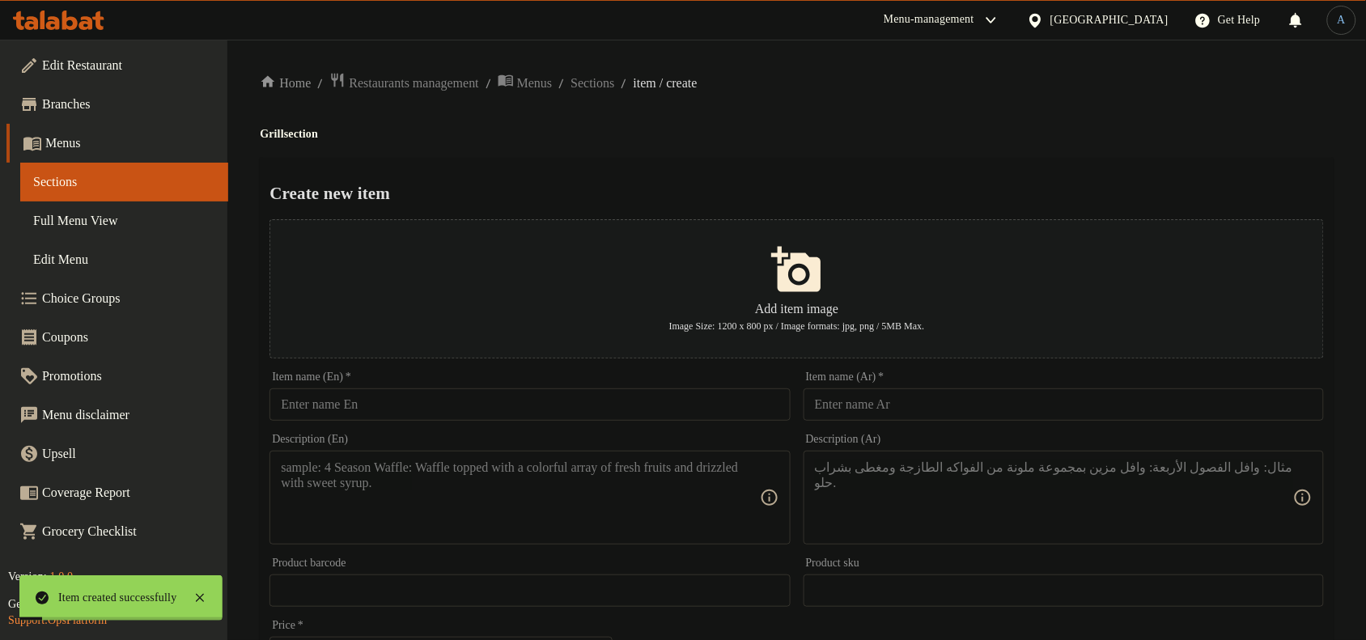
click at [638, 70] on div "Home / Restaurants management / Menus / Sections / item / create Grill section …" at bounding box center [796, 588] width 1139 height 1096
click at [614, 83] on span "Sections" at bounding box center [593, 83] width 44 height 19
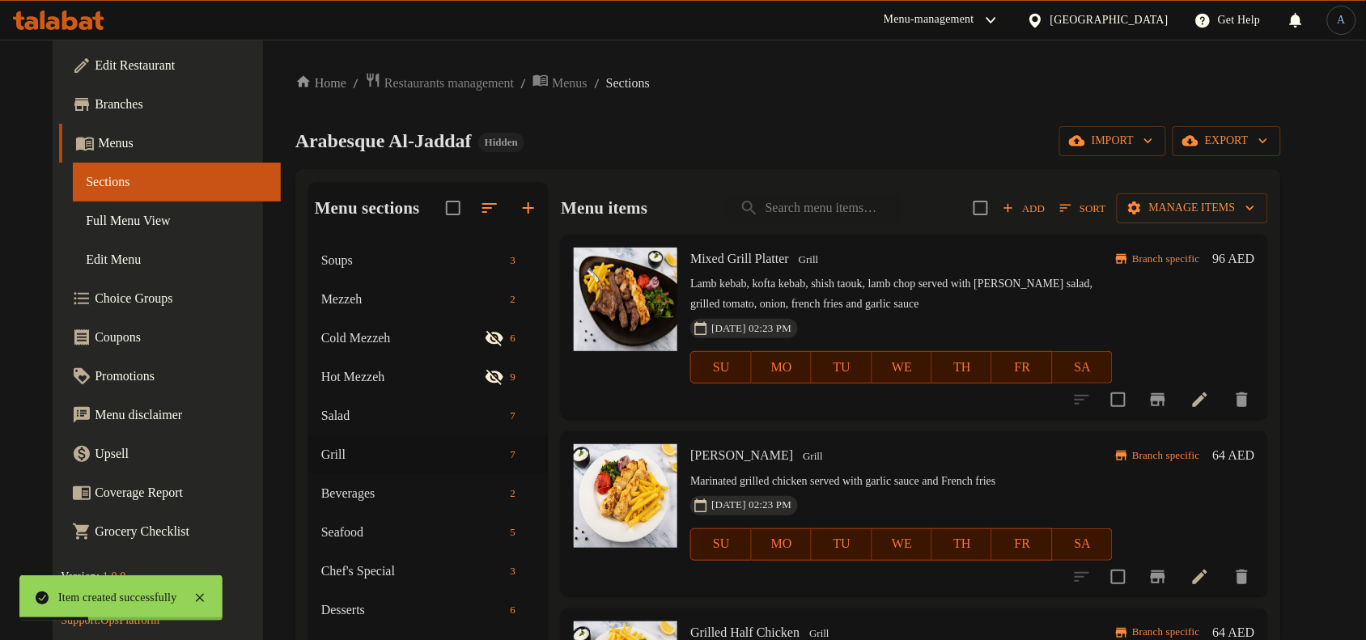
click at [796, 98] on div "Home / Restaurants management / Menus / Sections Arabesque Al-Jaddaf Hidden imp…" at bounding box center [788, 453] width 986 height 763
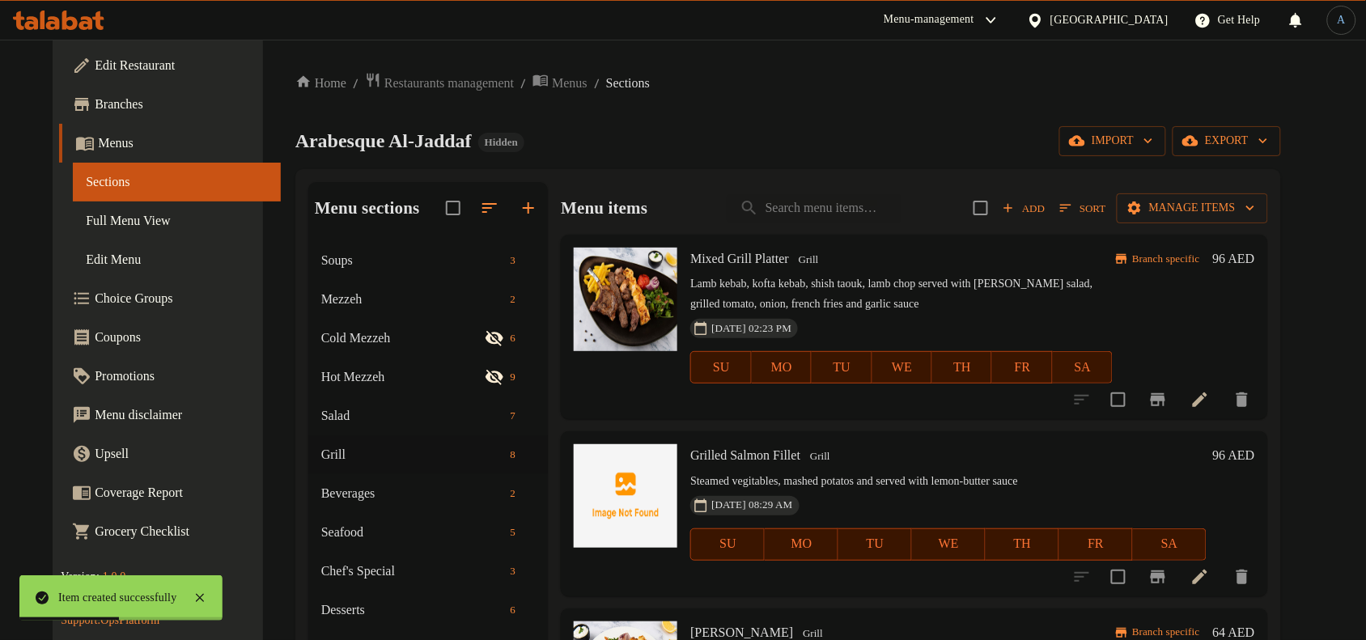
click at [805, 72] on ol "Home / Restaurants management / Menus / Sections" at bounding box center [788, 83] width 986 height 22
click at [1073, 210] on icon "button" at bounding box center [1066, 208] width 15 height 15
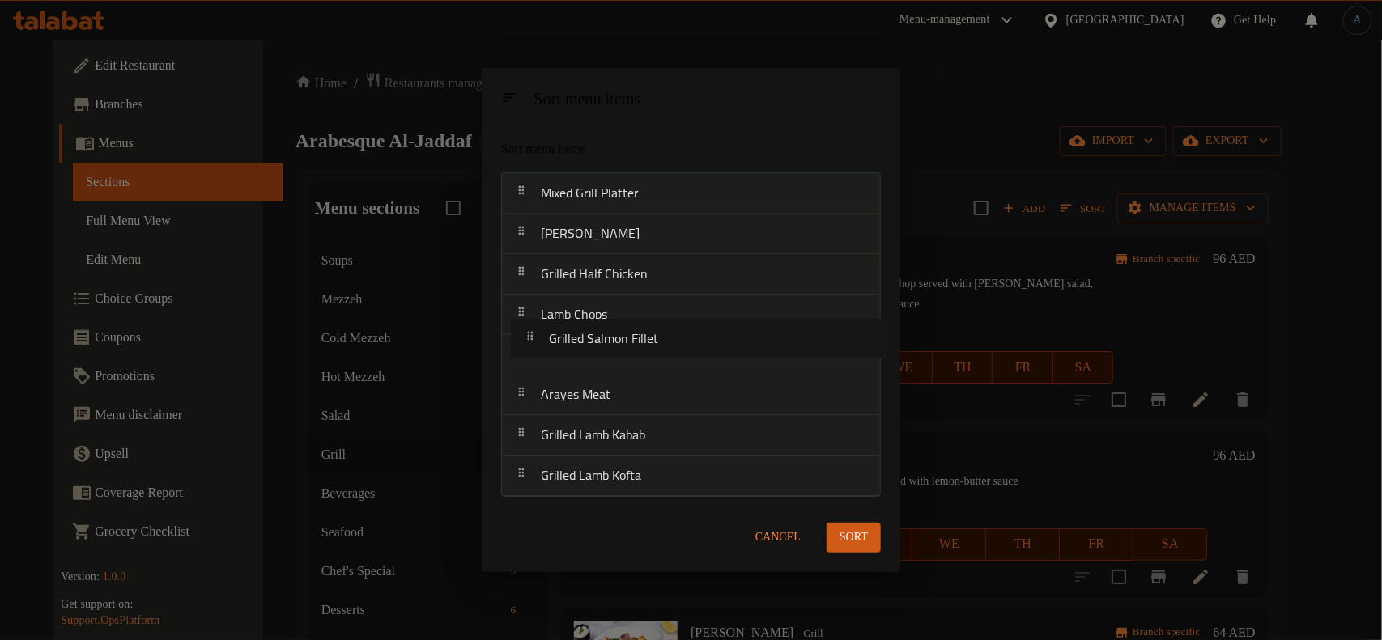
drag, startPoint x: 588, startPoint y: 244, endPoint x: 596, endPoint y: 353, distance: 108.8
click at [596, 353] on nav "Mixed Grill Platter Grilled Salmon Fillet Shish Taouk Grilled Half Chicken Lamb…" at bounding box center [691, 334] width 380 height 325
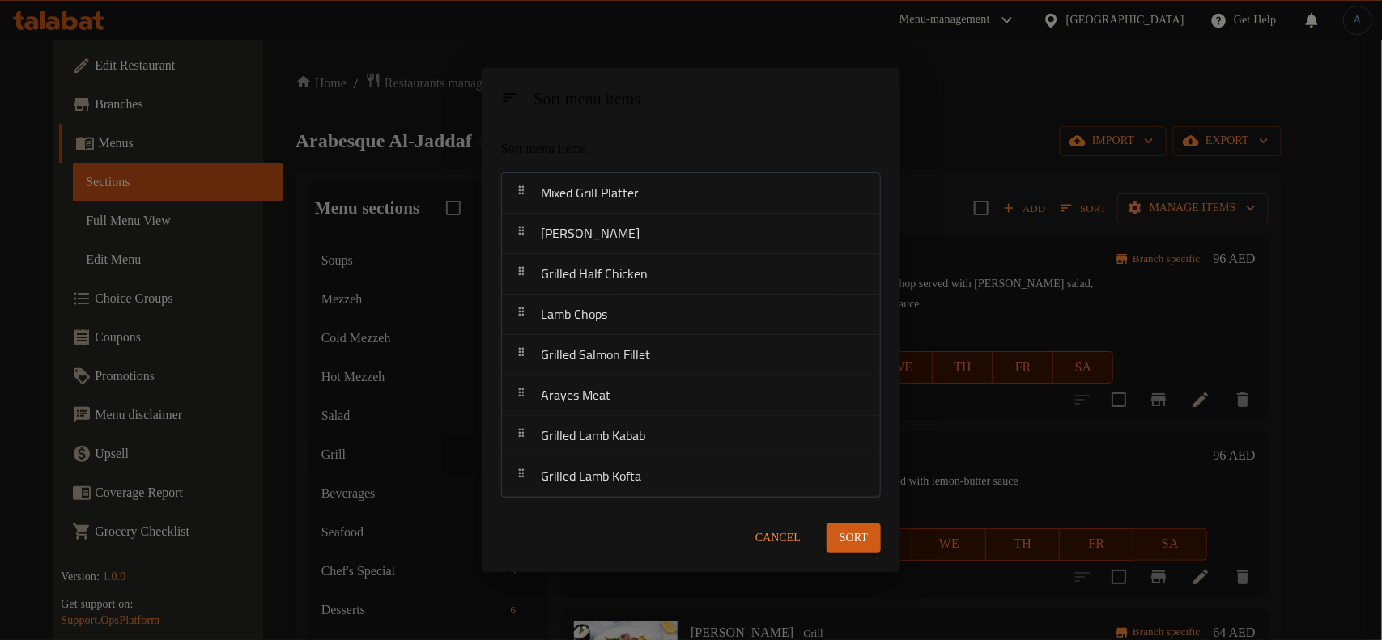
click at [864, 533] on span "Sort" at bounding box center [853, 539] width 28 height 20
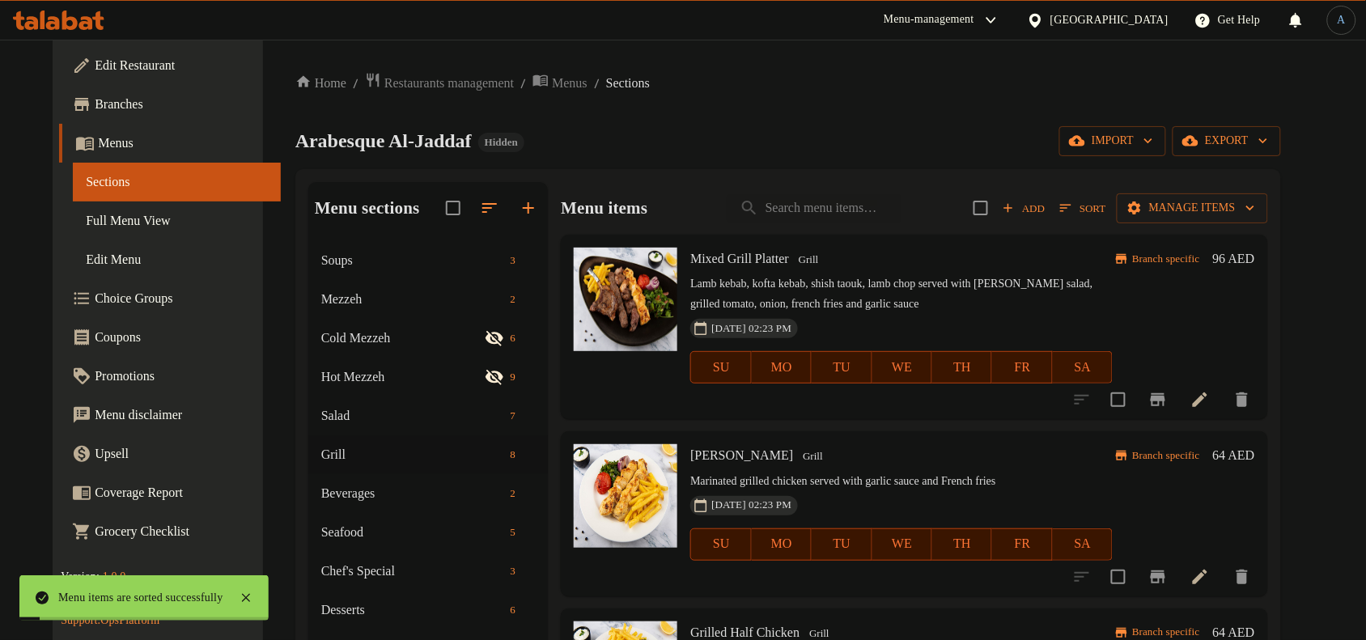
click at [911, 283] on p "Lamb kebab, kofta kebab, shish taouk, lamb chop served with biwas halabi salad,…" at bounding box center [901, 294] width 422 height 40
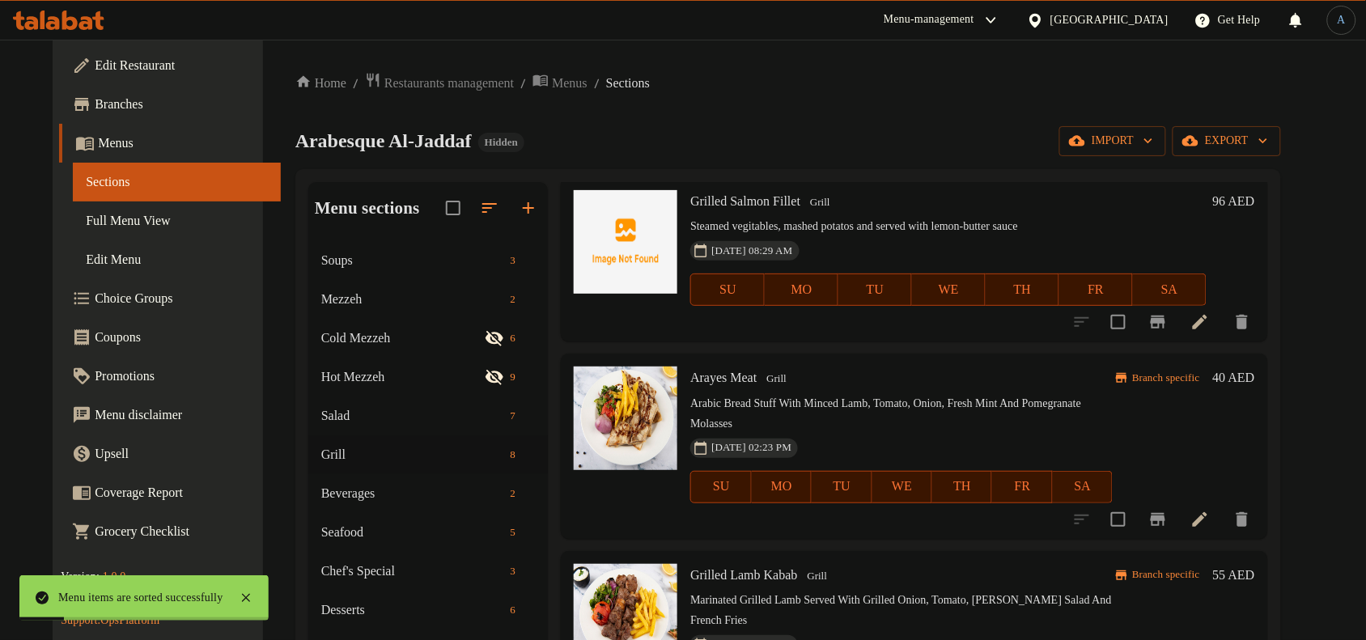
scroll to position [915, 0]
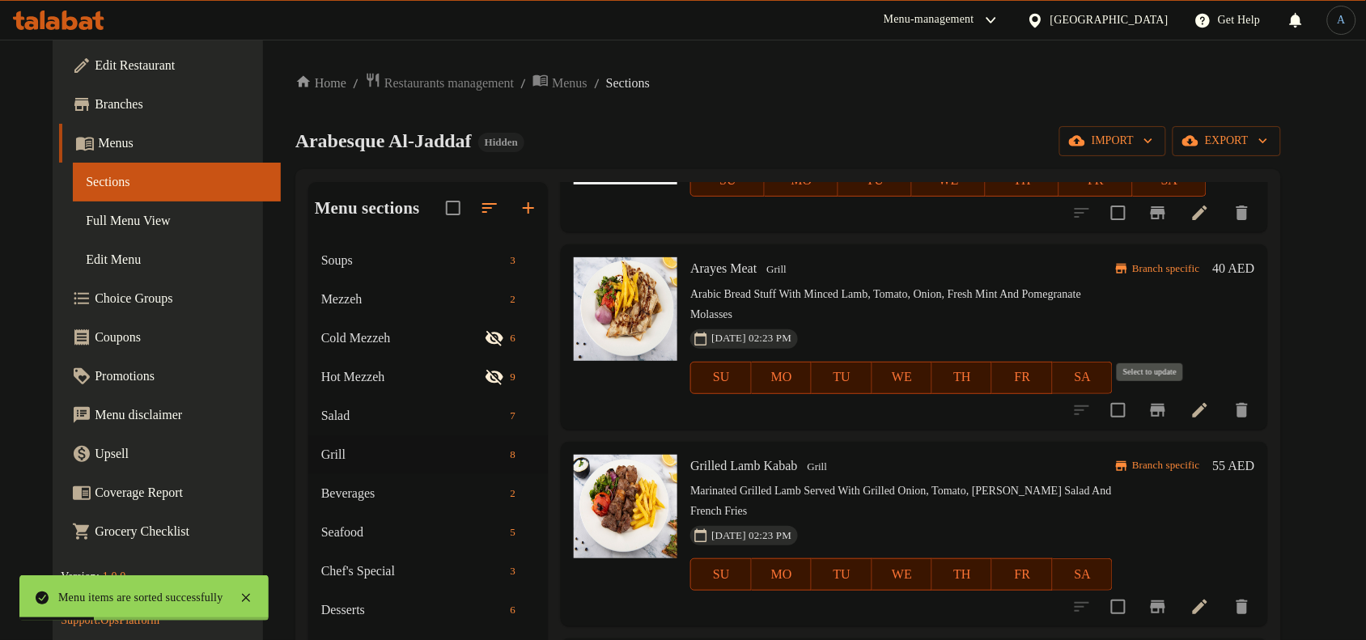
click at [1136, 401] on input "checkbox" at bounding box center [1119, 410] width 34 height 34
checkbox input "true"
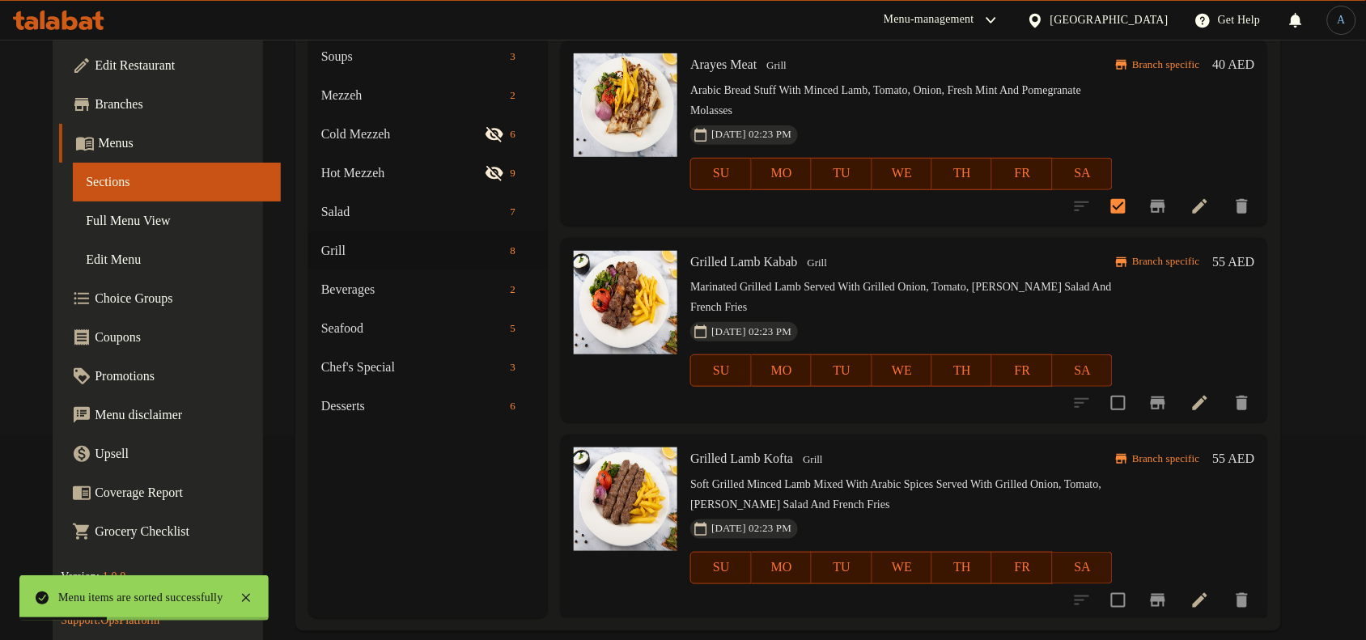
scroll to position [227, 0]
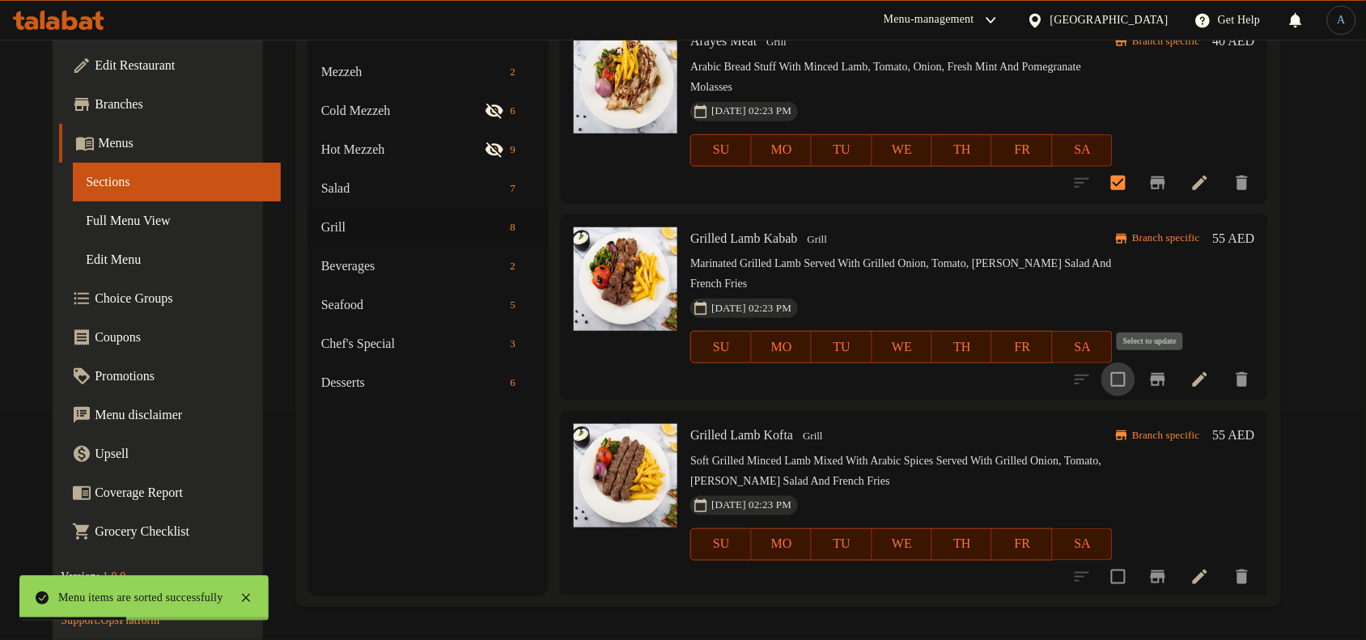
click at [1136, 388] on input "checkbox" at bounding box center [1119, 380] width 34 height 34
checkbox input "true"
click at [1136, 569] on input "checkbox" at bounding box center [1119, 577] width 34 height 34
checkbox input "true"
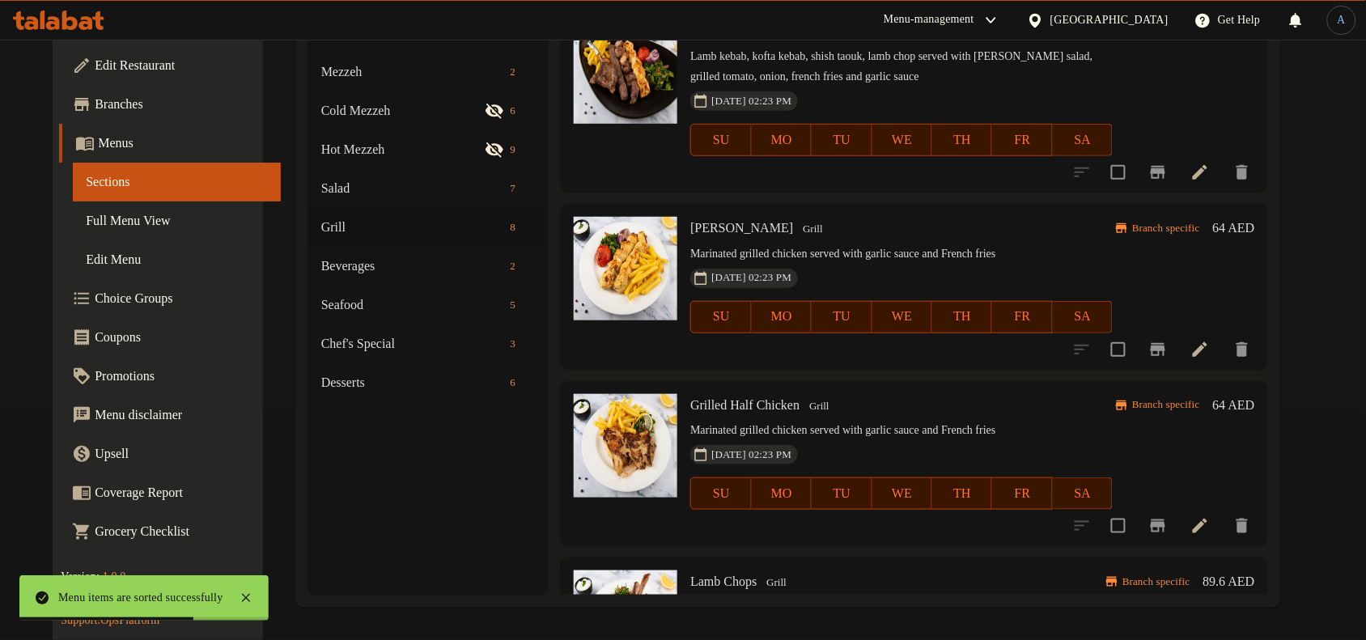
scroll to position [0, 0]
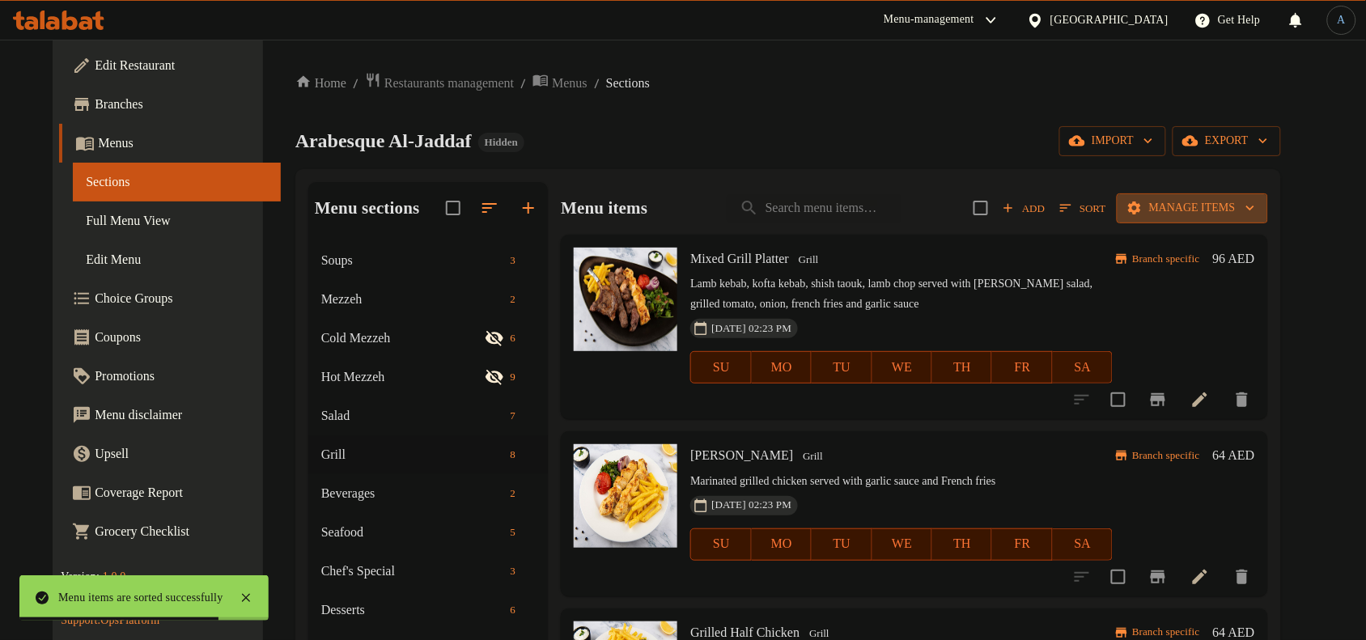
click at [1255, 202] on span "Manage items" at bounding box center [1192, 208] width 125 height 20
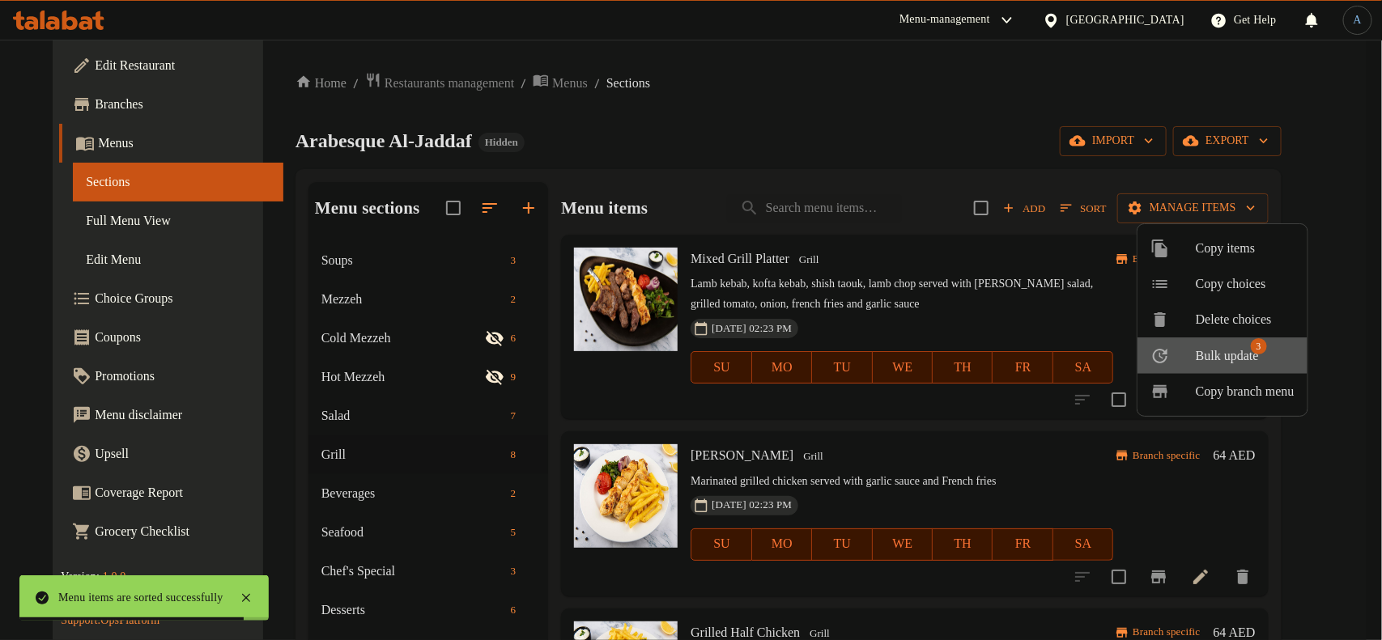
click at [1228, 363] on span "Bulk update" at bounding box center [1226, 355] width 63 height 19
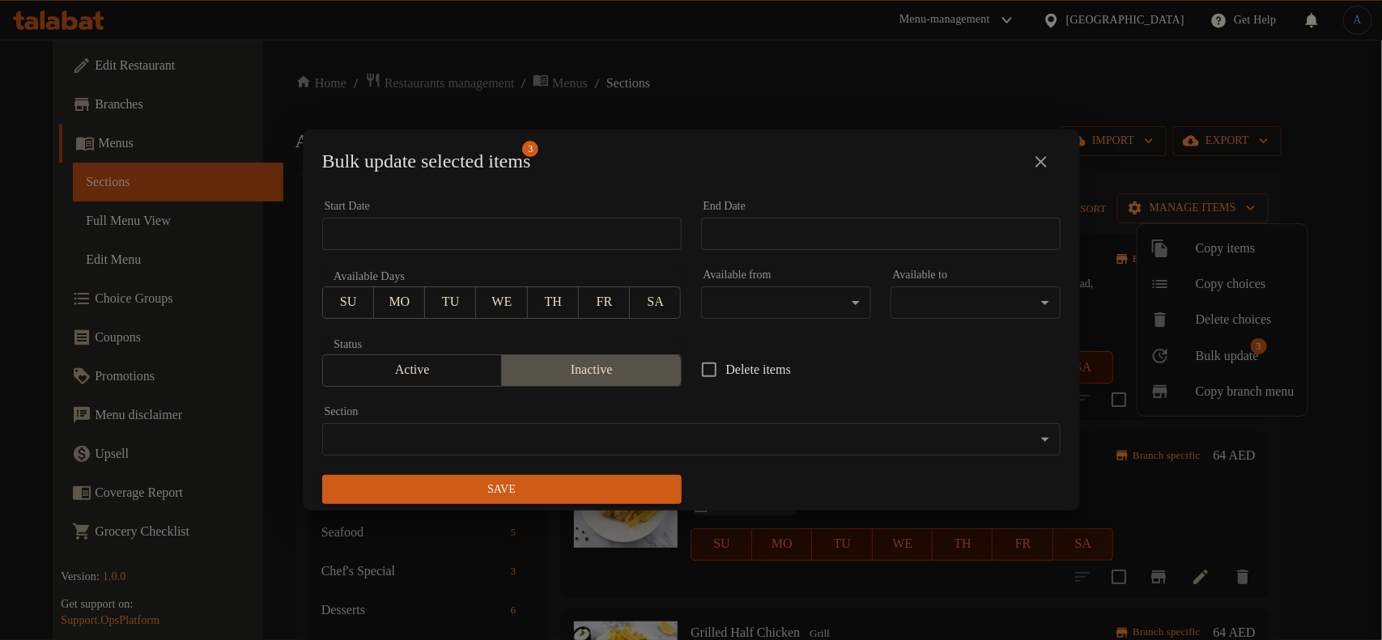
click at [587, 378] on span "Inactive" at bounding box center [591, 370] width 167 height 23
click at [575, 482] on span "Save" at bounding box center [501, 490] width 333 height 20
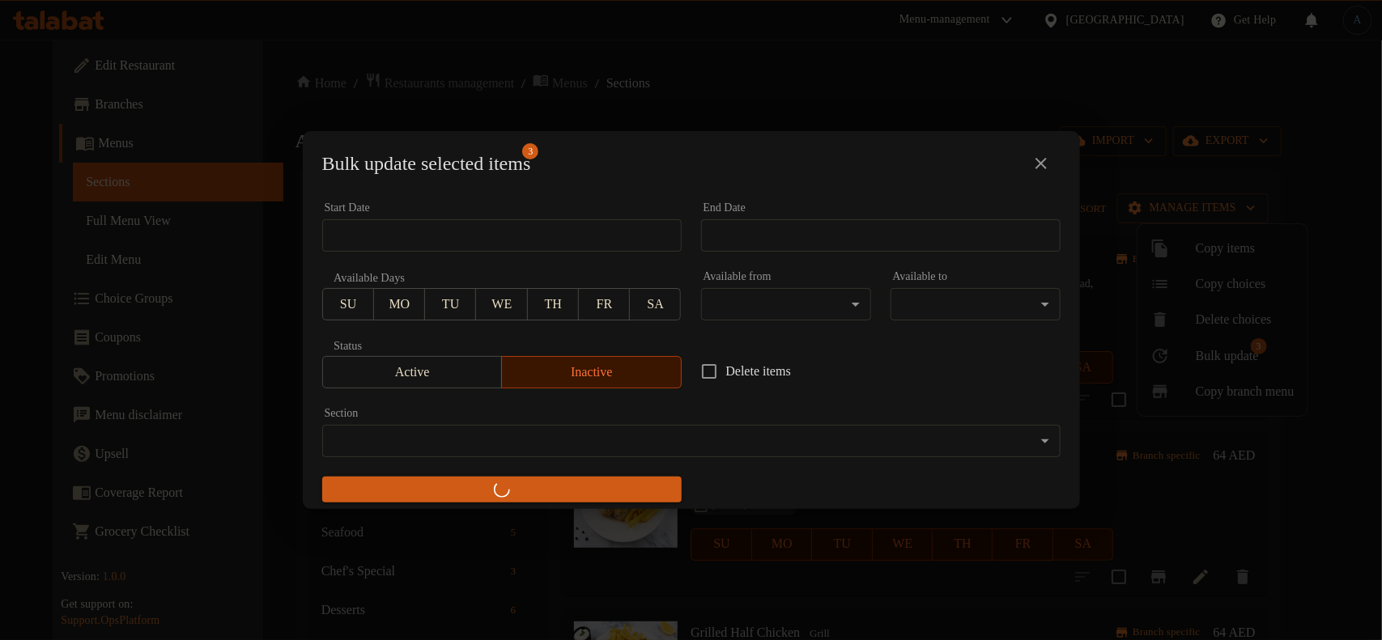
checkbox input "false"
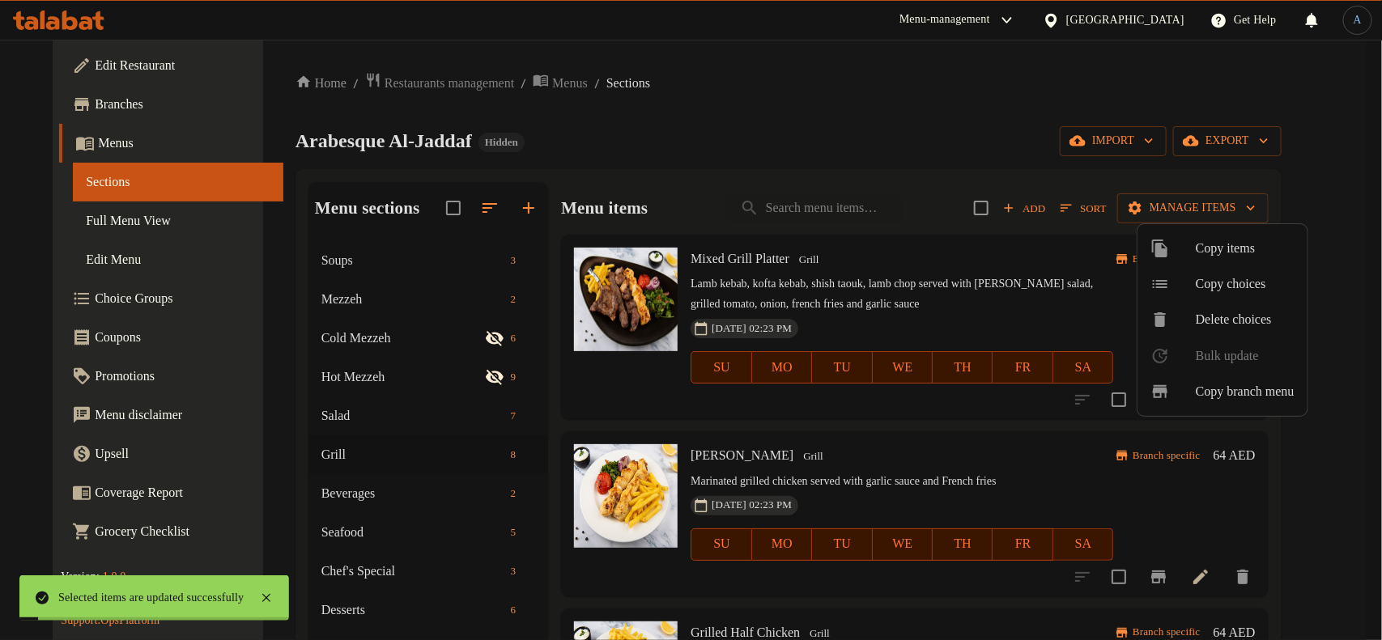
click at [821, 252] on div at bounding box center [691, 320] width 1382 height 640
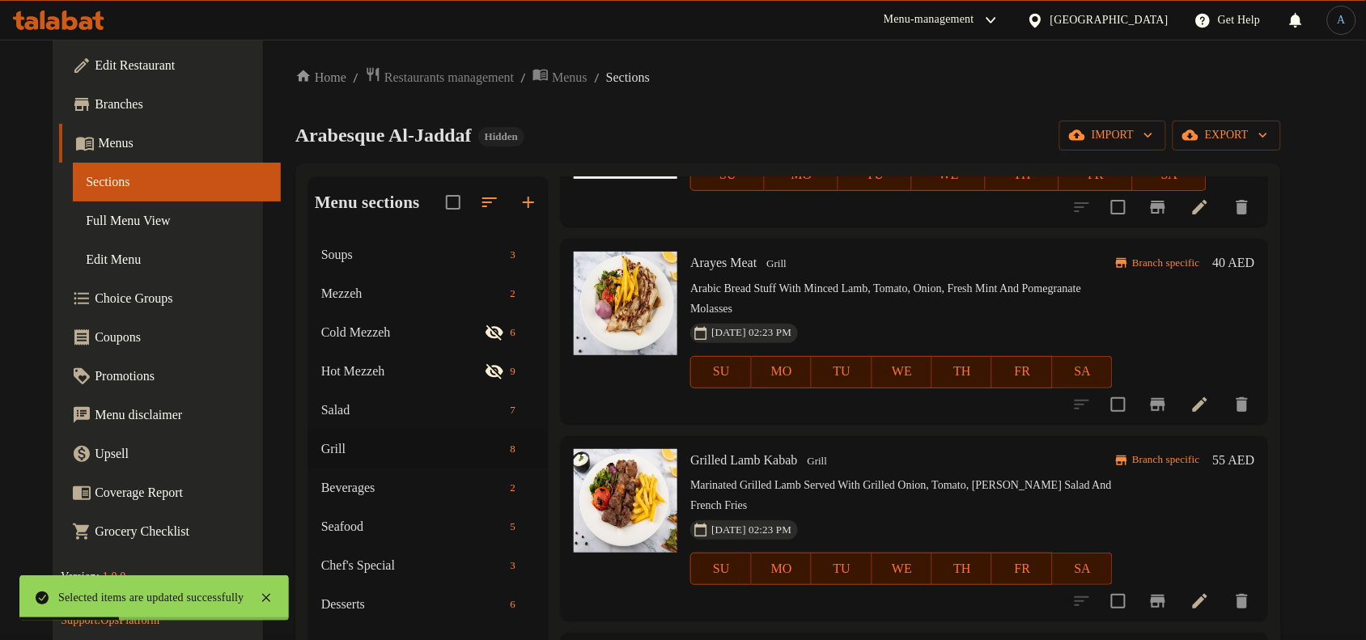
scroll to position [227, 0]
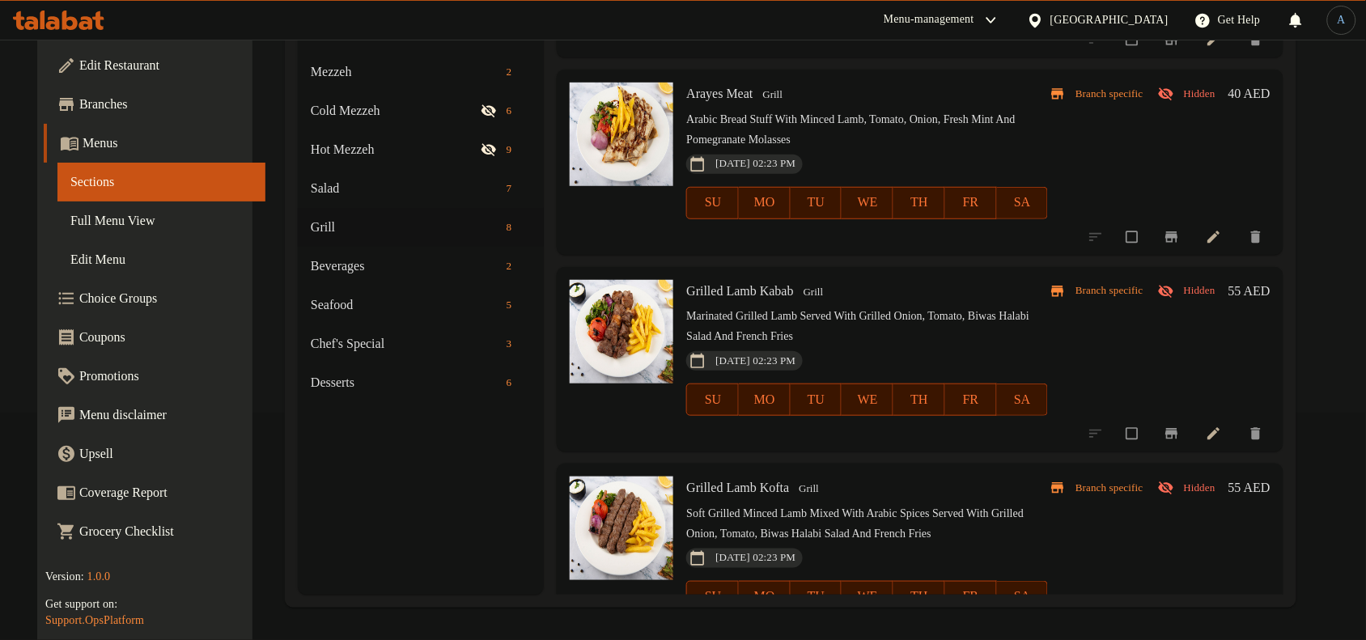
scroll to position [813, 0]
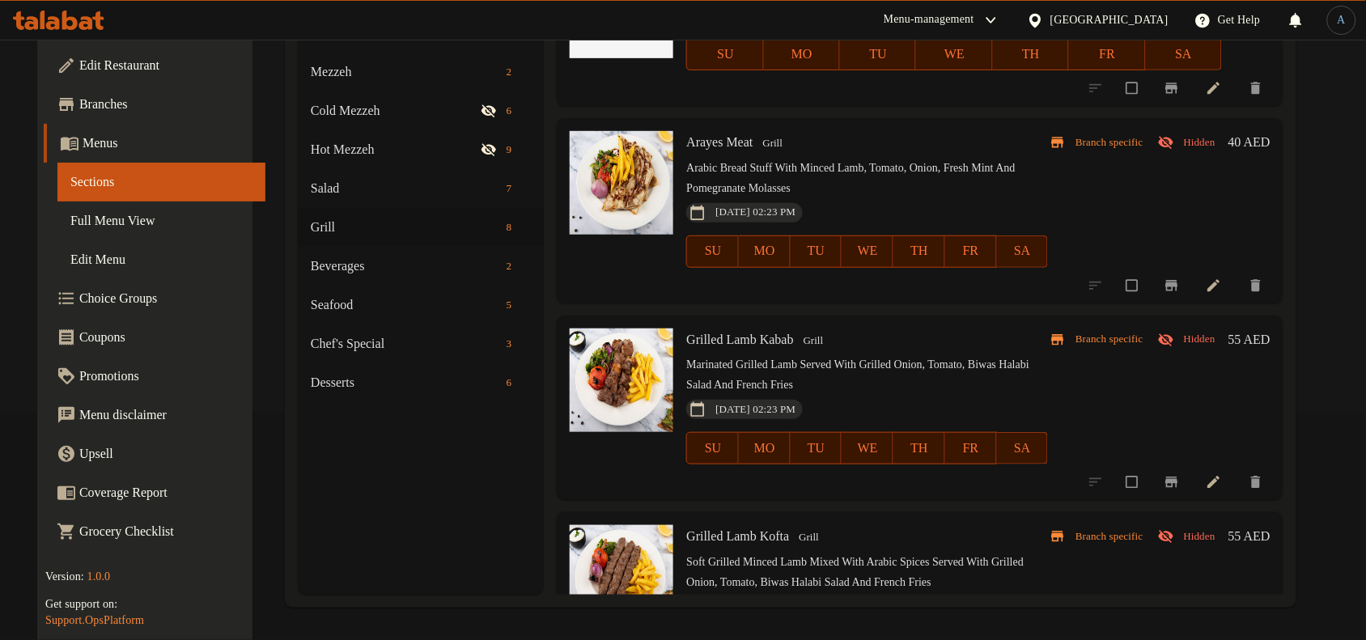
click at [733, 142] on span "Arayes Meat" at bounding box center [719, 142] width 66 height 14
copy h6 "Arayes Meat"
click at [745, 346] on span "Grilled Lamb Kabab" at bounding box center [739, 340] width 107 height 14
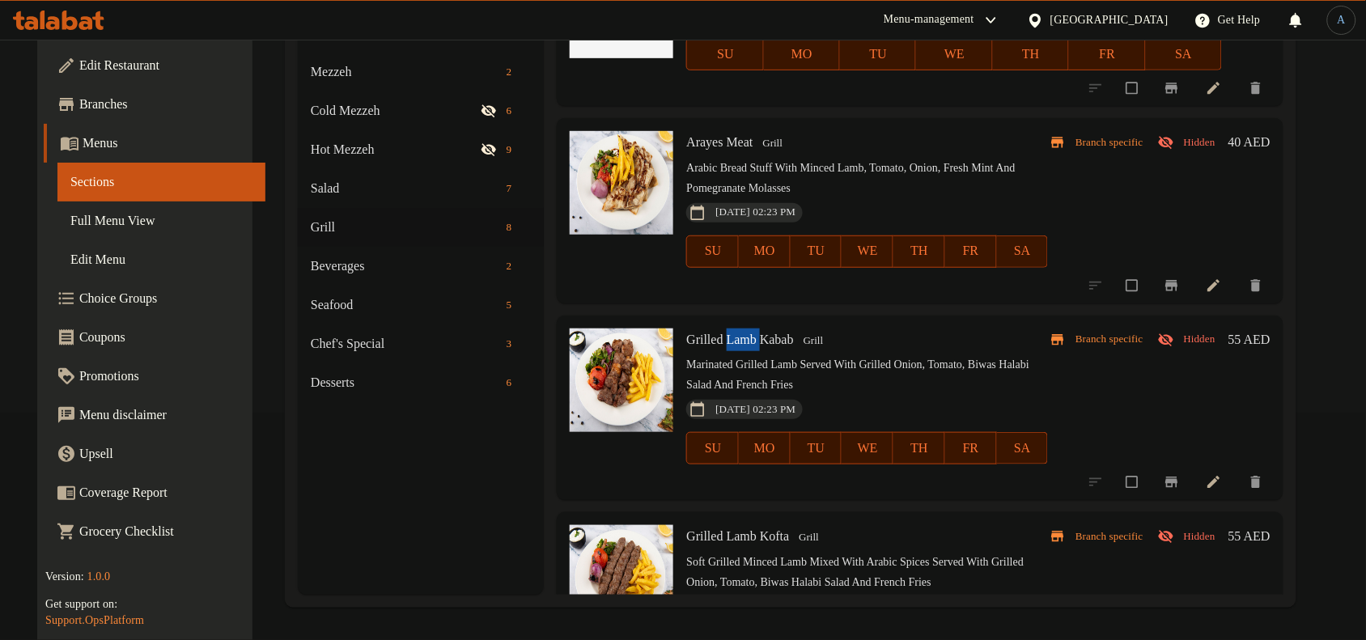
click at [745, 346] on span "Grilled Lamb Kabab" at bounding box center [739, 340] width 107 height 14
copy h6 "Grilled Lamb Kabab"
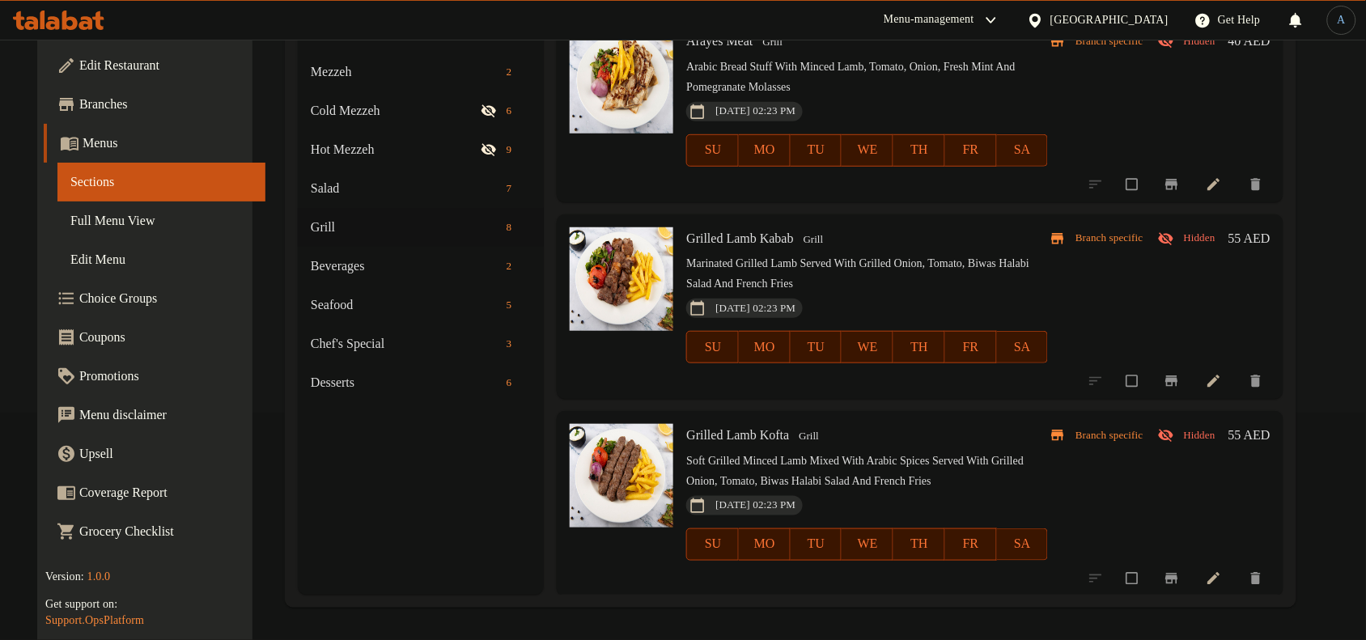
click at [728, 428] on span "Grilled Lamb Kofta" at bounding box center [737, 435] width 103 height 14
copy h6 "Grilled Lamb Kofta"
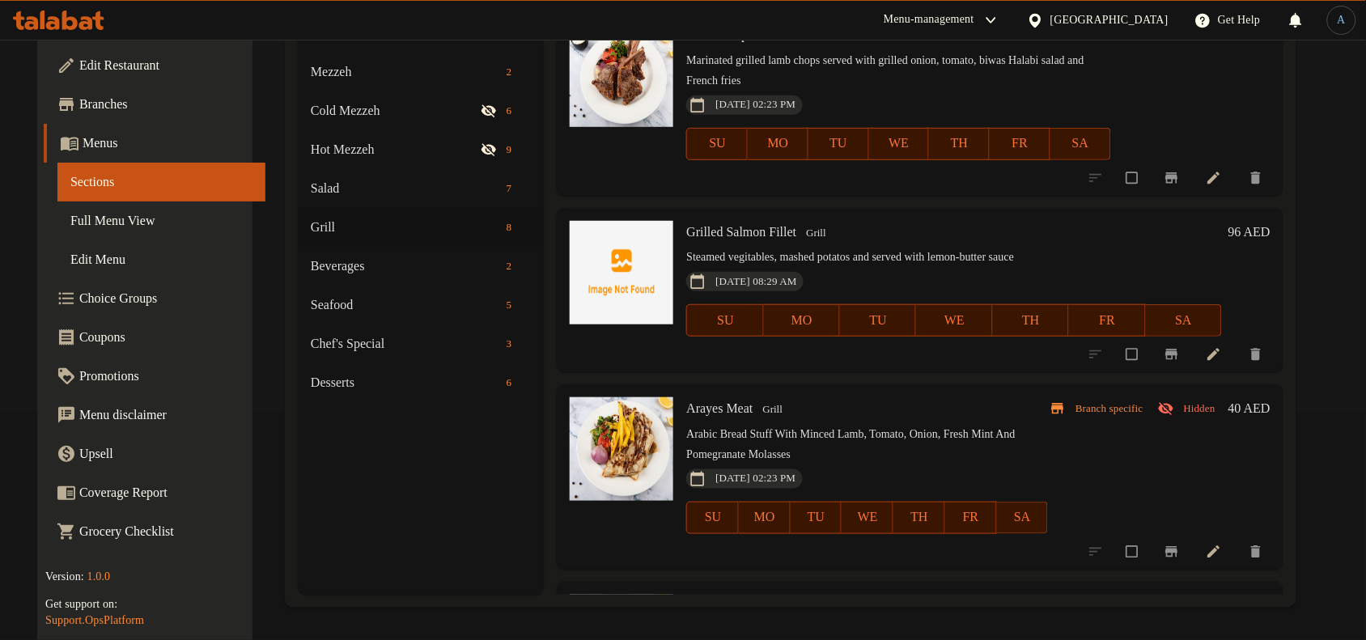
scroll to position [510, 0]
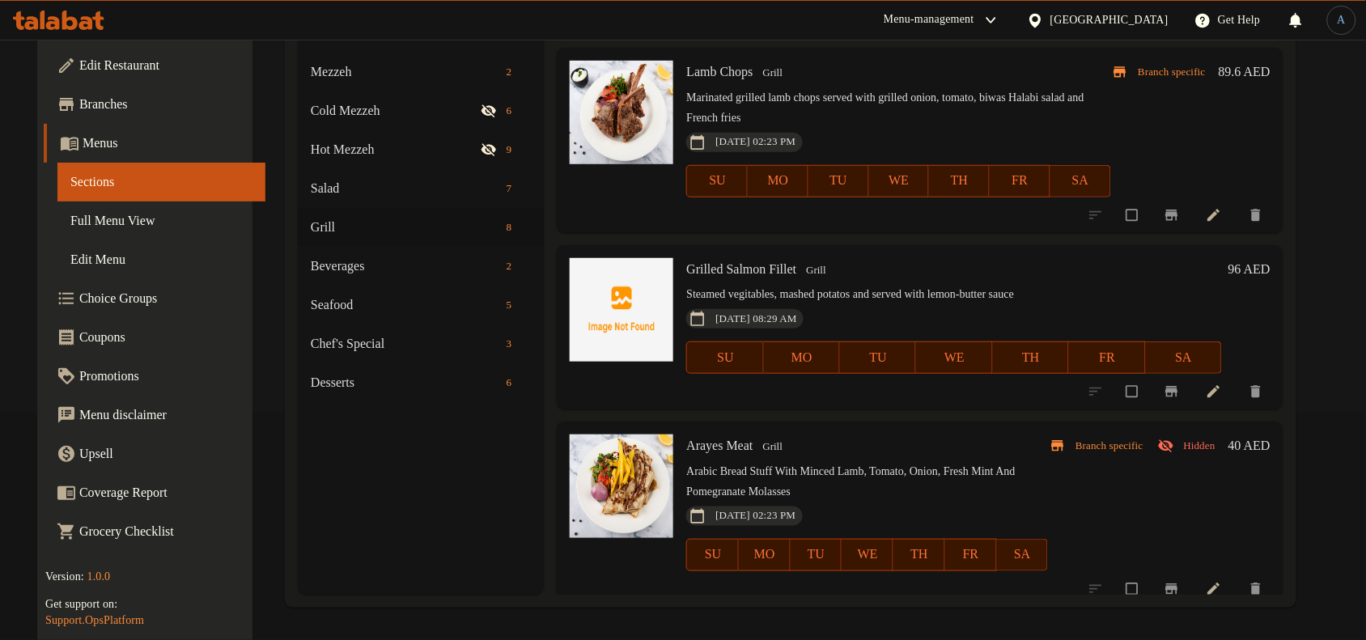
click at [727, 439] on span "Arayes Meat" at bounding box center [719, 446] width 66 height 14
copy h6 "Arayes Meat"
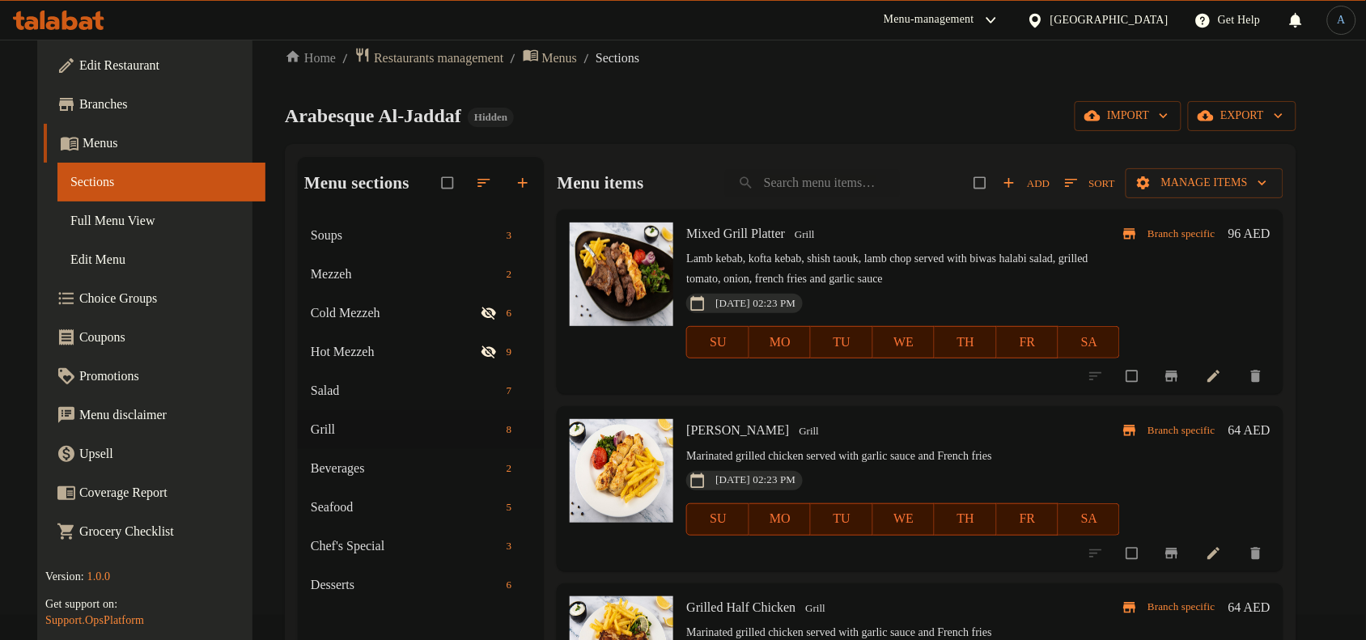
scroll to position [0, 0]
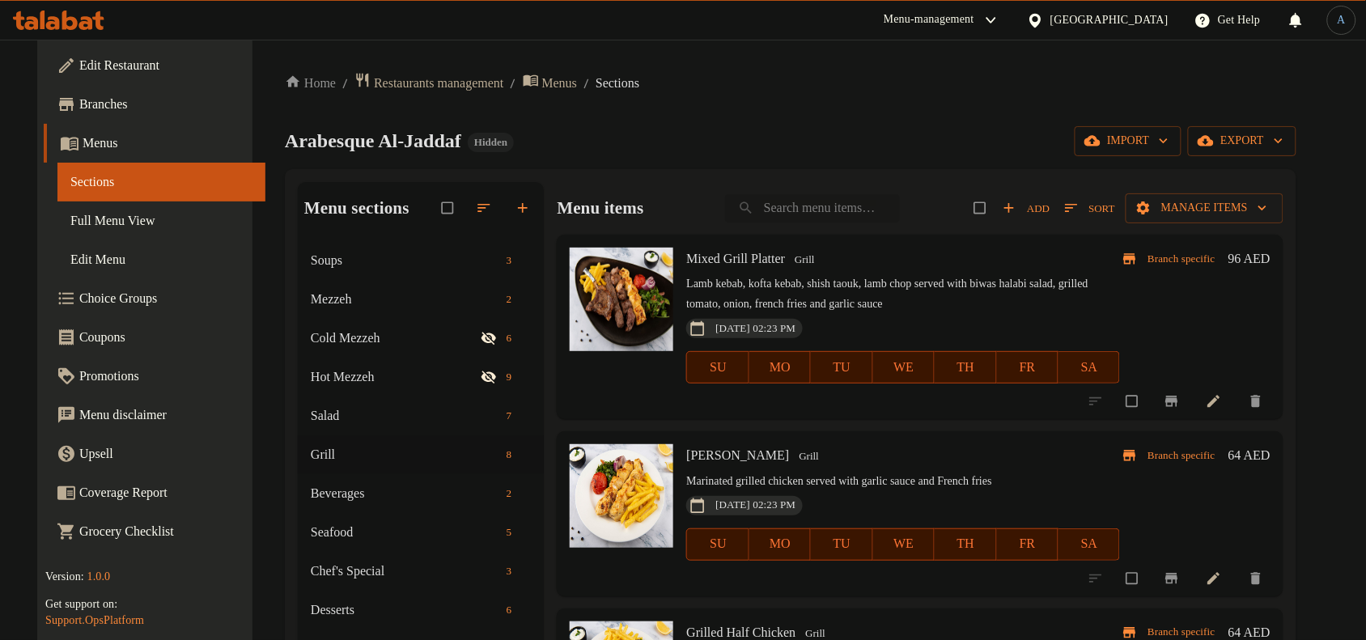
click at [848, 208] on input "search" at bounding box center [812, 208] width 175 height 28
paste input "Rice Noodle Soup - Pho (V)"
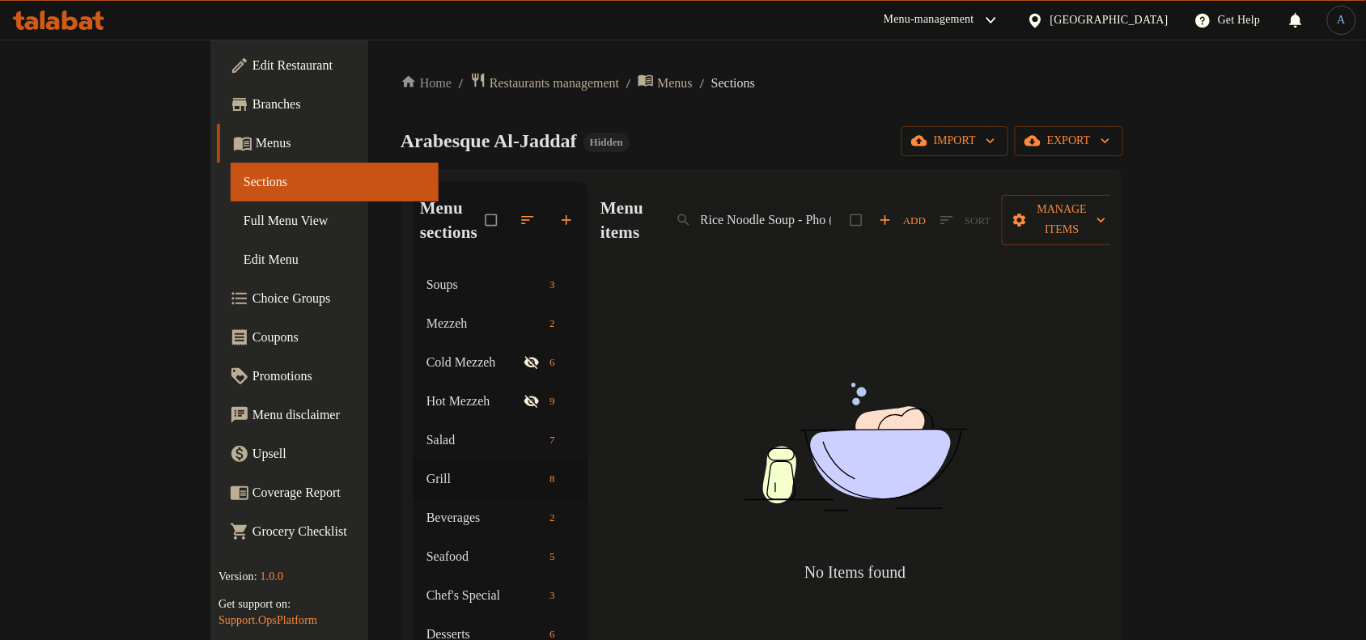
scroll to position [0, 2]
drag, startPoint x: 828, startPoint y: 211, endPoint x: 1097, endPoint y: 229, distance: 269.3
click at [1097, 229] on div "Menu items Rice Noodle Soup - Pho (V) Add Sort Manage items" at bounding box center [856, 220] width 510 height 77
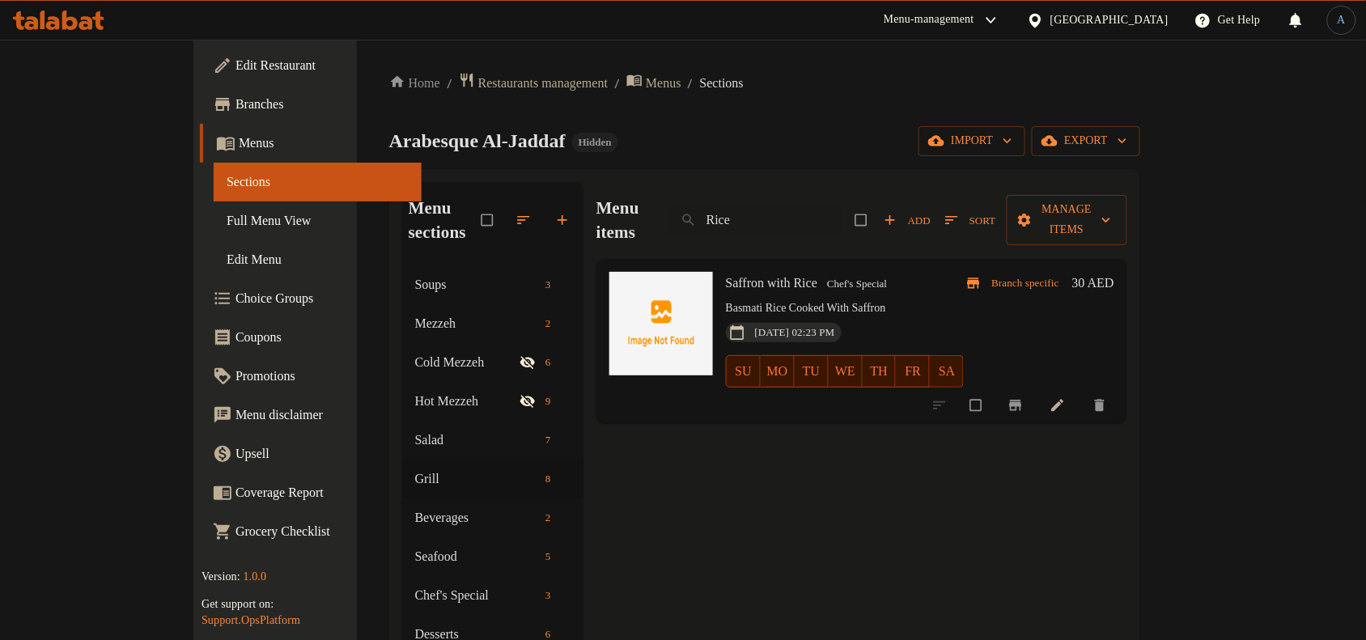
click at [779, 276] on span "Saffron with Rice" at bounding box center [771, 283] width 91 height 14
click at [819, 207] on input "Rice" at bounding box center [755, 220] width 175 height 28
paste input "Fried Rice (V)"
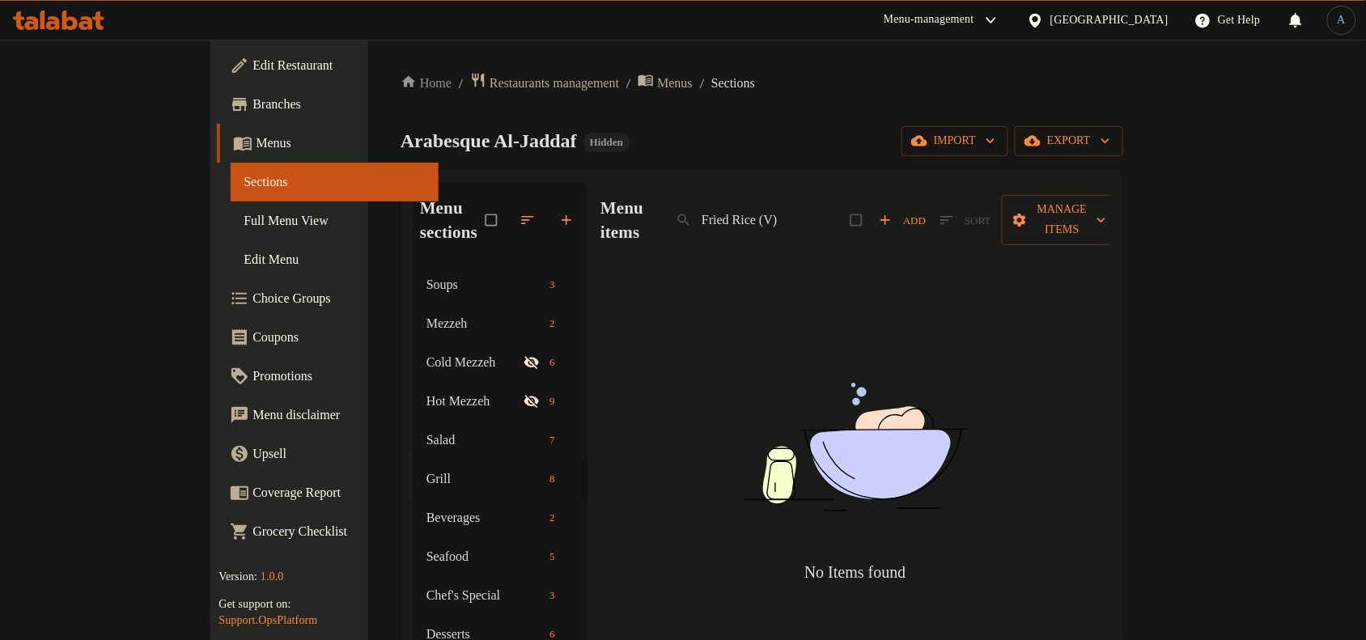
drag, startPoint x: 889, startPoint y: 210, endPoint x: 1020, endPoint y: 223, distance: 131.8
click at [1020, 223] on div "Menu items Fried Rice (V) Add Sort Manage items" at bounding box center [856, 220] width 510 height 77
type input "Fried"
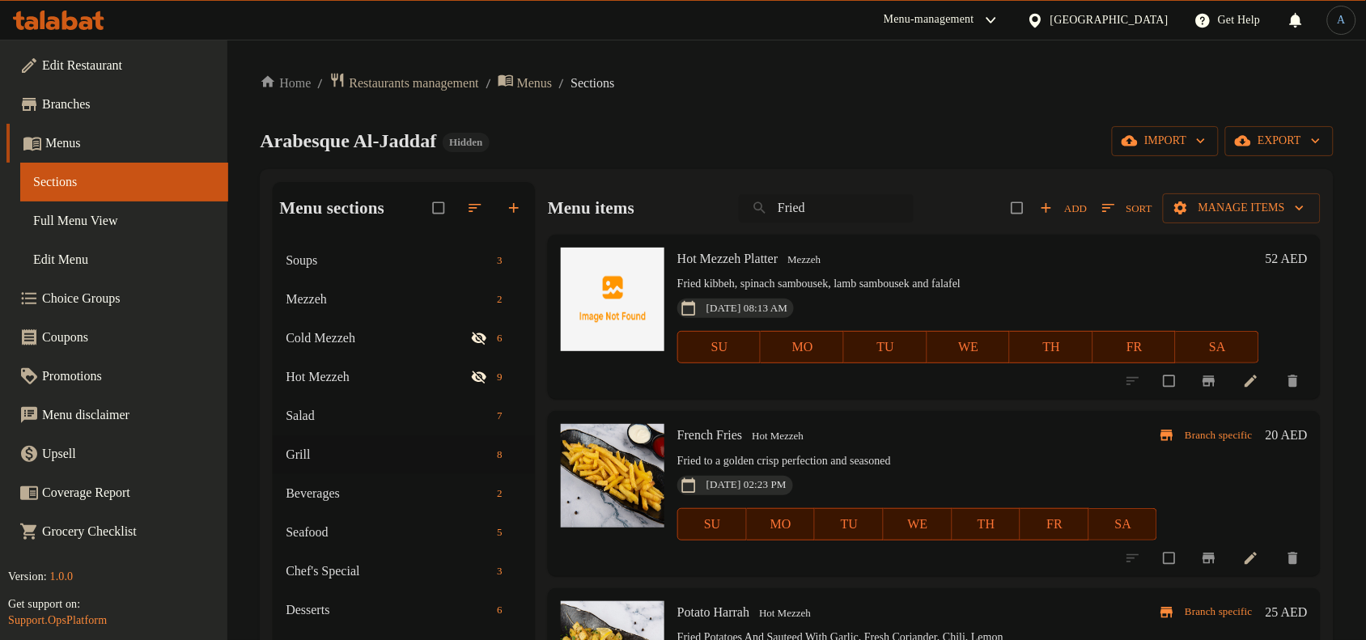
click at [792, 213] on input "Fried" at bounding box center [826, 208] width 175 height 28
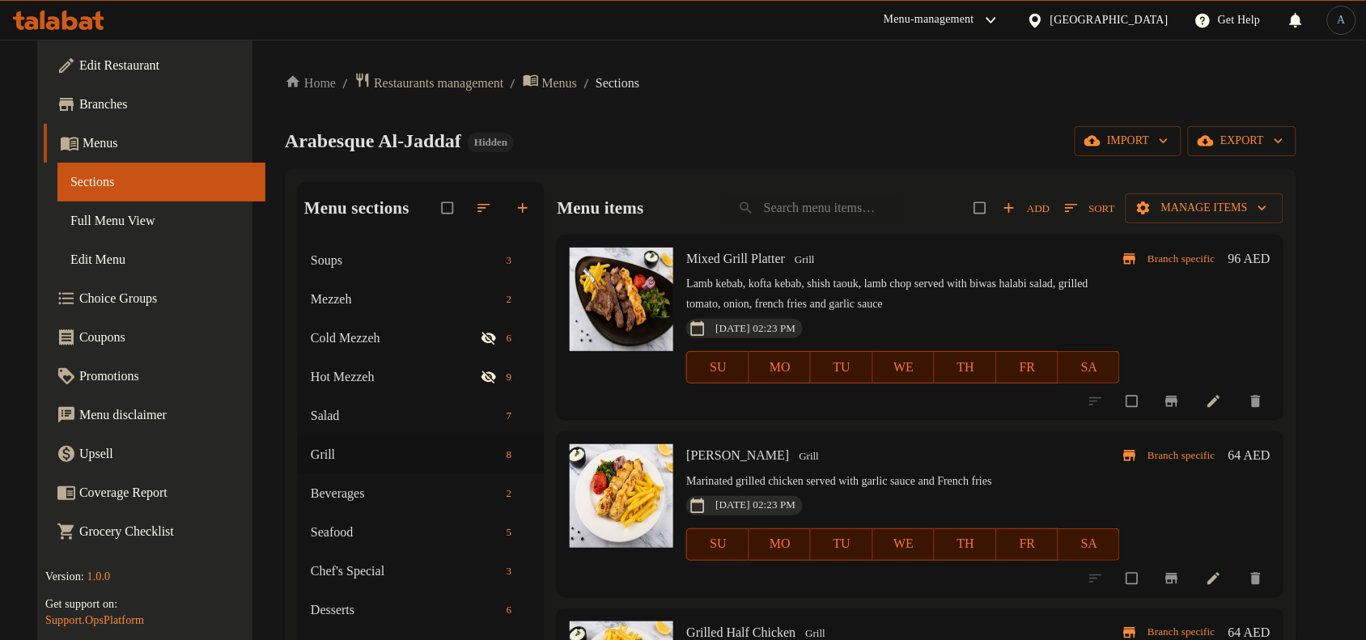
click at [843, 98] on div "Home / Restaurants management / Menus / Sections Arabesque Al-Jaddaf Hidden imp…" at bounding box center [791, 453] width 1012 height 763
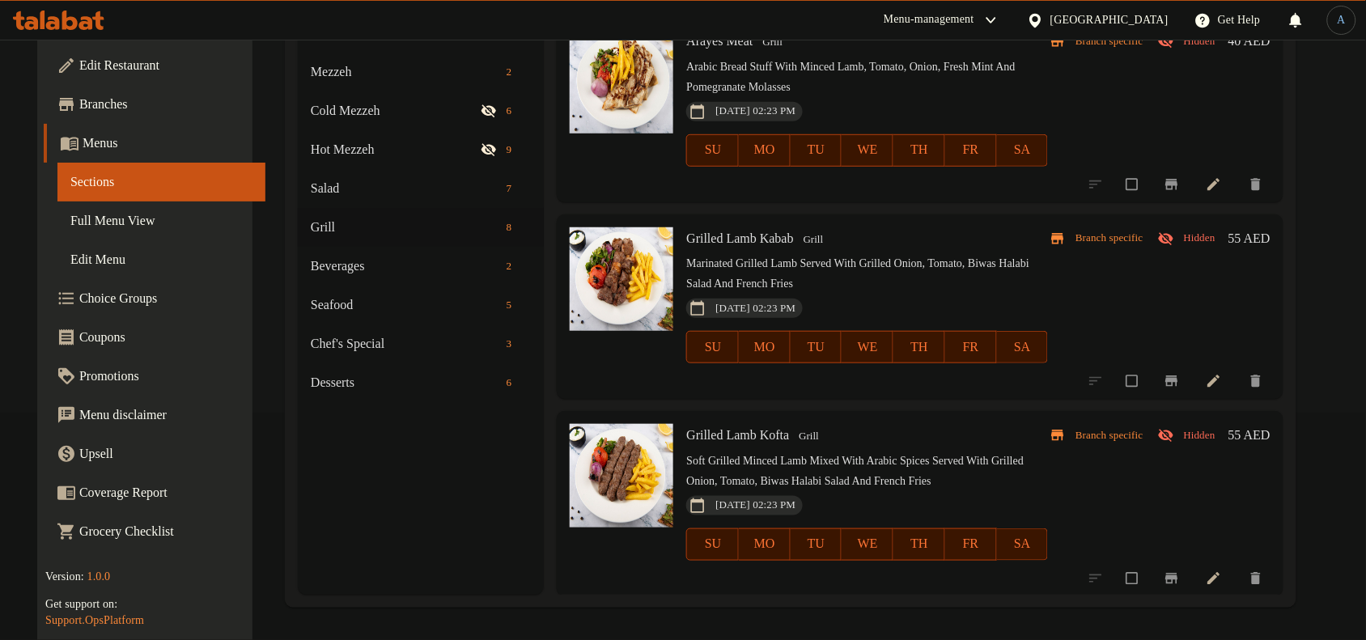
scroll to position [510, 0]
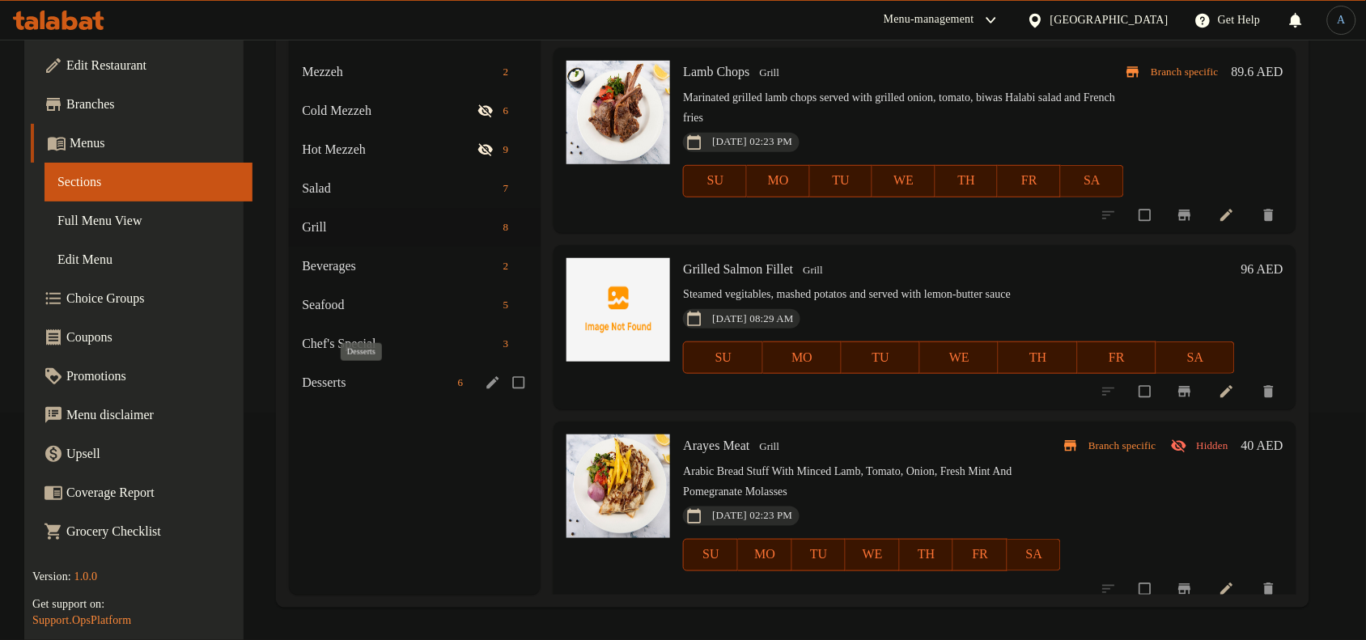
click at [366, 380] on span "Desserts" at bounding box center [377, 382] width 150 height 19
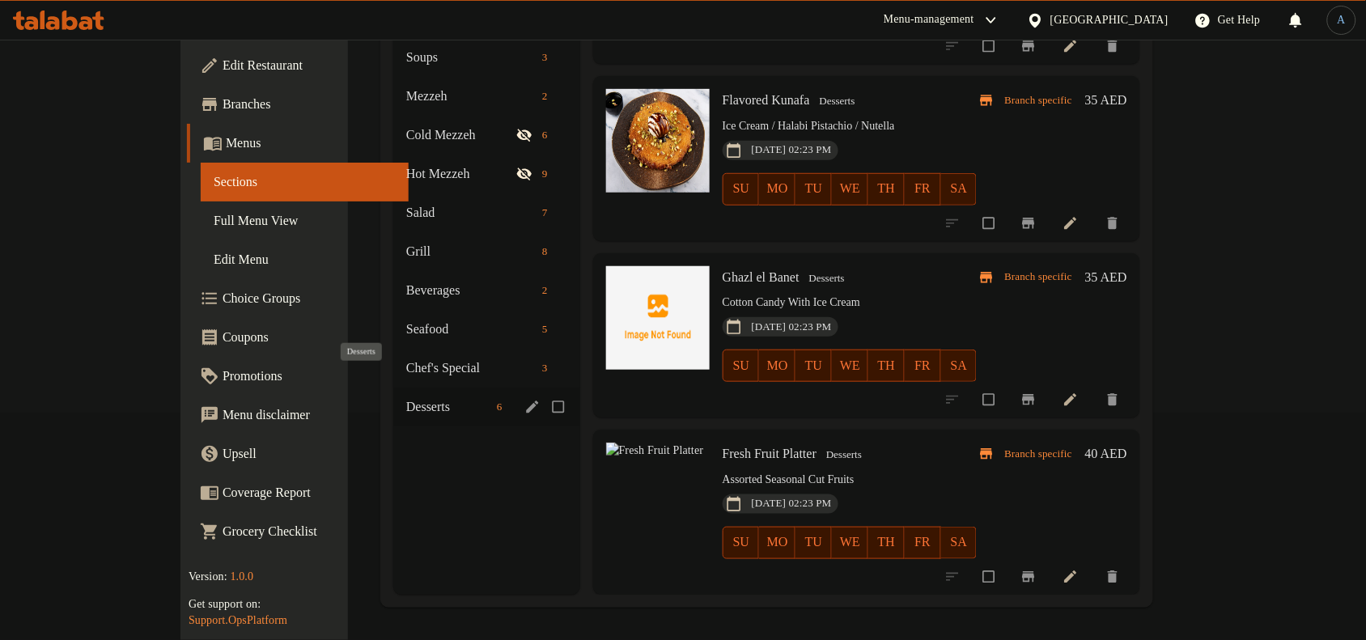
scroll to position [460, 0]
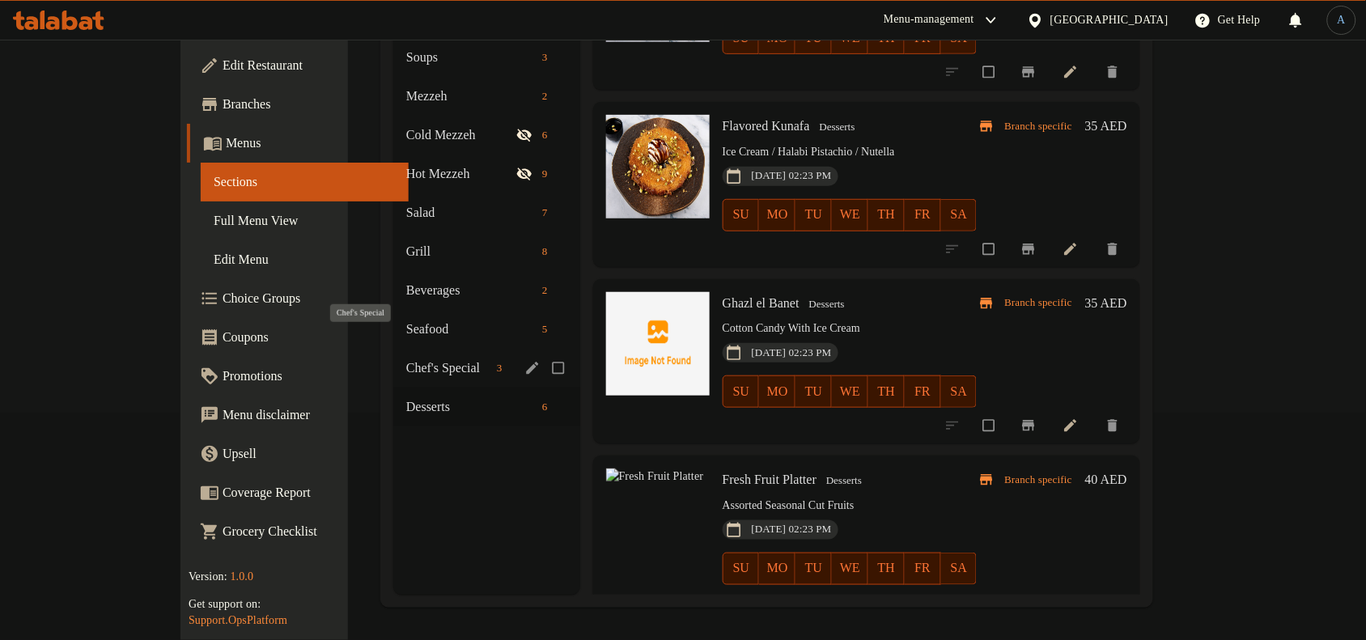
click at [406, 359] on span "Chef's Special" at bounding box center [448, 368] width 84 height 19
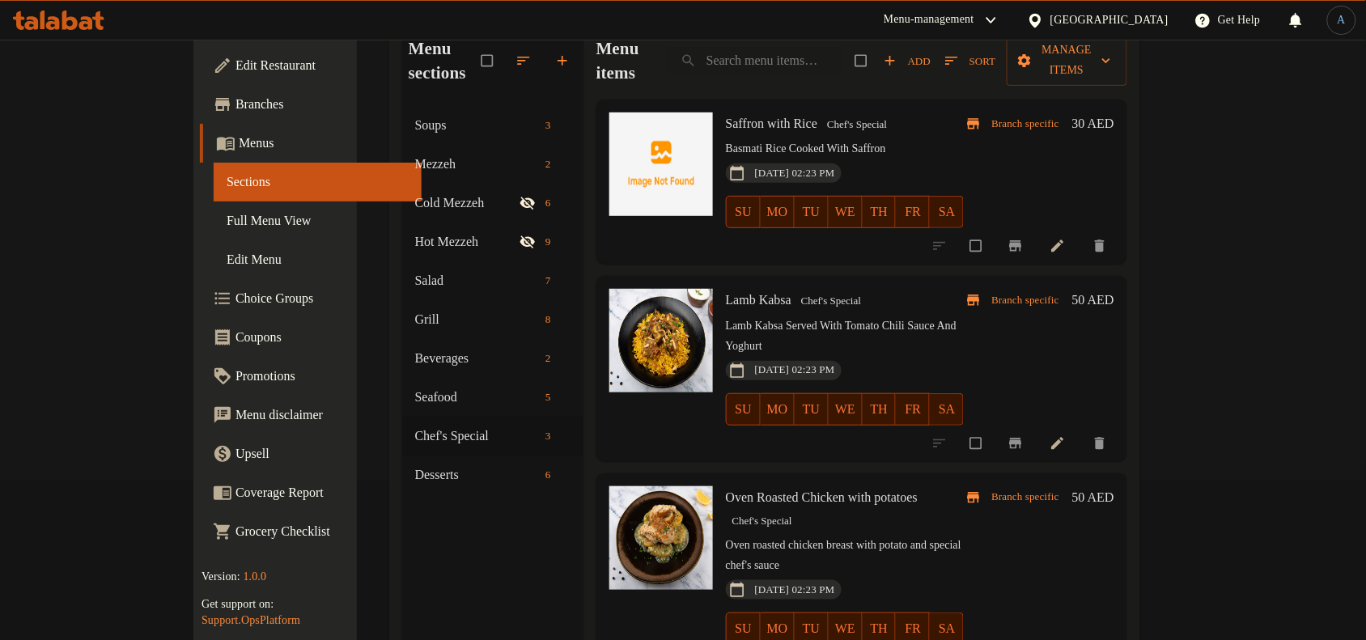
scroll to position [126, 0]
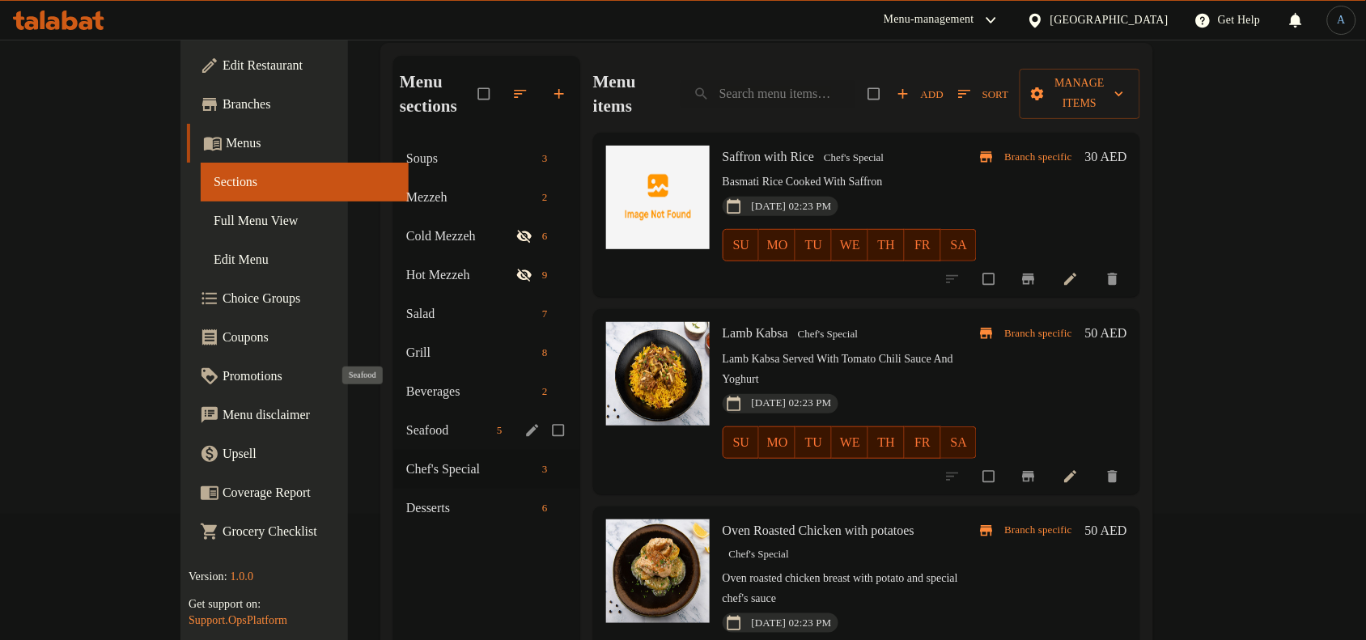
click at [406, 421] on span "Seafood" at bounding box center [448, 430] width 84 height 19
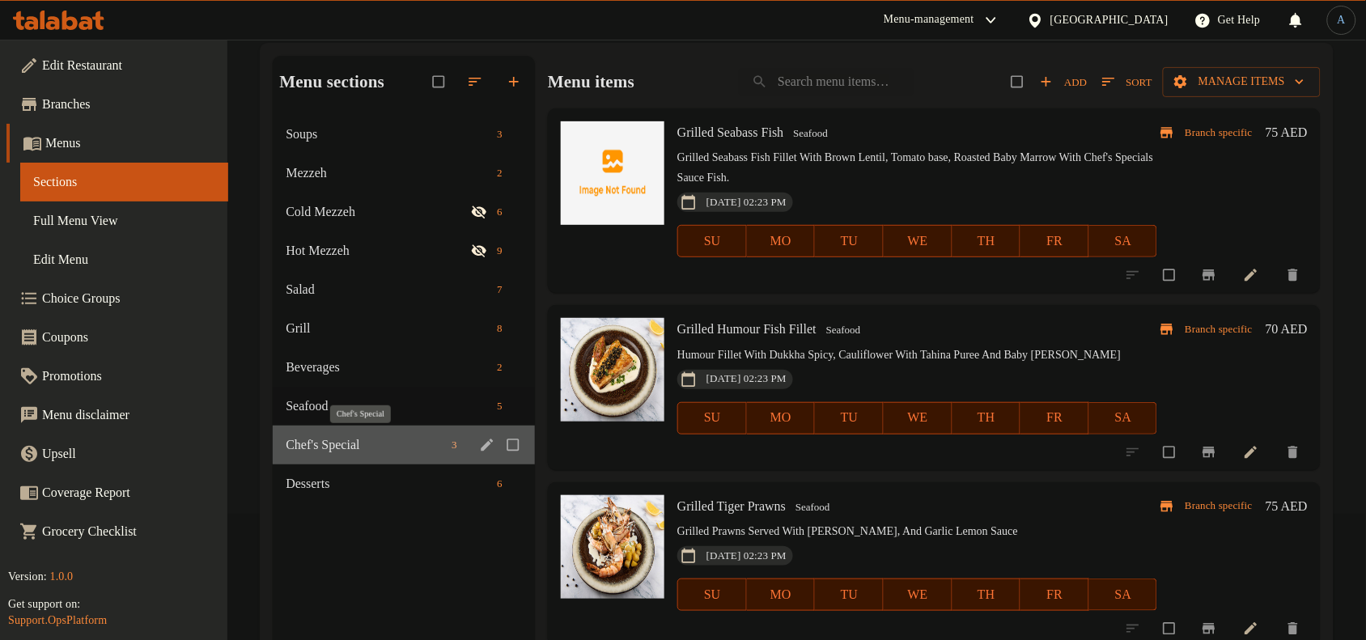
click at [356, 446] on span "Chef's Special" at bounding box center [365, 444] width 159 height 19
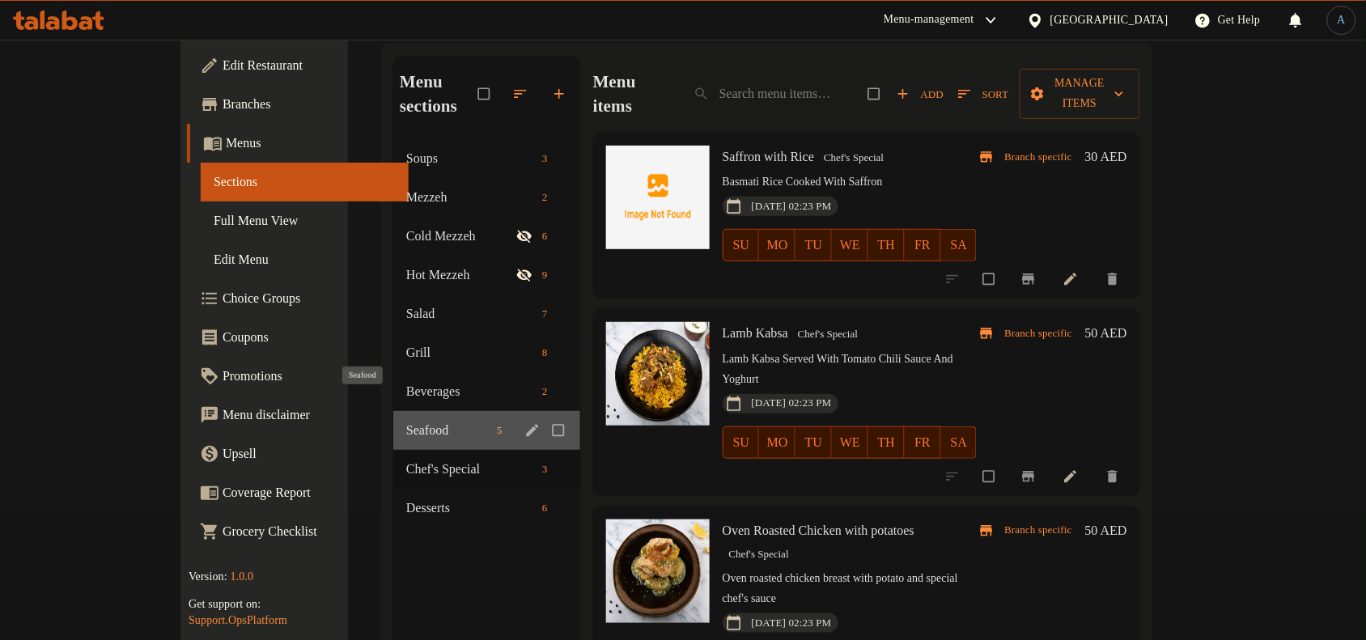
click at [406, 421] on span "Seafood" at bounding box center [448, 430] width 84 height 19
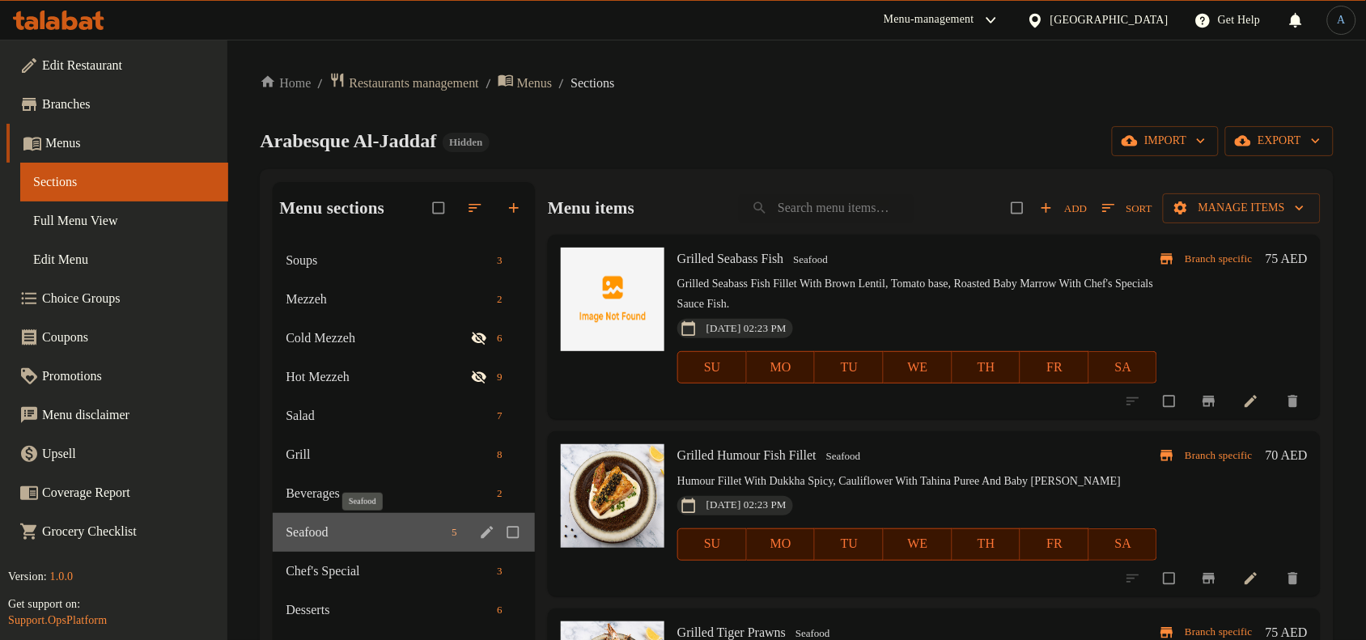
click at [369, 529] on span "Seafood" at bounding box center [365, 532] width 159 height 19
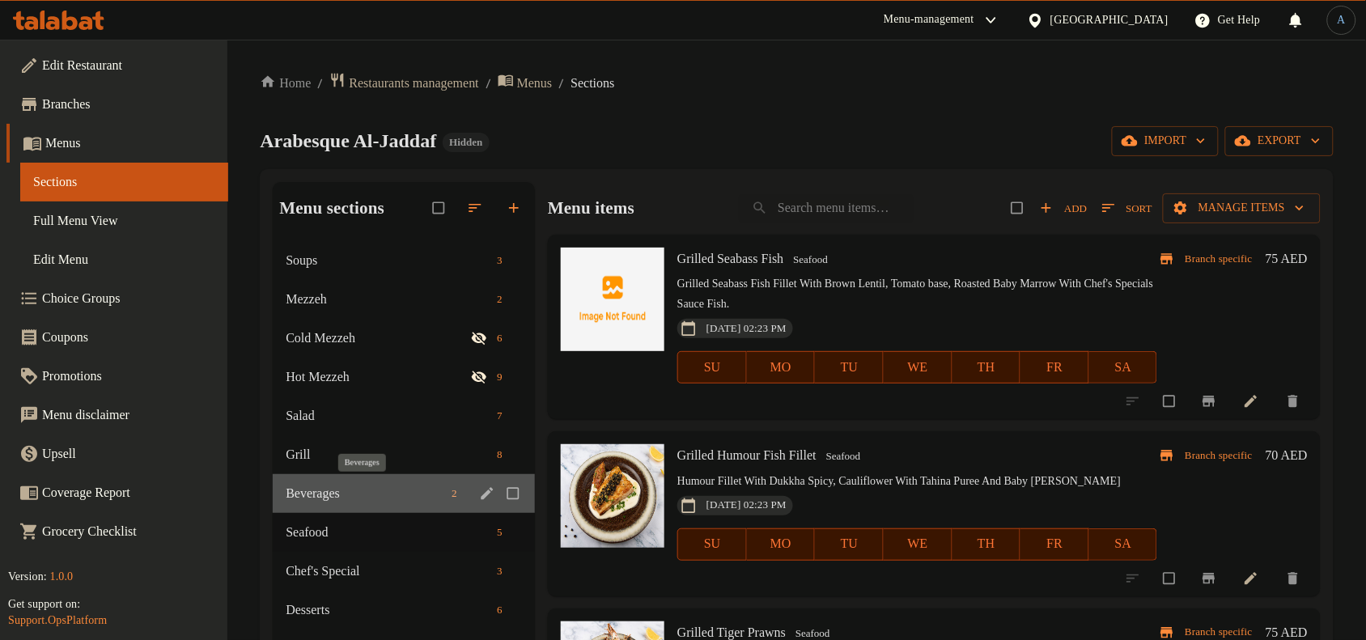
click at [364, 495] on span "Beverages" at bounding box center [365, 493] width 159 height 19
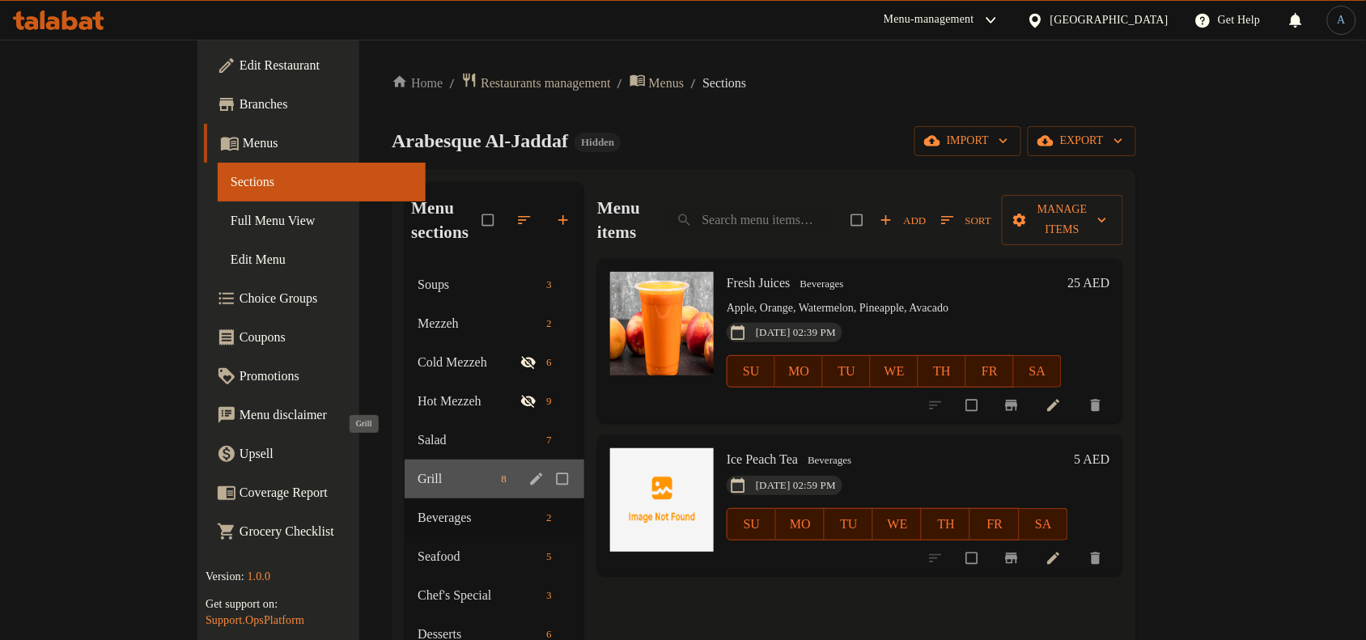
click at [418, 469] on span "Grill" at bounding box center [456, 478] width 77 height 19
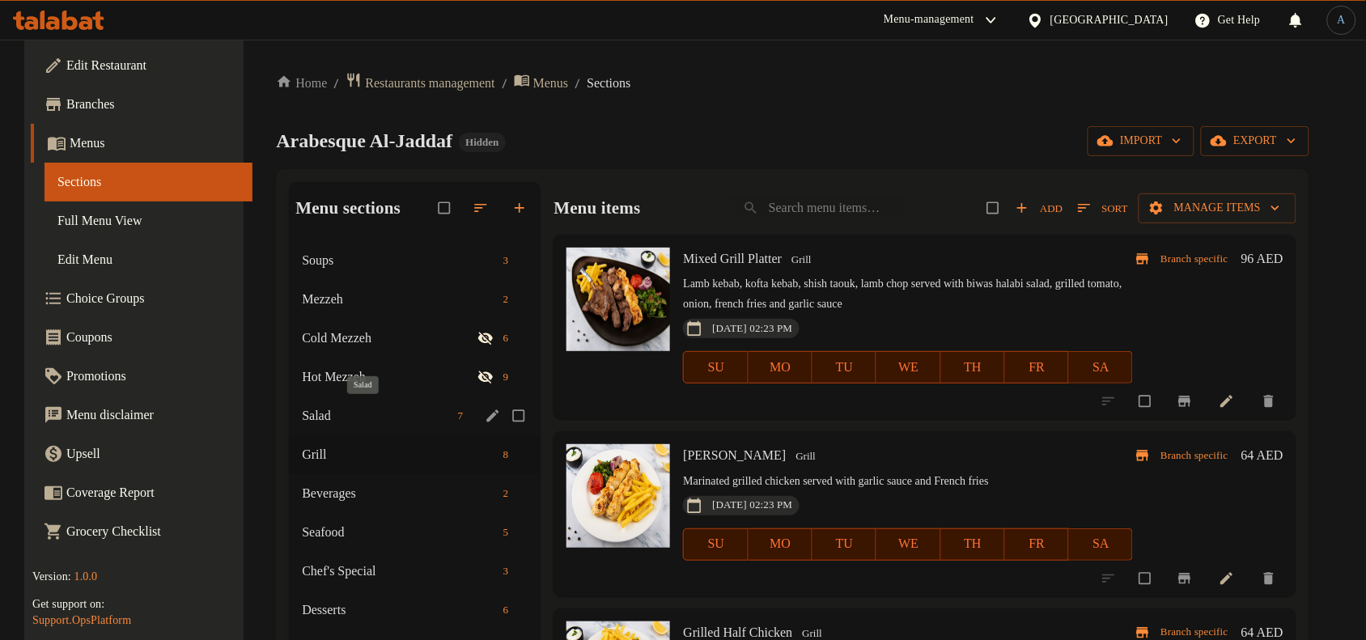
click at [346, 415] on span "Salad" at bounding box center [377, 415] width 150 height 19
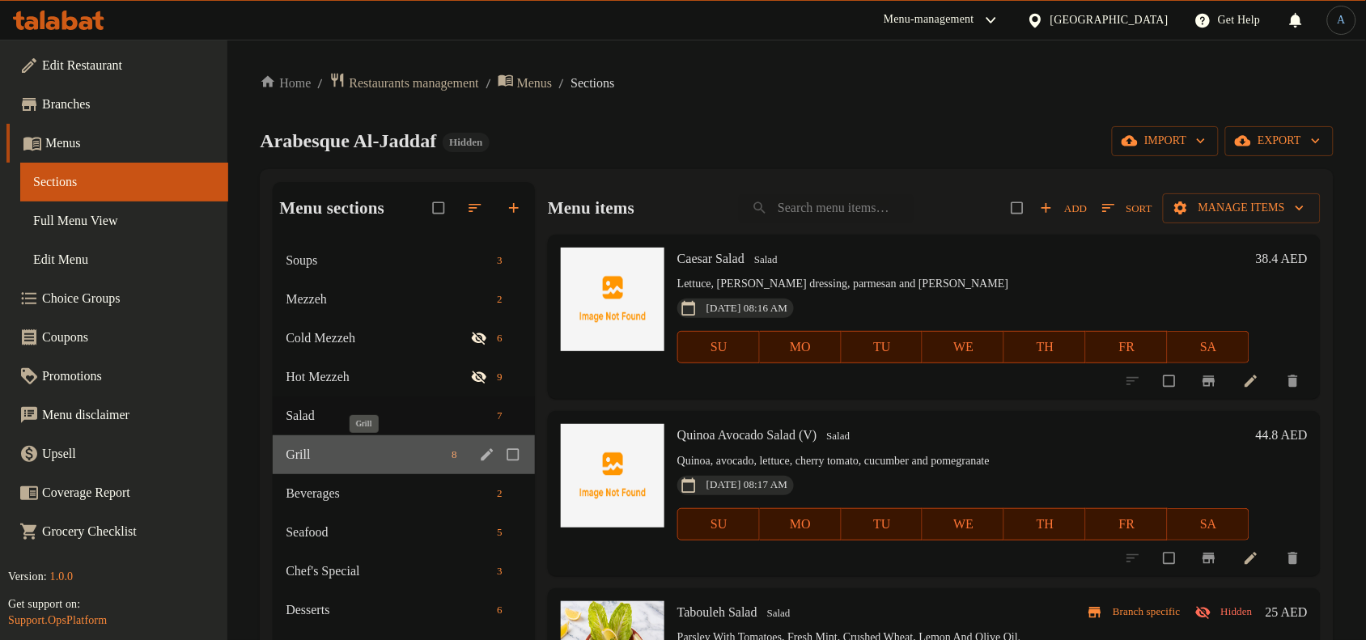
click at [333, 462] on span "Grill" at bounding box center [365, 454] width 159 height 19
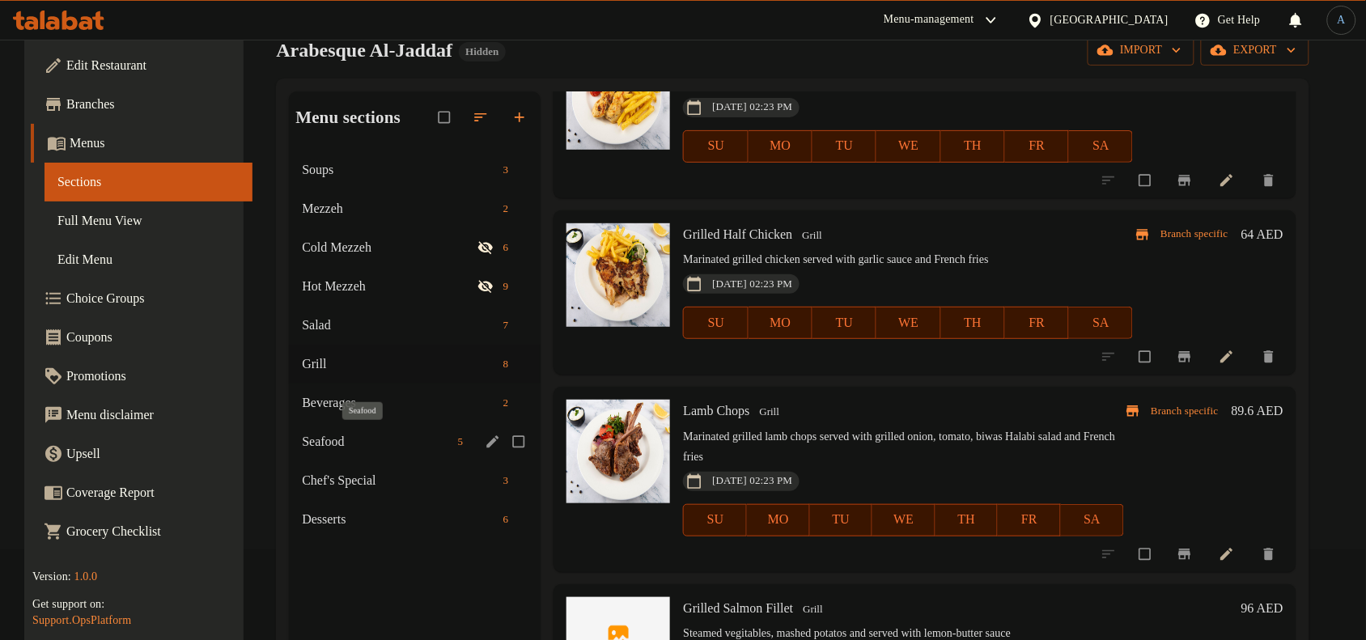
scroll to position [126, 0]
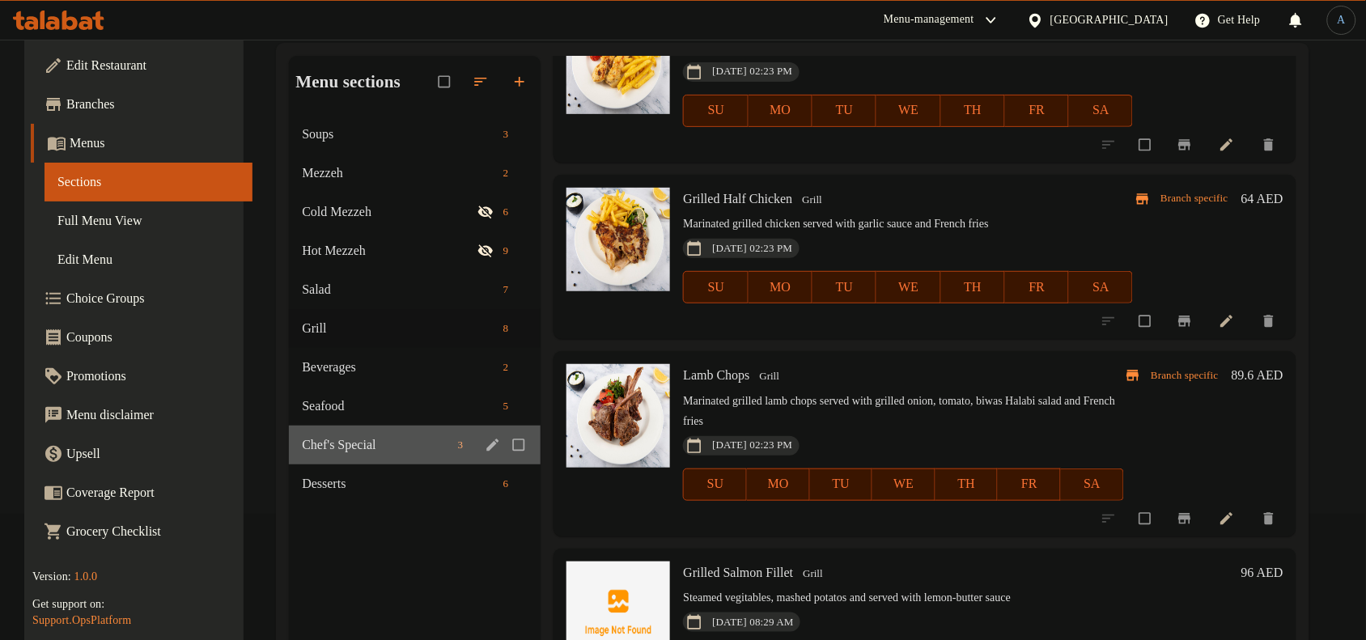
click at [350, 433] on div "Chef's Special 3" at bounding box center [415, 445] width 252 height 39
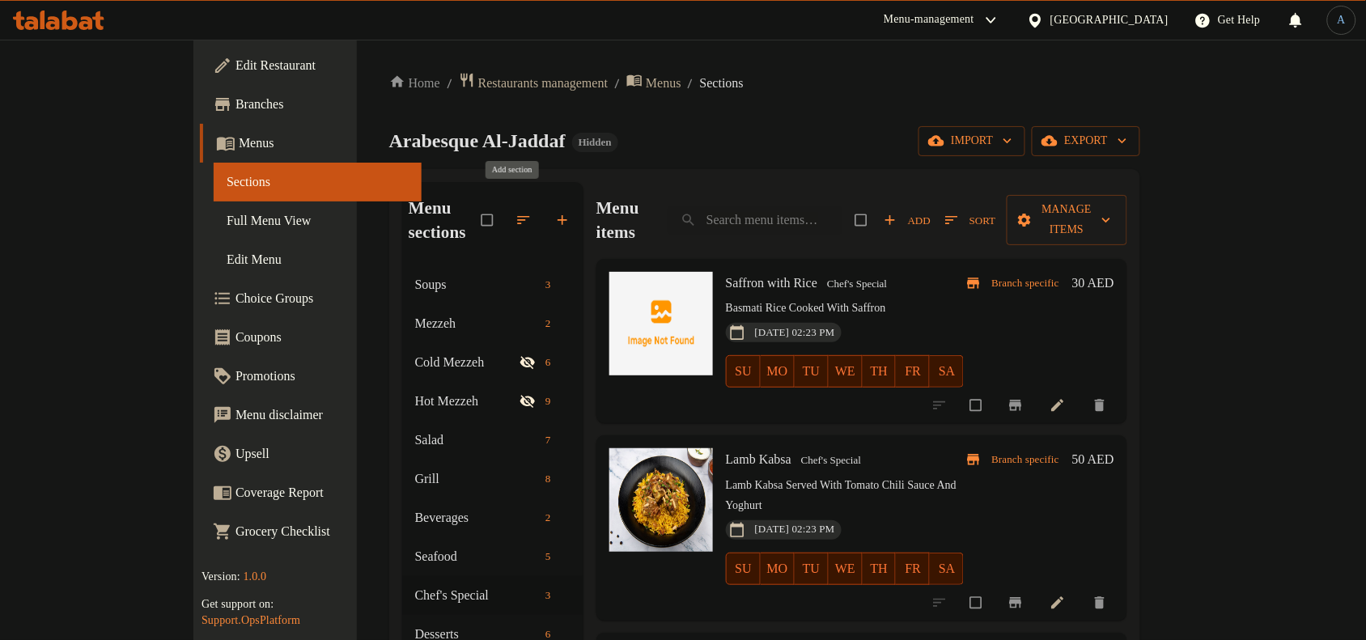
click at [558, 216] on icon "button" at bounding box center [563, 221] width 10 height 10
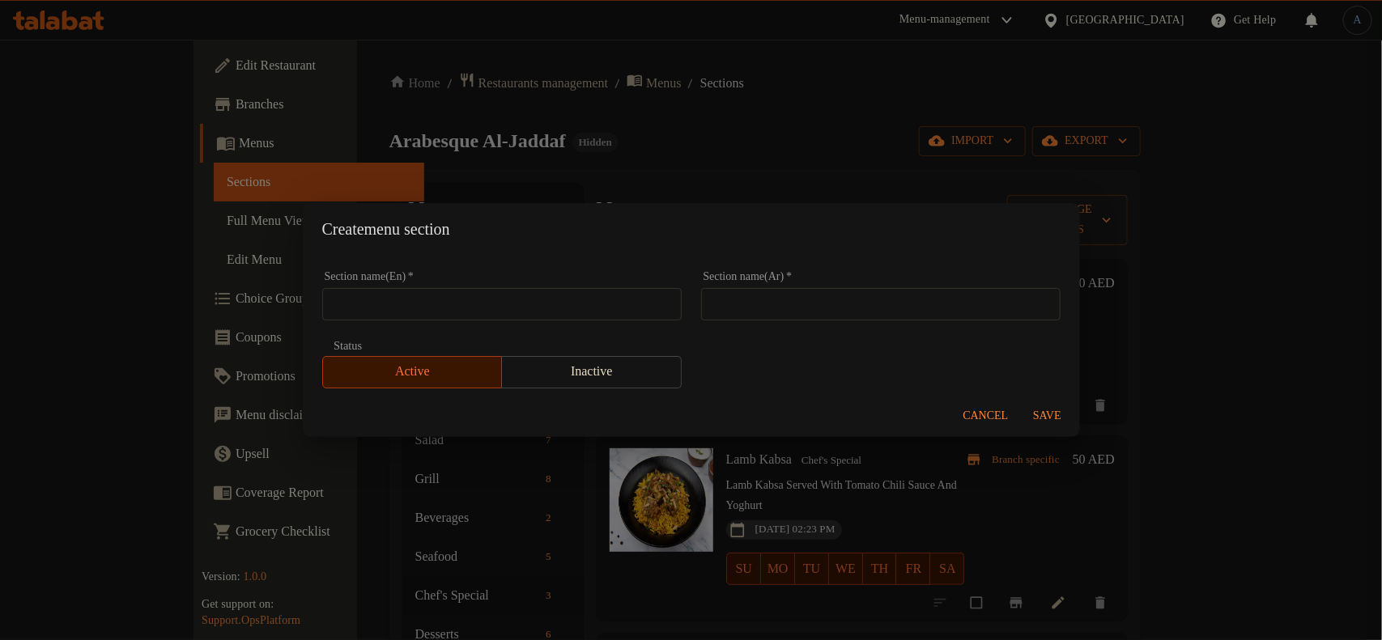
click at [422, 308] on input "text" at bounding box center [501, 304] width 359 height 32
paste input "Rice"
click at [596, 305] on input "Rice" at bounding box center [501, 304] width 359 height 32
type input "Rice"
click at [757, 305] on input "text" at bounding box center [880, 304] width 359 height 32
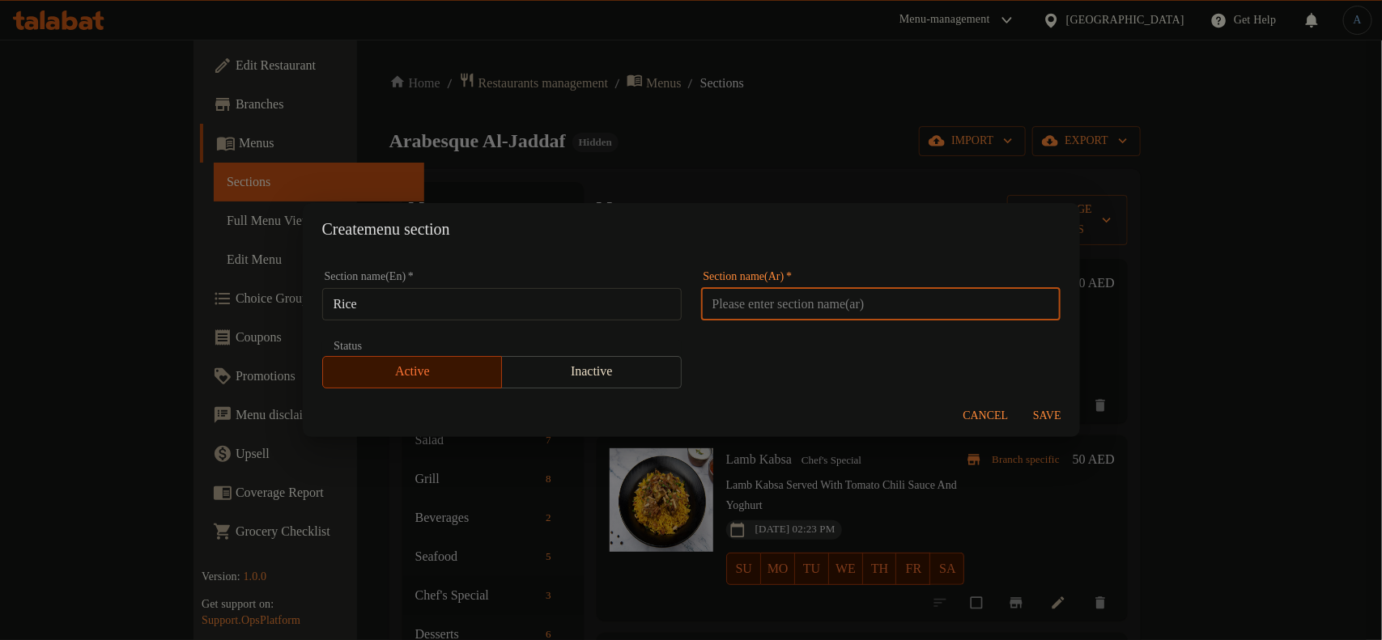
paste input "أرز"
type input "أرز"
click at [1057, 409] on span "Save" at bounding box center [1047, 416] width 39 height 20
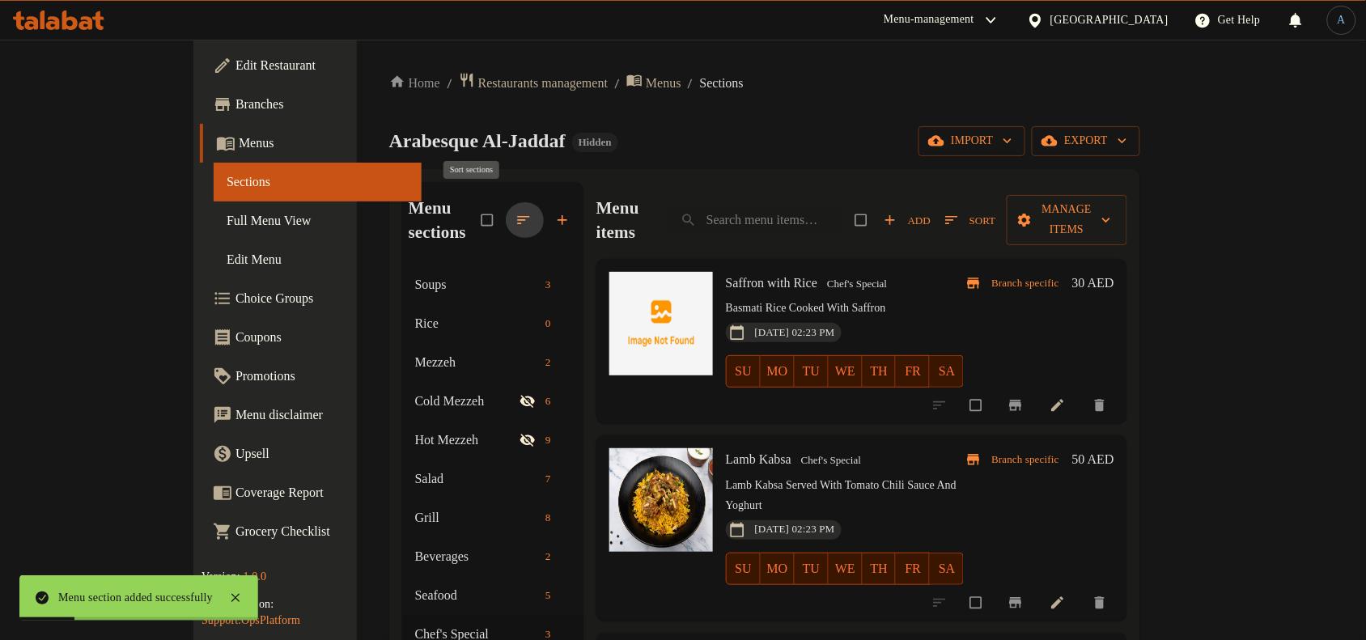
click at [516, 212] on icon "button" at bounding box center [524, 220] width 16 height 16
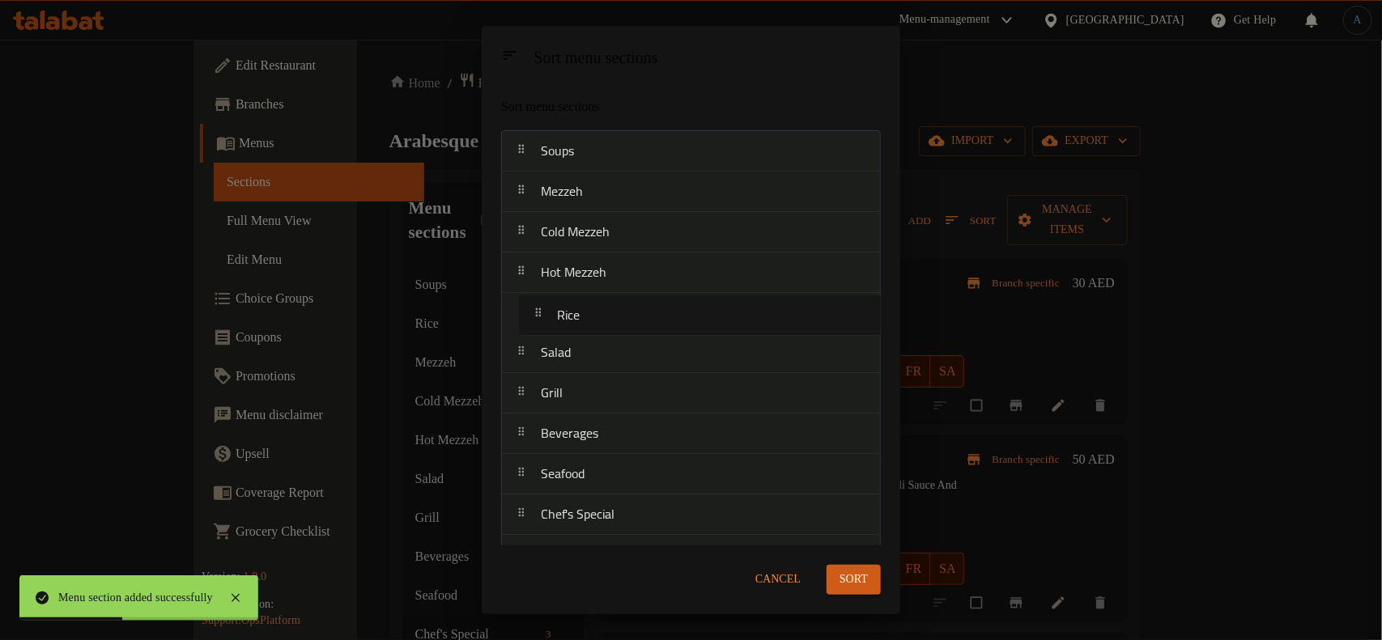
drag, startPoint x: 585, startPoint y: 203, endPoint x: 599, endPoint y: 385, distance: 182.6
click at [601, 360] on nav "Soups Rice Mezzeh Cold Mezzeh Hot Mezzeh Salad Grill Beverages Seafood Chef's S…" at bounding box center [691, 353] width 380 height 446
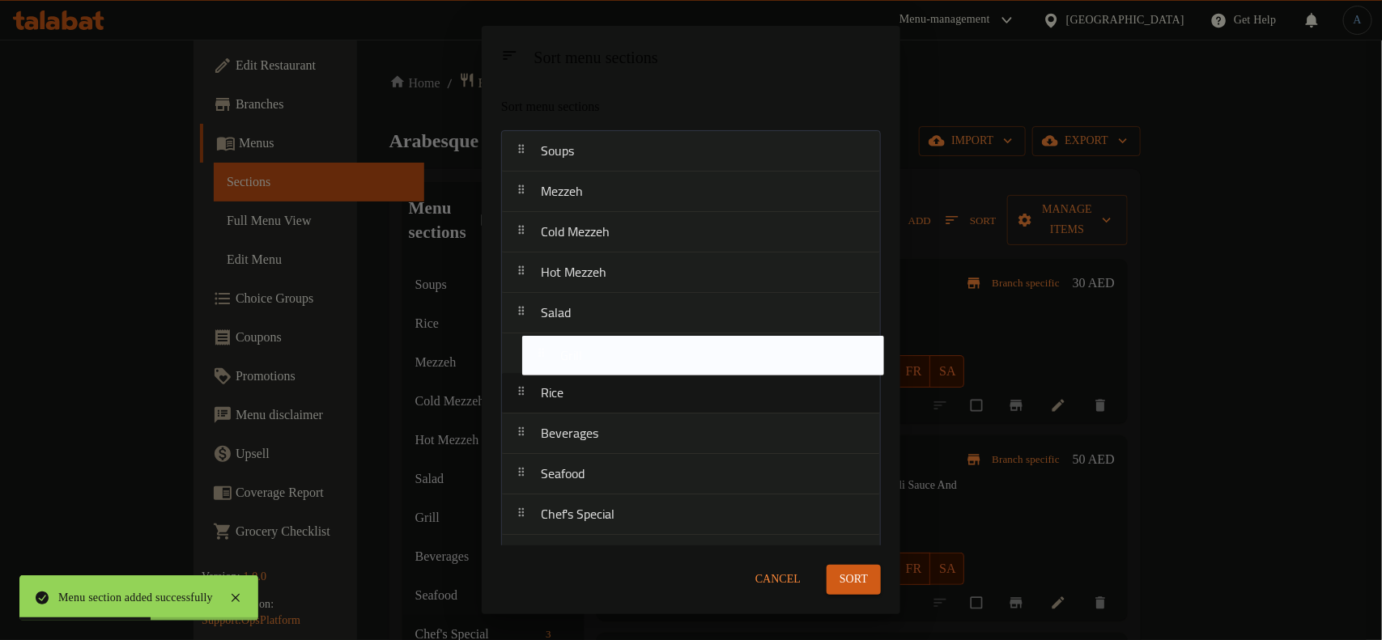
drag, startPoint x: 611, startPoint y: 414, endPoint x: 625, endPoint y: 373, distance: 42.7
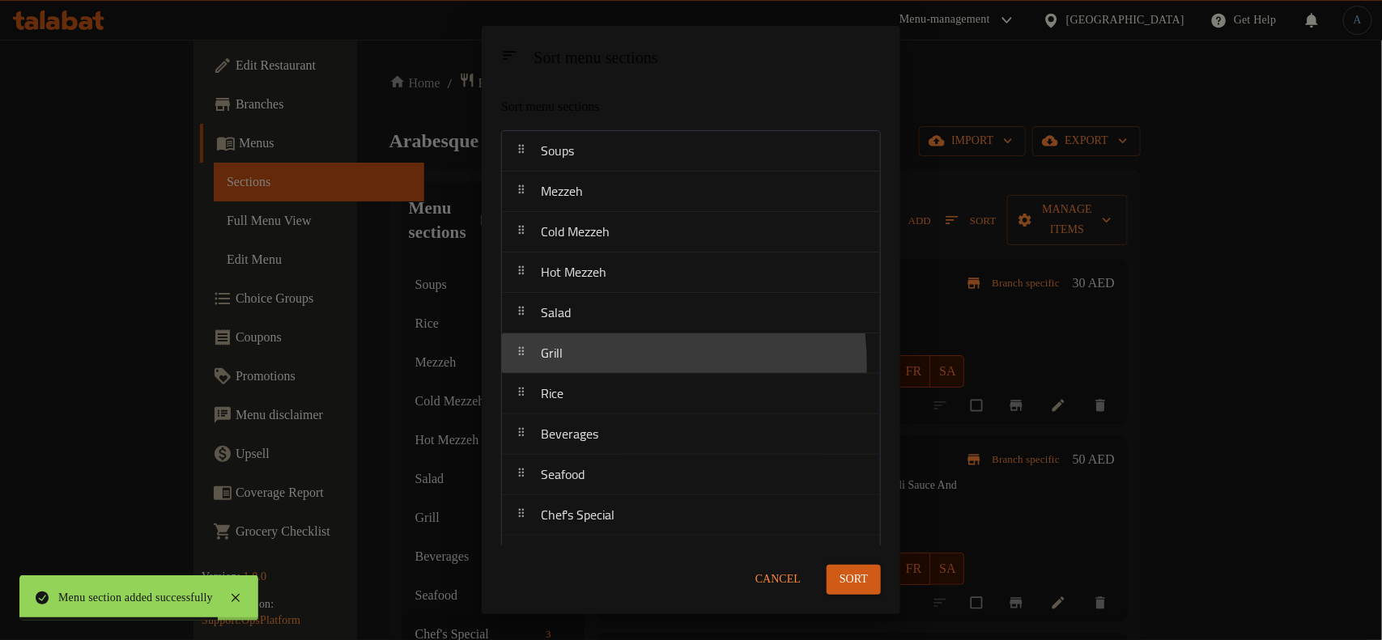
click at [866, 588] on span "Sort" at bounding box center [853, 580] width 28 height 20
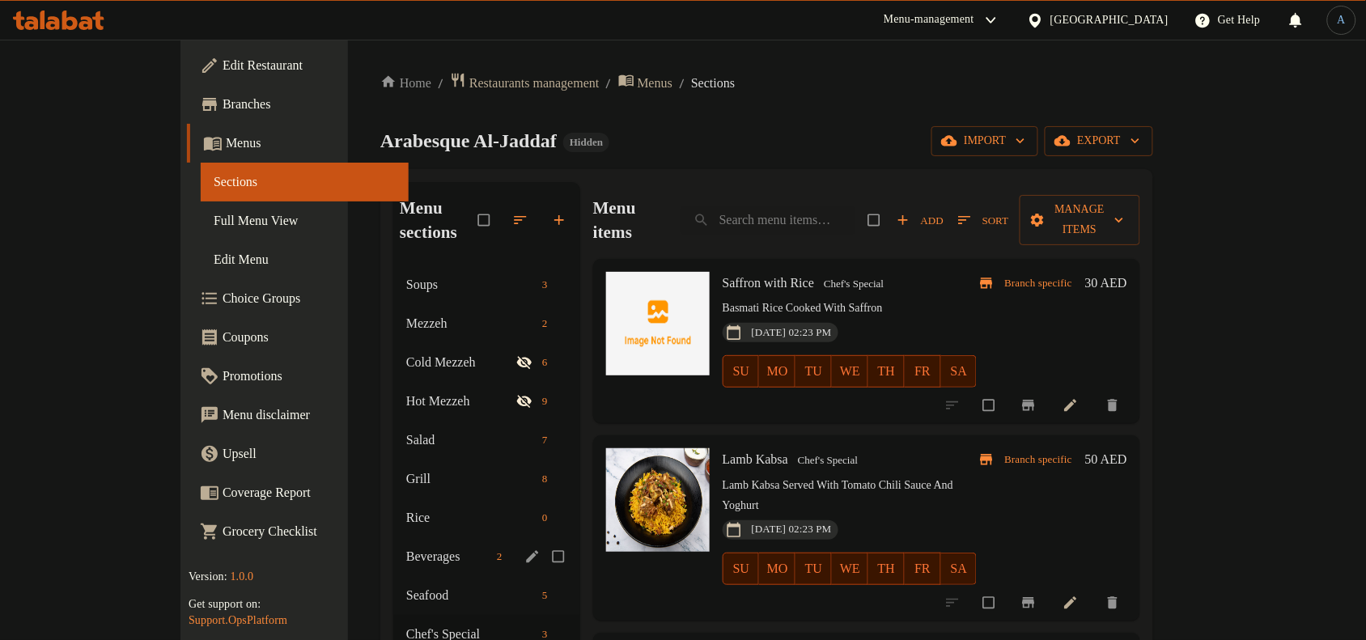
scroll to position [227, 0]
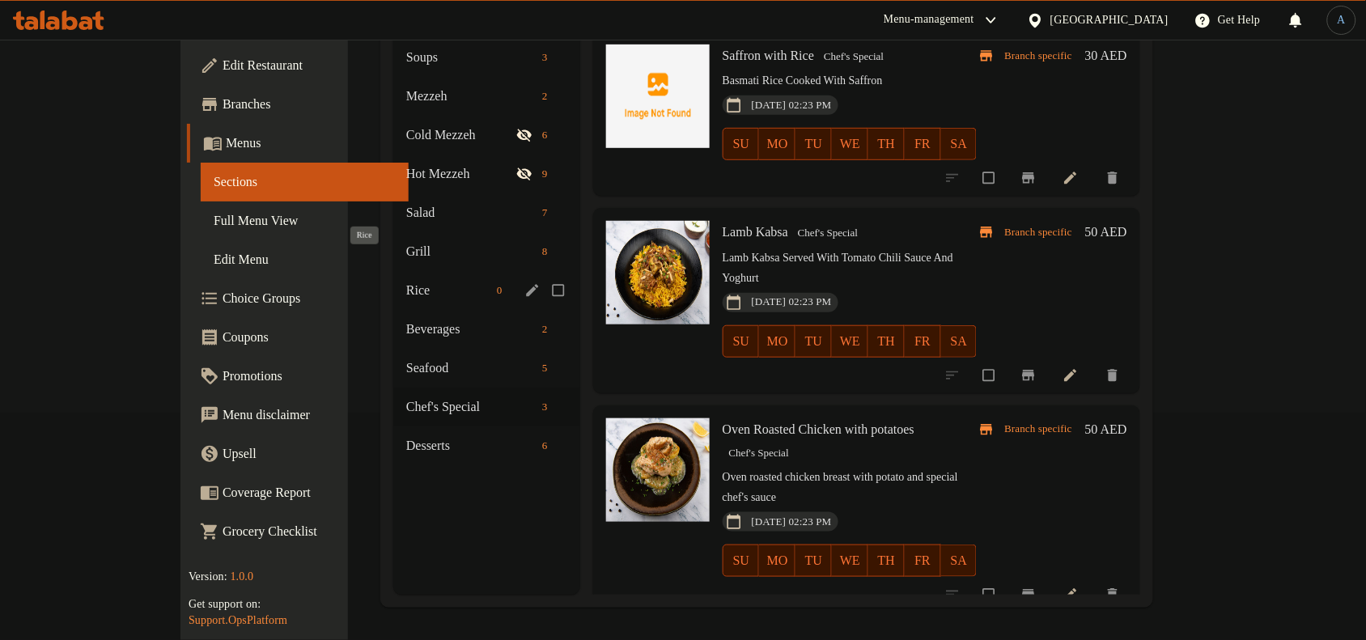
click at [406, 281] on span "Rice" at bounding box center [448, 290] width 84 height 19
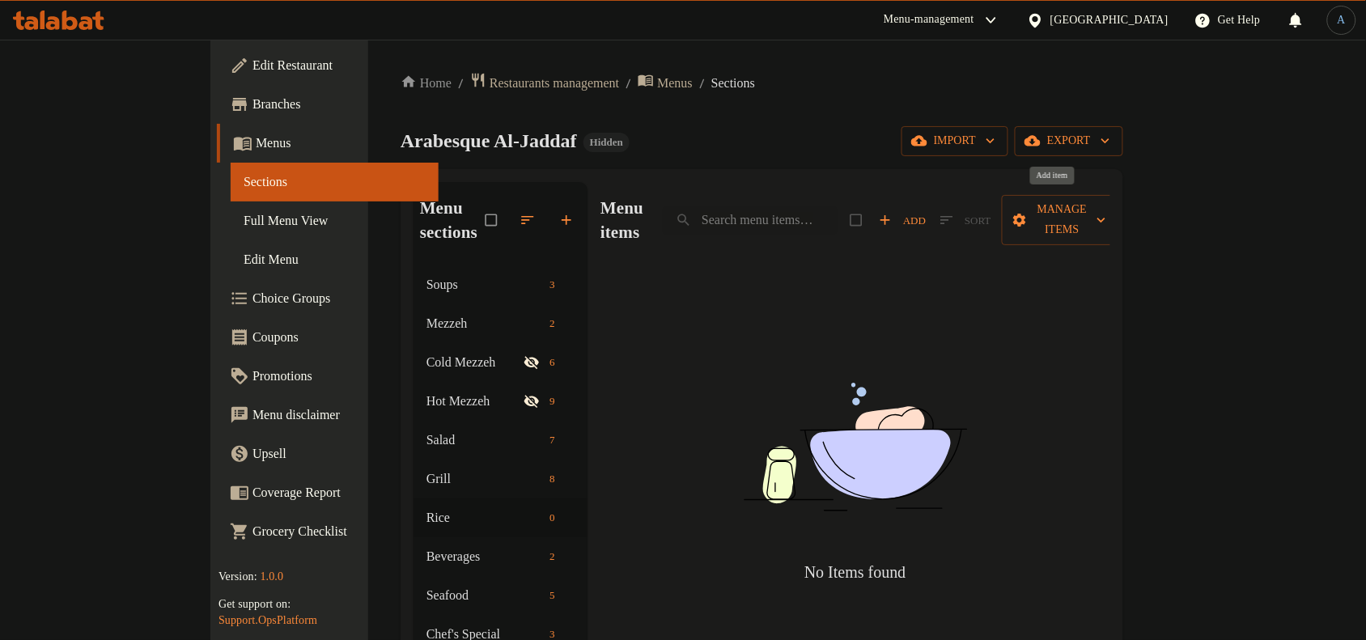
click at [926, 211] on span "Add" at bounding box center [902, 220] width 47 height 19
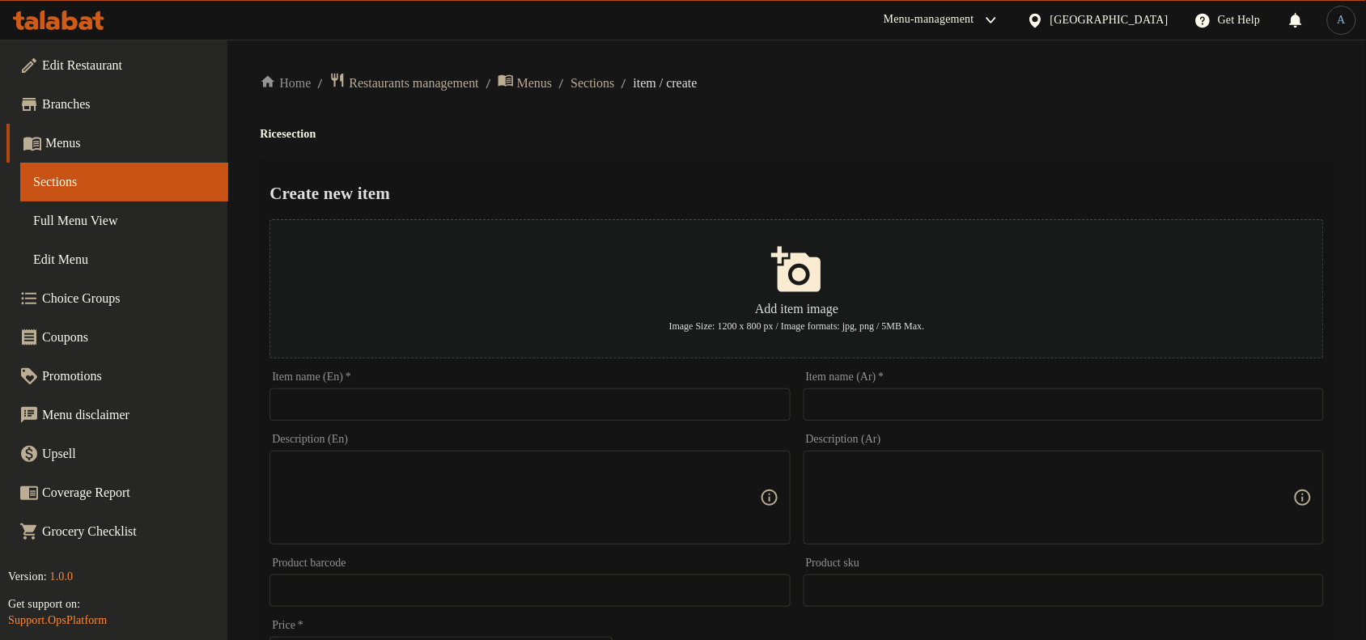
click at [627, 417] on input "text" at bounding box center [530, 404] width 520 height 32
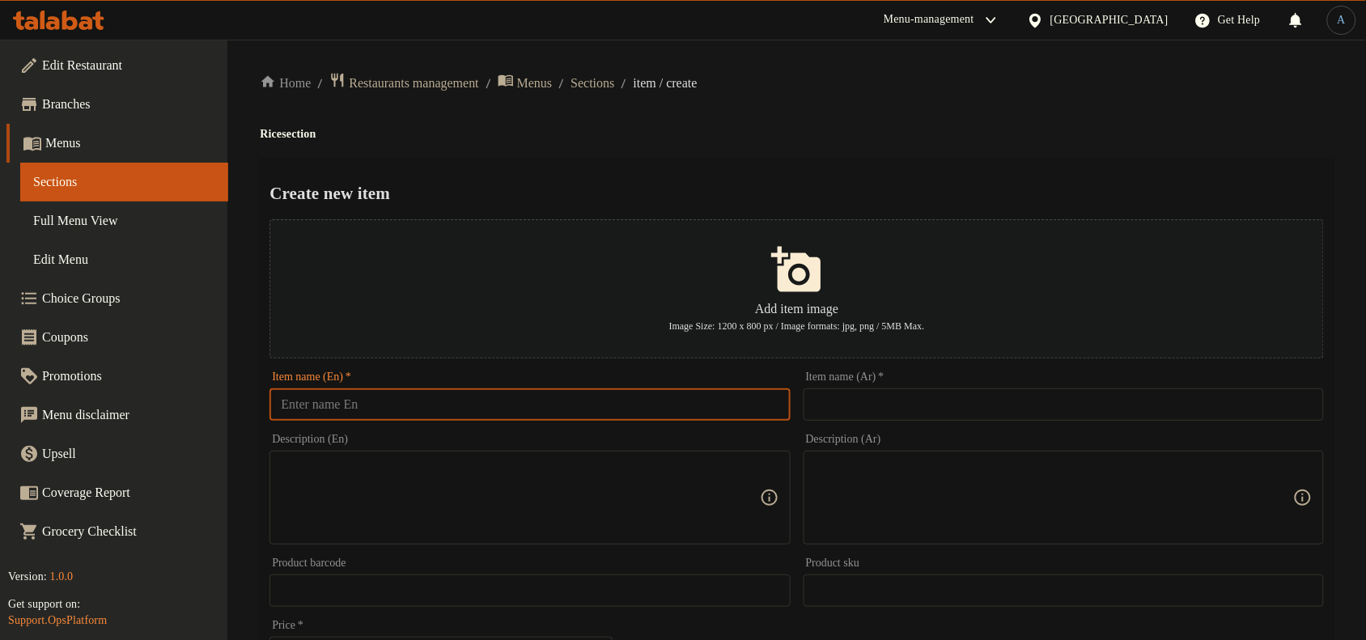
paste input "Fried Chili Garlic Noodle (V)"
type input "Fried Chili Garlic Noodle (V)"
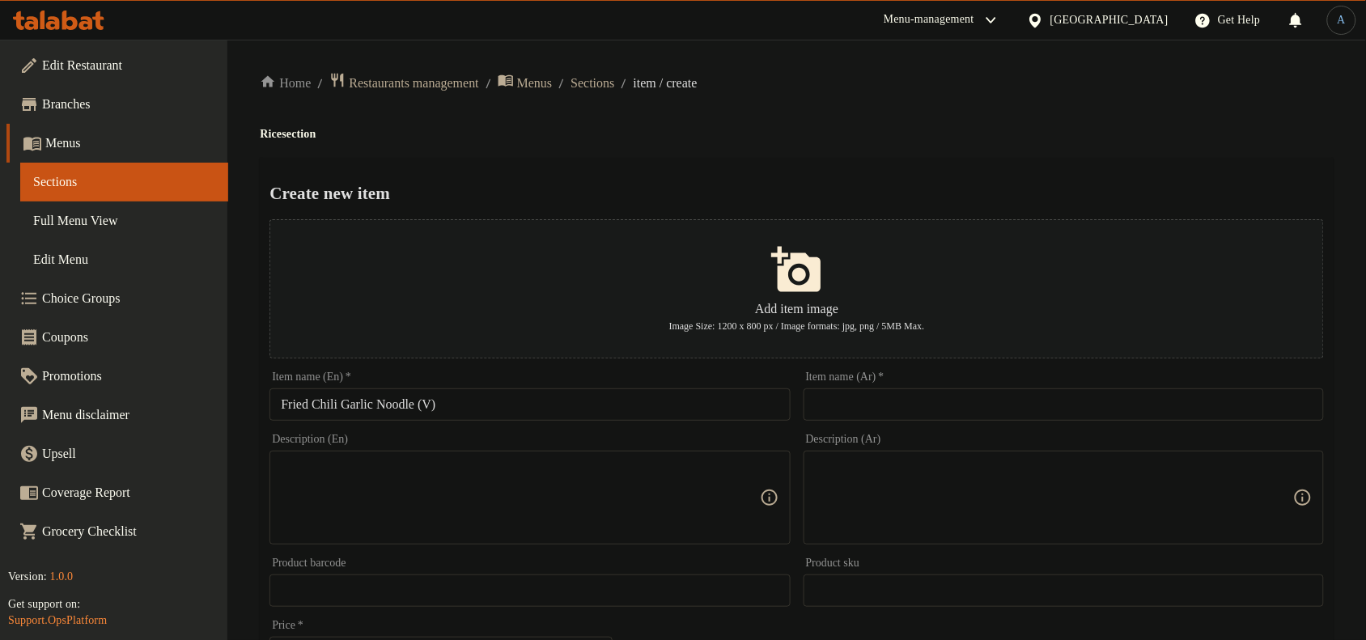
paste input "نودلز مقلية بالثوم والفلفل الحار (نباتي)"
click at [996, 403] on input "text" at bounding box center [1064, 404] width 520 height 32
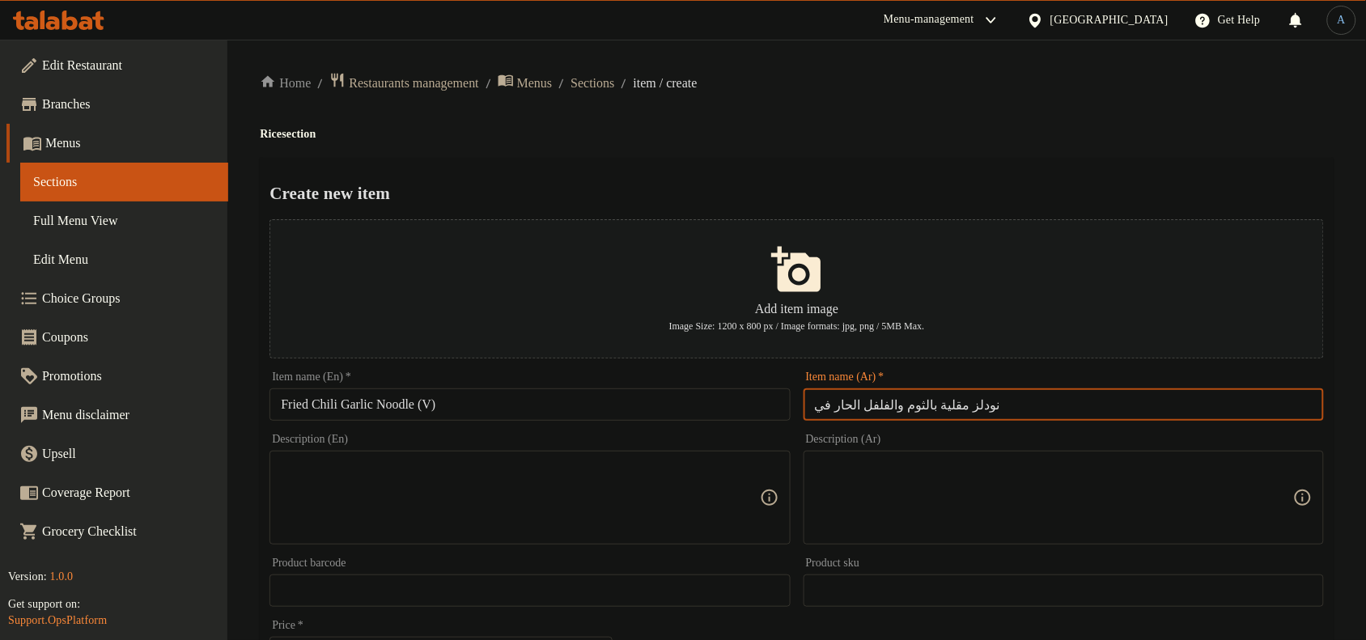
type input "نودلز مقلية بالثوم والفلفل الحار في"
drag, startPoint x: 1060, startPoint y: 43, endPoint x: 1022, endPoint y: 87, distance: 57.9
click at [1059, 49] on div "Home / Restaurants management / Menus / Sections / item / create Rice section C…" at bounding box center [796, 588] width 1139 height 1096
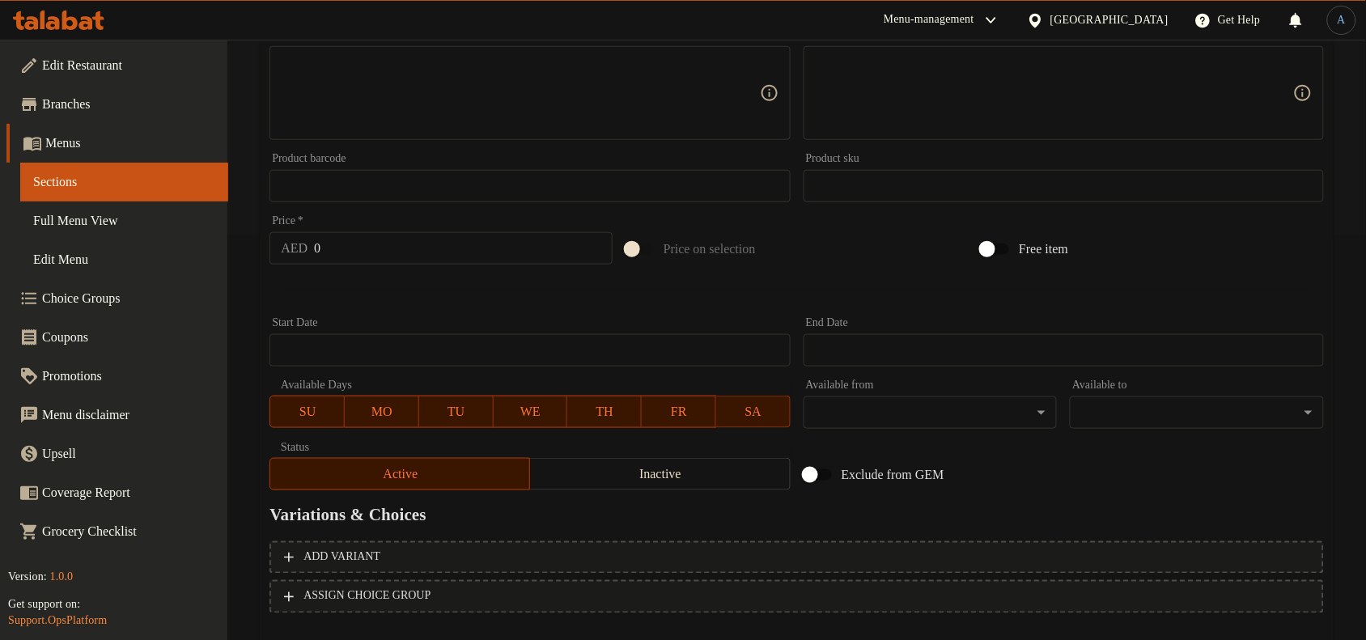
scroll to position [202, 0]
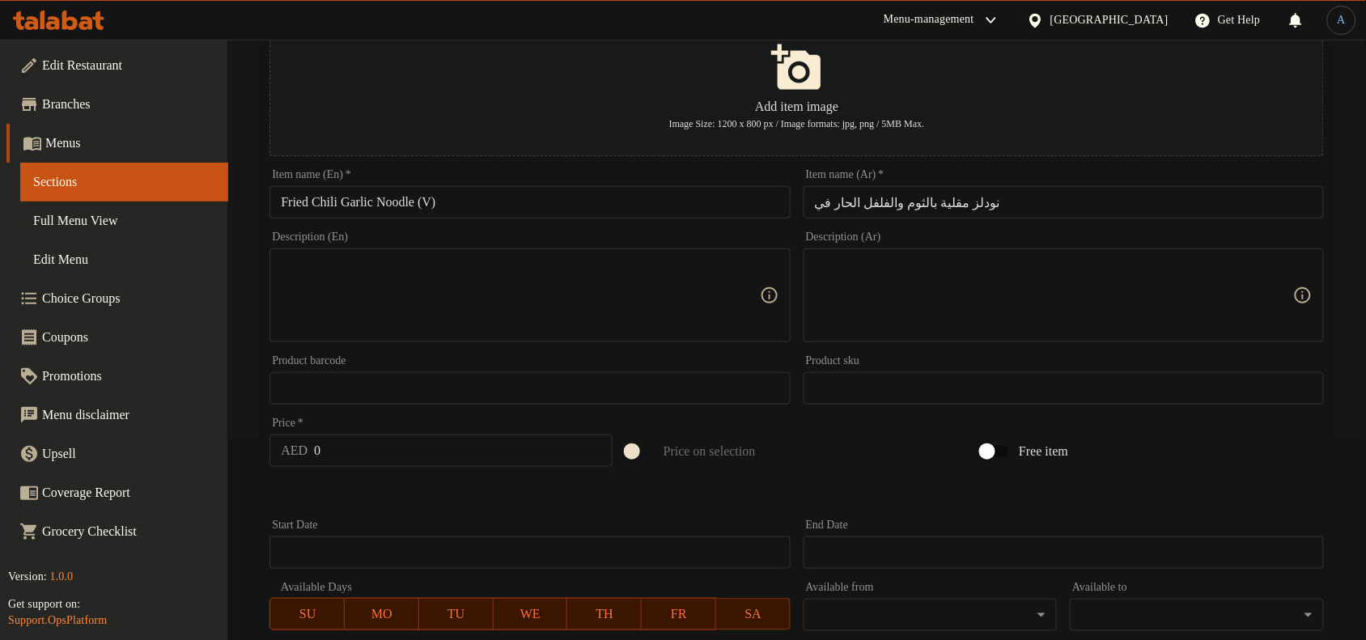
click at [391, 288] on textarea at bounding box center [520, 295] width 478 height 77
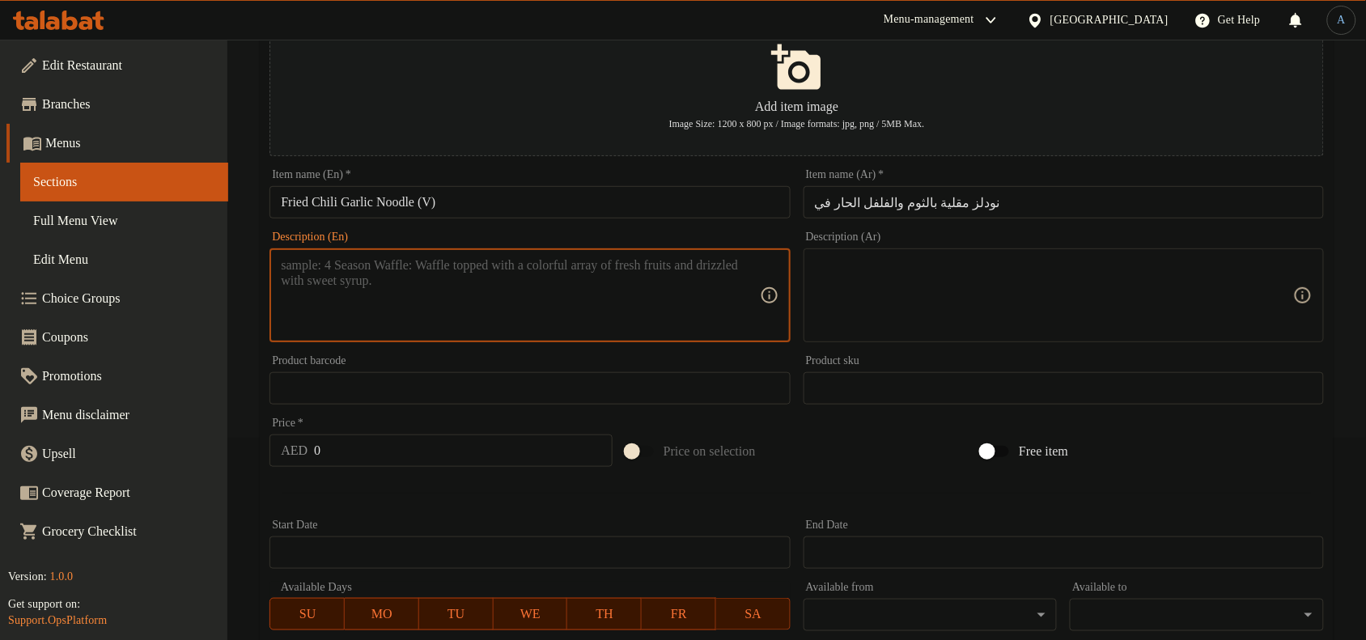
paste textarea "Egg noodle, garlic, chili oil (Vegetable/Chicken/Prawn)"
click at [694, 273] on textarea "Egg noodle, garlic, chili oil (Vegetable/Chicken/Prawn)" at bounding box center [520, 295] width 478 height 77
type textarea "Egg noodle, garlic, chili oil (Vegetable/Chicken/Prawn)"
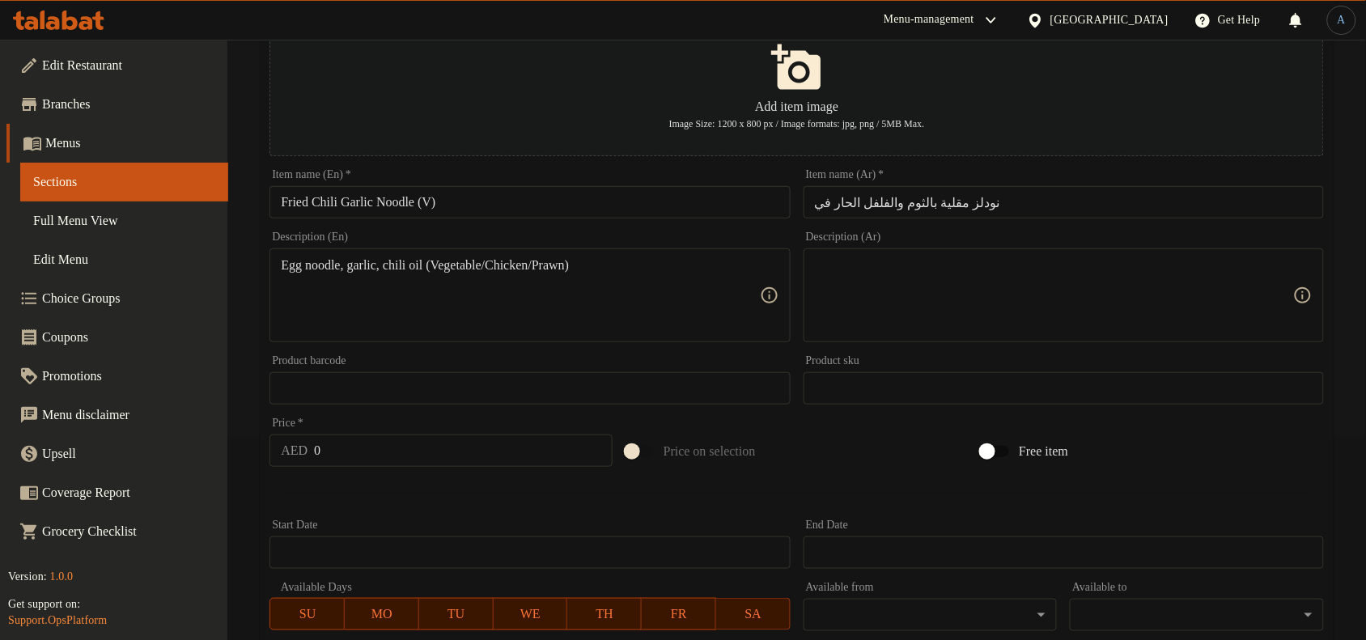
click at [1199, 275] on textarea at bounding box center [1054, 295] width 478 height 77
paste textarea "معكرونة البيض والثوم وزيت الفلفل الحار (خضار/دجاج/روبيان)"
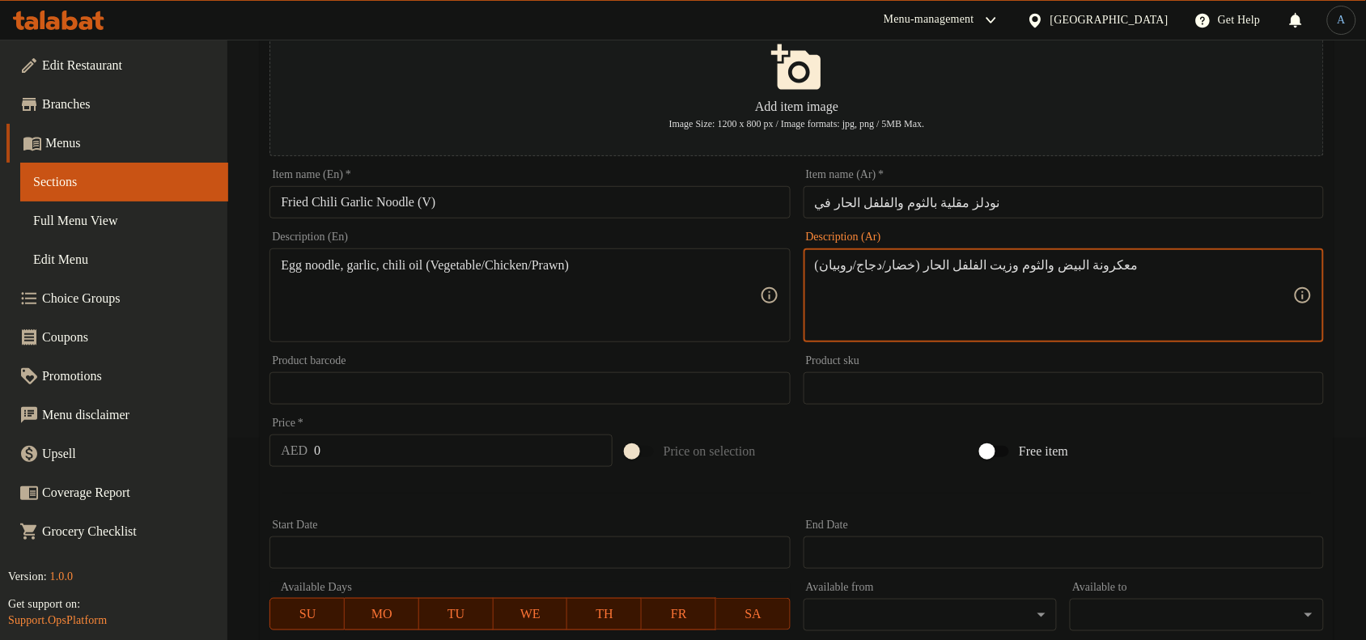
click at [1188, 281] on textarea "معكرونة البيض والثوم وزيت الفلفل الحار (خضار/دجاج/روبيان)" at bounding box center [1054, 295] width 478 height 77
type textarea "معكرونة البيض والثوم وزيت الفلفل الحار (خضار/دجاج/روبيان)"
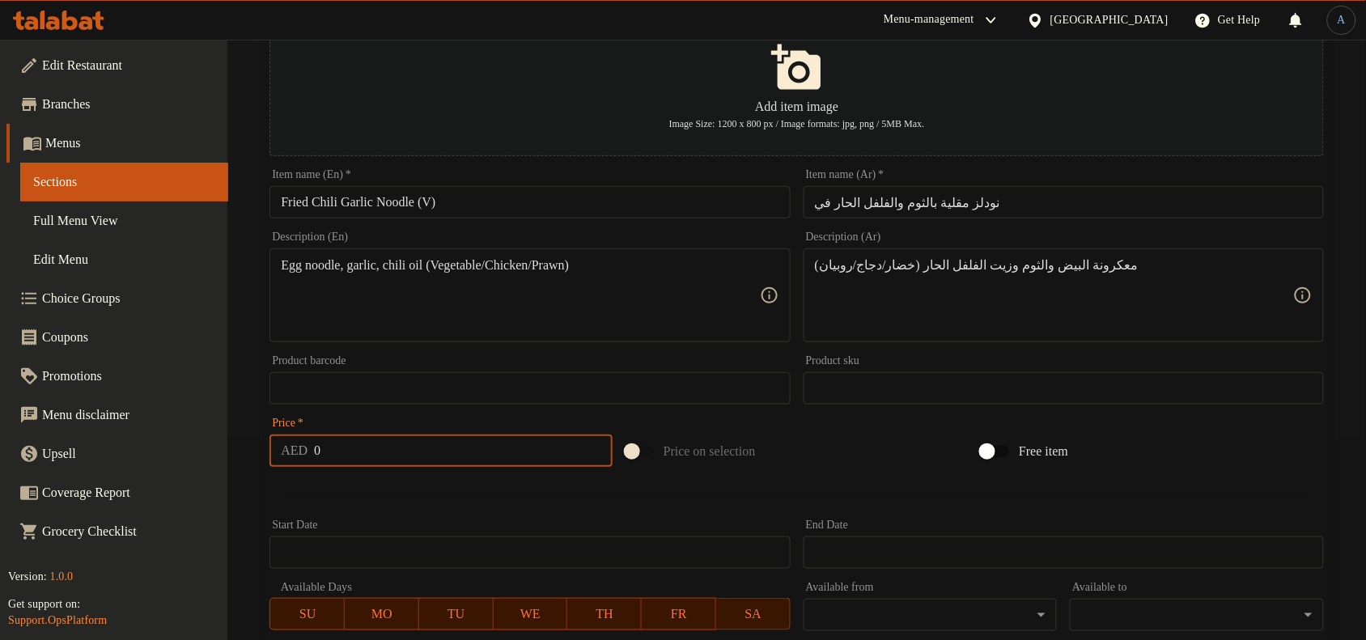
click at [484, 466] on input "0" at bounding box center [463, 451] width 299 height 32
click at [458, 454] on input "0" at bounding box center [463, 451] width 299 height 32
paste input "51.2"
type input "51.2"
click at [438, 487] on div at bounding box center [797, 493] width 1068 height 40
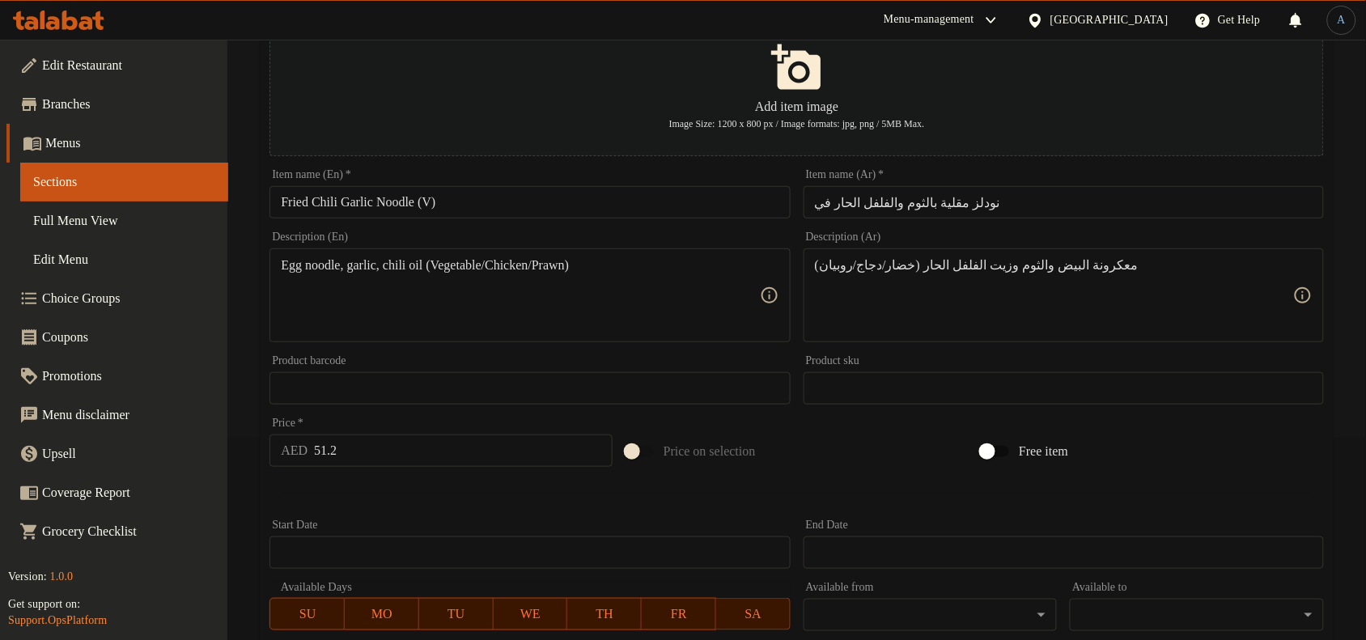
scroll to position [494, 0]
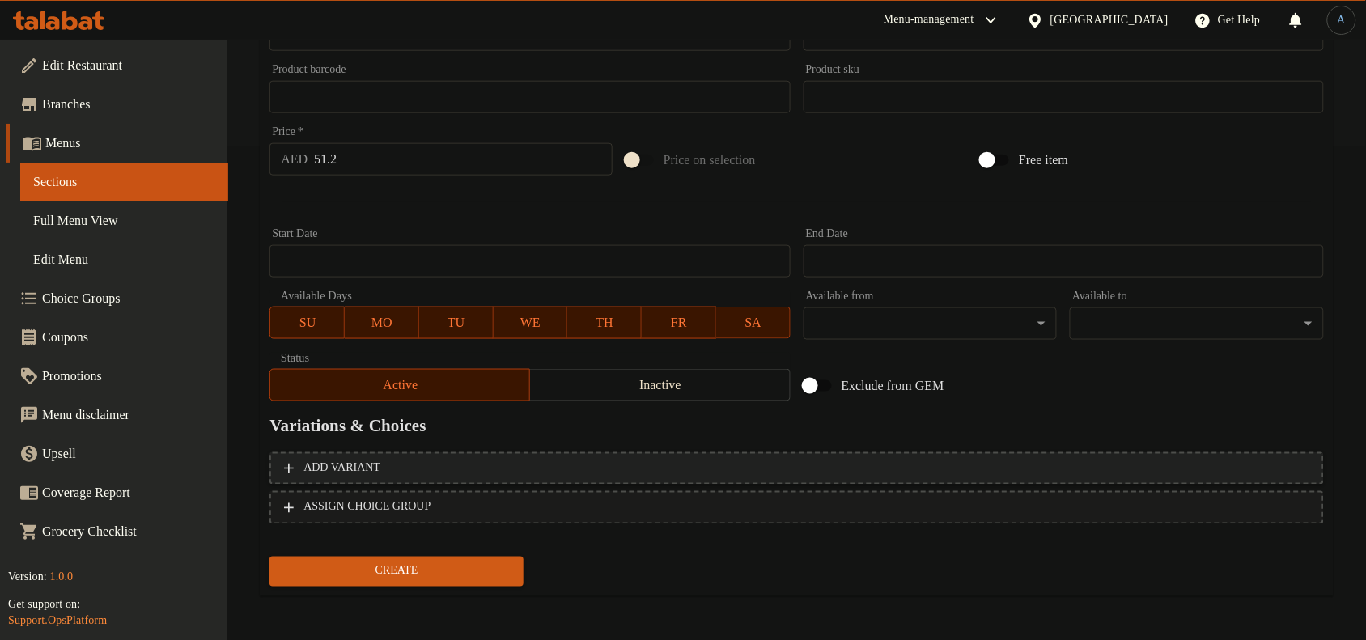
click at [475, 470] on span "Add variant" at bounding box center [796, 469] width 1025 height 20
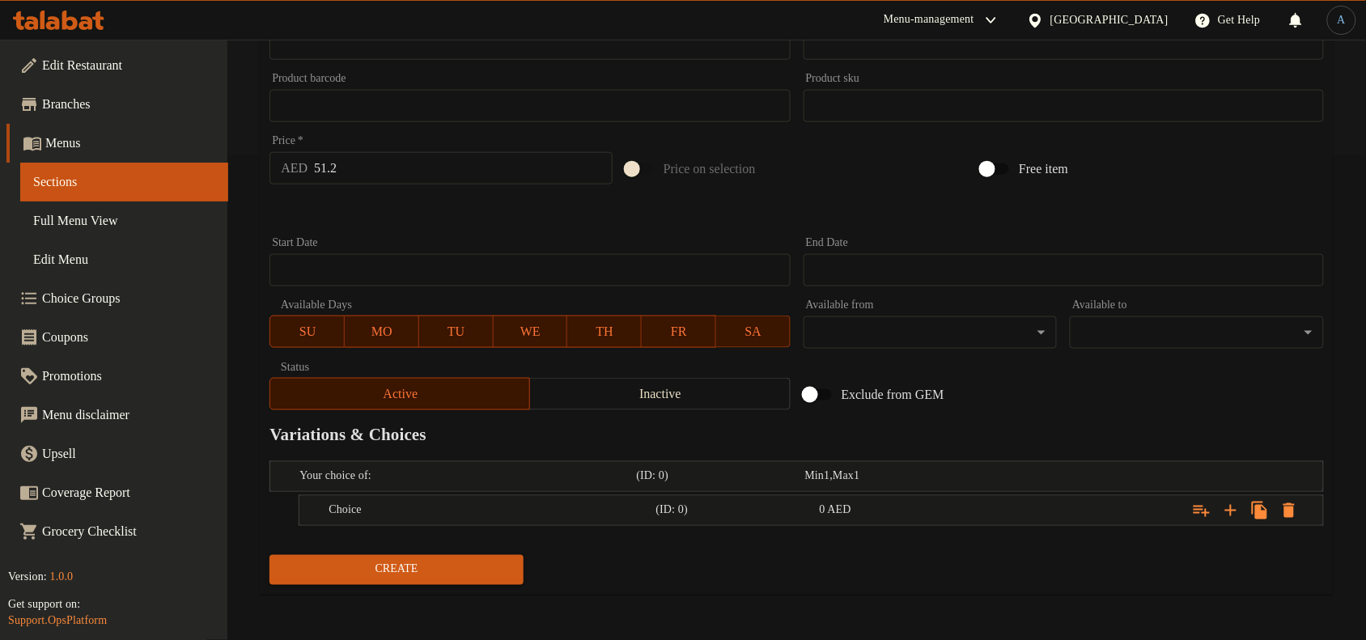
scroll to position [486, 0]
click at [385, 179] on input "51.2" at bounding box center [463, 168] width 299 height 32
type input "0"
drag, startPoint x: 383, startPoint y: 199, endPoint x: 399, endPoint y: 206, distance: 17.8
click at [385, 199] on div at bounding box center [797, 211] width 1068 height 40
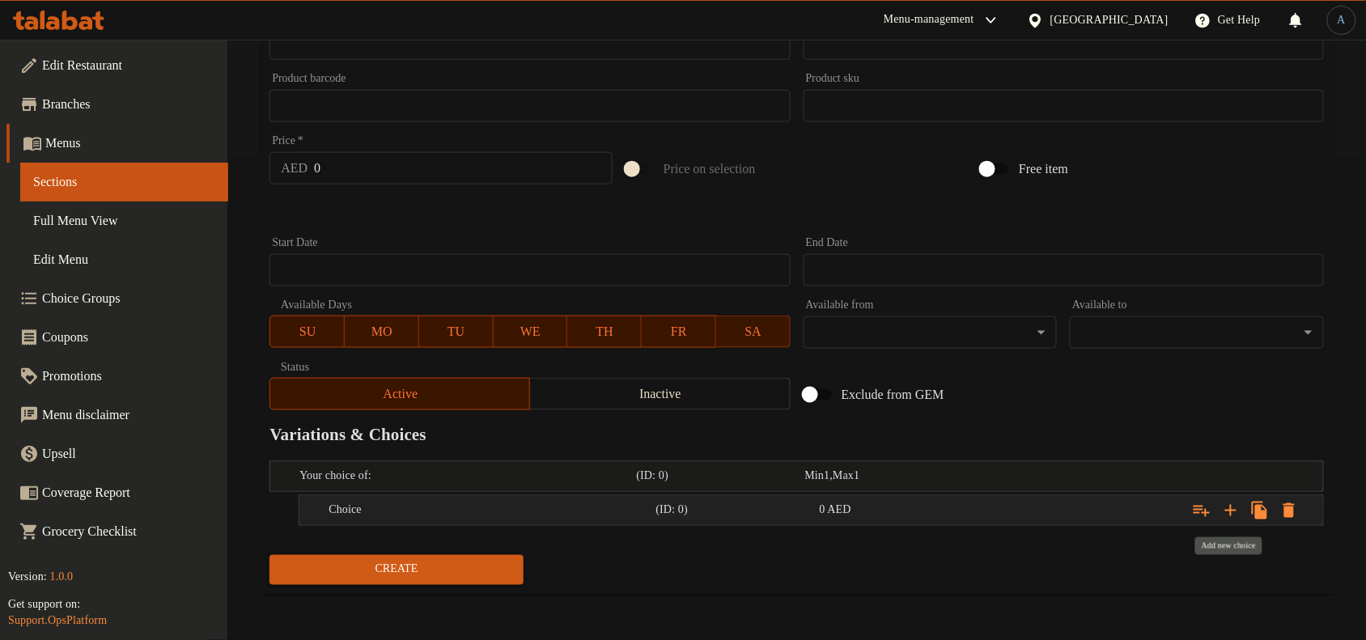
click at [1230, 510] on icon "Expand" at bounding box center [1230, 510] width 11 height 11
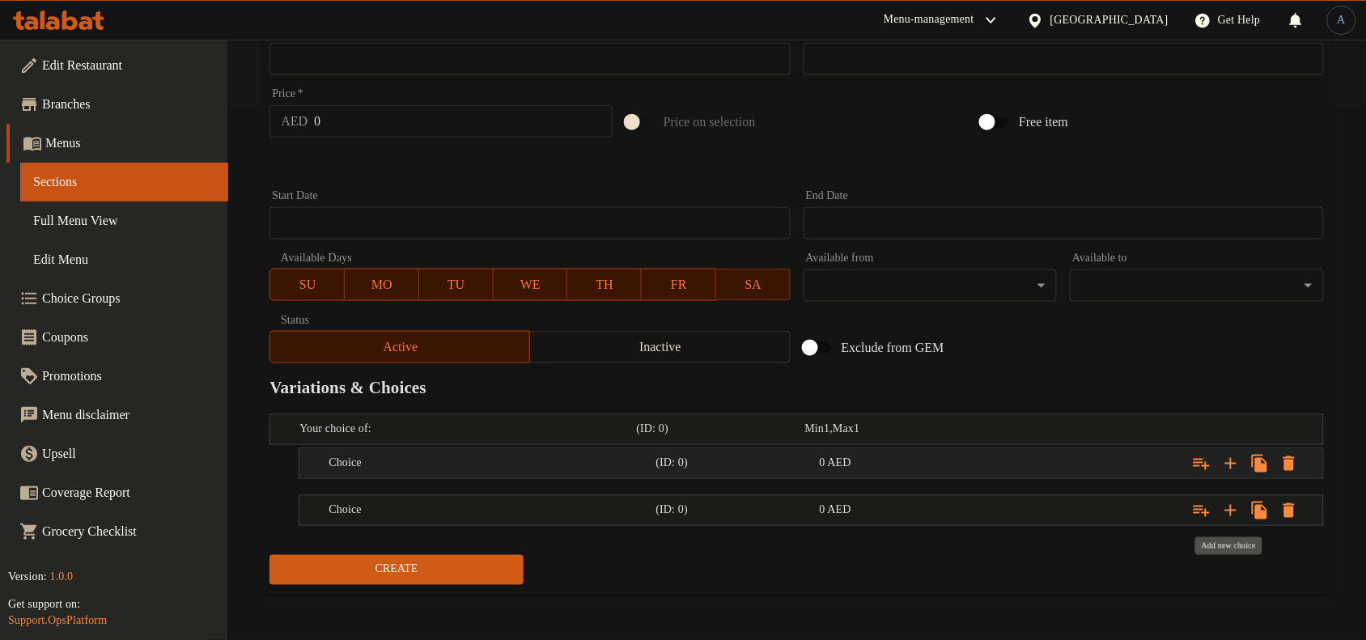
click at [1230, 510] on icon "Expand" at bounding box center [1230, 510] width 19 height 19
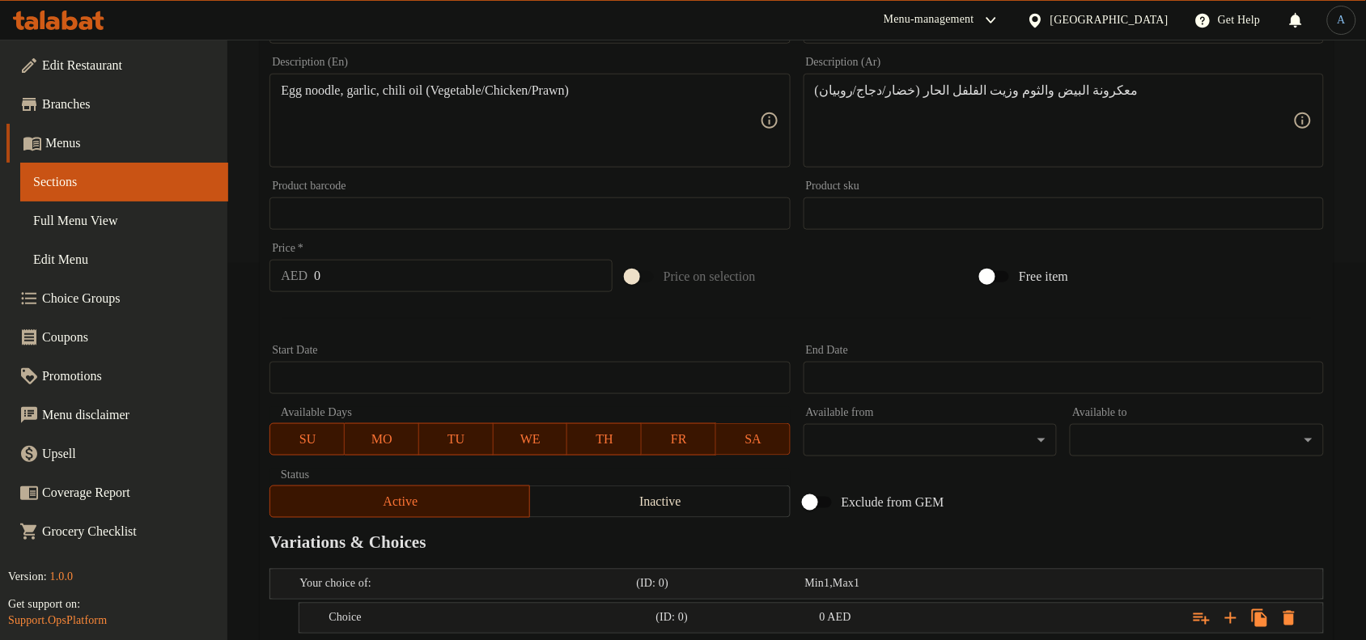
scroll to position [74, 0]
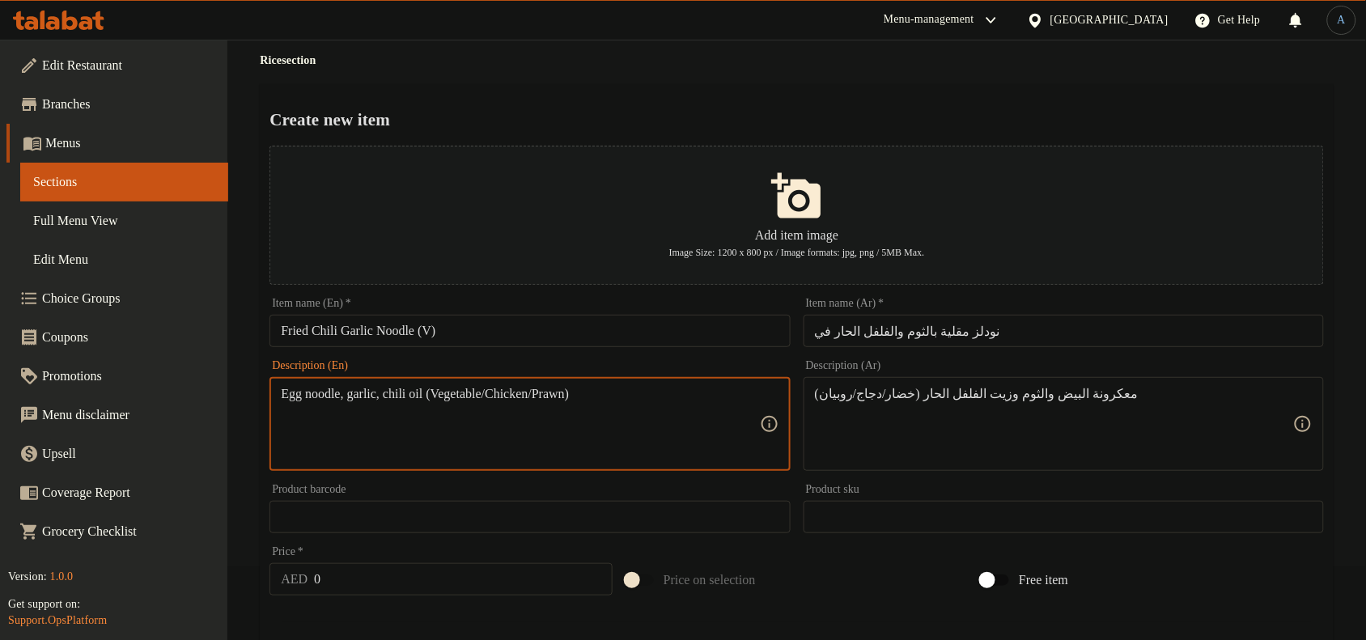
click at [495, 394] on textarea "Egg noodle, garlic, chili oil (Vegetable/Chicken/Prawn)" at bounding box center [520, 424] width 478 height 77
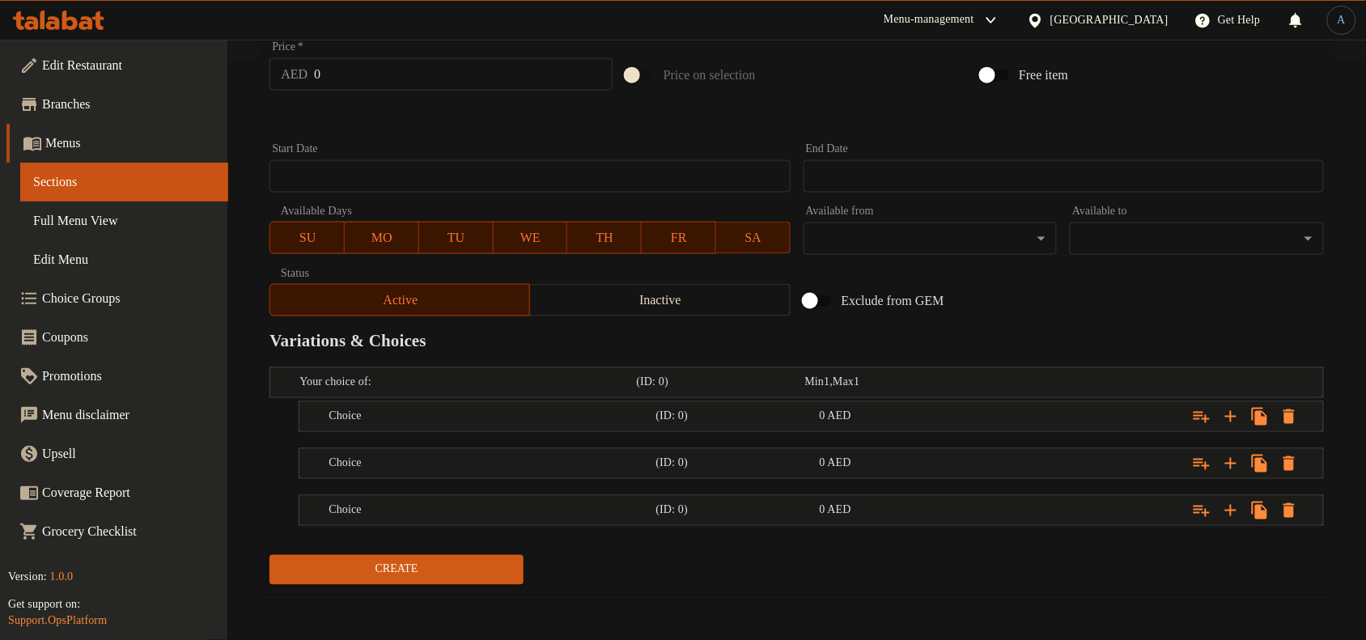
scroll to position [579, 0]
click at [398, 394] on div "Choice" at bounding box center [464, 382] width 337 height 23
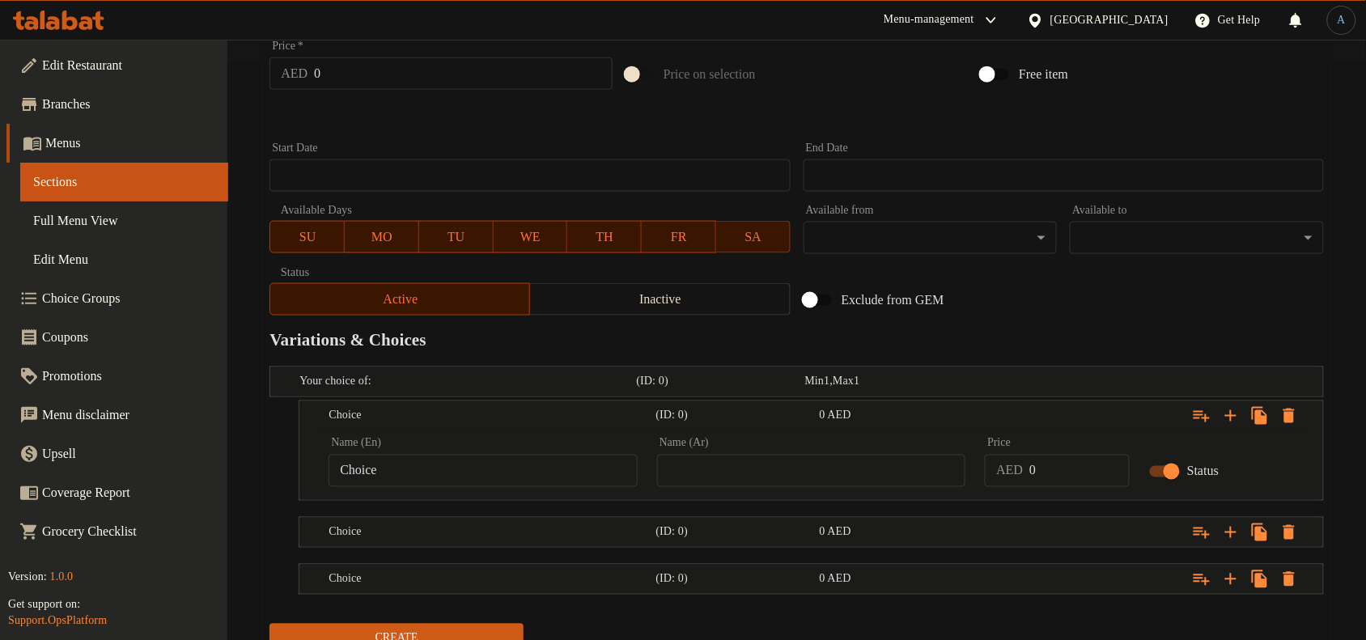
click at [401, 473] on input "Choice" at bounding box center [483, 471] width 309 height 32
paste input "Vegetabl"
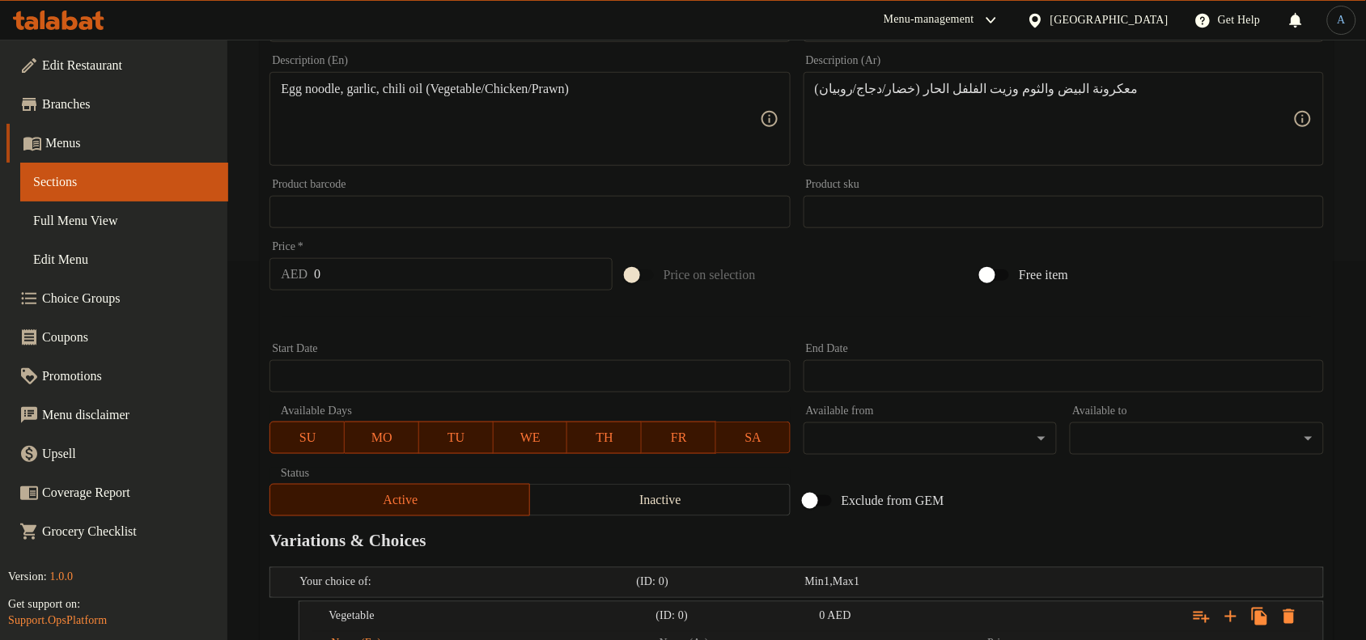
scroll to position [377, 0]
type input "Vegetable"
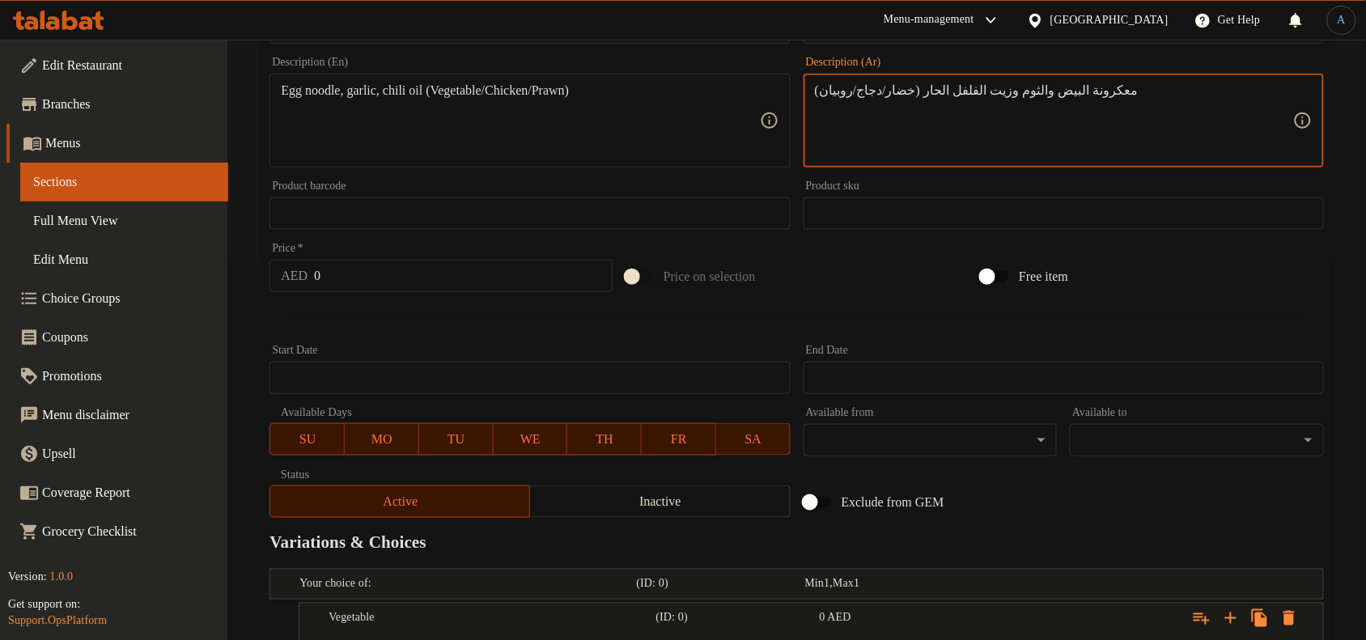
click at [896, 86] on textarea "معكرونة البيض والثوم وزيت الفلفل الحار (خضار/دجاج/روبيان)" at bounding box center [1054, 121] width 478 height 77
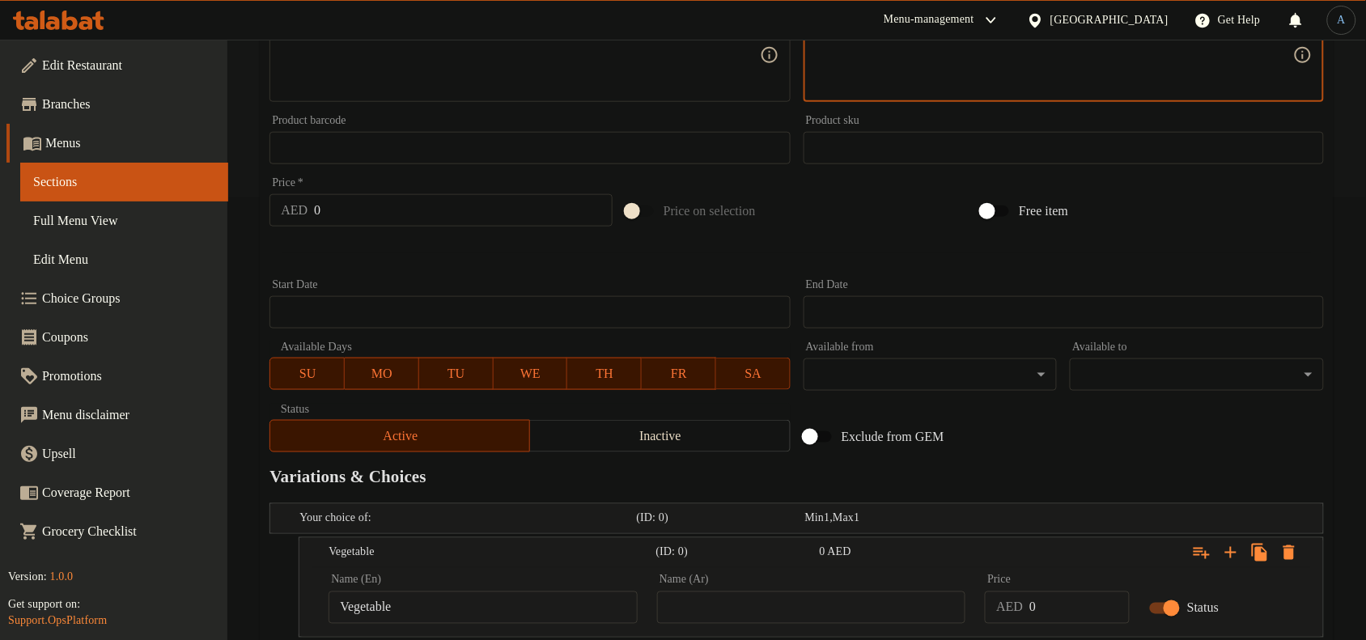
scroll to position [478, 0]
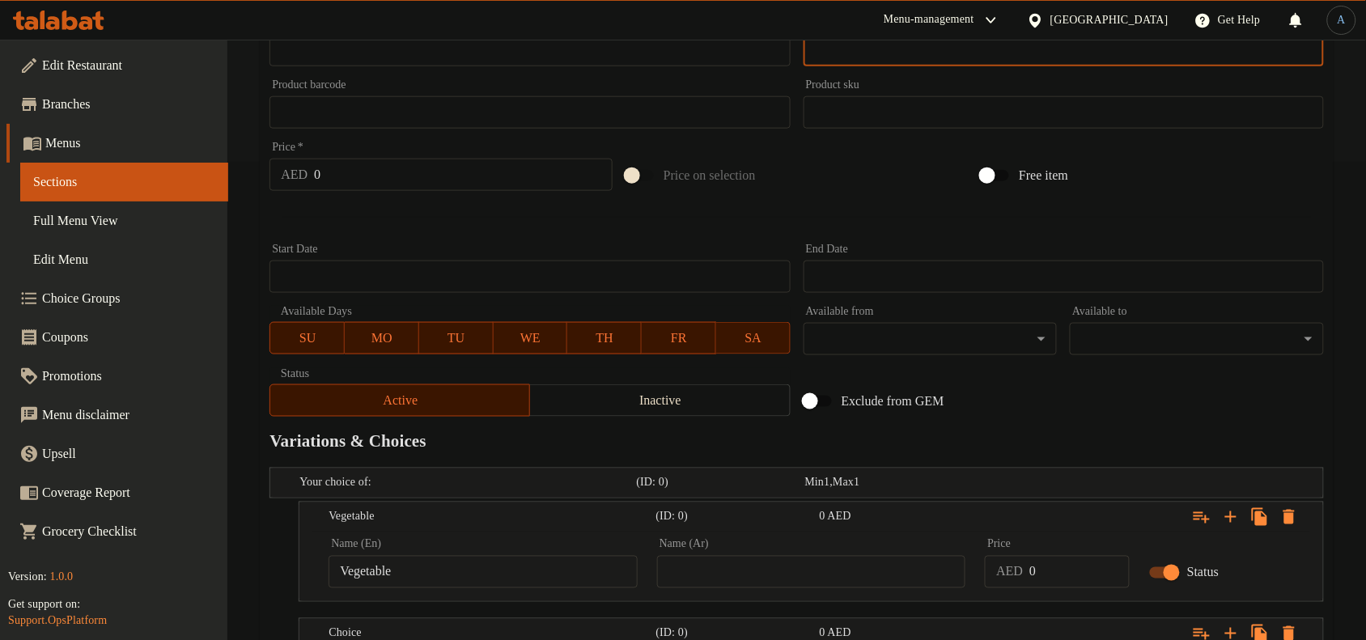
drag, startPoint x: 730, startPoint y: 571, endPoint x: 741, endPoint y: 571, distance: 11.3
click at [730, 571] on input "text" at bounding box center [811, 572] width 309 height 32
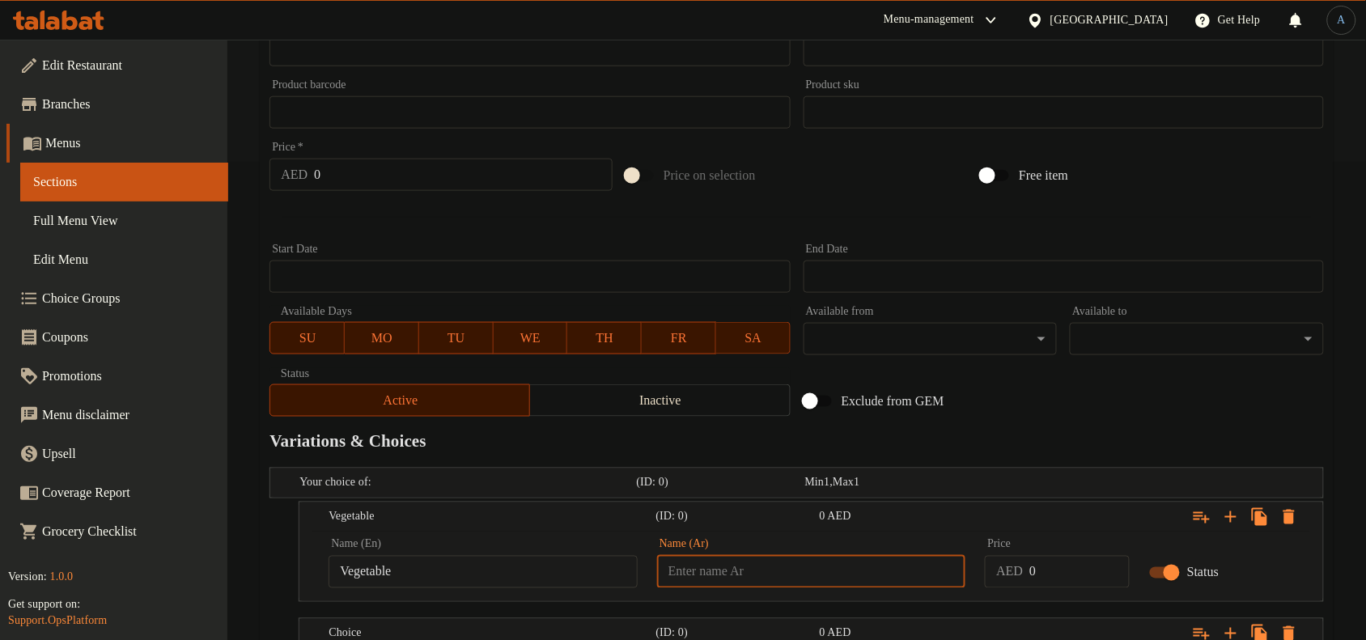
paste input "خضار"
type input "خضار"
click at [1083, 575] on input "0" at bounding box center [1080, 572] width 100 height 32
paste input "51.2"
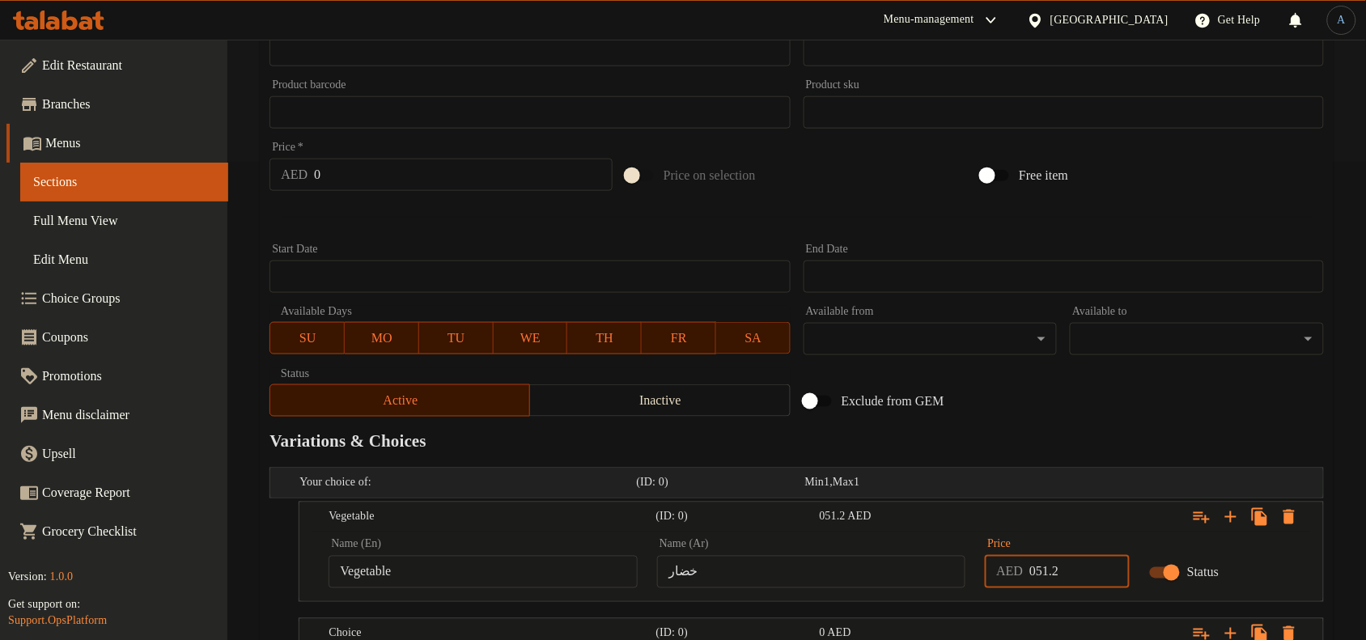
paste input "number"
type input "51.2"
click at [1064, 418] on div "Exclude from GEM" at bounding box center [975, 402] width 356 height 44
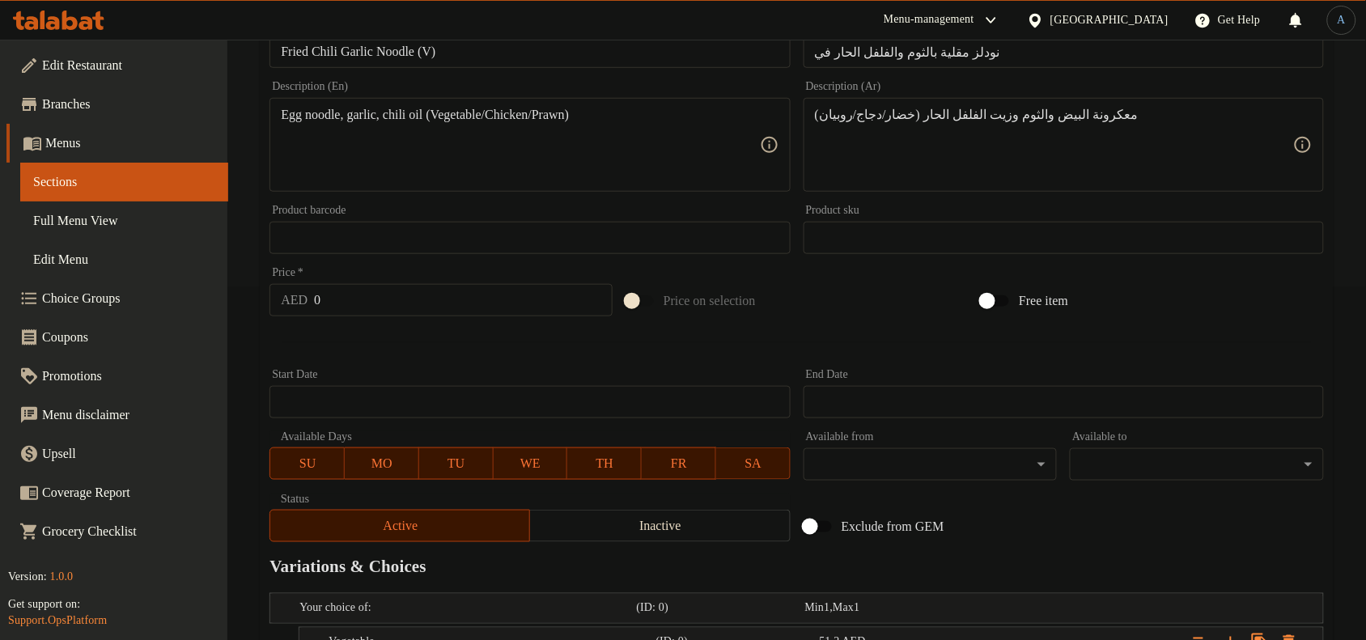
scroll to position [175, 0]
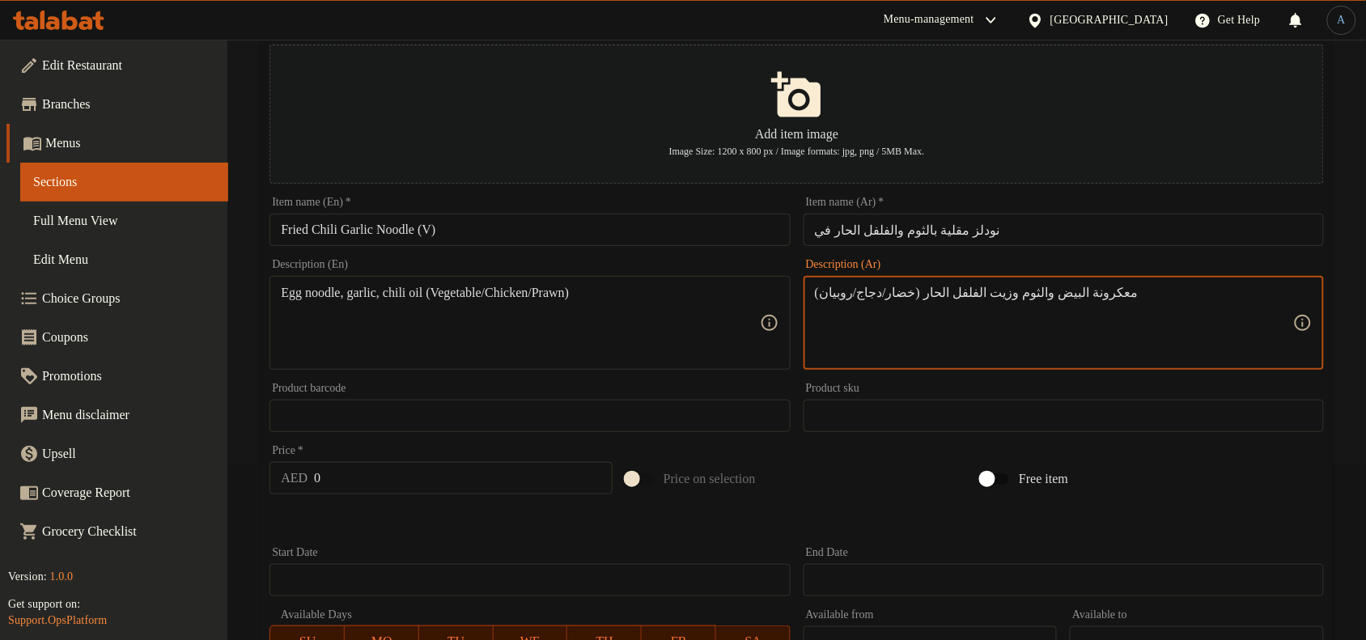
click at [860, 295] on textarea "معكرونة البيض والثوم وزيت الفلفل الحار (خضار/دجاج/روبيان)" at bounding box center [1054, 323] width 478 height 77
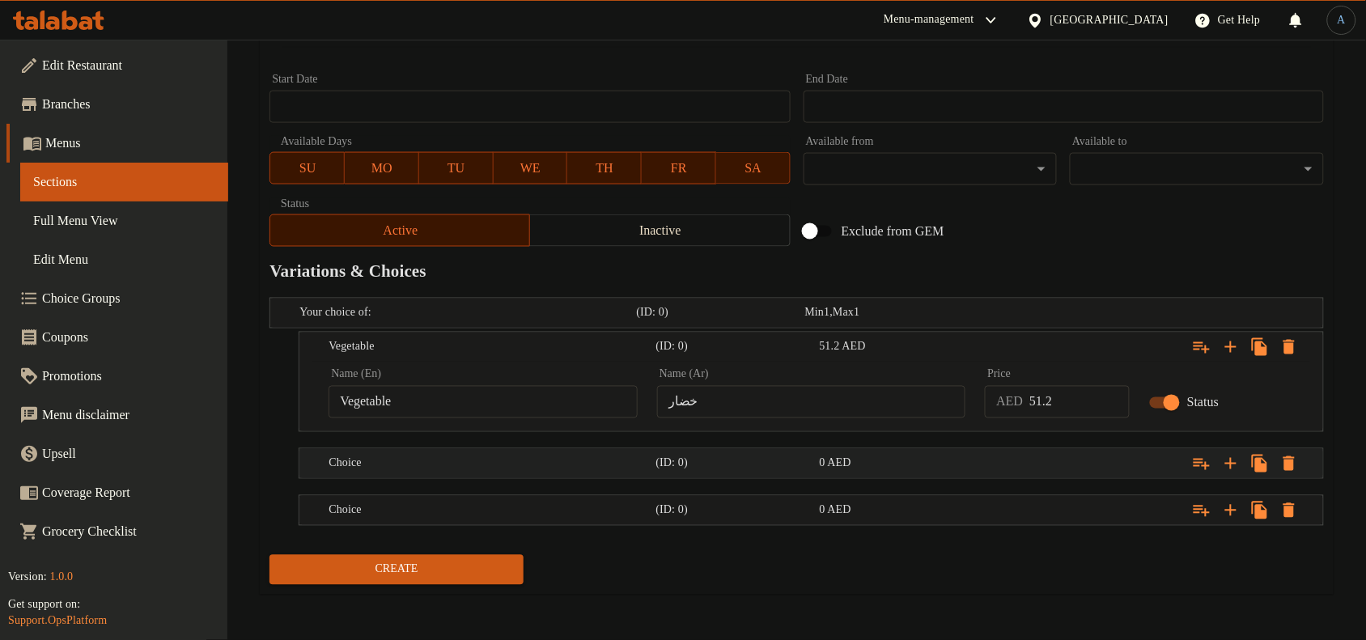
click at [787, 321] on h5 "(ID: 0)" at bounding box center [718, 313] width 162 height 16
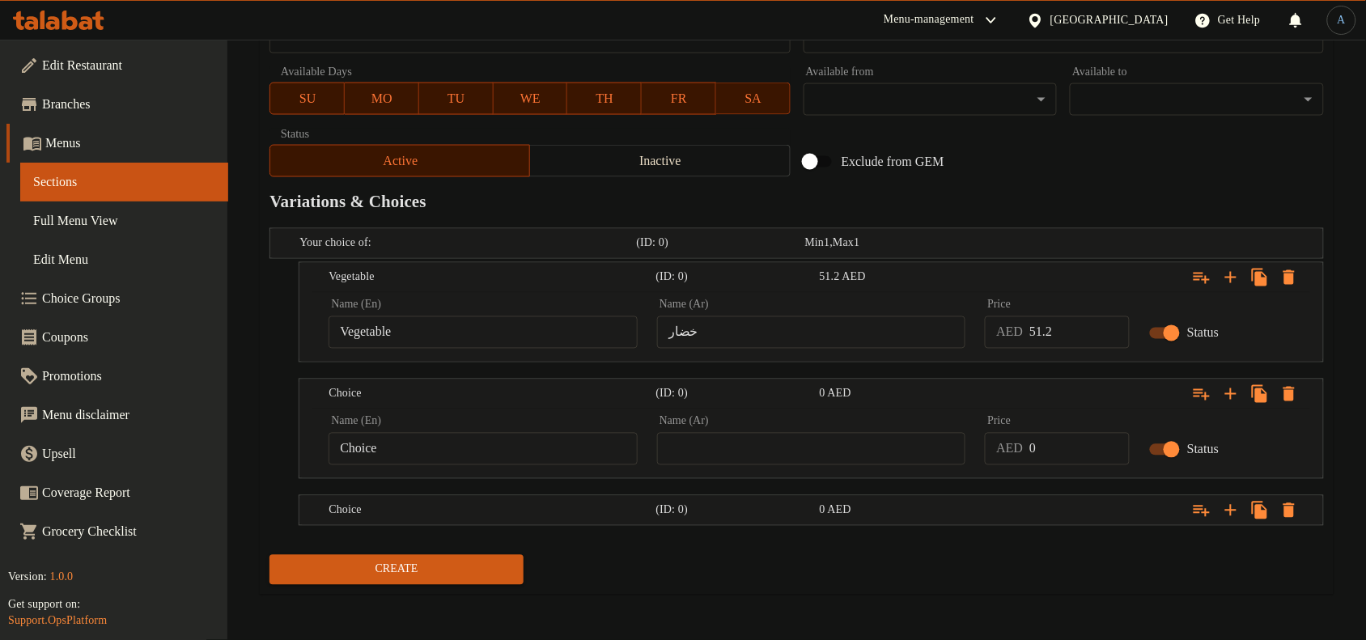
click at [819, 442] on input "text" at bounding box center [811, 449] width 309 height 32
paste input "دجاج"
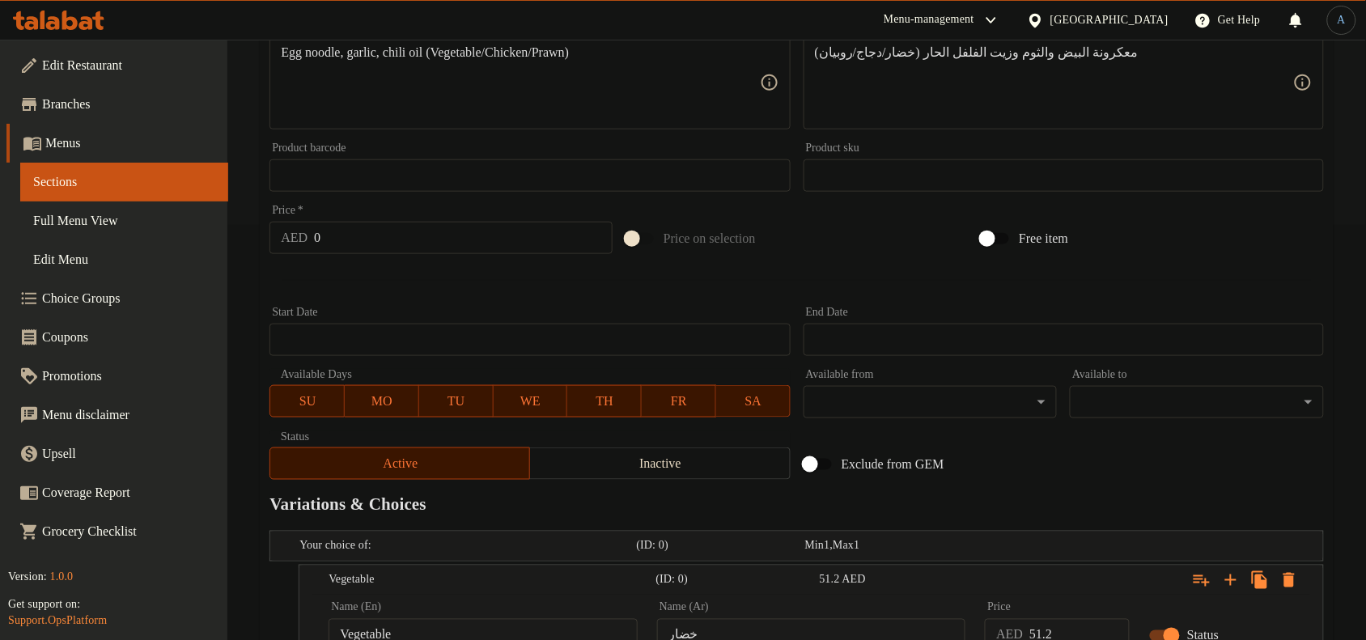
scroll to position [213, 0]
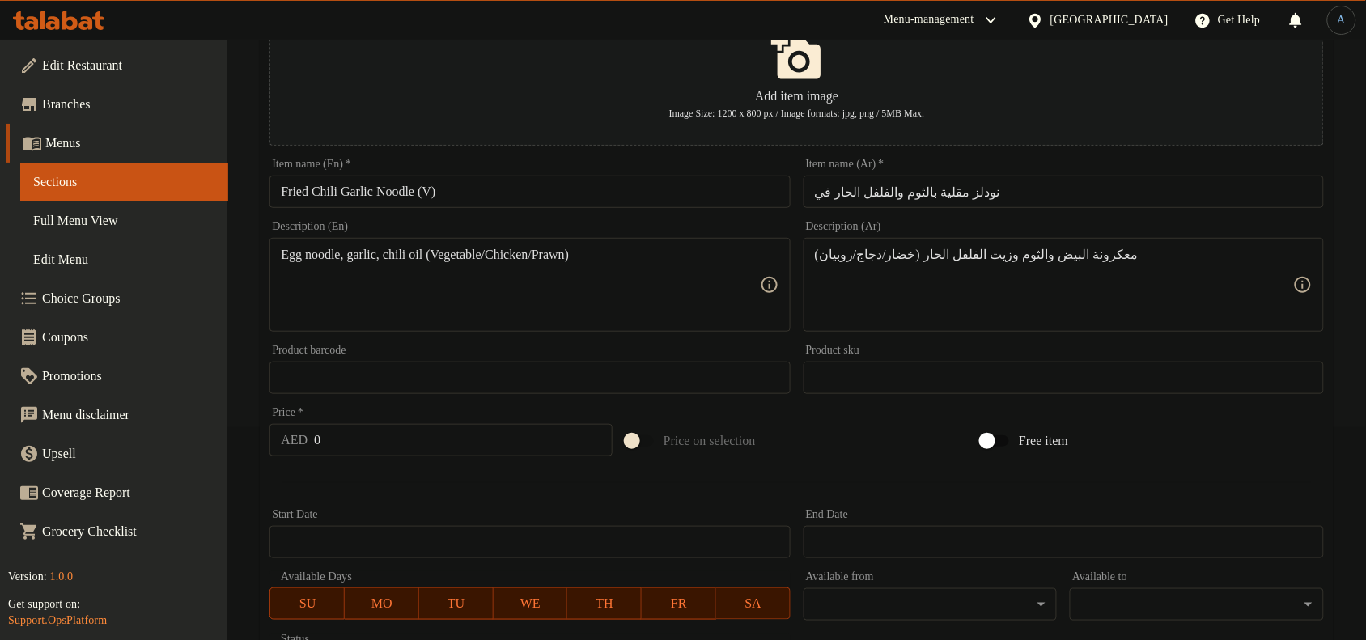
type input "دجاج"
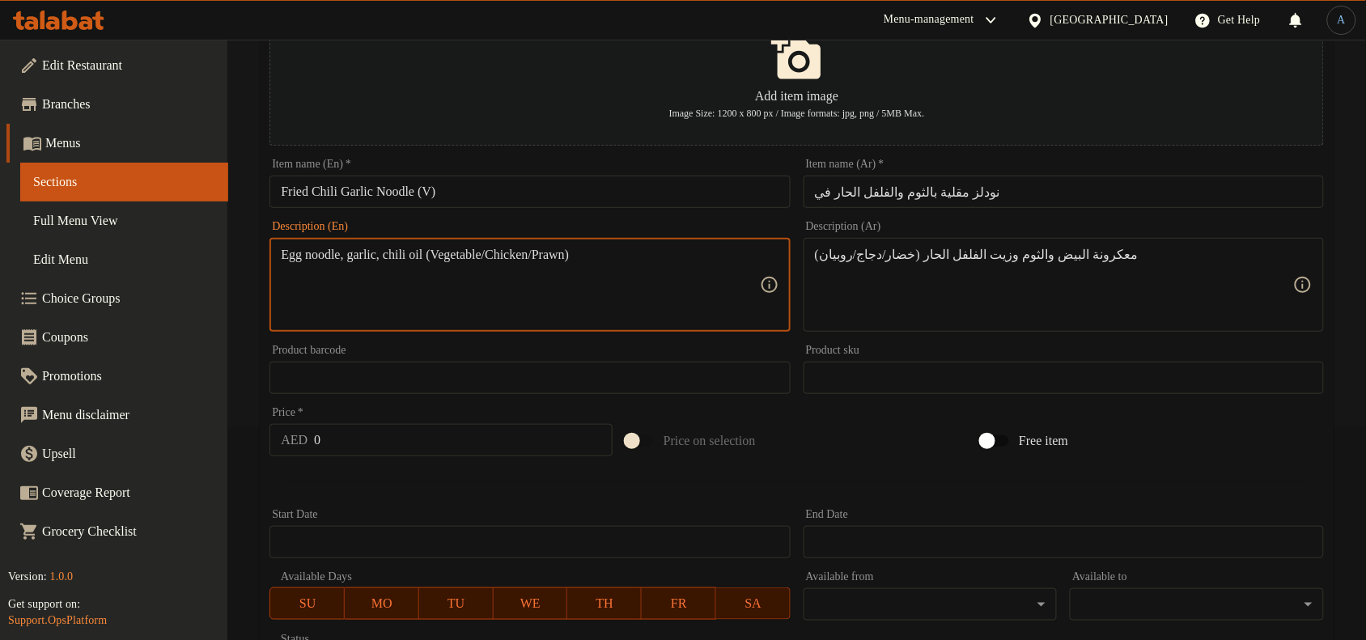
click at [536, 256] on textarea "Egg noodle, garlic, chili oil (Vegetable/Chicken/Prawn)" at bounding box center [520, 285] width 478 height 77
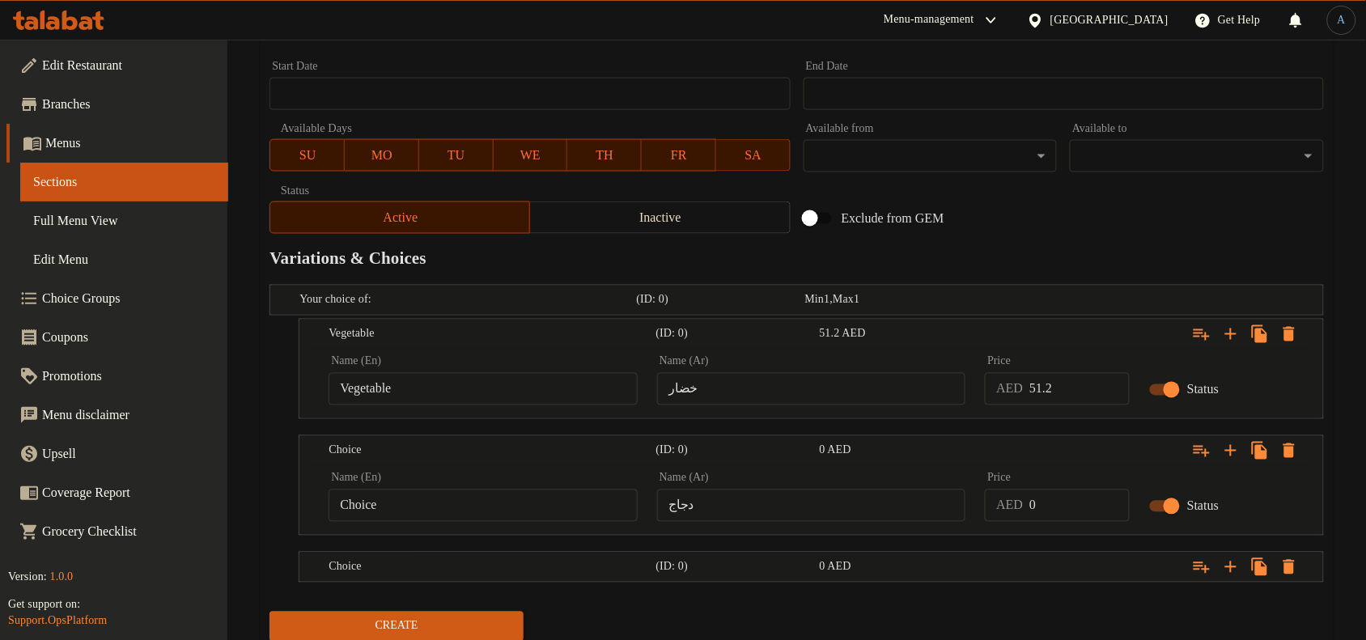
scroll to position [719, 0]
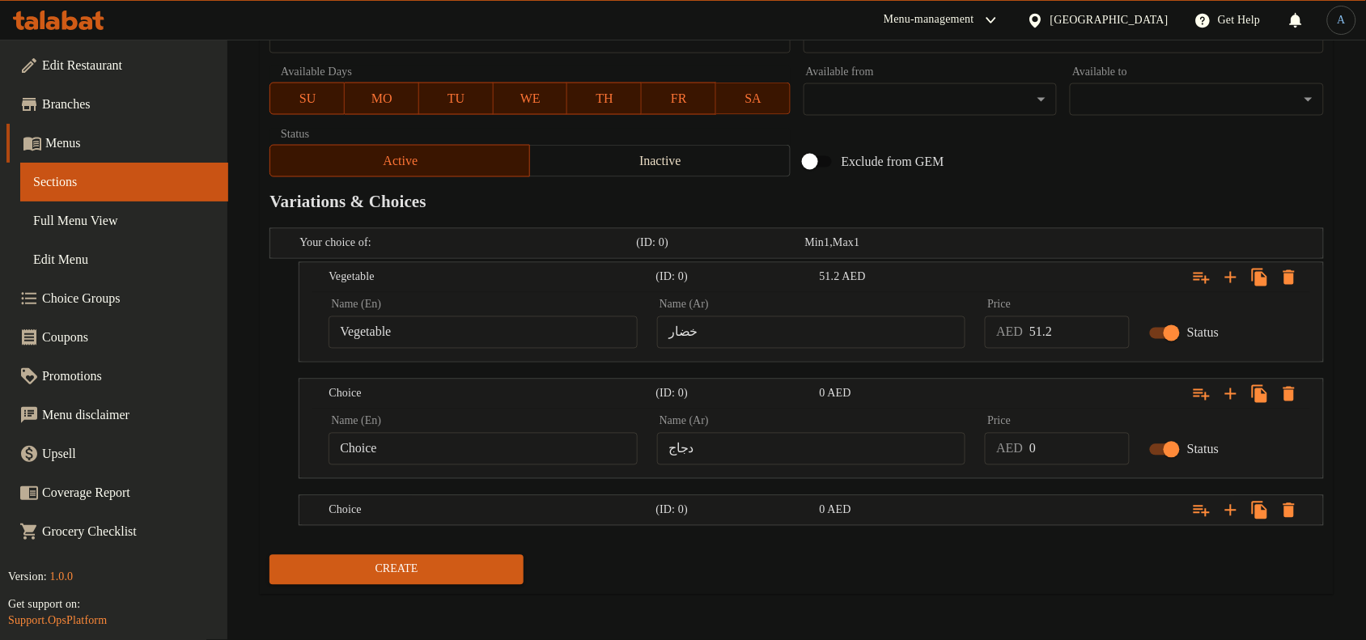
click at [447, 450] on input "Choice" at bounding box center [483, 449] width 309 height 32
paste input "icken"
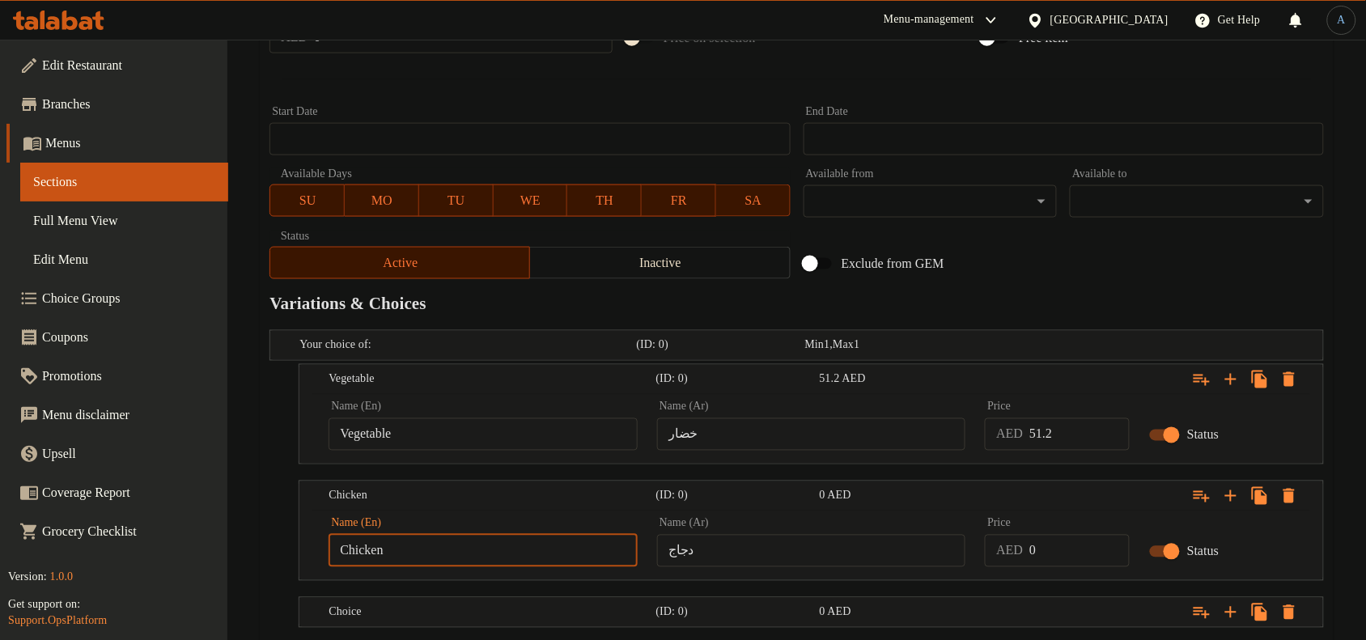
scroll to position [618, 0]
type input "Chicken"
click at [1060, 431] on input "51.2" at bounding box center [1080, 433] width 100 height 32
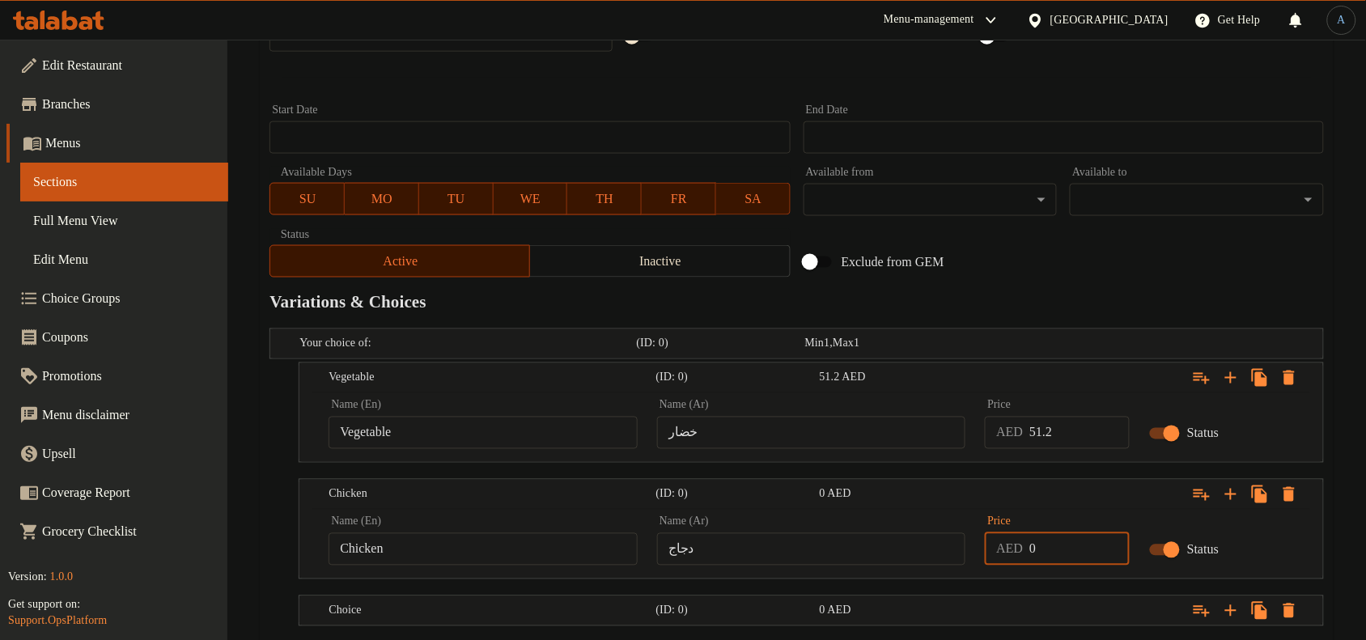
click at [1048, 545] on input "0" at bounding box center [1080, 549] width 100 height 32
paste input "51.2"
type input "51.2"
click at [1106, 257] on div "Exclude from GEM" at bounding box center [975, 262] width 356 height 44
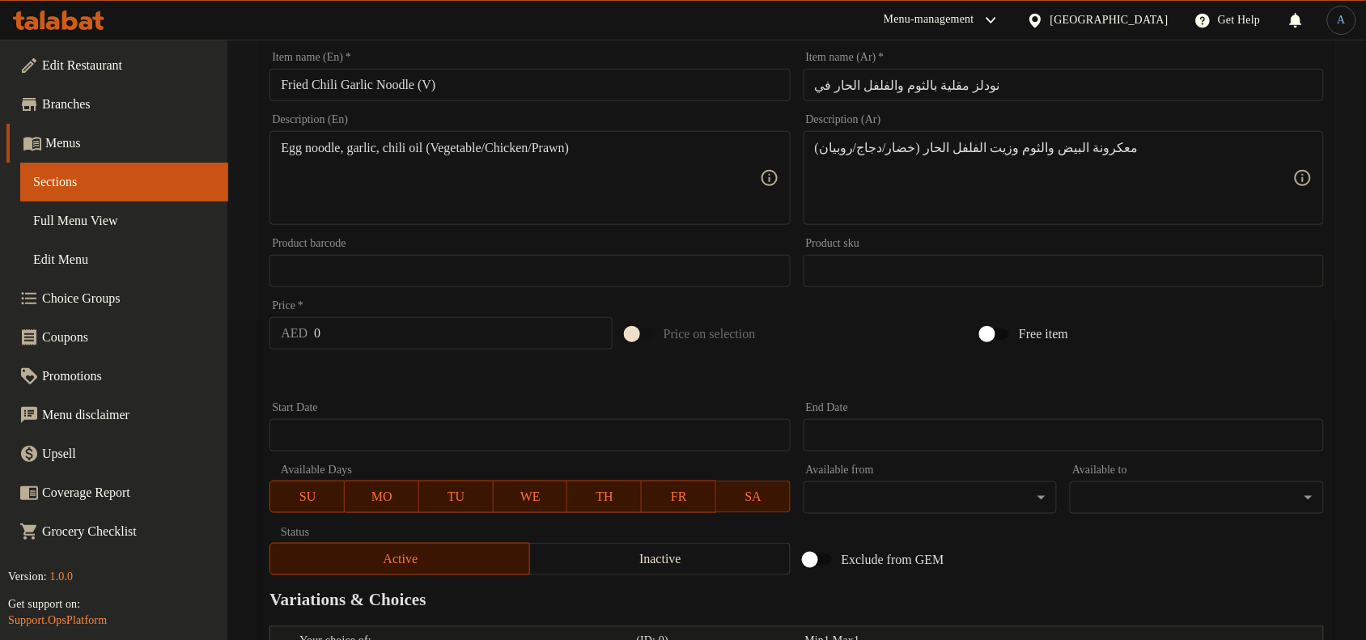
scroll to position [213, 0]
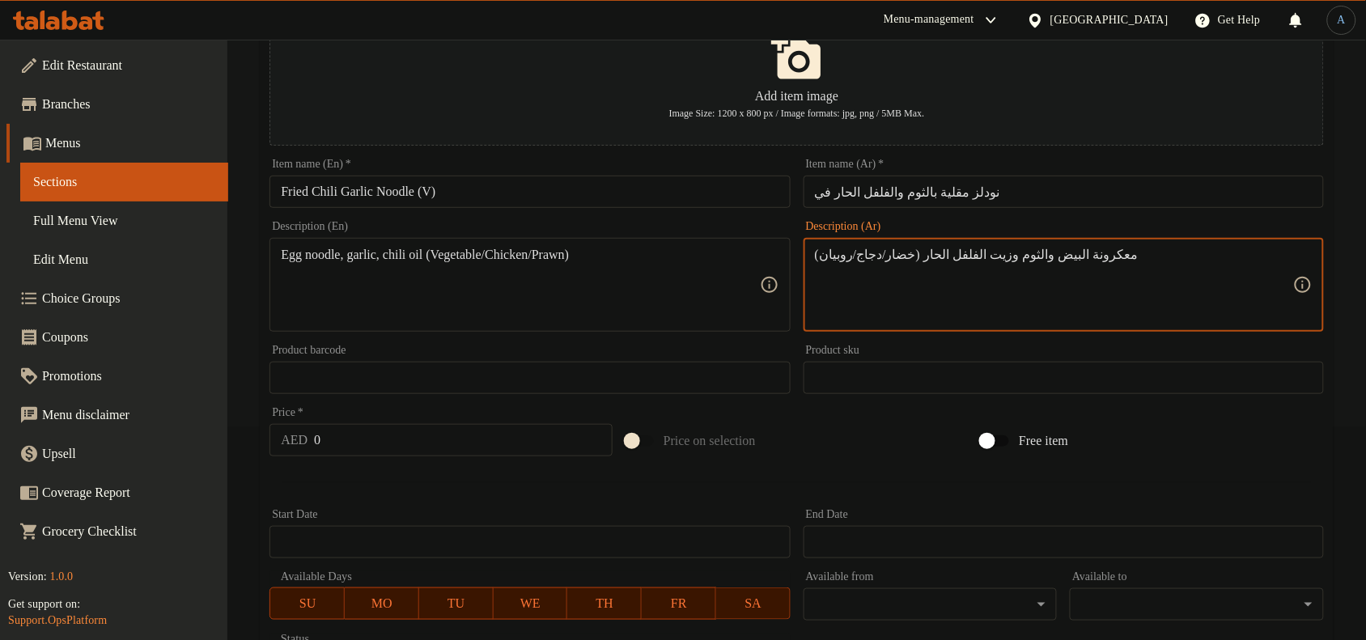
click at [824, 257] on textarea "معكرونة البيض والثوم وزيت الفلفل الحار (خضار/دجاج/روبيان)" at bounding box center [1054, 285] width 478 height 77
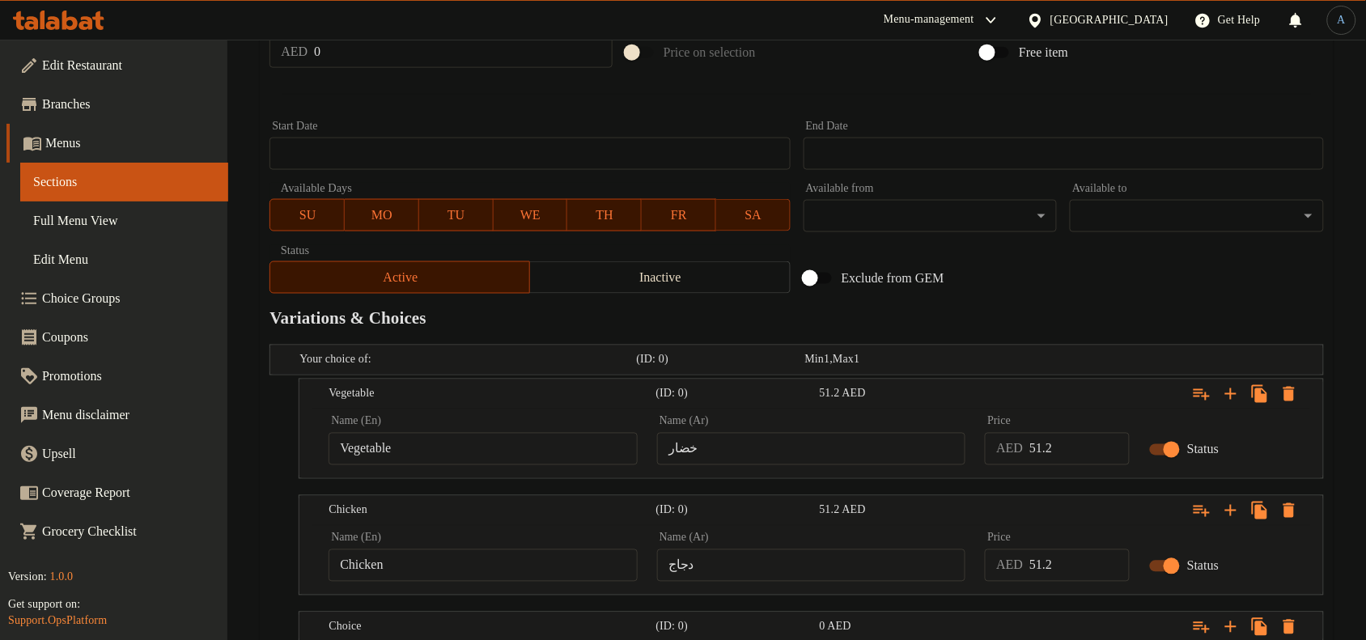
scroll to position [719, 0]
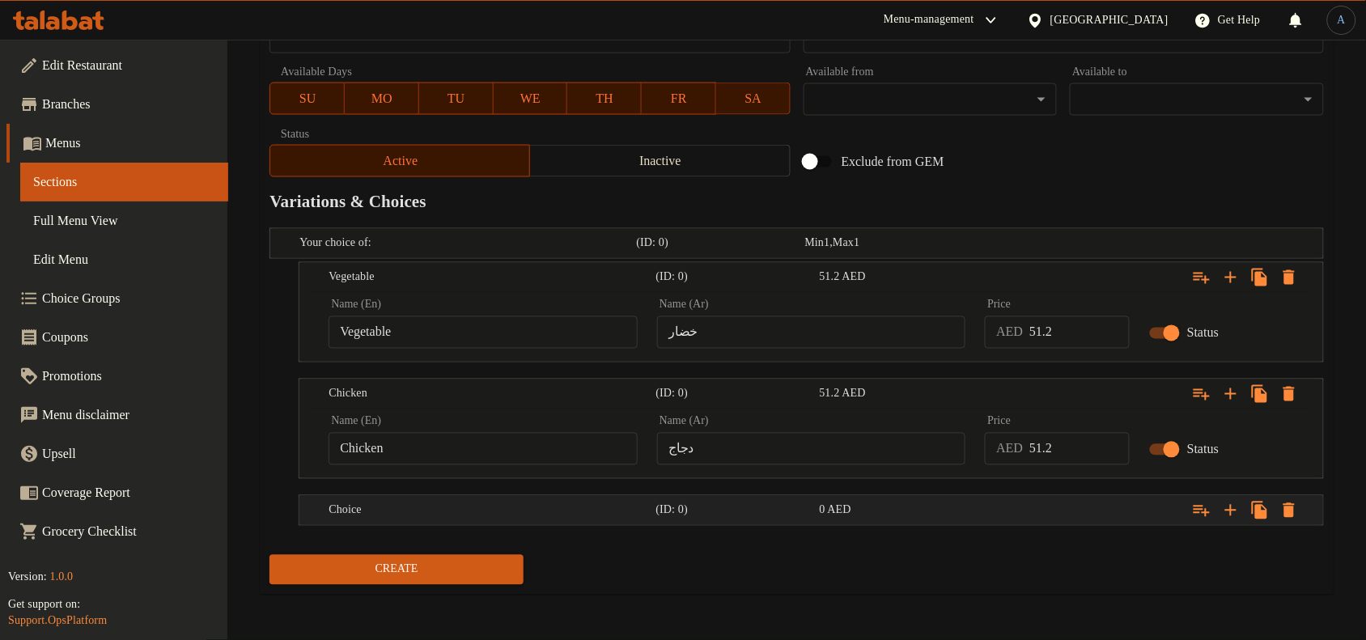
click at [909, 255] on div "0 AED" at bounding box center [886, 243] width 168 height 23
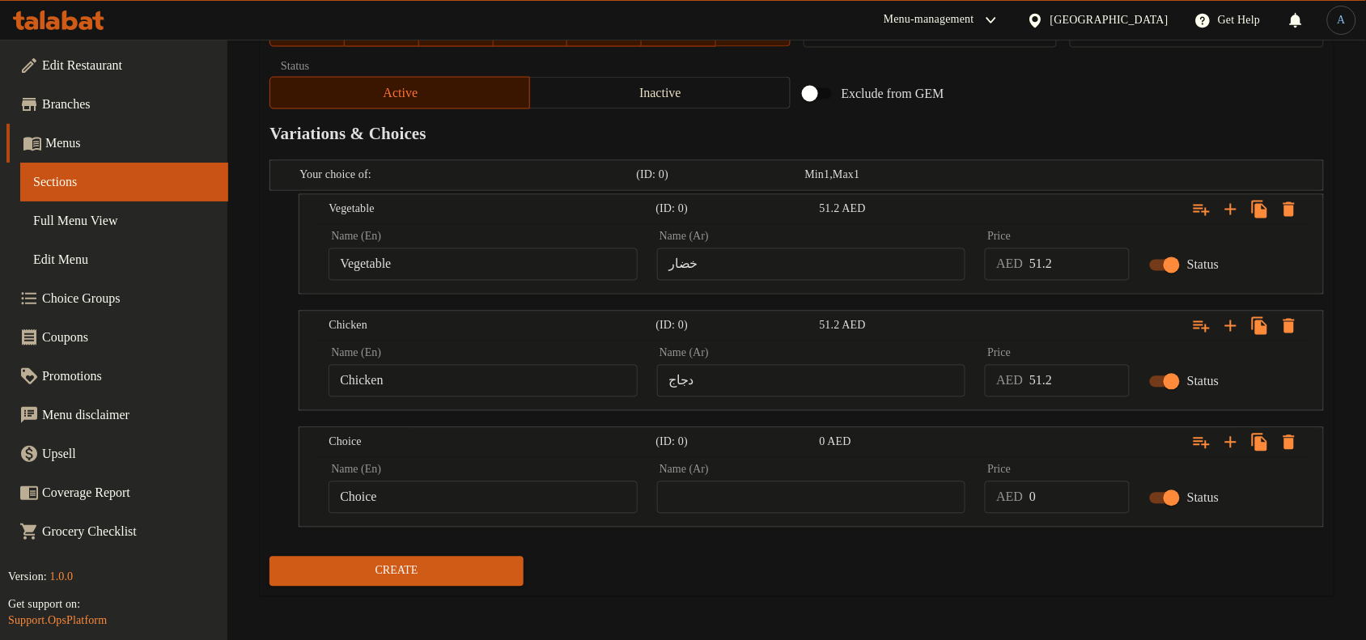
scroll to position [788, 0]
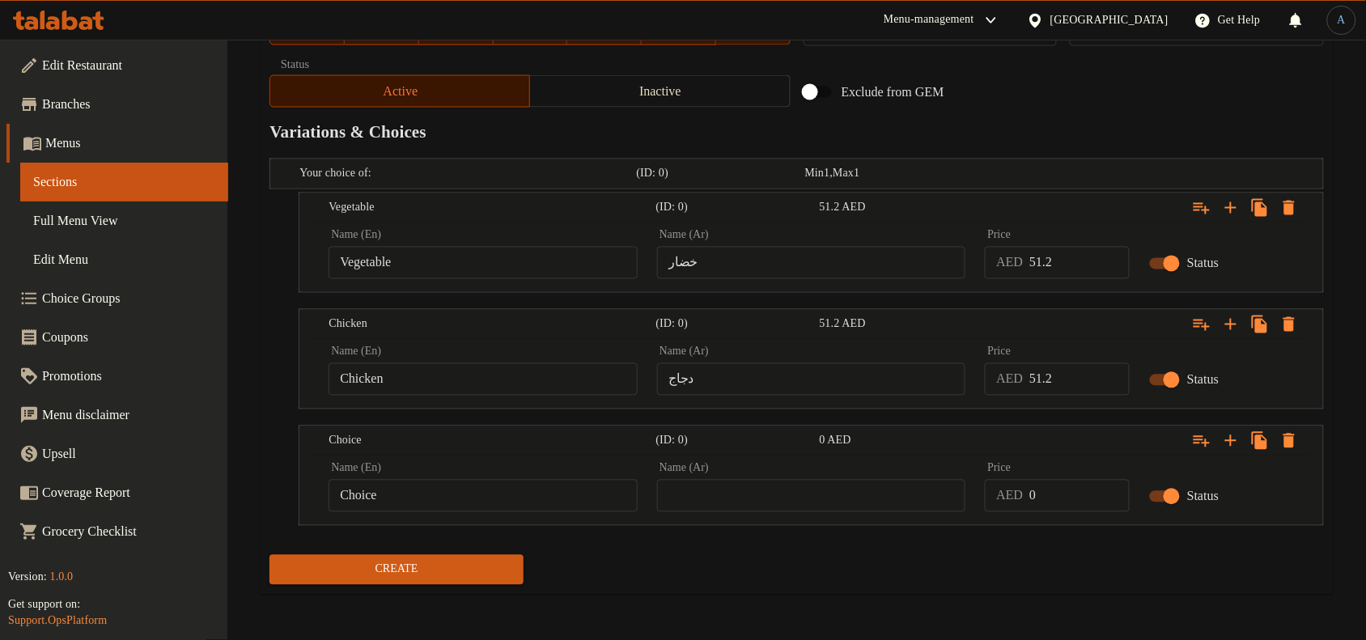
click at [843, 498] on input "text" at bounding box center [811, 496] width 309 height 32
paste input "روبيان"
type input "روبيان"
drag, startPoint x: 1139, startPoint y: 63, endPoint x: 1133, endPoint y: 70, distance: 8.6
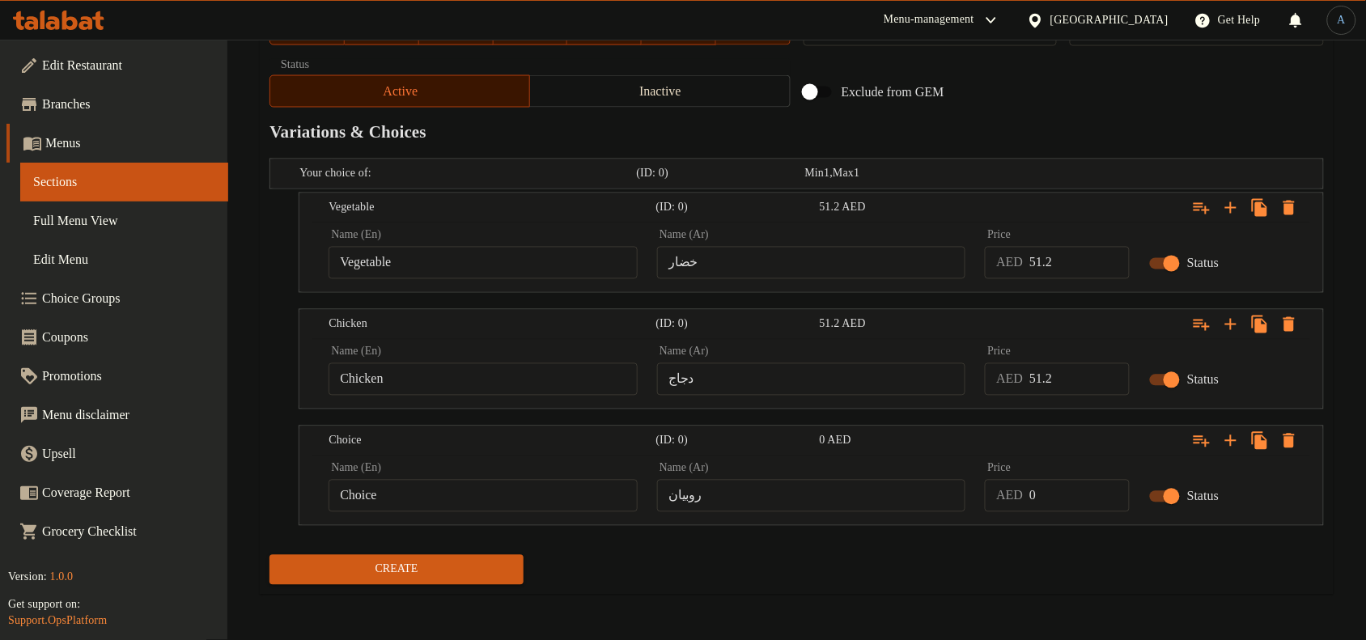
click at [705, 490] on input "روبيان" at bounding box center [811, 496] width 309 height 32
click at [840, 483] on input "روبيان" at bounding box center [811, 496] width 309 height 32
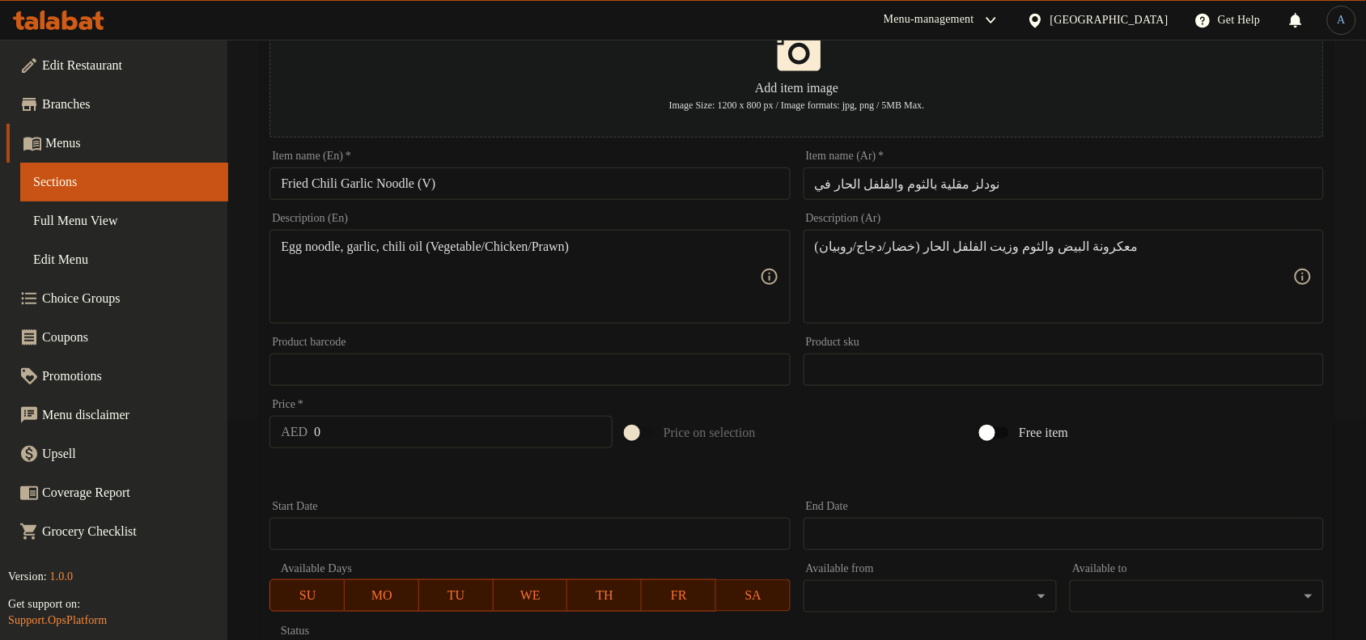
scroll to position [180, 0]
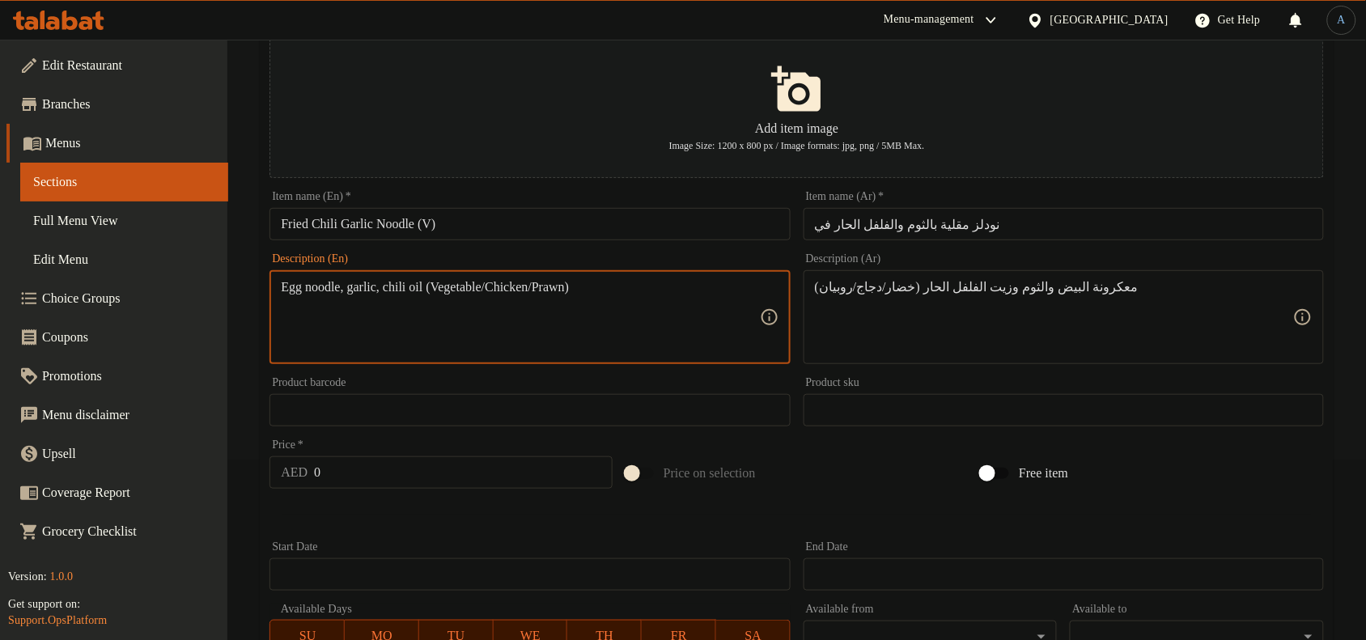
click at [591, 294] on textarea "Egg noodle, garlic, chili oil (Vegetable/Chicken/Prawn)" at bounding box center [520, 317] width 478 height 77
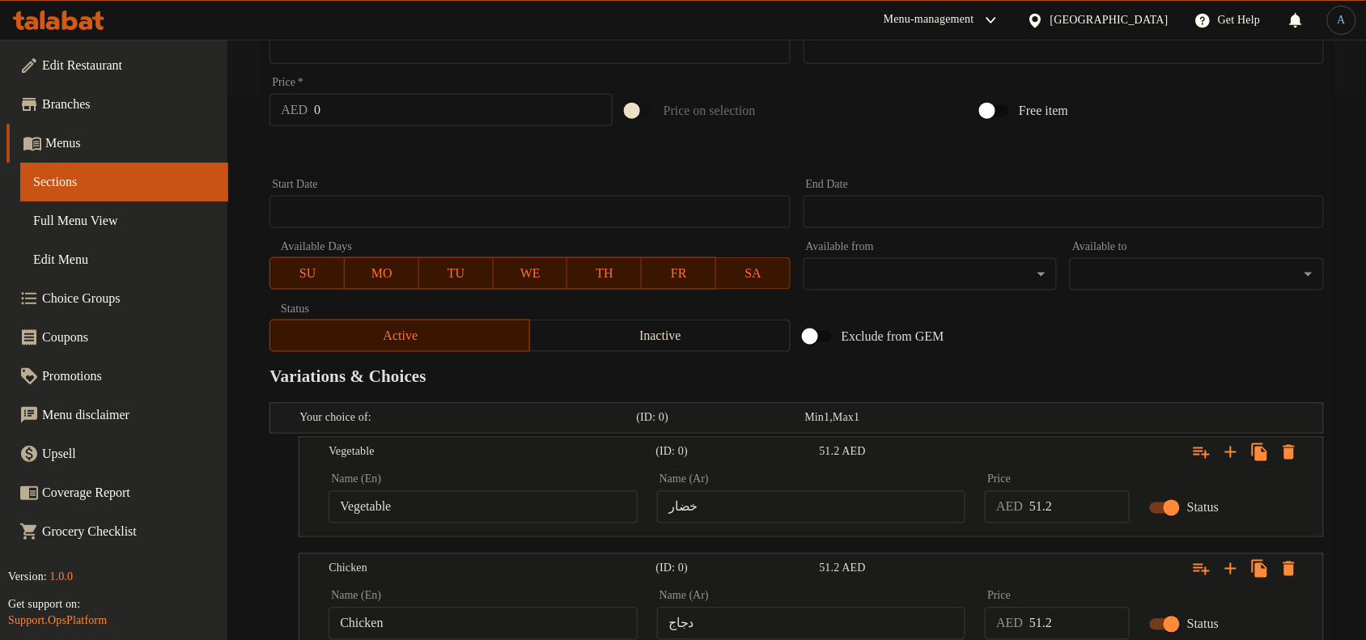
scroll to position [788, 0]
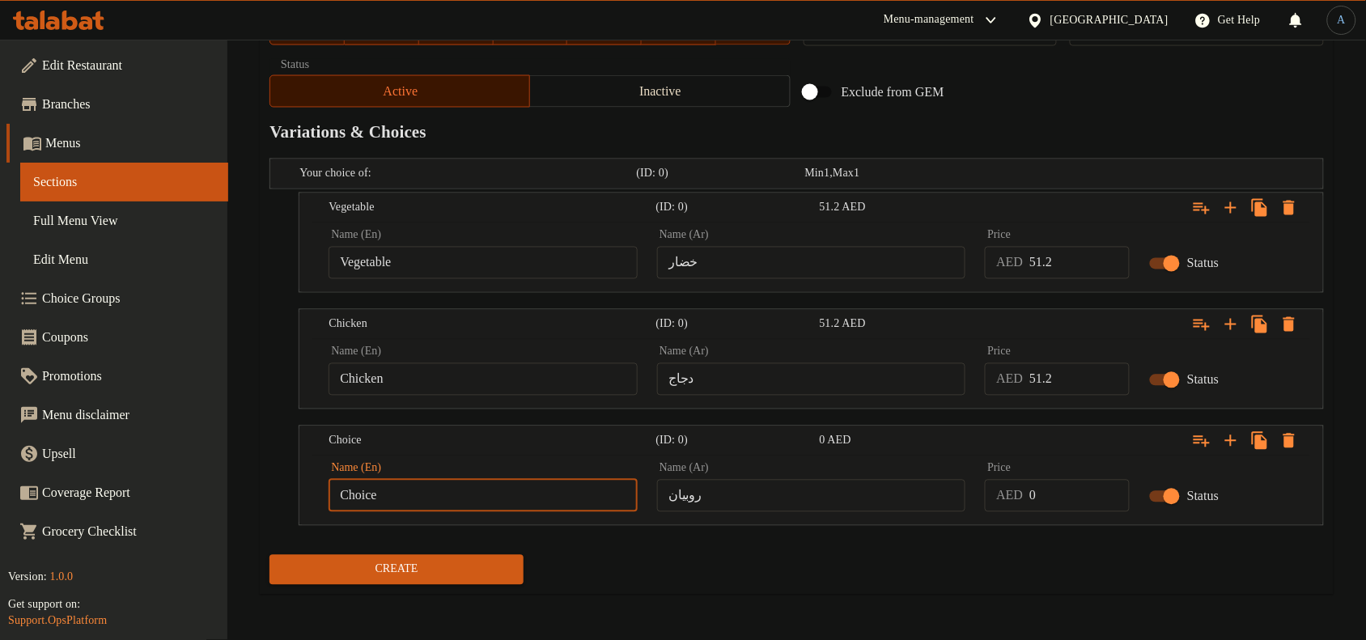
click at [451, 507] on input "Choice" at bounding box center [483, 496] width 309 height 32
paste input "Prawn"
type input "Prawn"
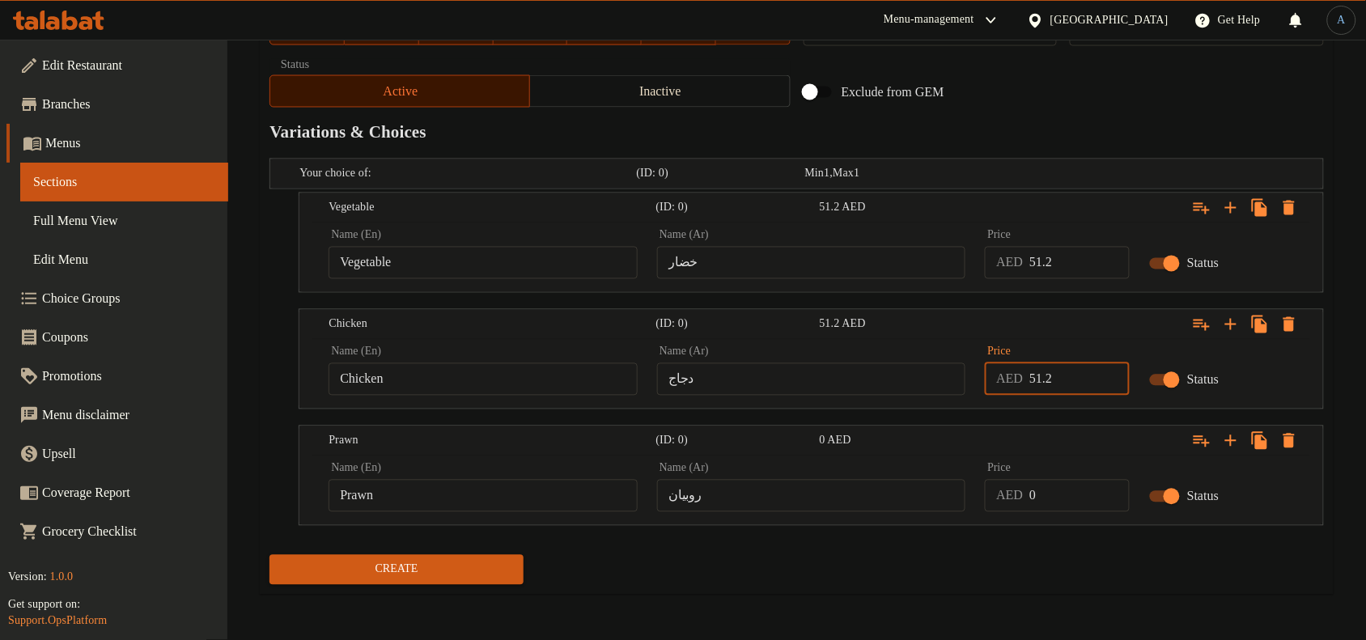
click at [1102, 370] on input "51.2" at bounding box center [1080, 379] width 100 height 32
click at [1071, 490] on input "0" at bounding box center [1080, 496] width 100 height 32
paste input "51.2"
type input "51.2"
click at [1034, 575] on div "Create" at bounding box center [797, 570] width 1068 height 43
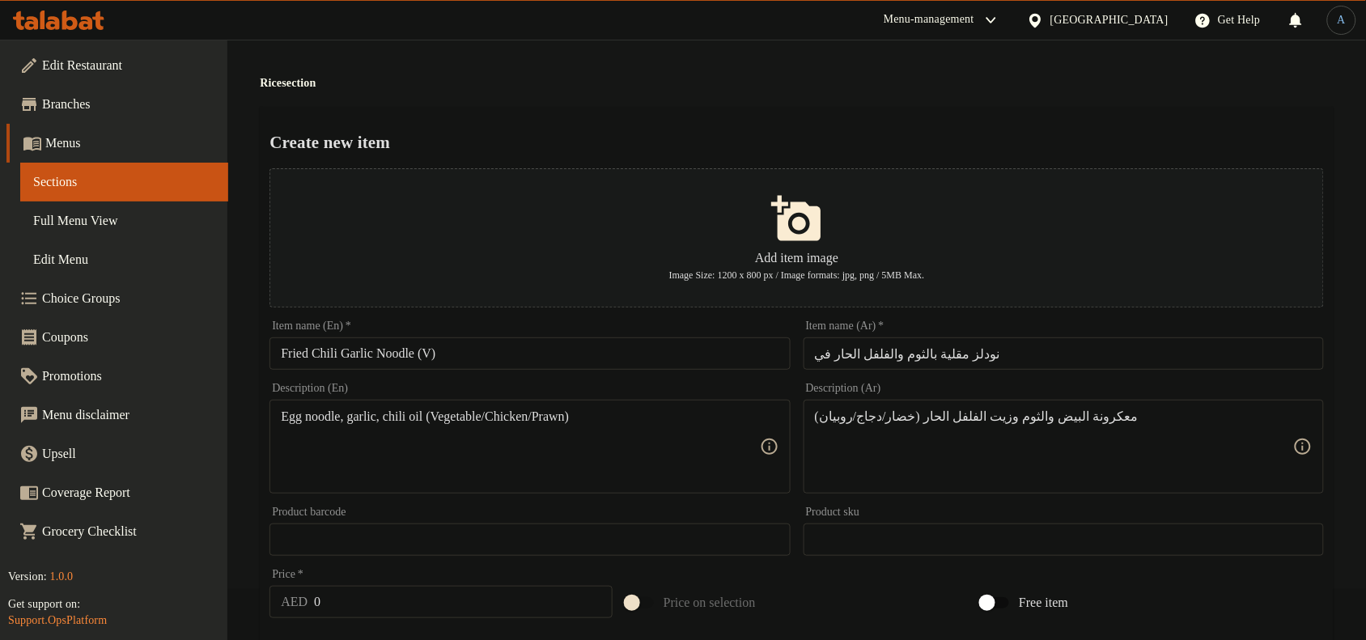
scroll to position [0, 0]
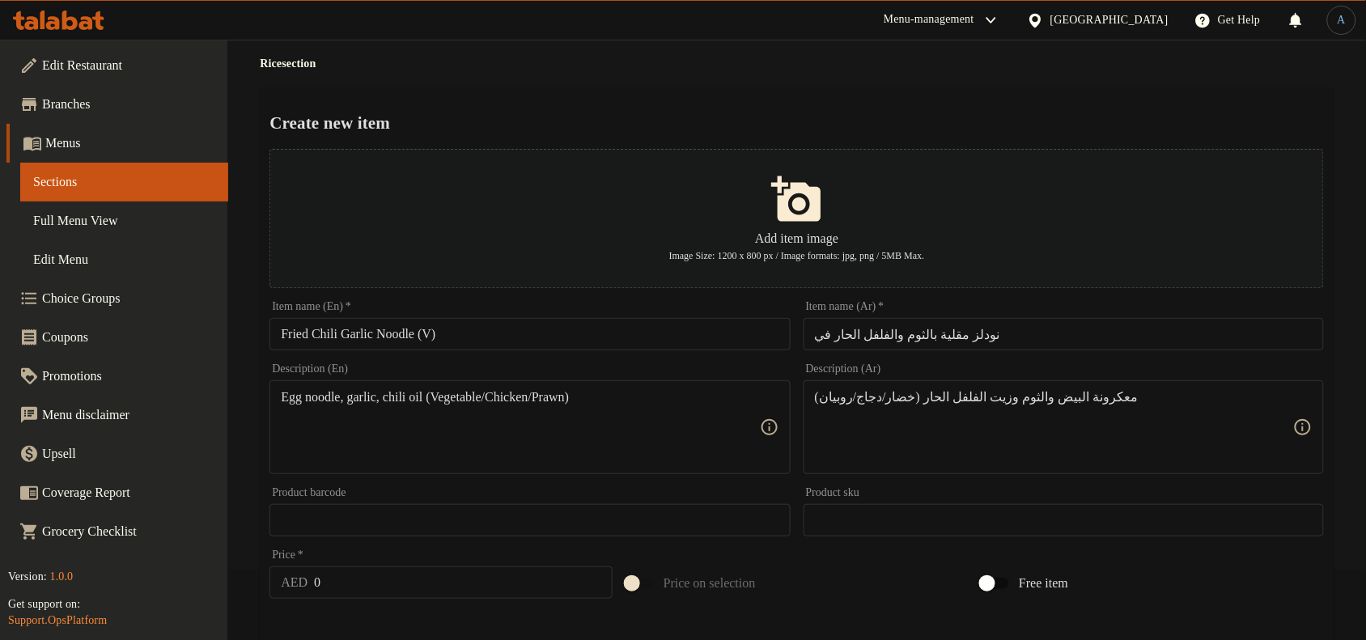
scroll to position [101, 0]
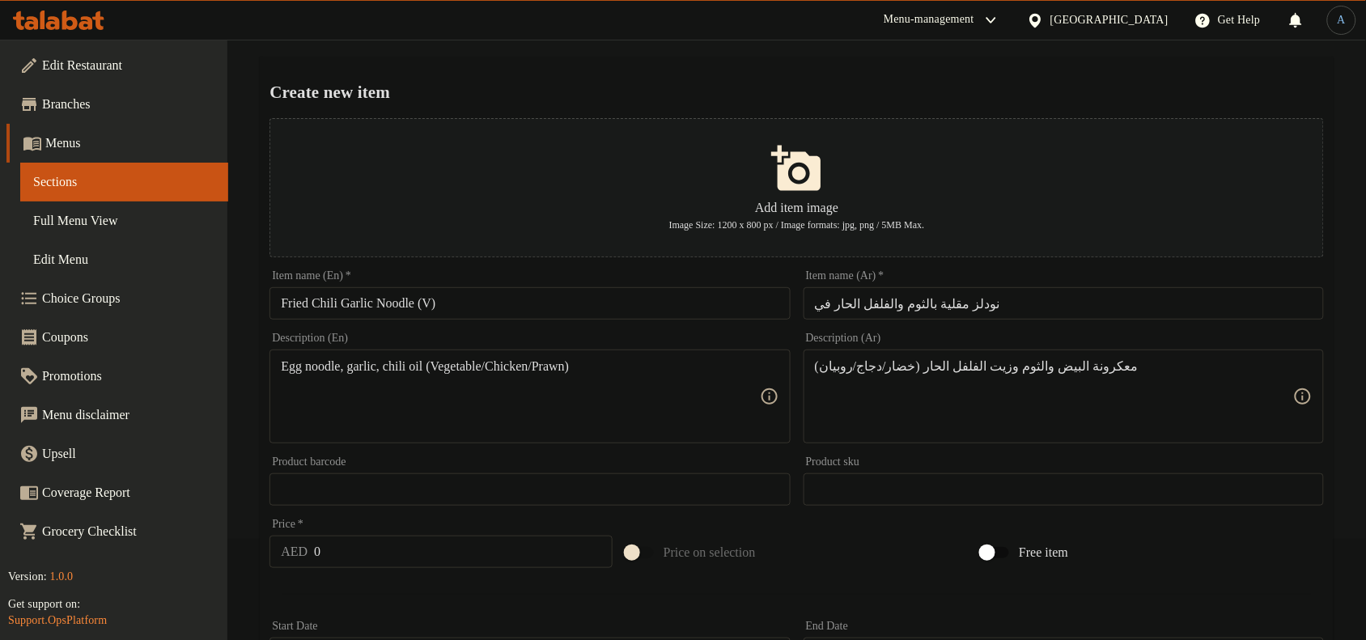
click at [545, 393] on textarea "Egg noodle, garlic, chili oil (Vegetable/Chicken/Prawn)" at bounding box center [520, 397] width 478 height 77
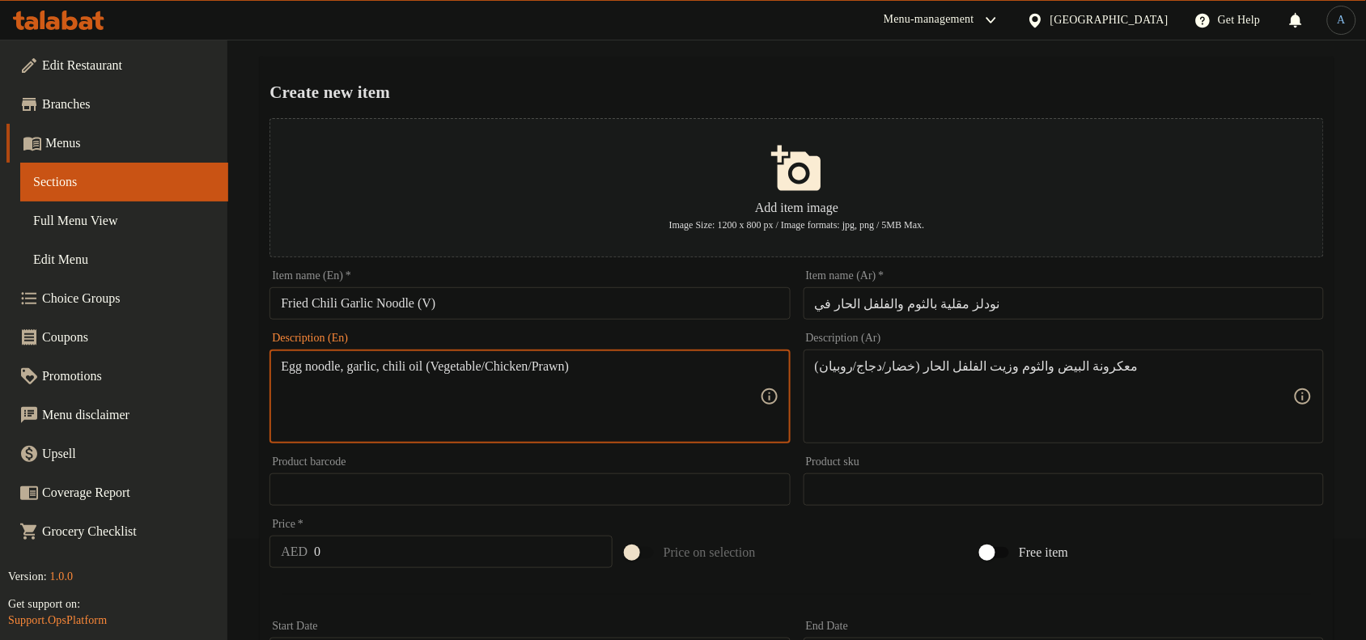
paste textarea "vegetable/chicken/p"
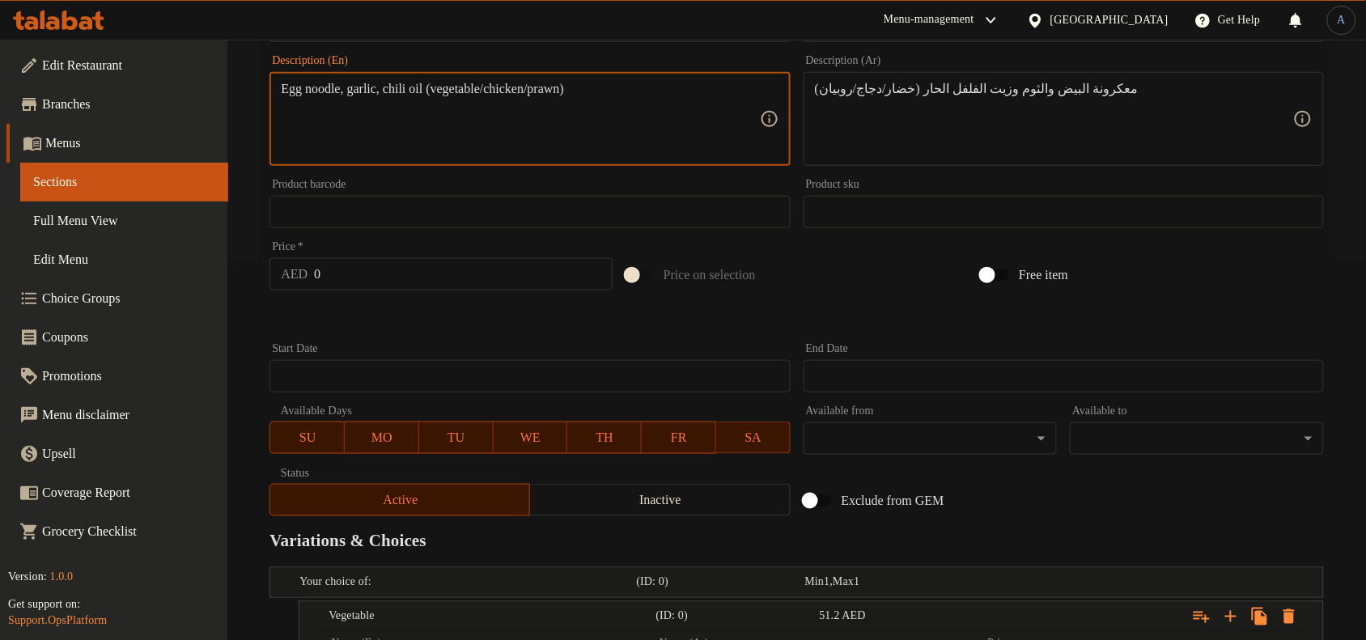
scroll to position [788, 0]
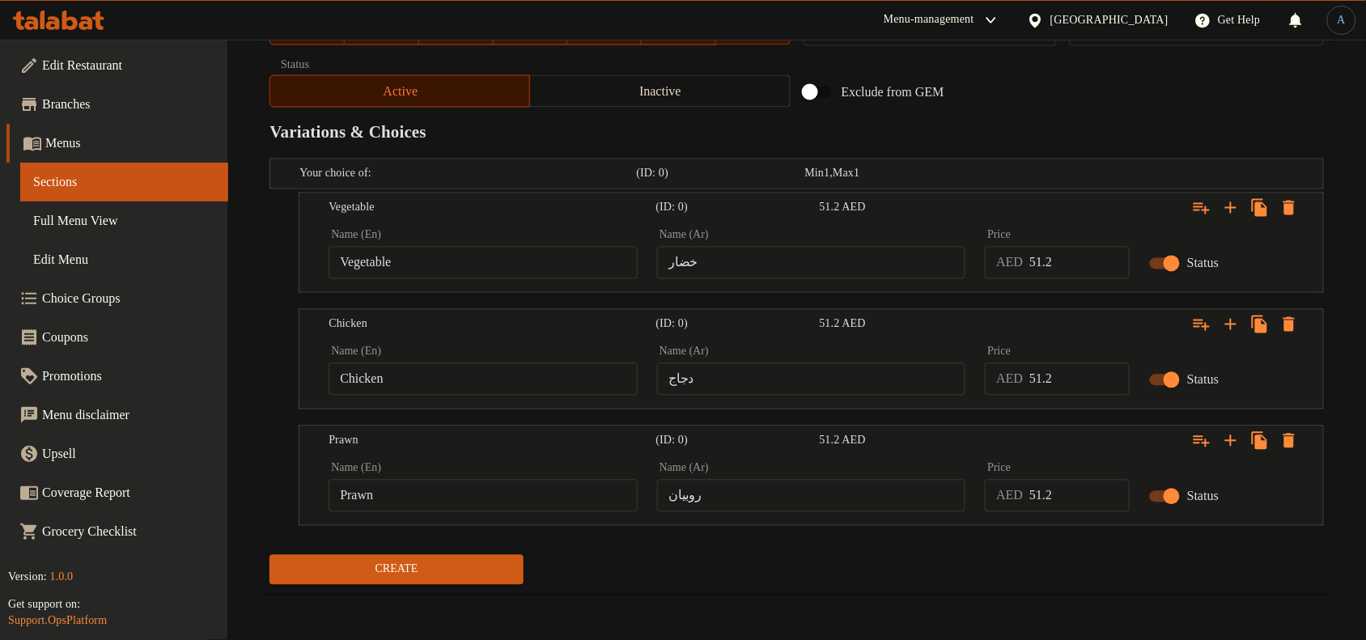
type textarea "Egg noodle, garlic, chili oil (vegetable/chicken/prawn)"
click at [369, 568] on span "Create" at bounding box center [396, 570] width 228 height 20
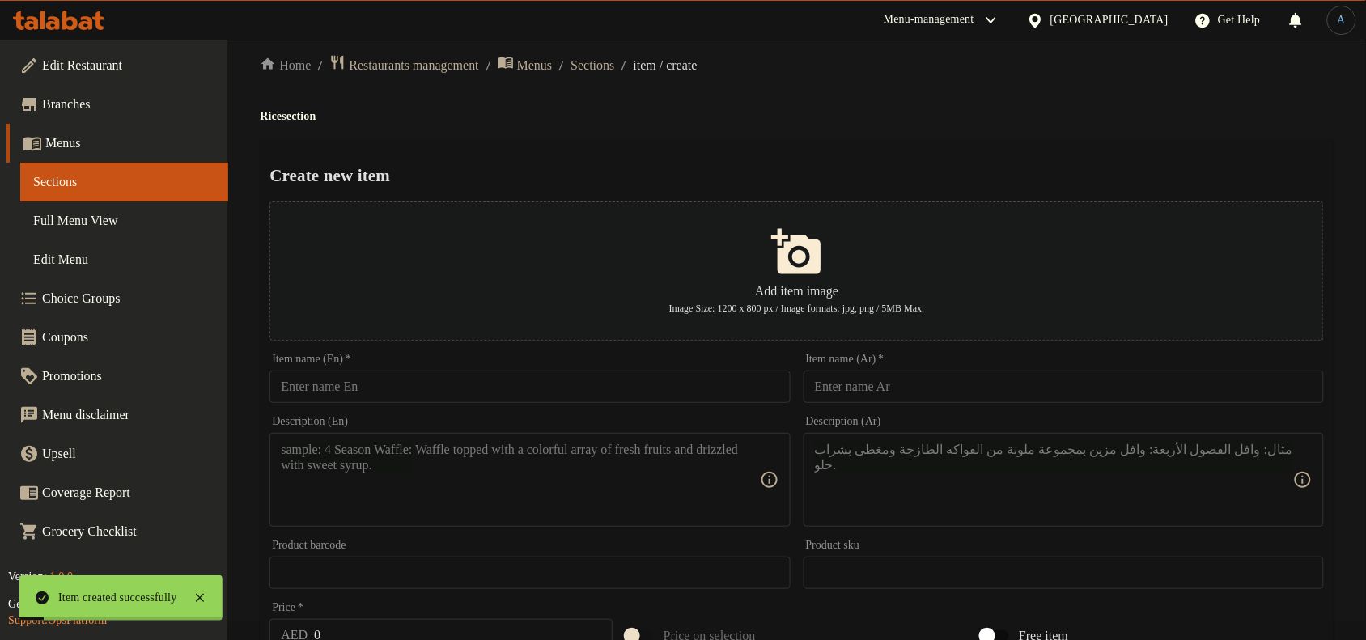
scroll to position [0, 0]
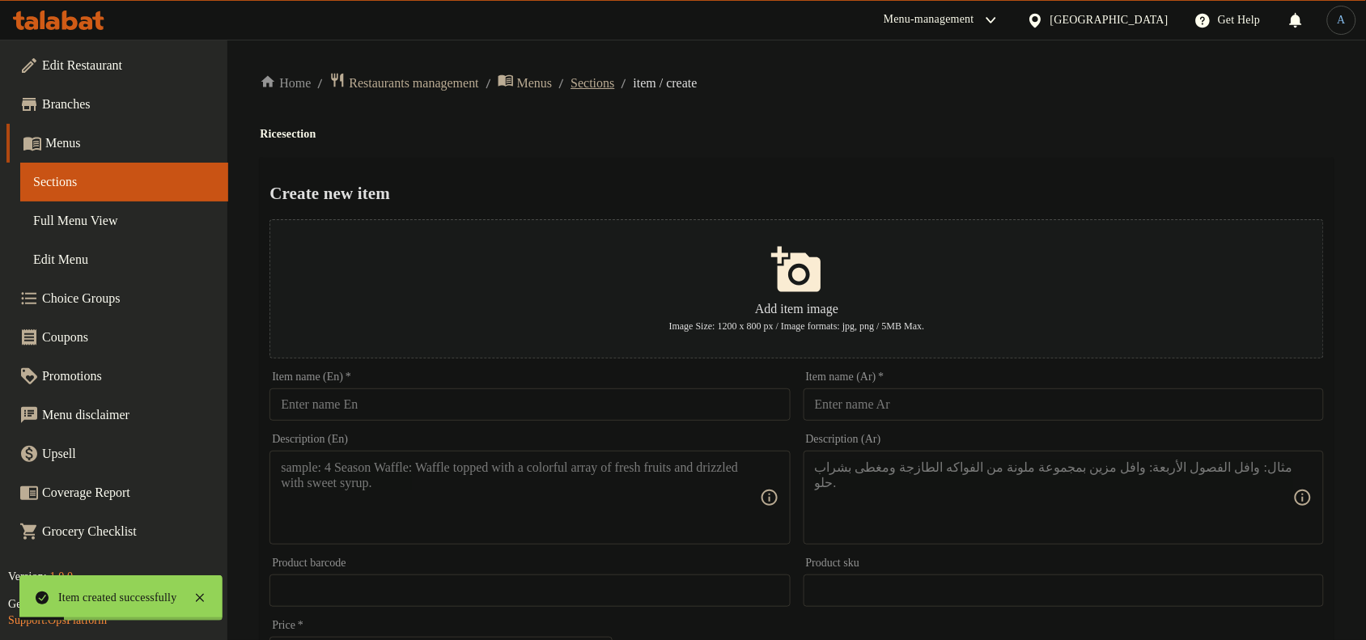
click at [614, 79] on span "Sections" at bounding box center [593, 83] width 44 height 19
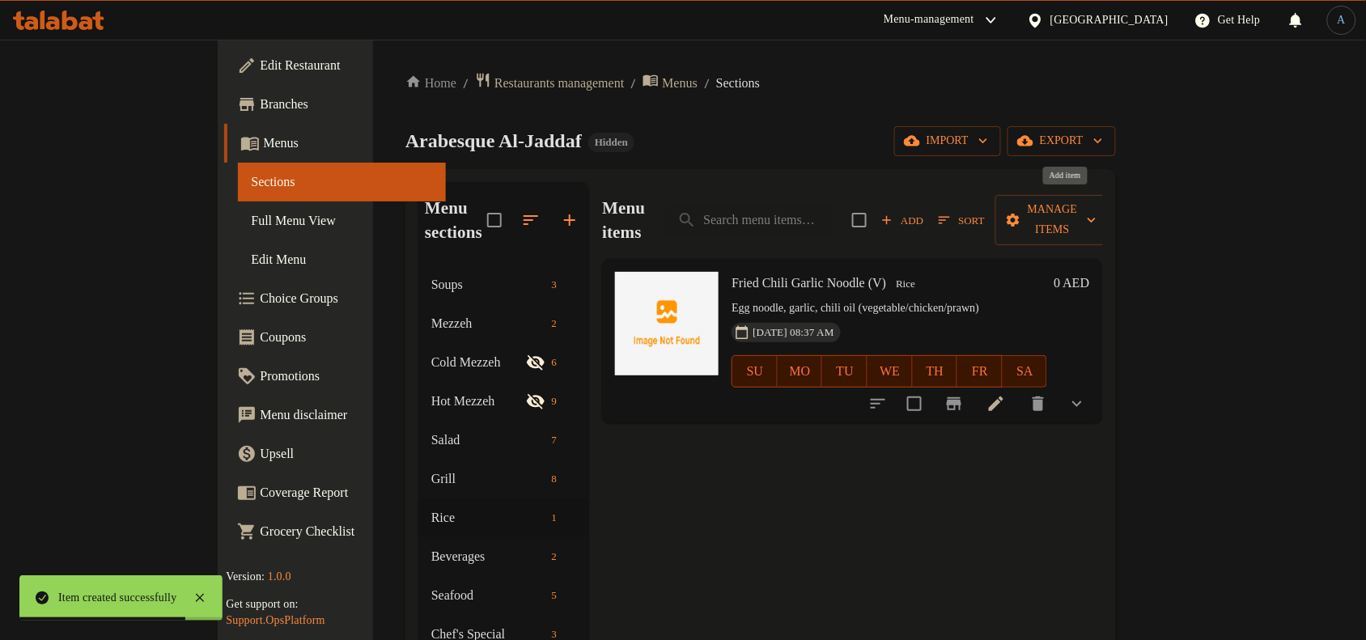
click at [894, 213] on icon "button" at bounding box center [887, 220] width 15 height 15
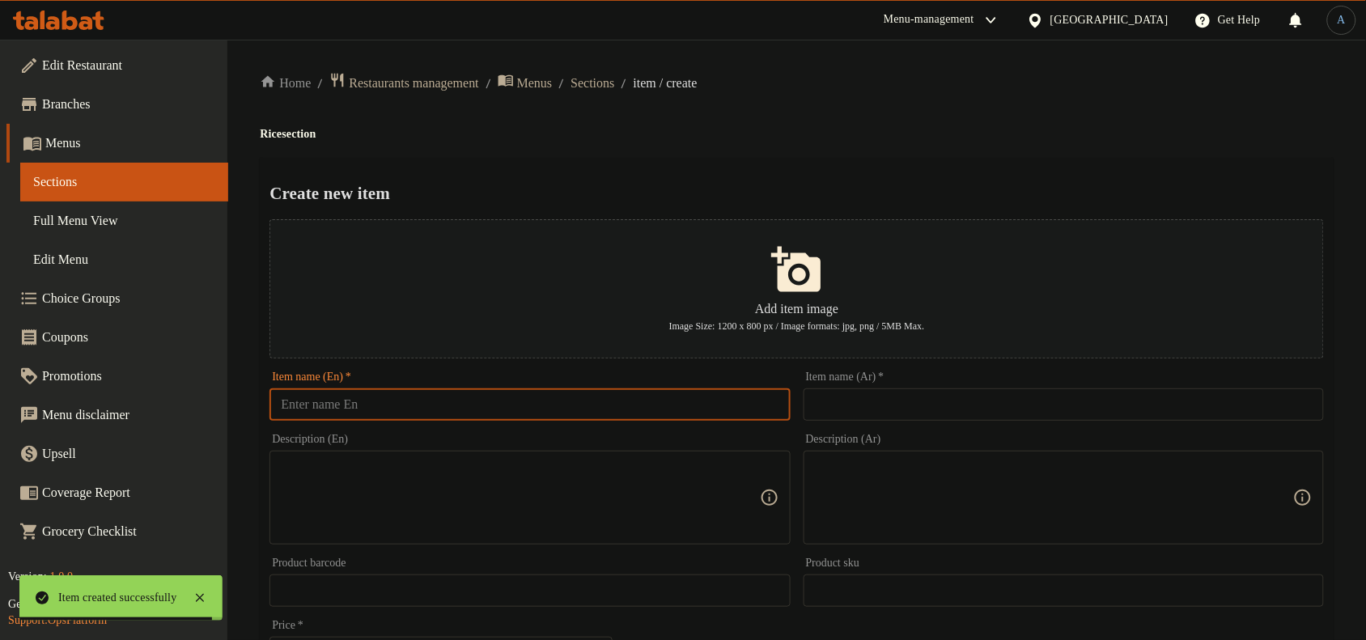
click at [741, 415] on input "text" at bounding box center [530, 404] width 520 height 32
paste input "Rice Noodle Soup - Pho (V)"
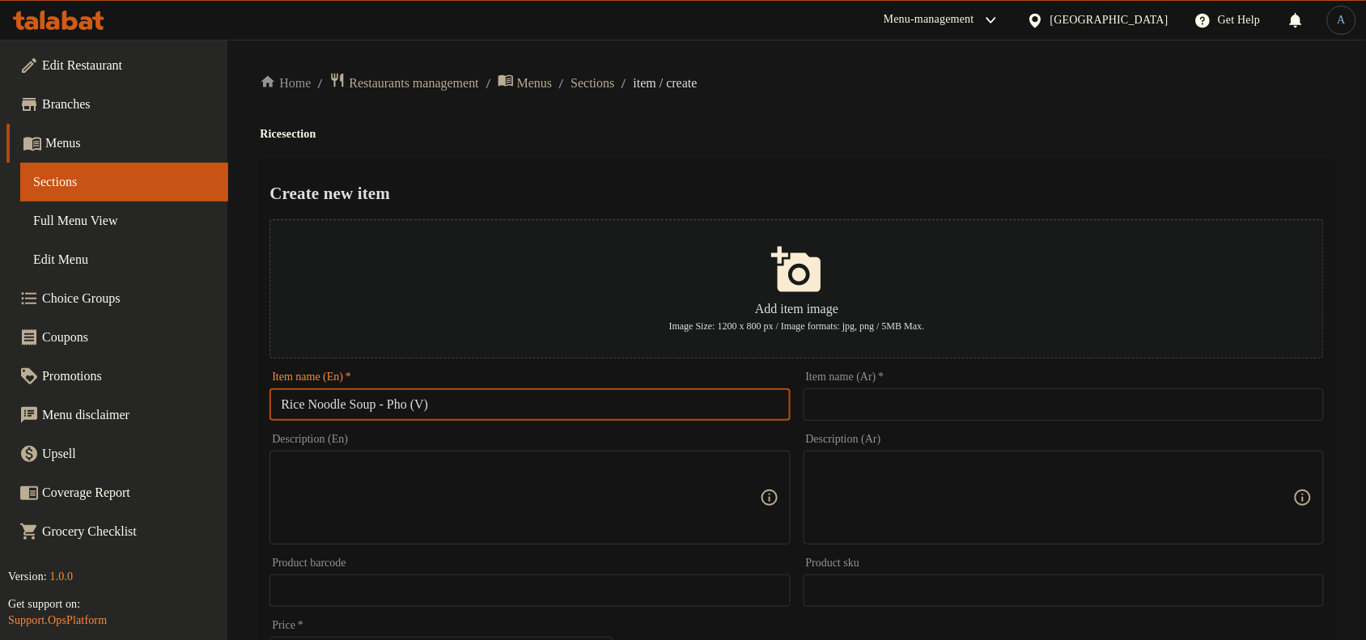
type input "Rice Noodle Soup - Pho (V)"
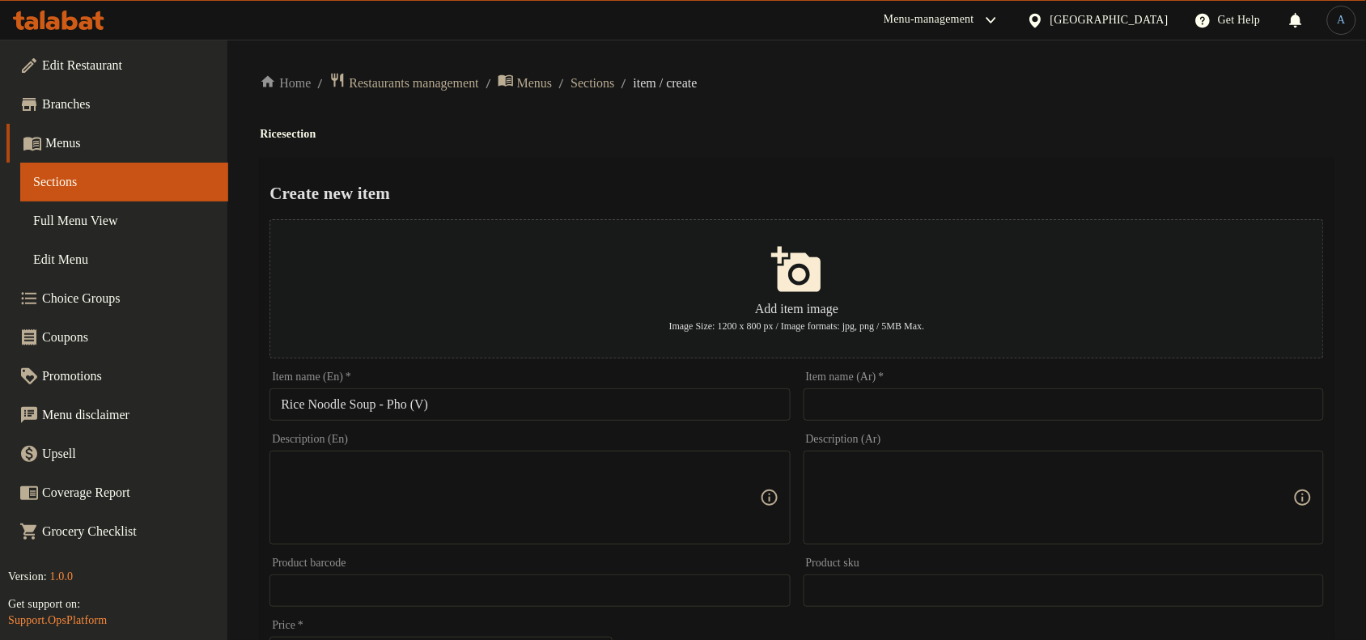
click at [895, 407] on input "text" at bounding box center [1064, 404] width 520 height 32
paste input "شوربة نودلز الأرز - فو (نباتي)"
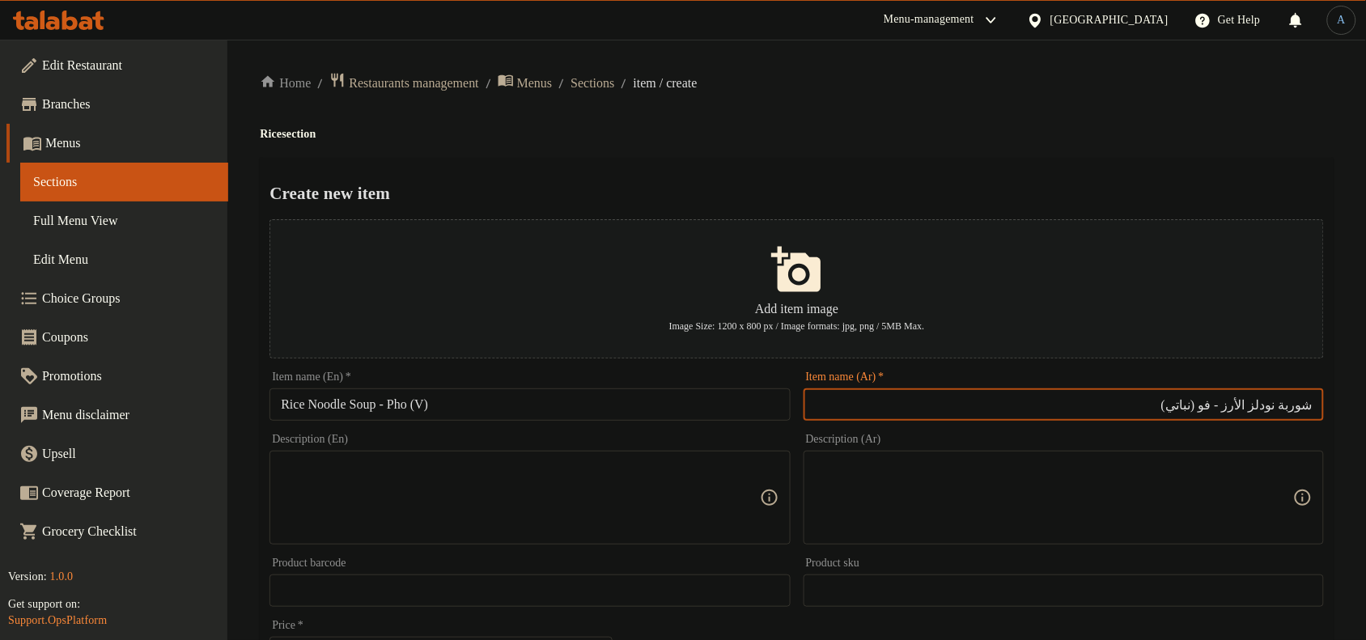
click at [1168, 401] on input "شوربة نودلز الأرز - فو (نباتي)" at bounding box center [1064, 404] width 520 height 32
click at [1204, 405] on input "شوربة نودلز الأرز - فو (نباتي)" at bounding box center [1064, 404] width 520 height 32
drag, startPoint x: 1206, startPoint y: 405, endPoint x: 1130, endPoint y: 401, distance: 76.2
click at [1130, 403] on input "شوربة نودلز الأرز - فو (نباتي)" at bounding box center [1064, 404] width 520 height 32
type input "شوربة نودلز الأرز - فو في"
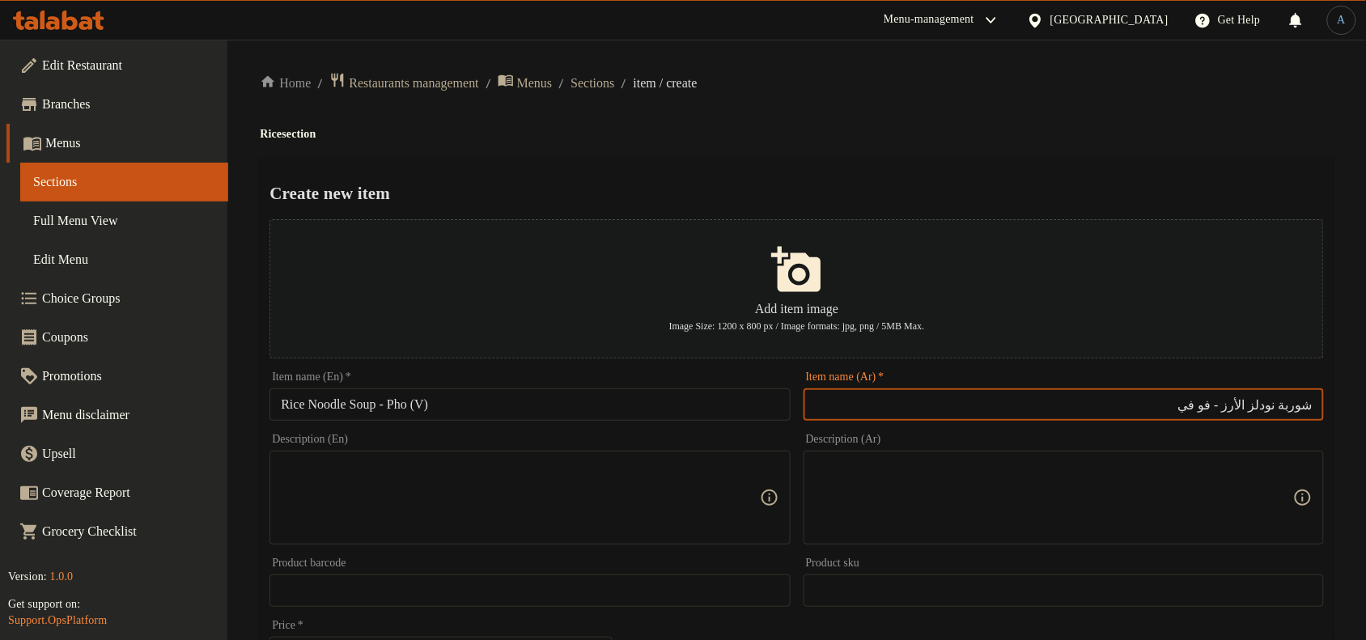
click at [842, 97] on div "Home / Restaurants management / Menus / Sections / item / create Rice section C…" at bounding box center [797, 587] width 1074 height 1031
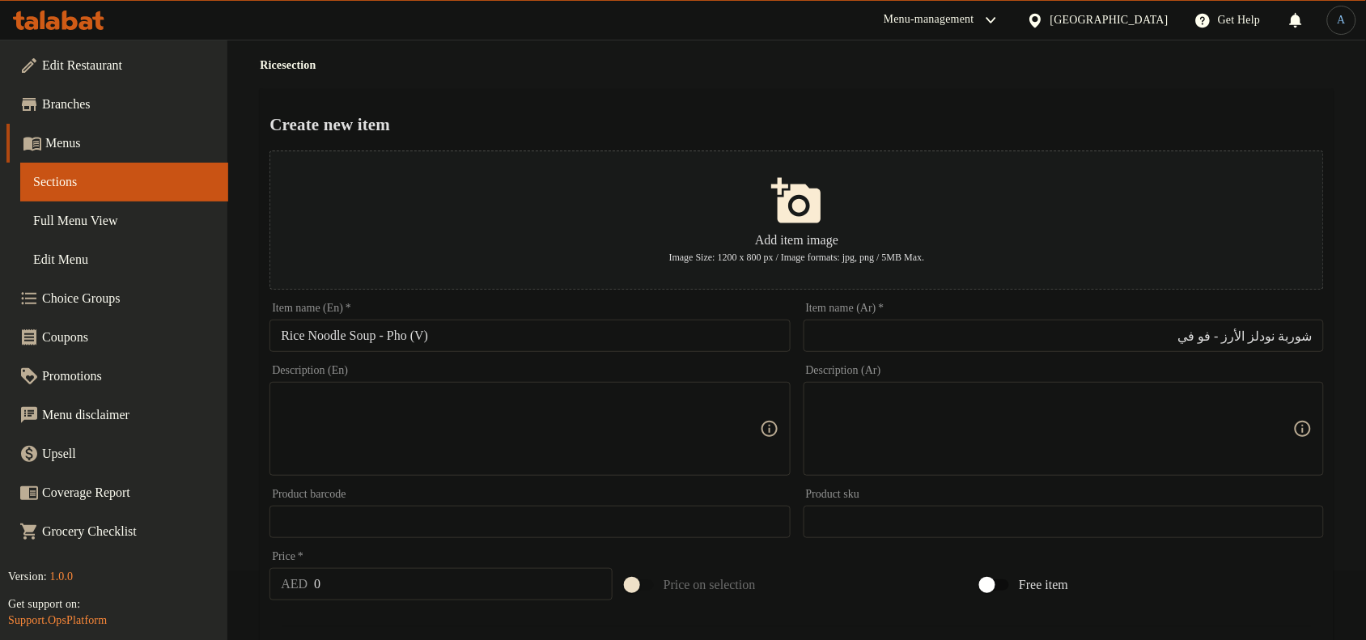
scroll to position [202, 0]
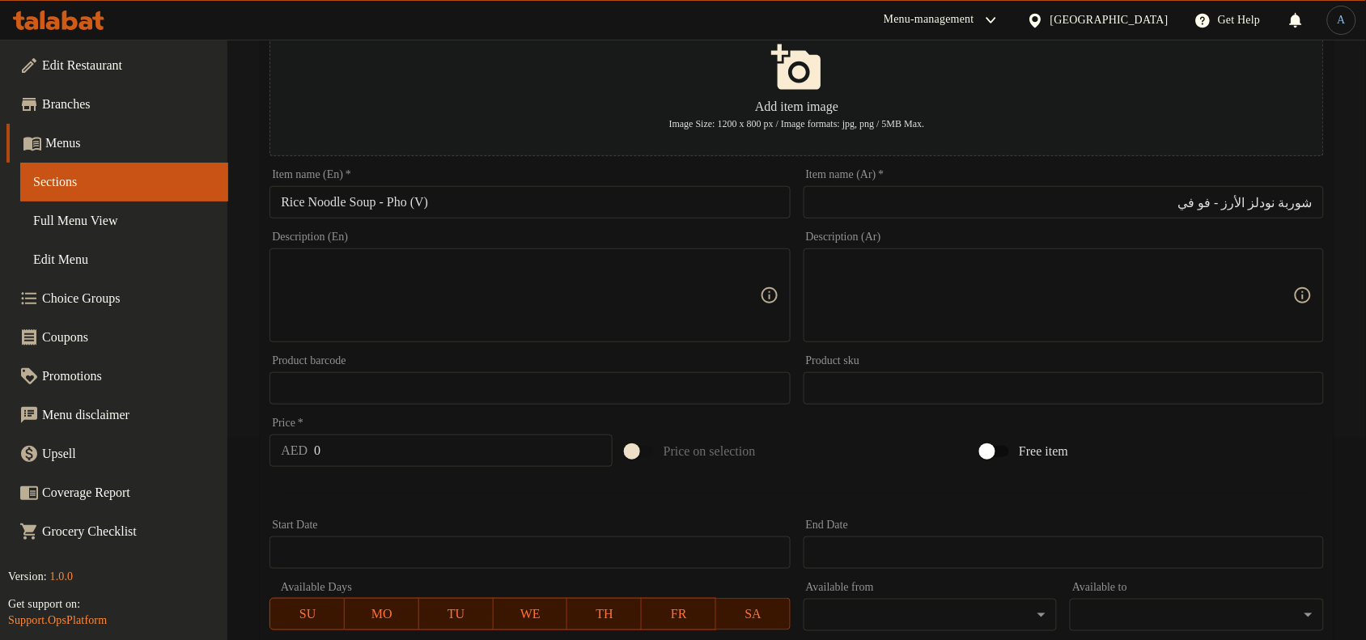
click at [567, 293] on textarea at bounding box center [520, 295] width 478 height 77
paste textarea "Beef, Mushroom, Tofu & Pokchoe"
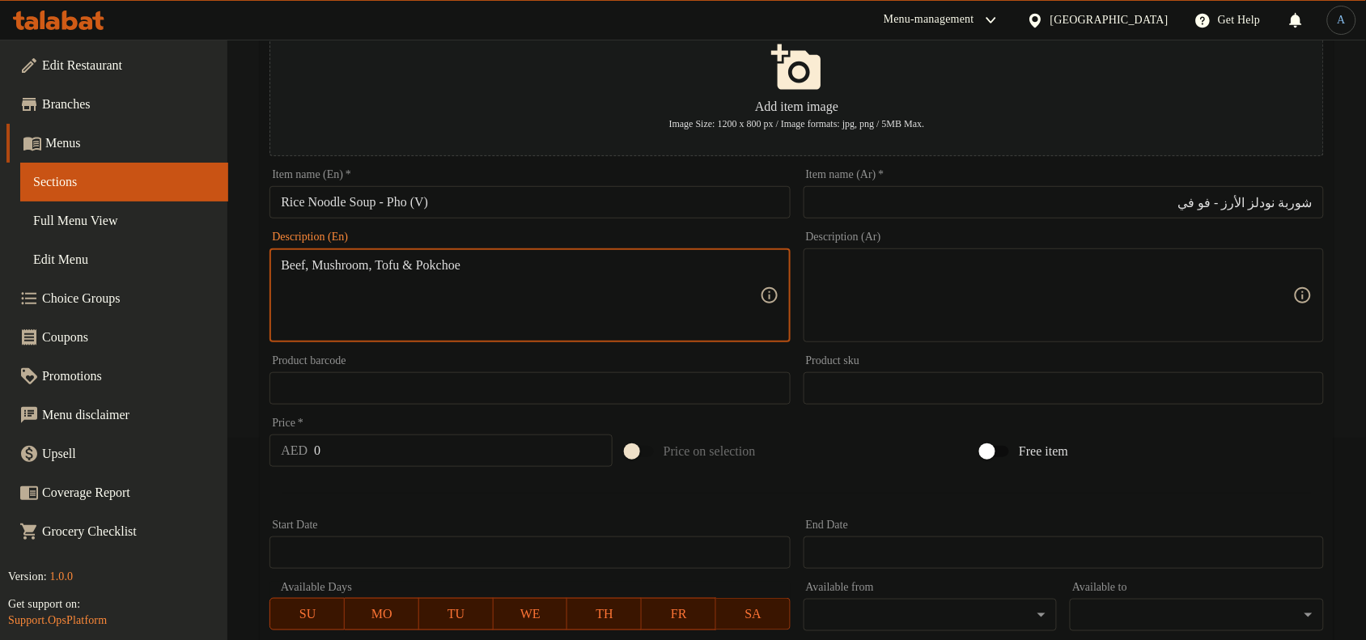
click at [386, 269] on textarea "Beef, Mushroom, Tofu & Pokchoe" at bounding box center [520, 295] width 478 height 77
click at [597, 260] on textarea "Beef, Mushroom, Tofu & Pokchoe" at bounding box center [520, 295] width 478 height 77
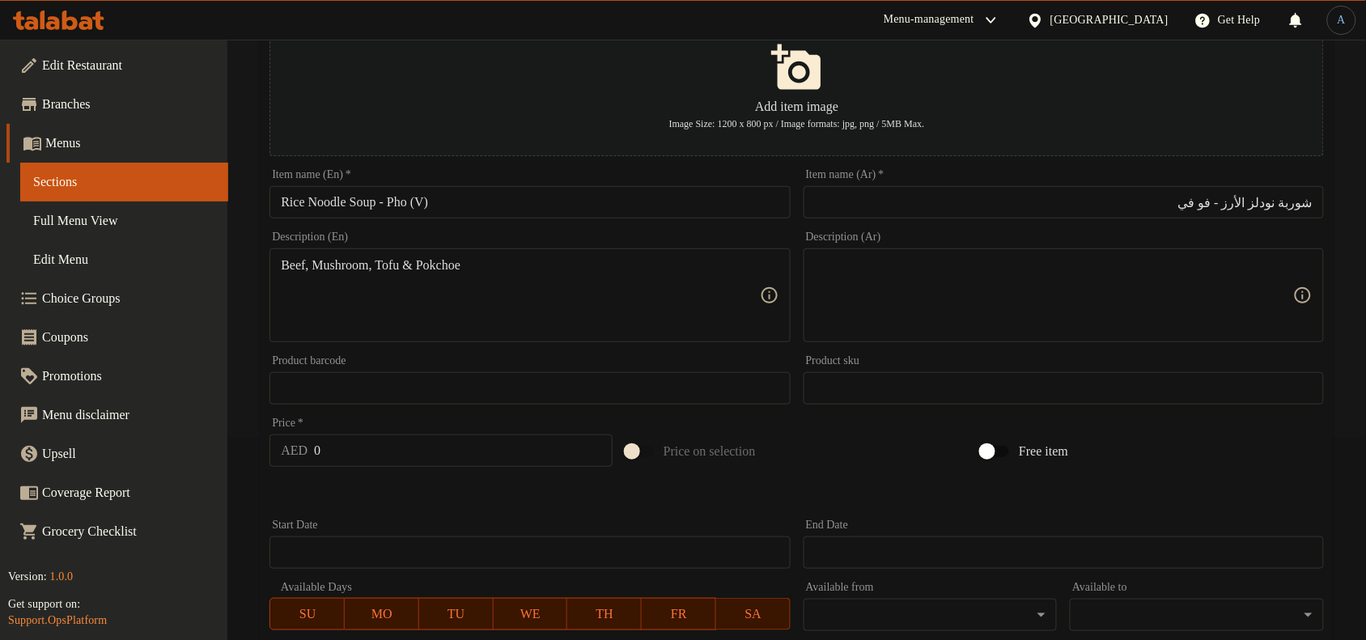
click at [368, 305] on textarea "Beef, Mushroom, Tofu & Pokchoe" at bounding box center [520, 295] width 478 height 77
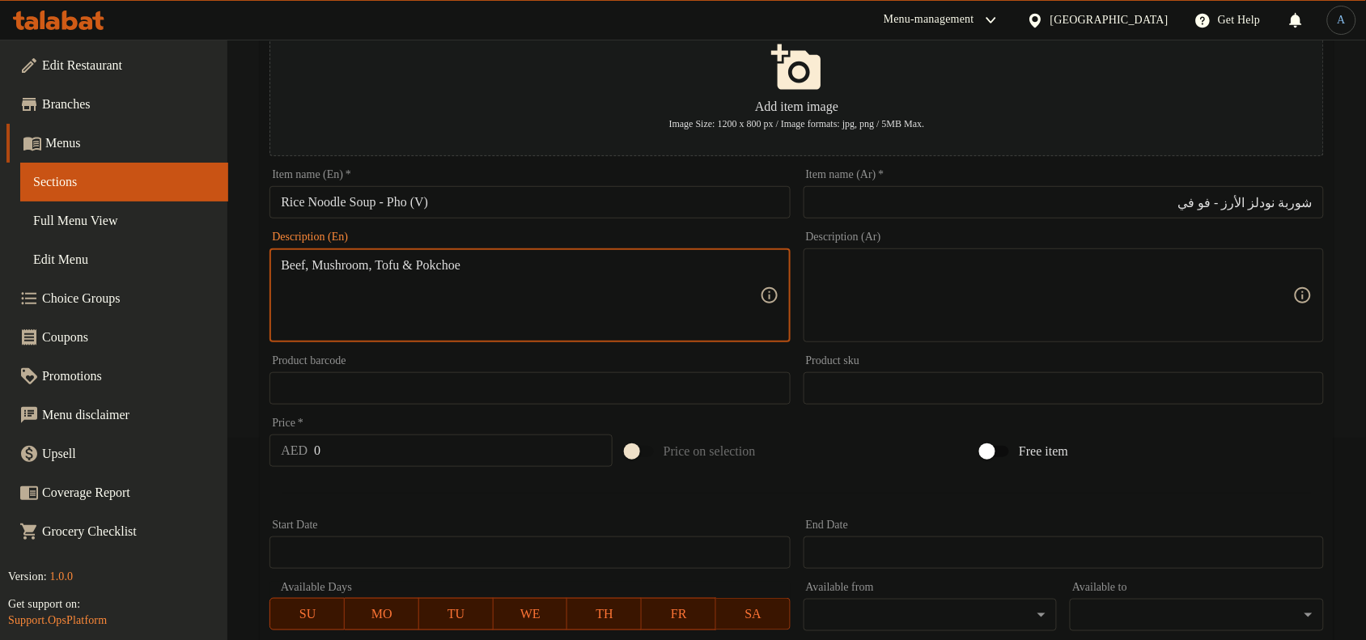
paste textarea "mushroom, tofu & p"
type textarea "Beef, mushroom, tofu & pokchoe"
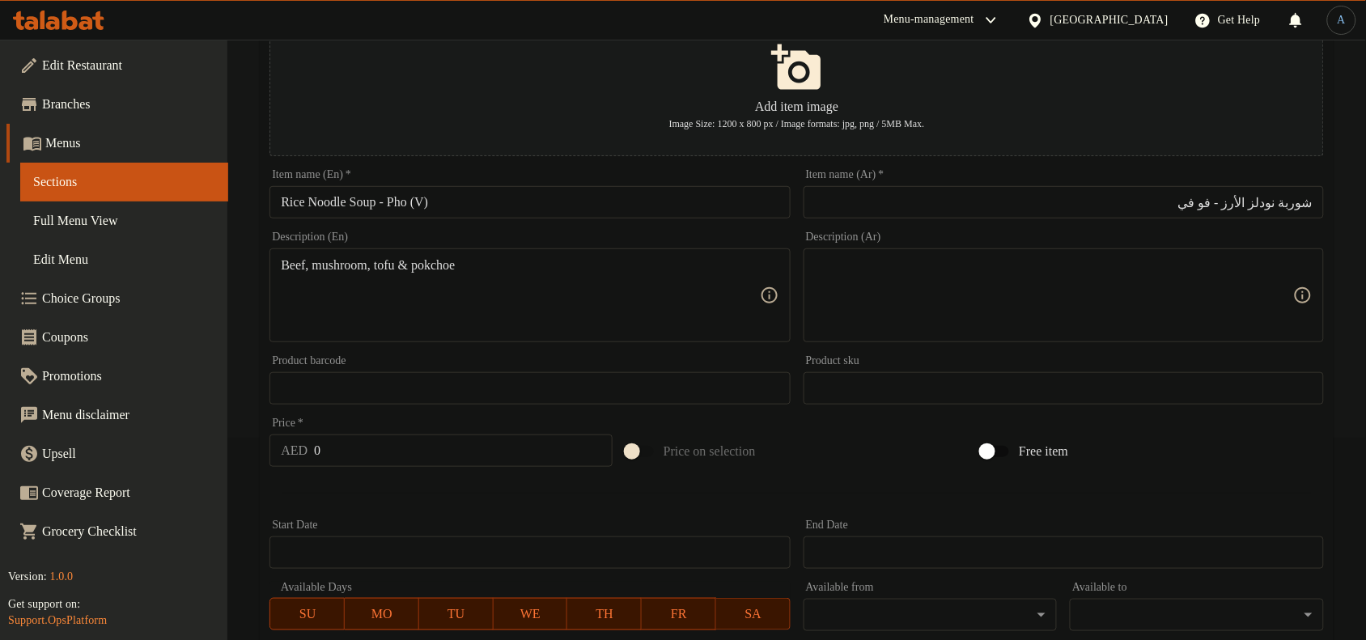
click at [1101, 265] on textarea at bounding box center [1054, 295] width 478 height 77
paste textarea "لحم البقر والفطر والتوفو والبوكتشوي"
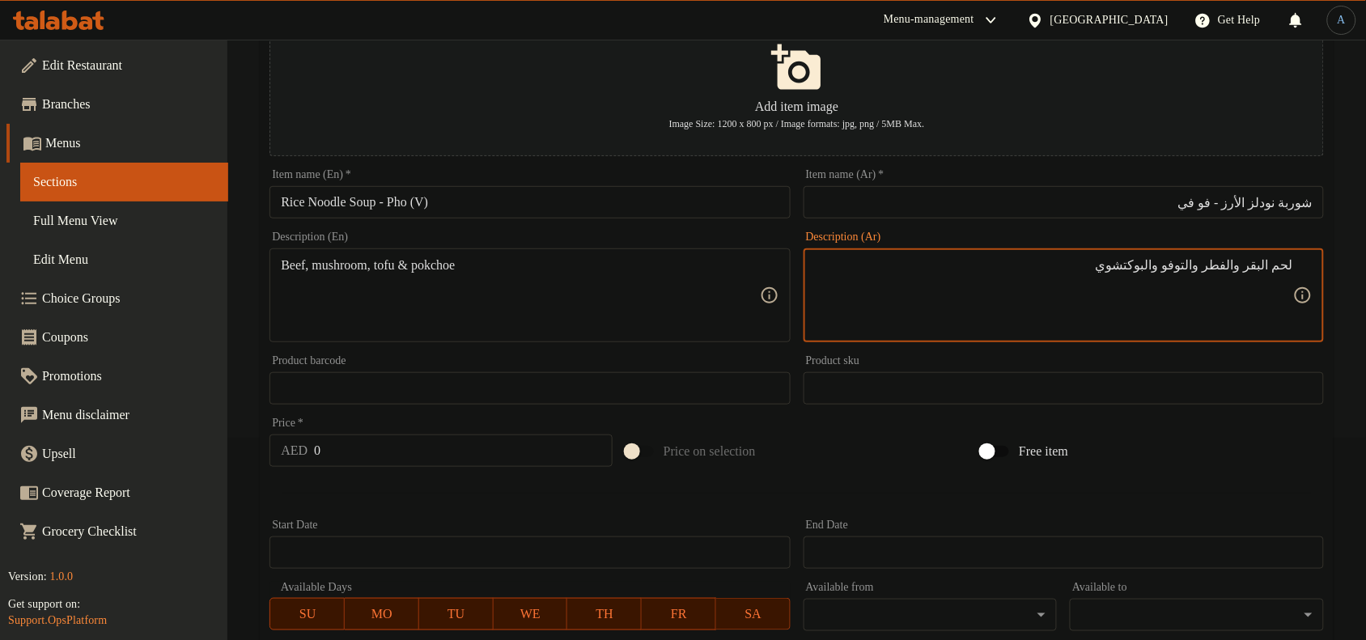
click at [1267, 286] on textarea "لحم البقر والفطر والتوفو والبوكتشوي" at bounding box center [1054, 295] width 478 height 77
click at [1251, 269] on textarea "لحم البقر والفطر والتوفو والبوكتشوي" at bounding box center [1054, 295] width 478 height 77
type textarea "لحم البقر، الفطر، التوفو والبوكتشوي"
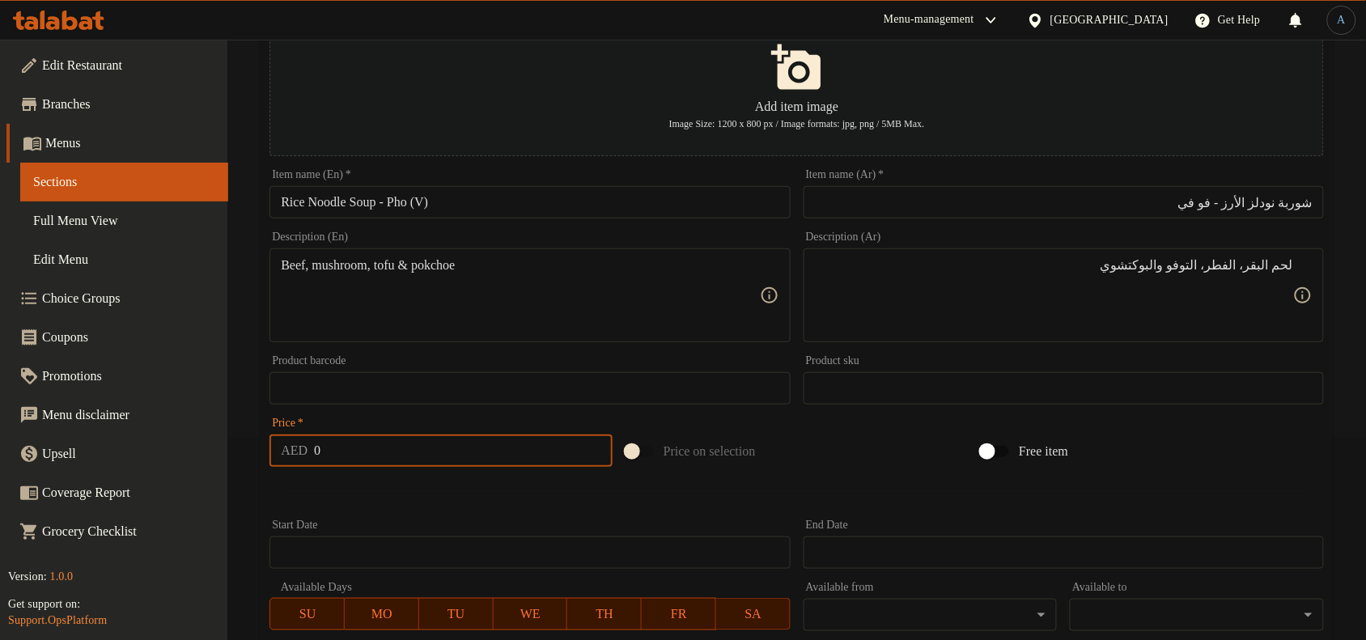
drag, startPoint x: 368, startPoint y: 453, endPoint x: 294, endPoint y: 463, distance: 75.1
click at [370, 453] on input "0" at bounding box center [463, 451] width 299 height 32
click at [461, 462] on input "0" at bounding box center [463, 451] width 299 height 32
paste input "38.4"
type input "38.4"
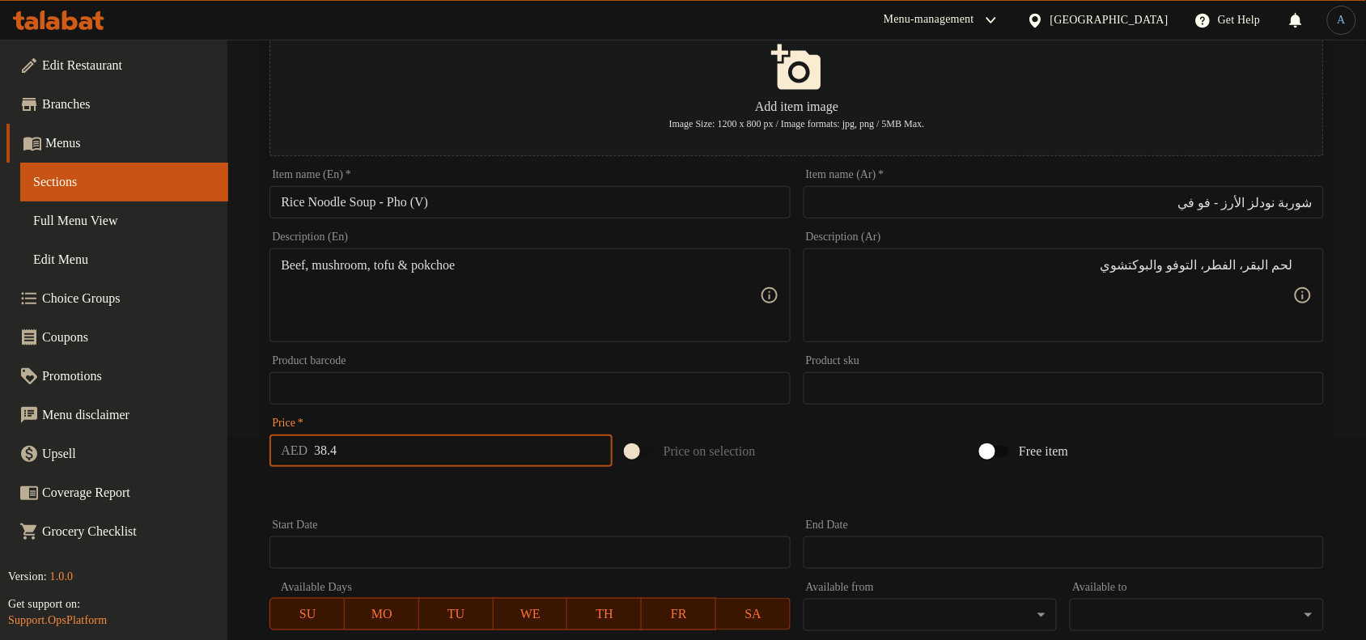
click at [451, 518] on div "Start Date Start Date" at bounding box center [529, 544] width 533 height 62
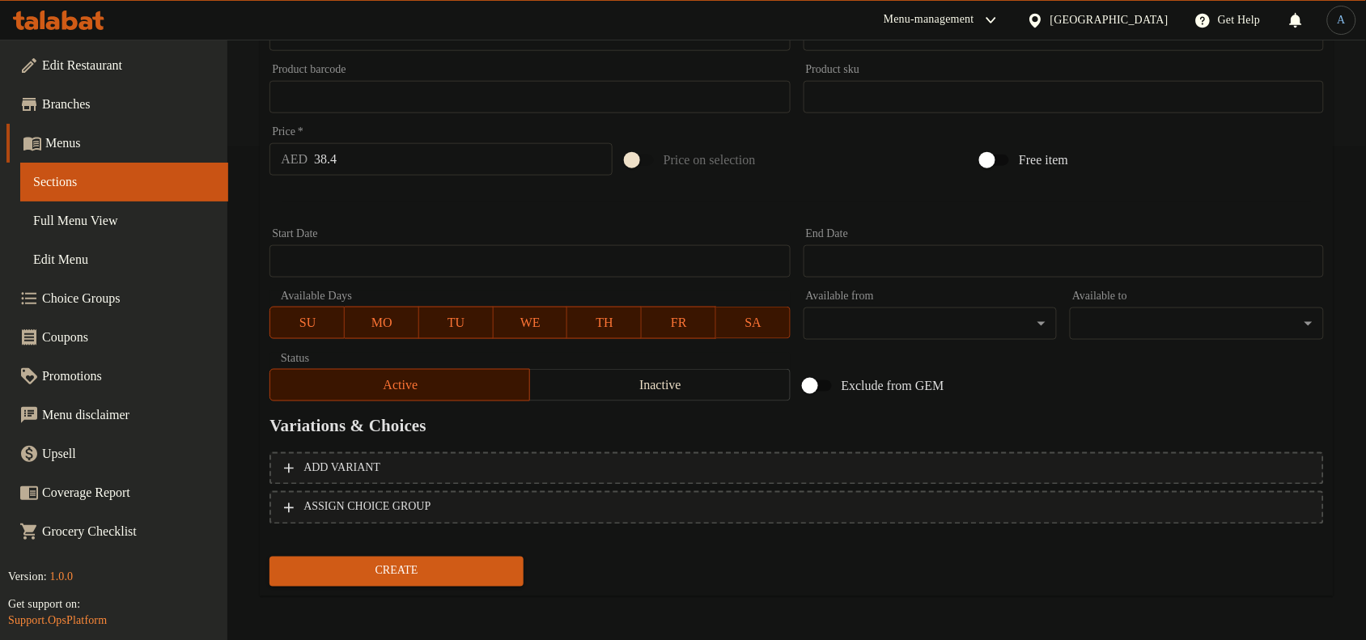
click at [431, 569] on span "Create" at bounding box center [396, 572] width 228 height 20
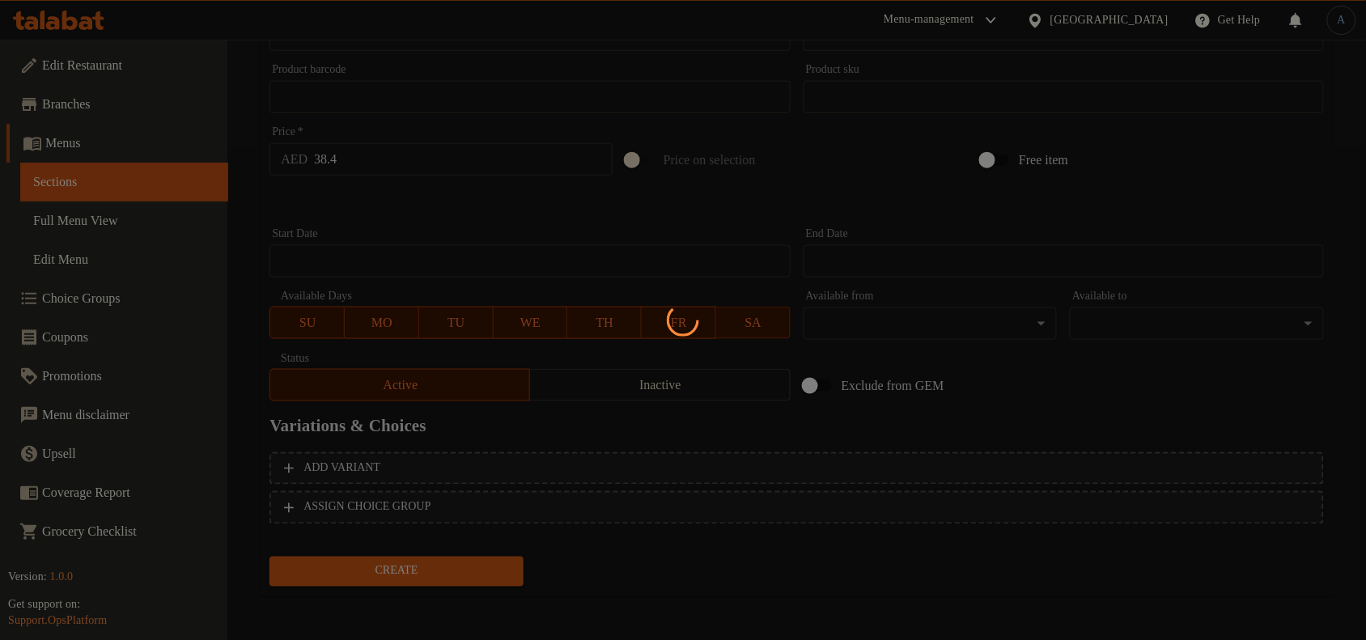
type input "0"
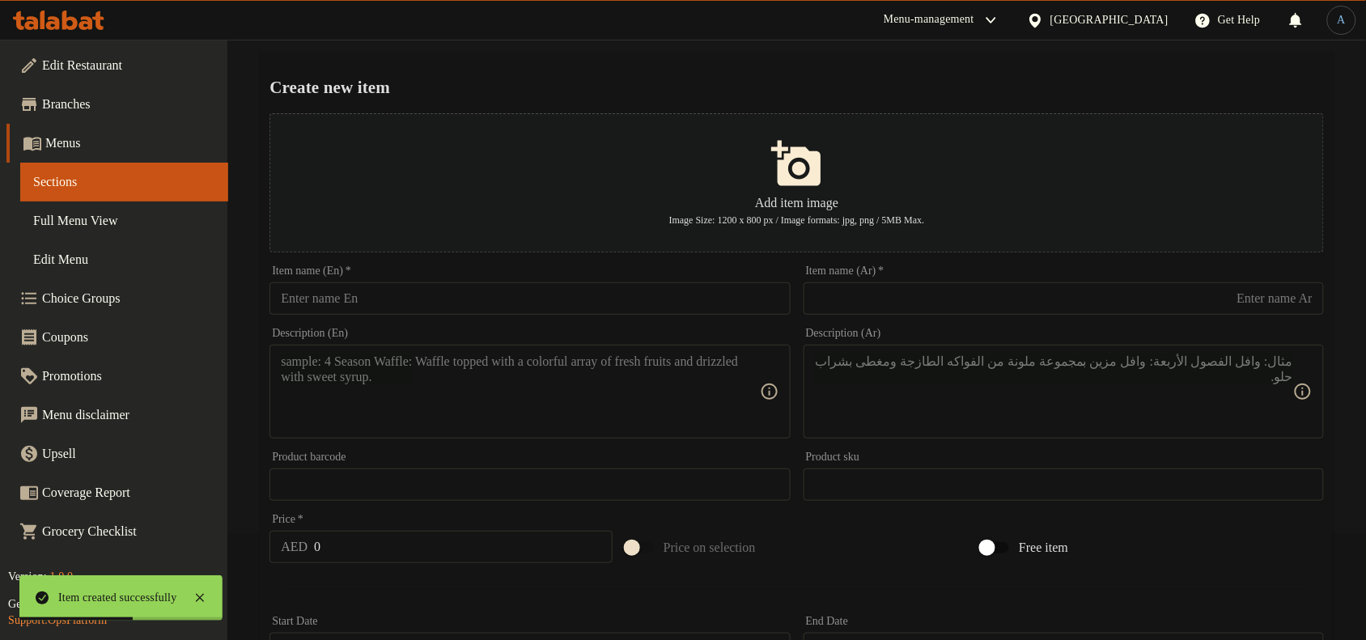
scroll to position [0, 0]
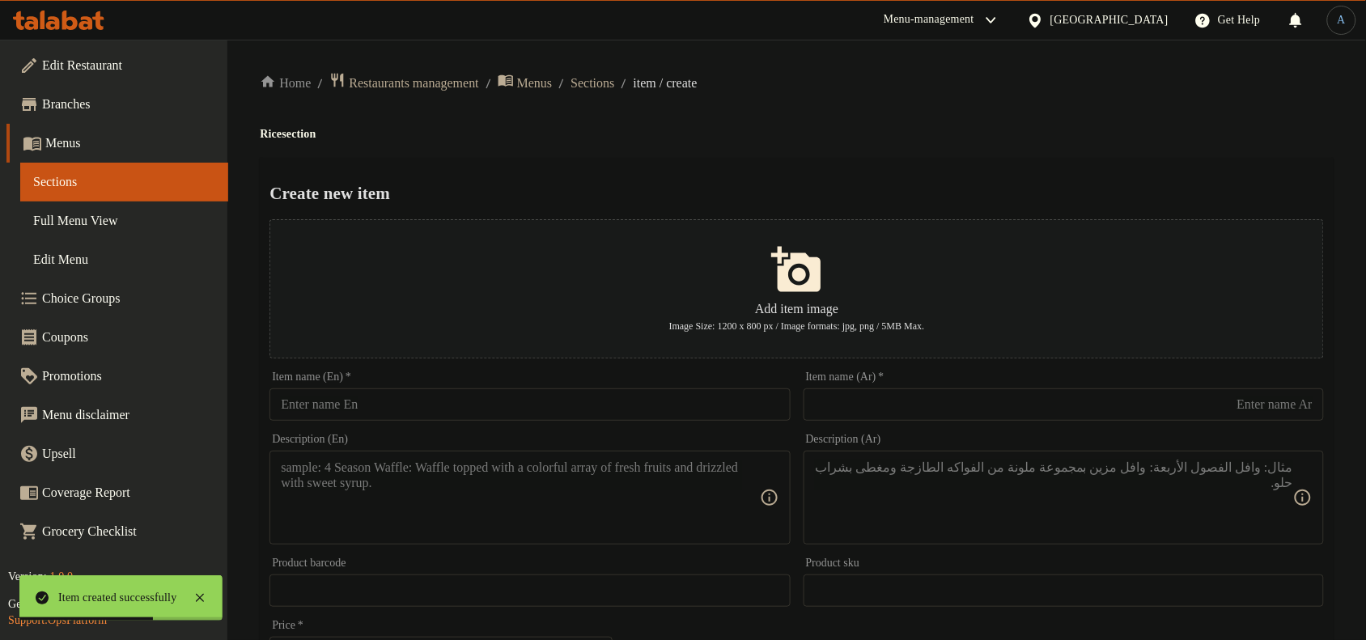
click at [486, 421] on input "text" at bounding box center [530, 404] width 520 height 32
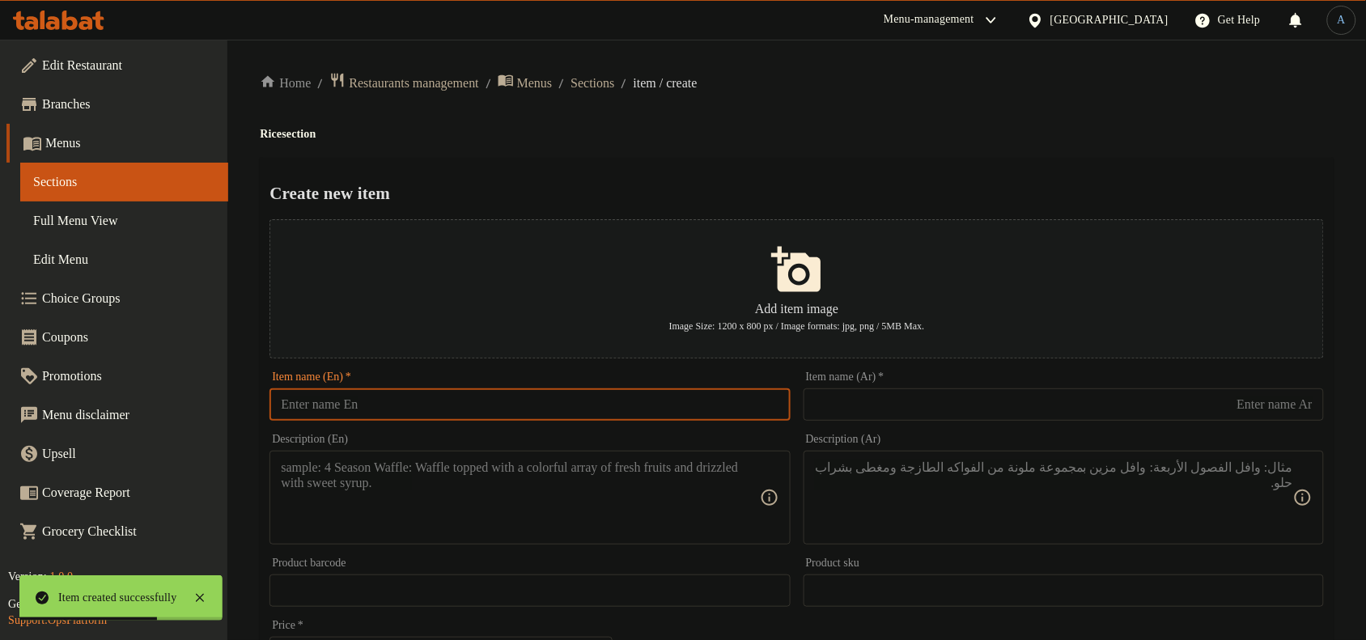
paste input "Fried Rice (V)"
type input "Fried Rice (V)"
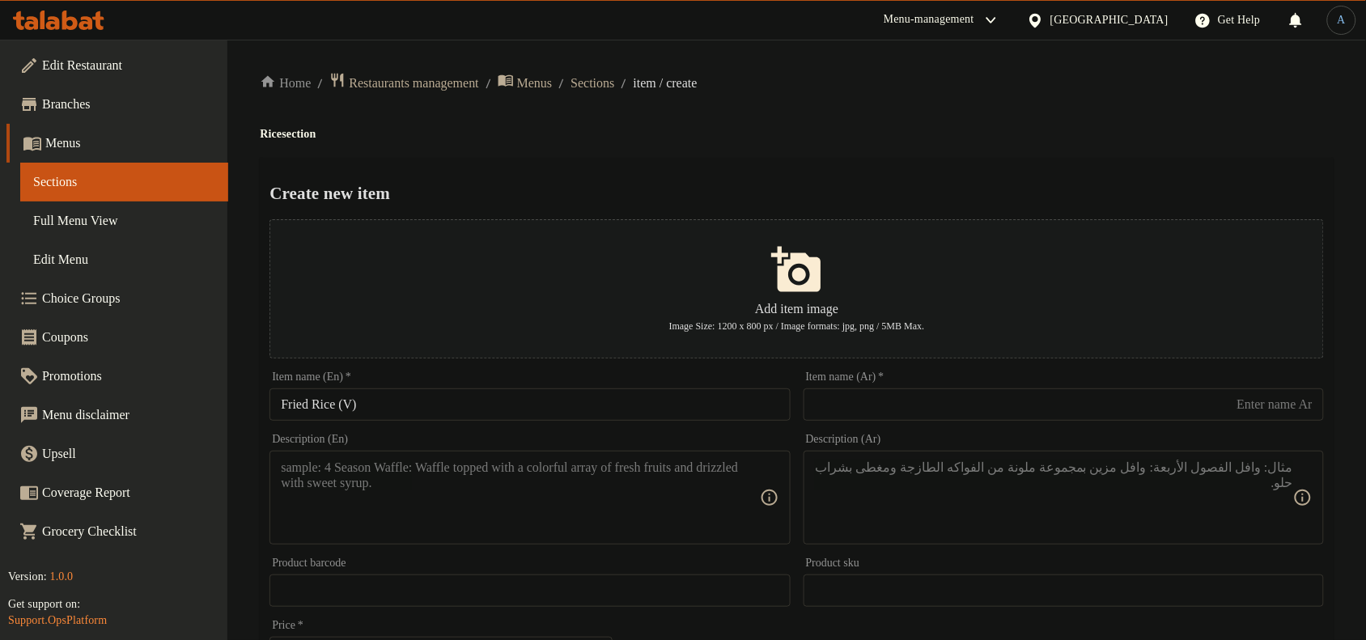
click at [1045, 405] on input "text" at bounding box center [1064, 404] width 520 height 32
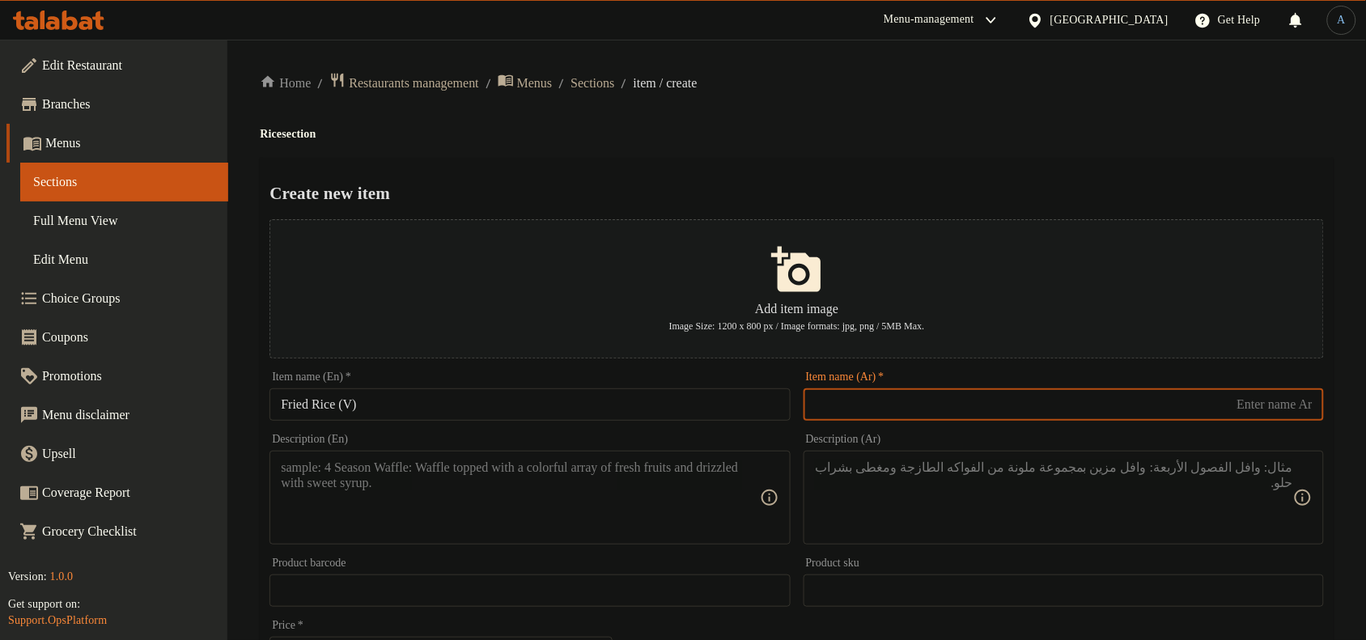
paste input "أرز مقلي (نباتي)"
type input "أرز مقلي في"
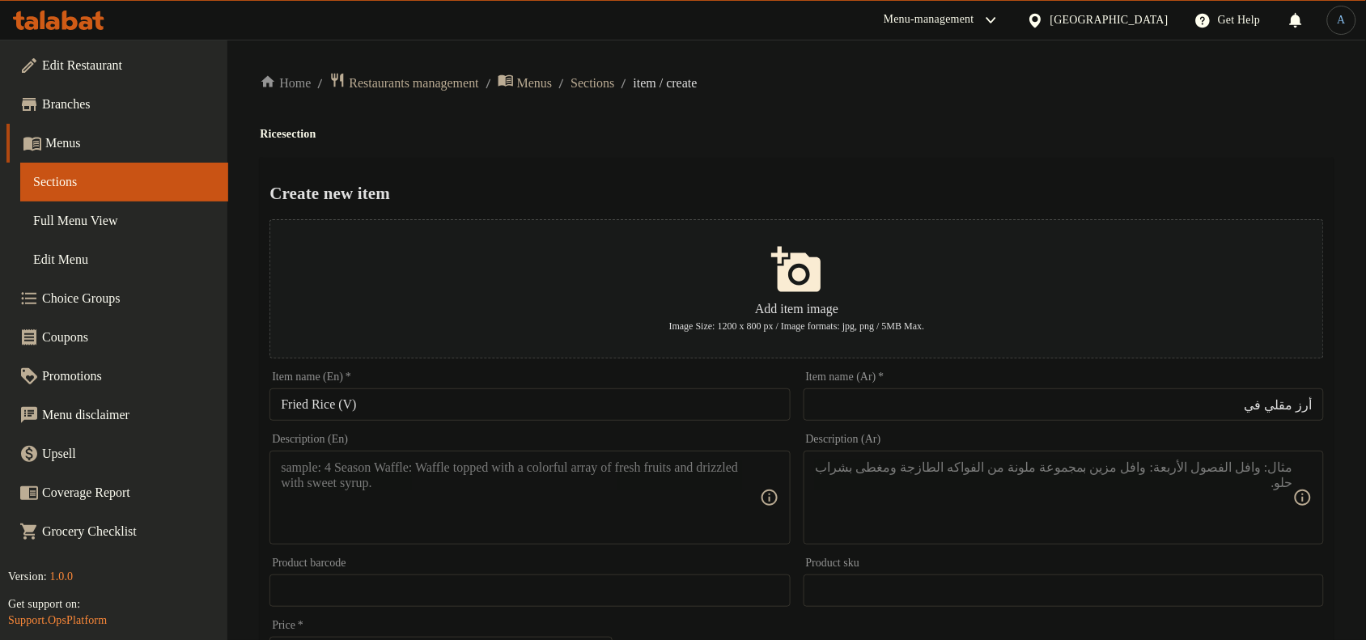
click at [868, 111] on div "Home / Restaurants management / Menus / Sections / item / create Rice section C…" at bounding box center [797, 587] width 1074 height 1031
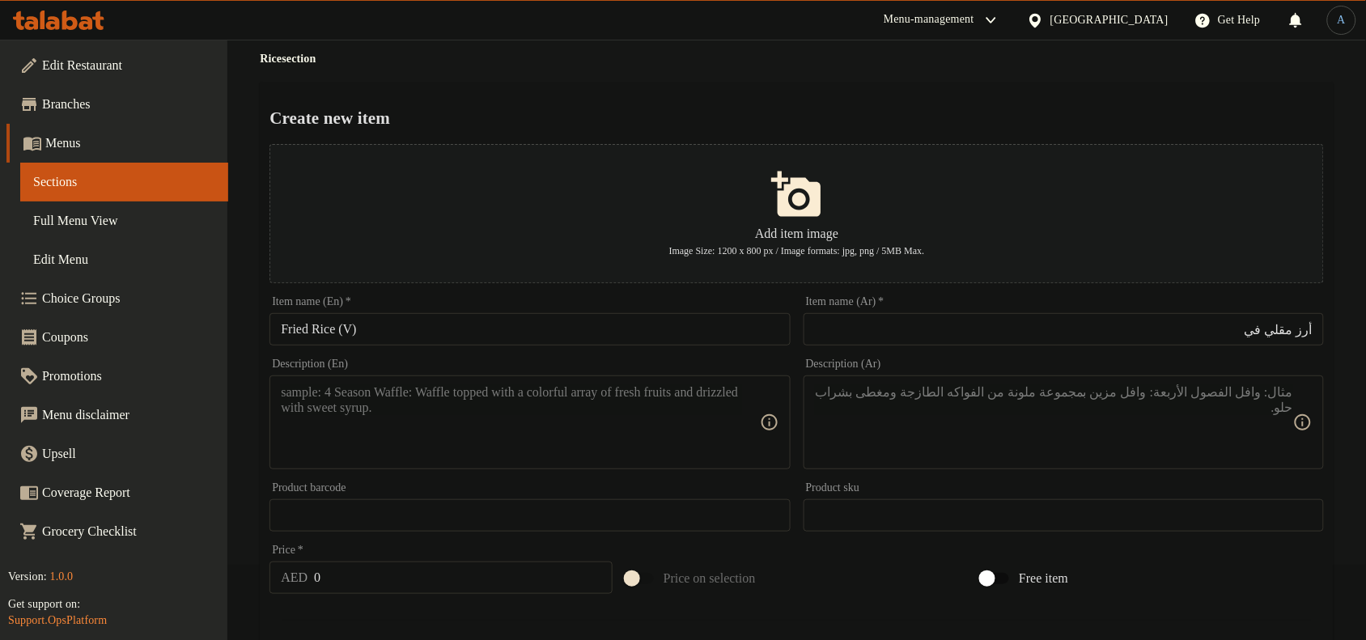
scroll to position [202, 0]
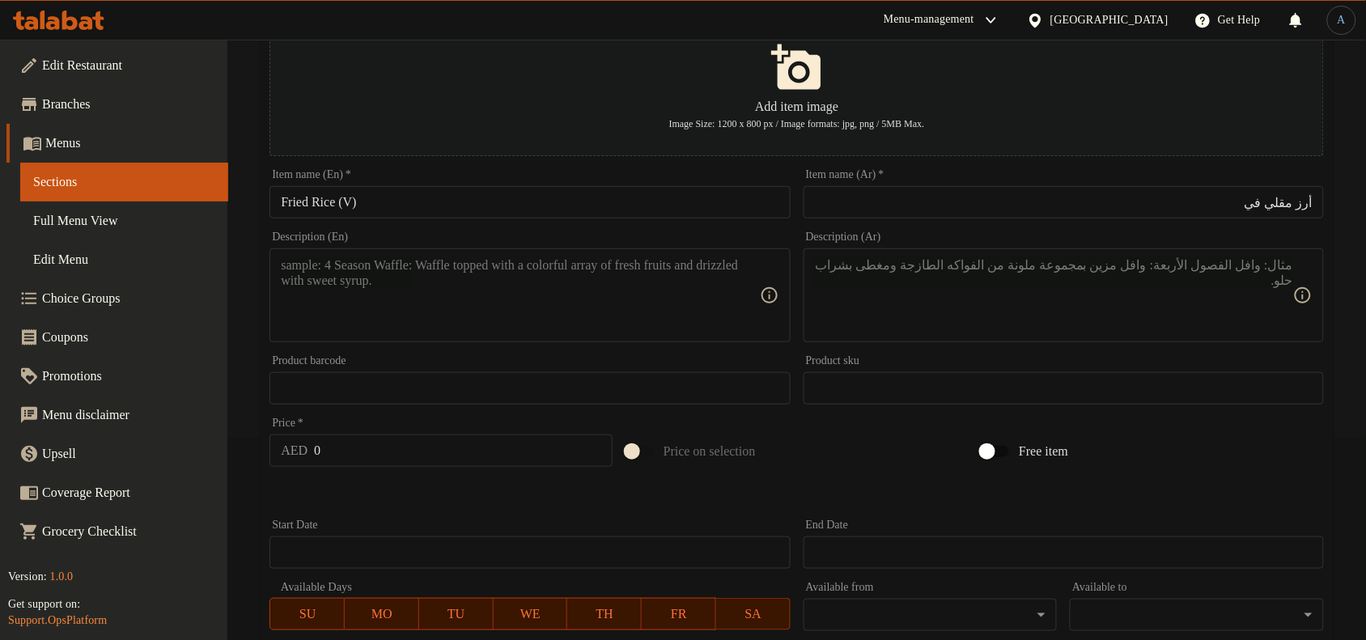
click at [496, 245] on div "Description (En) Description (En)" at bounding box center [530, 286] width 520 height 111
click at [514, 260] on textarea at bounding box center [520, 295] width 478 height 77
paste textarea "Glazed Tofu, Spinach, Mushroom, Chili, Green Onion"
click at [399, 314] on textarea "Glazed Tofu, Spinach, Mushroom, Chili, Green Onion" at bounding box center [520, 295] width 478 height 77
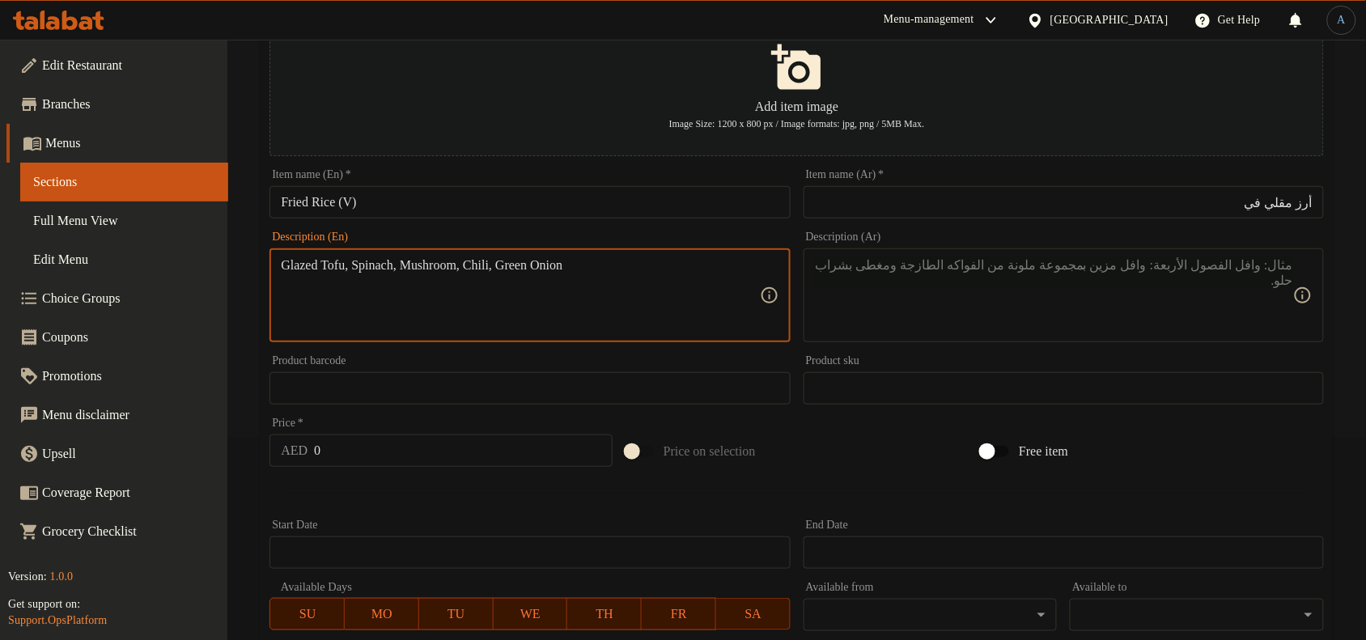
paste textarea "tofu, spinach, mushroom, chili, green o"
type textarea "Glazed tofu, spinach, mushroom, chili, green onion"
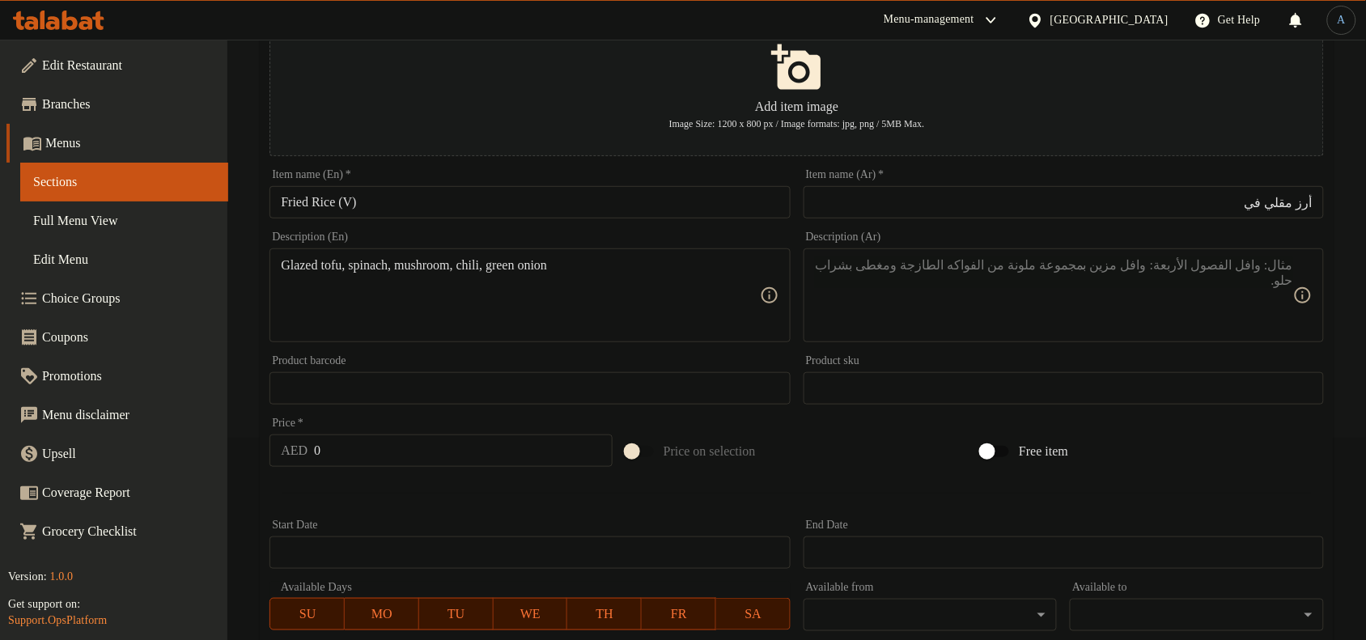
drag, startPoint x: 1137, startPoint y: 240, endPoint x: 1139, endPoint y: 251, distance: 10.6
click at [1137, 240] on div "Description (Ar) Description (Ar)" at bounding box center [1064, 286] width 520 height 111
click at [1140, 253] on div "Description (Ar)" at bounding box center [1064, 295] width 520 height 94
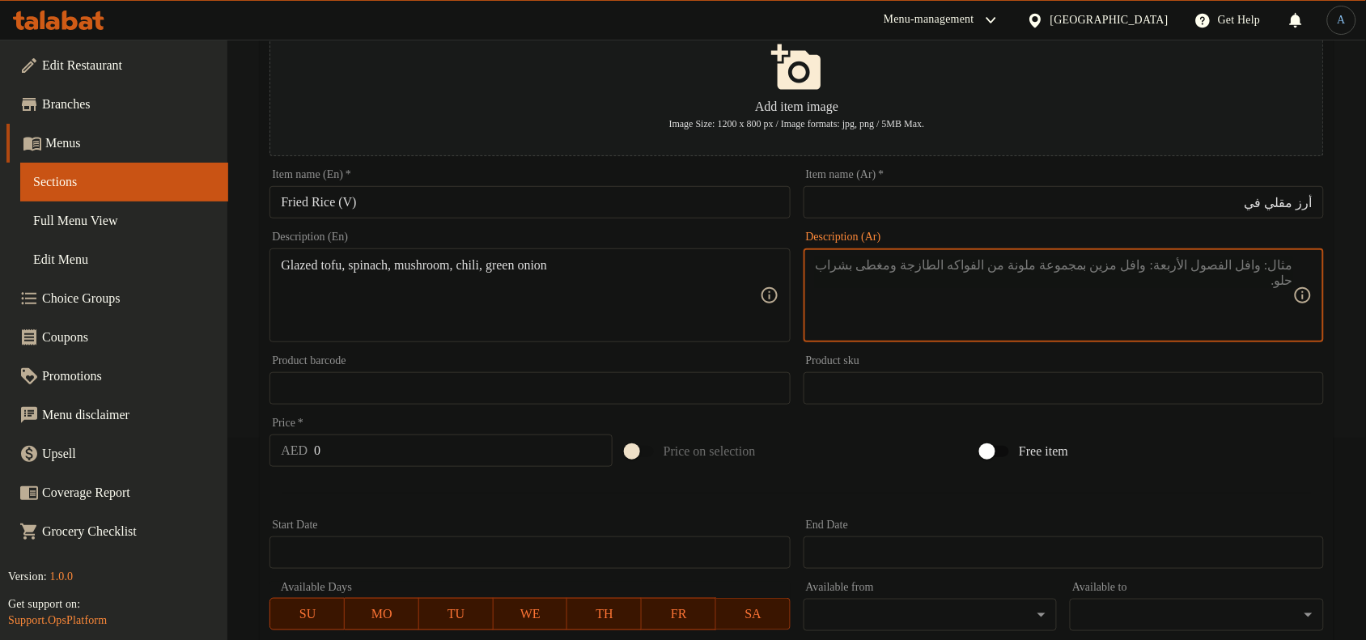
paste textarea "توفو مزجج، سبانخ، فطر، فلفل حار، بصل أخضر"
click at [1141, 263] on textarea "توفو مزجج، سبانخ، فطر، فلفل حار، بصل أخضر" at bounding box center [1054, 295] width 478 height 77
type textarea "توفو مزجج، سبانخ، فطر، فلفل حار وبصل أخضر"
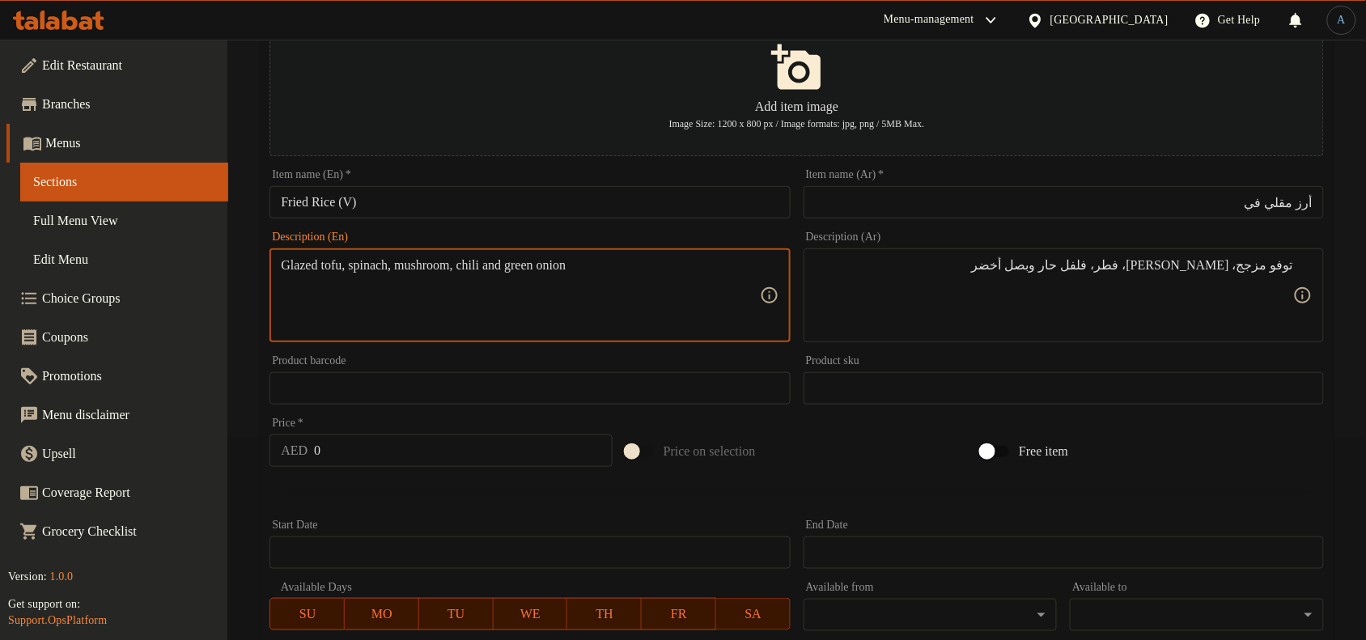
type textarea "Glazed tofu, spinach, mushroom, chili and green onion"
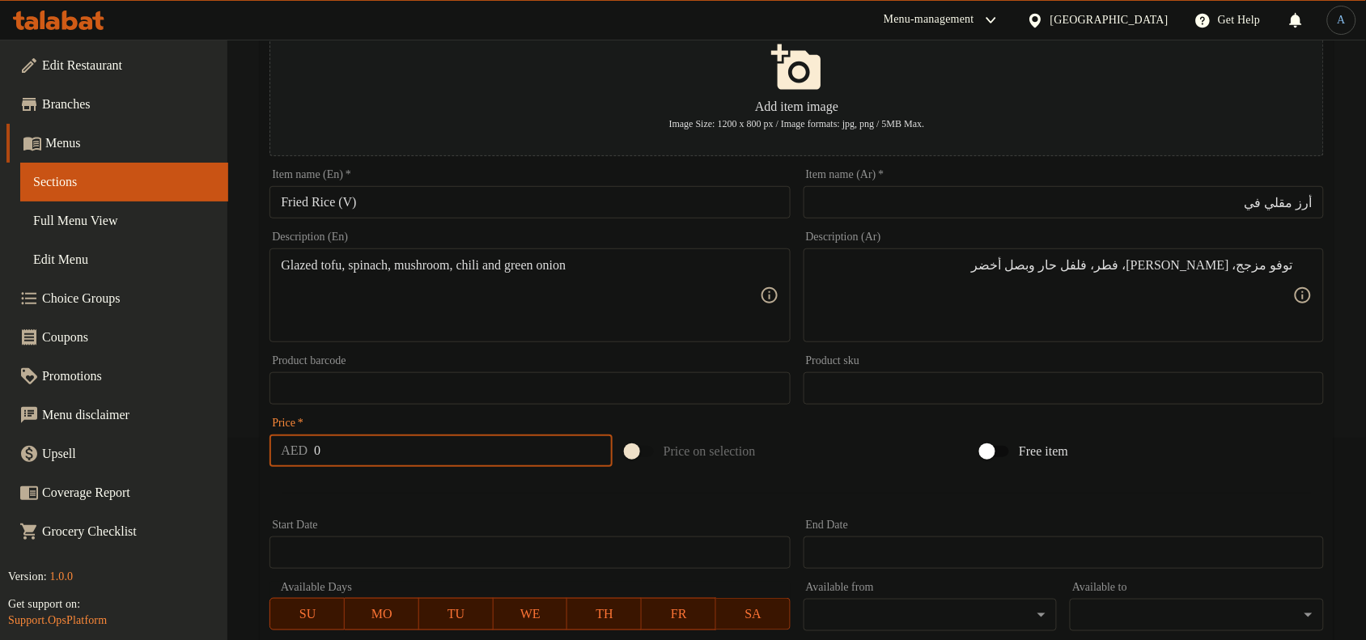
click at [405, 435] on input "0" at bounding box center [463, 451] width 299 height 32
paste input "44.8"
type input "44.8"
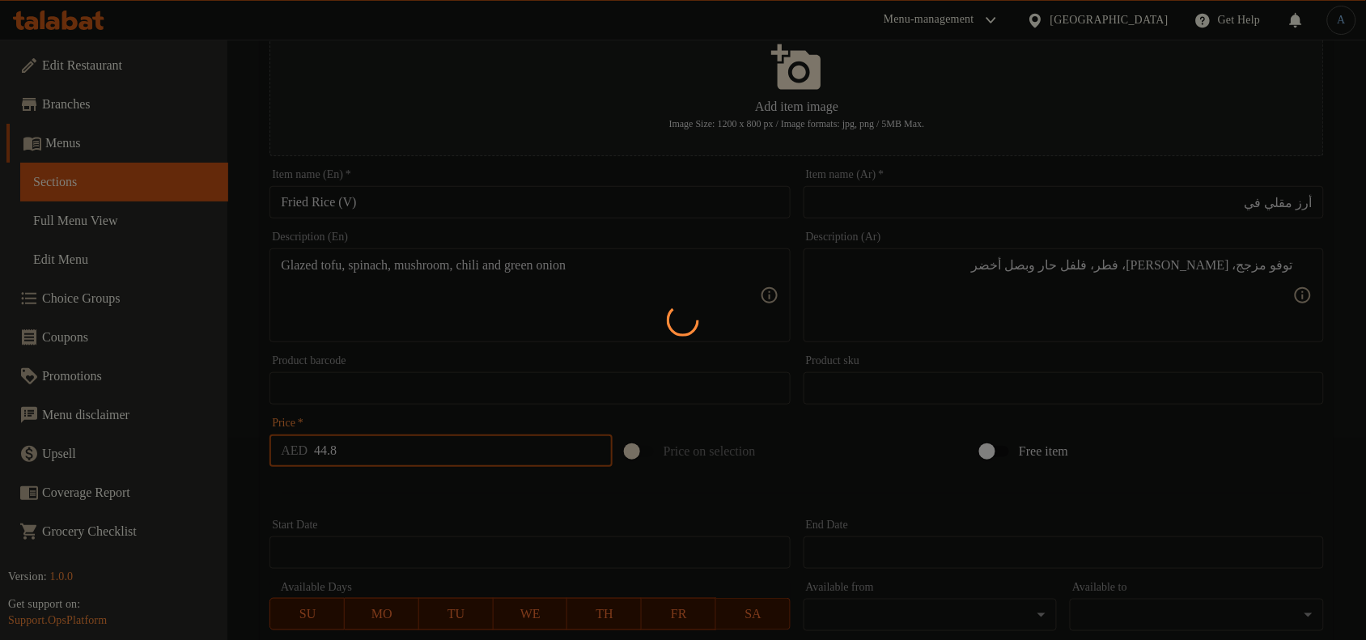
type input "0"
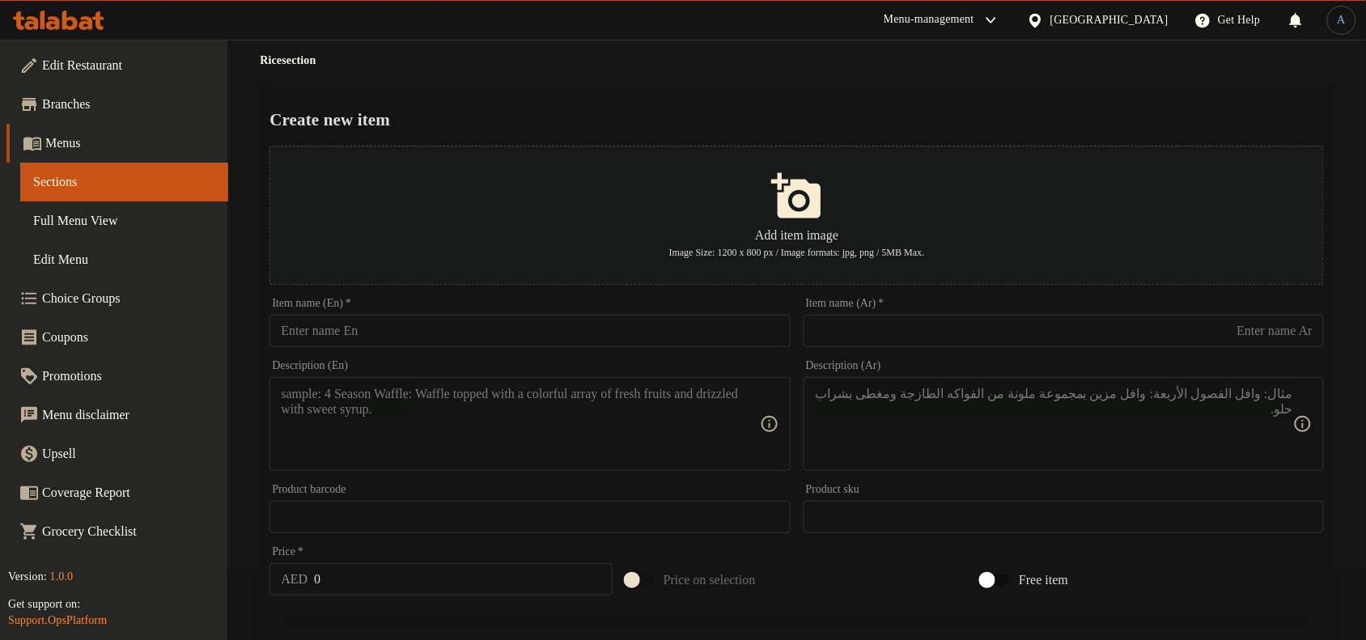
scroll to position [0, 0]
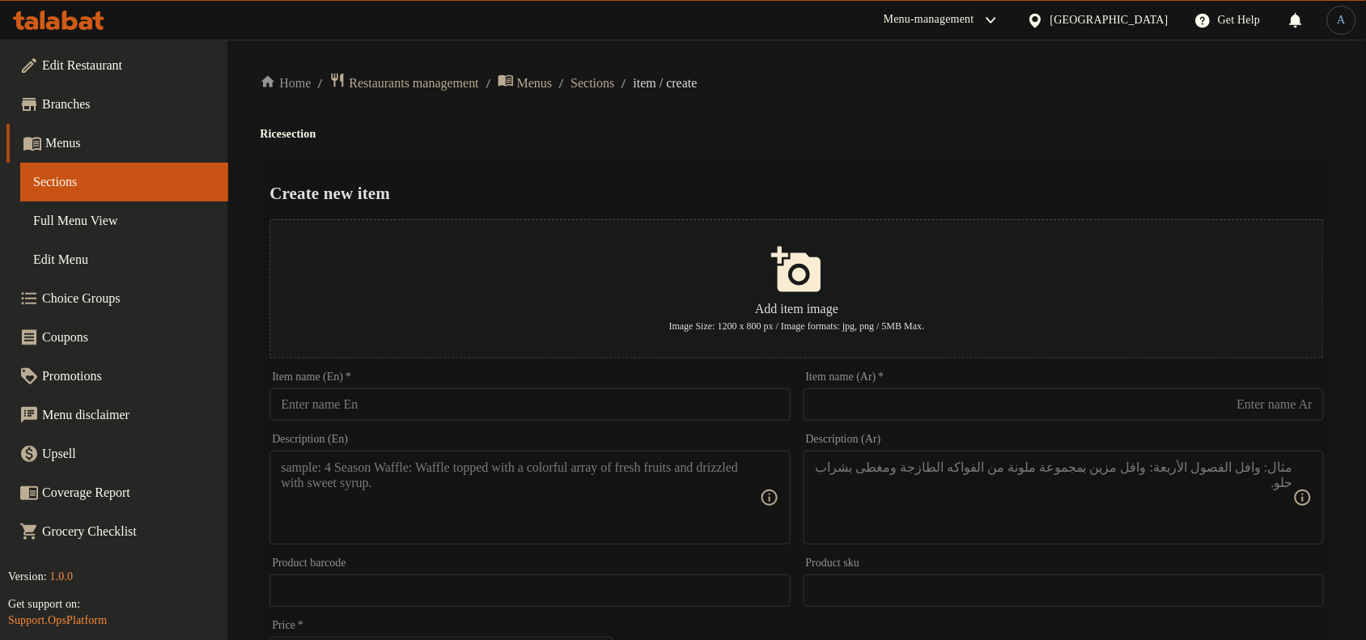
click at [601, 415] on input "text" at bounding box center [530, 404] width 520 height 32
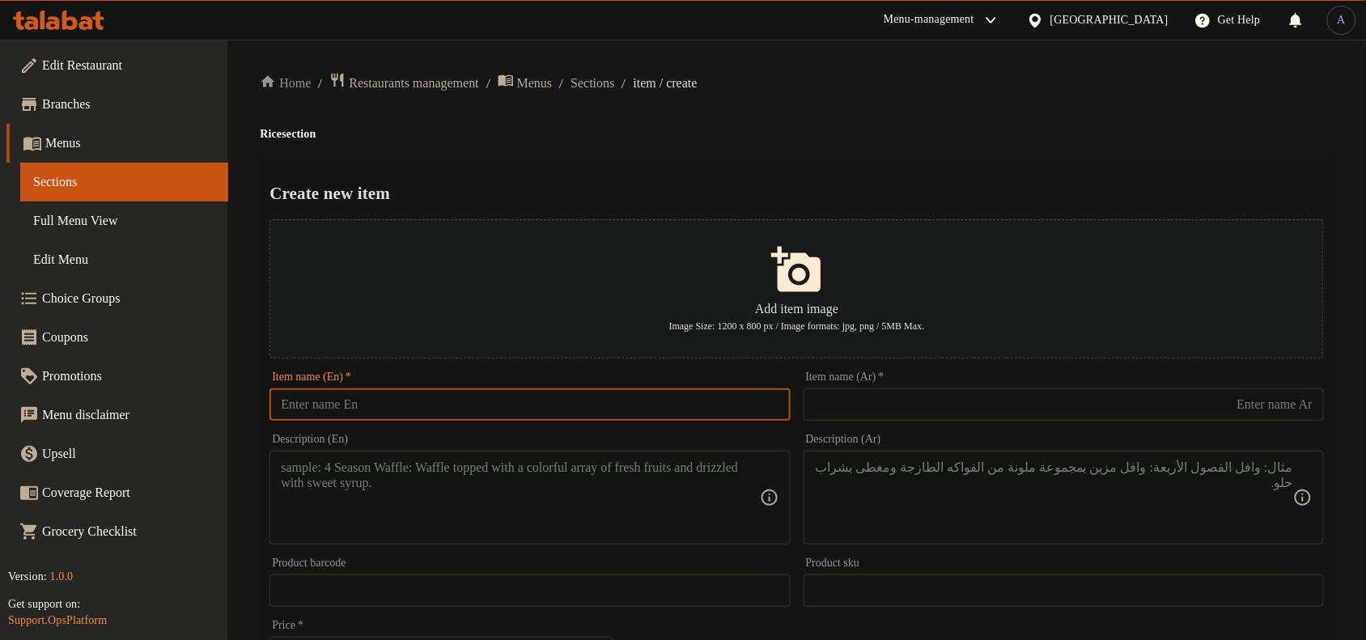
paste input "Nasi Goreng"
type input "Nasi Goreng"
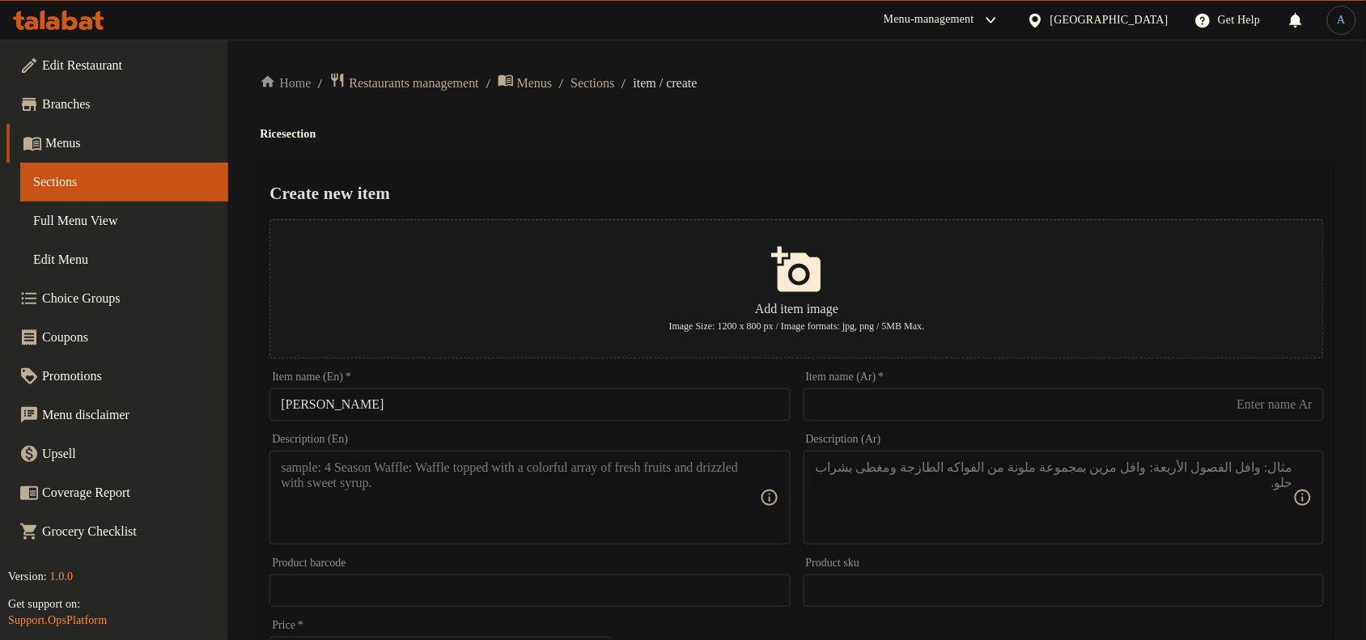
drag, startPoint x: 947, startPoint y: 393, endPoint x: 945, endPoint y: 384, distance: 8.3
click at [947, 393] on input "text" at bounding box center [1064, 404] width 520 height 32
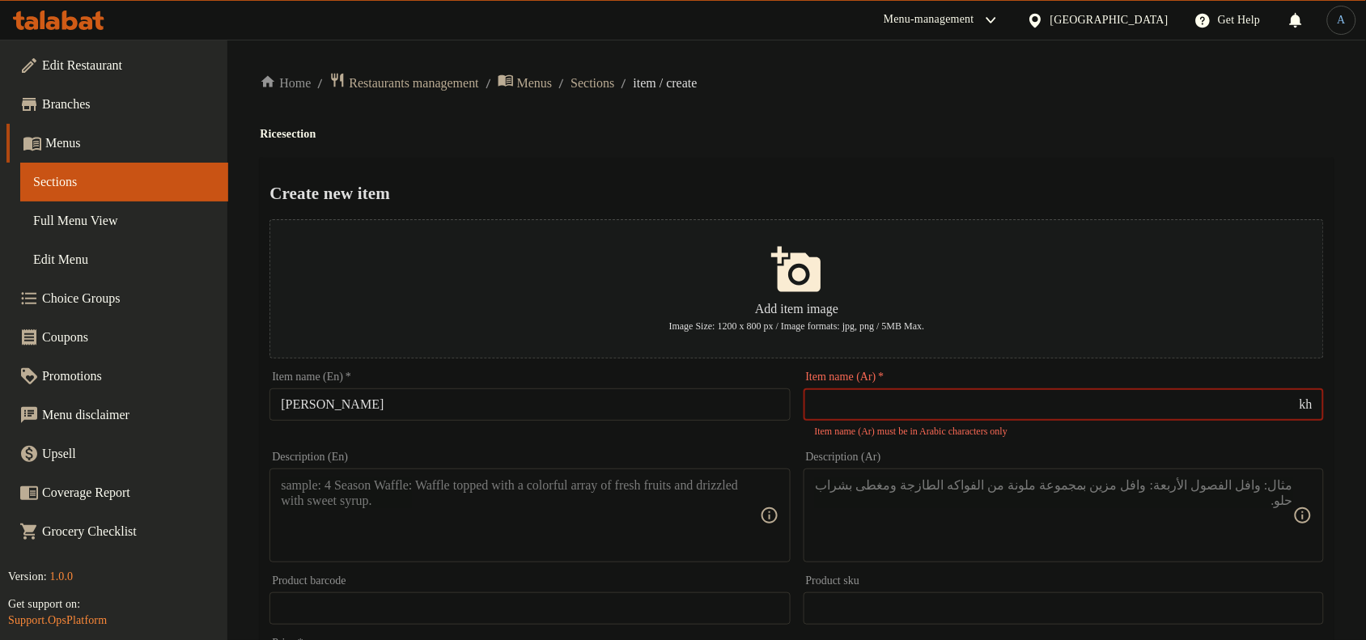
type input "k"
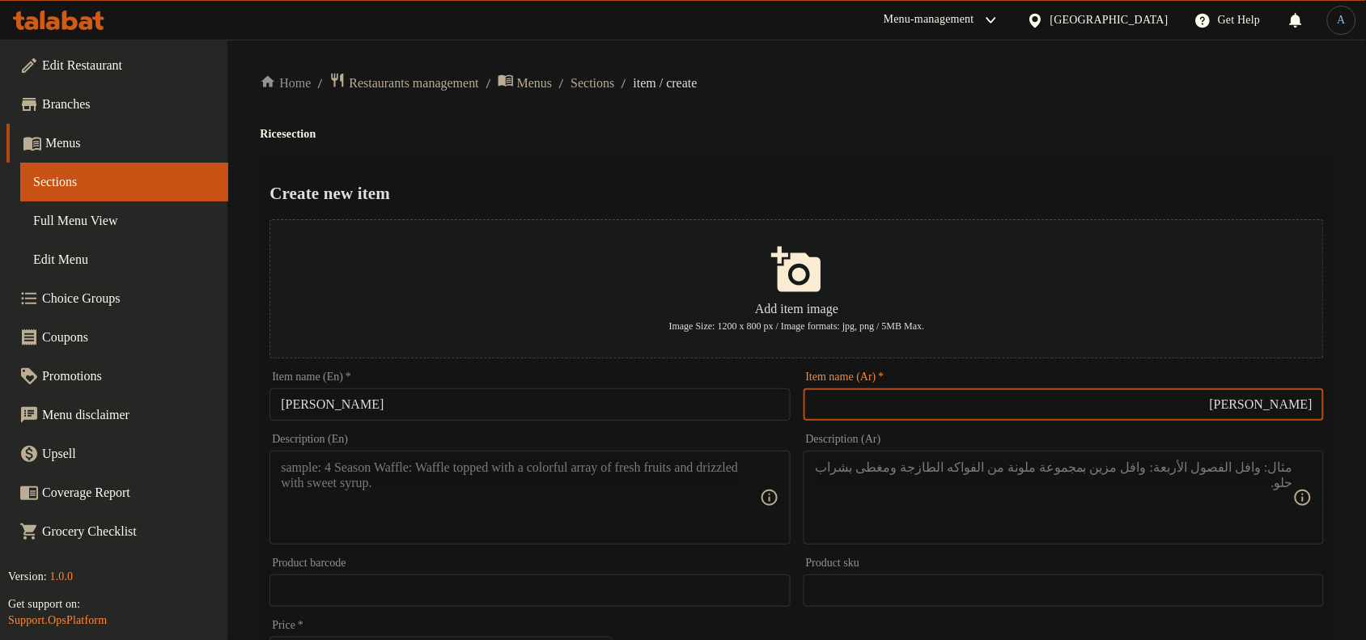
type input "ناسي جورينج"
click at [956, 127] on div "Home / Restaurants management / Menus / Sections / item / create Rice section C…" at bounding box center [797, 587] width 1074 height 1031
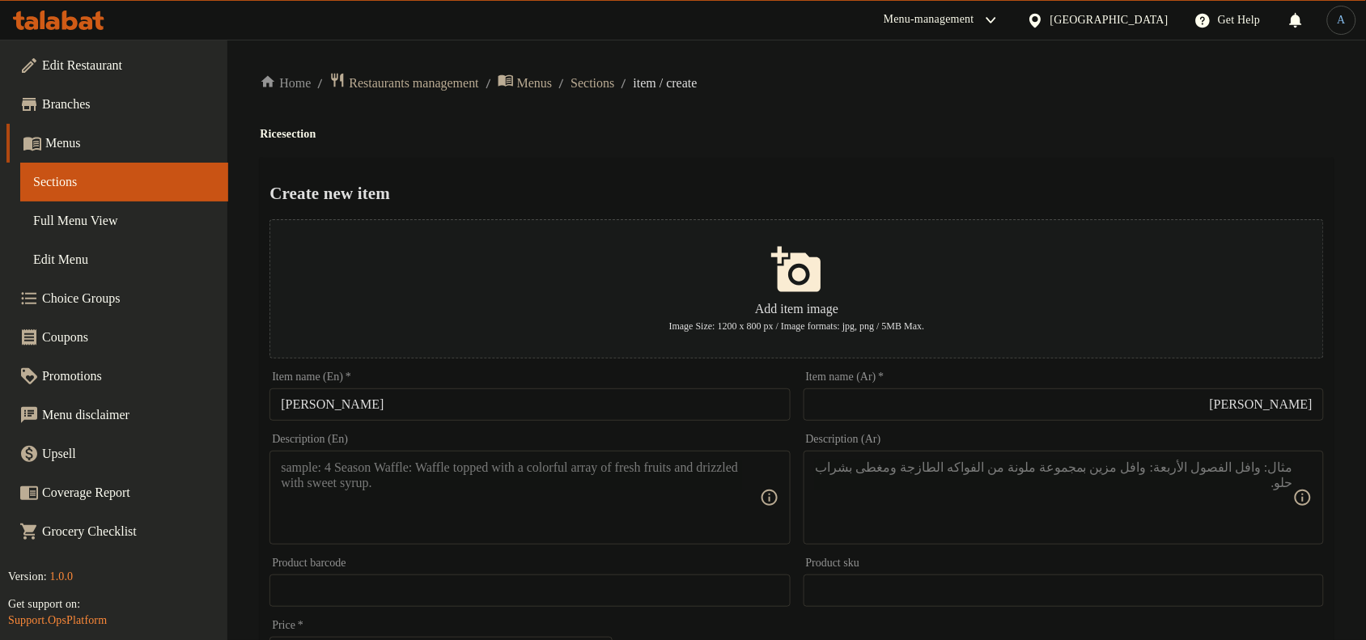
click at [511, 508] on textarea at bounding box center [520, 498] width 478 height 77
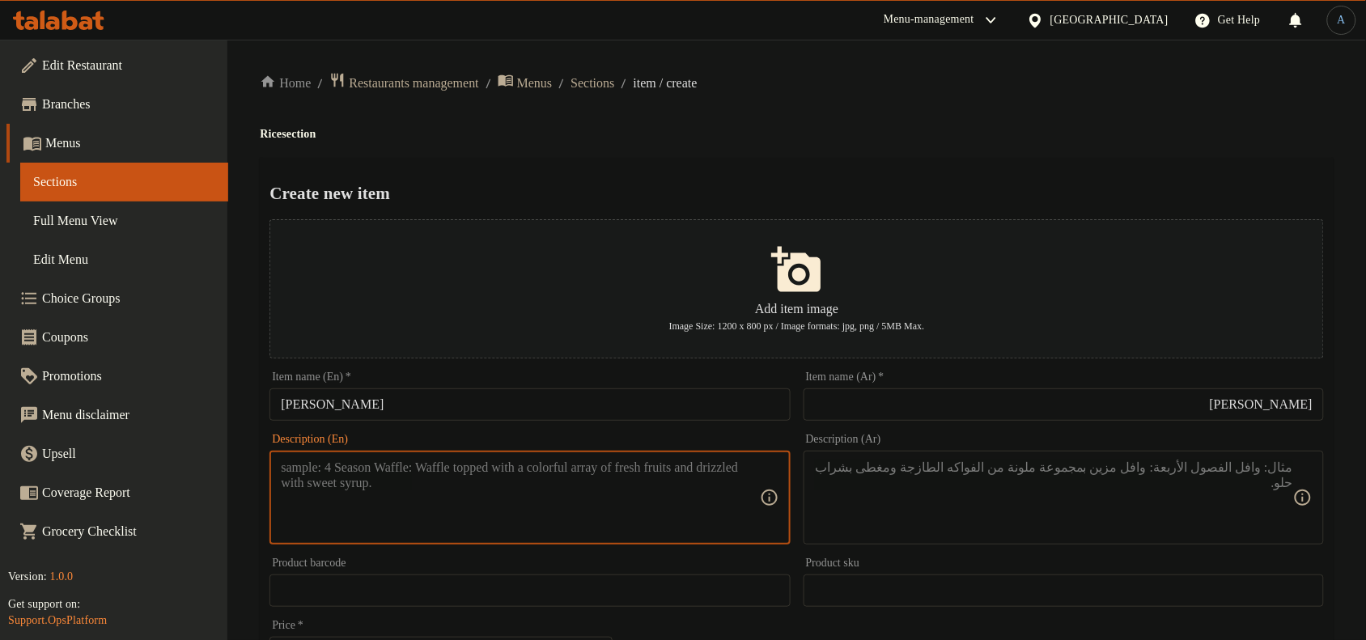
paste textarea "Fried rice, shrimp, chicken, fried egg, chicken satay, prawn cracker"
click at [601, 475] on textarea "Fried rice, shrimp, chicken, fried egg, chicken satay, prawn cracker" at bounding box center [520, 498] width 478 height 77
type textarea "Fried rice, shrimp, chicken, fried egg, chicken satay, prawn cracker"
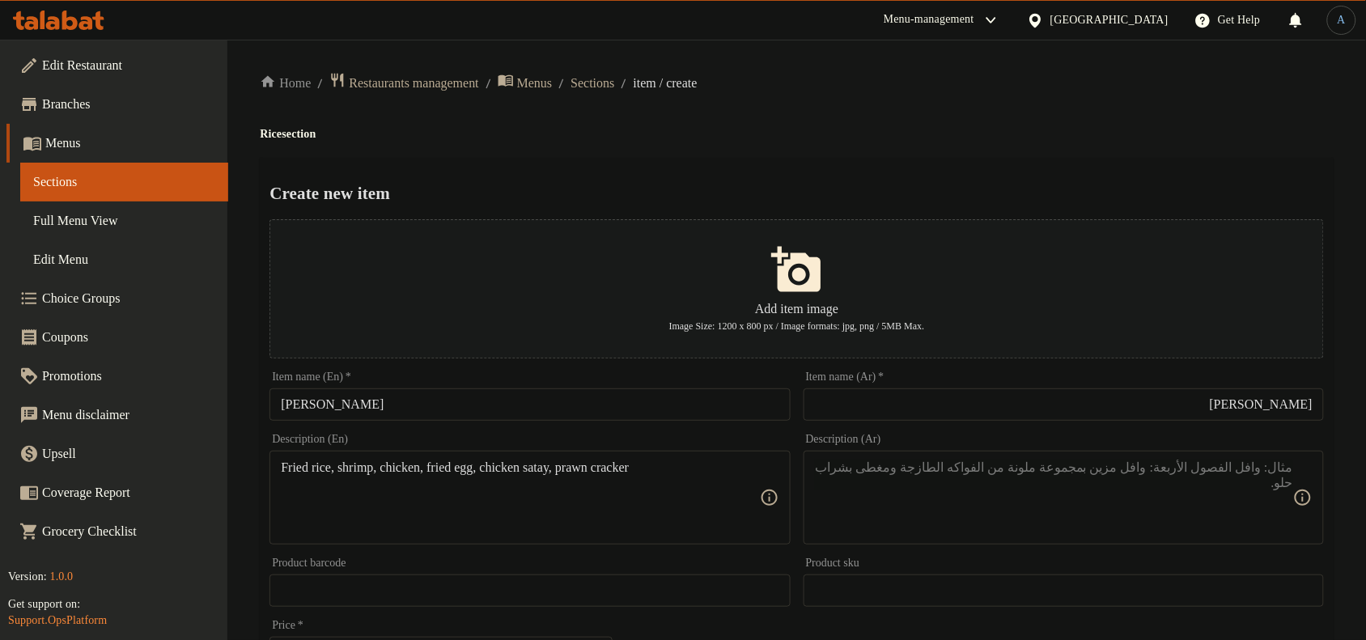
click at [967, 451] on div "Description (Ar)" at bounding box center [1064, 498] width 520 height 94
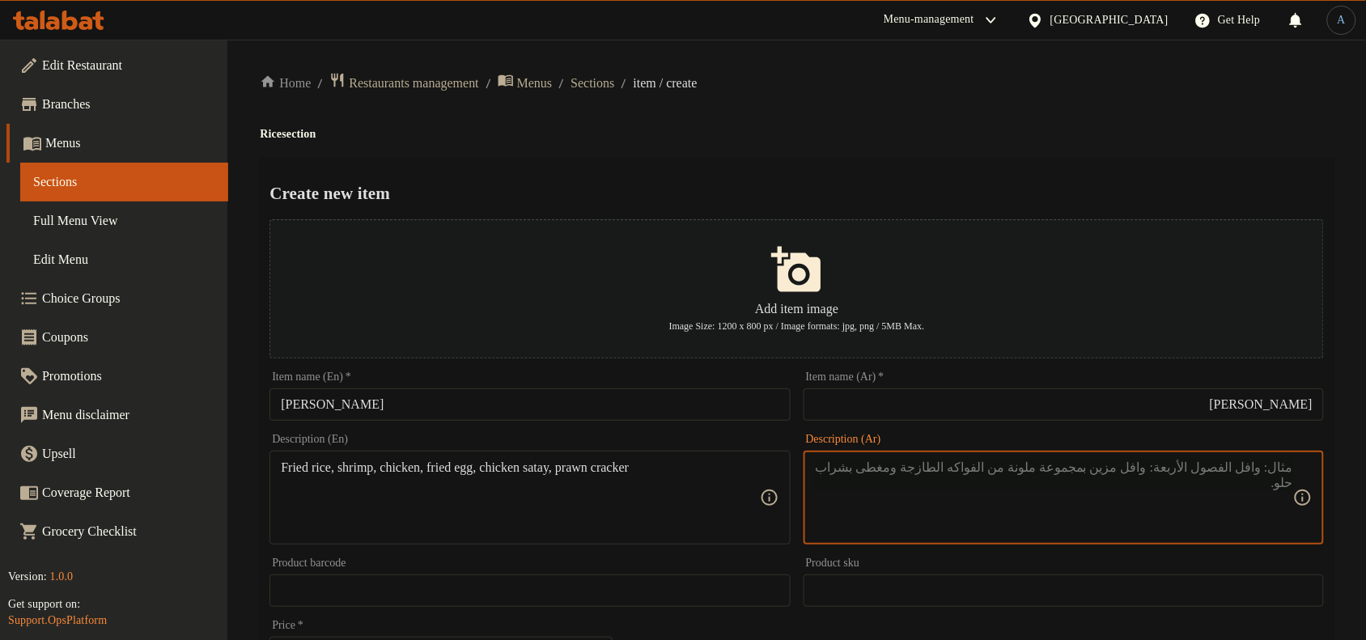
paste textarea "أرز مقلي، روبيان، دجاج، بيض مقلي، ساتيه دجاج، مقرمشات روبيان"
type textarea "أرز مقلي، روبيان، دجاج، بيض مقلي، ساتيه دجاج ومقرمشات روبيان"
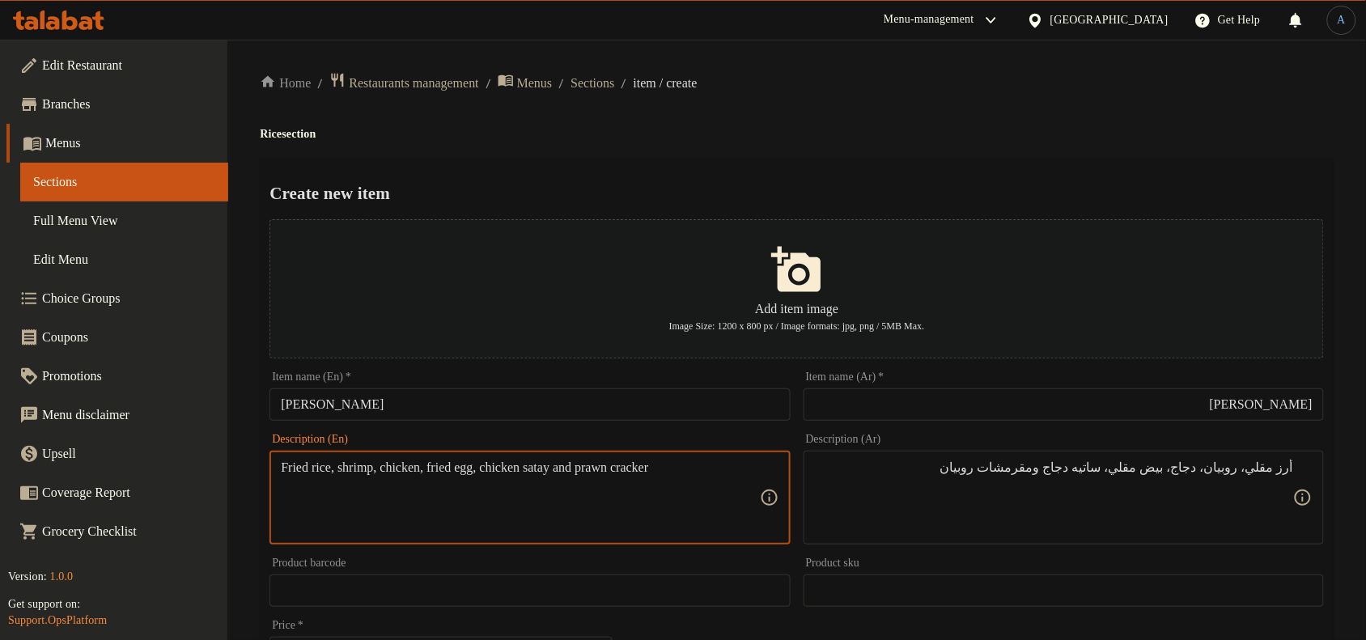
type textarea "Fried rice, shrimp, chicken, fried egg, chicken satay and prawn cracker"
click at [779, 126] on h4 "Rice section" at bounding box center [797, 134] width 1074 height 16
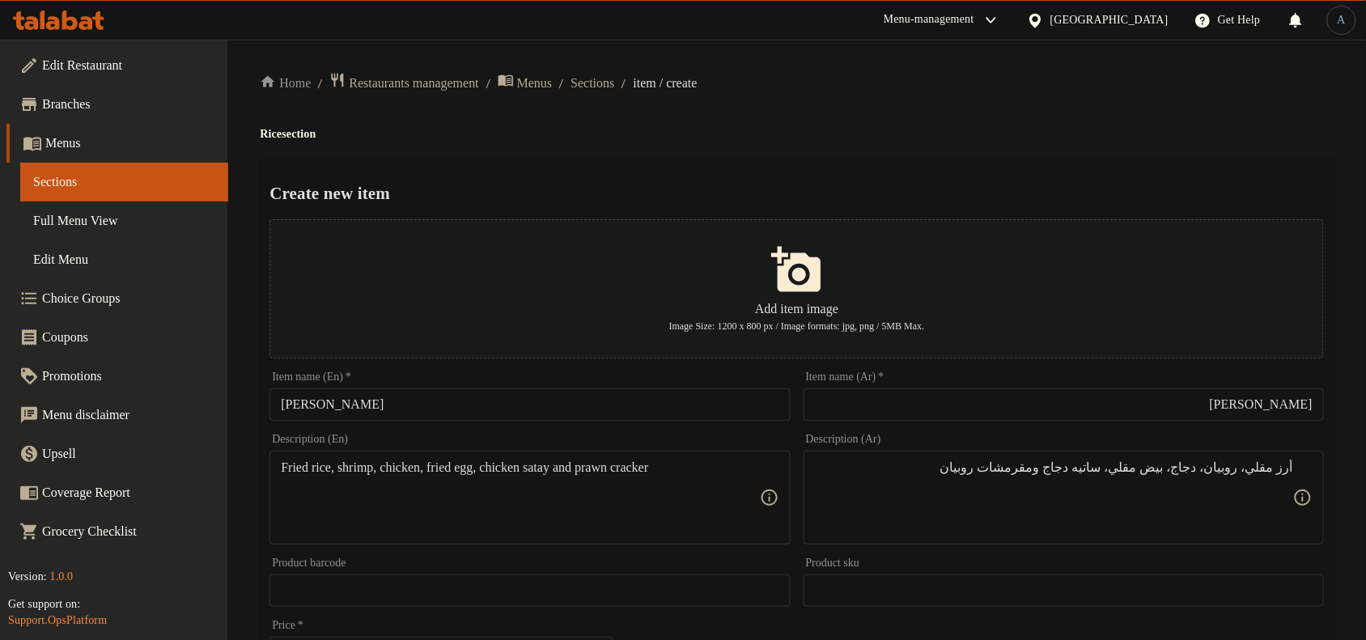
scroll to position [494, 0]
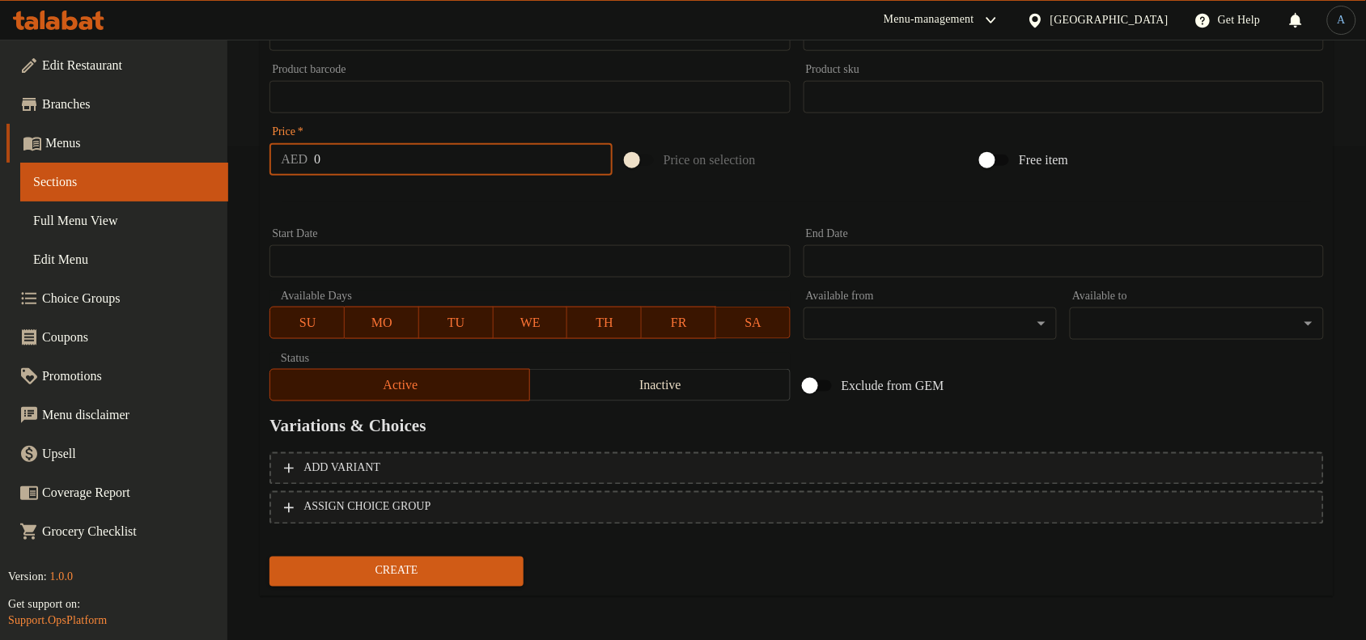
click at [375, 151] on input "0" at bounding box center [463, 159] width 299 height 32
paste input "57.6"
type input "57.6"
click at [406, 211] on div at bounding box center [797, 202] width 1068 height 40
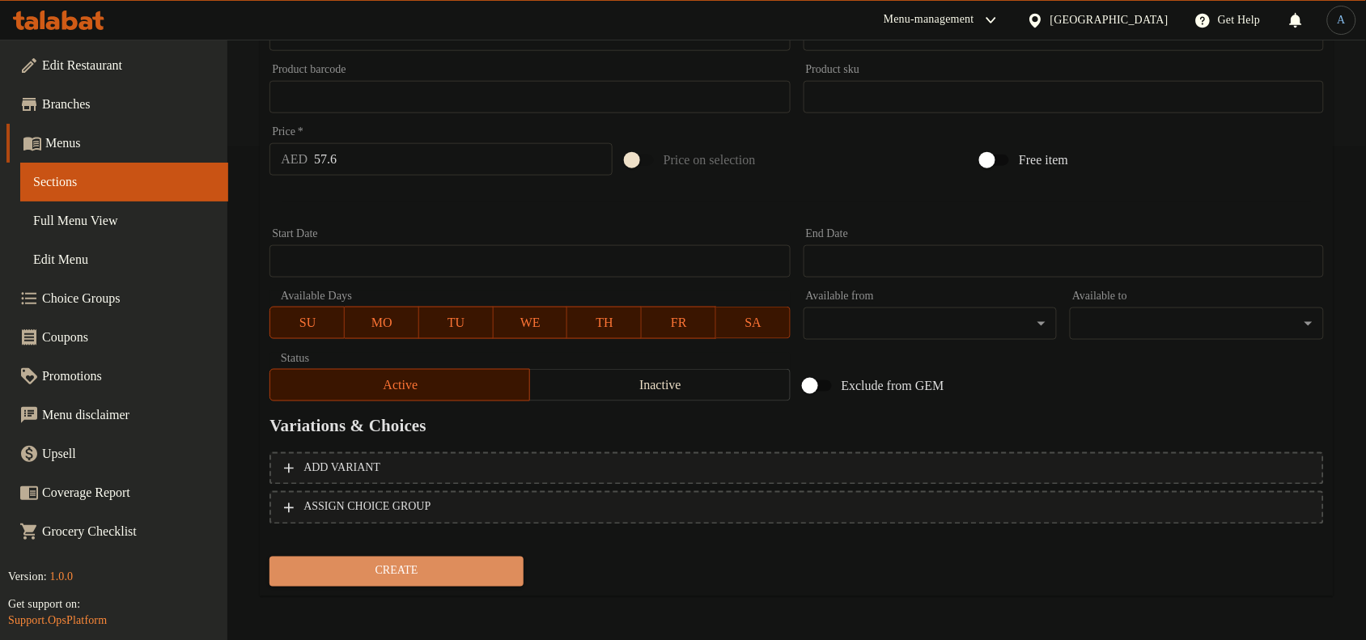
click at [435, 573] on span "Create" at bounding box center [396, 572] width 228 height 20
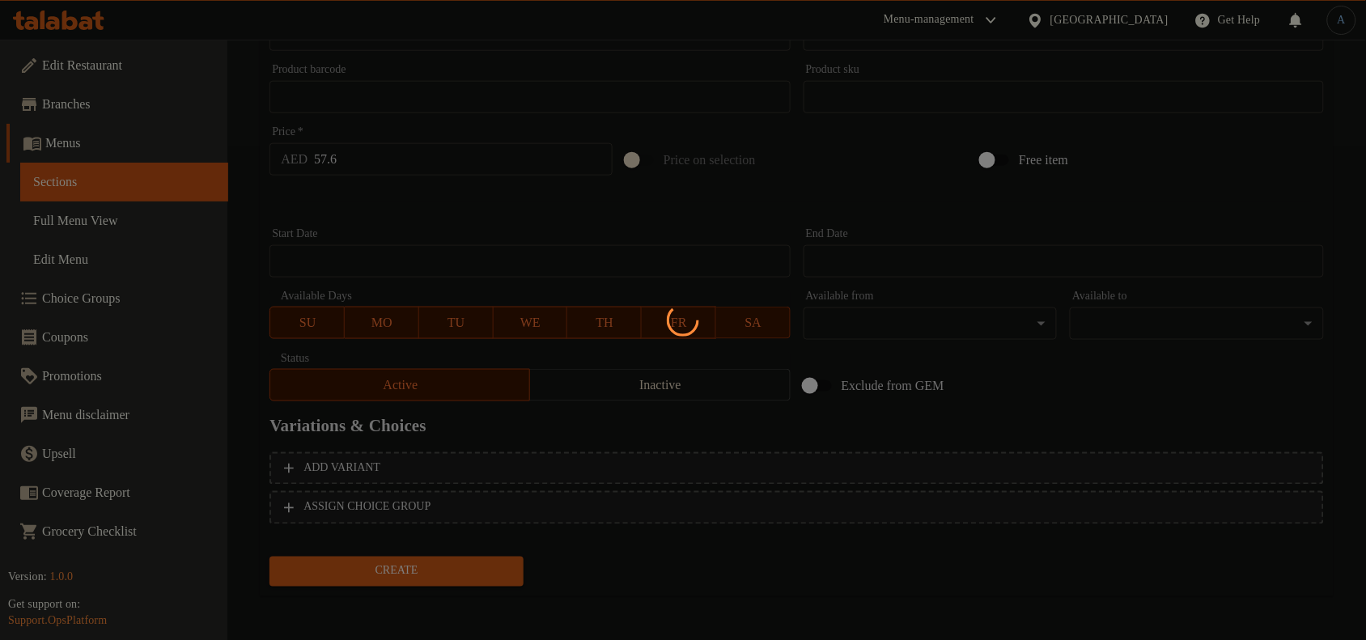
type input "0"
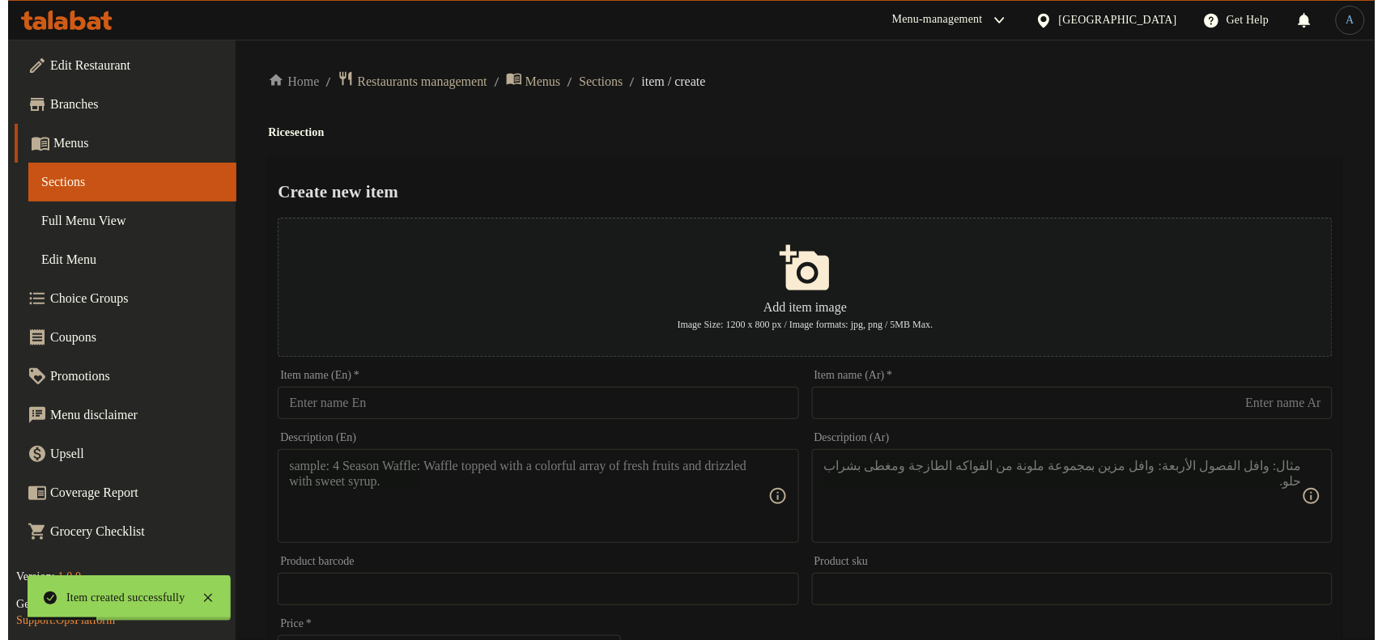
scroll to position [0, 0]
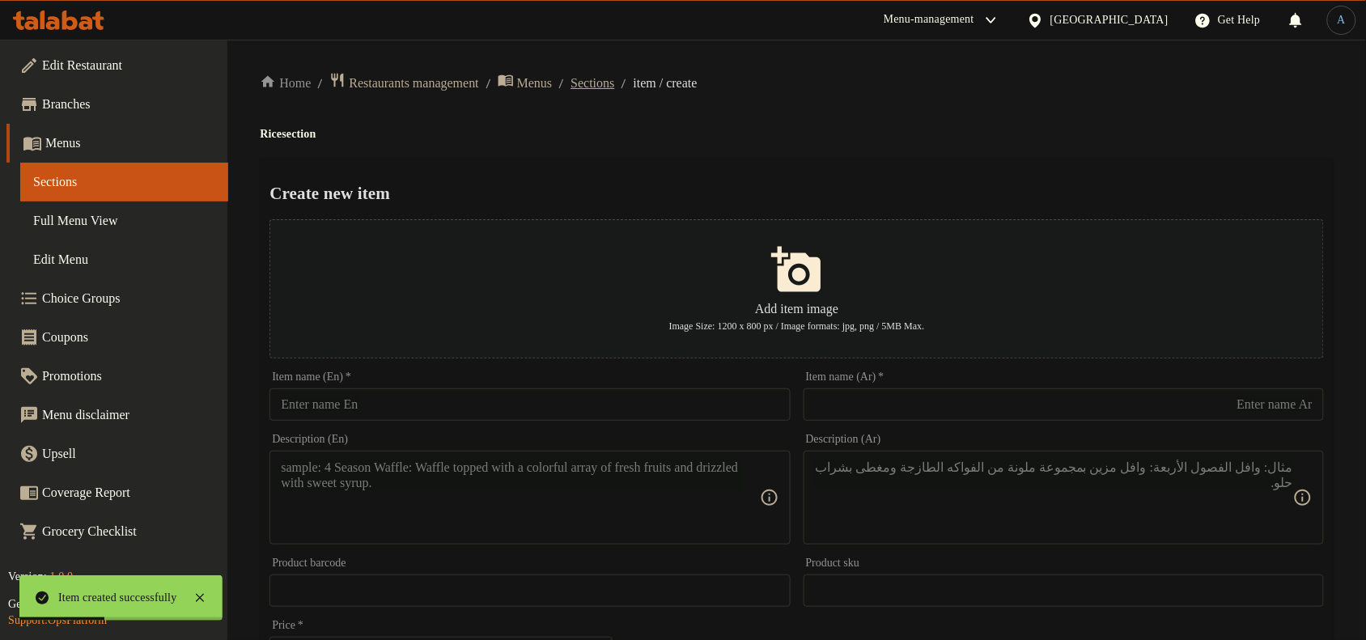
click at [614, 86] on span "Sections" at bounding box center [593, 83] width 44 height 19
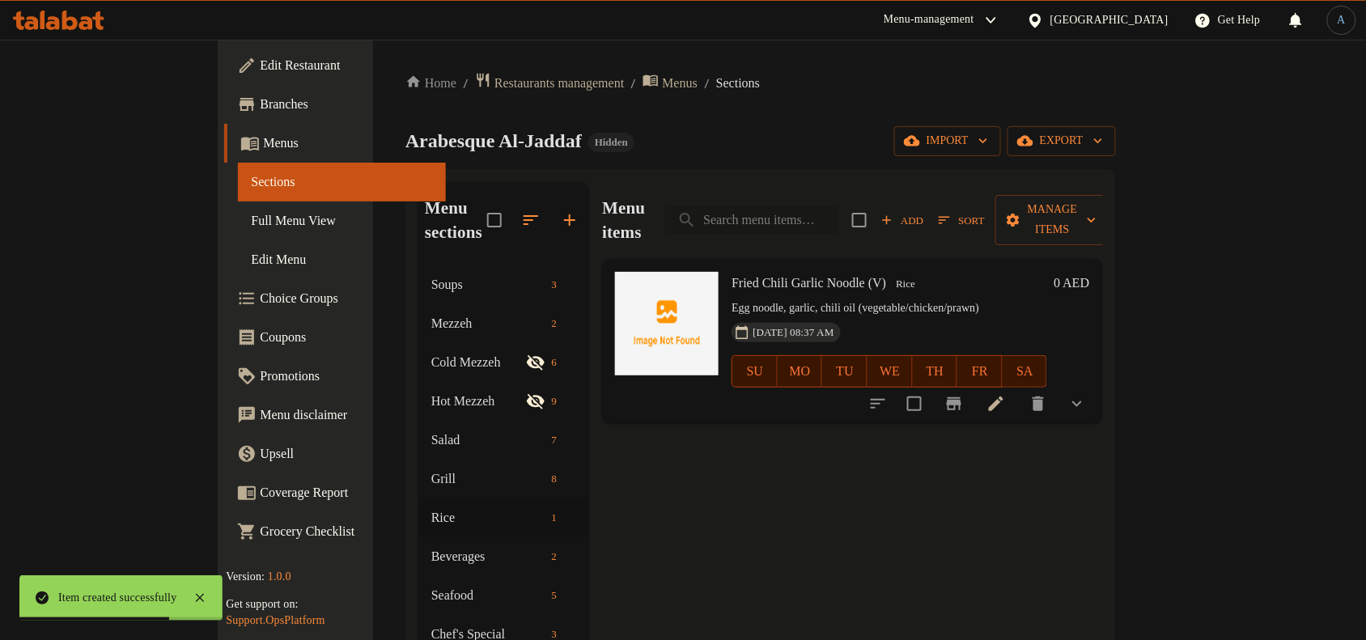
click at [817, 221] on input "search" at bounding box center [751, 220] width 175 height 28
paste input "French Fries"
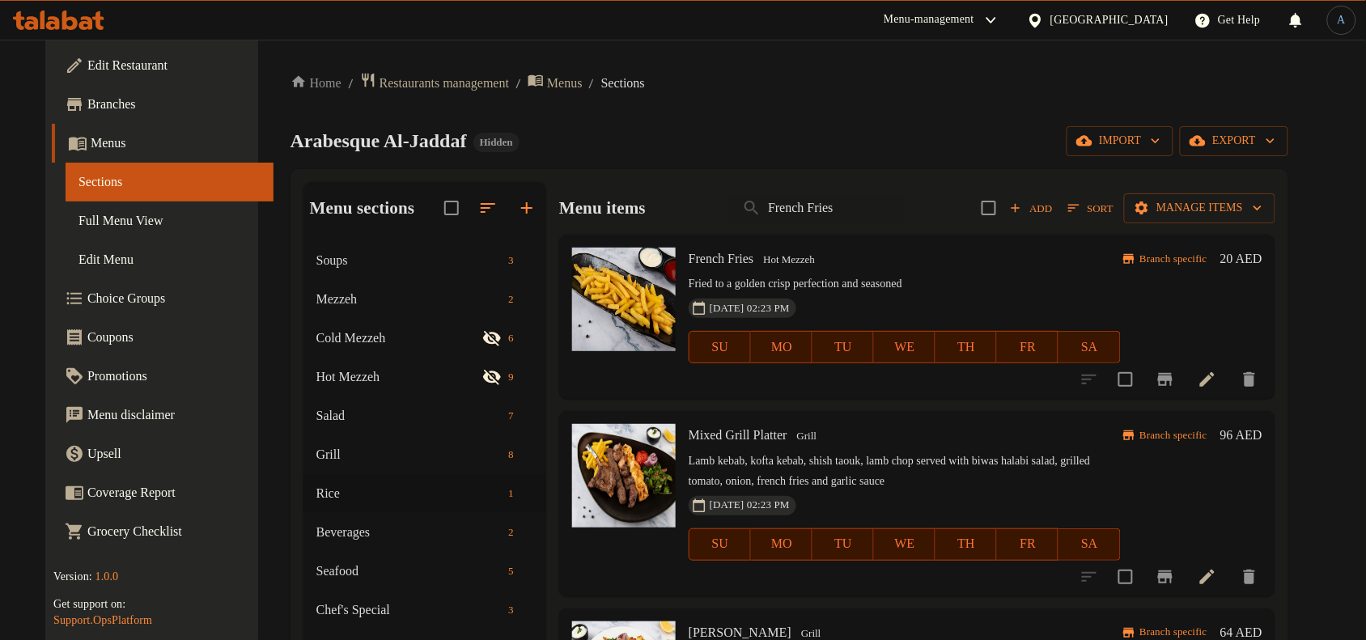
type input "French Fries"
click at [828, 243] on div "French Fries Hot Mezzeh Fried to a golden crisp perfection and seasoned 29-12-2…" at bounding box center [904, 316] width 445 height 151
click at [851, 214] on input "French Fries" at bounding box center [816, 208] width 175 height 28
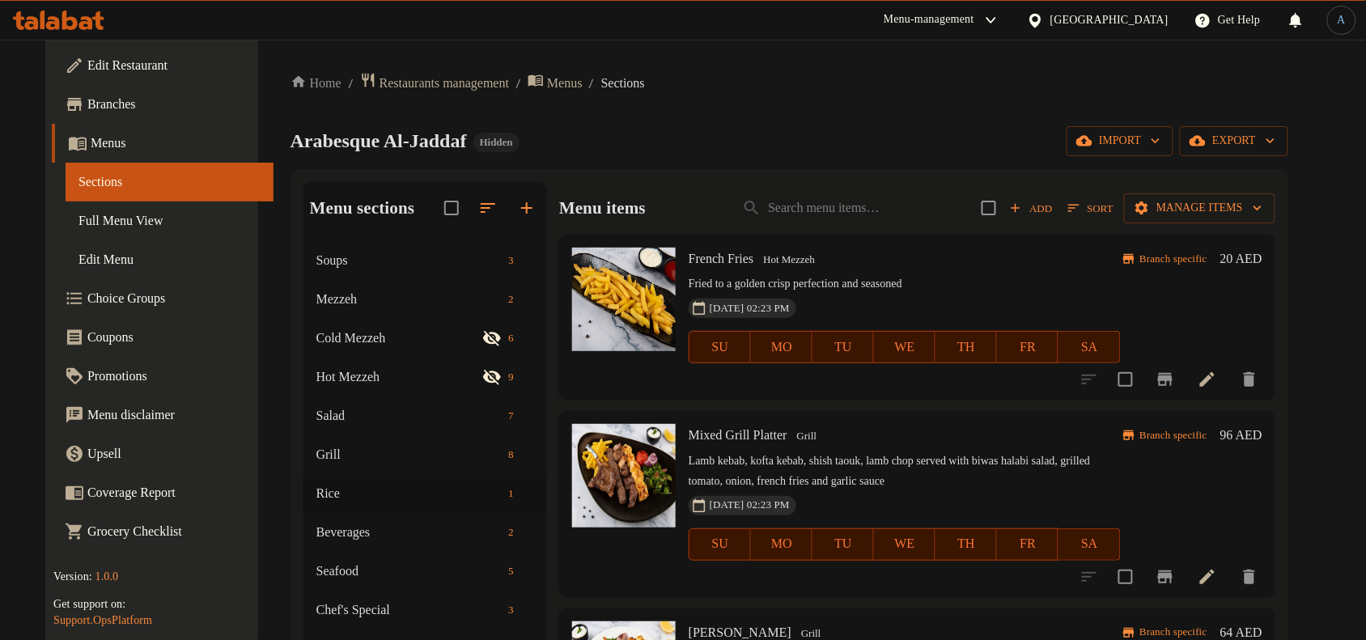
drag, startPoint x: 840, startPoint y: 142, endPoint x: 822, endPoint y: 81, distance: 63.3
click at [827, 129] on div "Arabesque Al-Jaddaf Hidden import export" at bounding box center [790, 141] width 998 height 30
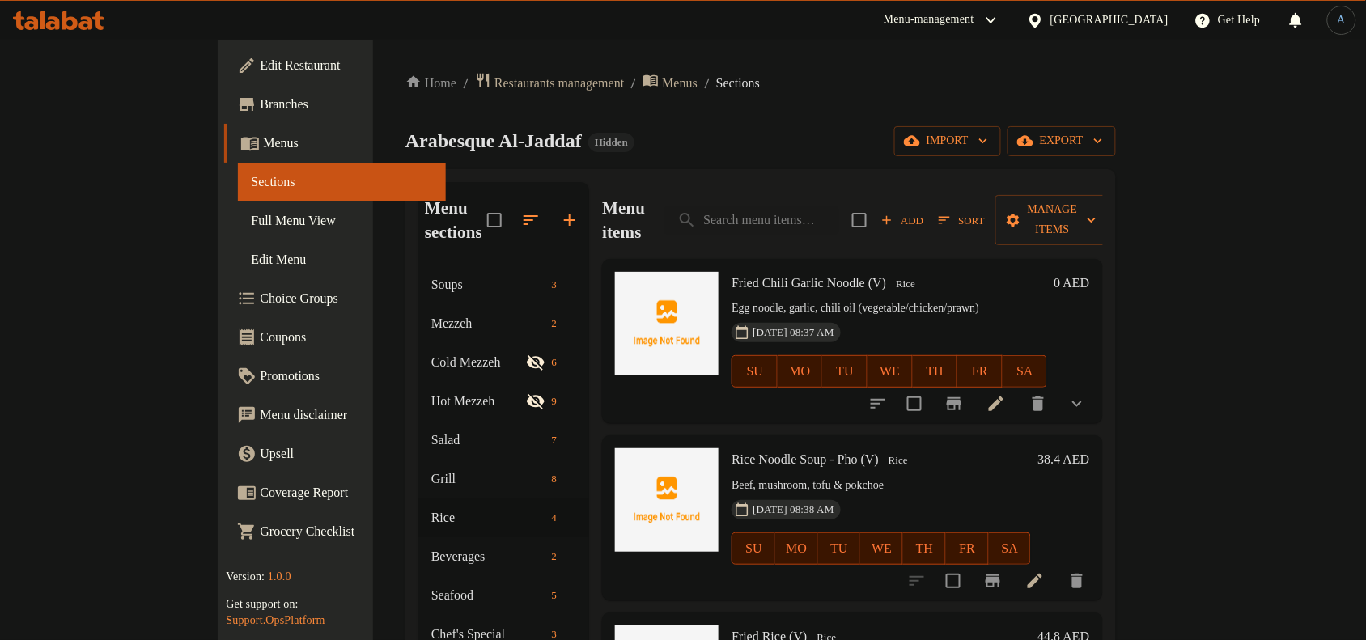
click at [656, 146] on div "Arabesque Al-Jaddaf Hidden import export" at bounding box center [760, 141] width 711 height 30
click at [839, 206] on input "search" at bounding box center [751, 220] width 175 height 28
paste input "Saffron Rice"
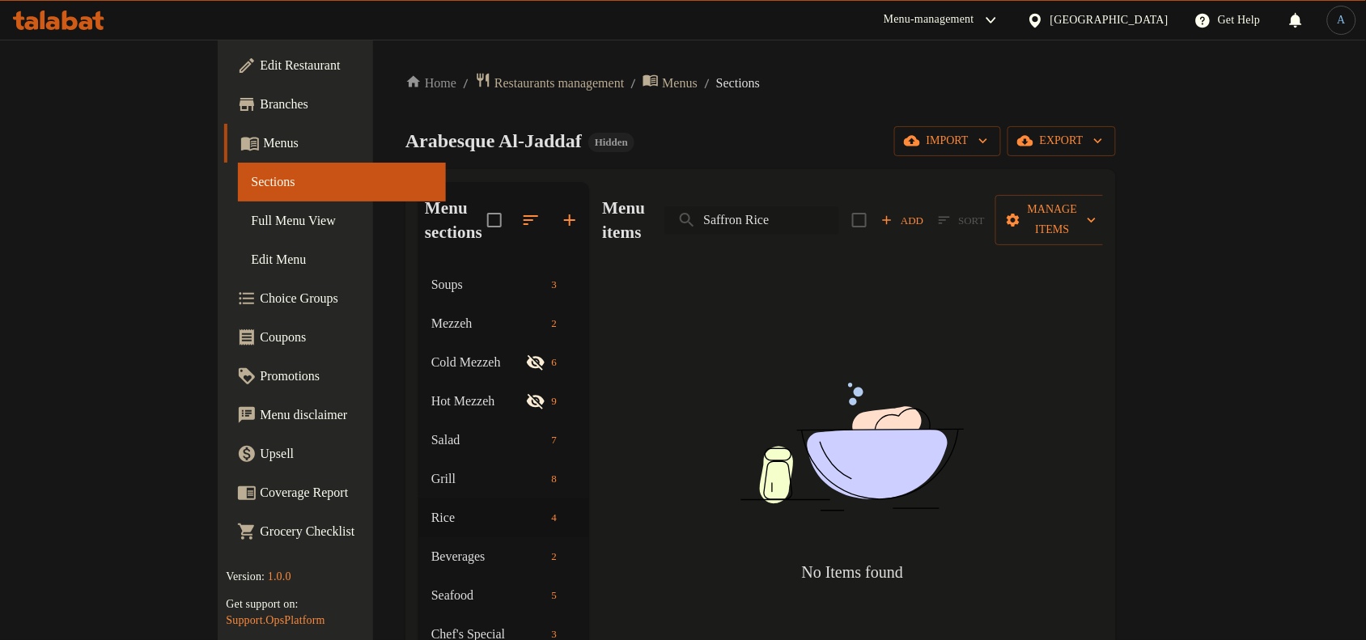
click at [839, 214] on input "Saffron Rice" at bounding box center [751, 220] width 175 height 28
paste input "teamed"
type input "Steamed Rice"
click at [560, 210] on icon "button" at bounding box center [569, 219] width 19 height 19
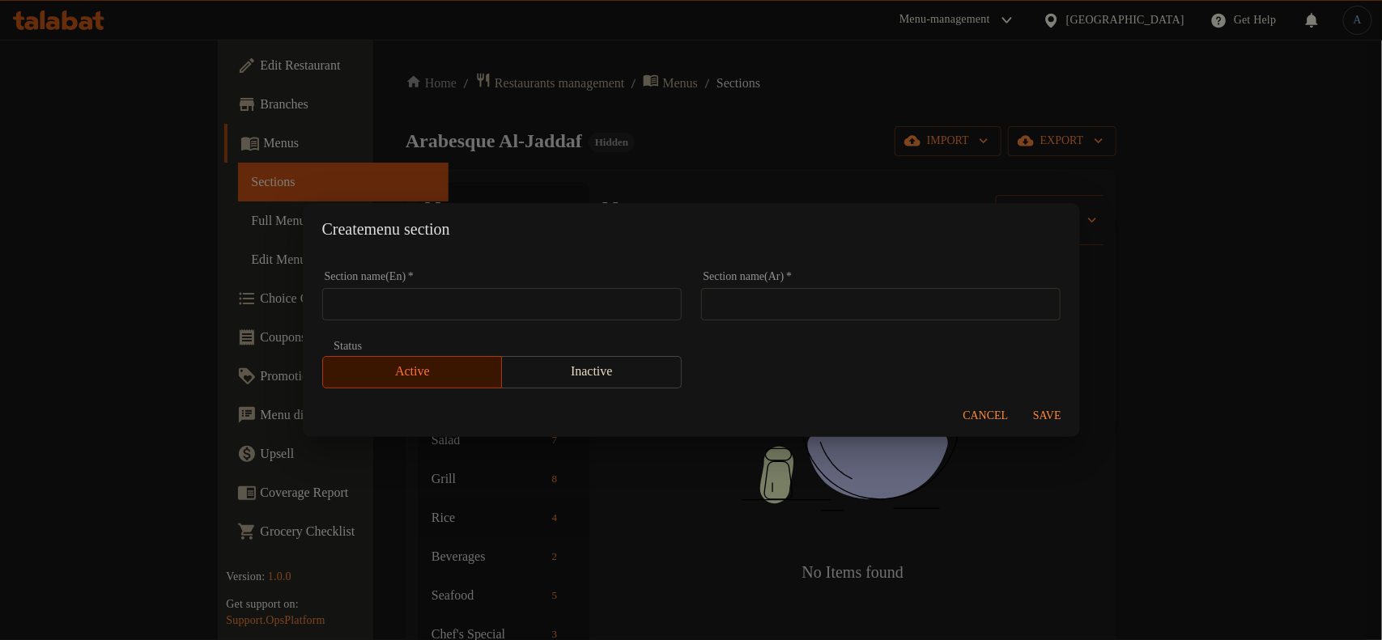
click at [605, 293] on input "text" at bounding box center [501, 304] width 359 height 32
paste input "SIDE"
click at [484, 296] on input "SIDE" at bounding box center [501, 304] width 359 height 32
paste input "ide"
type input "Side"
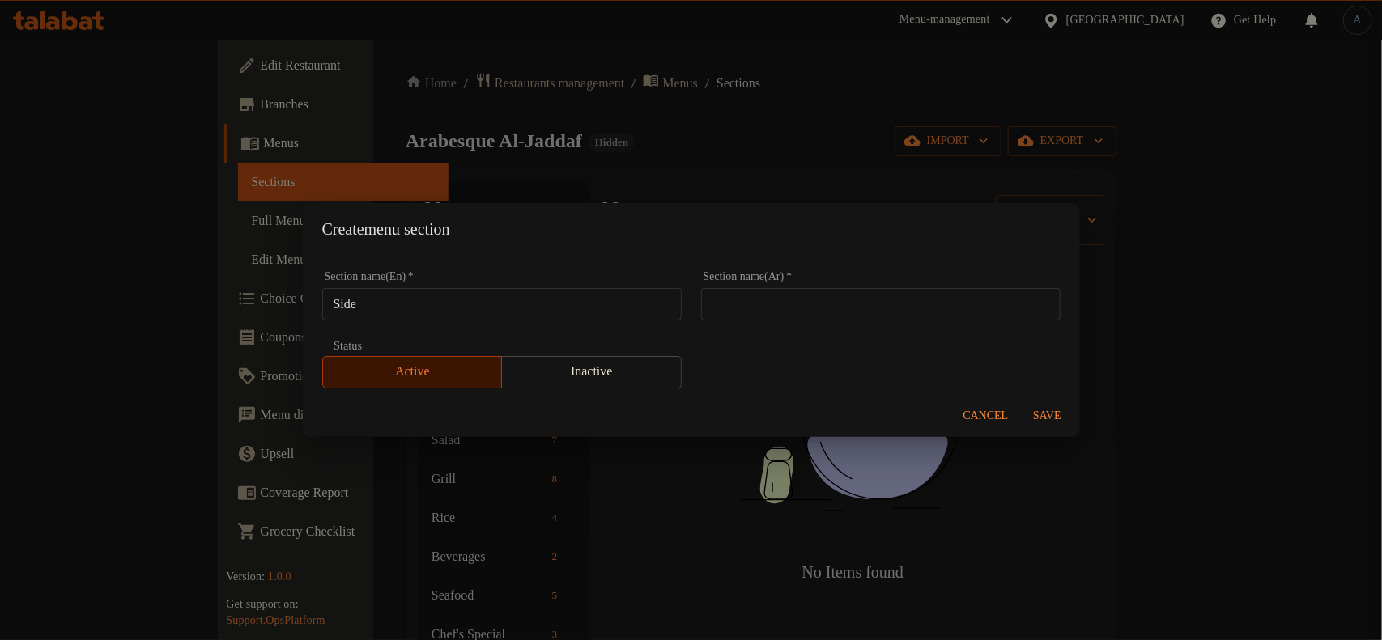
click at [528, 265] on div "Section name(En)   * Side Section name(En) *" at bounding box center [501, 295] width 379 height 69
click at [571, 324] on div "Section name(En)   * Side Section name(En) *" at bounding box center [501, 295] width 379 height 69
click at [579, 306] on input "Side" at bounding box center [501, 304] width 359 height 32
click at [878, 299] on input "text" at bounding box center [880, 304] width 359 height 32
type input "H"
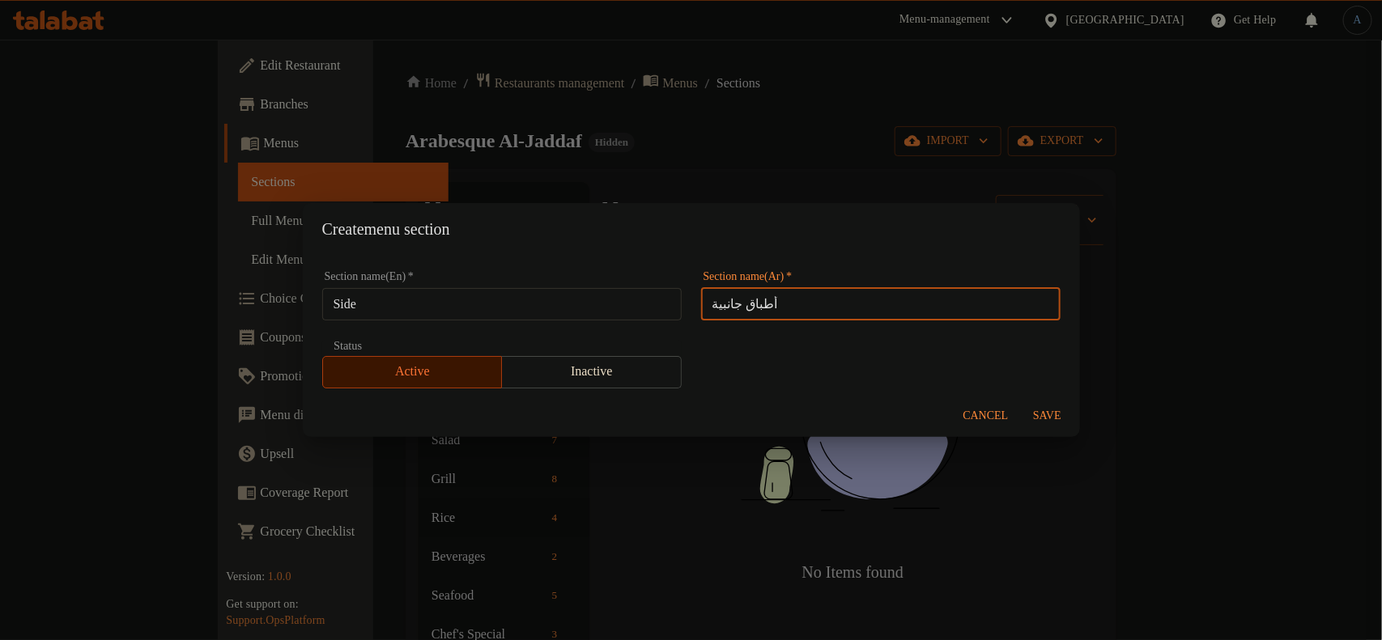
type input "أطباق جانبية"
click at [1038, 406] on span "Save" at bounding box center [1047, 416] width 39 height 20
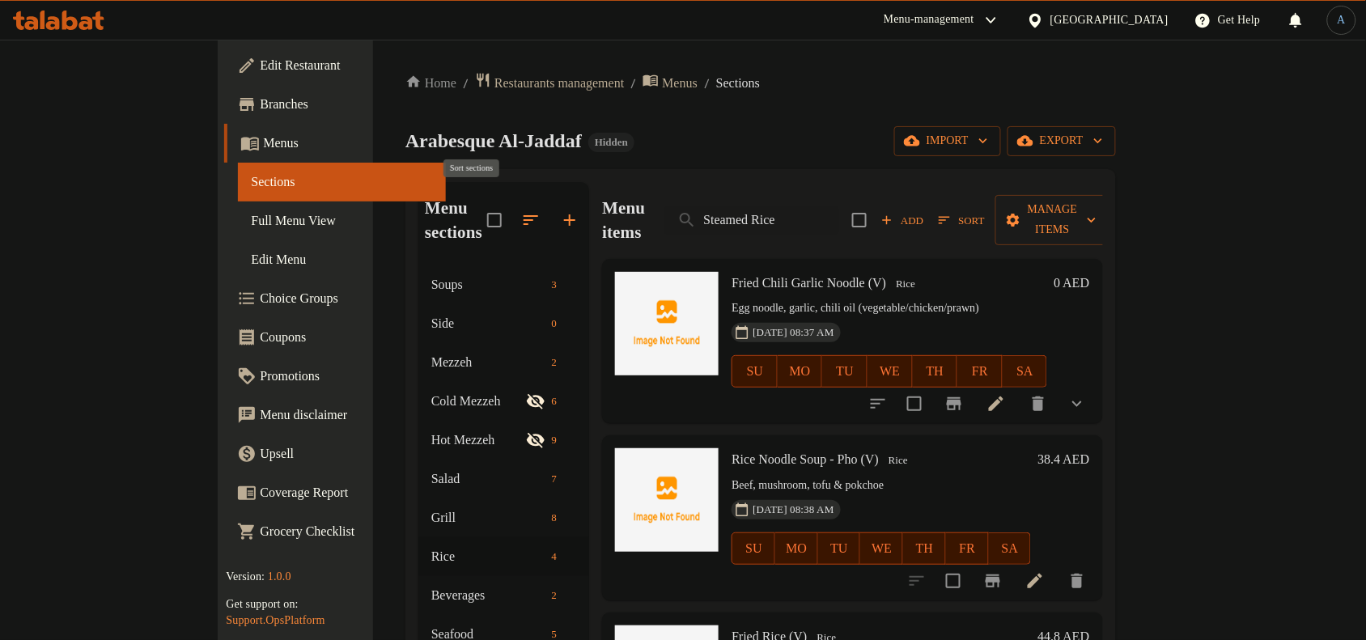
click at [512, 205] on button "button" at bounding box center [531, 220] width 39 height 39
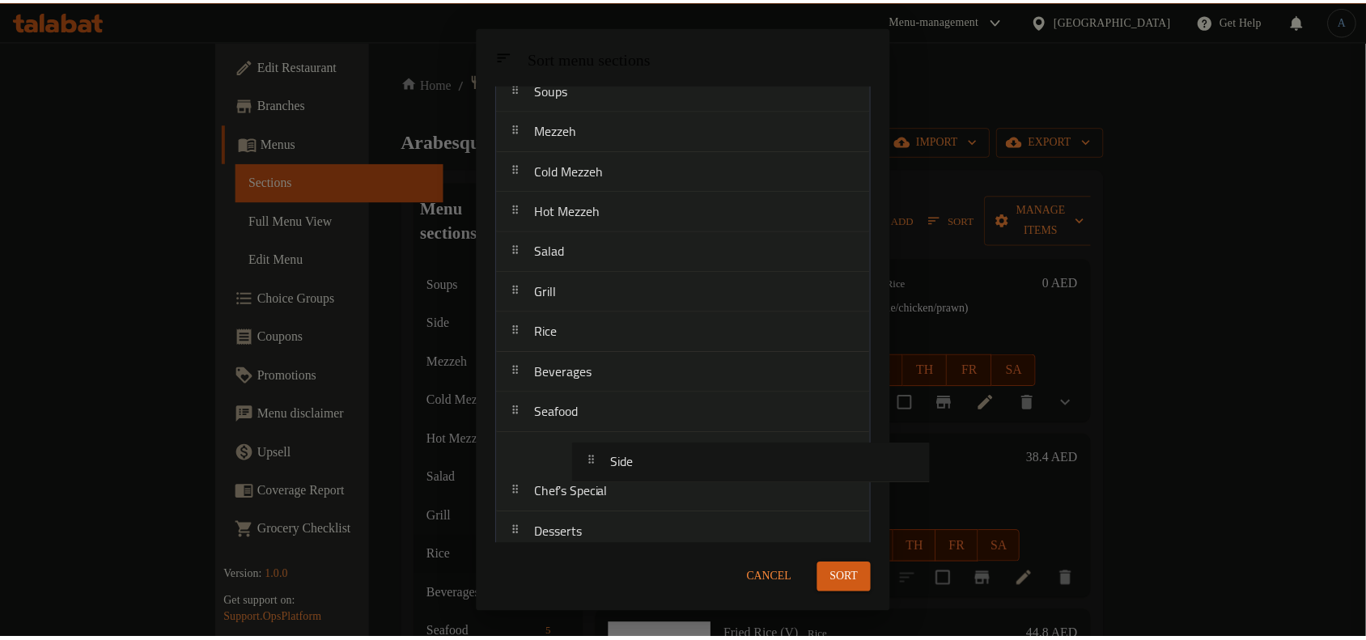
scroll to position [70, 0]
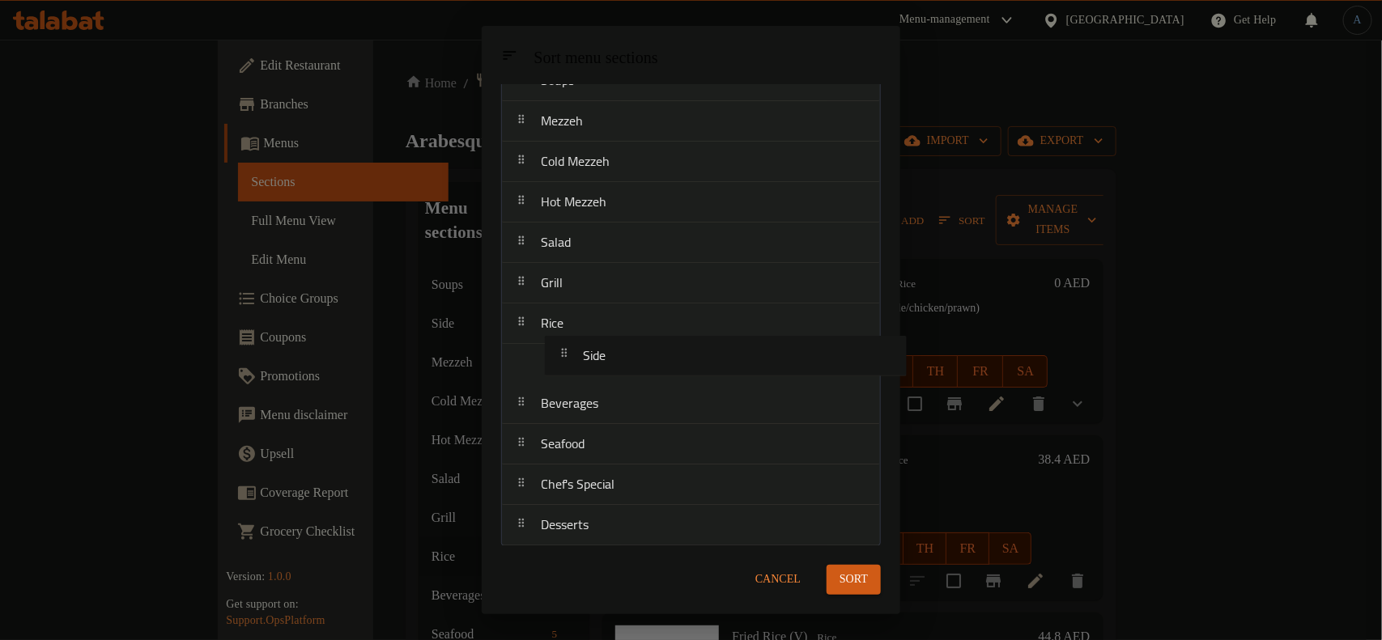
drag, startPoint x: 596, startPoint y: 192, endPoint x: 638, endPoint y: 362, distance: 175.1
click at [638, 362] on nav "Soups Side Mezzeh Cold Mezzeh Hot Mezzeh Salad Grill Rice Beverages Seafood Che…" at bounding box center [691, 303] width 380 height 486
click at [848, 579] on span "Sort" at bounding box center [853, 580] width 28 height 20
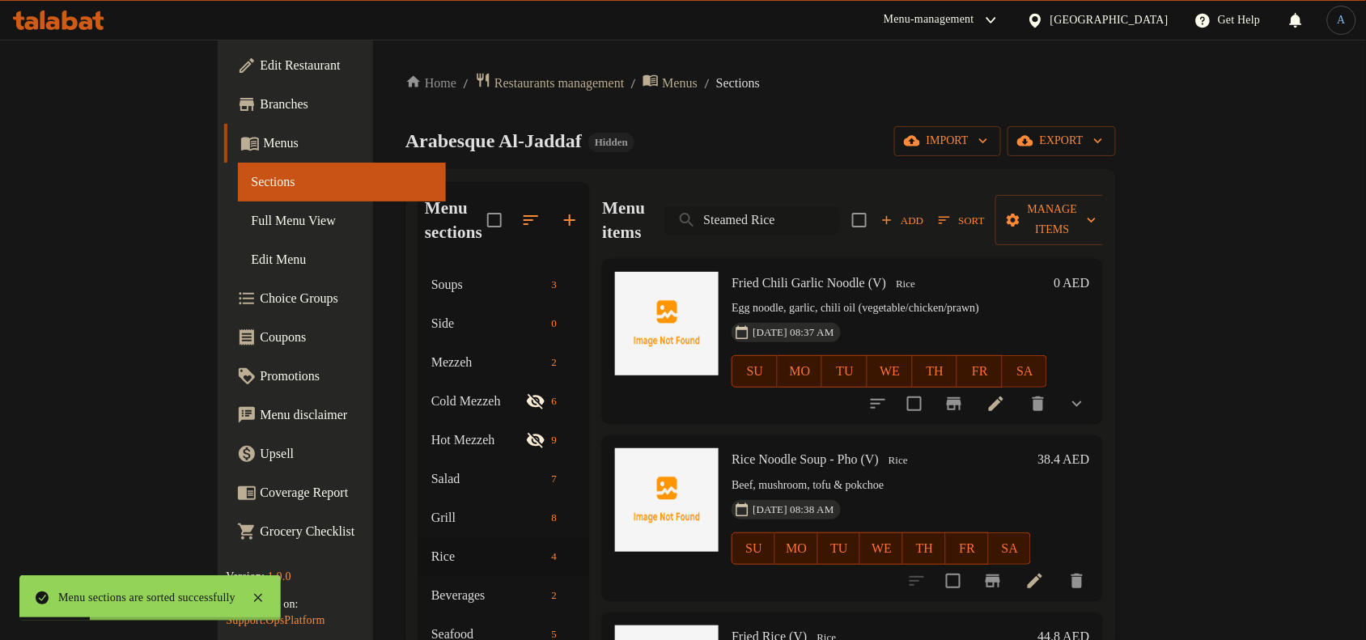
click at [839, 214] on input "Steamed Rice" at bounding box center [751, 220] width 175 height 28
paste input "French Fries"
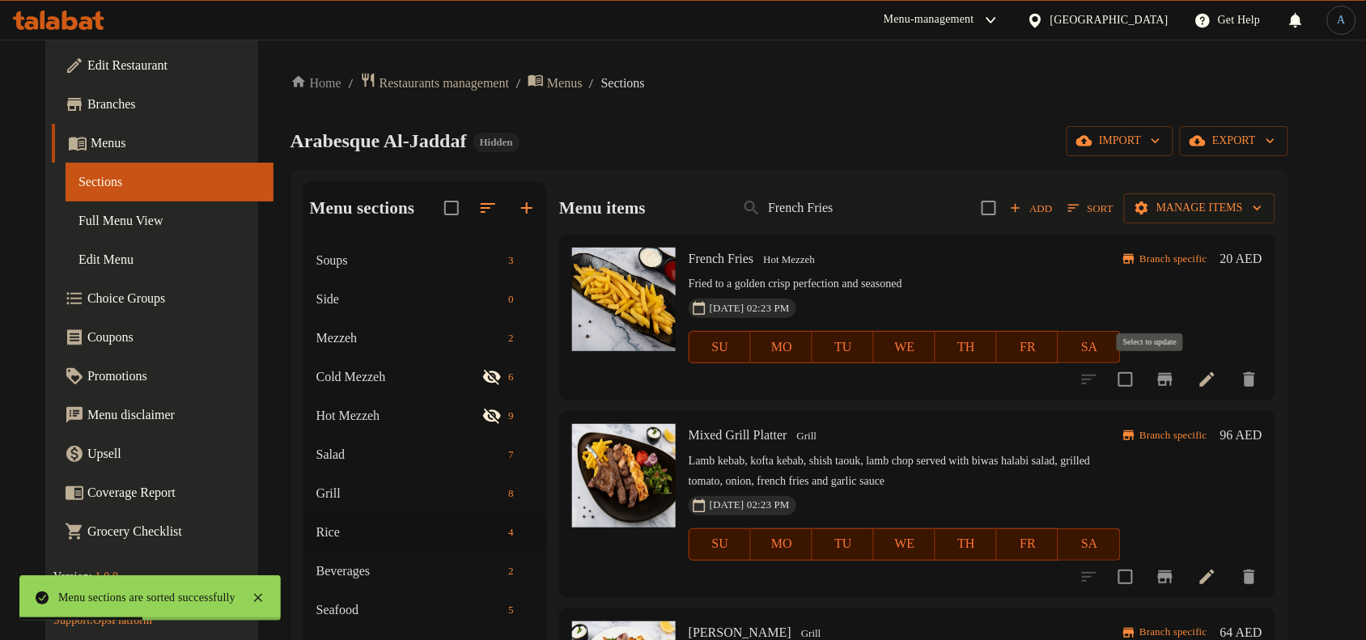
type input "French Fries"
click at [1143, 377] on input "checkbox" at bounding box center [1126, 380] width 34 height 34
click at [1238, 203] on span "Manage items" at bounding box center [1199, 208] width 125 height 20
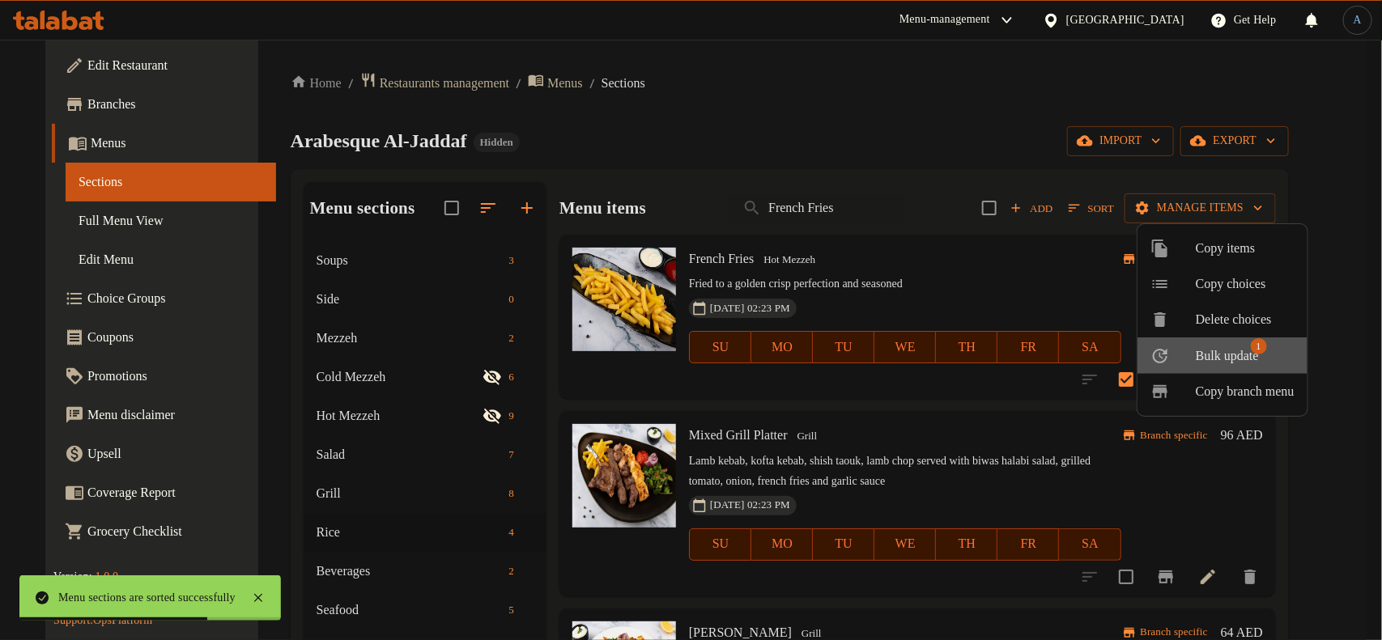
click at [1234, 353] on span "Bulk update" at bounding box center [1226, 355] width 63 height 19
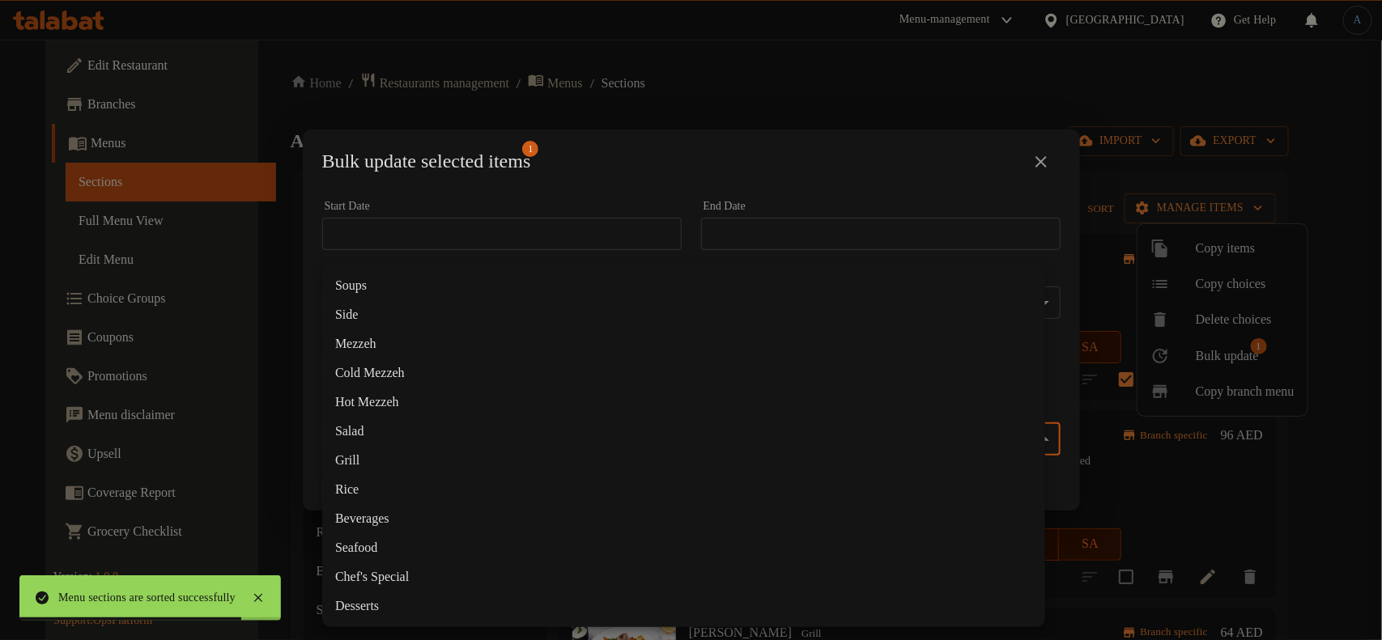
click at [652, 446] on body "Menu sections are sorted successfully ​ Menu-management United Arab Emirates Ge…" at bounding box center [691, 340] width 1382 height 601
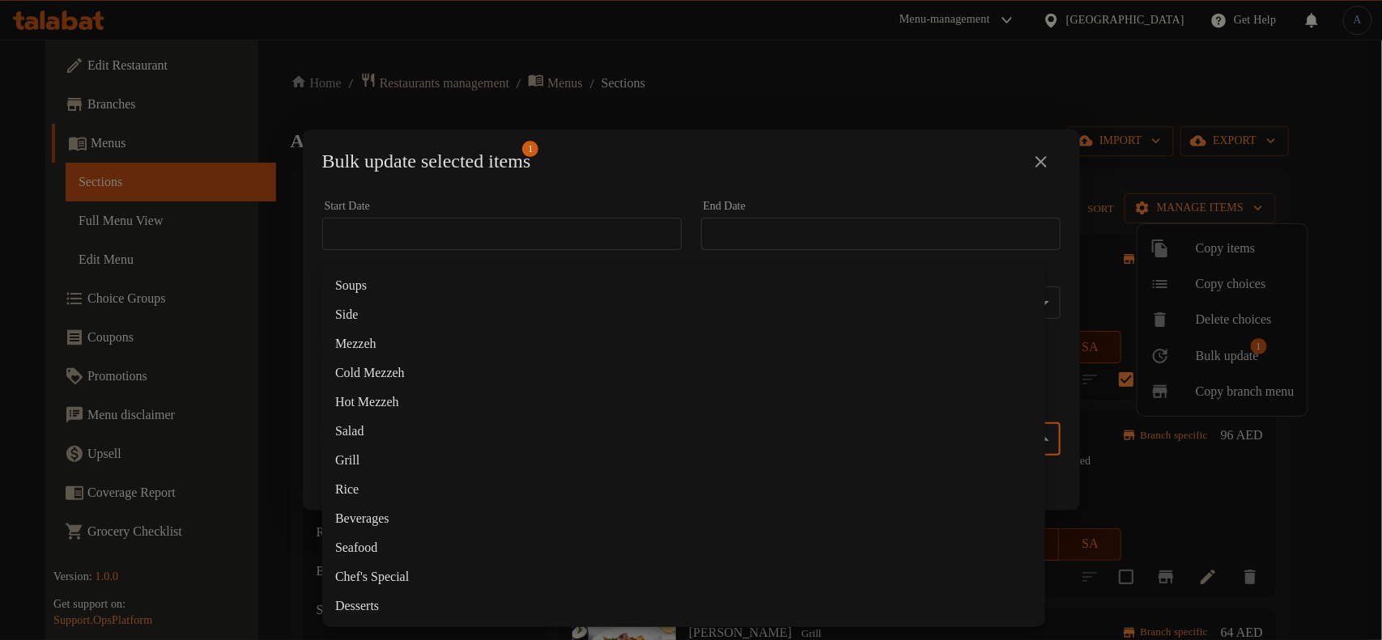
click at [382, 317] on li "Side" at bounding box center [683, 314] width 723 height 29
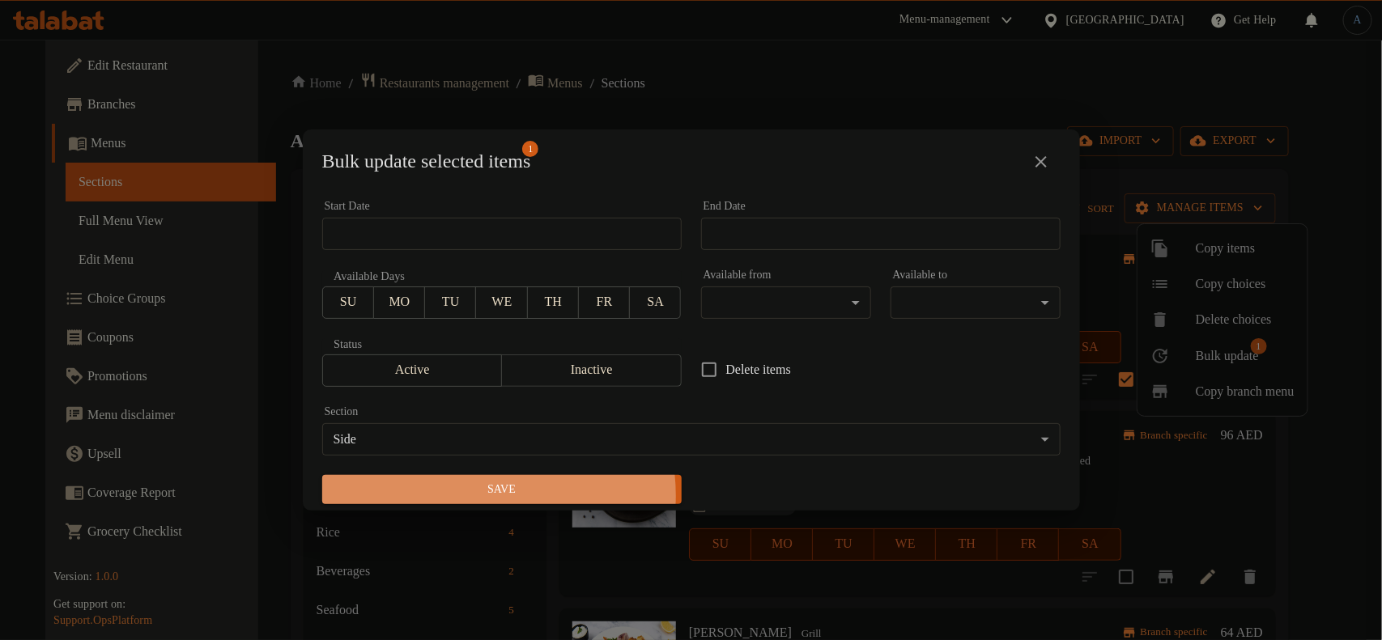
click at [473, 496] on span "Save" at bounding box center [501, 490] width 333 height 20
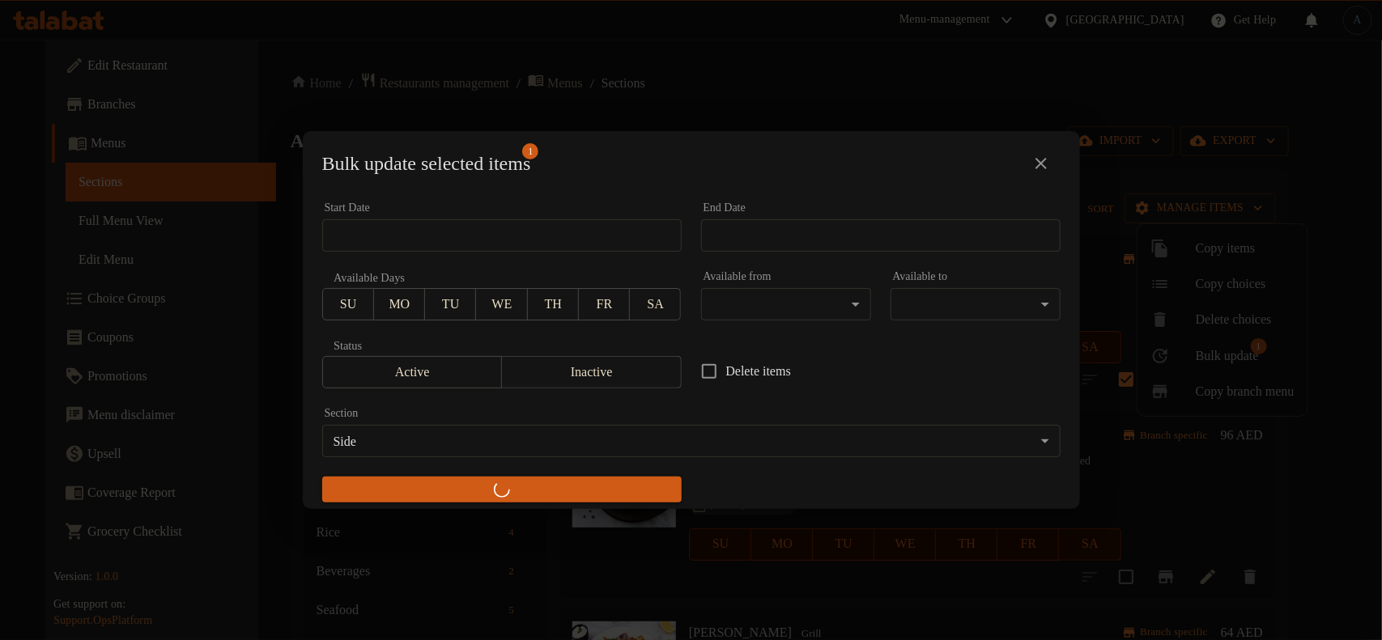
checkbox input "false"
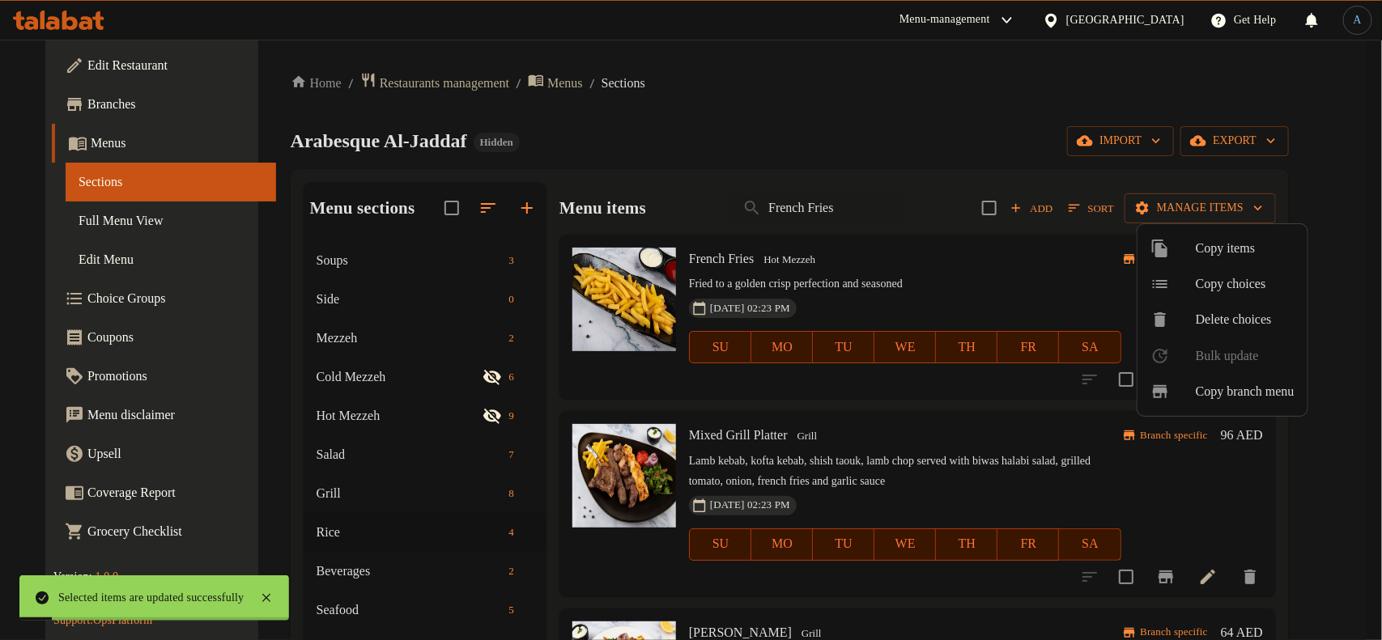
click at [661, 199] on div at bounding box center [691, 320] width 1382 height 640
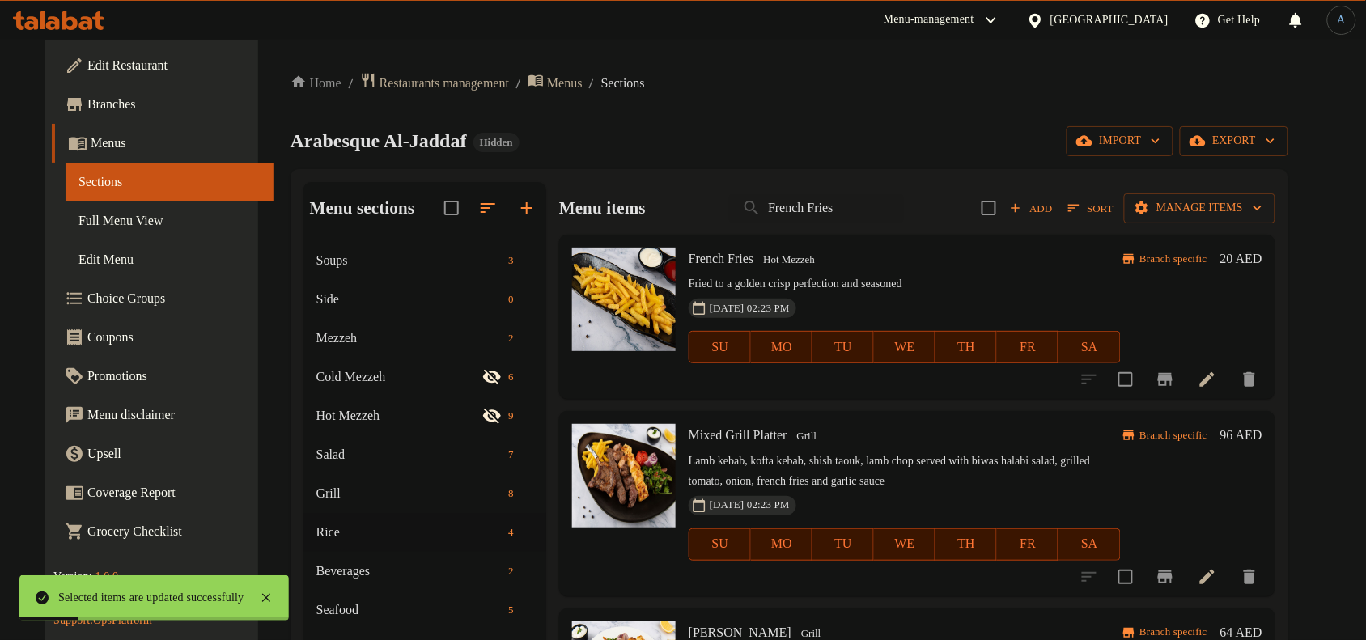
click at [882, 223] on div "Menu items French Fries Add Sort Manage items" at bounding box center [917, 208] width 716 height 53
click at [871, 207] on input "French Fries" at bounding box center [816, 208] width 175 height 28
click at [830, 113] on div "Home / Restaurants management / Menus / Sections Arabesque Al-Jaddaf Hidden imp…" at bounding box center [790, 453] width 998 height 763
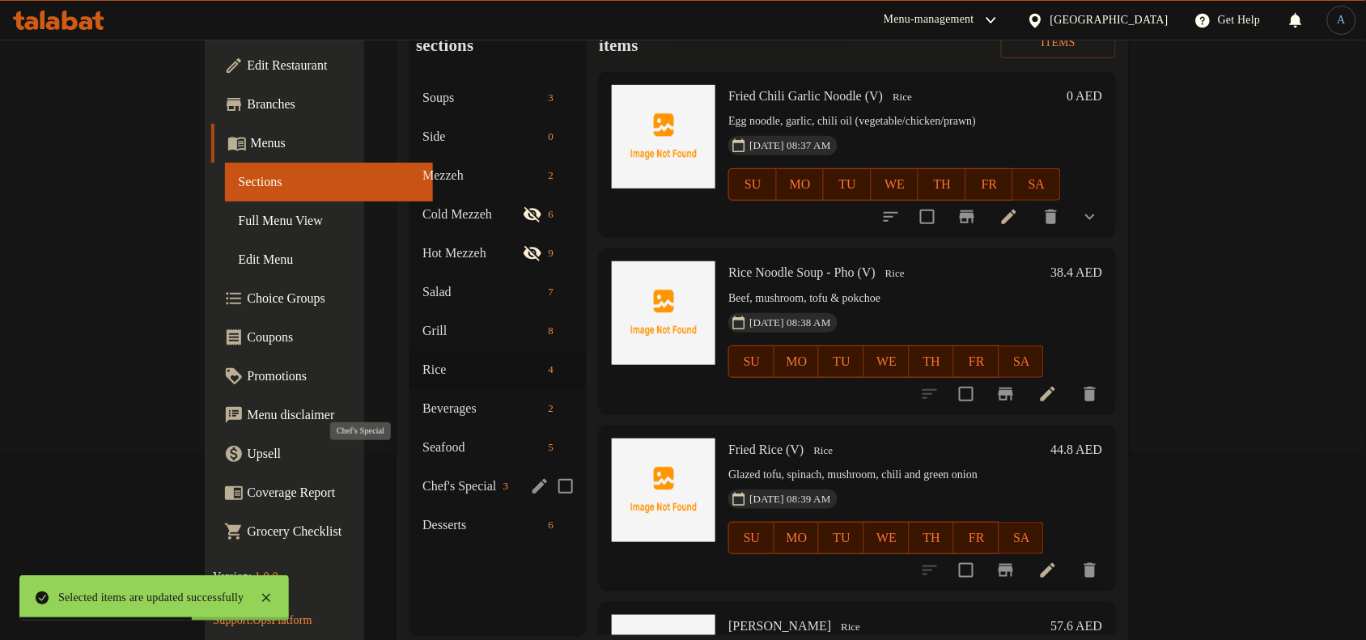
scroll to position [202, 0]
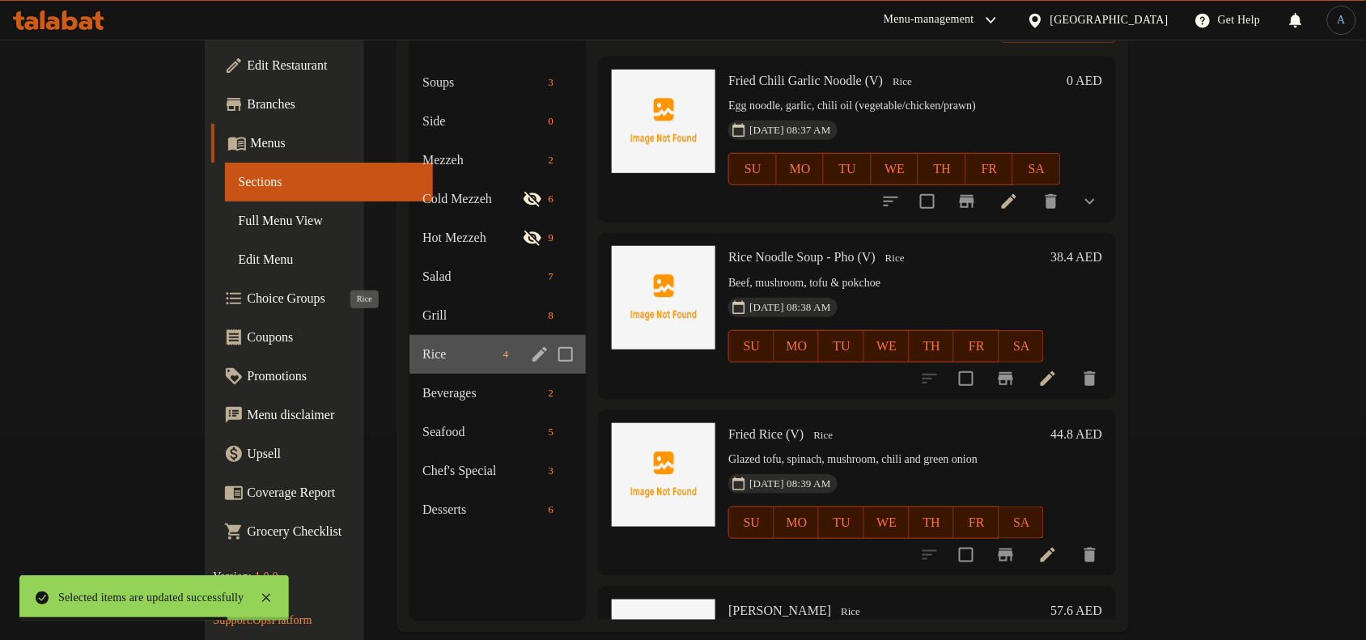
click at [422, 345] on span "Rice" at bounding box center [459, 354] width 74 height 19
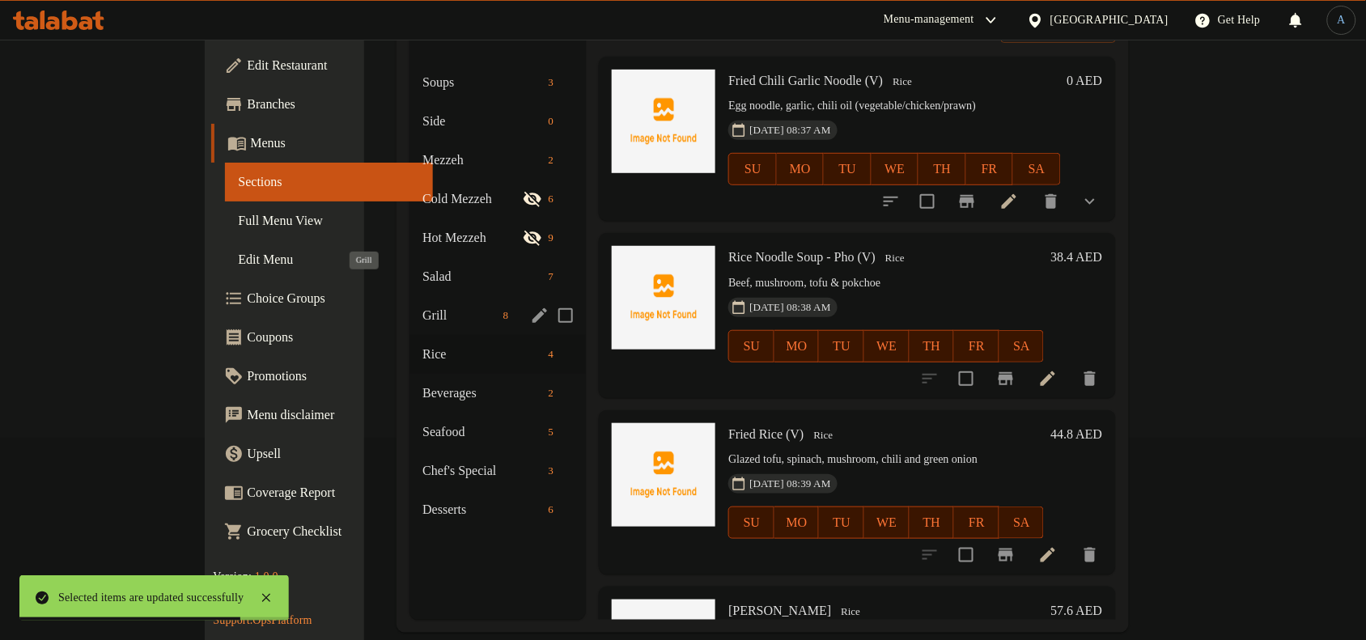
click at [422, 306] on span "Grill" at bounding box center [459, 315] width 74 height 19
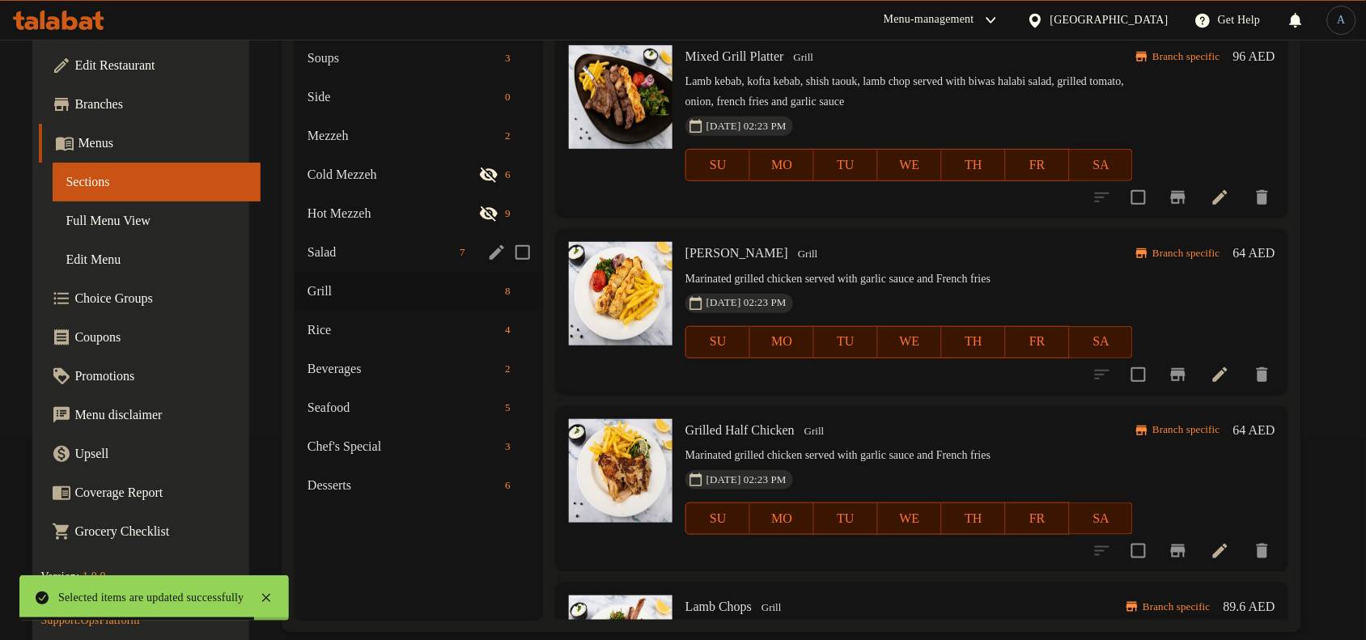
click at [350, 263] on div "Salad 7" at bounding box center [419, 252] width 248 height 39
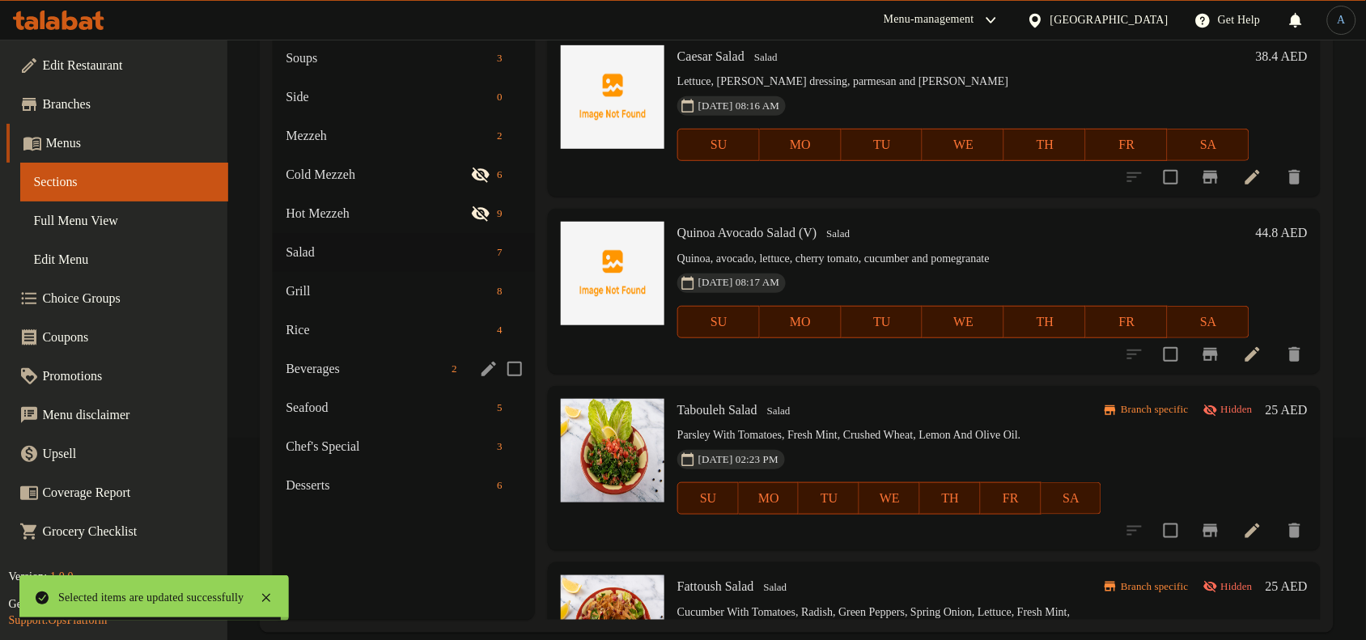
click at [334, 356] on div "Beverages 2" at bounding box center [404, 369] width 262 height 39
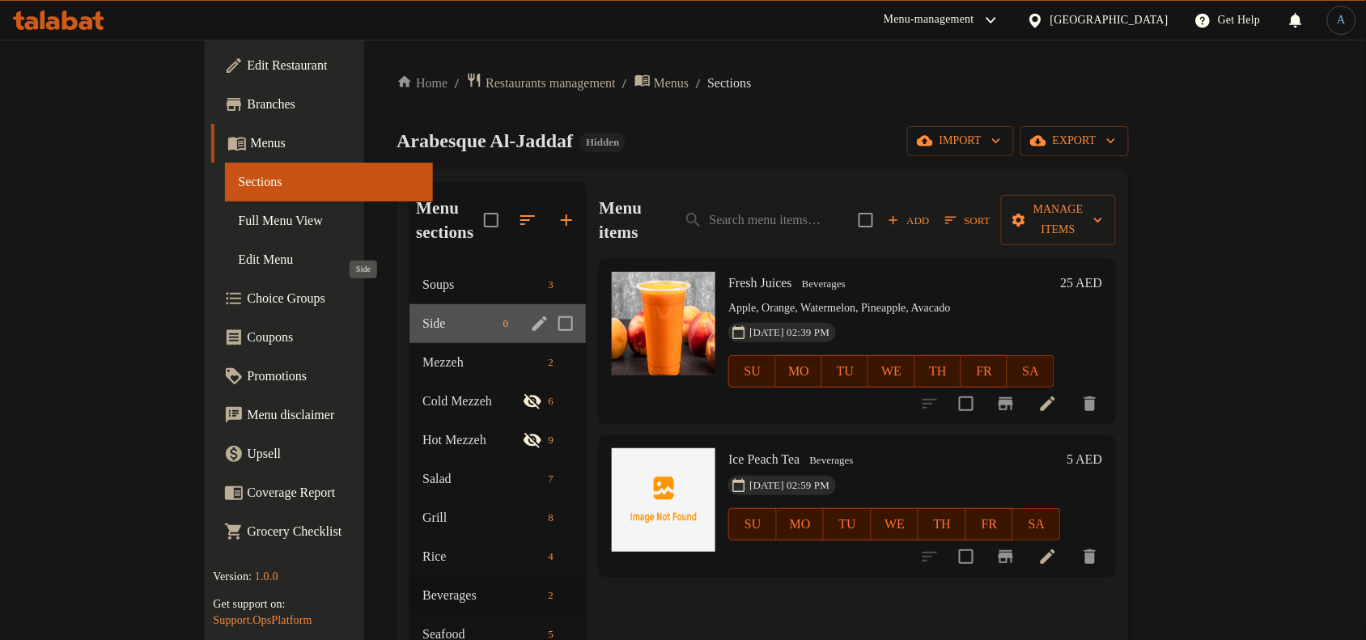
click at [422, 314] on span "Side" at bounding box center [459, 323] width 74 height 19
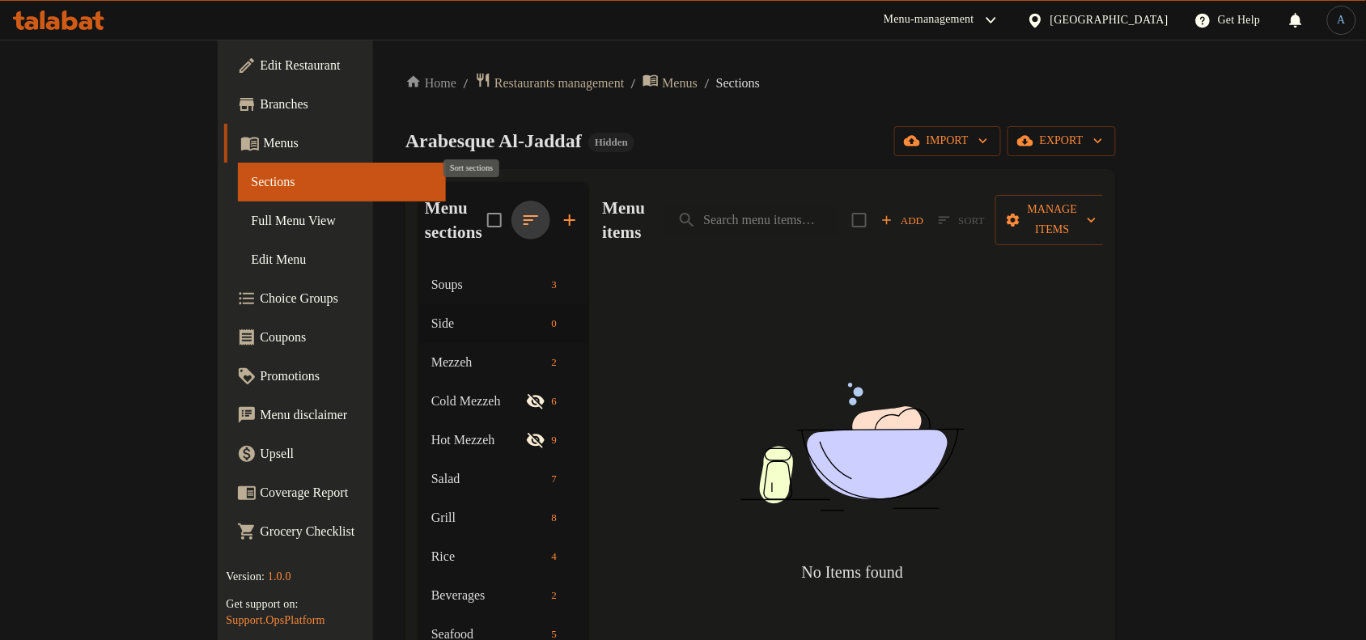
click at [521, 210] on icon "button" at bounding box center [530, 219] width 19 height 19
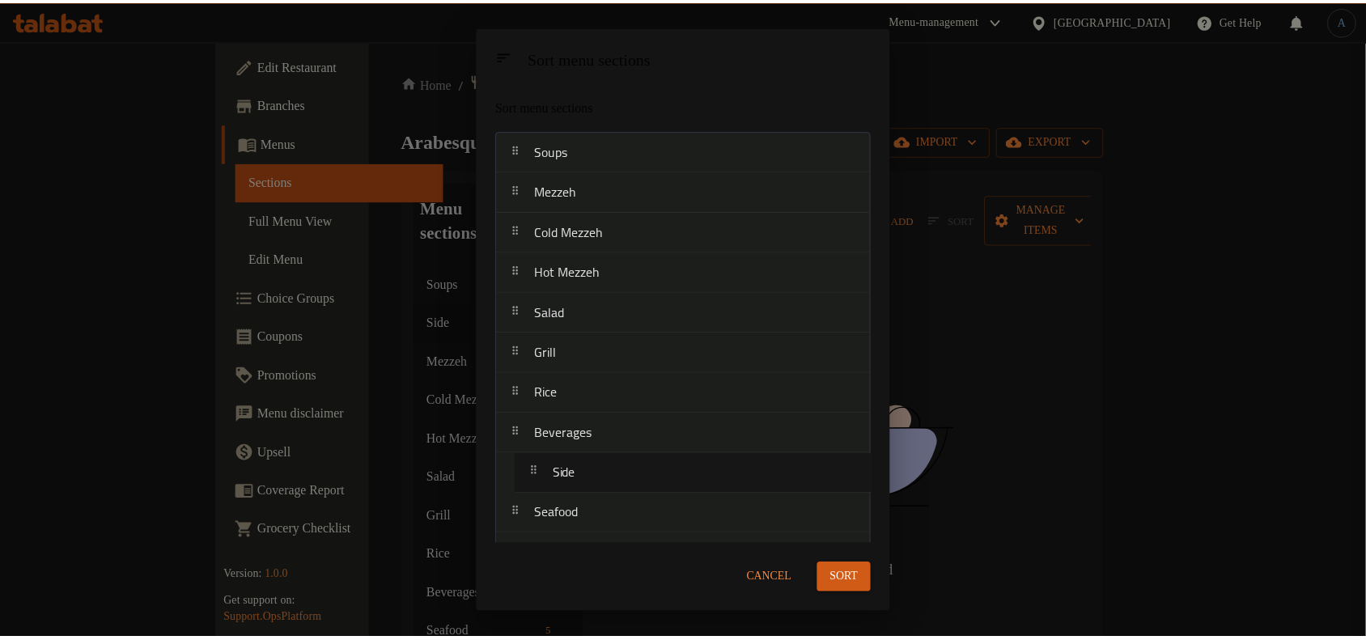
scroll to position [70, 0]
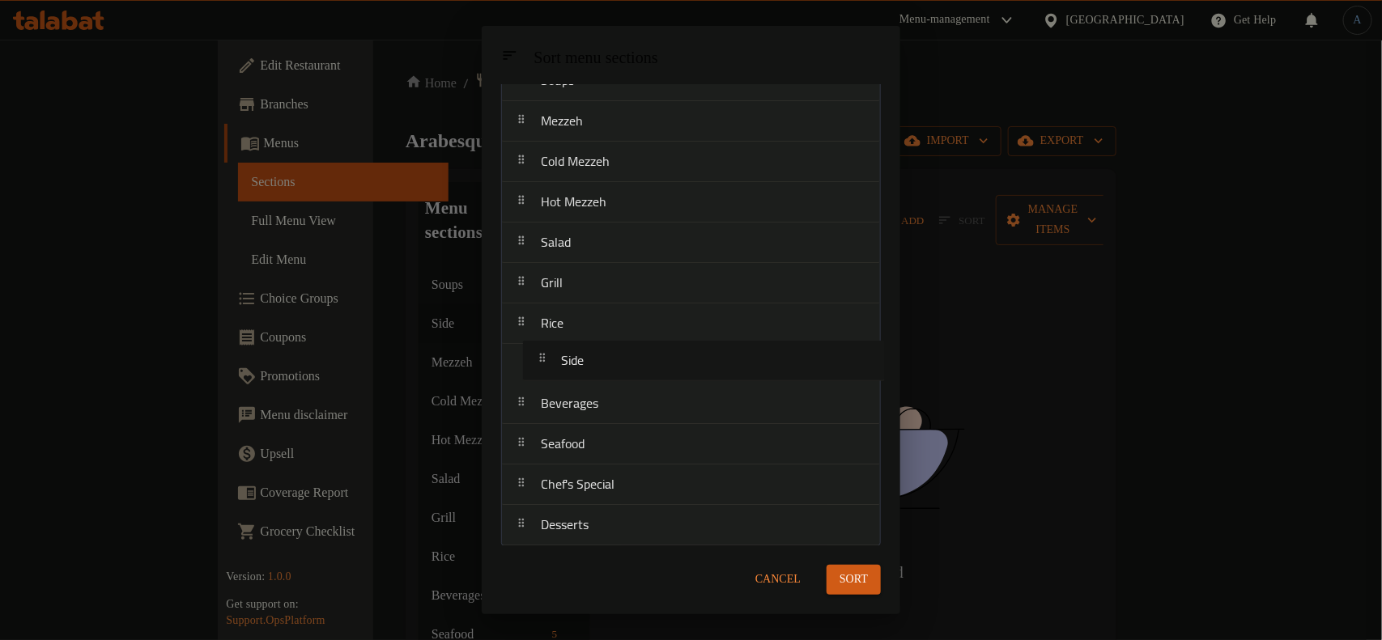
drag, startPoint x: 609, startPoint y: 191, endPoint x: 628, endPoint y: 370, distance: 179.9
click at [628, 370] on nav "Soups Side Mezzeh Cold Mezzeh Hot Mezzeh Salad Grill Rice Beverages Seafood Che…" at bounding box center [691, 303] width 380 height 486
click at [860, 585] on span "Sort" at bounding box center [853, 580] width 28 height 20
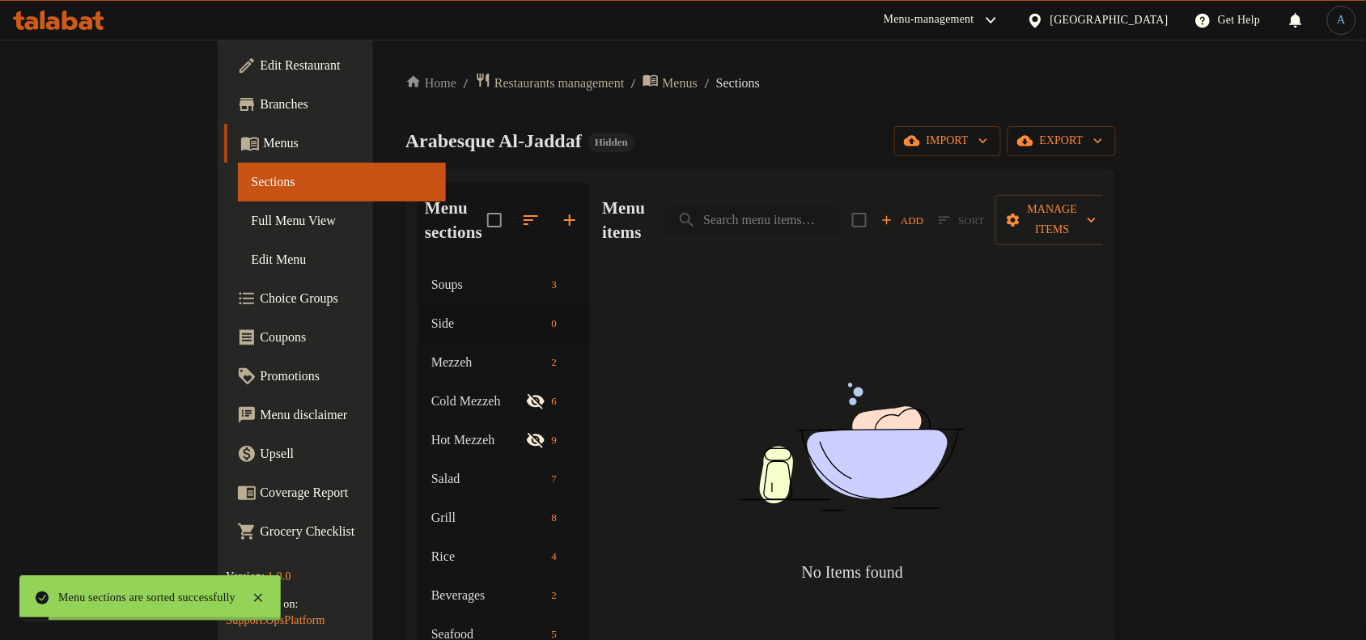
click at [828, 206] on input "search" at bounding box center [751, 220] width 175 height 28
paste input "French Fries"
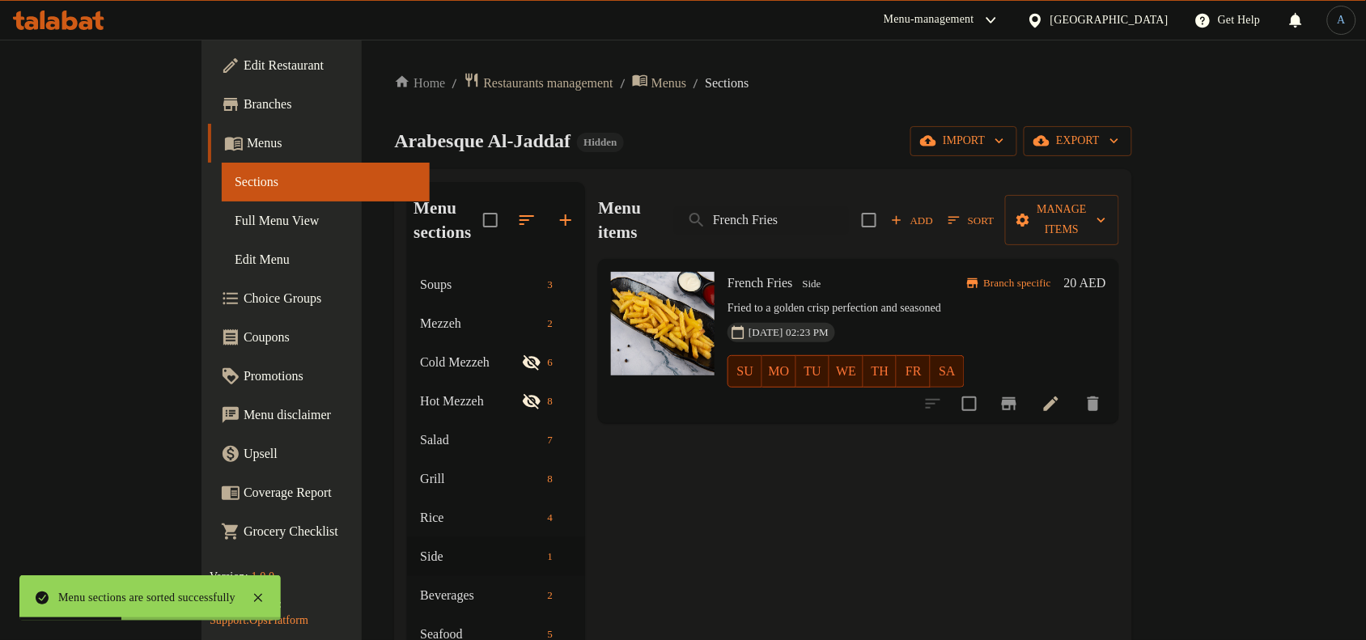
type input "French Fries"
click at [970, 321] on div "29-12-2023 02:23 PM SU MO TU WE TH FR SA" at bounding box center [845, 359] width 249 height 87
click at [849, 216] on input "French Fries" at bounding box center [761, 220] width 175 height 28
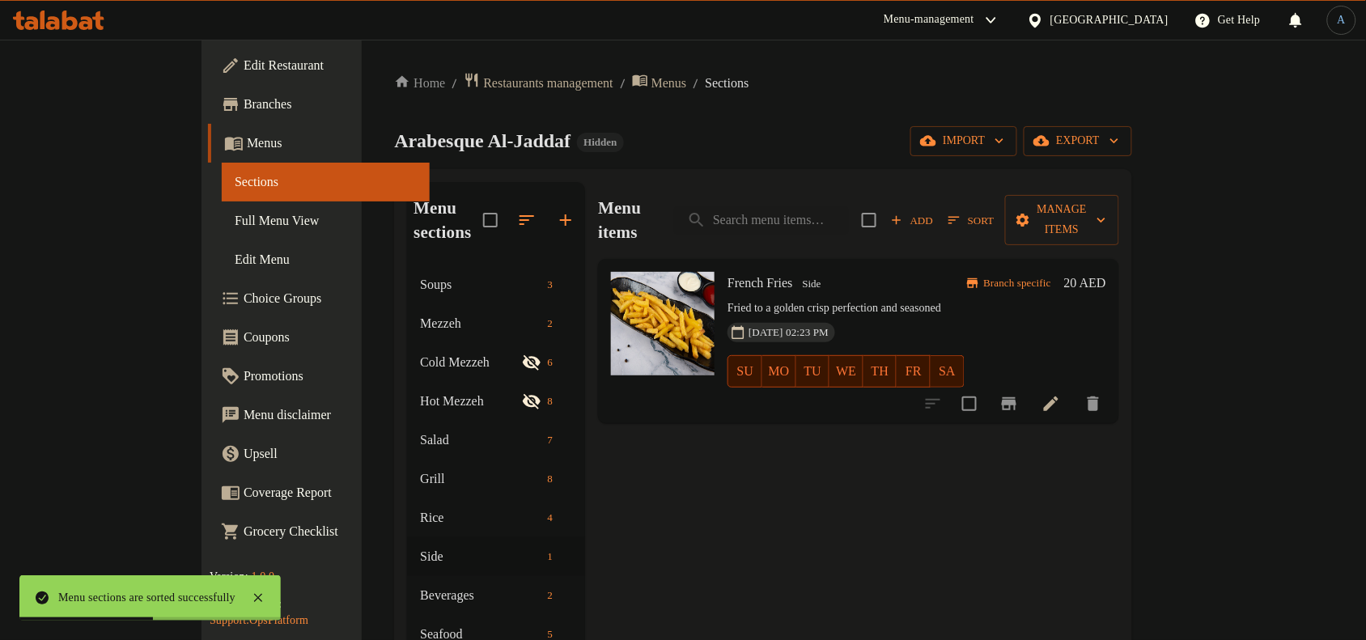
click at [842, 142] on div "Arabesque Al-Jaddaf Hidden import export" at bounding box center [763, 141] width 738 height 30
click at [923, 299] on p "Fried to a golden crisp perfection and seasoned" at bounding box center [846, 309] width 236 height 20
click at [928, 272] on h6 "French Fries Side" at bounding box center [846, 283] width 236 height 23
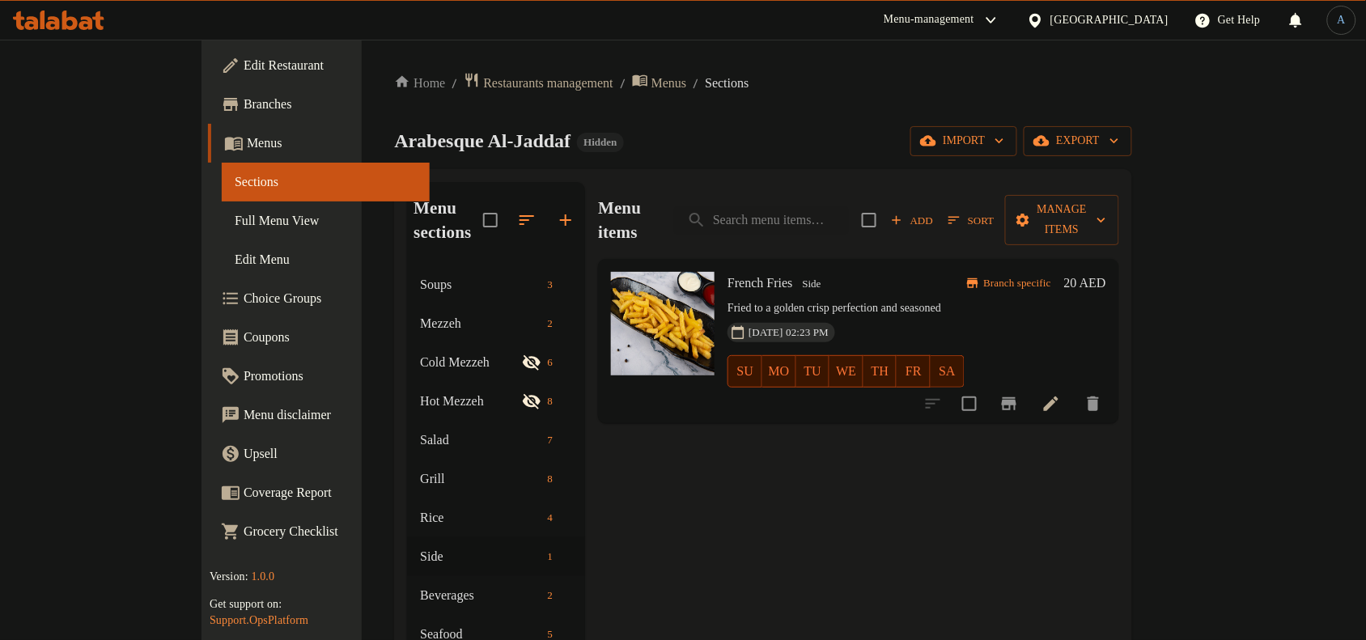
click at [819, 272] on h6 "French Fries Side" at bounding box center [846, 283] width 236 height 23
click at [1017, 397] on icon "Branch-specific-item" at bounding box center [1009, 403] width 15 height 13
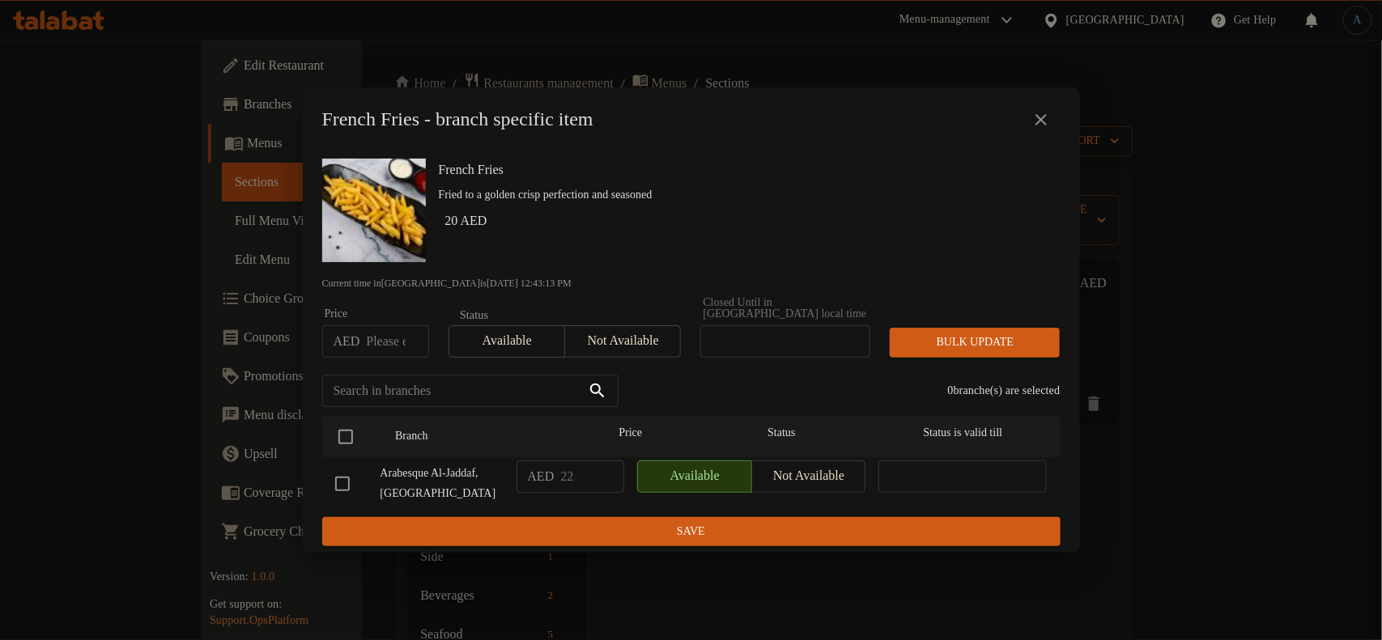
click at [385, 337] on input "number" at bounding box center [397, 341] width 62 height 32
paste input "19.2"
type input "19.2"
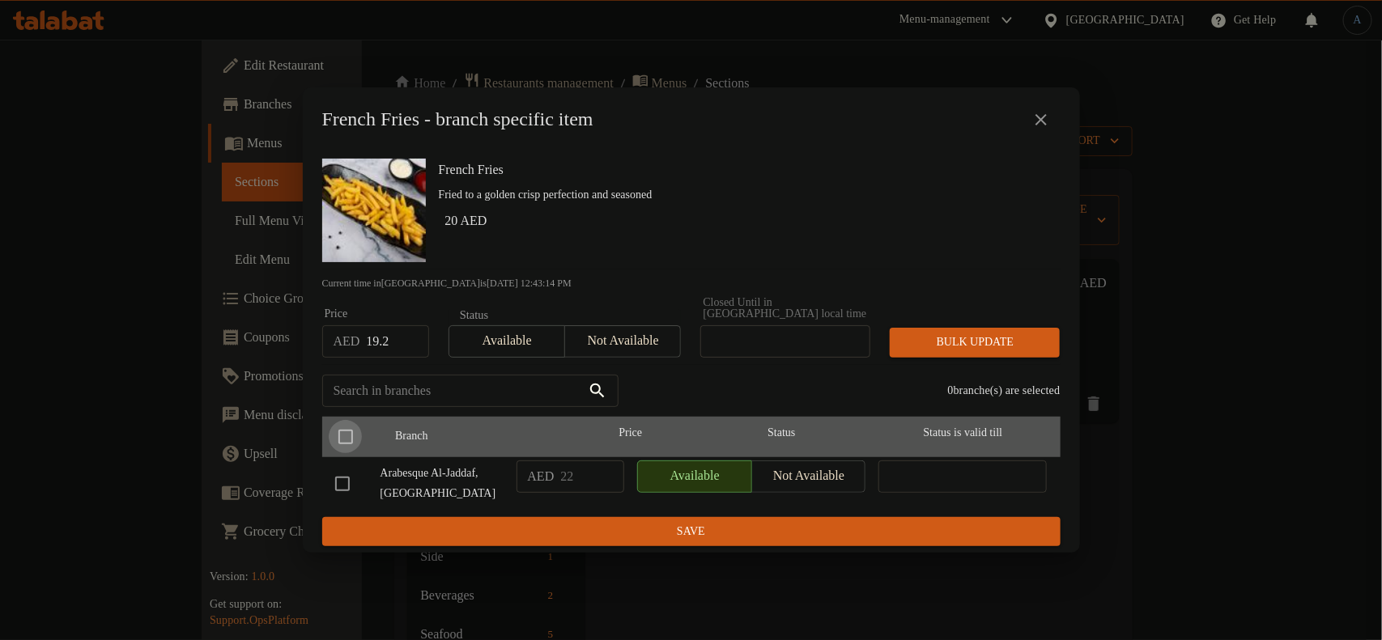
click at [344, 431] on input "checkbox" at bounding box center [346, 437] width 34 height 34
checkbox input "true"
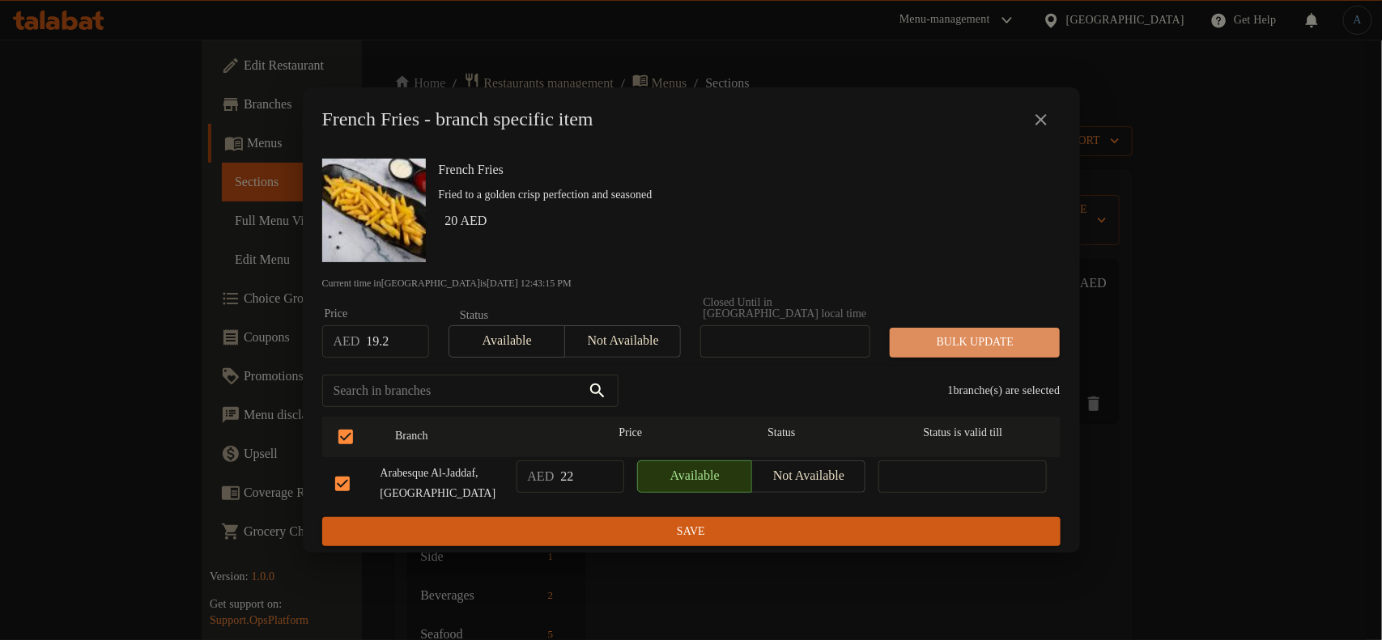
click at [913, 340] on span "Bulk update" at bounding box center [974, 343] width 144 height 20
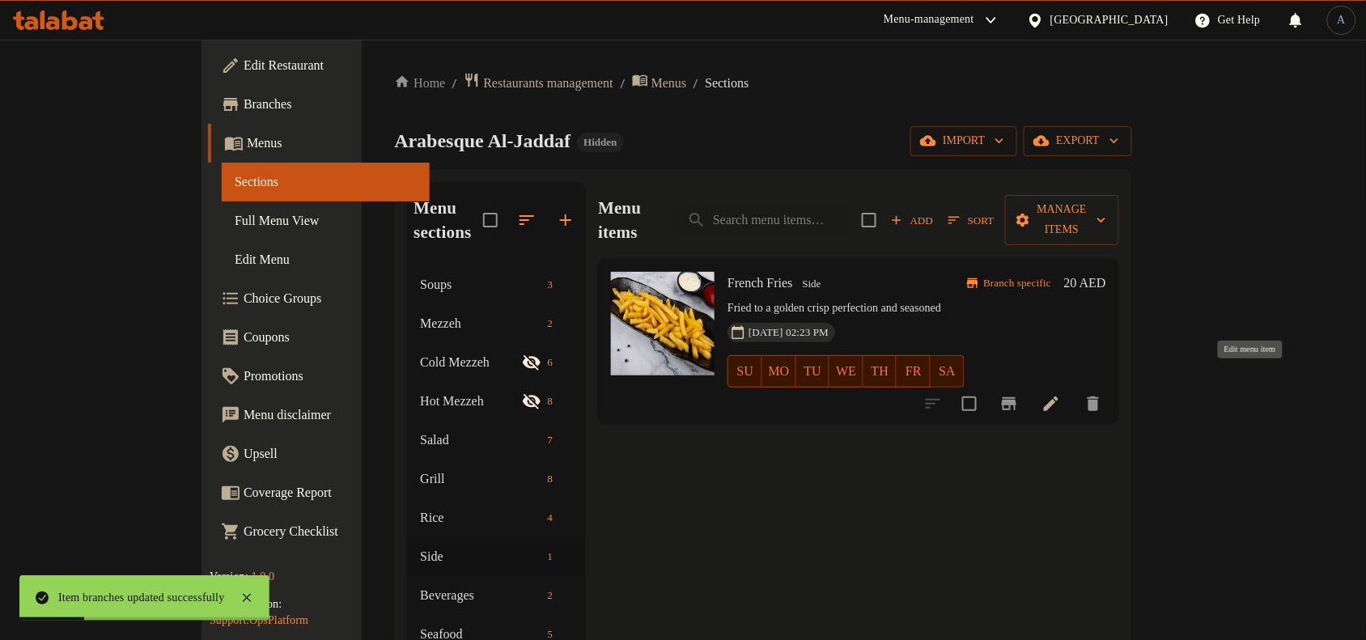
click at [1061, 394] on icon at bounding box center [1051, 403] width 19 height 19
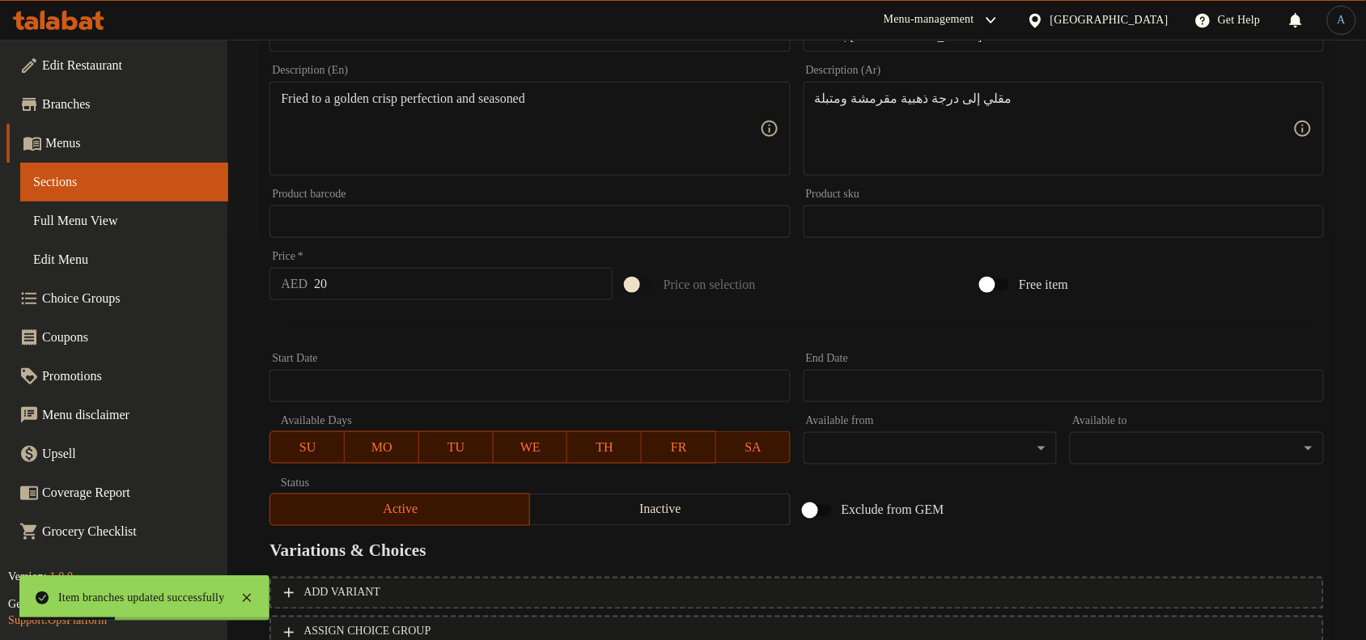
scroll to position [405, 0]
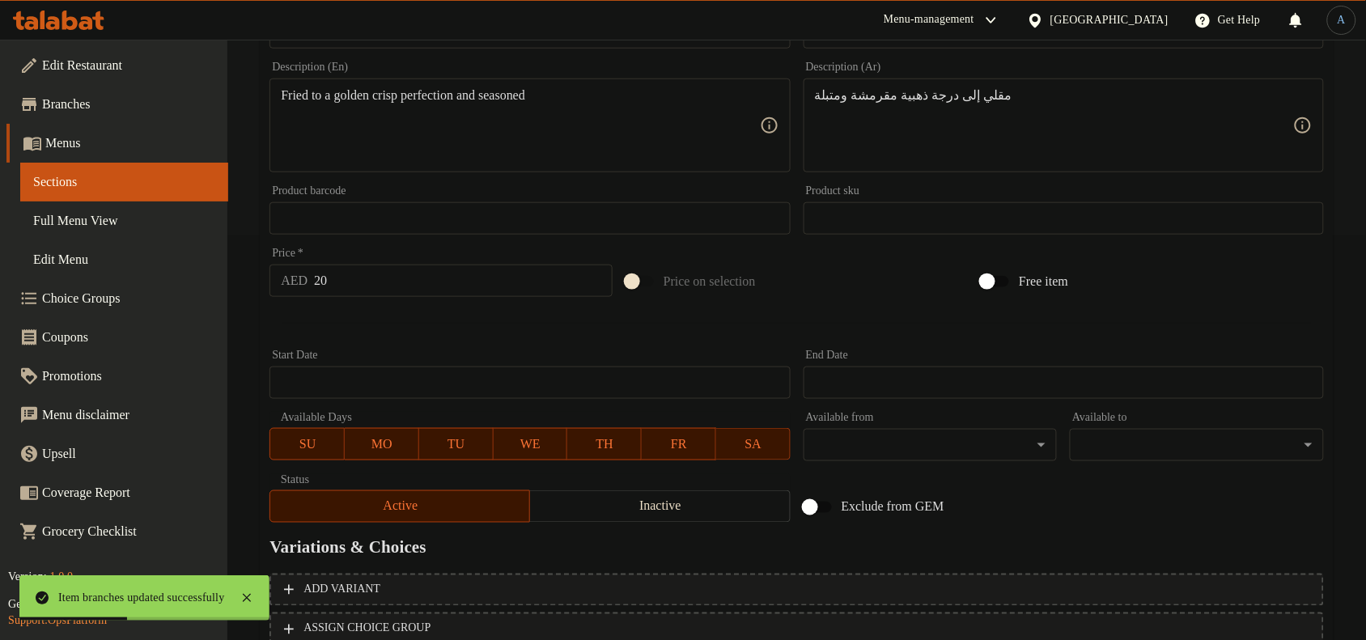
click at [397, 277] on input "20" at bounding box center [463, 281] width 299 height 32
paste input "19.2"
type input "19.2"
click at [387, 308] on div at bounding box center [797, 324] width 1068 height 40
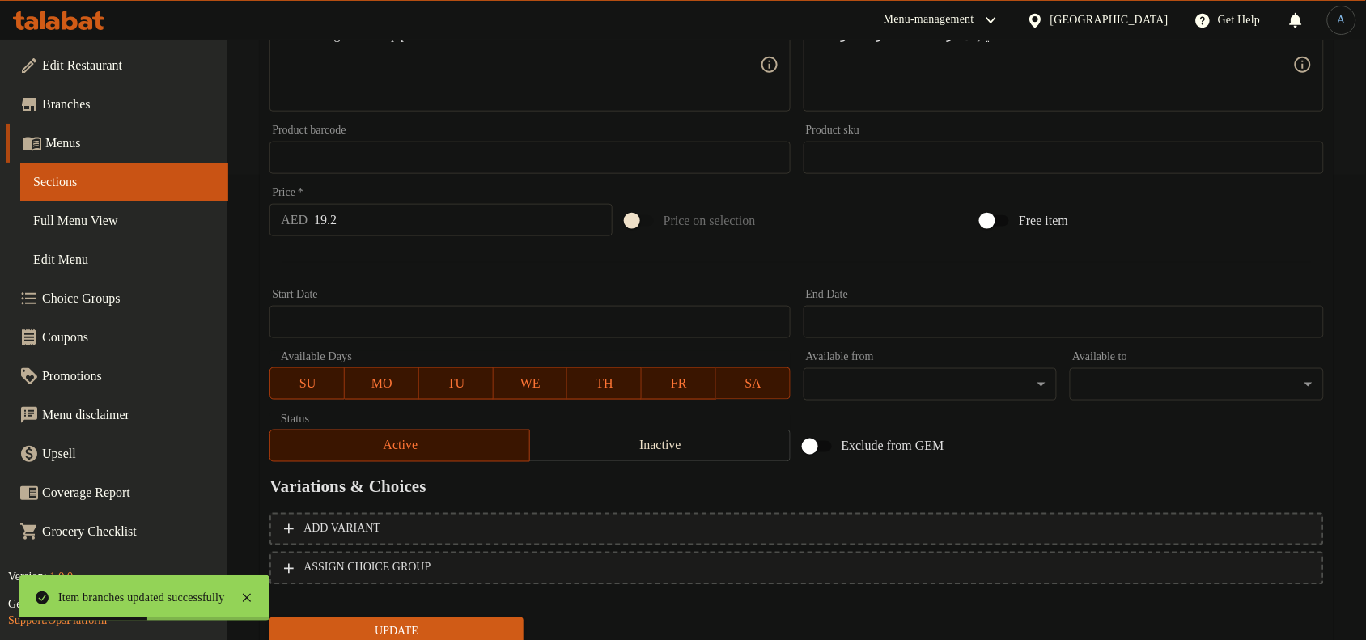
scroll to position [524, 0]
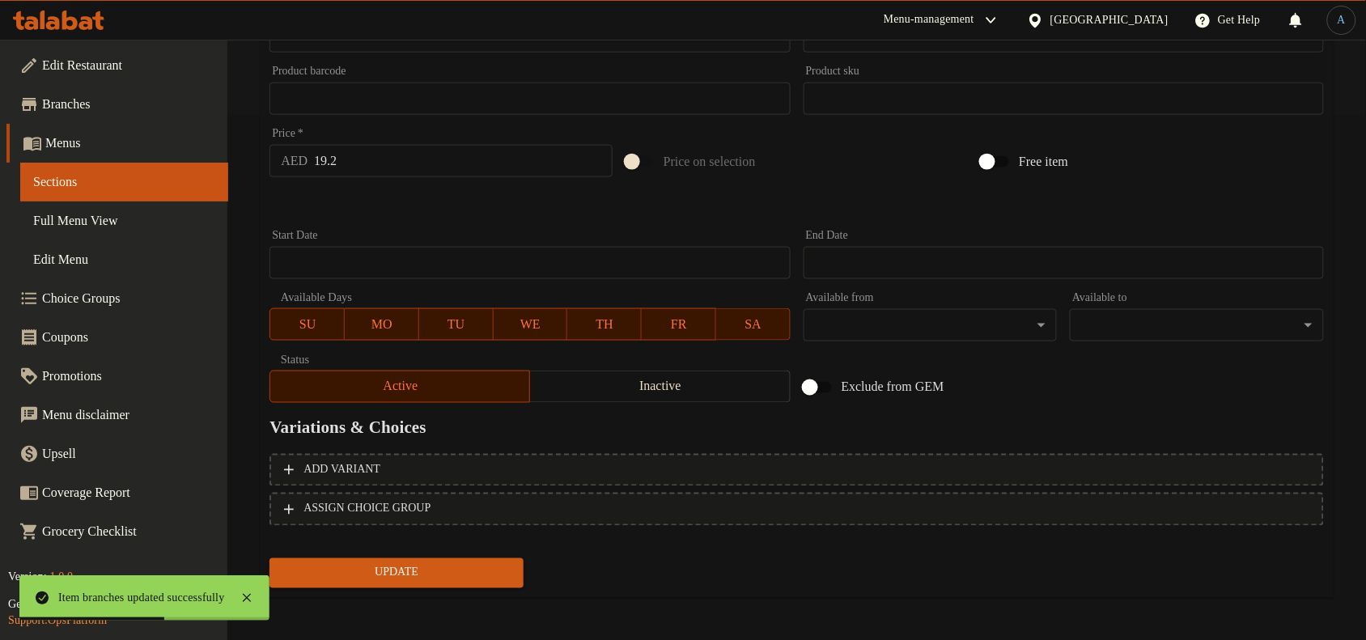
click at [482, 579] on span "Update" at bounding box center [396, 573] width 228 height 20
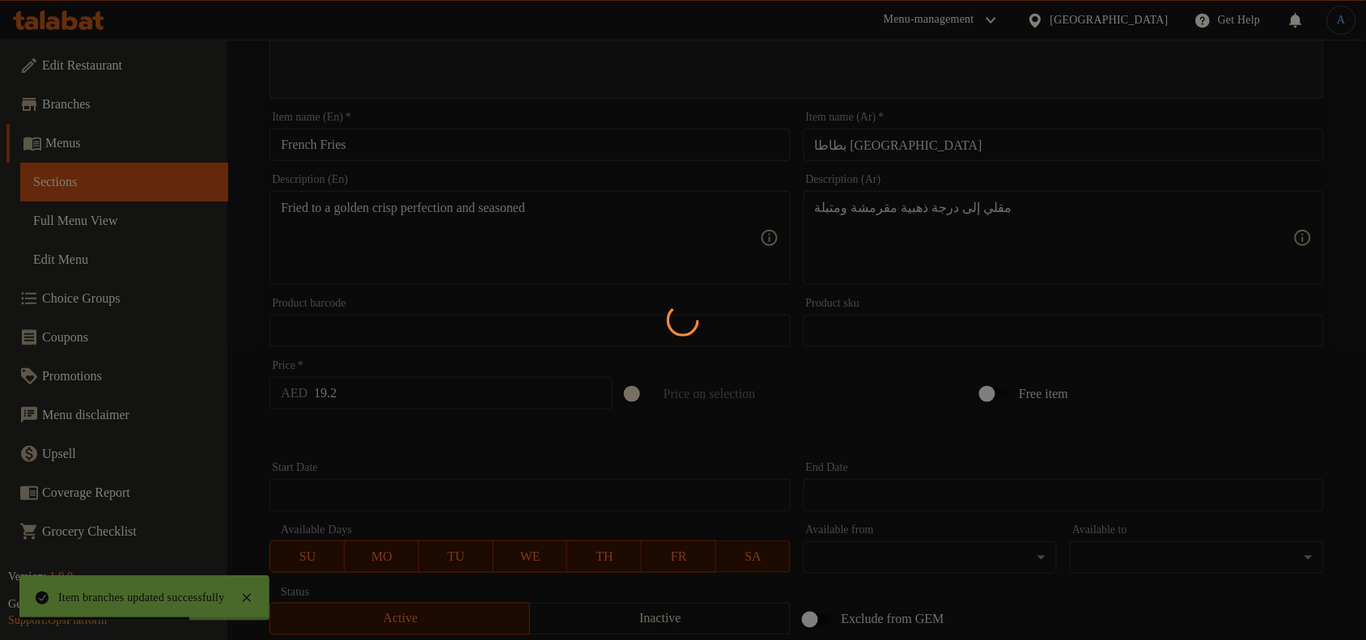
scroll to position [0, 0]
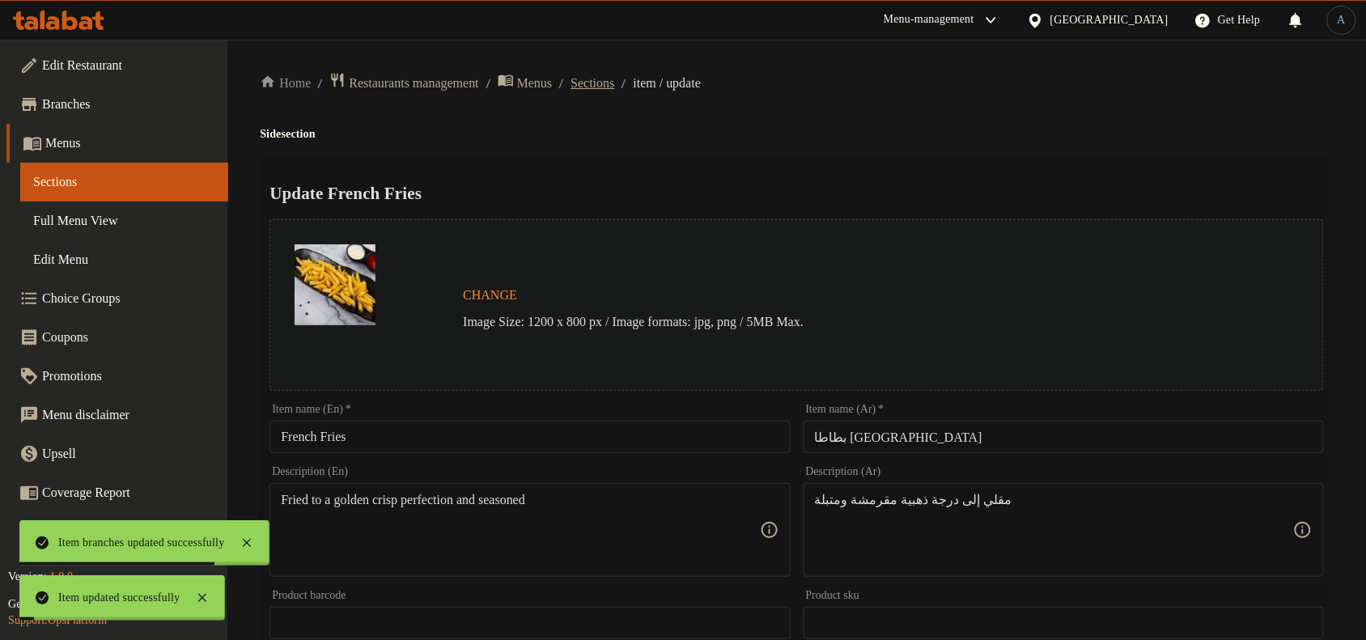
click at [614, 86] on span "Sections" at bounding box center [593, 83] width 44 height 19
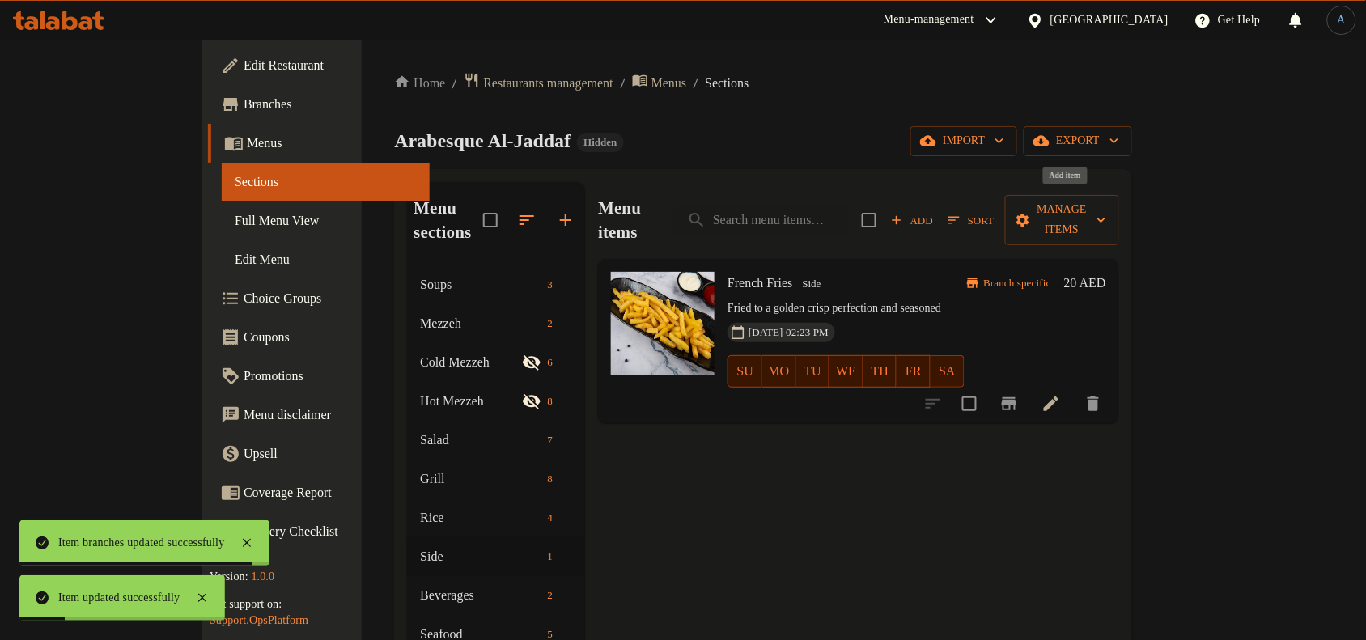
click at [934, 211] on span "Add" at bounding box center [912, 220] width 44 height 19
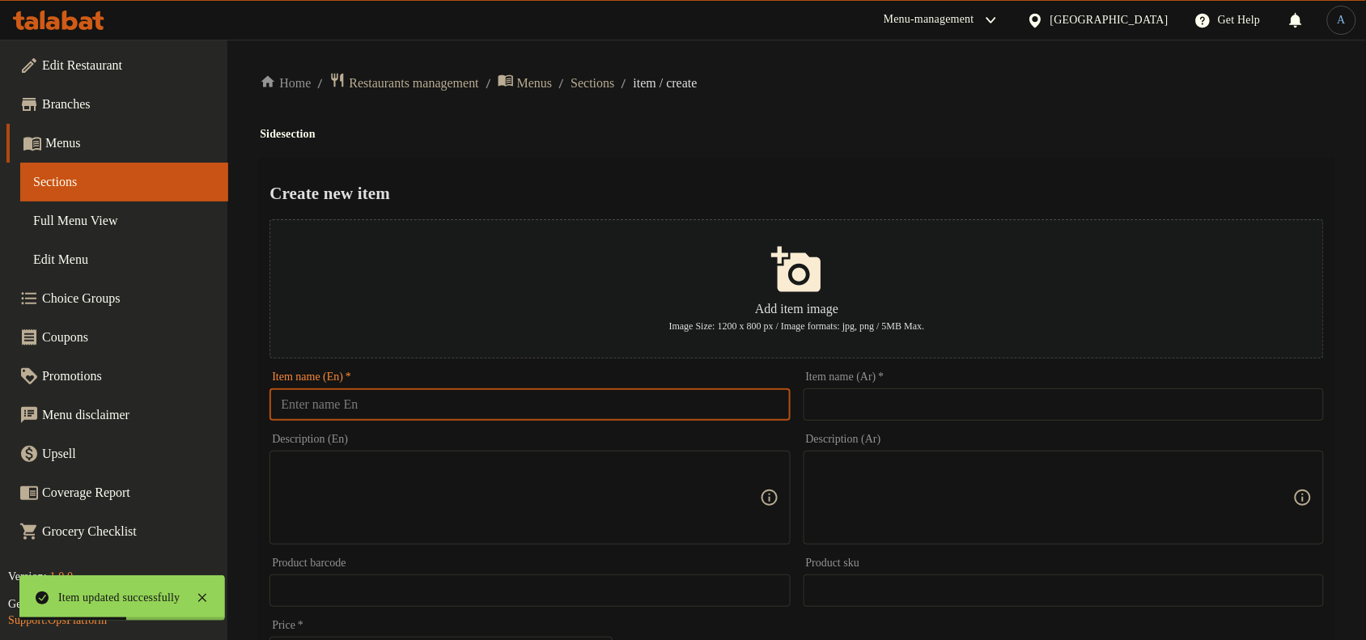
click at [394, 409] on input "text" at bounding box center [530, 404] width 520 height 32
paste input "Saffron Rice"
type input "Saffron Rice"
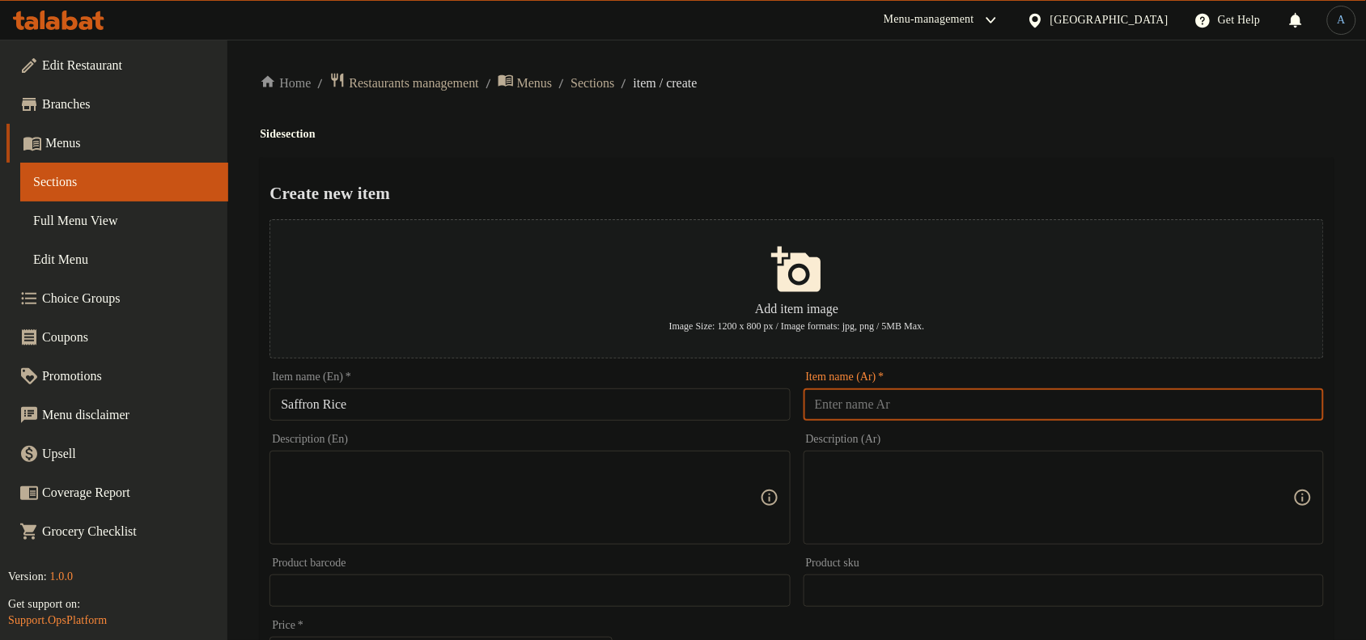
click at [916, 409] on input "text" at bounding box center [1064, 404] width 520 height 32
paste input "أرز الزعفران"
type input "أرز الزعفران"
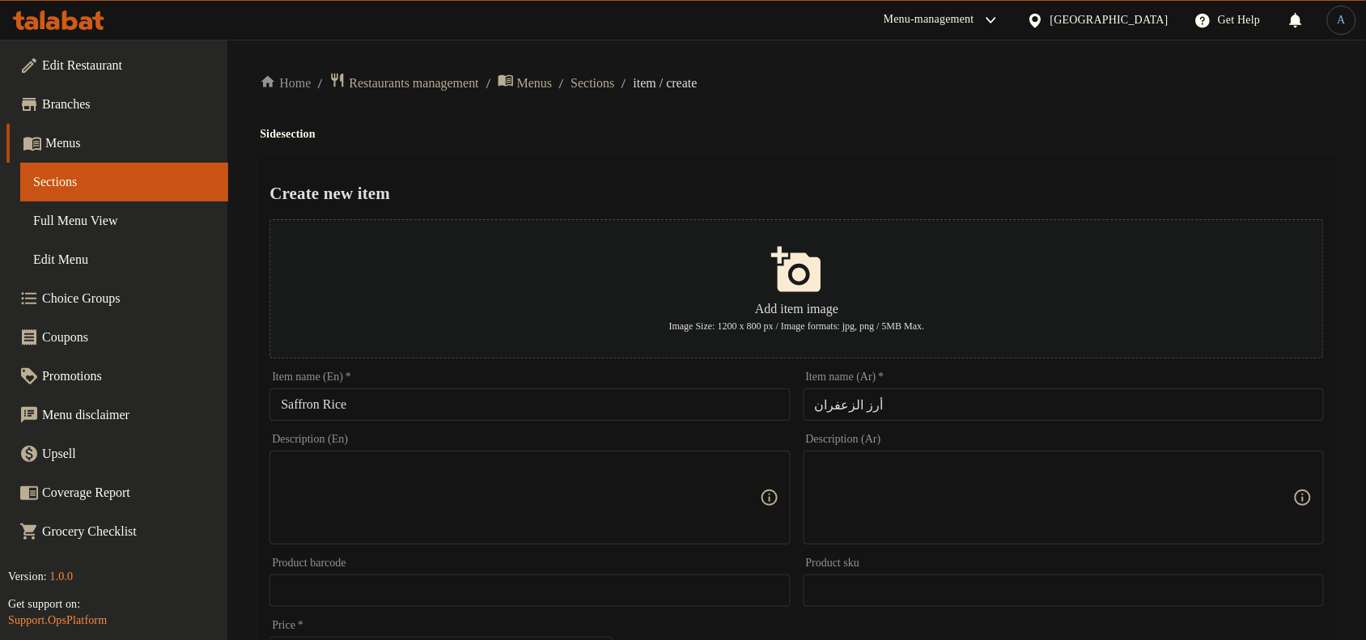
click at [909, 136] on h4 "Side section" at bounding box center [797, 134] width 1074 height 16
click at [627, 599] on input "text" at bounding box center [530, 591] width 520 height 32
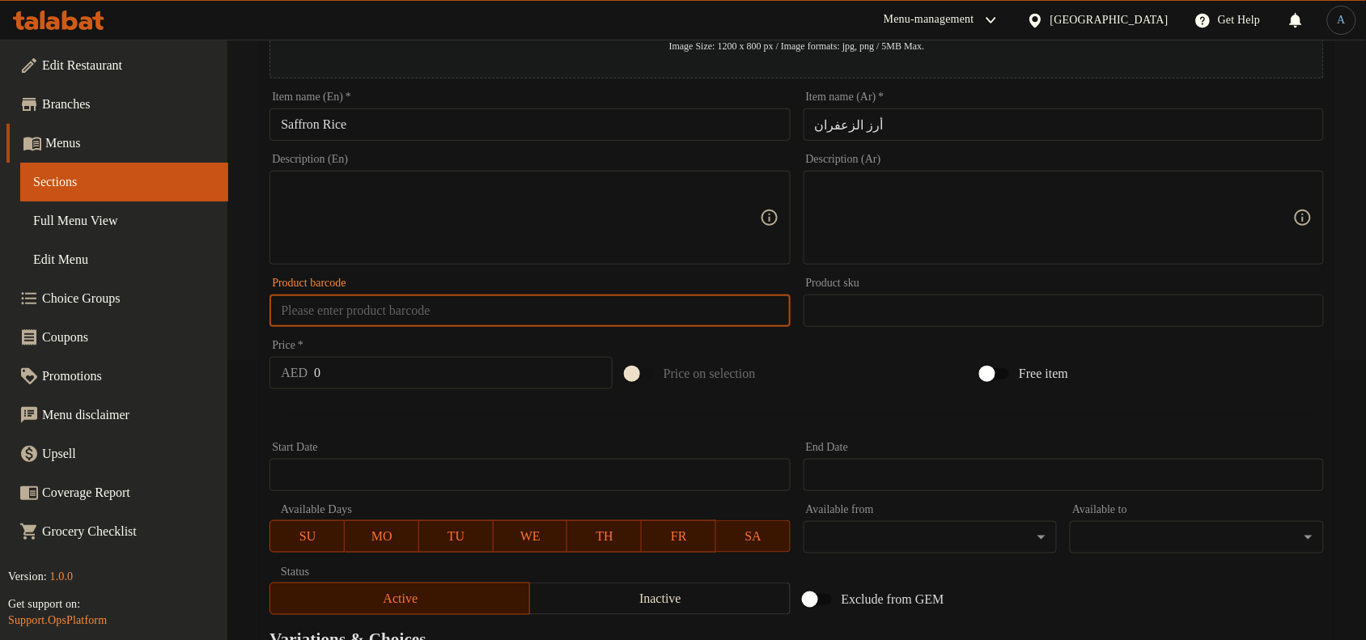
scroll to position [304, 0]
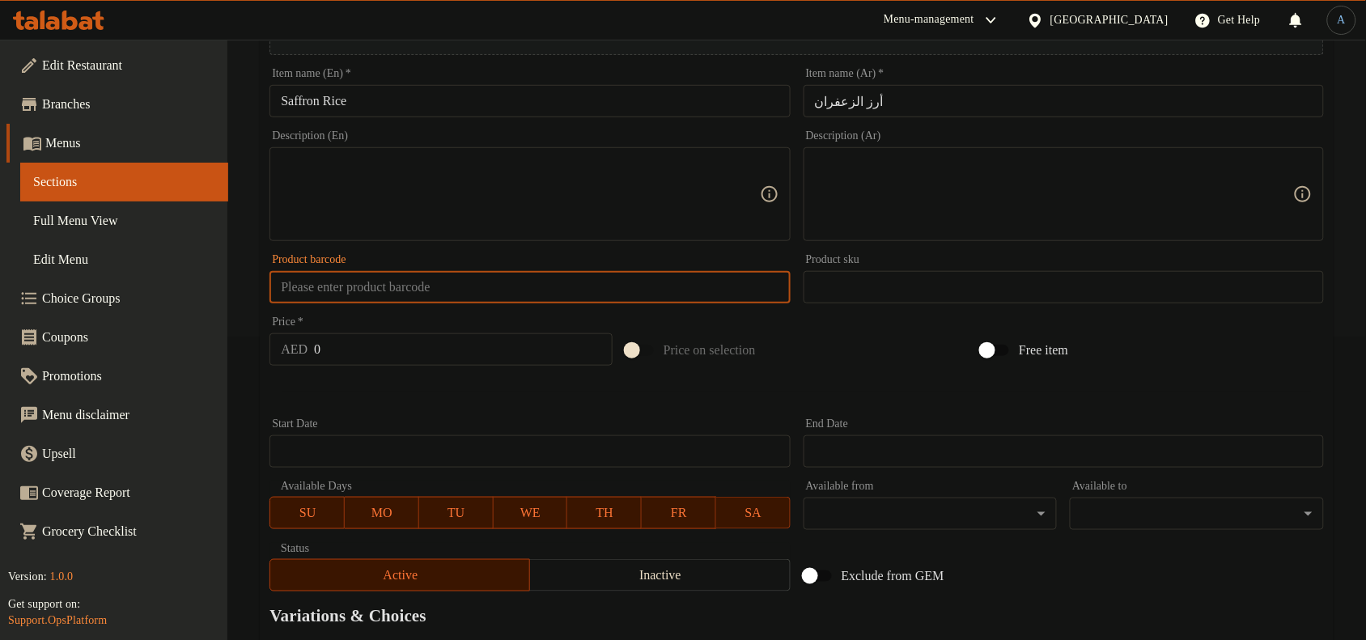
click at [490, 333] on input "0" at bounding box center [463, 349] width 299 height 32
paste input "19.2"
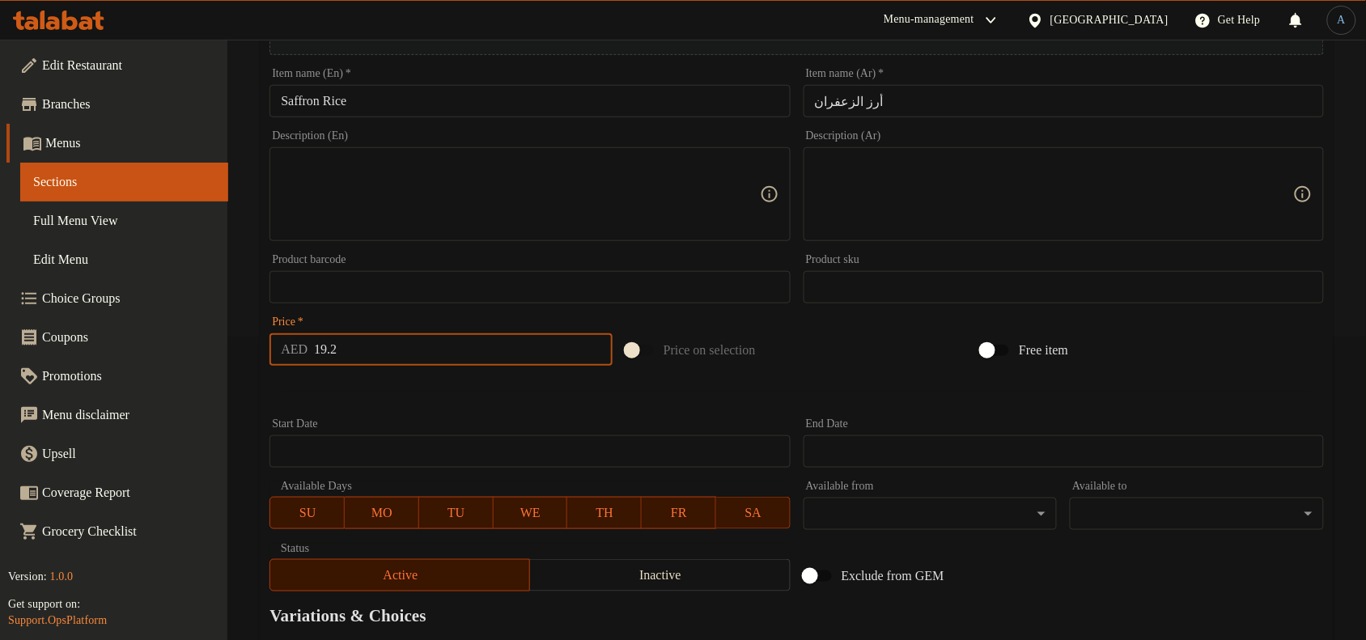
type input "19.2"
click at [444, 383] on div at bounding box center [797, 392] width 1068 height 40
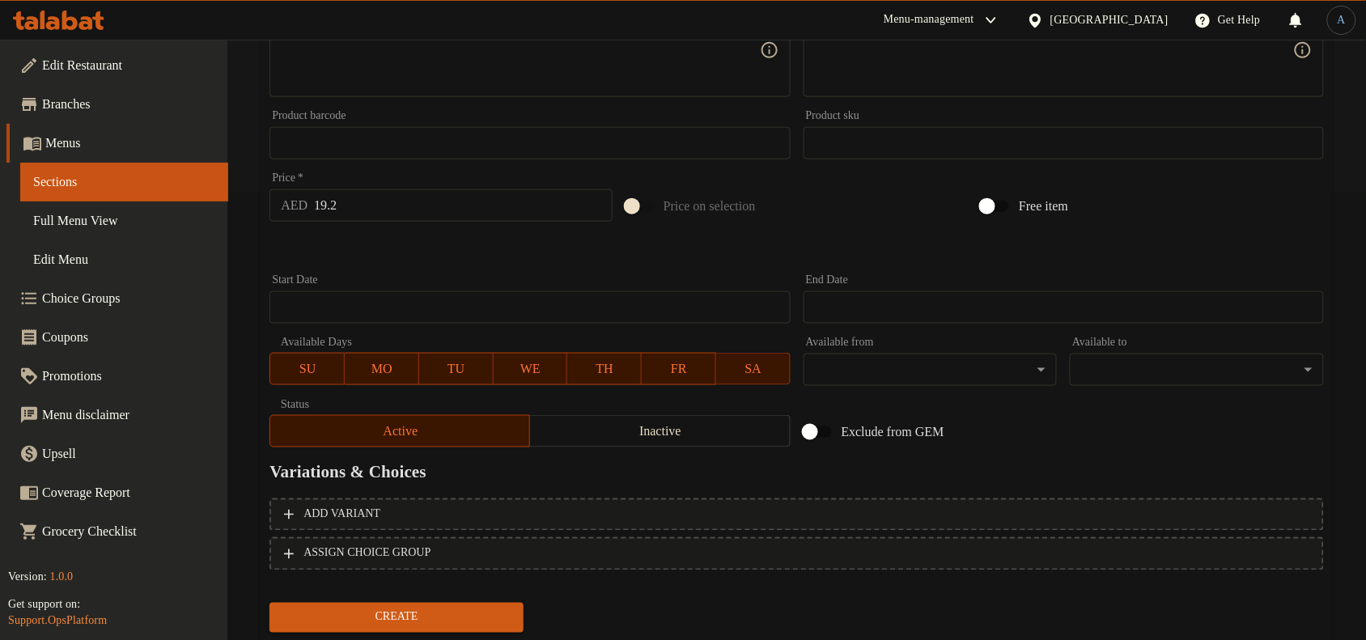
scroll to position [494, 0]
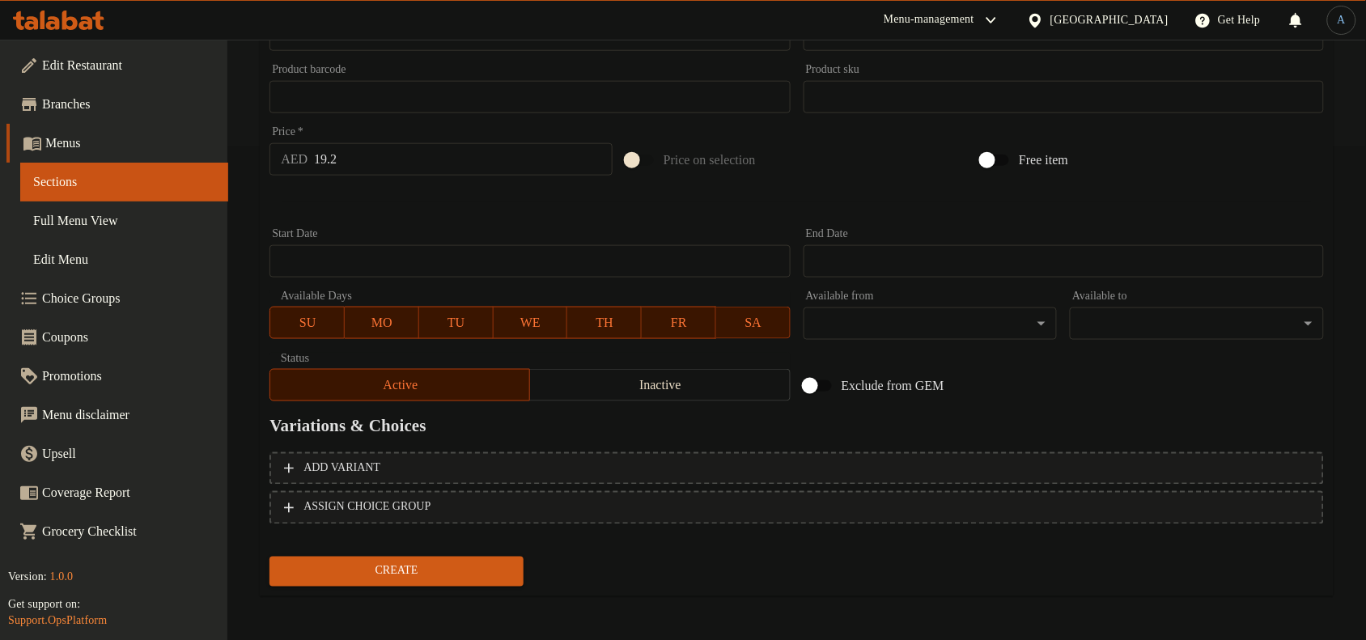
click at [473, 573] on span "Create" at bounding box center [396, 572] width 228 height 20
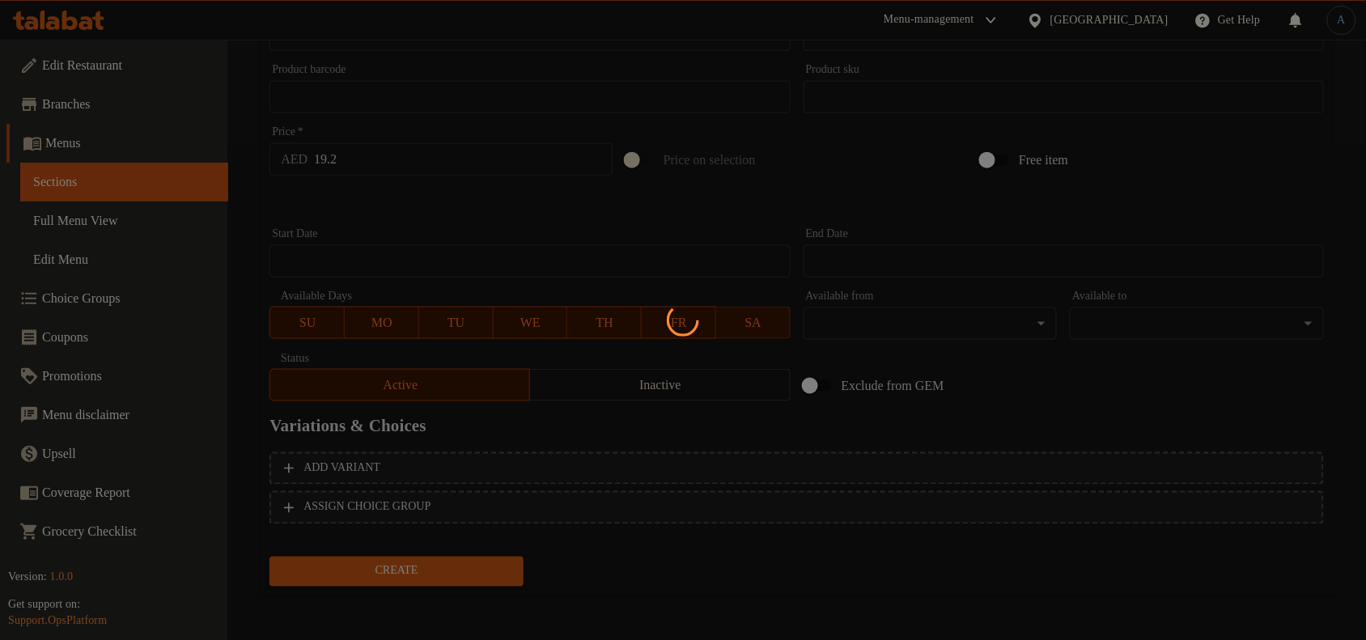
type input "0"
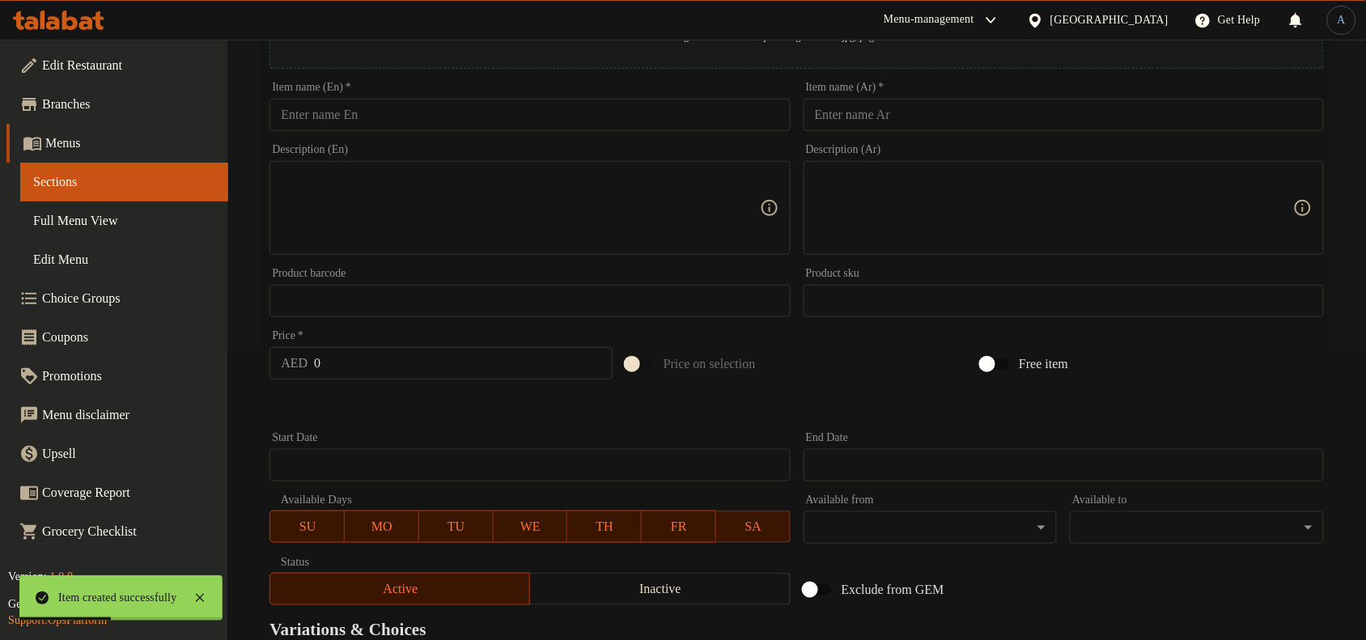
scroll to position [0, 0]
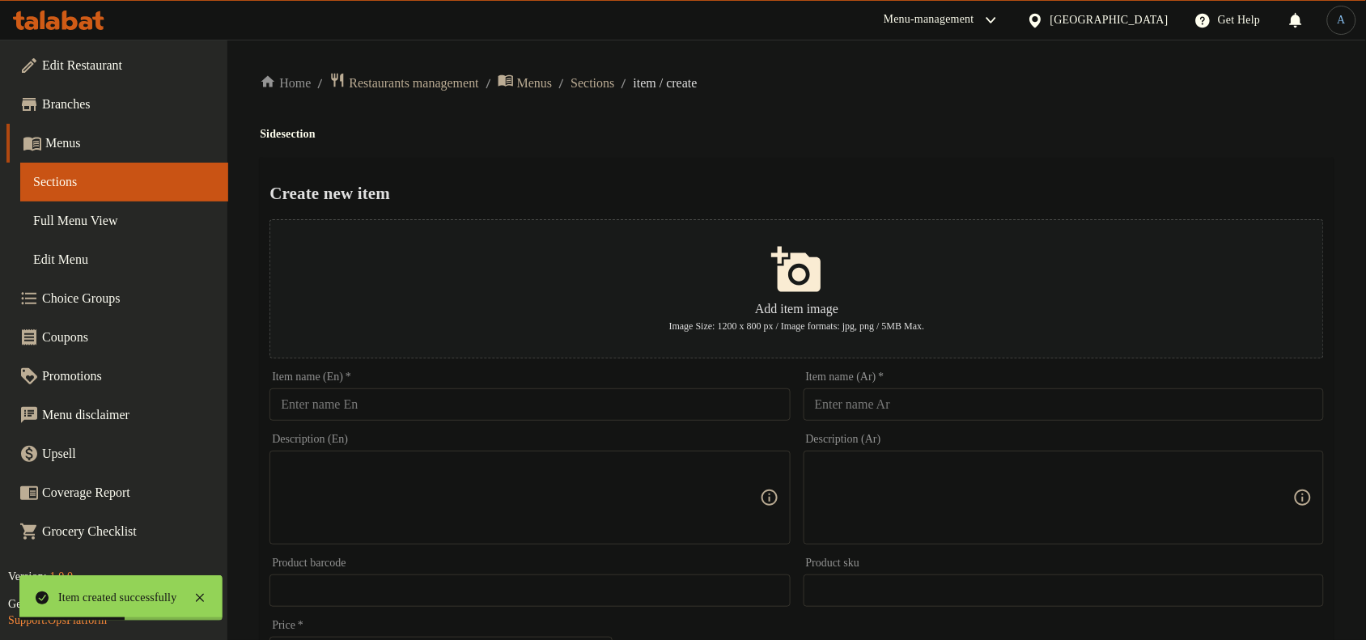
click at [669, 397] on input "text" at bounding box center [530, 404] width 520 height 32
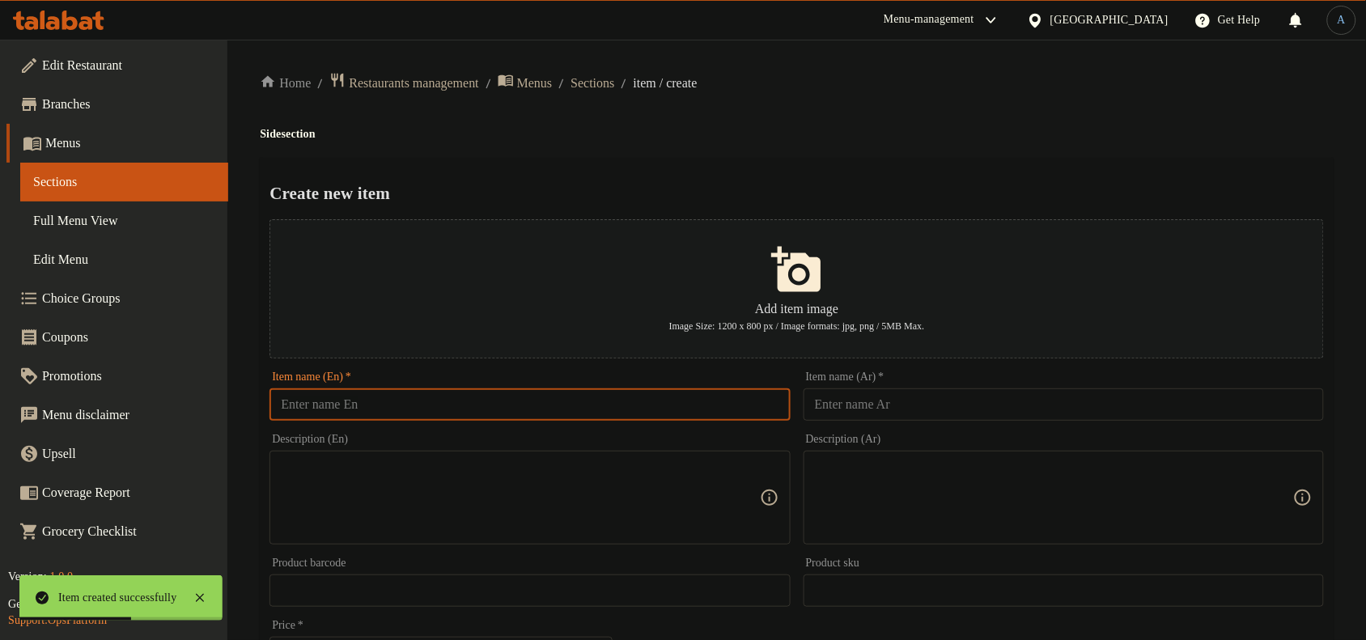
paste input "Steamed Rice"
type input "Steamed Rice"
click at [880, 402] on input "text" at bounding box center [1064, 404] width 520 height 32
paste input "أرز مطهو على البخار"
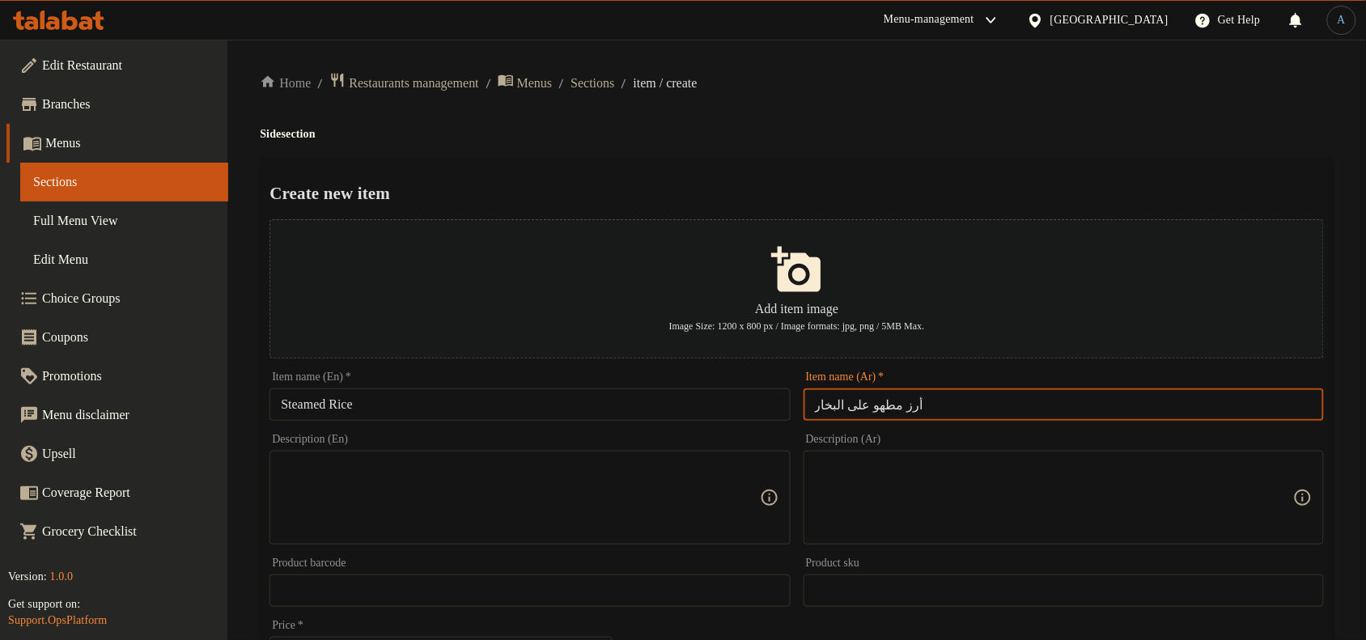
click at [880, 402] on input "أرز مطهو على البخار" at bounding box center [1064, 404] width 520 height 32
type input "أرز على البخار"
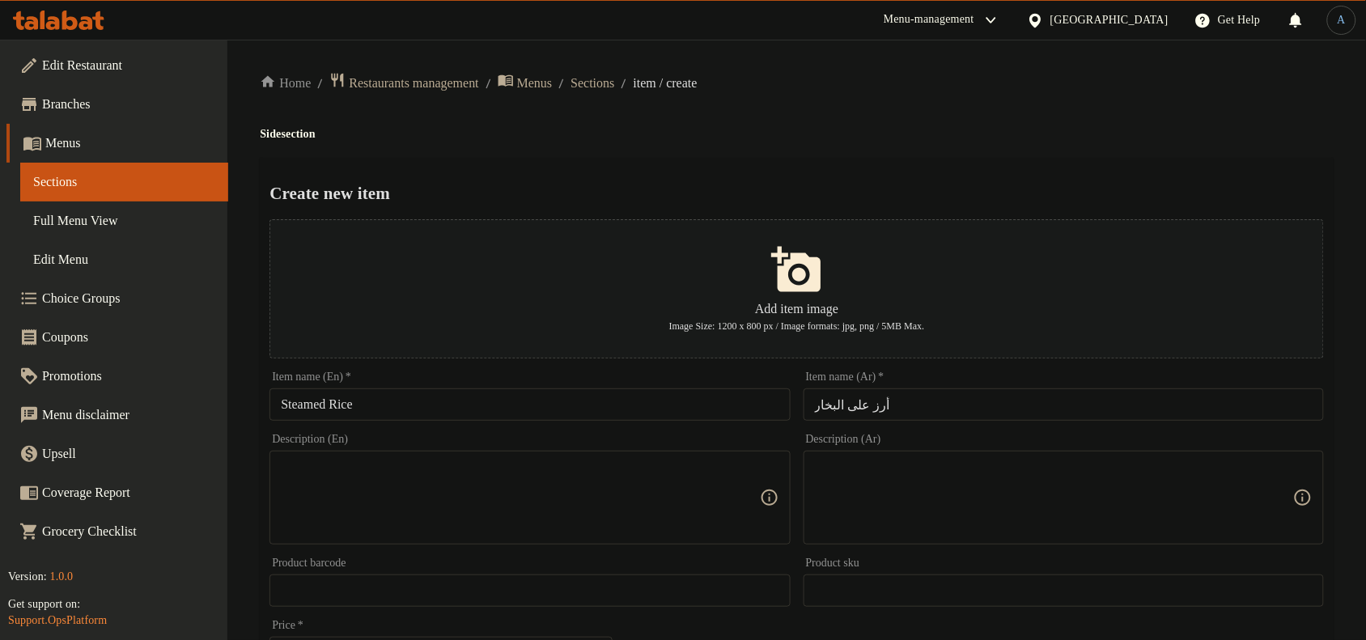
click at [1040, 167] on div "Create new item Add item image Image Size: 1200 x 800 px / Image formats: jpg, …" at bounding box center [797, 624] width 1074 height 933
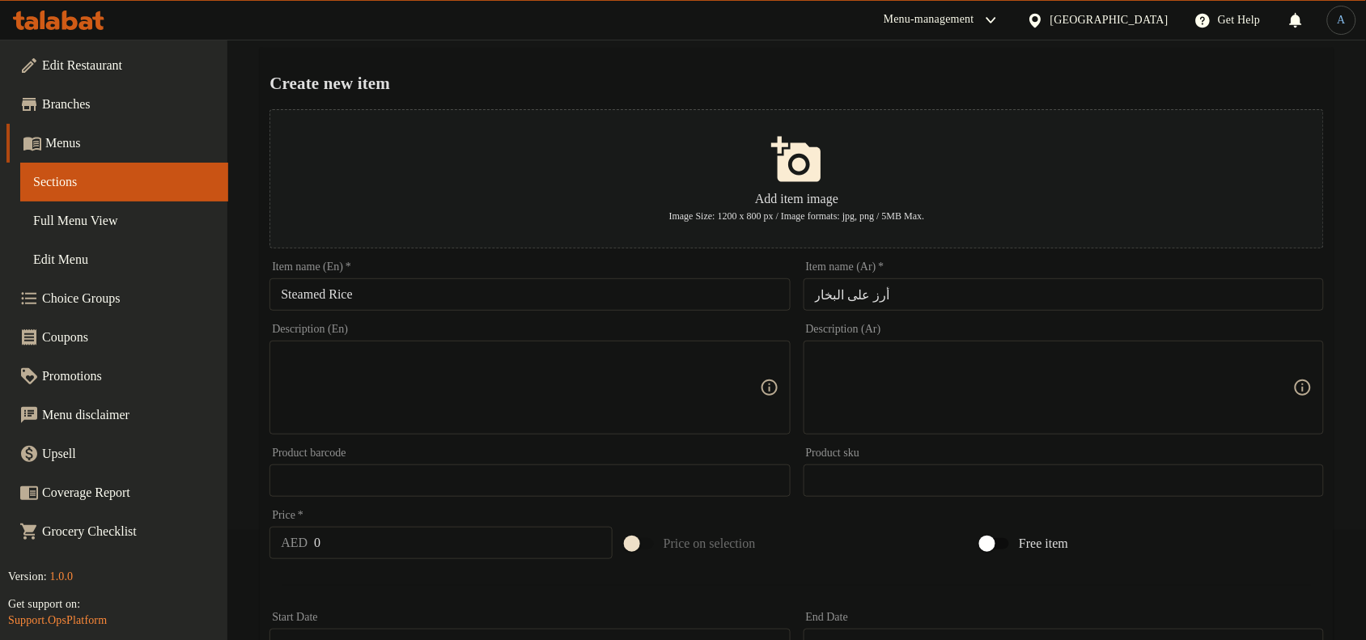
scroll to position [405, 0]
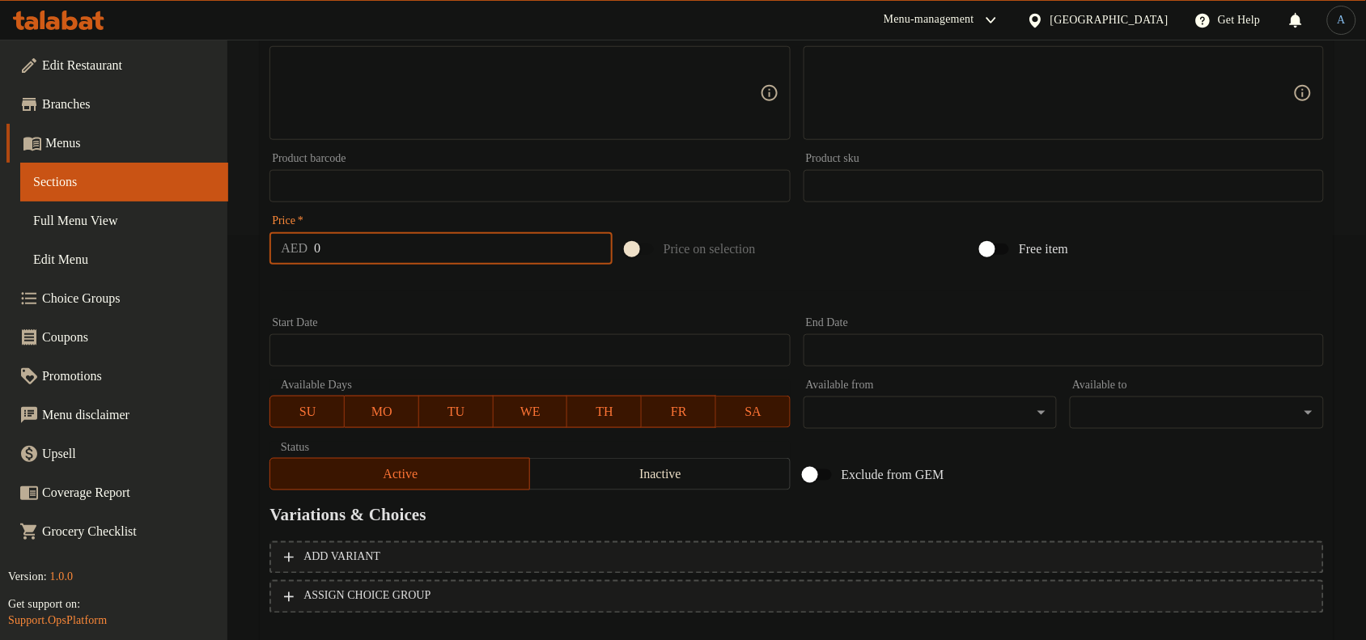
click at [443, 255] on input "0" at bounding box center [463, 248] width 299 height 32
paste input "19.2"
type input "19.2"
click at [413, 308] on div at bounding box center [797, 291] width 1068 height 40
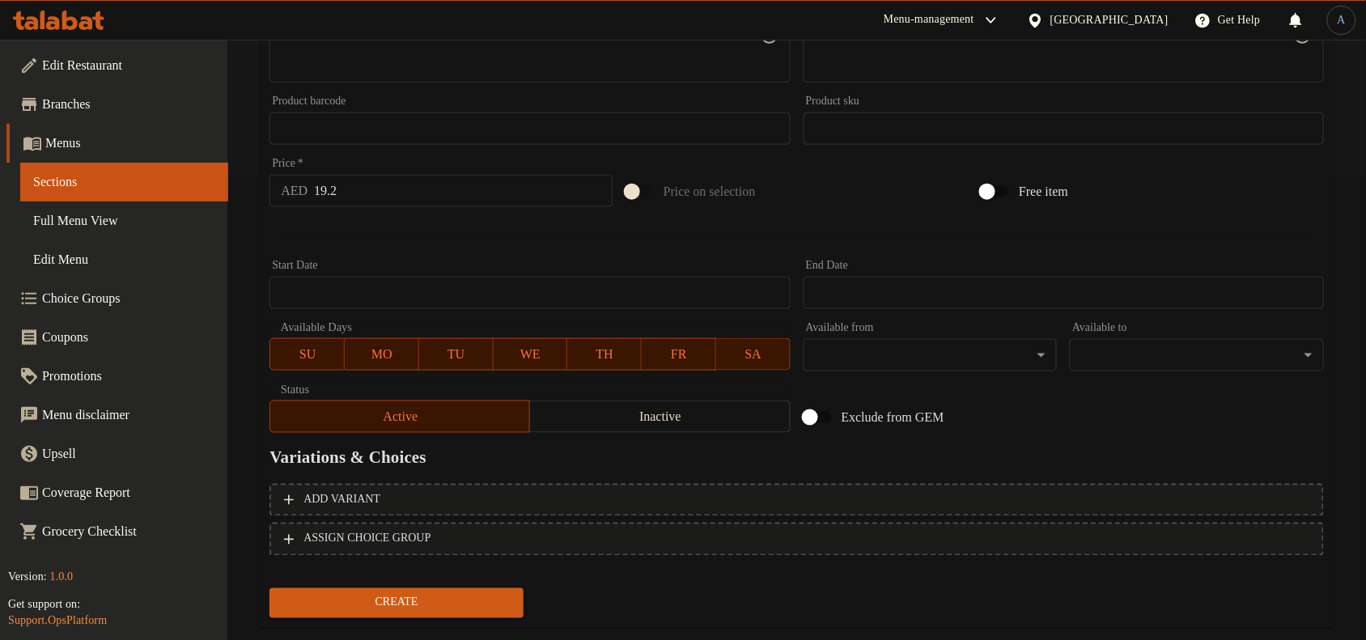
scroll to position [494, 0]
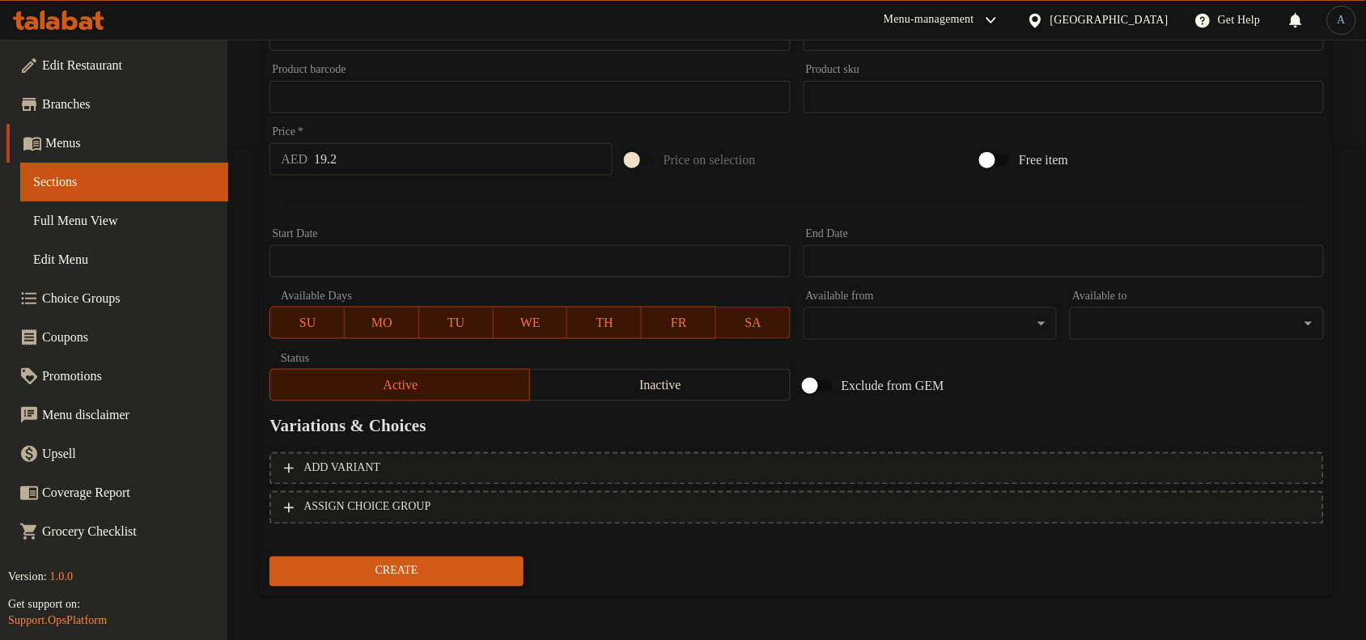
click at [439, 567] on span "Create" at bounding box center [396, 572] width 228 height 20
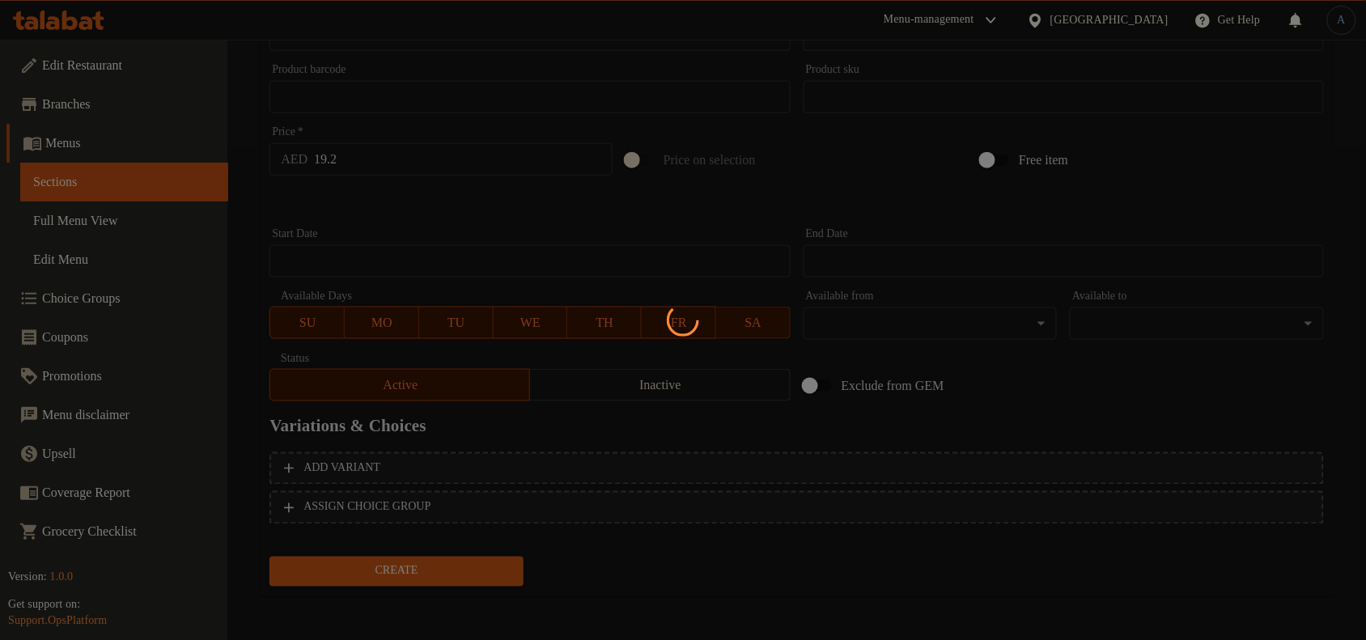
type input "0"
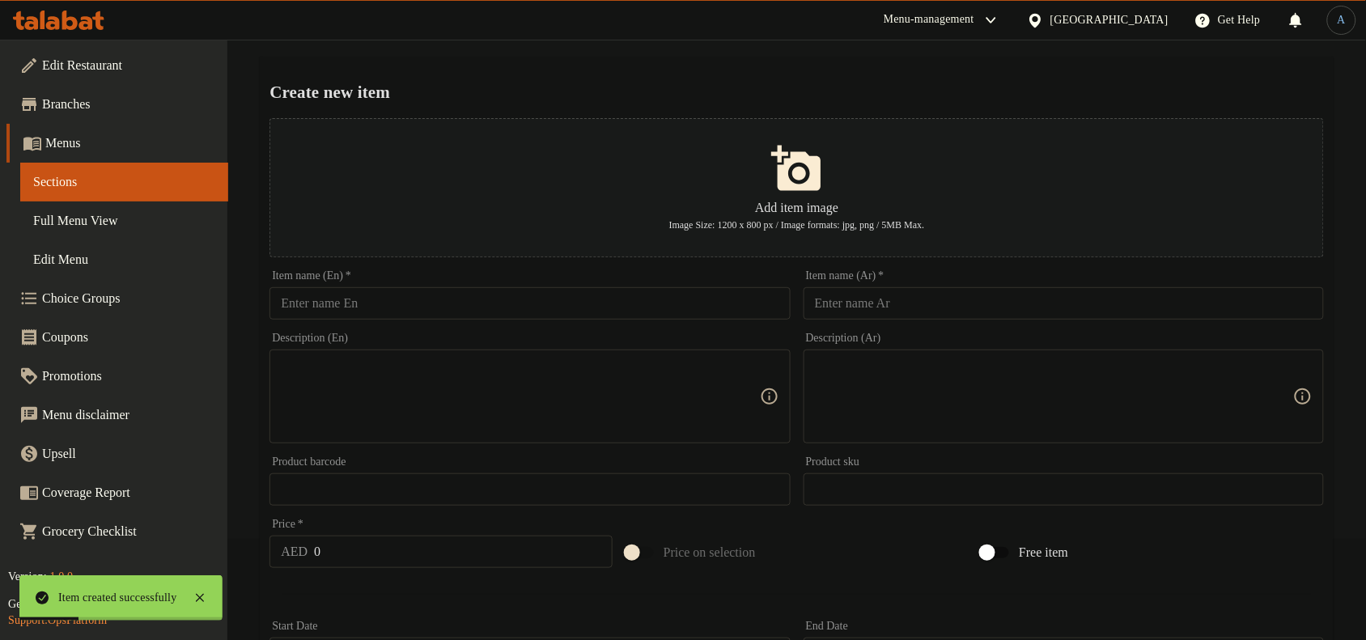
scroll to position [0, 0]
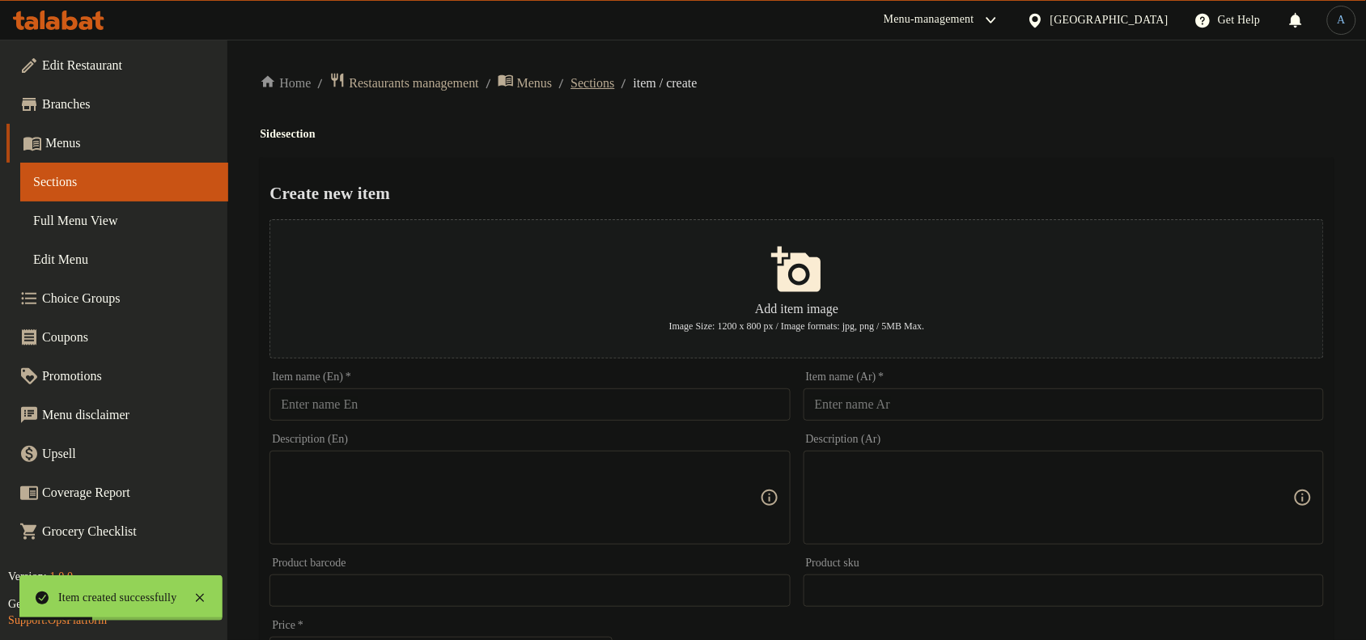
click at [605, 91] on span "Sections" at bounding box center [593, 83] width 44 height 19
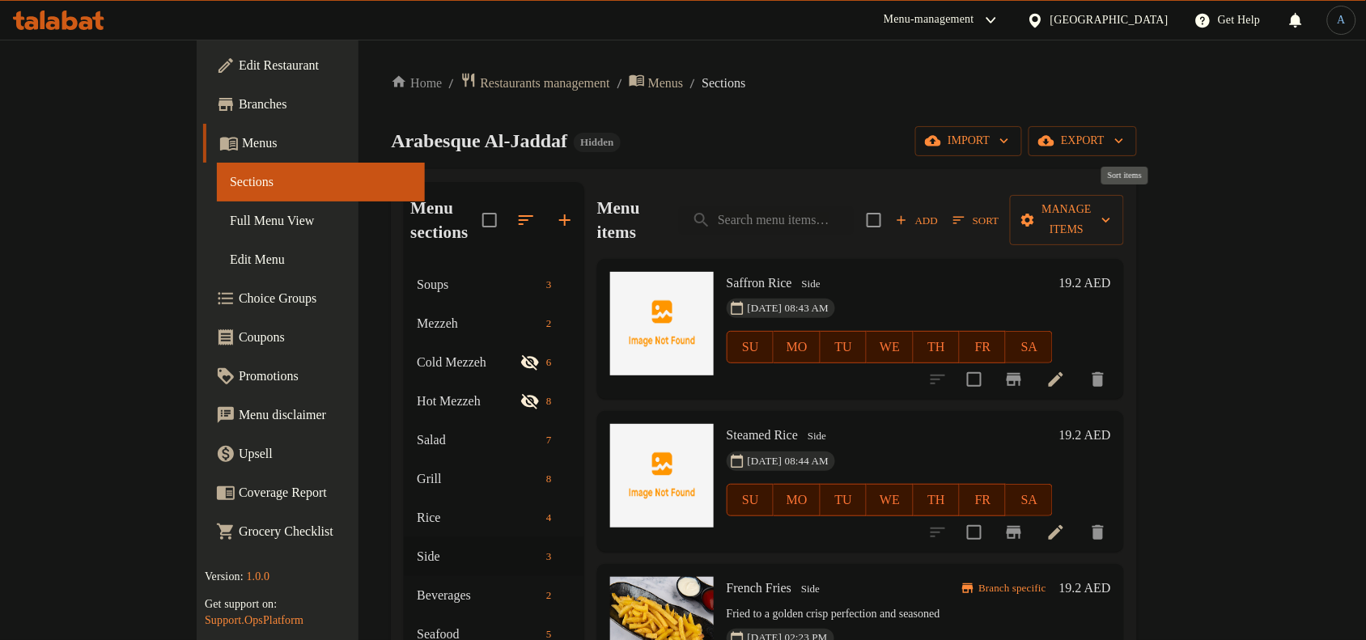
click at [999, 213] on span "Sort" at bounding box center [975, 220] width 45 height 19
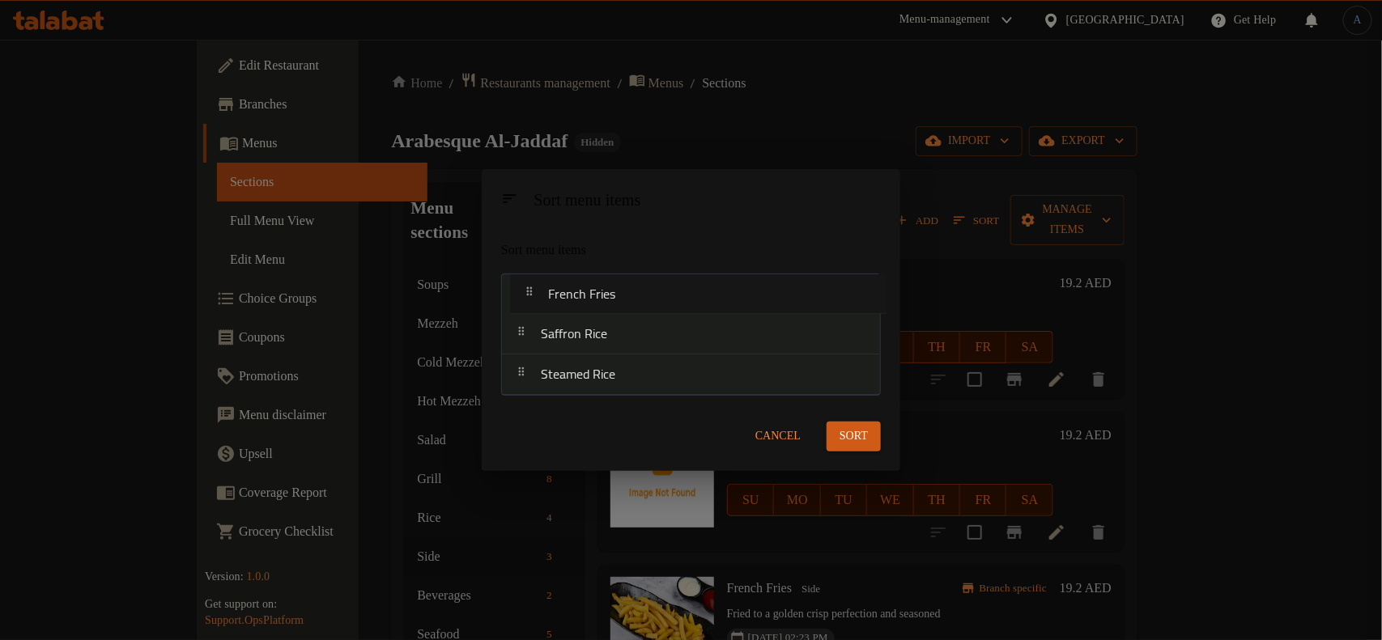
drag, startPoint x: 588, startPoint y: 380, endPoint x: 595, endPoint y: 288, distance: 92.6
click at [595, 288] on nav "Saffron Rice Steamed Rice French Fries" at bounding box center [691, 335] width 380 height 122
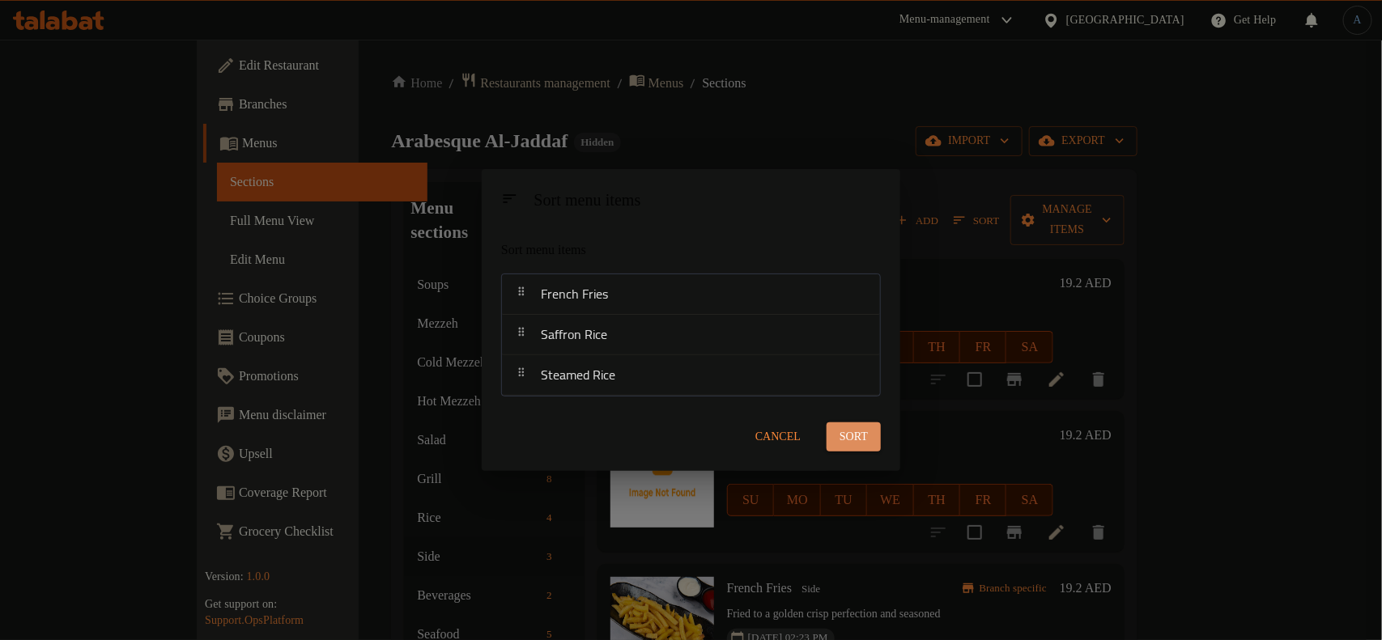
click at [843, 439] on span "Sort" at bounding box center [853, 437] width 28 height 20
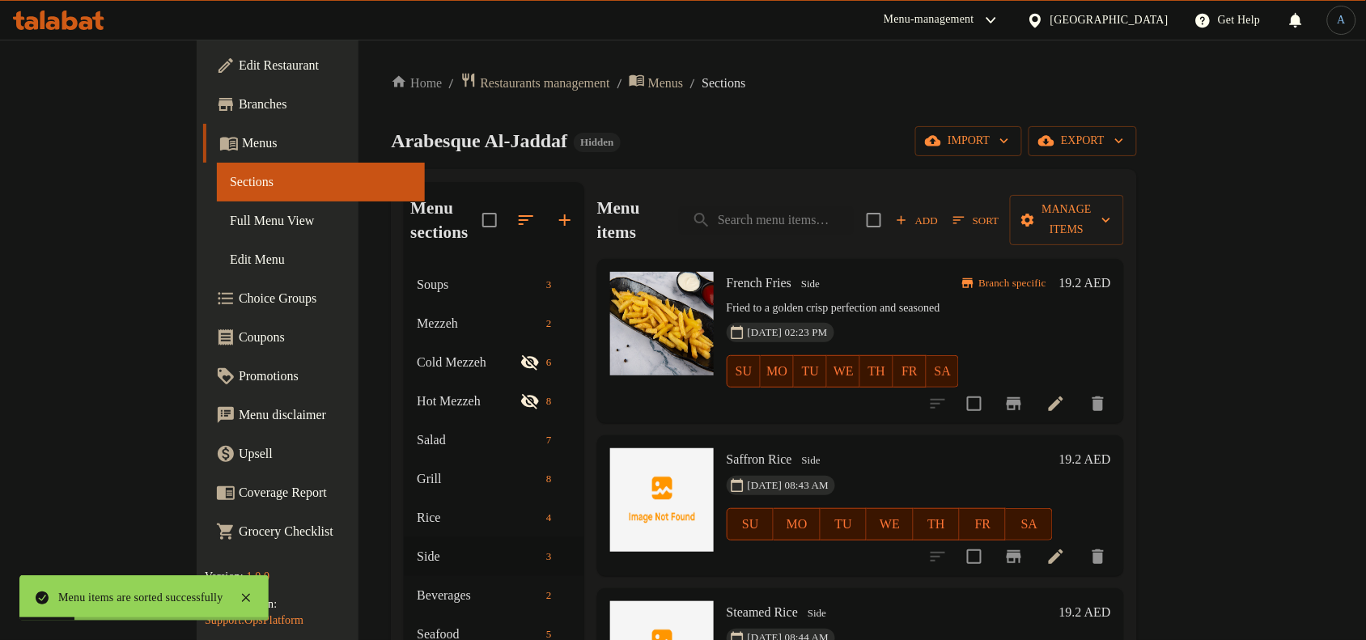
click at [881, 299] on p "Fried to a golden crisp perfection and seasoned" at bounding box center [843, 309] width 233 height 20
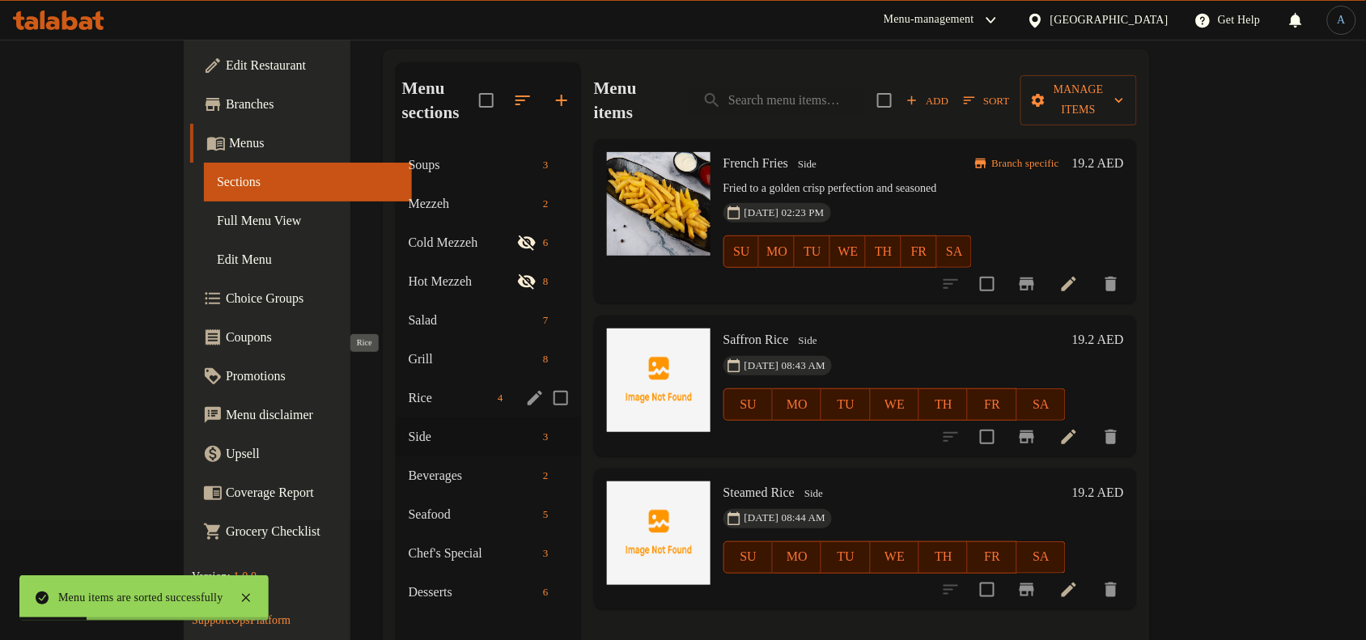
scroll to position [202, 0]
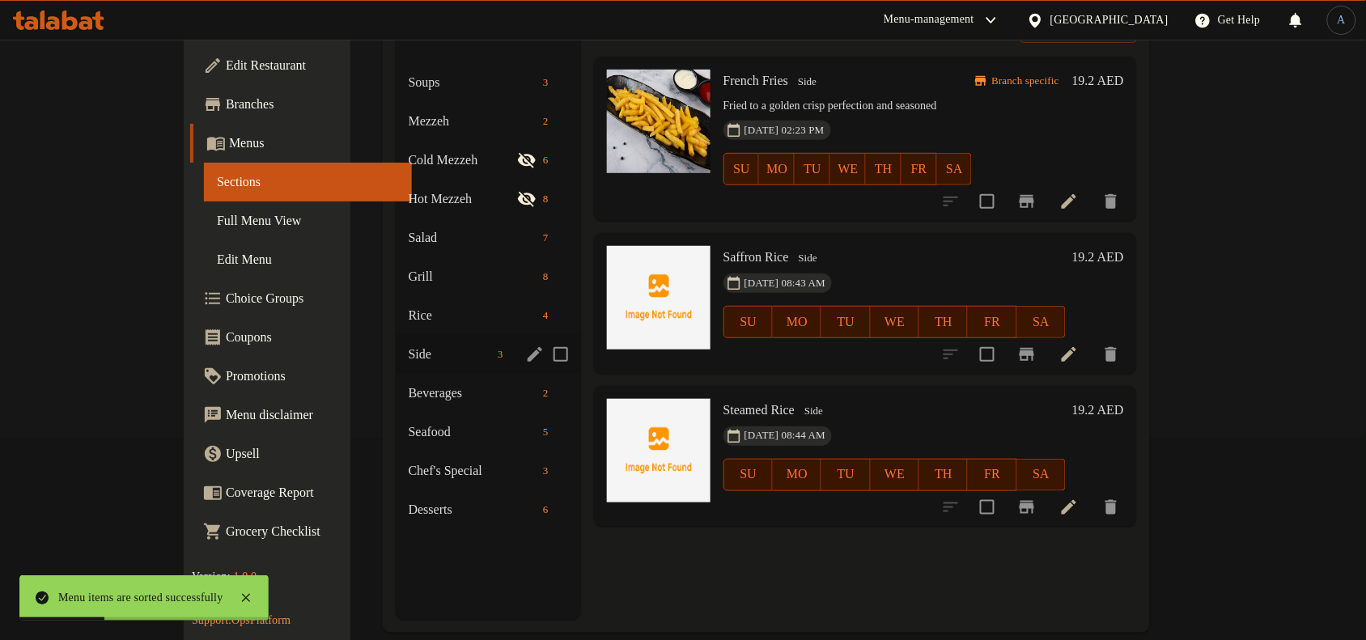
click at [396, 335] on div "Side 3" at bounding box center [488, 354] width 185 height 39
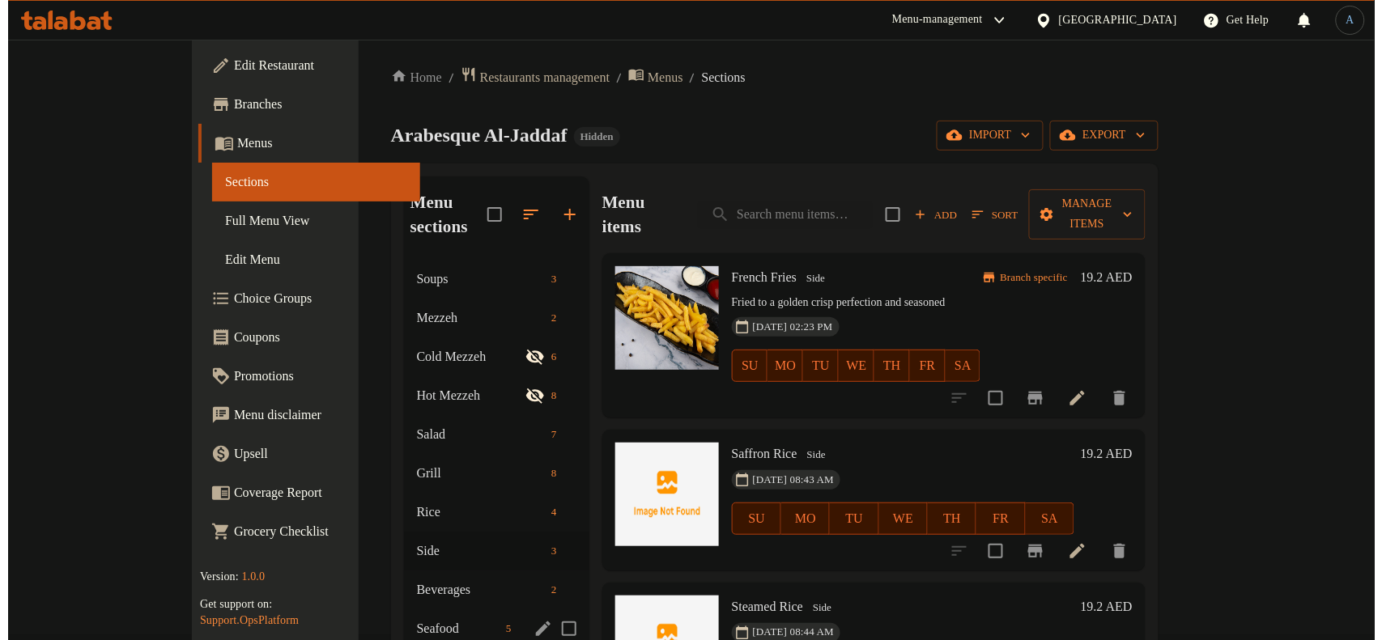
scroll to position [0, 0]
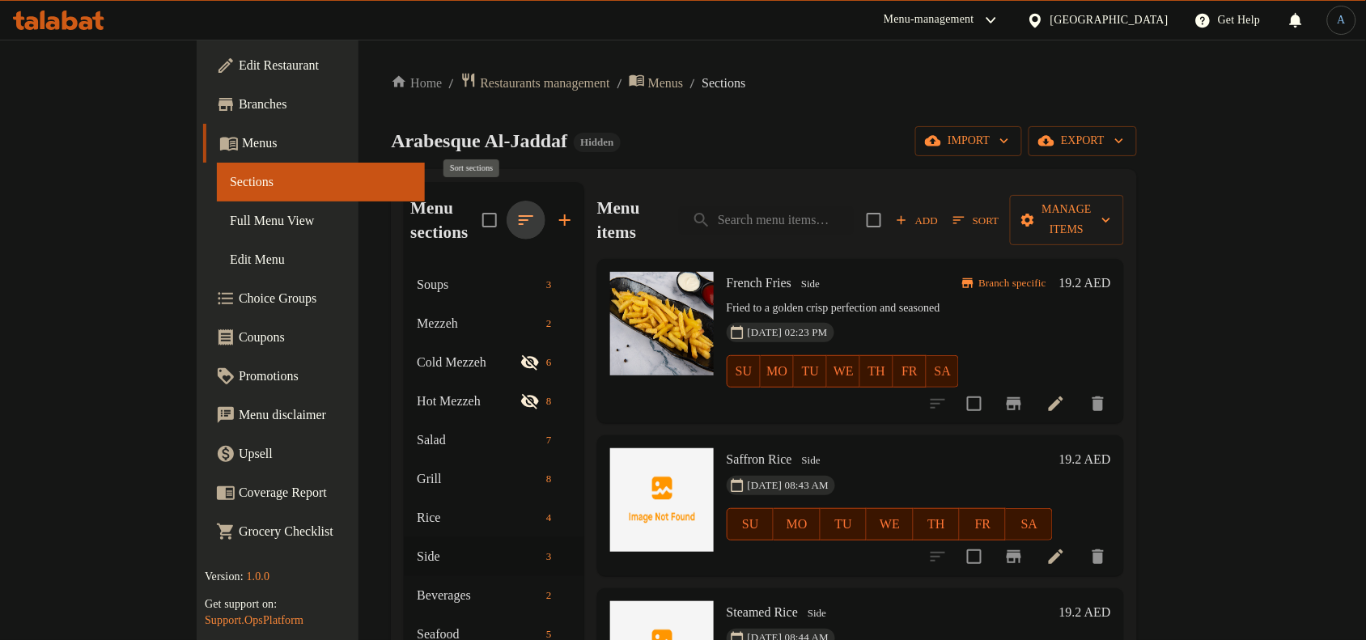
click at [516, 210] on icon "button" at bounding box center [525, 219] width 19 height 19
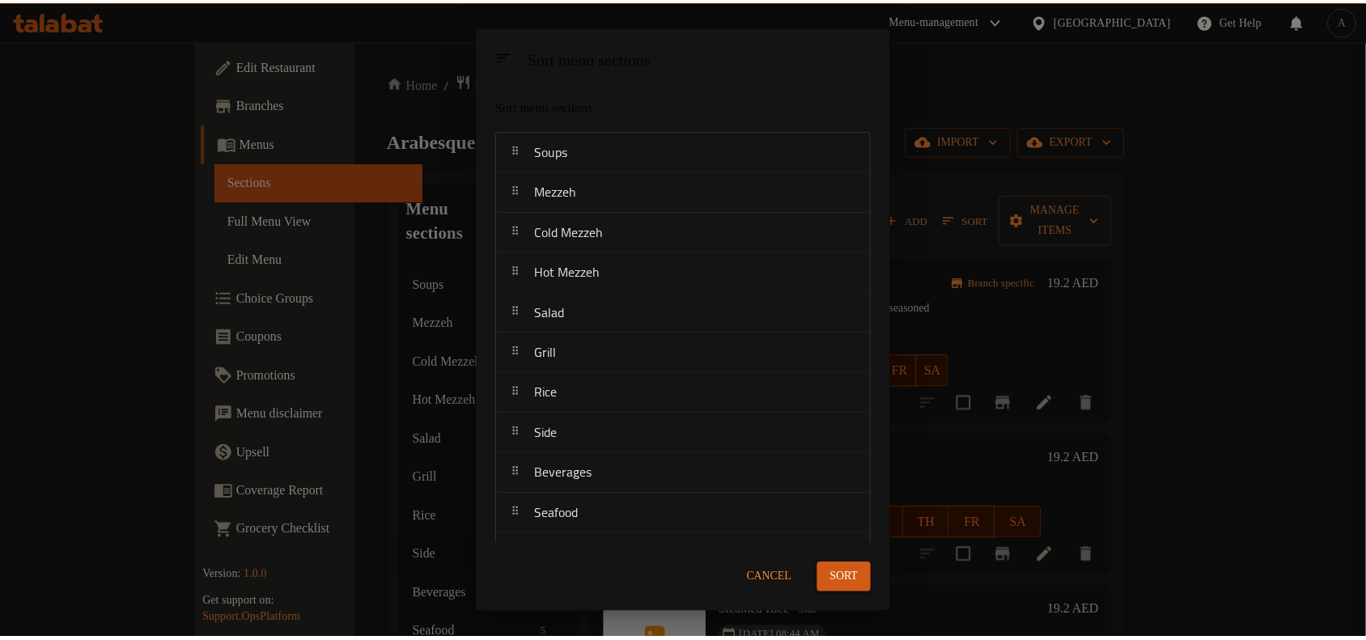
scroll to position [70, 0]
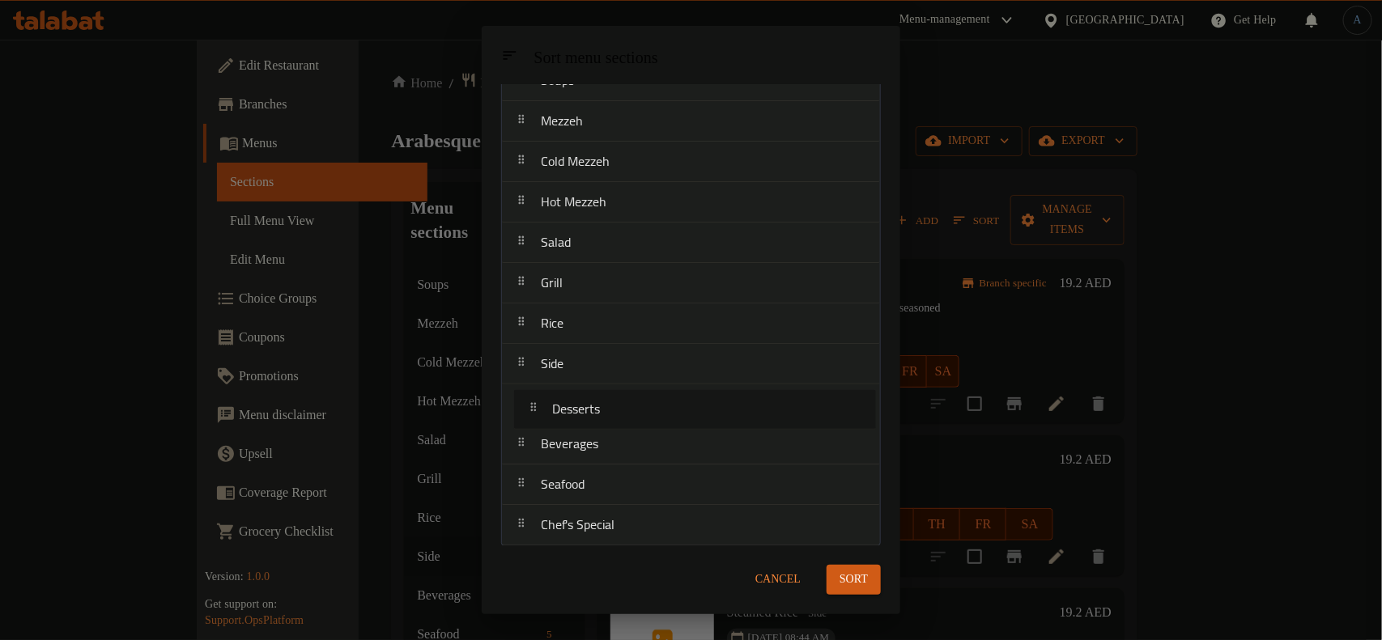
drag, startPoint x: 576, startPoint y: 527, endPoint x: 588, endPoint y: 406, distance: 121.1
click at [588, 406] on nav "Soups Mezzeh Cold Mezzeh Hot Mezzeh Salad Grill Rice Side Beverages Seafood Che…" at bounding box center [691, 303] width 380 height 486
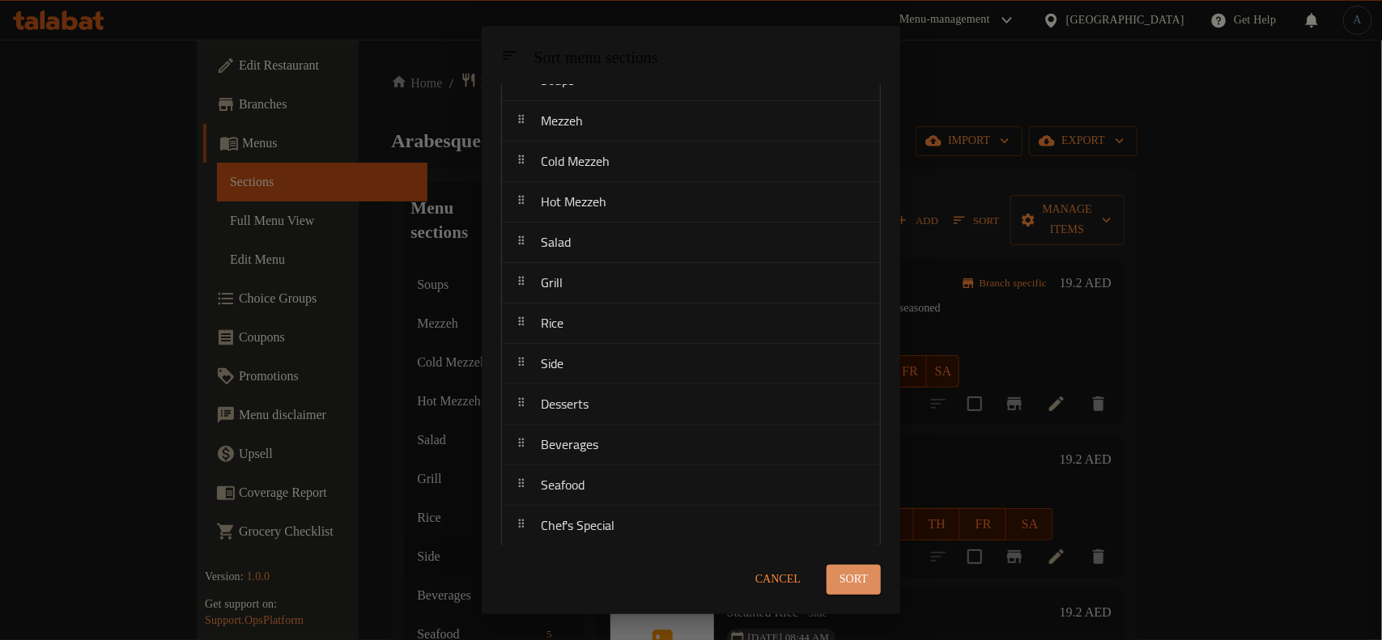
click at [848, 575] on span "Sort" at bounding box center [853, 580] width 28 height 20
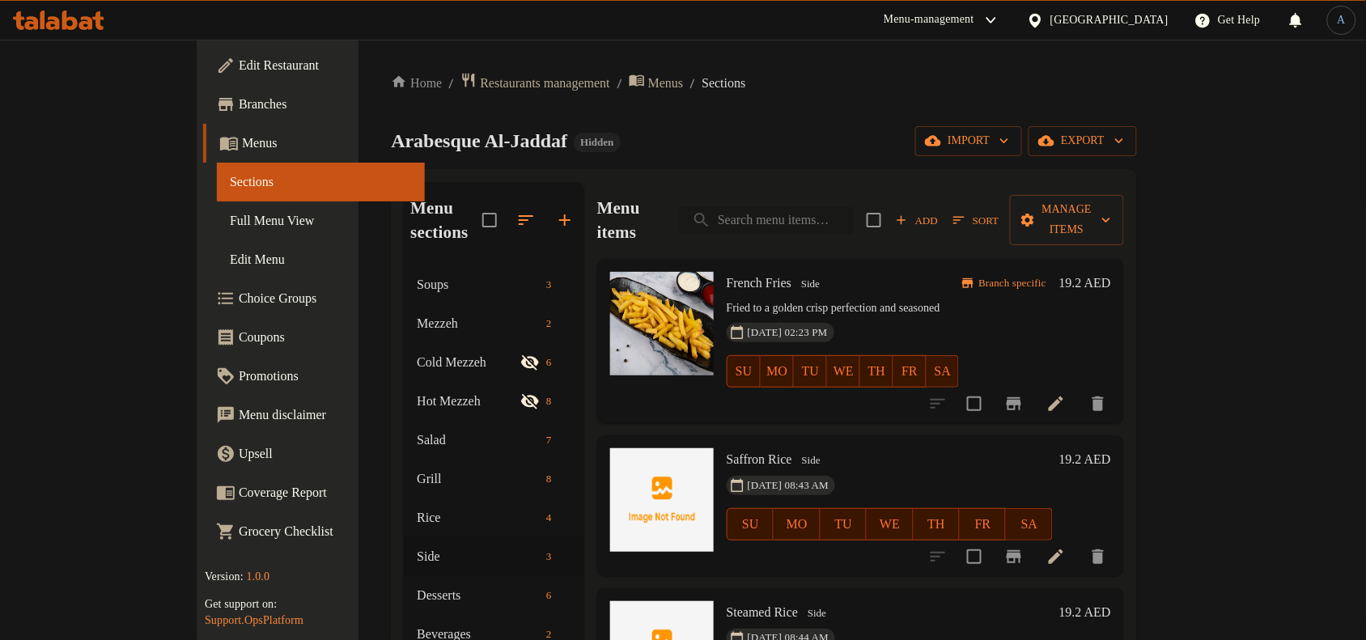
click at [826, 214] on input "search" at bounding box center [766, 220] width 175 height 28
paste input "Chocolate Brownie"
type input "Chocolate Brownie"
click at [816, 211] on input "search" at bounding box center [766, 220] width 175 height 28
paste input "Chocolate Brownie"
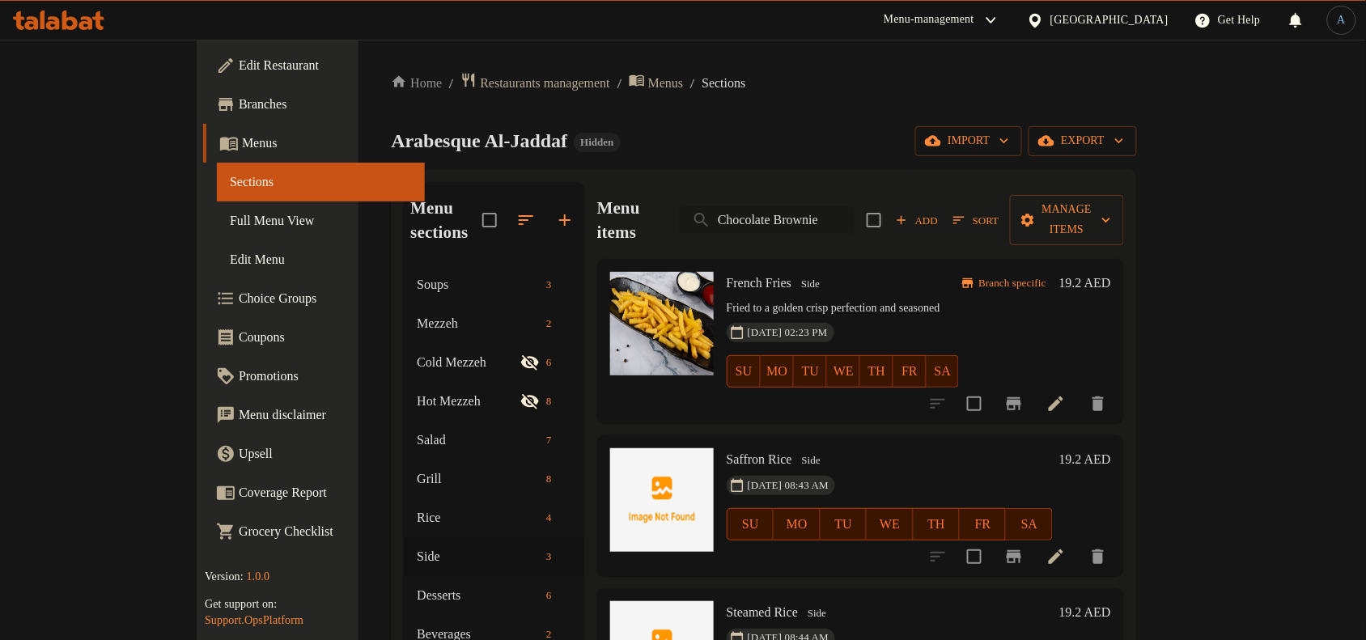
click at [818, 211] on input "Chocolate Brownie" at bounding box center [766, 220] width 175 height 28
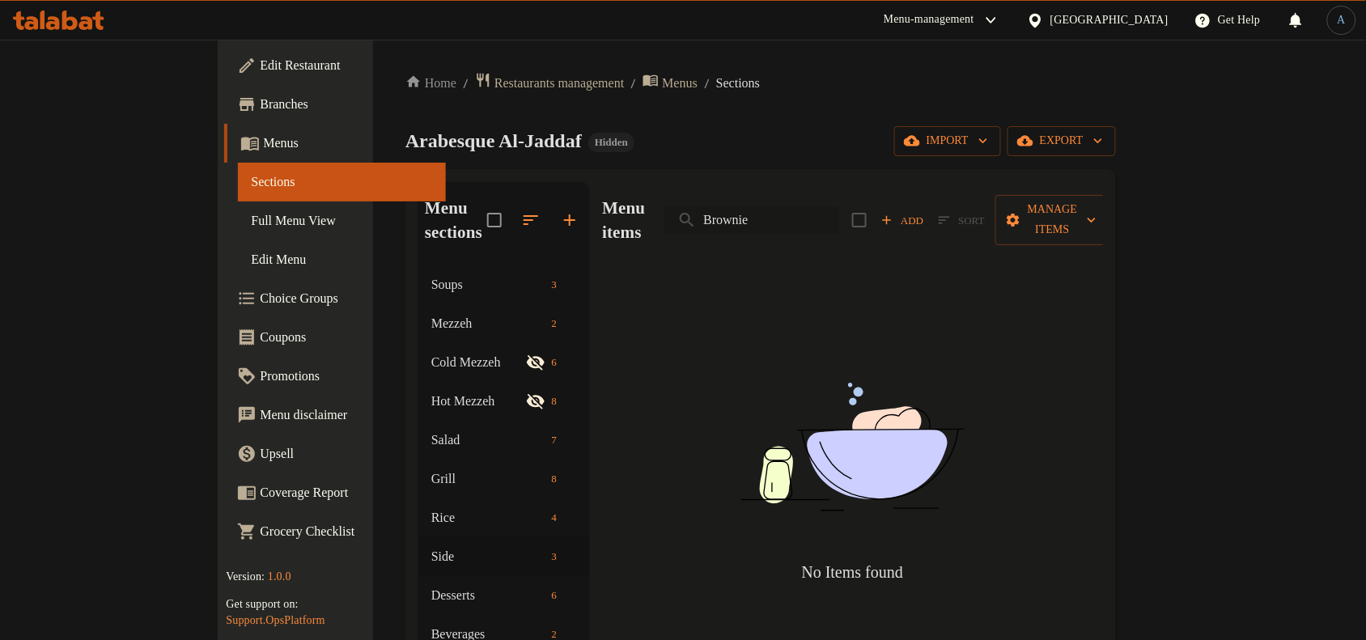
click at [839, 206] on input "Brownie" at bounding box center [751, 220] width 175 height 28
type input "Bro"
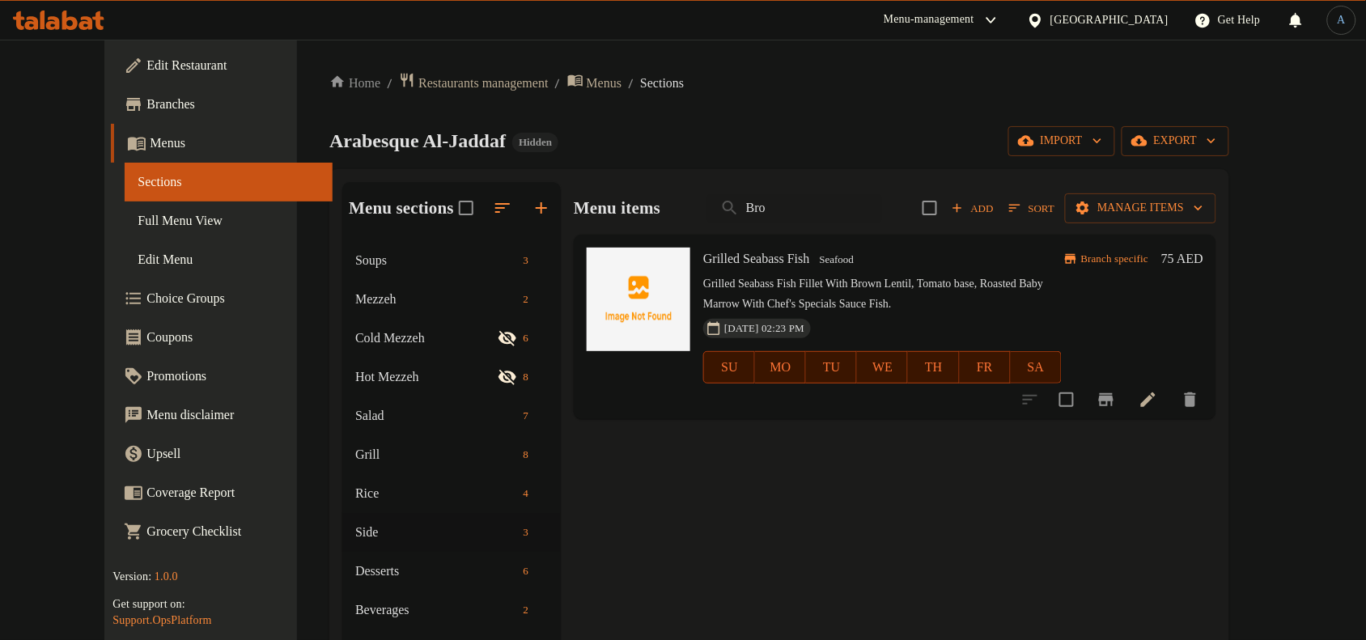
drag, startPoint x: 848, startPoint y: 204, endPoint x: 410, endPoint y: 155, distance: 441.4
click at [410, 155] on div "Home / Restaurants management / Menus / Sections Arabesque Al-Jaddaf Hidden imp…" at bounding box center [779, 453] width 900 height 763
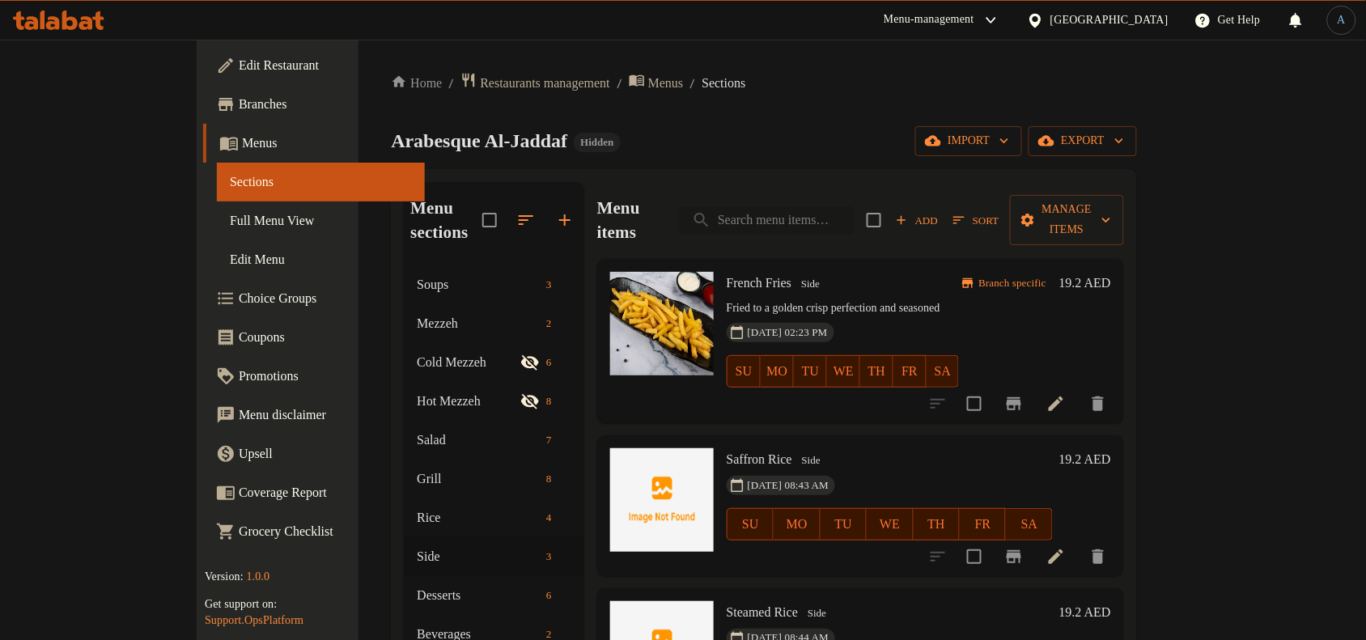
click at [854, 208] on input "search" at bounding box center [766, 220] width 175 height 28
paste input "Kunafa"
type input "Kunafa"
click at [798, 225] on div "Menu items Add Sort Manage items" at bounding box center [860, 220] width 527 height 77
click at [806, 206] on input "search" at bounding box center [766, 220] width 175 height 28
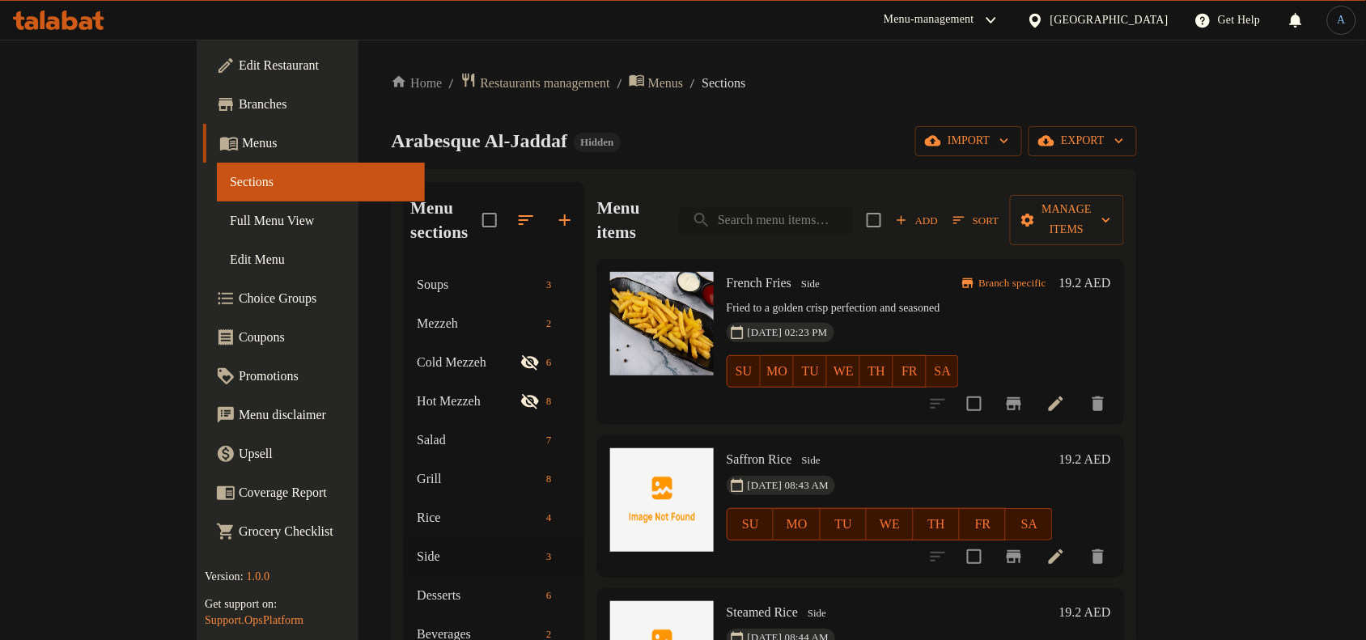
paste input "Kunafa"
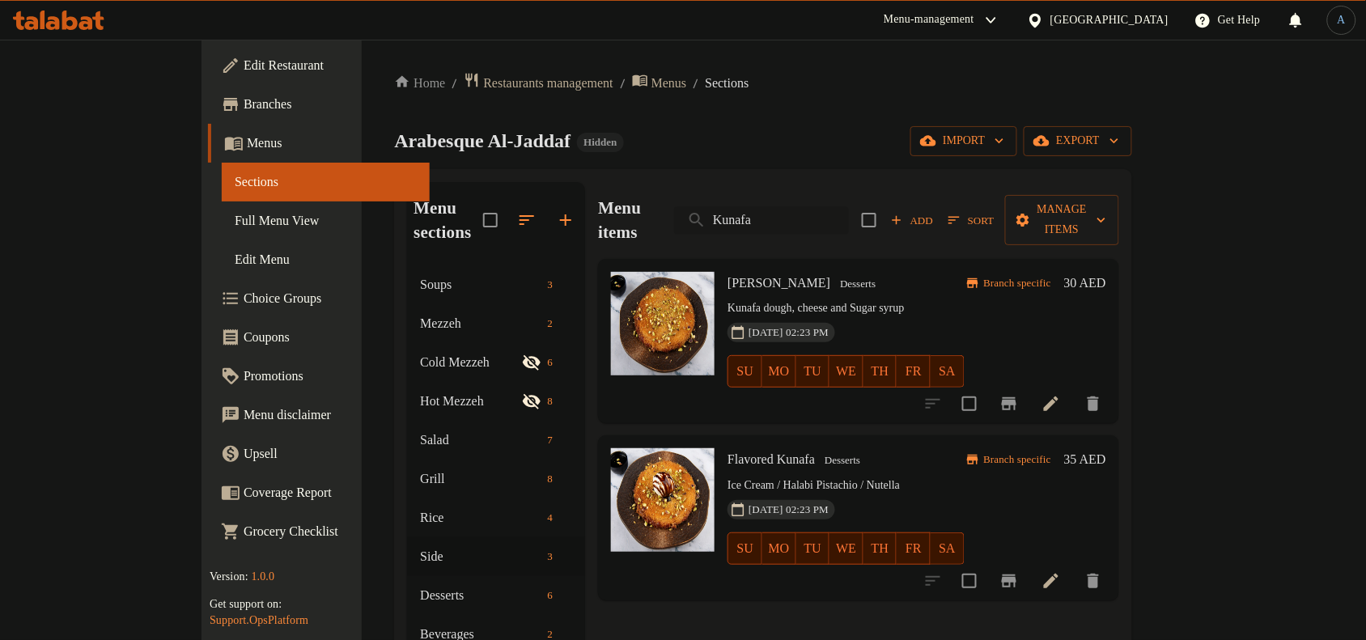
click at [835, 206] on input "Kunafa" at bounding box center [761, 220] width 175 height 28
paste input "Ice Cream (2 Scoops)"
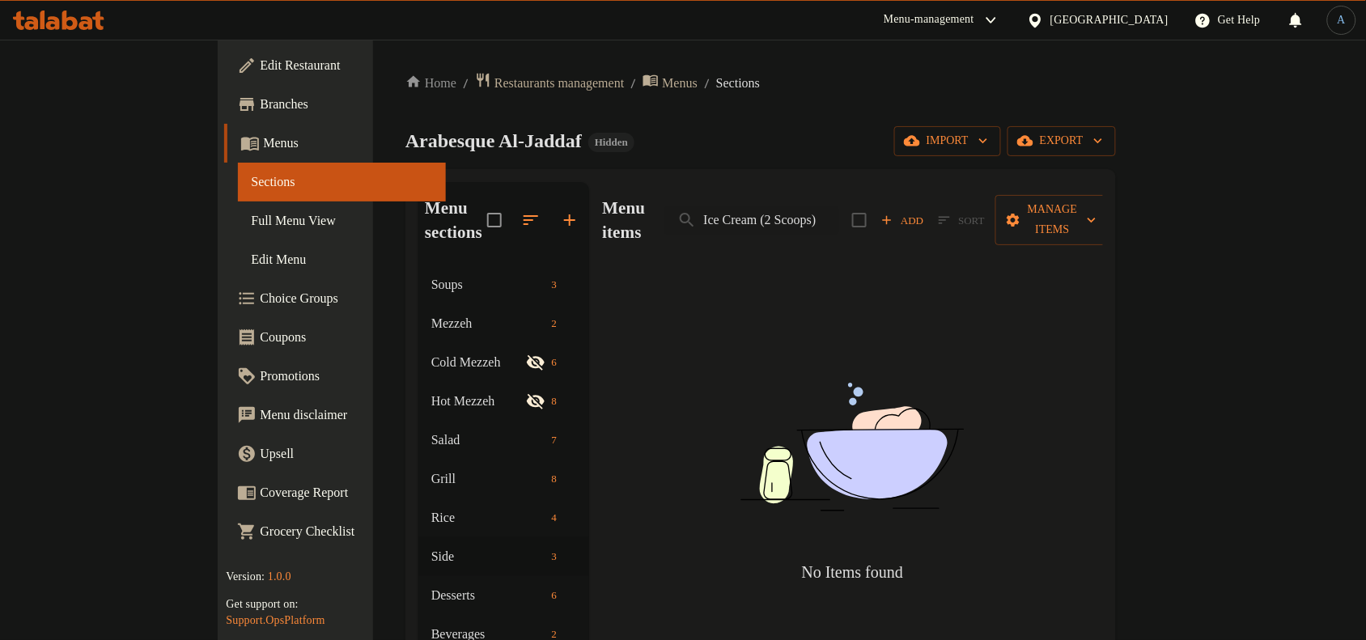
drag, startPoint x: 835, startPoint y: 203, endPoint x: 1131, endPoint y: 208, distance: 295.5
click at [1102, 206] on div "Menu items Ice Cream (2 Scoops) Add Sort Manage items" at bounding box center [852, 220] width 500 height 77
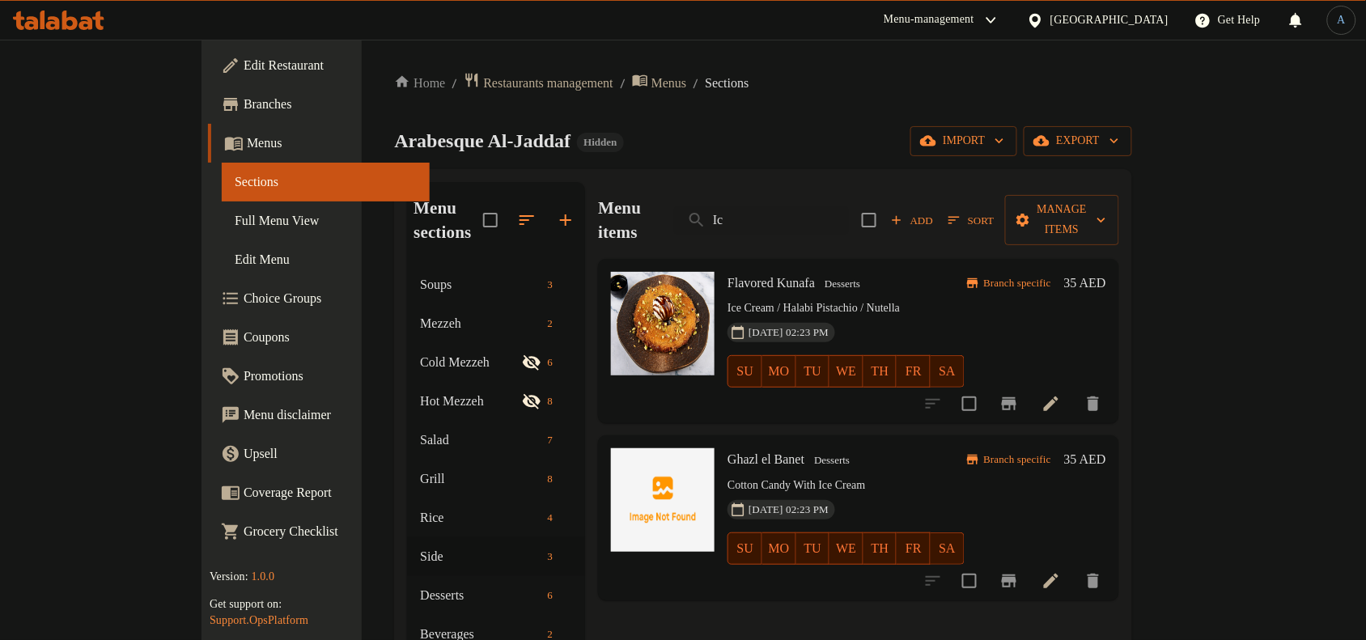
type input "I"
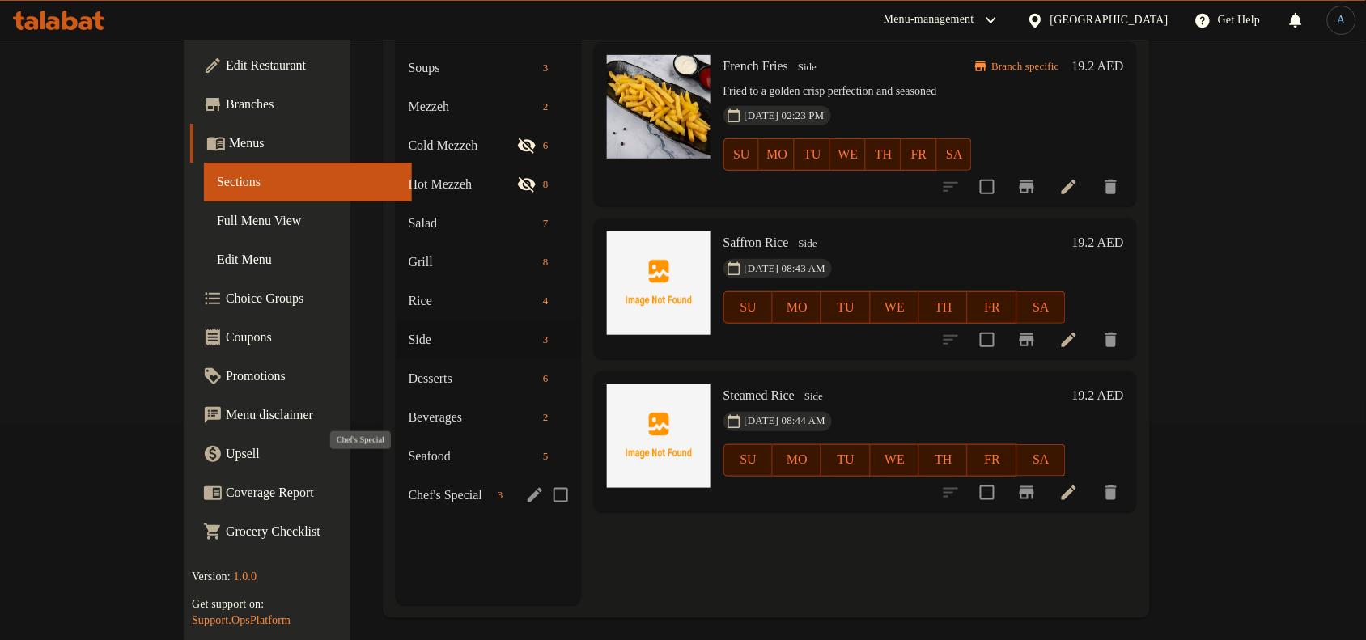
scroll to position [227, 0]
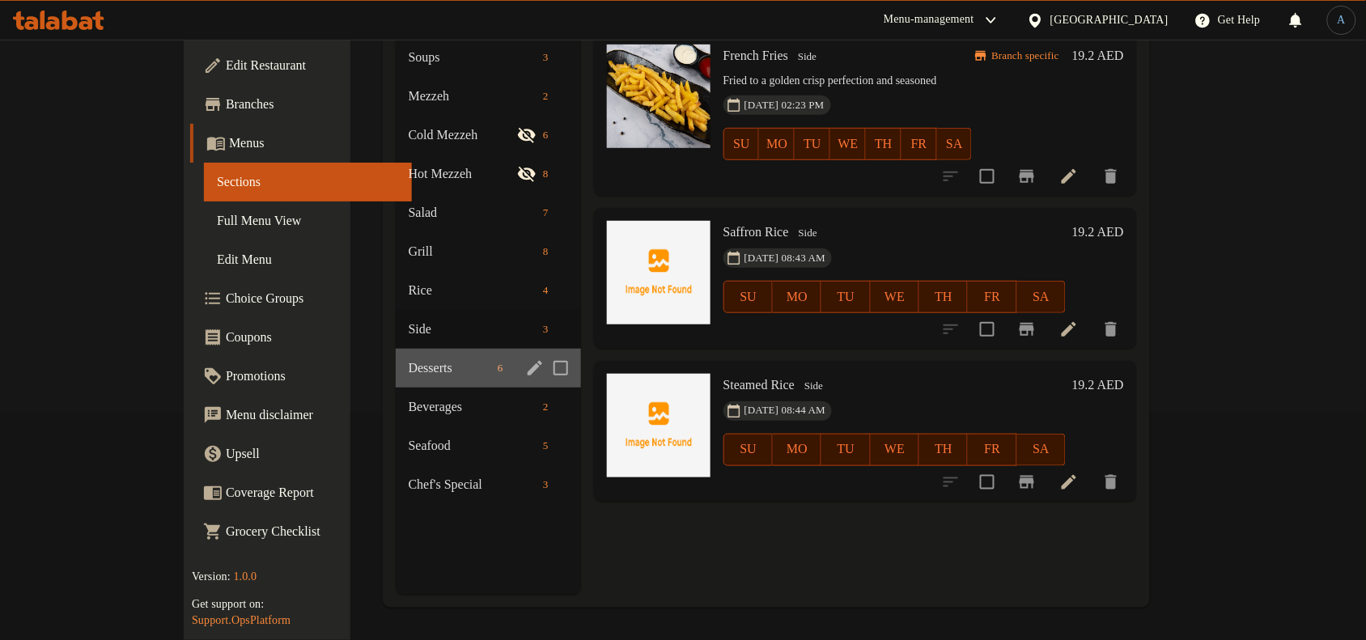
click at [396, 354] on div "Desserts 6" at bounding box center [488, 368] width 185 height 39
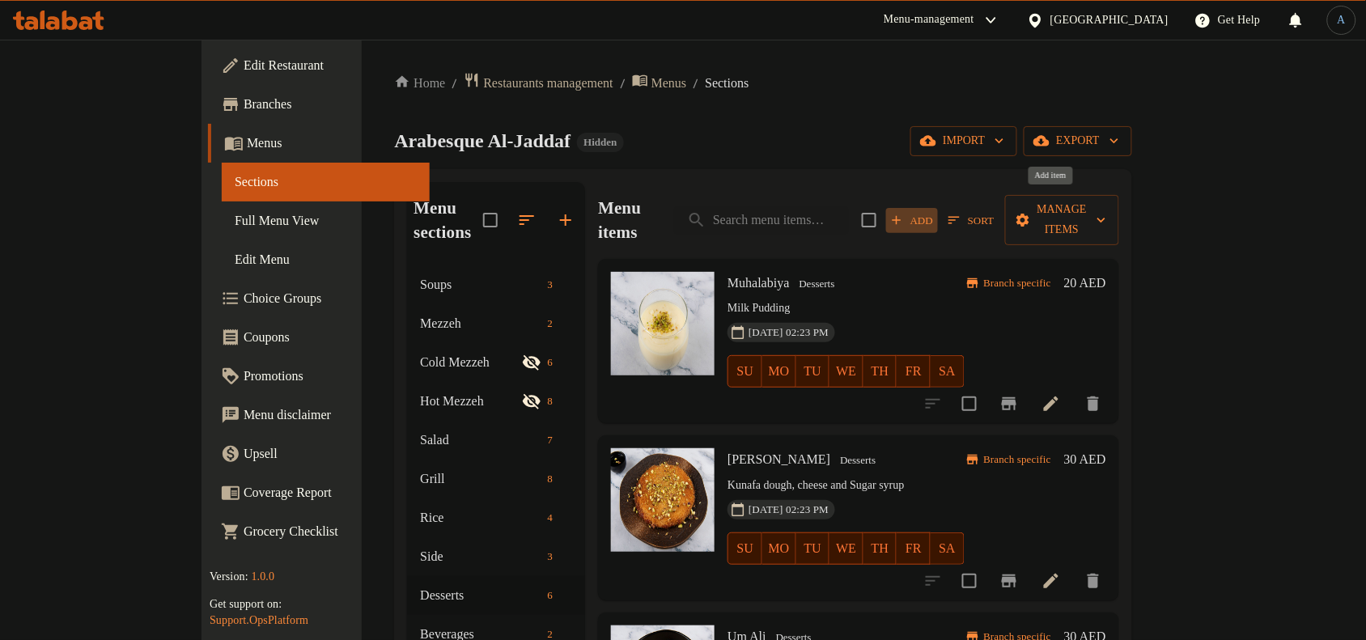
click at [934, 211] on span "Add" at bounding box center [912, 220] width 44 height 19
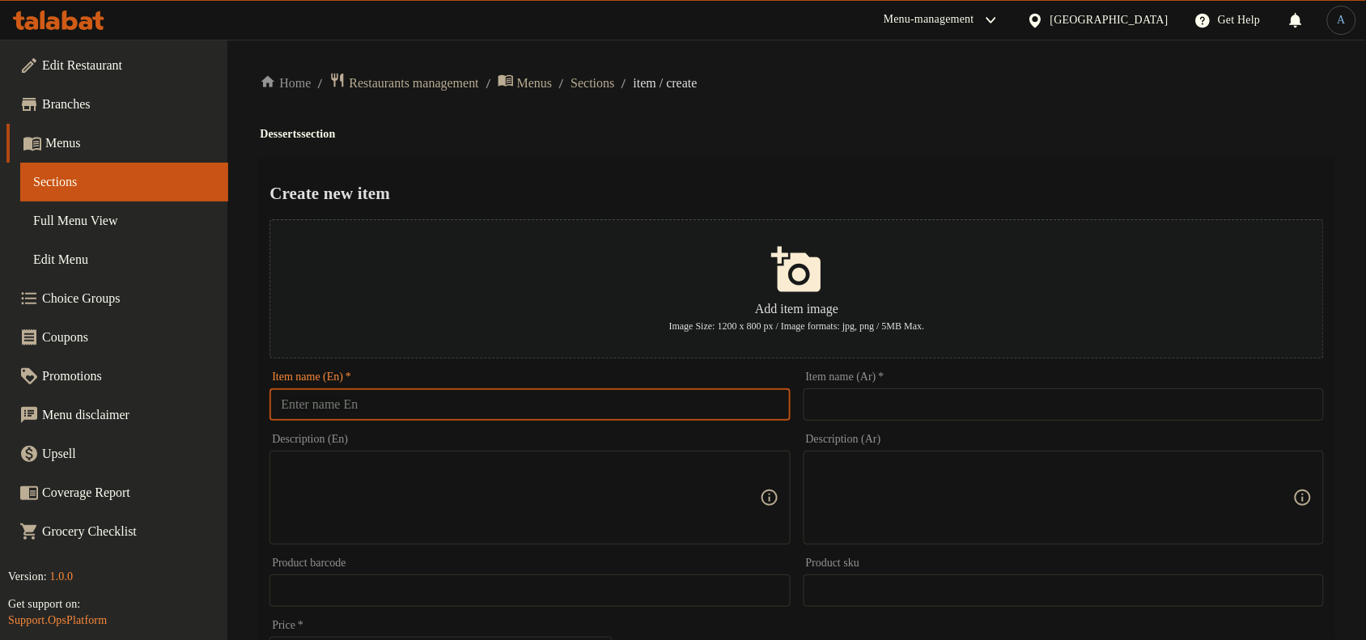
click at [719, 402] on input "text" at bounding box center [530, 404] width 520 height 32
paste input "Chocolate Brownie"
type input "Chocolate Brownie"
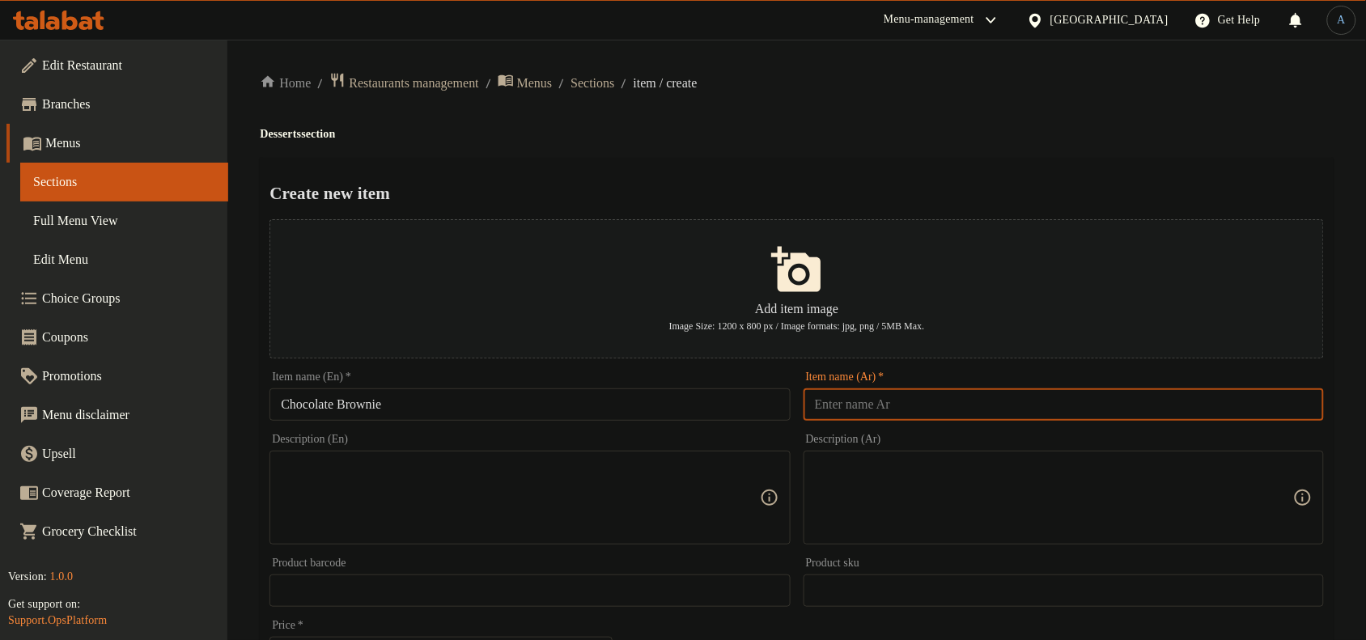
paste input "براوني الشوكولاتة"
click at [879, 399] on input "text" at bounding box center [1064, 404] width 520 height 32
click at [304, 405] on input "Chocolate Brownie" at bounding box center [530, 404] width 520 height 32
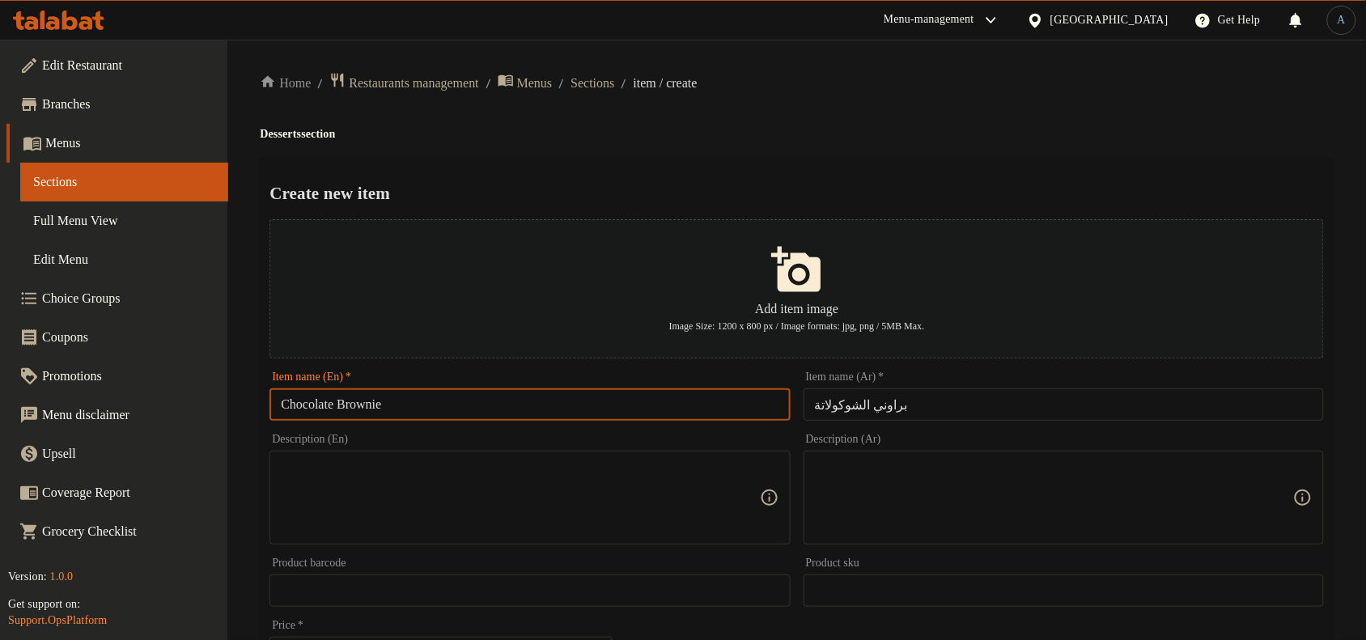
click at [304, 405] on input "Chocolate Brownie" at bounding box center [530, 404] width 520 height 32
click at [887, 409] on input "براوني الشوكولاتة" at bounding box center [1064, 404] width 520 height 32
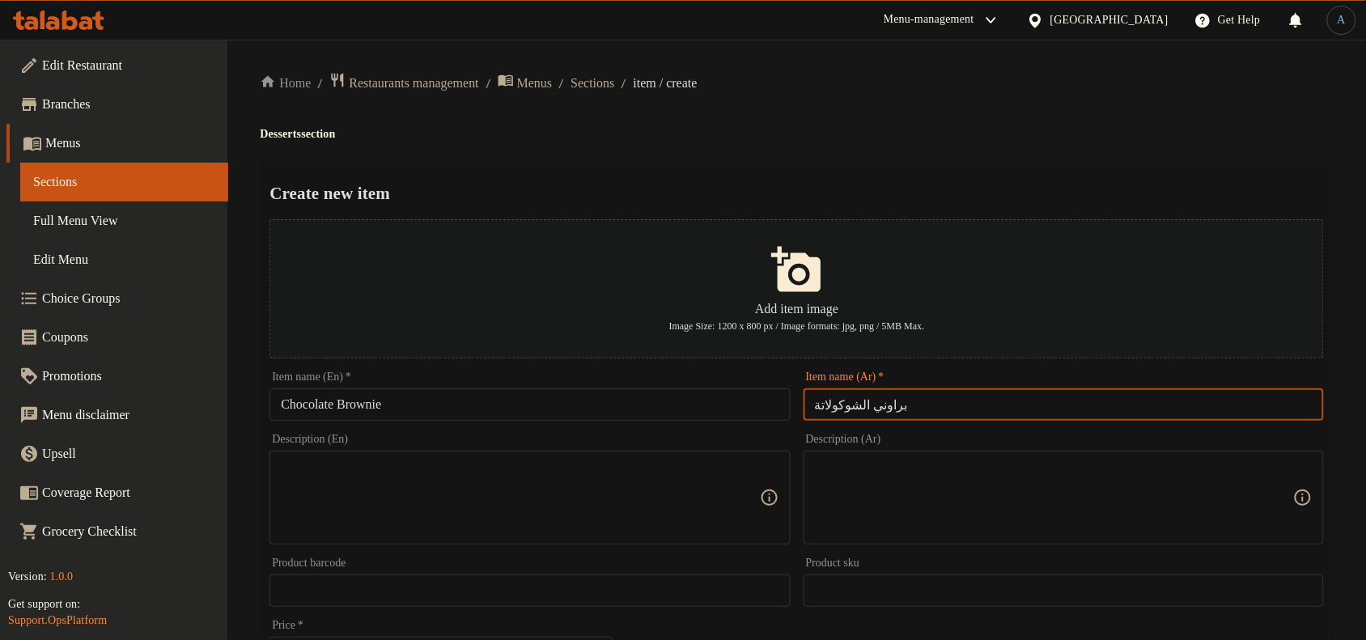
click at [831, 410] on input "براوني الشوكولاتة" at bounding box center [1064, 404] width 520 height 32
paste input "وكولاتة"
type input "براوني شوكولاتة"
click at [943, 159] on div "Create new item Add item image Image Size: 1200 x 800 px / Image formats: jpg, …" at bounding box center [797, 624] width 1074 height 933
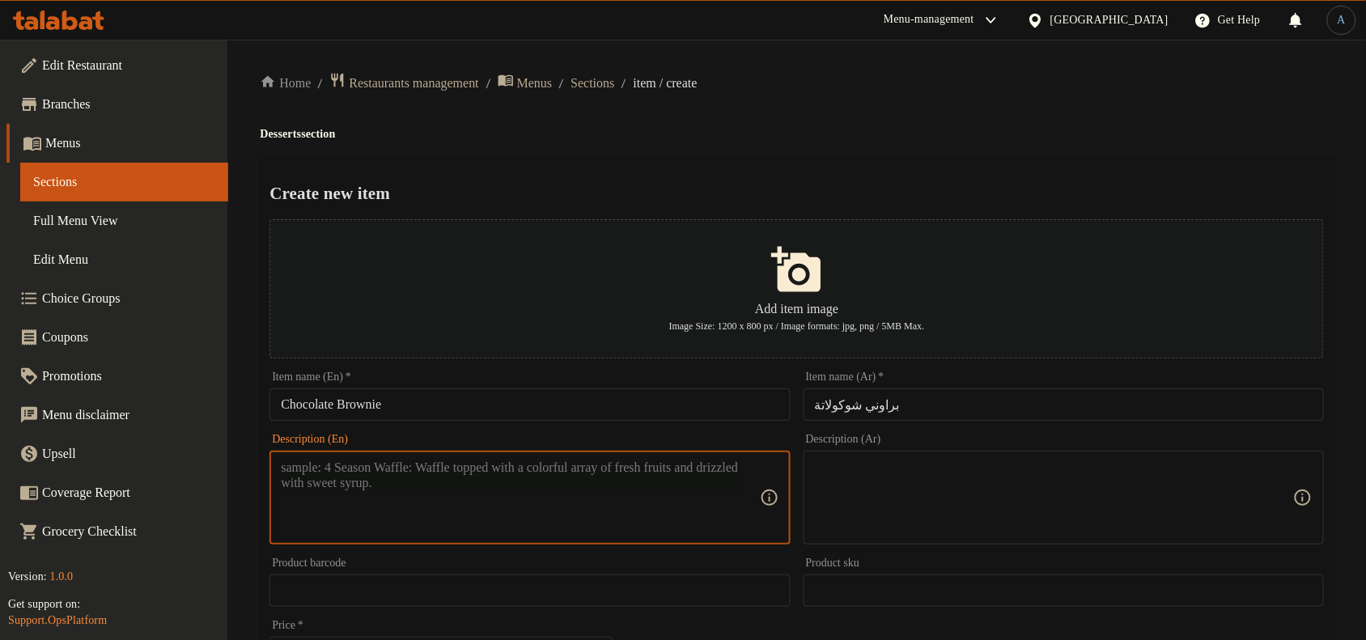
click at [391, 482] on textarea at bounding box center [520, 498] width 478 height 77
paste textarea "Served warm with vanilla ice cream"
click at [546, 475] on textarea "Served warm with vanilla ice cream" at bounding box center [520, 498] width 478 height 77
type textarea "Served warm with vanilla ice cream"
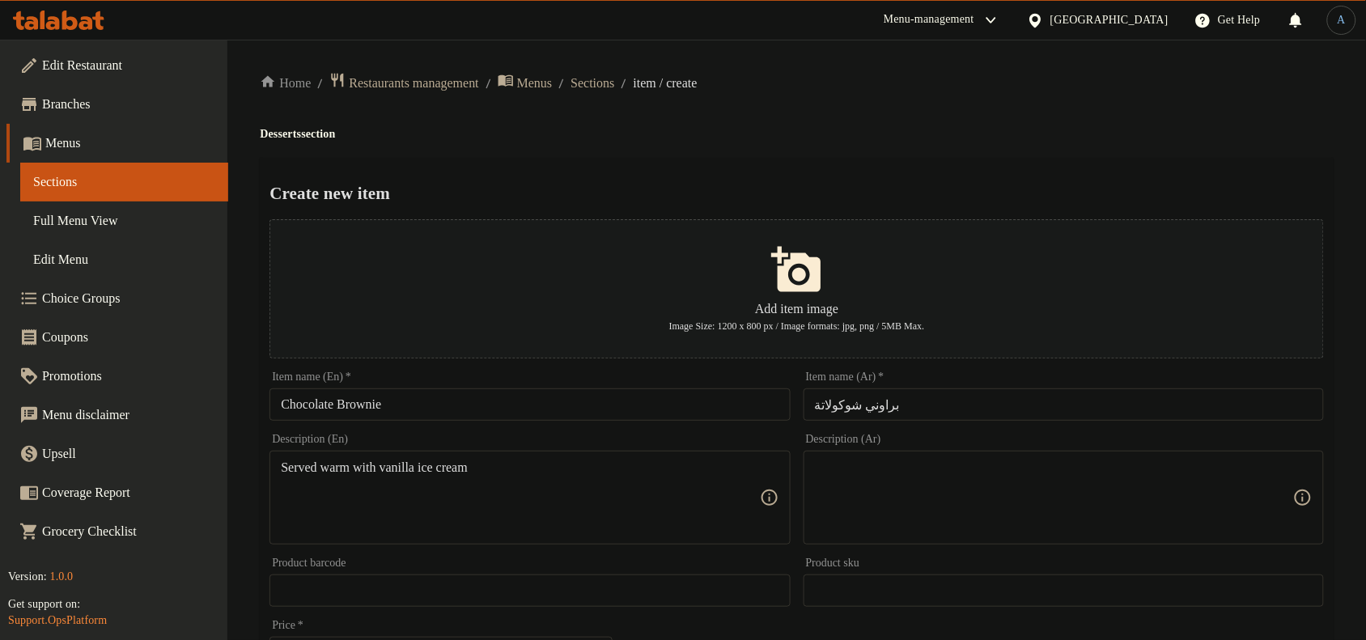
click at [879, 482] on textarea at bounding box center [1054, 498] width 478 height 77
paste textarea "تقدم دافئة مع آيس كريم الفانيليا"
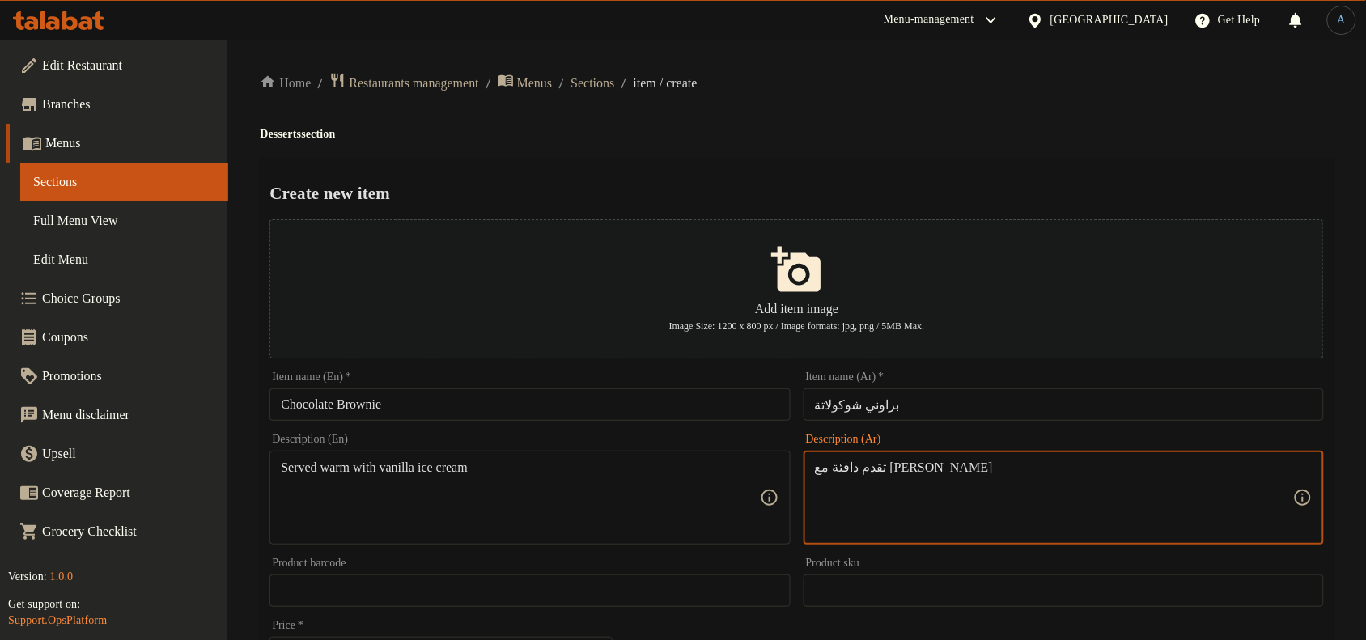
type textarea "تقدم دافئة مع آيس كريم الفانيليا"
click at [868, 176] on div "Create new item Add item image Image Size: 1200 x 800 px / Image formats: jpg, …" at bounding box center [797, 624] width 1074 height 933
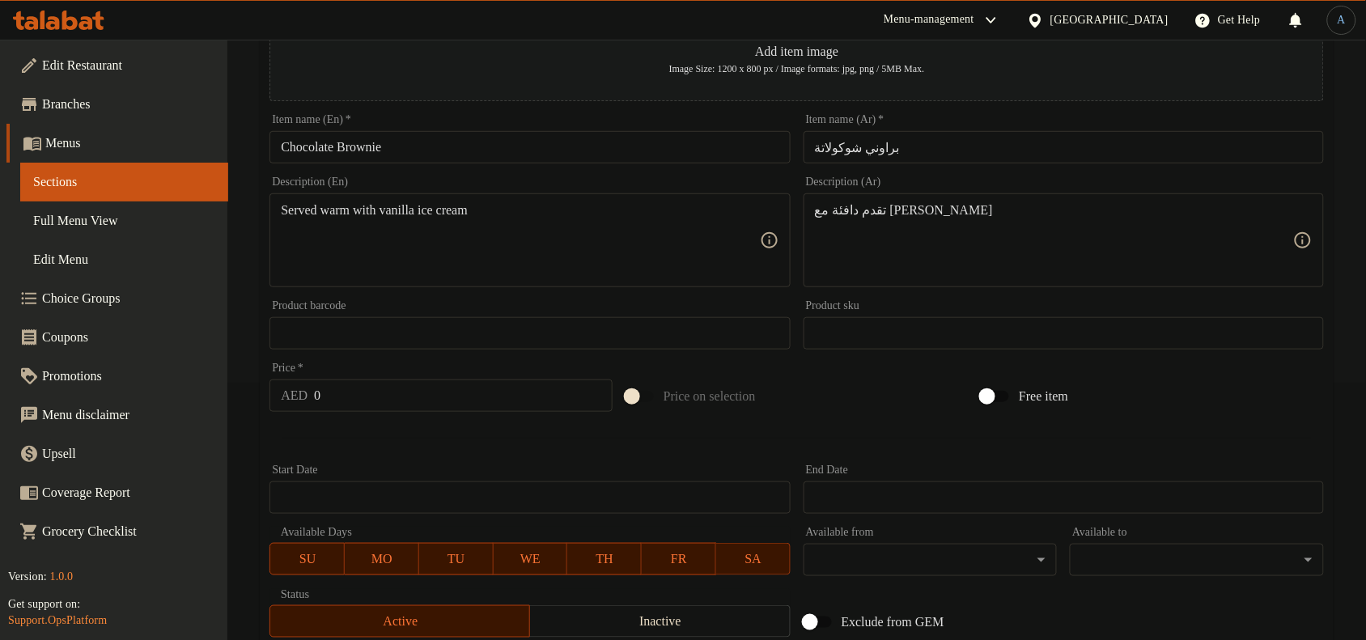
scroll to position [494, 0]
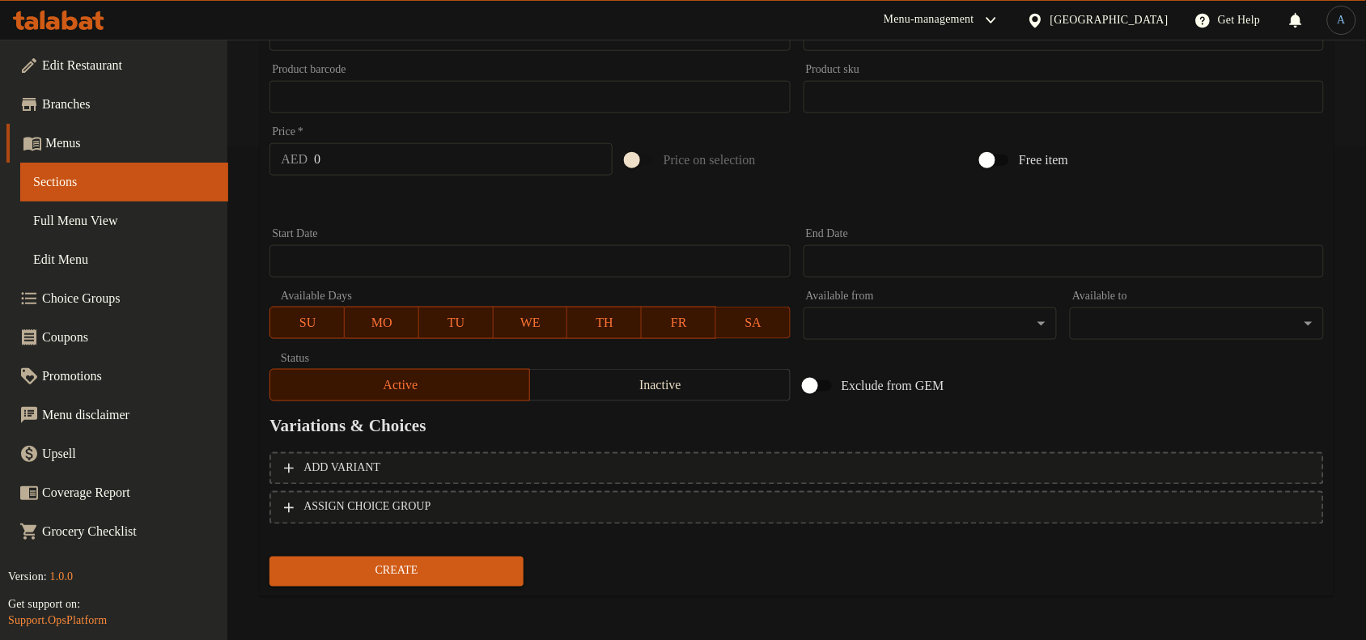
click at [414, 168] on input "0" at bounding box center [463, 159] width 299 height 32
paste input "44.8"
type input "44.8"
click at [409, 199] on div at bounding box center [797, 202] width 1068 height 40
click at [387, 569] on span "Create" at bounding box center [396, 572] width 228 height 20
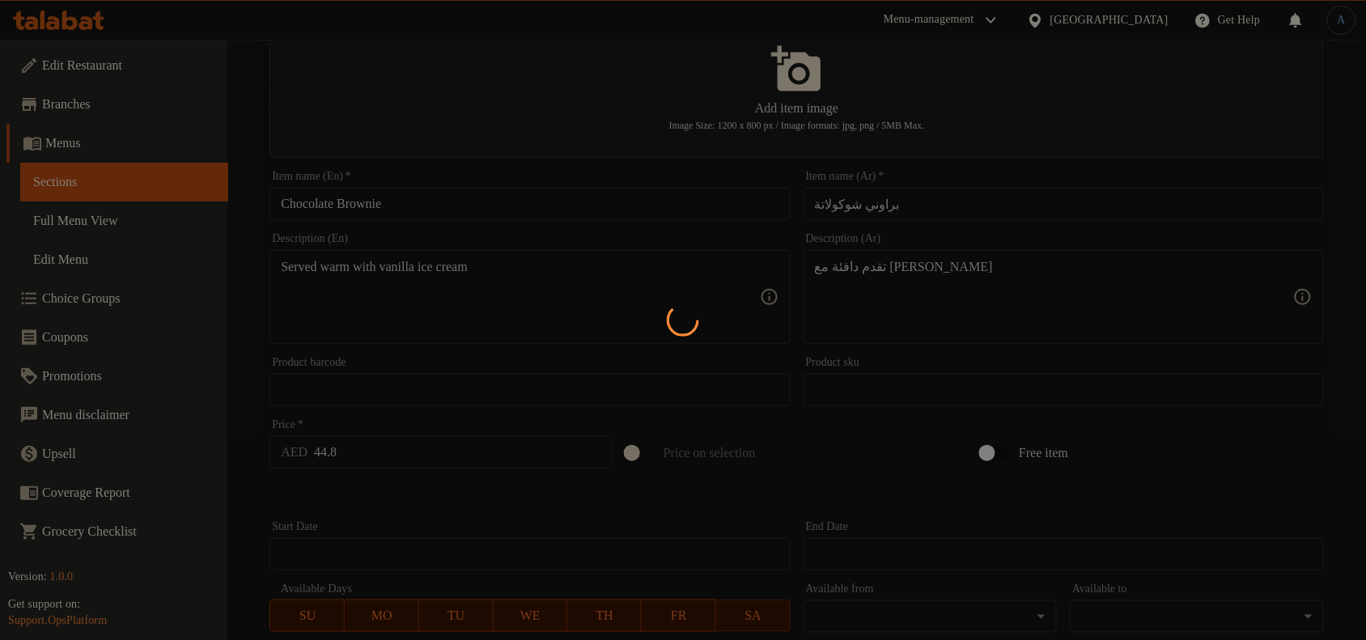
scroll to position [0, 0]
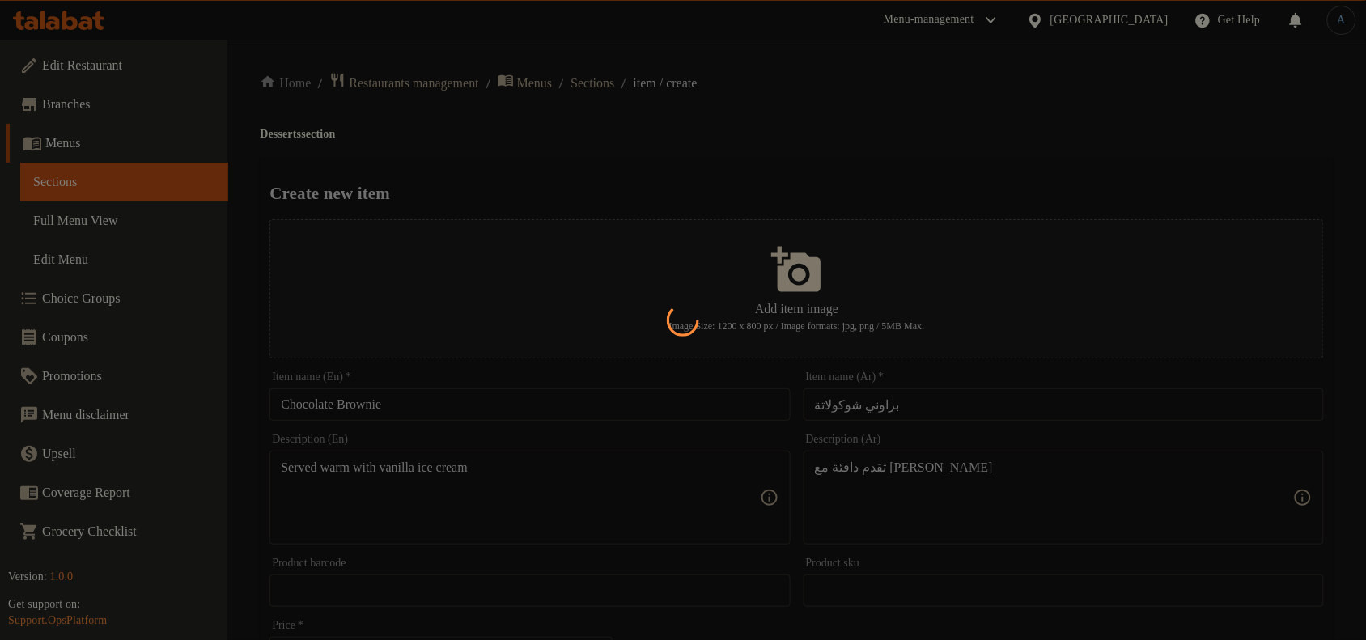
type input "0"
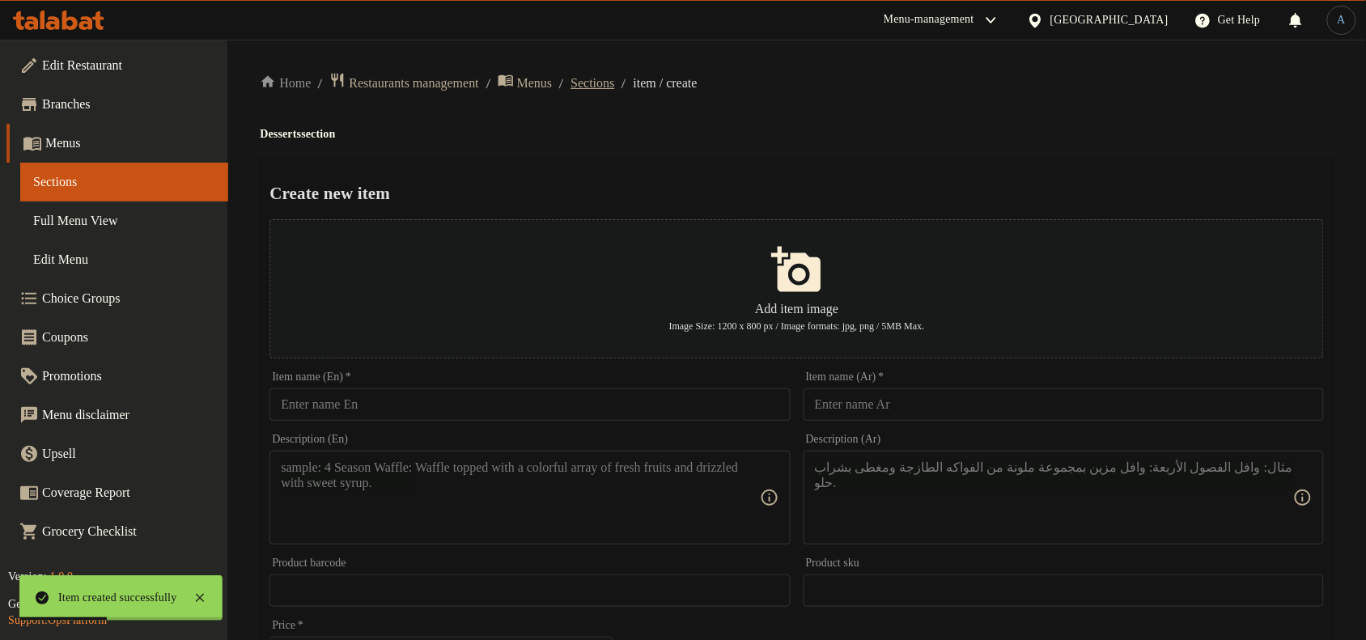
click at [614, 82] on span "Sections" at bounding box center [593, 83] width 44 height 19
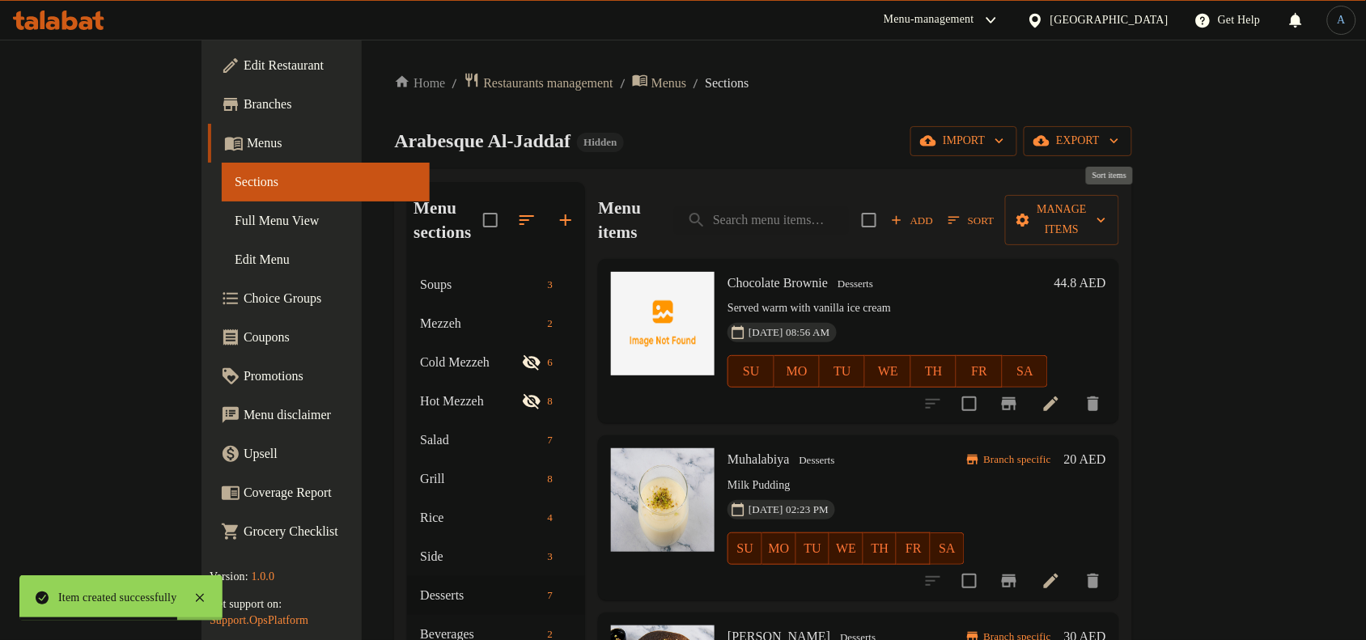
click at [994, 211] on span "Sort" at bounding box center [971, 220] width 45 height 19
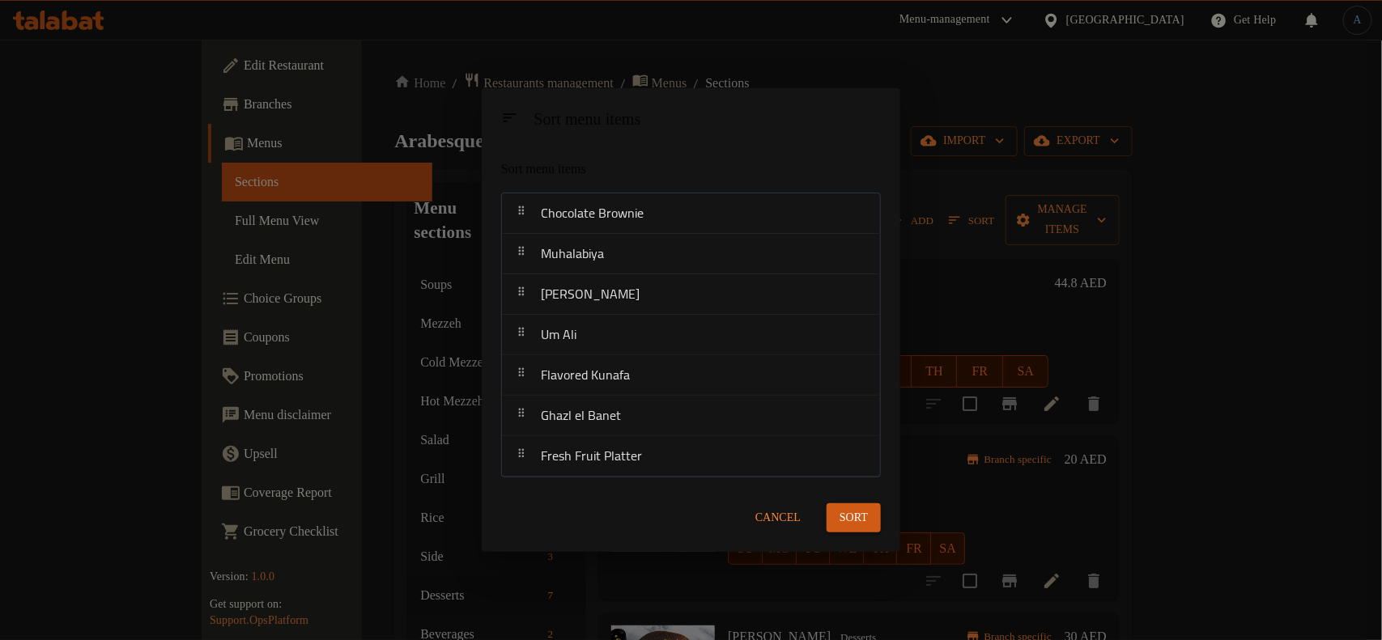
click at [785, 520] on span "Cancel" at bounding box center [777, 518] width 45 height 20
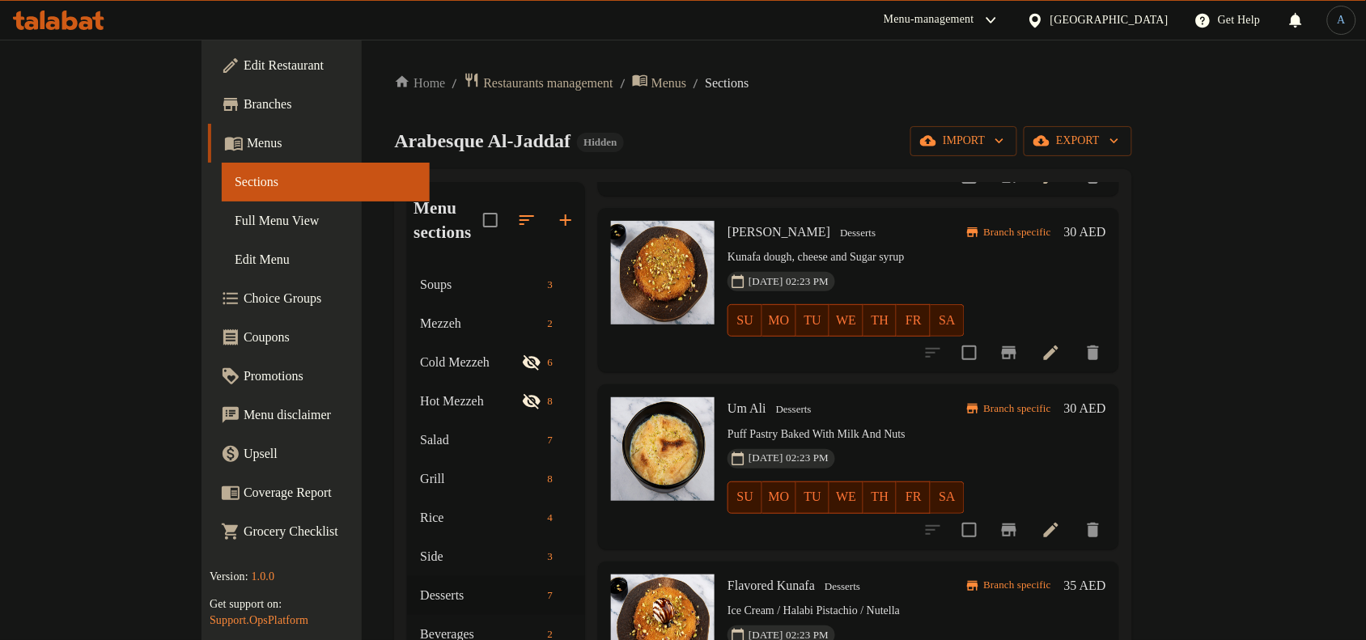
scroll to position [506, 0]
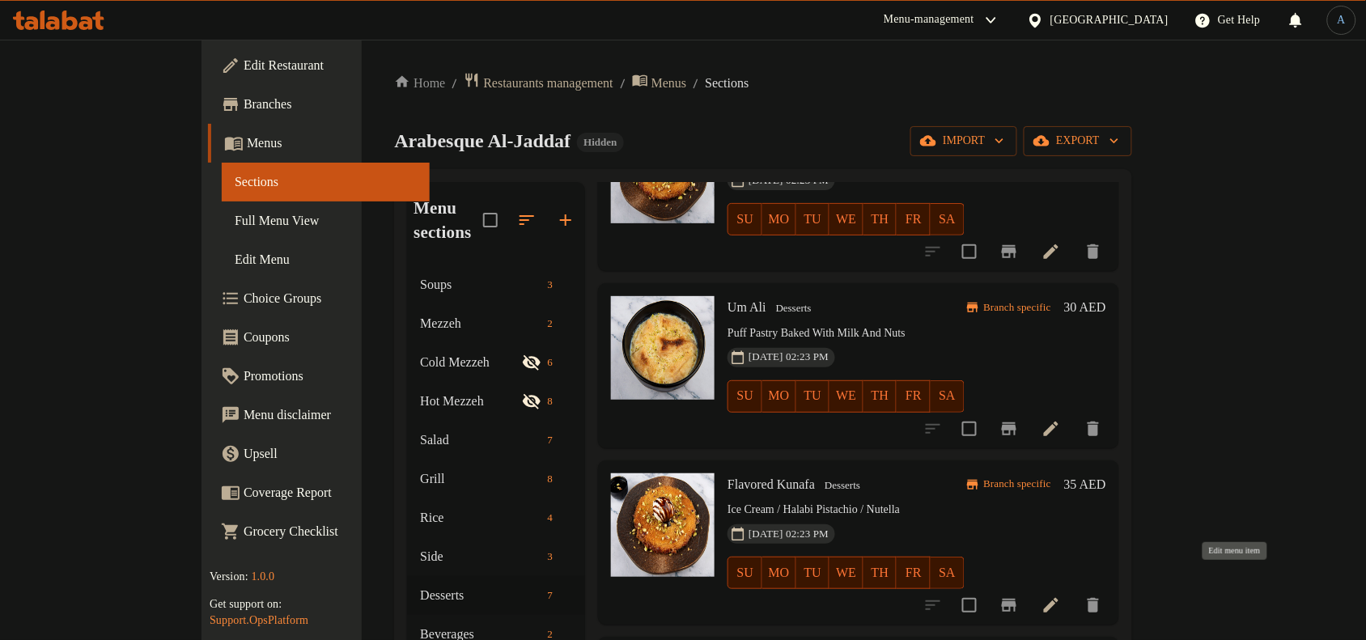
click at [1061, 596] on icon at bounding box center [1051, 605] width 19 height 19
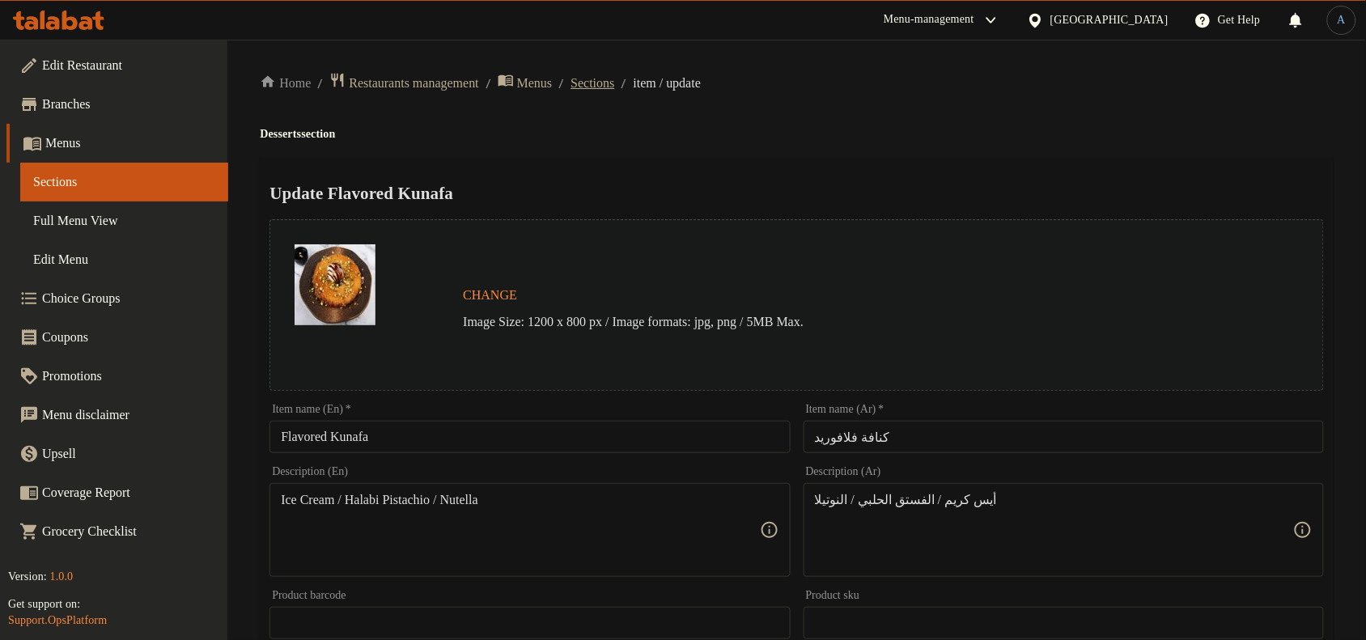
click at [614, 78] on span "Sections" at bounding box center [593, 83] width 44 height 19
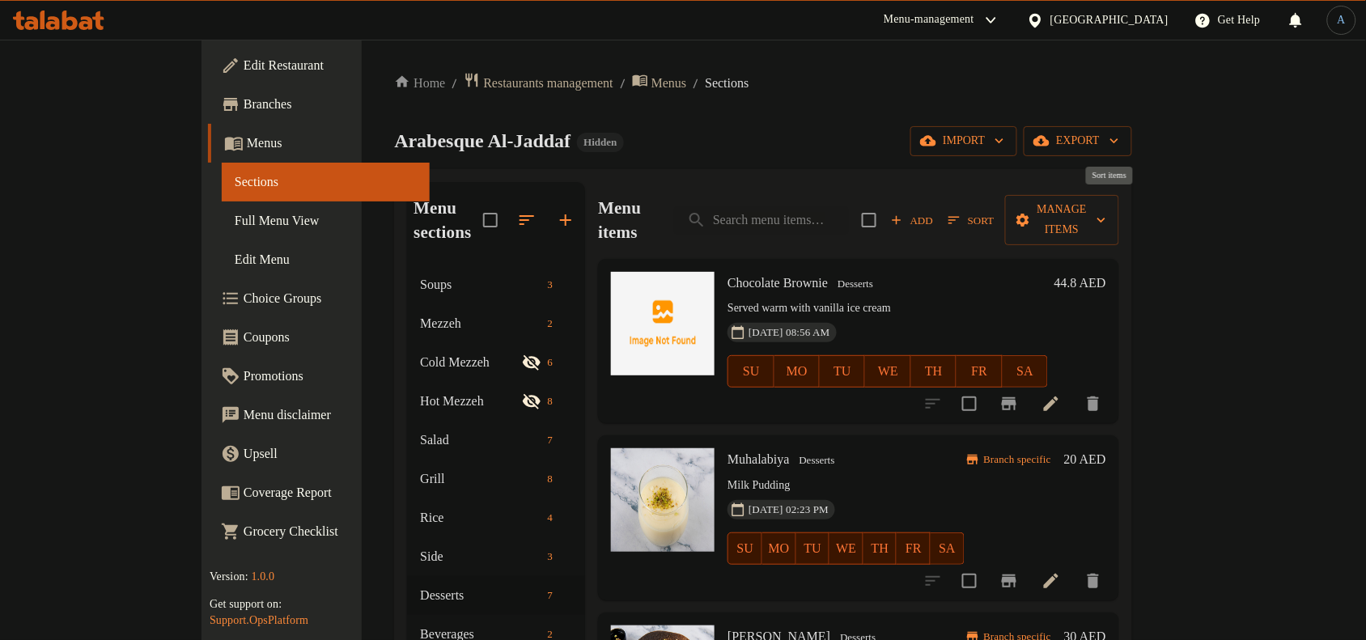
click at [994, 215] on span "Sort" at bounding box center [971, 220] width 45 height 19
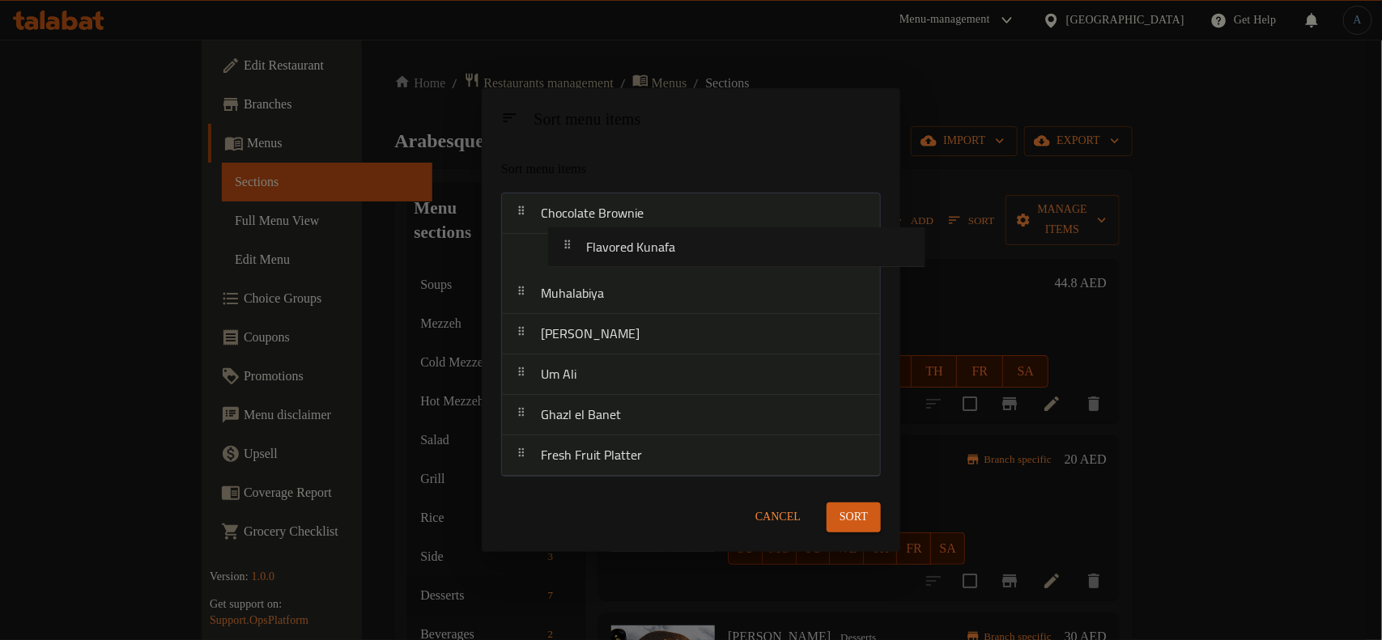
drag, startPoint x: 592, startPoint y: 373, endPoint x: 638, endPoint y: 231, distance: 149.0
click at [638, 231] on nav "Chocolate Brownie Muhalabiya Cheese Kunafa Um Ali Flavored Kunafa Ghazl el Bane…" at bounding box center [691, 335] width 380 height 284
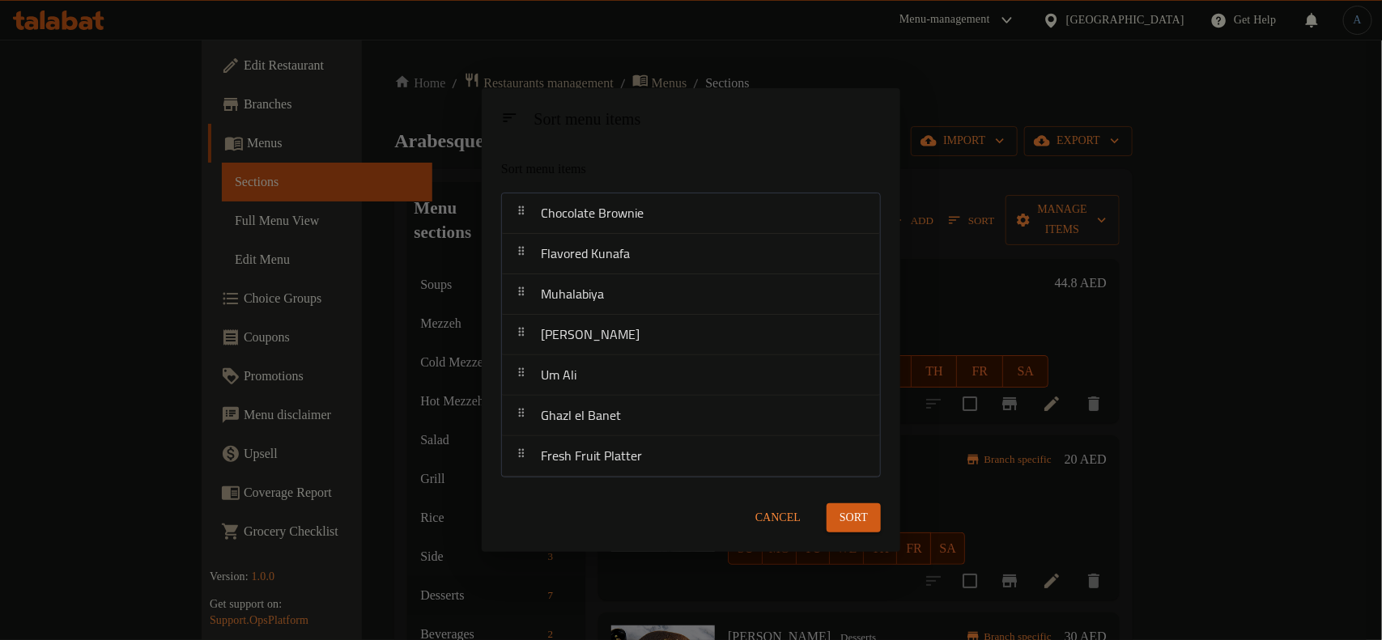
click at [864, 510] on span "Sort" at bounding box center [853, 518] width 28 height 20
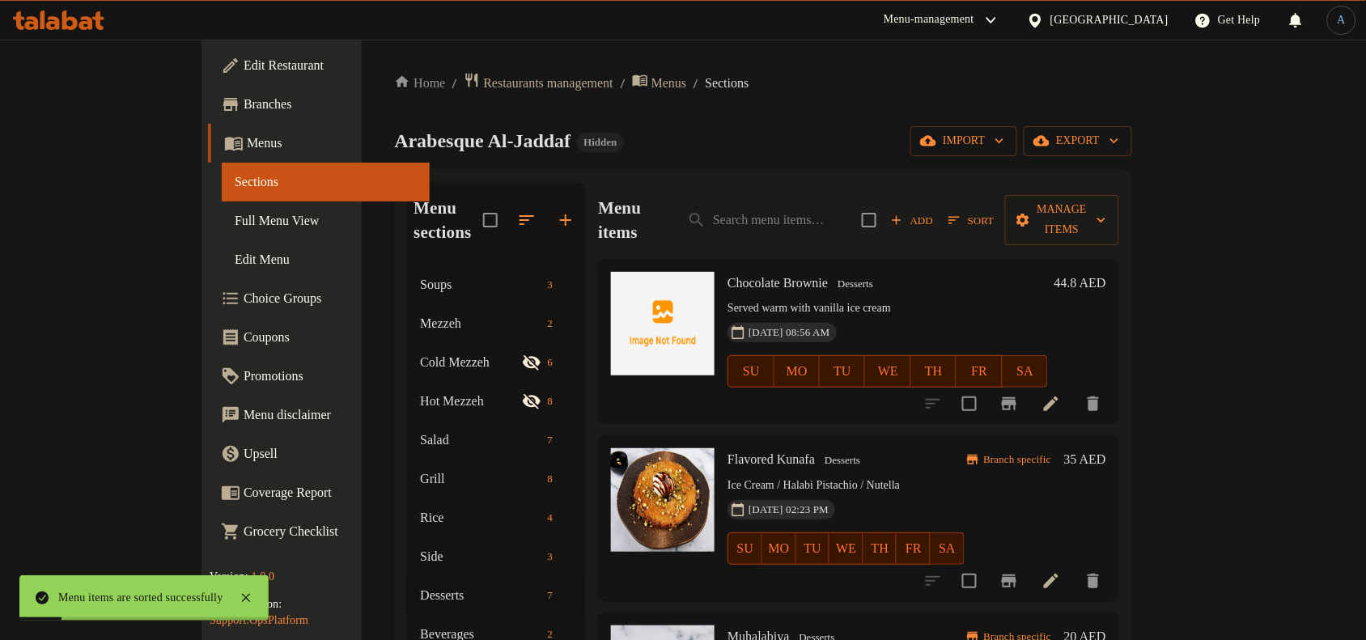
click at [1061, 571] on icon at bounding box center [1051, 580] width 19 height 19
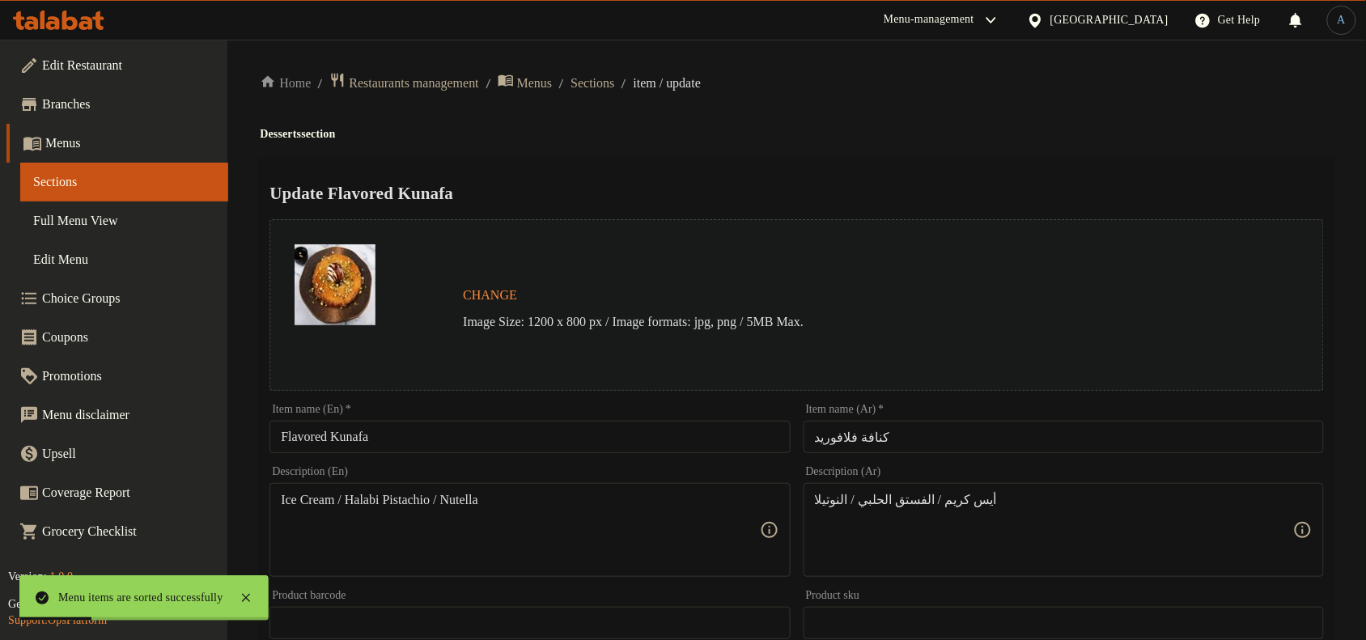
click at [652, 439] on input "Flavored Kunafa" at bounding box center [530, 437] width 520 height 32
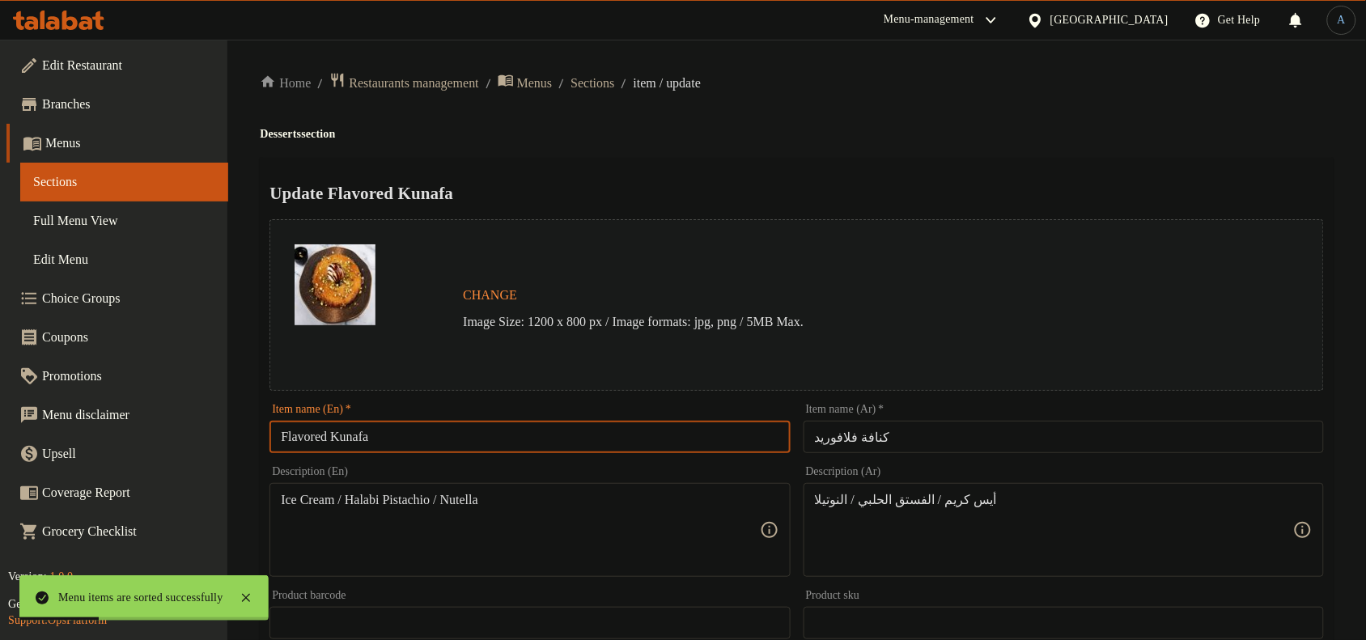
paste input "text"
type input "Kunafa"
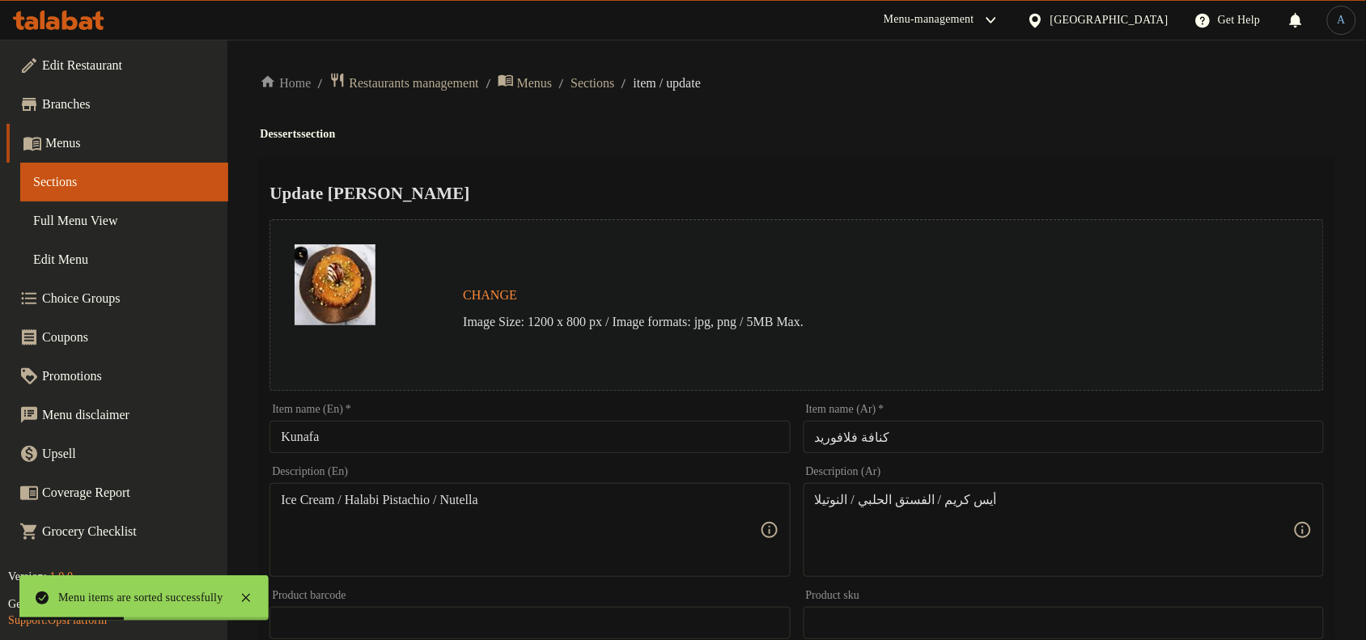
click at [804, 163] on div "Update Kunafa Change Image Size: 1200 x 800 px / Image formats: jpg, png / 5MB …" at bounding box center [797, 641] width 1074 height 966
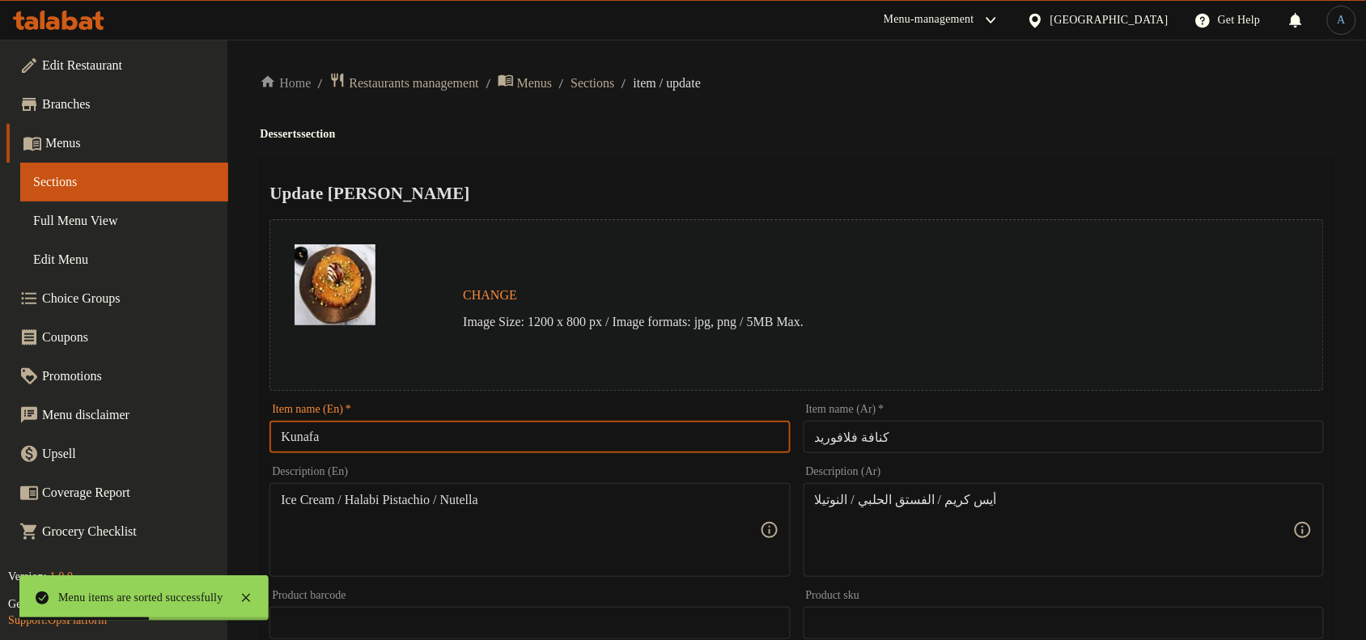
click at [435, 431] on input "Kunafa" at bounding box center [530, 437] width 520 height 32
click at [462, 441] on input "Kunafa" at bounding box center [530, 437] width 520 height 32
click at [899, 434] on input "كنافة فلافوريد" at bounding box center [1064, 437] width 520 height 32
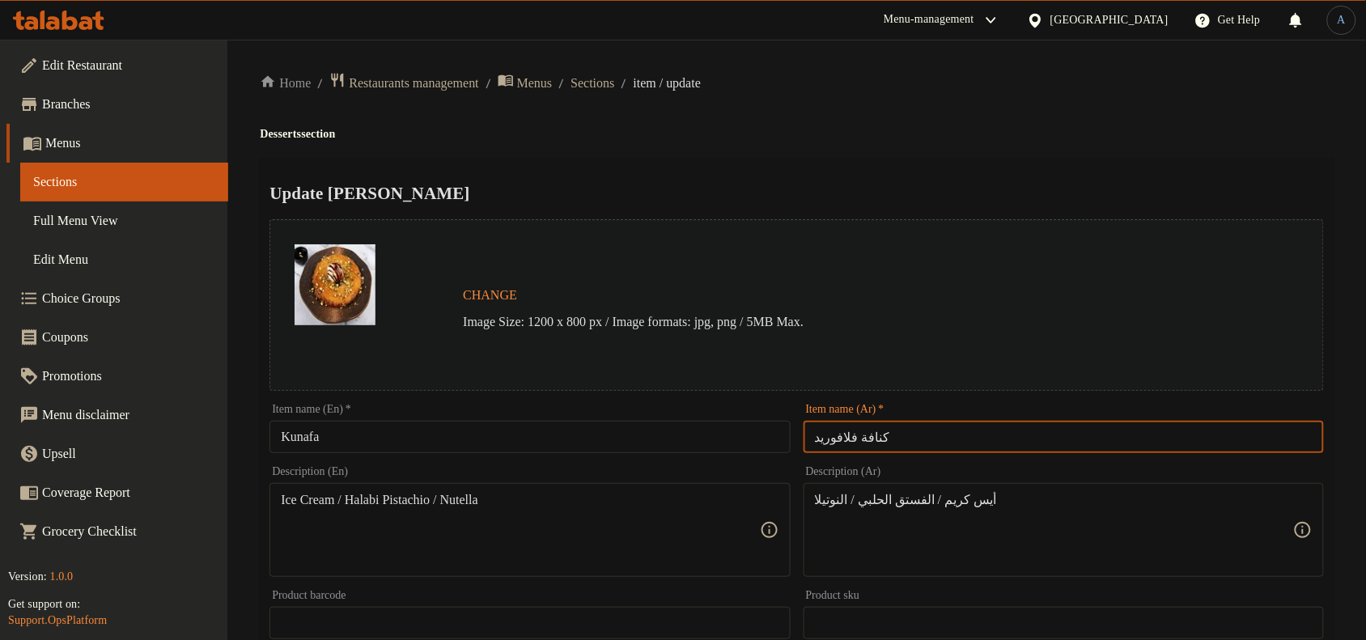
click at [842, 435] on input "كنافة فلافوريد" at bounding box center [1064, 437] width 520 height 32
type input "كنافة"
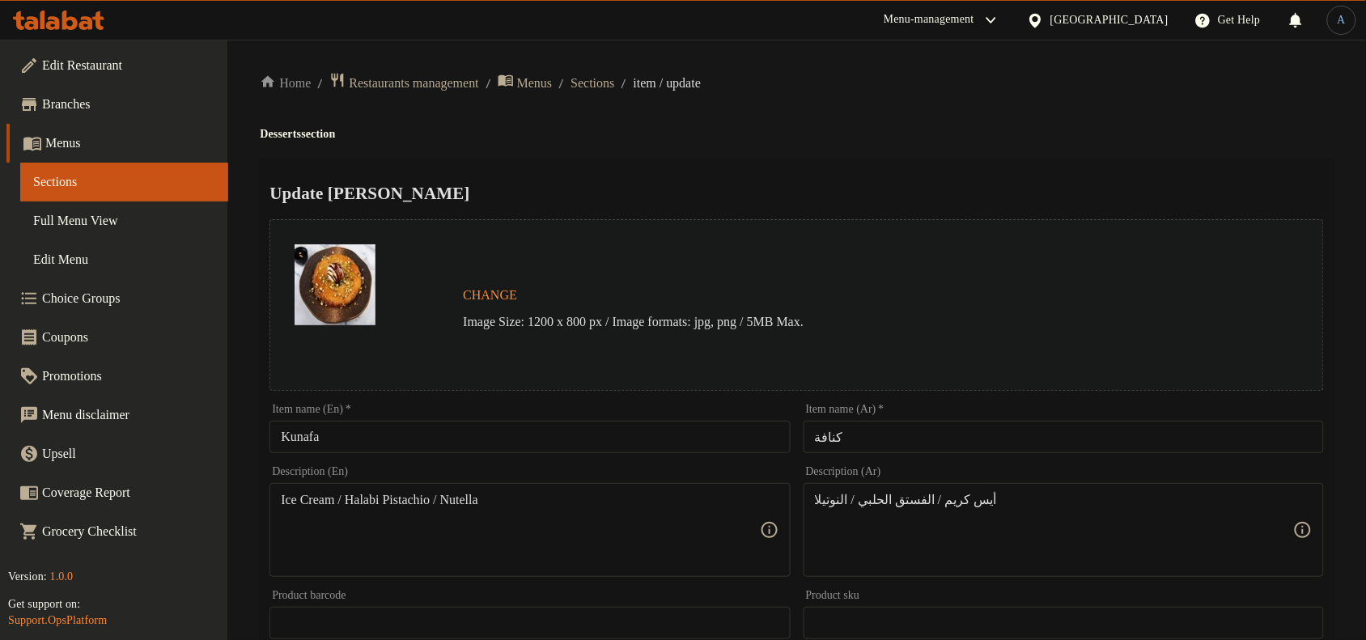
click at [653, 126] on h4 "Desserts section" at bounding box center [797, 134] width 1074 height 16
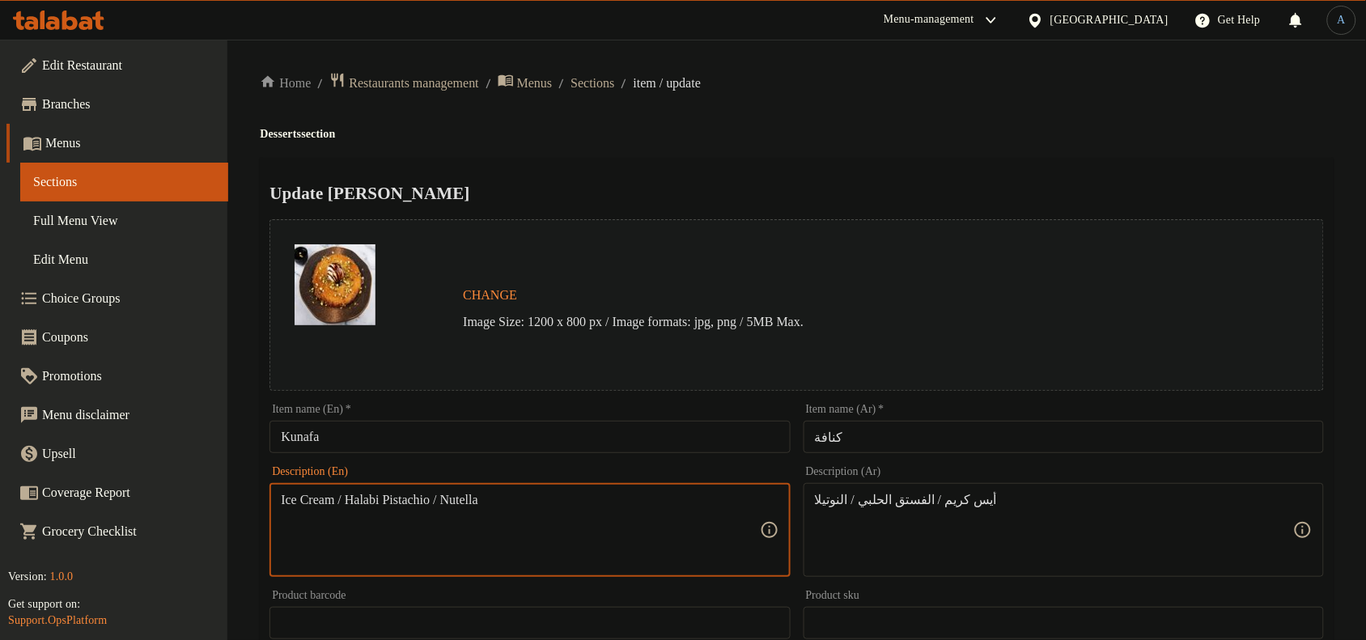
paste textarea "/Pistachio/Nutella"
click at [349, 495] on textarea "Ice Cream/Pistachio/Nutella" at bounding box center [520, 530] width 478 height 77
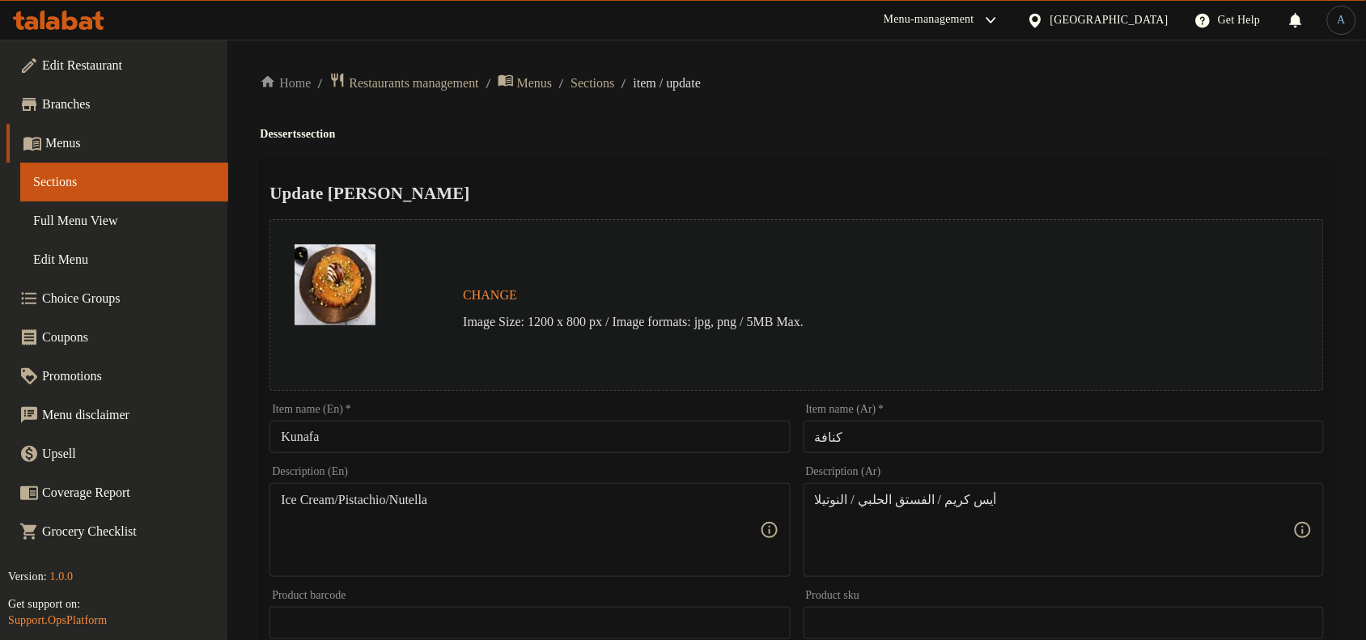
click at [554, 520] on textarea "Ice Cream/Pistachio/Nutella" at bounding box center [520, 530] width 478 height 77
paste textarea "cream/pistachio/n"
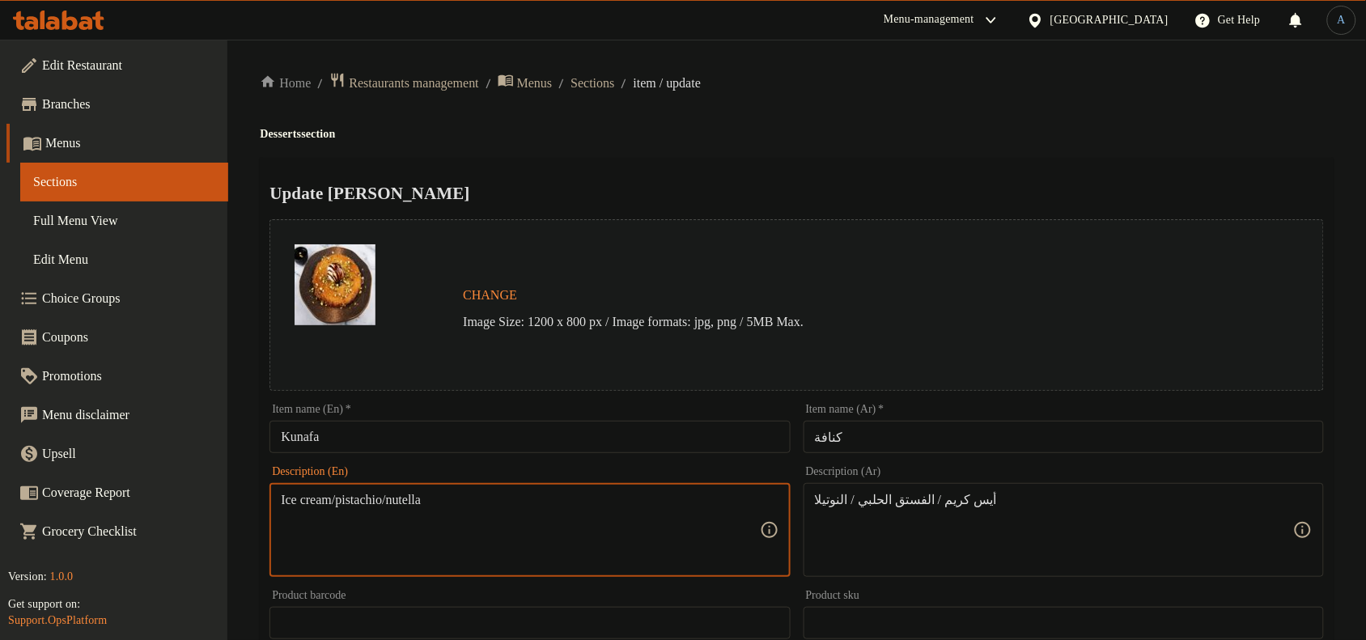
type textarea "Ice cream/pistachio/nutella"
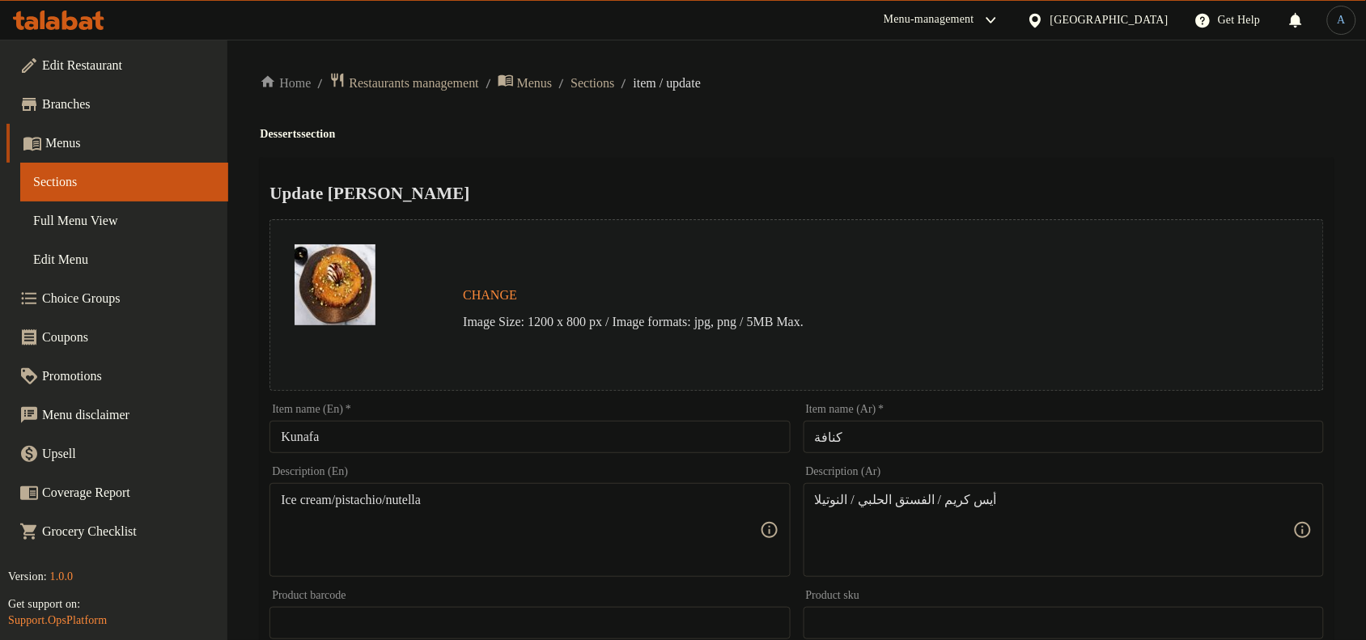
click at [316, 488] on div "Ice cream/pistachio/nutella Description (En)" at bounding box center [530, 530] width 520 height 94
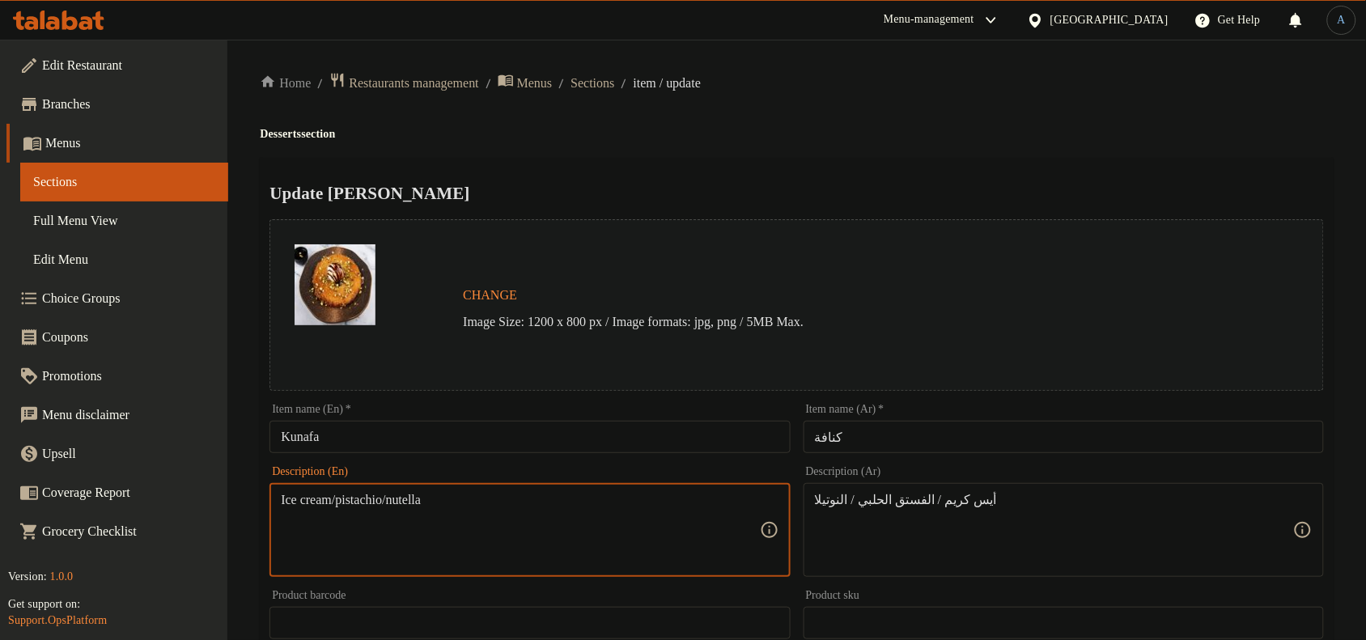
click at [297, 500] on textarea "Ice cream/pistachio/nutella" at bounding box center [520, 530] width 478 height 77
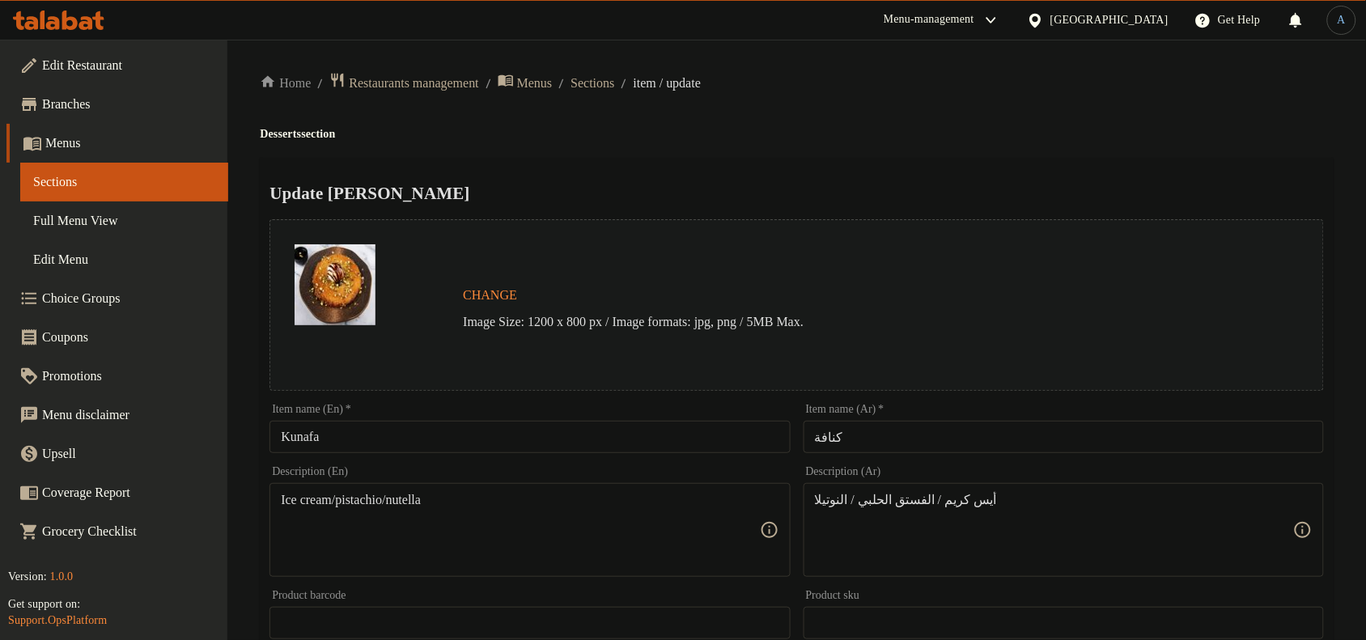
drag, startPoint x: 279, startPoint y: 500, endPoint x: 353, endPoint y: 490, distance: 74.3
click at [353, 490] on div "Ice cream/pistachio/nutella Description (En)" at bounding box center [530, 530] width 520 height 94
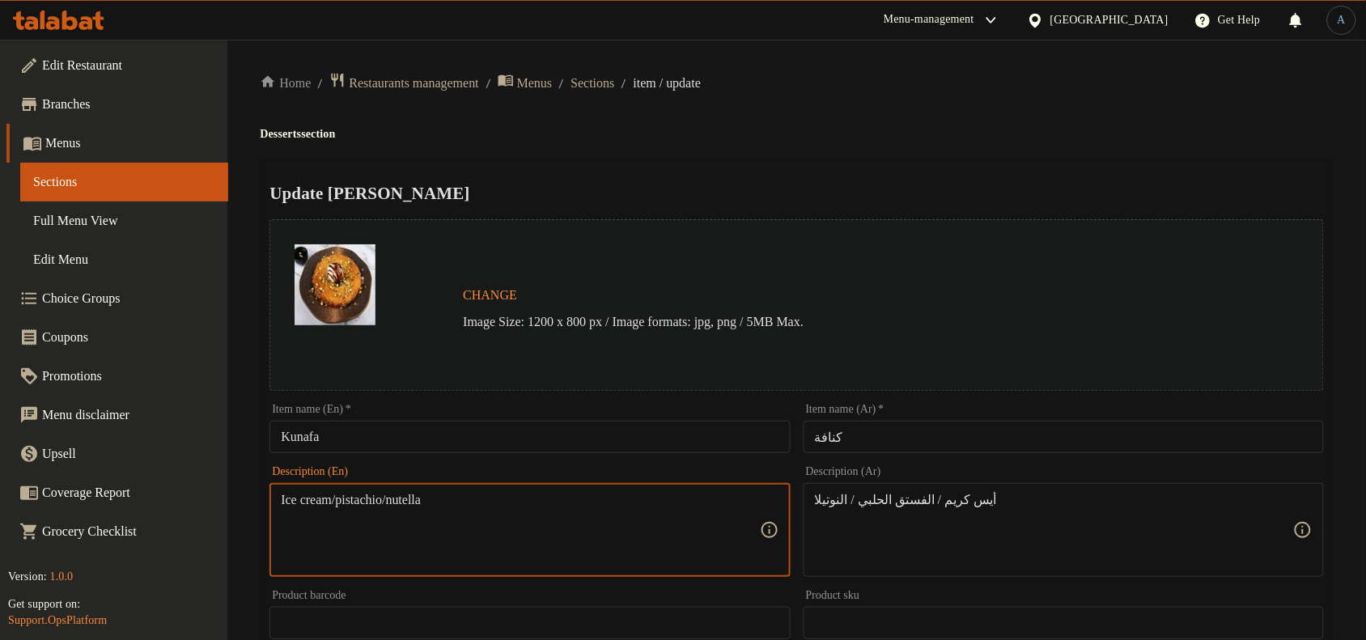
drag, startPoint x: 342, startPoint y: 498, endPoint x: 248, endPoint y: 503, distance: 94.0
click at [248, 503] on div "Home / Restaurants management / Menus / Sections / item / update Desserts secti…" at bounding box center [796, 604] width 1139 height 1128
click at [826, 142] on div "Home / Restaurants management / Menus / Sections / item / update Desserts secti…" at bounding box center [797, 603] width 1074 height 1063
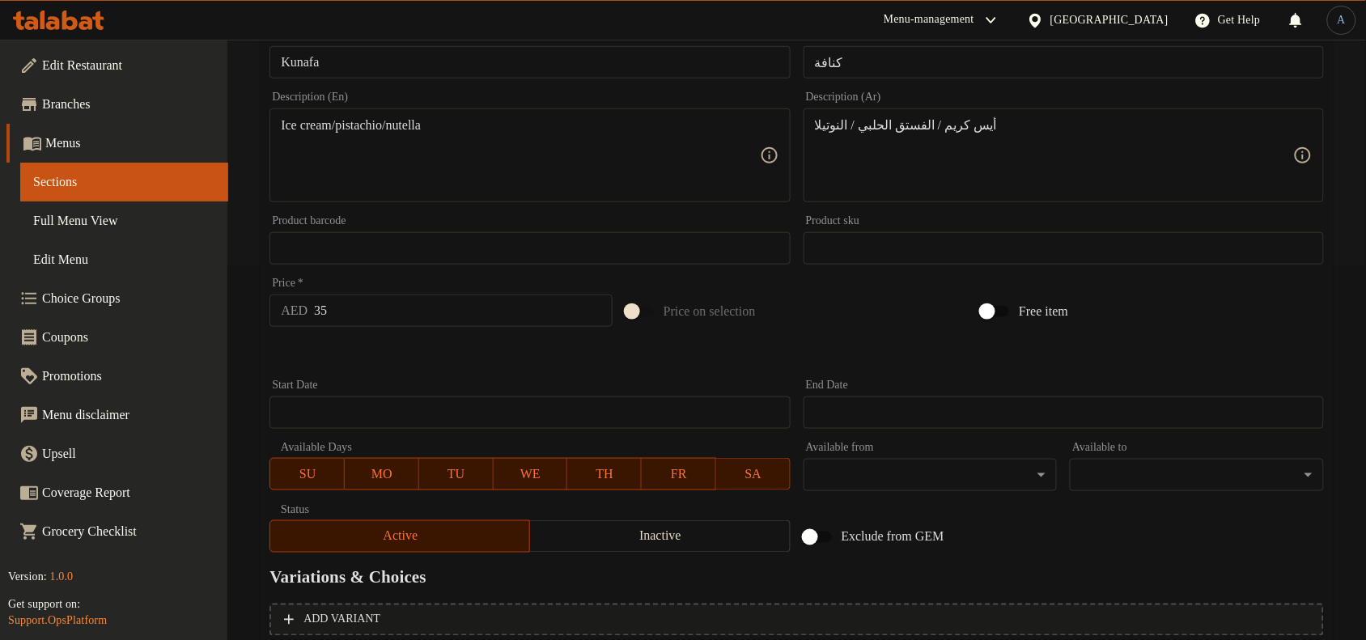
scroll to position [524, 0]
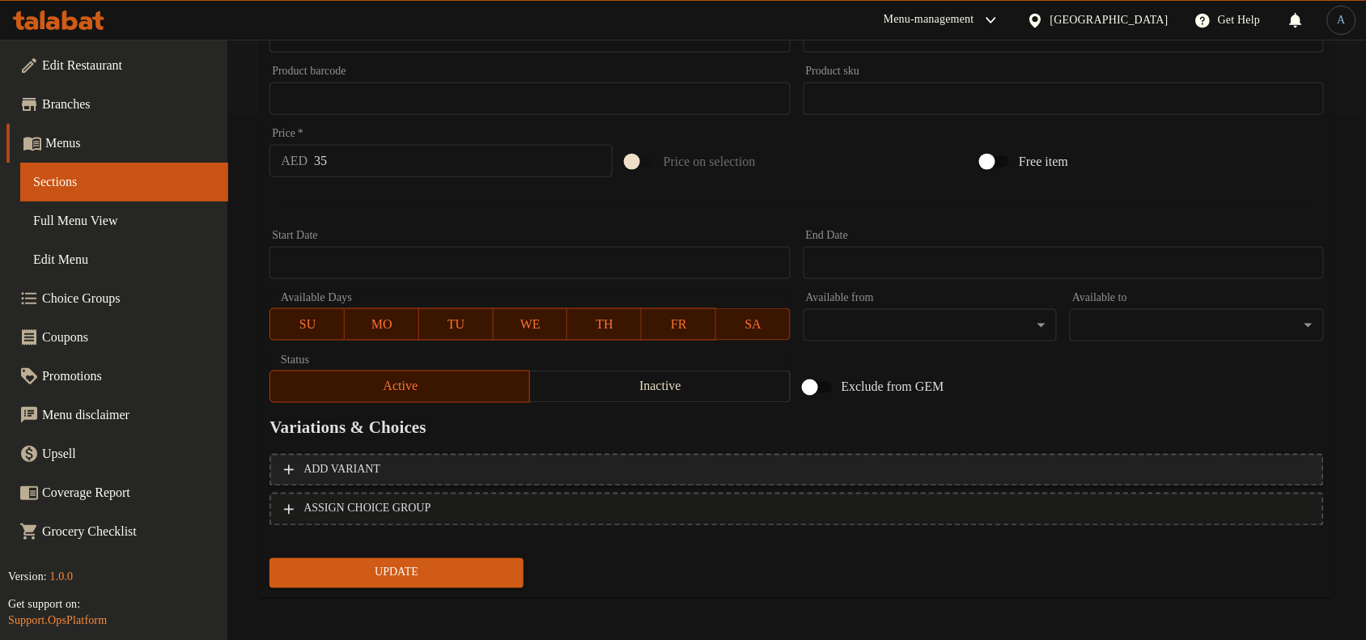
click at [625, 468] on span "Add variant" at bounding box center [796, 471] width 1025 height 20
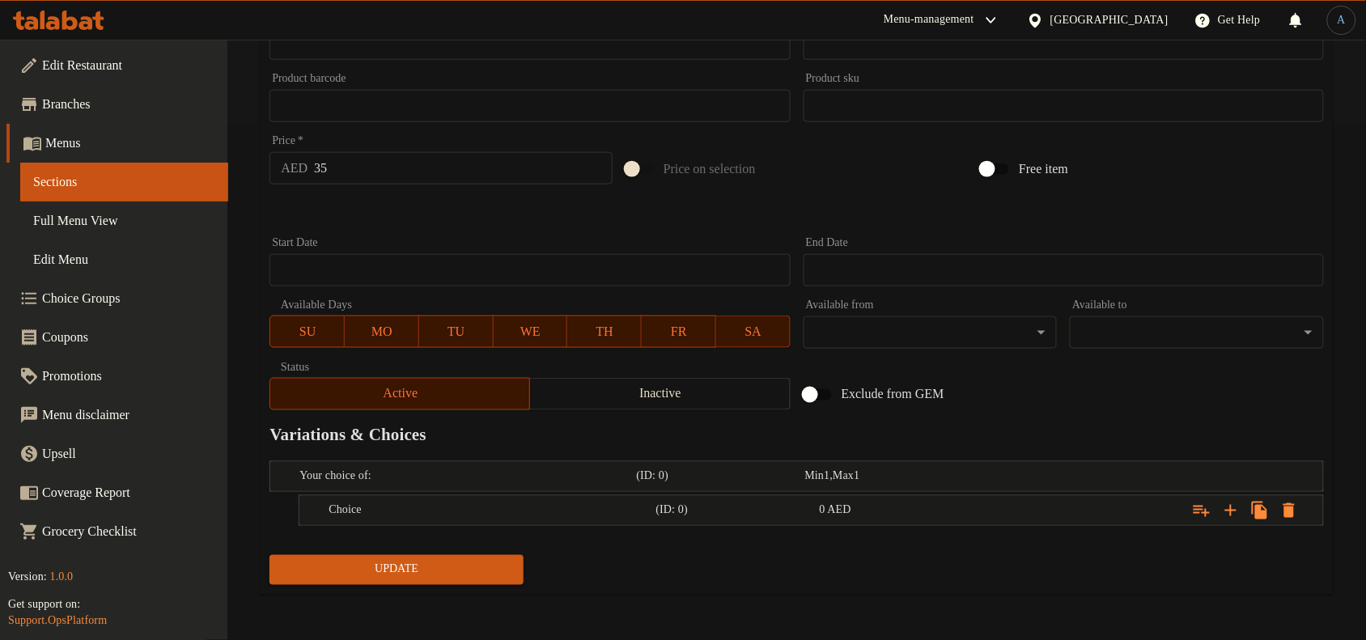
scroll to position [516, 0]
click at [1230, 508] on icon "Expand" at bounding box center [1230, 511] width 19 height 19
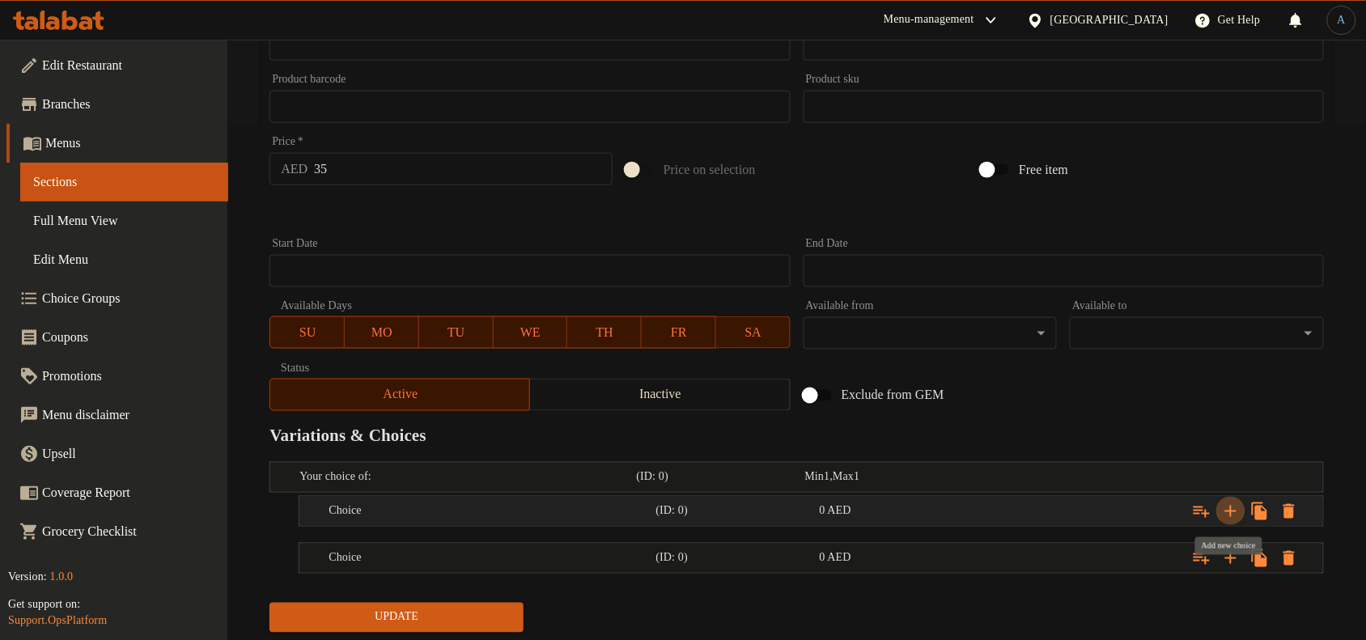
click at [1230, 508] on icon "Expand" at bounding box center [1230, 511] width 19 height 19
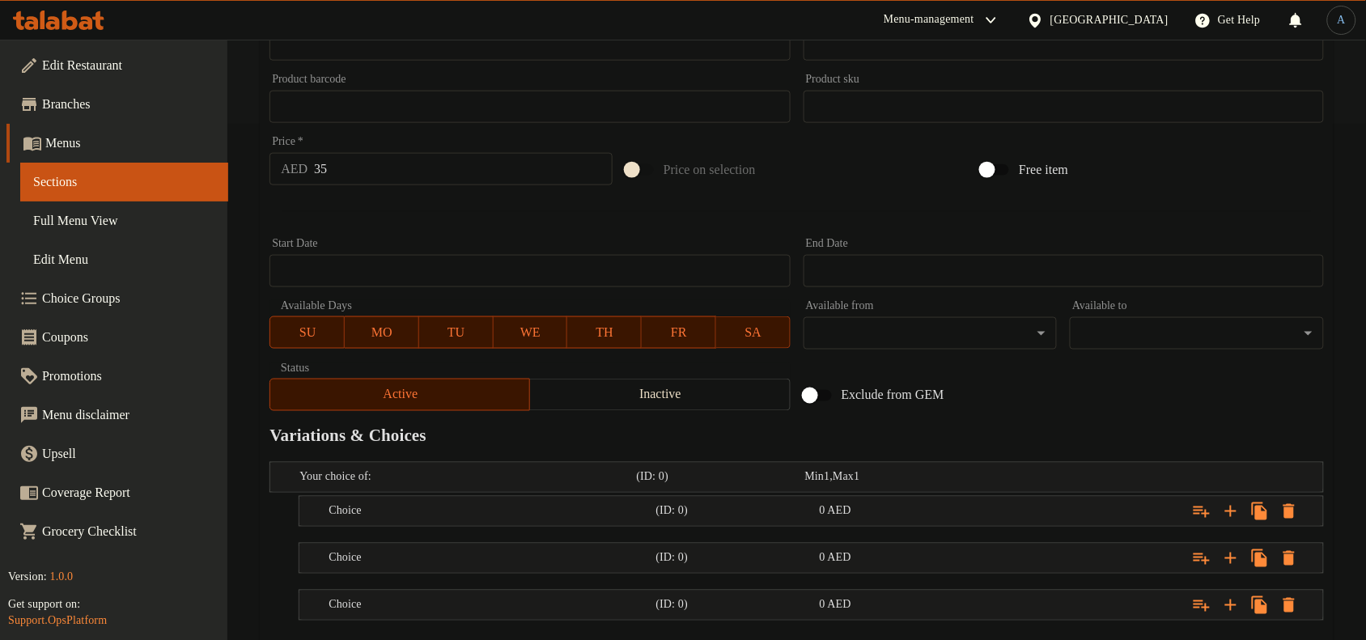
click at [386, 179] on input "35" at bounding box center [463, 169] width 299 height 32
type input "0"
click at [901, 486] on div "0 AED" at bounding box center [886, 477] width 162 height 16
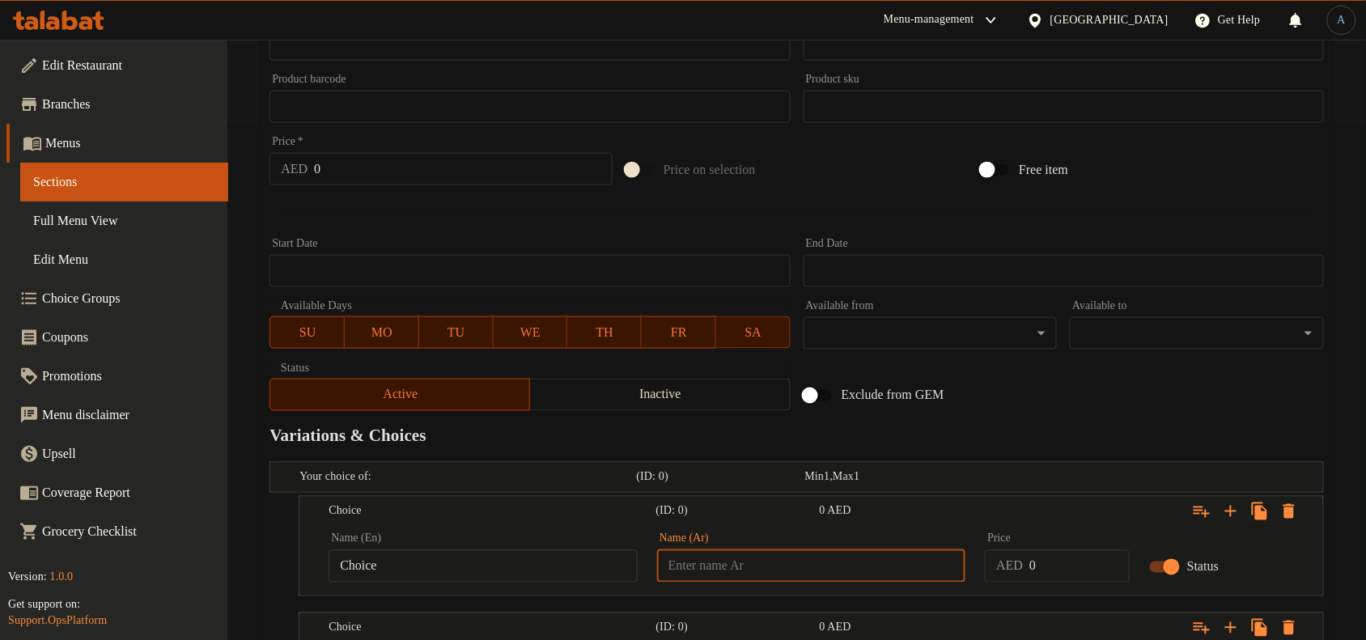
click at [867, 556] on input "text" at bounding box center [811, 566] width 309 height 32
paste input "Ice cream"
type input "Ice cream"
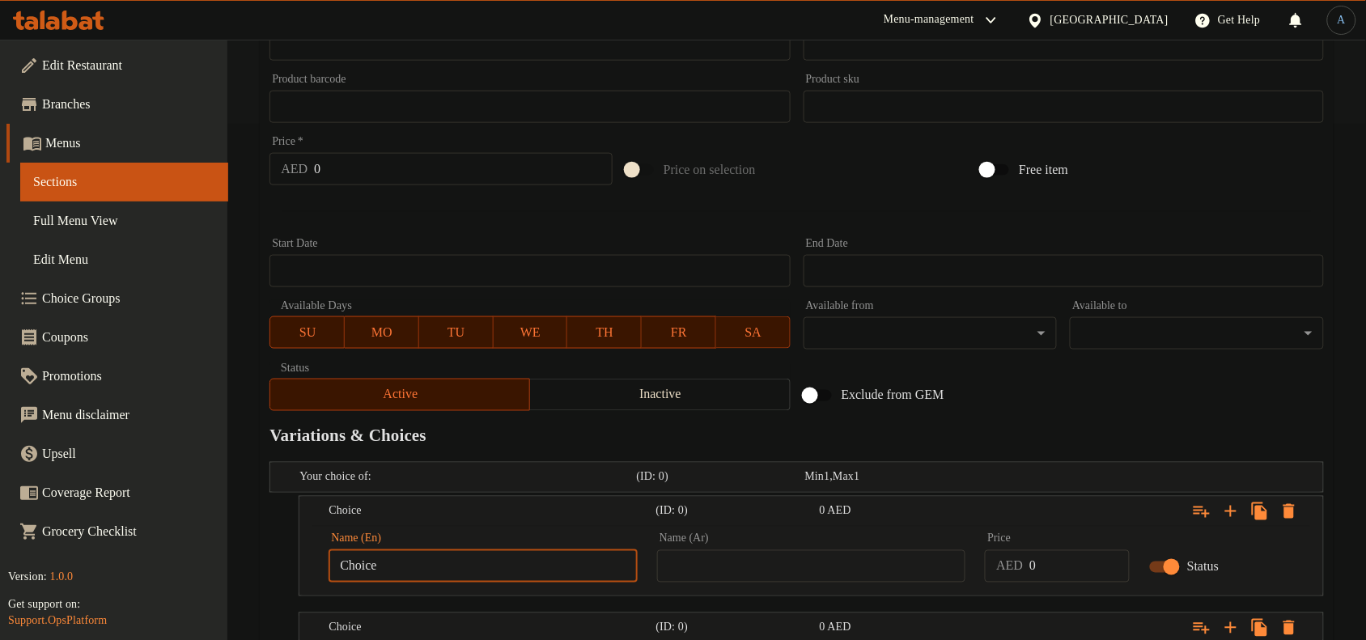
click at [520, 568] on input "Choice" at bounding box center [483, 566] width 309 height 32
paste input "Ice cream"
click at [418, 567] on input "Ice cream" at bounding box center [483, 566] width 309 height 32
paste input "C"
type input "Ice Cream"
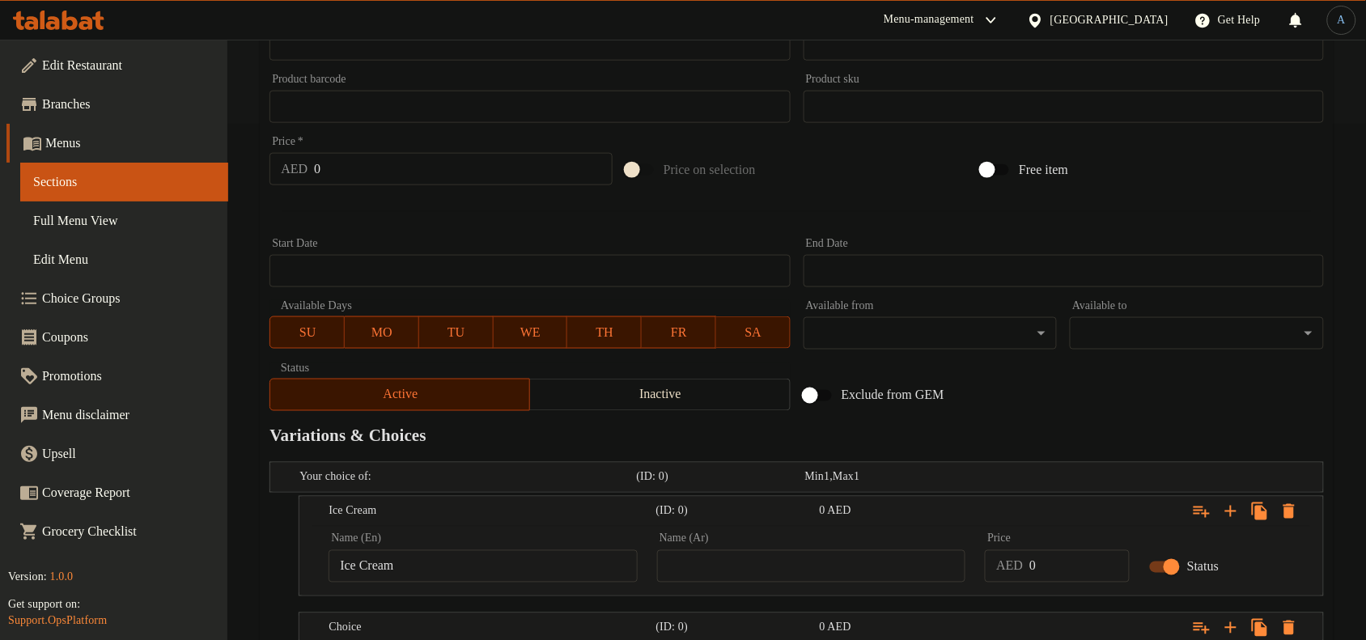
click at [836, 559] on input "text" at bounding box center [811, 566] width 309 height 32
paste input "أيس كريم"
click at [912, 567] on input "أيس كريم" at bounding box center [811, 566] width 309 height 32
click at [742, 572] on input "أيس كريم" at bounding box center [811, 566] width 309 height 32
type input "أيس كريم"
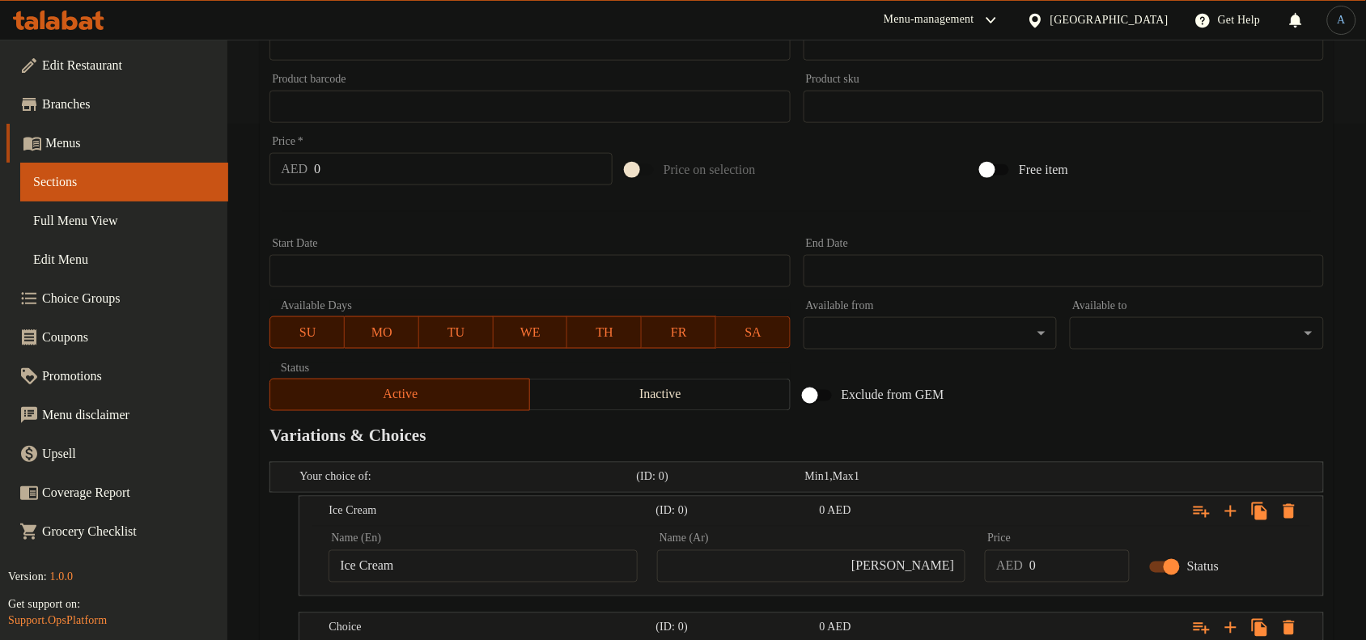
click at [1055, 567] on input "0" at bounding box center [1080, 566] width 100 height 32
paste input "64"
type input "64"
click at [1129, 207] on div at bounding box center [797, 212] width 1068 height 40
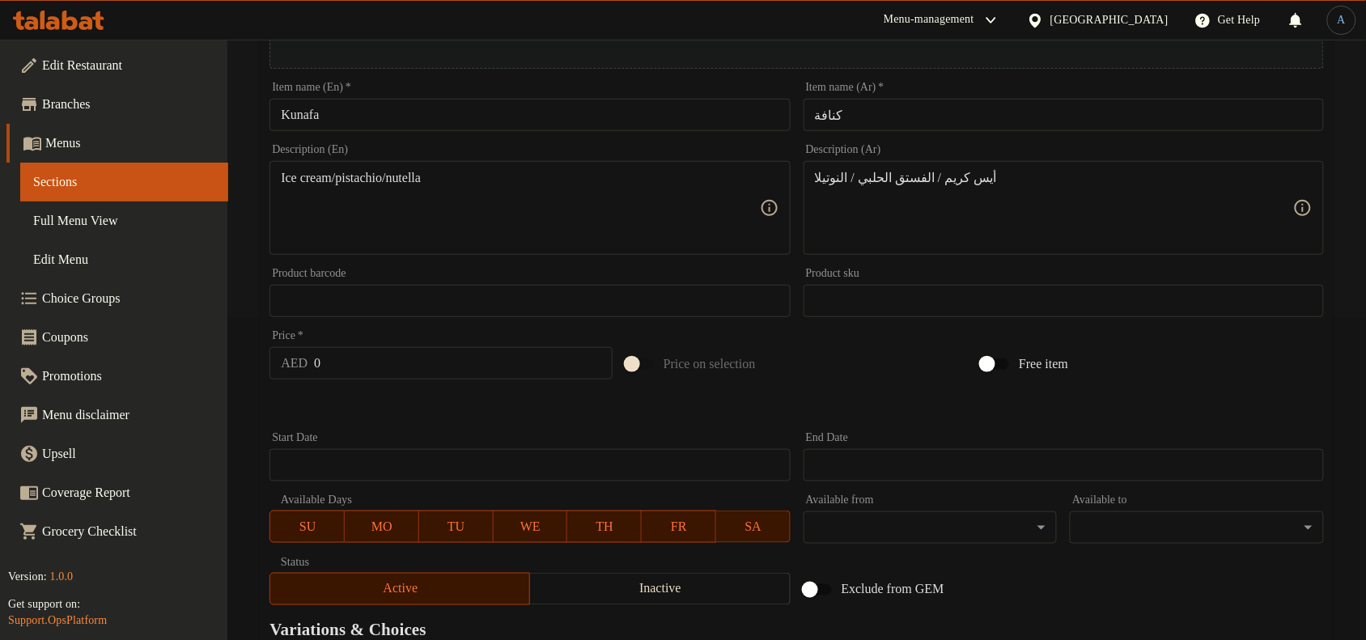
scroll to position [314, 0]
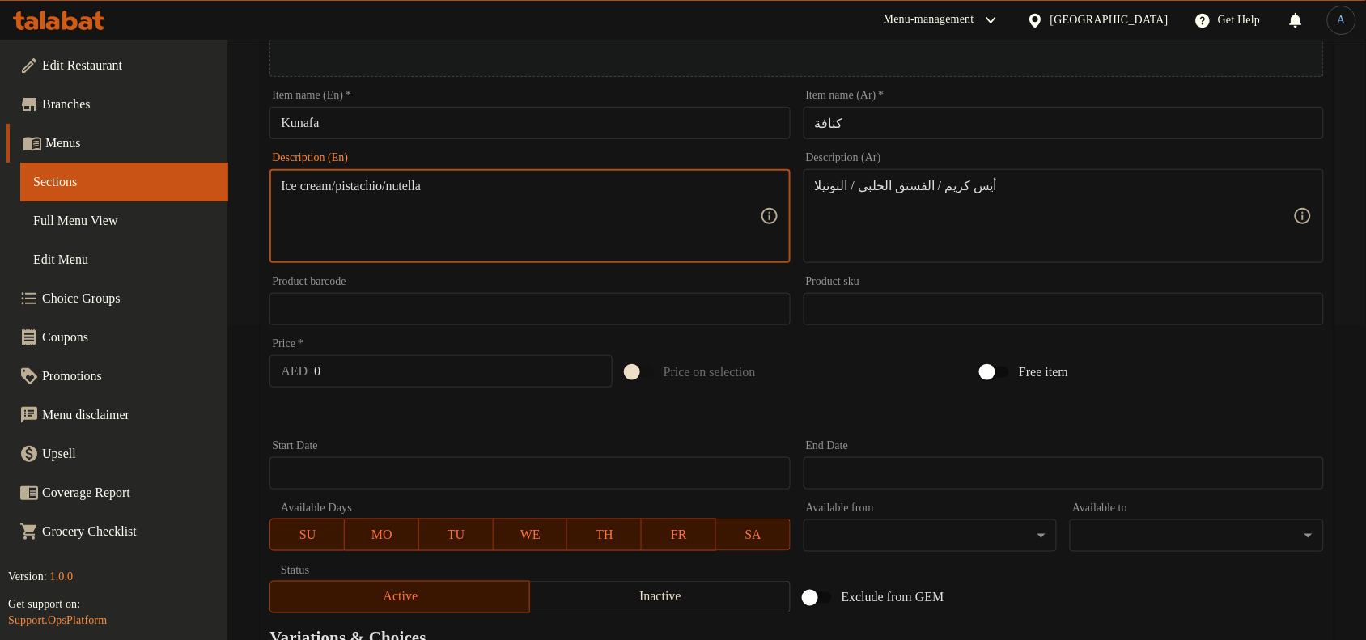
click at [379, 184] on textarea "Ice cream/pistachio/nutella" at bounding box center [520, 216] width 478 height 77
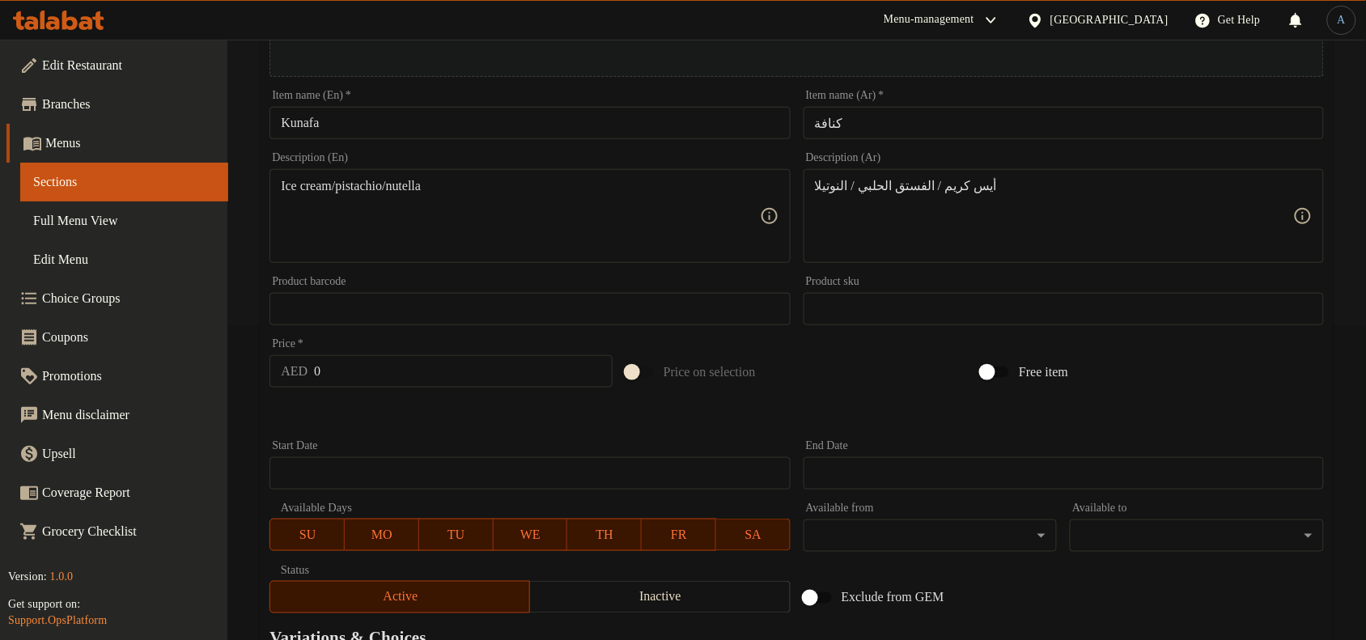
click at [949, 376] on div "Price on selection" at bounding box center [797, 372] width 356 height 44
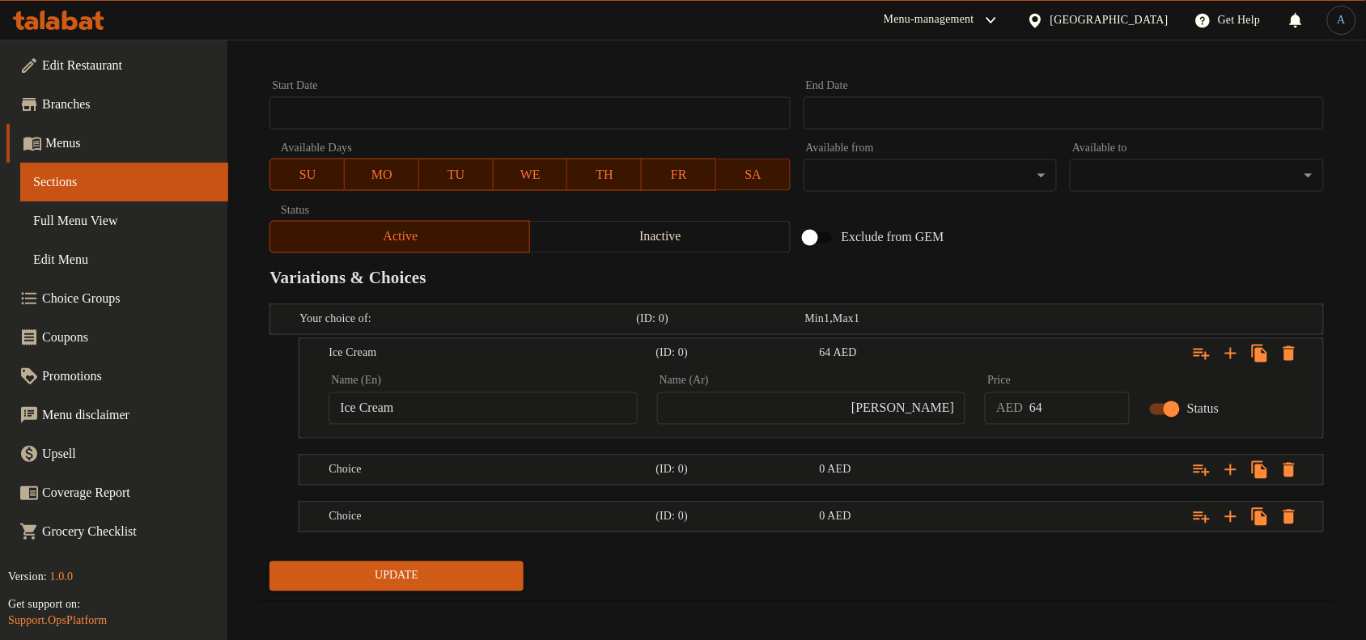
scroll to position [681, 0]
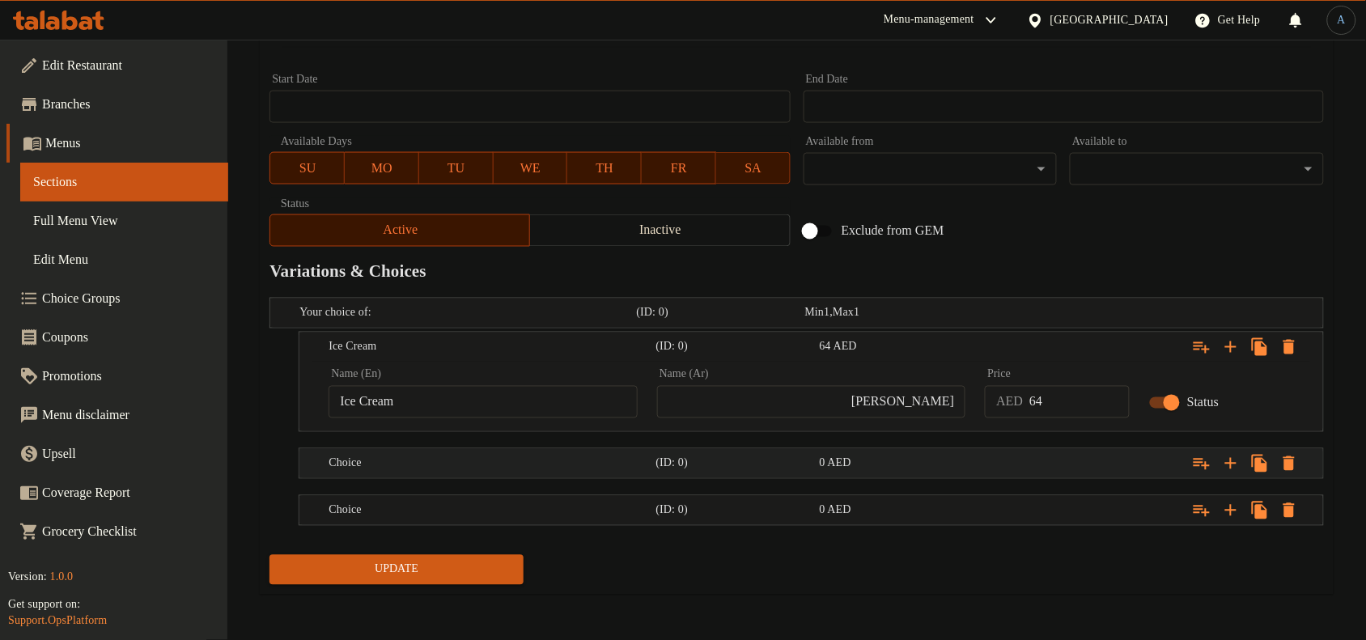
click at [615, 321] on h5 "Choice" at bounding box center [464, 313] width 330 height 16
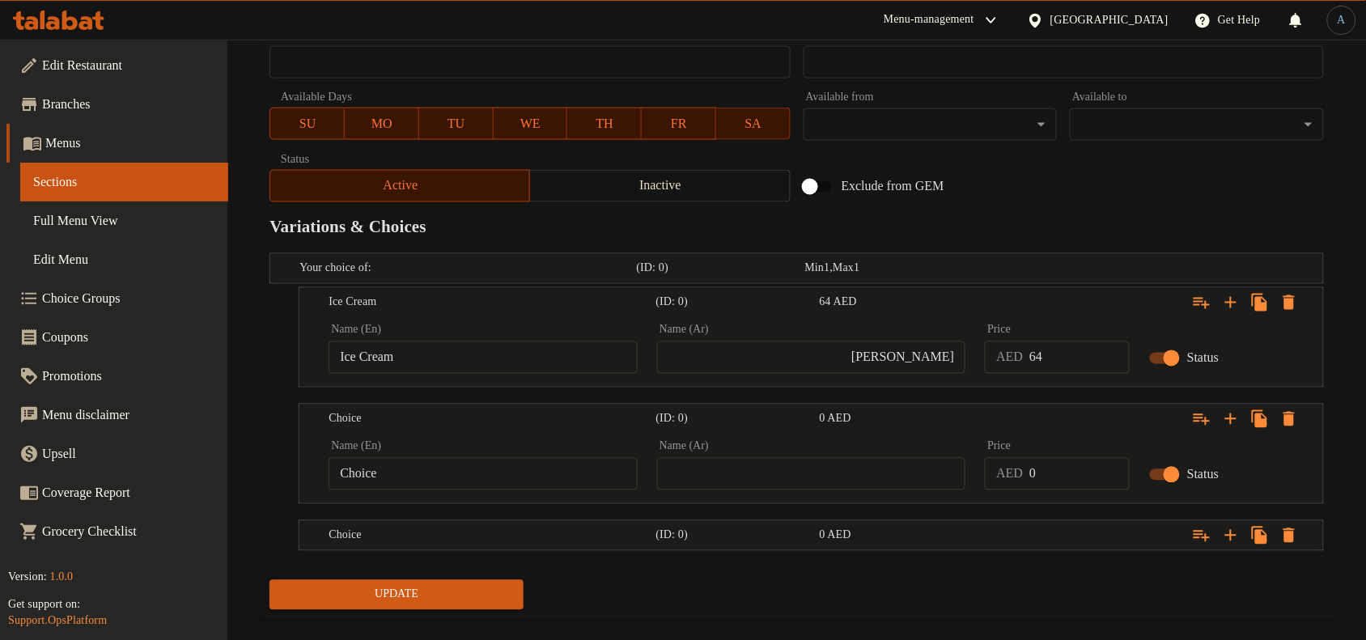
scroll to position [750, 0]
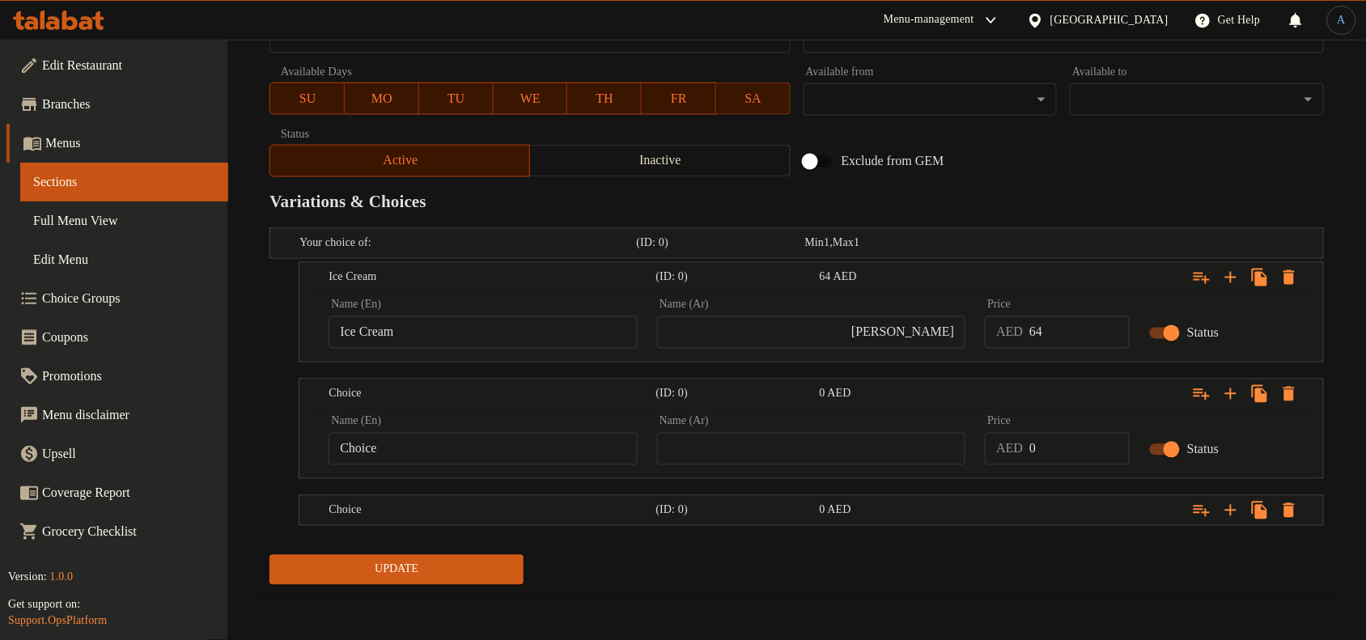
click at [385, 442] on input "Choice" at bounding box center [483, 449] width 309 height 32
paste input "Pistachio"
type input "Pistachio"
click at [810, 439] on input "text" at bounding box center [811, 449] width 309 height 32
paste input "فستق"
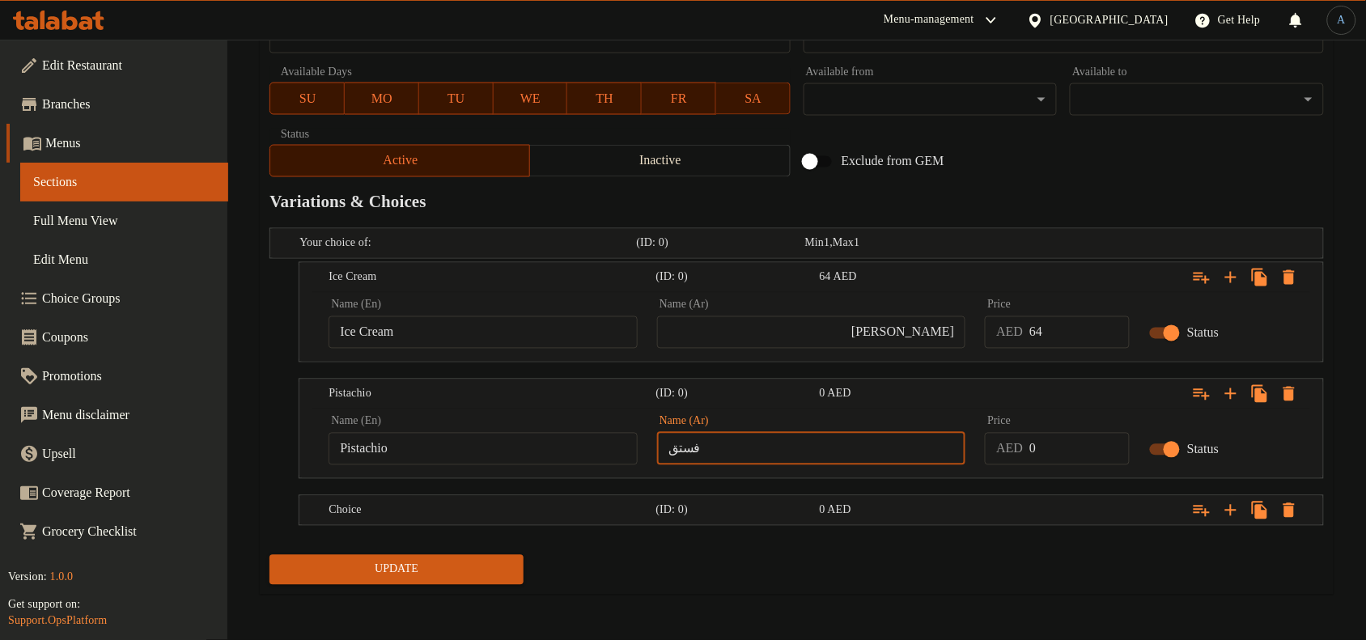
type input "فستق"
click at [1061, 332] on input "64" at bounding box center [1080, 332] width 100 height 32
click at [1064, 465] on div "Price AED 0 Price" at bounding box center [1057, 440] width 164 height 69
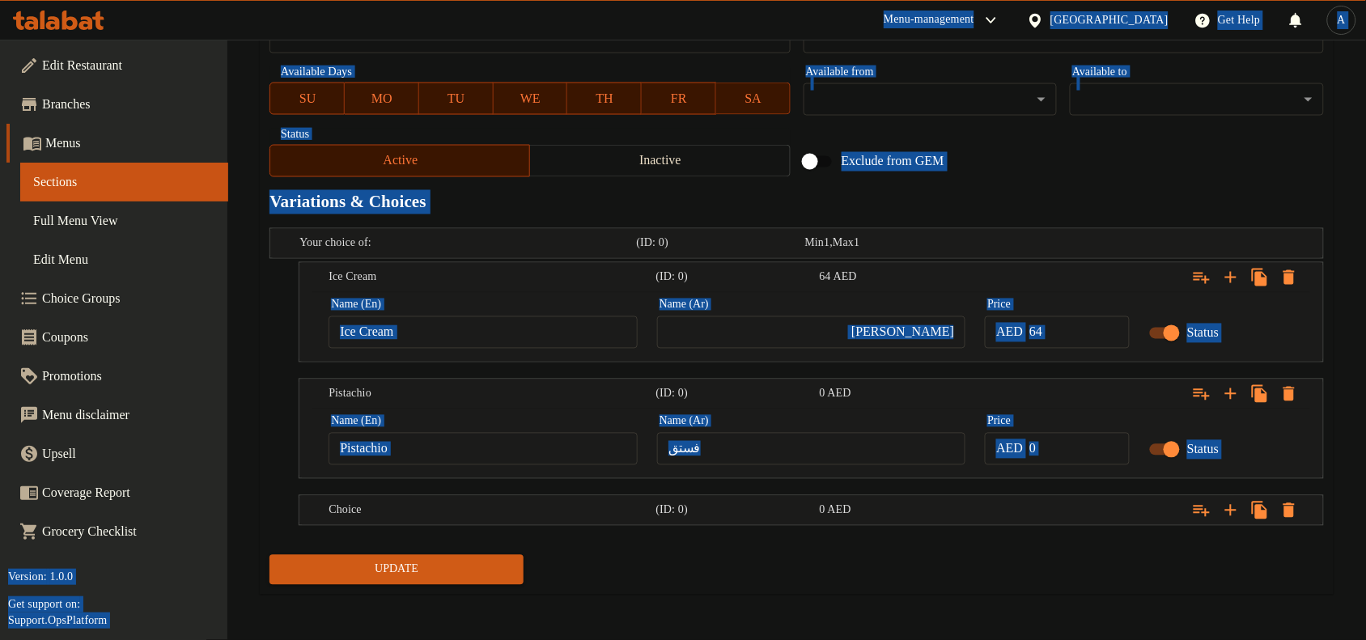
click at [1064, 451] on input "0" at bounding box center [1080, 449] width 100 height 32
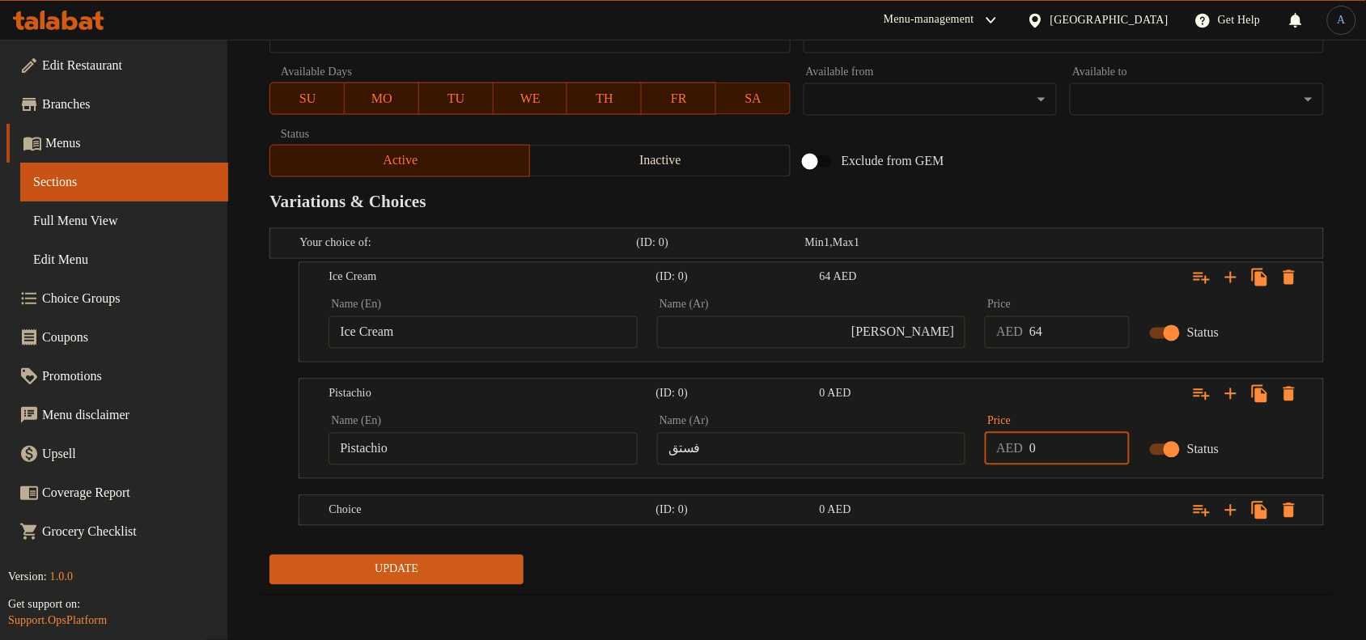
paste input "64"
type input "64"
click at [1041, 247] on div "Expand" at bounding box center [1138, 243] width 337 height 6
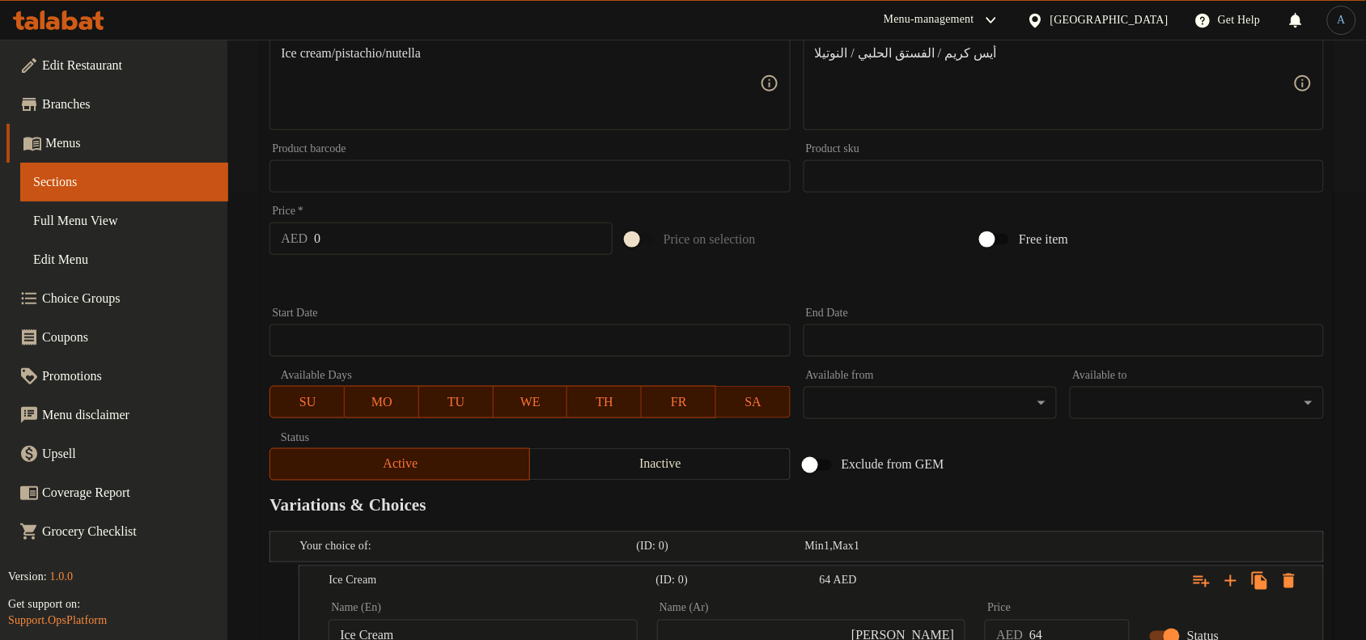
scroll to position [346, 0]
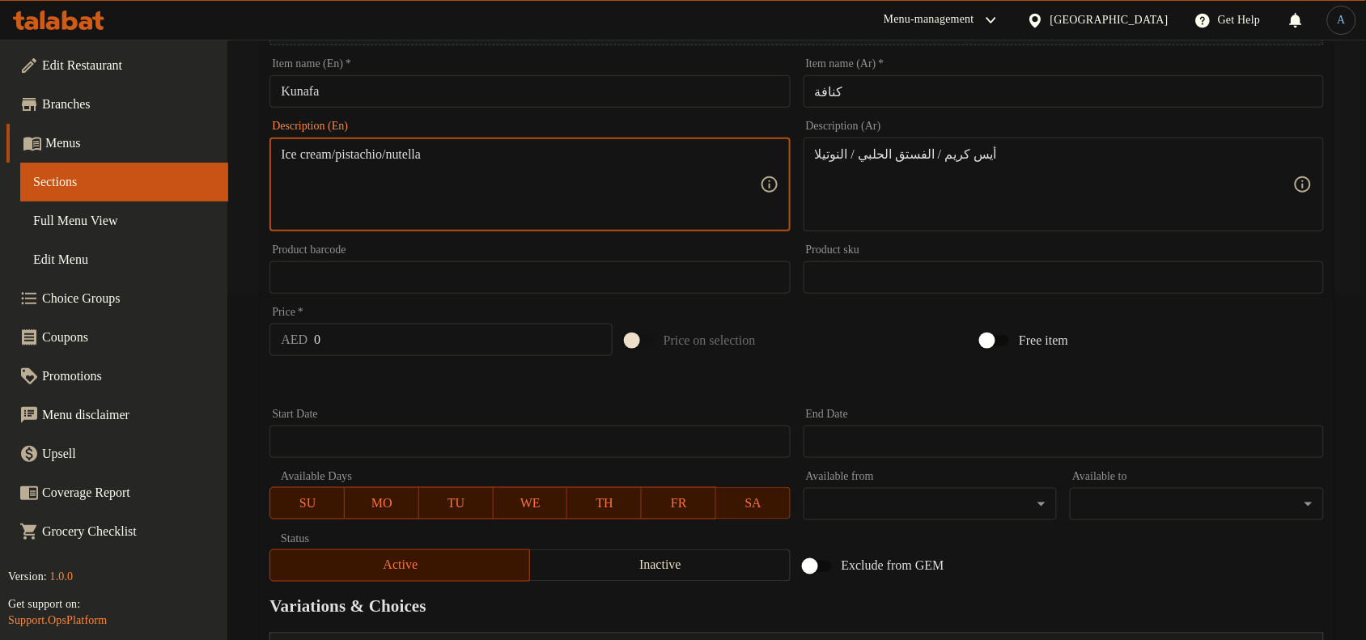
click at [421, 158] on textarea "Ice cream/pistachio/nutella" at bounding box center [520, 184] width 478 height 77
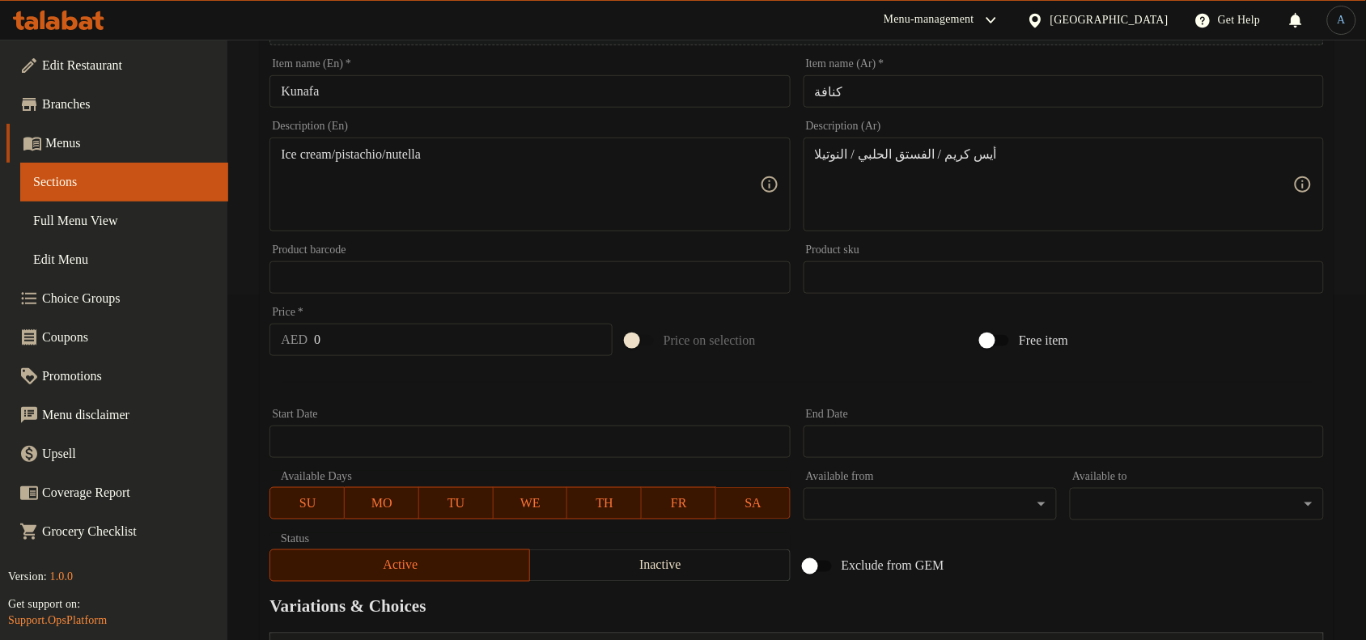
click at [575, 398] on div at bounding box center [797, 383] width 1068 height 40
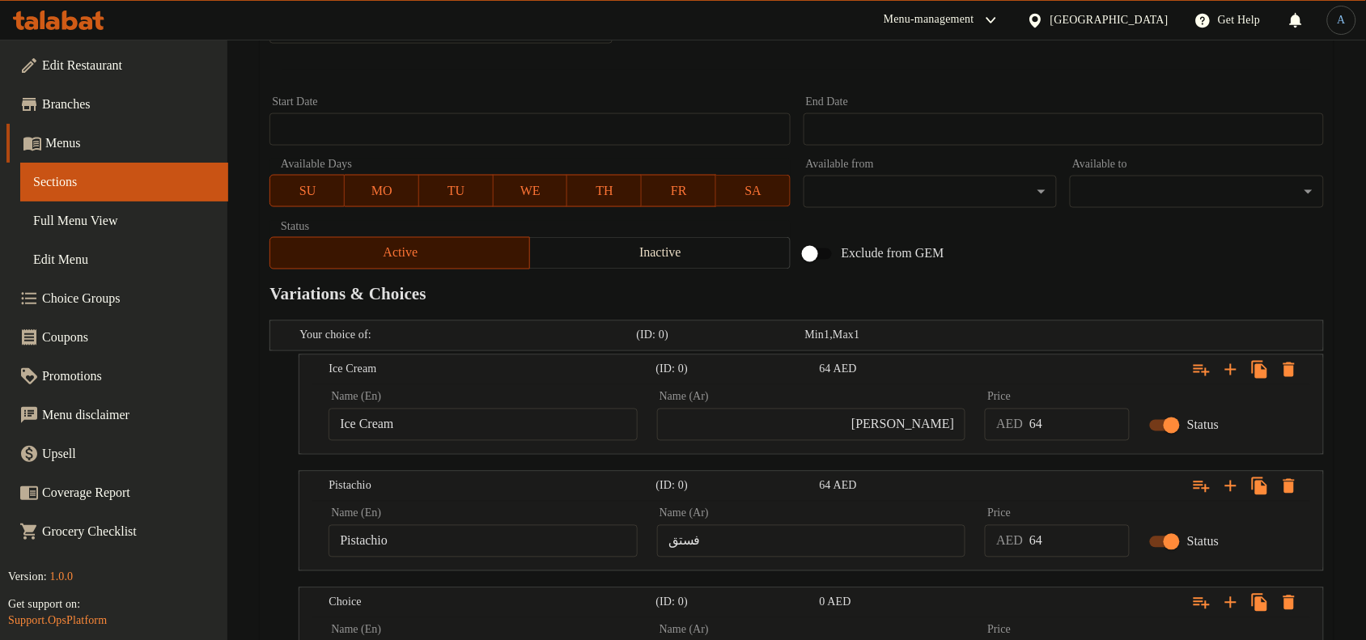
scroll to position [820, 0]
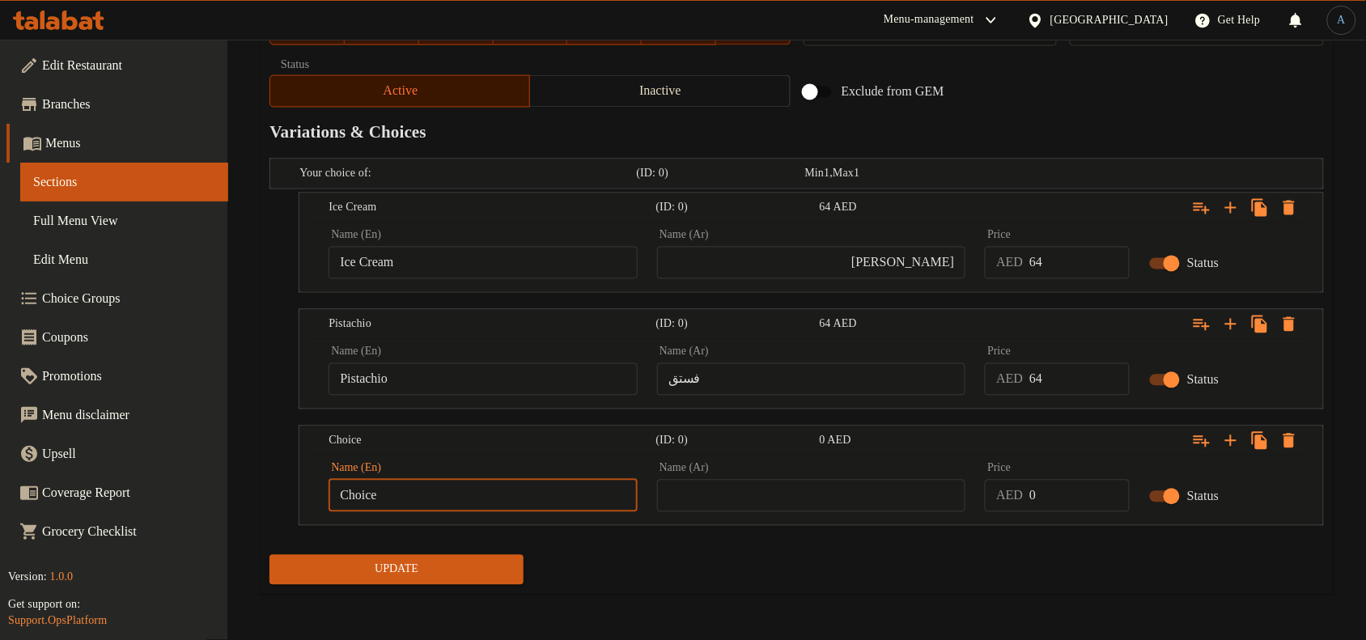
click at [468, 491] on input "Choice" at bounding box center [483, 496] width 309 height 32
paste input "Nutella"
type input "Nutella"
click at [707, 482] on input "text" at bounding box center [811, 496] width 309 height 32
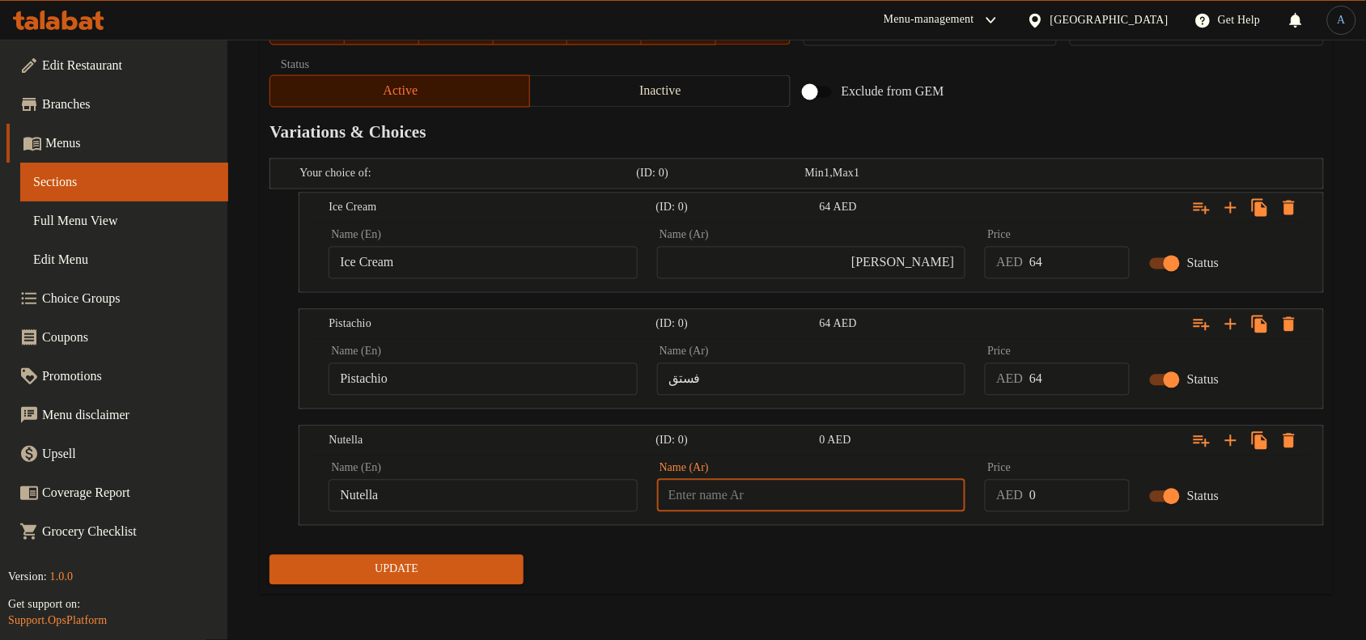
paste input "نوتيلا"
type input "نوتيلا"
click at [1075, 388] on input "64" at bounding box center [1080, 379] width 100 height 32
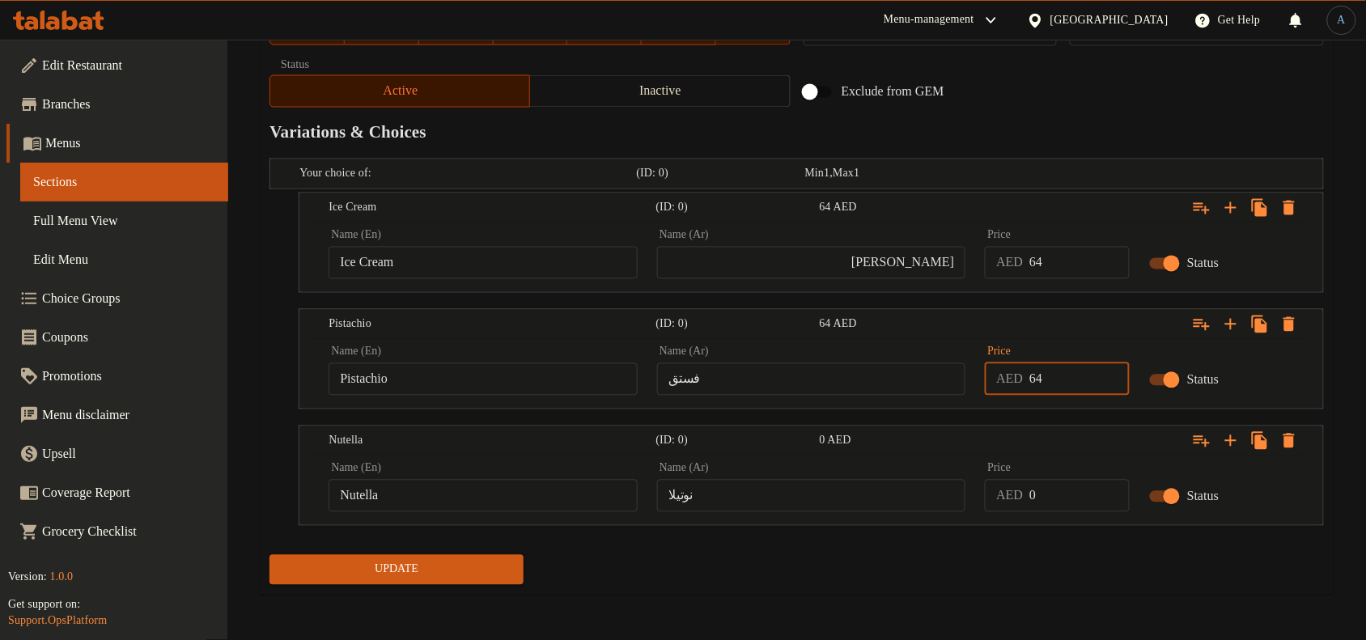
click at [1055, 490] on input "0" at bounding box center [1080, 496] width 100 height 32
paste input "64"
type input "64"
click at [1041, 585] on div "Update" at bounding box center [797, 570] width 1068 height 43
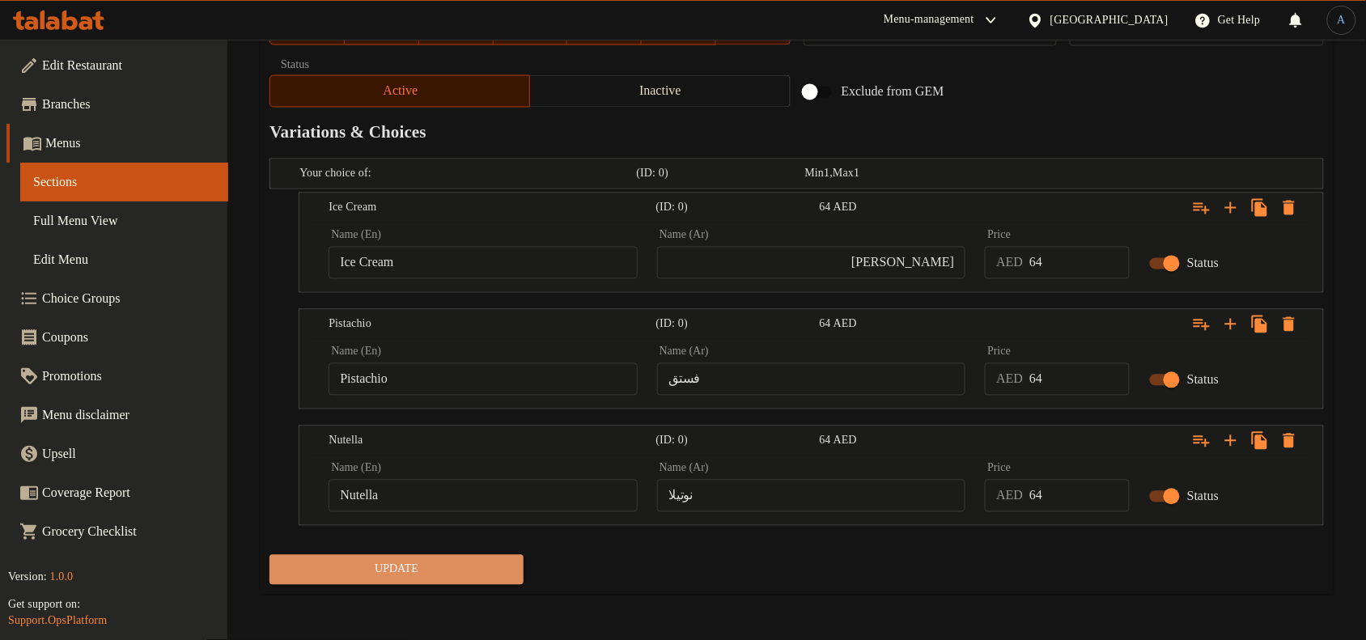
click at [447, 577] on span "Update" at bounding box center [396, 570] width 228 height 20
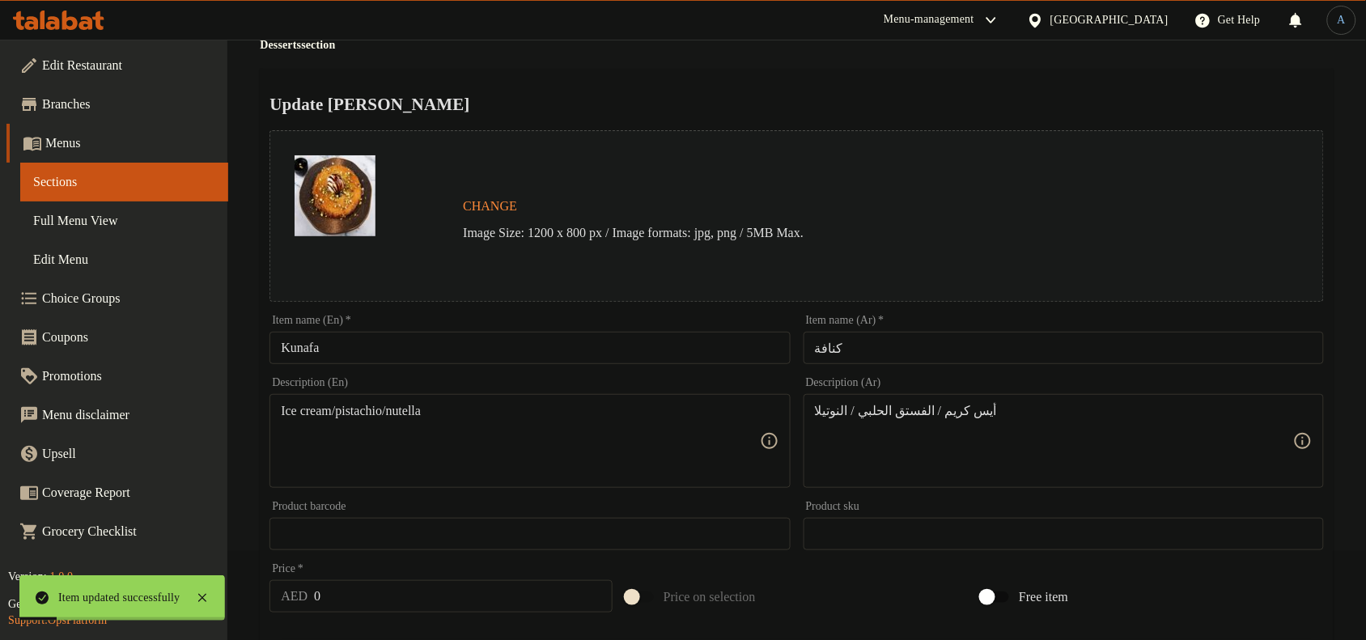
scroll to position [0, 0]
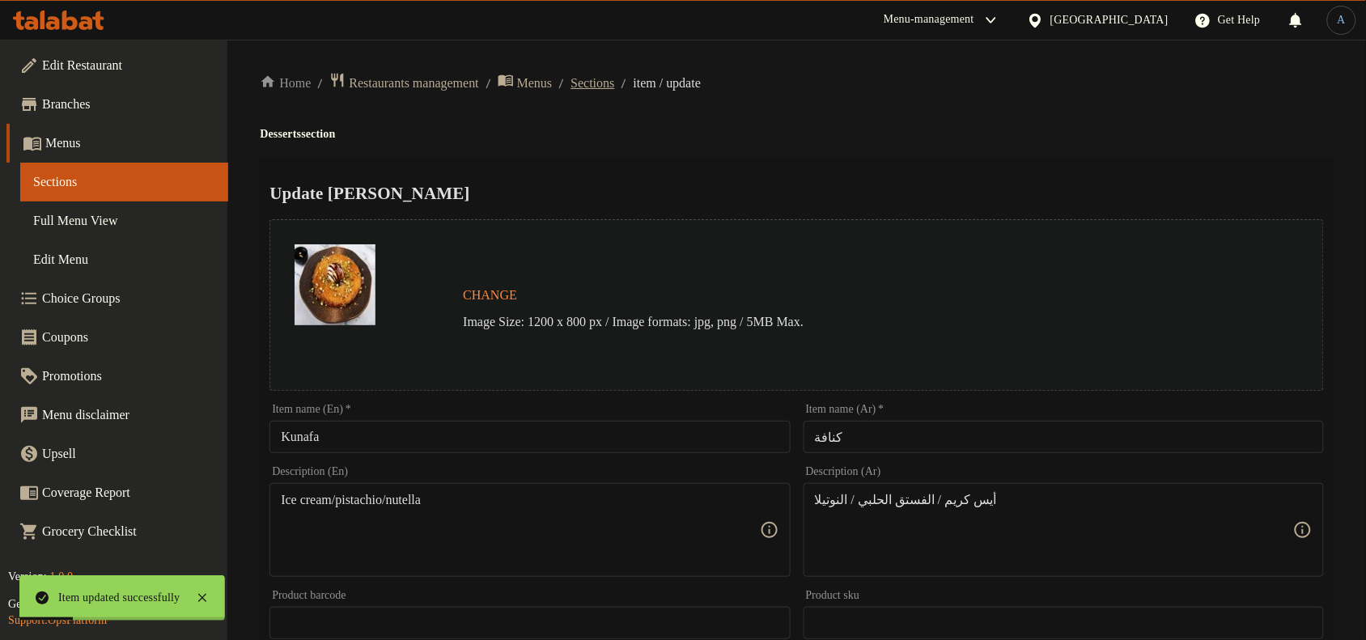
click at [611, 83] on span "Sections" at bounding box center [593, 83] width 44 height 19
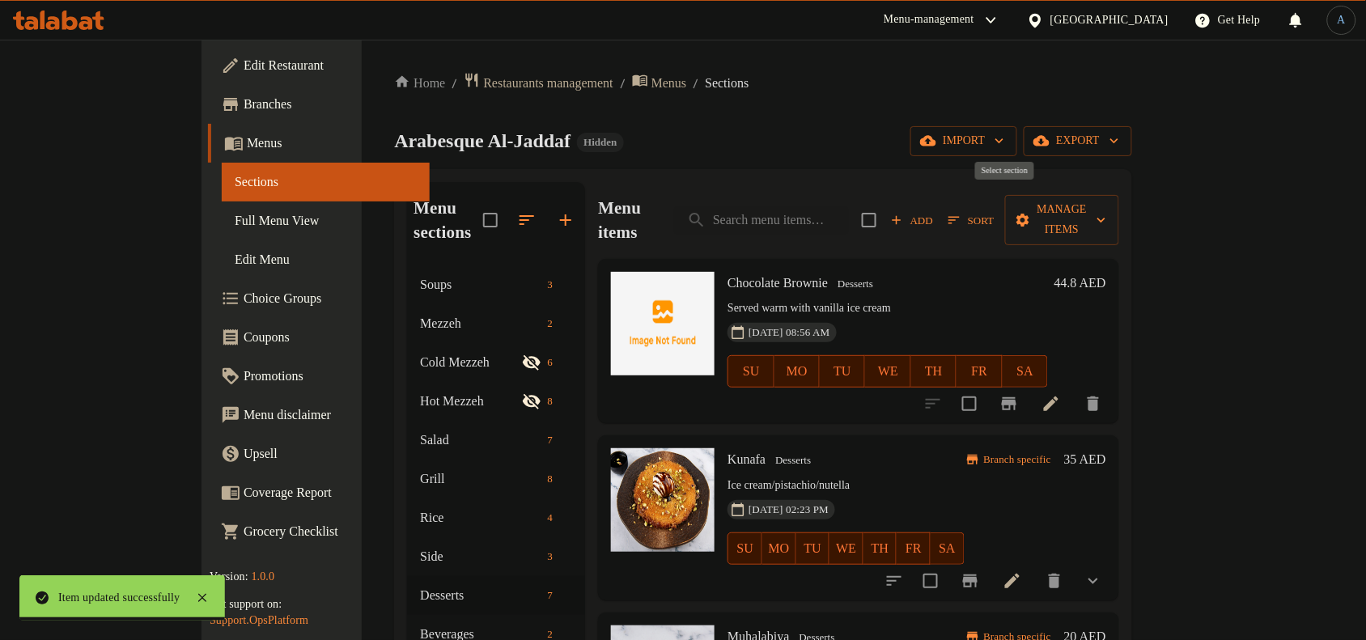
click at [904, 213] on icon "button" at bounding box center [896, 220] width 15 height 15
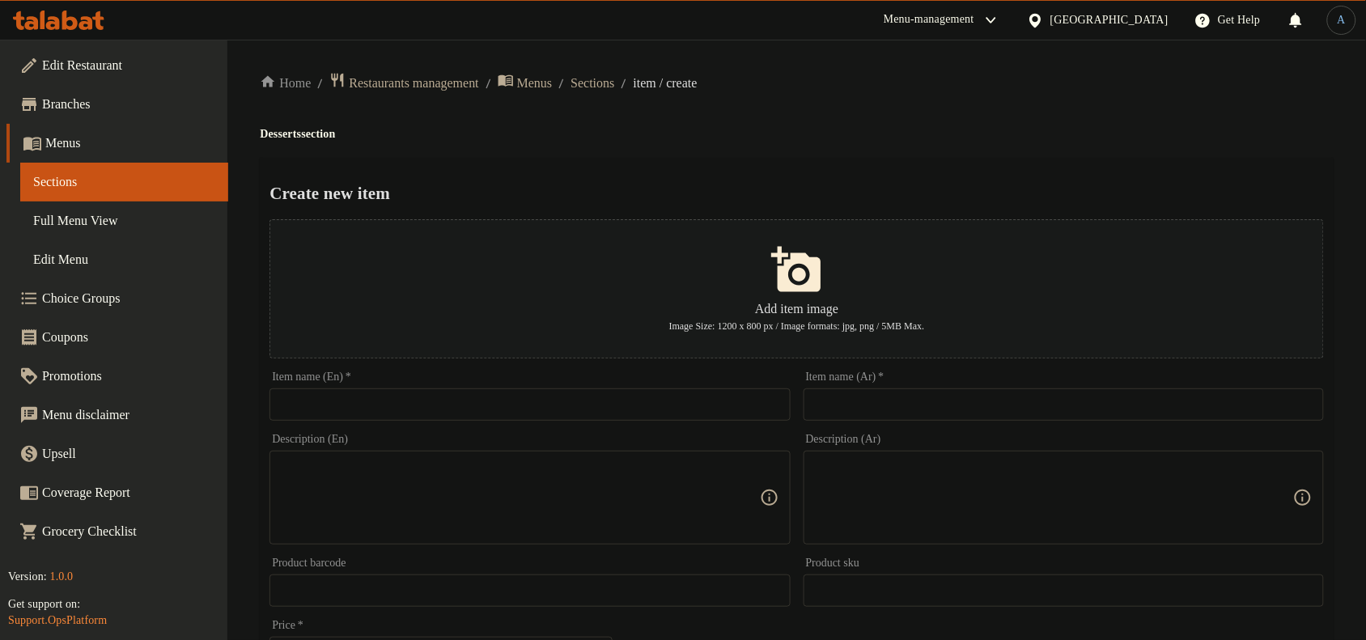
click at [750, 411] on input "text" at bounding box center [530, 404] width 520 height 32
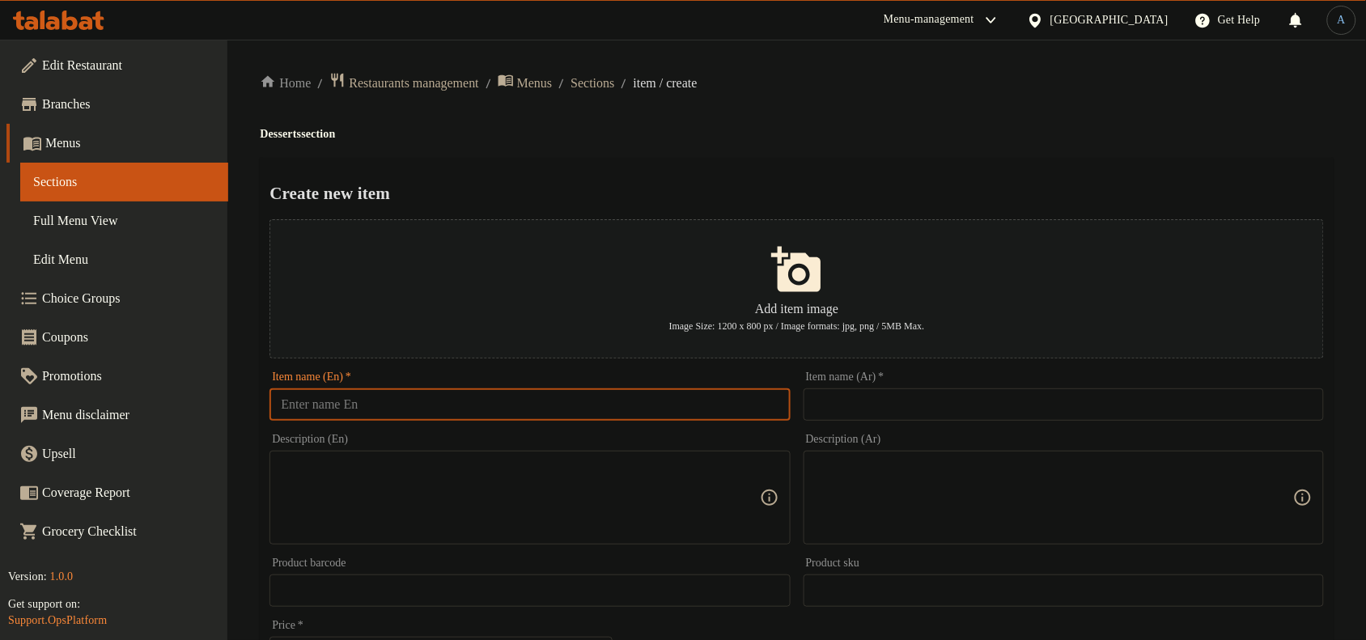
paste input "Ice Cream (2 Scoops)"
type input "Ice Cream (2 Scoops)"
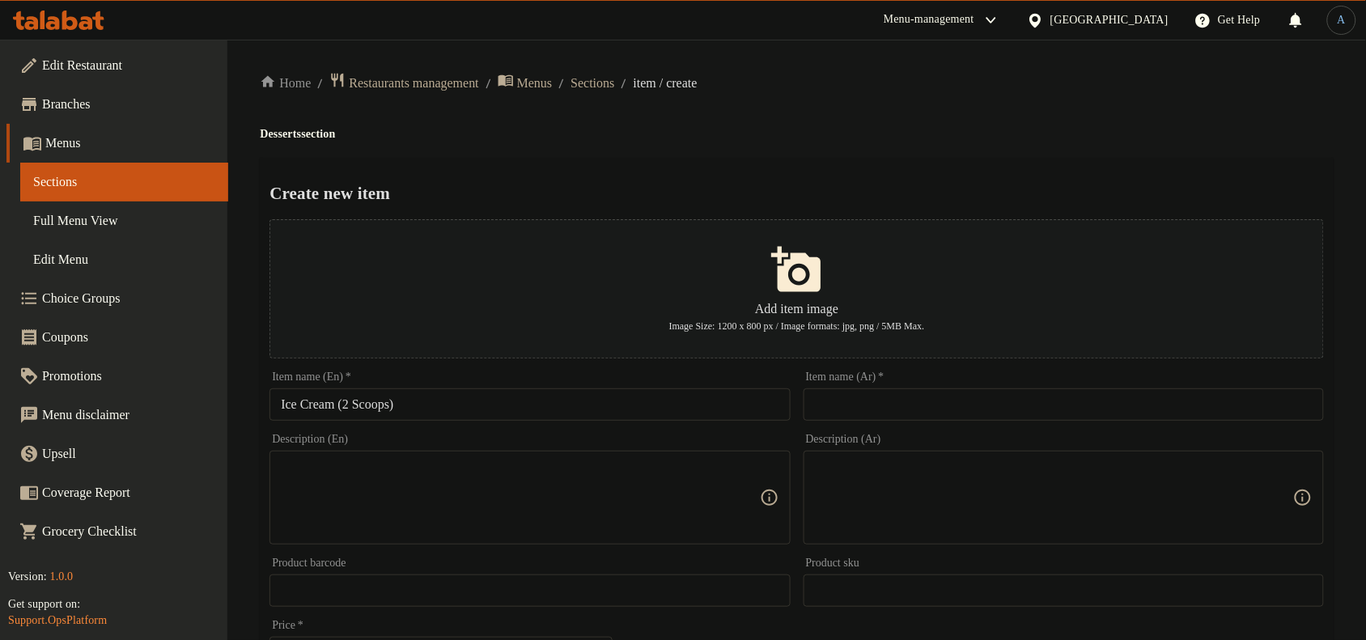
click at [874, 411] on input "text" at bounding box center [1064, 404] width 520 height 32
paste input "آيس كريم (مغرفتين)"
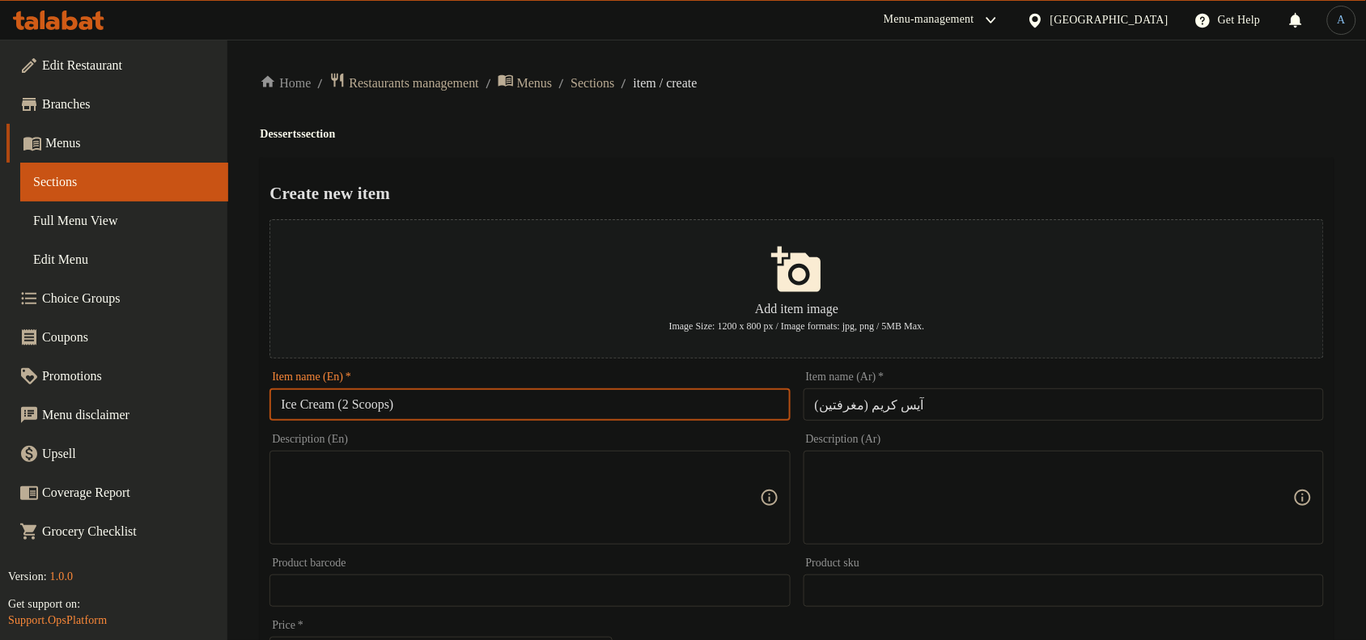
click at [375, 405] on input "Ice Cream (2 Scoops)" at bounding box center [530, 404] width 520 height 32
click at [895, 405] on input "آيس كريم (مغرفتين)" at bounding box center [1064, 404] width 520 height 32
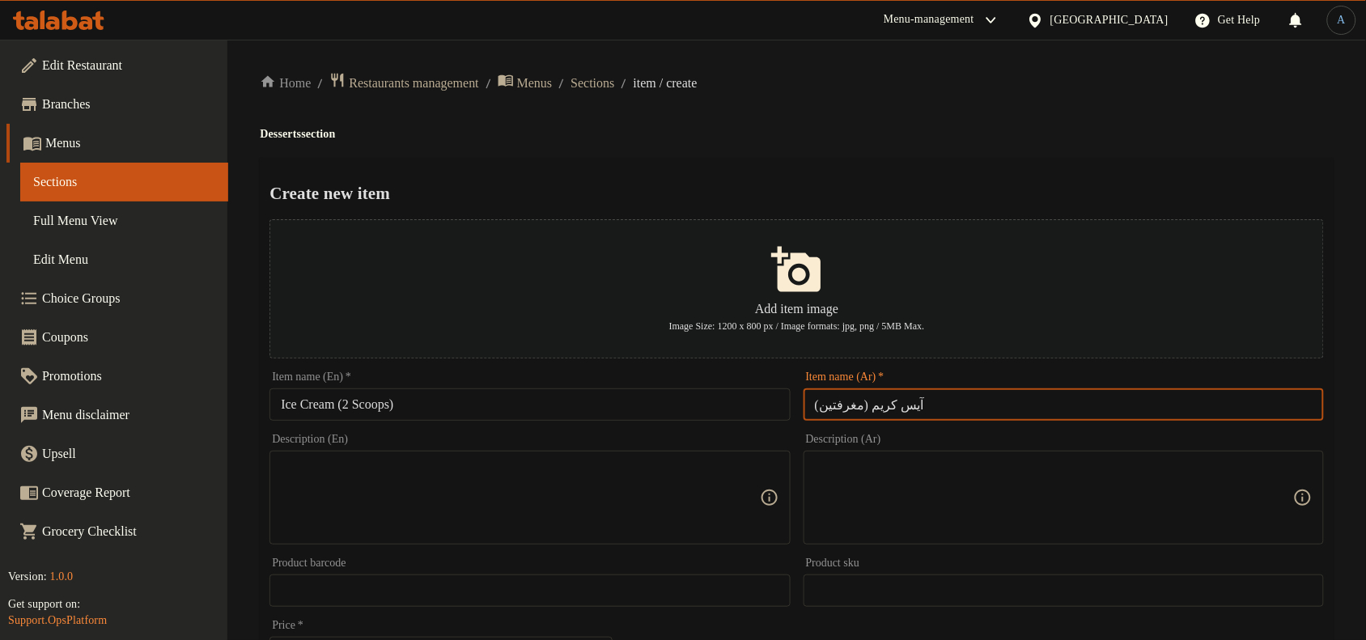
click at [858, 407] on input "آيس كريم (مغرفتين)" at bounding box center [1064, 404] width 520 height 32
click at [1190, 395] on input "آيس كريم (مغرفتين)" at bounding box center [1064, 404] width 520 height 32
drag, startPoint x: 1269, startPoint y: 406, endPoint x: 1018, endPoint y: 388, distance: 251.5
click at [1018, 388] on div "Item name (Ar)   * آيس كريم (مغرفتين) Item name (Ar) *" at bounding box center [1064, 395] width 520 height 49
paste input "بولة"
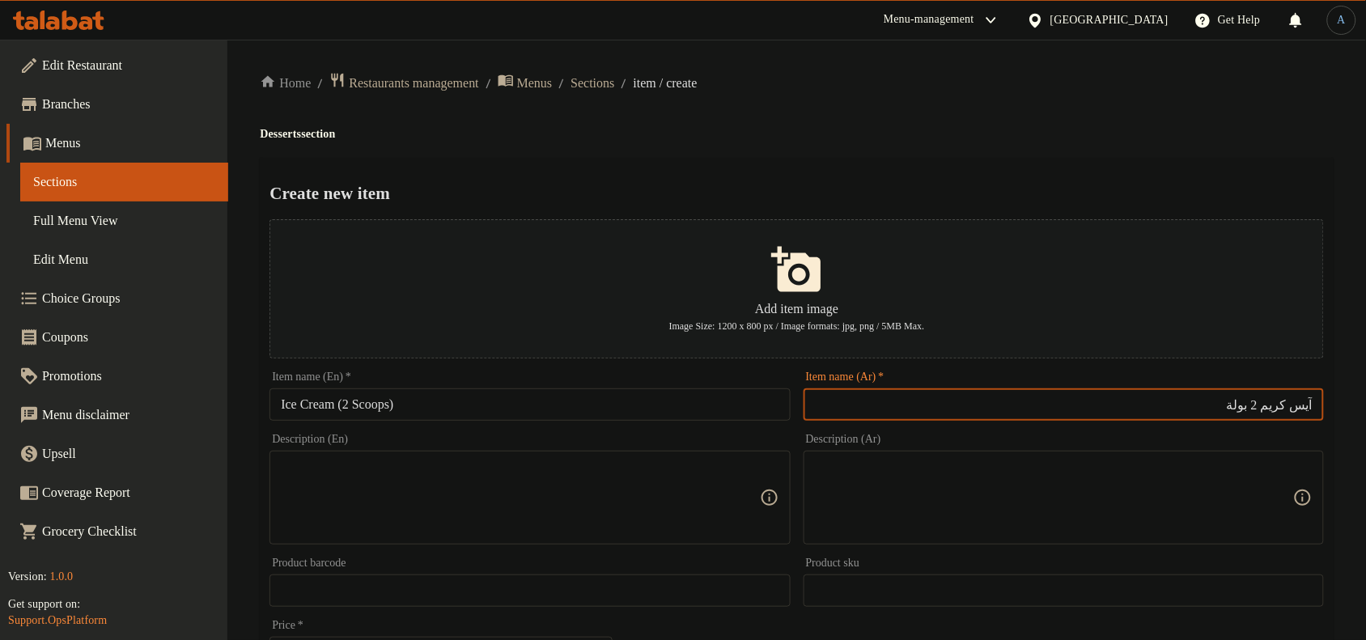
type input "آيس كريم 2 بولة"
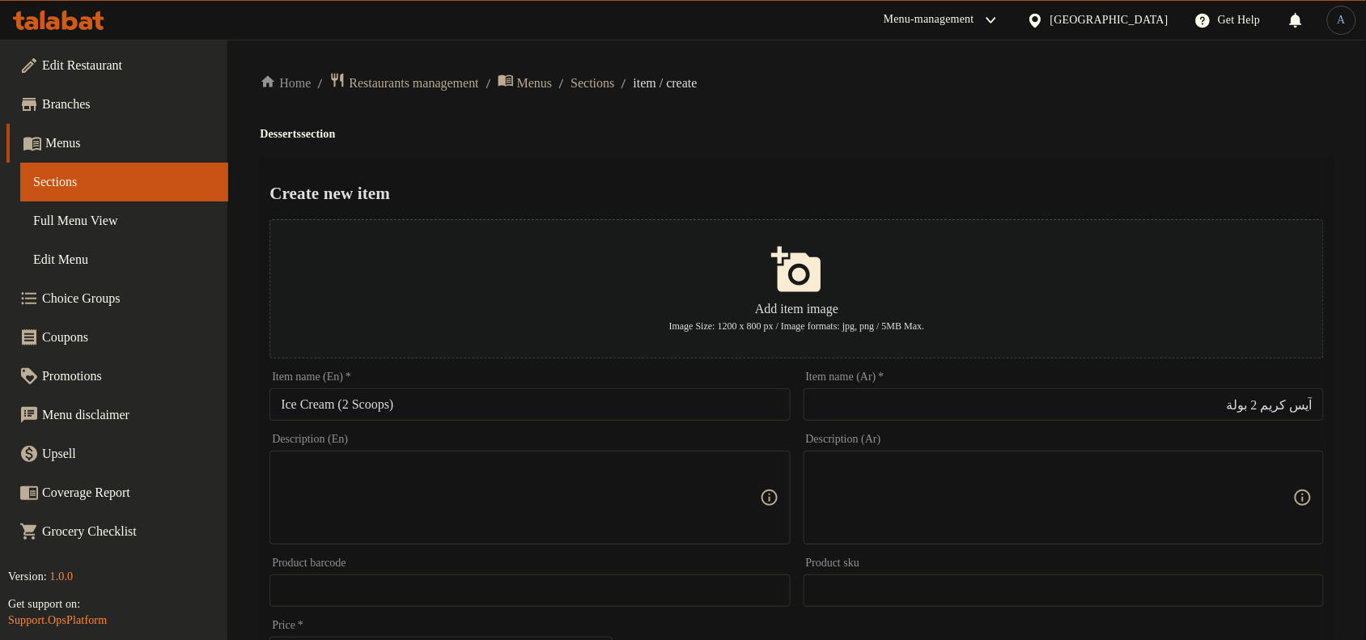
click at [876, 144] on div "Home / Restaurants management / Menus / Sections / item / create Desserts secti…" at bounding box center [797, 587] width 1074 height 1031
click at [937, 143] on div "Home / Restaurants management / Menus / Sections / item / create Desserts secti…" at bounding box center [797, 587] width 1074 height 1031
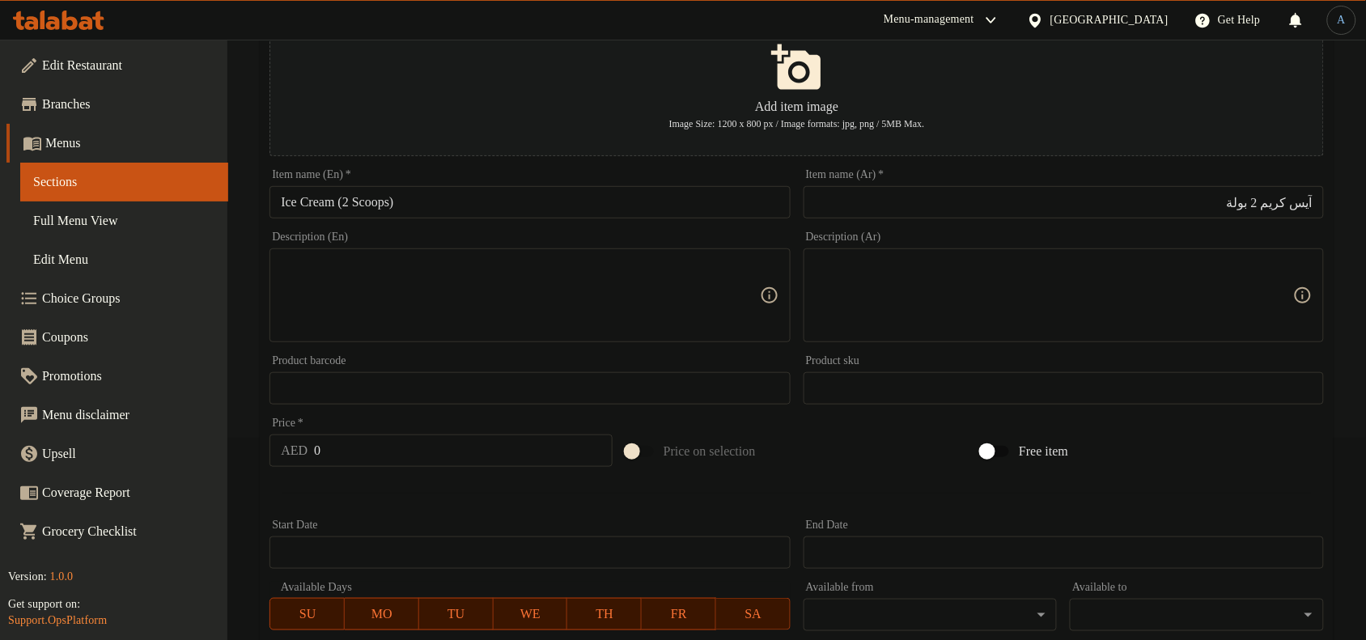
click at [378, 321] on textarea at bounding box center [520, 295] width 478 height 77
click at [631, 253] on div "Description (En)" at bounding box center [530, 295] width 520 height 94
paste textarea "Vanilla/Chocolate/Strawberry"
click at [480, 279] on textarea "Vanilla/Chocolate/Strawberry" at bounding box center [520, 295] width 478 height 77
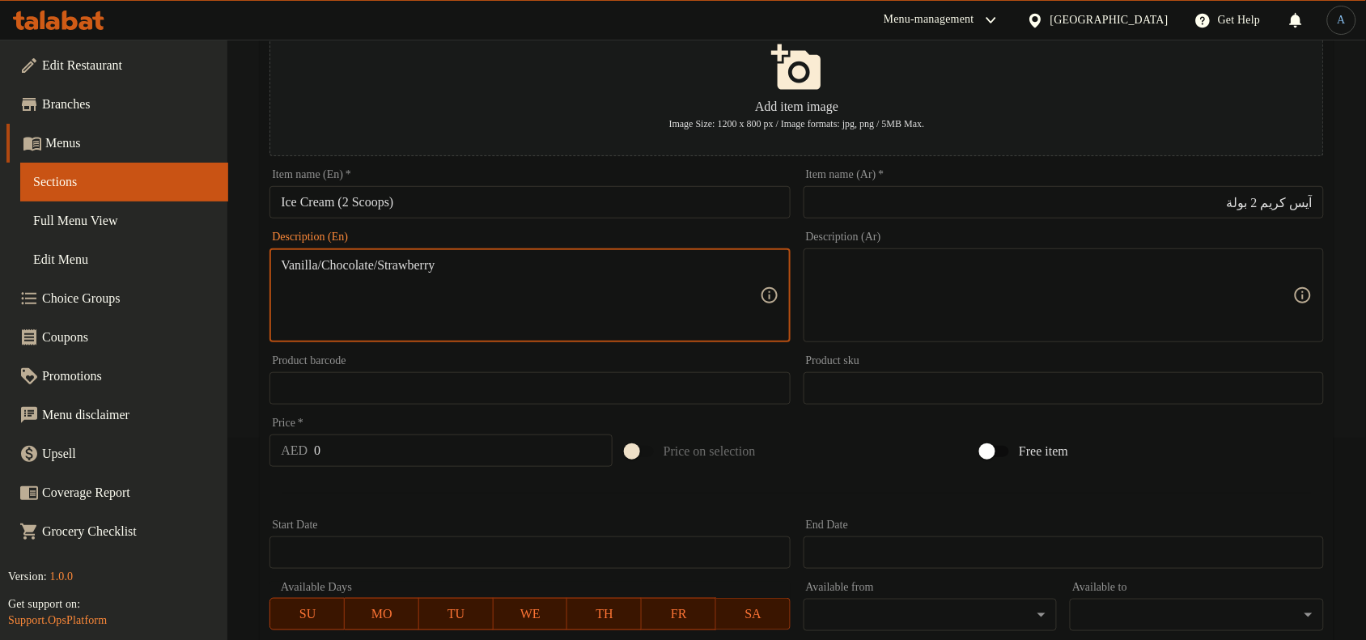
paste textarea "chocolate/s"
click at [304, 267] on textarea "Vanilla/chocolate/strawberry" at bounding box center [520, 295] width 478 height 77
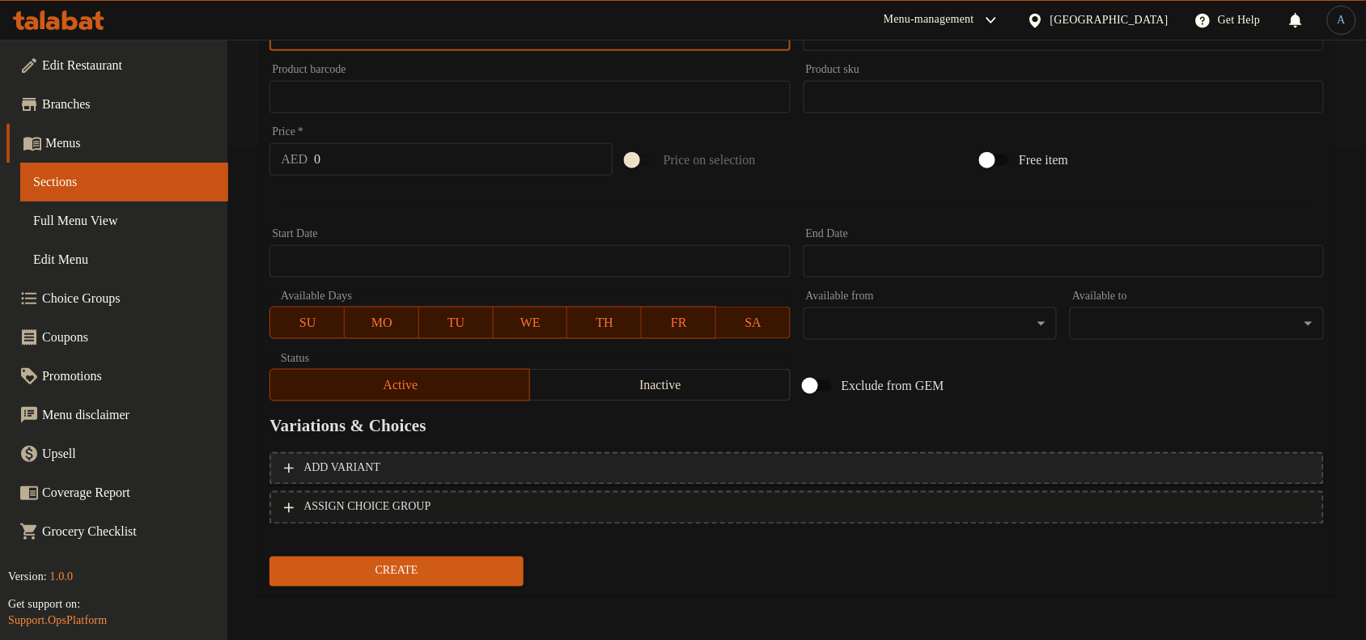
type textarea "Vanilla/chocolate/strawberry"
click at [850, 463] on span "Add variant" at bounding box center [796, 469] width 1025 height 20
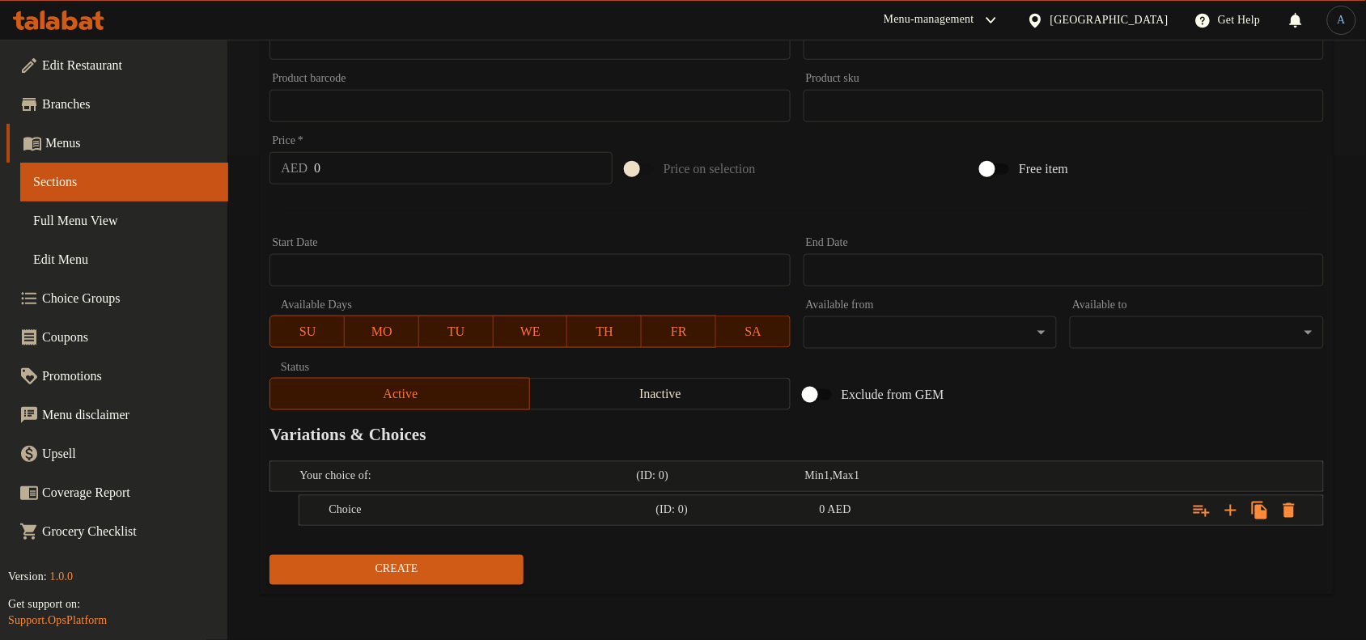
scroll to position [486, 0]
click at [1227, 504] on icon "Expand" at bounding box center [1230, 510] width 19 height 19
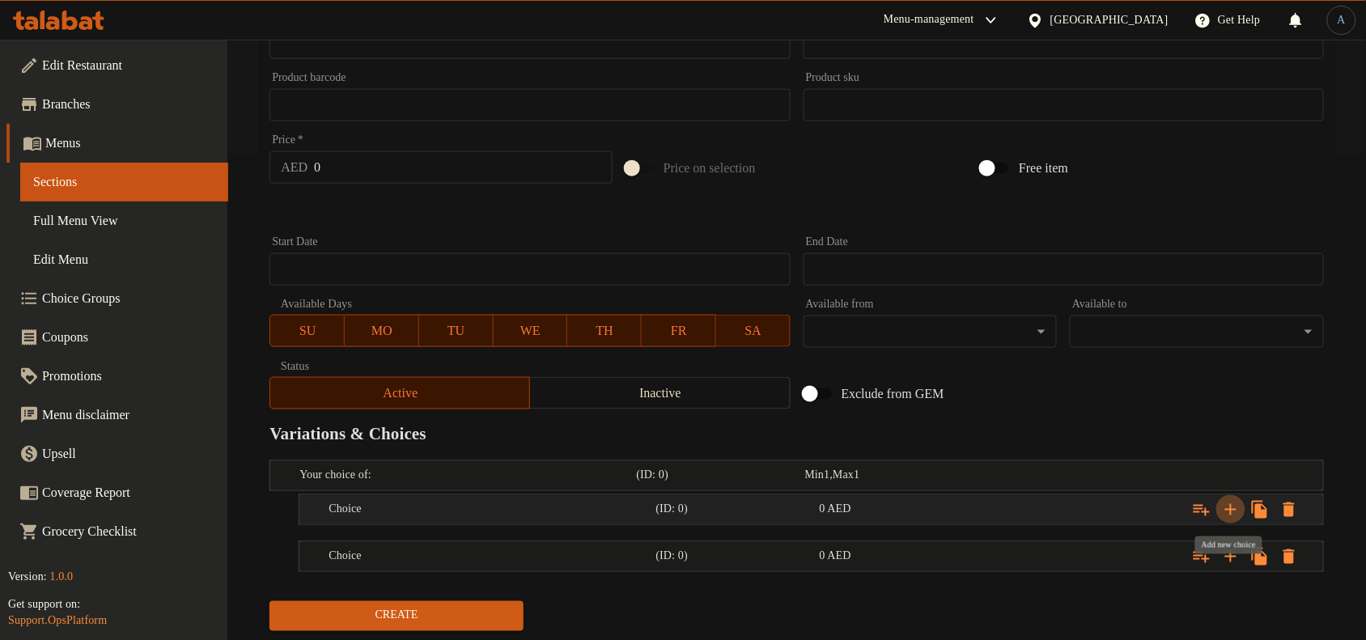
click at [1227, 504] on icon "Expand" at bounding box center [1230, 509] width 19 height 19
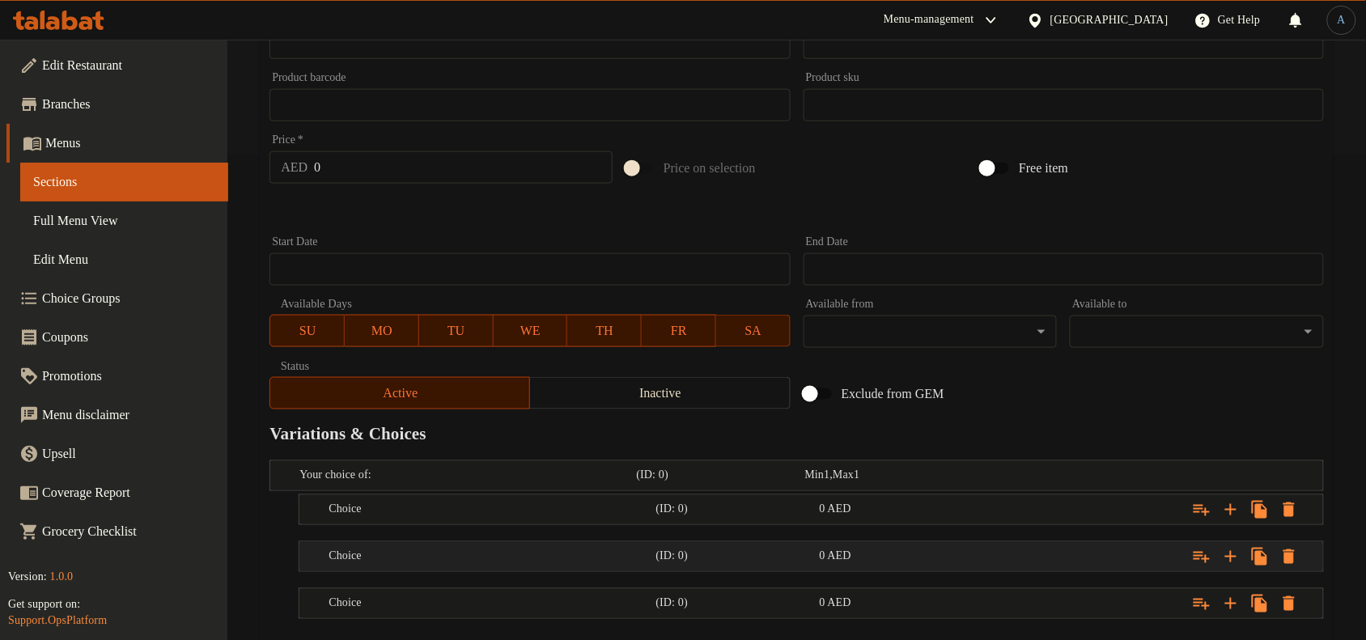
scroll to position [579, 0]
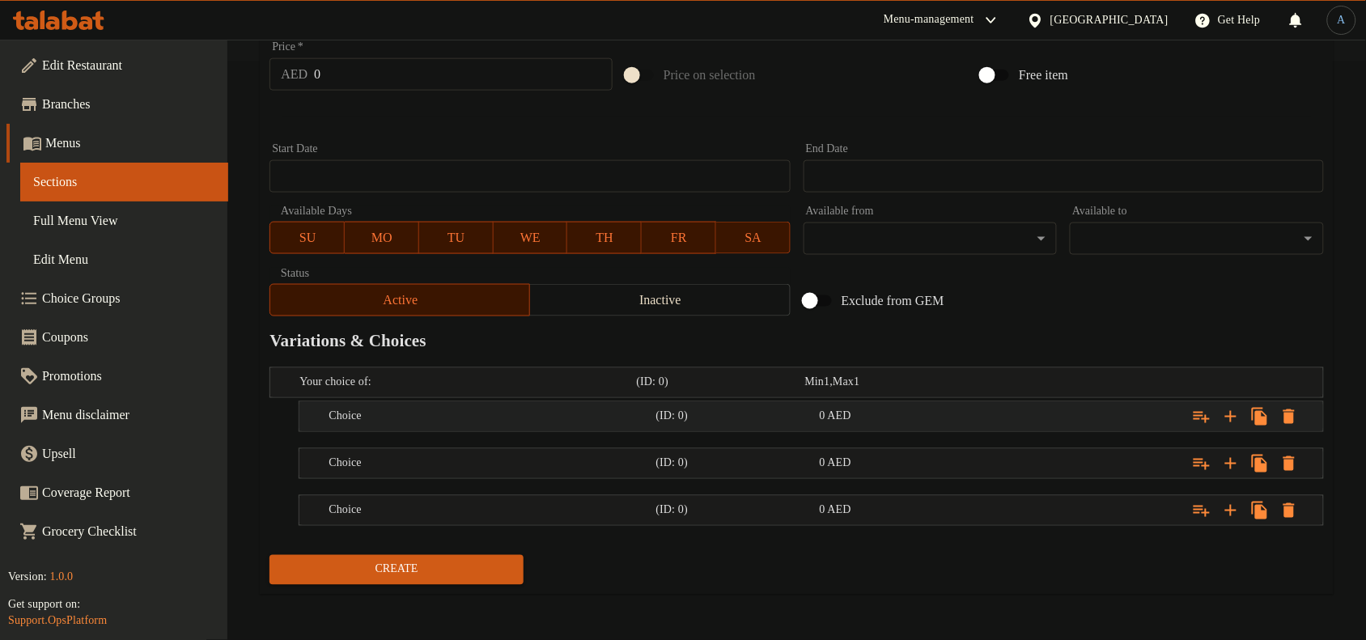
click at [754, 391] on h5 "(ID: 0)" at bounding box center [718, 383] width 162 height 16
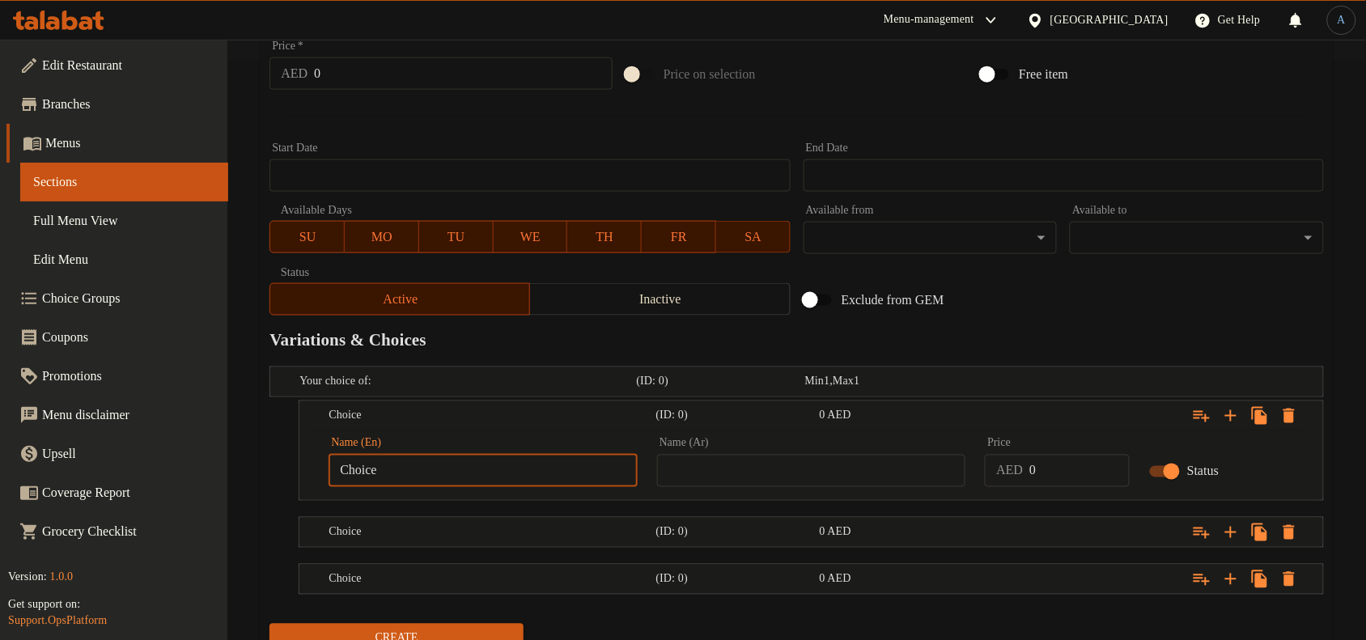
click at [467, 476] on input "Choice" at bounding box center [483, 471] width 309 height 32
paste input "Vanilla"
type input "Vanilla"
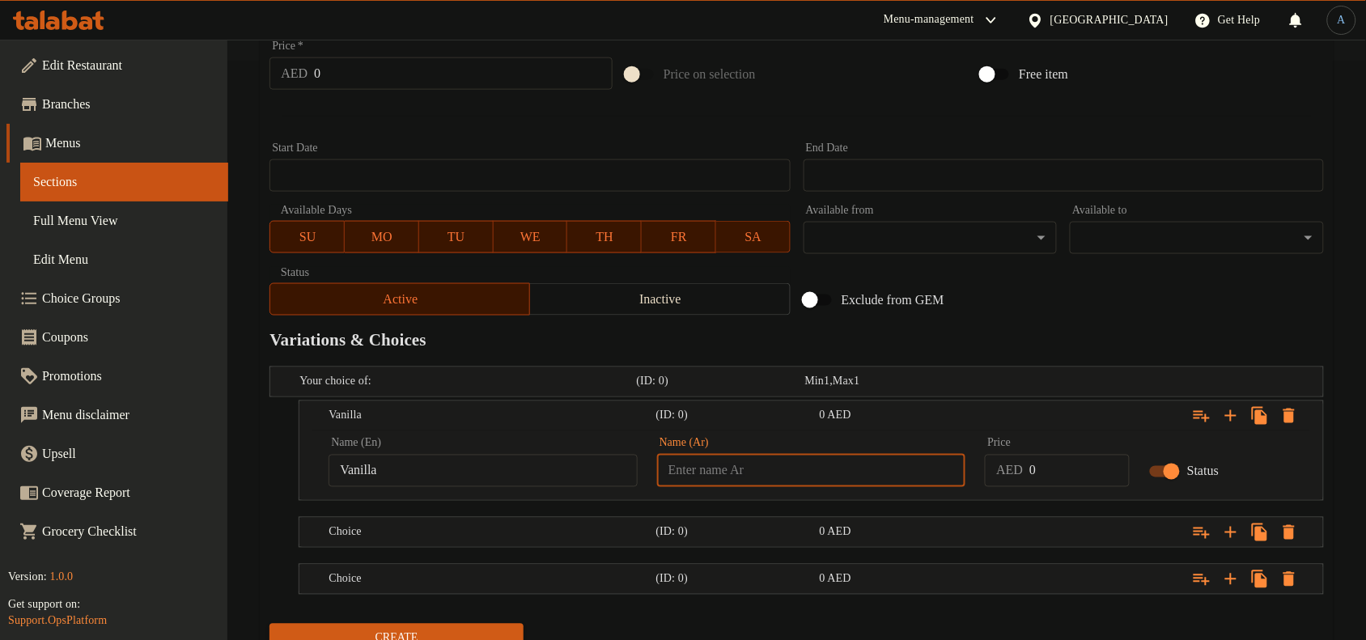
click at [832, 472] on input "text" at bounding box center [811, 471] width 309 height 32
paste input "فانيليا"
type input "فانيليا"
click at [1054, 471] on input "0" at bounding box center [1080, 471] width 100 height 32
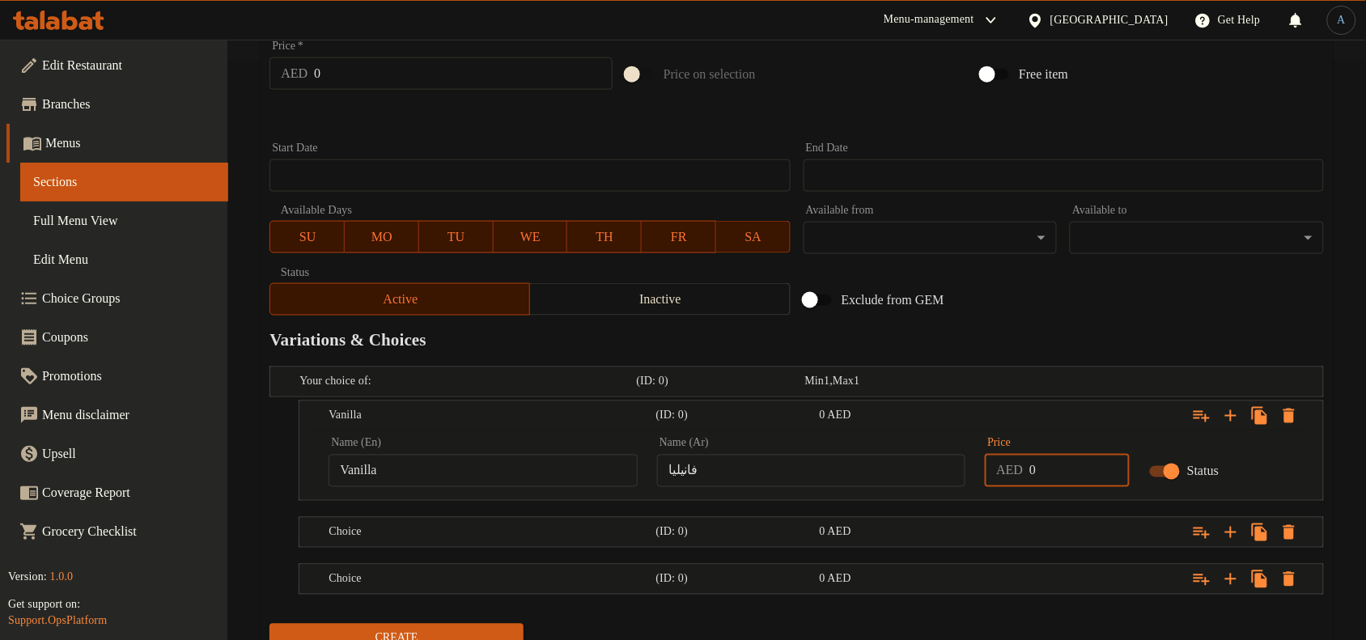
paste input "25.6"
type input "25.6"
click at [872, 393] on div "0 AED" at bounding box center [886, 382] width 168 height 23
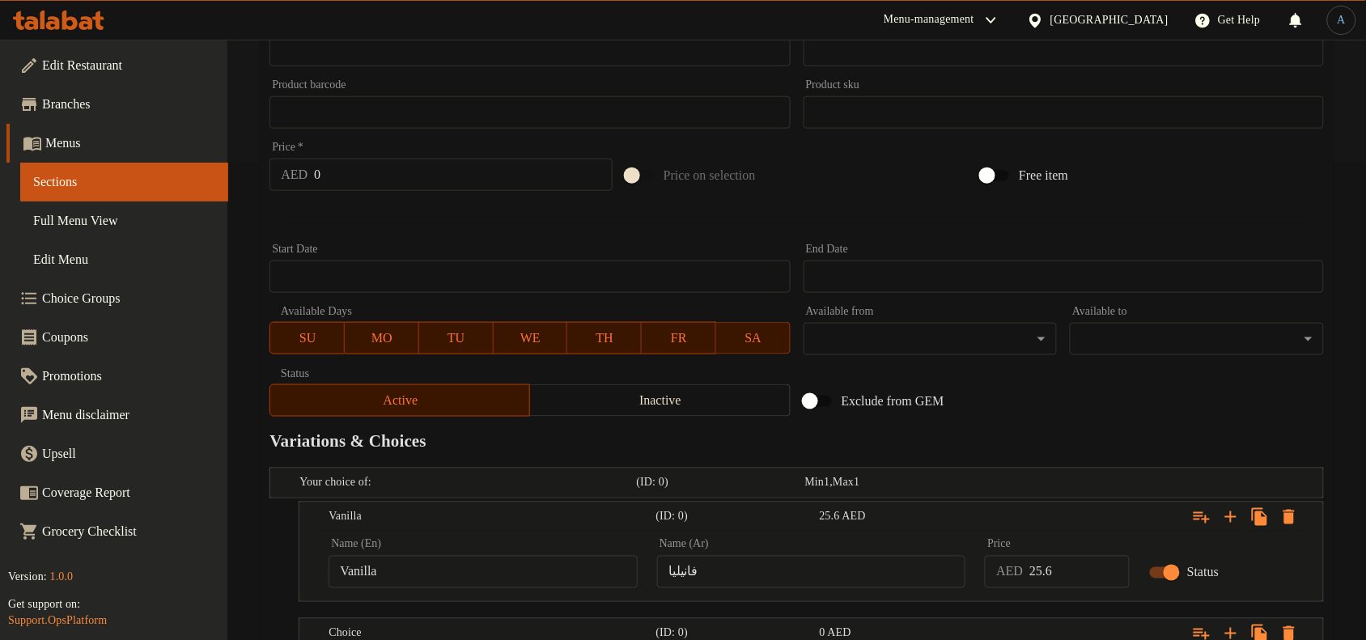
scroll to position [415, 0]
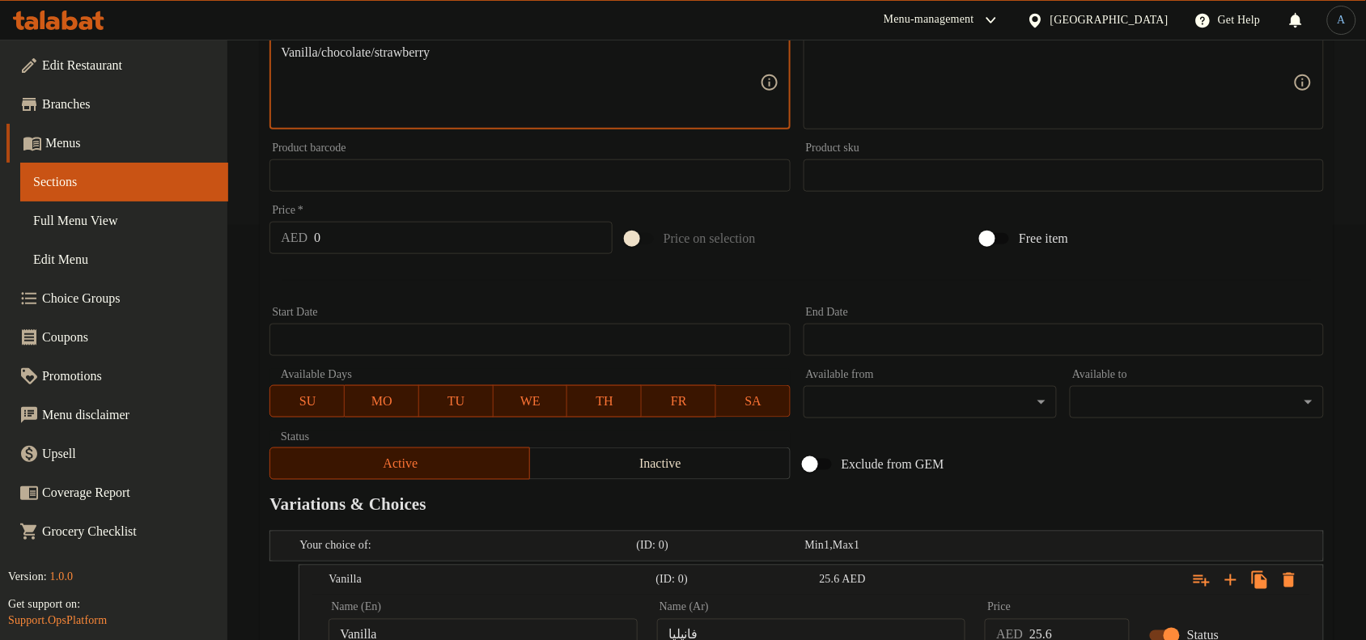
click at [363, 53] on textarea "Vanilla/chocolate/strawberry" at bounding box center [520, 83] width 478 height 77
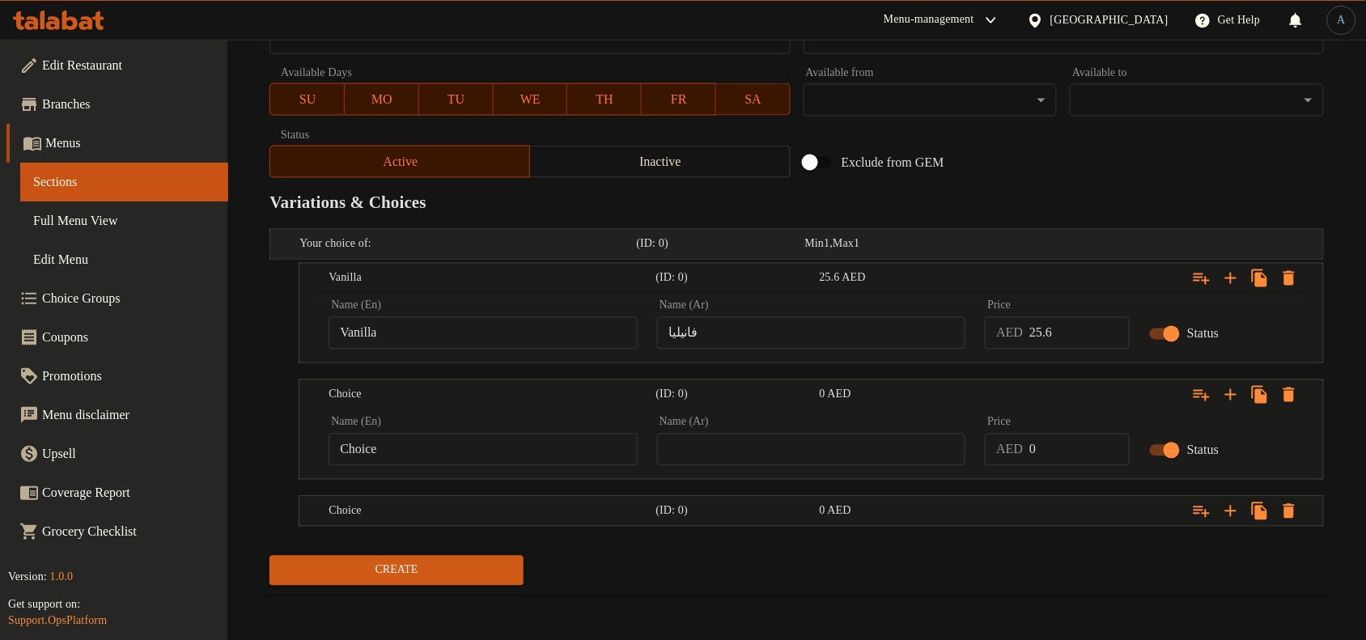
scroll to position [719, 0]
click at [469, 450] on input "Choice" at bounding box center [483, 449] width 309 height 32
paste input "colat"
type input "Chocolate"
click at [1082, 322] on input "25.6" at bounding box center [1080, 332] width 100 height 32
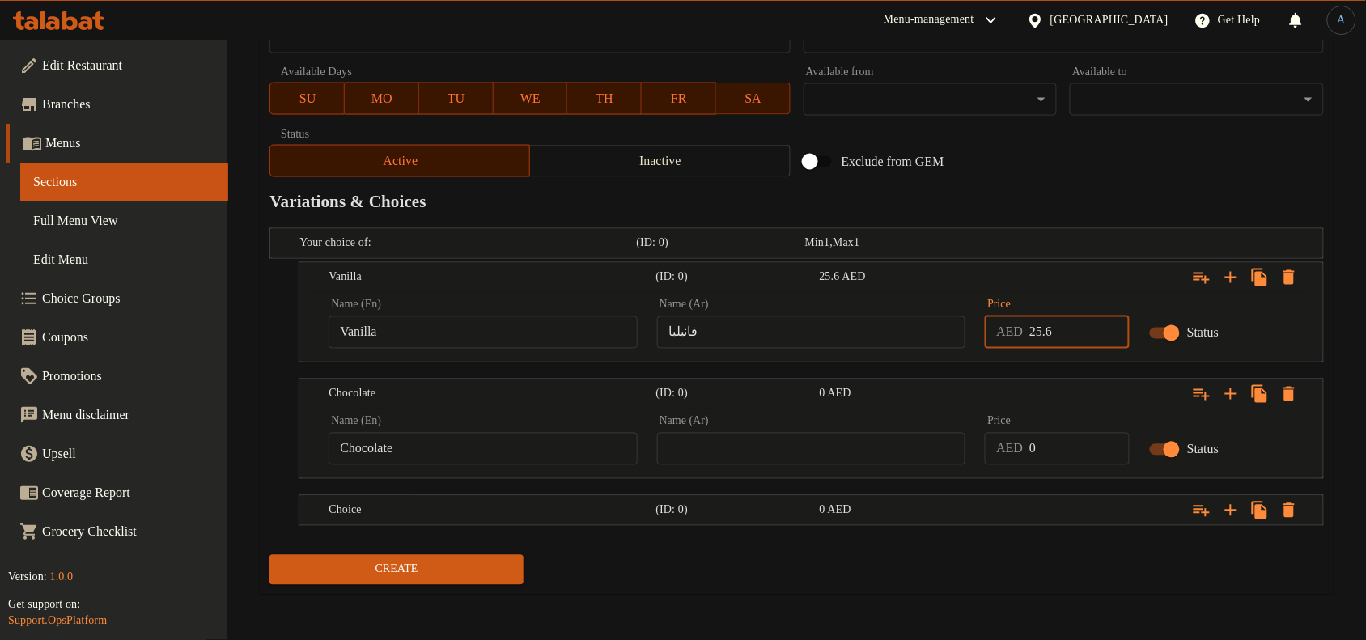
drag, startPoint x: 1053, startPoint y: 451, endPoint x: 1045, endPoint y: 447, distance: 9.0
click at [1053, 452] on input "0" at bounding box center [1080, 449] width 100 height 32
paste input "25.6"
type input "25.6"
click at [524, 453] on input "Chocolate" at bounding box center [483, 449] width 309 height 32
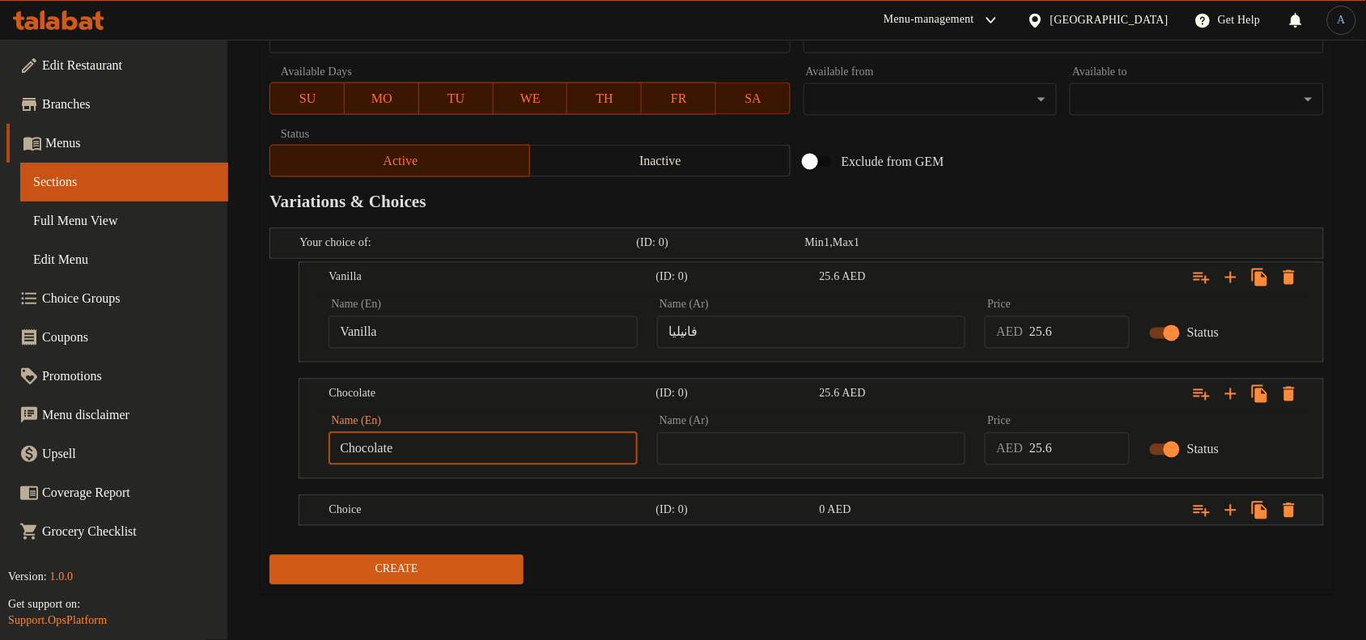
click at [732, 453] on input "text" at bounding box center [811, 449] width 309 height 32
paste input "شوكولاتة"
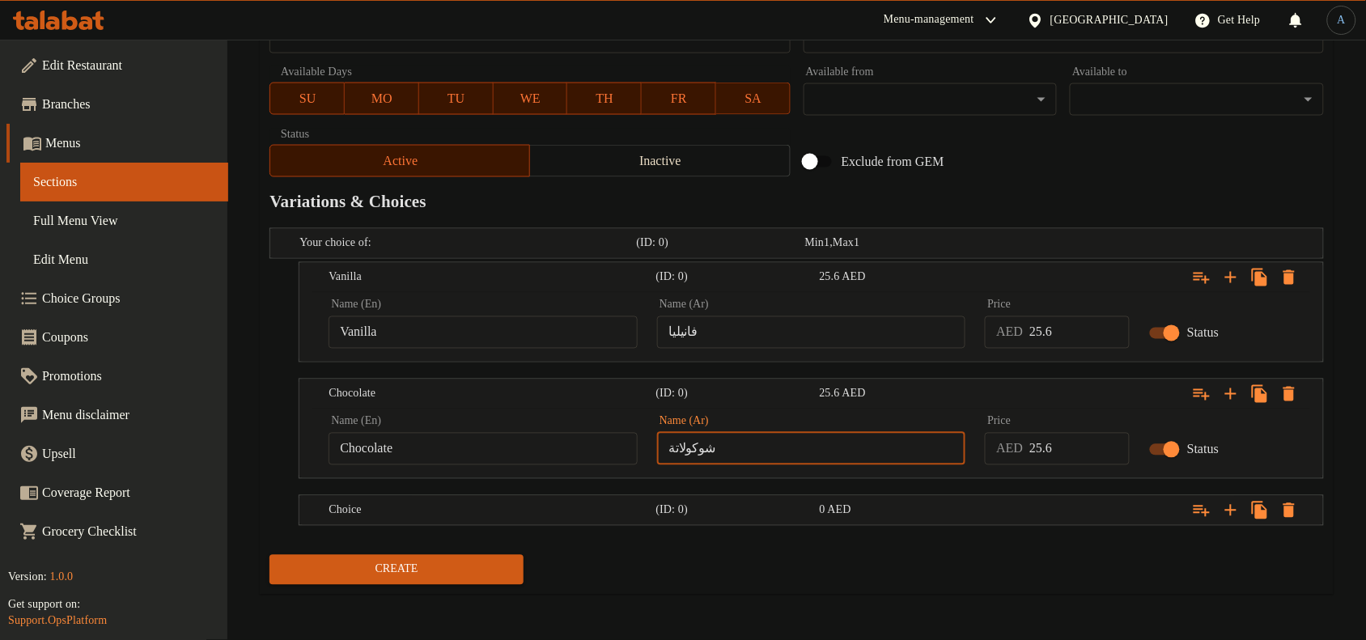
type input "شوكولاتة"
click at [982, 247] on div "Expand" at bounding box center [1138, 243] width 337 height 6
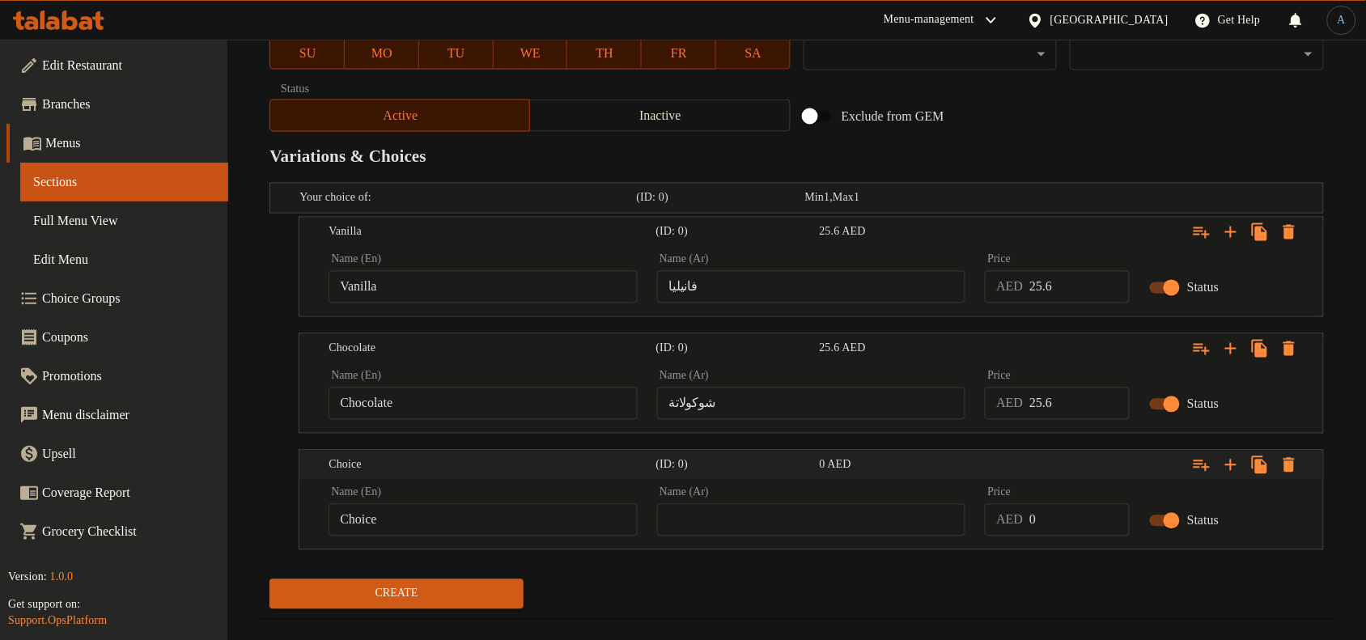
scroll to position [788, 0]
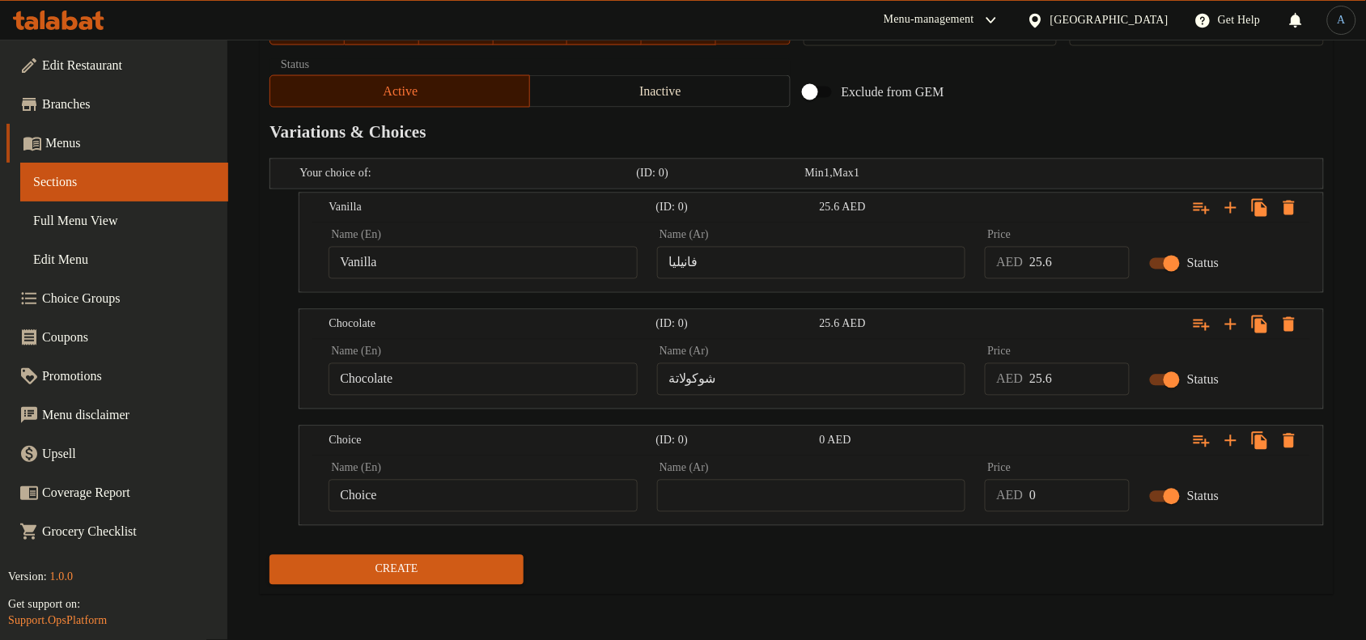
click at [1036, 496] on input "0" at bounding box center [1080, 496] width 100 height 32
paste input "25.6"
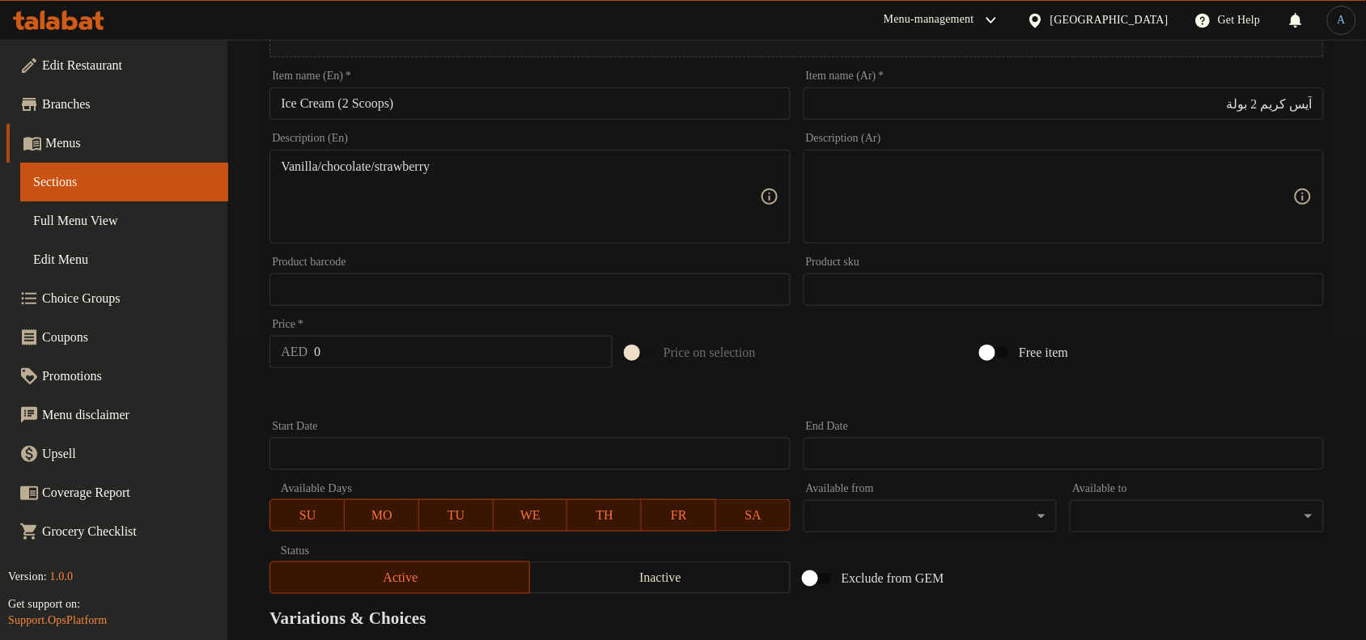
scroll to position [282, 0]
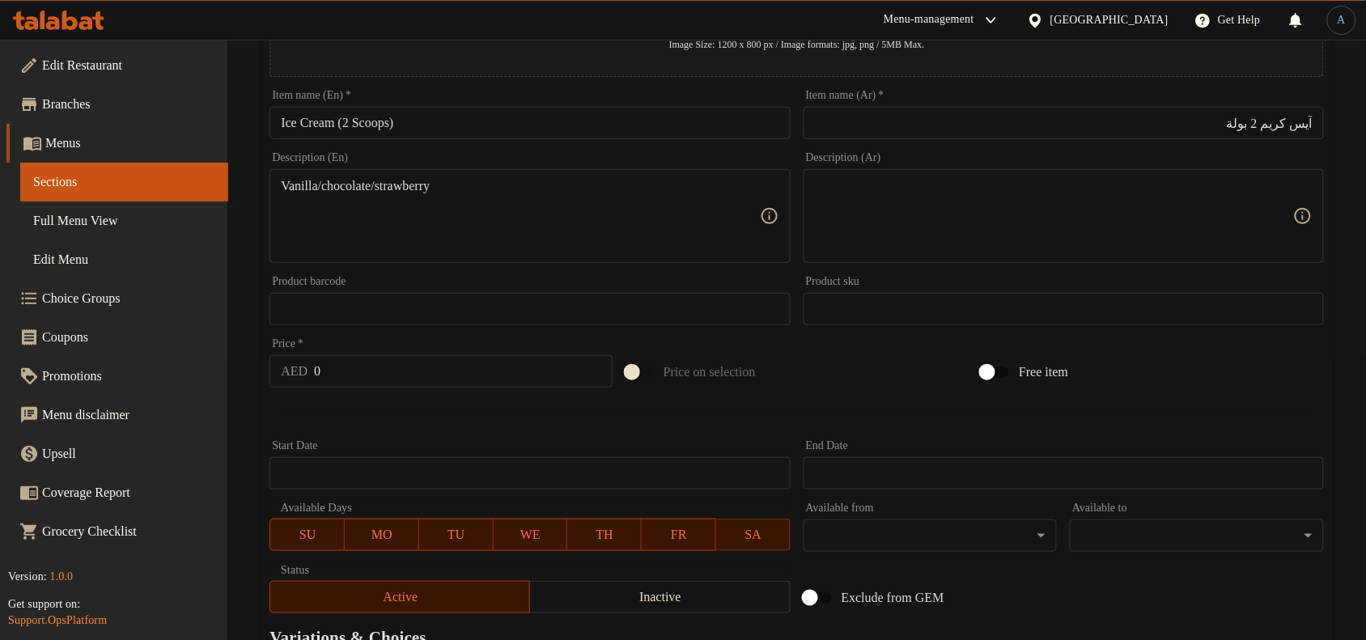
type input "25.6"
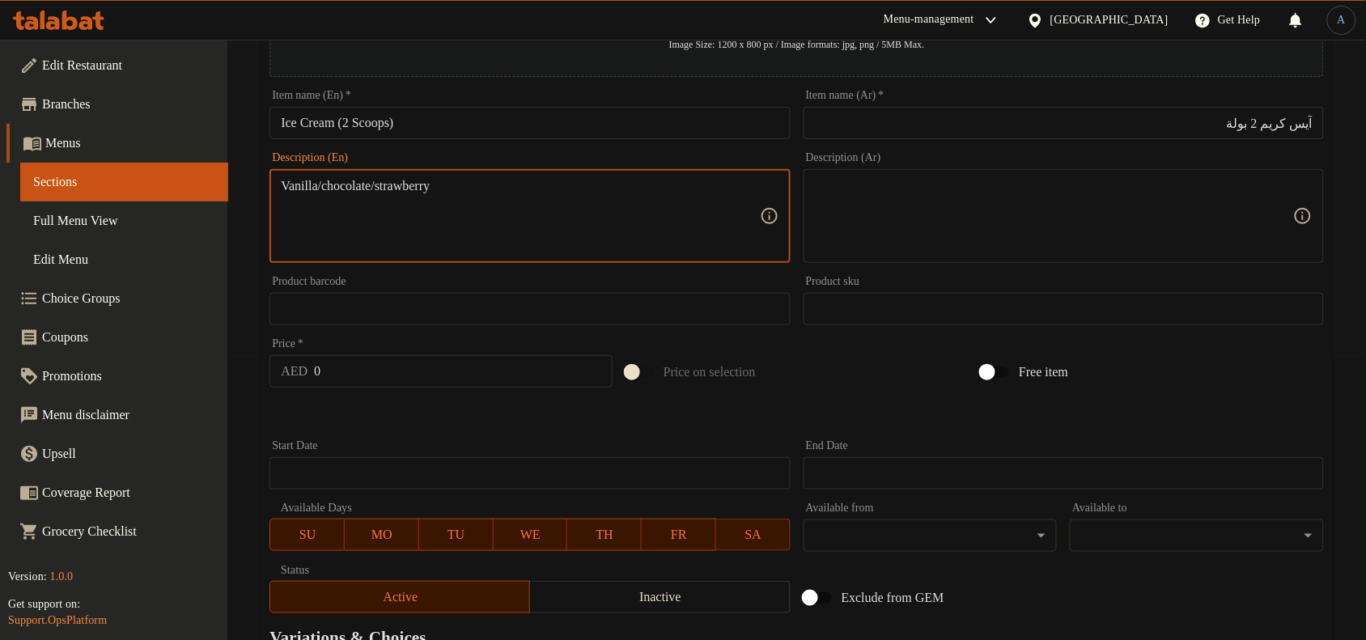
click at [421, 183] on textarea "Vanilla/chocolate/strawberry" at bounding box center [520, 216] width 478 height 77
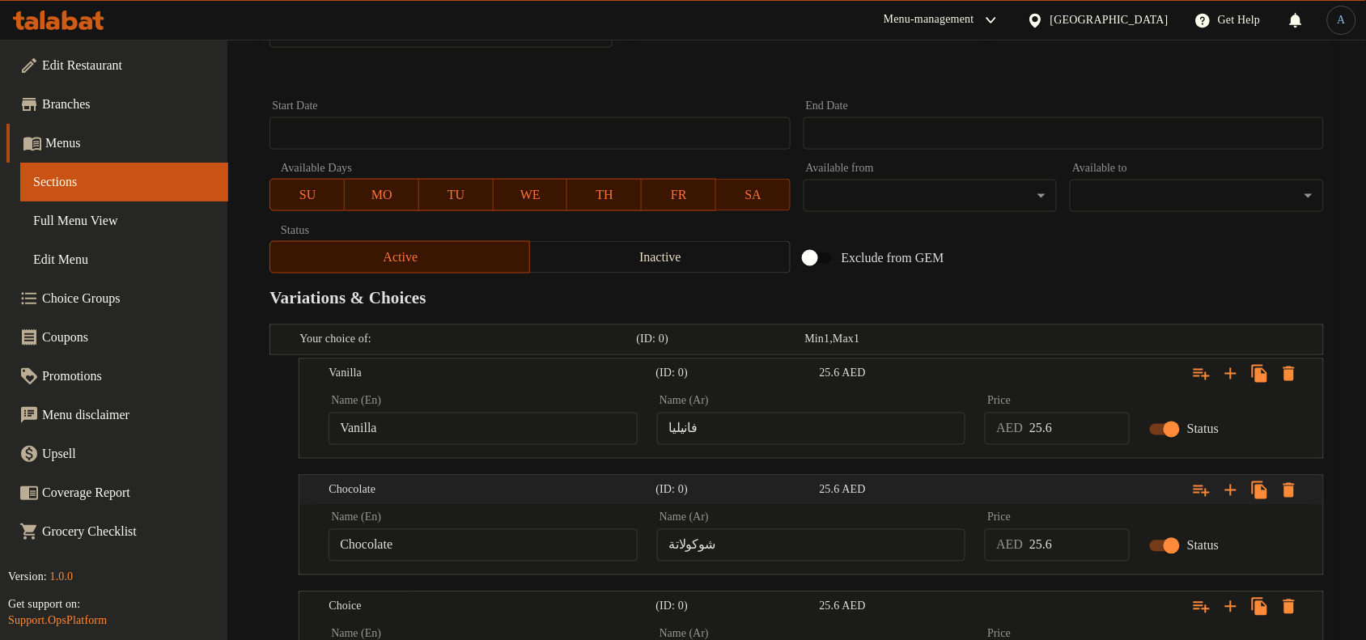
scroll to position [788, 0]
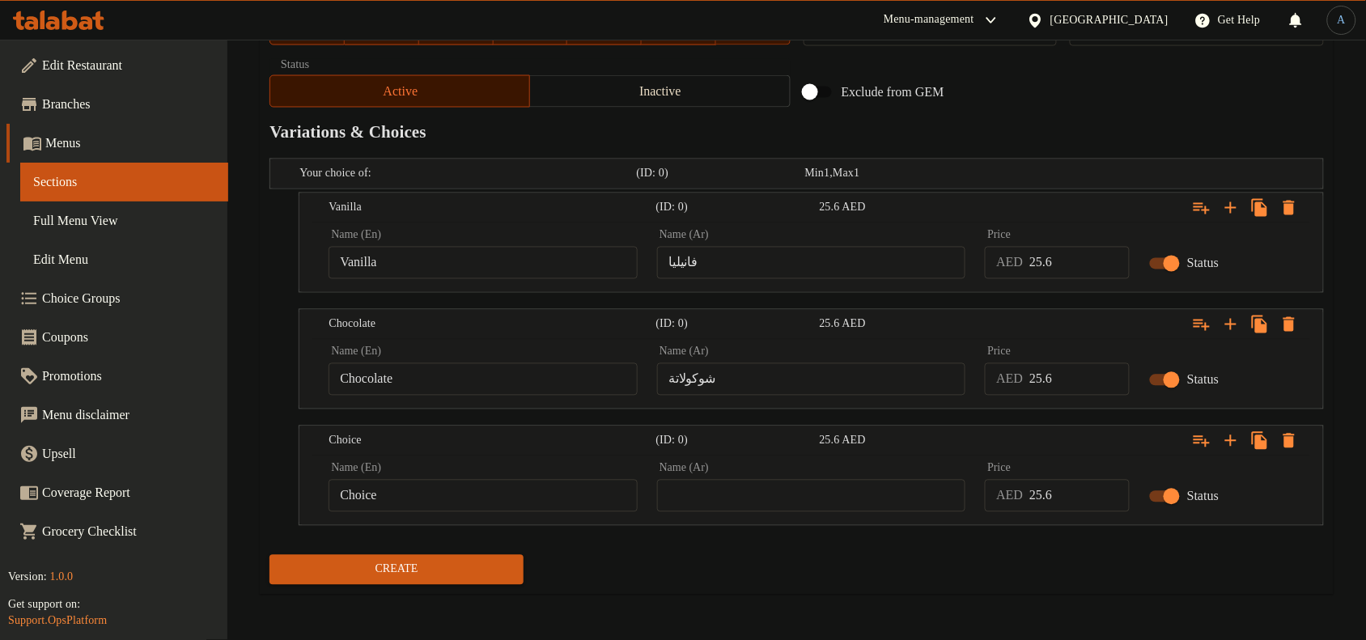
click at [475, 492] on input "Choice" at bounding box center [483, 496] width 309 height 32
paste input "strawberry"
type input "strawberry"
click at [898, 495] on input "text" at bounding box center [811, 496] width 309 height 32
paste input "فراولة"
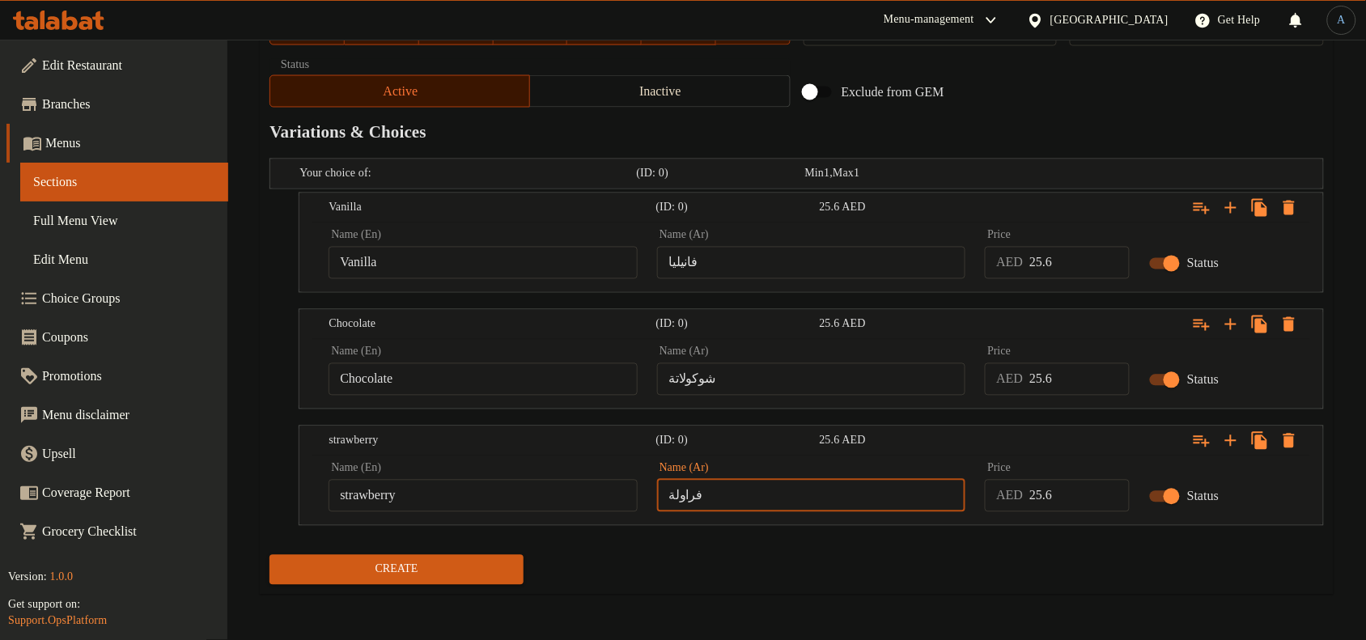
type input "فراولة"
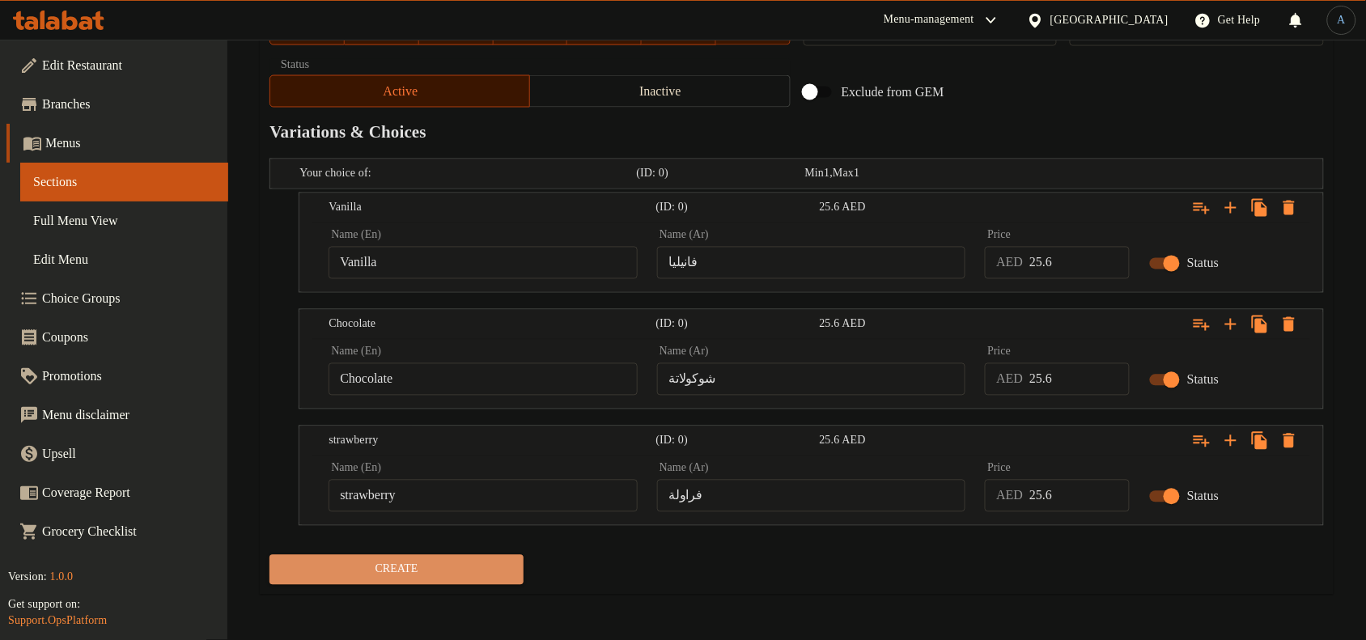
click at [467, 571] on span "Create" at bounding box center [396, 570] width 228 height 20
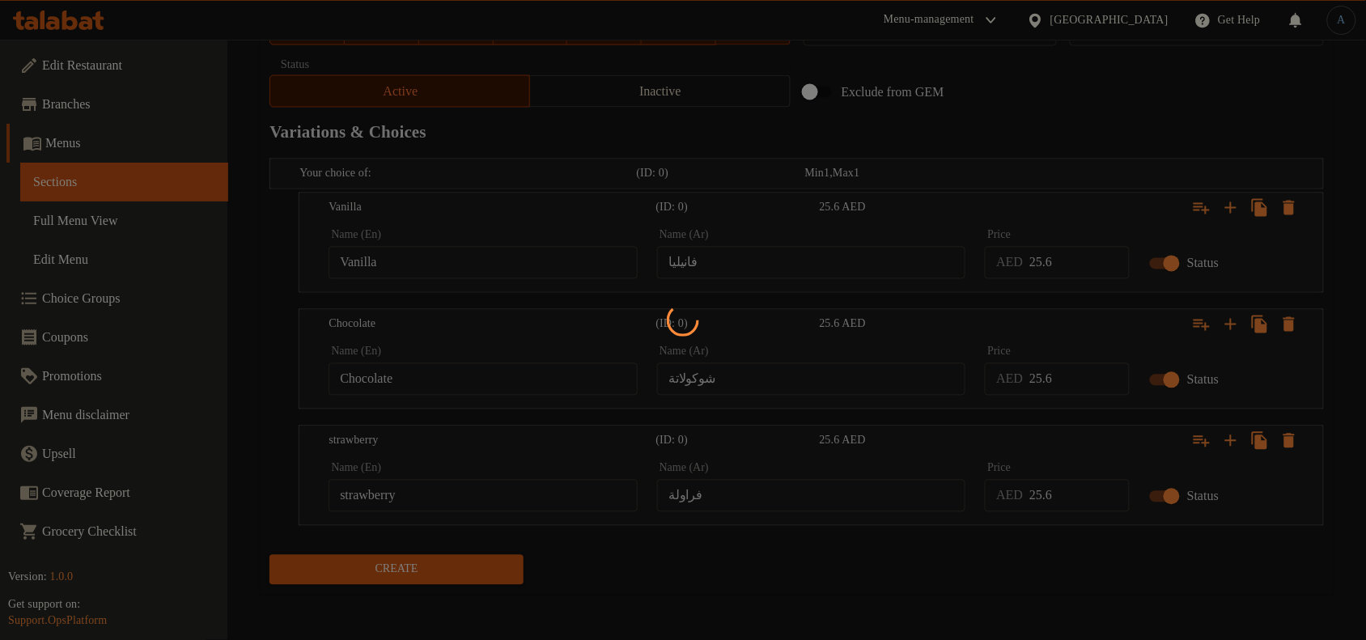
click at [759, 553] on div at bounding box center [683, 320] width 1366 height 640
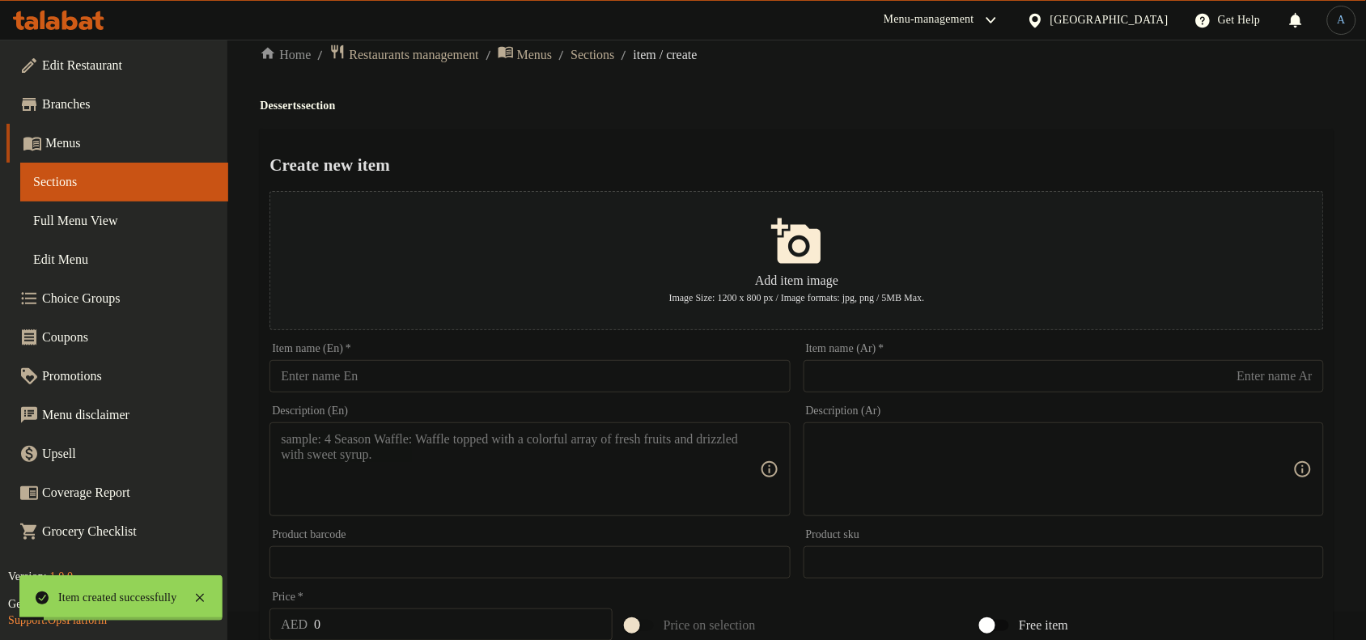
scroll to position [0, 0]
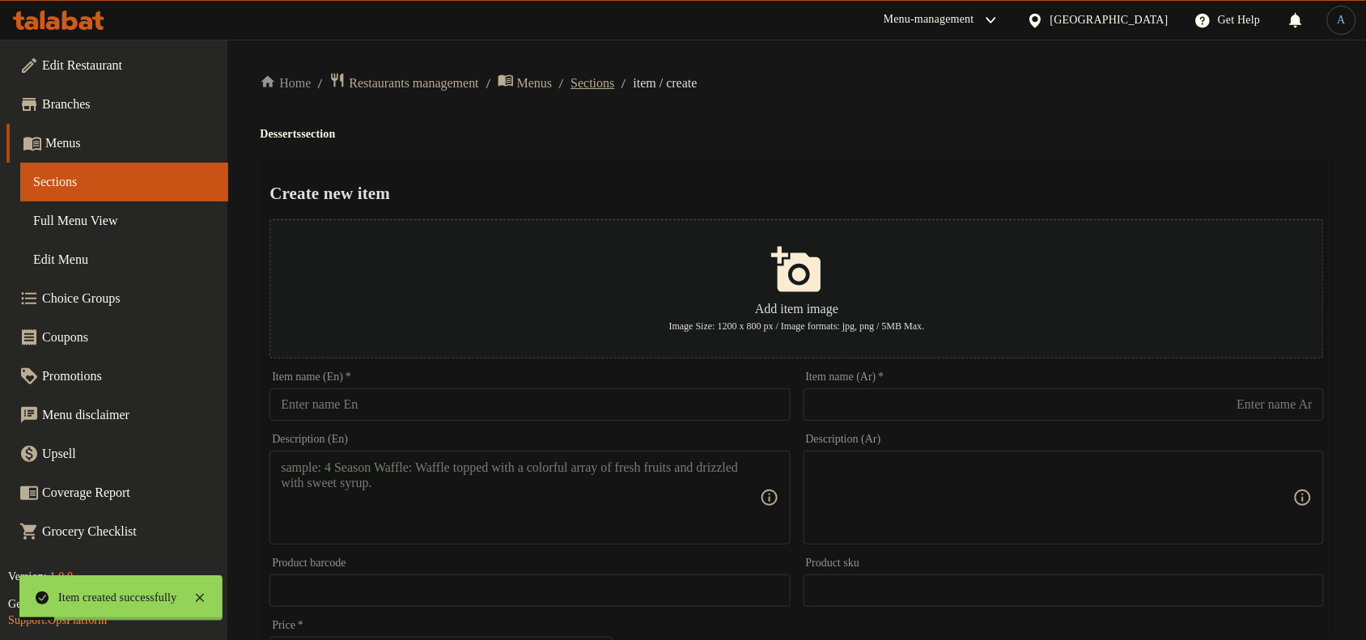
click at [613, 83] on span "Sections" at bounding box center [593, 83] width 44 height 19
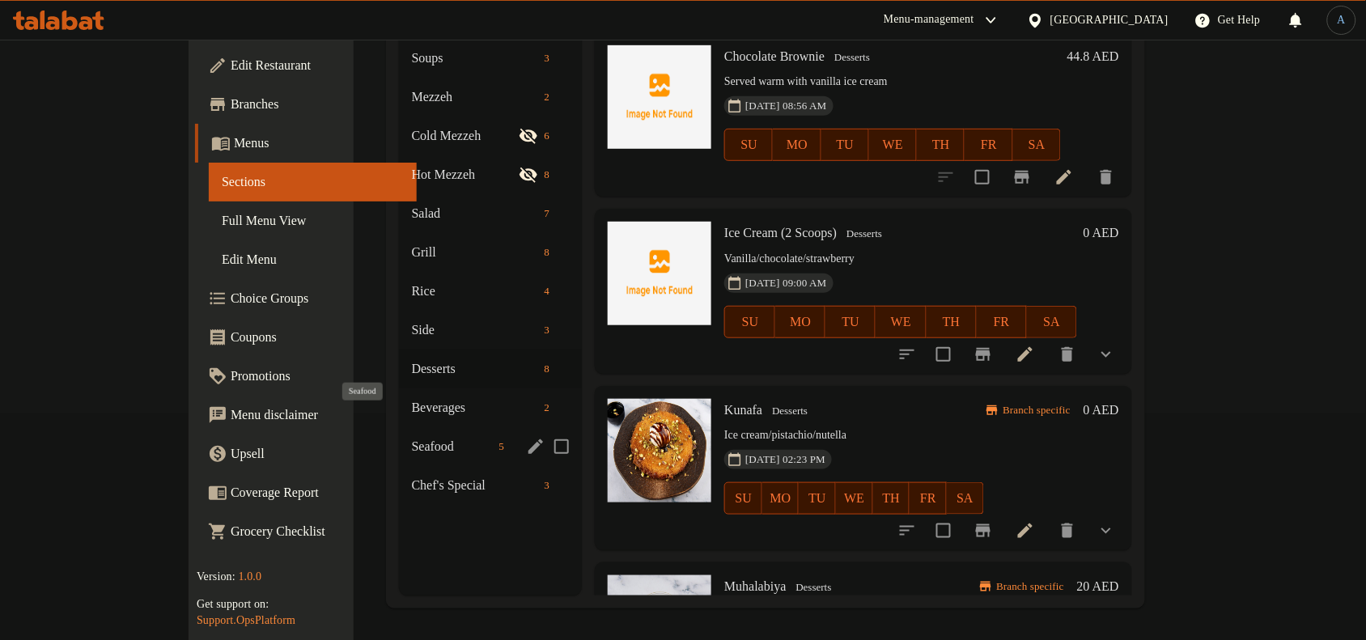
scroll to position [227, 0]
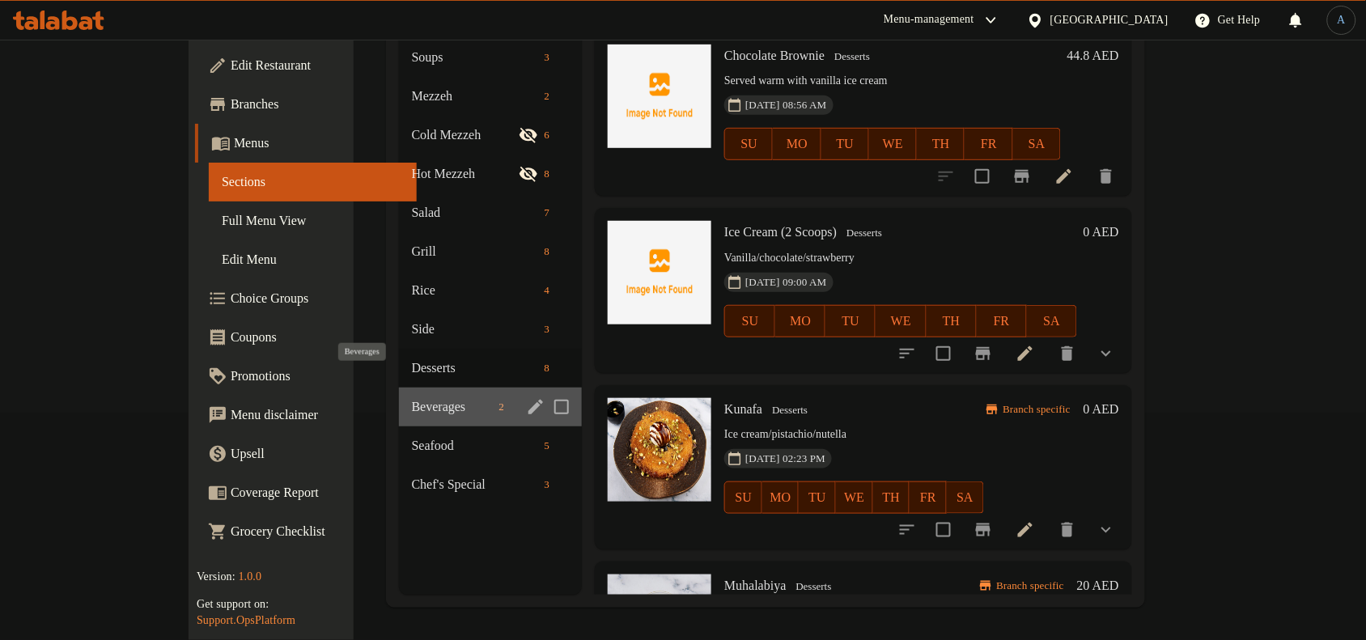
click at [419, 397] on span "Beverages" at bounding box center [452, 406] width 81 height 19
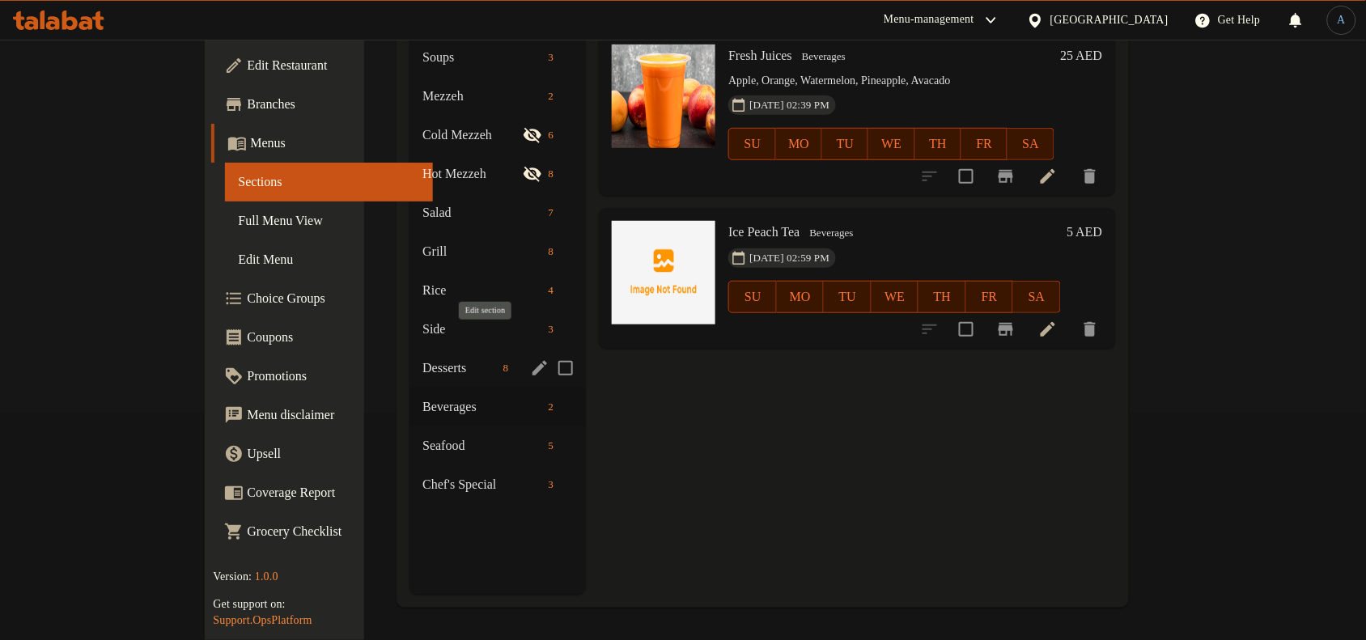
click at [533, 361] on icon "edit" at bounding box center [540, 368] width 15 height 15
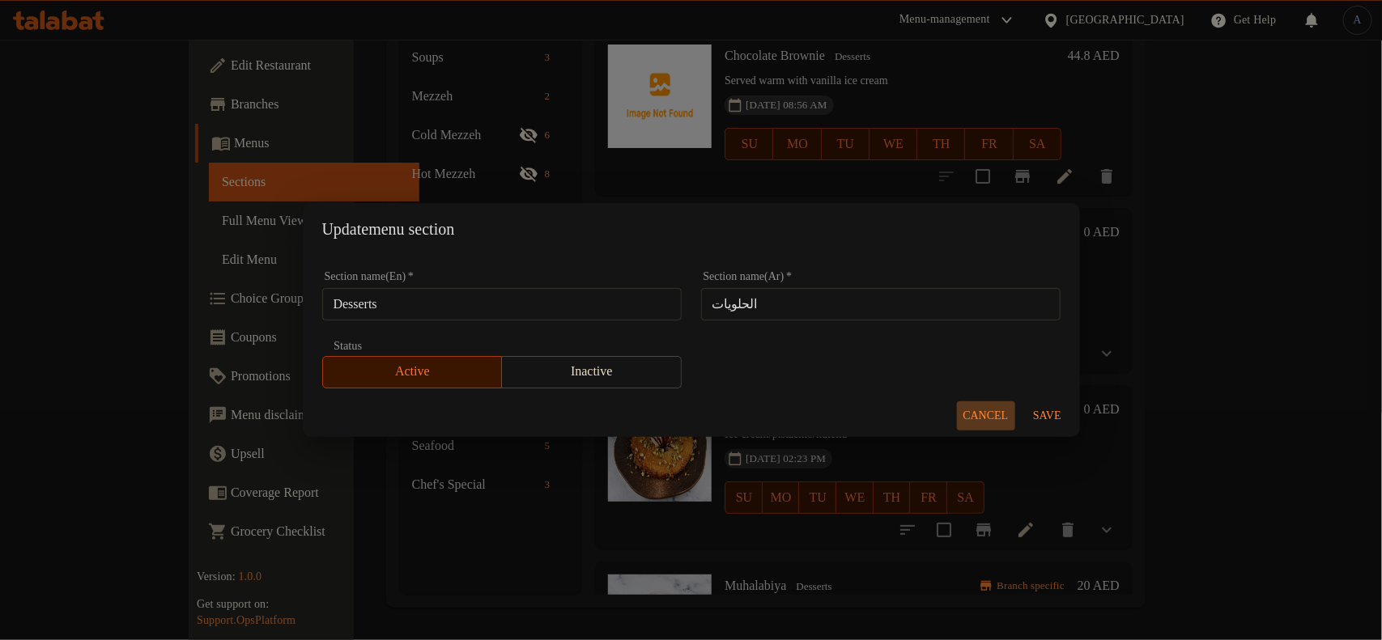
click at [969, 403] on button "Cancel" at bounding box center [986, 416] width 58 height 30
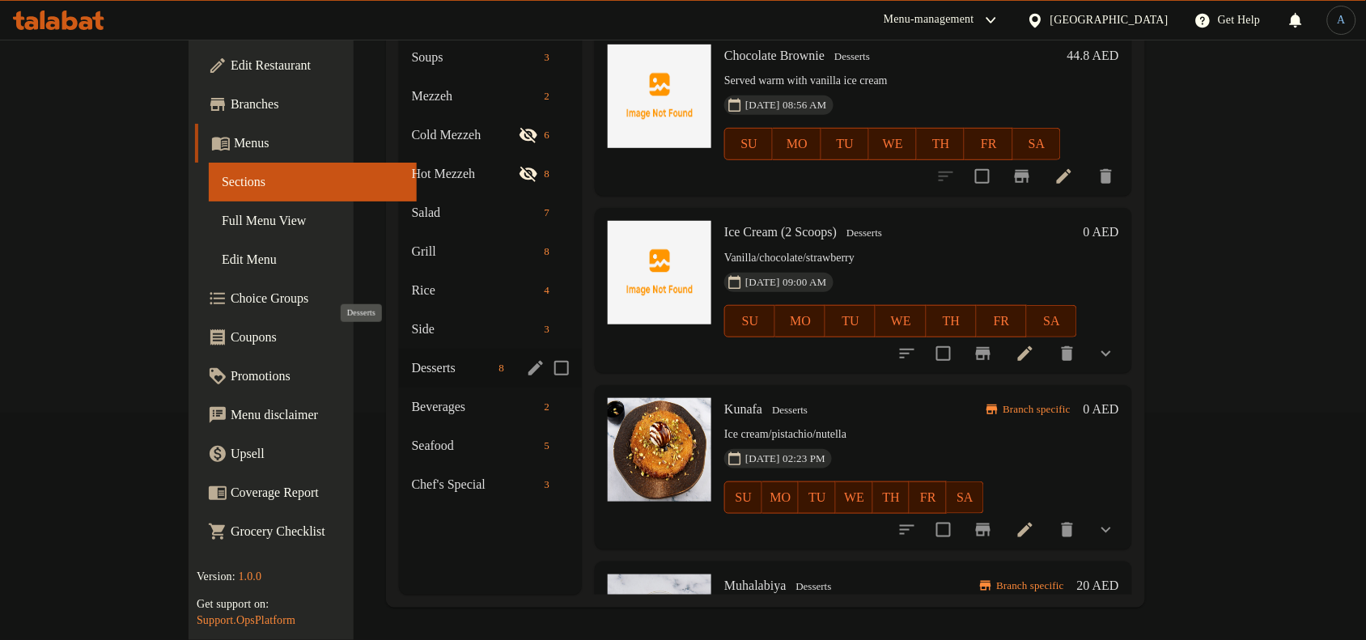
click at [412, 359] on span "Desserts" at bounding box center [452, 368] width 81 height 19
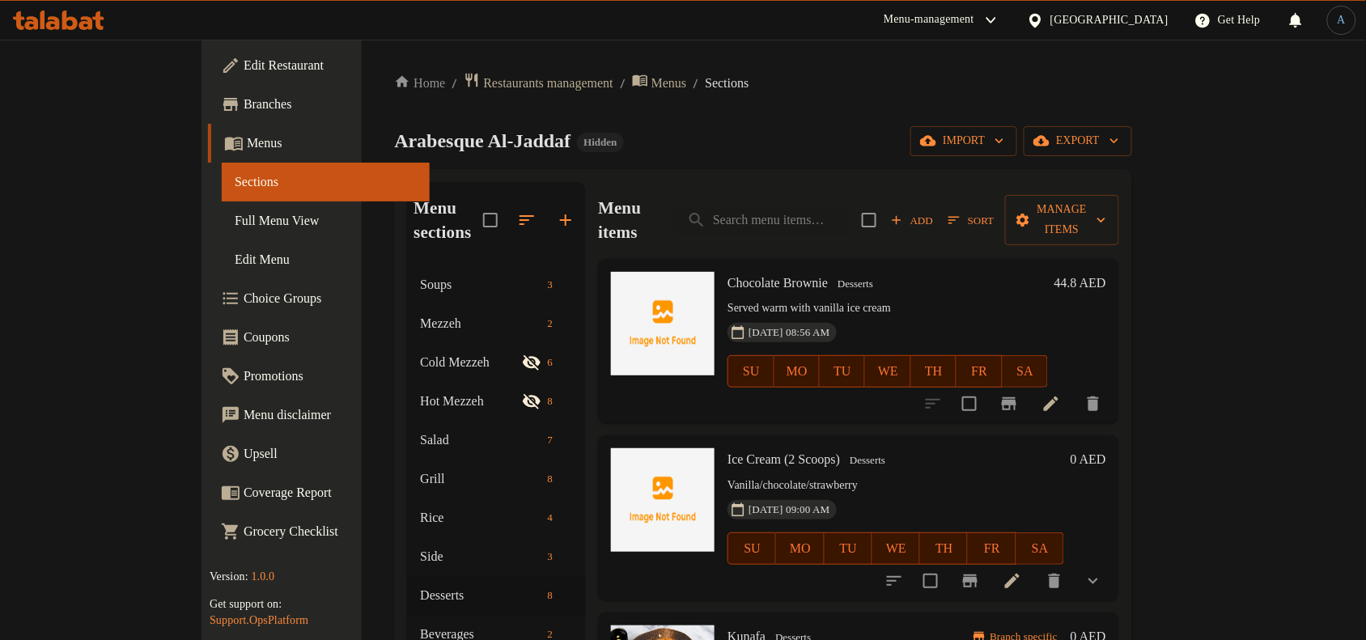
click at [994, 211] on span "Sort" at bounding box center [971, 220] width 45 height 19
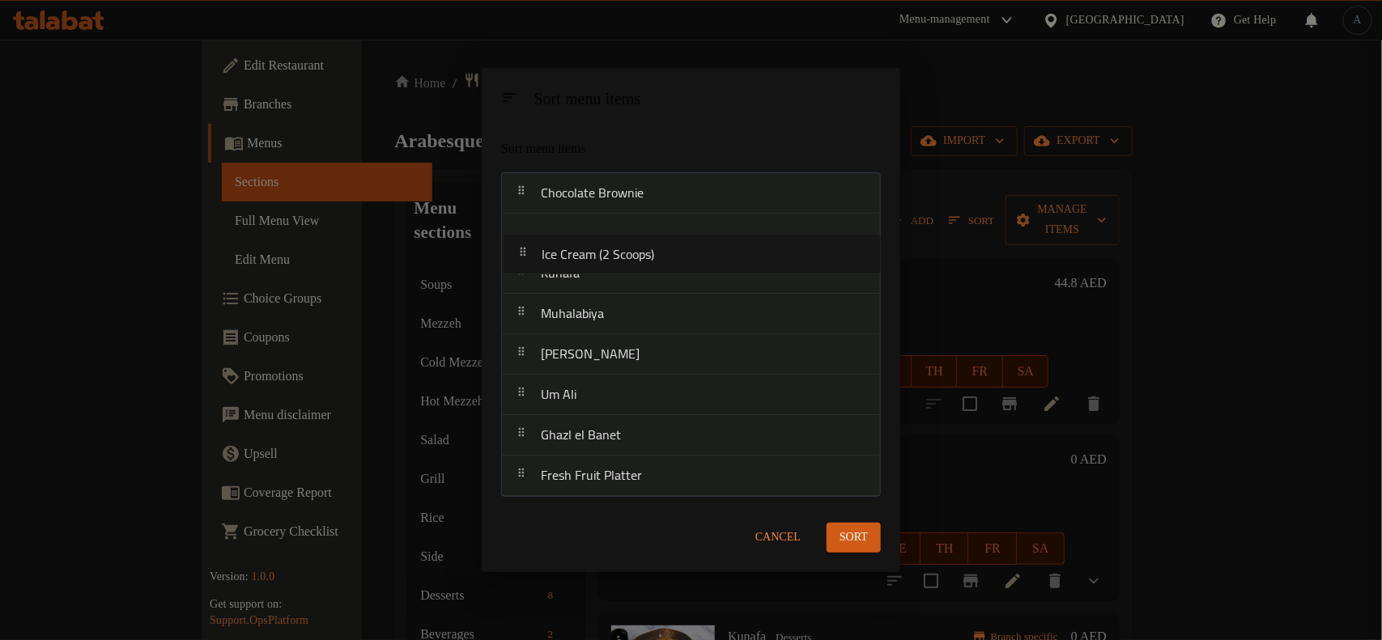
drag, startPoint x: 596, startPoint y: 252, endPoint x: 597, endPoint y: 278, distance: 25.9
click at [597, 278] on nav "Chocolate Brownie Ice Cream (2 Scoops) Kunafa Muhalabiya Cheese Kunafa Um Ali G…" at bounding box center [691, 334] width 380 height 325
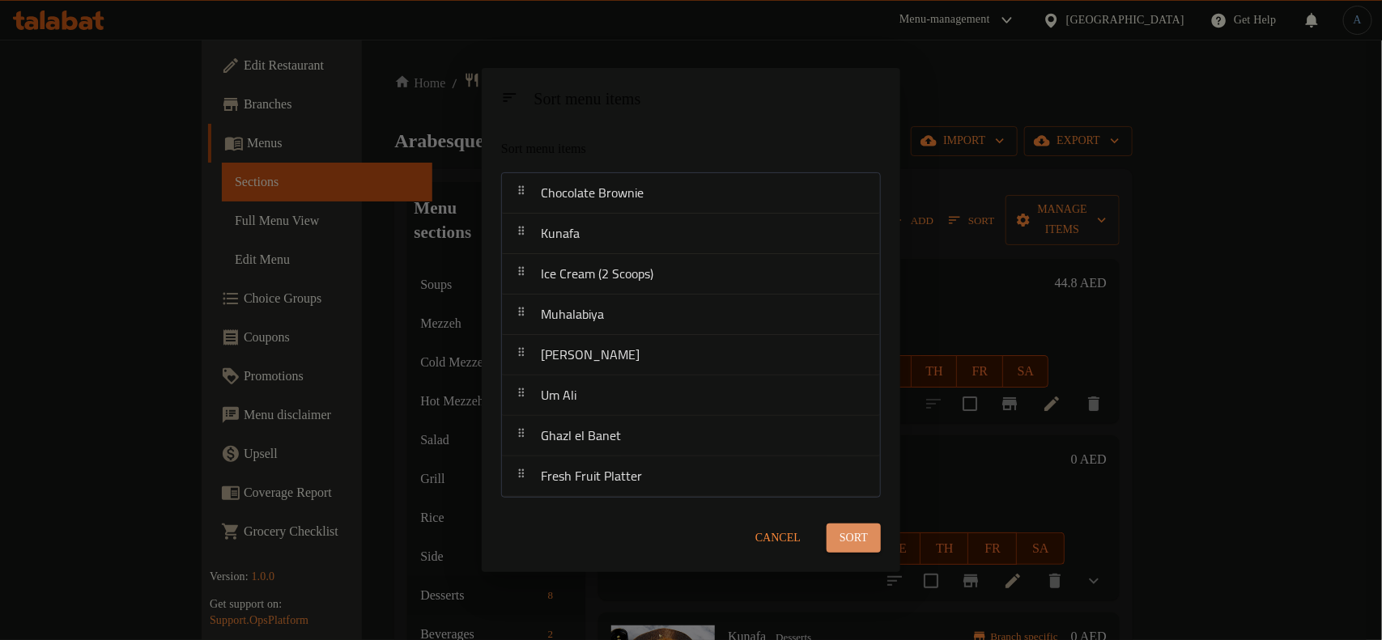
click at [851, 529] on span "Sort" at bounding box center [853, 539] width 28 height 20
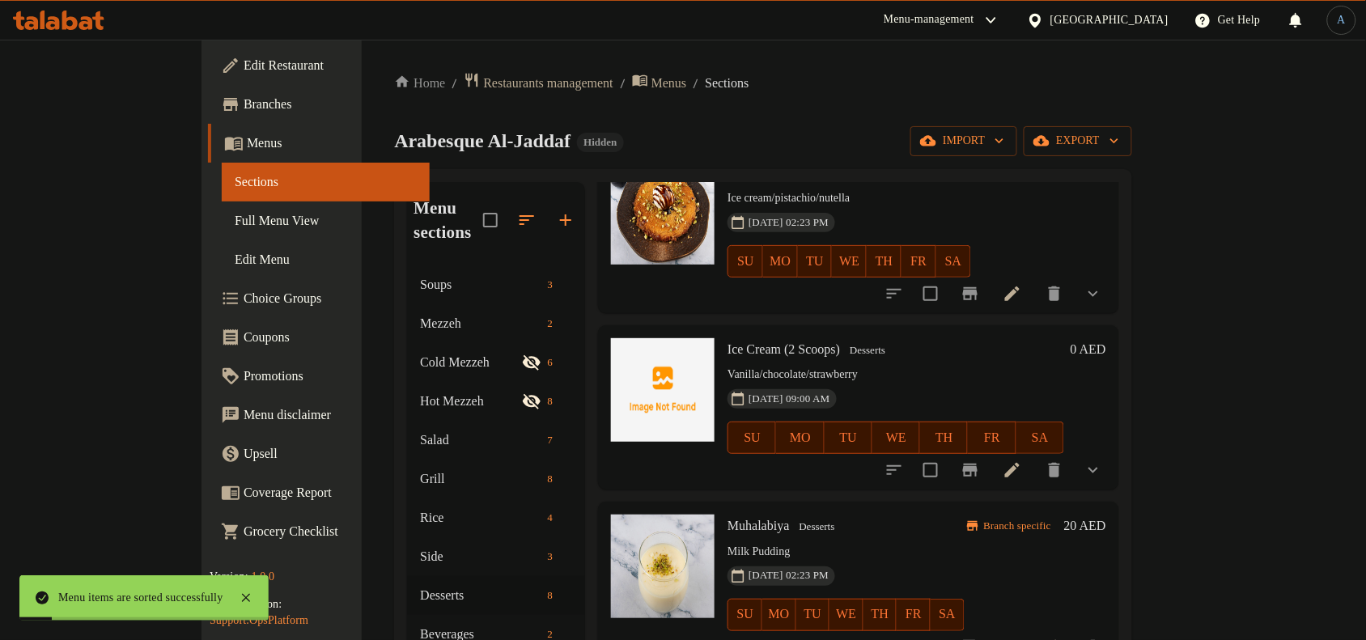
scroll to position [405, 0]
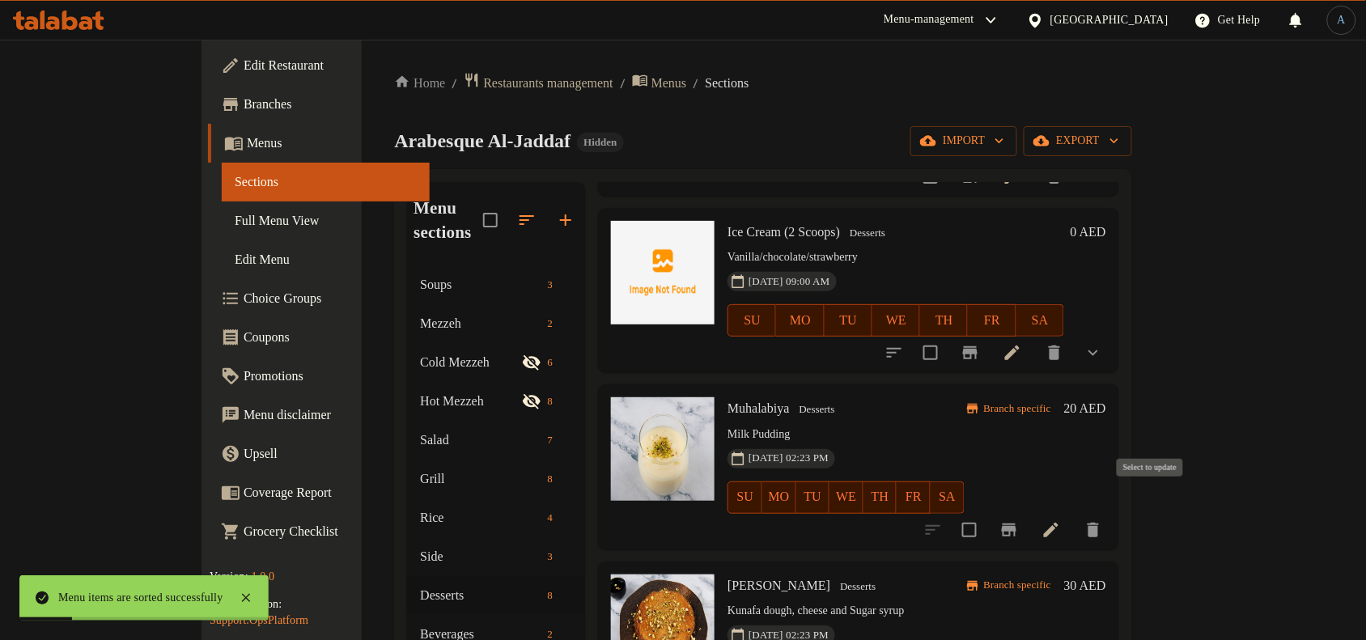
click at [987, 513] on input "checkbox" at bounding box center [970, 530] width 34 height 34
checkbox input "true"
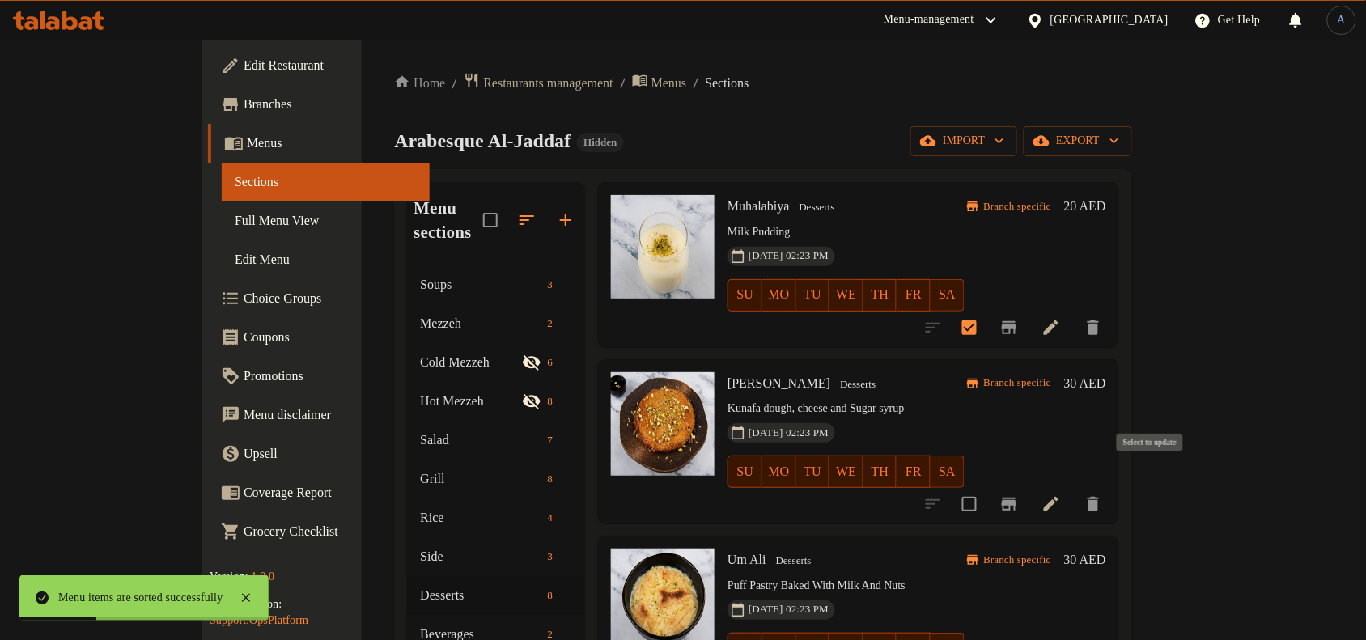
click at [987, 487] on input "checkbox" at bounding box center [970, 504] width 34 height 34
checkbox input "true"
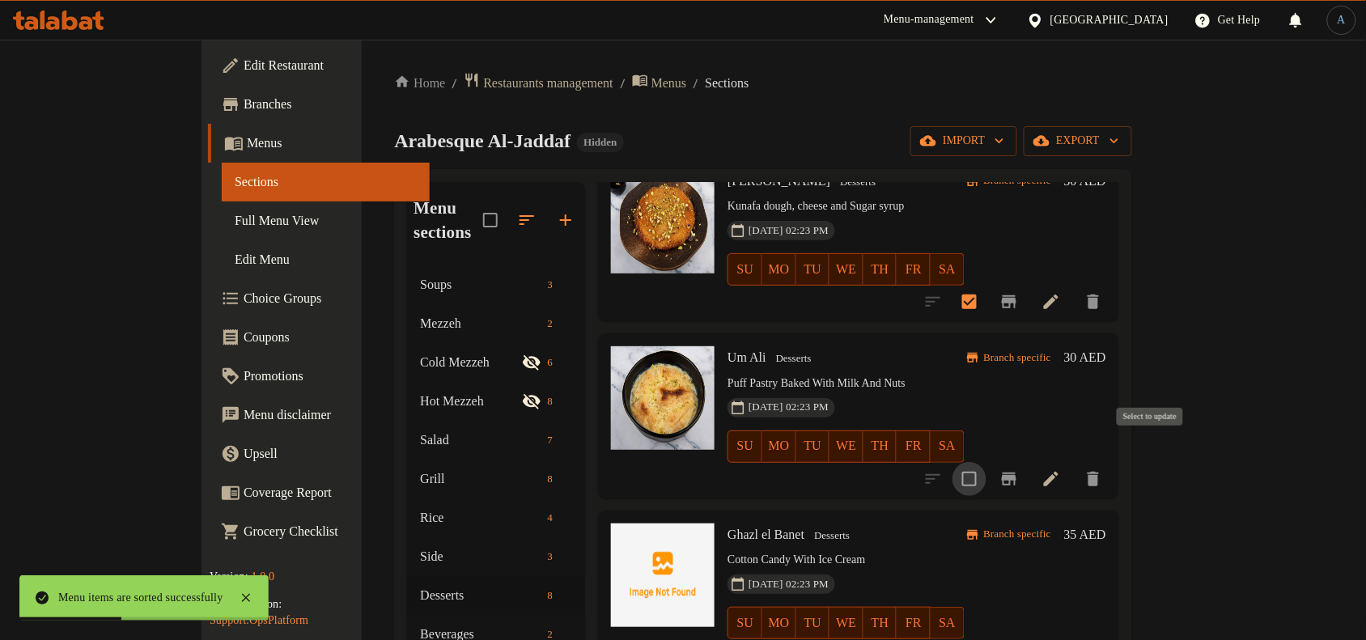
click at [987, 468] on input "checkbox" at bounding box center [970, 479] width 34 height 34
checkbox input "true"
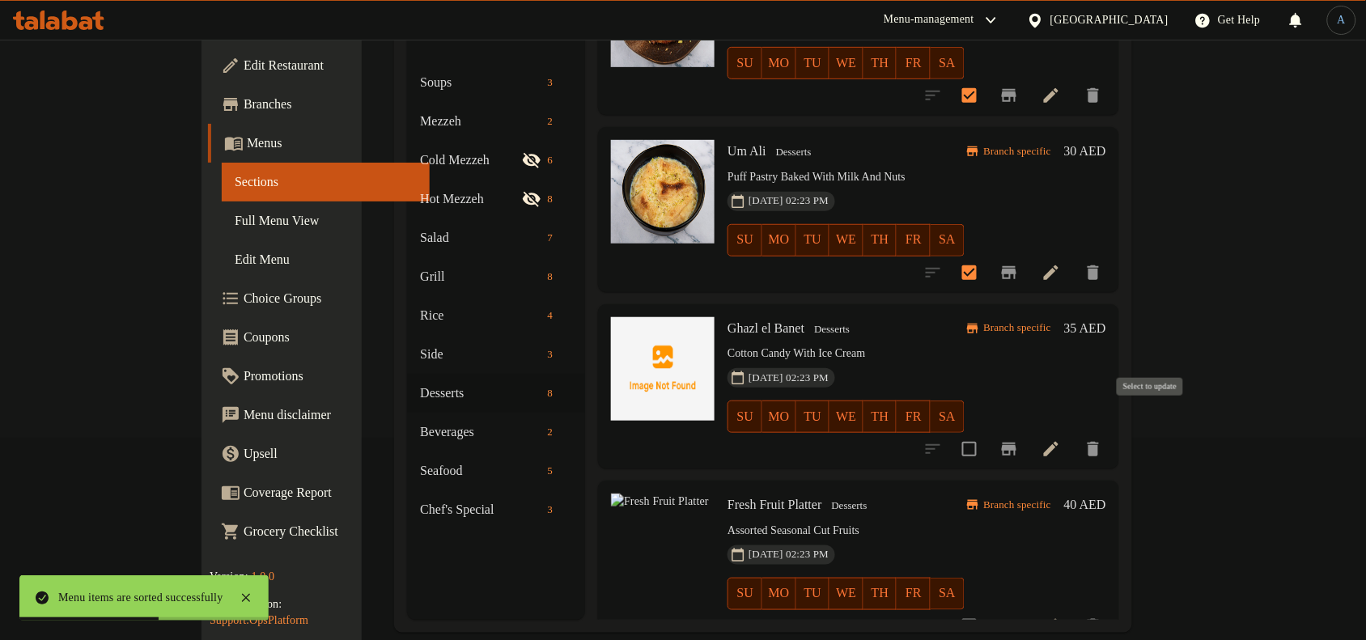
click at [987, 435] on input "checkbox" at bounding box center [970, 449] width 34 height 34
checkbox input "true"
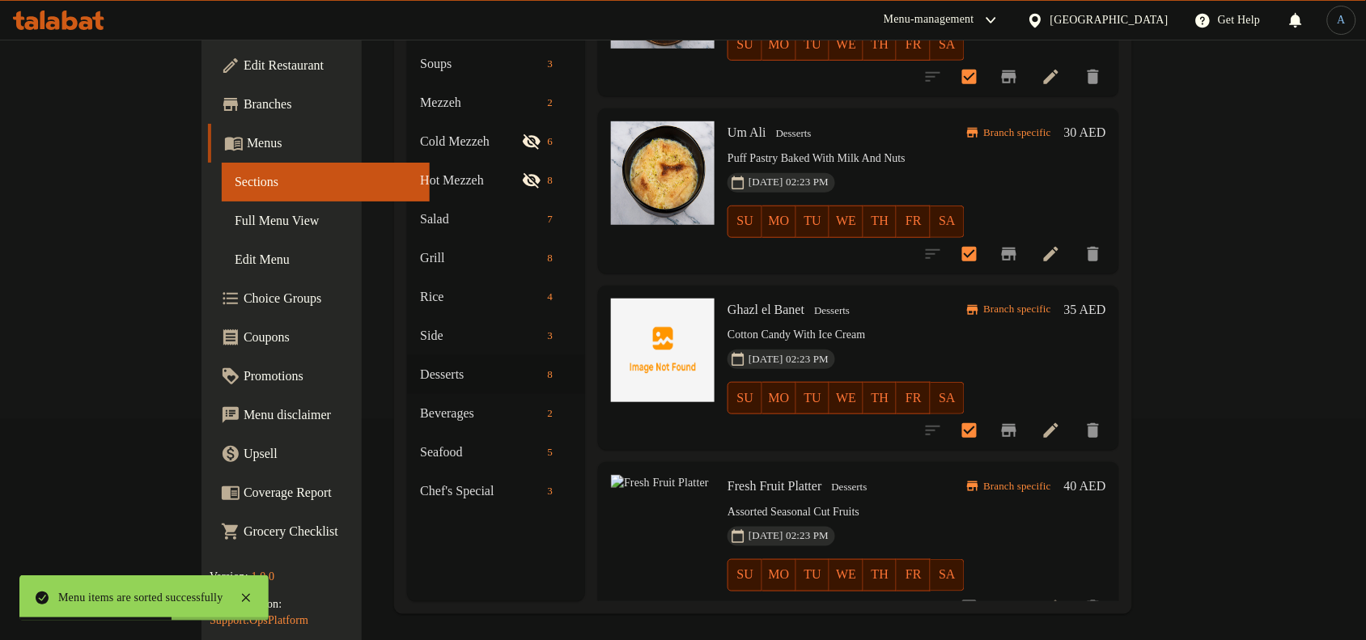
scroll to position [227, 0]
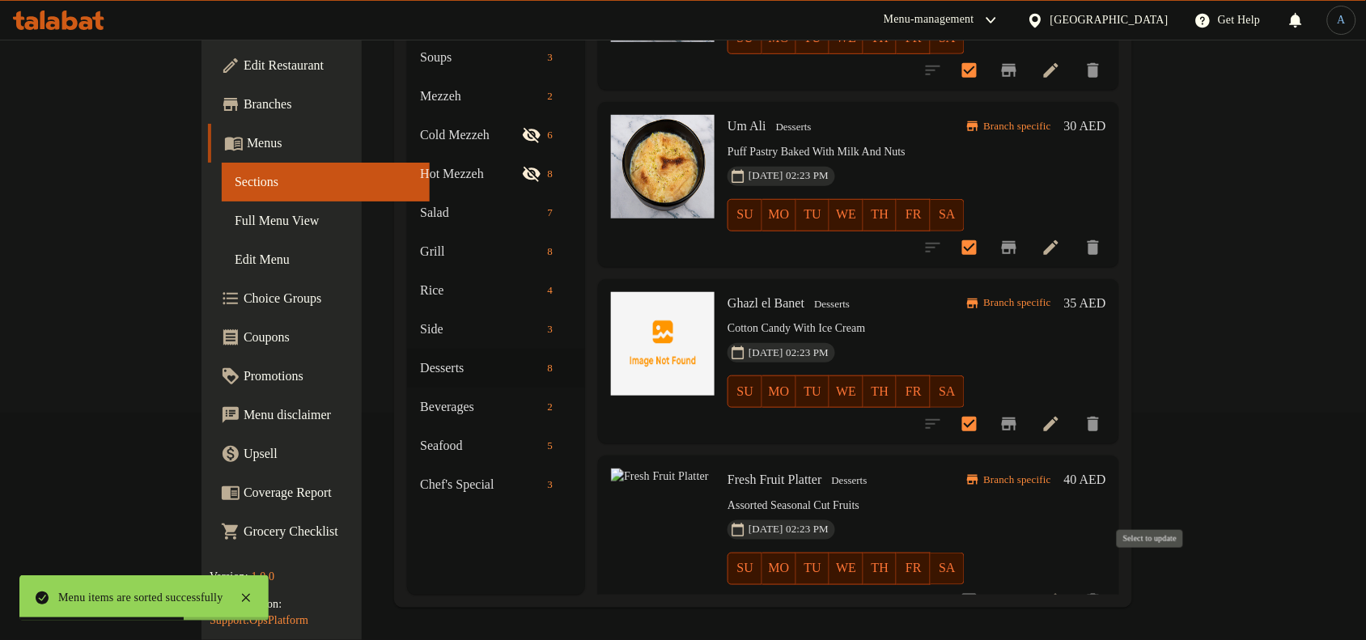
click at [987, 584] on input "checkbox" at bounding box center [970, 601] width 34 height 34
checkbox input "true"
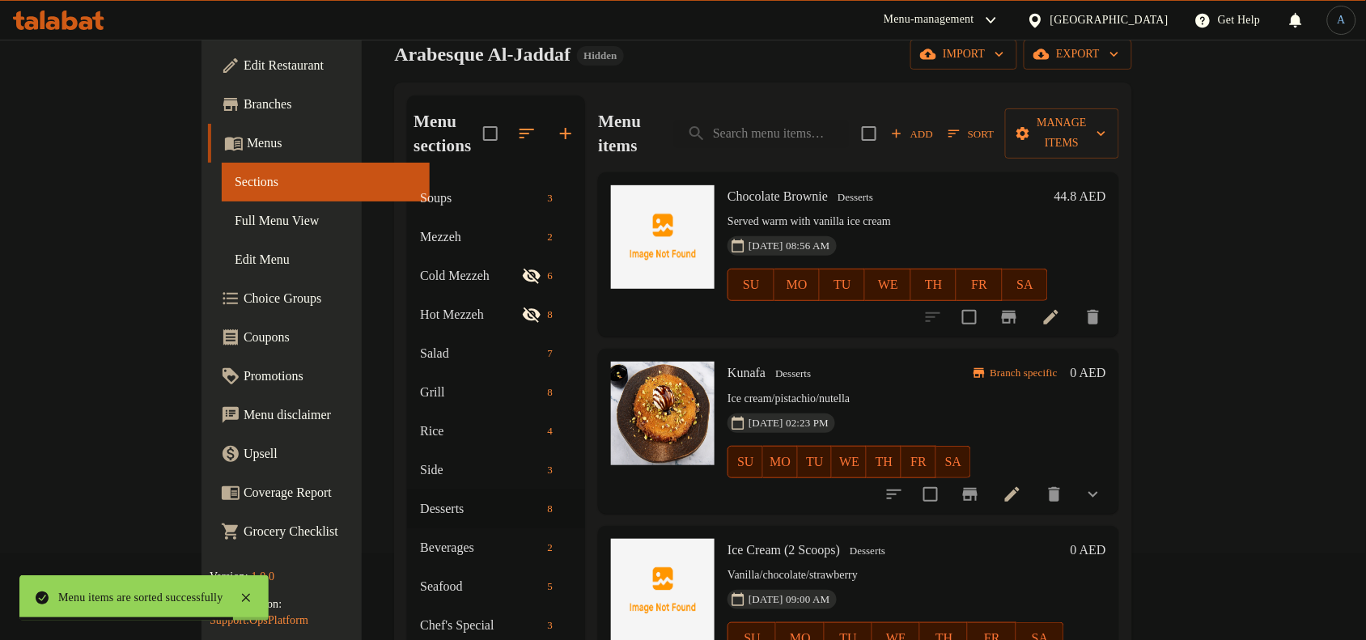
scroll to position [0, 0]
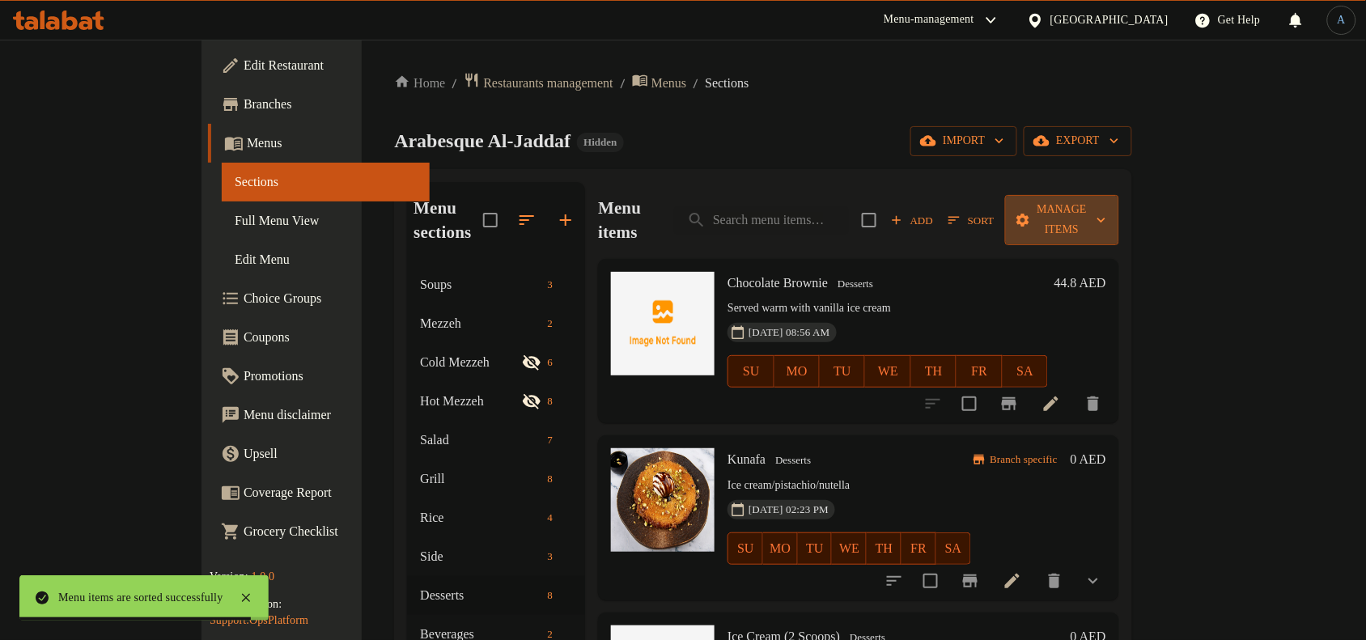
click at [1119, 219] on button "Manage items" at bounding box center [1062, 220] width 114 height 50
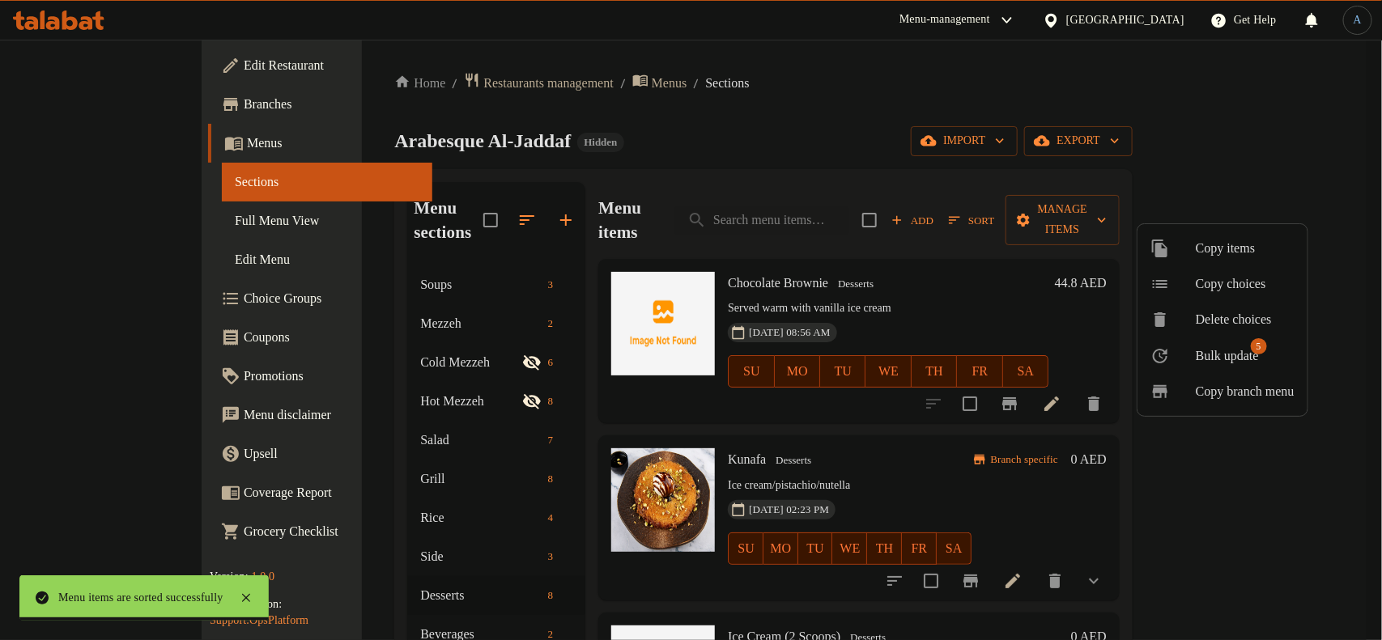
click at [1202, 354] on span "Bulk update" at bounding box center [1226, 355] width 63 height 19
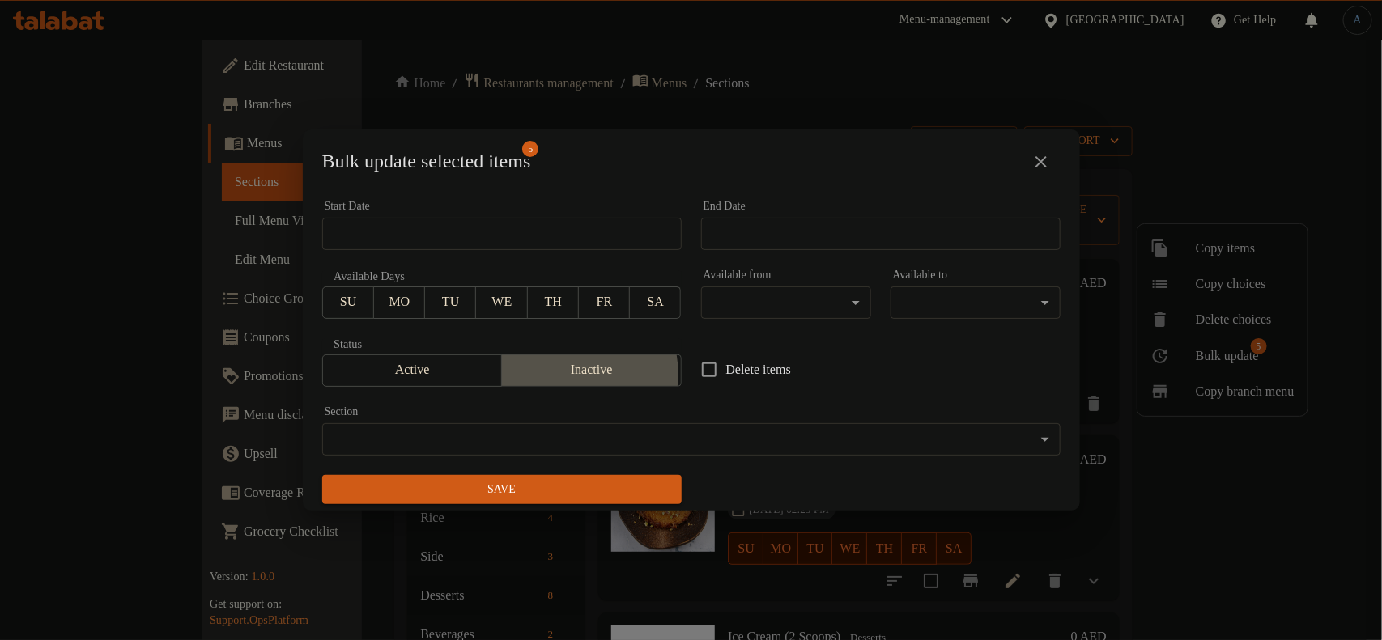
click at [565, 375] on span "Inactive" at bounding box center [591, 370] width 167 height 23
click at [581, 478] on button "Save" at bounding box center [501, 490] width 359 height 30
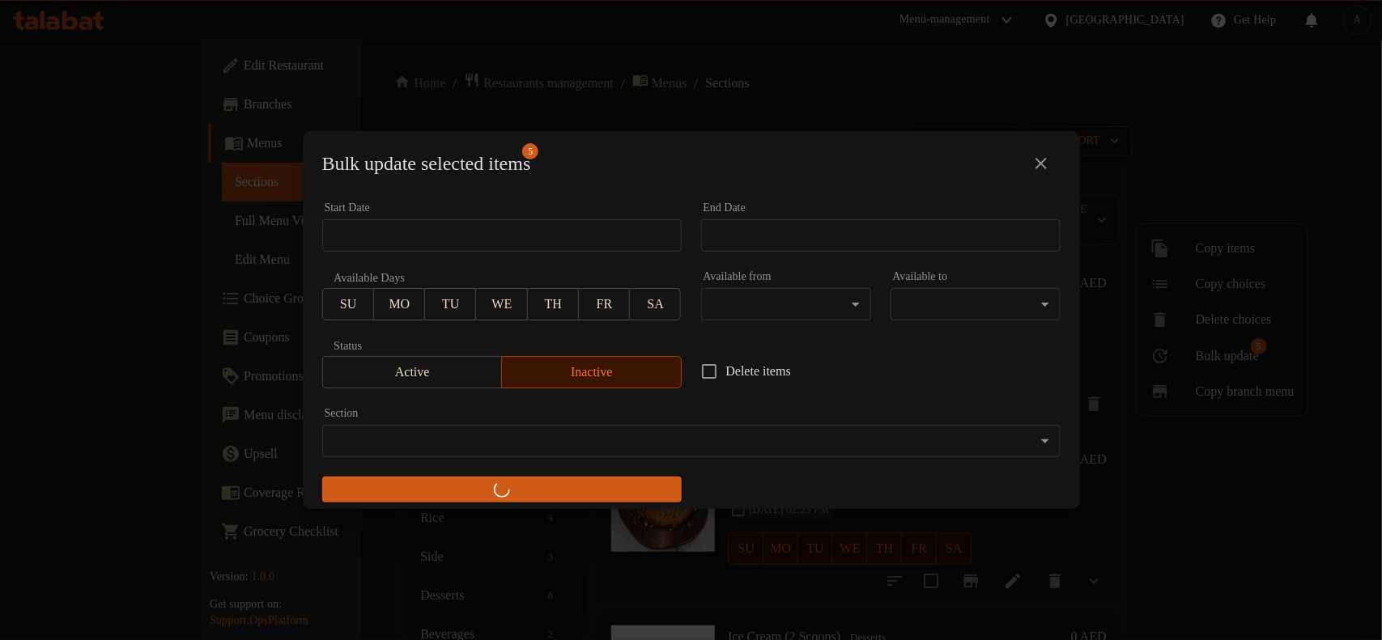
checkbox input "false"
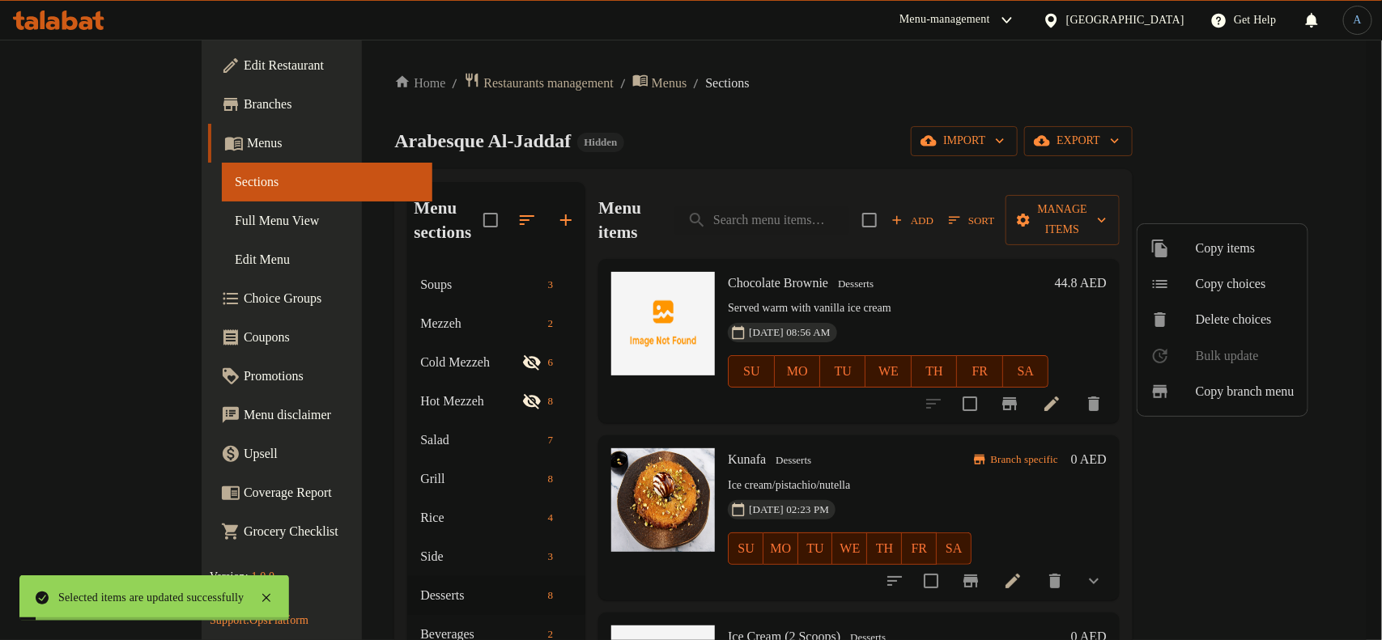
click at [785, 448] on div at bounding box center [691, 320] width 1382 height 640
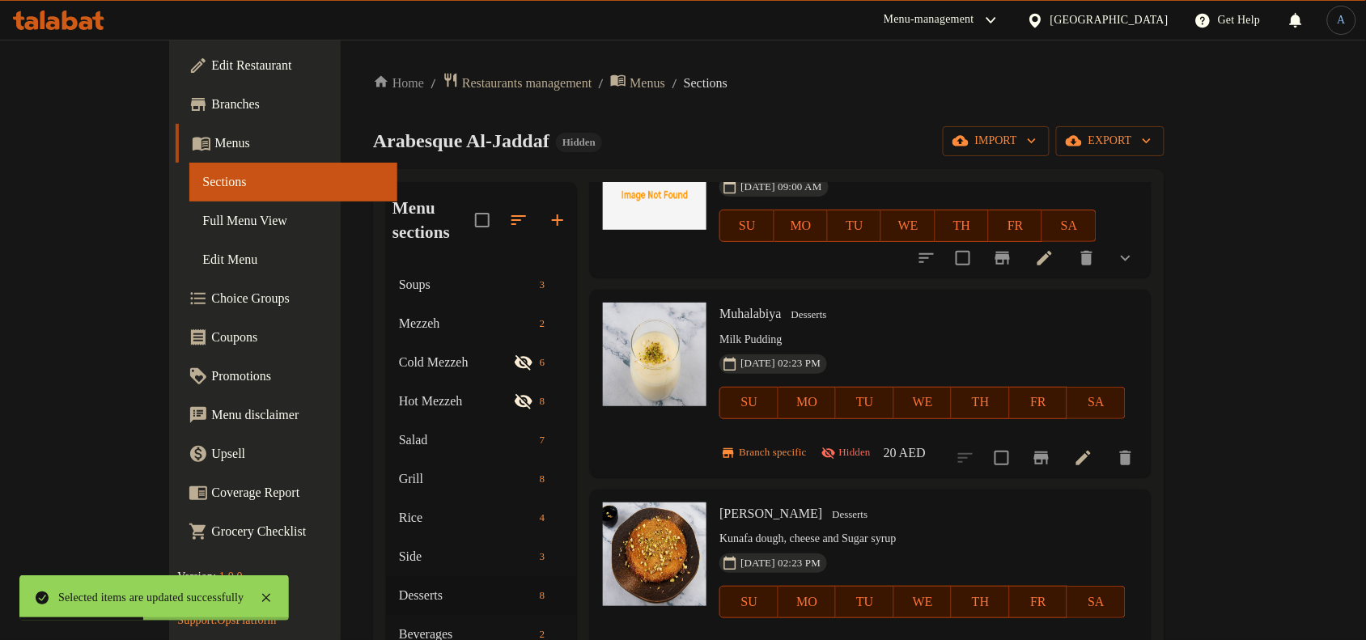
scroll to position [506, 0]
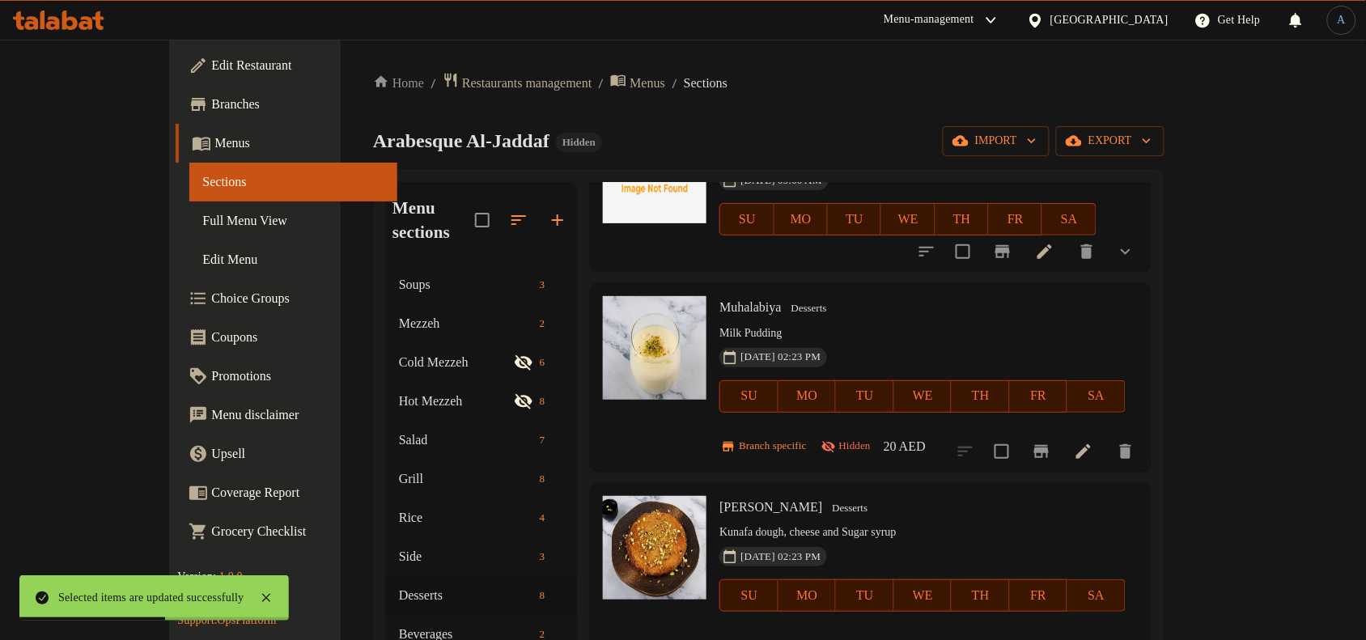
click at [720, 300] on span "Muhalabiya" at bounding box center [751, 307] width 62 height 14
copy h6 "Muhalabiya"
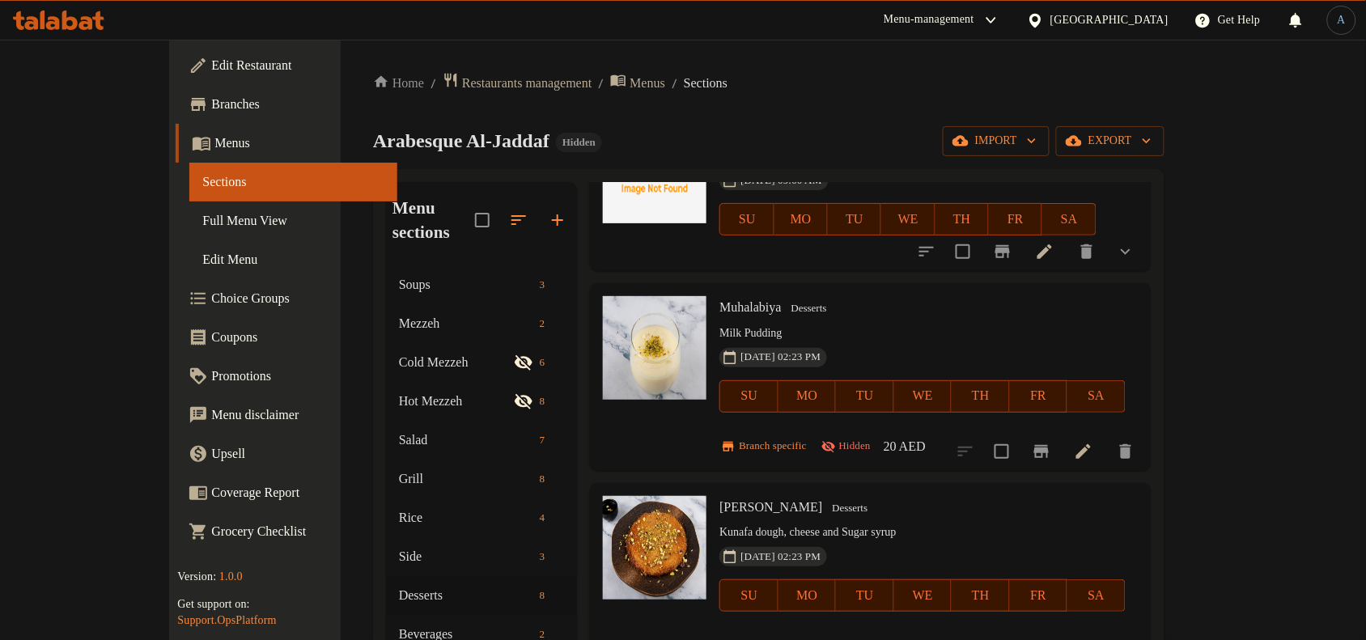
click at [721, 500] on span "Cheese Kunafa" at bounding box center [771, 507] width 103 height 14
copy h6 "Cheese Kunafa"
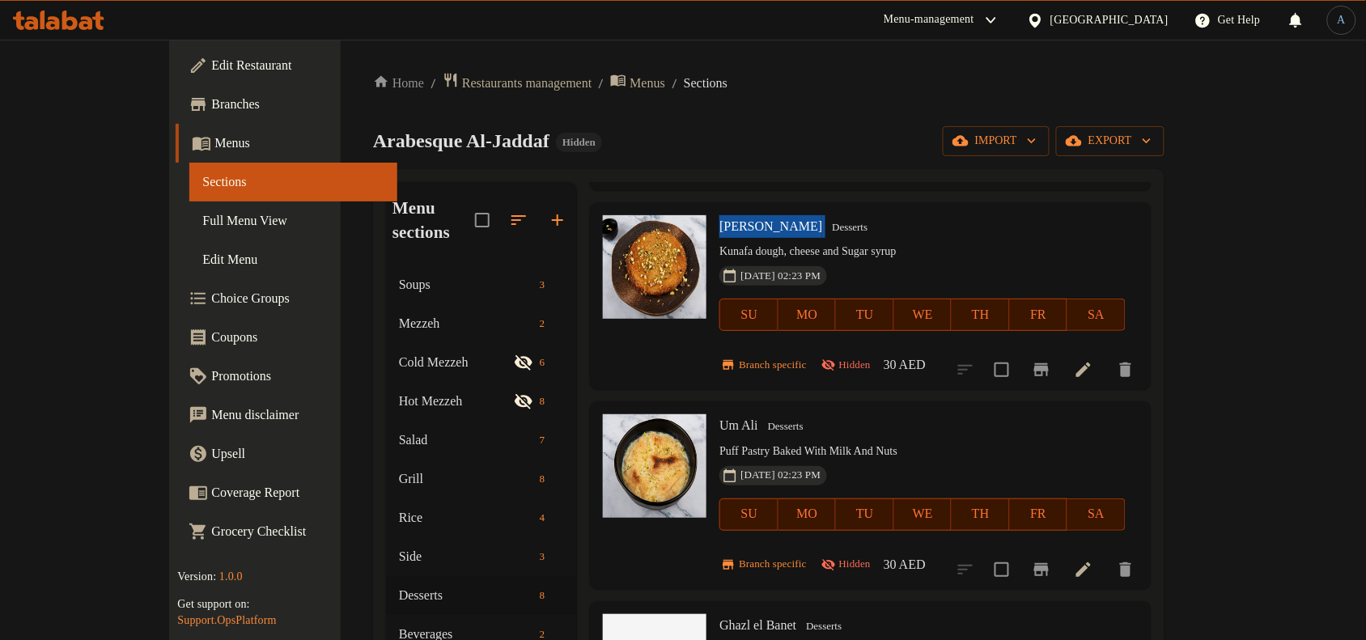
scroll to position [809, 0]
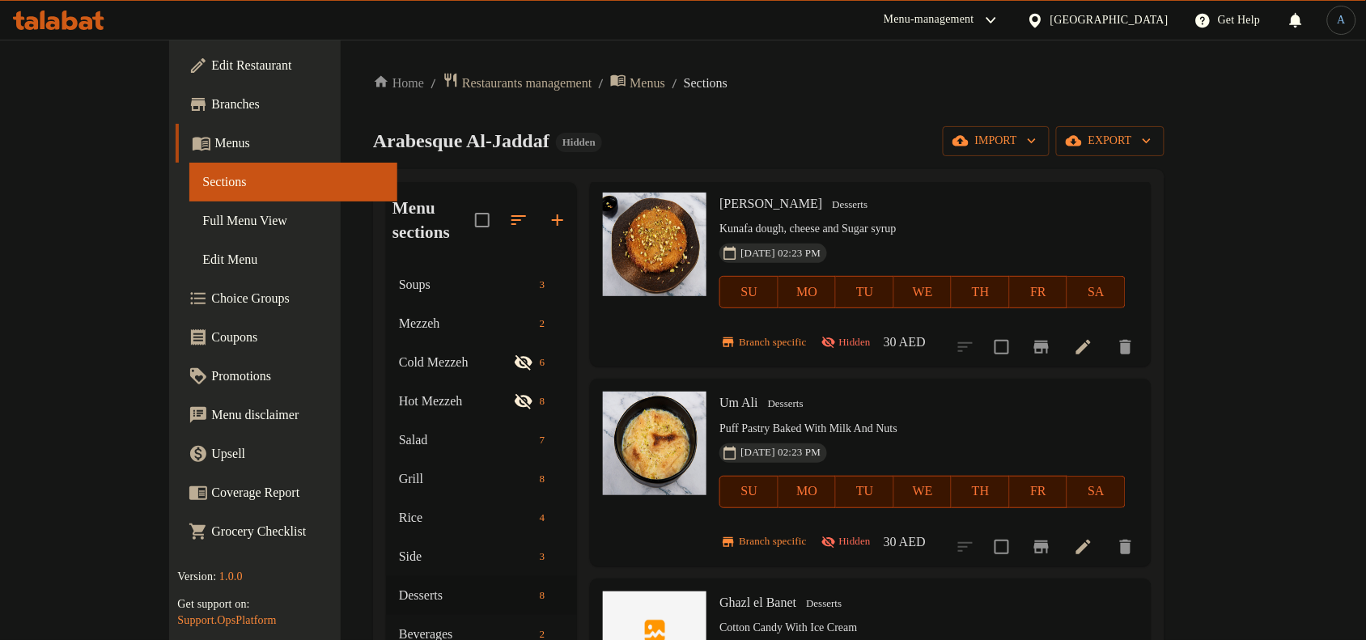
click at [720, 396] on span "Um Ali" at bounding box center [739, 403] width 39 height 14
copy h6 "Um Ali"
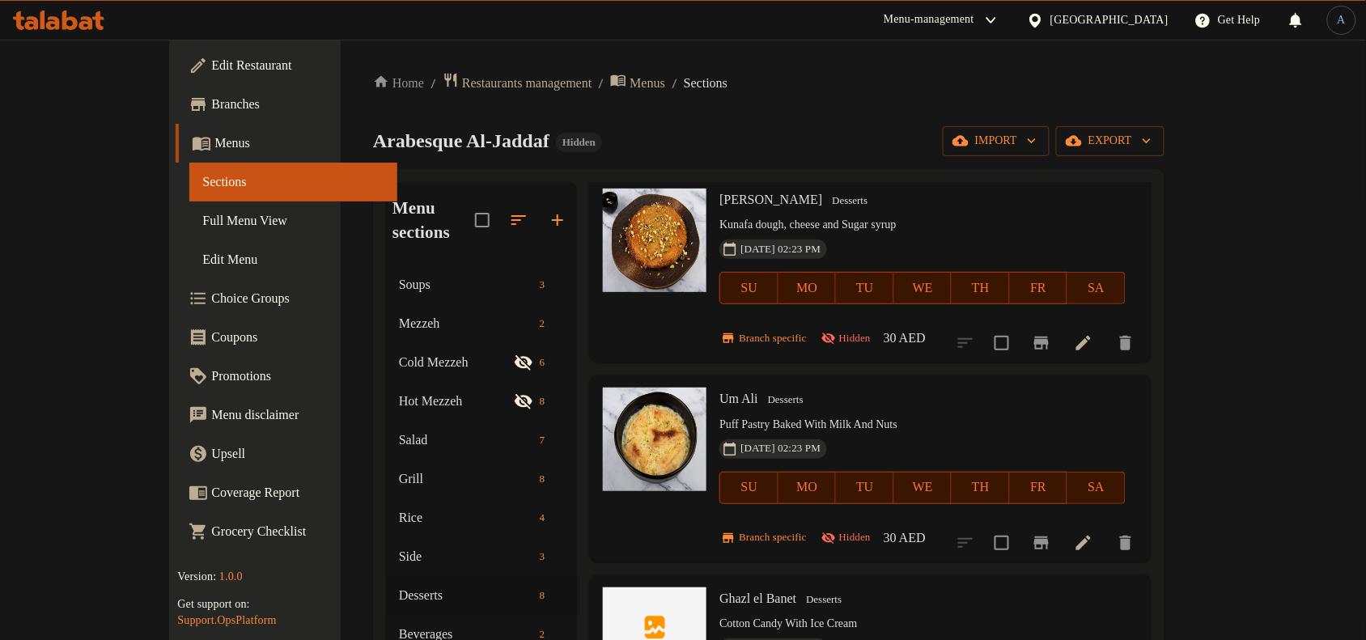
click at [720, 592] on span "Ghazl el Banet" at bounding box center [758, 599] width 77 height 14
copy h6 "Ghazl el Banet"
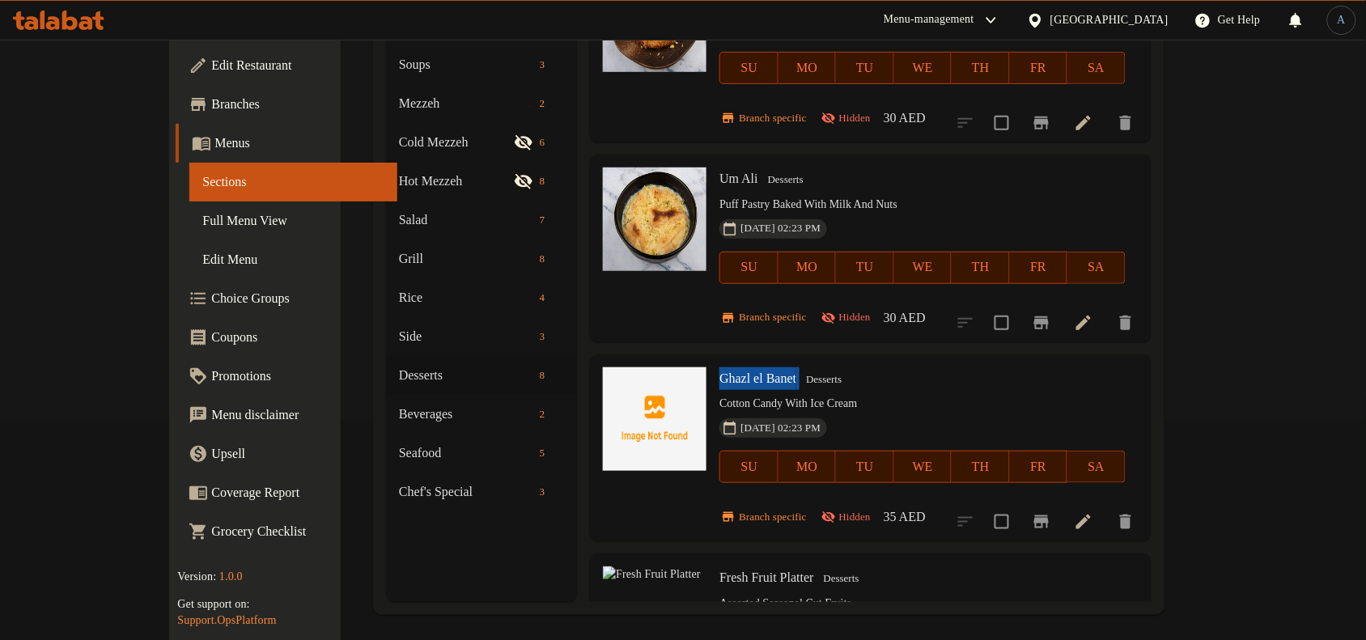
scroll to position [227, 0]
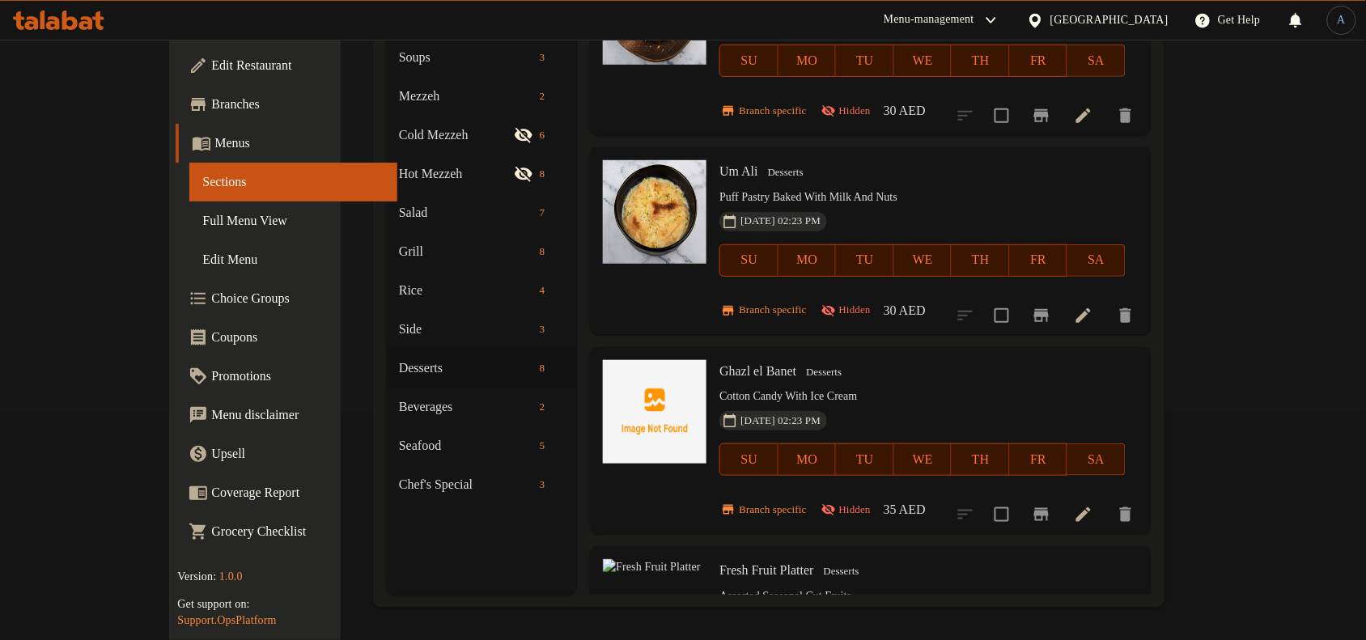
click at [721, 563] on span "Fresh Fruit Platter" at bounding box center [767, 570] width 94 height 14
copy h6 "Fresh Fruit Platter"
click at [745, 563] on span "Fresh Fruit Platter" at bounding box center [767, 570] width 94 height 14
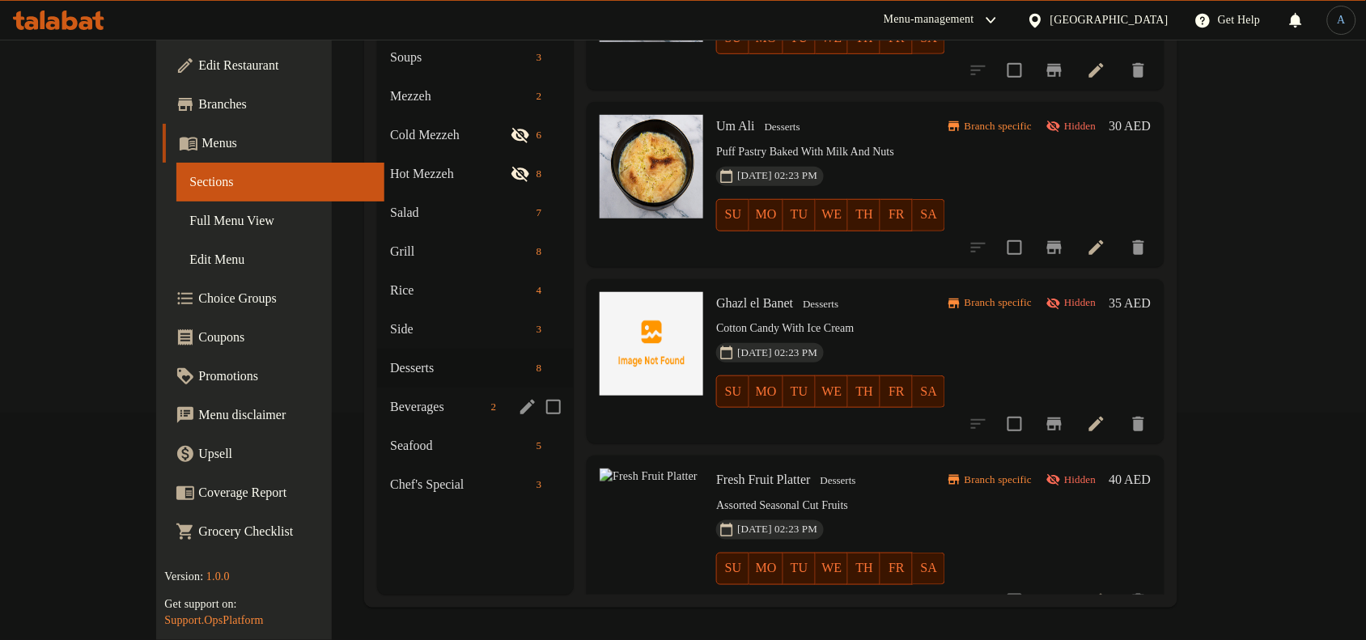
click at [390, 388] on div "Beverages 2" at bounding box center [475, 407] width 197 height 39
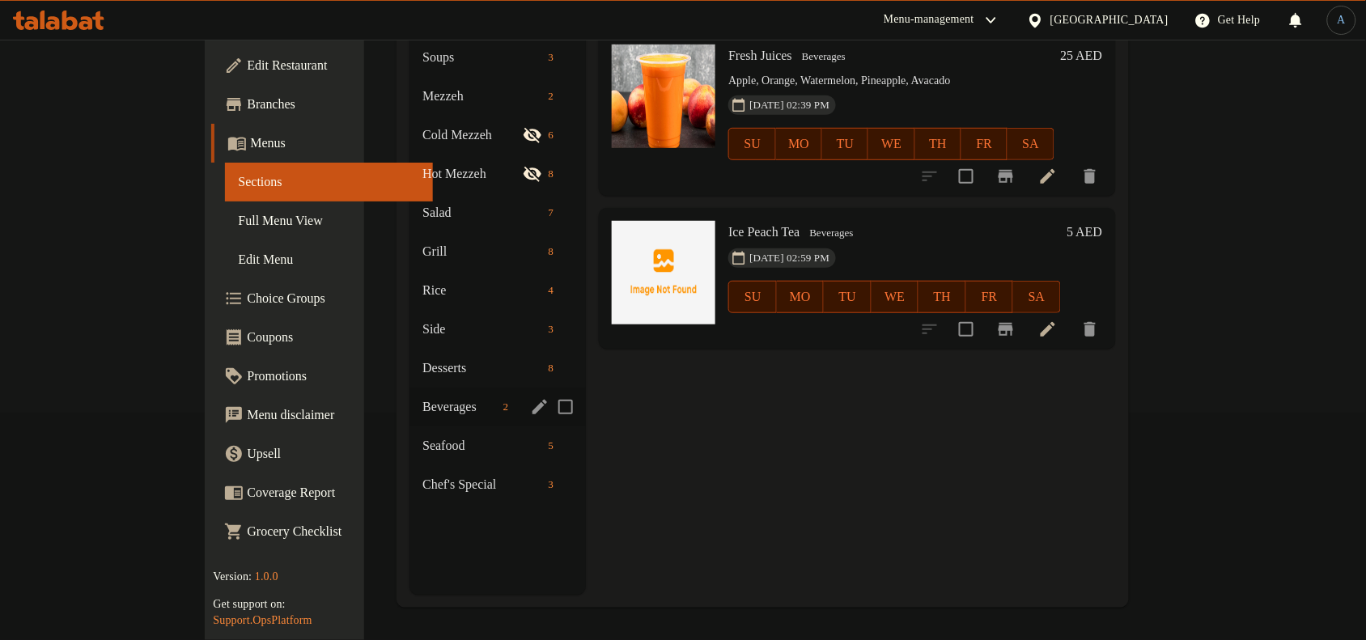
click at [549, 390] on input "Menu sections" at bounding box center [566, 407] width 34 height 34
checkbox input "true"
click at [549, 446] on input "Menu sections" at bounding box center [566, 446] width 34 height 34
checkbox input "true"
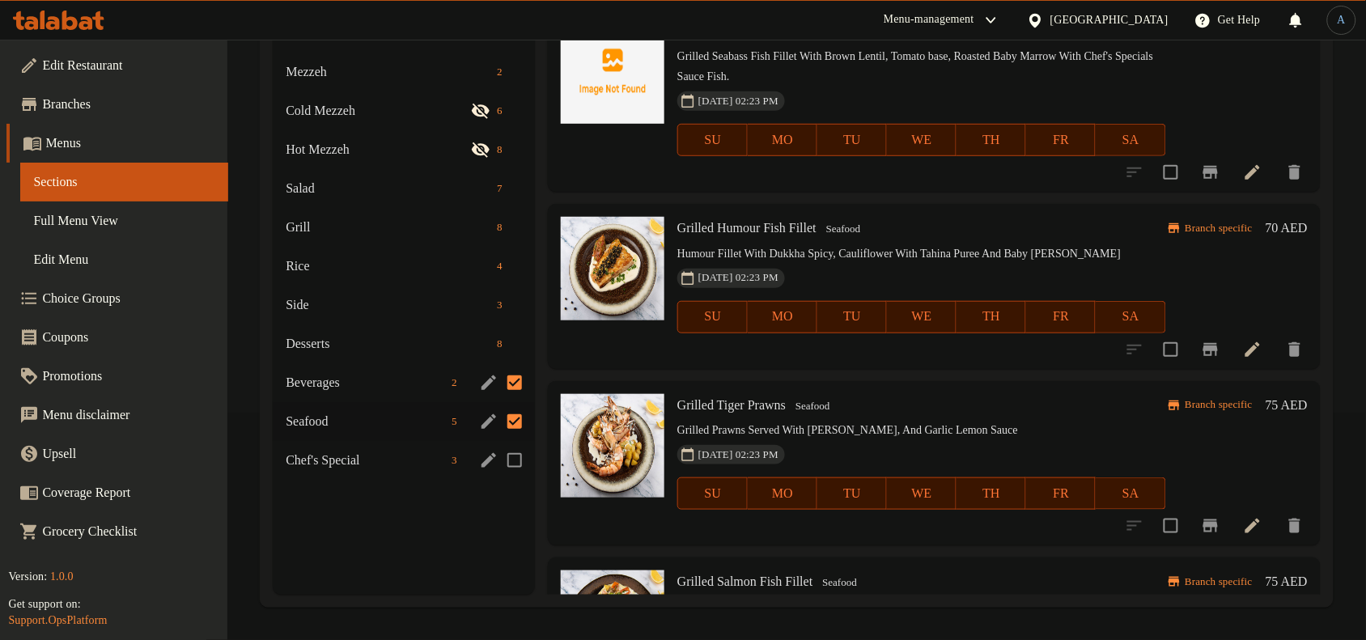
click at [516, 478] on input "Menu sections" at bounding box center [515, 461] width 34 height 34
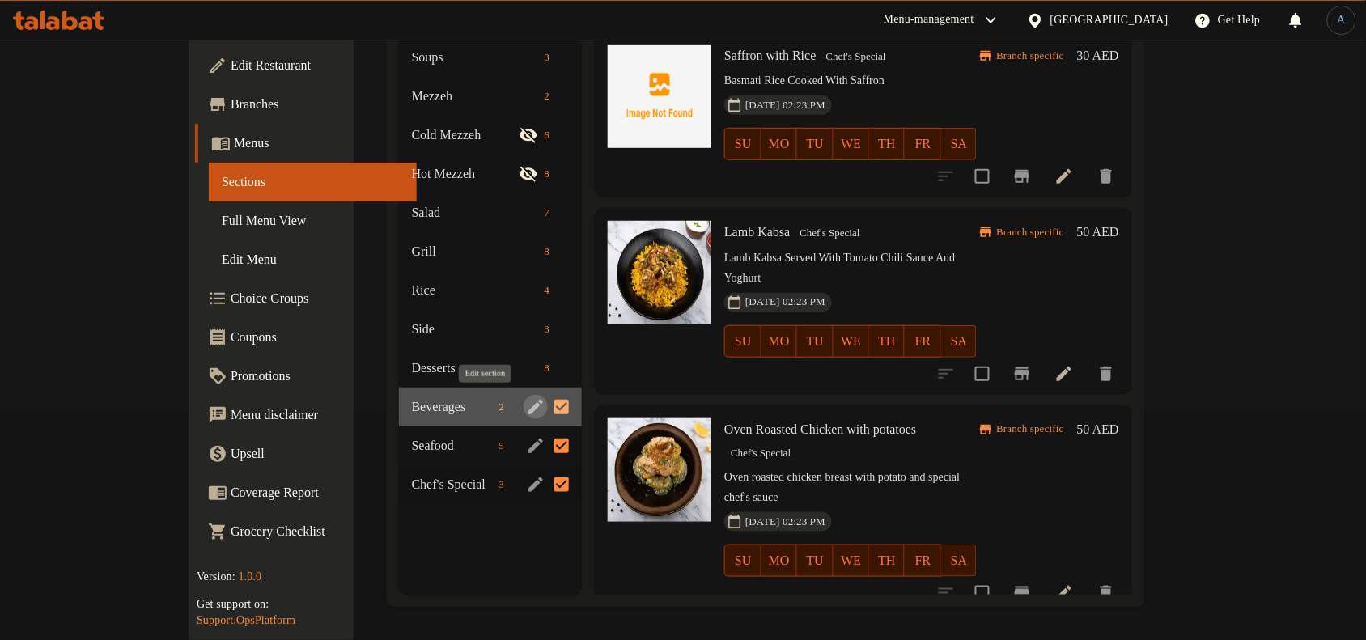
click at [529, 407] on icon "edit" at bounding box center [536, 407] width 15 height 15
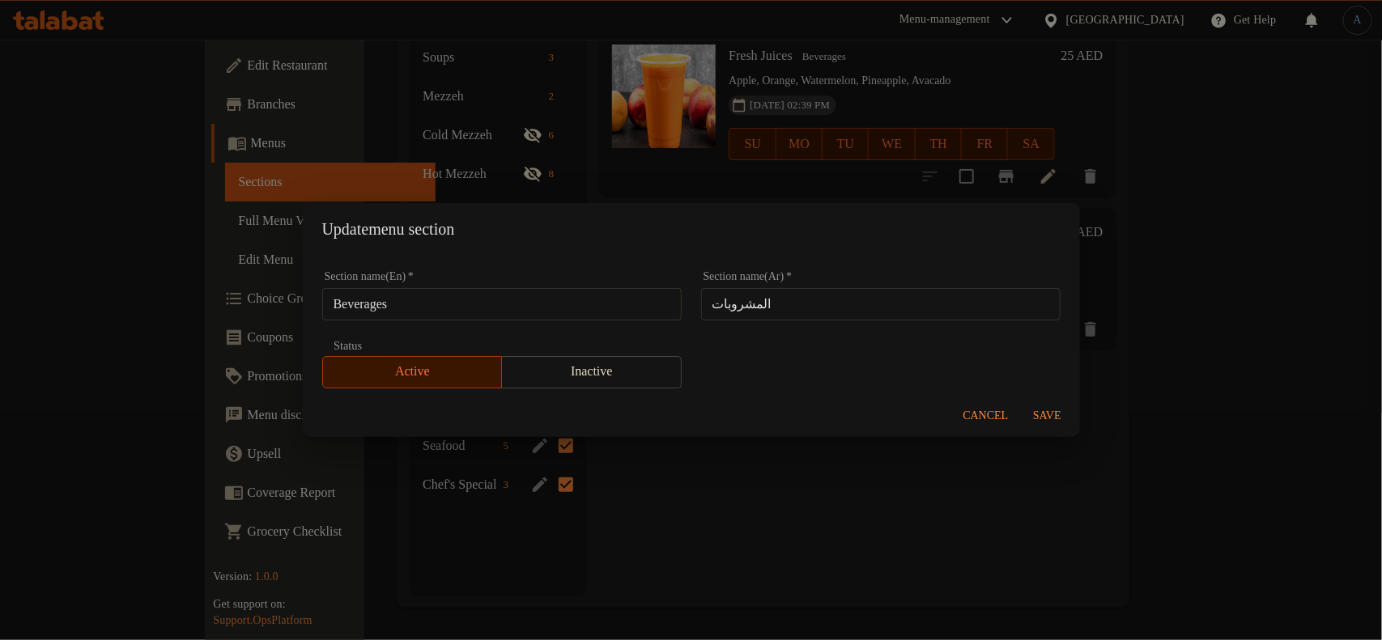
click at [451, 301] on input "Beverages" at bounding box center [501, 304] width 359 height 32
drag, startPoint x: 985, startPoint y: 422, endPoint x: 734, endPoint y: 472, distance: 255.9
click at [985, 422] on span "Cancel" at bounding box center [985, 416] width 45 height 20
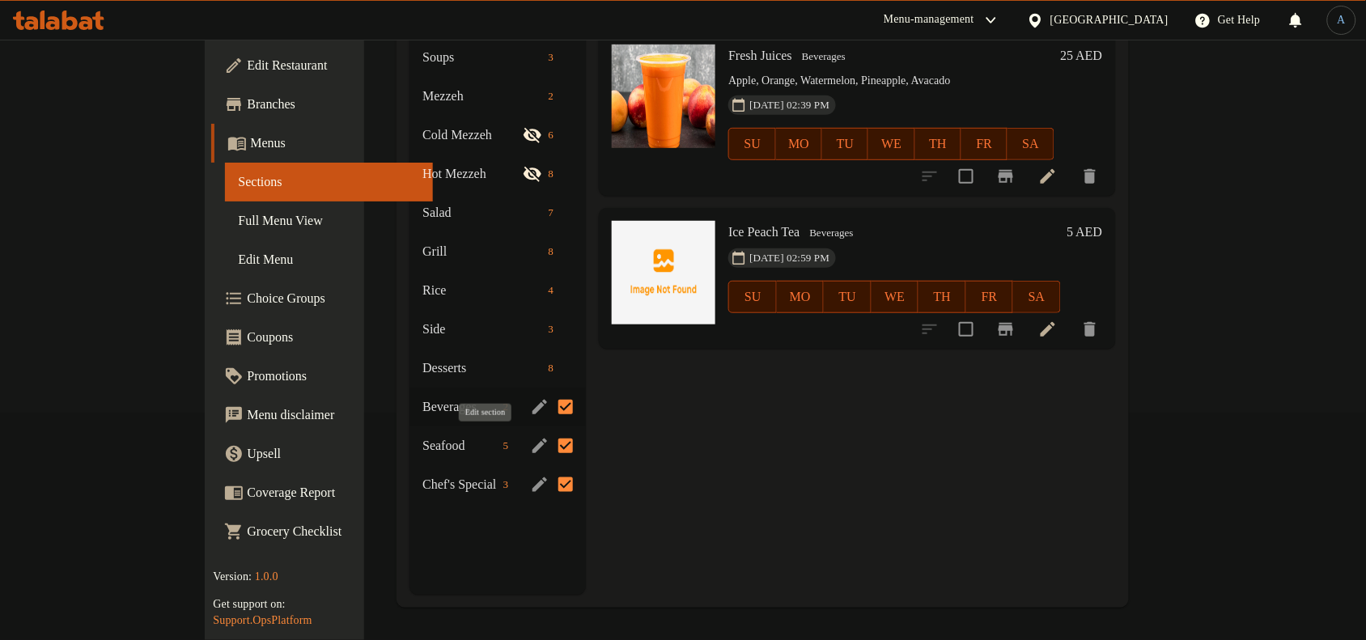
click at [533, 448] on icon "edit" at bounding box center [540, 446] width 15 height 15
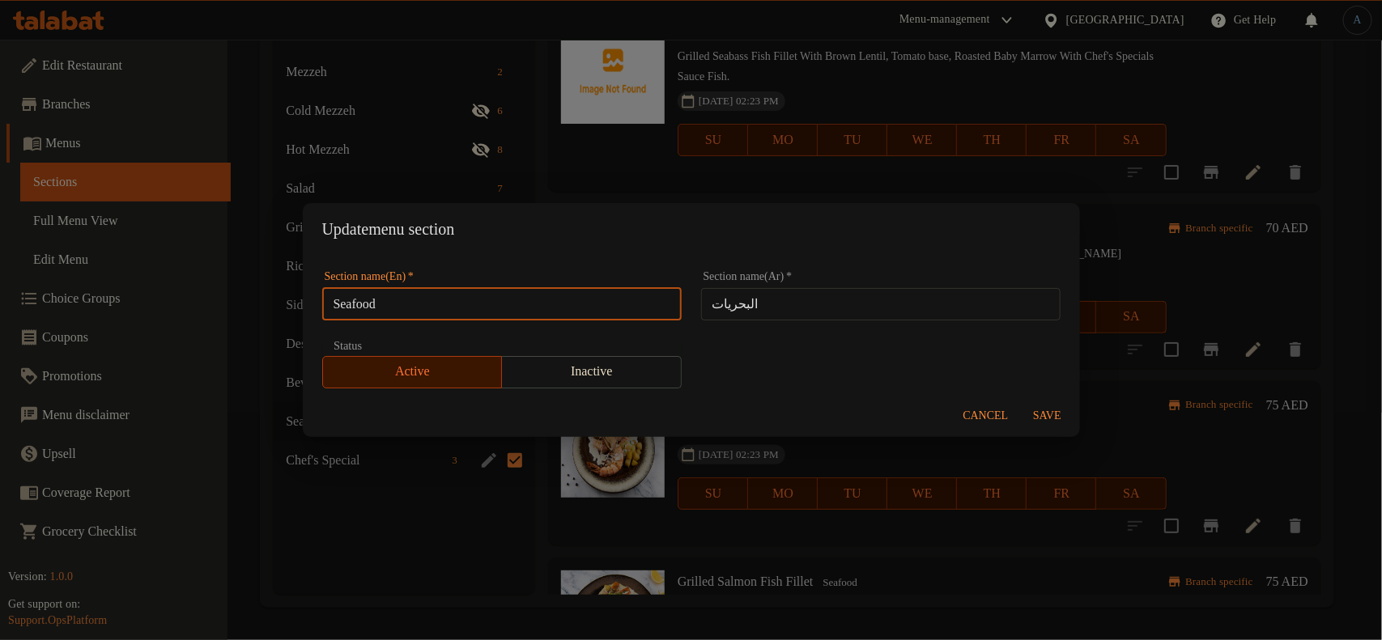
click at [565, 305] on input "Seafood" at bounding box center [501, 304] width 359 height 32
click at [972, 415] on span "Cancel" at bounding box center [985, 416] width 45 height 20
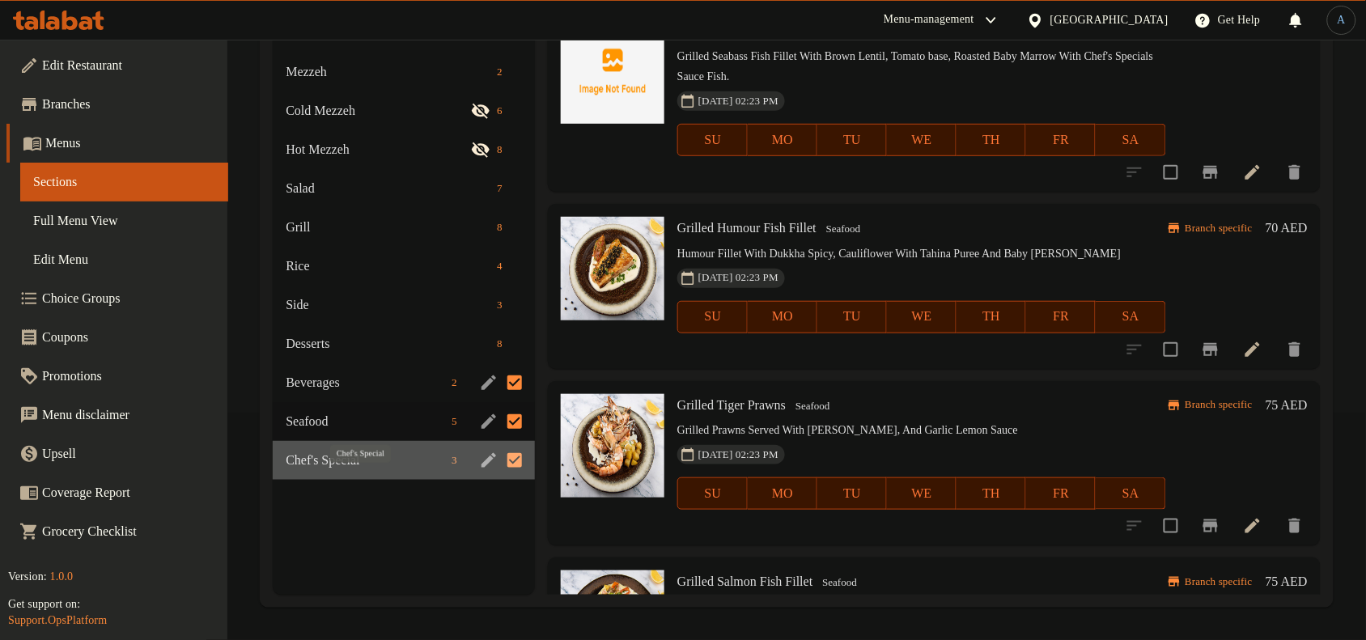
click at [359, 470] on span "Chef's Special" at bounding box center [365, 460] width 159 height 19
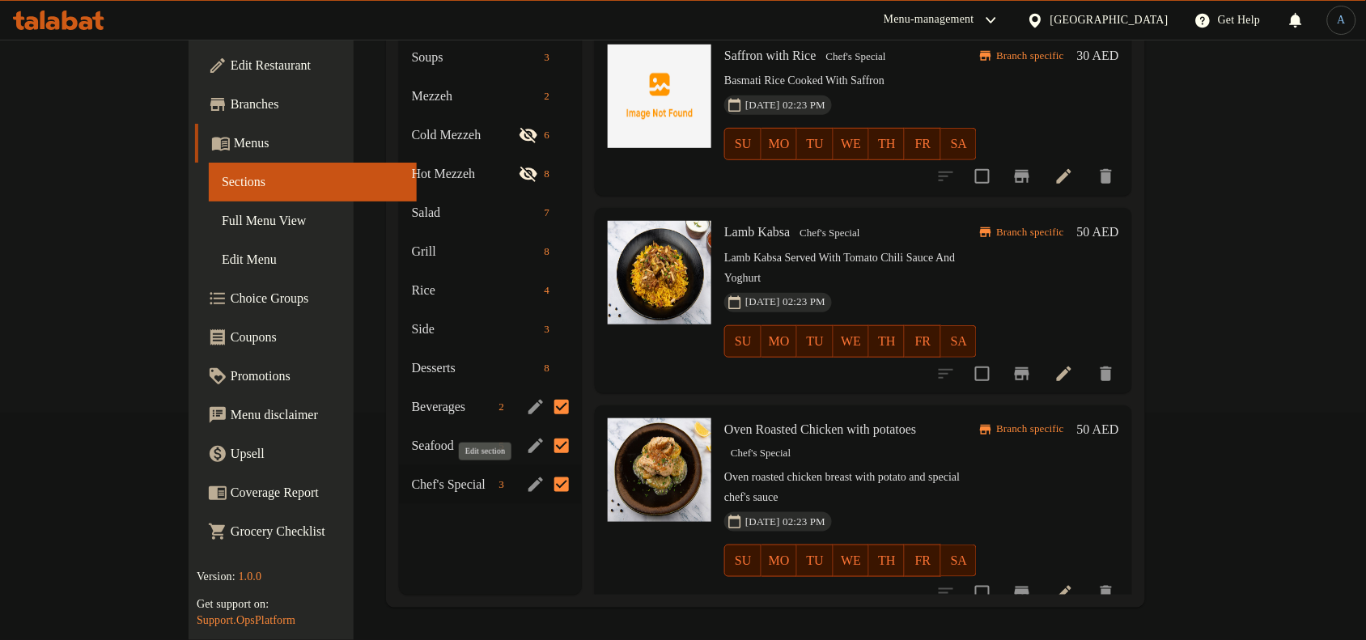
click at [526, 486] on icon "edit" at bounding box center [535, 484] width 19 height 19
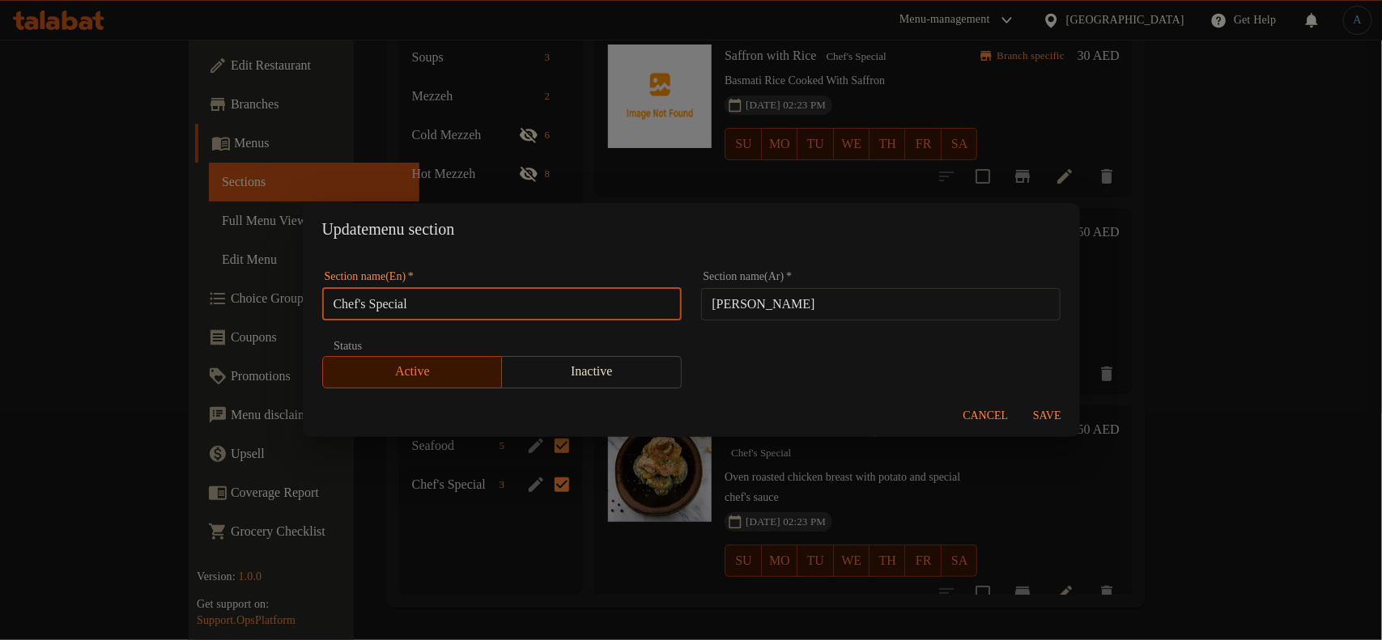
click at [543, 298] on input "Chef's Special" at bounding box center [501, 304] width 359 height 32
click at [985, 418] on span "Cancel" at bounding box center [985, 416] width 45 height 20
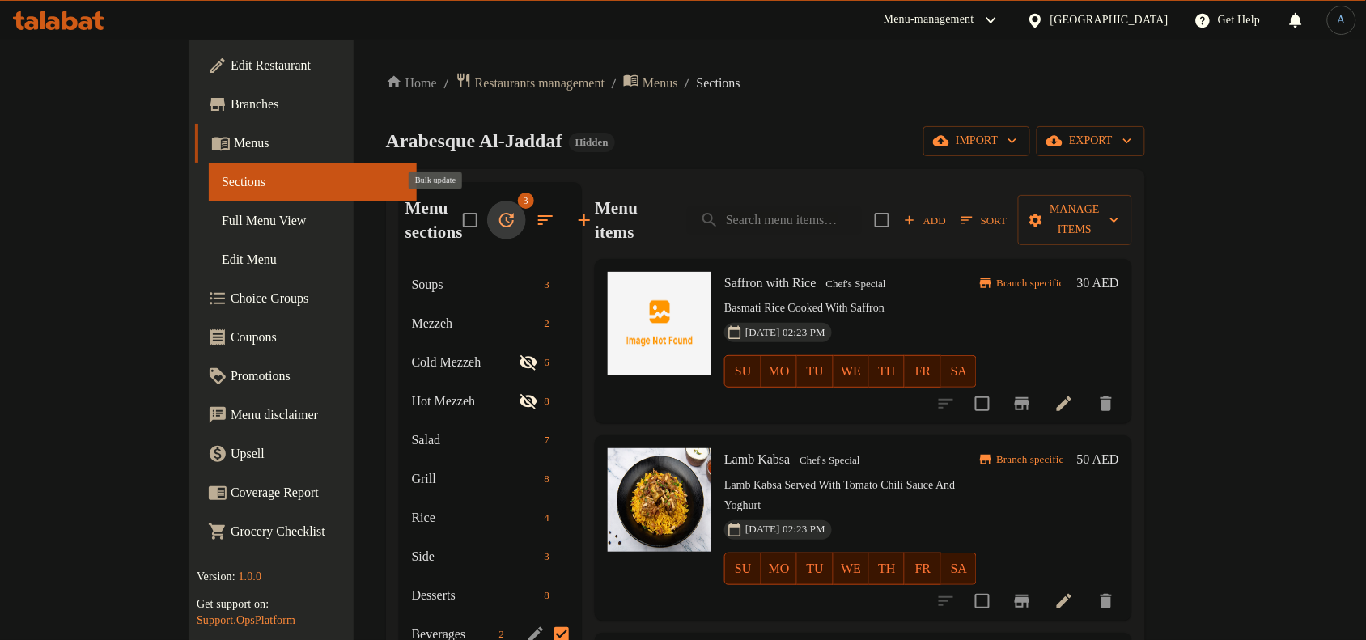
click at [497, 223] on icon "button" at bounding box center [506, 219] width 19 height 19
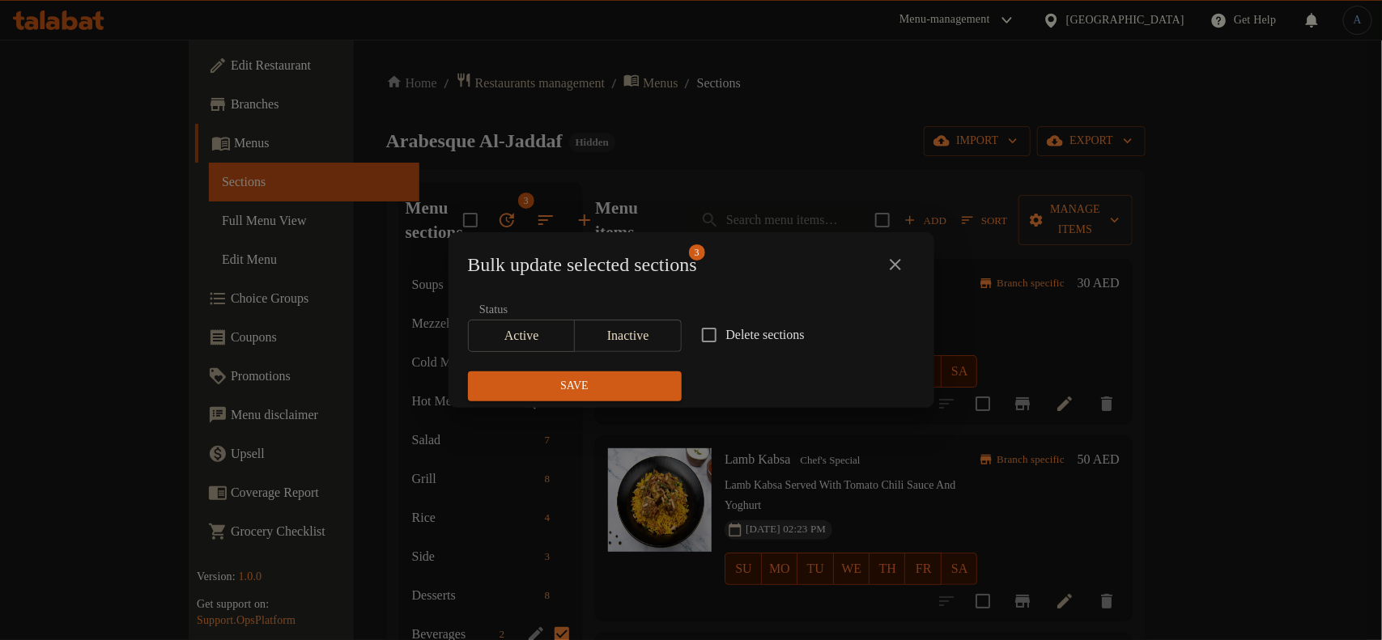
click at [616, 329] on span "Inactive" at bounding box center [628, 336] width 94 height 23
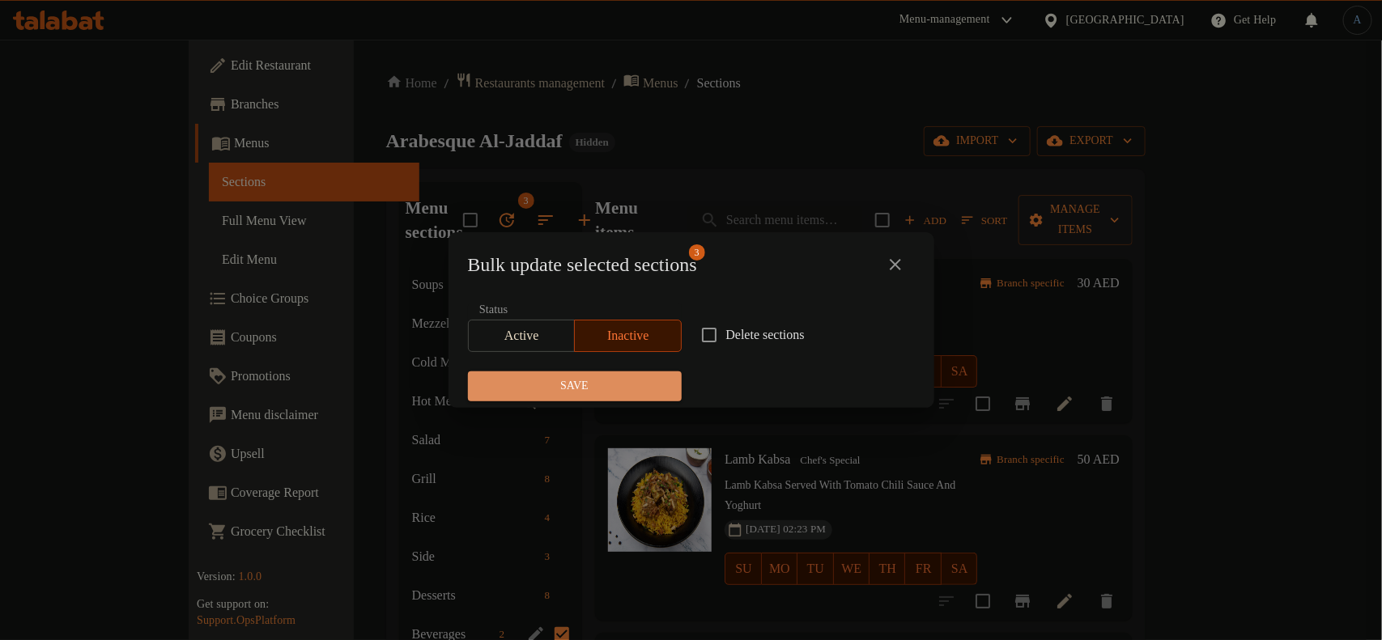
click at [596, 393] on span "Save" at bounding box center [575, 386] width 188 height 20
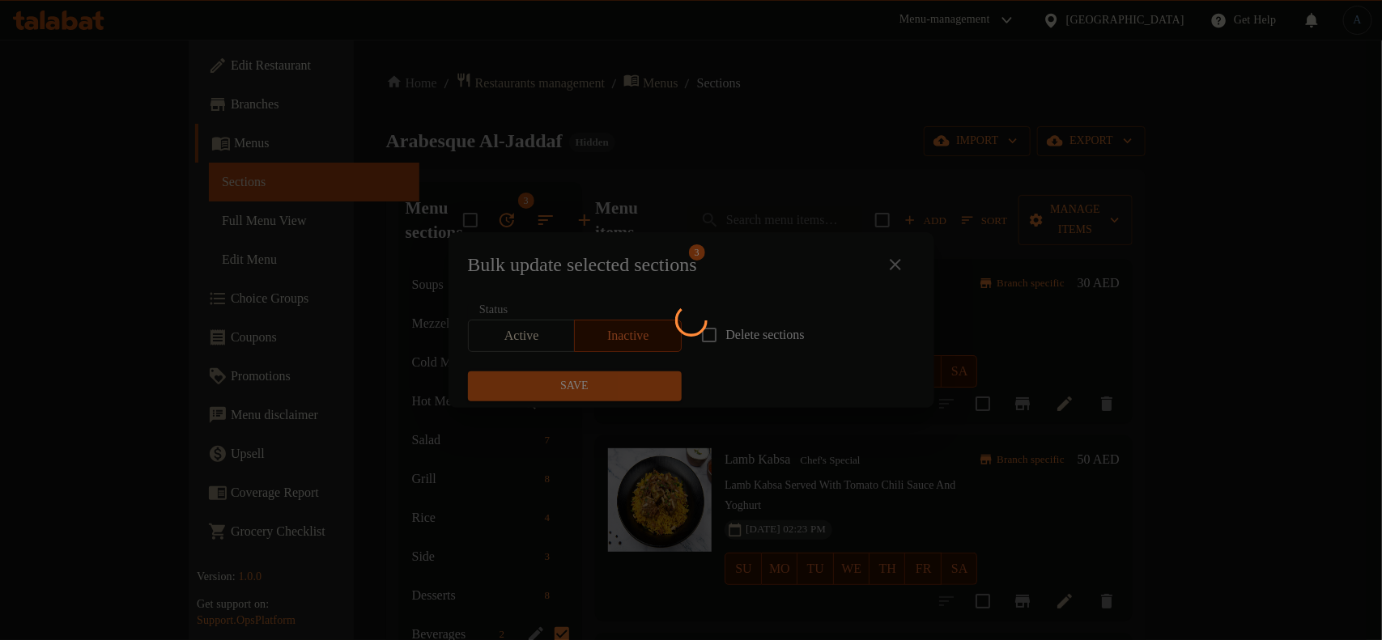
checkbox input "false"
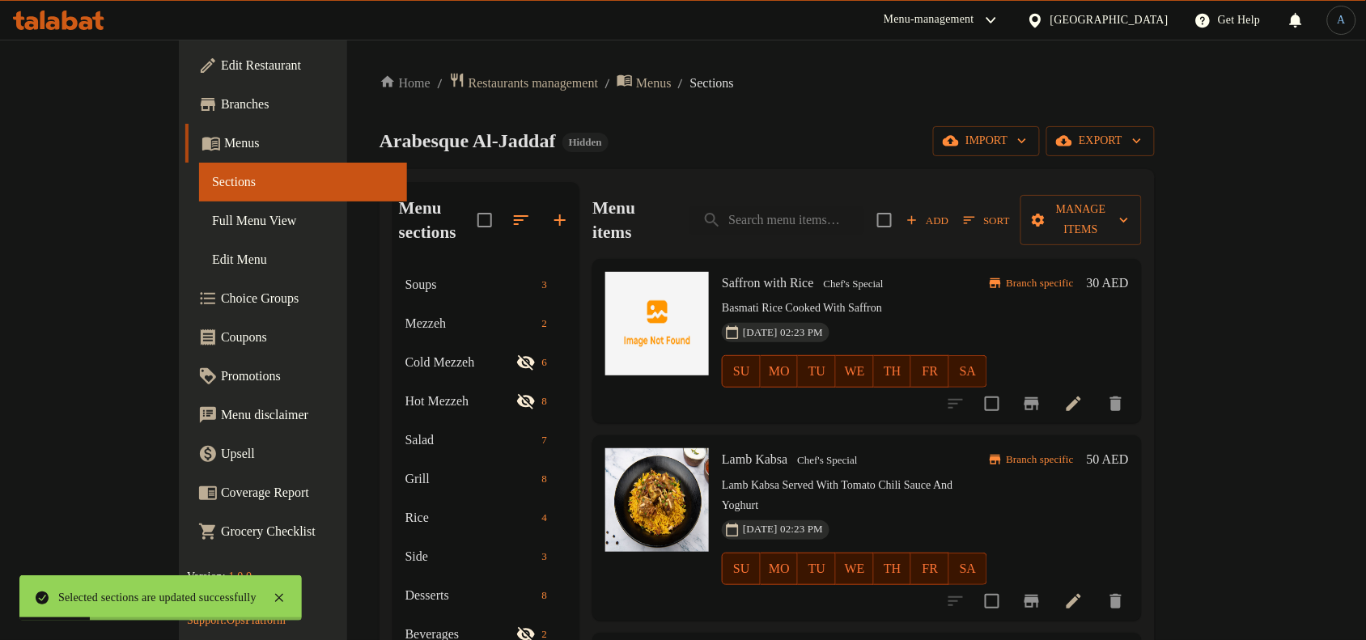
click at [587, 146] on div "Arabesque Al-Jaddaf Hidden import export" at bounding box center [767, 141] width 775 height 30
click at [512, 210] on icon "button" at bounding box center [521, 219] width 19 height 19
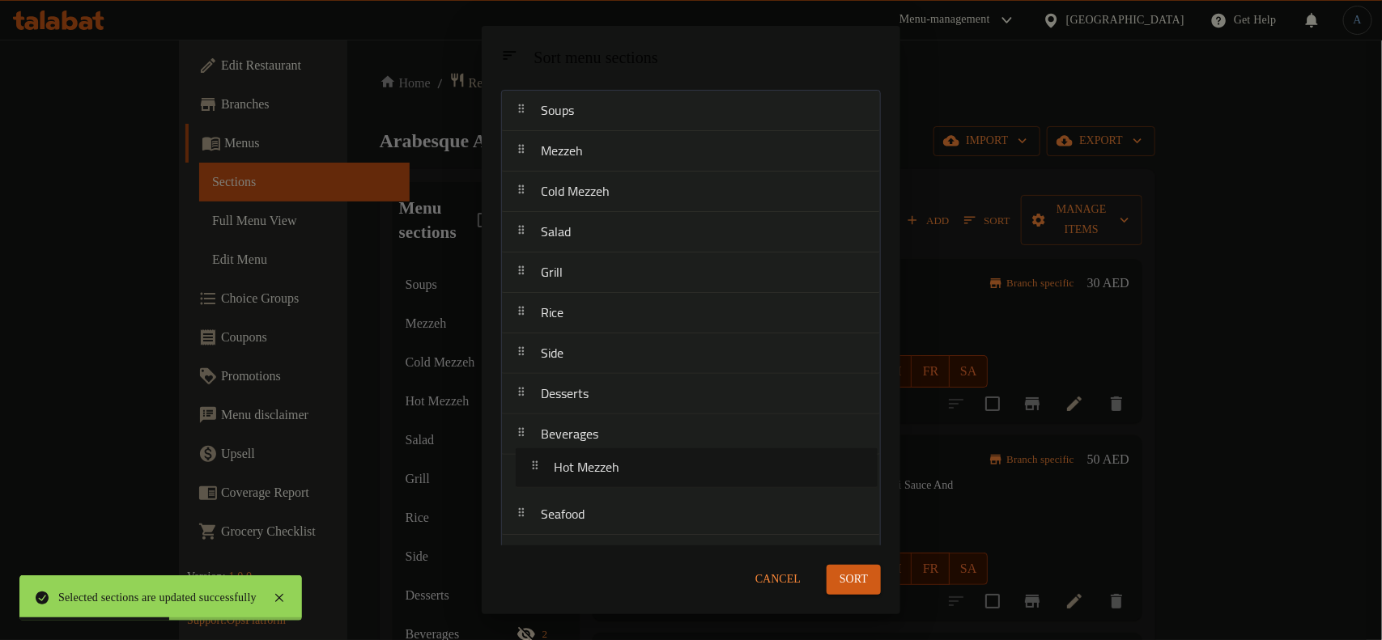
scroll to position [70, 0]
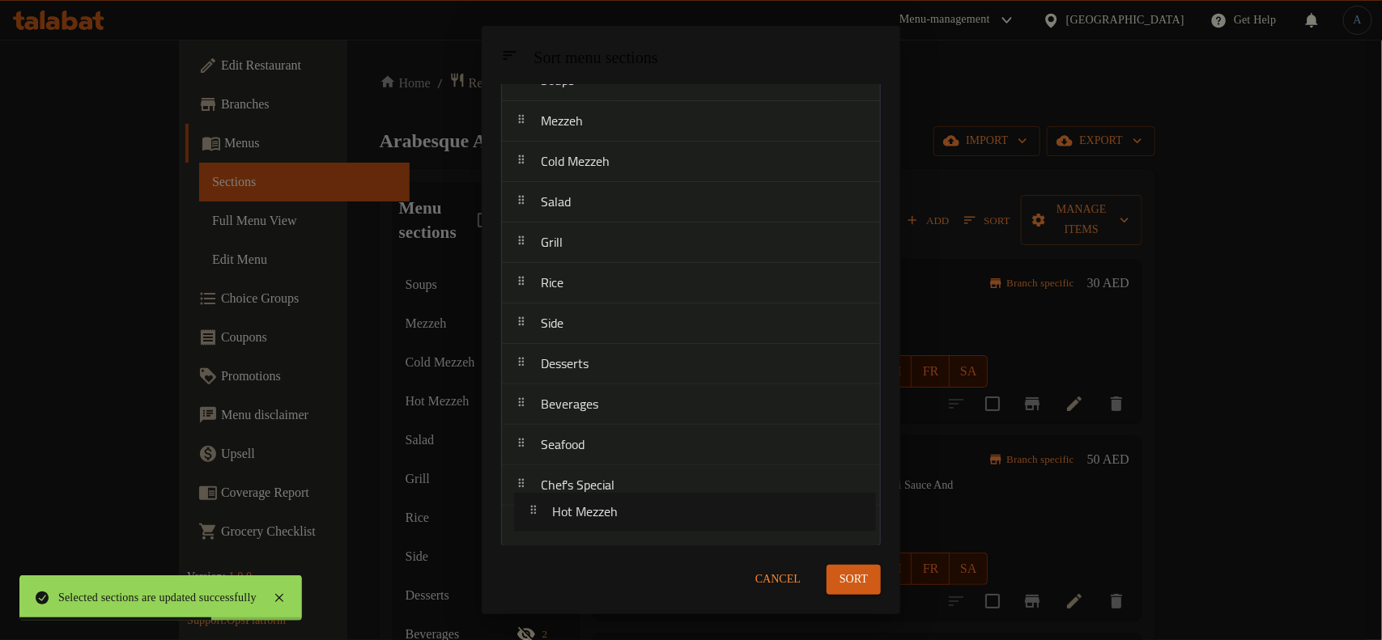
drag, startPoint x: 588, startPoint y: 277, endPoint x: 603, endPoint y: 523, distance: 246.5
click at [603, 523] on nav "Soups Mezzeh Cold Mezzeh Hot Mezzeh Salad Grill Rice Side Desserts Beverages Se…" at bounding box center [691, 303] width 380 height 486
drag, startPoint x: 609, startPoint y: 232, endPoint x: 635, endPoint y: 530, distance: 299.0
click at [635, 530] on nav "Soups Mezzeh Cold Mezzeh Salad Grill Rice Side Desserts Beverages Seafood Chef'…" at bounding box center [691, 303] width 380 height 486
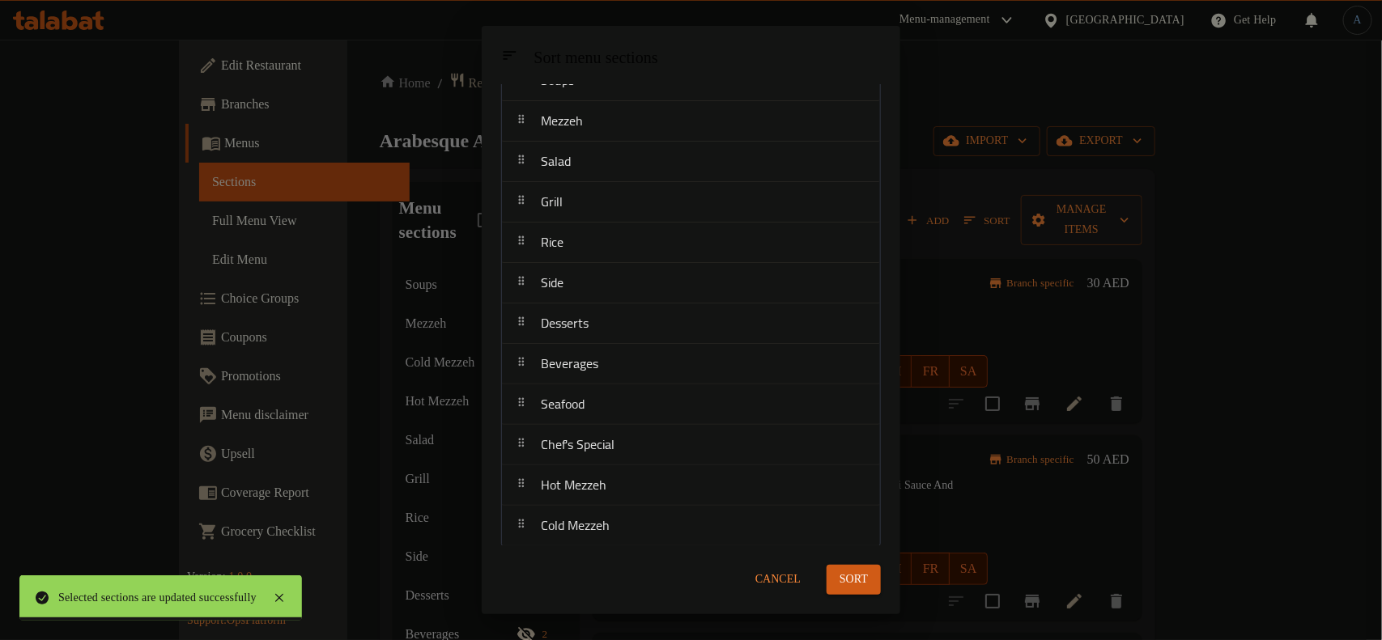
click at [867, 576] on span "Sort" at bounding box center [853, 580] width 28 height 20
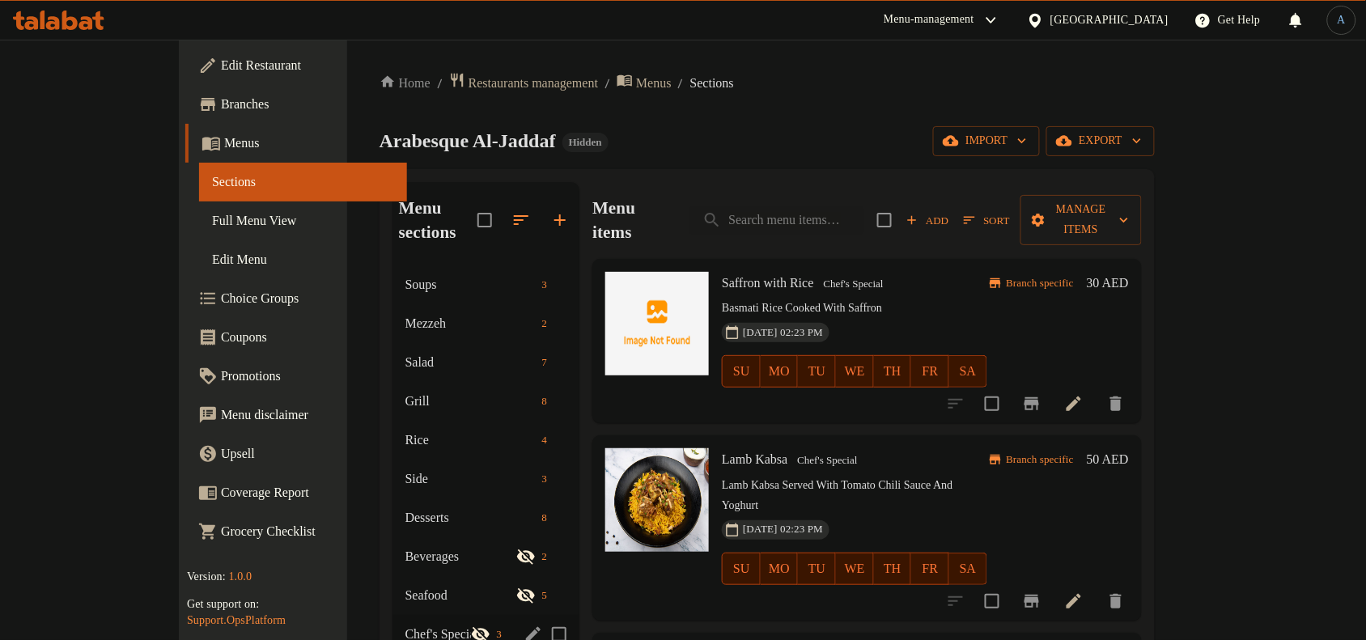
drag, startPoint x: 93, startPoint y: 213, endPoint x: 1381, endPoint y: 16, distance: 1302.6
click at [212, 213] on span "Full Menu View" at bounding box center [303, 220] width 182 height 19
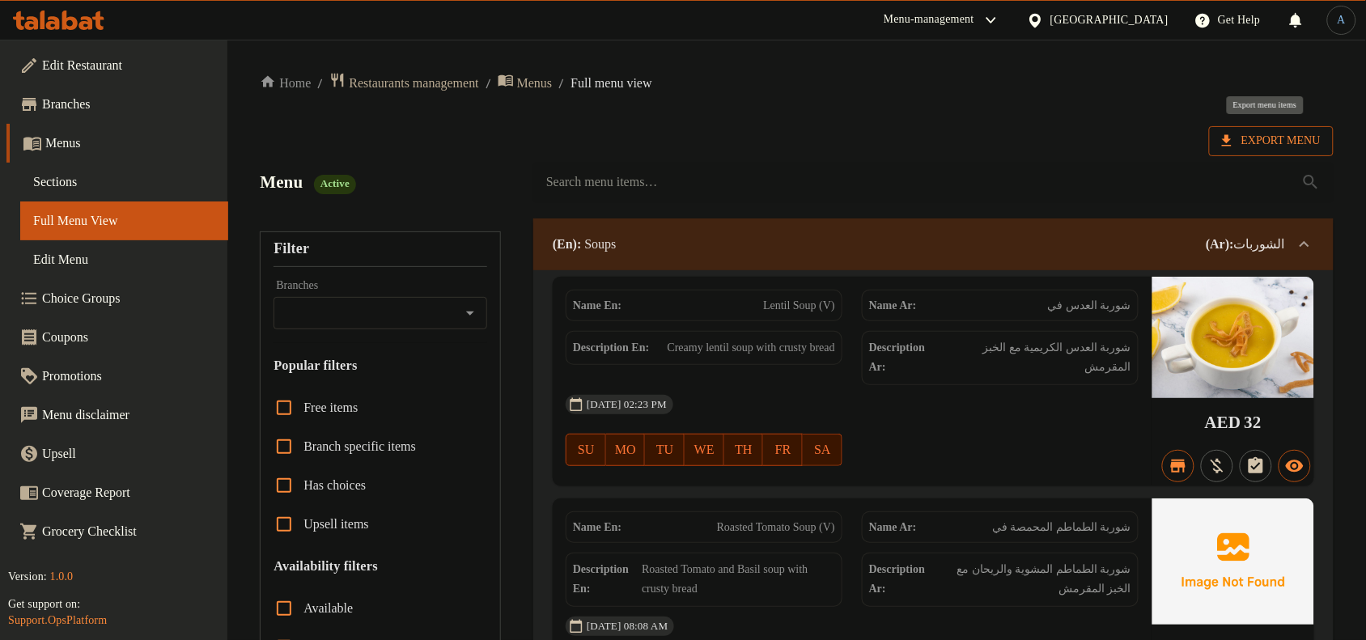
click at [1296, 134] on span "Export Menu" at bounding box center [1271, 141] width 99 height 20
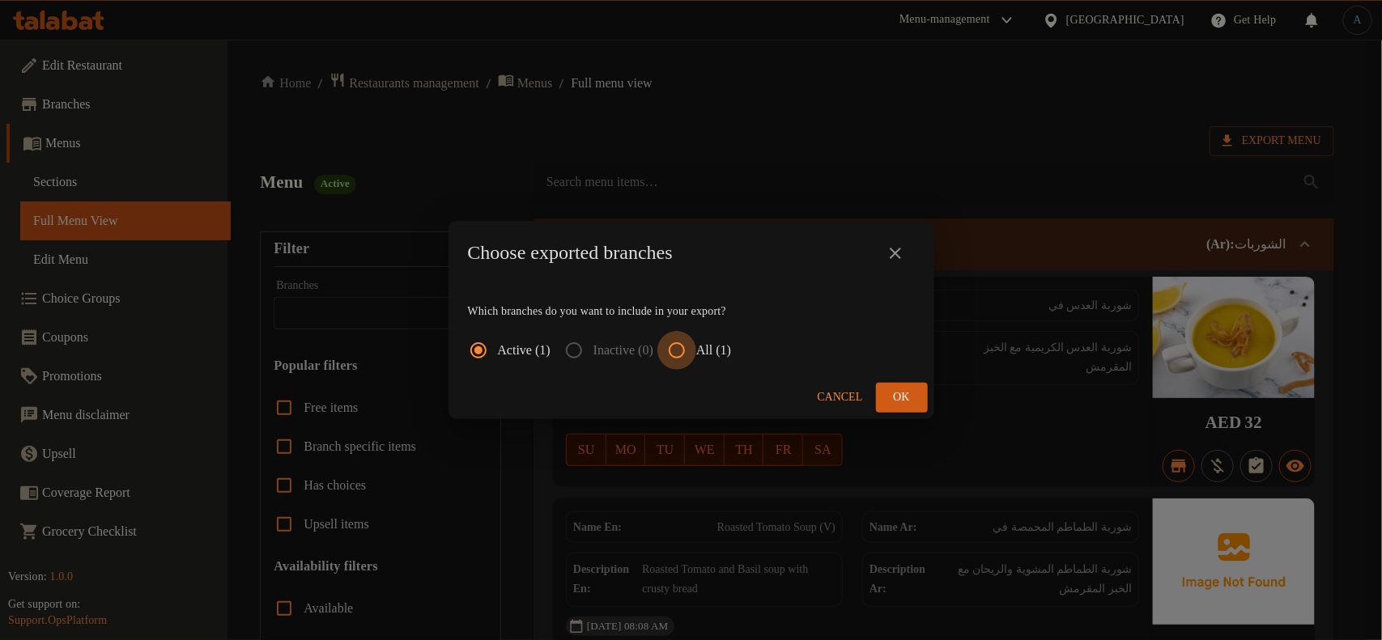
click at [696, 349] on input "All (1)" at bounding box center [676, 350] width 39 height 39
radio input "true"
click at [905, 405] on span "Ok" at bounding box center [902, 398] width 26 height 20
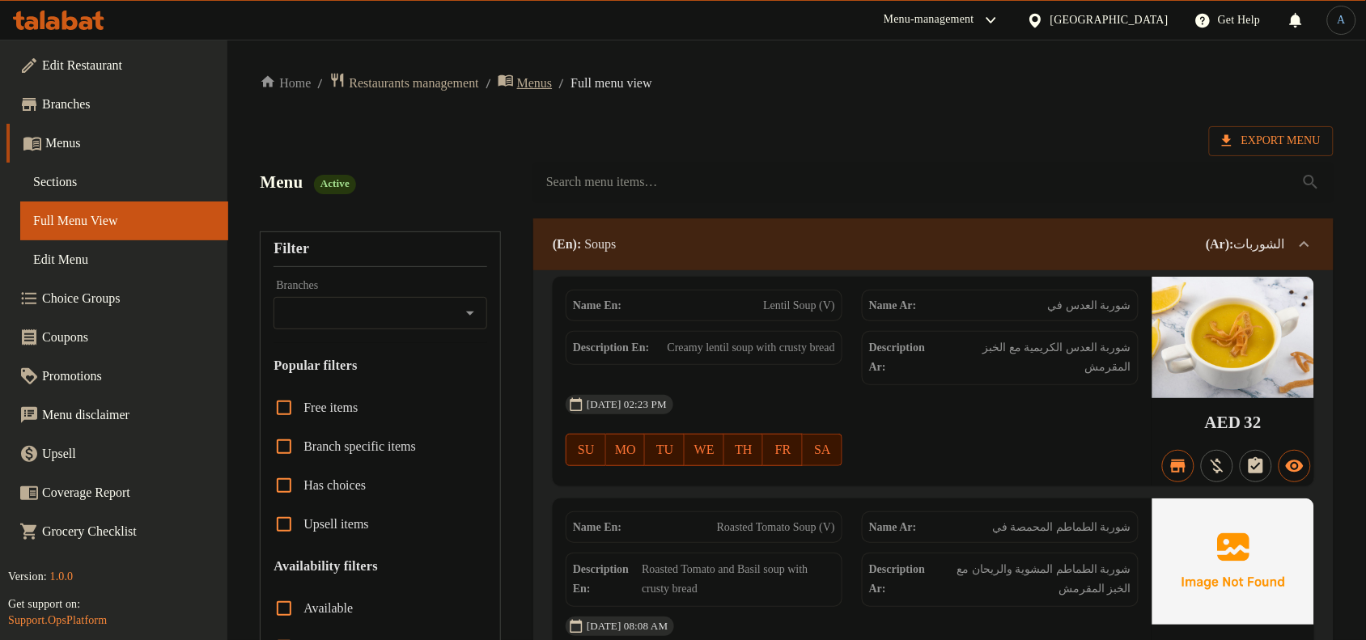
click at [553, 78] on span "Menus" at bounding box center [535, 83] width 36 height 19
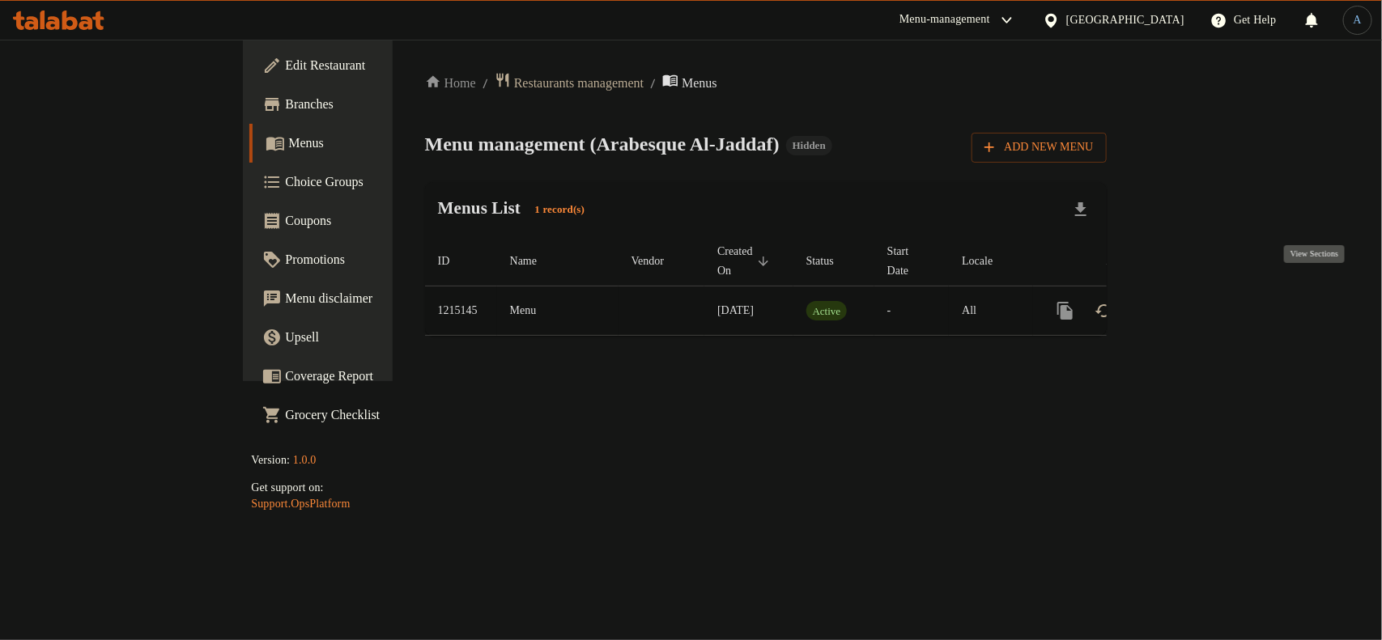
click at [1201, 296] on link "enhanced table" at bounding box center [1181, 310] width 39 height 39
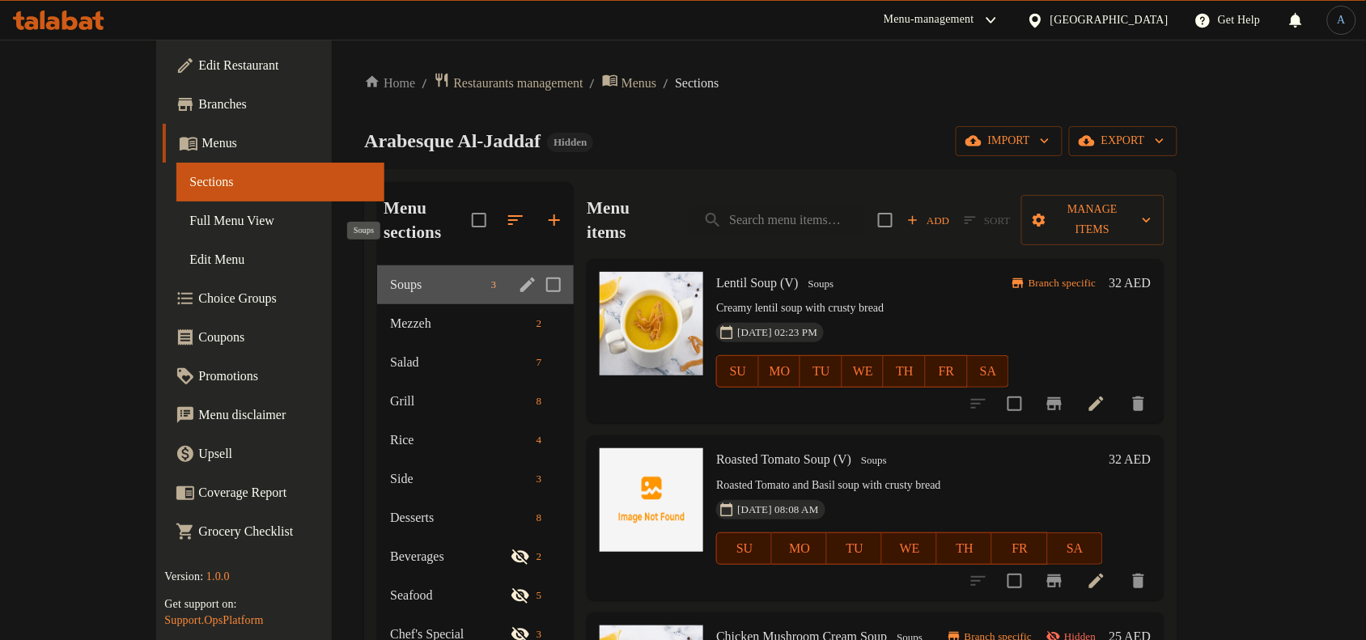
click at [390, 275] on span "Soups" at bounding box center [437, 284] width 94 height 19
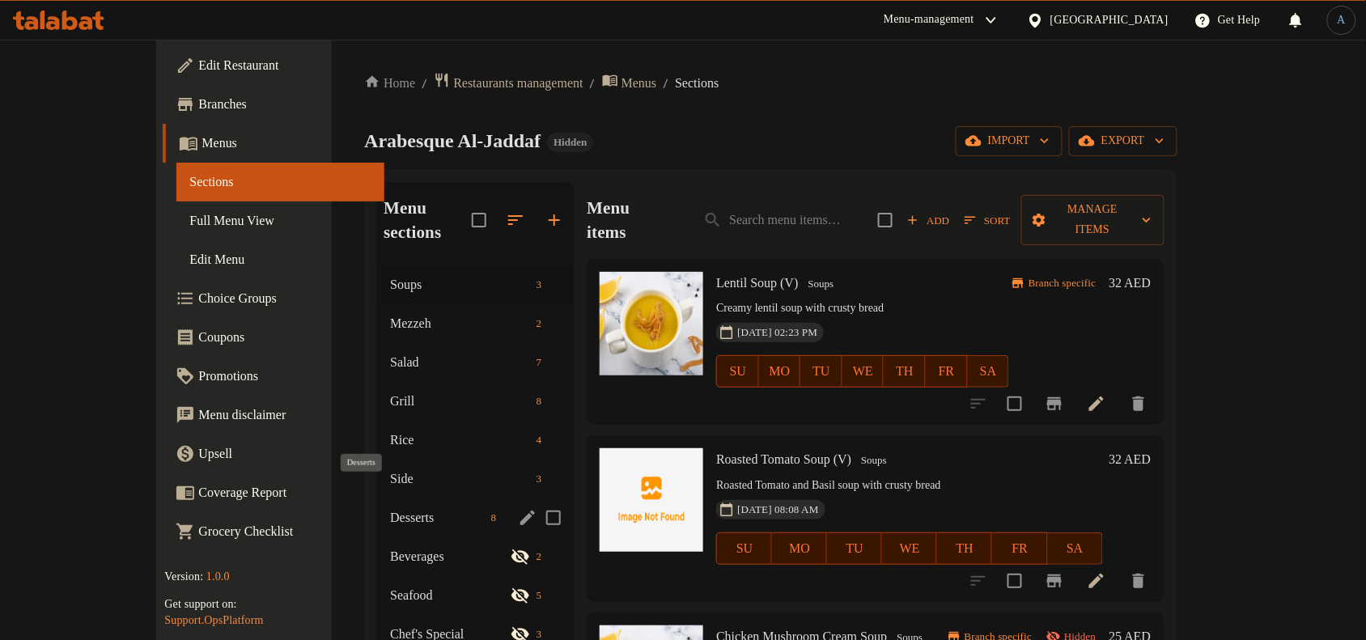
click at [390, 508] on span "Desserts" at bounding box center [437, 517] width 94 height 19
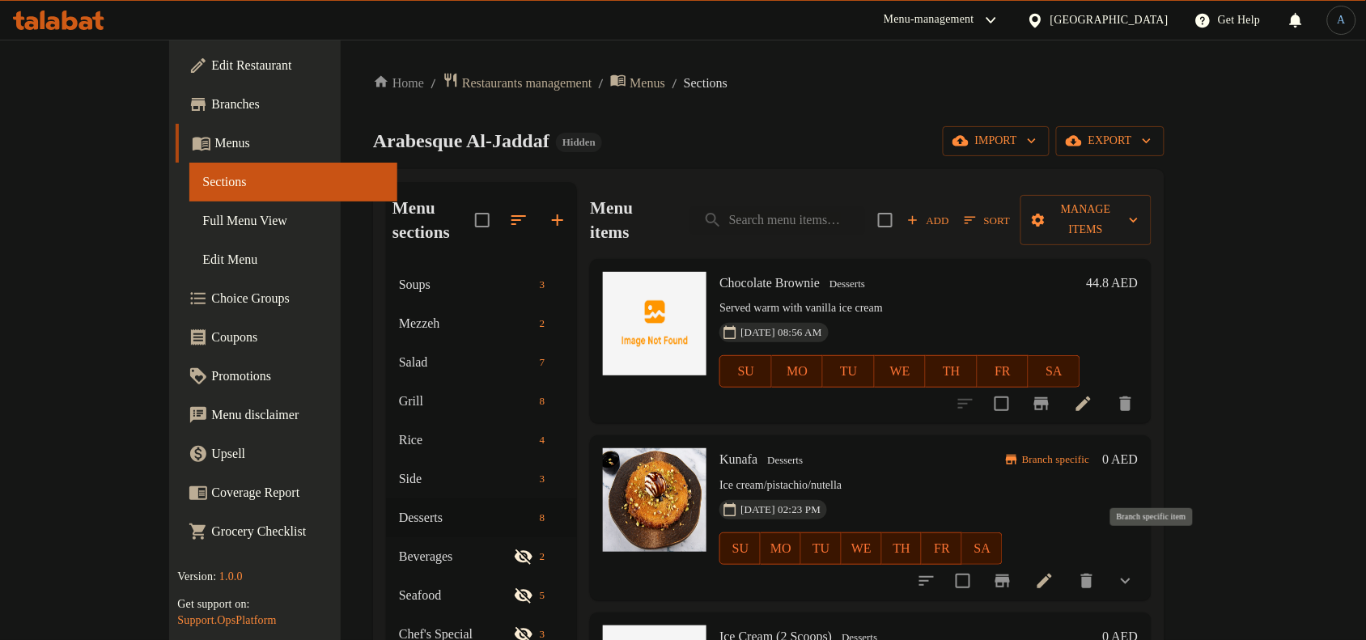
click at [1022, 562] on button "Branch-specific-item" at bounding box center [1002, 581] width 39 height 39
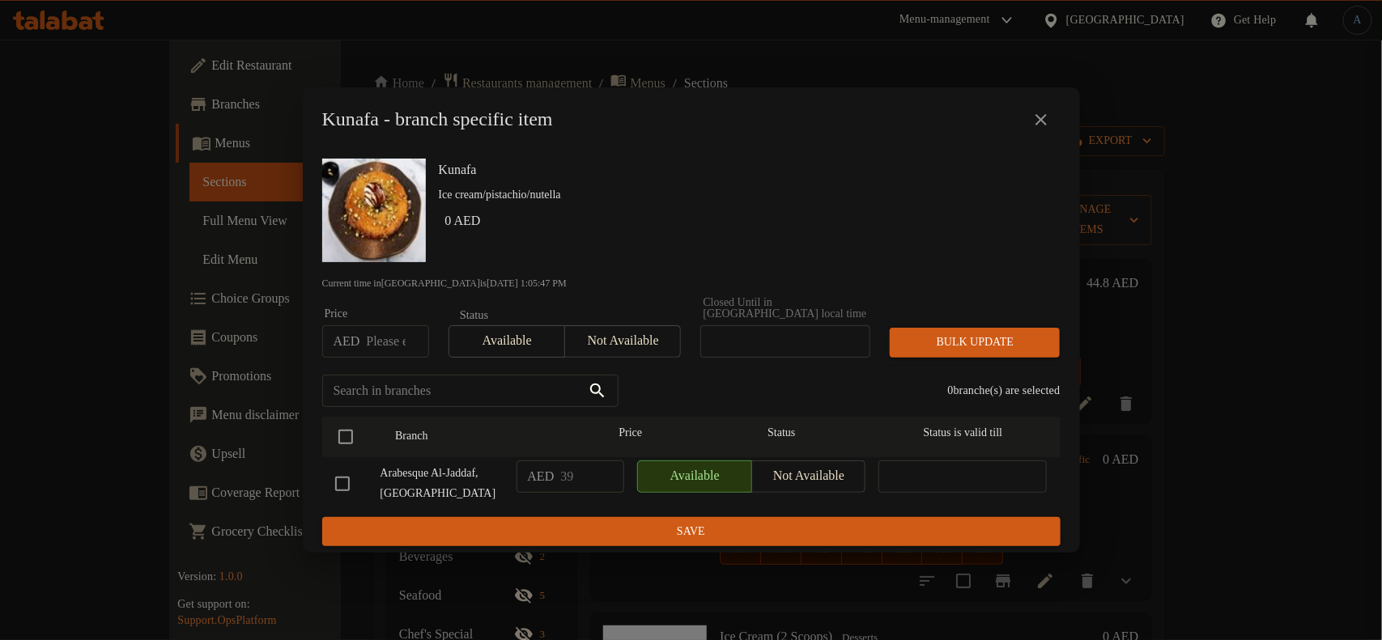
click at [1041, 116] on icon "close" at bounding box center [1040, 119] width 19 height 19
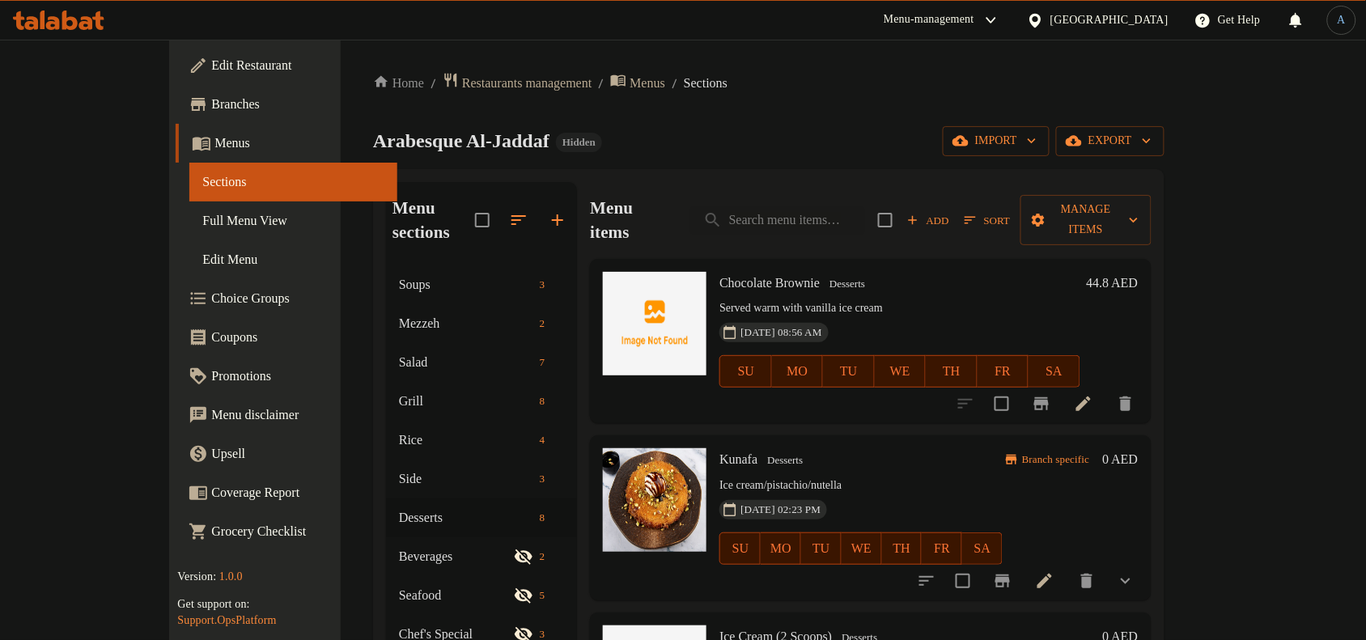
click at [1136, 571] on icon "show more" at bounding box center [1125, 580] width 19 height 19
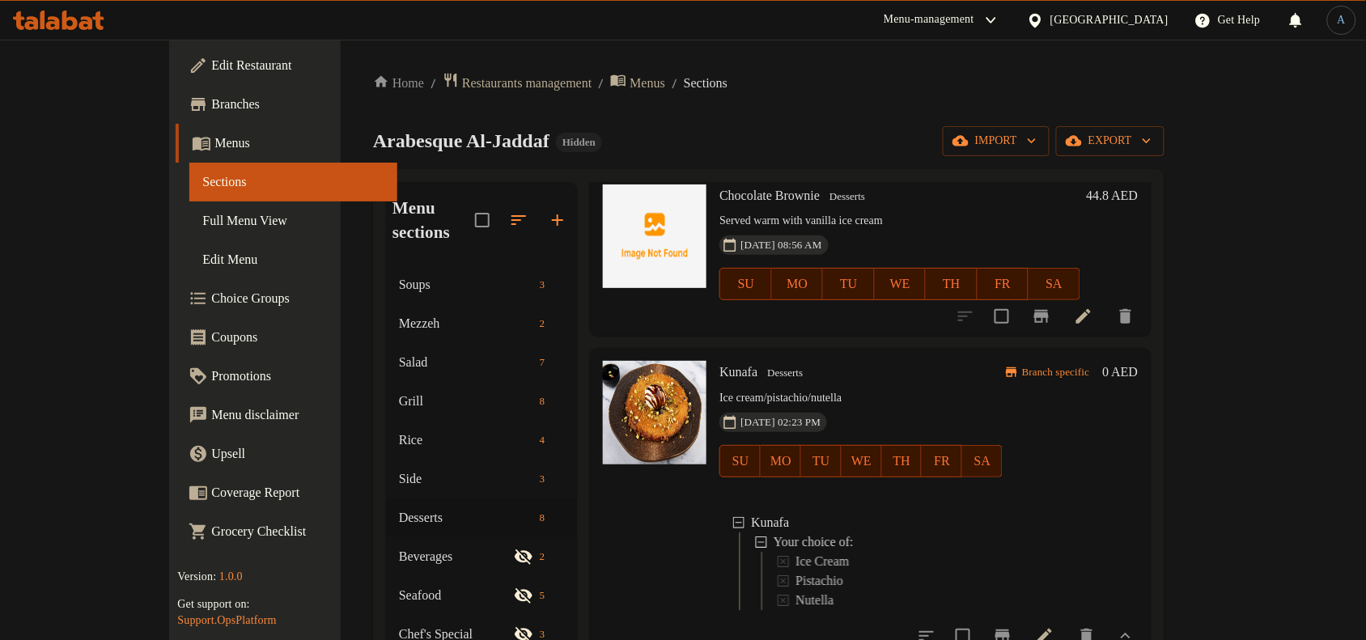
scroll to position [202, 0]
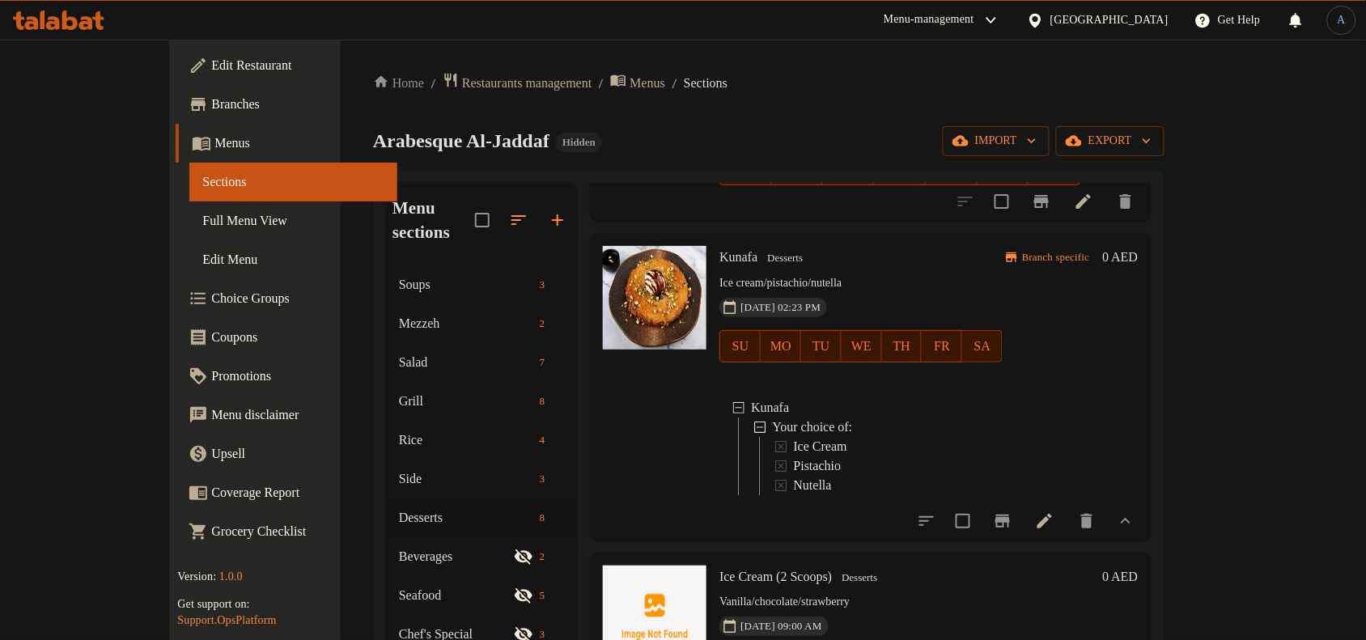
click at [1013, 520] on icon "Branch-specific-item" at bounding box center [1002, 521] width 19 height 19
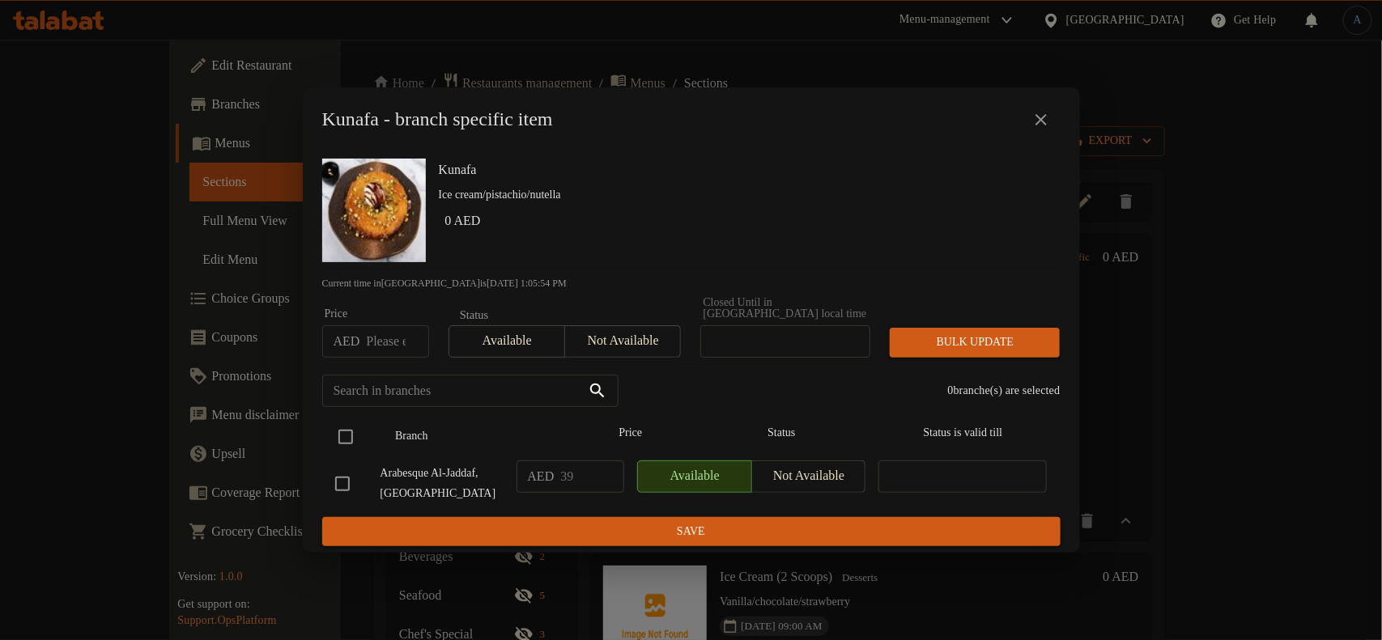
click at [340, 423] on input "checkbox" at bounding box center [346, 437] width 34 height 34
checkbox input "true"
click at [988, 344] on span "Bulk update" at bounding box center [974, 343] width 144 height 20
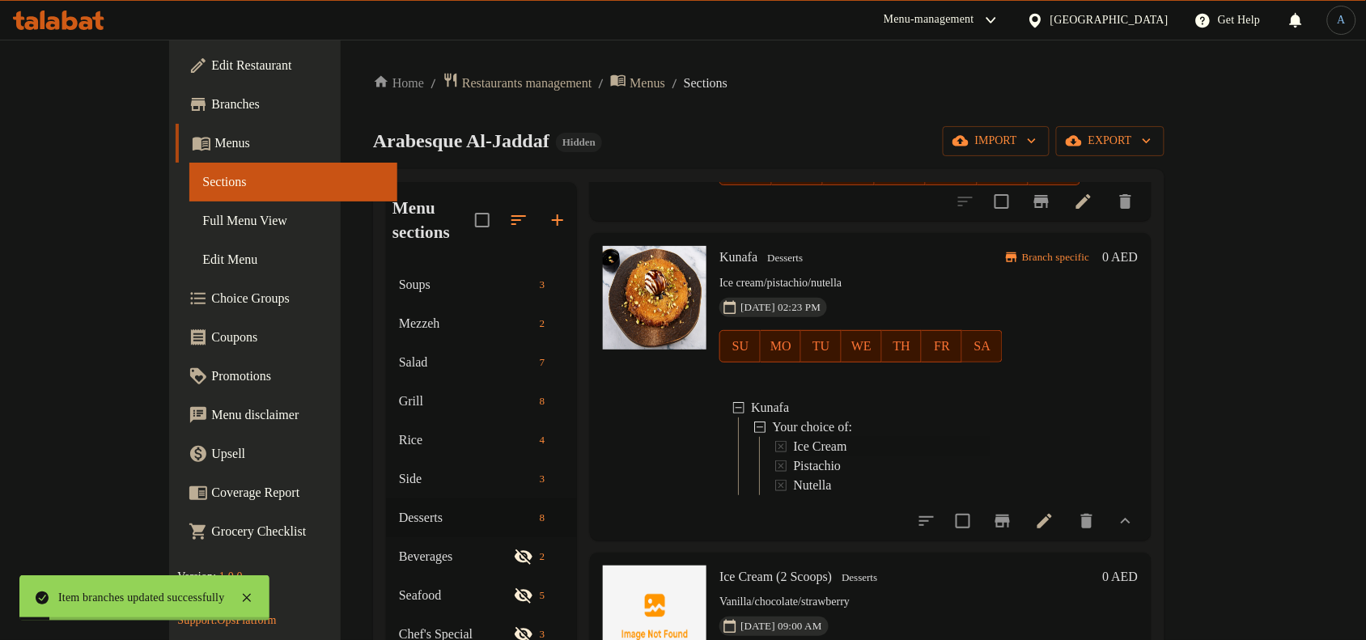
click at [810, 437] on span "Ice Cream" at bounding box center [819, 446] width 53 height 19
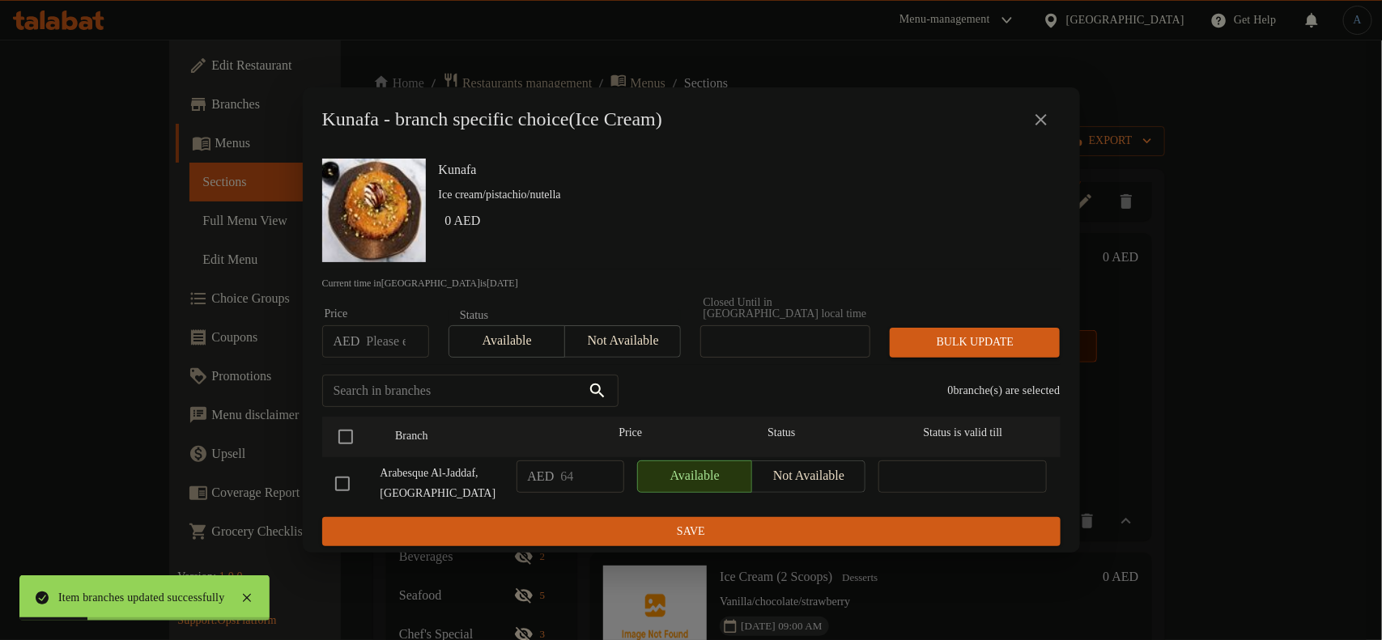
click at [1040, 122] on icon "close" at bounding box center [1040, 119] width 19 height 19
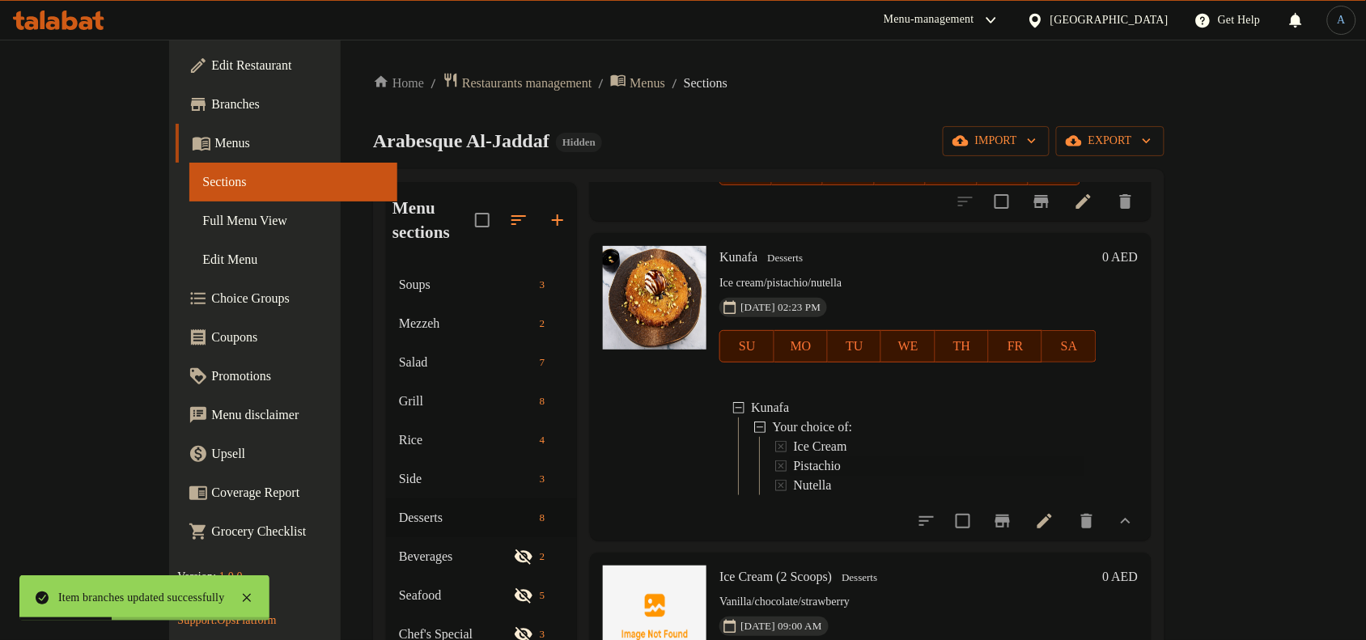
click at [793, 456] on span "Pistachio" at bounding box center [817, 465] width 48 height 19
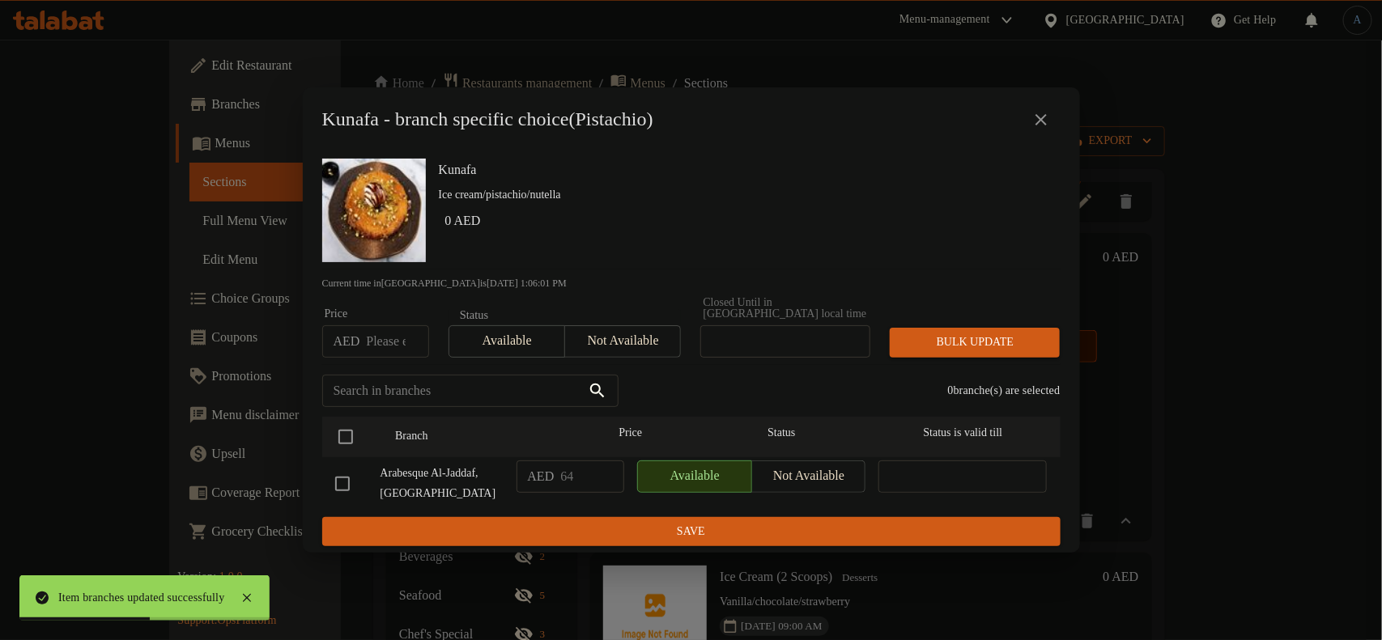
click at [1042, 119] on icon "close" at bounding box center [1040, 119] width 19 height 19
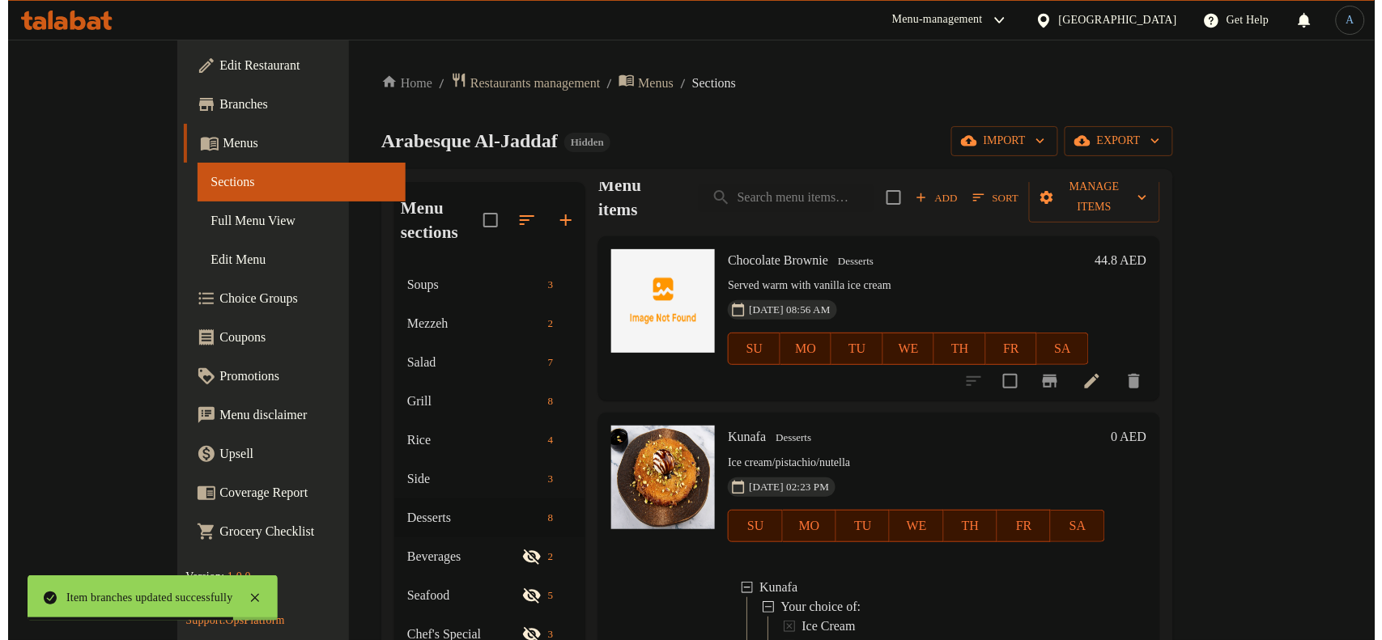
scroll to position [0, 0]
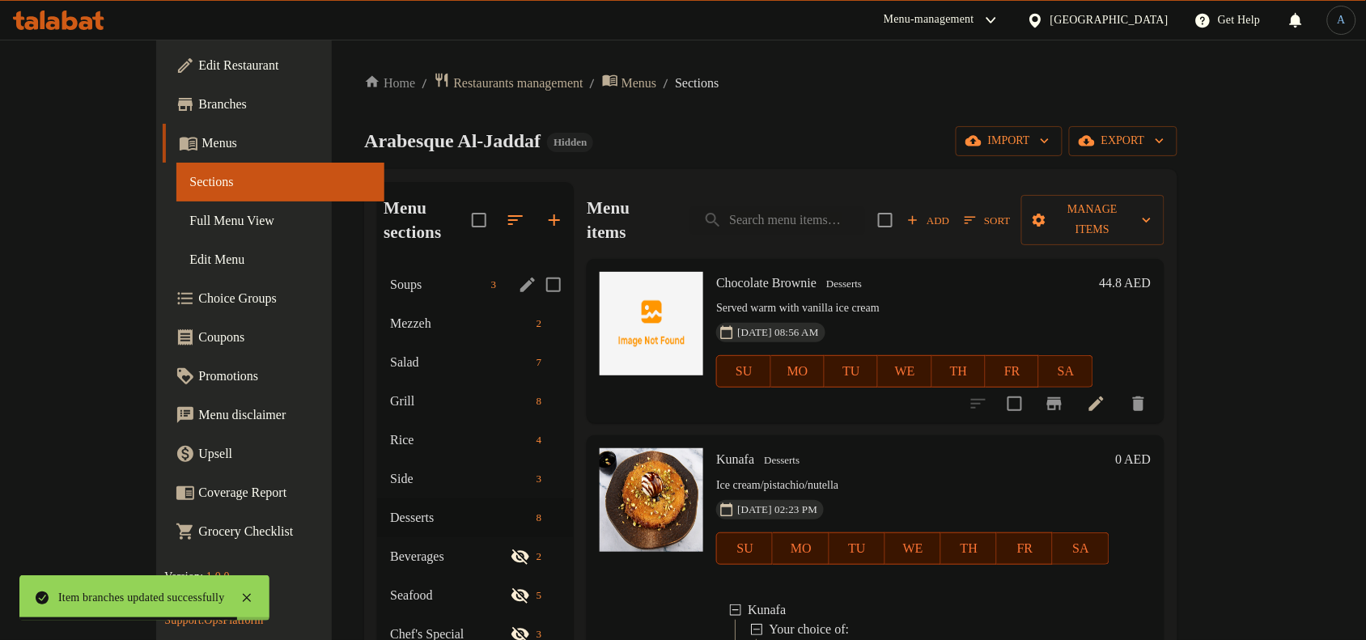
click at [390, 275] on span "Soups" at bounding box center [437, 284] width 94 height 19
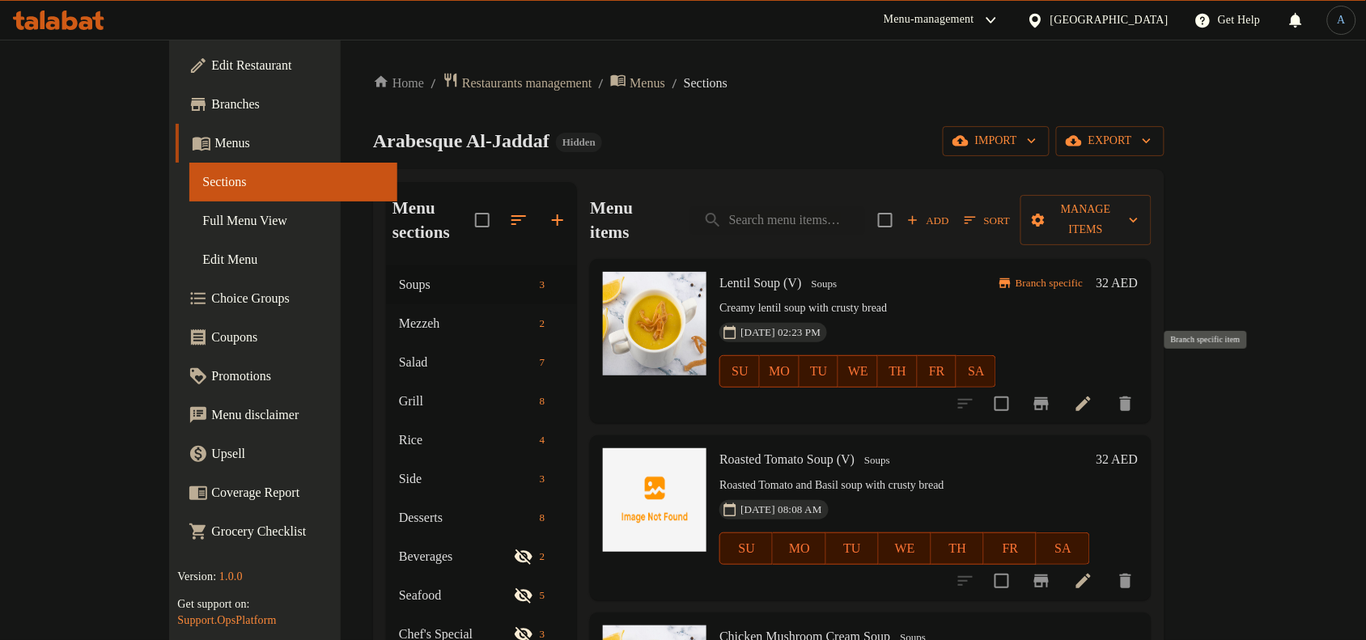
click at [1049, 397] on icon "Branch-specific-item" at bounding box center [1041, 403] width 15 height 13
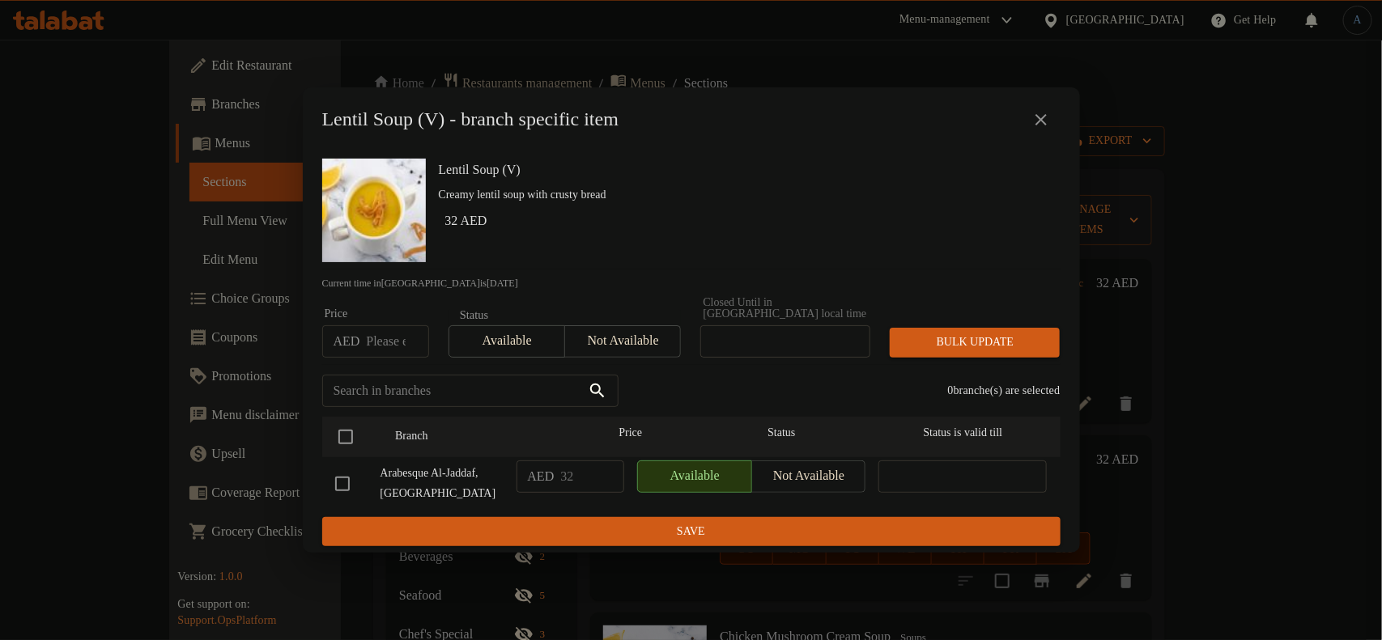
click at [1041, 118] on icon "close" at bounding box center [1040, 119] width 11 height 11
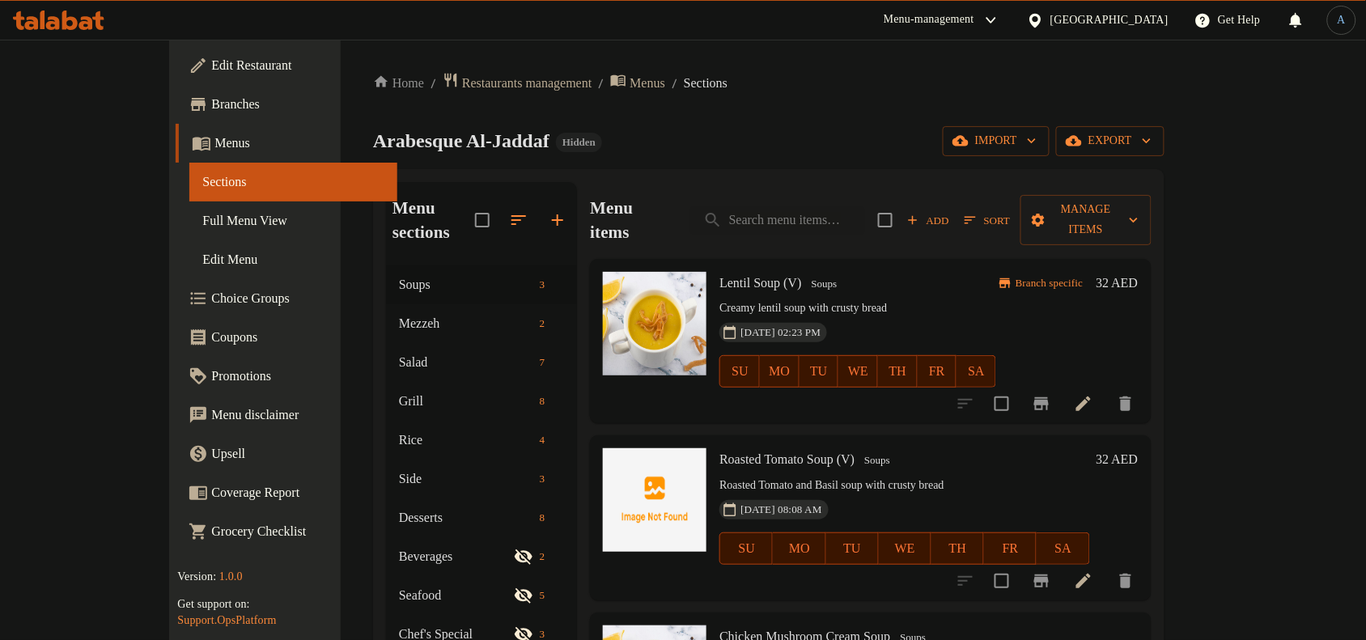
click at [766, 120] on div "Home / Restaurants management / Menus / Sections Arabesque Al-Jaddaf Hidden imp…" at bounding box center [769, 453] width 792 height 763
click at [556, 140] on span "Hidden" at bounding box center [579, 142] width 46 height 14
click at [641, 139] on div "Arabesque Al-Jaddaf Hidden import export" at bounding box center [769, 141] width 792 height 30
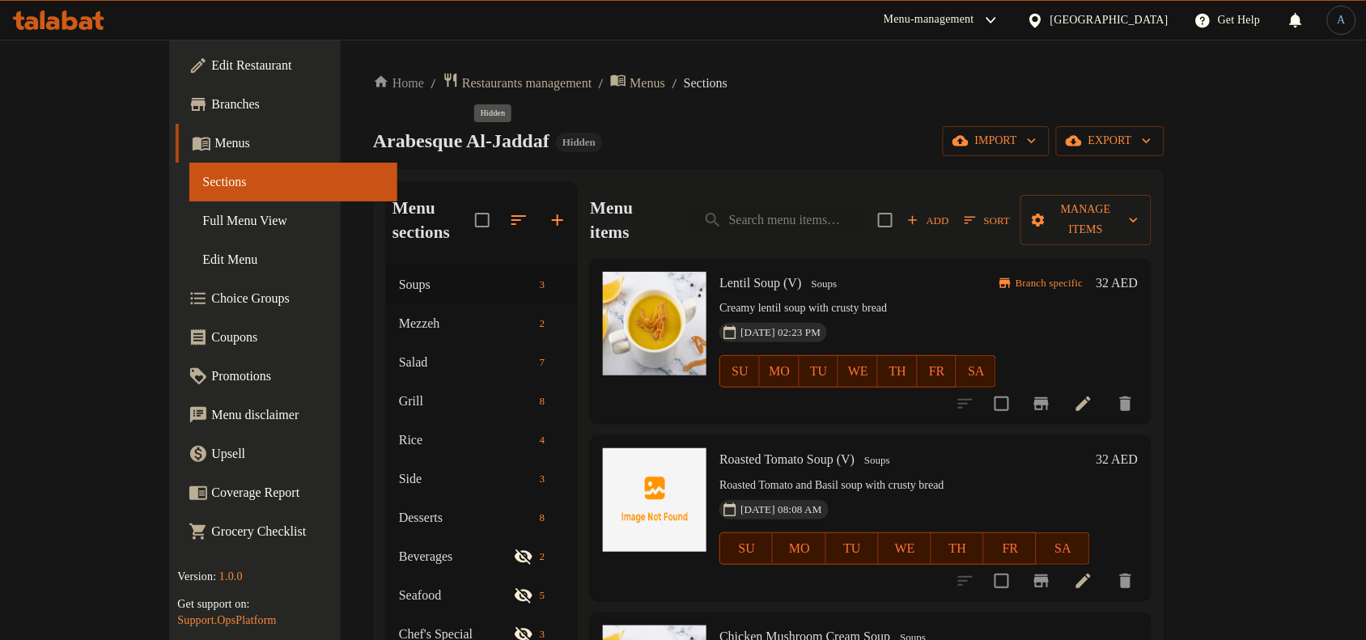
click at [556, 139] on span "Hidden" at bounding box center [579, 142] width 46 height 14
click at [628, 120] on div "Home / Restaurants management / Menus / Sections Arabesque Al-Jaddaf Hidden imp…" at bounding box center [769, 453] width 792 height 763
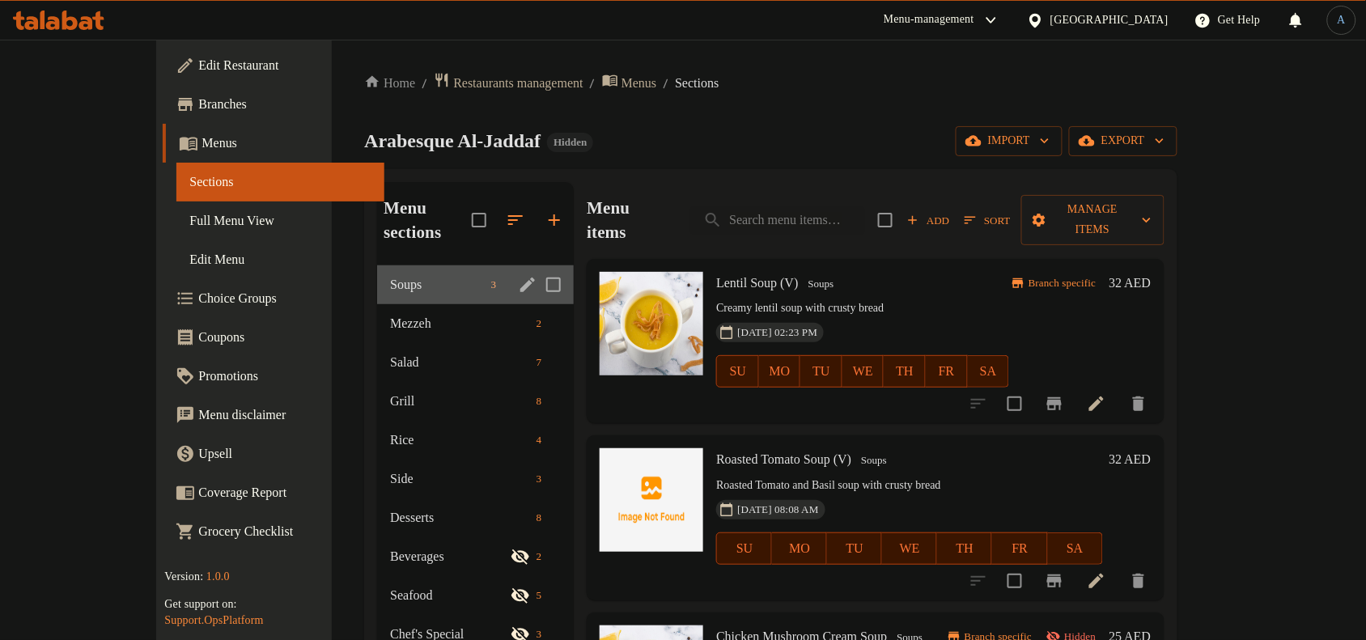
click at [390, 275] on span "Soups" at bounding box center [437, 284] width 94 height 19
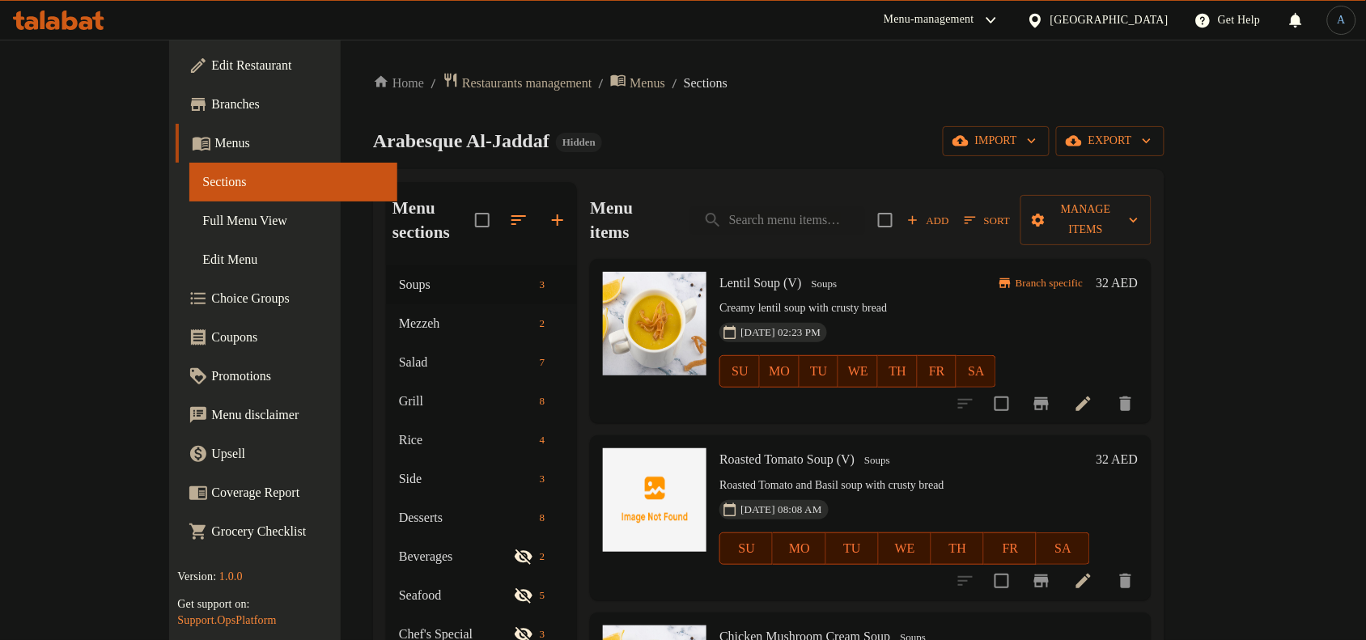
click at [214, 136] on span "Menus" at bounding box center [299, 143] width 170 height 19
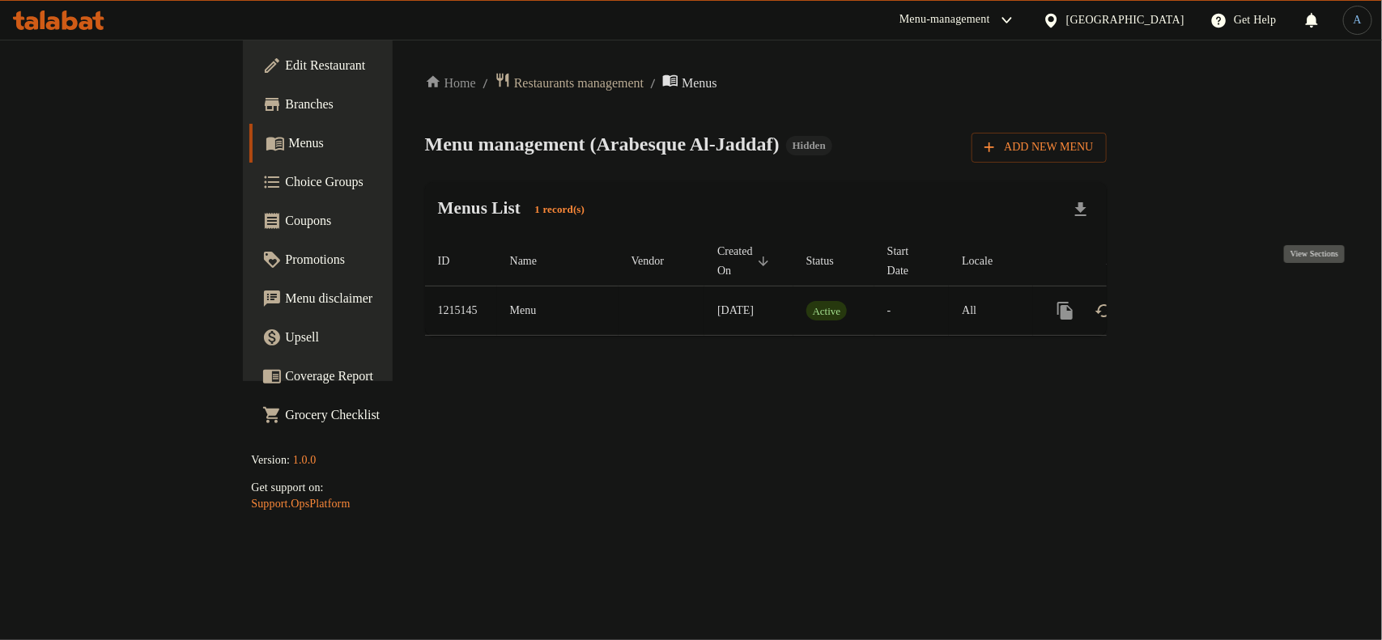
click at [1189, 304] on icon "enhanced table" at bounding box center [1181, 311] width 15 height 15
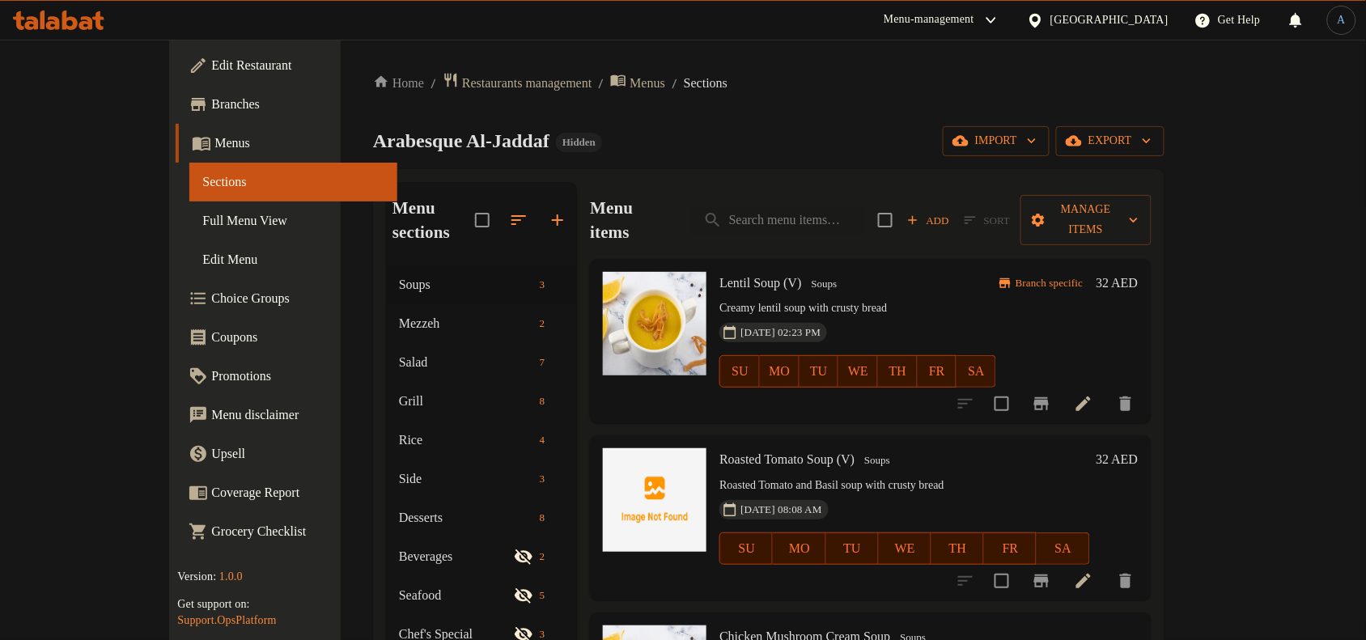
click at [202, 216] on span "Full Menu View" at bounding box center [293, 220] width 182 height 19
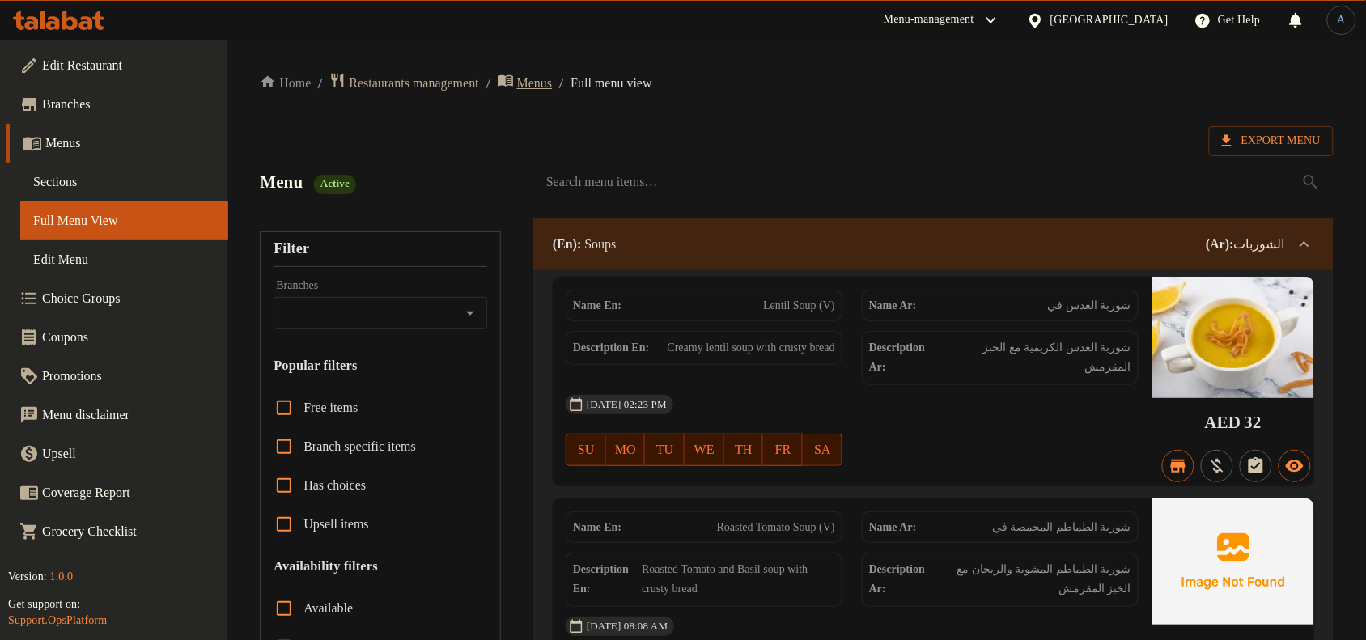
click at [553, 82] on span "Menus" at bounding box center [535, 83] width 36 height 19
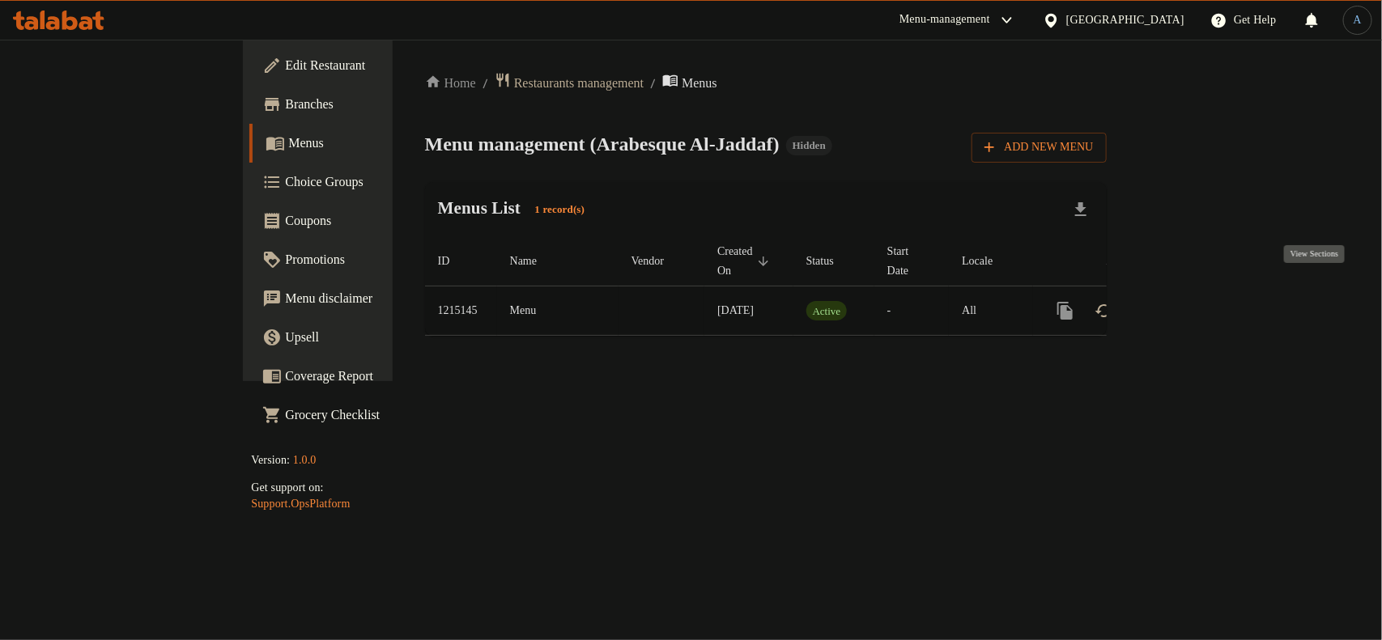
click at [1191, 301] on icon "enhanced table" at bounding box center [1181, 310] width 19 height 19
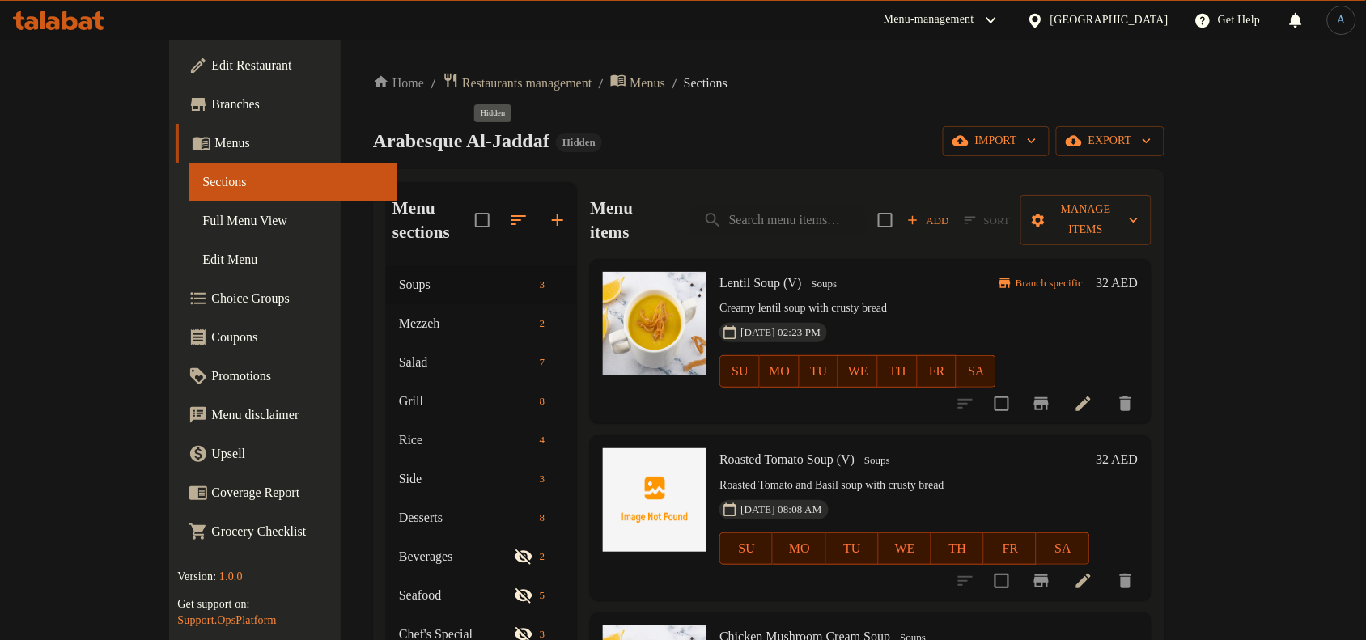
click at [556, 136] on span "Hidden" at bounding box center [579, 142] width 46 height 14
click at [211, 107] on span "Branches" at bounding box center [297, 104] width 173 height 19
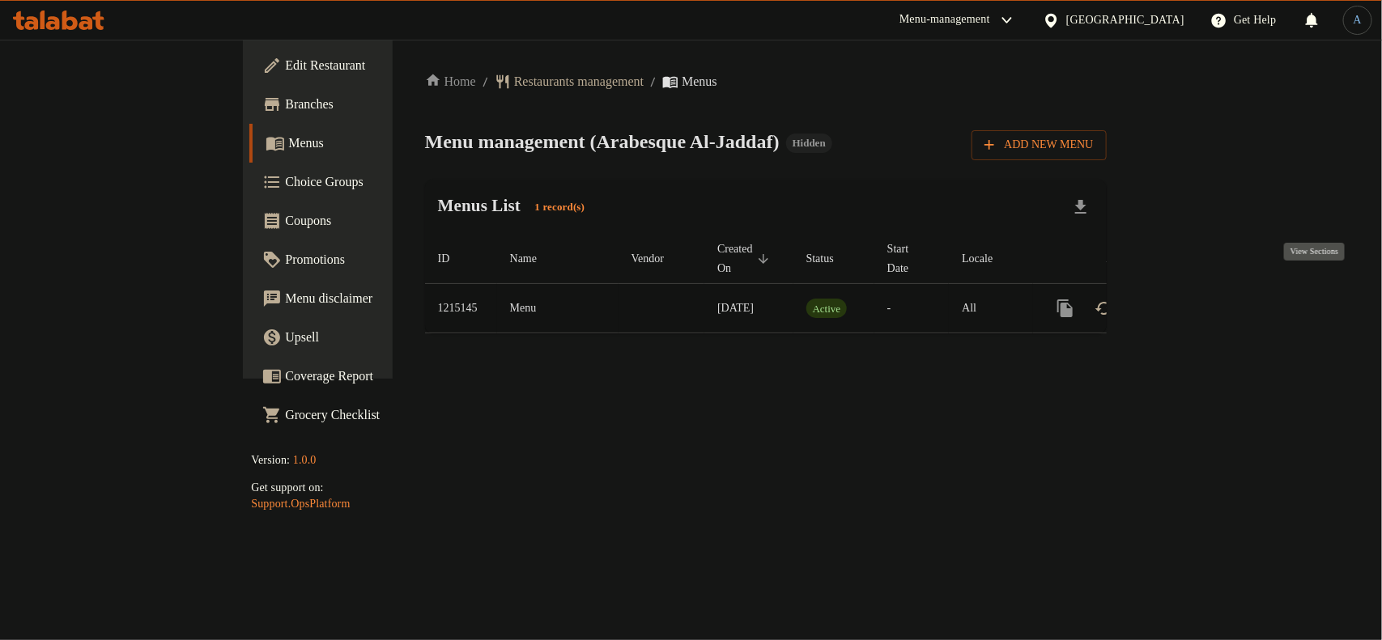
click at [1189, 301] on icon "enhanced table" at bounding box center [1181, 308] width 15 height 15
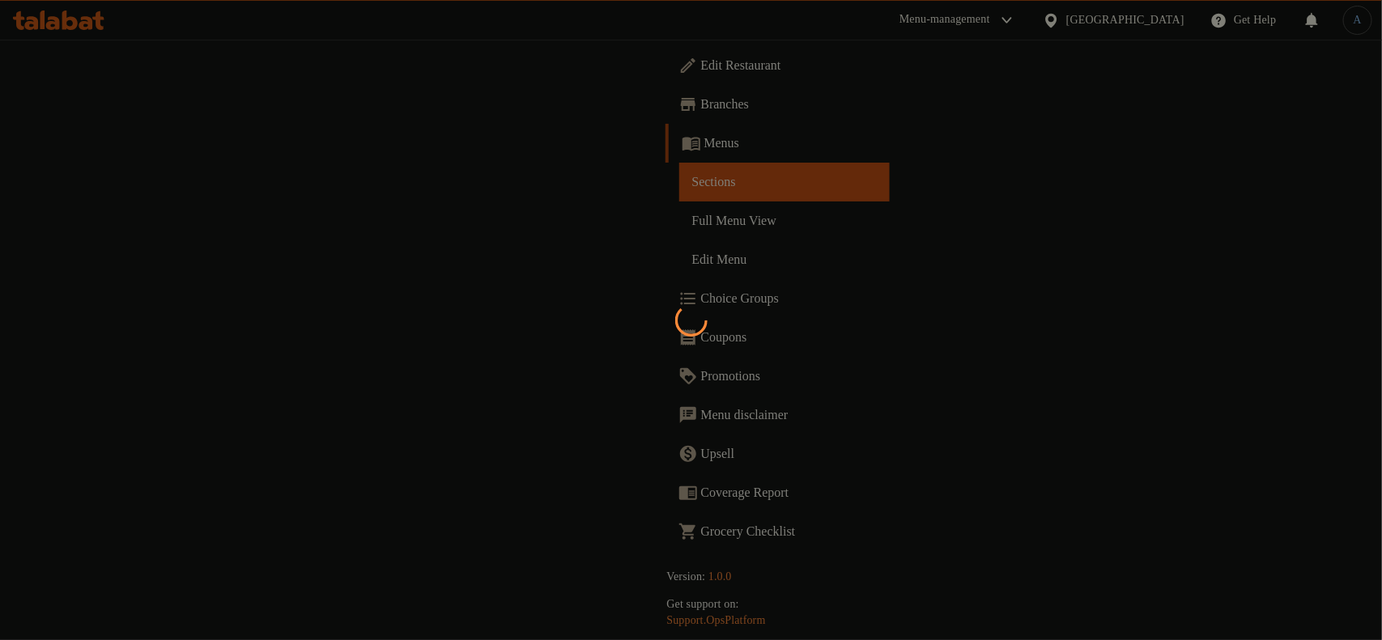
click at [652, 205] on div at bounding box center [691, 320] width 1382 height 640
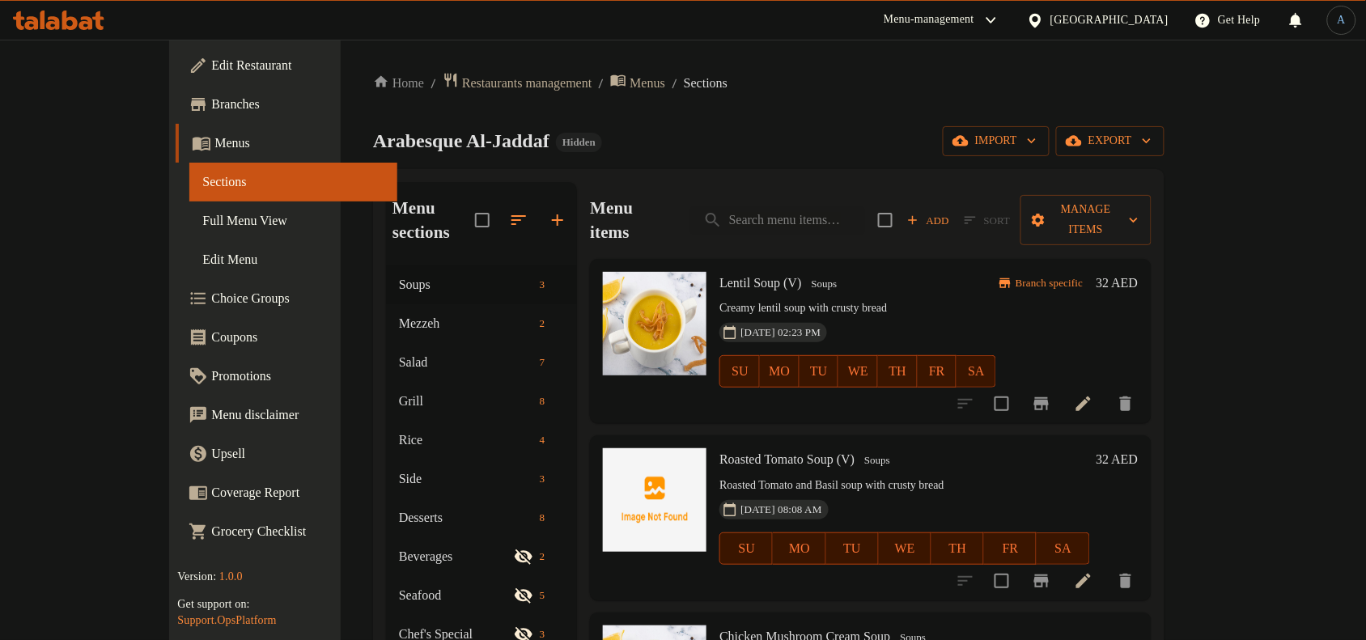
click at [656, 215] on div "Menu items Add Sort Manage items" at bounding box center [870, 220] width 561 height 77
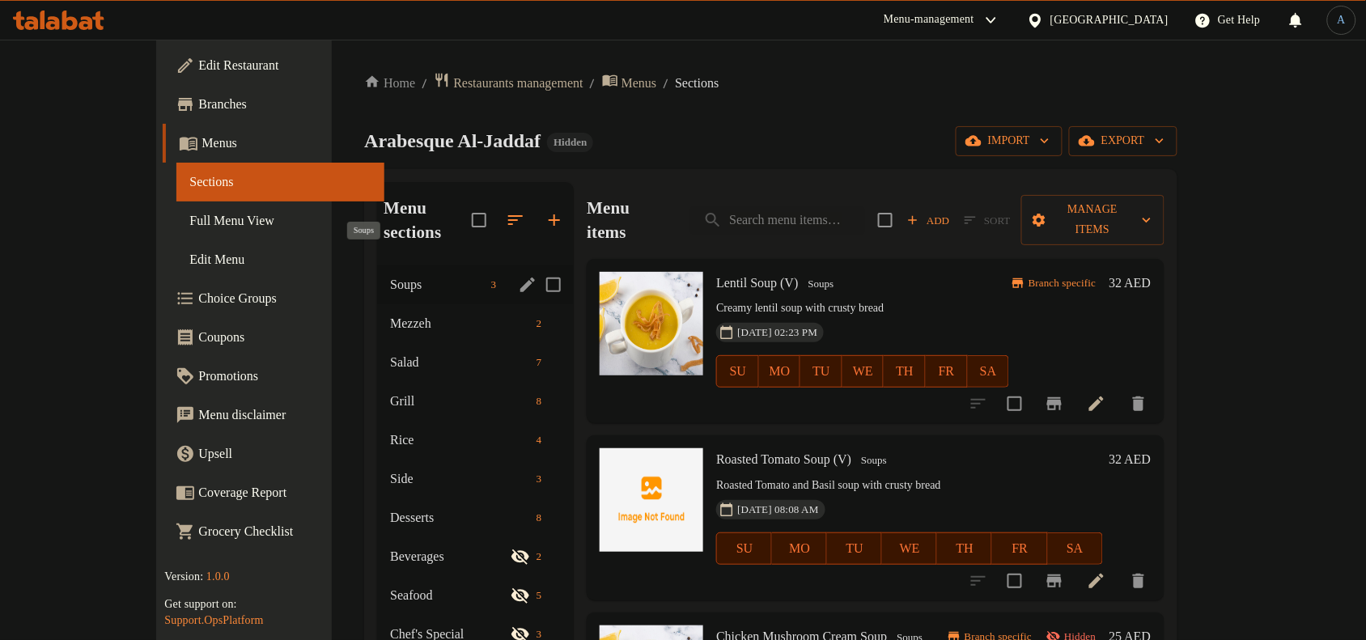
click at [390, 275] on span "Soups" at bounding box center [437, 284] width 94 height 19
click at [390, 314] on span "Mezzeh" at bounding box center [437, 323] width 94 height 19
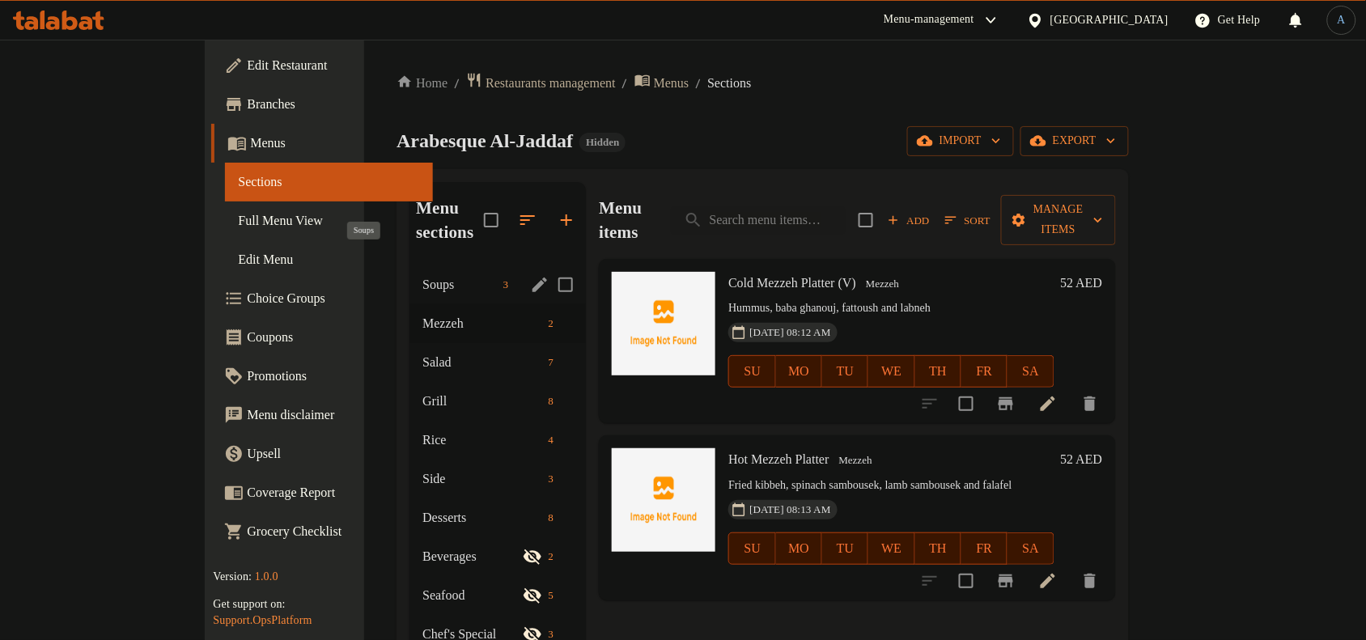
click at [422, 275] on span "Soups" at bounding box center [459, 284] width 74 height 19
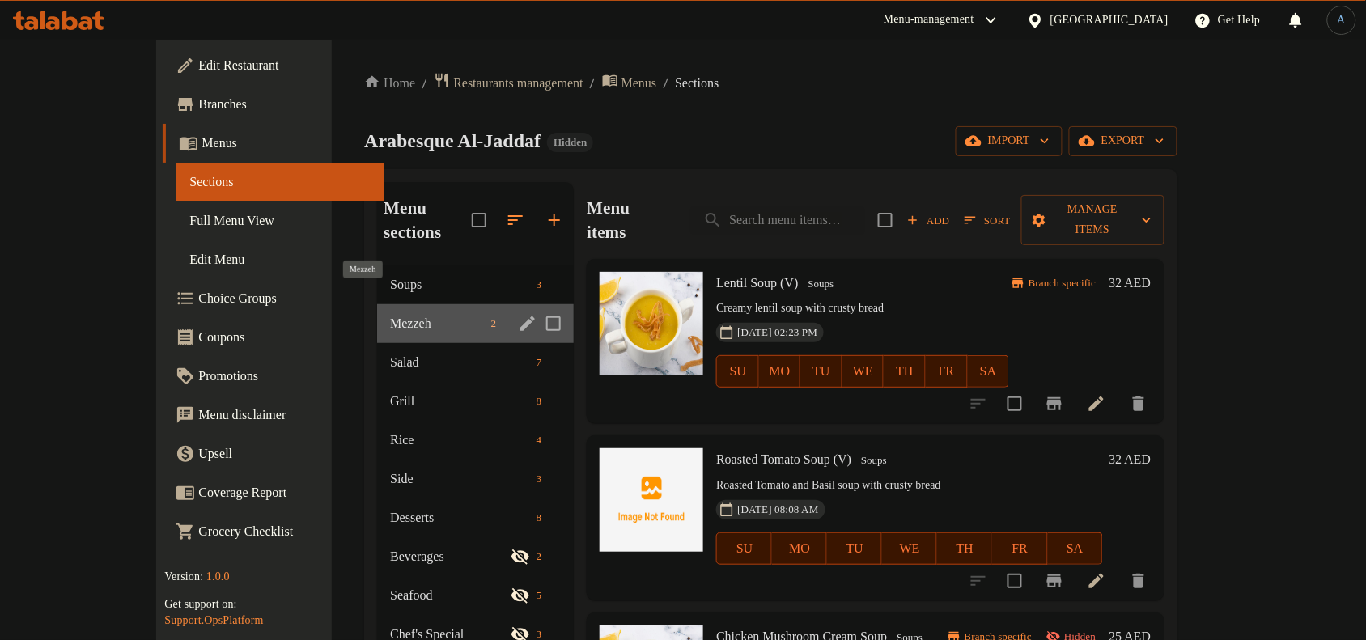
click at [390, 314] on span "Mezzeh" at bounding box center [437, 323] width 94 height 19
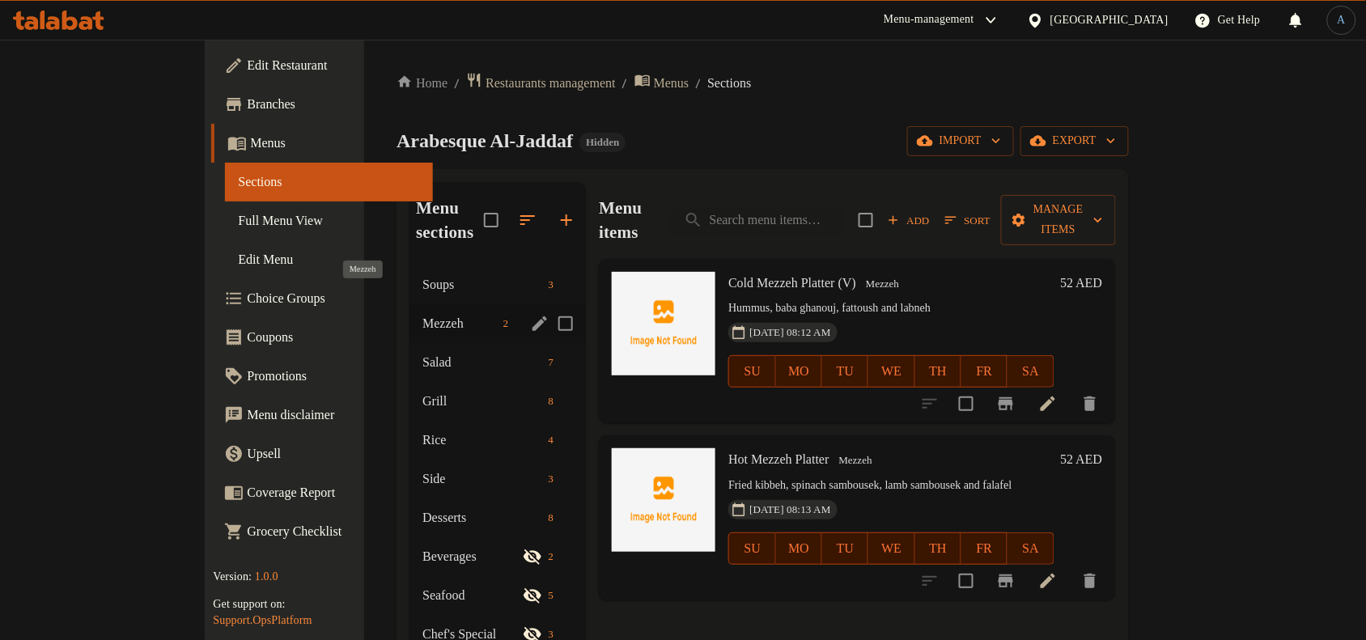
click at [422, 275] on span "Soups" at bounding box center [481, 284] width 119 height 19
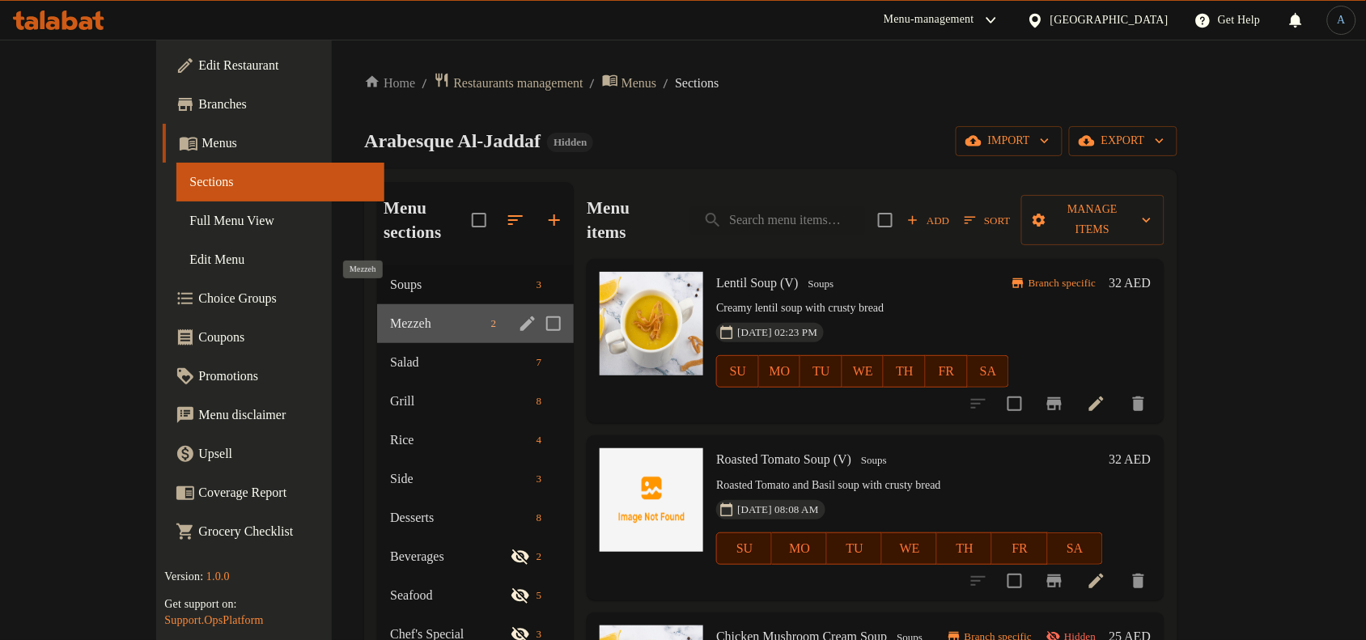
click at [390, 314] on span "Mezzeh" at bounding box center [437, 323] width 94 height 19
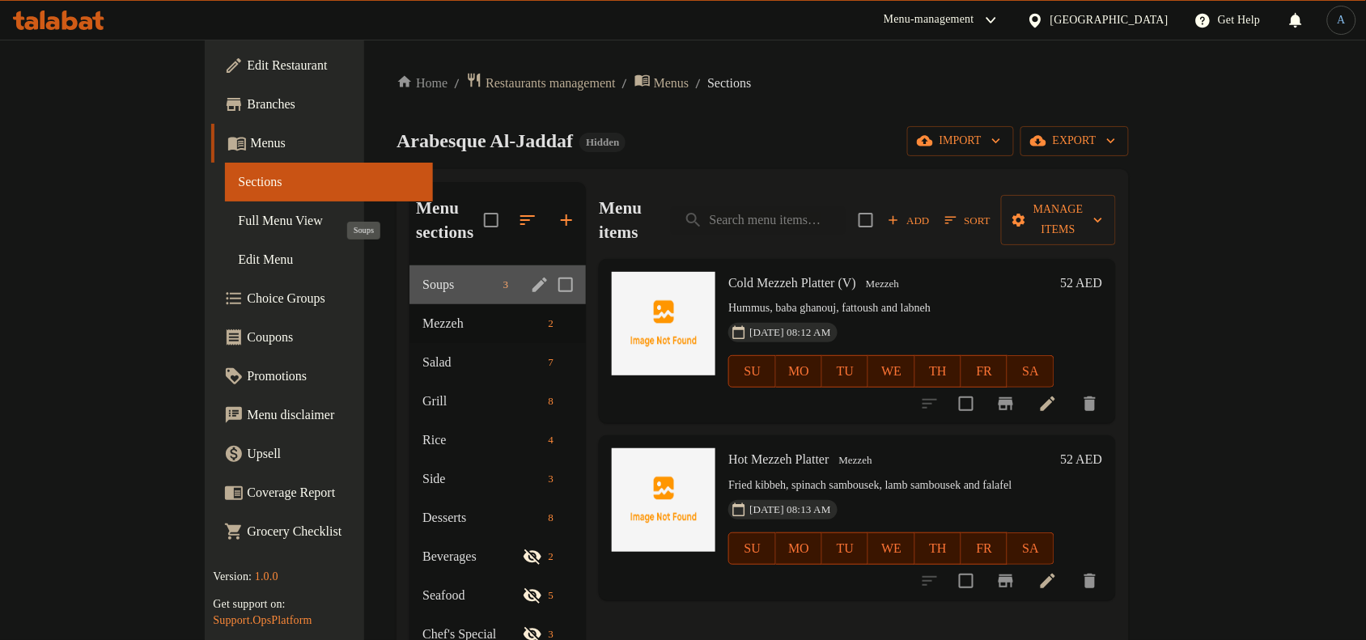
click at [422, 275] on span "Soups" at bounding box center [459, 284] width 74 height 19
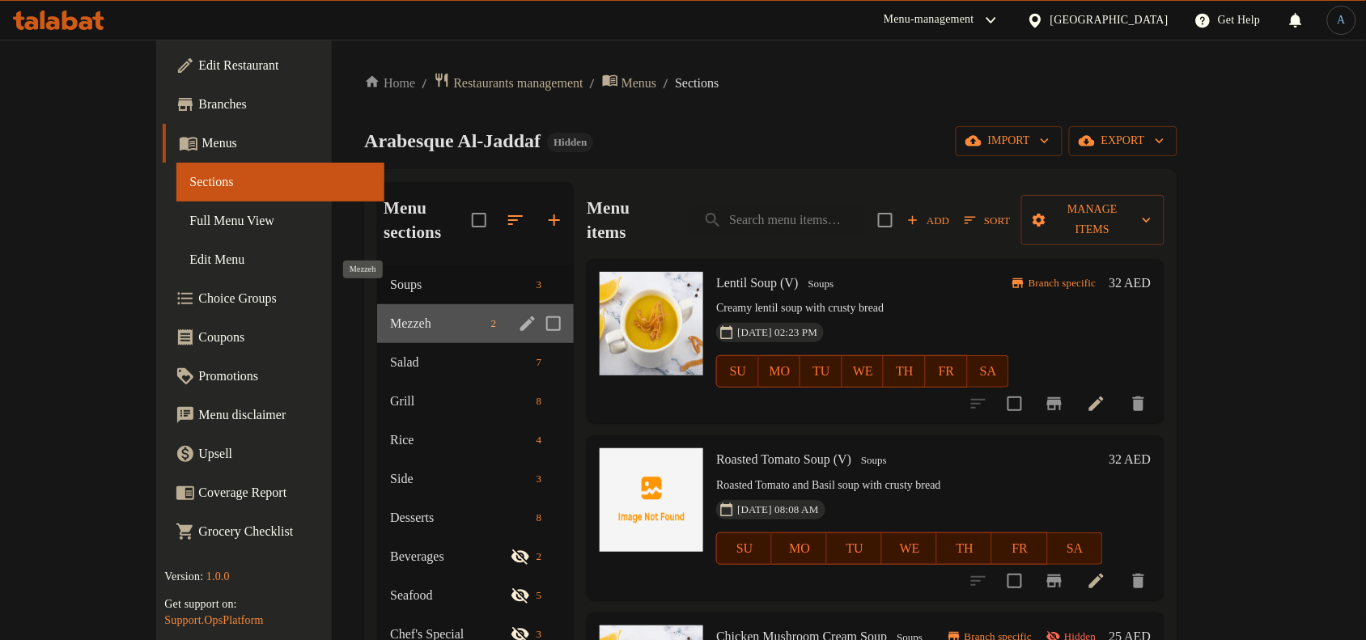
click at [390, 314] on span "Mezzeh" at bounding box center [437, 323] width 94 height 19
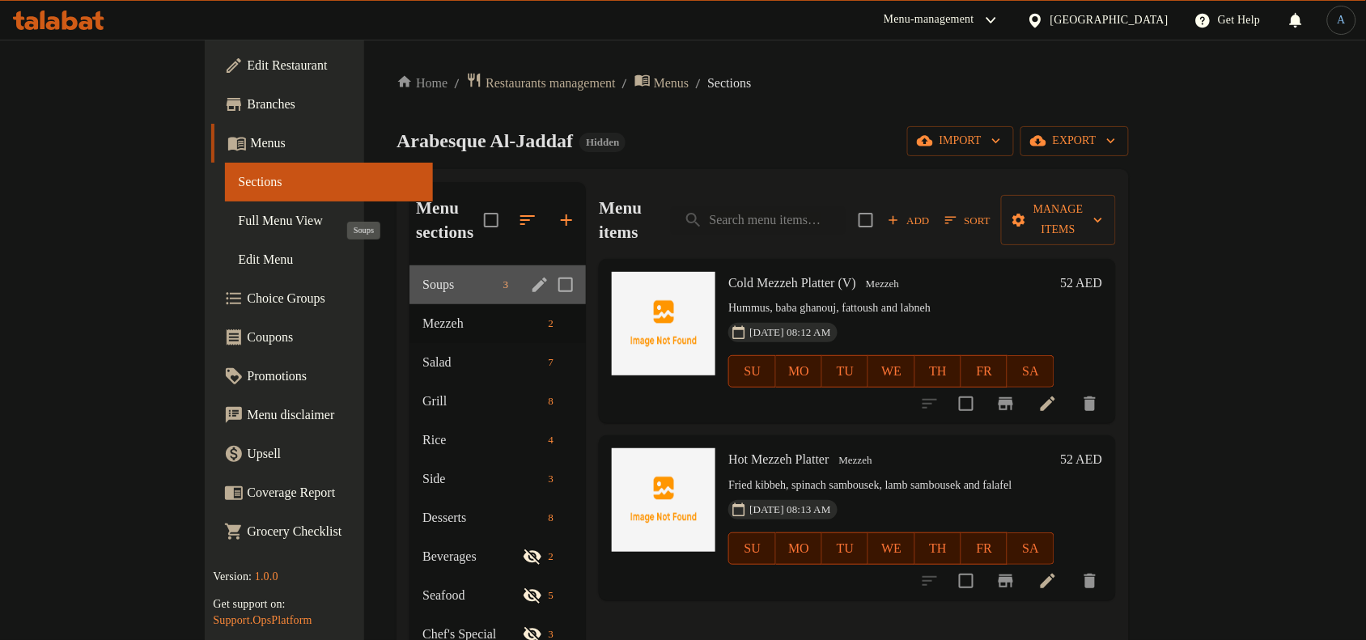
click at [422, 275] on span "Soups" at bounding box center [459, 284] width 74 height 19
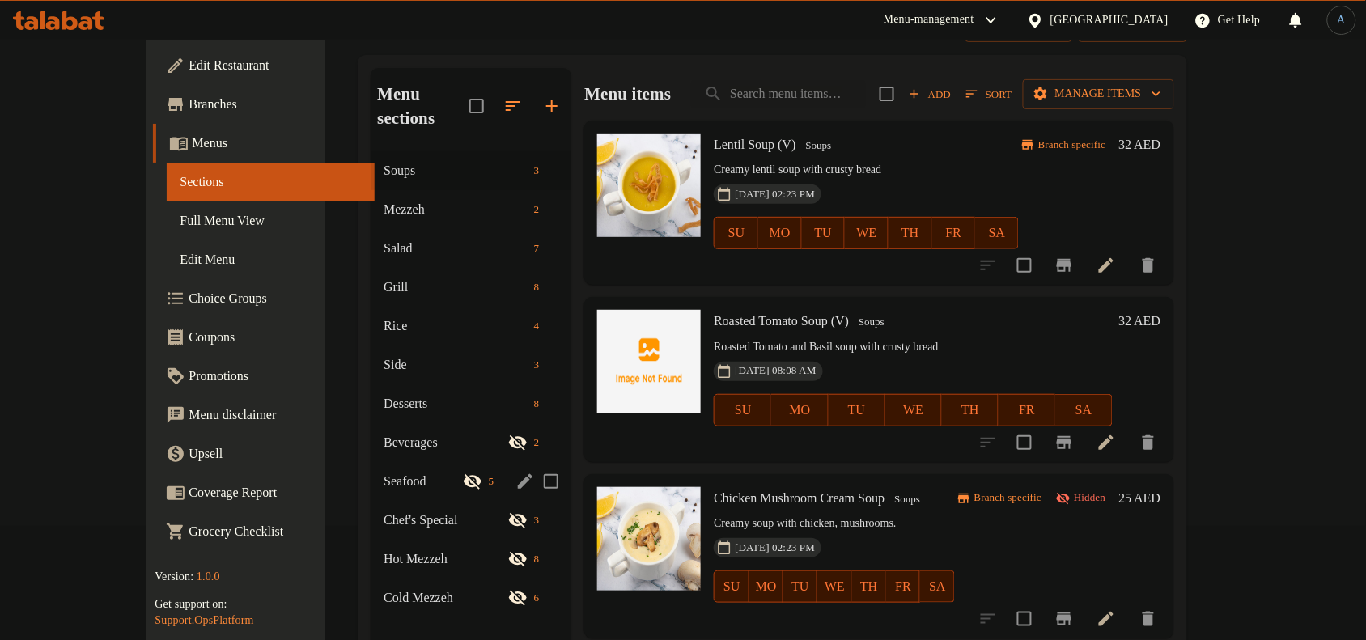
scroll to position [227, 0]
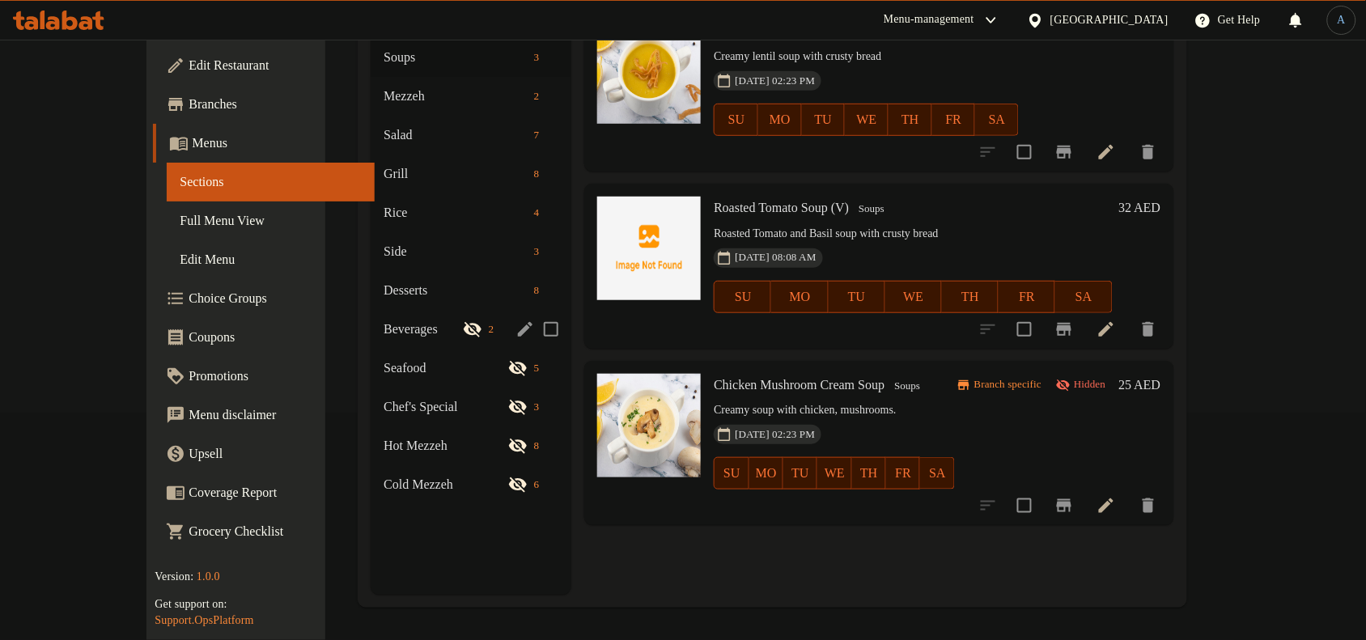
click at [534, 312] on input "Menu sections" at bounding box center [551, 329] width 34 height 34
checkbox input "true"
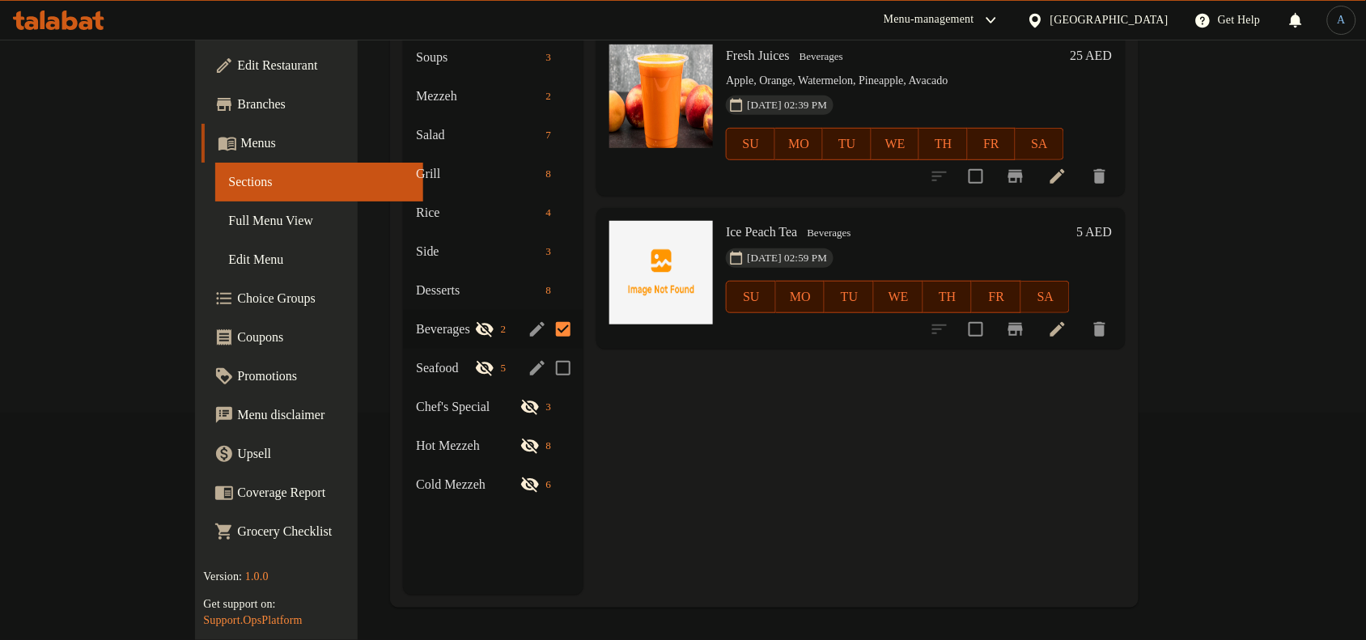
click at [546, 362] on input "Menu sections" at bounding box center [563, 368] width 34 height 34
checkbox input "true"
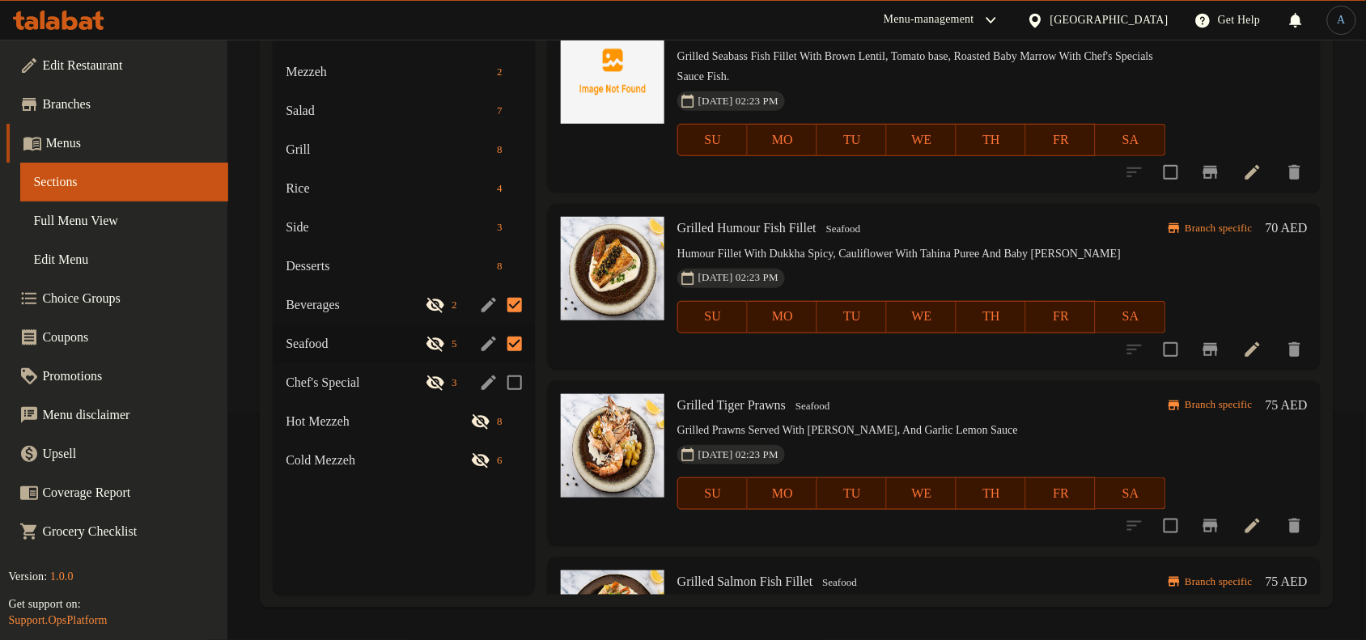
click at [516, 400] on input "Menu sections" at bounding box center [515, 383] width 34 height 34
checkbox input "true"
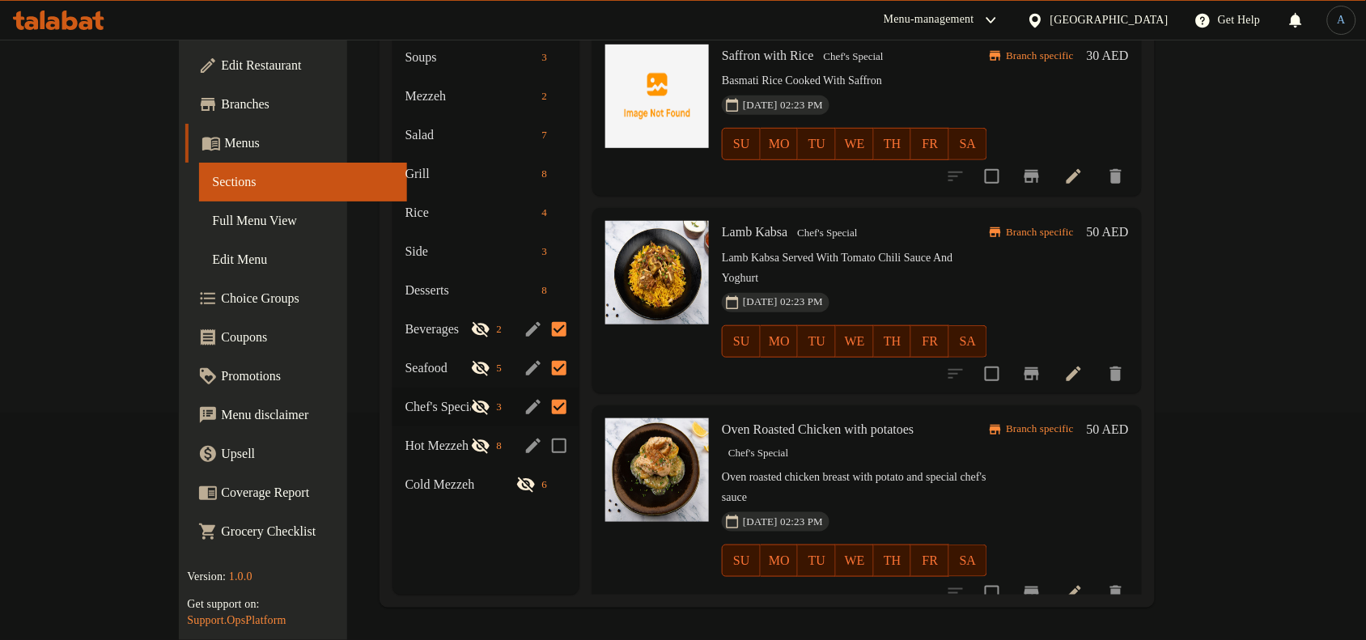
click at [542, 443] on input "Menu sections" at bounding box center [559, 446] width 34 height 34
checkbox input "true"
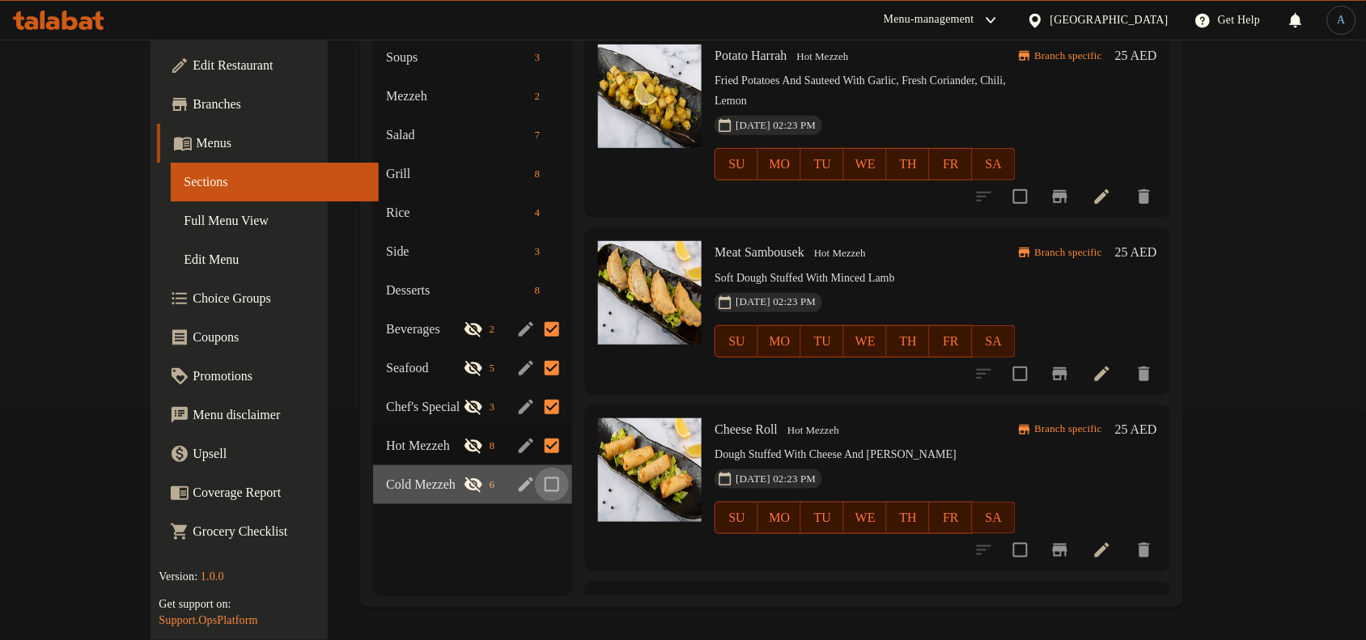
click at [535, 484] on input "Menu sections" at bounding box center [552, 485] width 34 height 34
checkbox input "true"
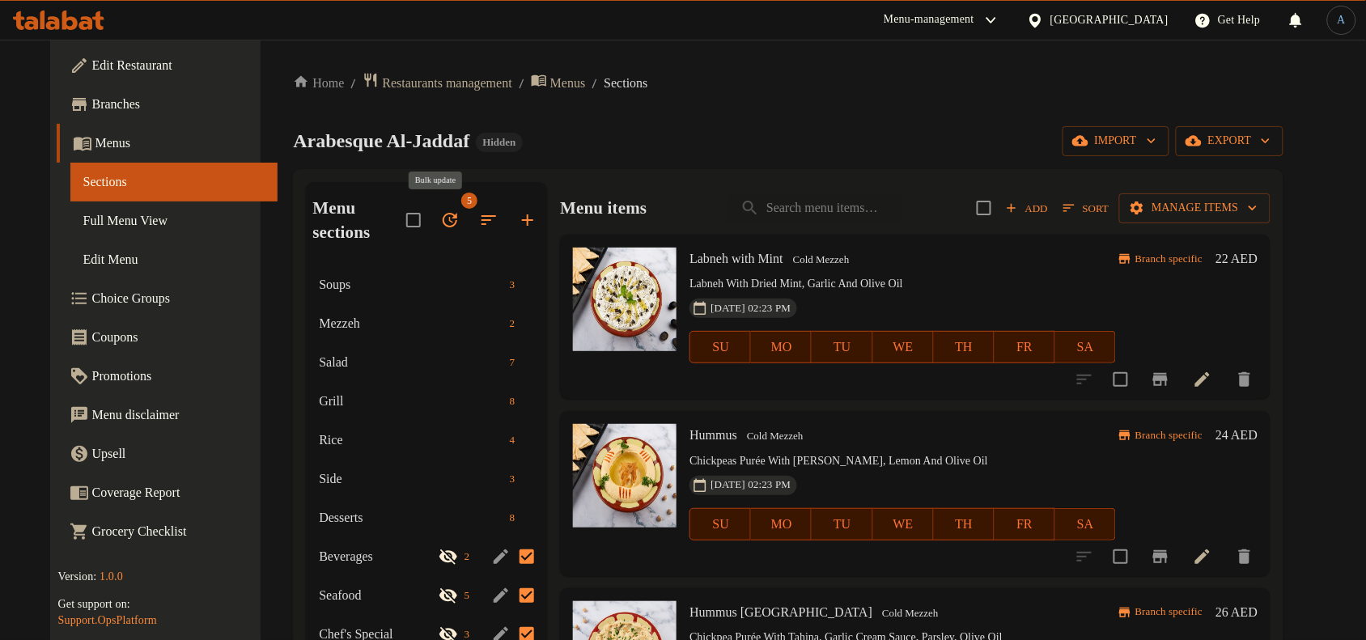
click at [447, 223] on icon "button" at bounding box center [449, 219] width 19 height 19
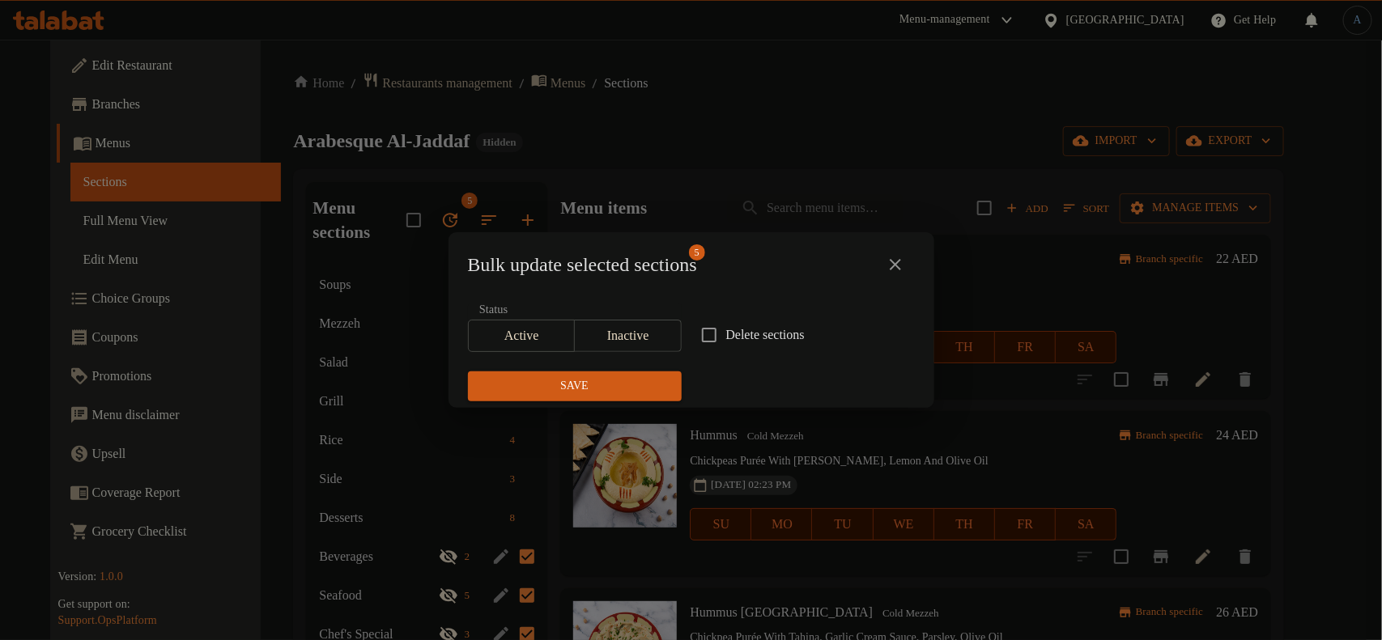
click at [657, 338] on span "Inactive" at bounding box center [628, 336] width 94 height 23
click at [522, 338] on span "Active" at bounding box center [522, 336] width 94 height 23
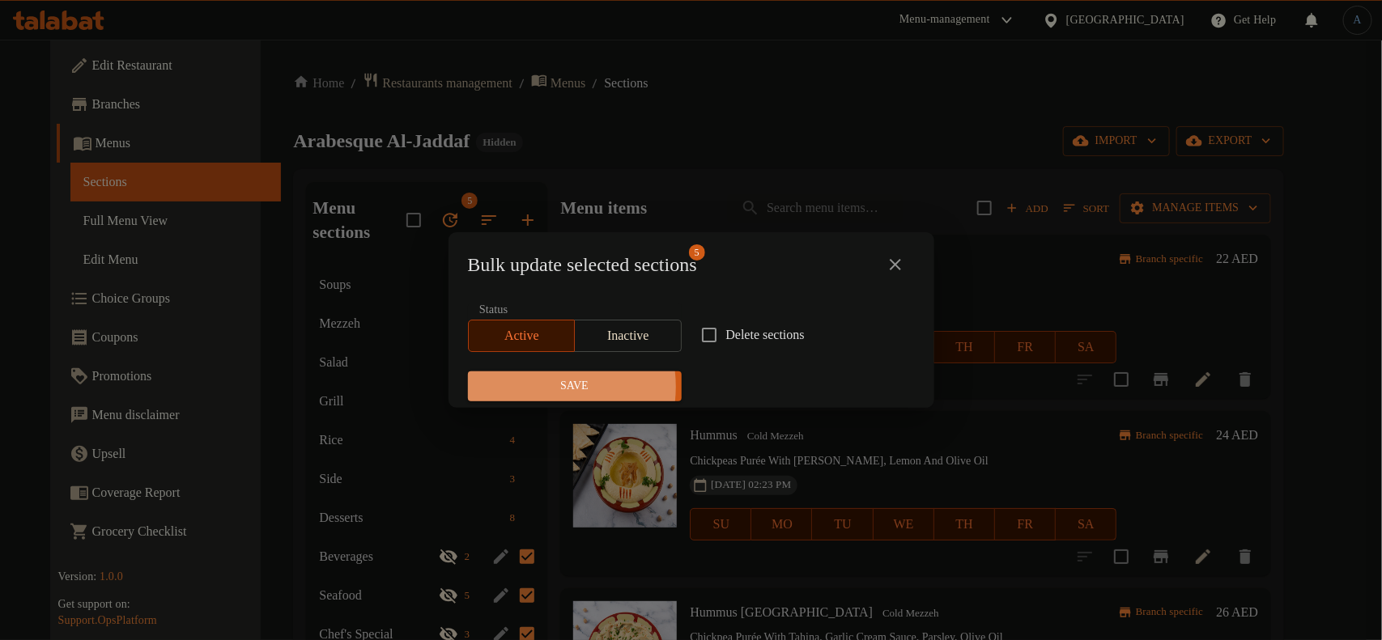
click at [534, 387] on span "Save" at bounding box center [575, 386] width 188 height 20
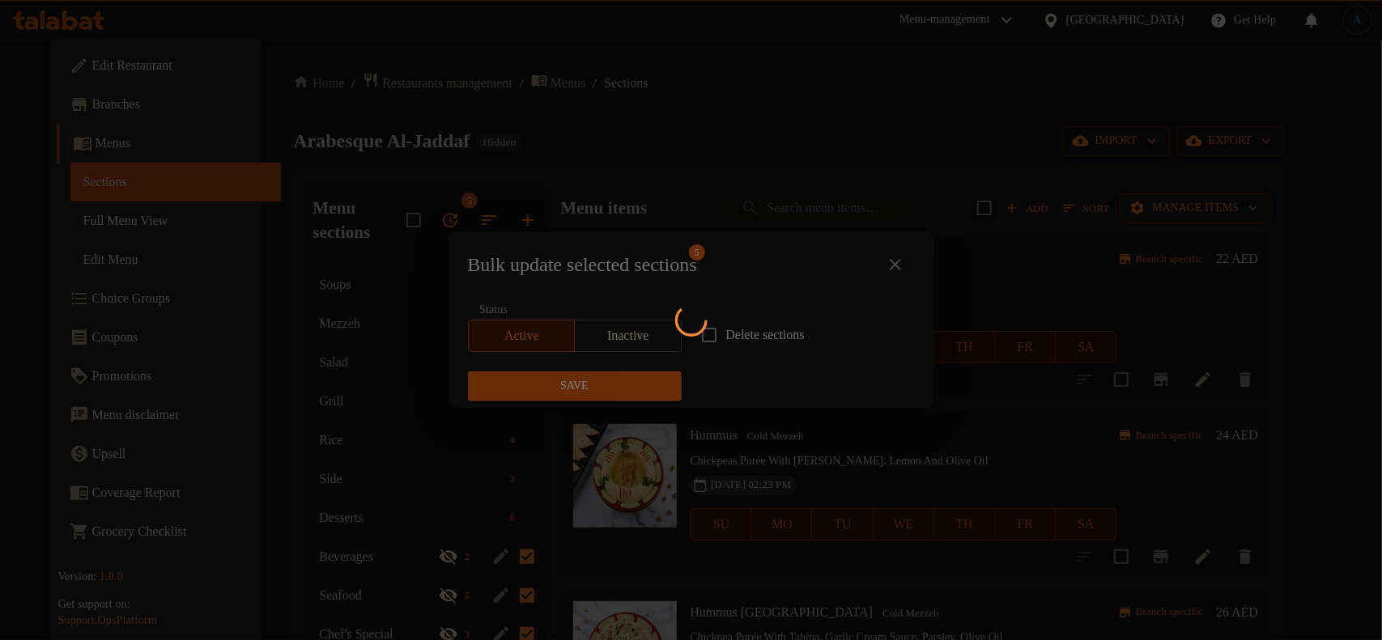
click at [431, 176] on div at bounding box center [691, 320] width 1382 height 640
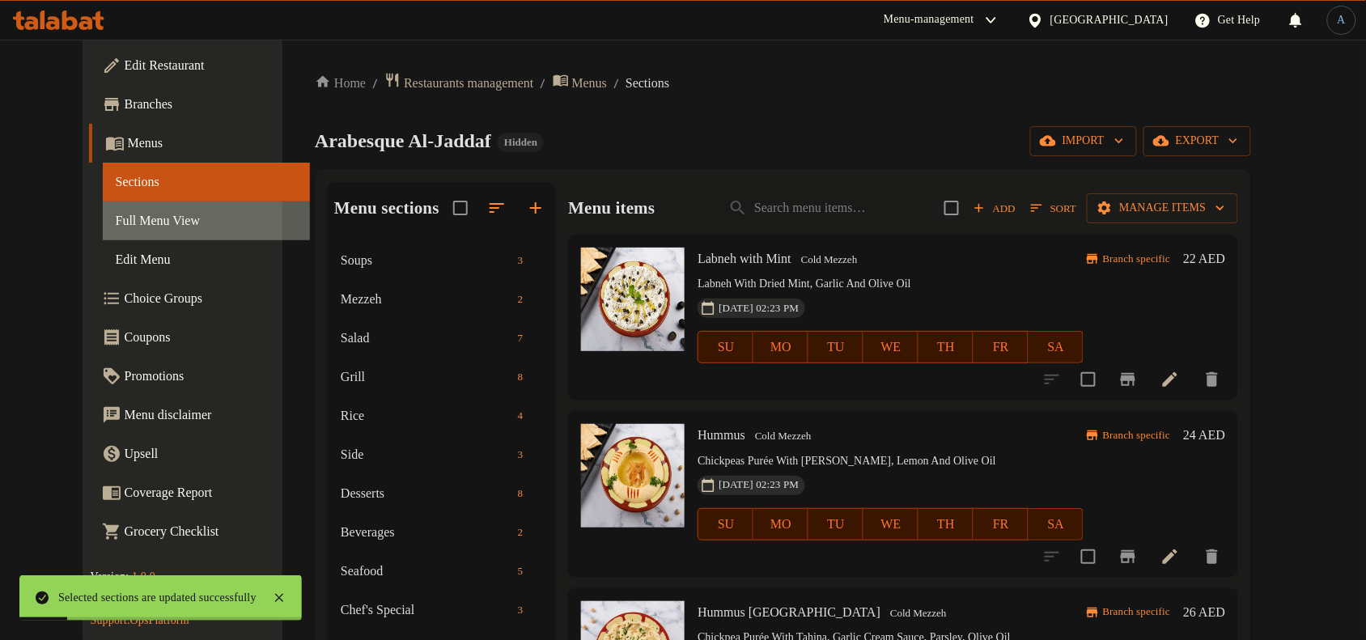
click at [122, 216] on span "Full Menu View" at bounding box center [207, 220] width 182 height 19
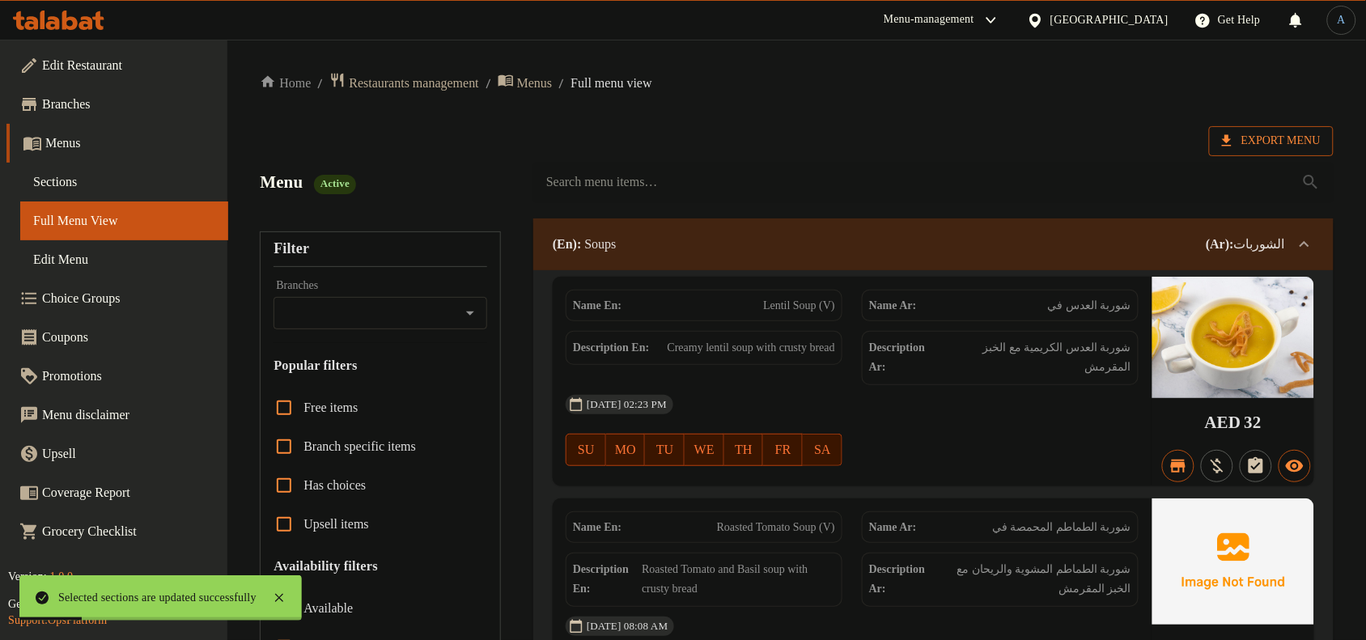
click at [1292, 128] on span "Export Menu" at bounding box center [1271, 141] width 125 height 30
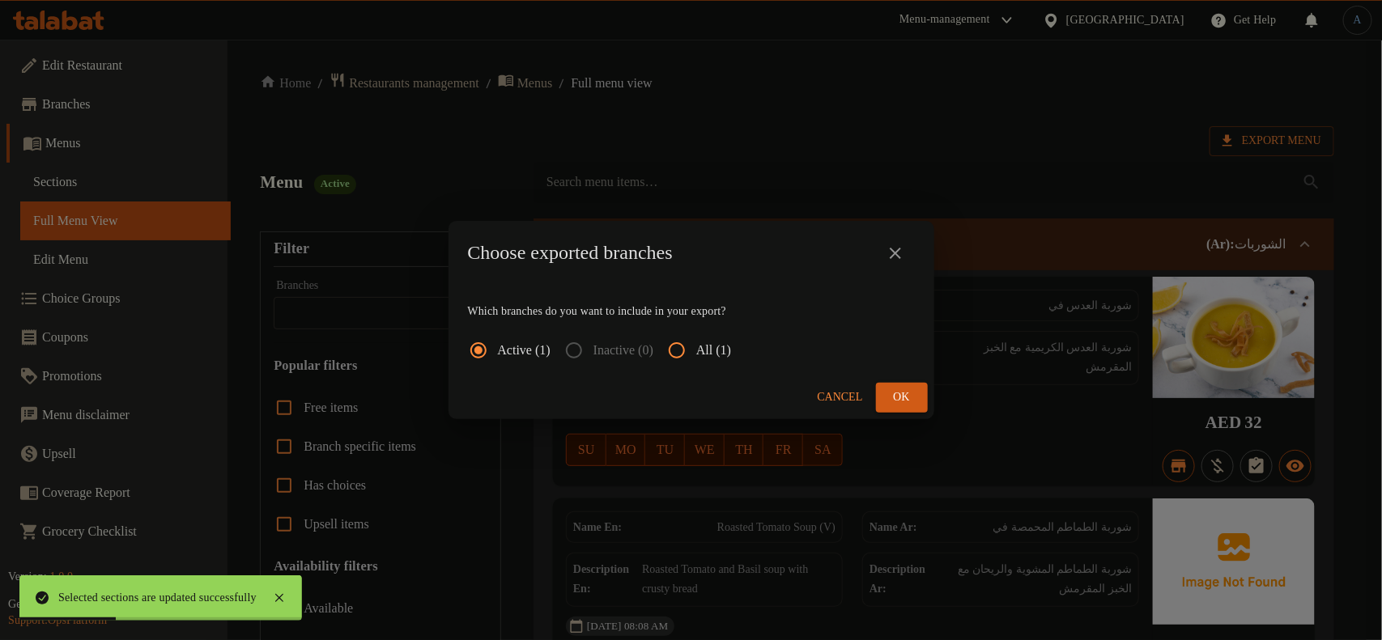
click at [722, 357] on span "All (1)" at bounding box center [713, 350] width 35 height 19
click at [696, 357] on input "All (1)" at bounding box center [676, 350] width 39 height 39
radio input "true"
click at [909, 397] on span "Ok" at bounding box center [902, 398] width 26 height 20
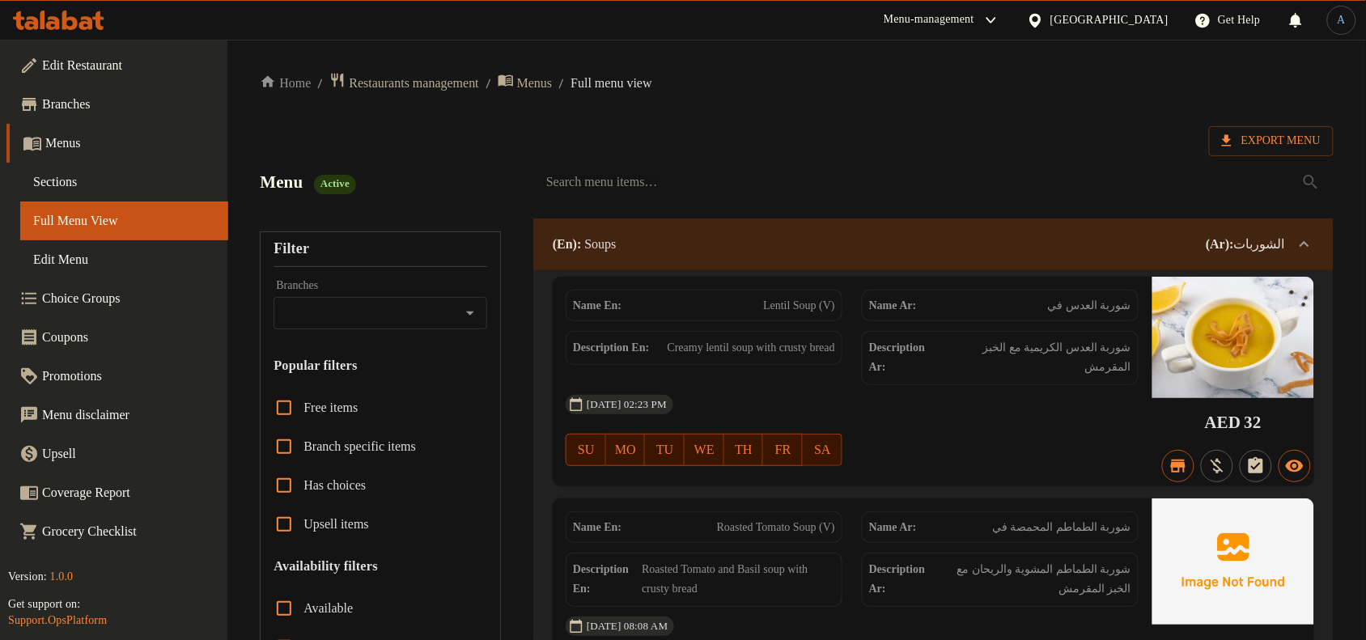
click at [90, 186] on span "Sections" at bounding box center [124, 181] width 182 height 19
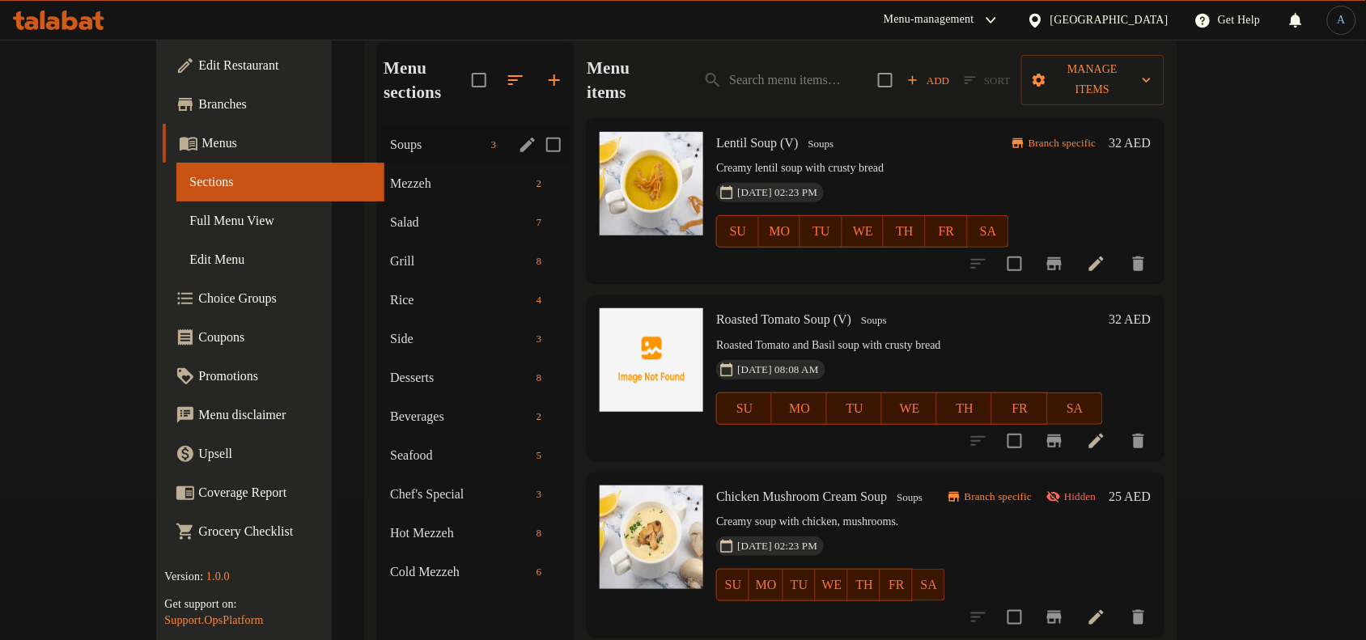
scroll to position [227, 0]
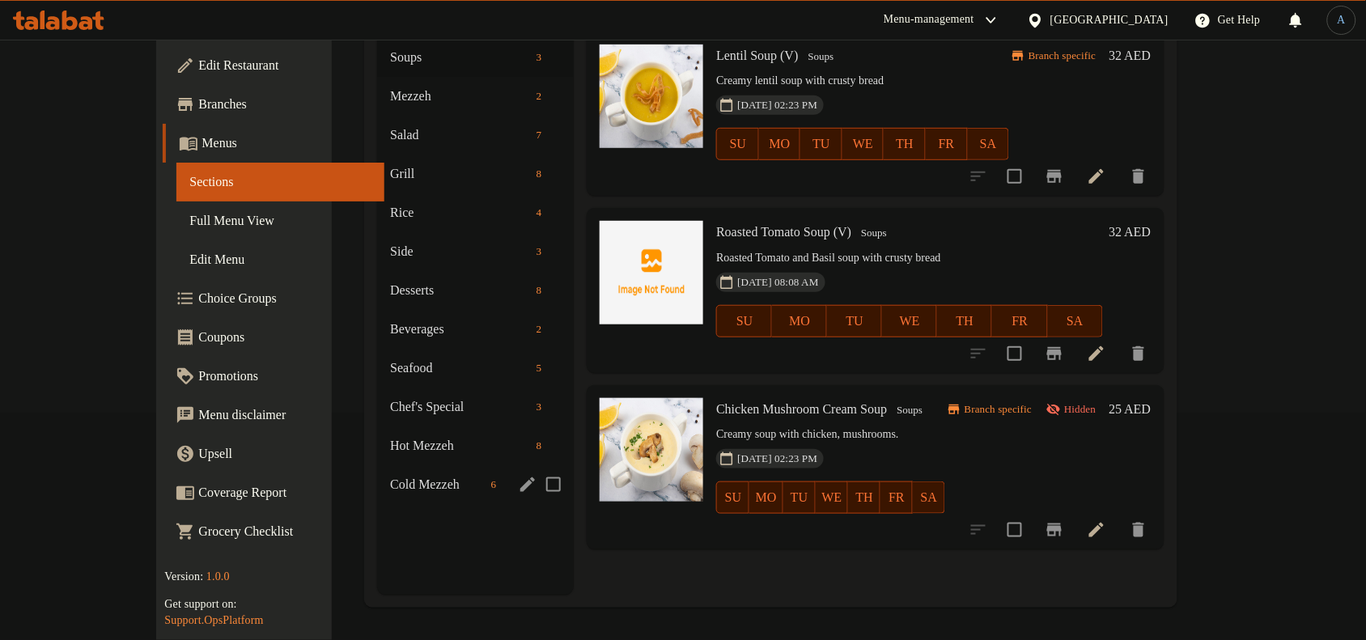
click at [537, 468] on input "Menu sections" at bounding box center [554, 485] width 34 height 34
checkbox input "true"
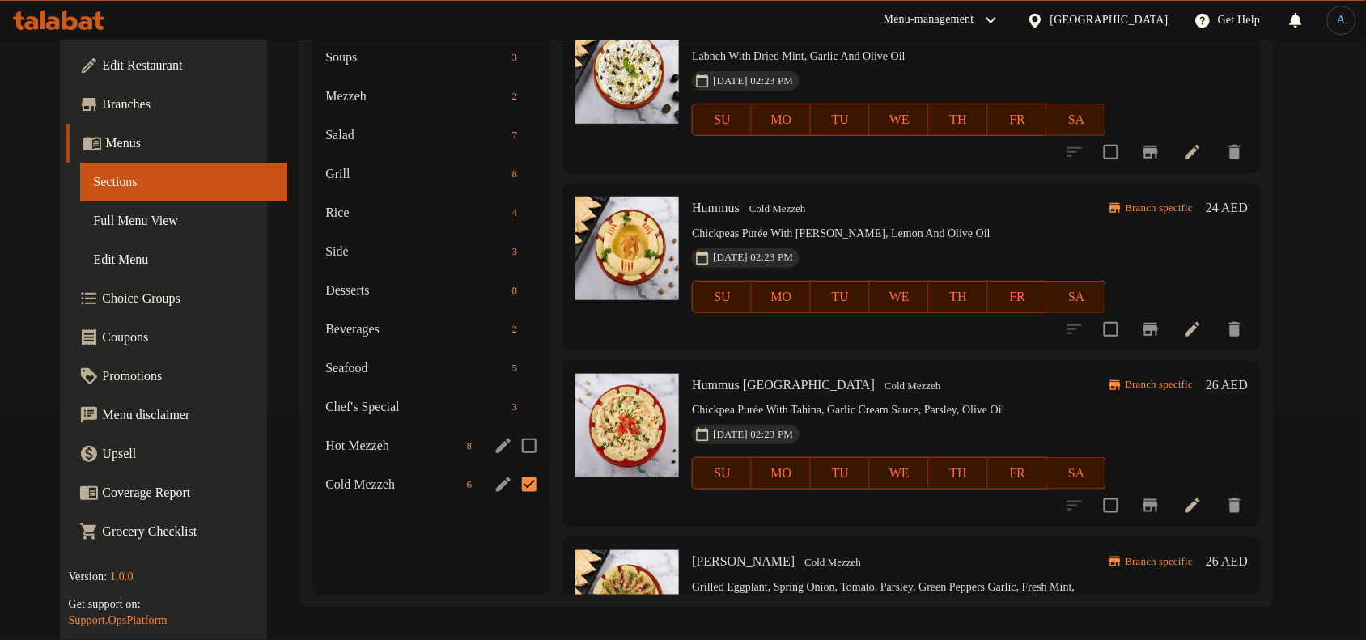
click at [514, 439] on input "Menu sections" at bounding box center [529, 446] width 34 height 34
checkbox input "true"
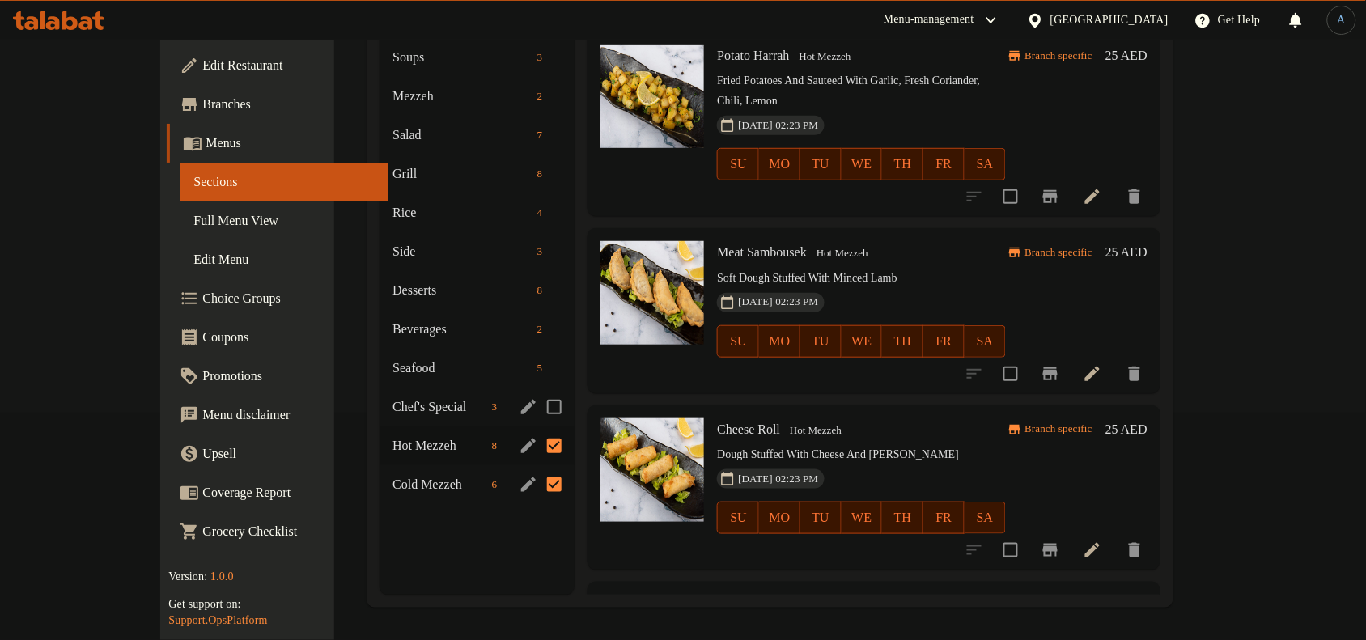
click at [537, 398] on input "Menu sections" at bounding box center [554, 407] width 34 height 34
checkbox input "true"
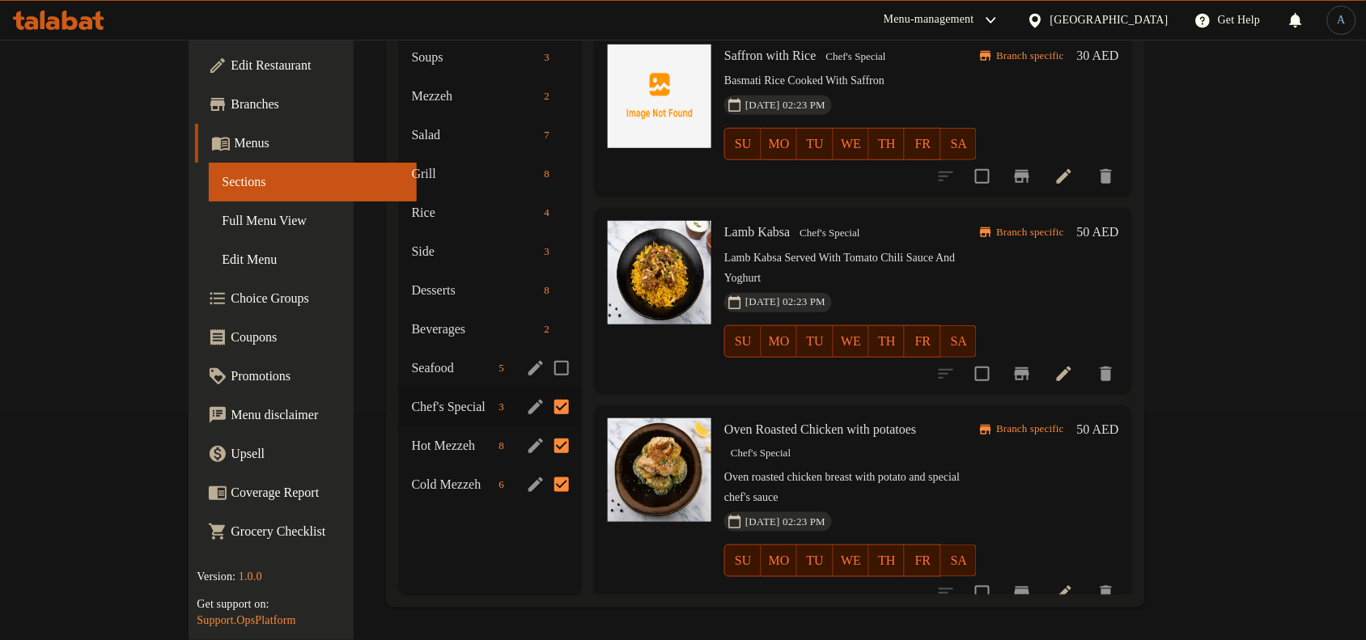
click at [545, 367] on input "Menu sections" at bounding box center [562, 368] width 34 height 34
checkbox input "true"
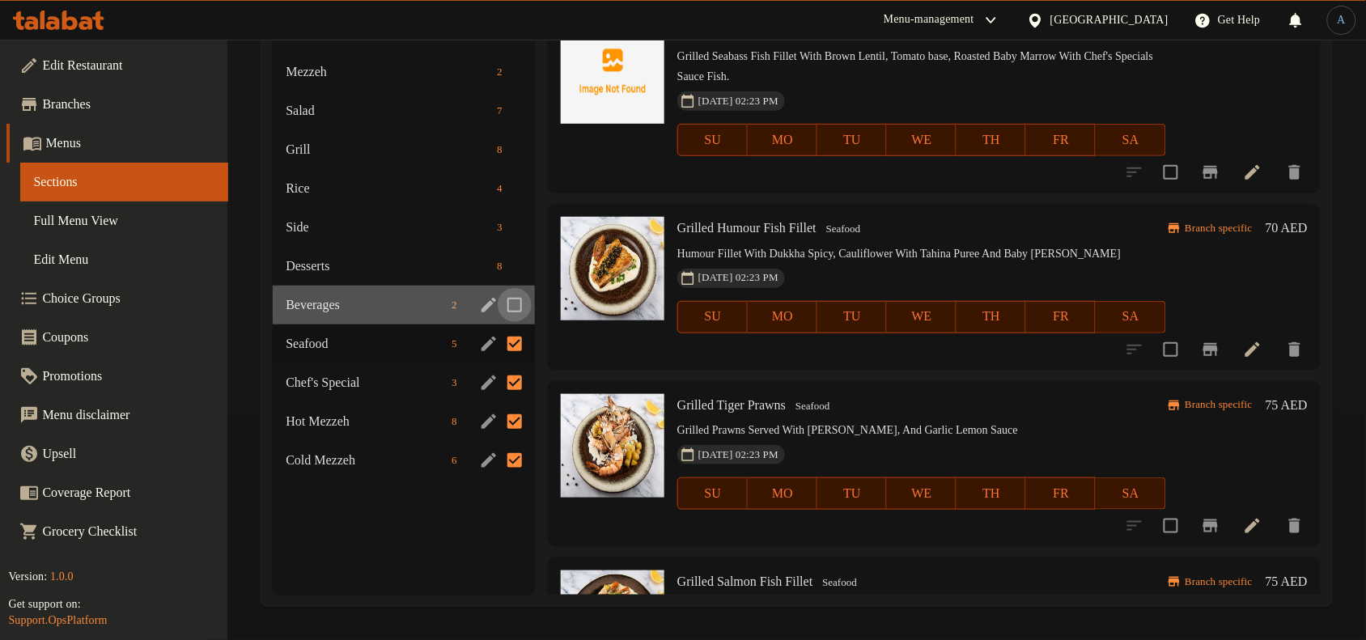
click at [516, 322] on input "Menu sections" at bounding box center [515, 305] width 34 height 34
checkbox input "true"
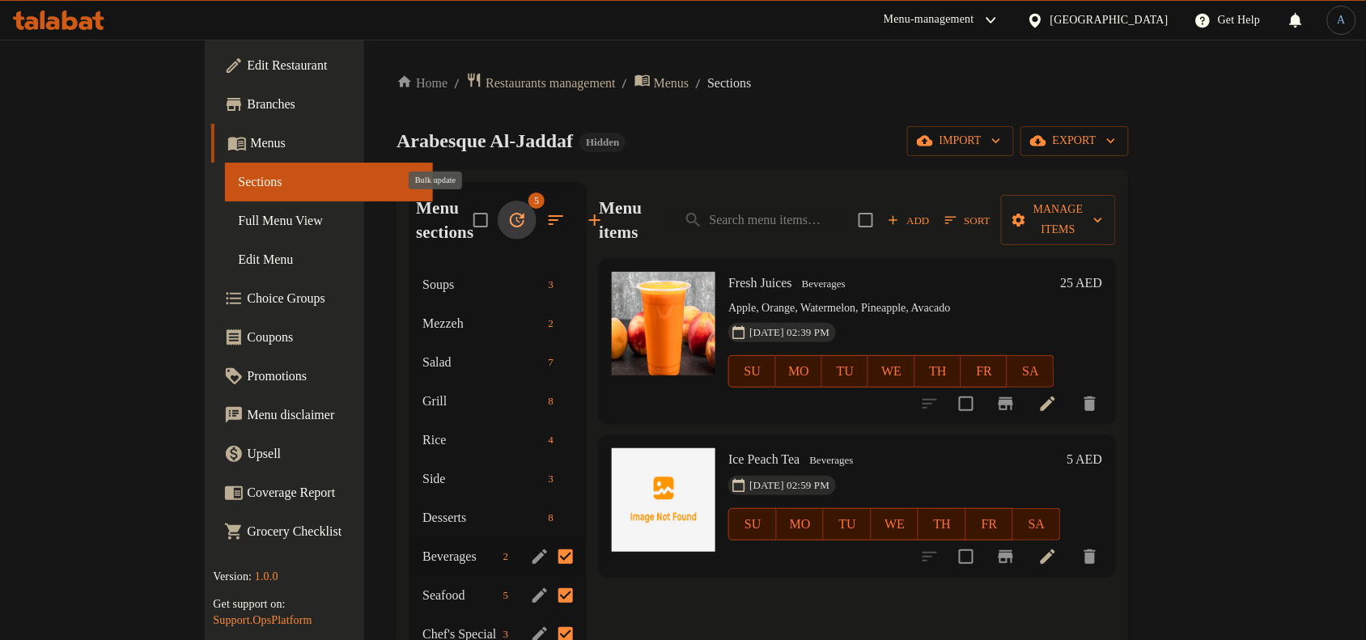
click at [507, 220] on icon "button" at bounding box center [516, 219] width 19 height 19
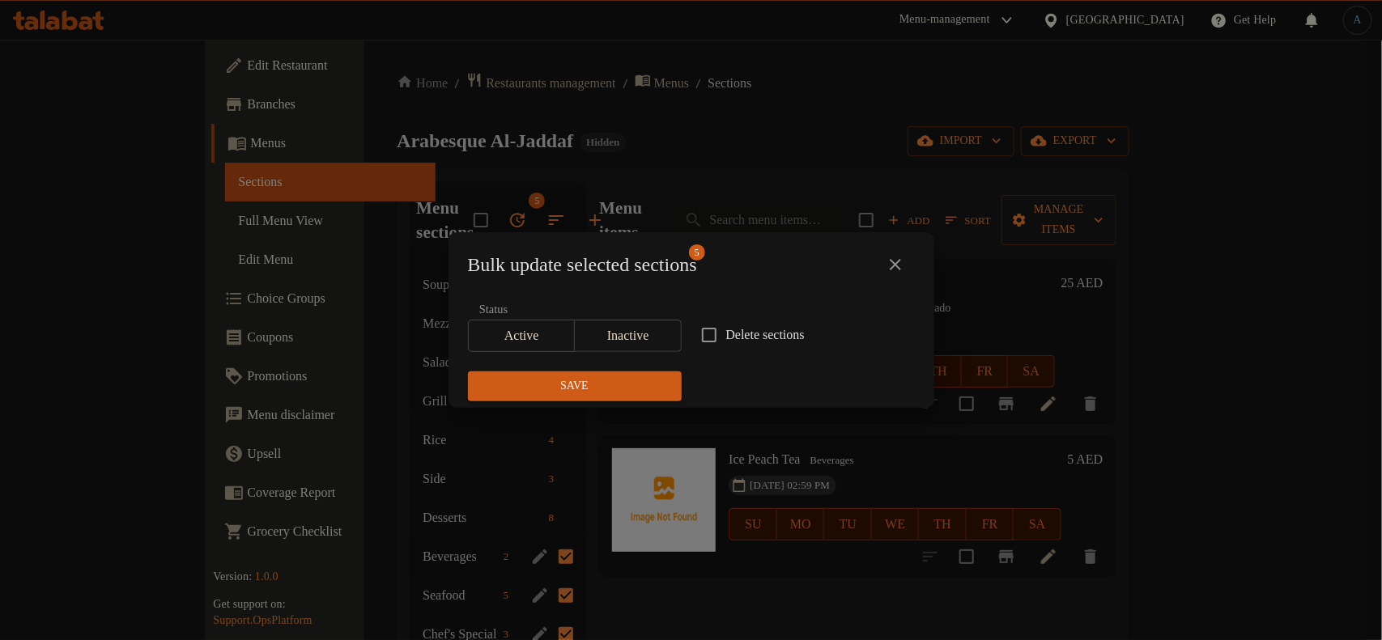
click at [552, 332] on span "Active" at bounding box center [522, 336] width 94 height 23
click at [622, 325] on span "Inactive" at bounding box center [628, 336] width 94 height 23
click at [608, 395] on span "Save" at bounding box center [575, 386] width 188 height 20
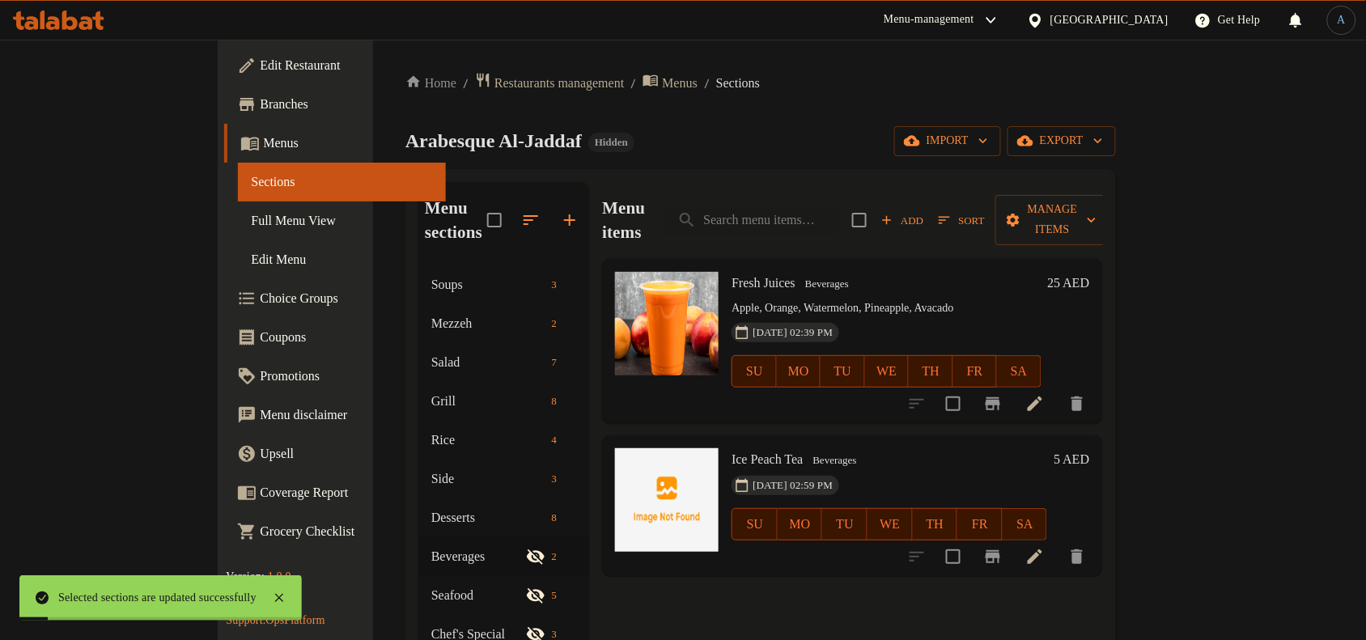
click at [810, 100] on div "Home / Restaurants management / Menus / Sections Arabesque Al-Jaddaf Hidden imp…" at bounding box center [760, 453] width 711 height 763
drag, startPoint x: 119, startPoint y: 207, endPoint x: 111, endPoint y: 219, distance: 14.6
click at [238, 207] on link "Full Menu View" at bounding box center [342, 221] width 208 height 39
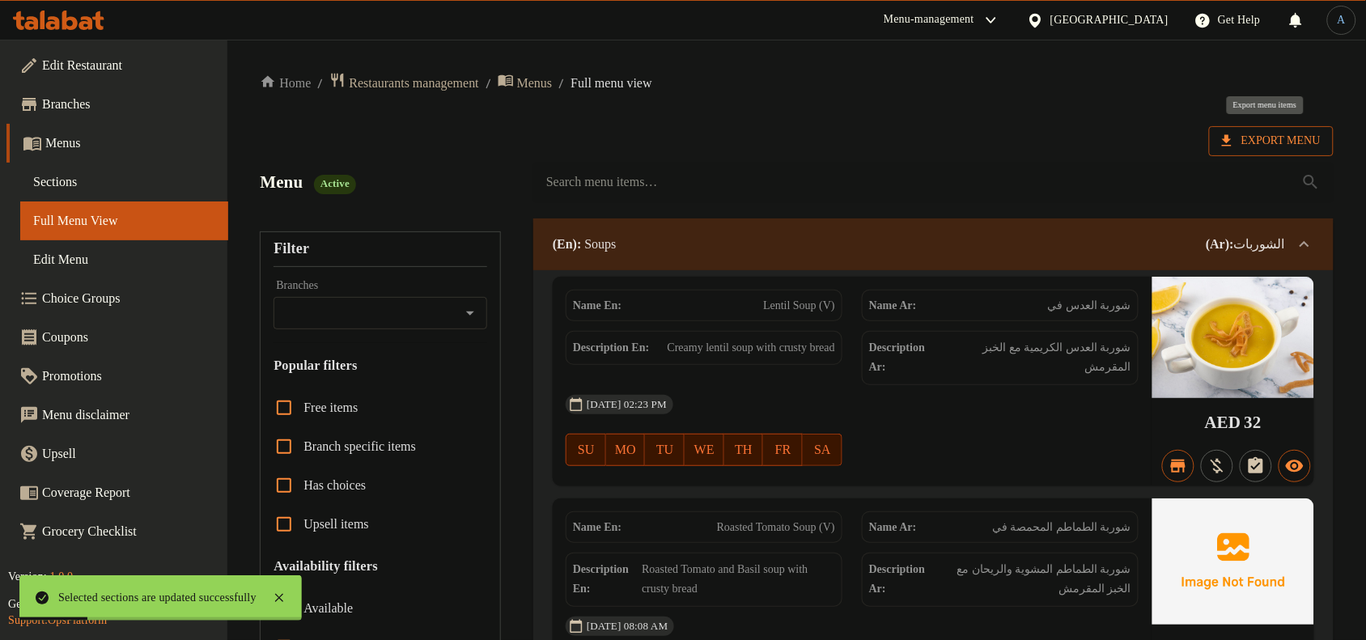
click at [1277, 147] on span "Export Menu" at bounding box center [1271, 141] width 99 height 20
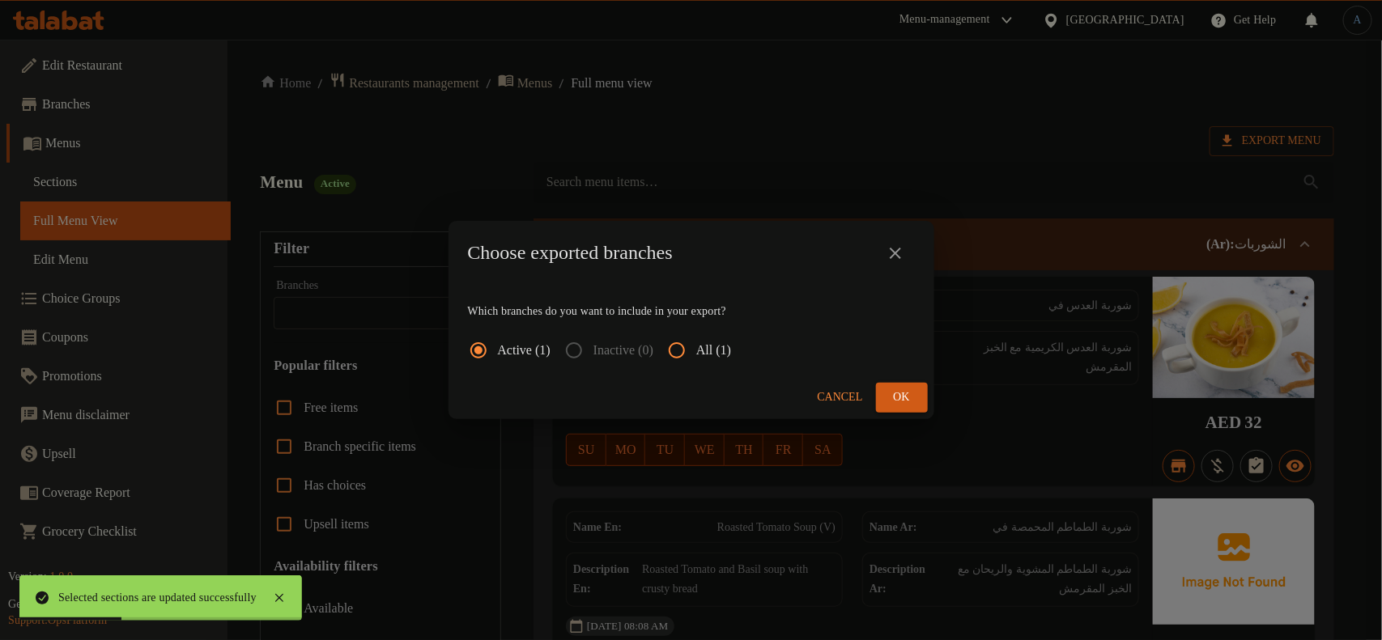
click at [696, 350] on input "All (1)" at bounding box center [676, 350] width 39 height 39
radio input "true"
click at [904, 397] on span "Ok" at bounding box center [902, 398] width 26 height 20
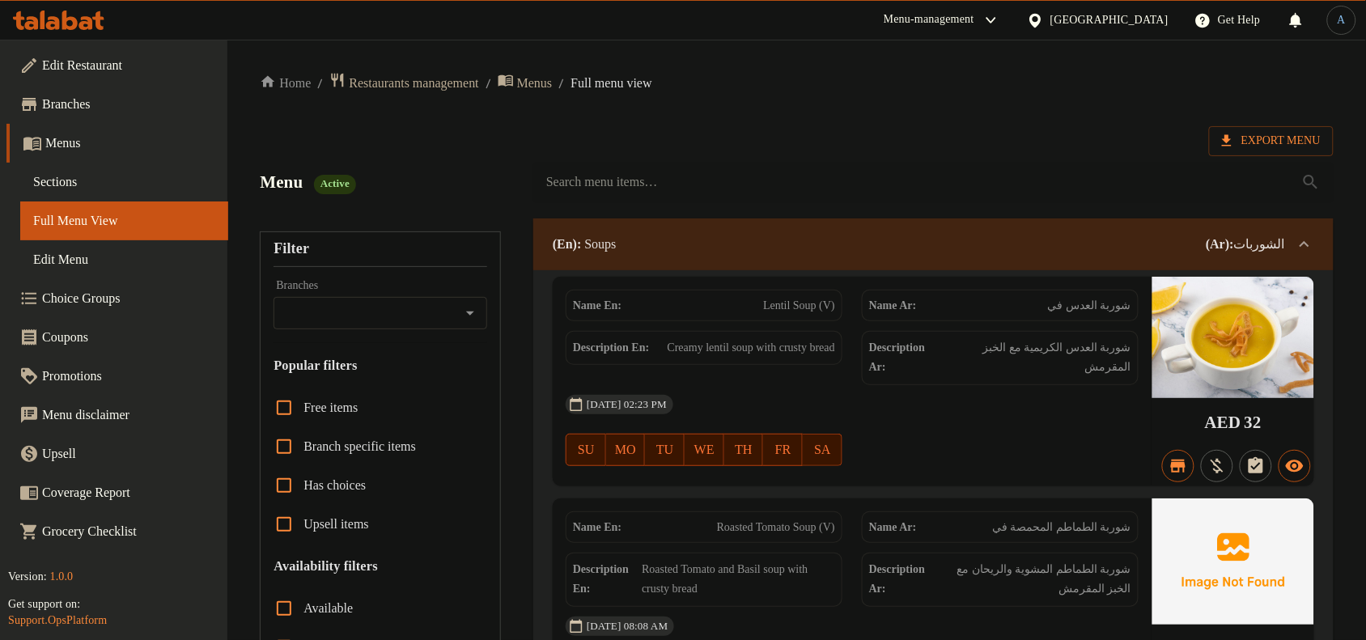
click at [86, 189] on span "Sections" at bounding box center [124, 181] width 182 height 19
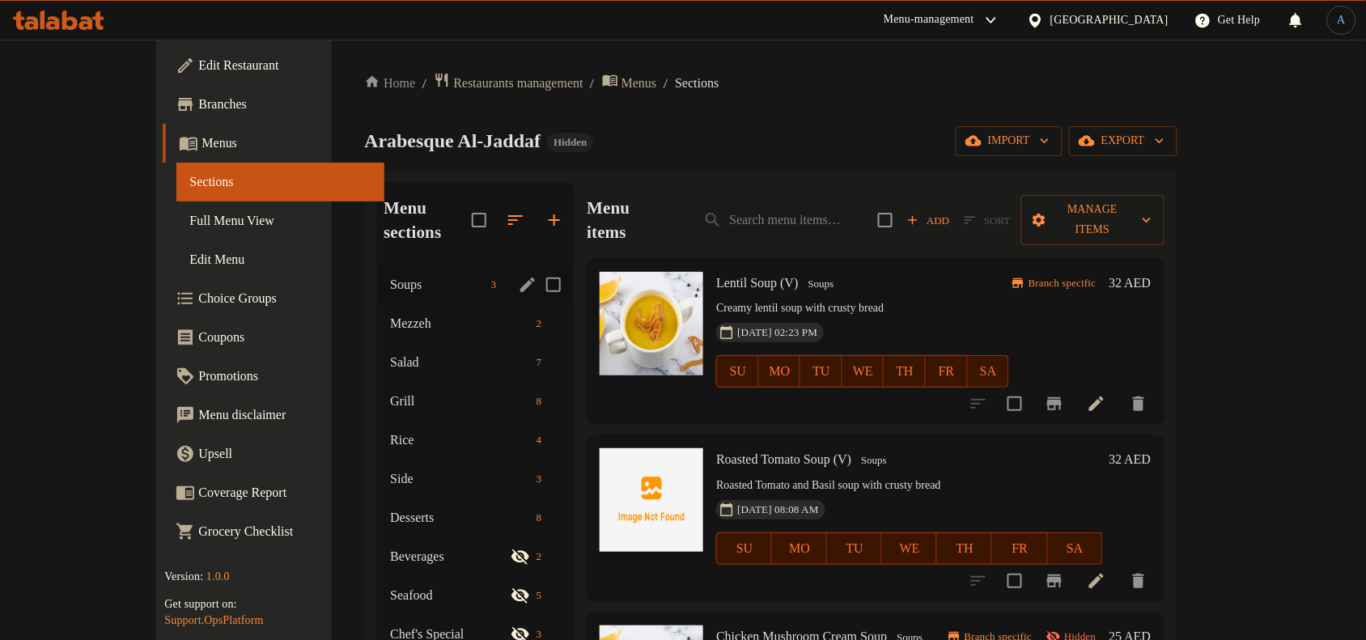
click at [390, 275] on span "Soups" at bounding box center [437, 284] width 94 height 19
click at [390, 314] on span "Mezzeh" at bounding box center [437, 323] width 94 height 19
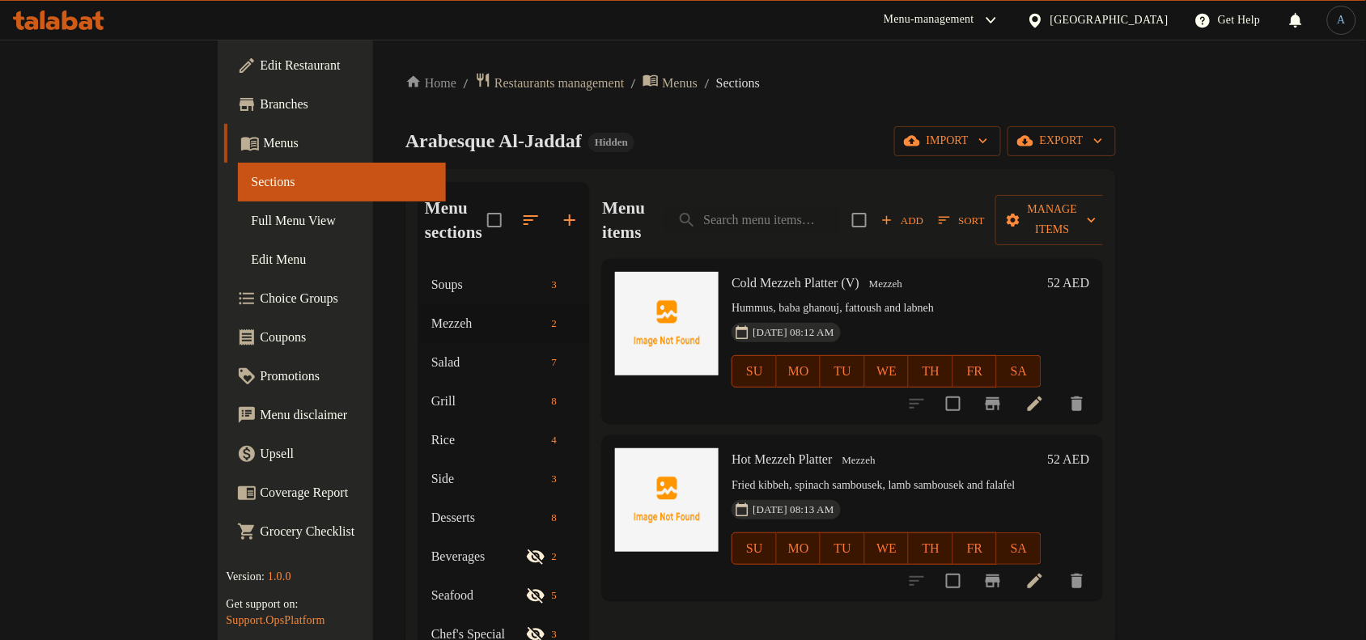
scroll to position [101, 0]
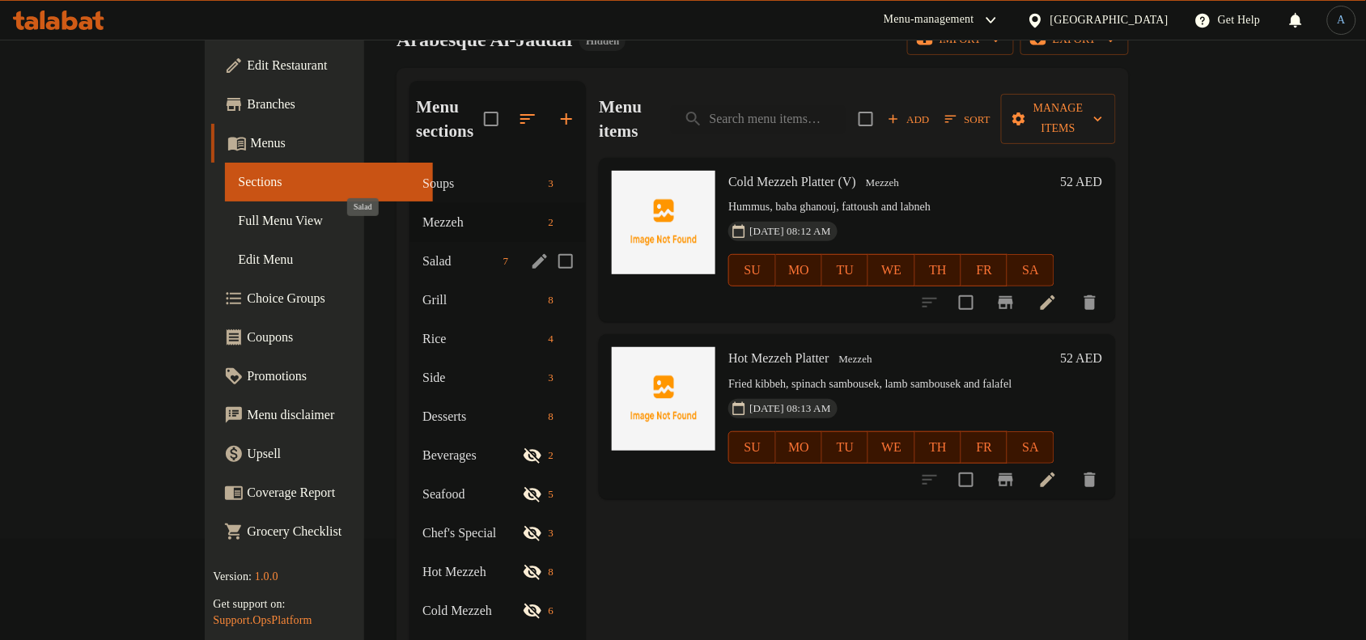
click at [422, 252] on span "Salad" at bounding box center [459, 261] width 74 height 19
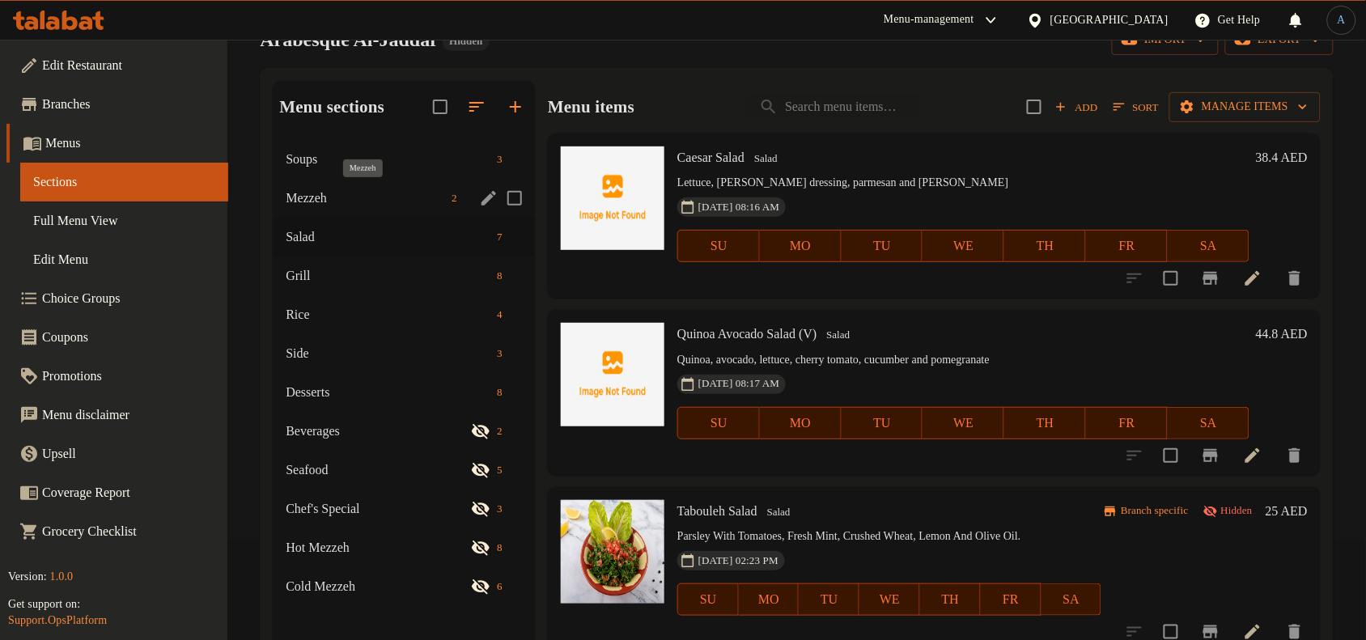
click at [342, 196] on span "Mezzeh" at bounding box center [365, 198] width 159 height 19
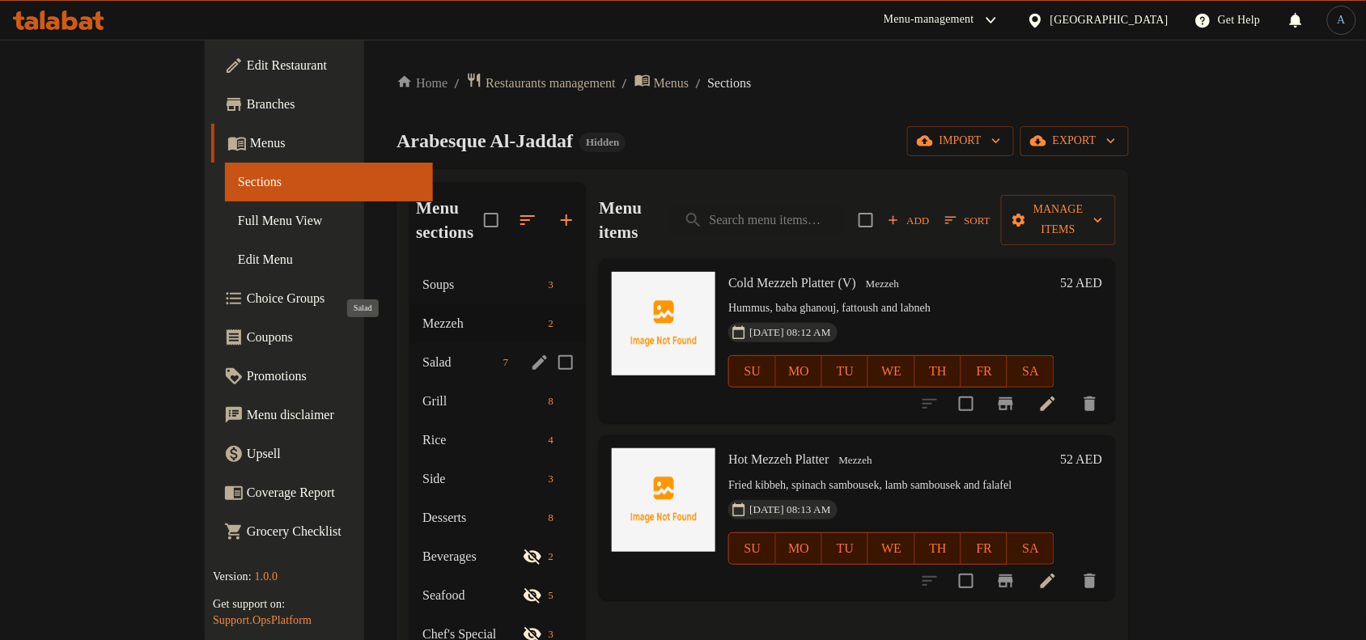
click at [422, 353] on span "Salad" at bounding box center [459, 362] width 74 height 19
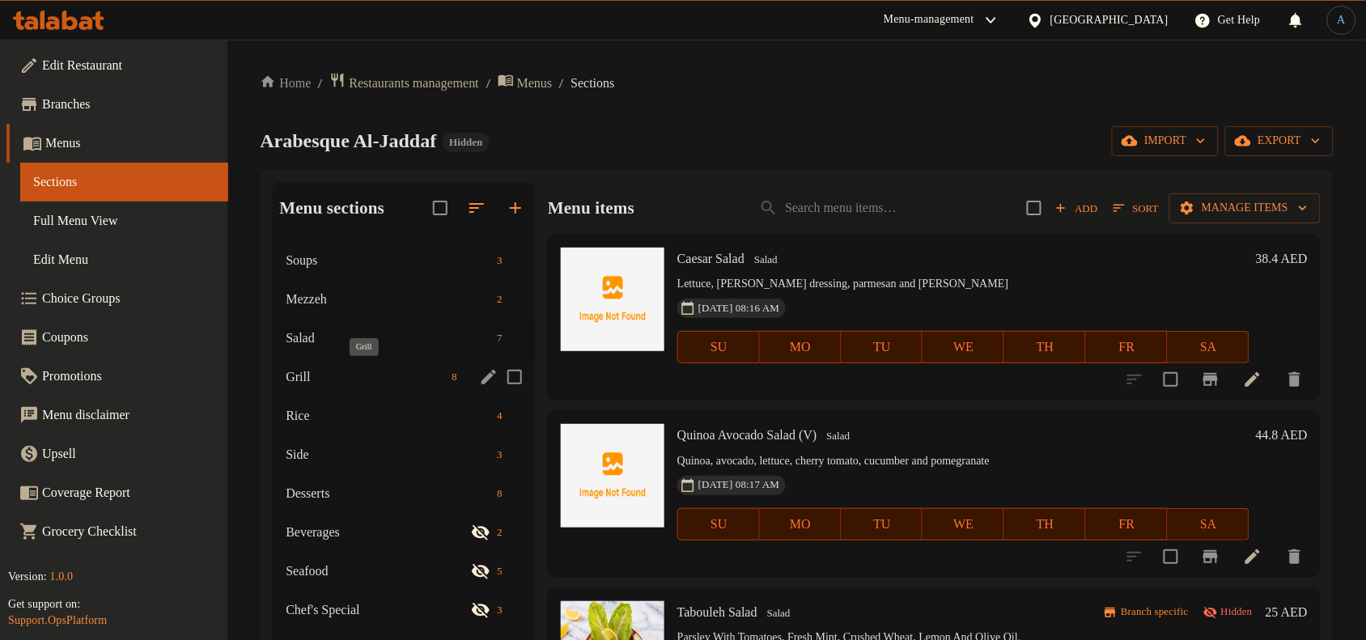
click at [325, 376] on span "Grill" at bounding box center [365, 376] width 159 height 19
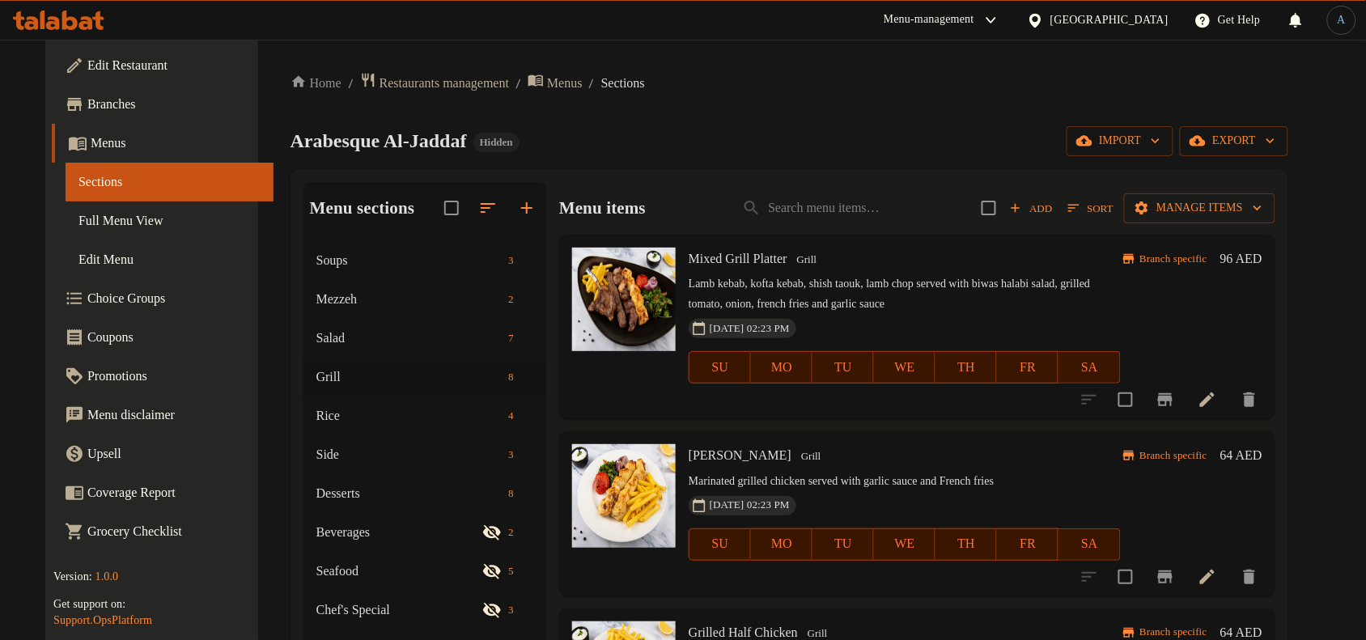
click at [1173, 397] on icon "Branch-specific-item" at bounding box center [1165, 399] width 15 height 13
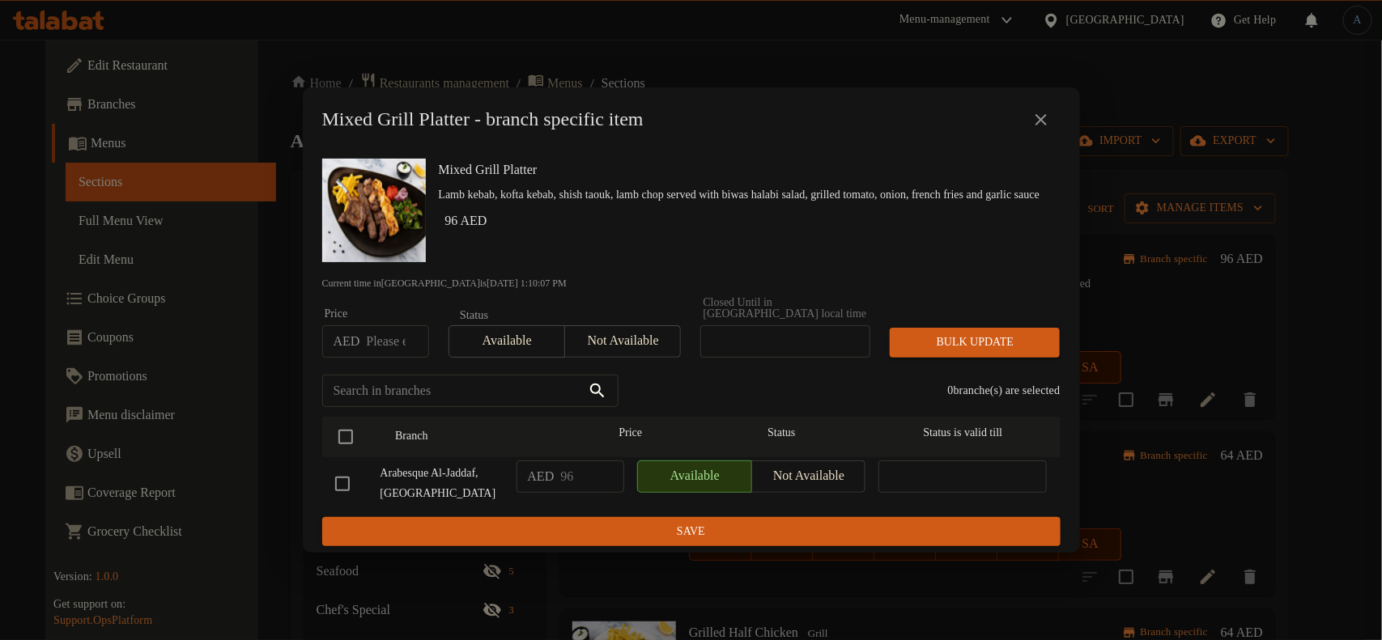
click at [1033, 119] on icon "close" at bounding box center [1040, 119] width 19 height 19
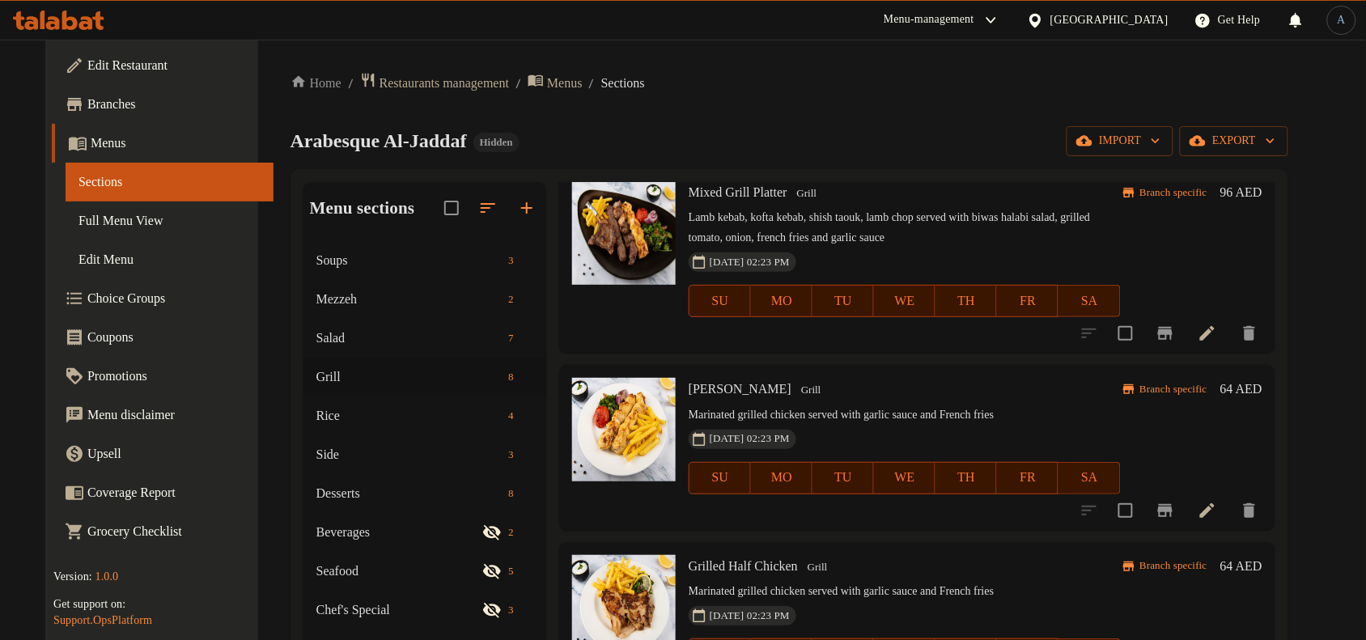
scroll to position [101, 0]
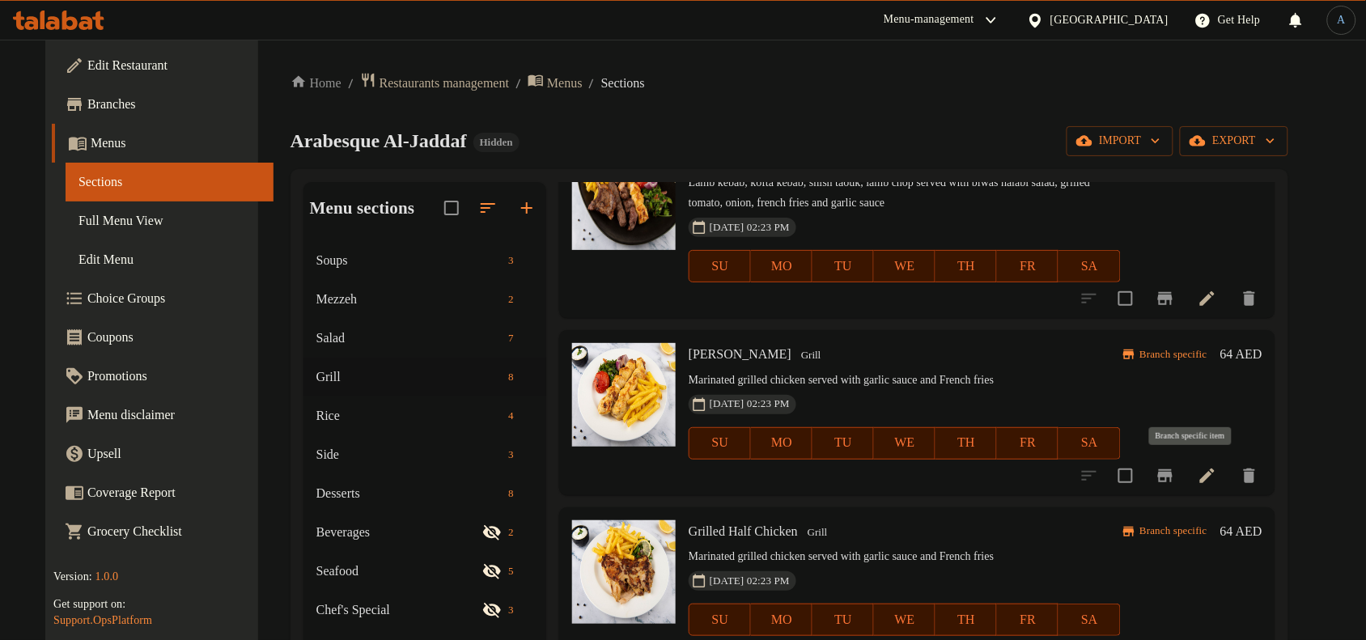
click at [1173, 476] on icon "Branch-specific-item" at bounding box center [1165, 475] width 15 height 13
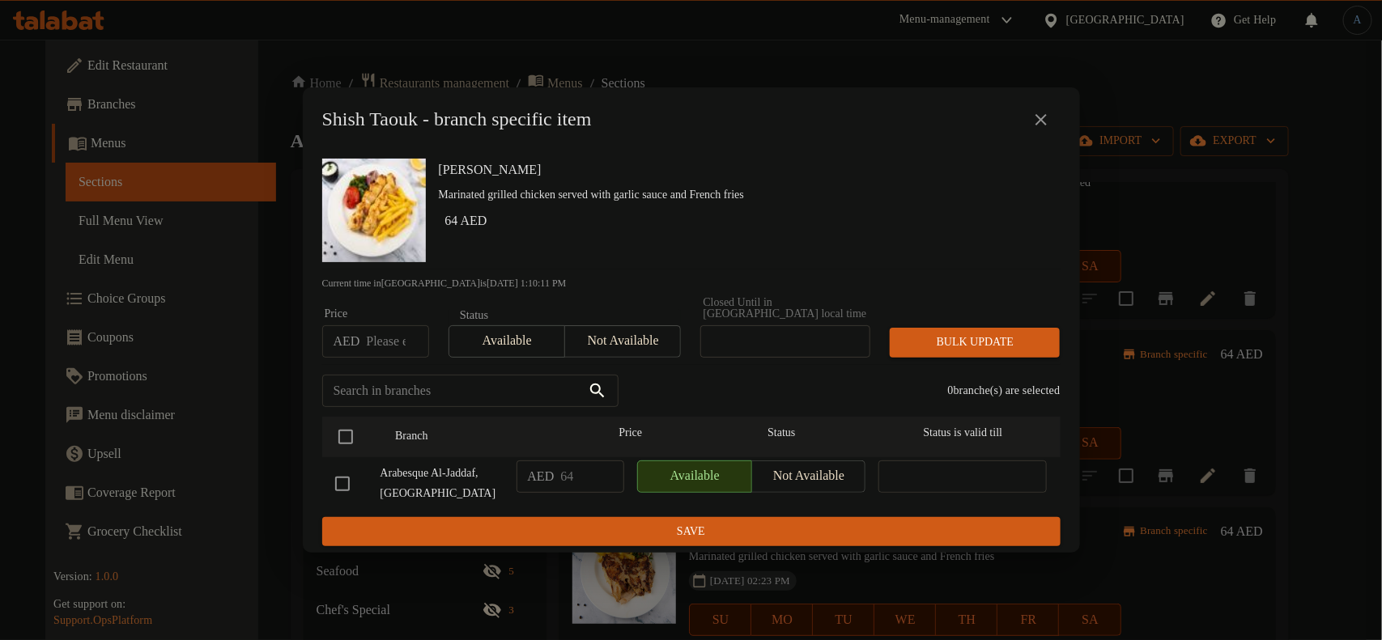
click at [1032, 113] on icon "close" at bounding box center [1040, 119] width 19 height 19
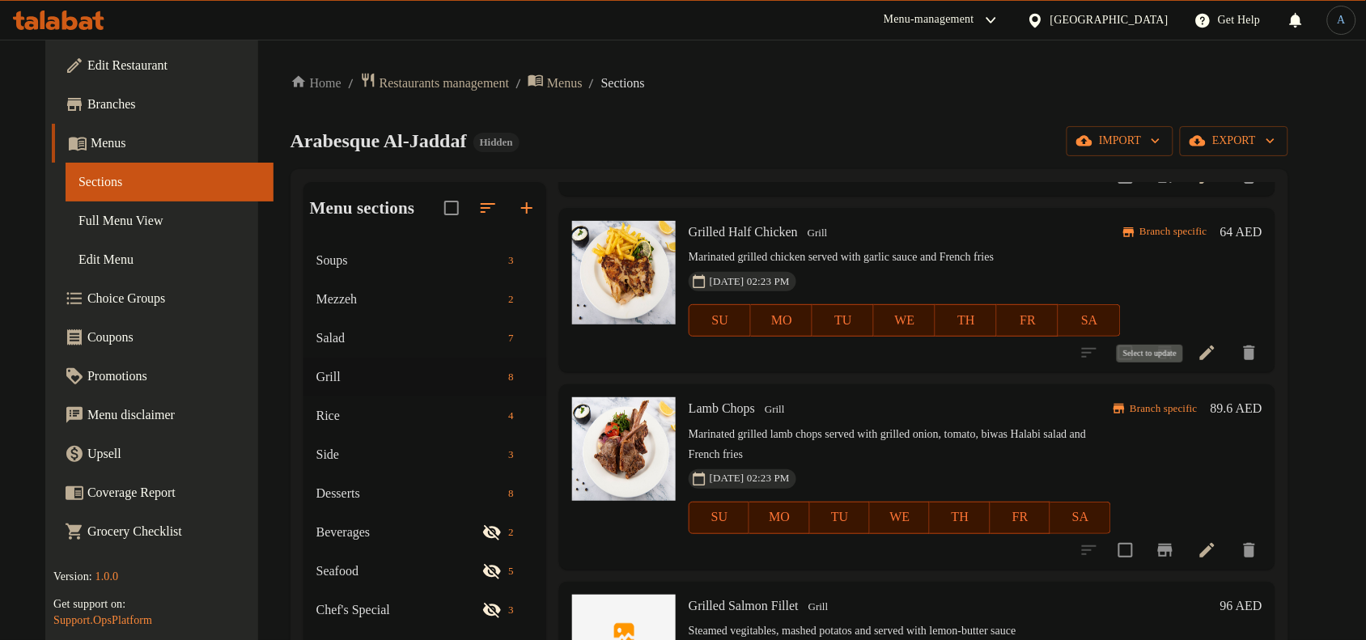
scroll to position [405, 0]
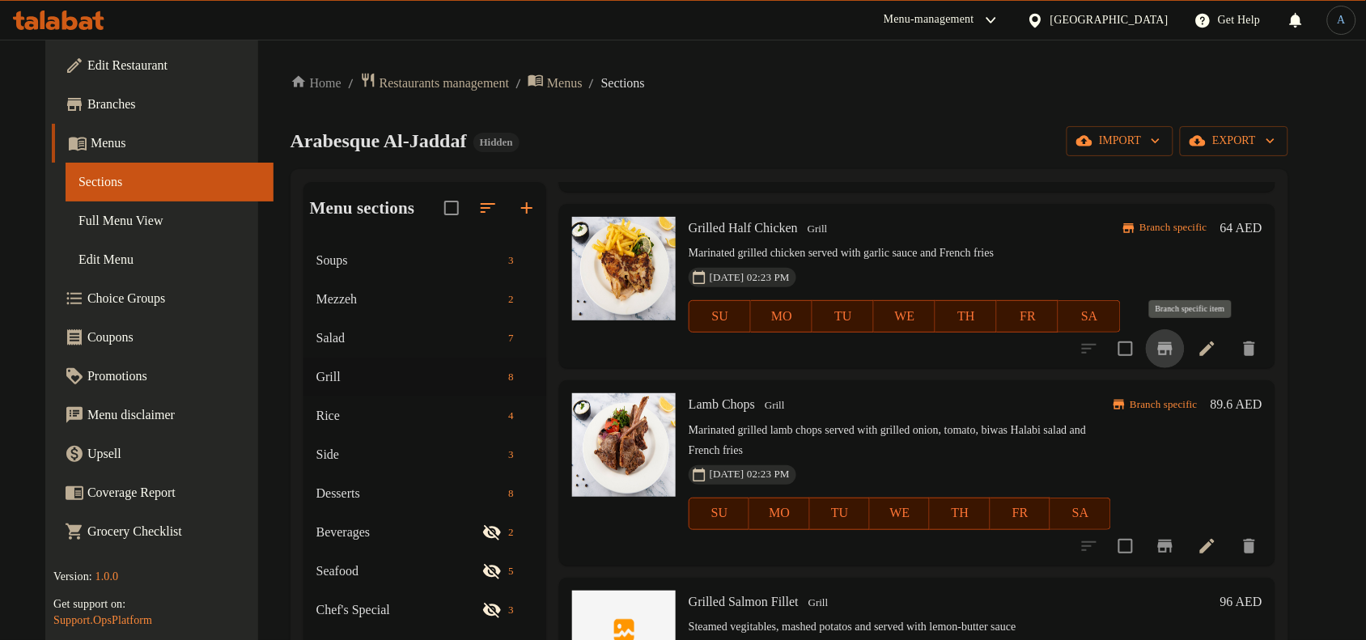
click at [1175, 356] on icon "Branch-specific-item" at bounding box center [1165, 348] width 19 height 19
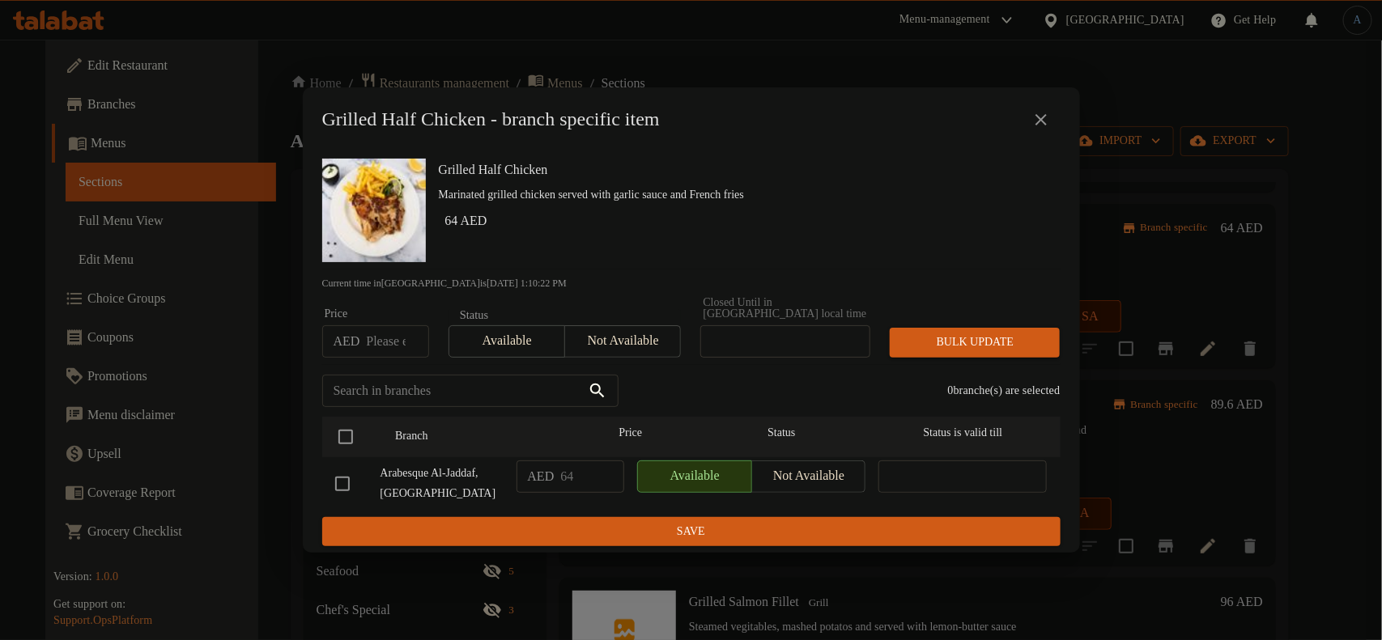
click at [1046, 125] on icon "close" at bounding box center [1040, 119] width 19 height 19
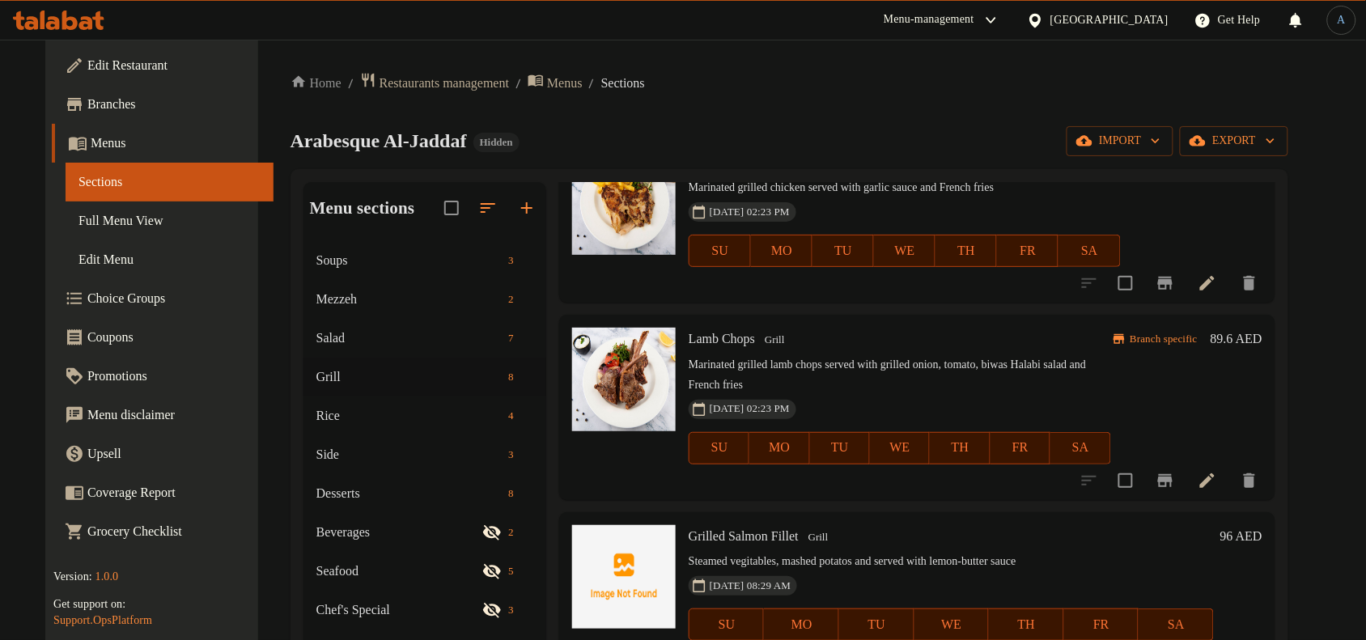
scroll to position [506, 0]
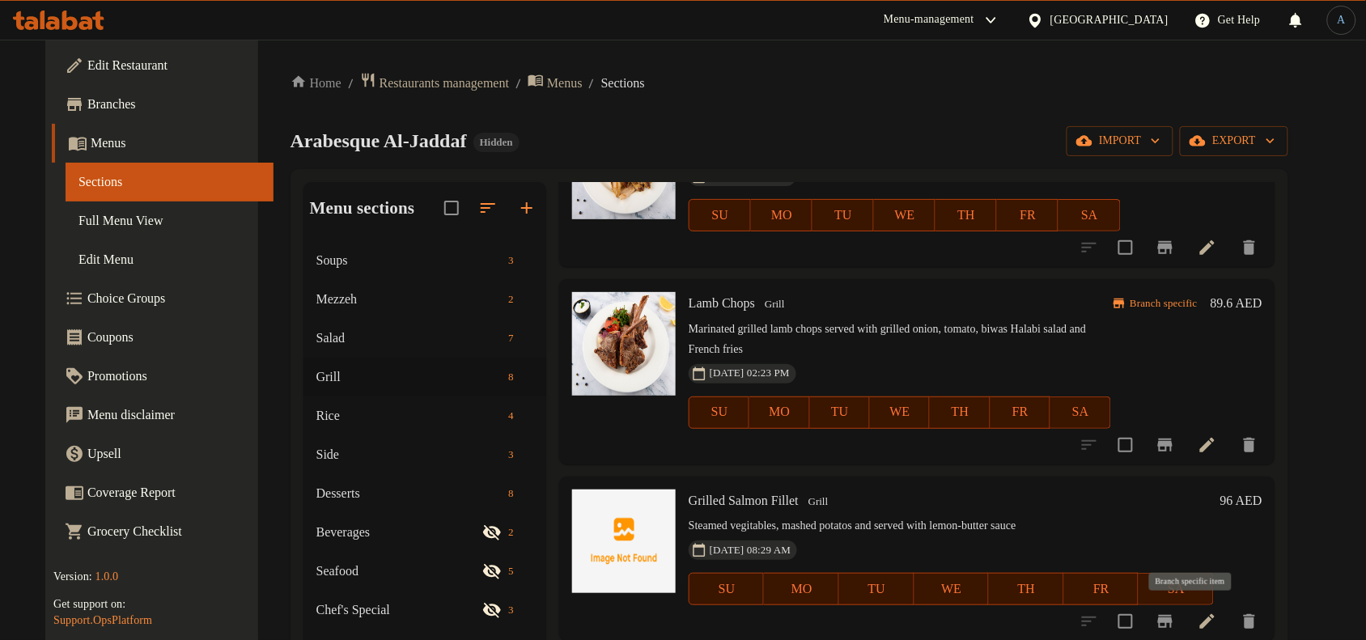
click at [1175, 627] on icon "Branch-specific-item" at bounding box center [1165, 621] width 19 height 19
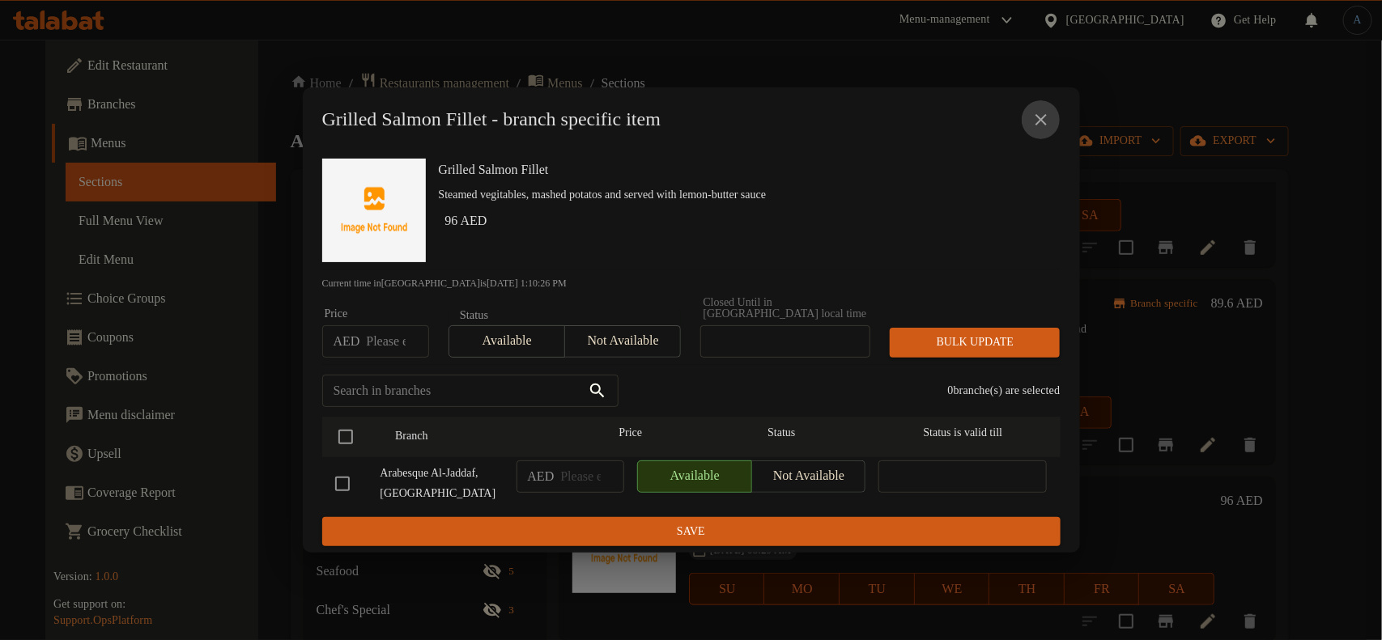
click at [1037, 116] on icon "close" at bounding box center [1040, 119] width 11 height 11
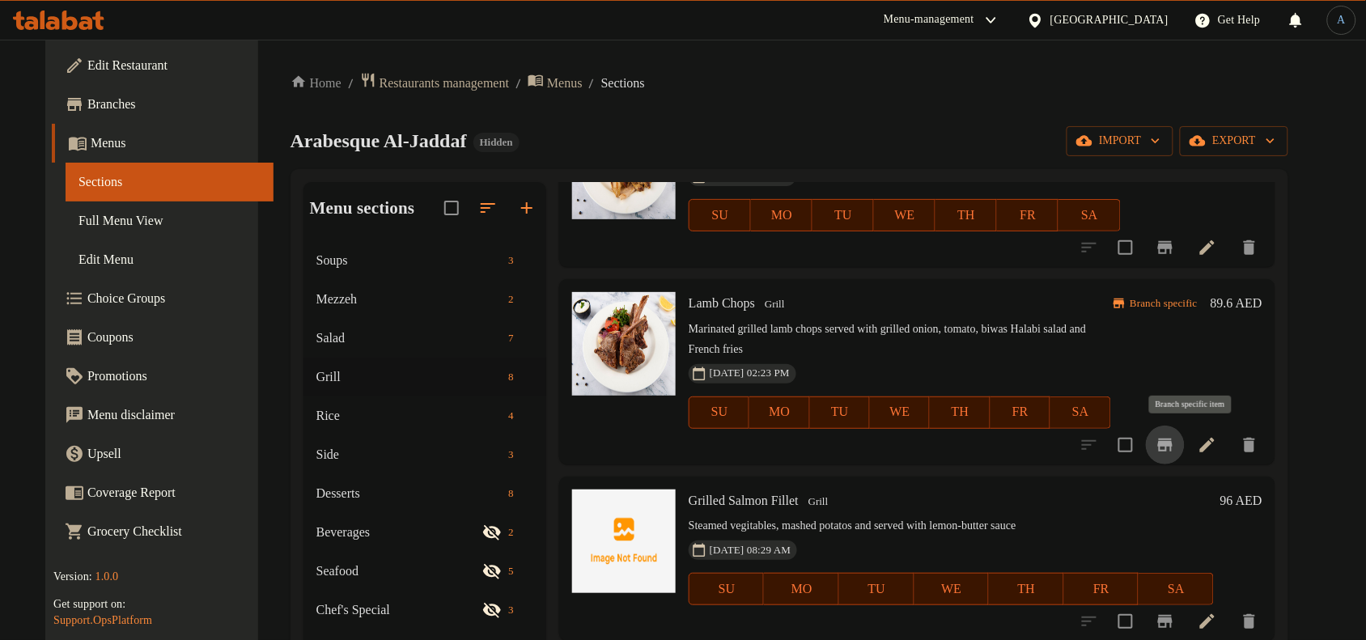
click at [1175, 449] on icon "Branch-specific-item" at bounding box center [1165, 444] width 19 height 19
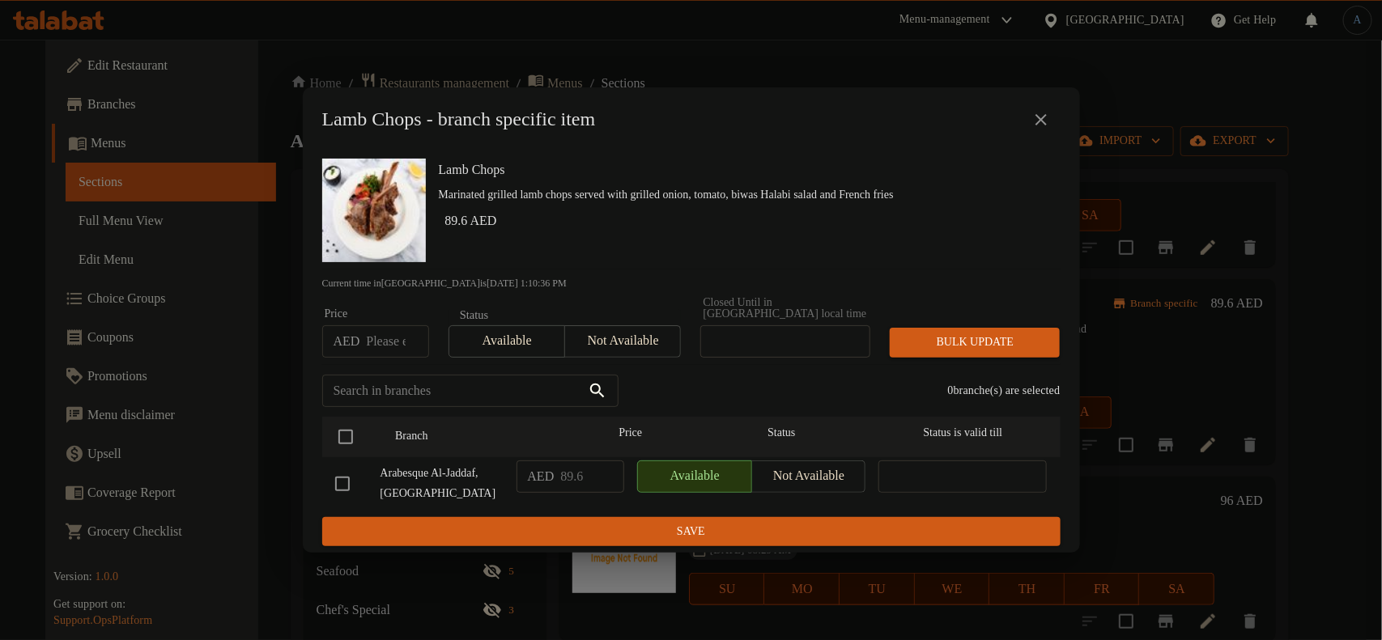
click at [1037, 119] on icon "close" at bounding box center [1040, 119] width 19 height 19
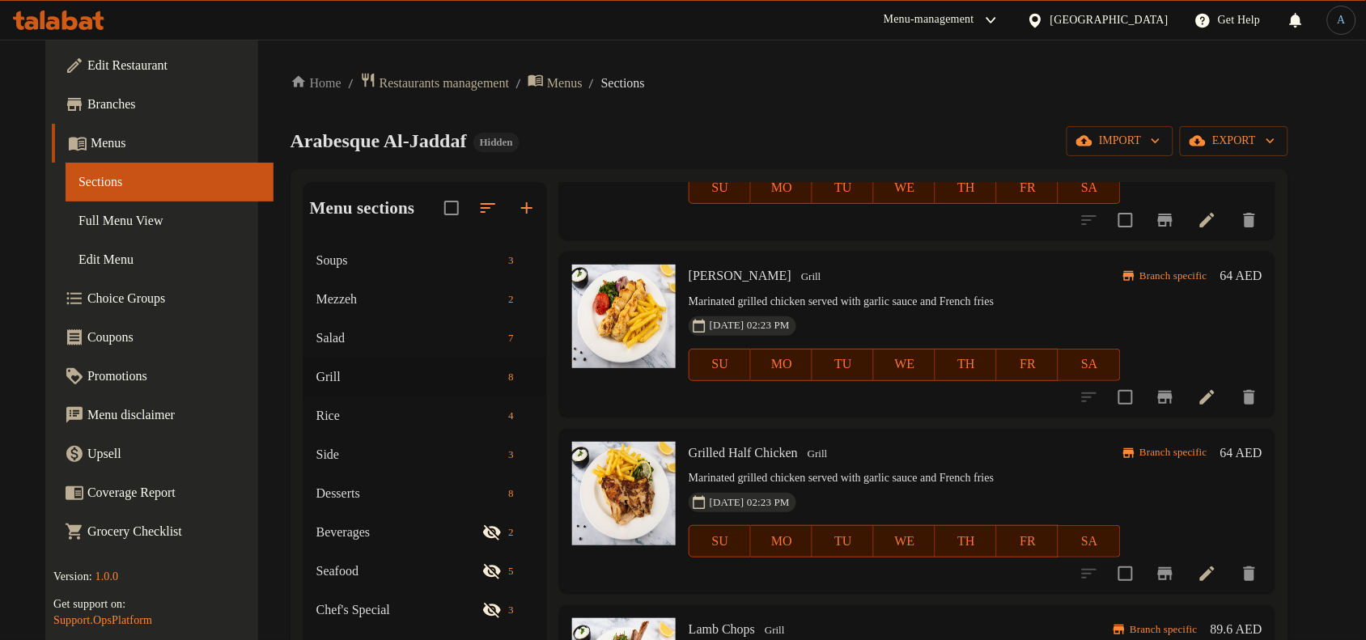
scroll to position [101, 0]
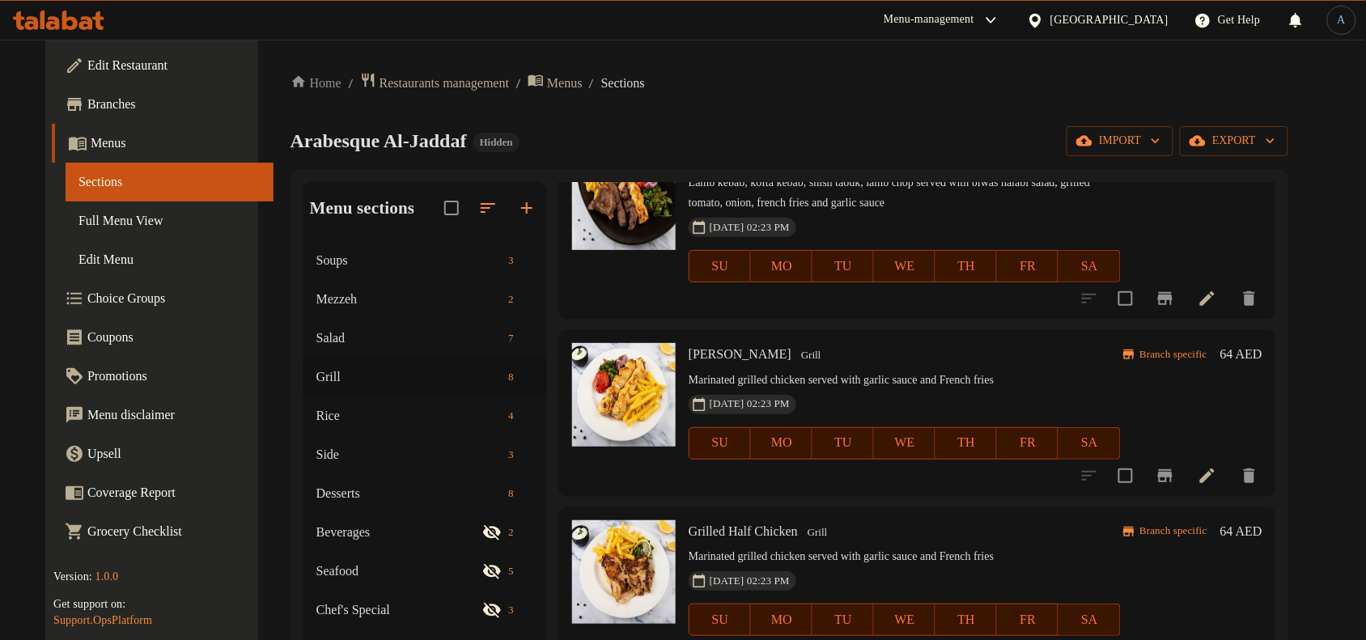
click at [429, 70] on div "Home / Restaurants management / Menus / Sections Arabesque Al-Jaddaf Hidden imp…" at bounding box center [789, 454] width 1063 height 828
click at [427, 78] on span "Restaurants management" at bounding box center [444, 83] width 129 height 19
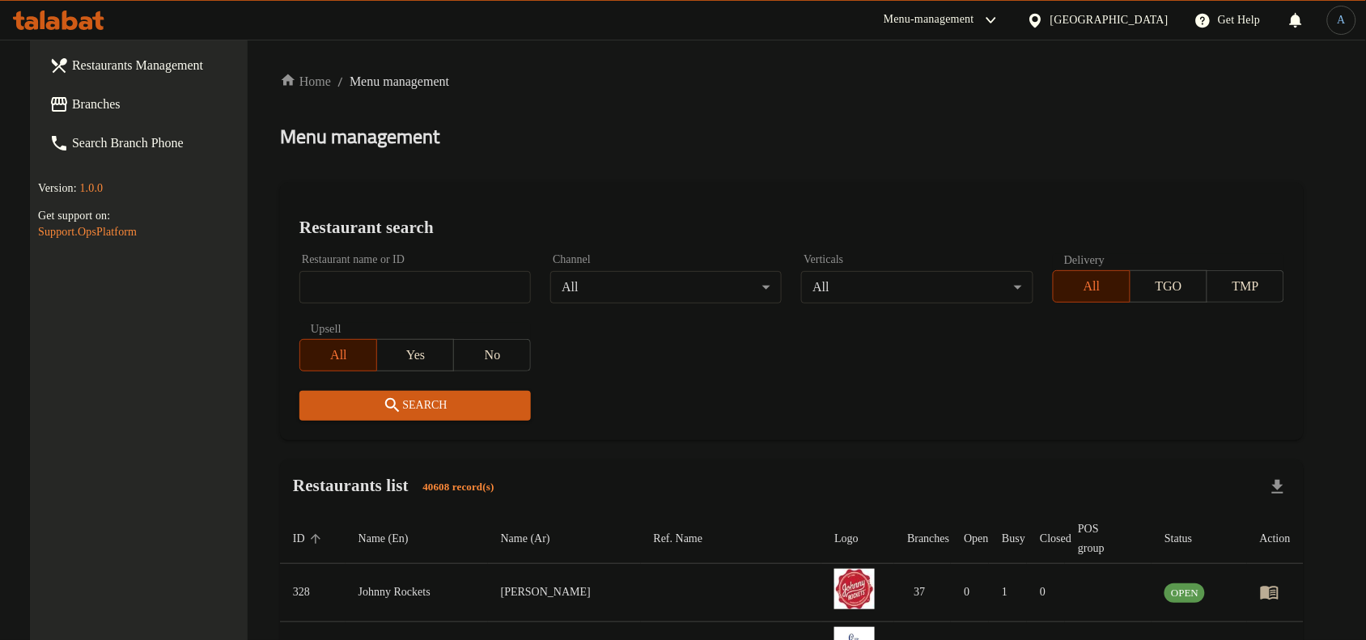
click at [458, 288] on input "search" at bounding box center [414, 287] width 231 height 32
paste input "712211"
type input "712211"
click button "Search" at bounding box center [414, 406] width 231 height 30
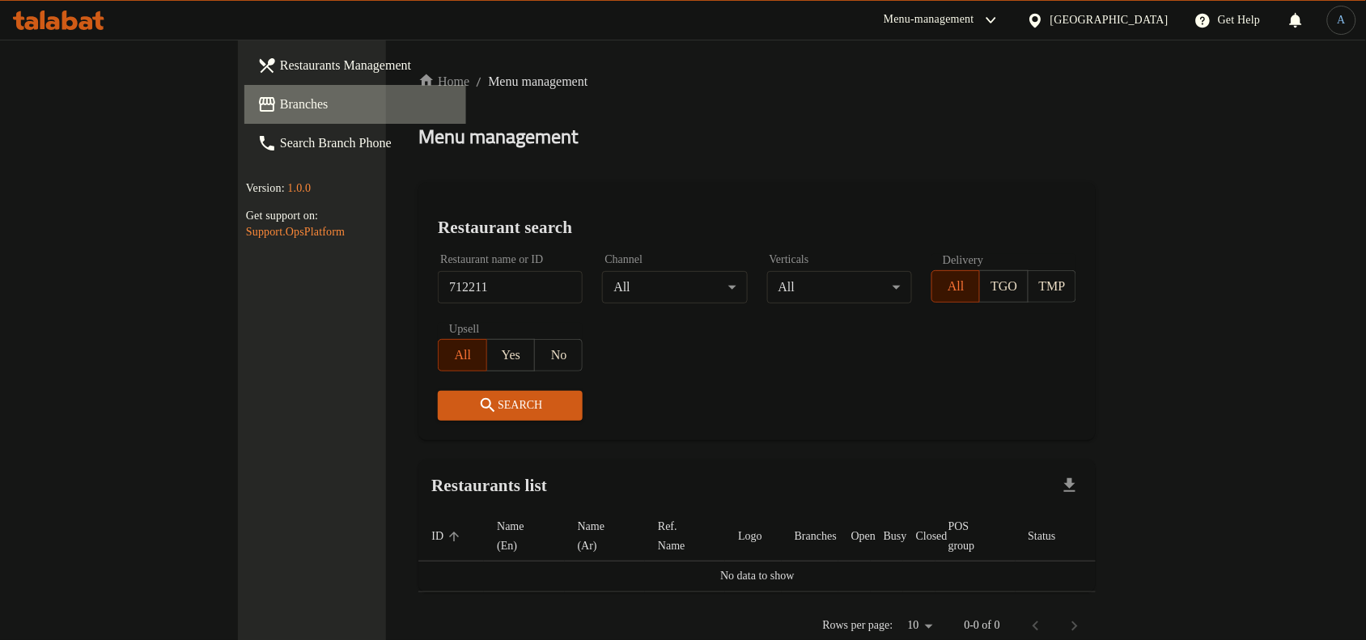
click at [280, 96] on span "Branches" at bounding box center [366, 104] width 173 height 19
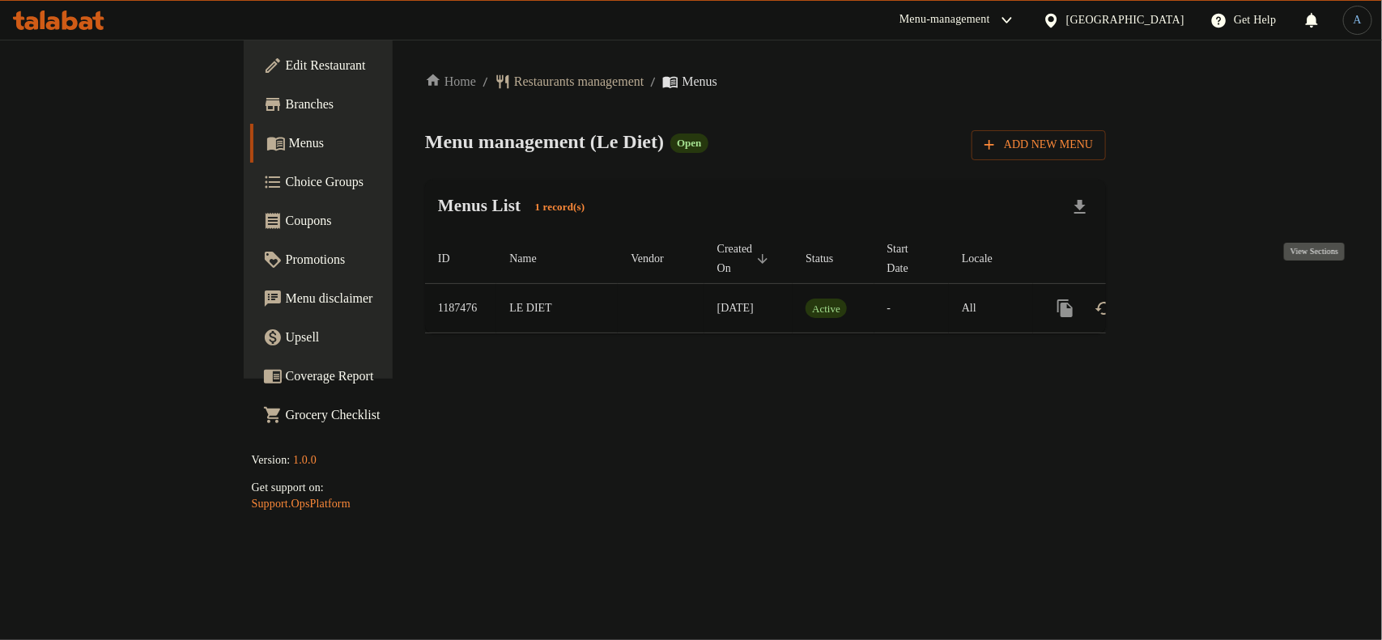
click at [1191, 299] on icon "enhanced table" at bounding box center [1181, 308] width 19 height 19
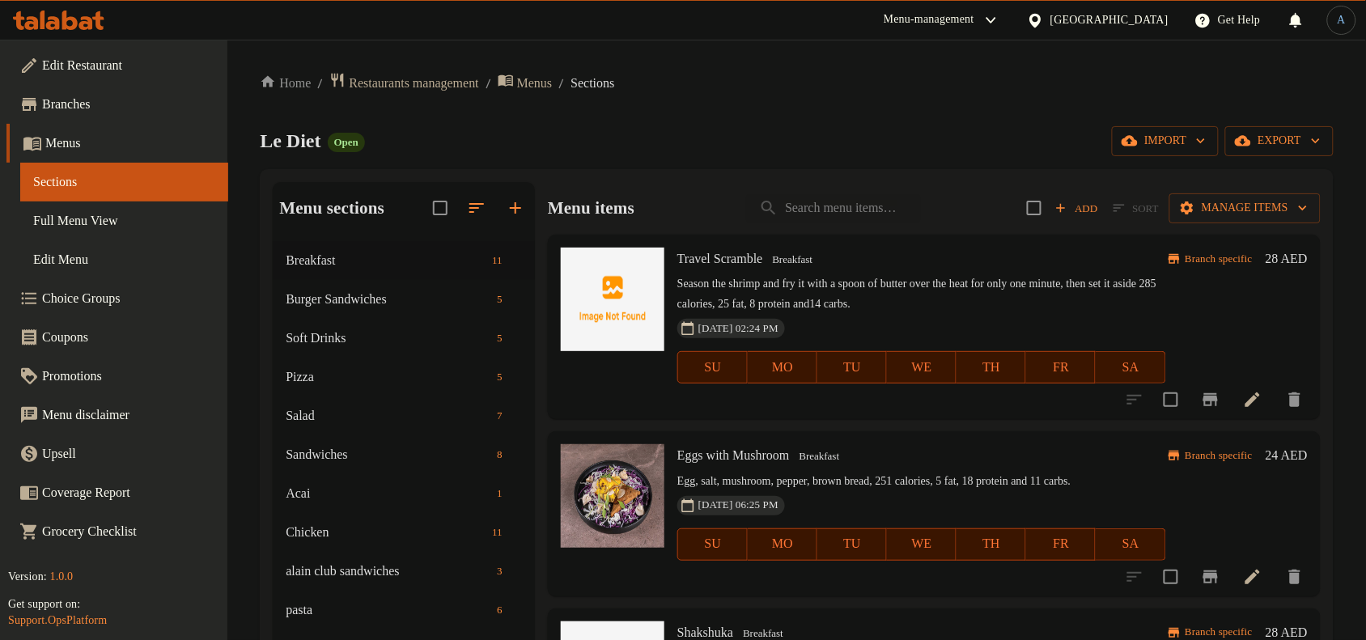
click at [696, 89] on ol "Home / Restaurants management / Menus / Sections" at bounding box center [797, 83] width 1074 height 22
click at [834, 106] on div "Home / Restaurants management / Menus / Sections Le Diet Open import export Men…" at bounding box center [797, 453] width 1074 height 763
drag, startPoint x: 332, startPoint y: 146, endPoint x: 256, endPoint y: 147, distance: 76.1
click at [256, 147] on div "Home / Restaurants management / Menus / Sections Le Diet Open import export Men…" at bounding box center [796, 454] width 1139 height 828
copy span "Le Diet"
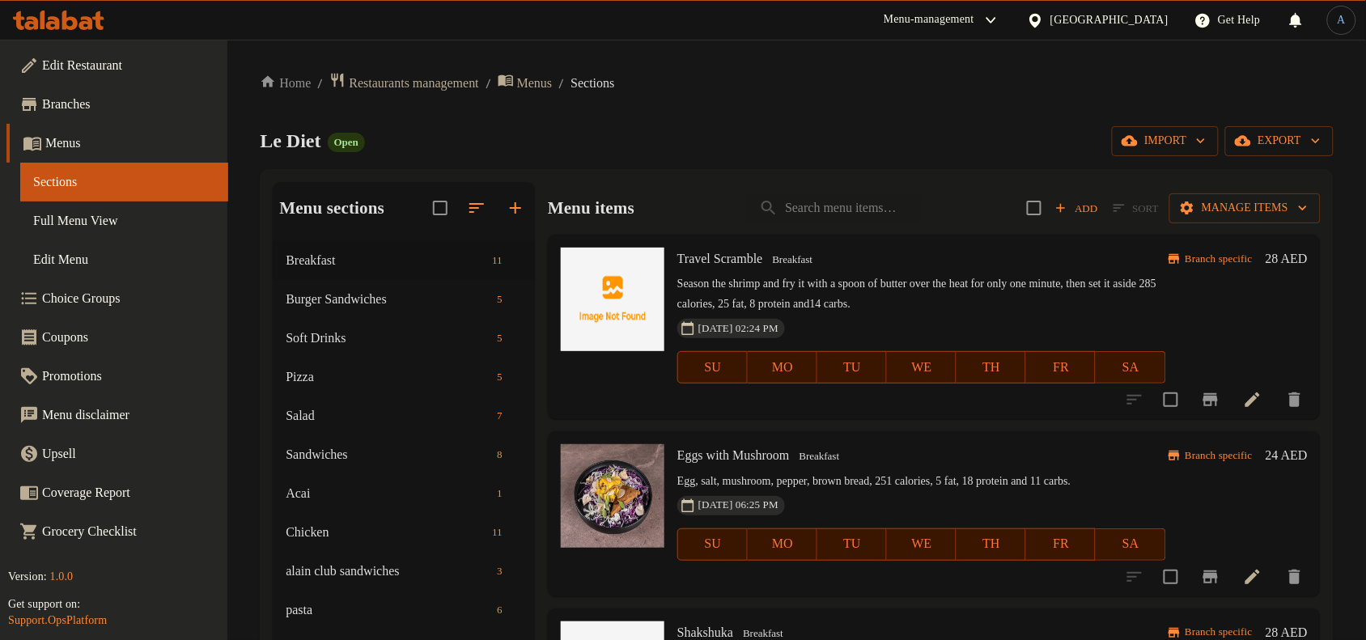
click at [549, 151] on div "Le Diet Open import export" at bounding box center [797, 141] width 1074 height 30
click at [800, 277] on p "Season the shrimp and fry it with a spoon of butter over the heat for only one …" at bounding box center [921, 294] width 489 height 40
click at [660, 148] on div "Le Diet Open import export" at bounding box center [797, 141] width 1074 height 30
click at [97, 139] on span "Menus" at bounding box center [130, 143] width 170 height 19
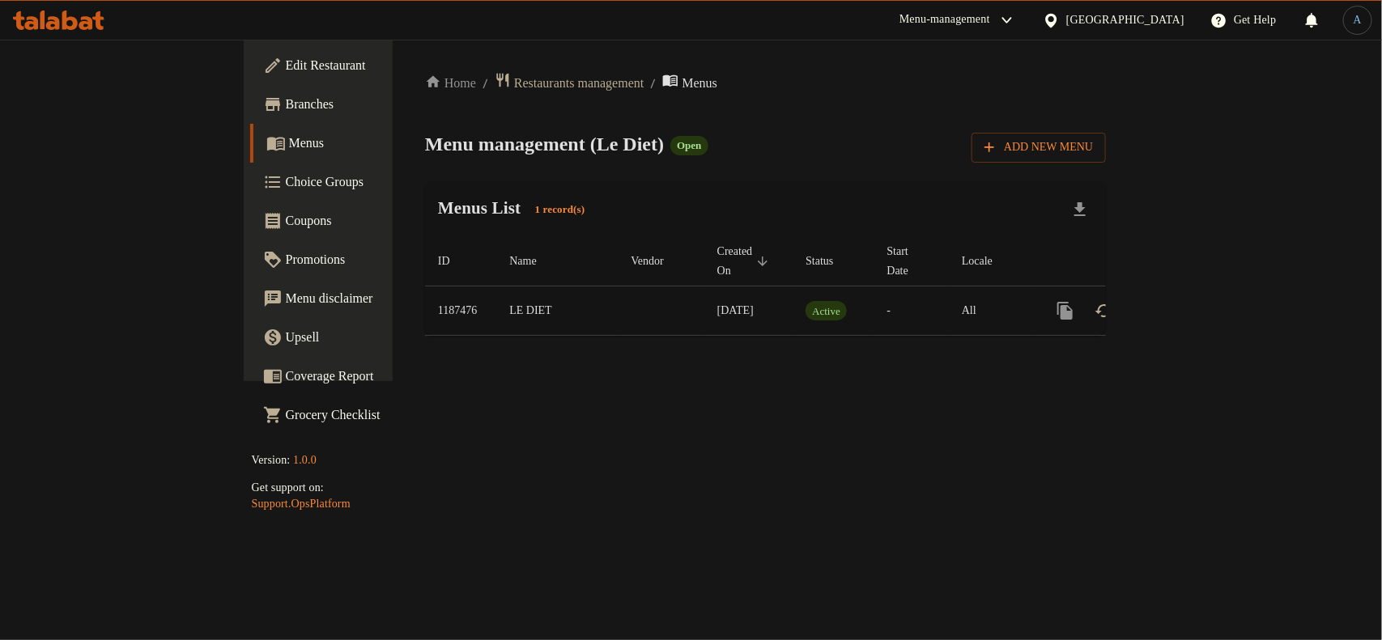
click at [286, 106] on span "Branches" at bounding box center [374, 104] width 176 height 19
